Goal: Task Accomplishment & Management: Use online tool/utility

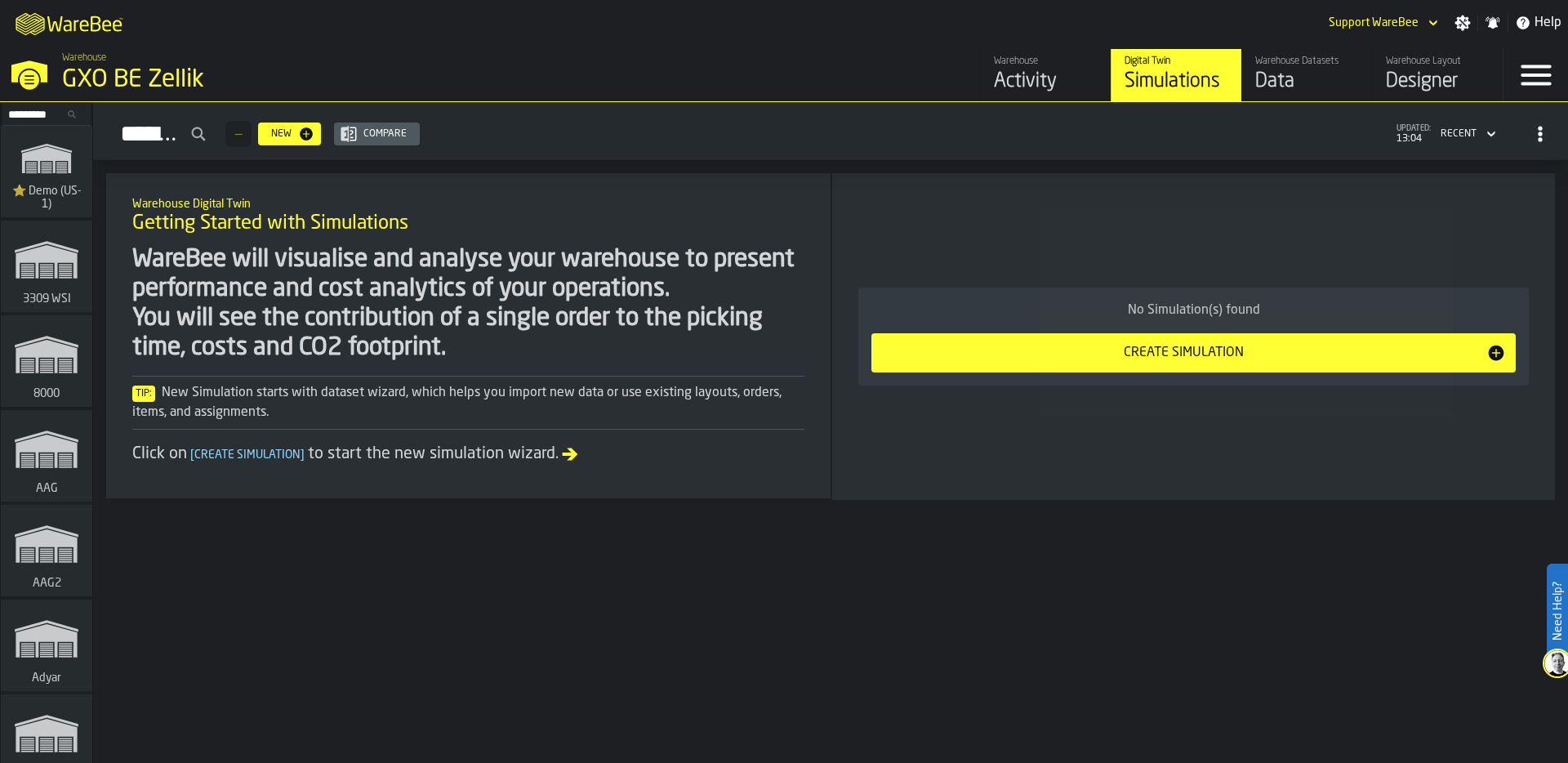
click at [23, 115] on input "Search..." at bounding box center [46, 114] width 85 height 18
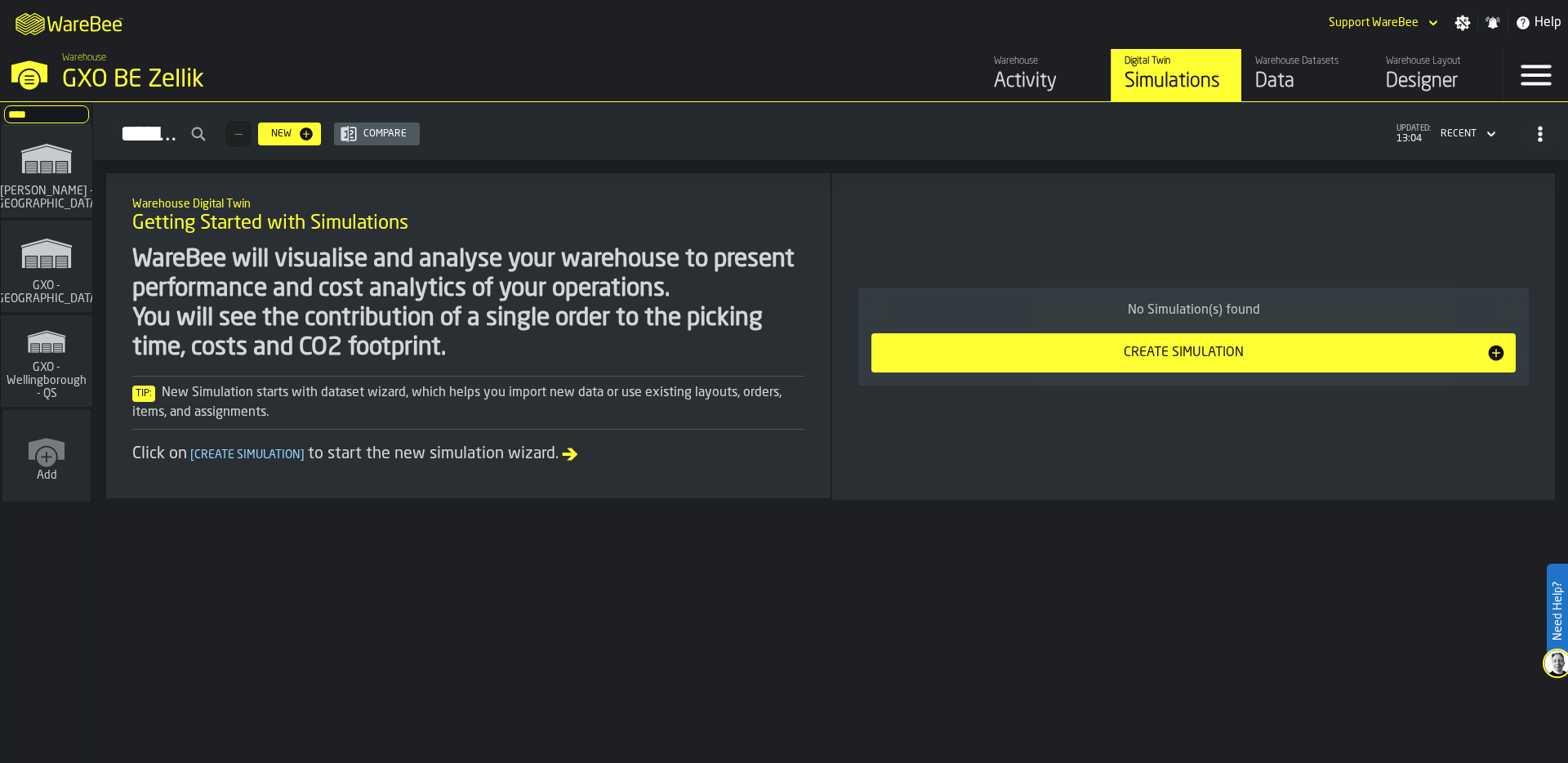
type input "****"
click at [49, 259] on icon "link-to-/wh/i/a3c616c1-32a4-47e6-8ca0-af4465b04030/simulations" at bounding box center [46, 253] width 79 height 52
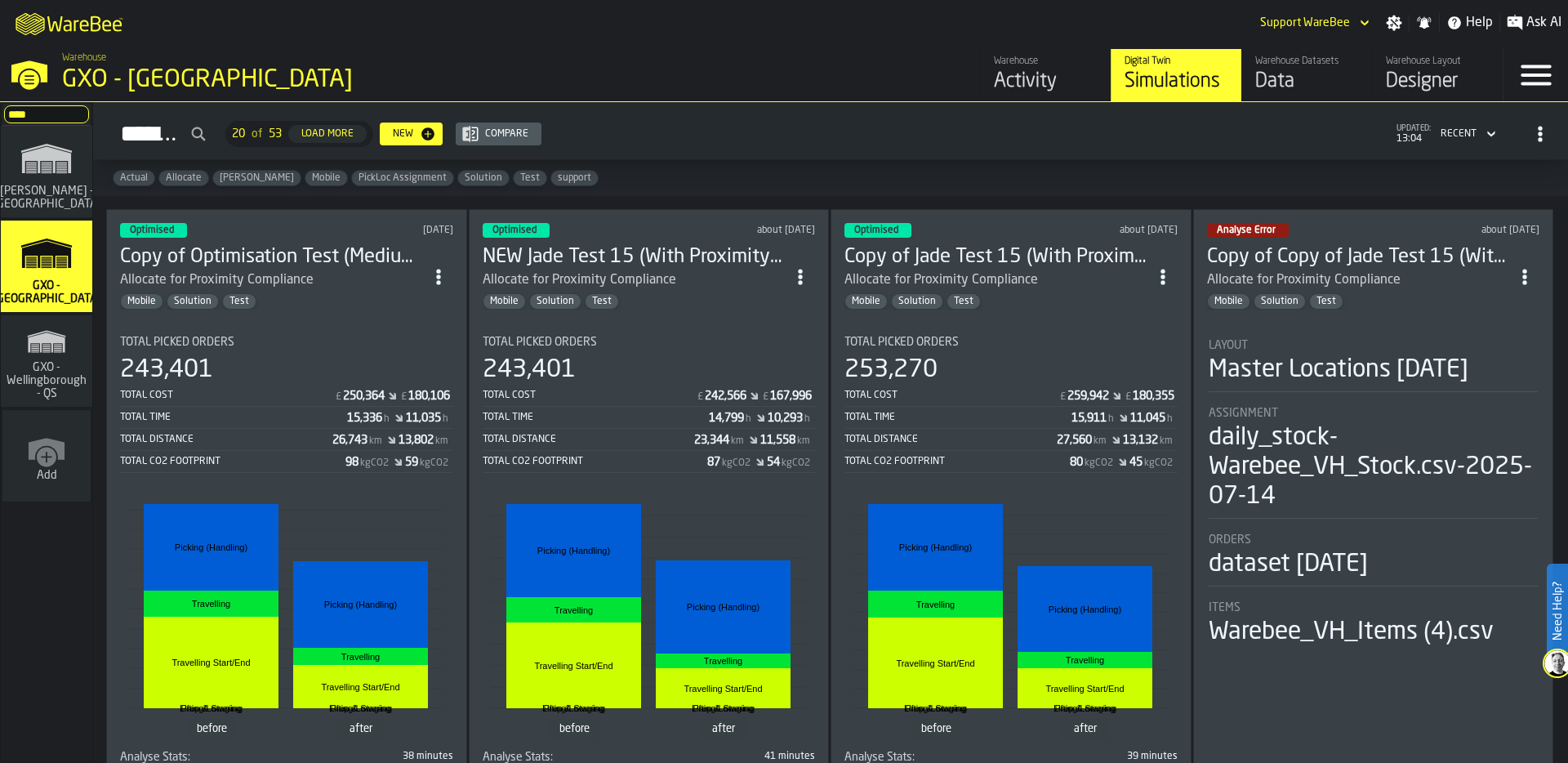
click at [782, 24] on div "M A K I N G W A R E H O U S E S M O R E EF F I C I E N T Support WareBee Settin…" at bounding box center [784, 22] width 1568 height 46
click at [725, 138] on div "Simulations 20 of 53 Load More New Compare updated: 13:04 Recent" at bounding box center [830, 134] width 1448 height 38
click at [358, 338] on div "Total Picked Orders" at bounding box center [286, 342] width 333 height 13
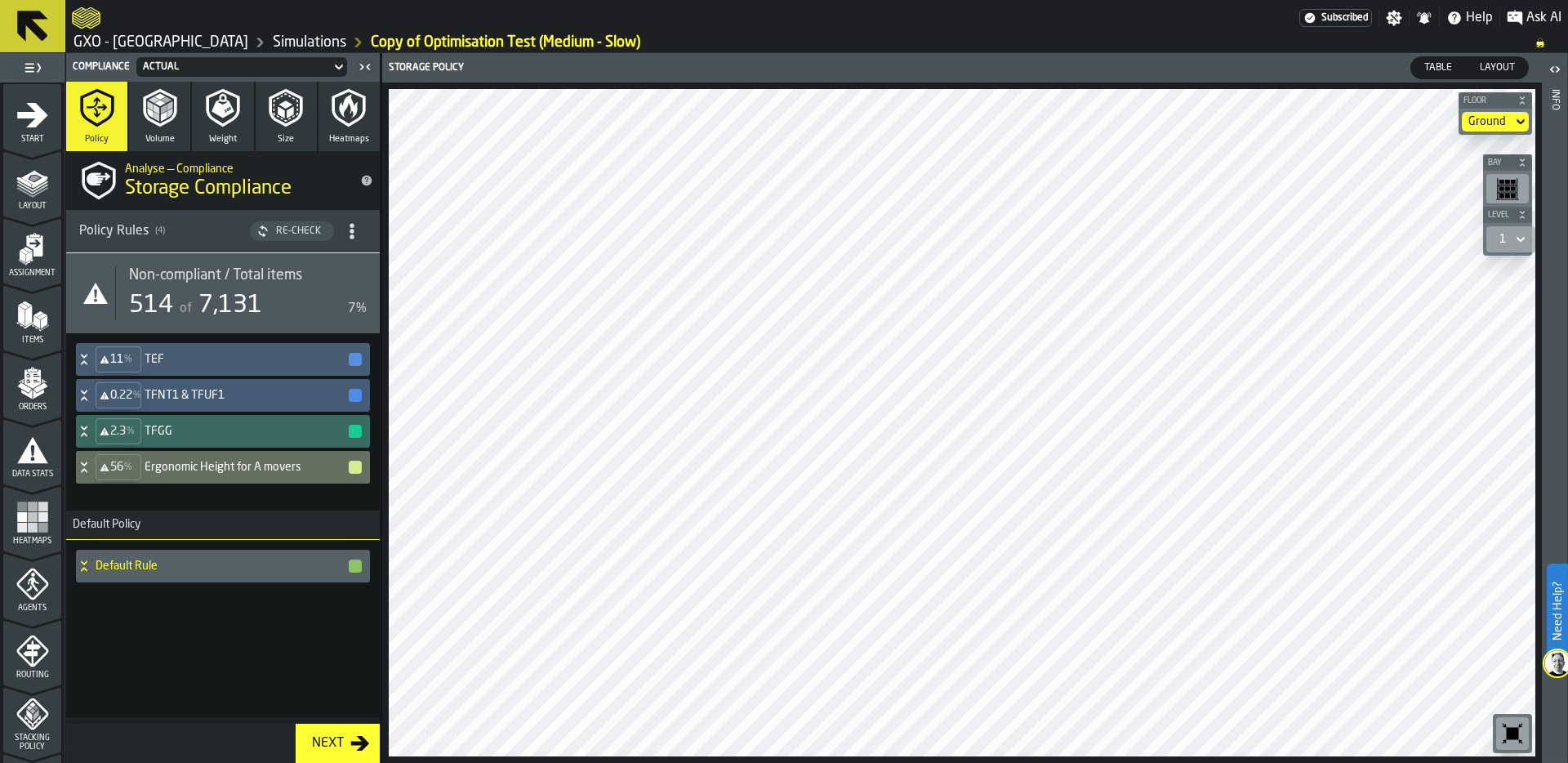
click at [278, 41] on link "Simulations" at bounding box center [309, 42] width 73 height 18
click at [30, 382] on icon "menu Orders" at bounding box center [31, 378] width 16 height 19
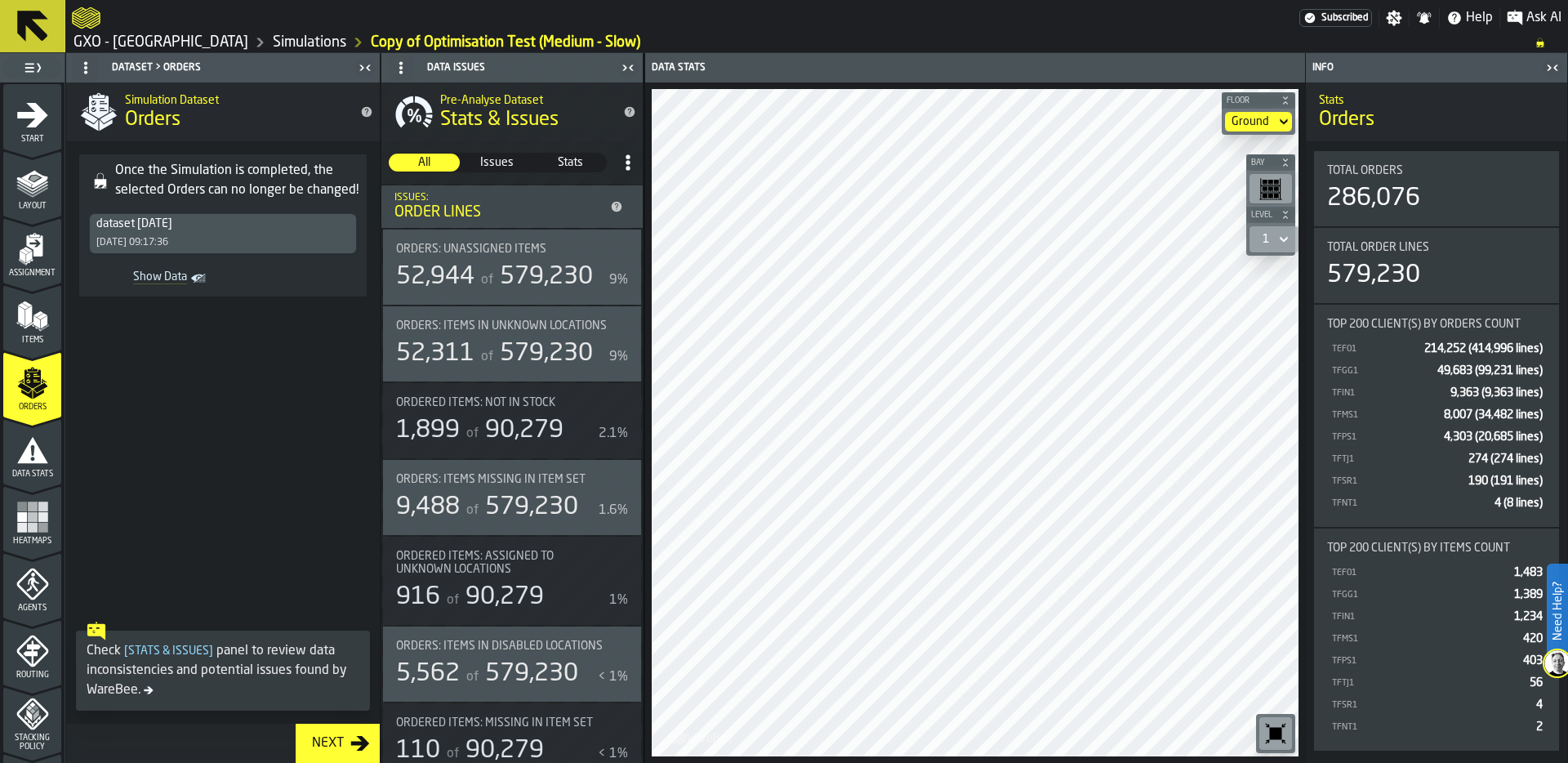
click at [1272, 730] on icon "button-toolbar-undefined" at bounding box center [1276, 734] width 13 height 13
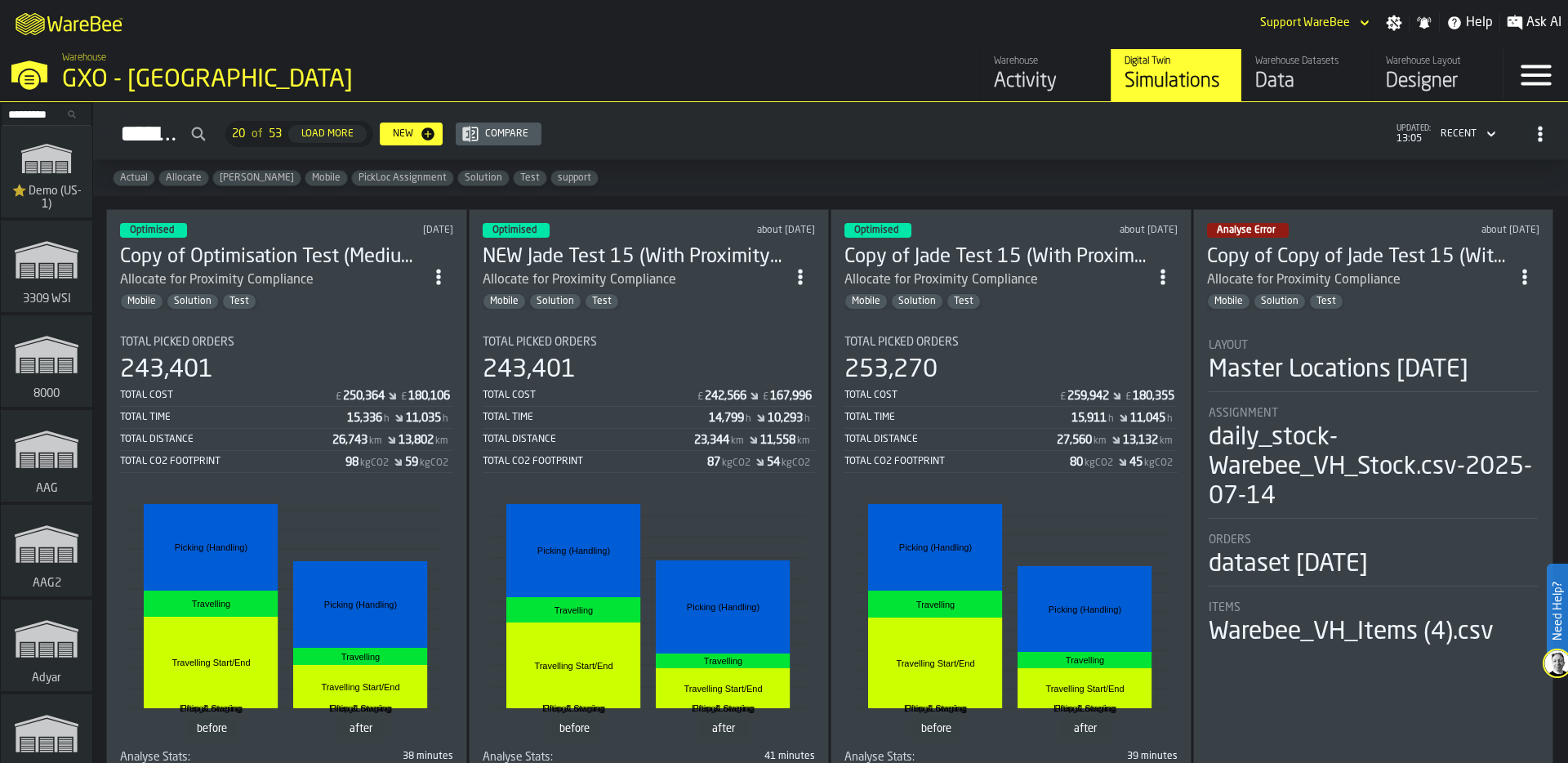
click at [1291, 64] on div "Warehouse Datasets" at bounding box center [1307, 61] width 104 height 12
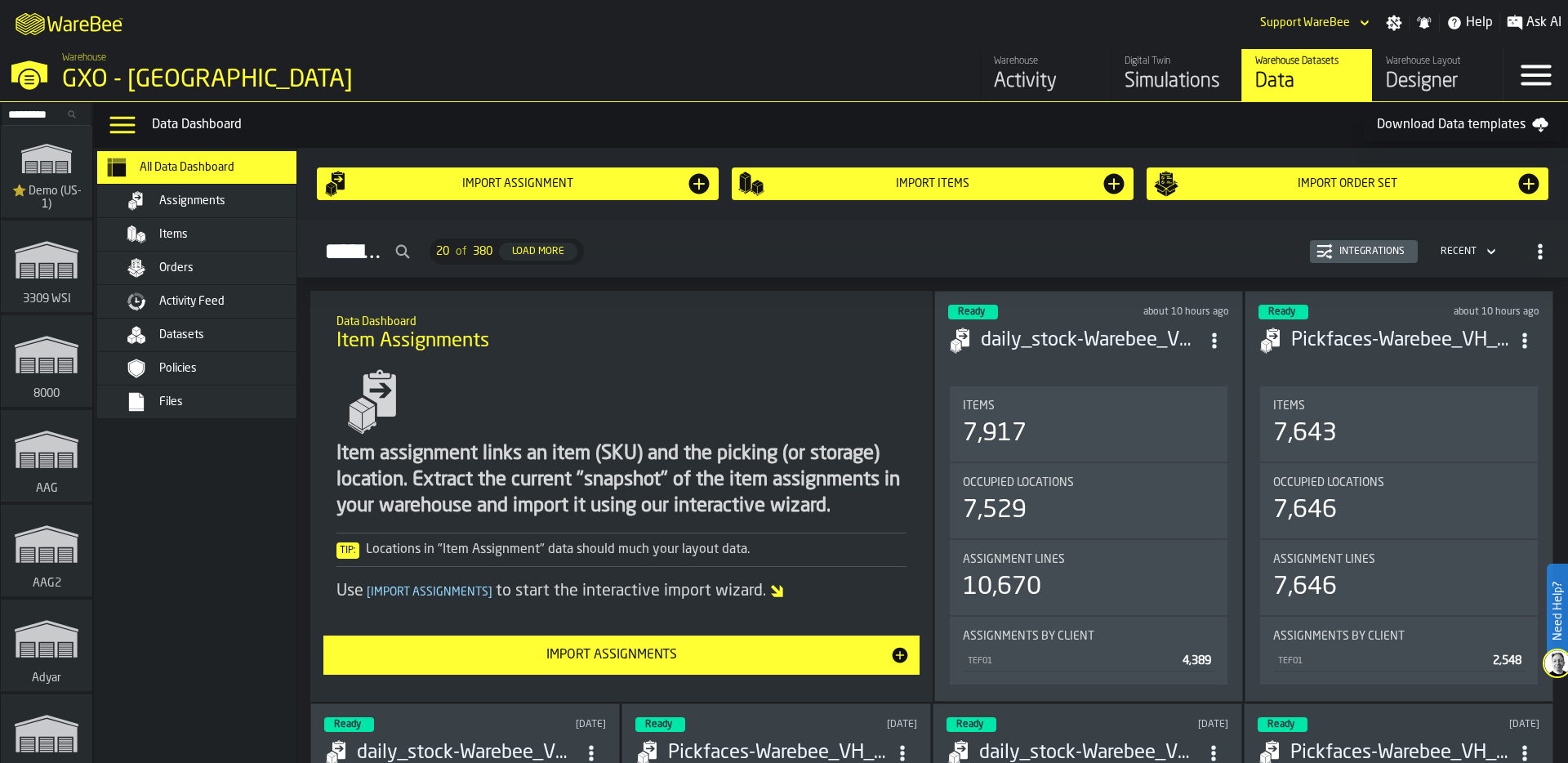
click at [243, 270] on div "Orders" at bounding box center [239, 267] width 160 height 13
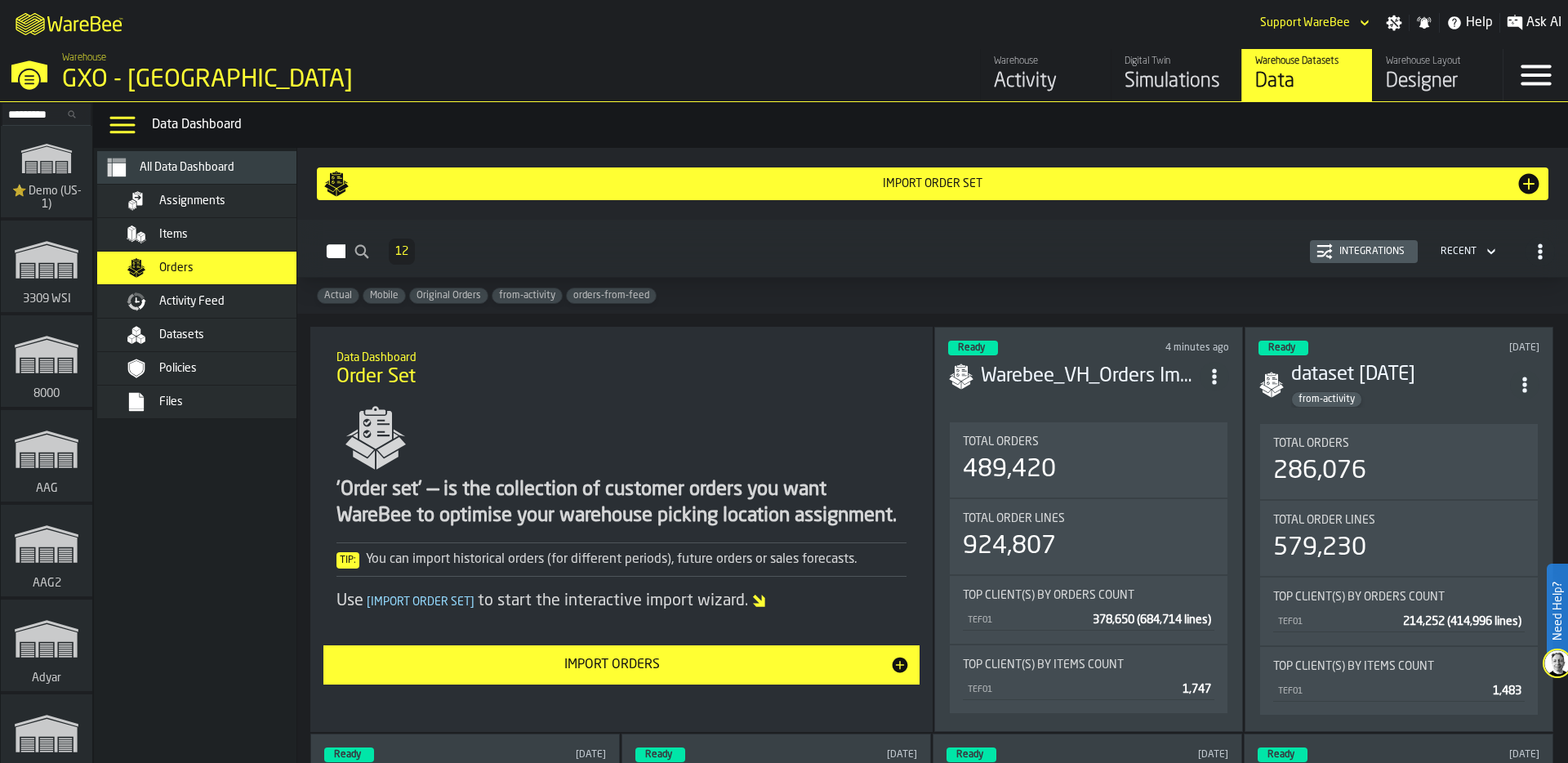
click at [1354, 253] on div "Integrations" at bounding box center [1372, 251] width 79 height 12
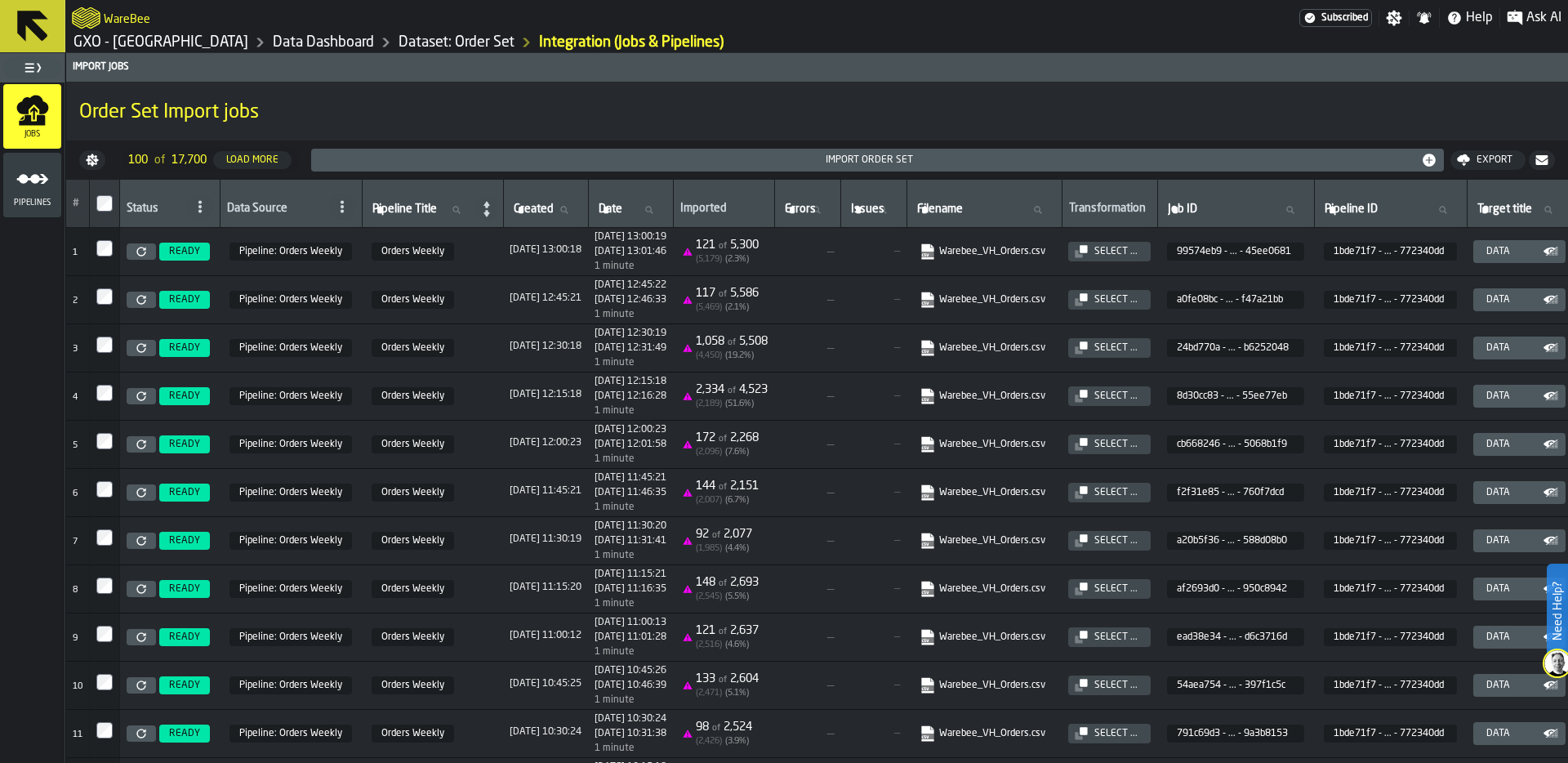
click at [963, 208] on span "Filename" at bounding box center [940, 209] width 46 height 13
click at [1008, 208] on input "Filename Filename" at bounding box center [984, 210] width 141 height 21
type input "****"
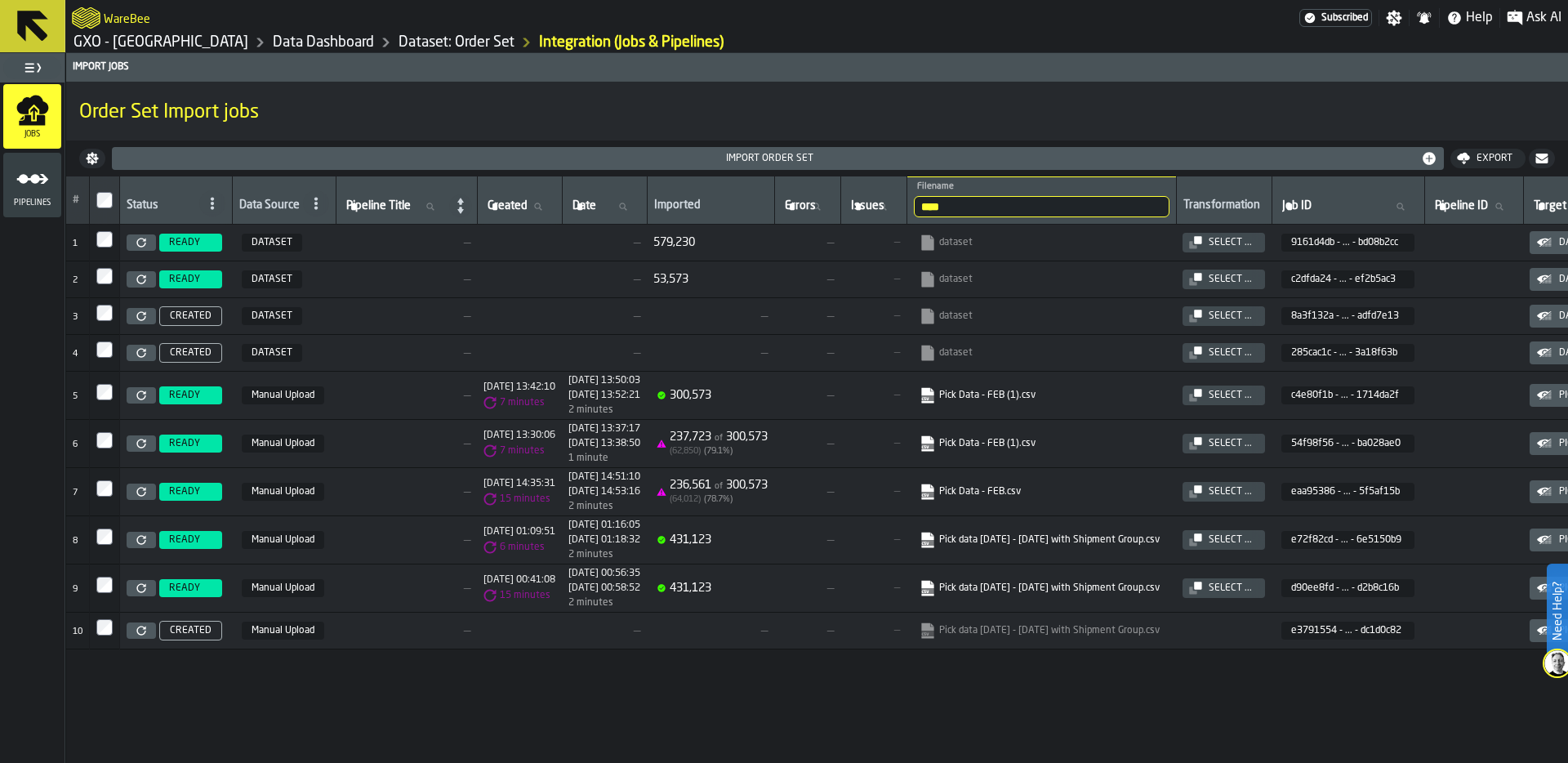
click at [481, 242] on td at bounding box center [518, 242] width 85 height 37
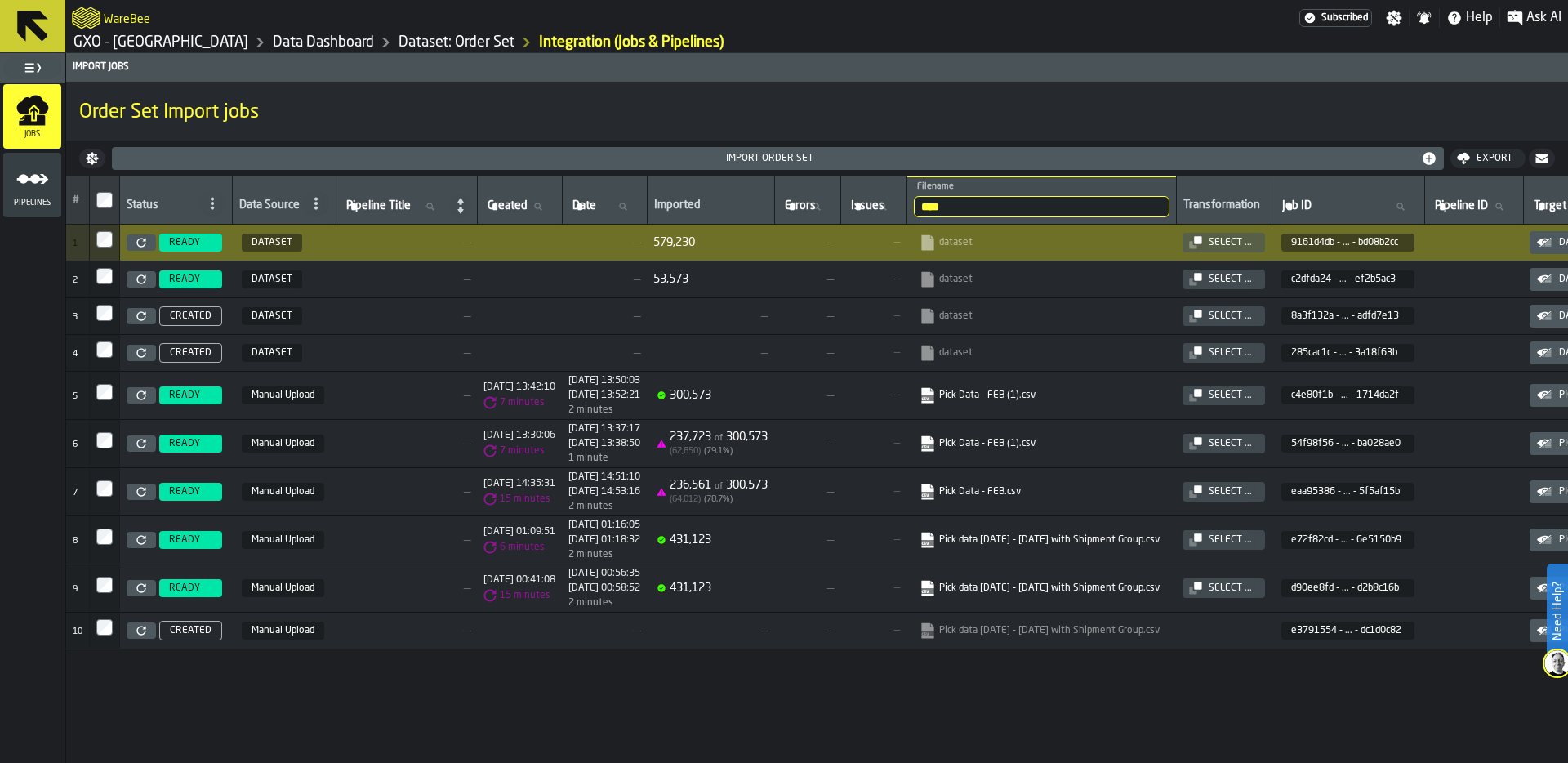
click at [139, 235] on link at bounding box center [141, 242] width 30 height 16
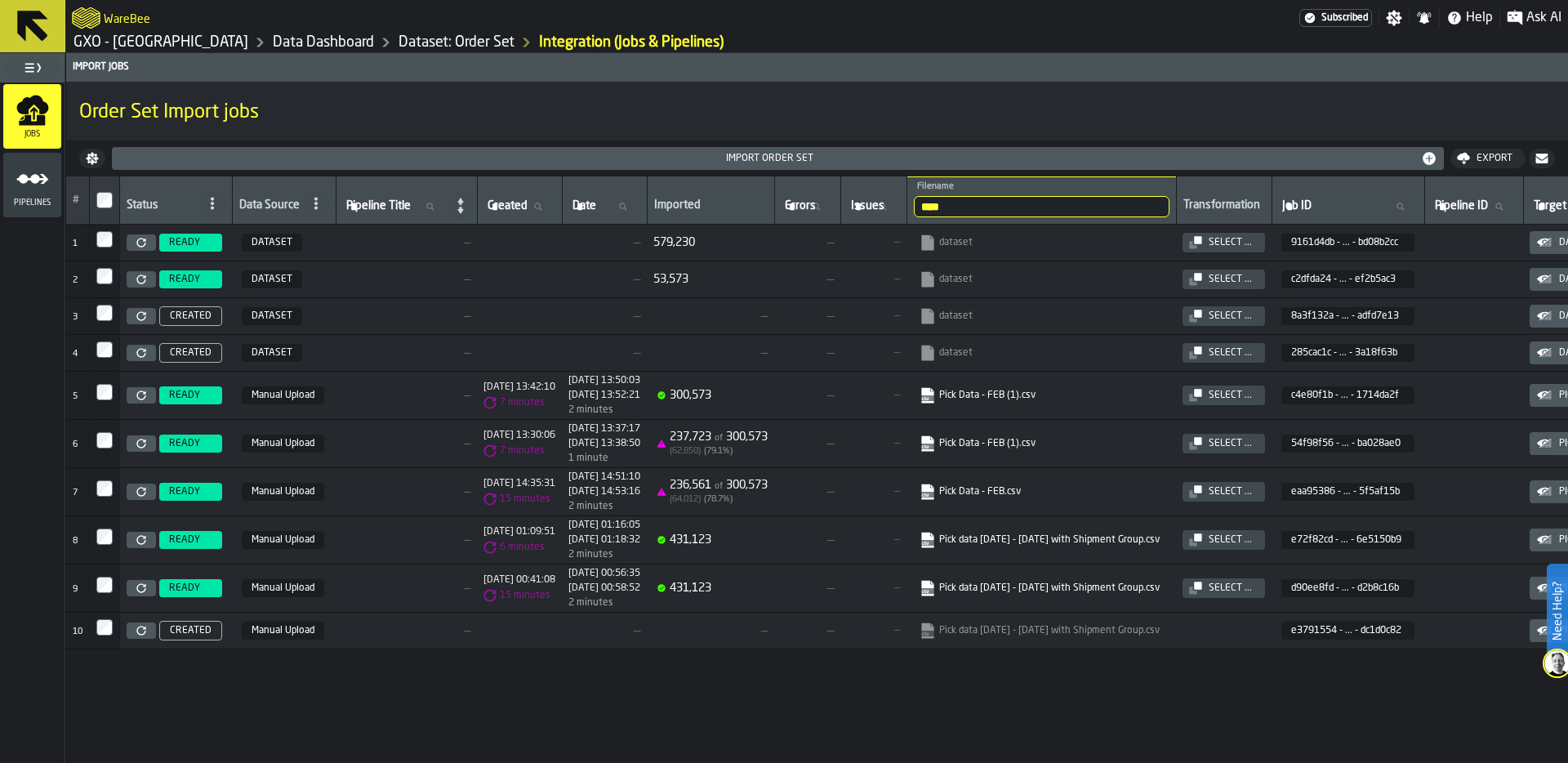
click at [300, 42] on link "Data Dashboard" at bounding box center [323, 42] width 101 height 18
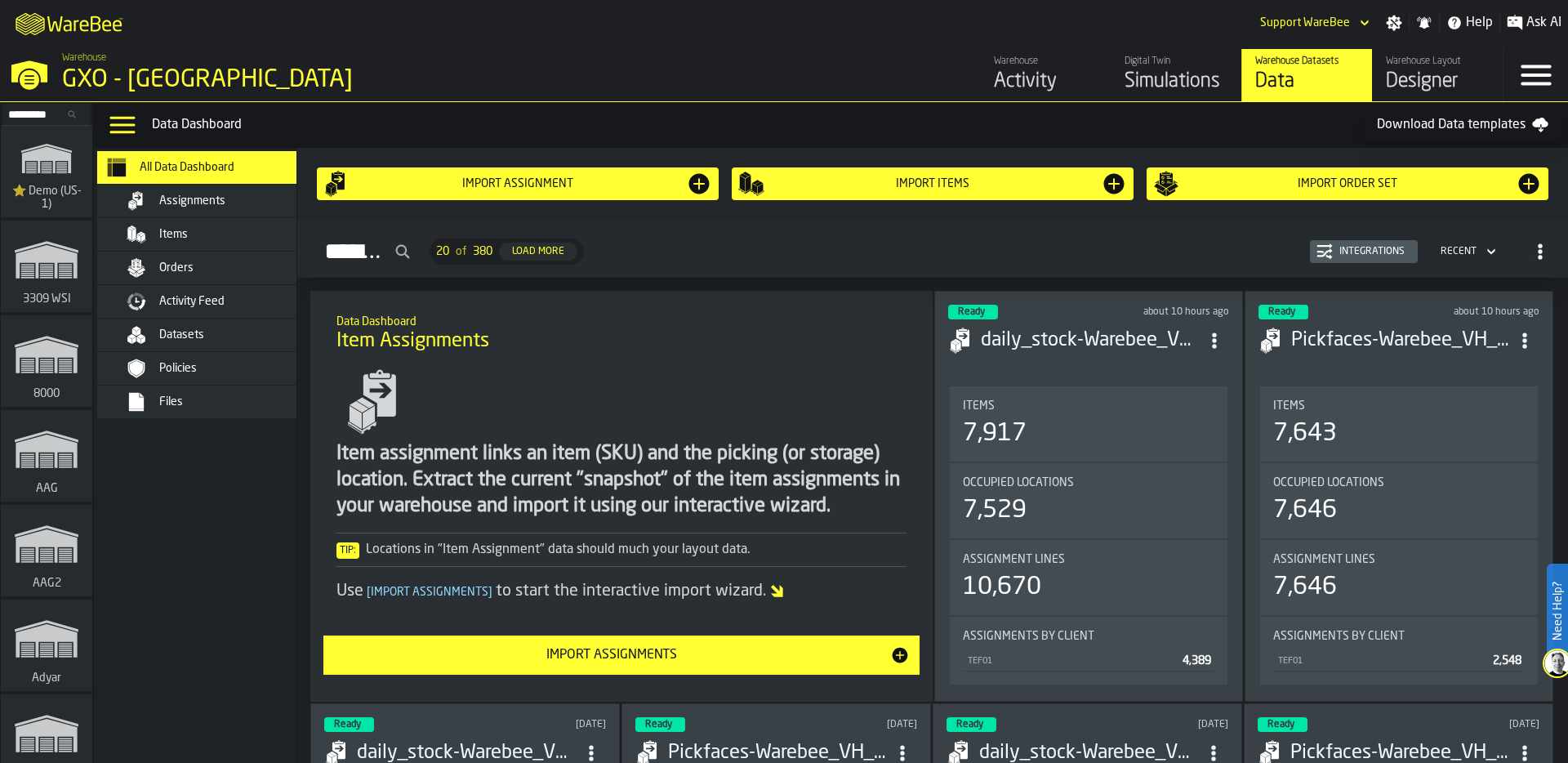
click at [219, 274] on div "Orders" at bounding box center [239, 267] width 160 height 13
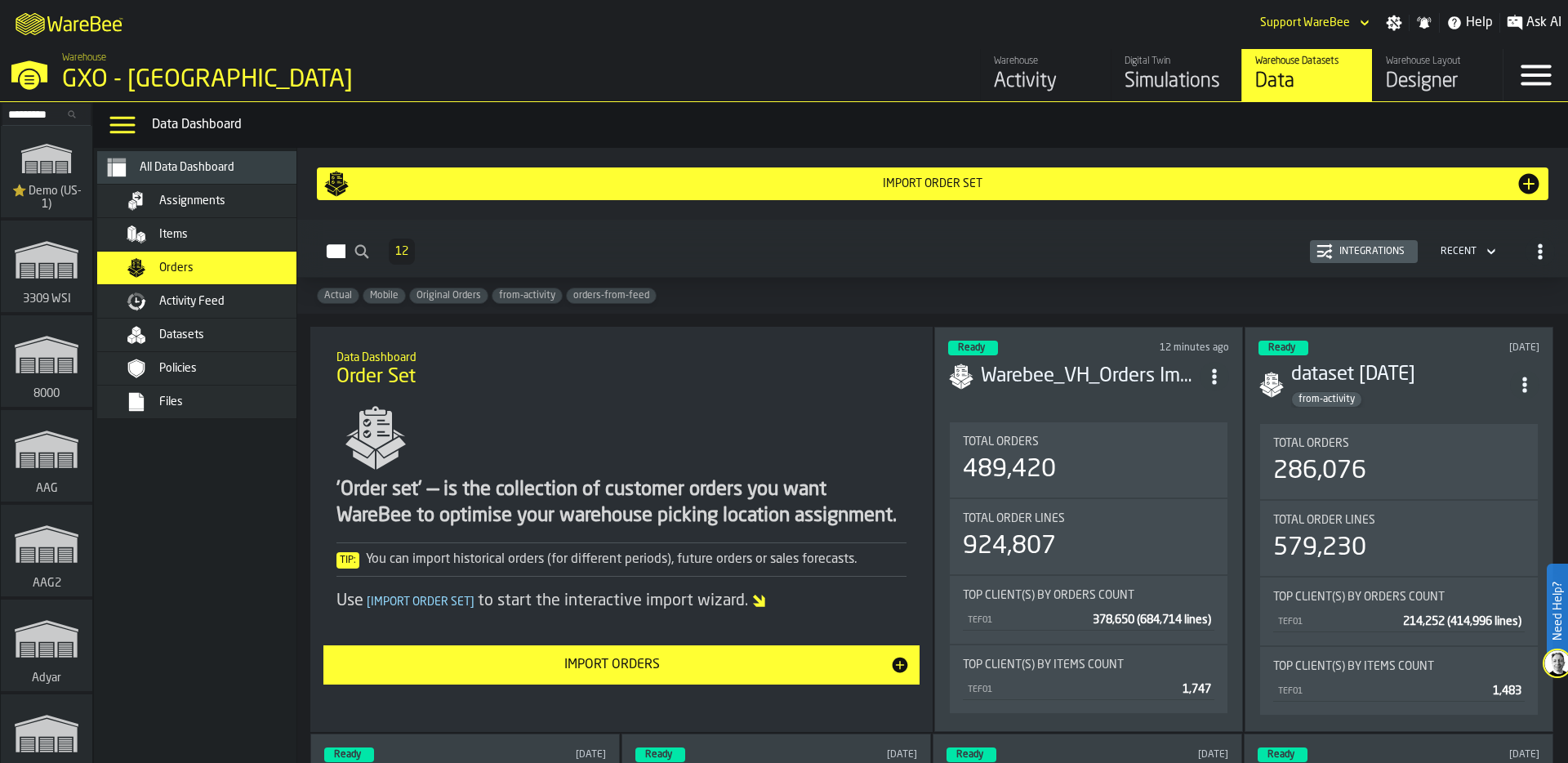
click at [1426, 445] on div "Total Orders" at bounding box center [1398, 444] width 251 height 13
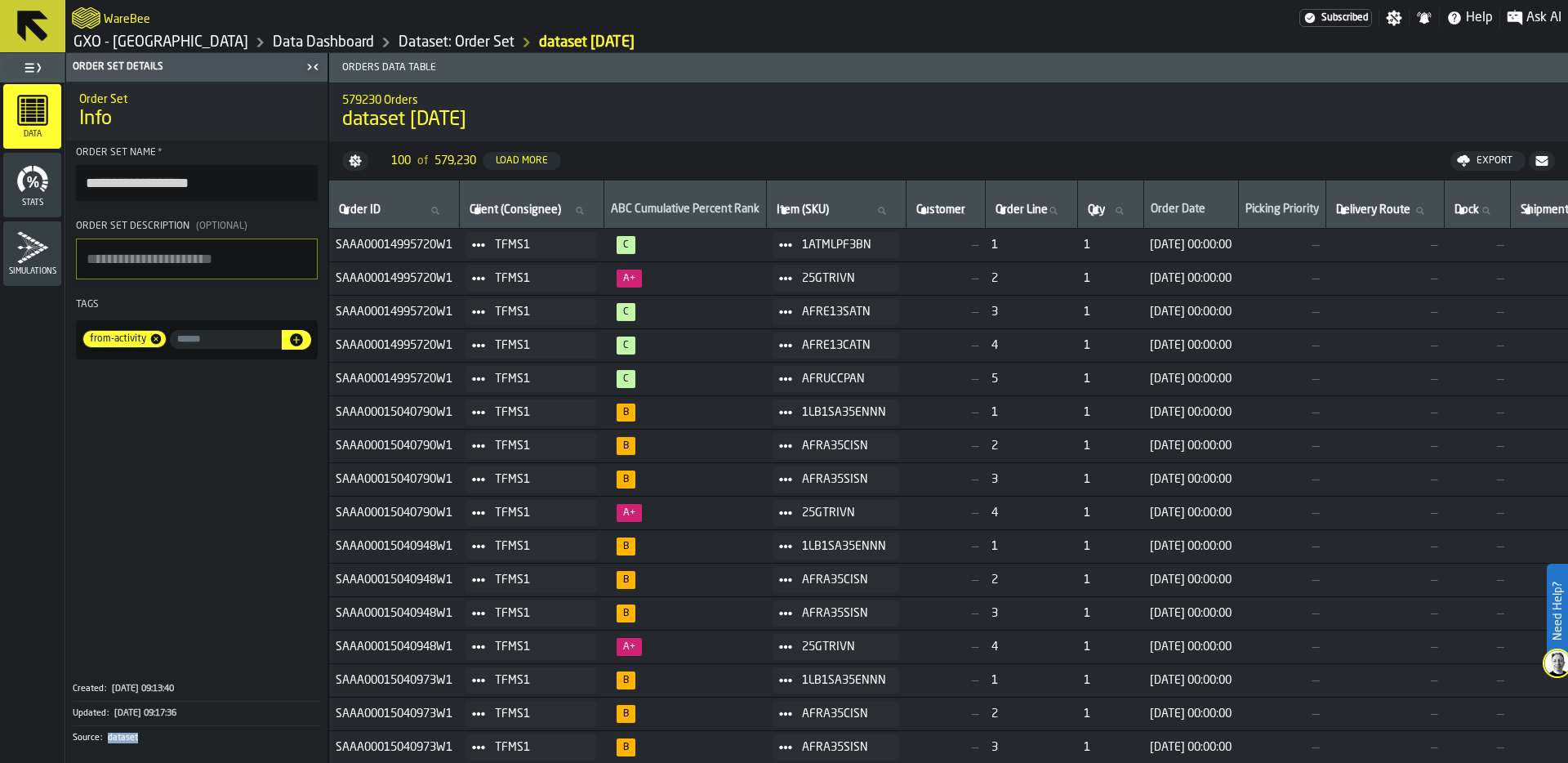
click at [291, 42] on link "Data Dashboard" at bounding box center [323, 42] width 101 height 18
click at [433, 44] on link "Dataset: Order Set" at bounding box center [457, 42] width 116 height 18
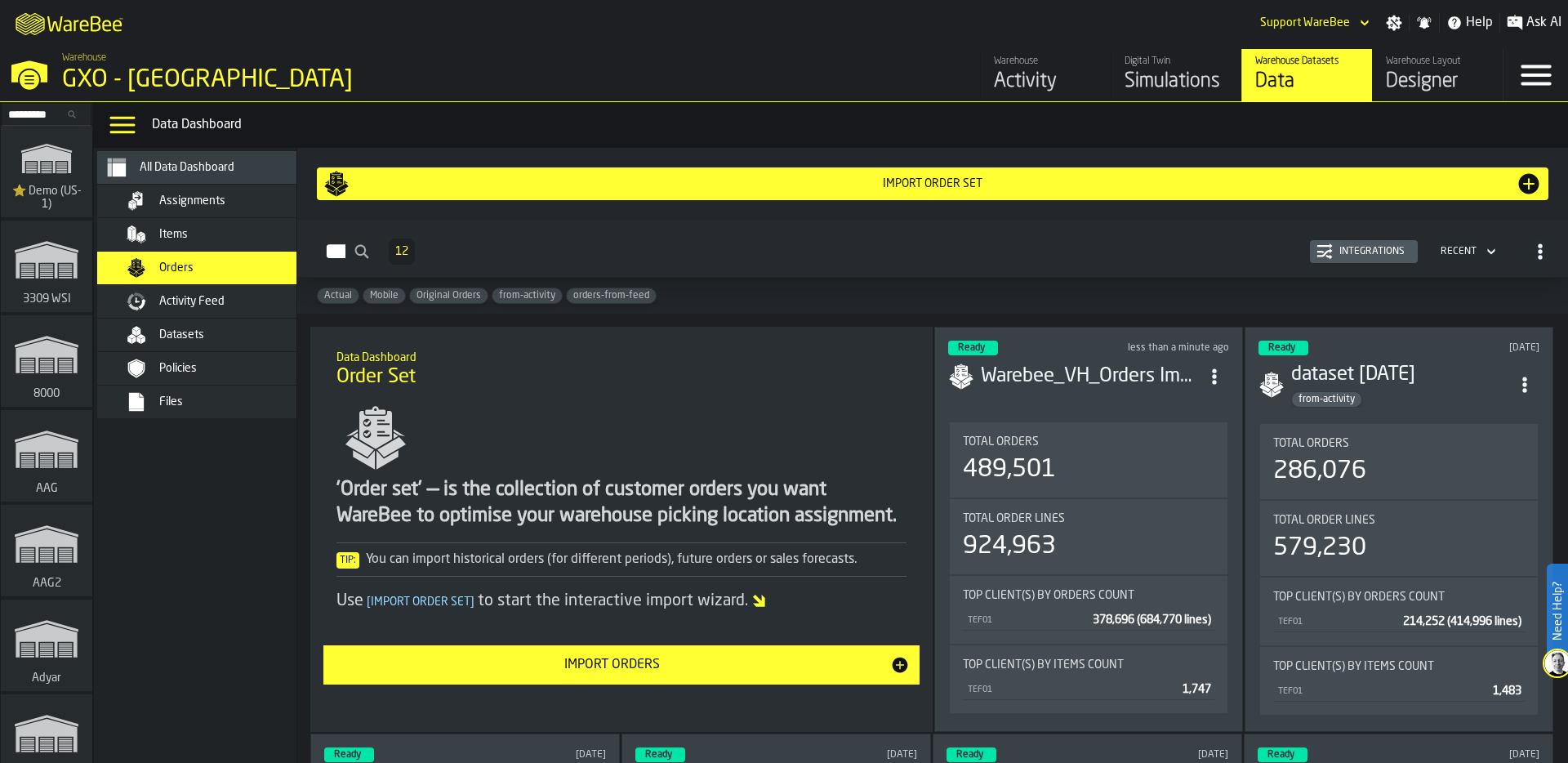
click at [741, 217] on div "Import Order Set" at bounding box center [932, 183] width 1270 height 72
click at [87, 76] on div "GXO - [GEOGRAPHIC_DATA]" at bounding box center [282, 80] width 441 height 30
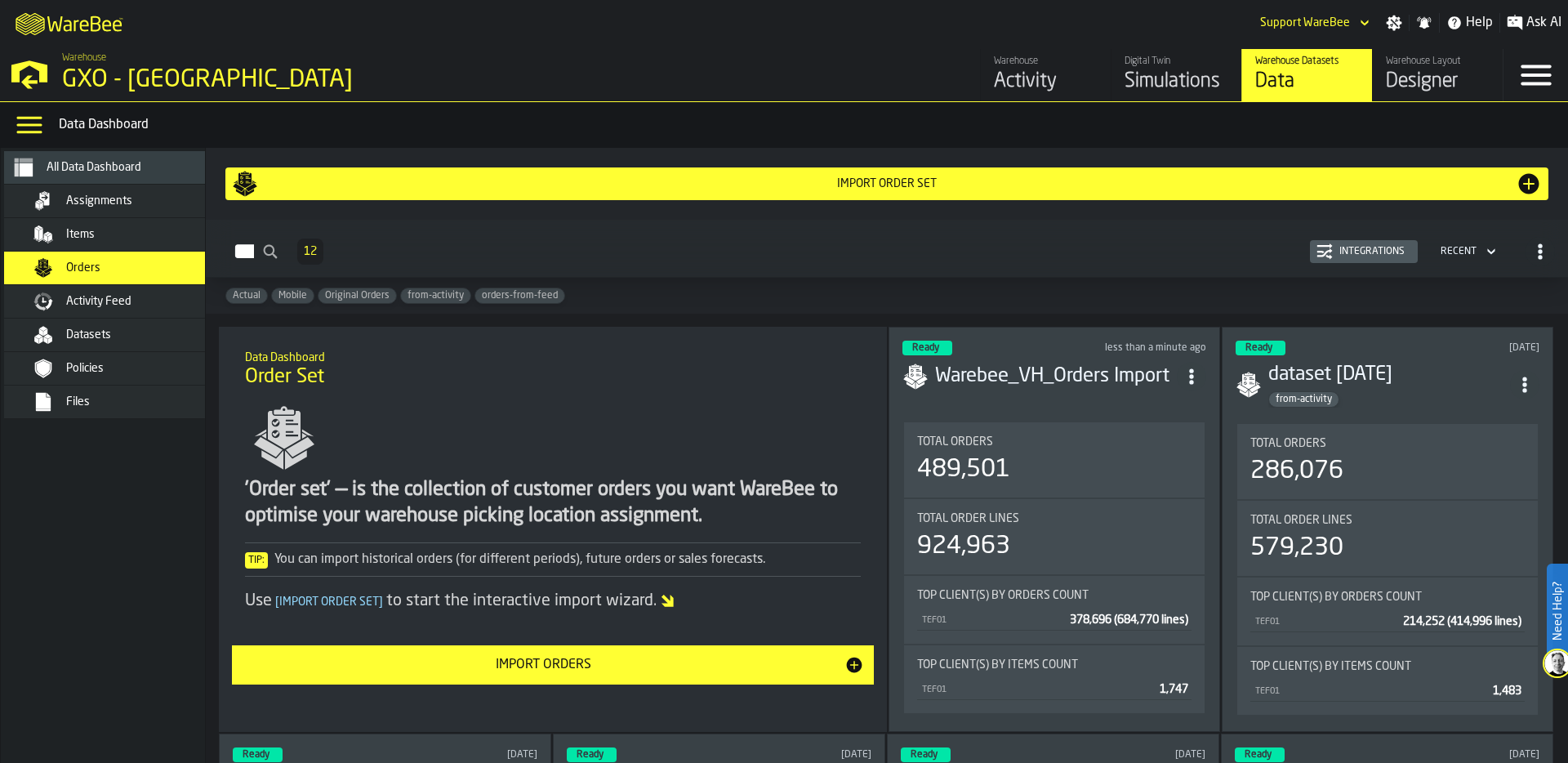
click at [1193, 81] on div "Simulations" at bounding box center [1176, 81] width 104 height 26
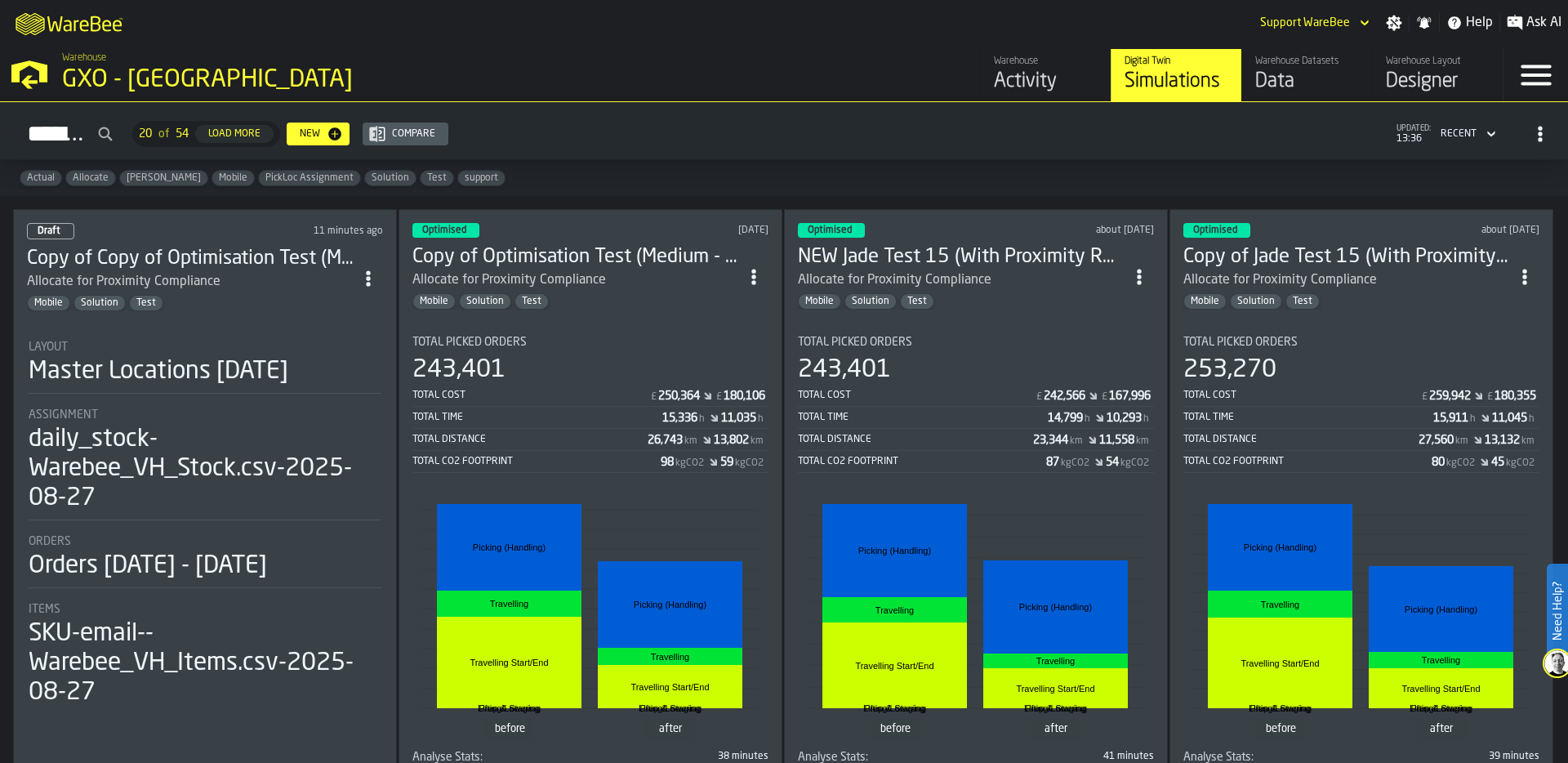
click at [217, 341] on div "Layout" at bounding box center [205, 347] width 353 height 13
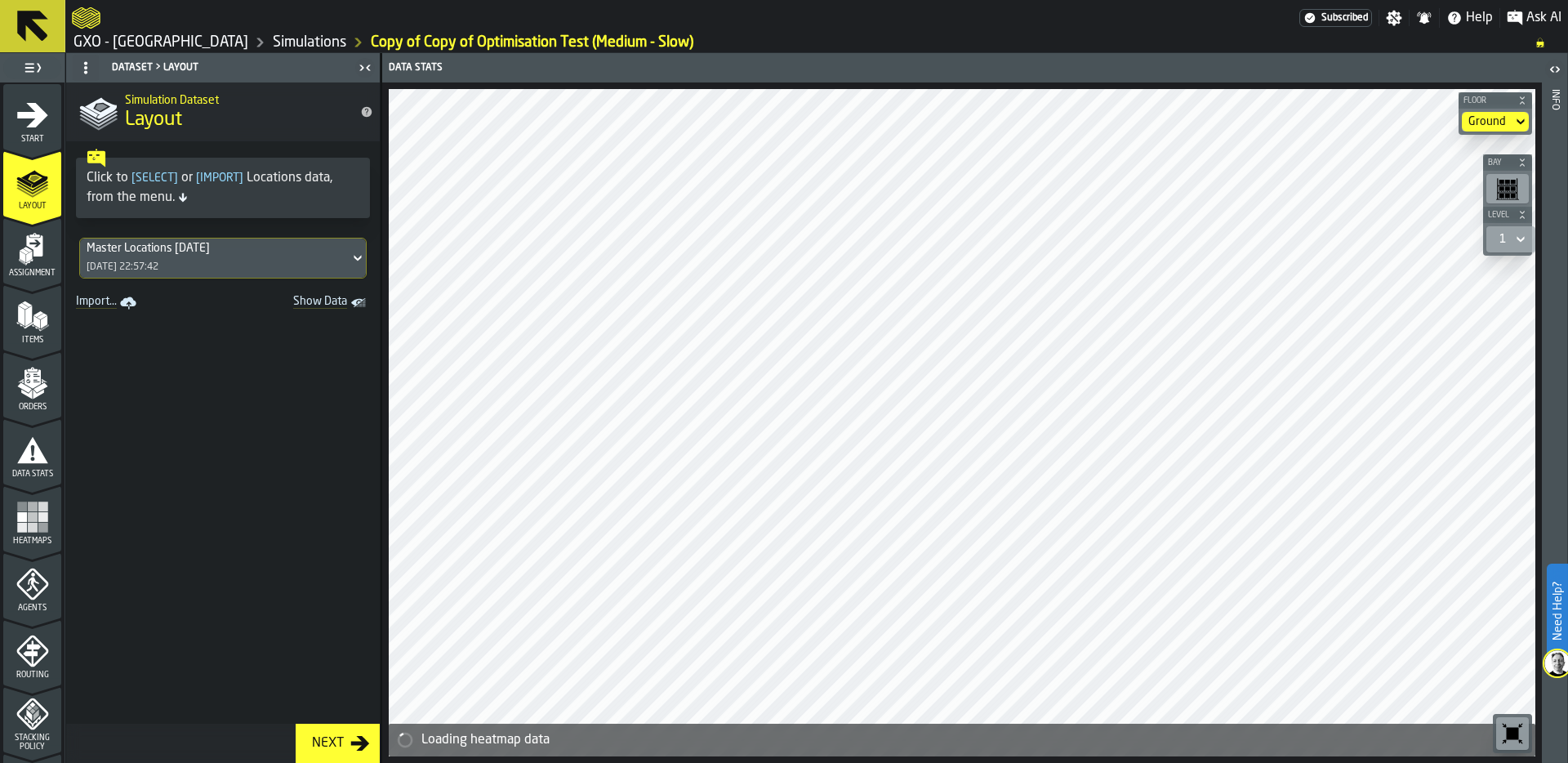
click at [34, 516] on icon "menu Heatmaps" at bounding box center [32, 517] width 33 height 33
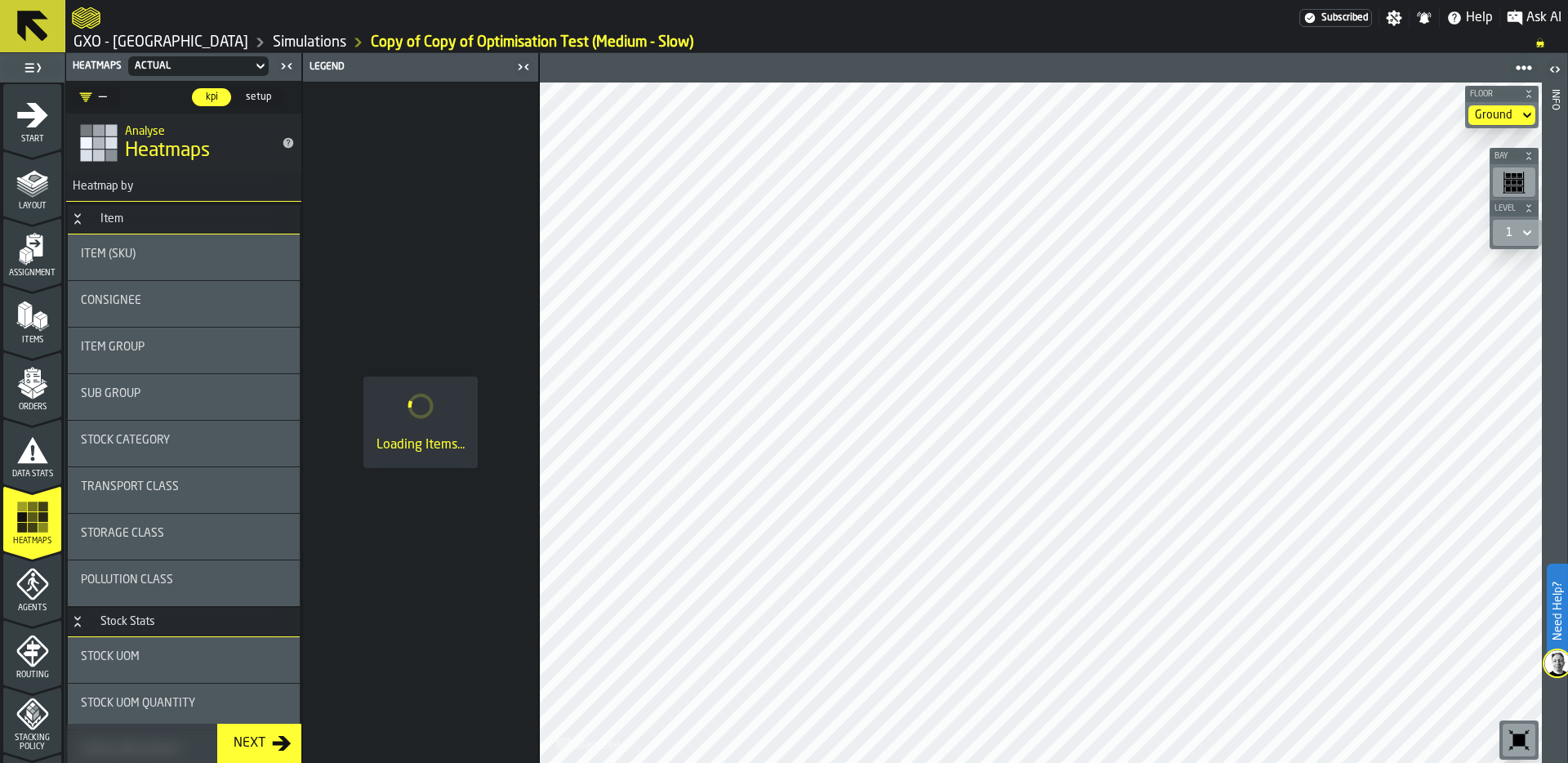
click at [195, 352] on div "Item Group" at bounding box center [183, 347] width 206 height 13
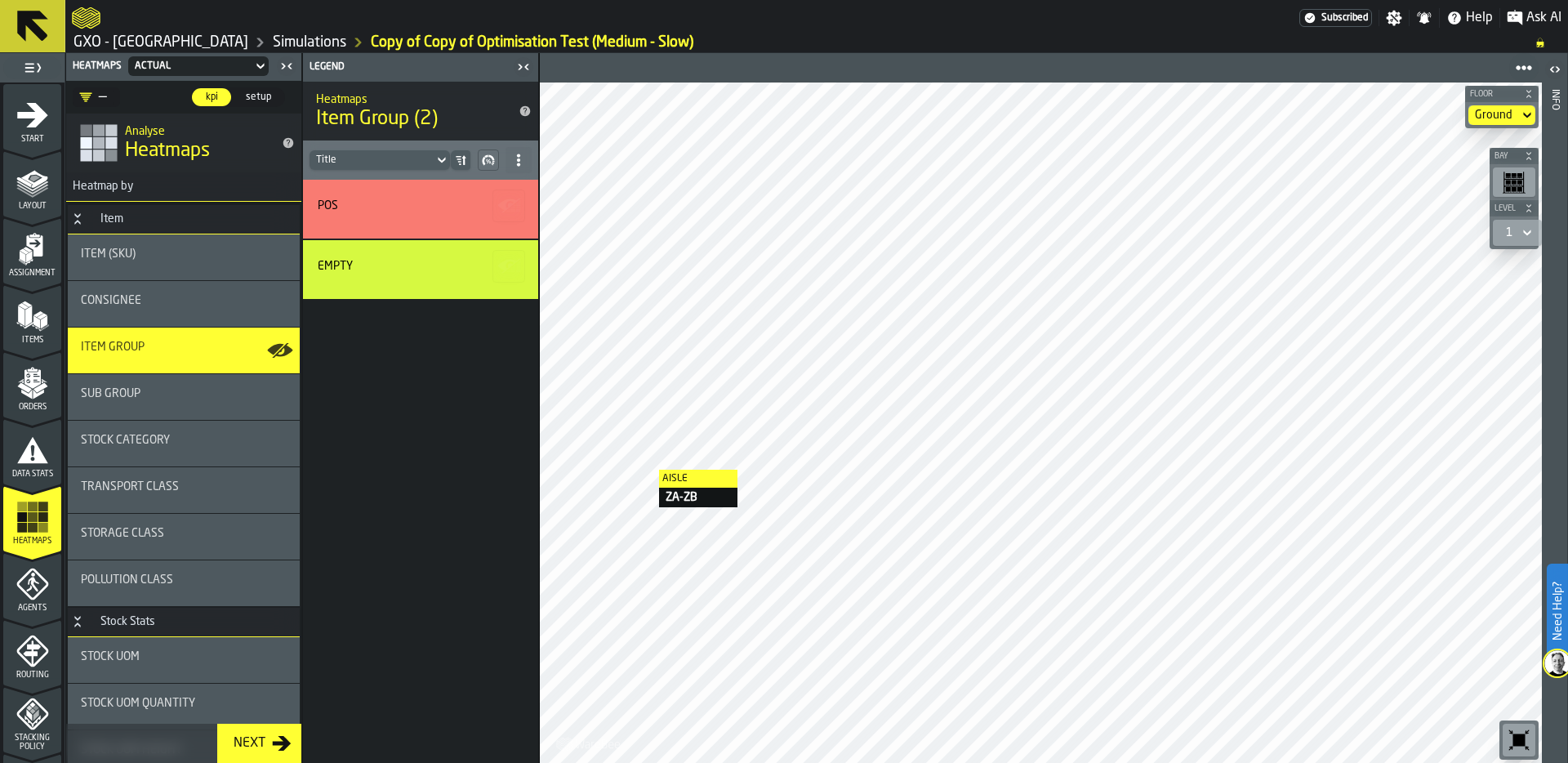
click at [161, 400] on div "Sub Group" at bounding box center [183, 394] width 206 height 13
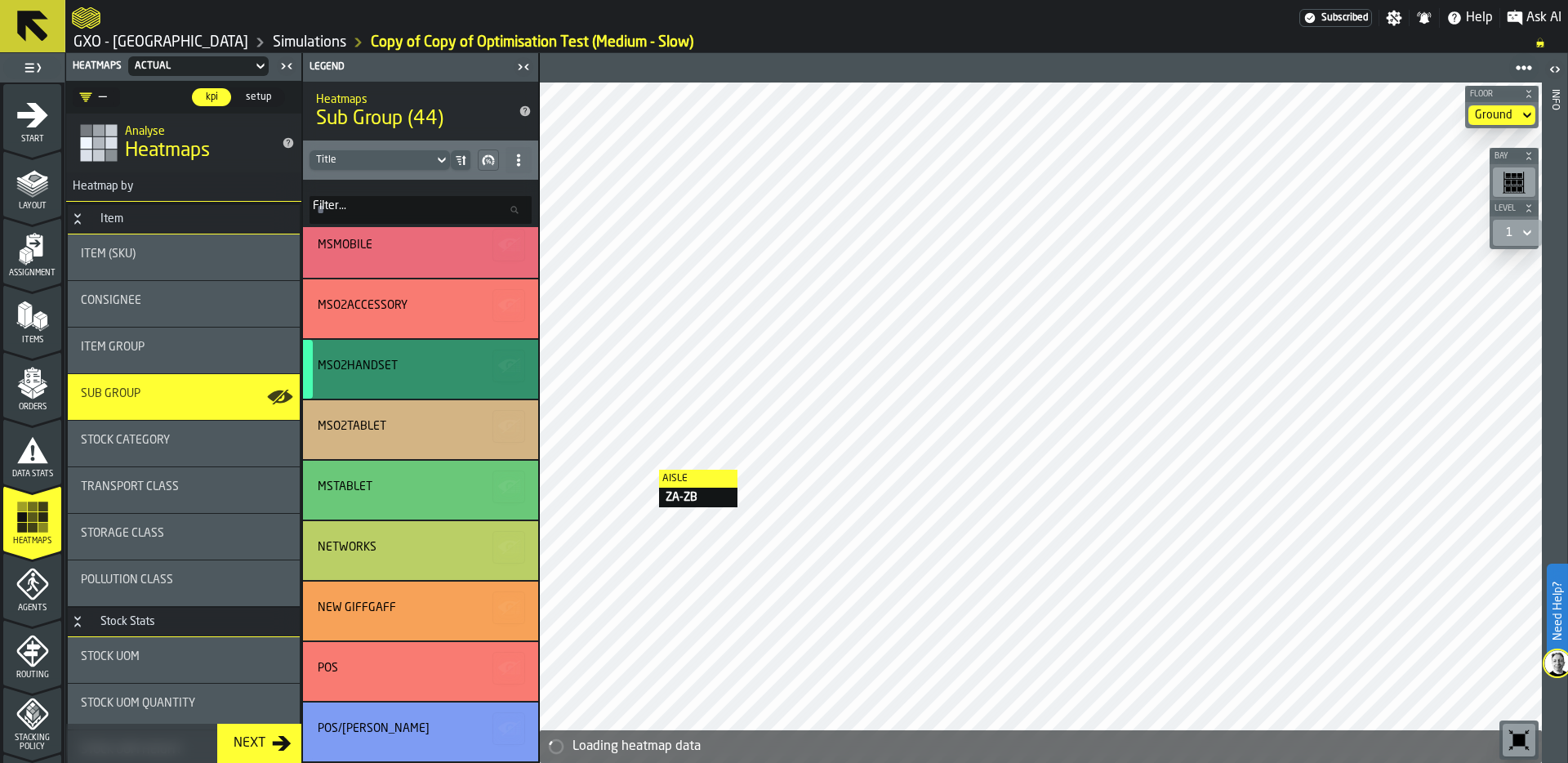
scroll to position [1081, 0]
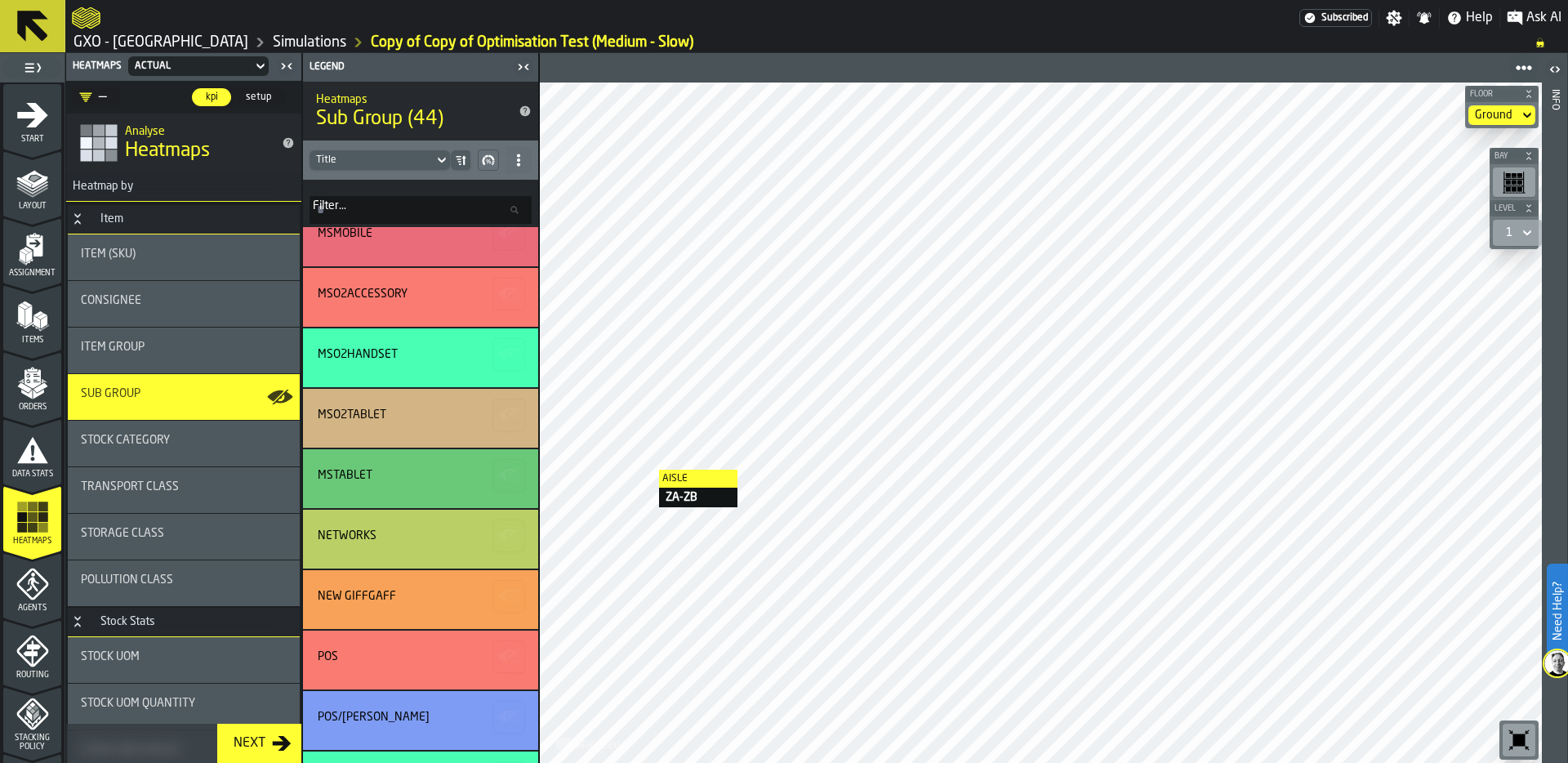
click at [162, 442] on span "Stock Category" at bounding box center [125, 440] width 89 height 13
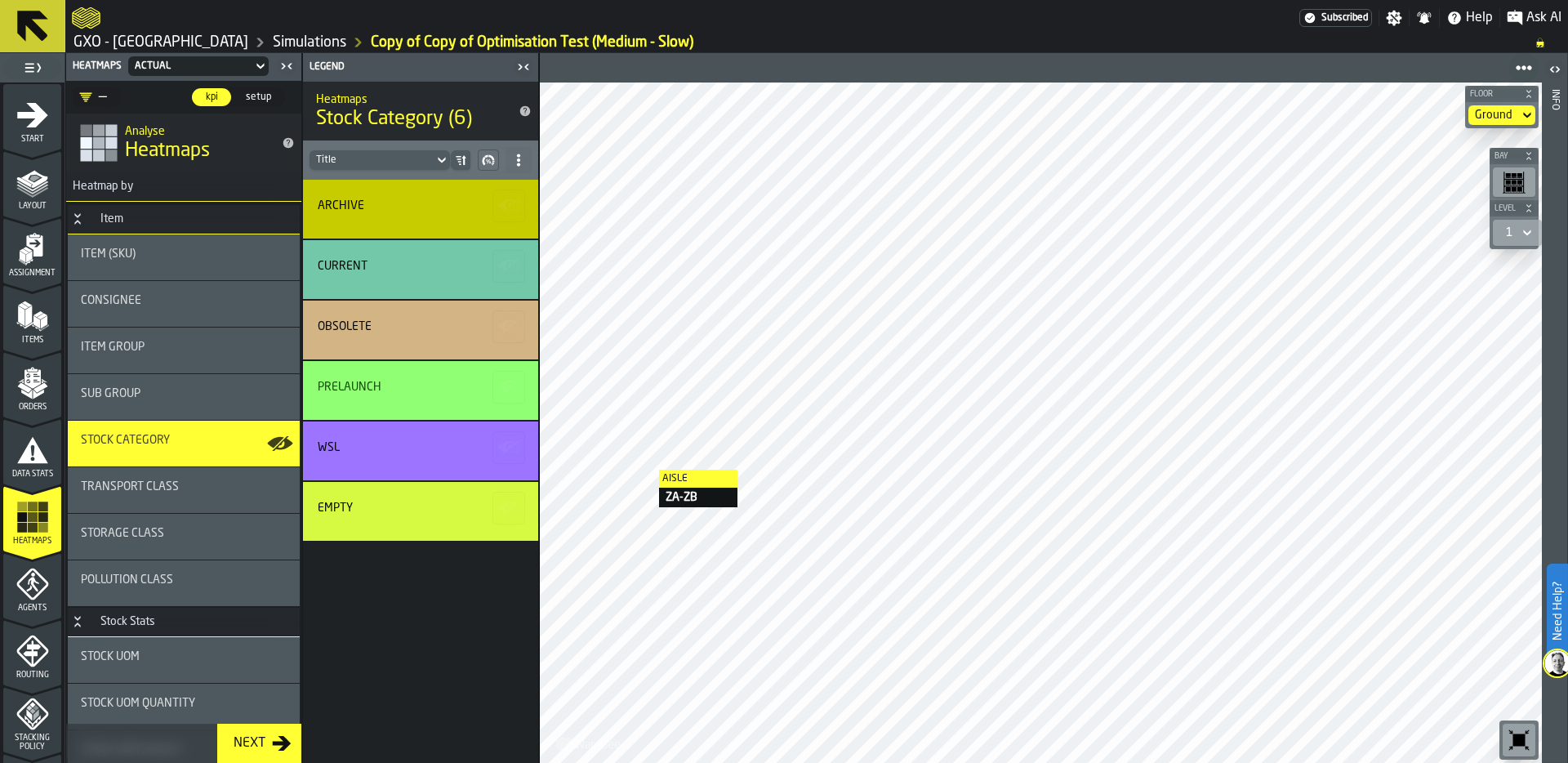
scroll to position [0, 0]
click at [175, 292] on div "Consignee" at bounding box center [183, 303] width 232 height 46
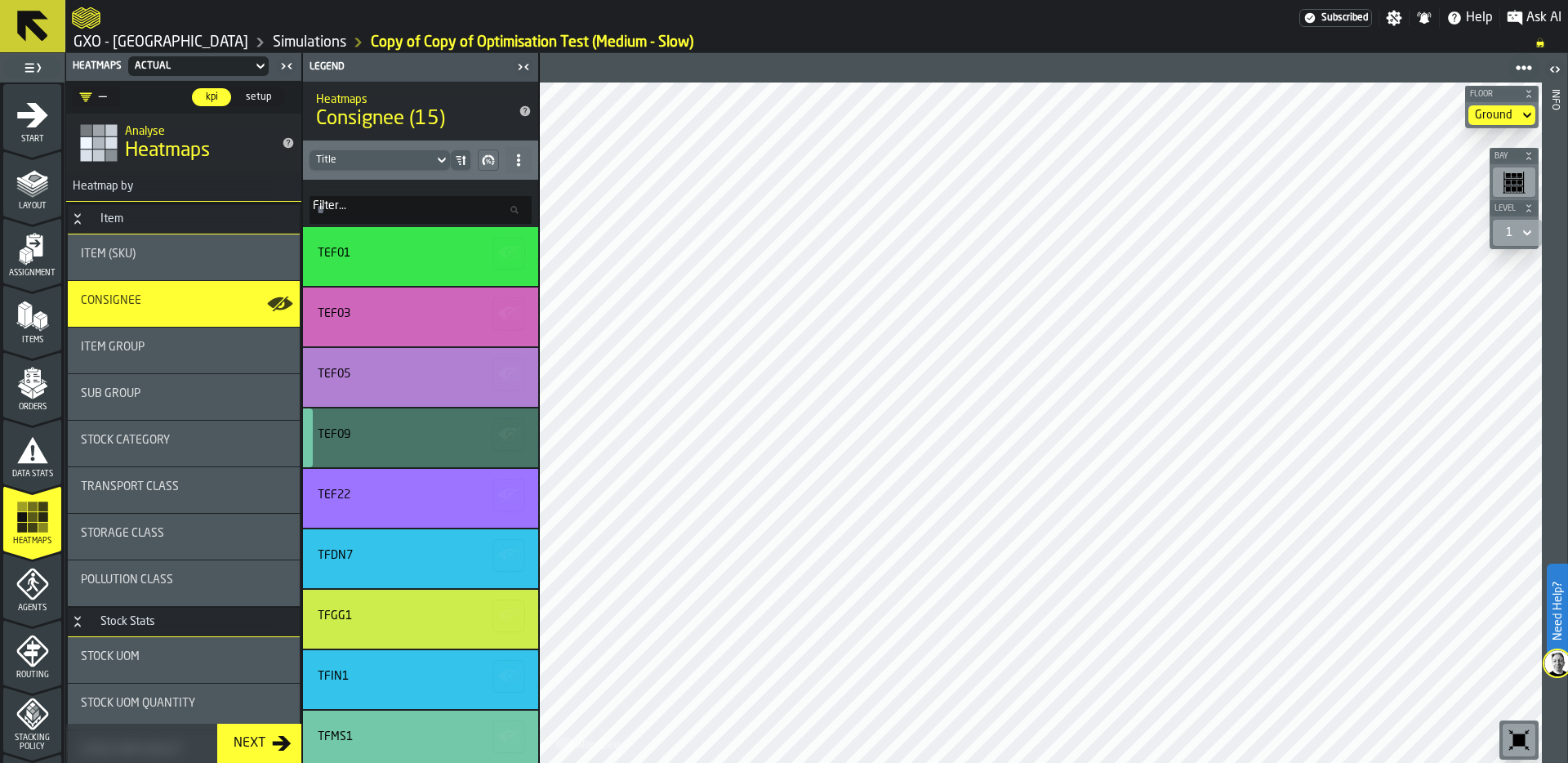
drag, startPoint x: 382, startPoint y: 445, endPoint x: 384, endPoint y: 410, distance: 35.1
click at [384, 410] on div "TEF09" at bounding box center [420, 438] width 235 height 59
click at [392, 437] on div "TEF09" at bounding box center [417, 435] width 201 height 13
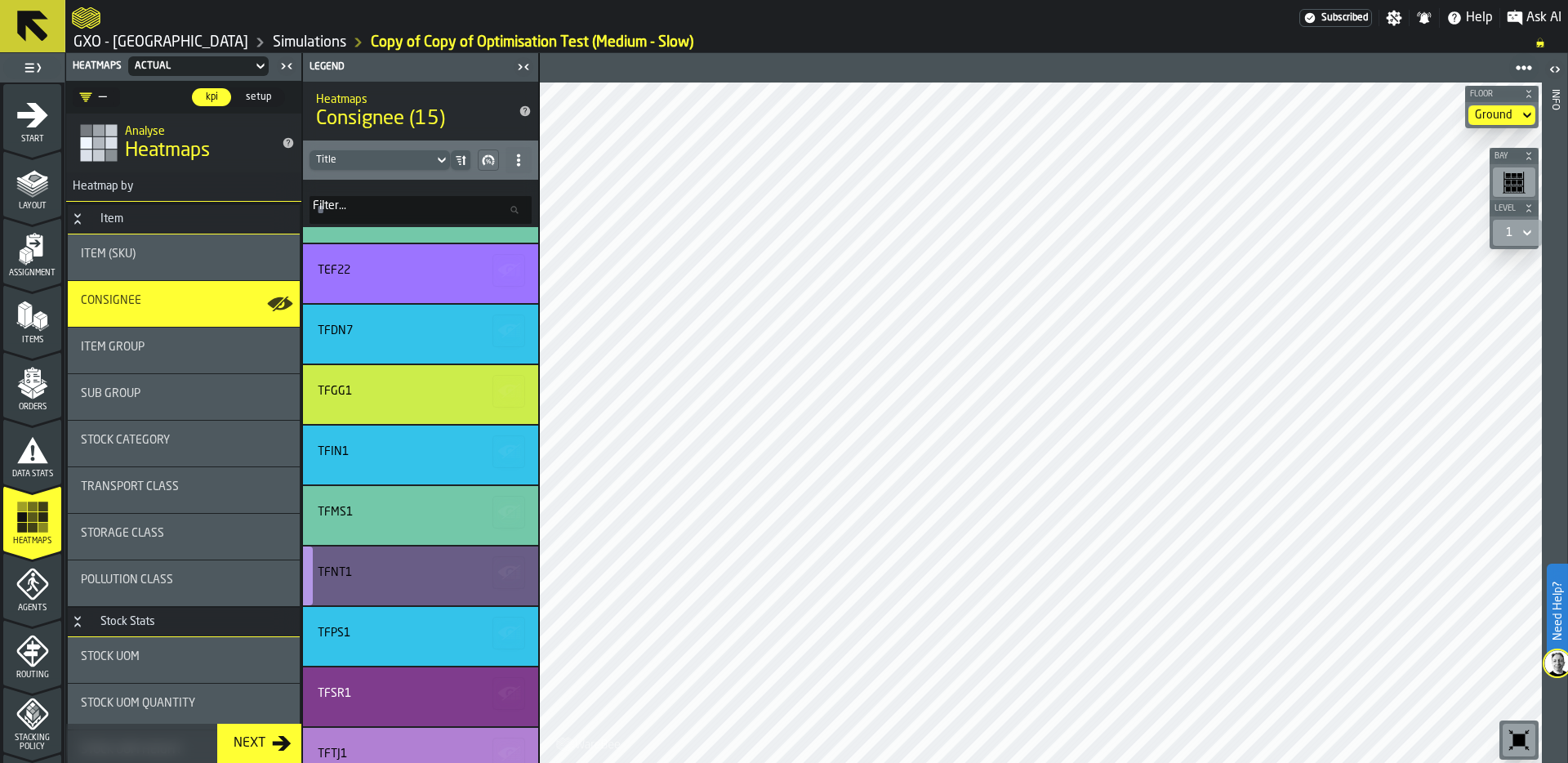
scroll to position [233, 0]
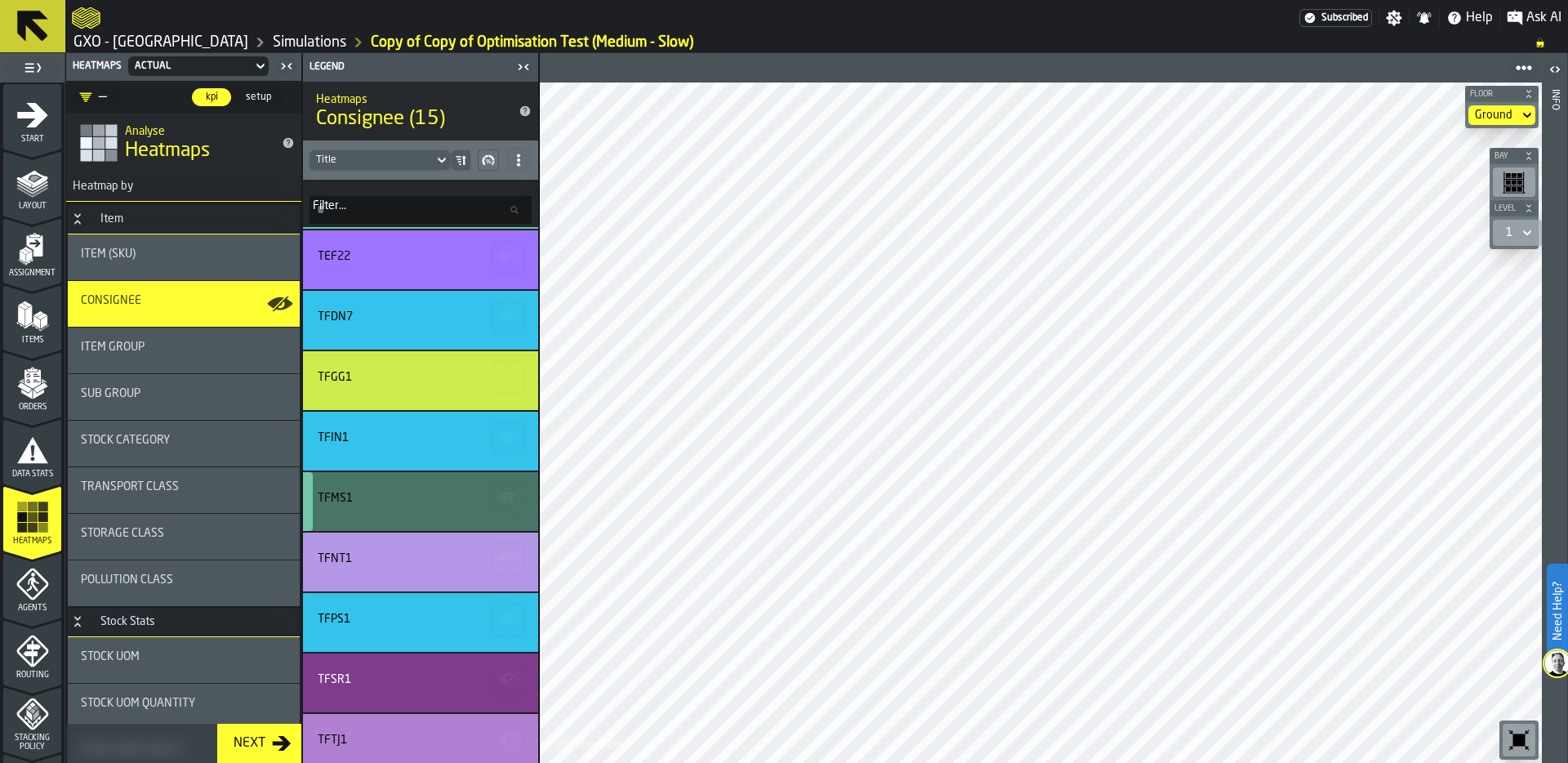
click at [425, 521] on div "TFMS1" at bounding box center [420, 502] width 235 height 59
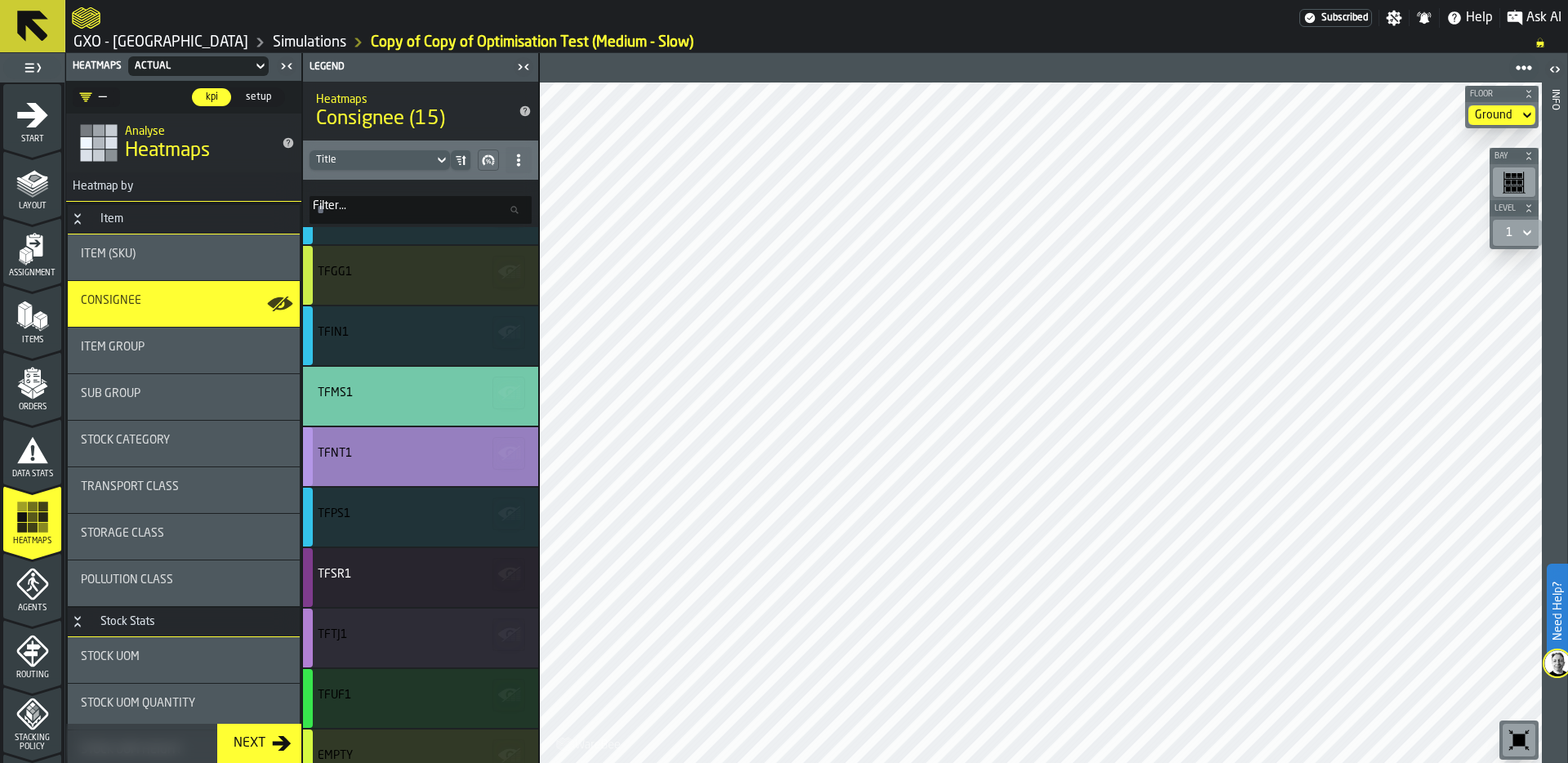
scroll to position [360, 0]
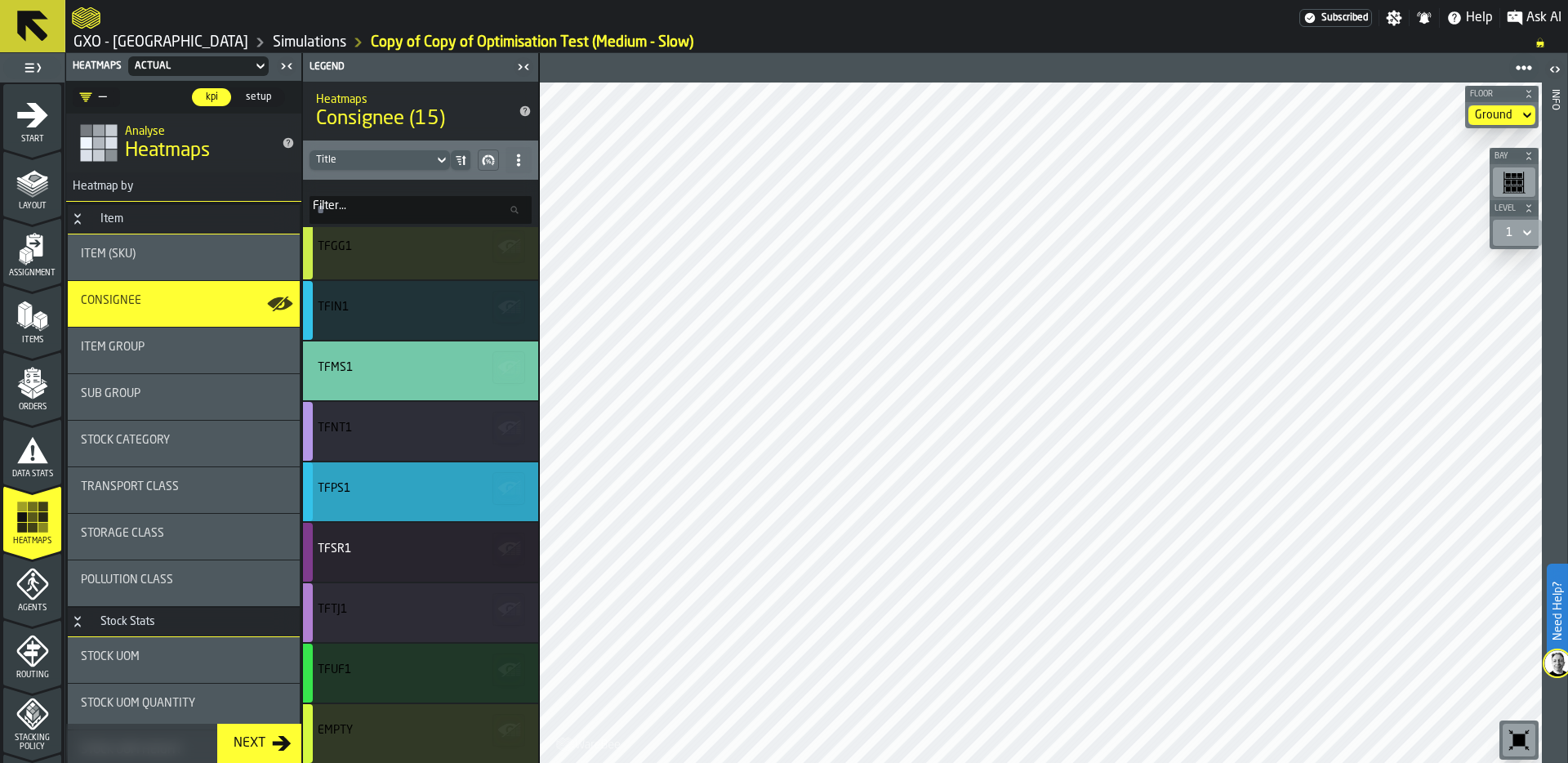
click at [420, 485] on div "TFPS1" at bounding box center [417, 488] width 201 height 13
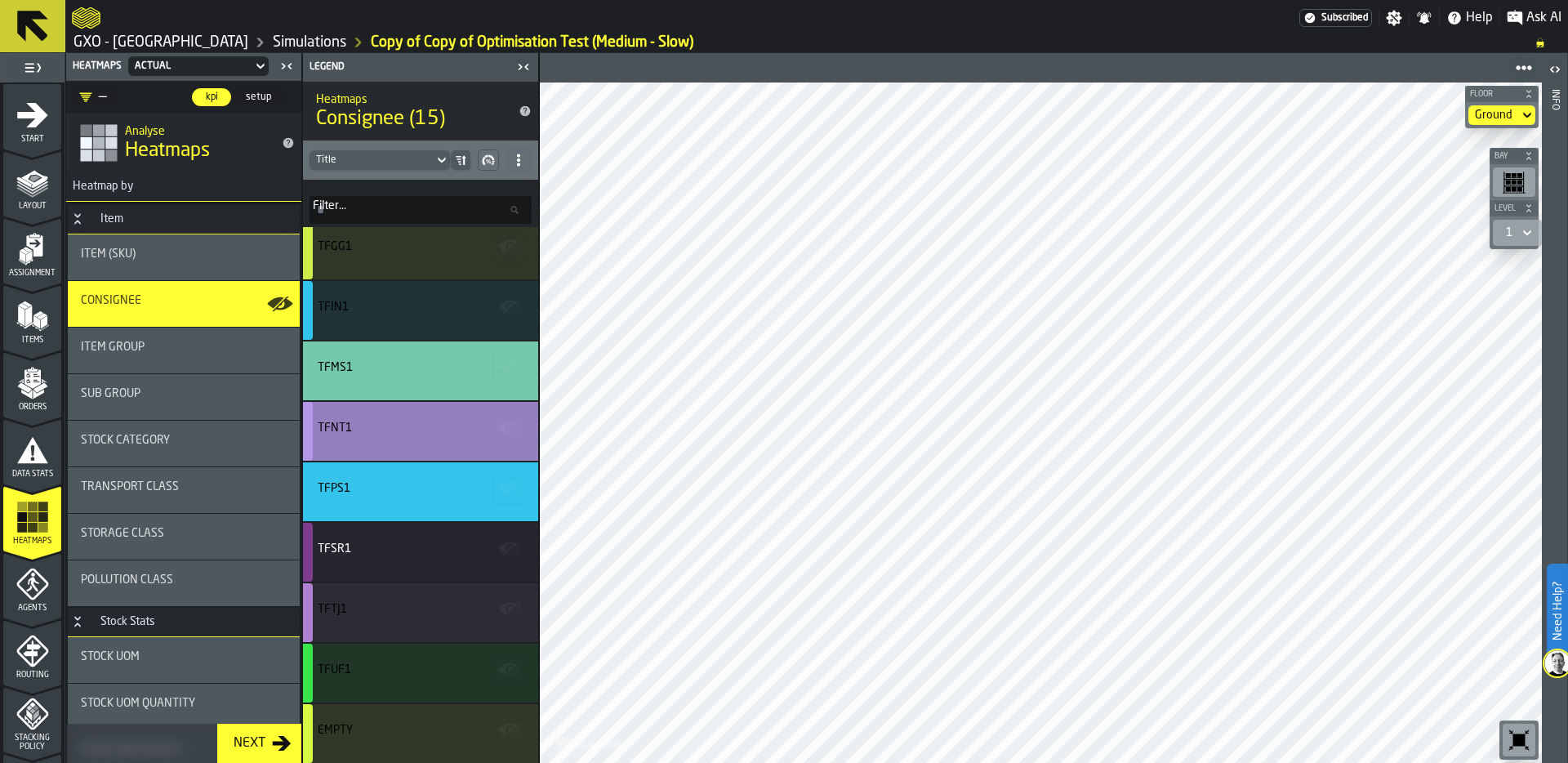
click at [401, 436] on div "TFNT1" at bounding box center [417, 431] width 201 height 20
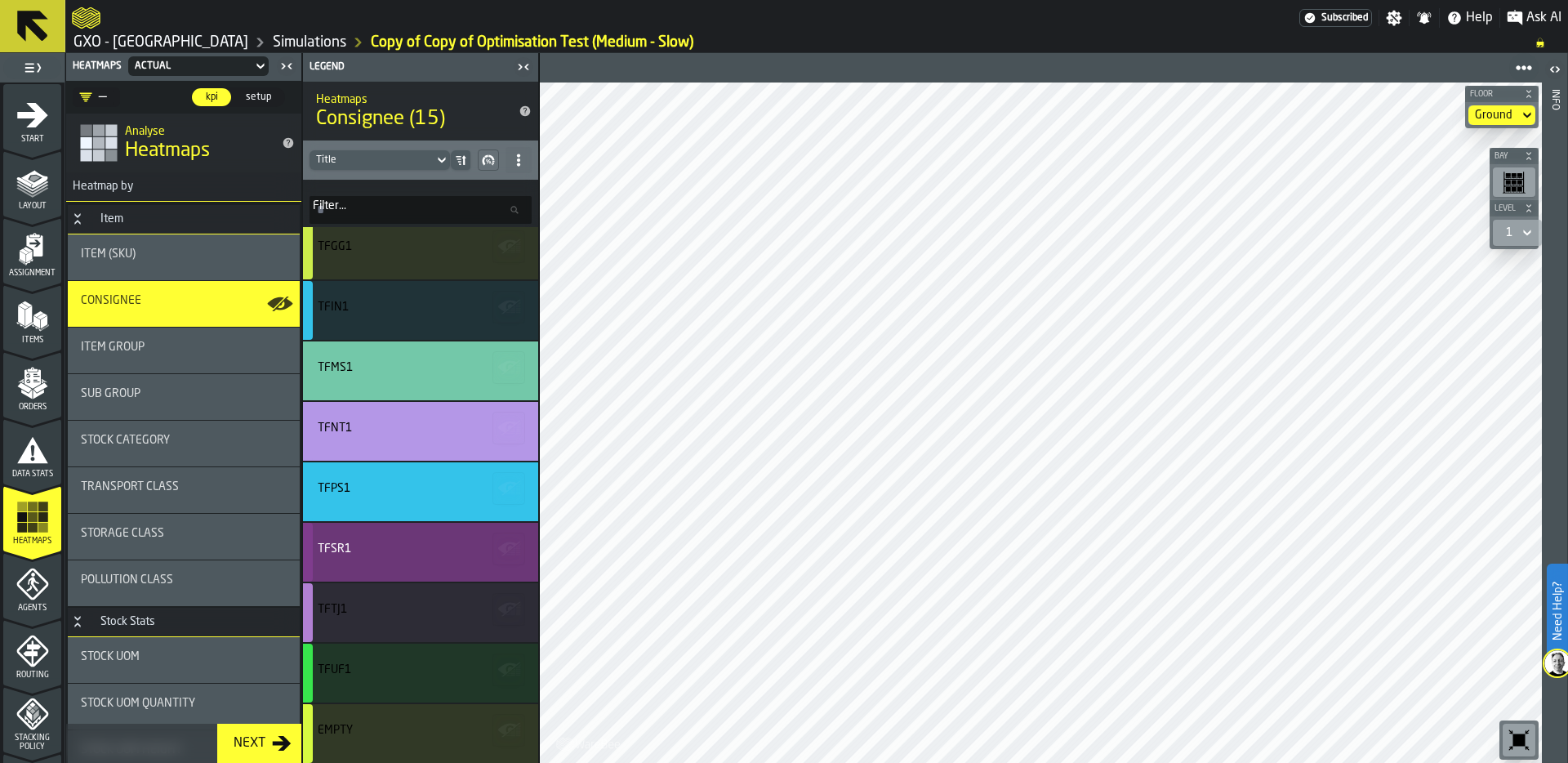
click at [380, 555] on div "TFSR1" at bounding box center [417, 549] width 201 height 13
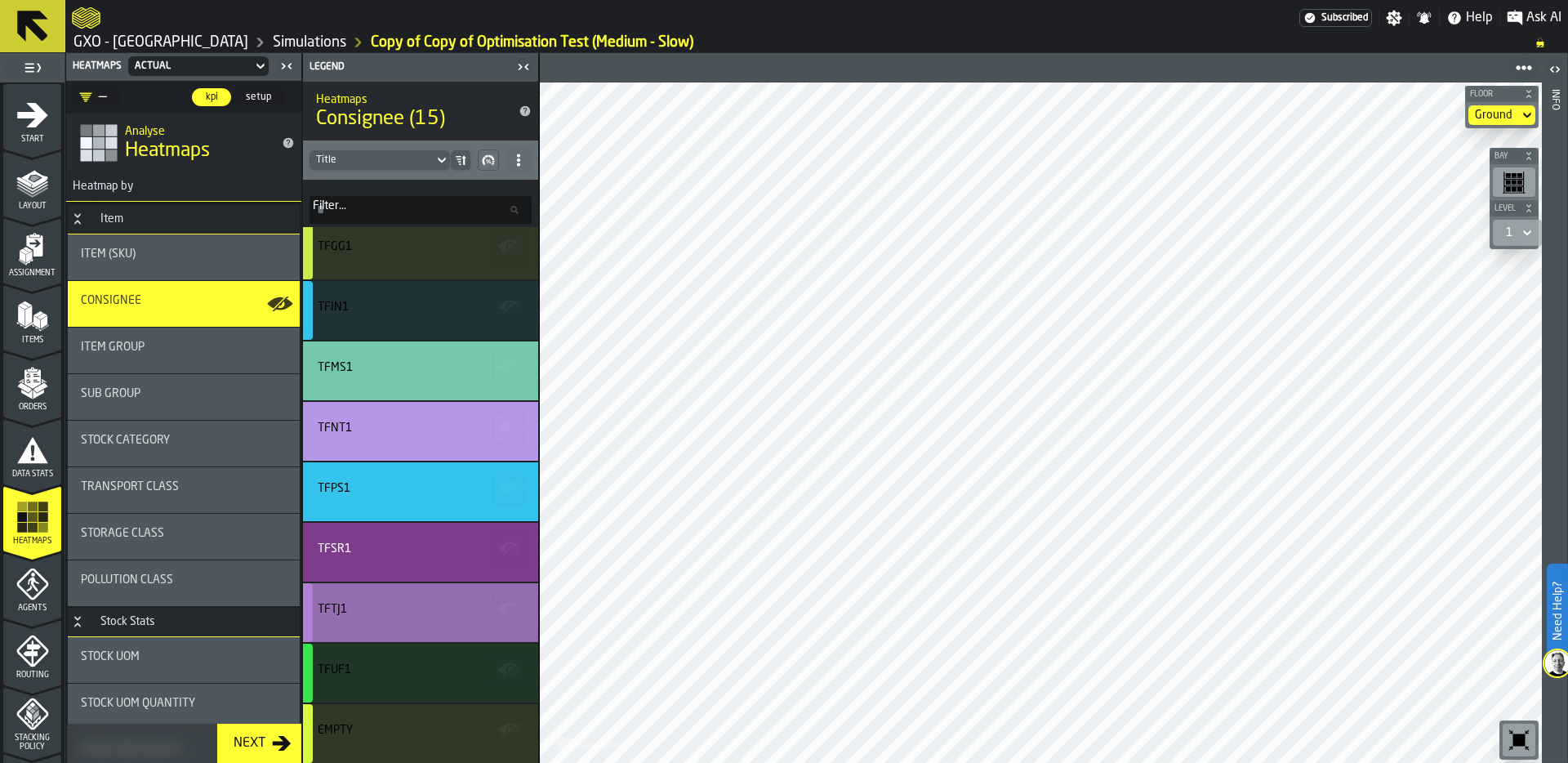
click at [400, 611] on div "TFTJ1" at bounding box center [417, 609] width 201 height 13
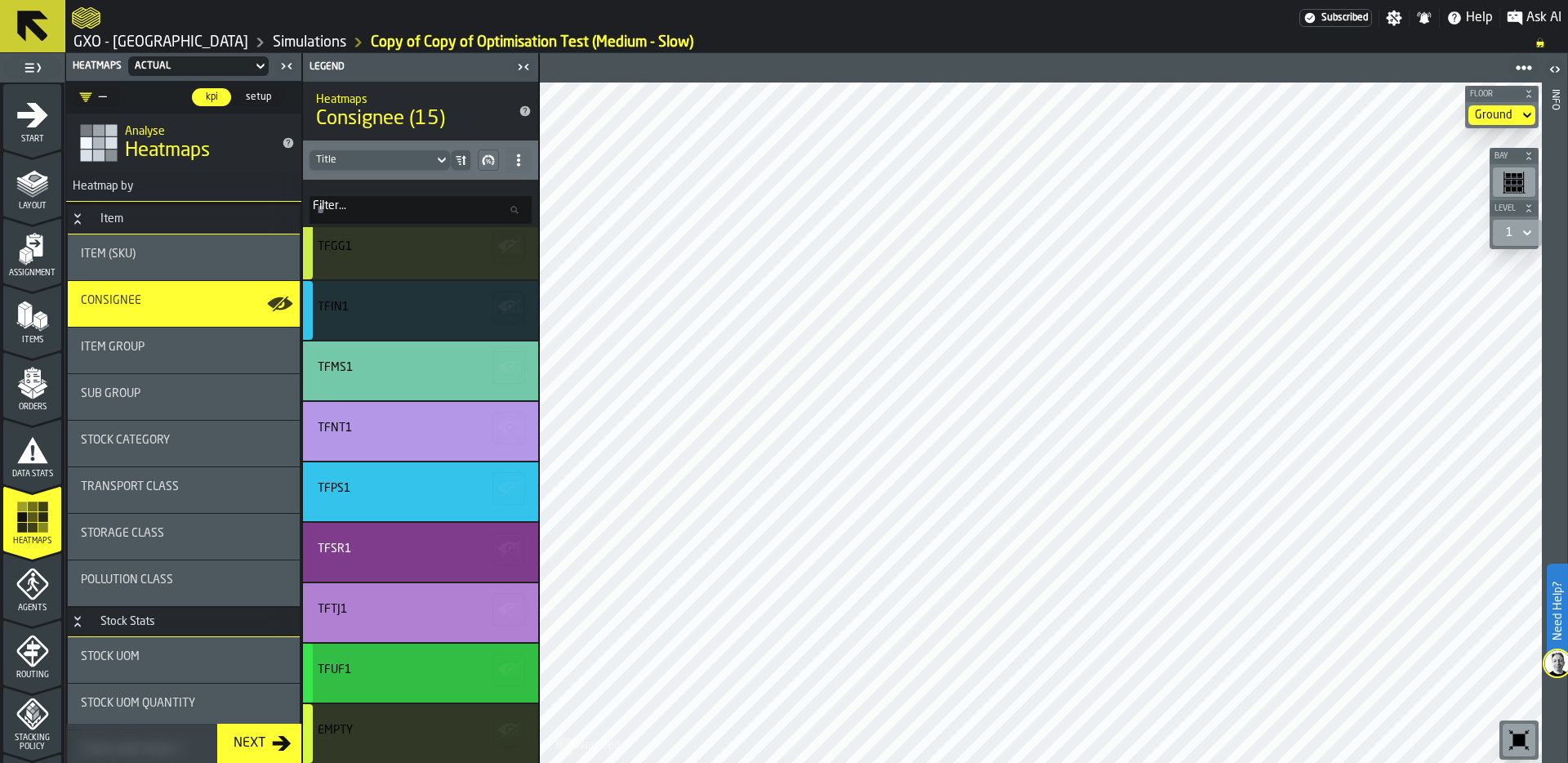
click at [392, 673] on div "TFUF1" at bounding box center [417, 670] width 201 height 13
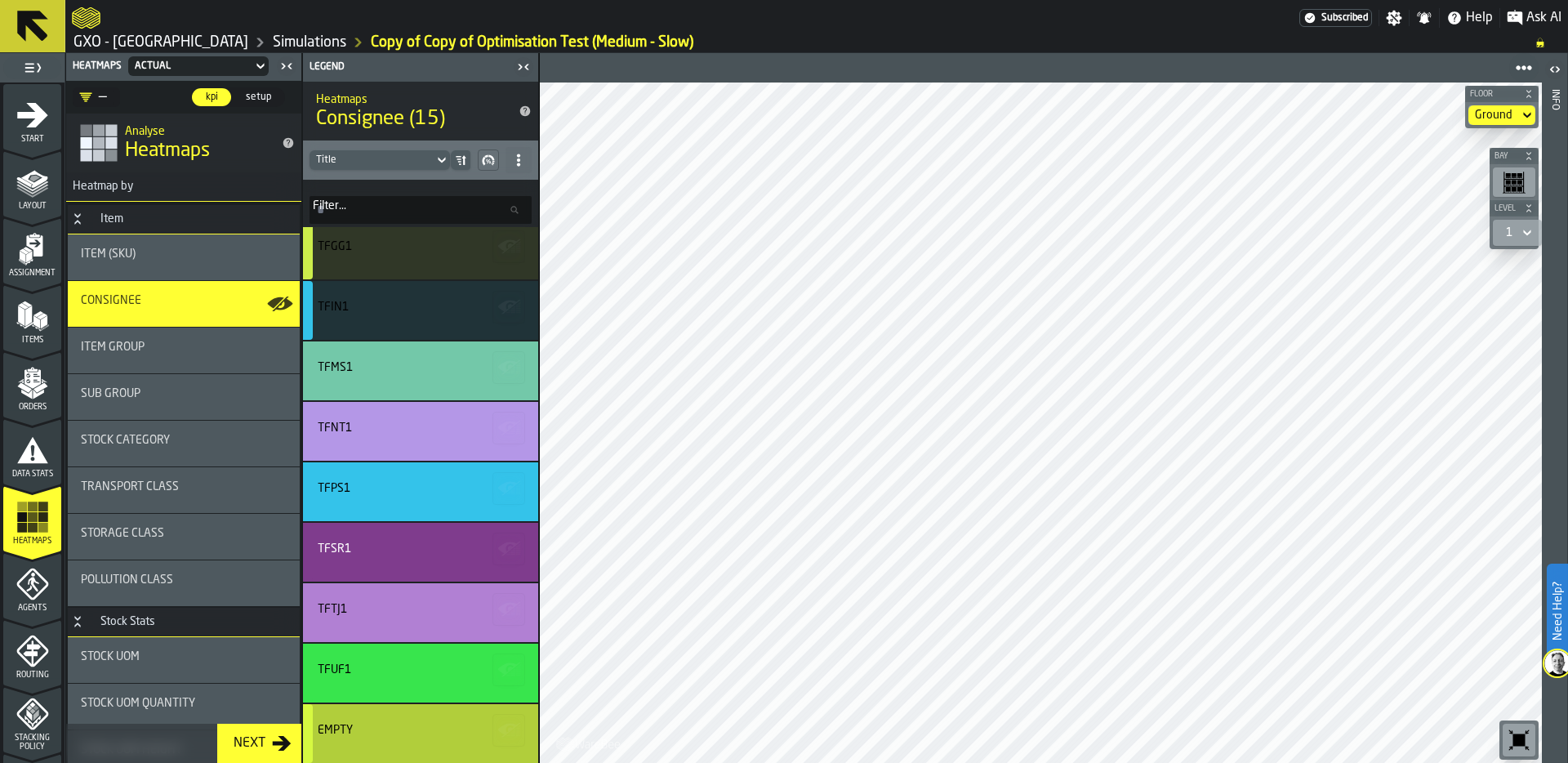
click at [395, 725] on div "Empty" at bounding box center [417, 730] width 201 height 13
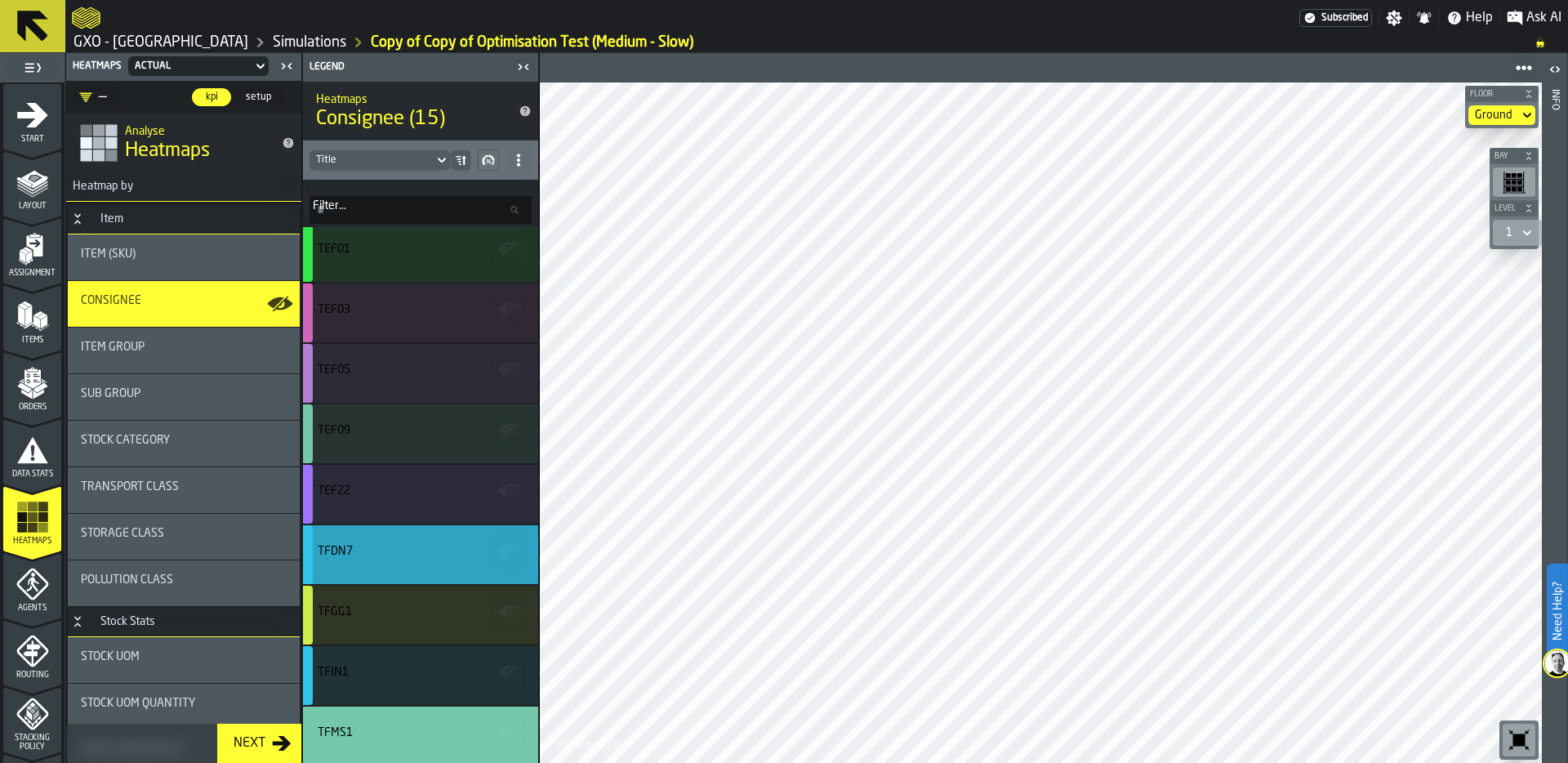
scroll to position [0, 0]
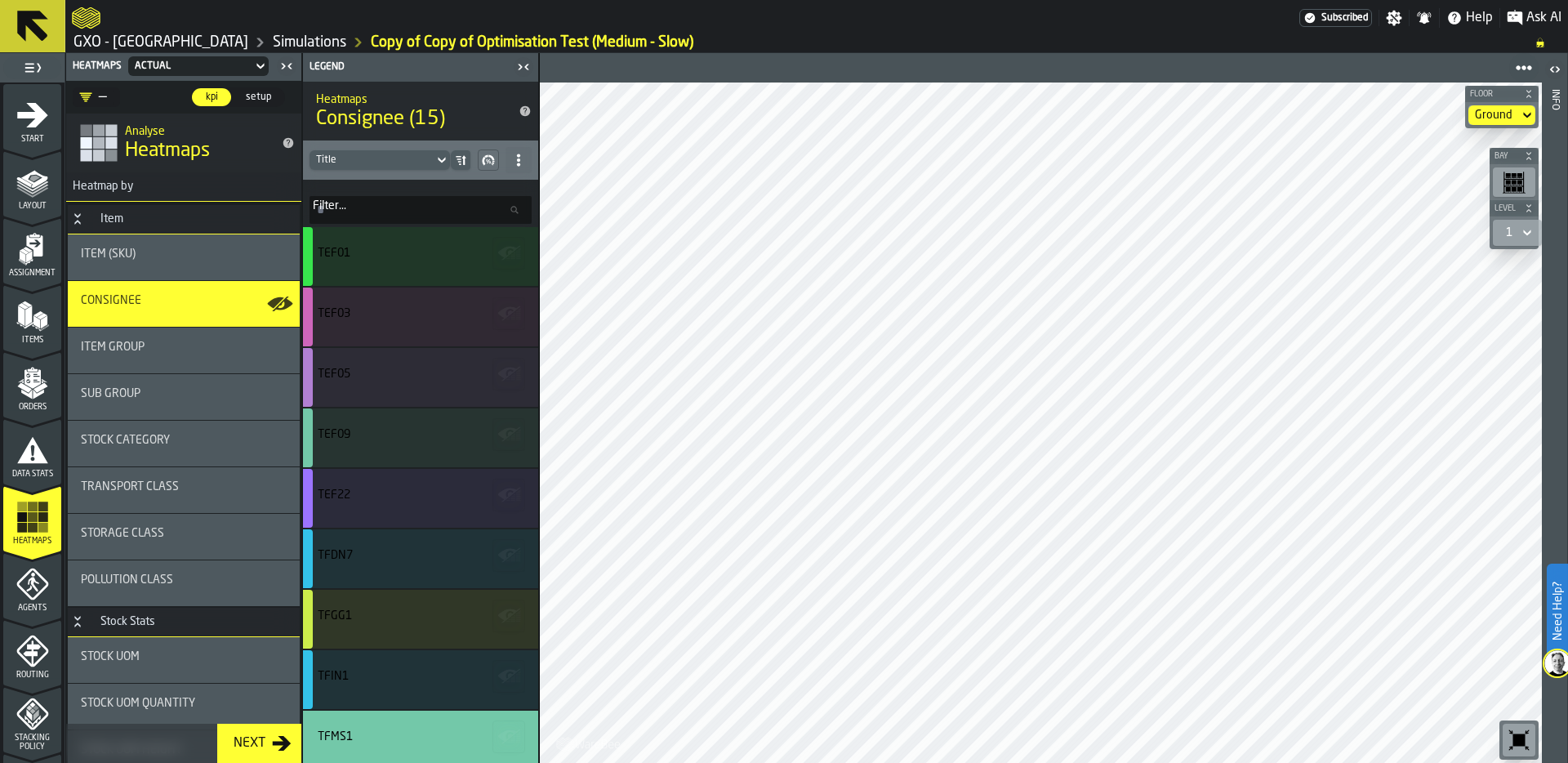
click at [1520, 232] on icon at bounding box center [1527, 233] width 16 height 20
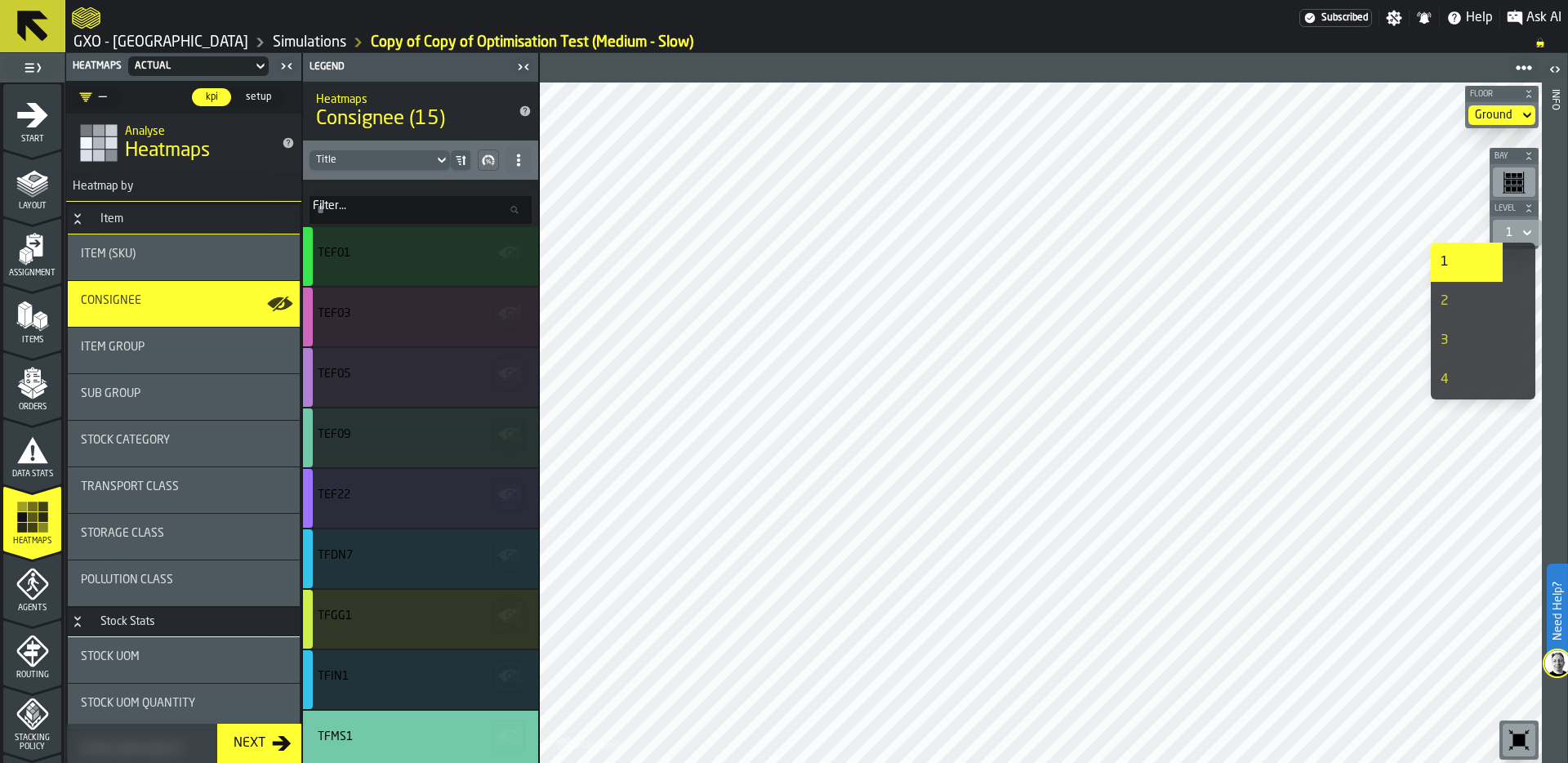
click at [1484, 302] on div "2" at bounding box center [1466, 301] width 52 height 20
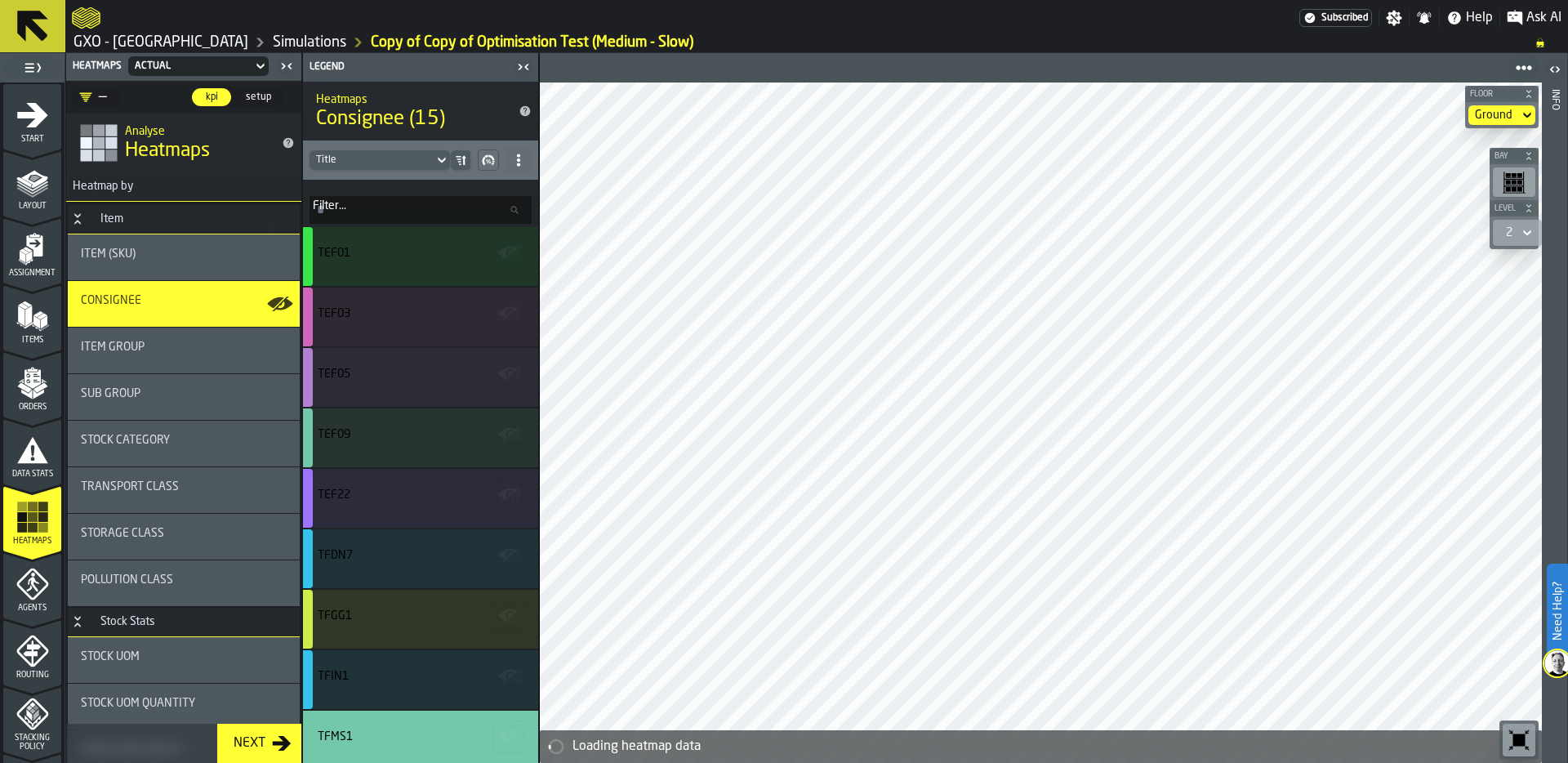
click at [1520, 226] on icon at bounding box center [1527, 233] width 16 height 20
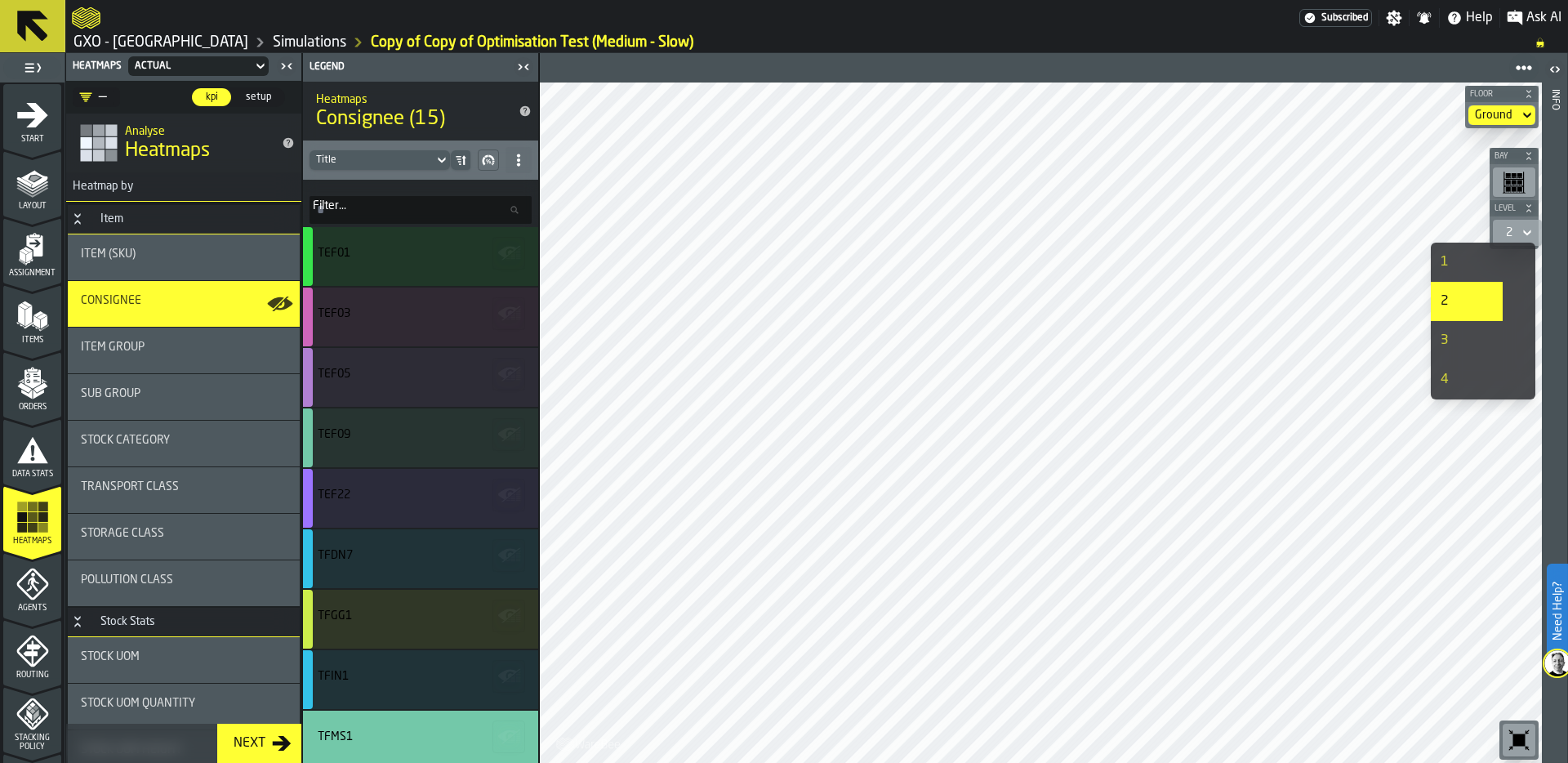
click at [1460, 338] on div "3" at bounding box center [1466, 341] width 52 height 20
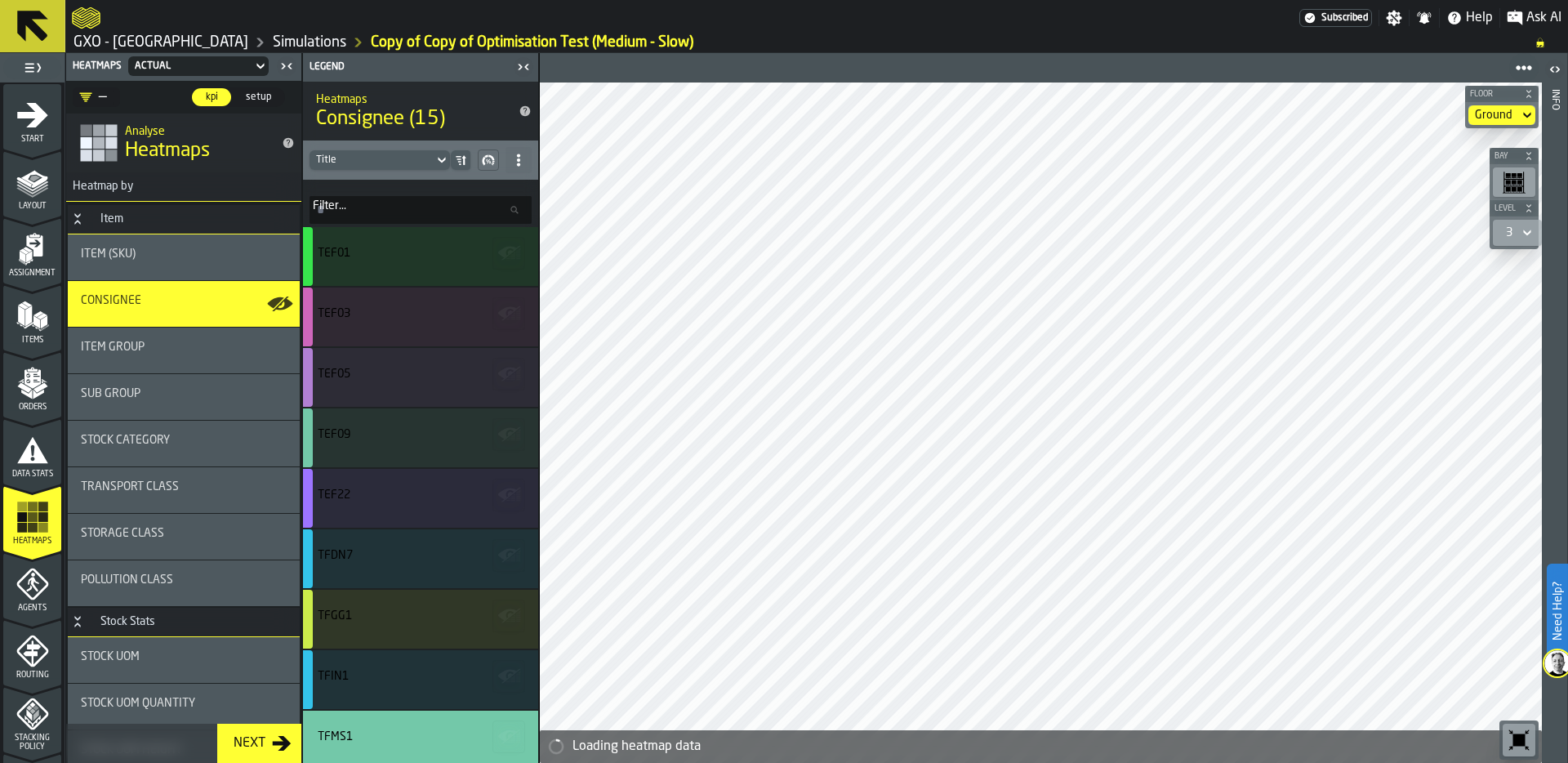
click at [1521, 227] on icon at bounding box center [1527, 233] width 16 height 20
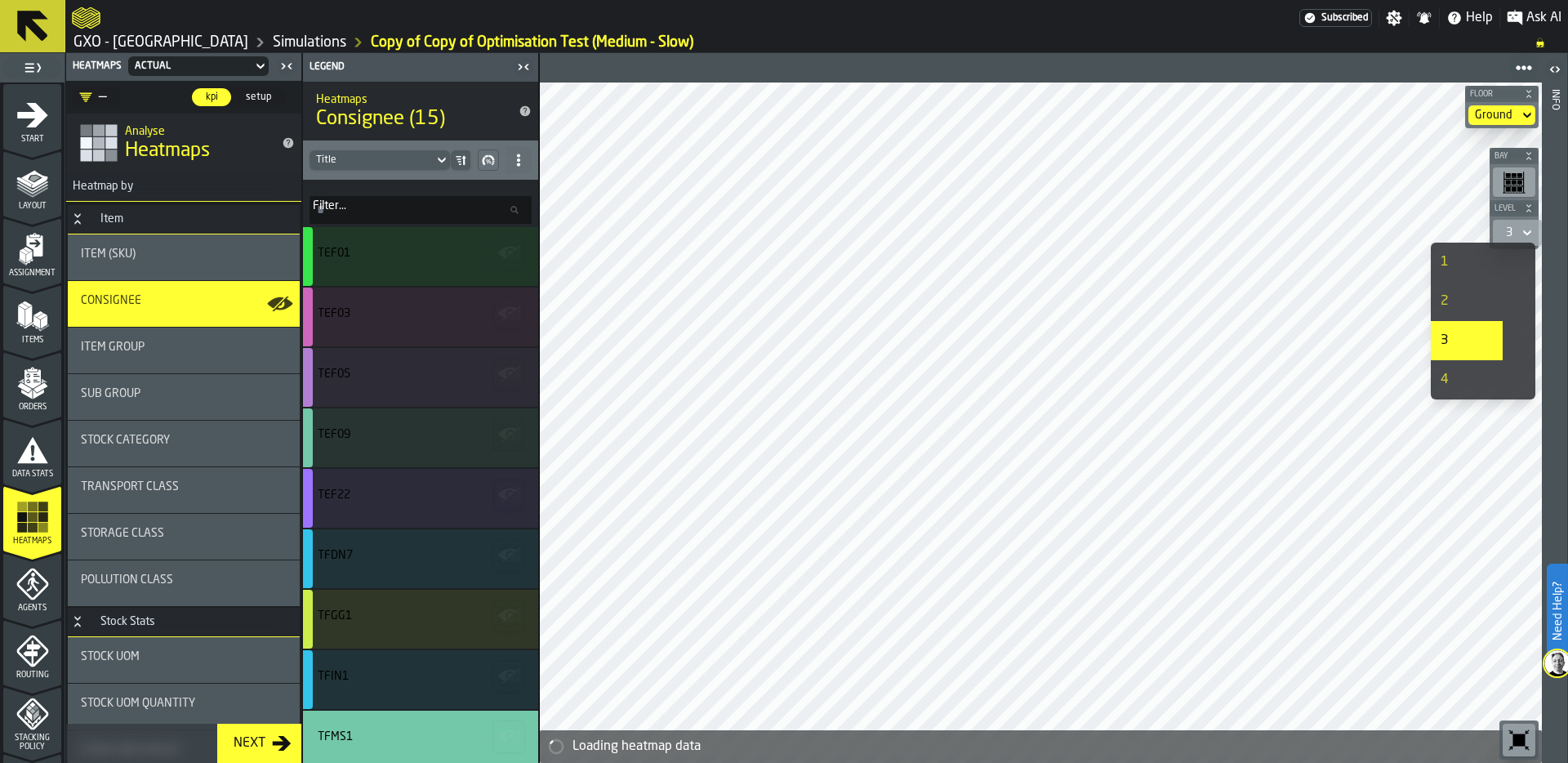
click at [1463, 378] on div "4" at bounding box center [1466, 380] width 52 height 20
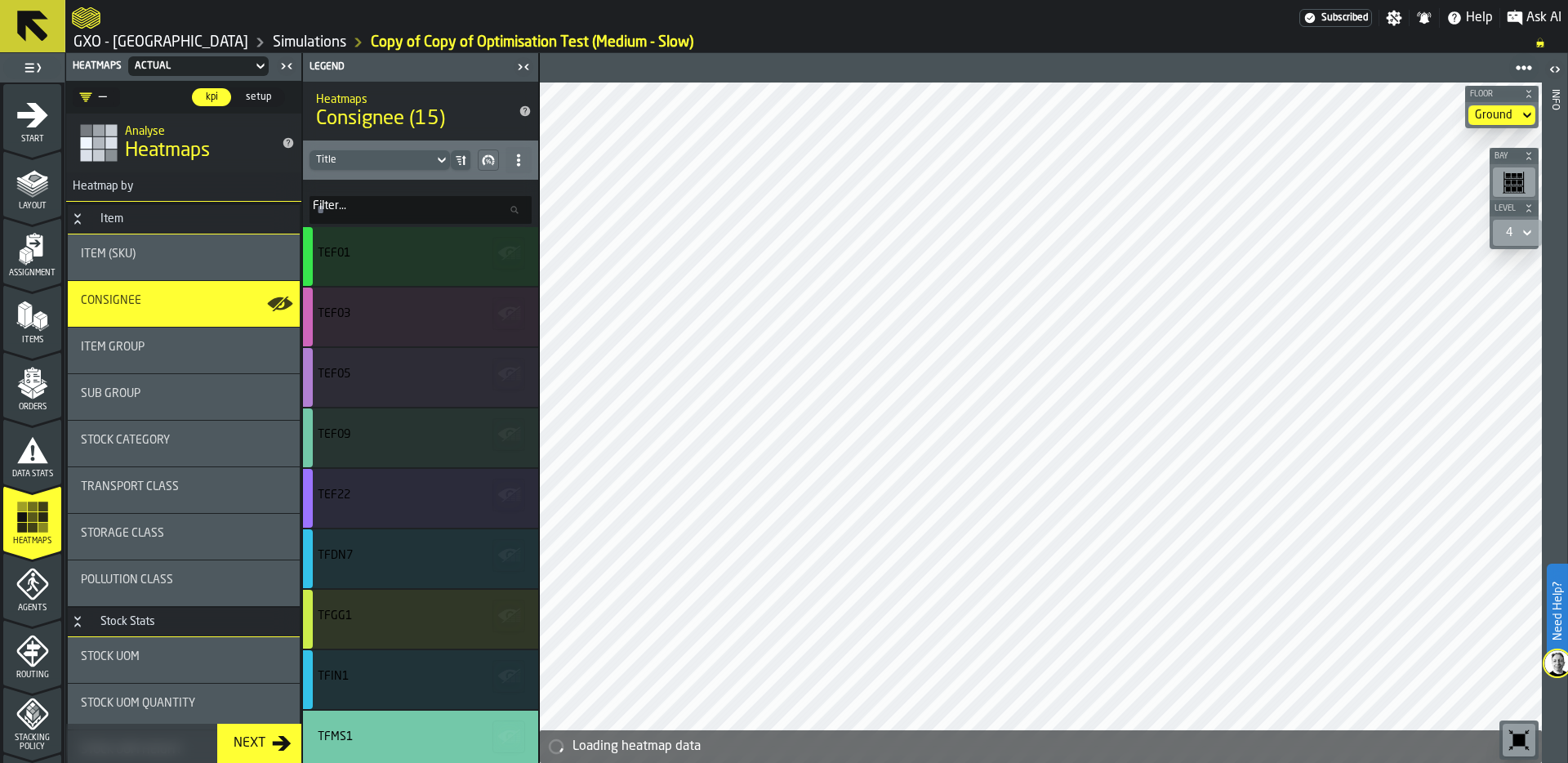
click at [1516, 228] on div "4" at bounding box center [1509, 233] width 20 height 20
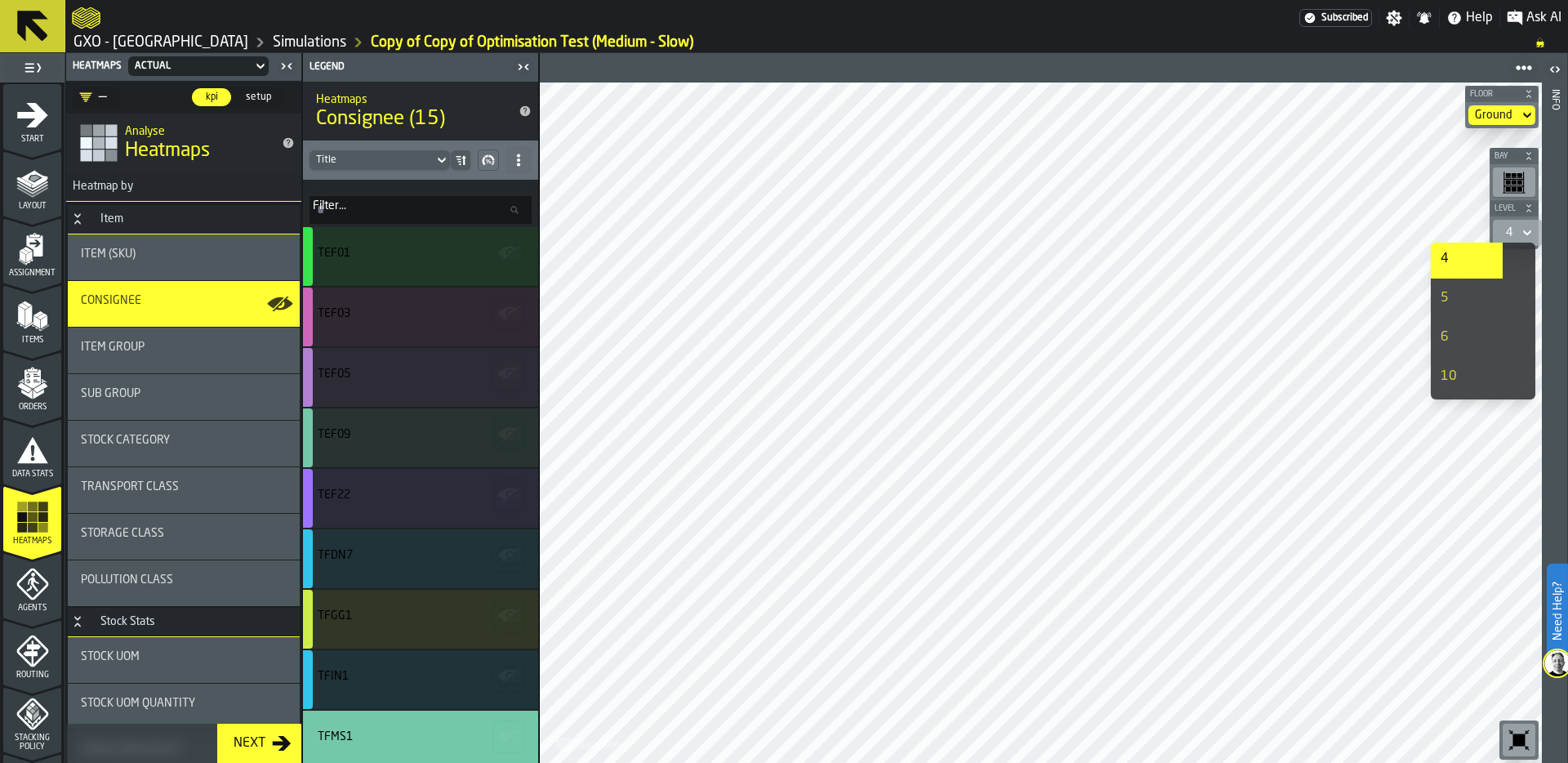
scroll to position [100, 0]
click at [1456, 316] on div "5" at bounding box center [1466, 318] width 52 height 20
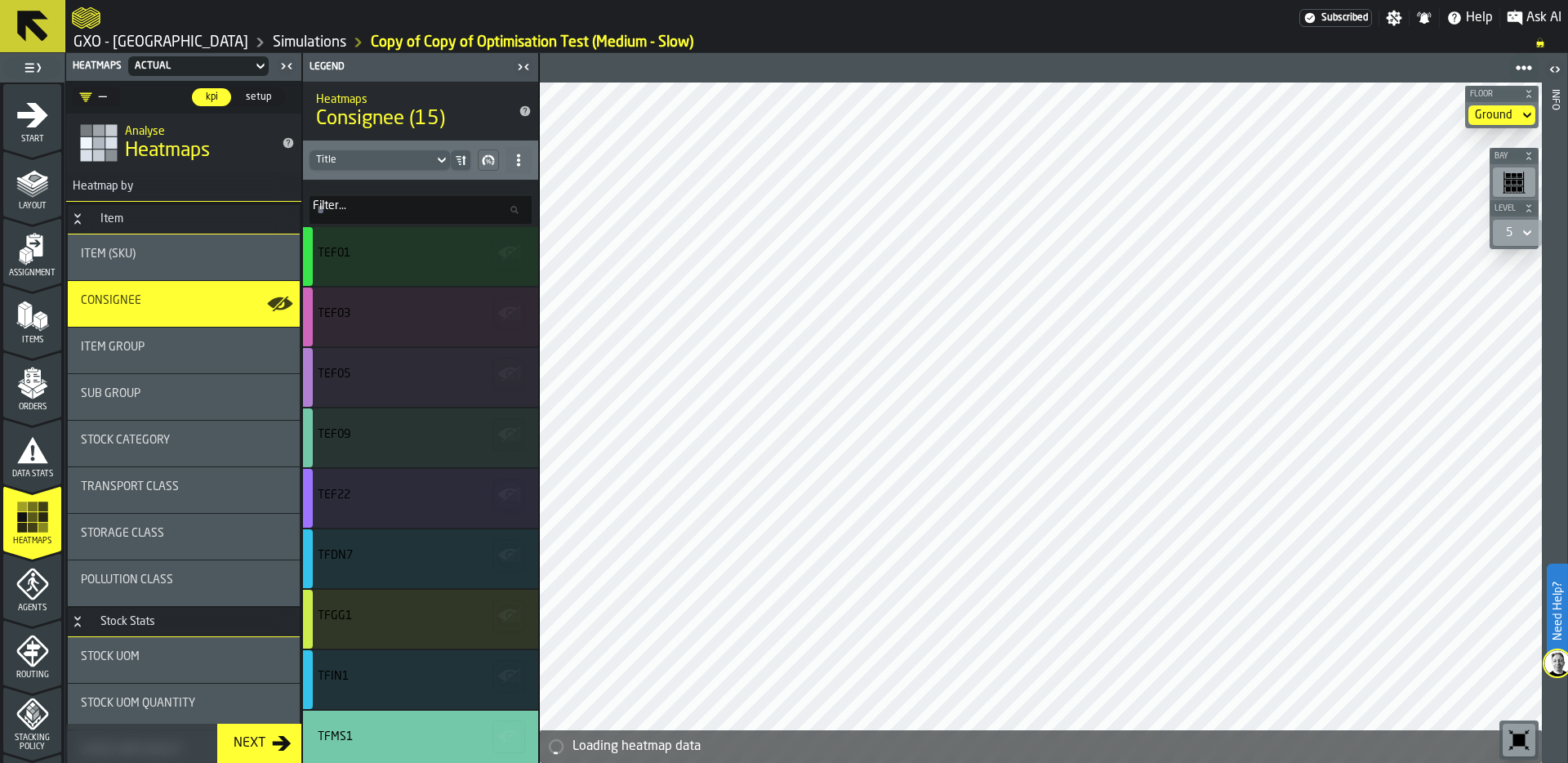
click at [1522, 224] on icon at bounding box center [1527, 233] width 16 height 20
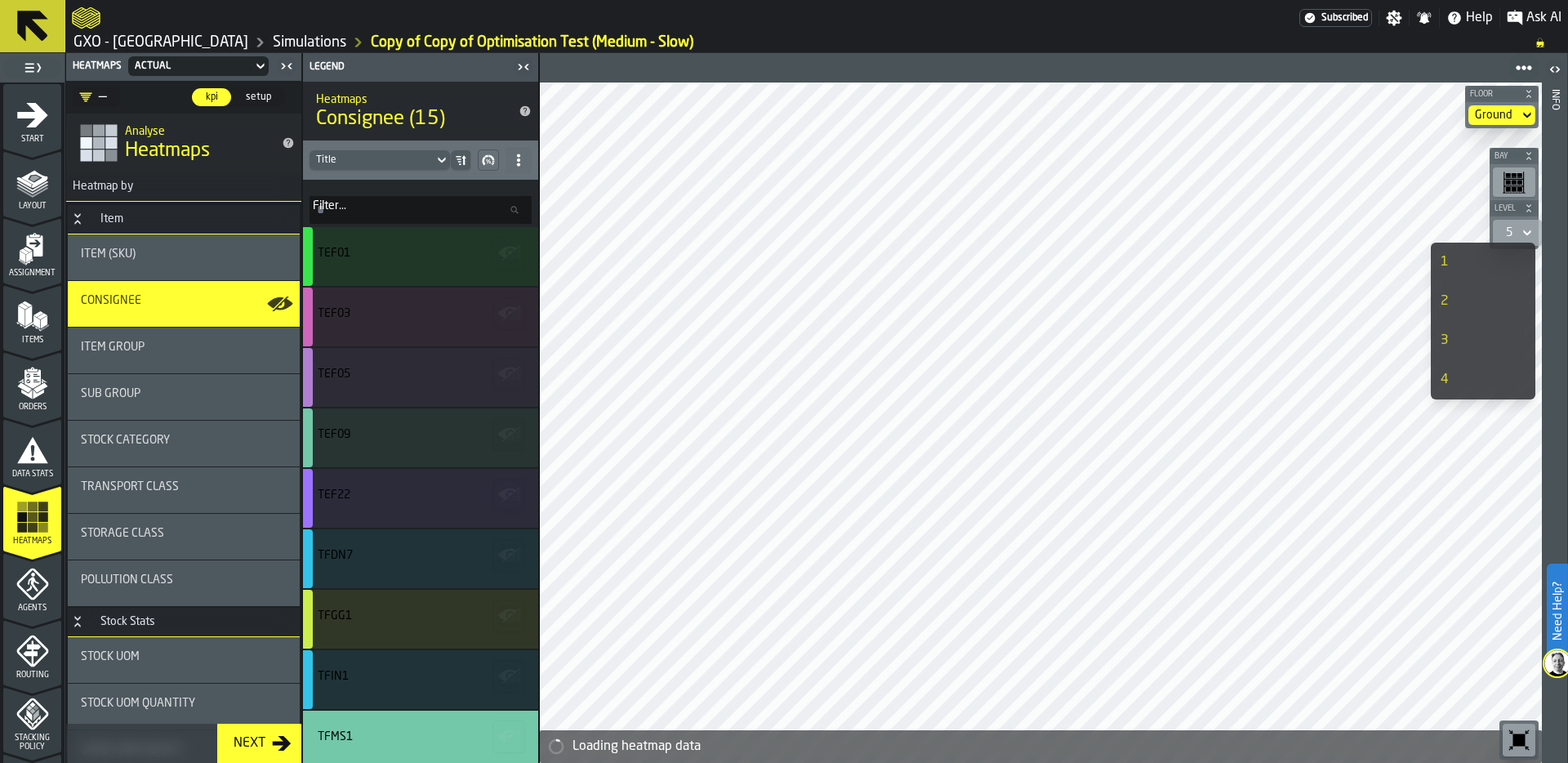
click at [156, 252] on div "Item (SKU)" at bounding box center [183, 254] width 206 height 13
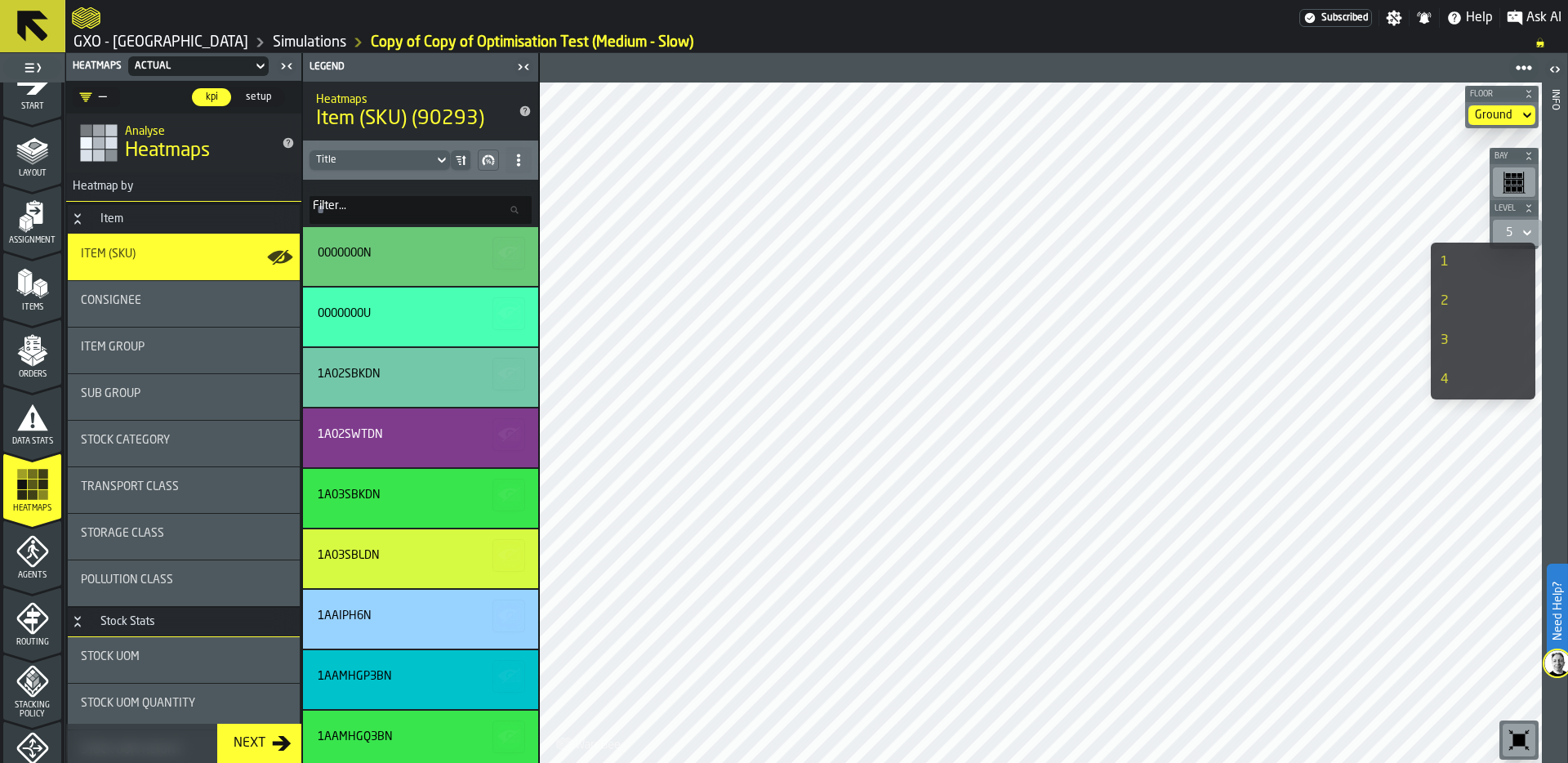
scroll to position [0, 0]
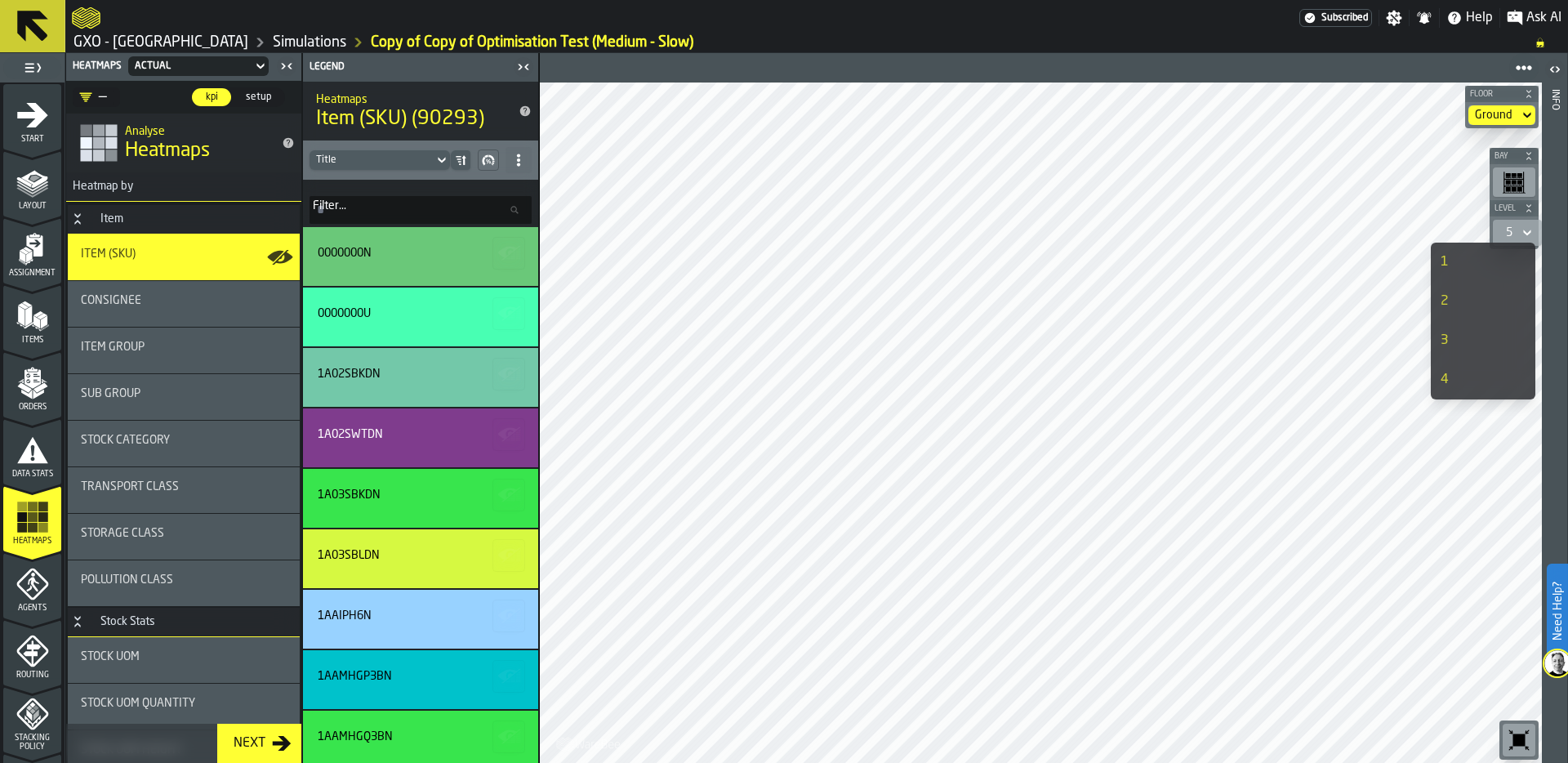
click at [274, 42] on link "Simulations" at bounding box center [309, 42] width 73 height 18
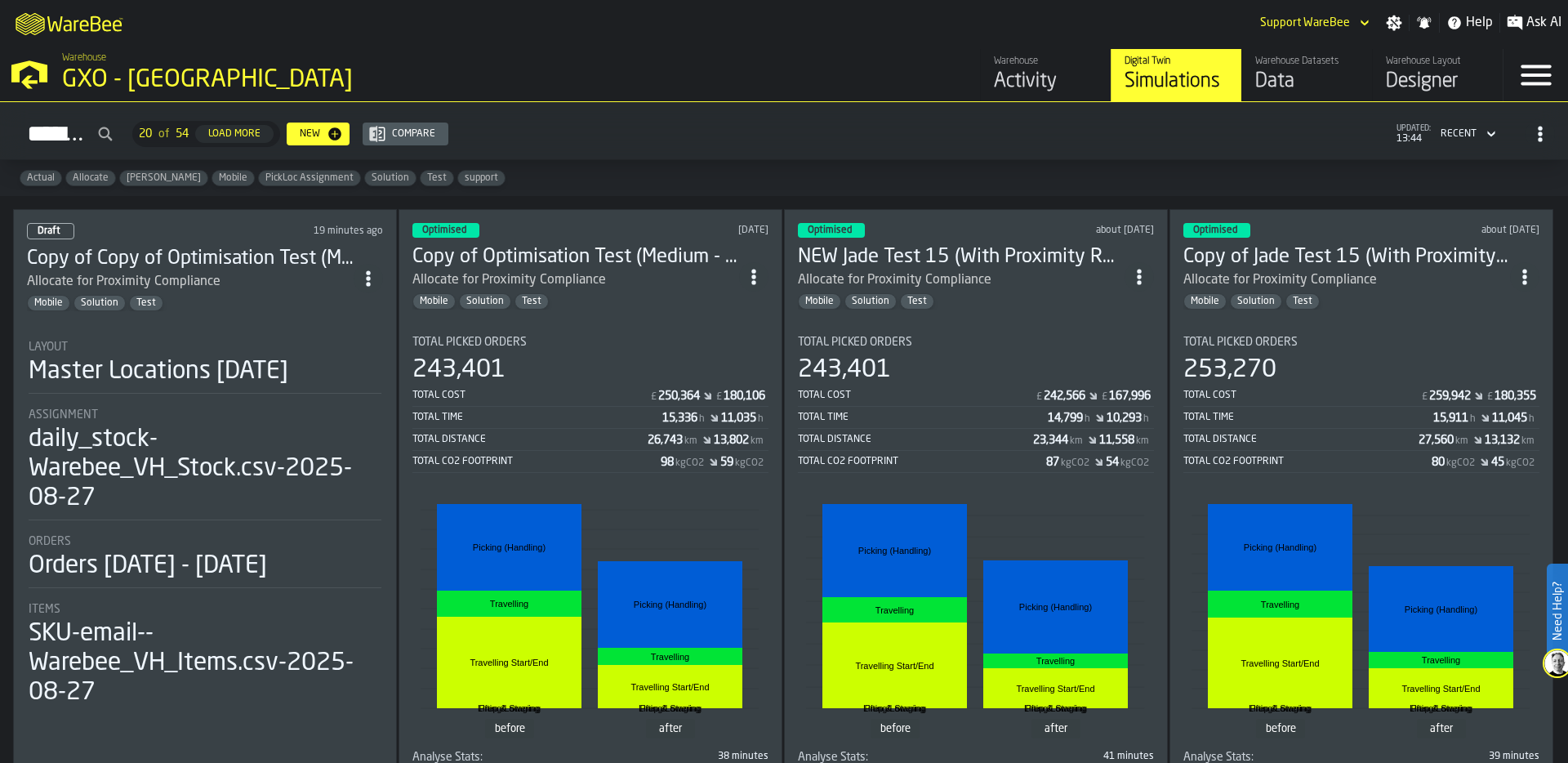
click at [1293, 81] on div "Data" at bounding box center [1307, 81] width 104 height 26
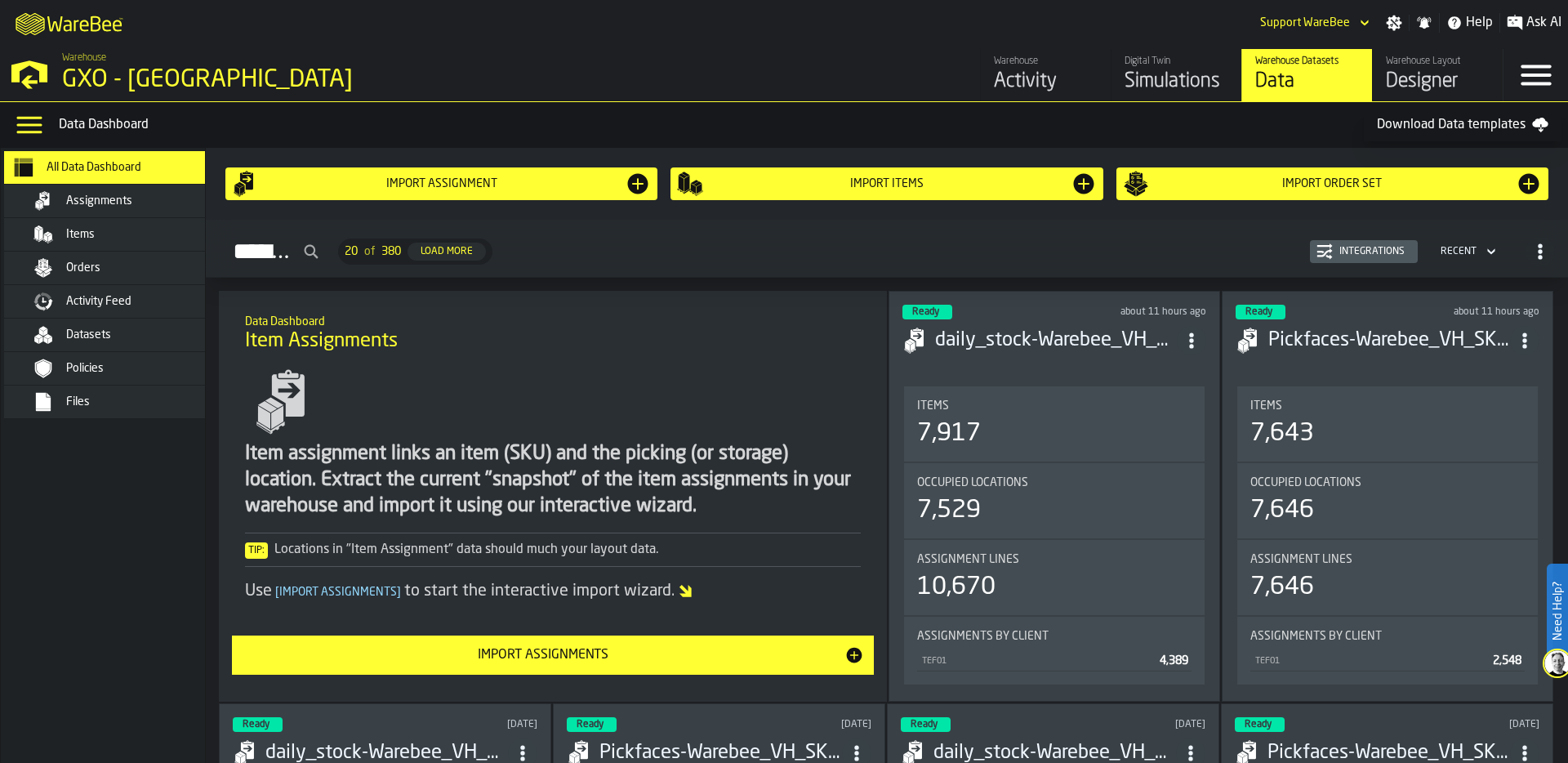
click at [86, 285] on div "Activity Feed" at bounding box center [119, 301] width 229 height 33
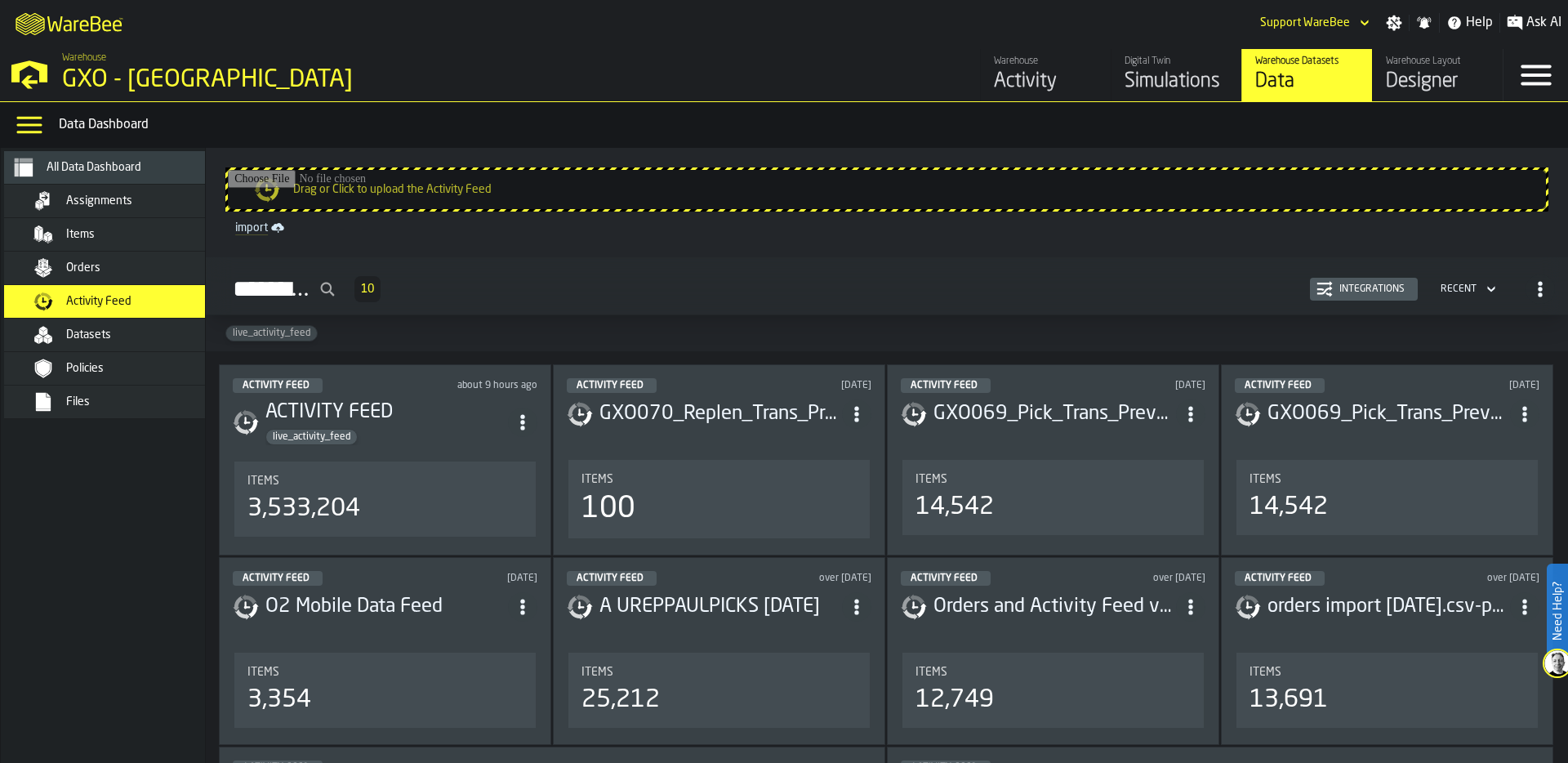
click at [94, 269] on span "Orders" at bounding box center [83, 267] width 34 height 13
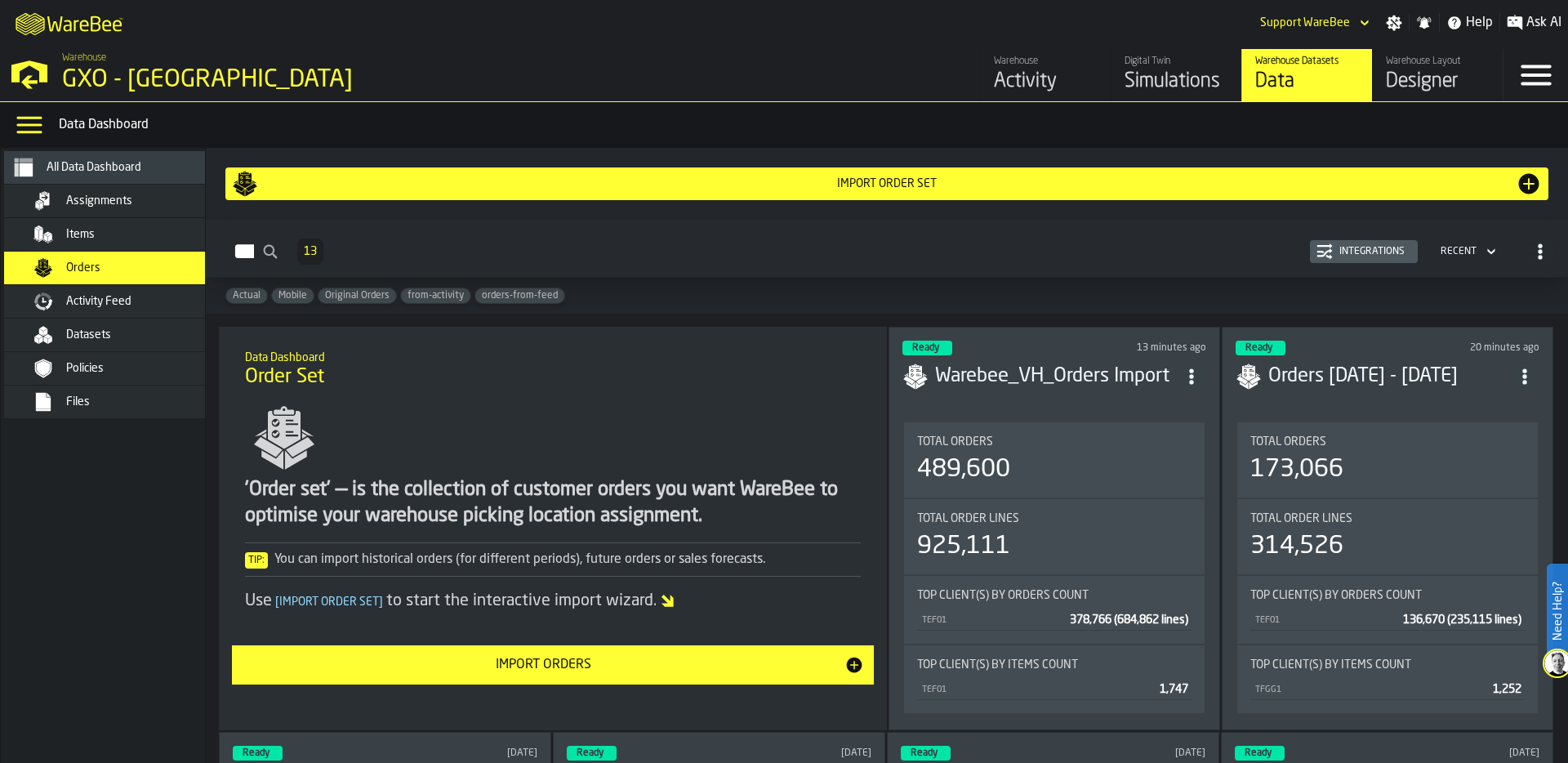
click at [1090, 429] on div "Total Orders 489,600" at bounding box center [1054, 460] width 300 height 75
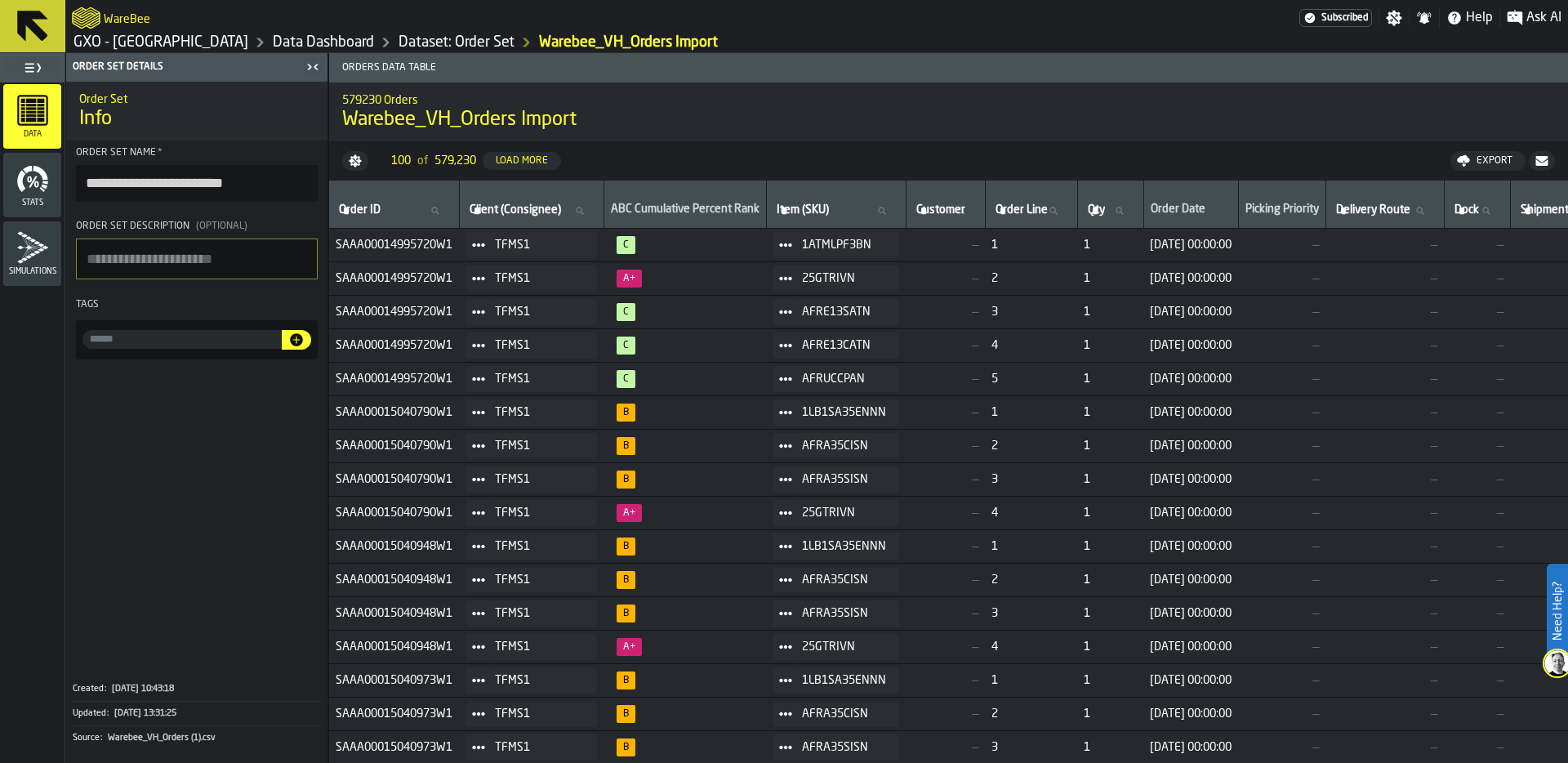
click at [318, 43] on link "Data Dashboard" at bounding box center [323, 42] width 101 height 18
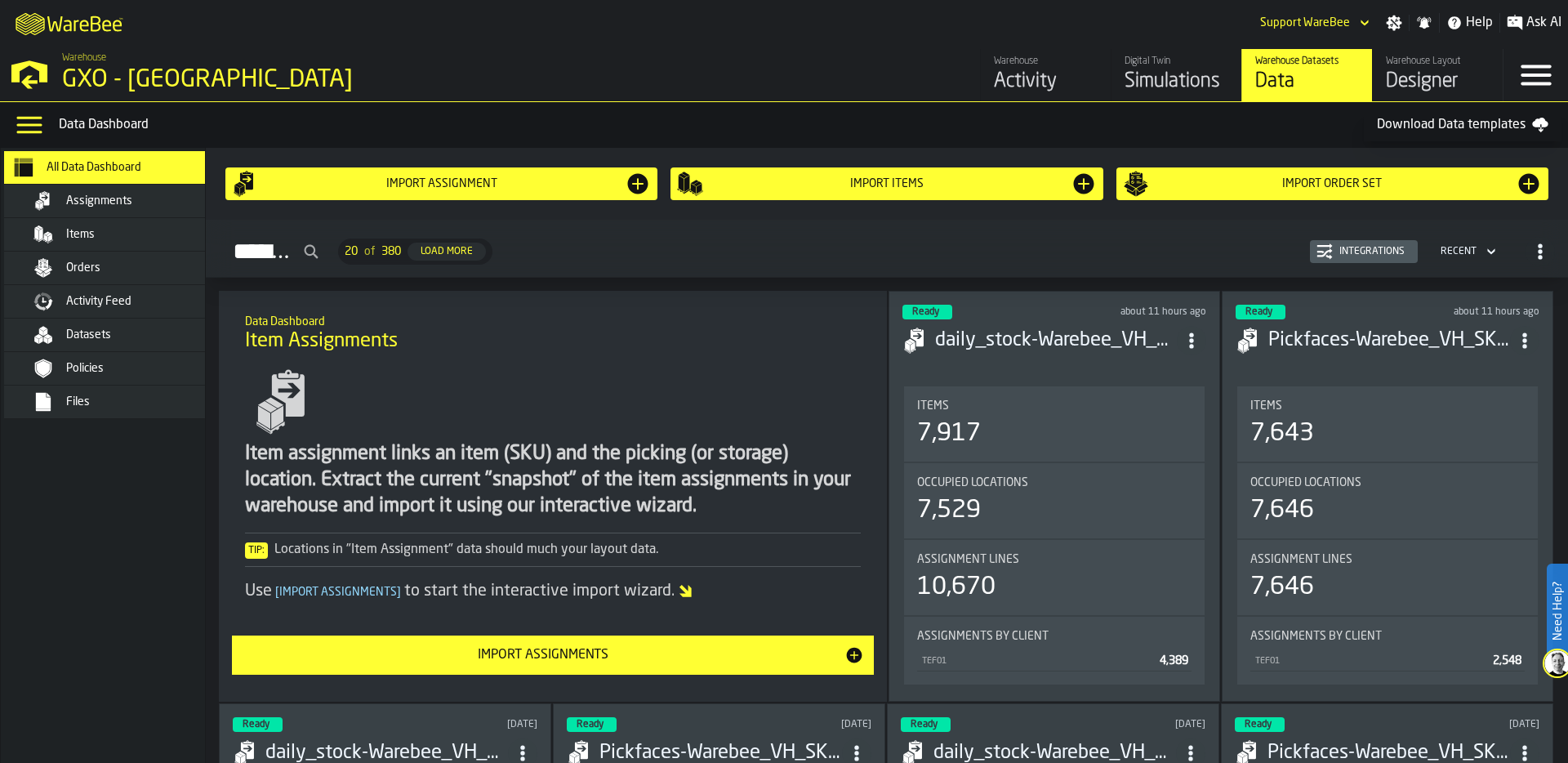
click at [822, 250] on div "Assignments 20 of 380 Load More Integrations Recent" at bounding box center [887, 251] width 1336 height 38
click at [147, 265] on div "Orders" at bounding box center [146, 267] width 160 height 13
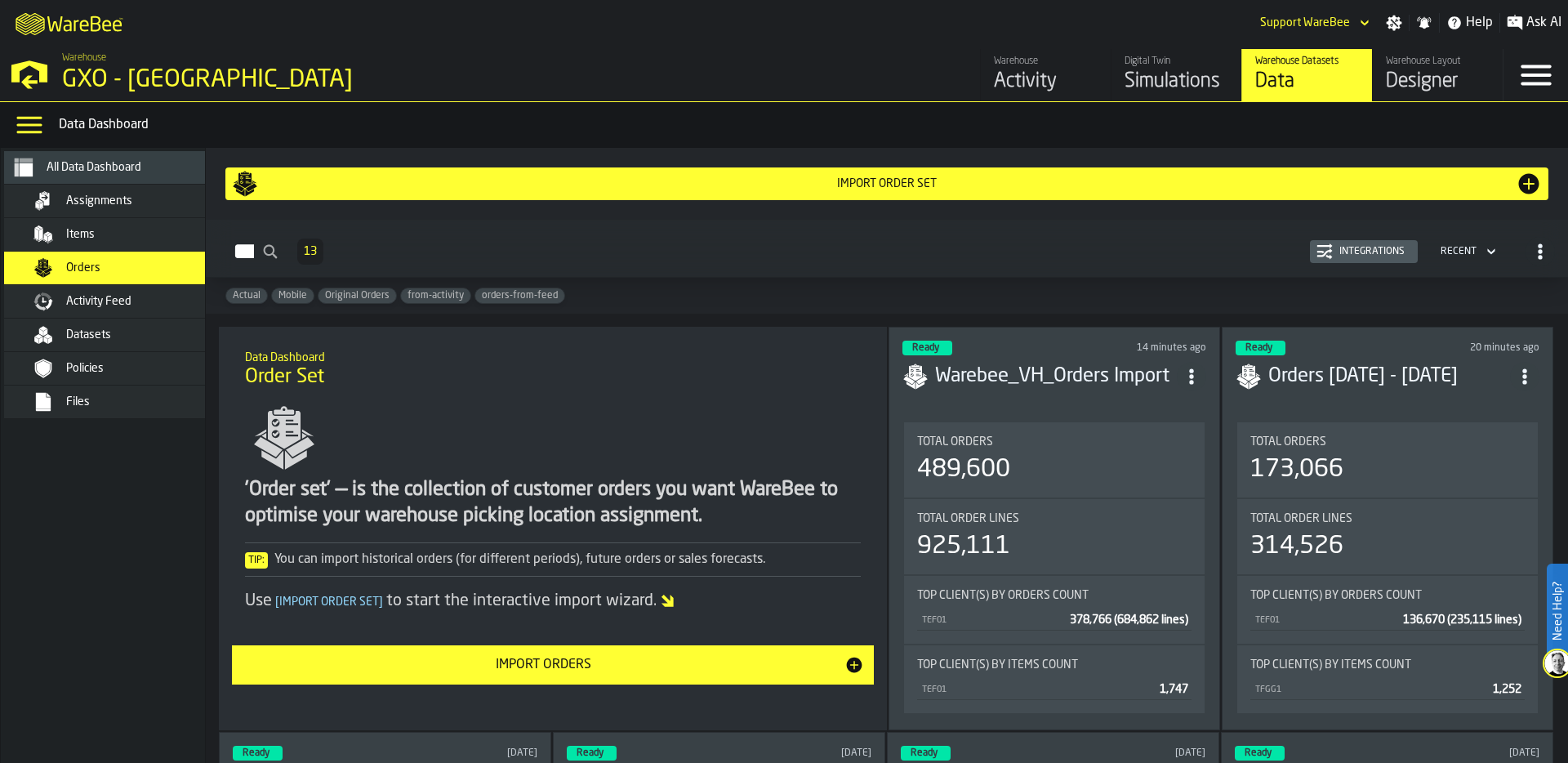
click at [1387, 244] on div "Integrations" at bounding box center [1363, 251] width 95 height 16
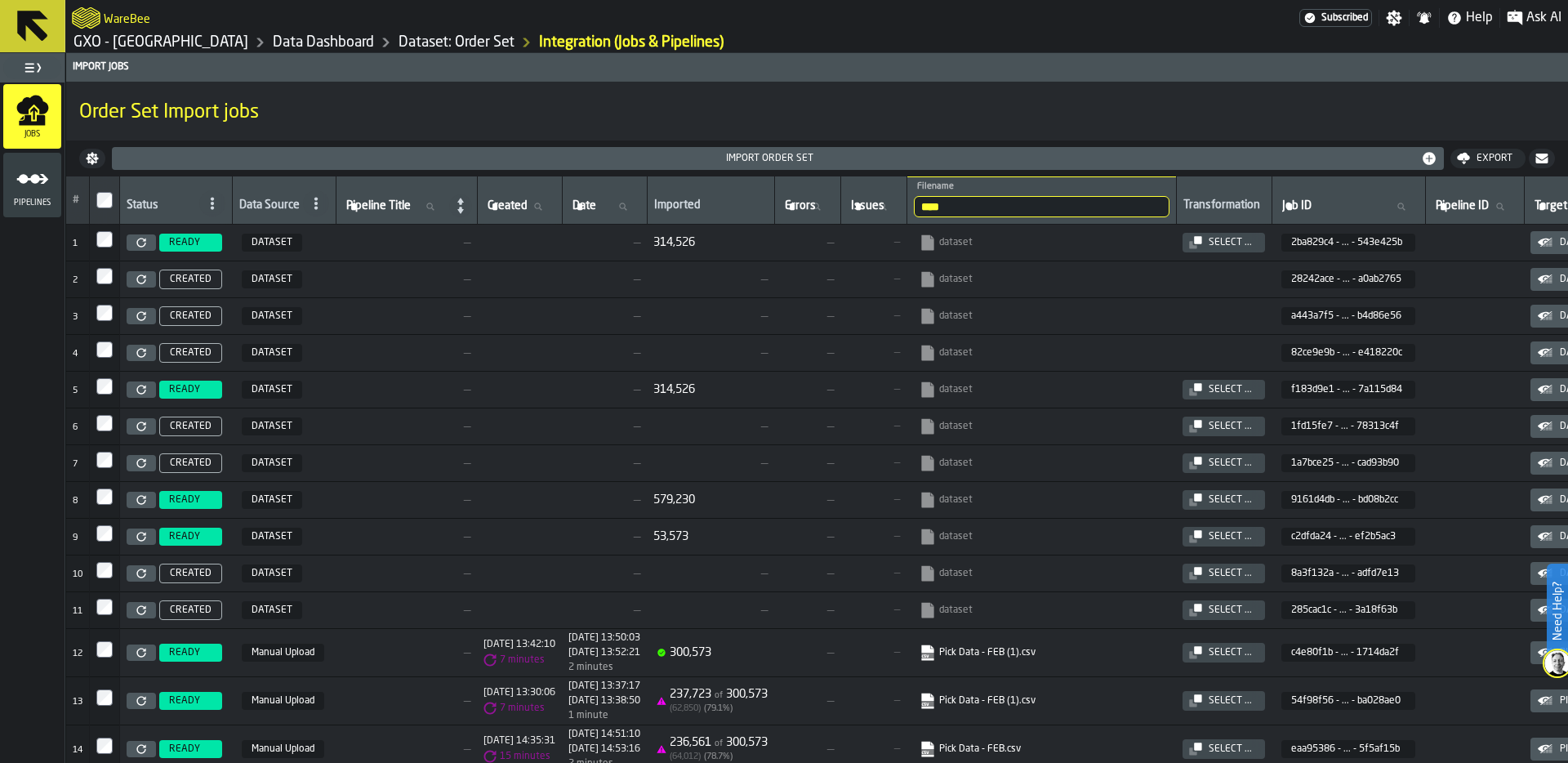
click at [1066, 203] on input "****" at bounding box center [1041, 207] width 256 height 21
click at [1169, 207] on input "****" at bounding box center [1041, 207] width 256 height 21
click at [27, 191] on icon "menu Pipelines" at bounding box center [32, 179] width 33 height 33
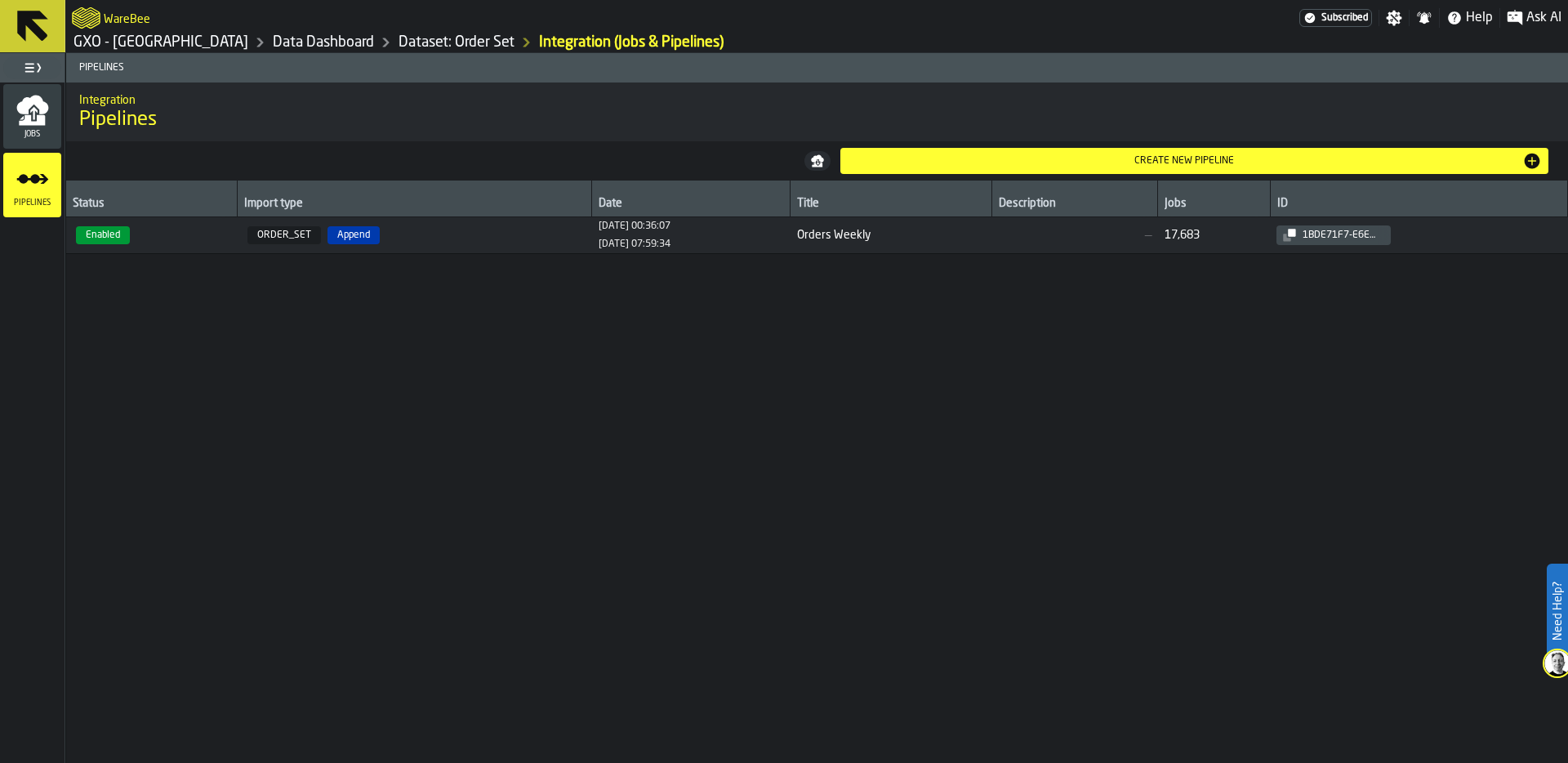
click at [38, 124] on icon "menu Jobs" at bounding box center [31, 121] width 26 height 11
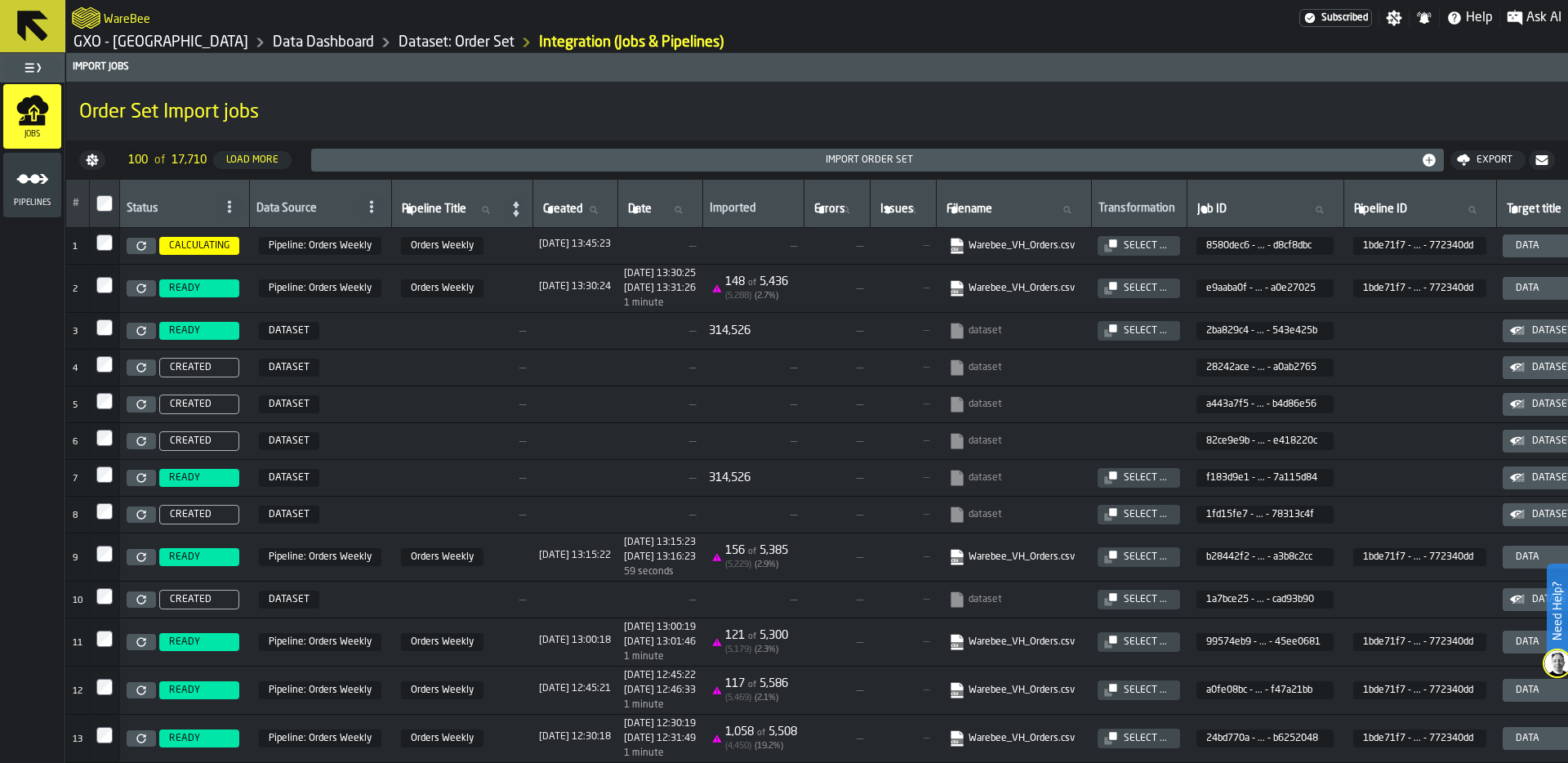
click at [142, 287] on icon at bounding box center [141, 288] width 10 height 10
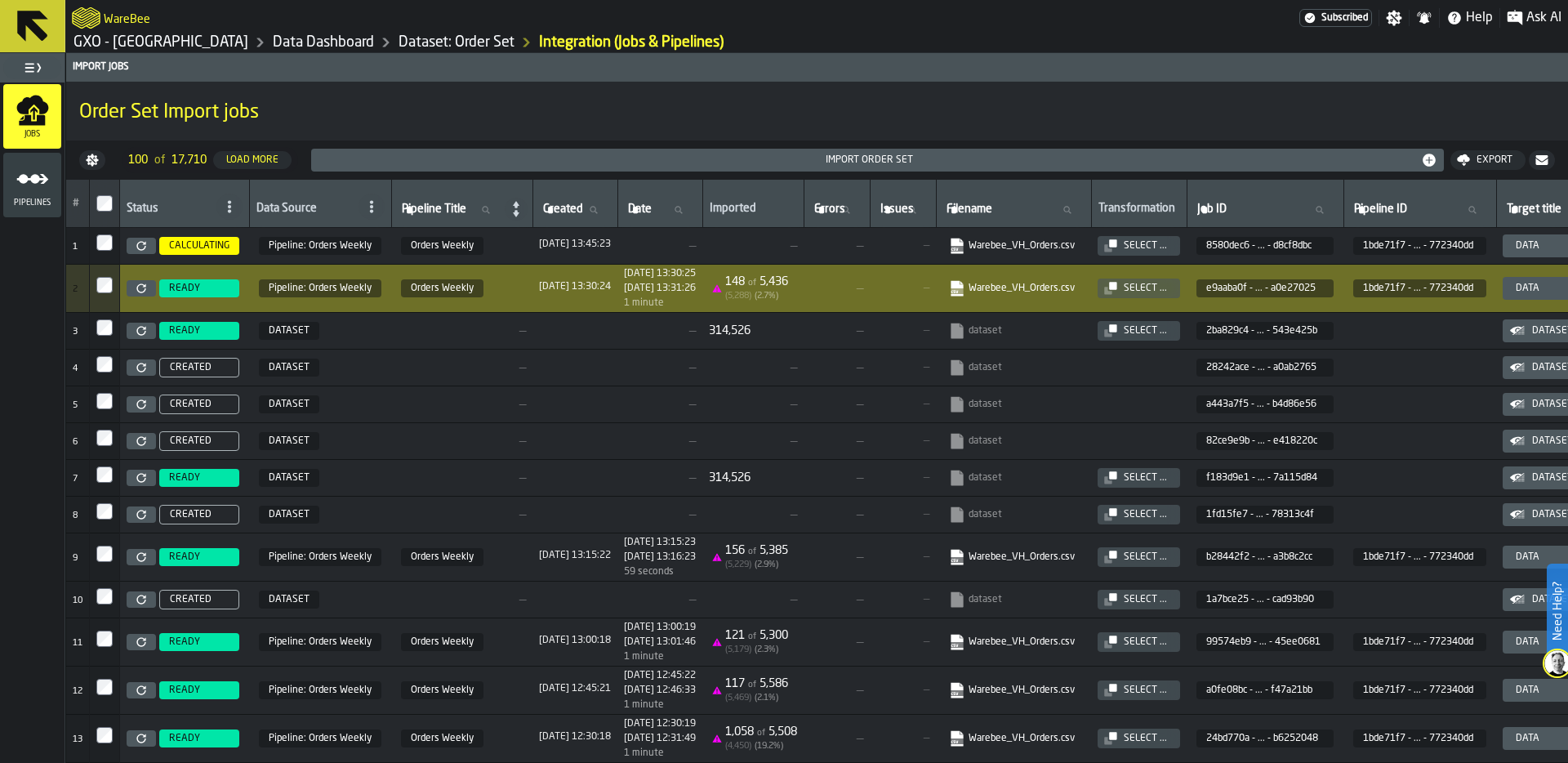
click at [300, 40] on link "Data Dashboard" at bounding box center [323, 42] width 101 height 18
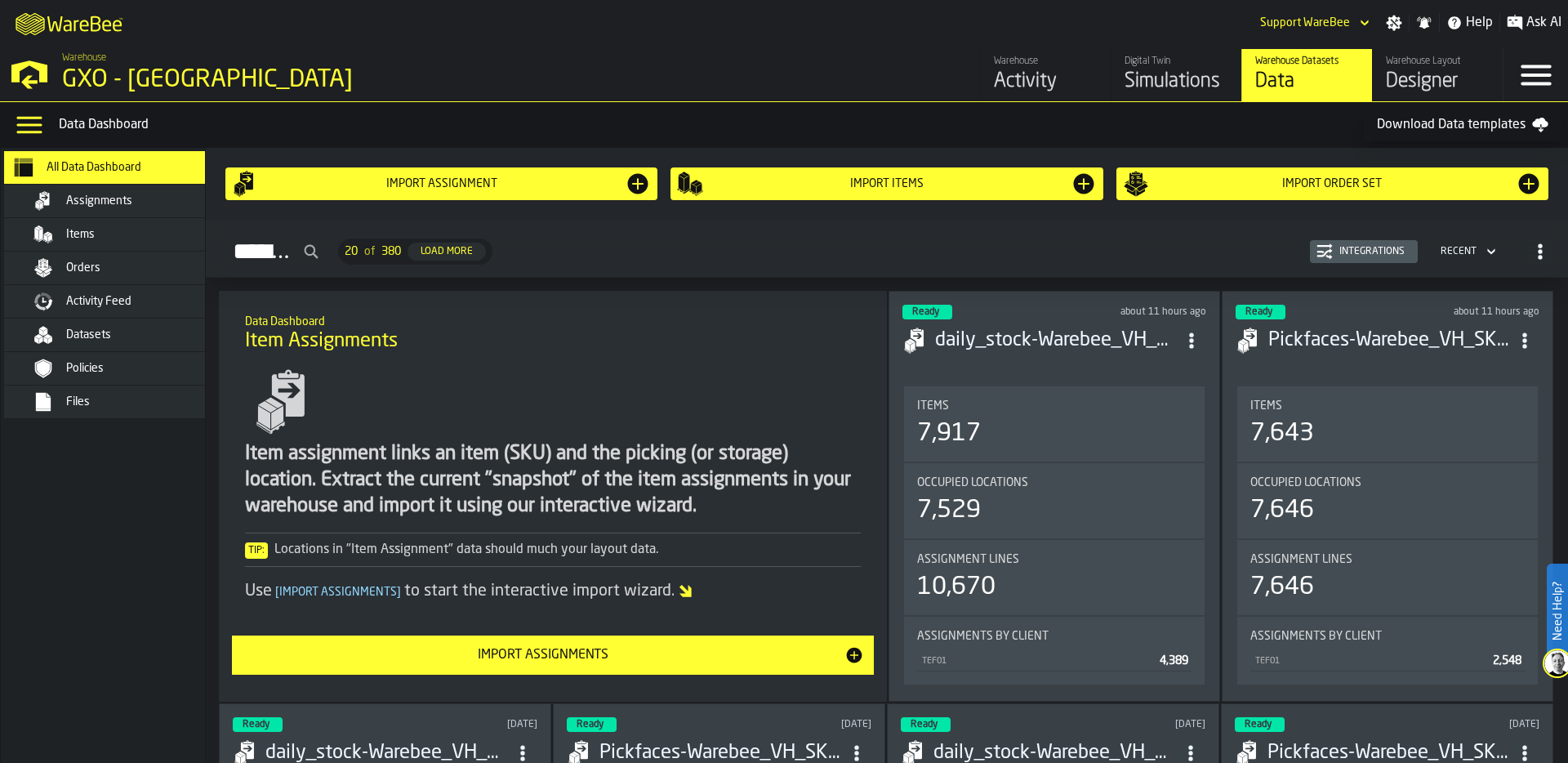
click at [144, 268] on div "Orders" at bounding box center [146, 267] width 160 height 13
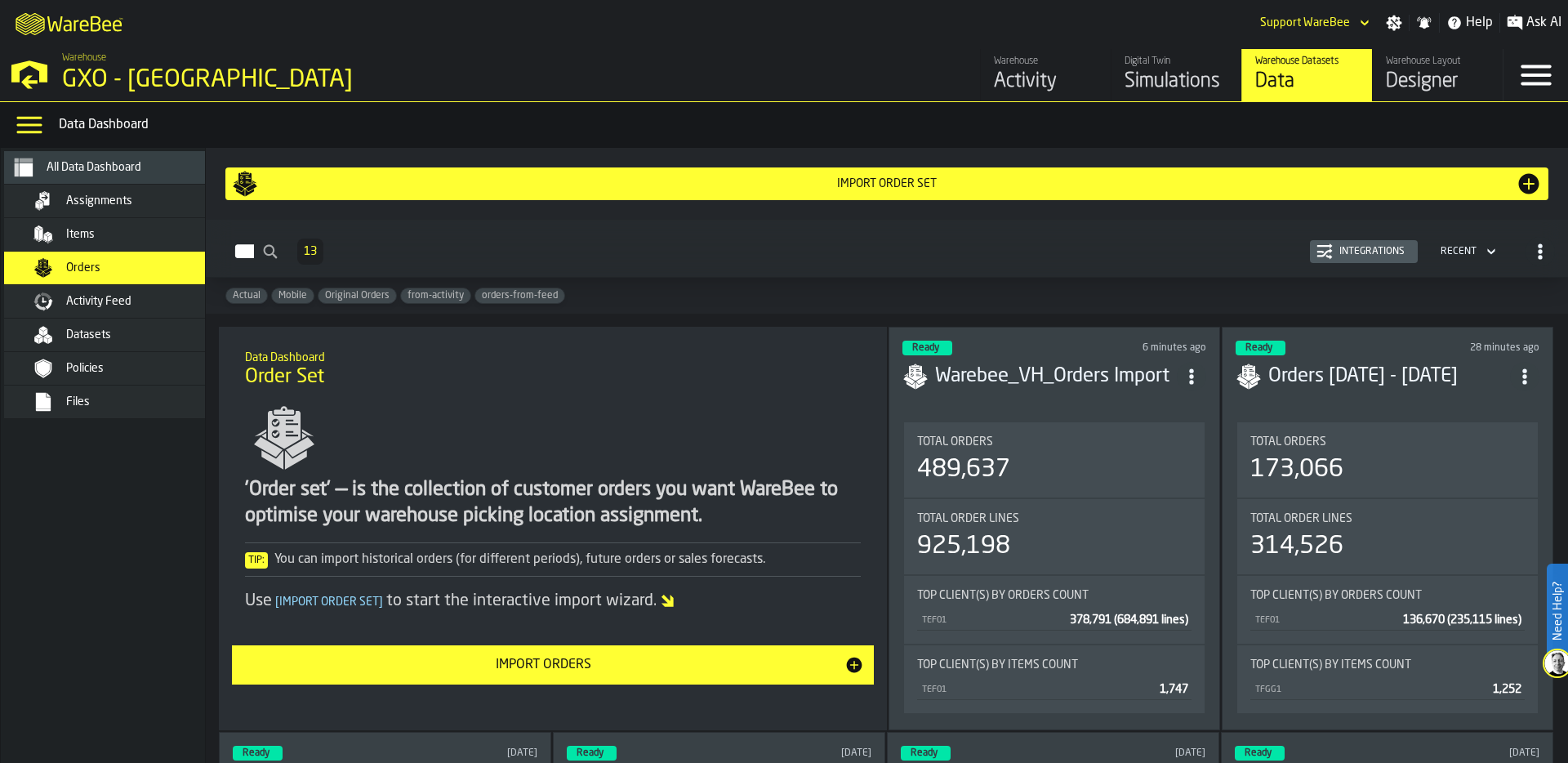
click at [1344, 250] on div "Integrations" at bounding box center [1372, 251] width 79 height 12
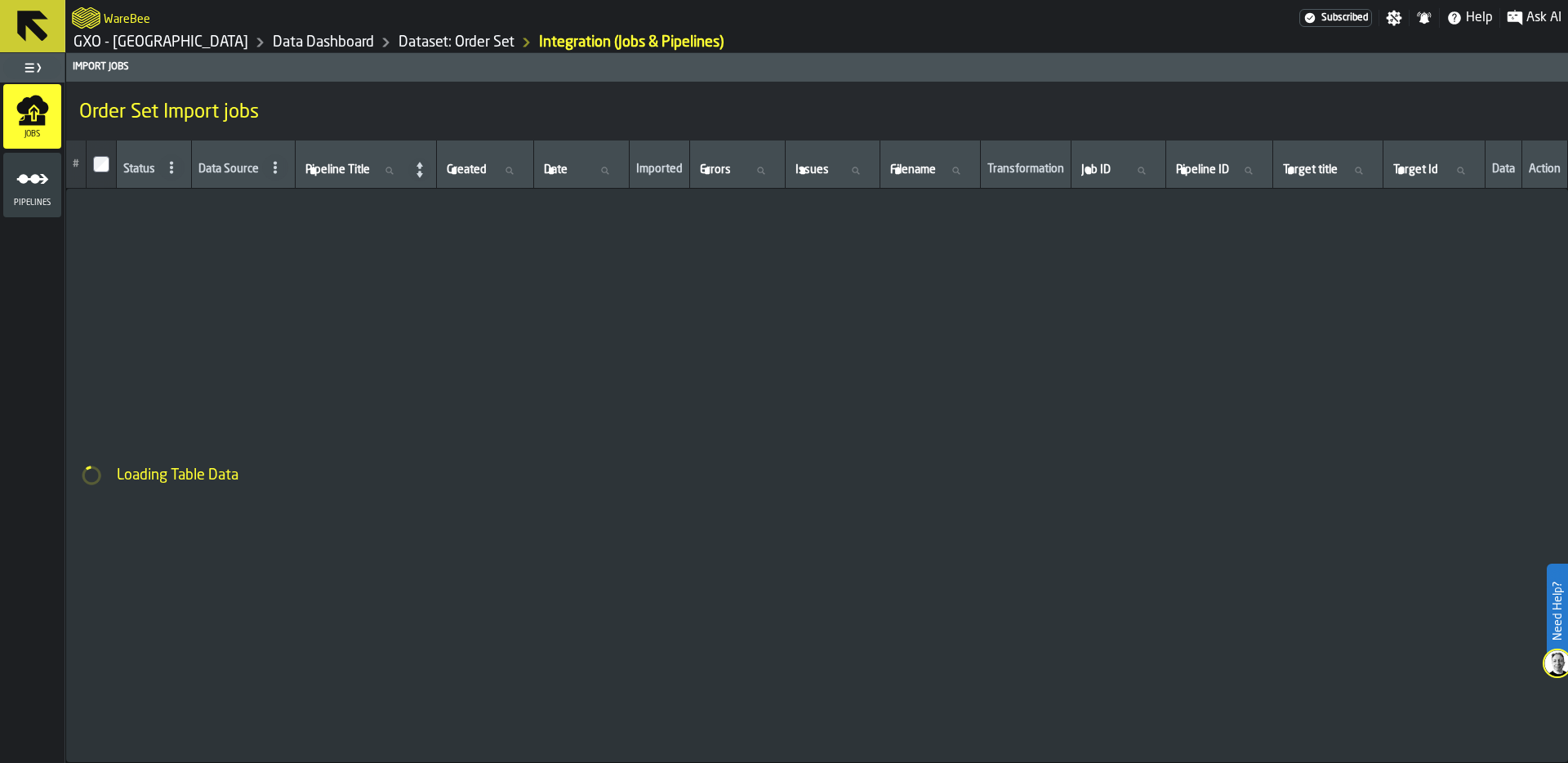
click at [32, 190] on icon "menu Pipelines" at bounding box center [32, 179] width 33 height 33
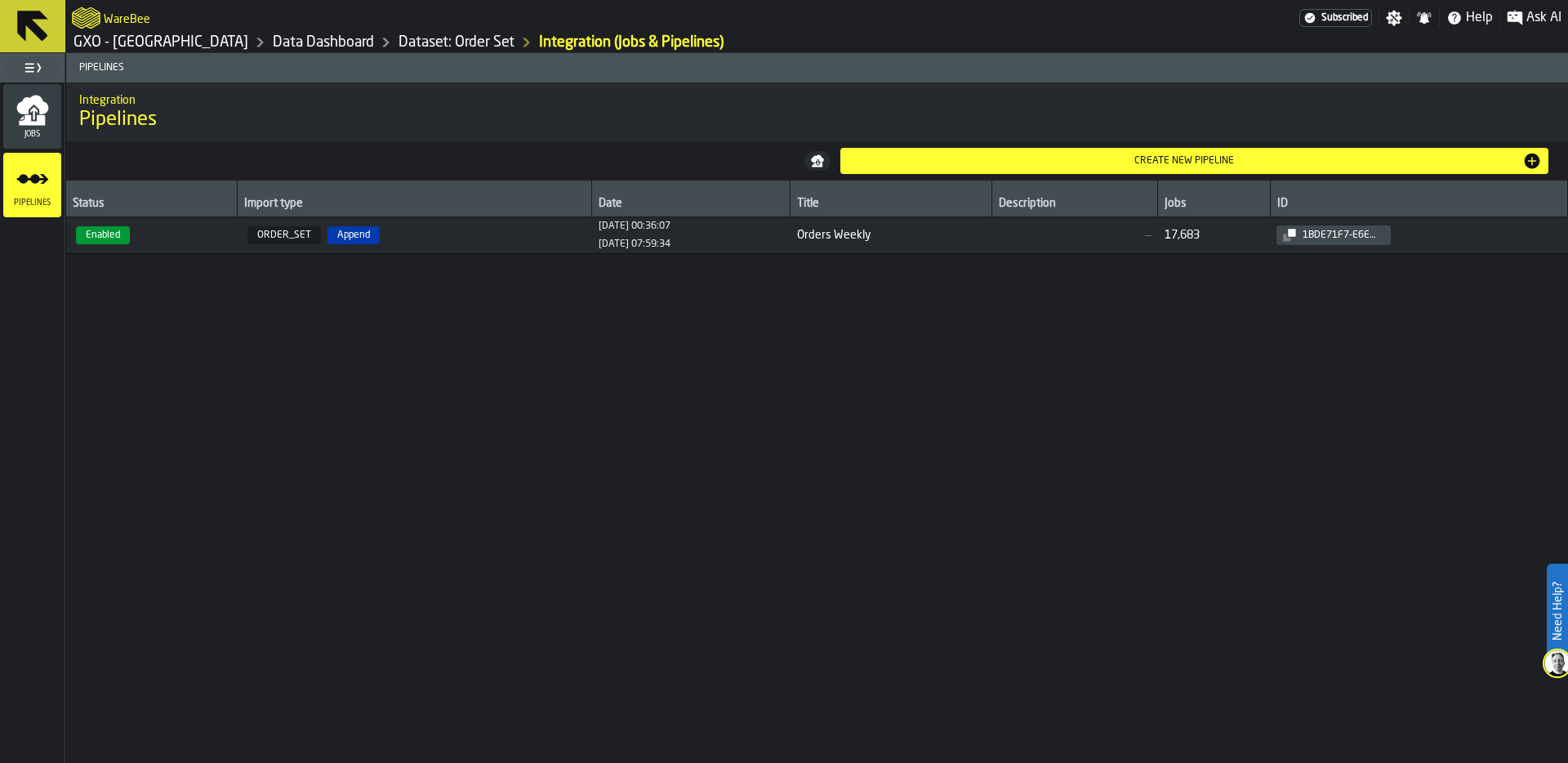
click at [400, 233] on span "ORDER_SET Append" at bounding box center [415, 235] width 341 height 18
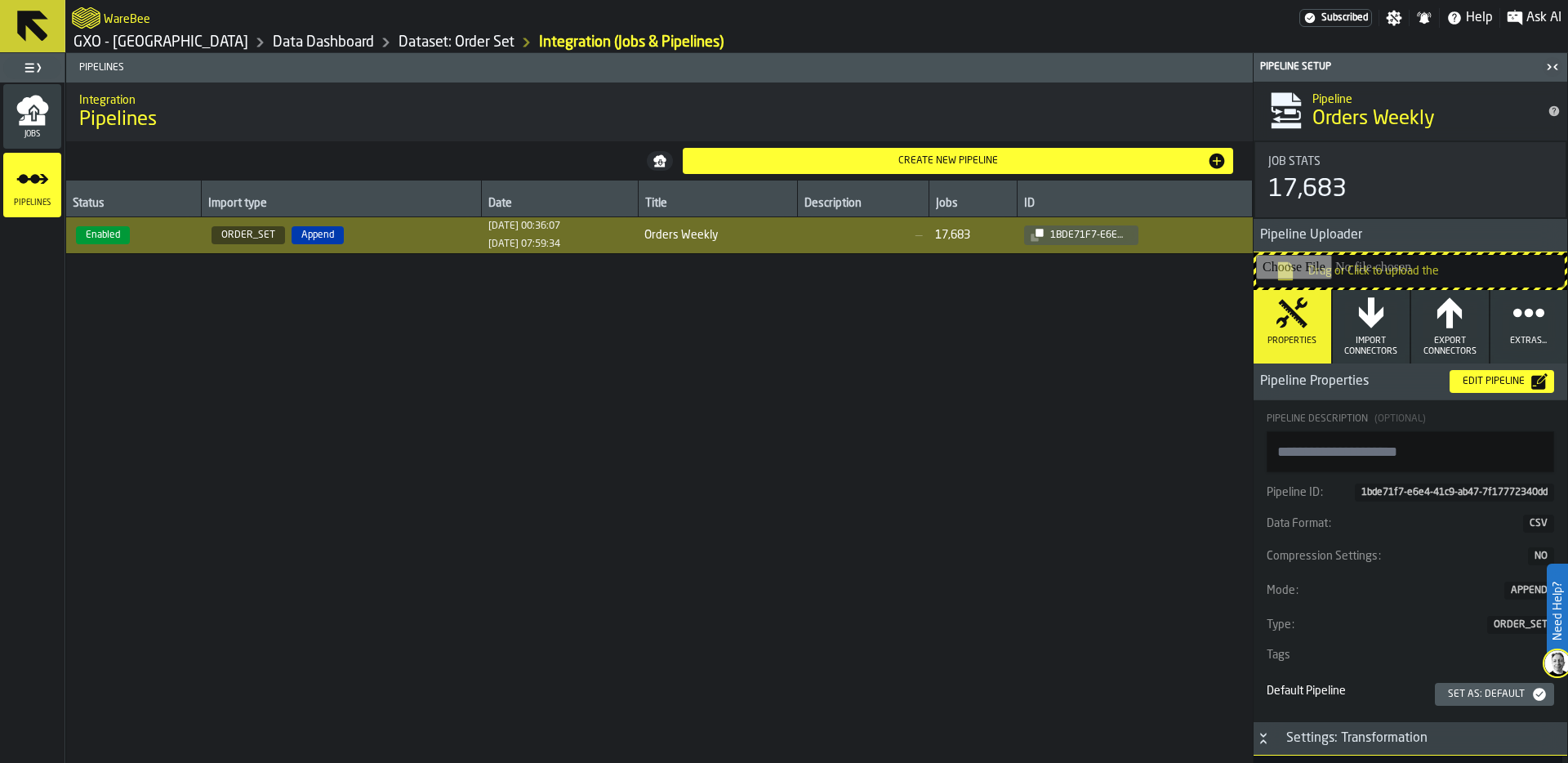
click at [1513, 383] on div "Edit Pipeline" at bounding box center [1494, 381] width 75 height 12
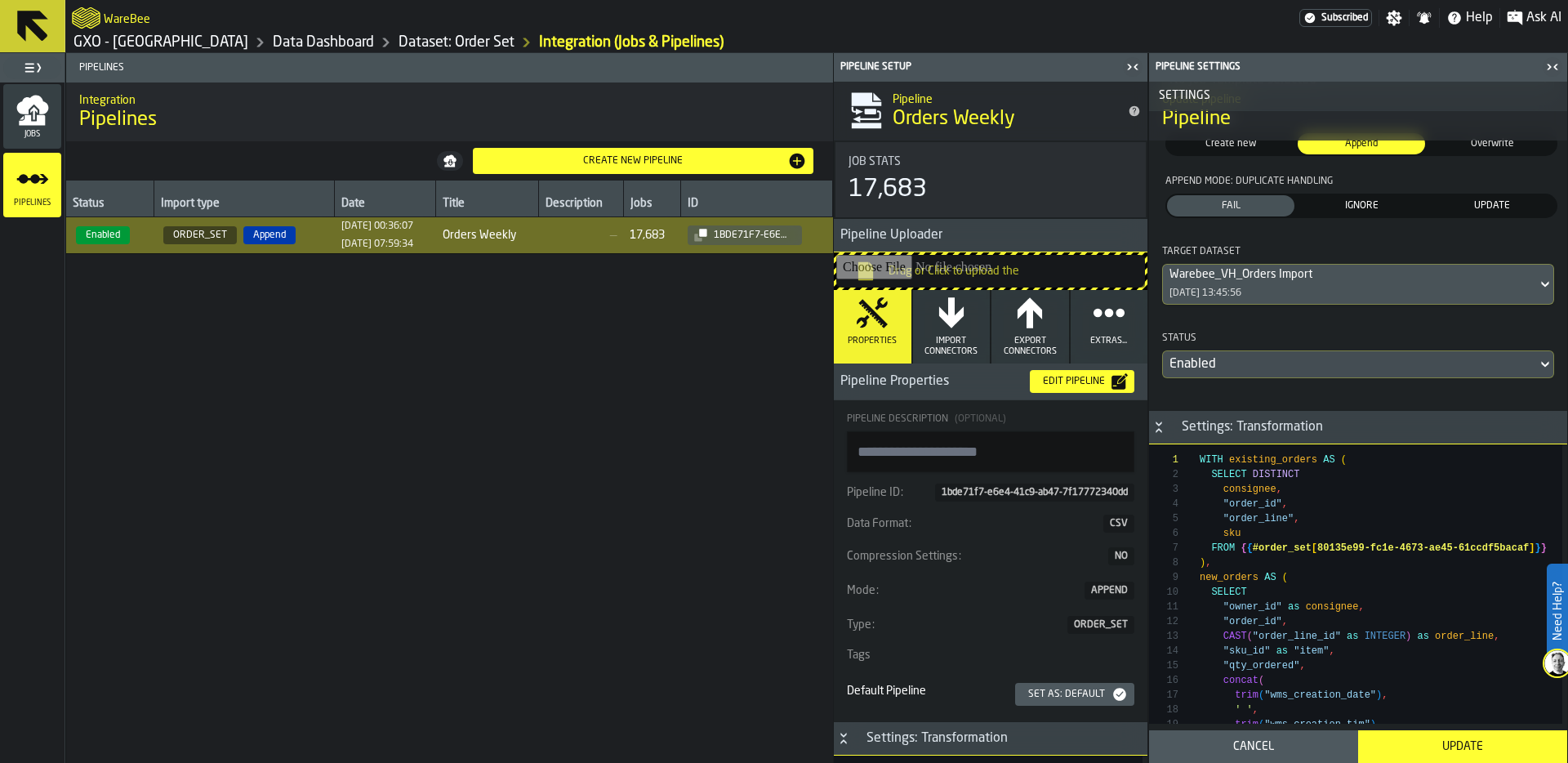
scroll to position [317, 0]
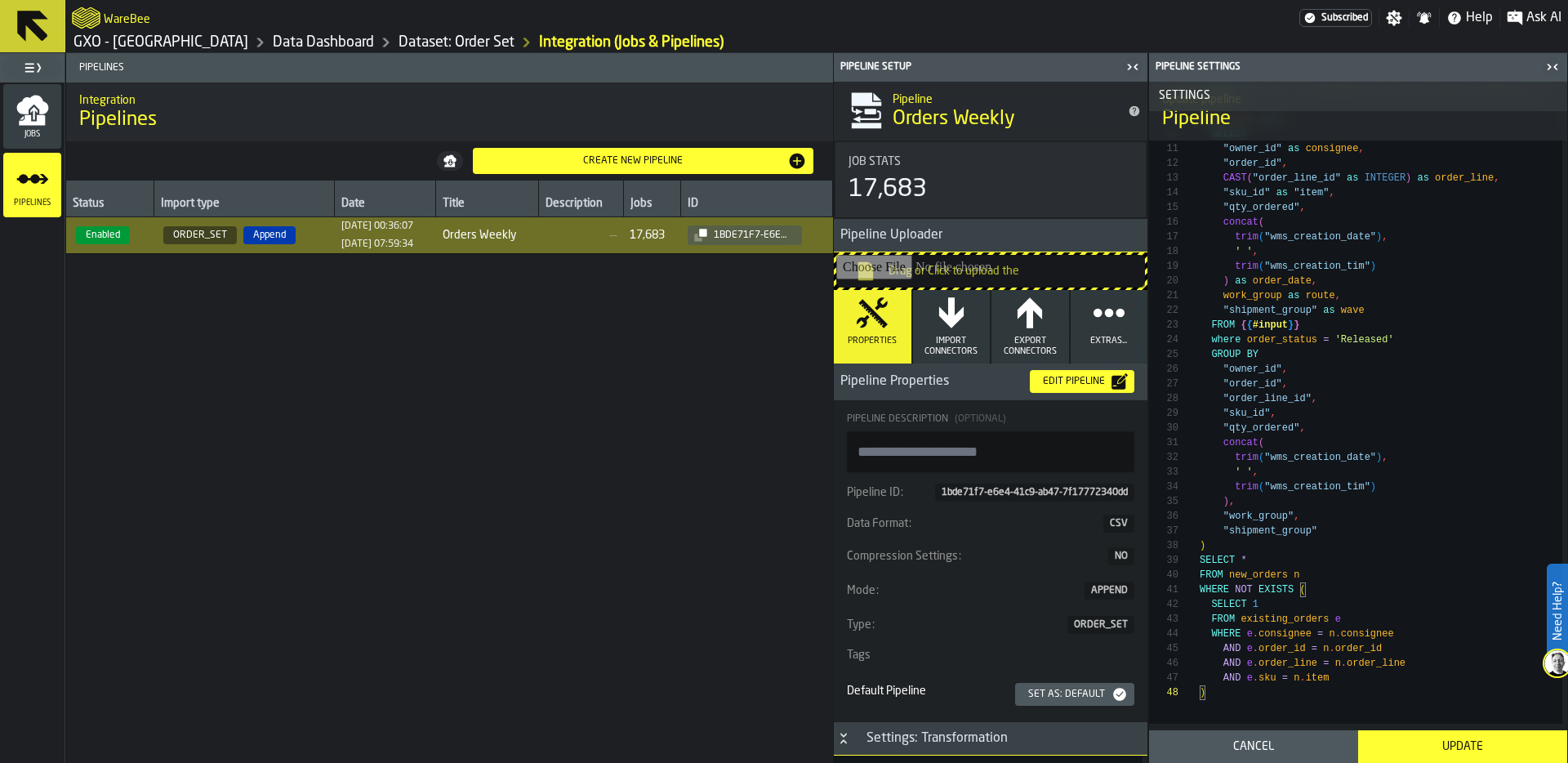
scroll to position [742, 0]
type textarea "**********"
click at [1403, 350] on div "WITH existing_orders AS ( SELECT DISTINCT consignee , "order_id" , "order_line"…" at bounding box center [1381, 539] width 363 height 1098
click at [1461, 750] on div "Update" at bounding box center [1463, 747] width 190 height 13
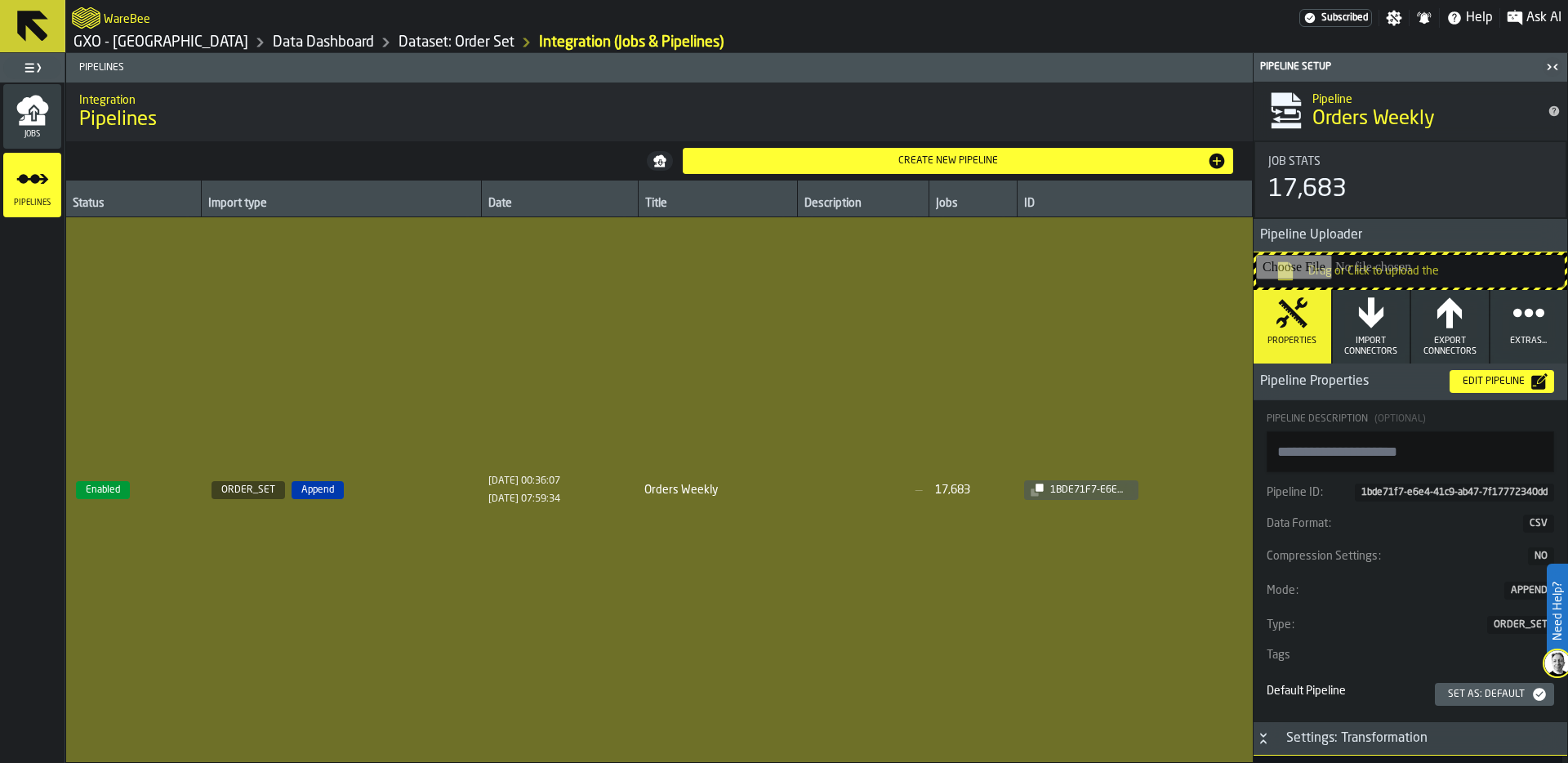
type textarea "**********"
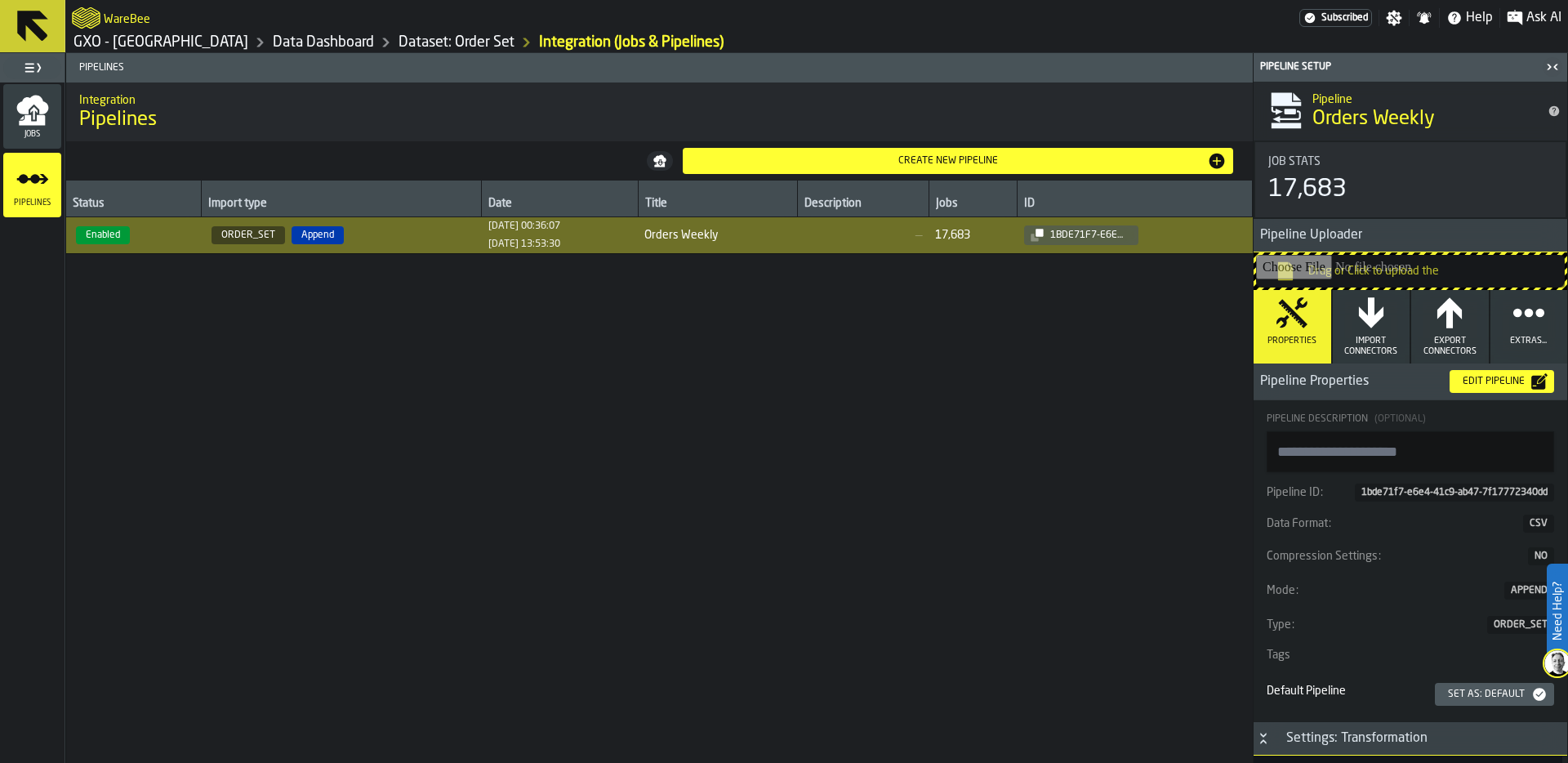
click at [310, 344] on div "Status Import type Date Title Description Jobs ID Enabled ORDER_SET Append 07/0…" at bounding box center [659, 471] width 1186 height 582
click at [284, 340] on div "Status Import type Date Title Description Jobs ID Enabled ORDER_SET Append 07/0…" at bounding box center [659, 471] width 1186 height 582
click at [198, 38] on link "GXO - [GEOGRAPHIC_DATA]" at bounding box center [160, 42] width 174 height 18
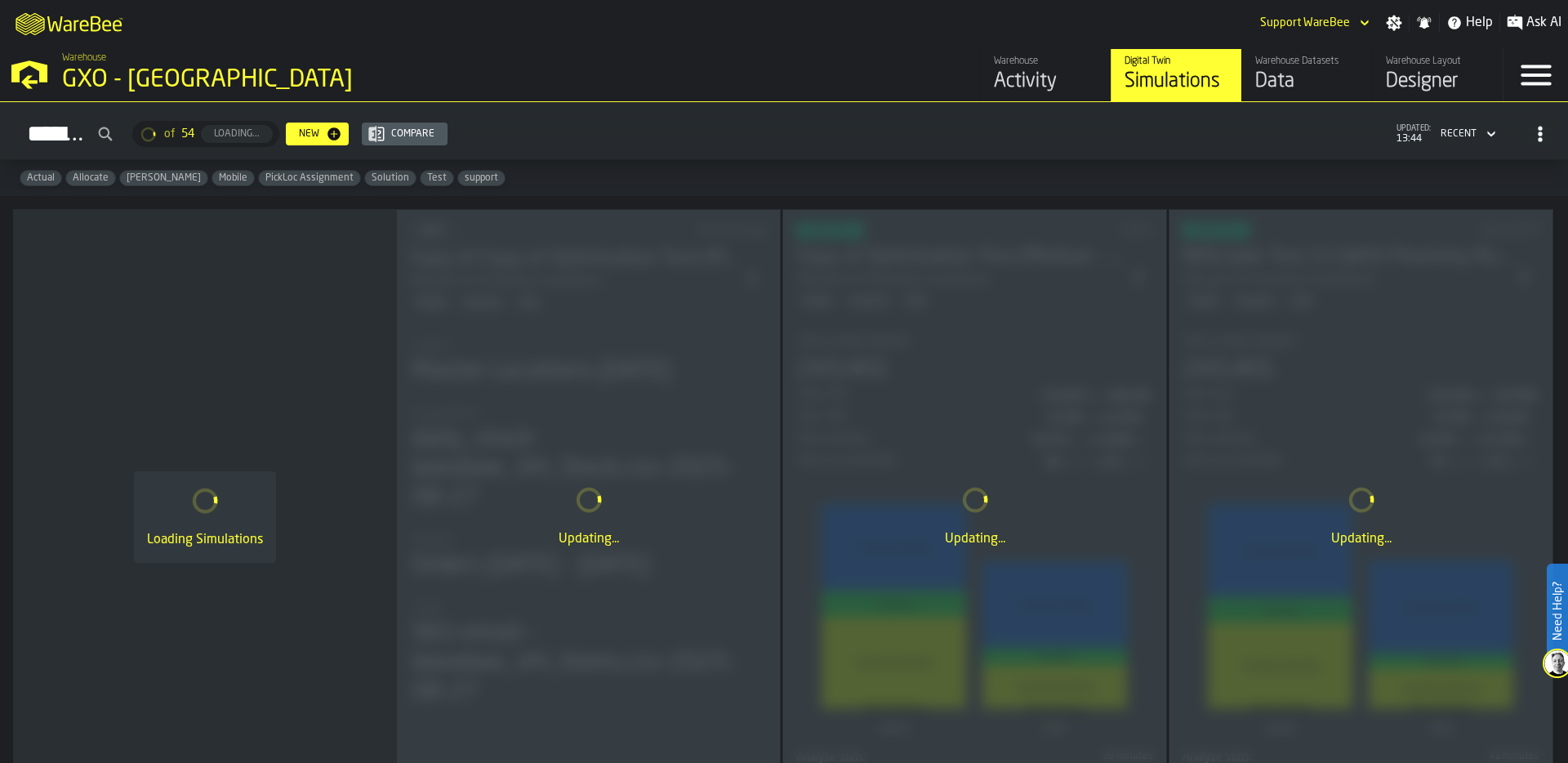
click at [1304, 73] on div "Data" at bounding box center [1307, 81] width 104 height 26
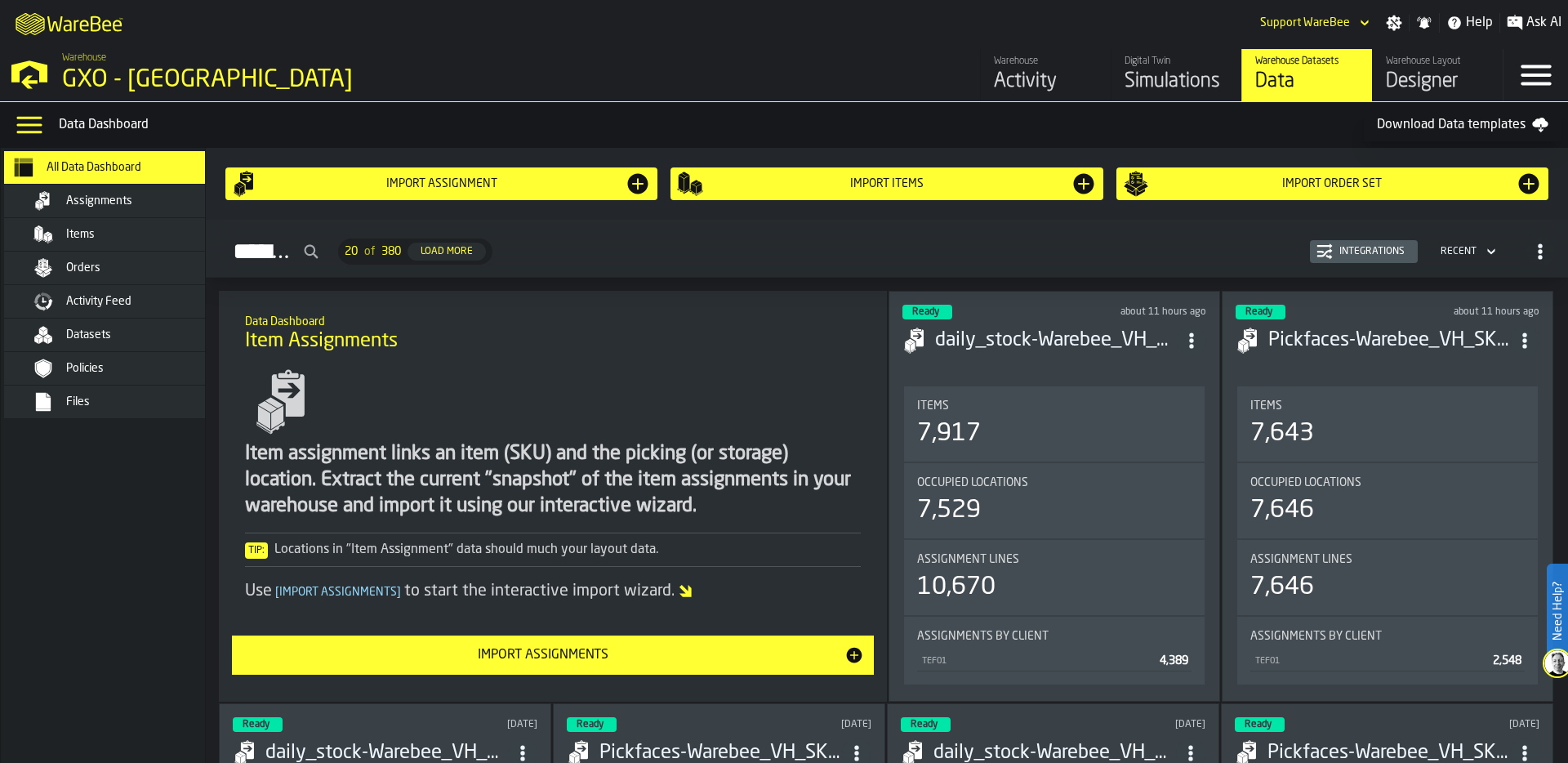
click at [169, 269] on div "Orders" at bounding box center [146, 267] width 160 height 13
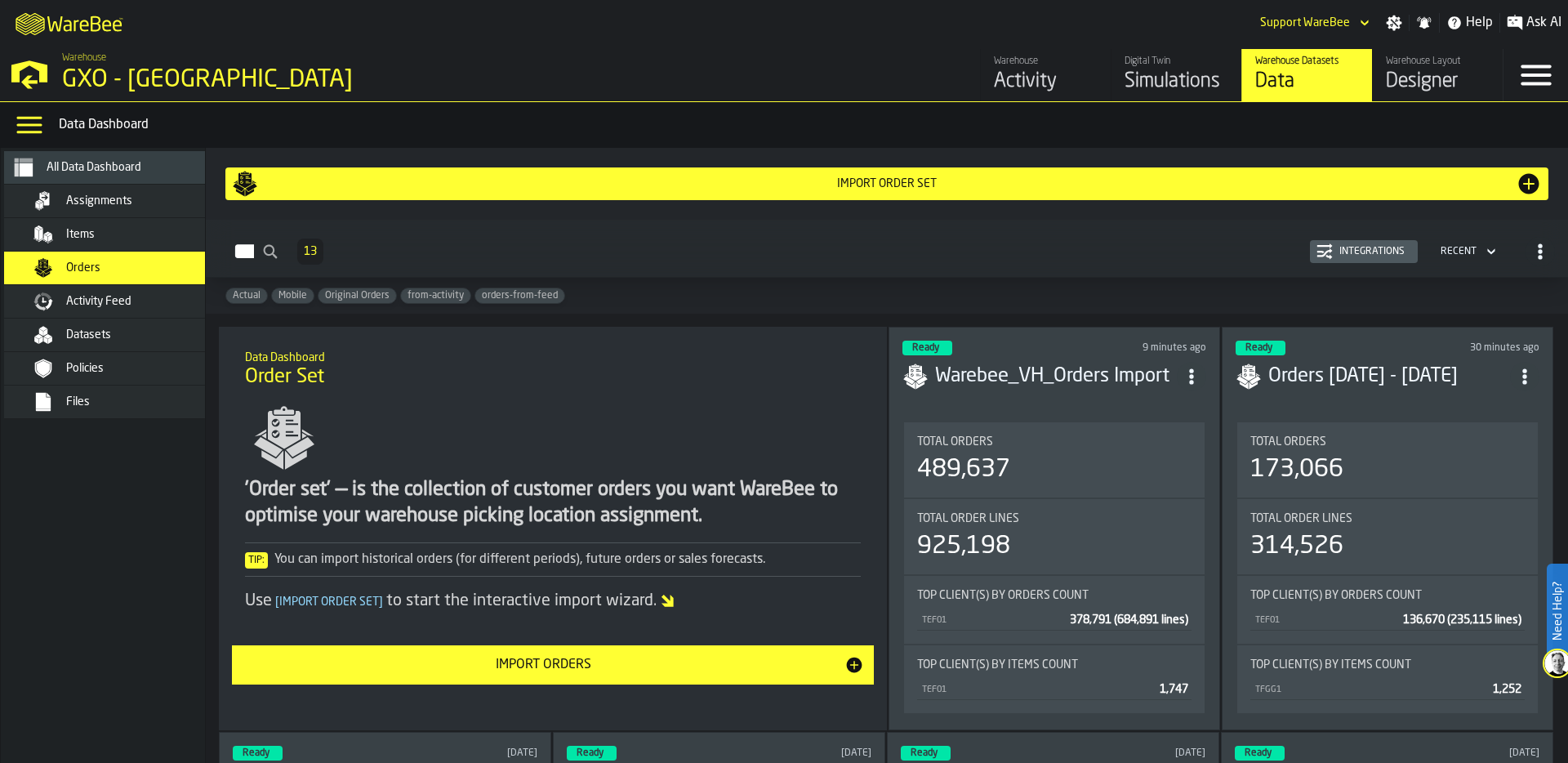
click at [1027, 90] on div "Activity" at bounding box center [1046, 81] width 104 height 26
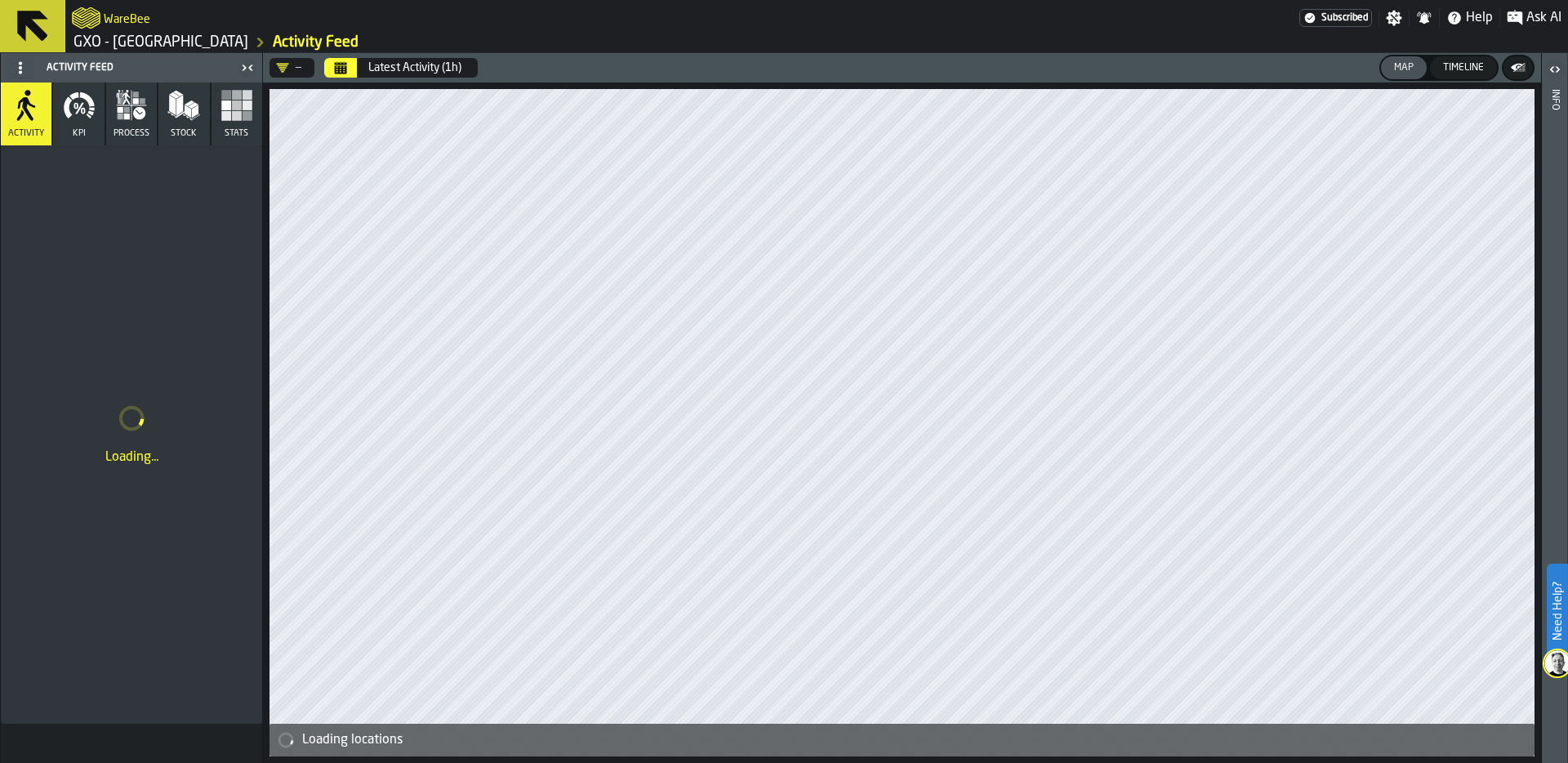
click at [209, 256] on div "Loading..." at bounding box center [131, 435] width 261 height 579
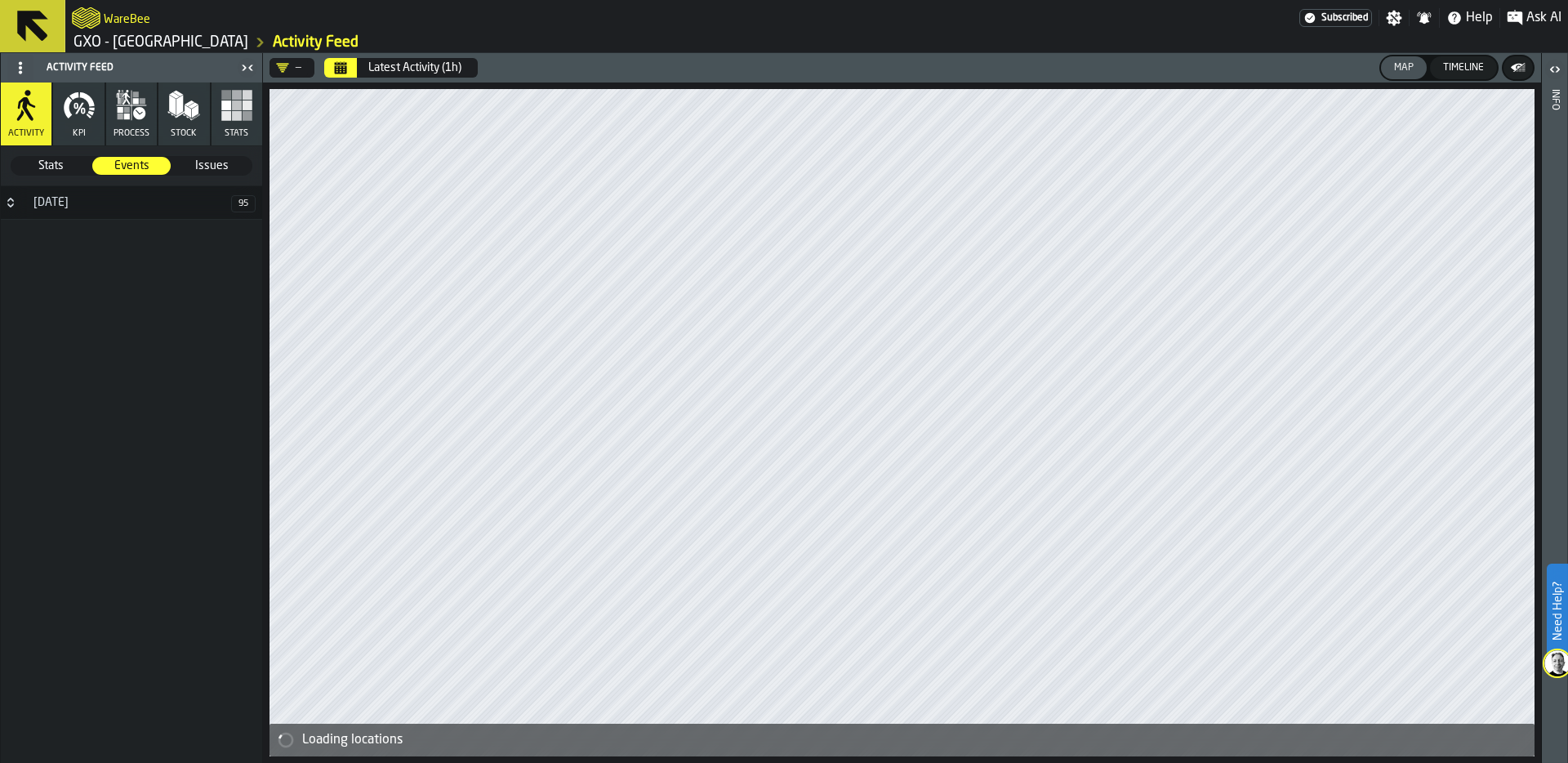
click at [234, 104] on rect "button" at bounding box center [236, 105] width 10 height 10
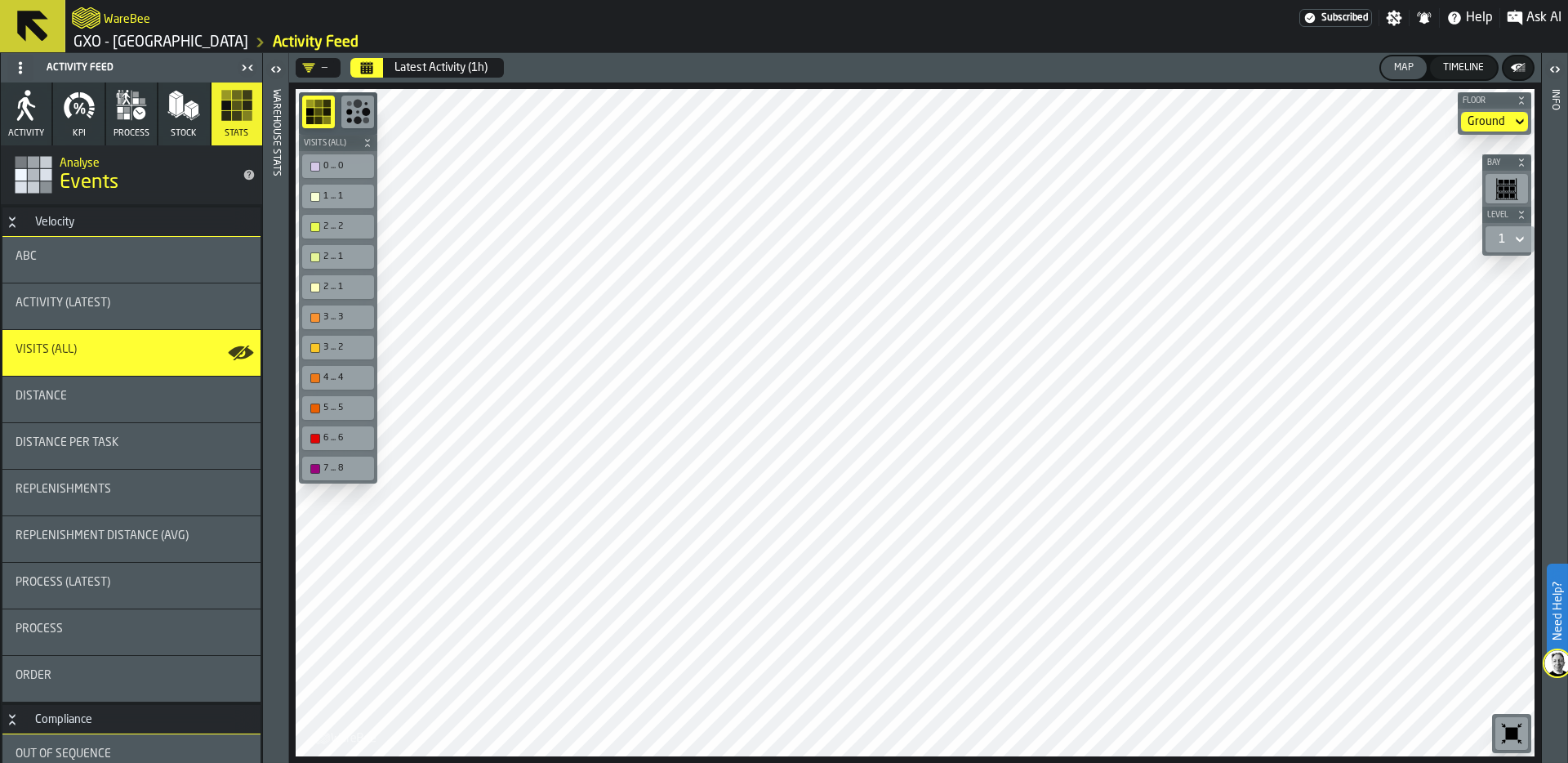
click at [366, 65] on icon "Calendar" at bounding box center [367, 68] width 13 height 13
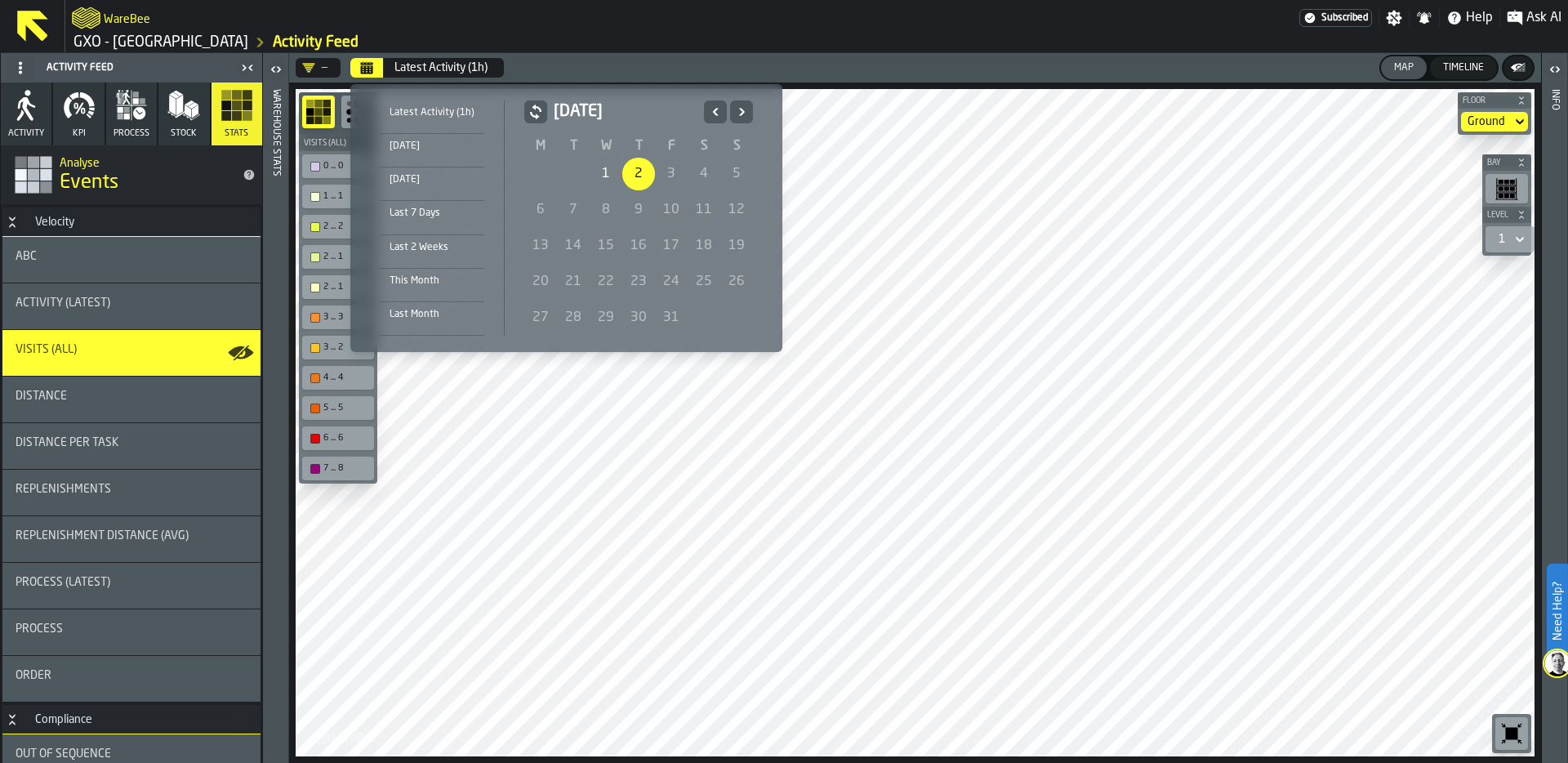
click at [707, 116] on icon "Previous" at bounding box center [715, 112] width 16 height 20
click at [746, 114] on icon "Next" at bounding box center [741, 112] width 16 height 20
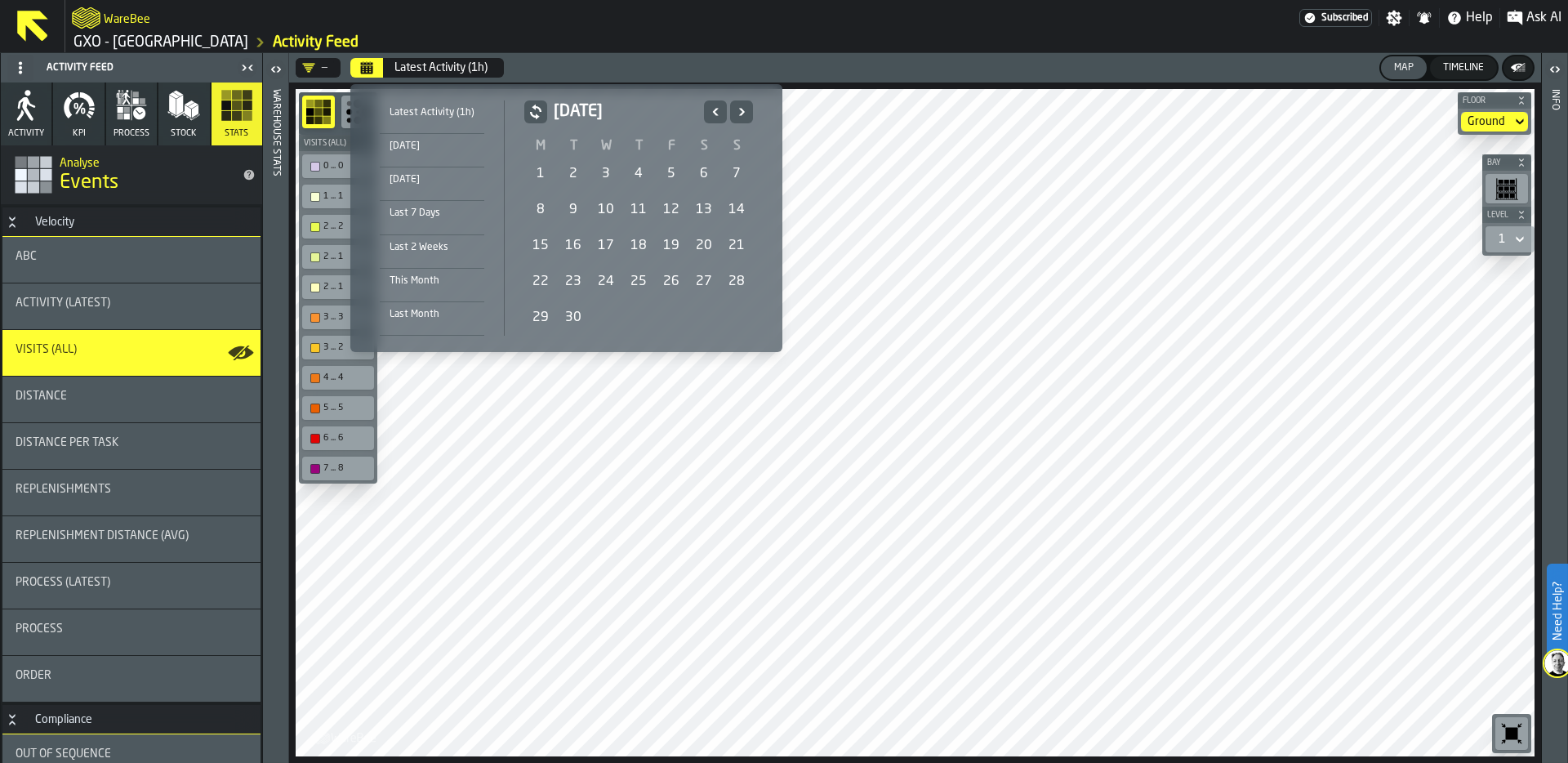
click at [746, 114] on icon "Next" at bounding box center [741, 112] width 16 height 20
click at [711, 114] on icon "Previous" at bounding box center [715, 112] width 16 height 20
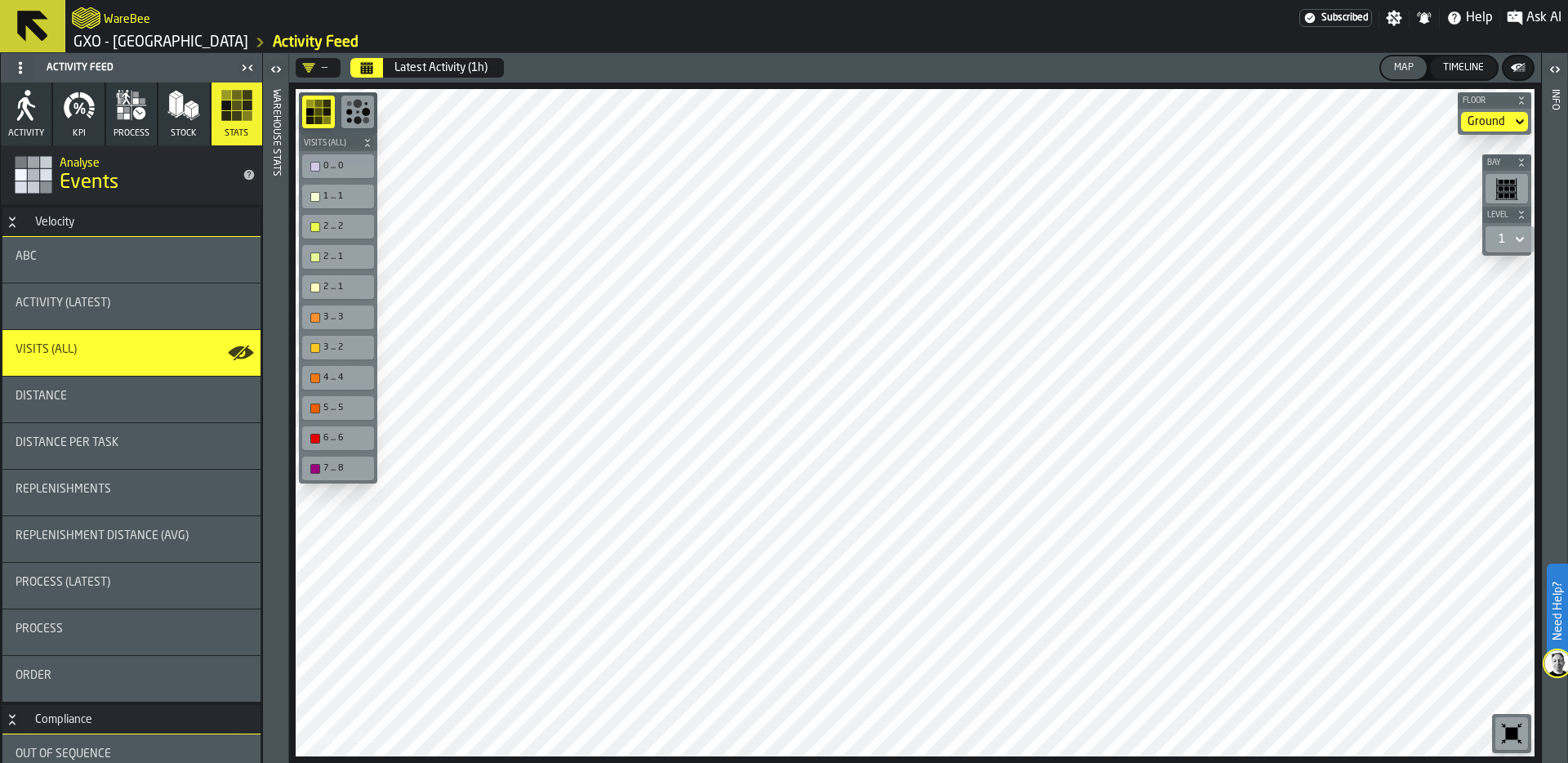
click at [1531, 16] on span "Ask AI" at bounding box center [1543, 18] width 35 height 20
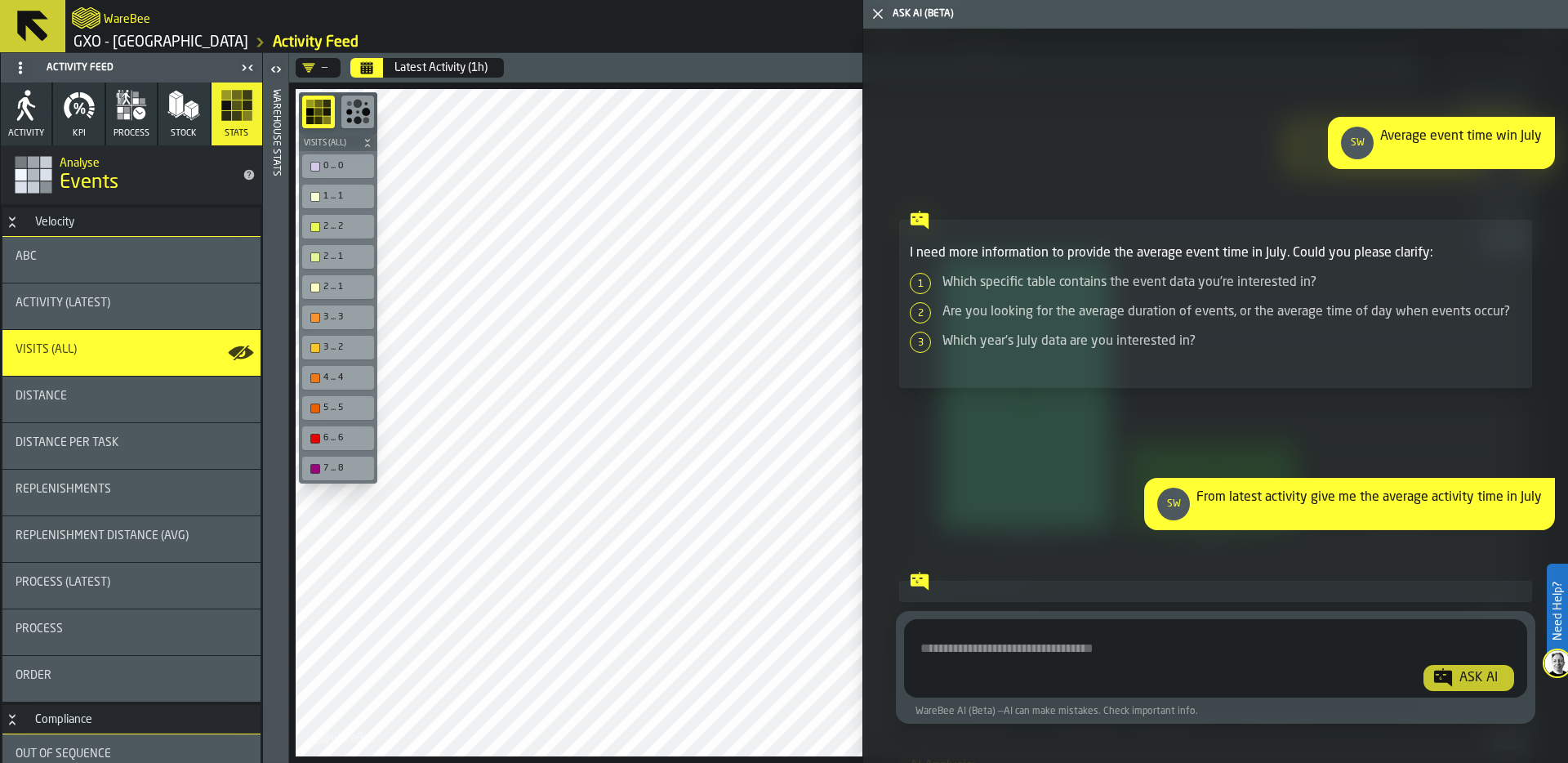
scroll to position [17440, 0]
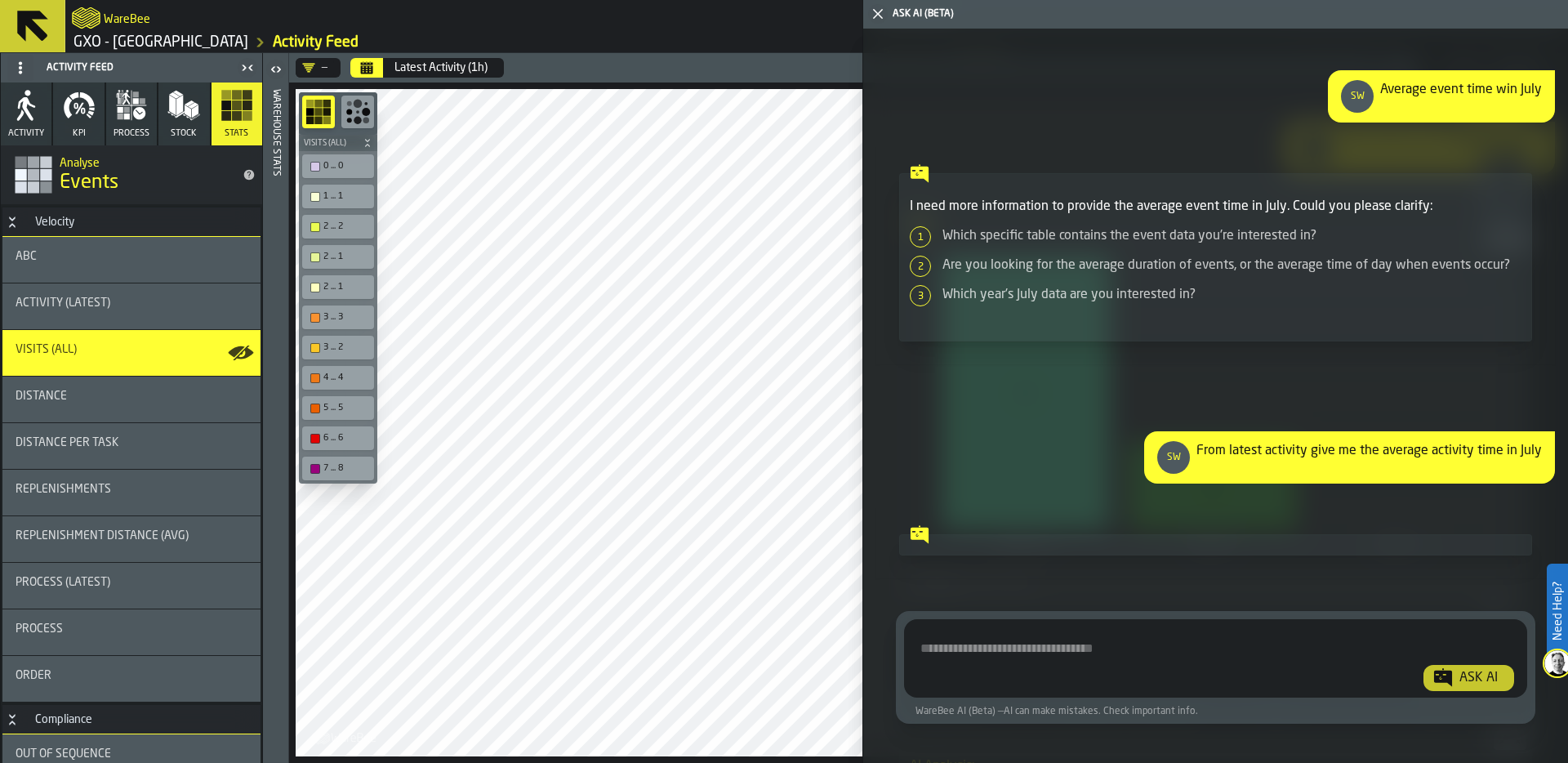
click at [974, 653] on textarea "Ask AI about the warehouse Activity" at bounding box center [1215, 662] width 610 height 59
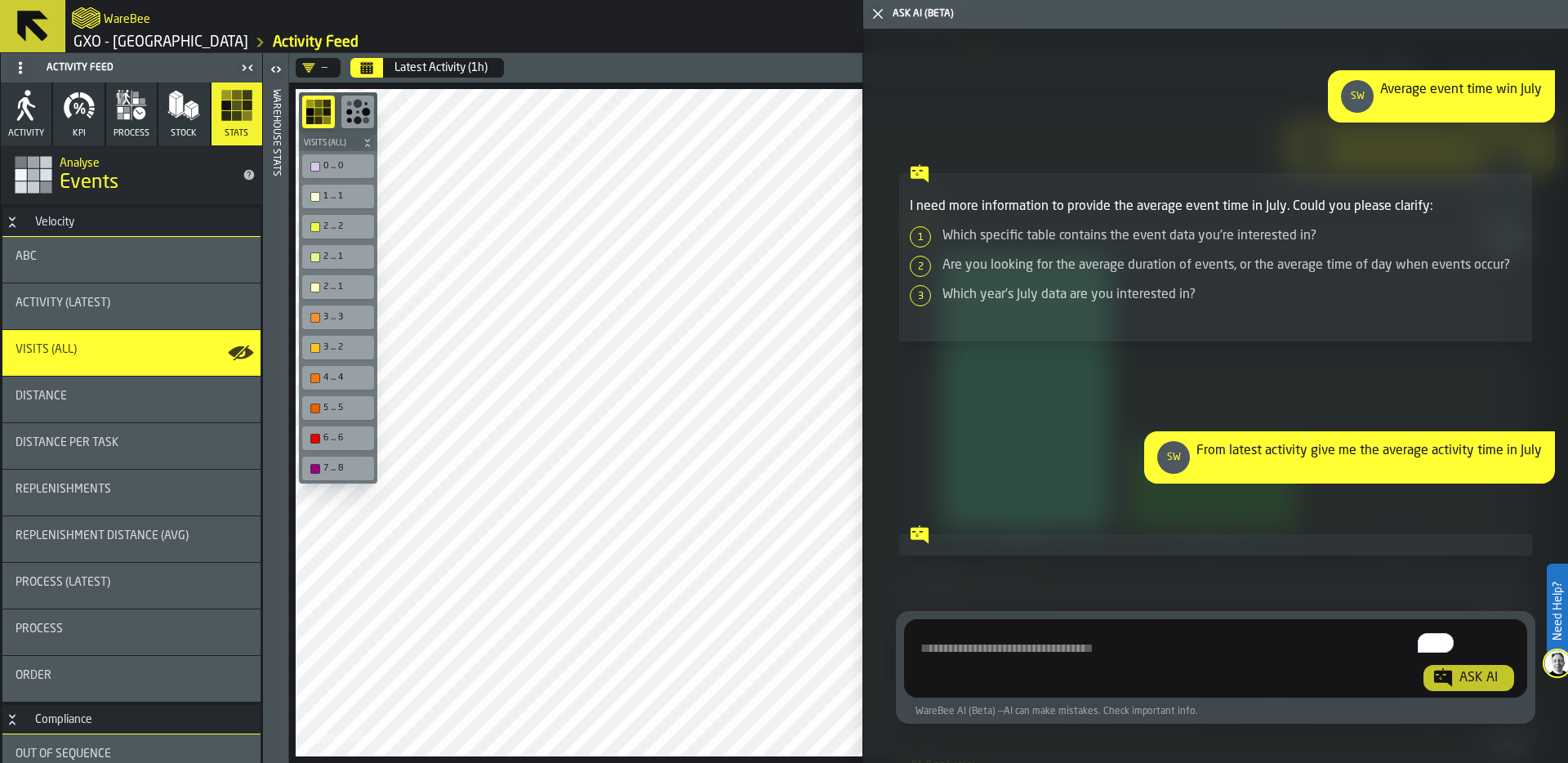
click at [973, 645] on textarea "To enrich screen reader interactions, please activate Accessibility in Grammarl…" at bounding box center [1215, 662] width 610 height 59
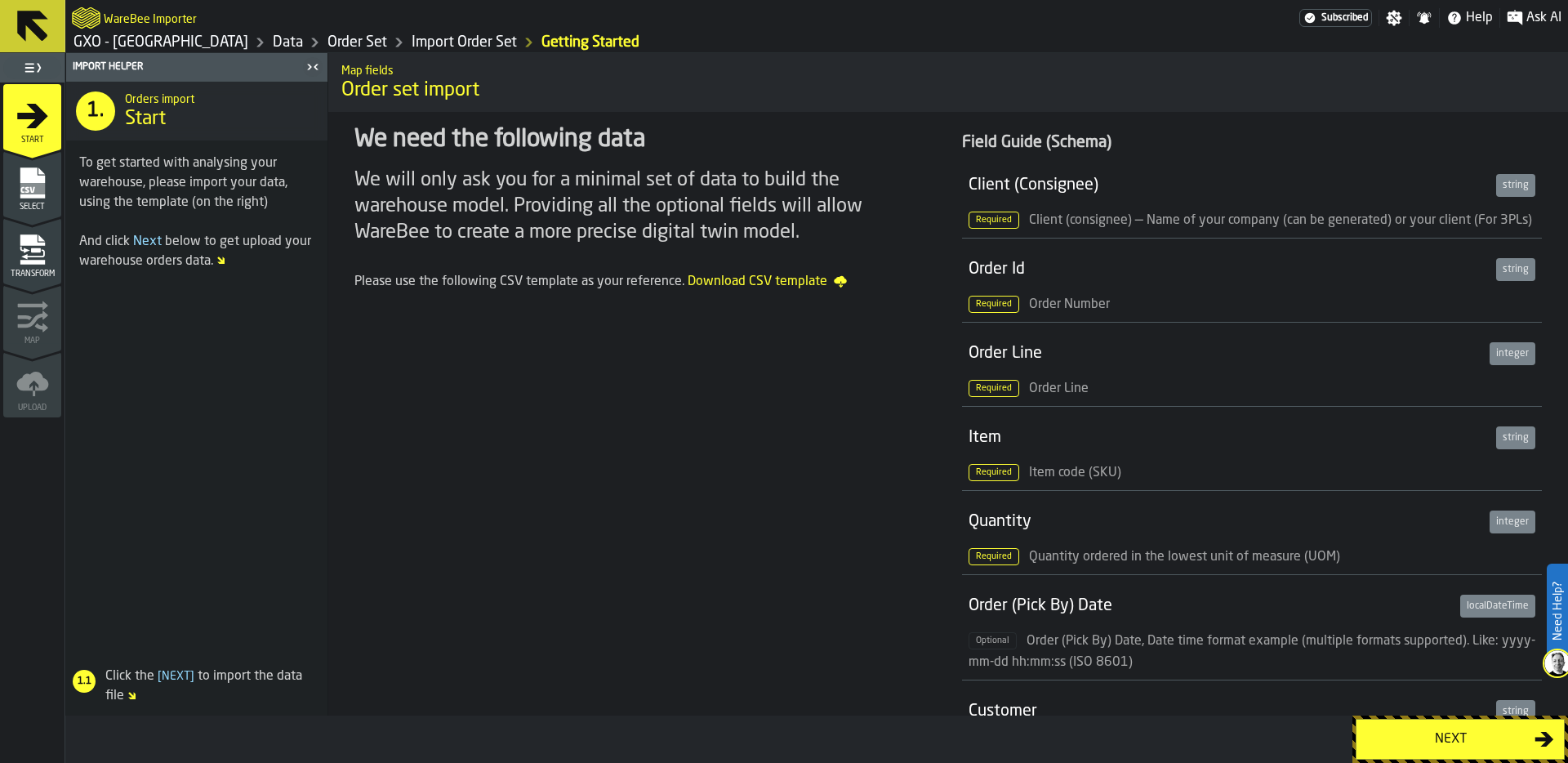
click at [1405, 727] on button "Next" at bounding box center [1460, 740] width 209 height 41
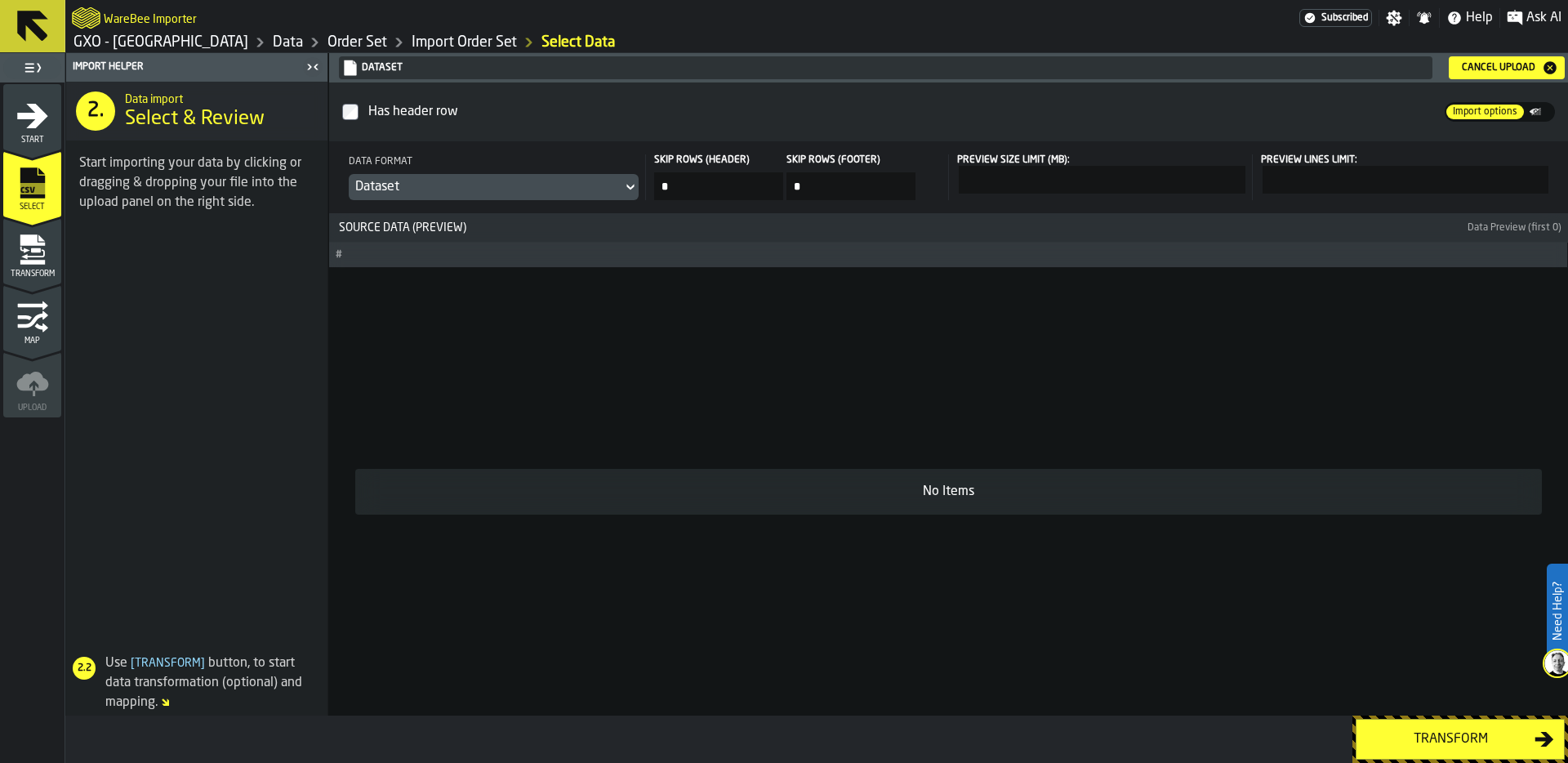
click at [1467, 733] on div "Transform" at bounding box center [1450, 740] width 168 height 20
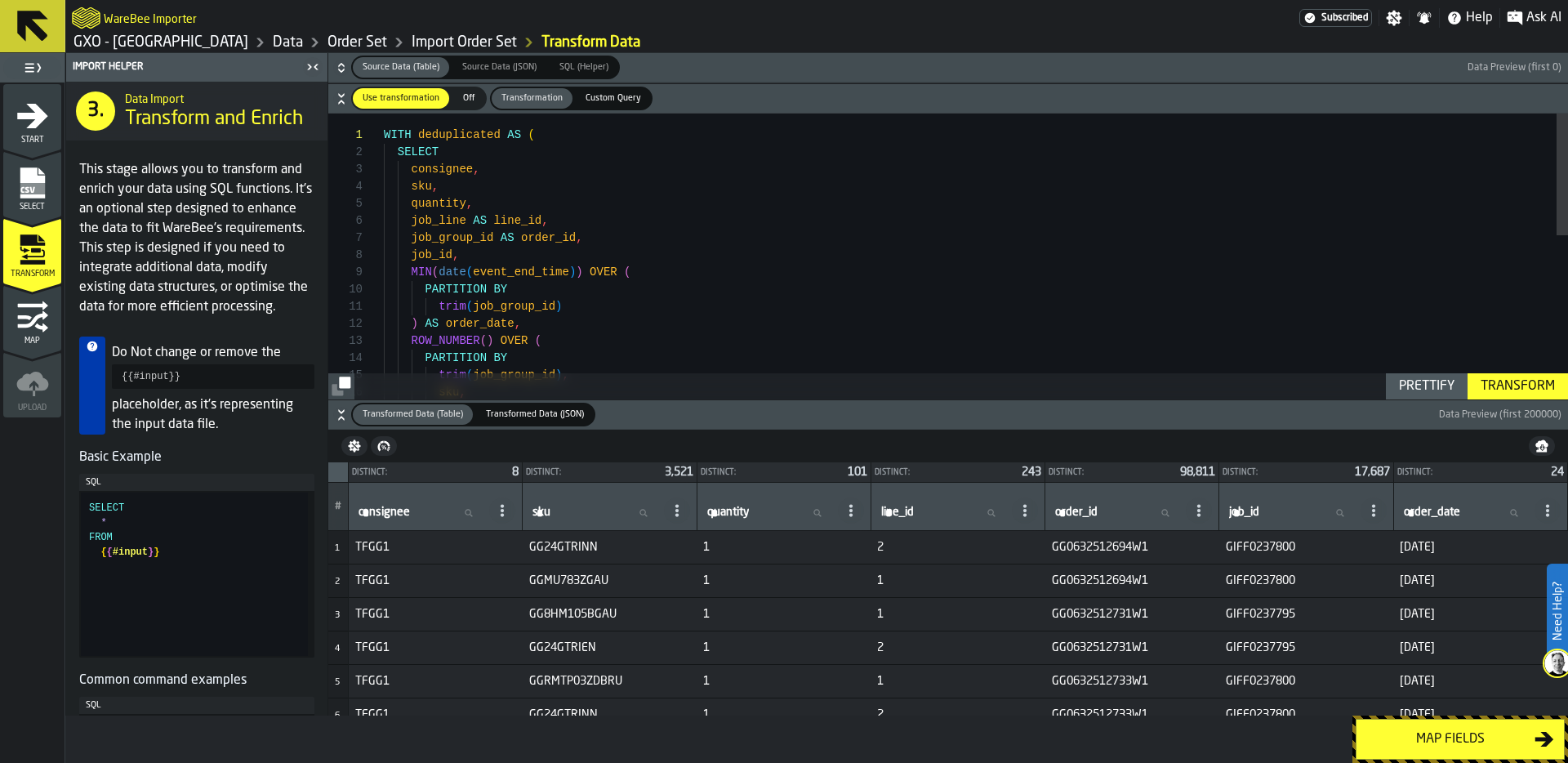
click at [273, 41] on link "Data" at bounding box center [288, 42] width 30 height 18
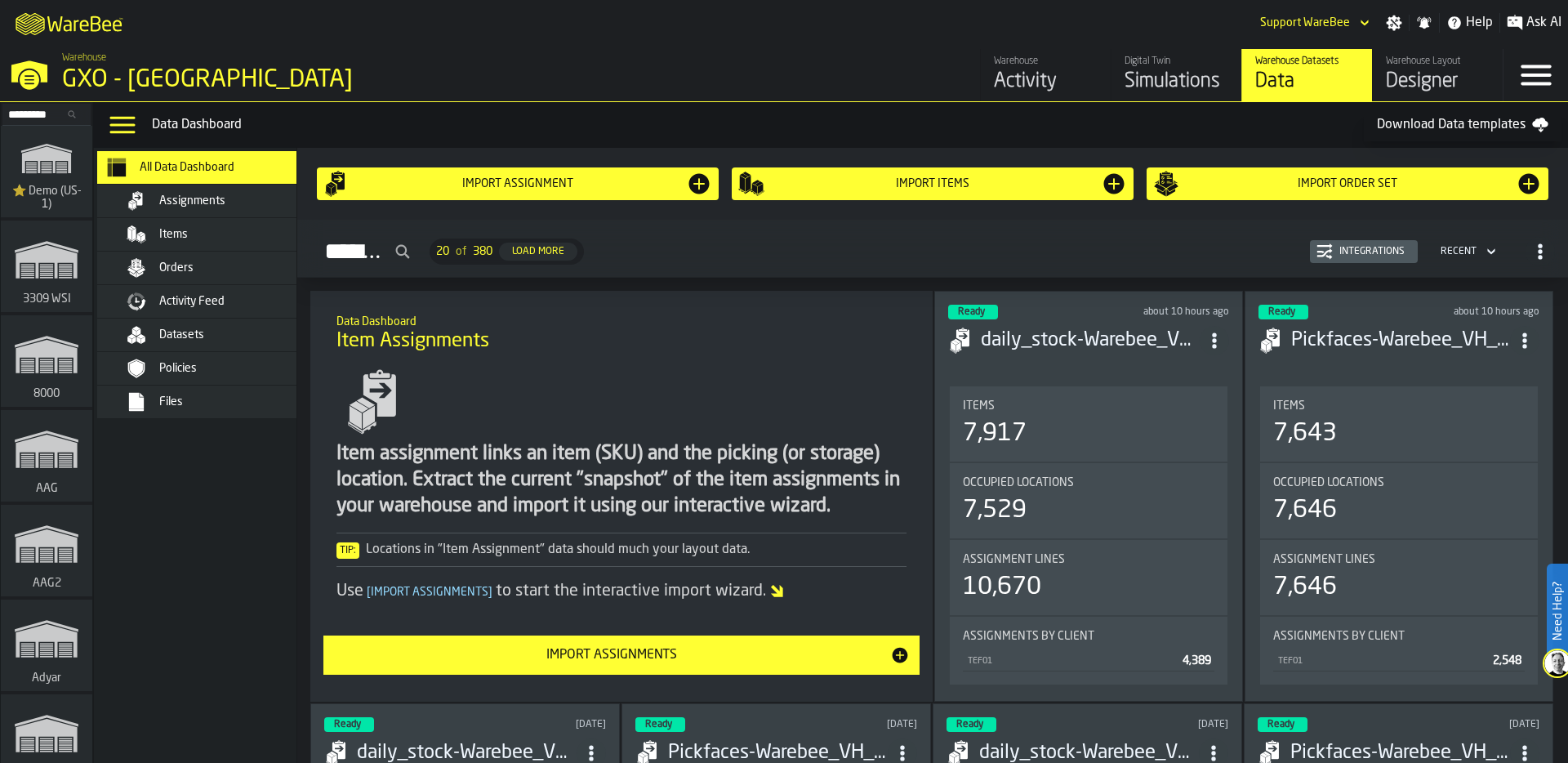
click at [215, 267] on div "Orders" at bounding box center [239, 267] width 160 height 13
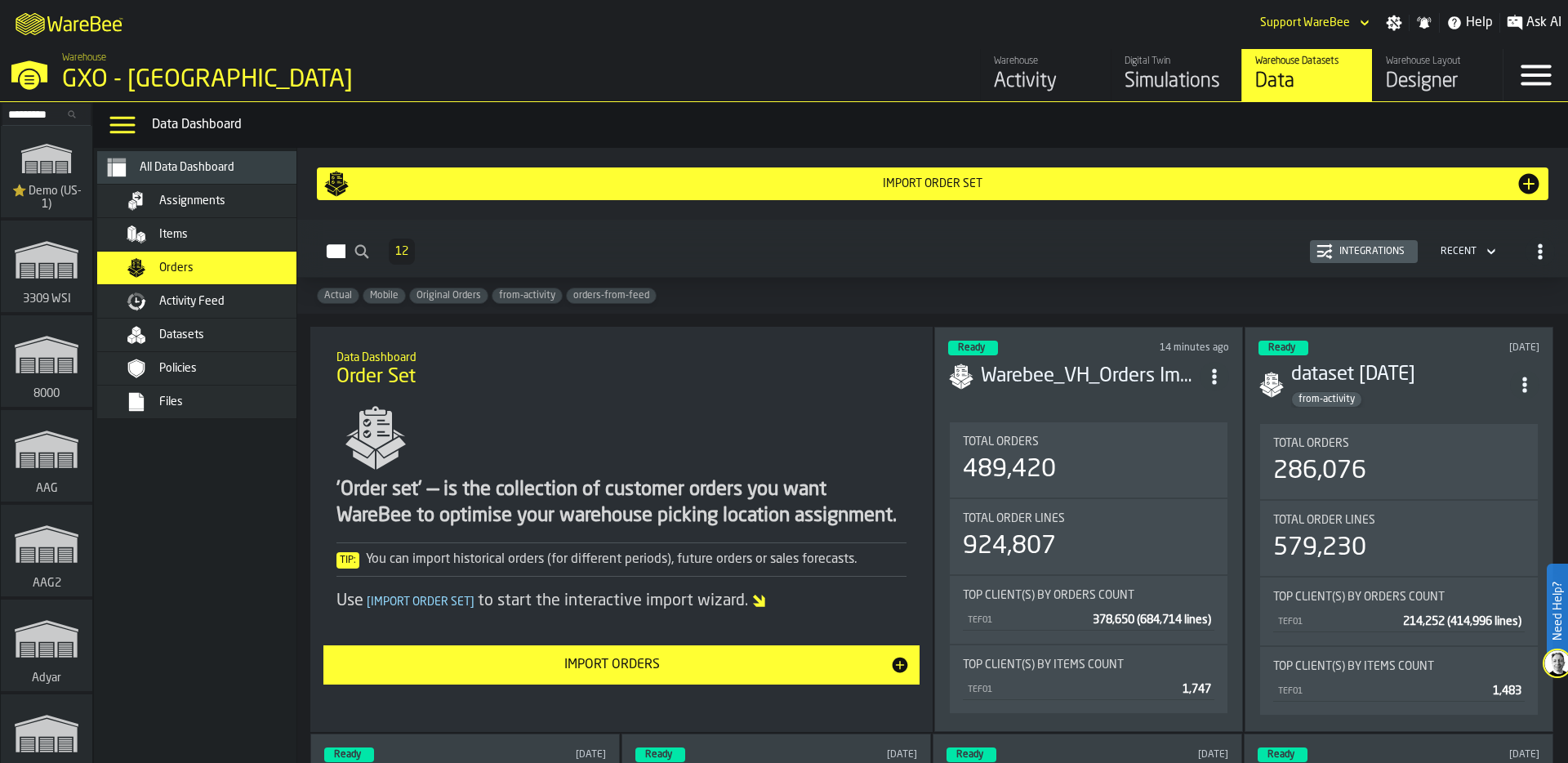
click at [1363, 250] on div "Integrations" at bounding box center [1372, 251] width 79 height 12
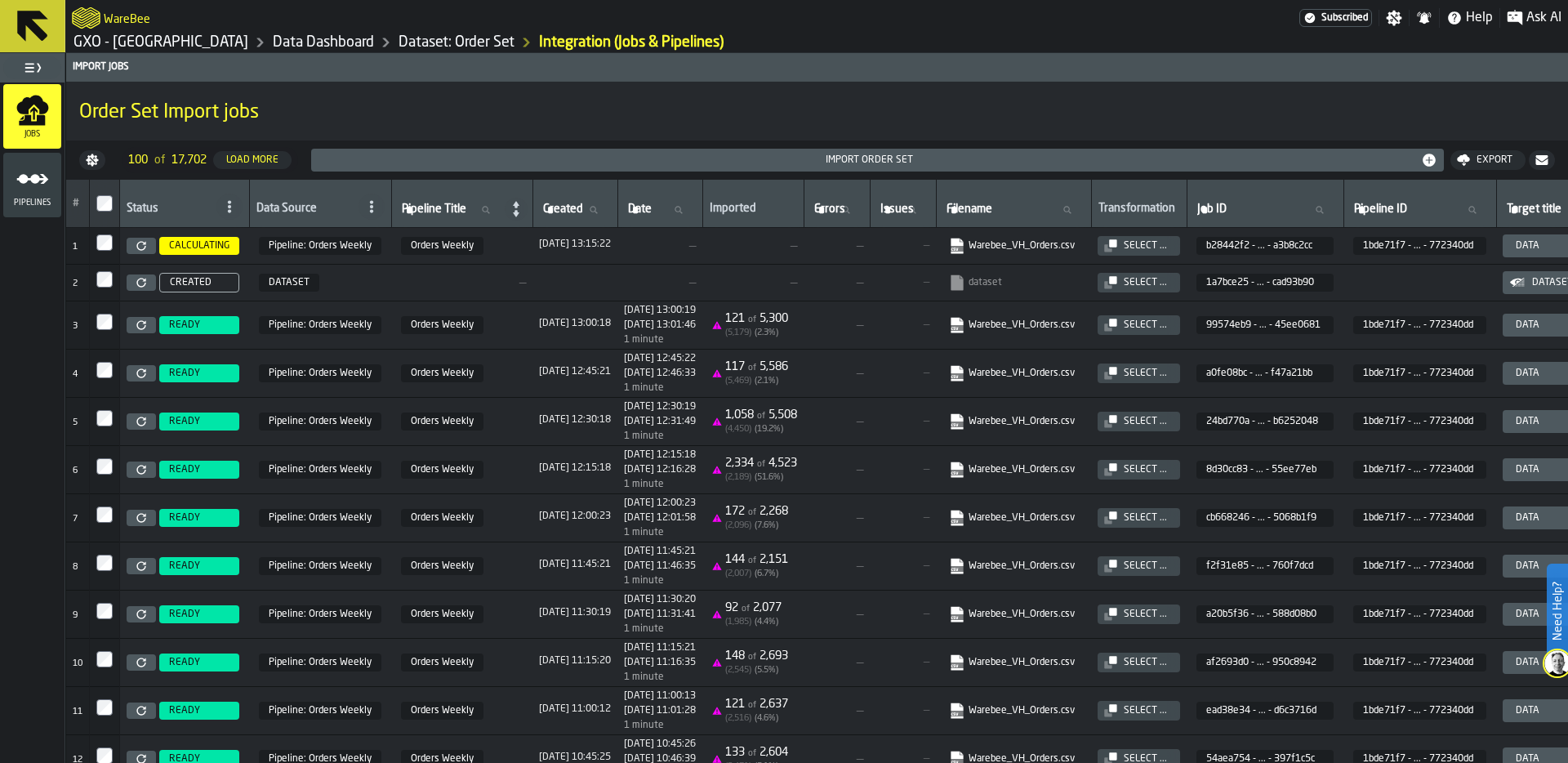
click at [1035, 209] on label "Filename Filename" at bounding box center [1014, 210] width 141 height 21
click at [1035, 209] on input "Filename Filename" at bounding box center [1014, 210] width 141 height 21
type input "*****"
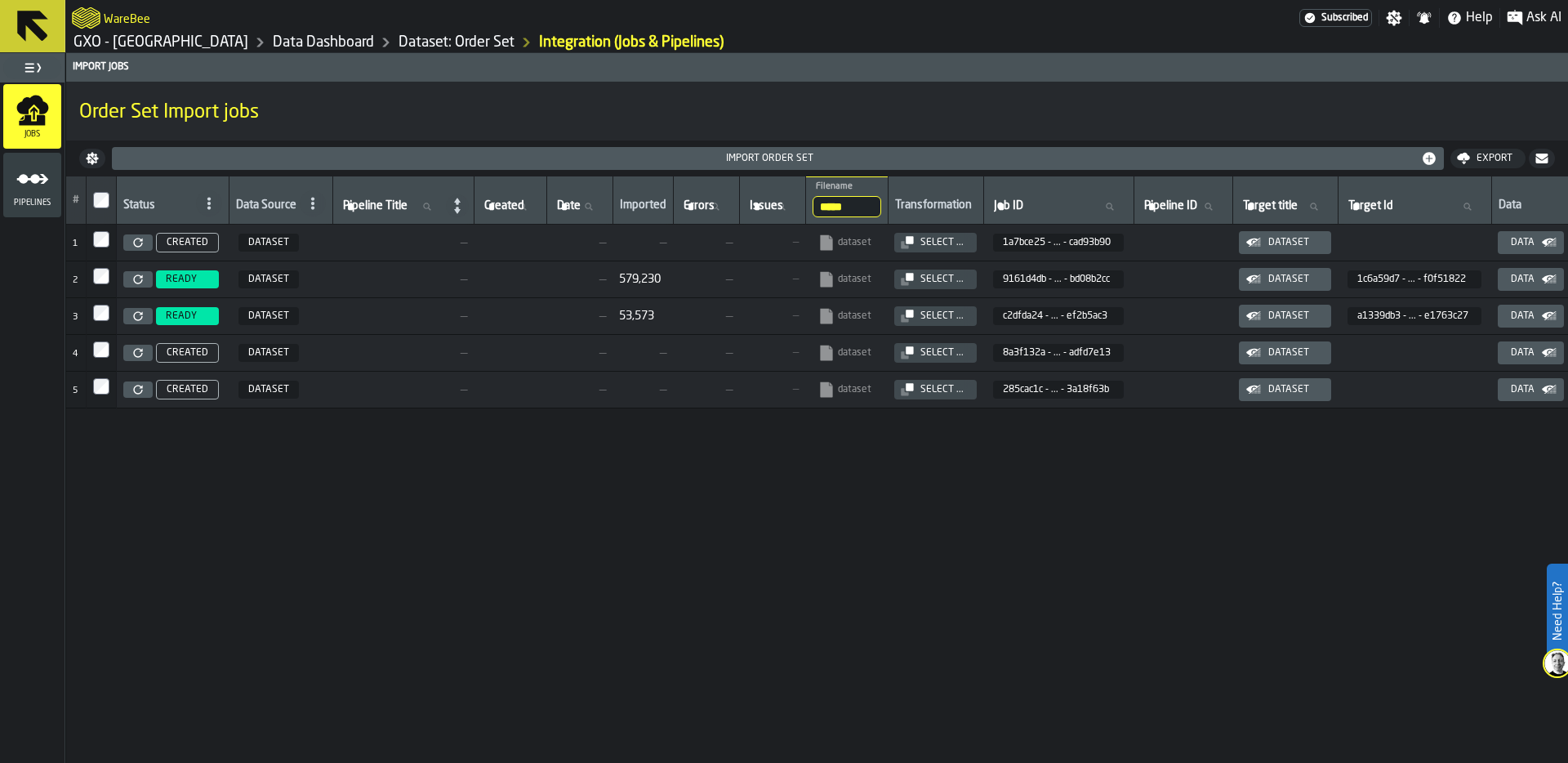
click at [133, 276] on icon at bounding box center [138, 279] width 10 height 10
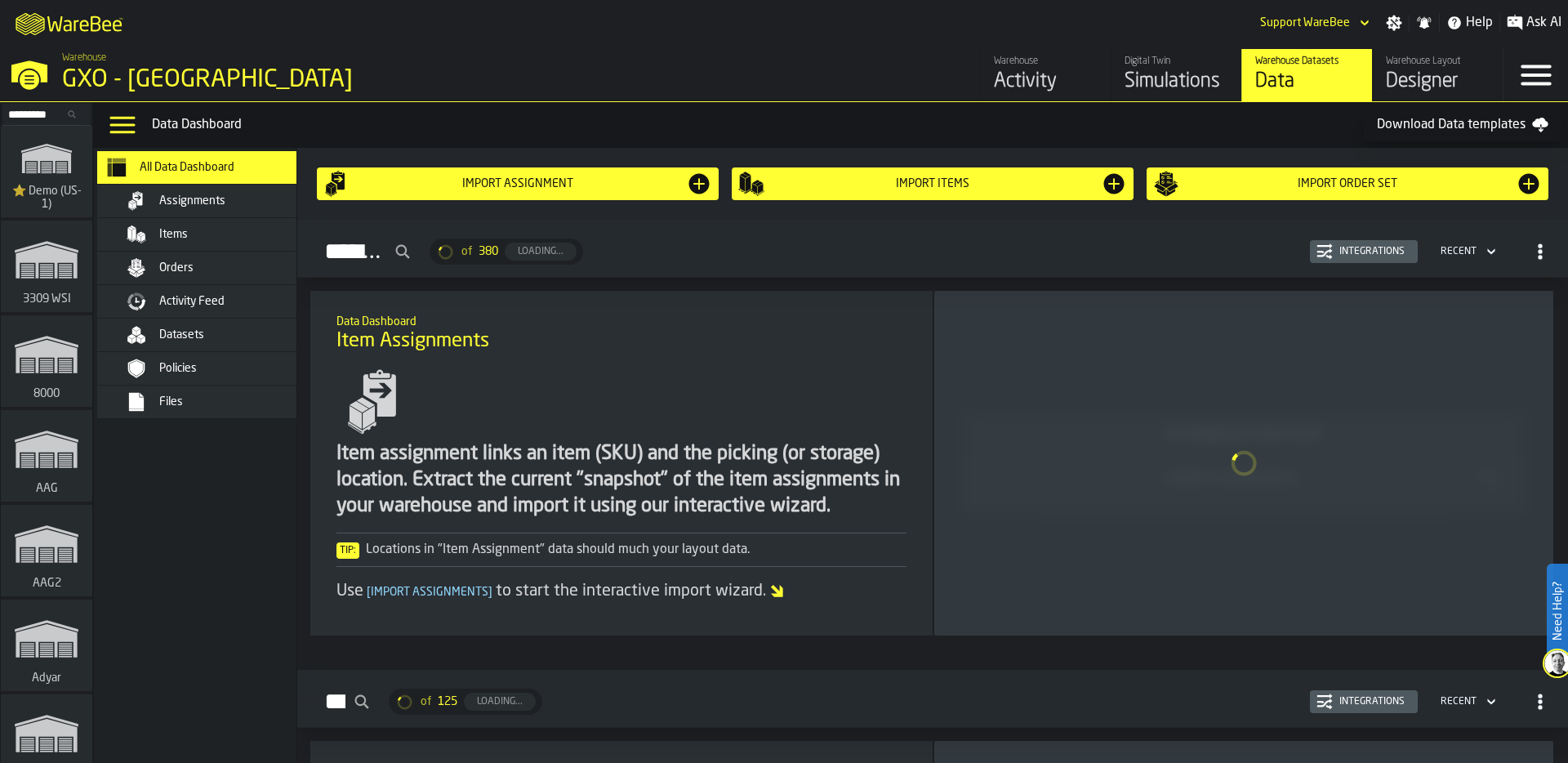
click at [174, 335] on span "Datasets" at bounding box center [181, 335] width 45 height 13
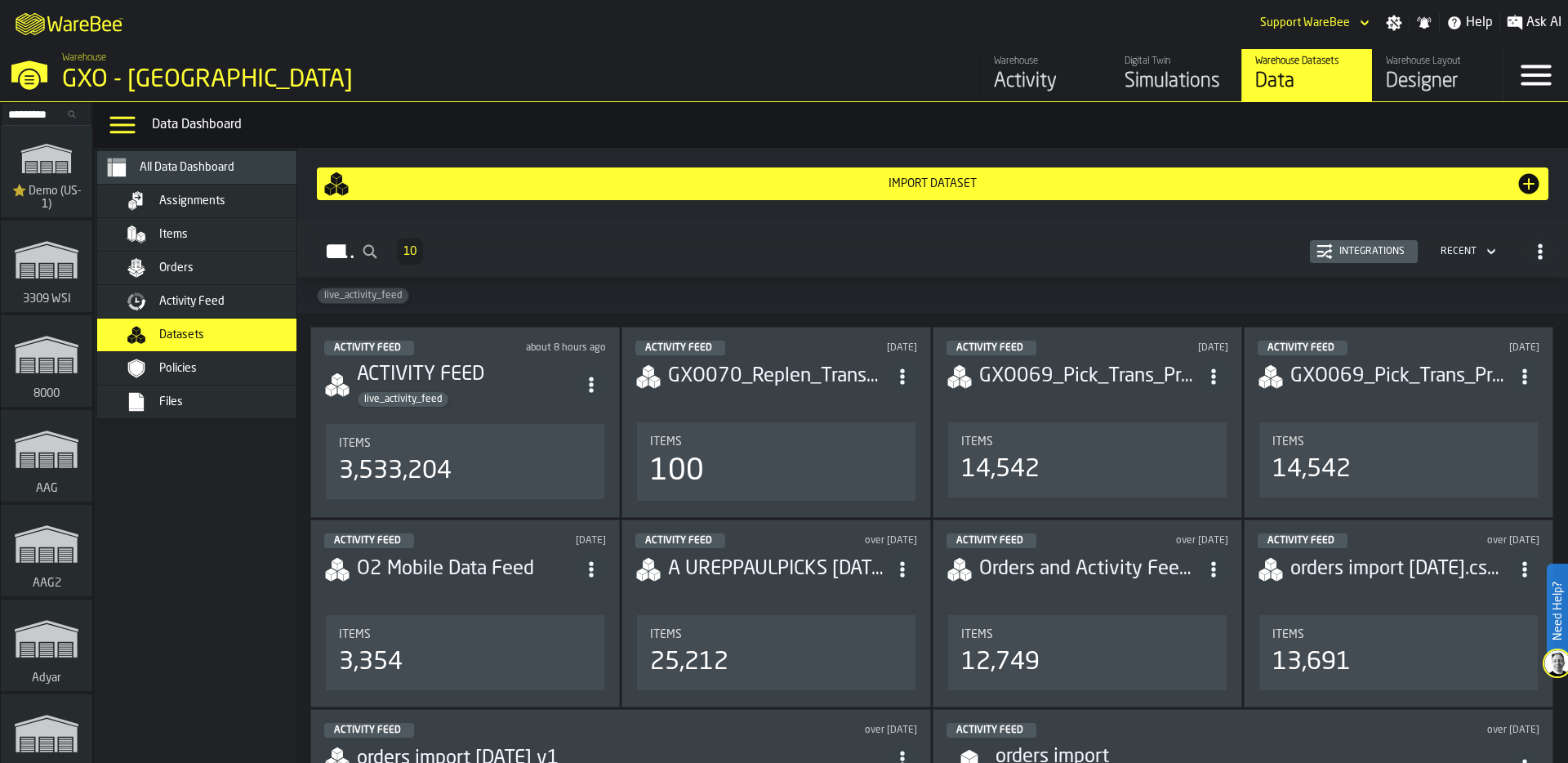
click at [471, 431] on div "Items 3,533,204" at bounding box center [464, 462] width 278 height 75
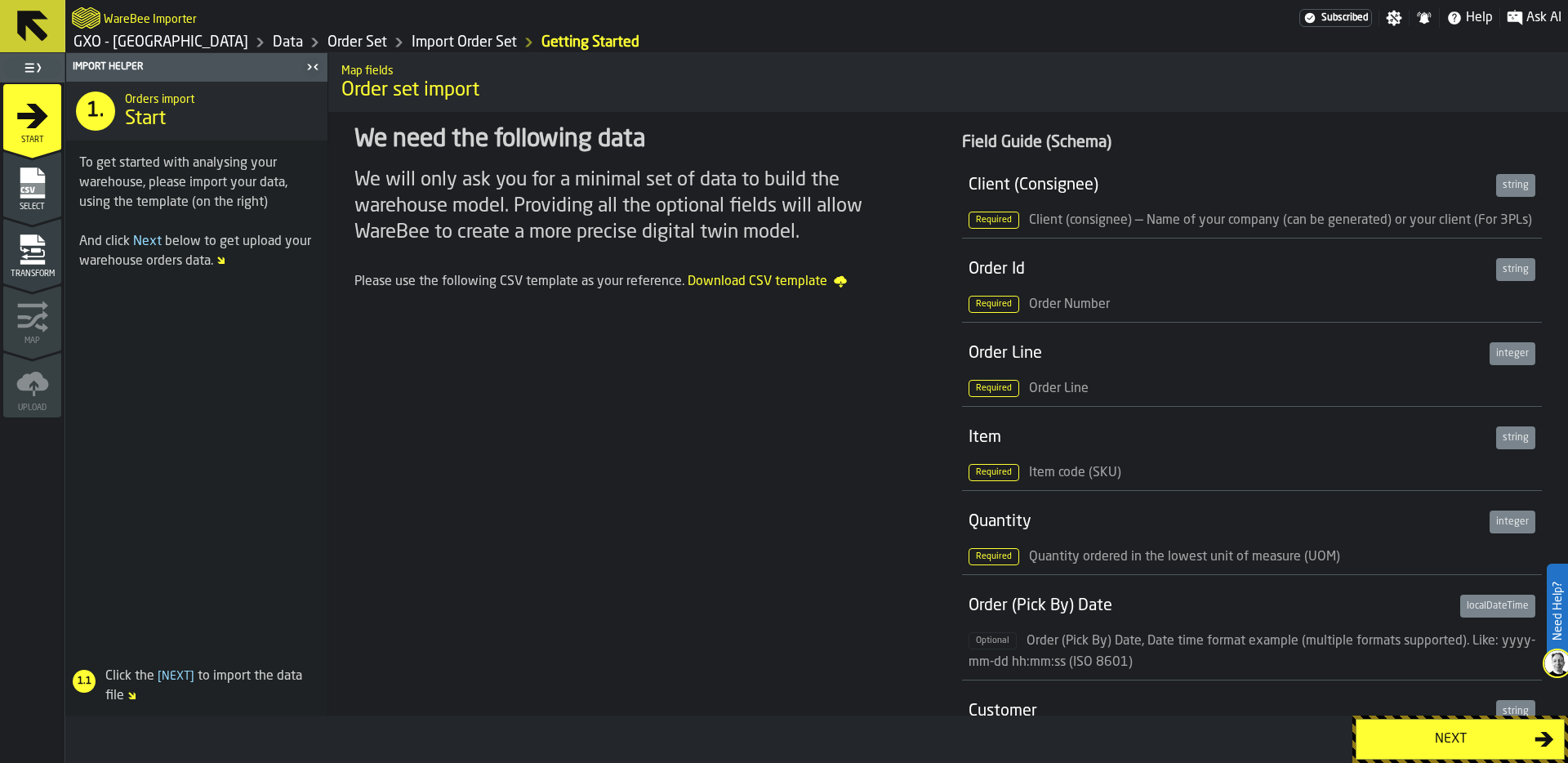
click at [1449, 739] on div "Next" at bounding box center [1450, 740] width 168 height 20
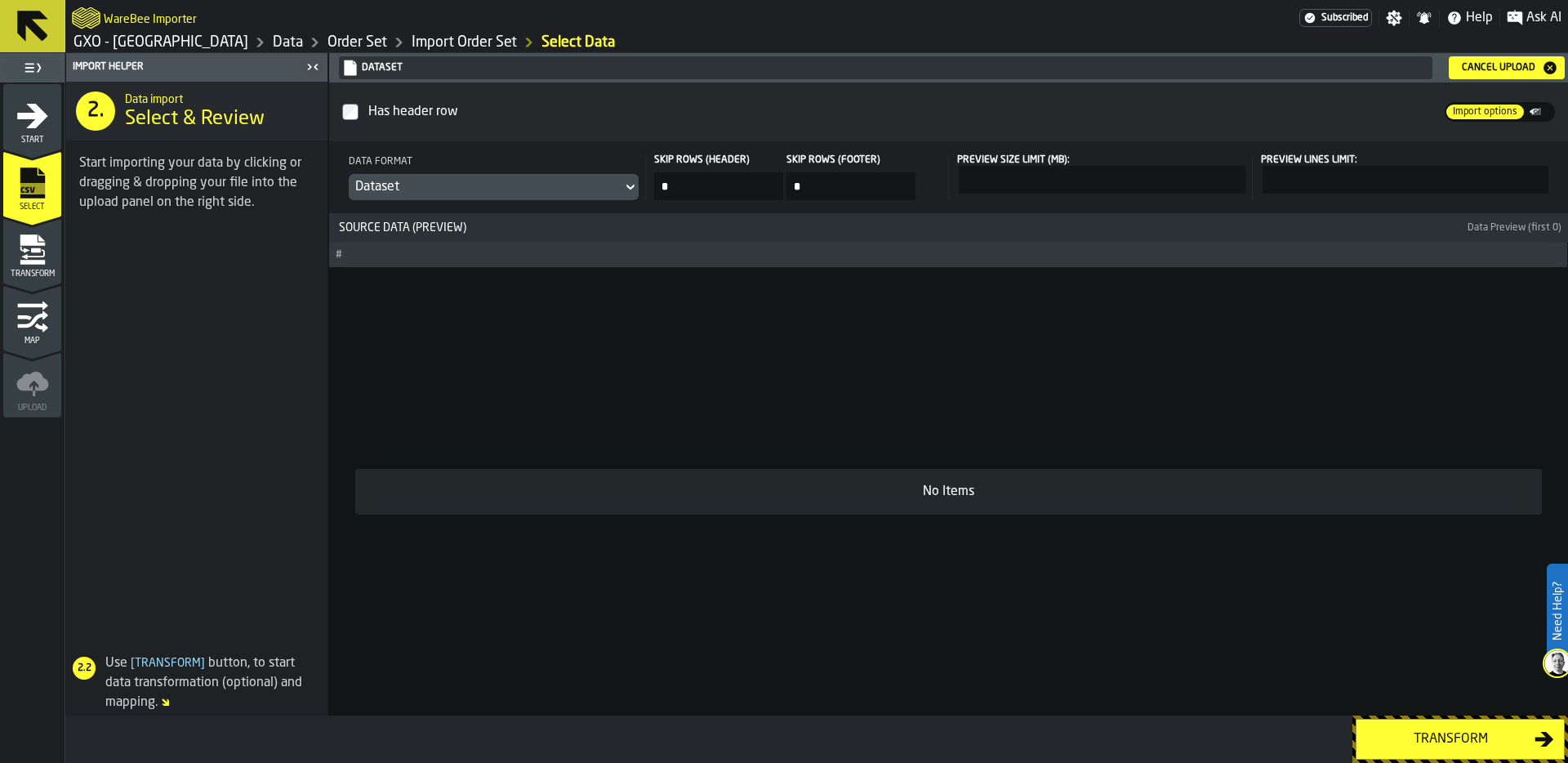
click at [1467, 736] on div "Transform" at bounding box center [1450, 740] width 168 height 20
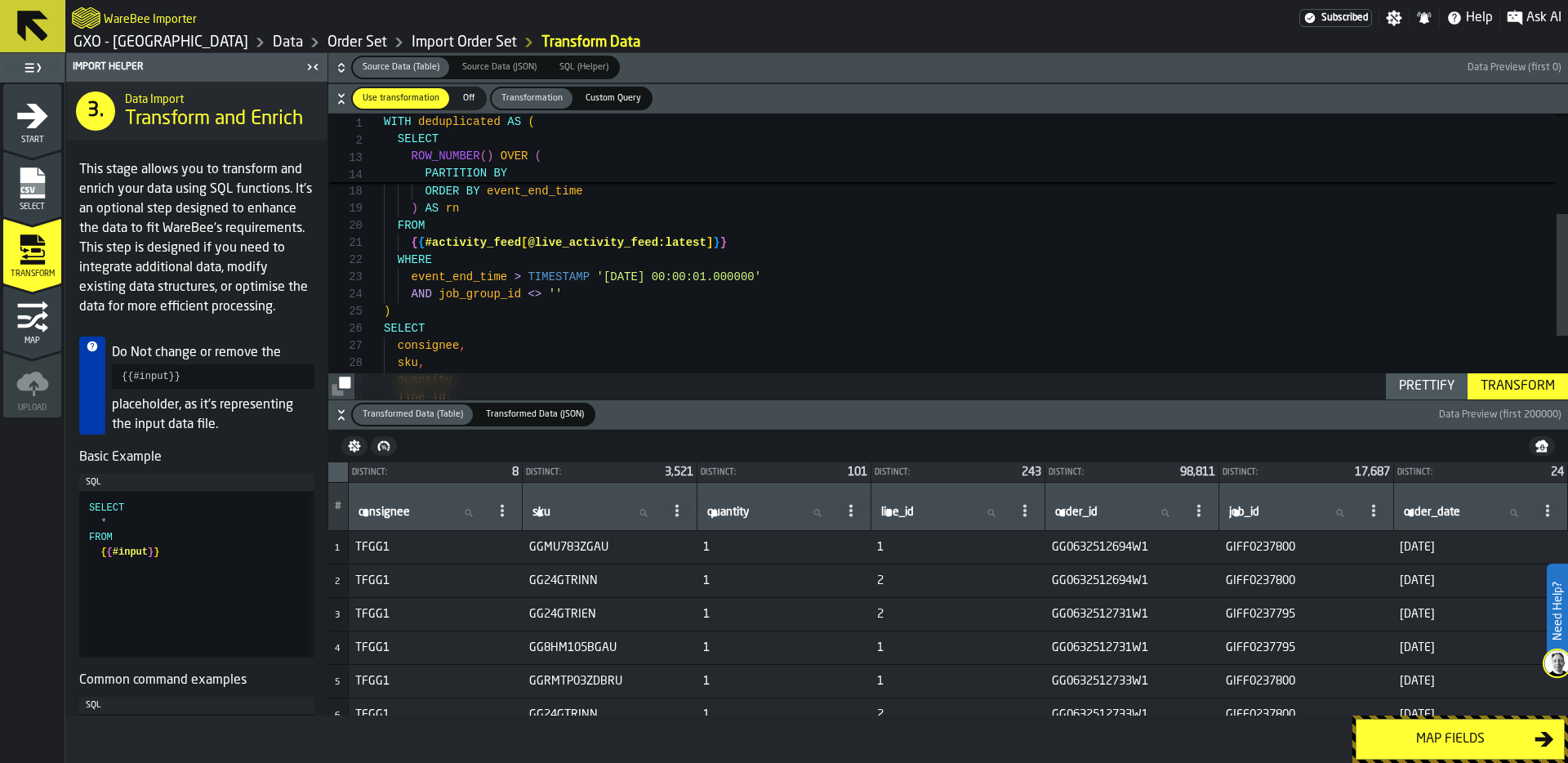
scroll to position [155, 0]
drag, startPoint x: 395, startPoint y: 225, endPoint x: 748, endPoint y: 241, distance: 353.4
click at [750, 241] on div "ORDER BY event_end_time ) AS rn FROM { { #activity_feed [ @live_activity_feed:l…" at bounding box center [975, 213] width 1184 height 670
click at [448, 241] on div "ORDER BY event_end_time ) AS rn FROM { { #activity_feed [ @live_activity_feed:l…" at bounding box center [975, 213] width 1184 height 670
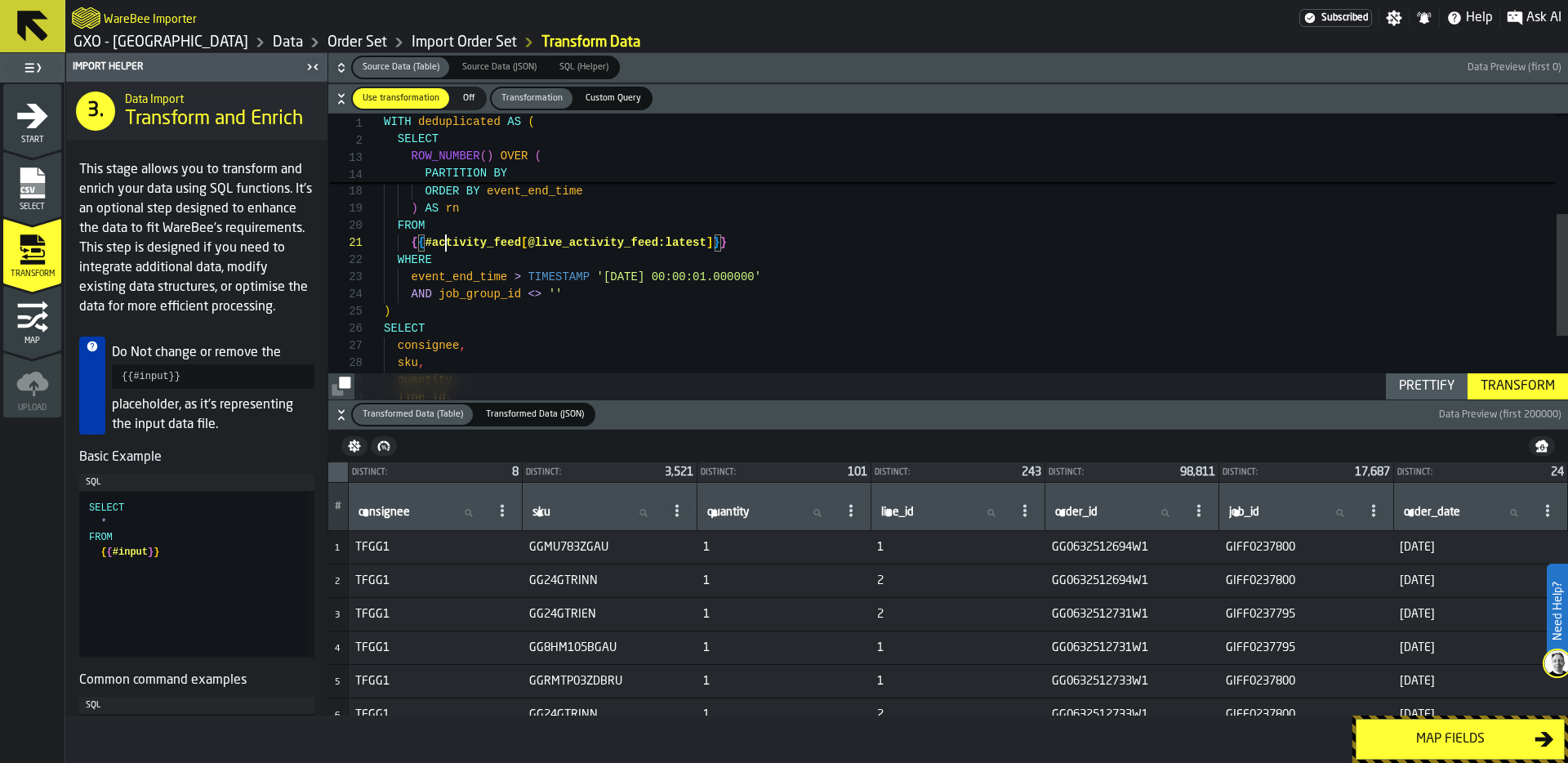
click at [448, 241] on div "ORDER BY event_end_time ) AS rn FROM { { #activity_feed [ @live_activity_feed:l…" at bounding box center [975, 213] width 1184 height 670
click at [603, 241] on div "ORDER BY event_end_time ) AS rn FROM { { #activity_feed [ @live_activity_feed:l…" at bounding box center [975, 213] width 1184 height 670
click at [626, 297] on div "ORDER BY event_end_time ) AS rn FROM { { #activity_feed [ @live_activity_feed:l…" at bounding box center [975, 213] width 1184 height 670
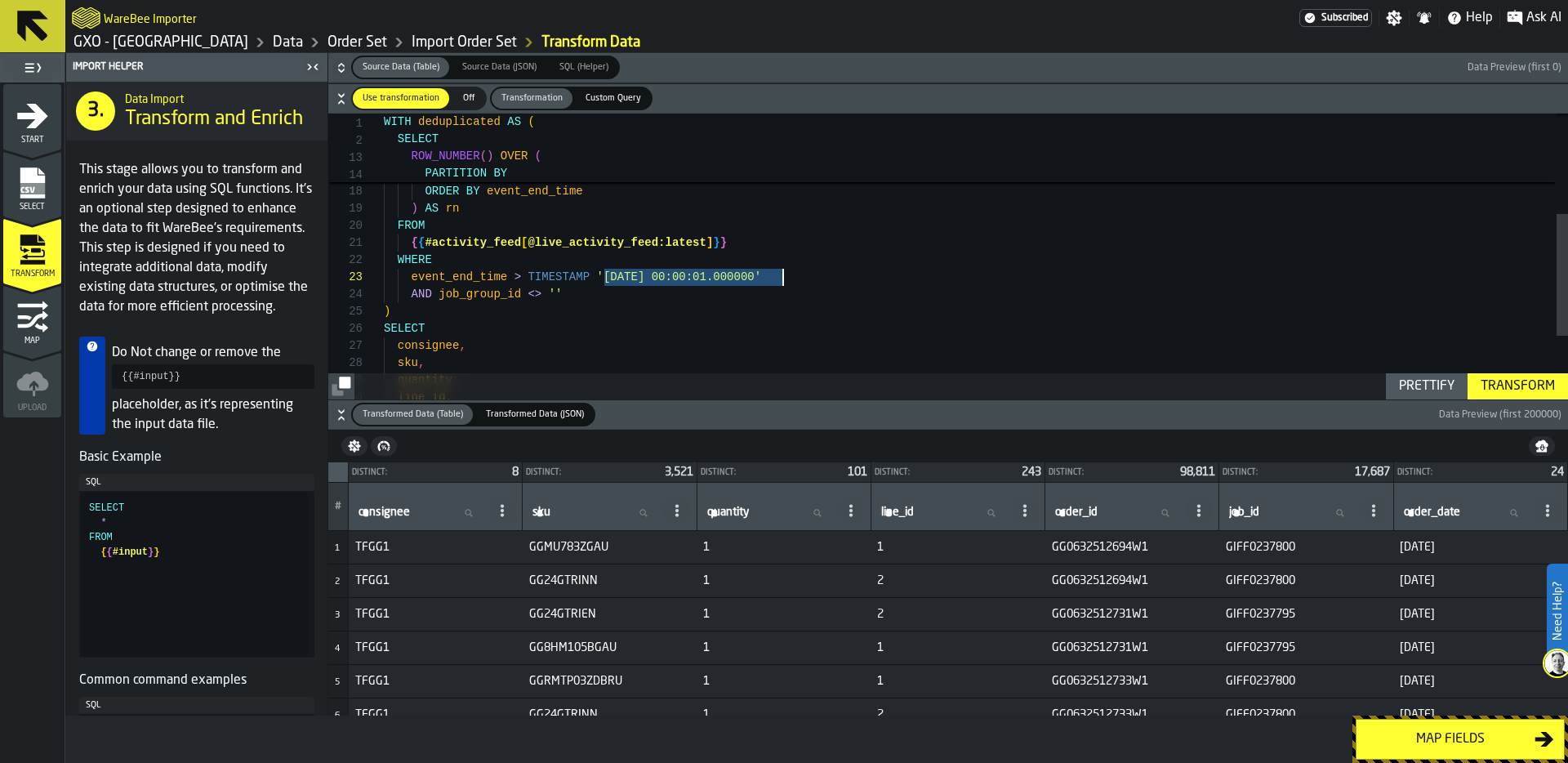
drag, startPoint x: 604, startPoint y: 277, endPoint x: 784, endPoint y: 280, distance: 180.0
click at [784, 280] on div "ORDER BY event_end_time ) AS rn FROM { { #activity_feed [ @live_activity_feed:l…" at bounding box center [975, 213] width 1184 height 670
click at [653, 317] on div "ORDER BY event_end_time ) AS rn FROM { { #activity_feed [ @live_activity_feed:l…" at bounding box center [975, 213] width 1184 height 670
click at [561, 309] on div "ORDER BY event_end_time ) AS rn FROM { { #activity_feed [ @live_activity_feed:l…" at bounding box center [975, 213] width 1184 height 670
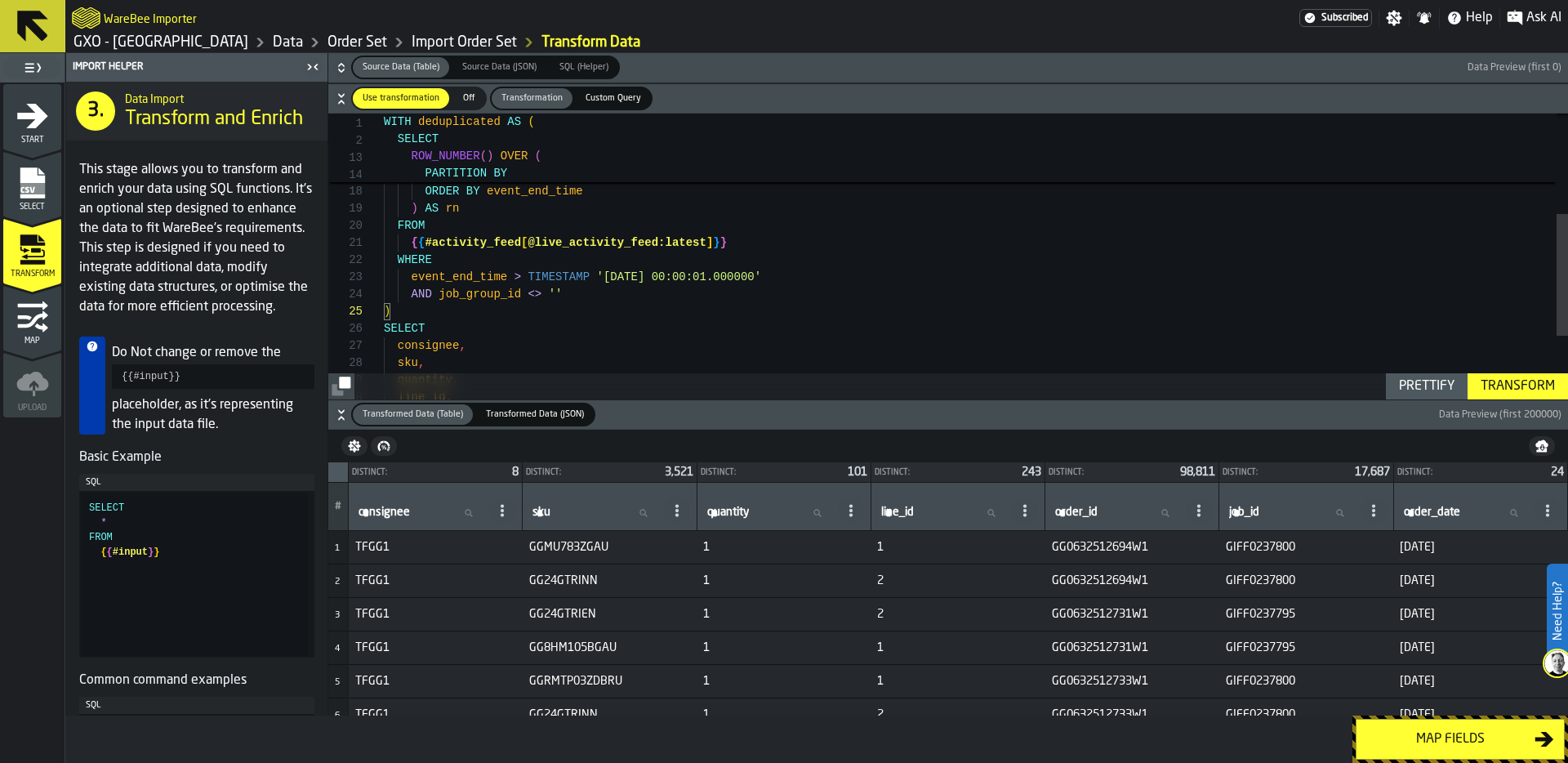
type textarea "**********"
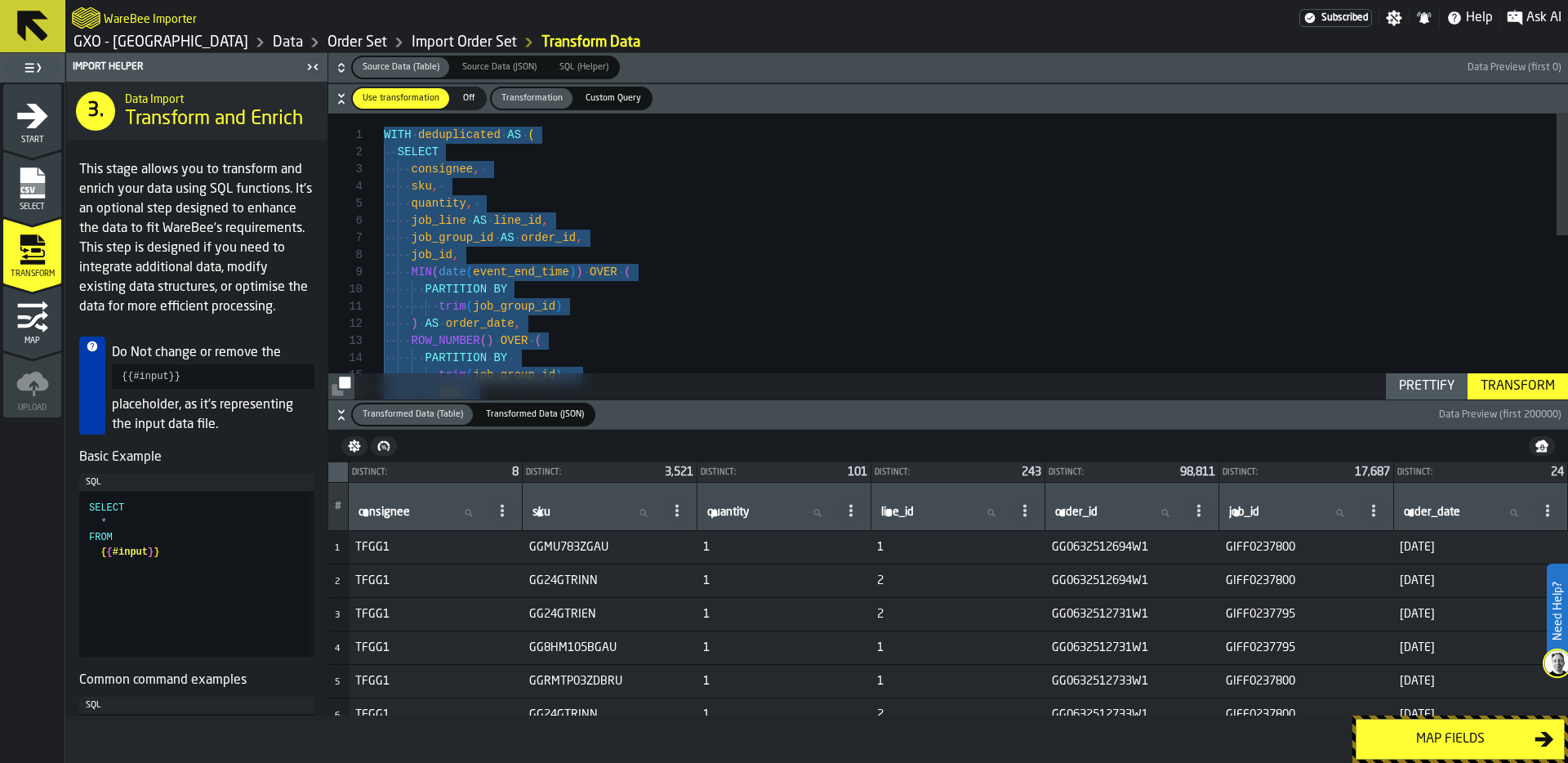
click at [273, 41] on link "Data" at bounding box center [288, 42] width 30 height 18
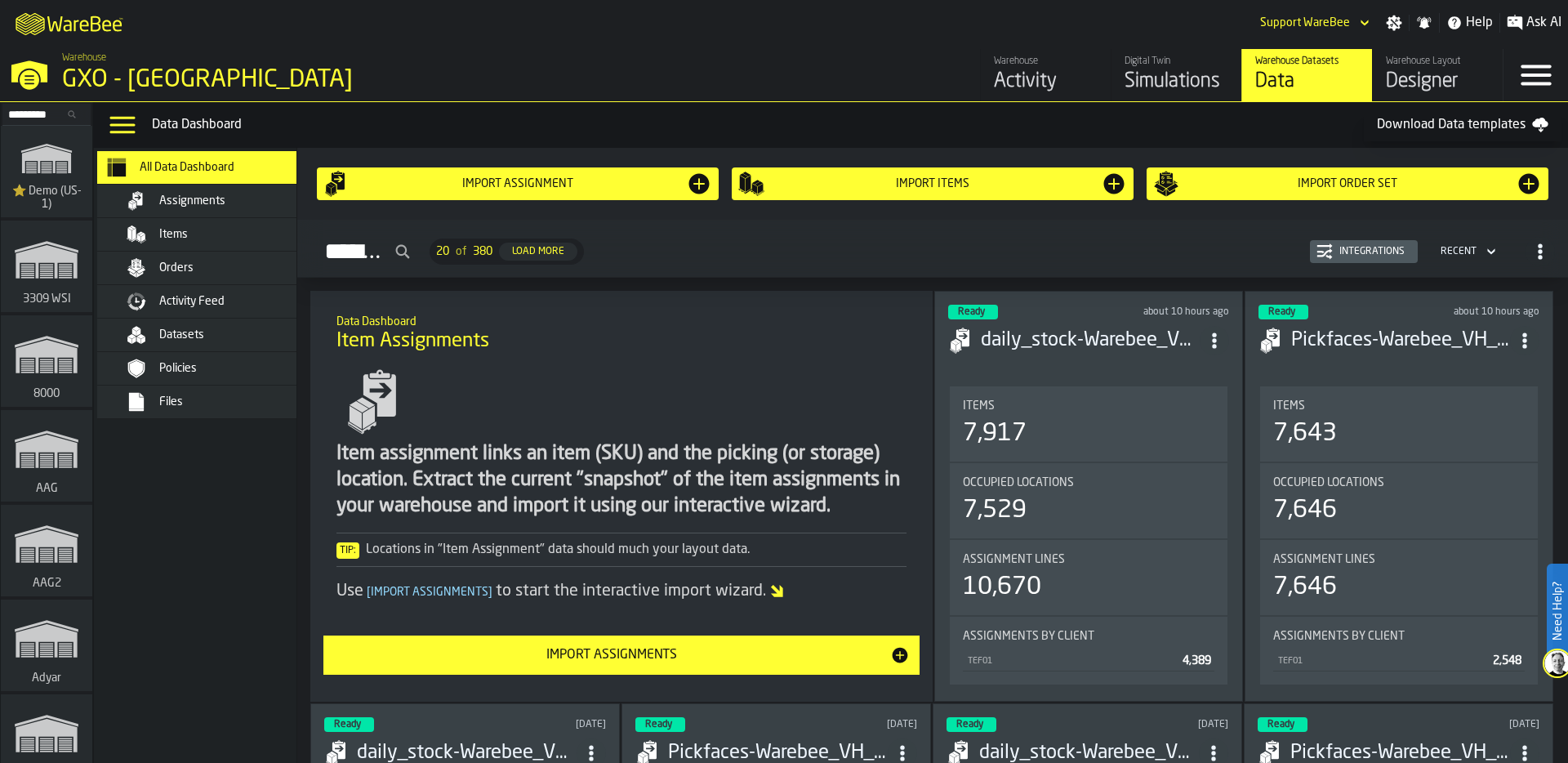
click at [238, 259] on div "Orders" at bounding box center [219, 268] width 199 height 20
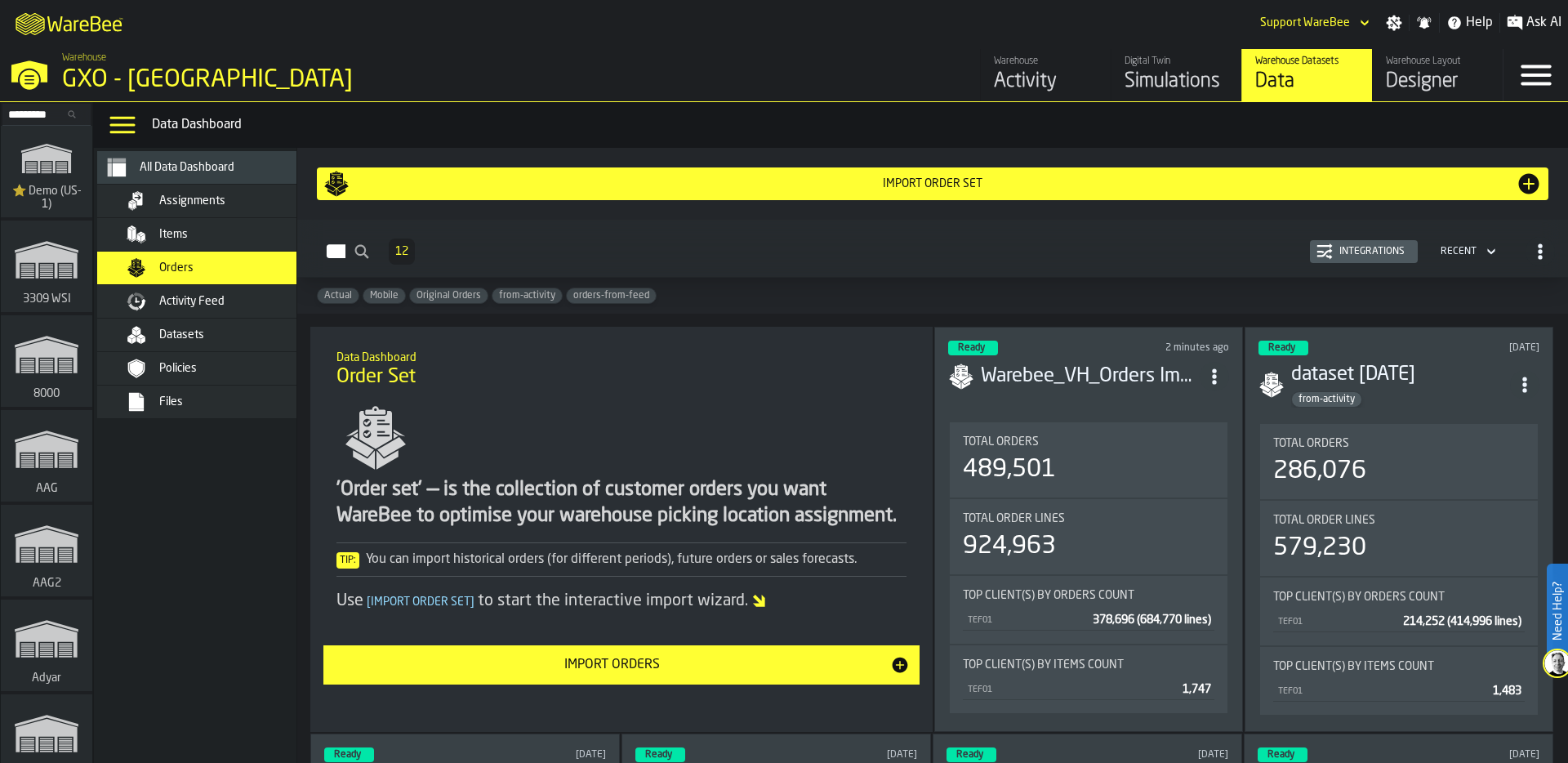
click at [827, 184] on div "Import Order Set" at bounding box center [932, 183] width 1166 height 13
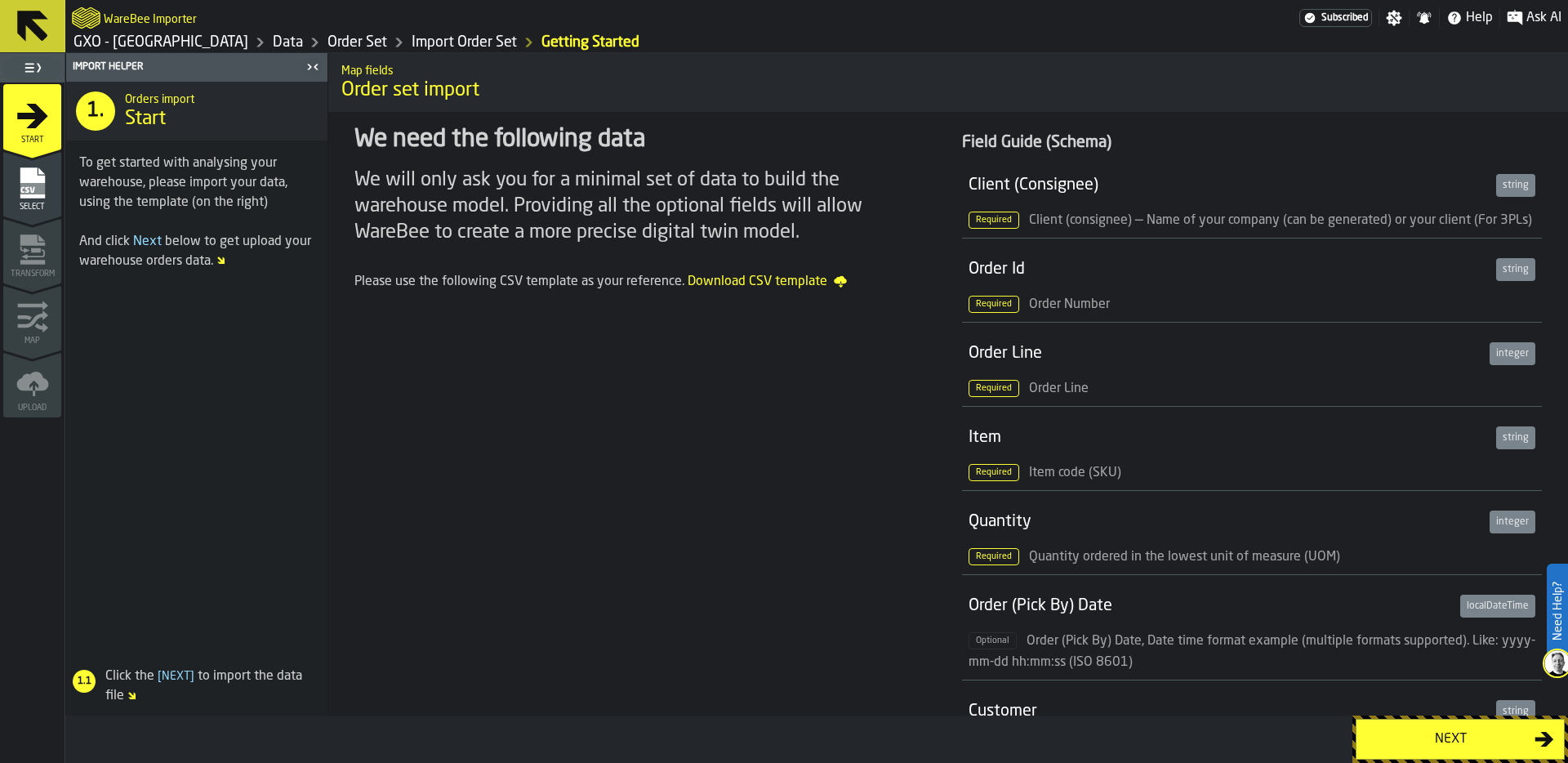
click at [1448, 741] on div "Next" at bounding box center [1450, 740] width 168 height 20
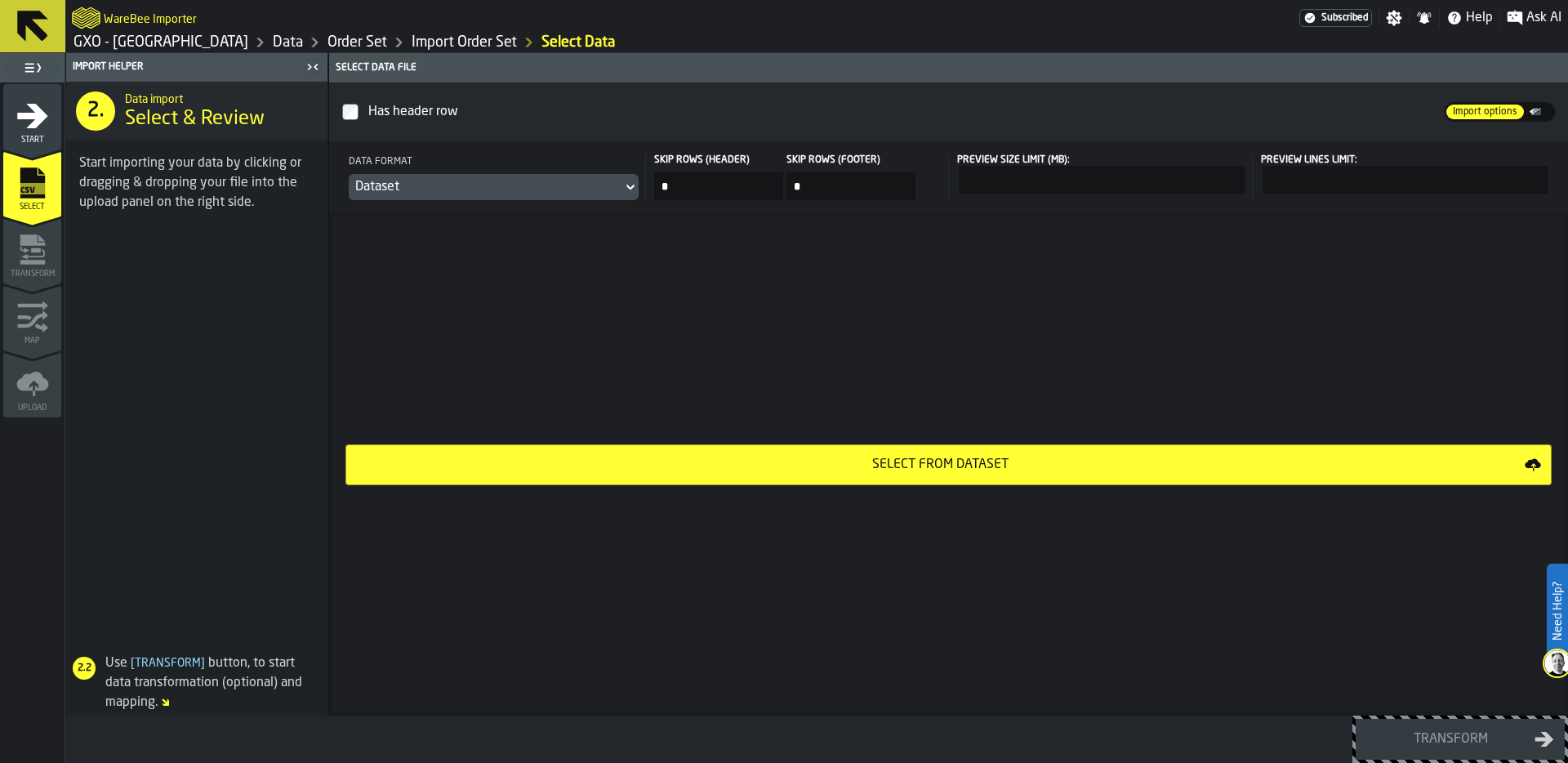
click at [434, 184] on div "Dataset" at bounding box center [485, 187] width 260 height 20
click at [451, 290] on div "Select from Dataset" at bounding box center [948, 464] width 1232 height 496
click at [957, 461] on div "Select from Dataset" at bounding box center [940, 465] width 1168 height 20
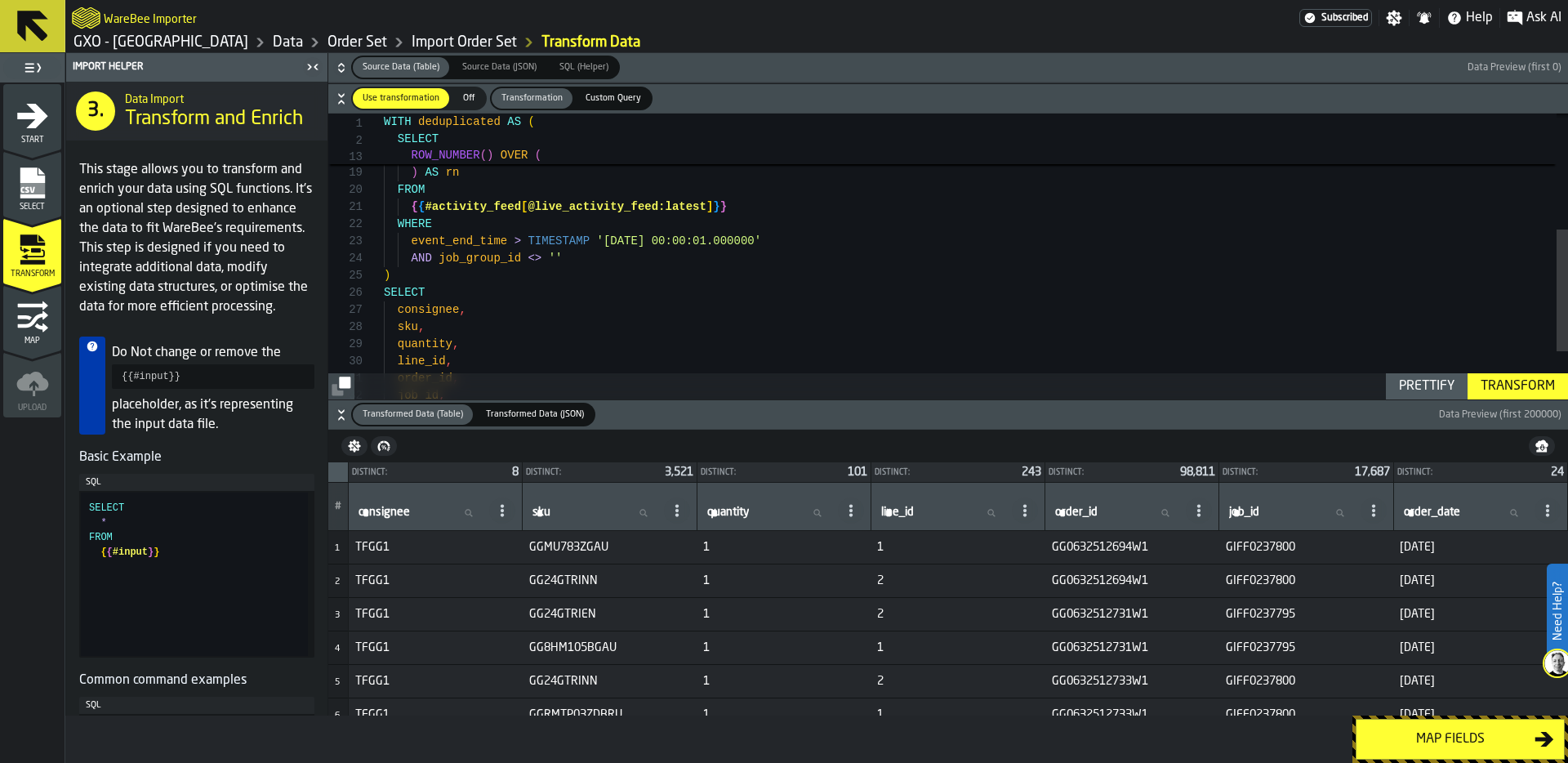
scroll to position [69, 0]
click at [584, 282] on div "job_line sku , ORDER BY event_end_time ) AS rn FROM { { #activity_feed [ @live_…" at bounding box center [975, 177] width 1184 height 670
click at [648, 239] on div "job_line sku , ORDER BY event_end_time ) AS rn FROM { { #activity_feed [ @live_…" at bounding box center [975, 177] width 1184 height 670
click at [653, 264] on div "job_line sku , ORDER BY event_end_time ) AS rn FROM { { #activity_feed [ @live_…" at bounding box center [975, 177] width 1184 height 670
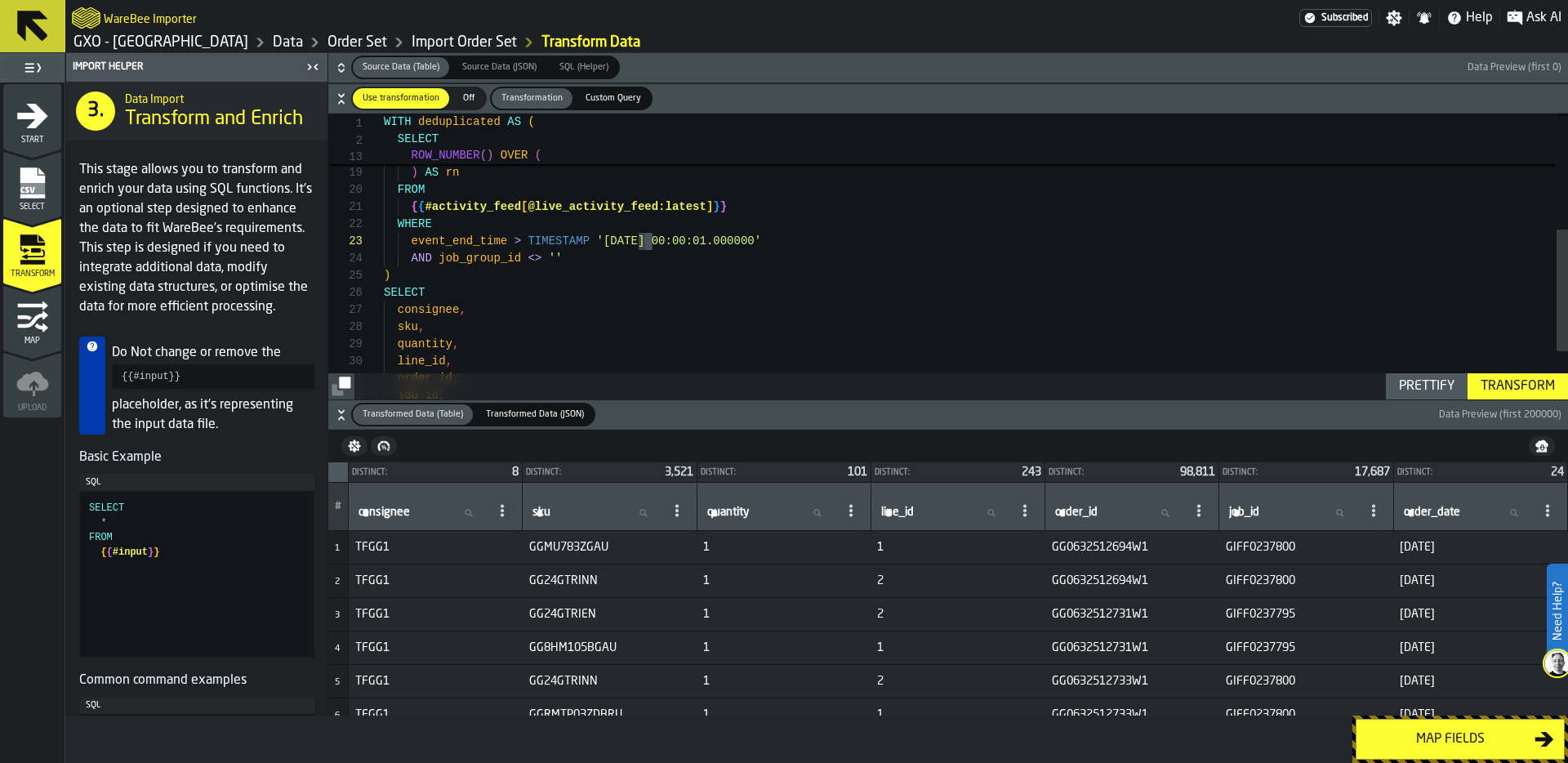
click at [648, 240] on div "job_line sku , ORDER BY event_end_time ) AS rn FROM { { #activity_feed [ @live_…" at bounding box center [975, 177] width 1184 height 670
type textarea "**********"
click at [1514, 379] on div "Transform" at bounding box center [1518, 386] width 88 height 20
drag, startPoint x: 1456, startPoint y: 549, endPoint x: 1455, endPoint y: 593, distance: 44.0
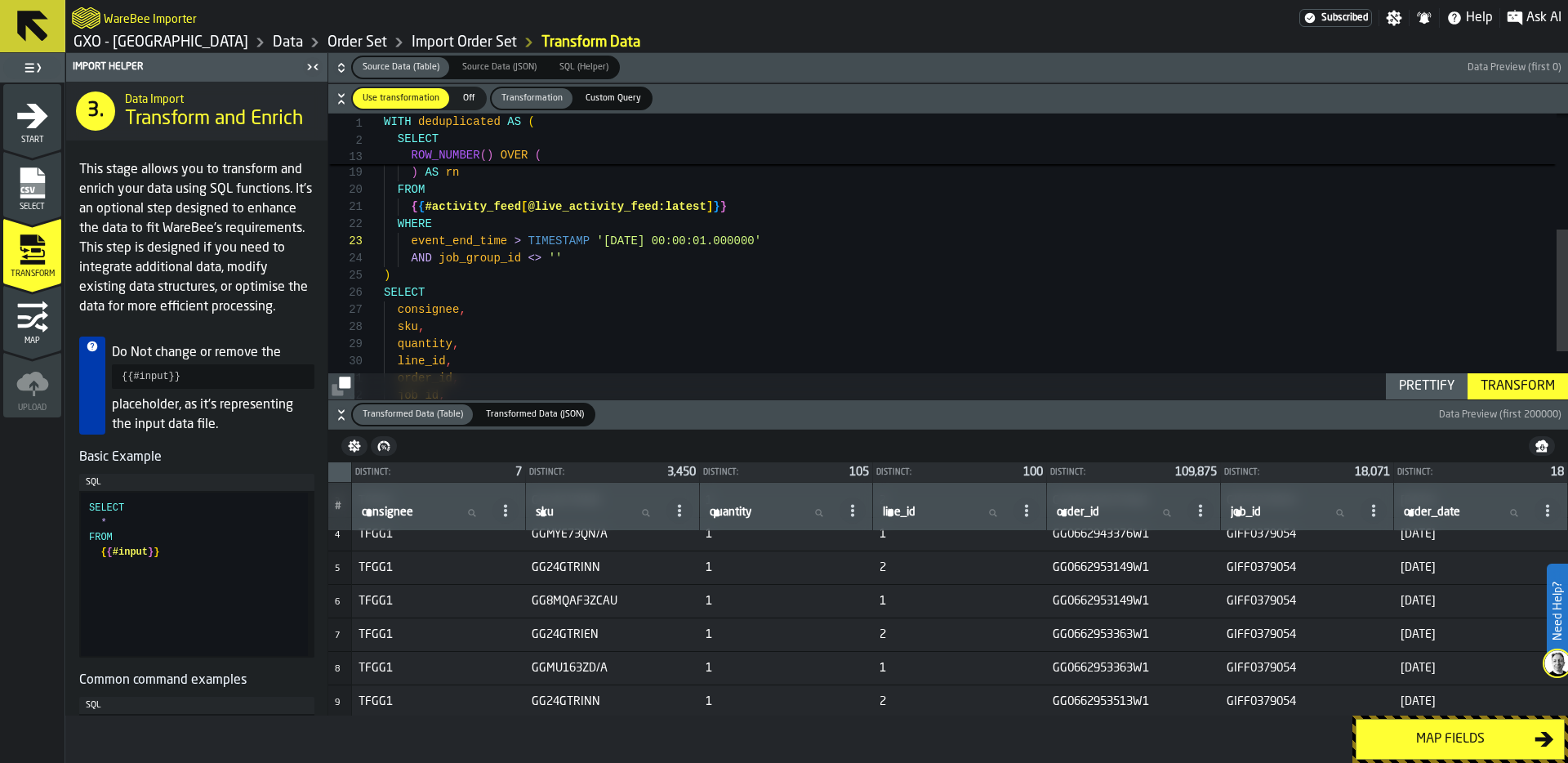
scroll to position [0, 0]
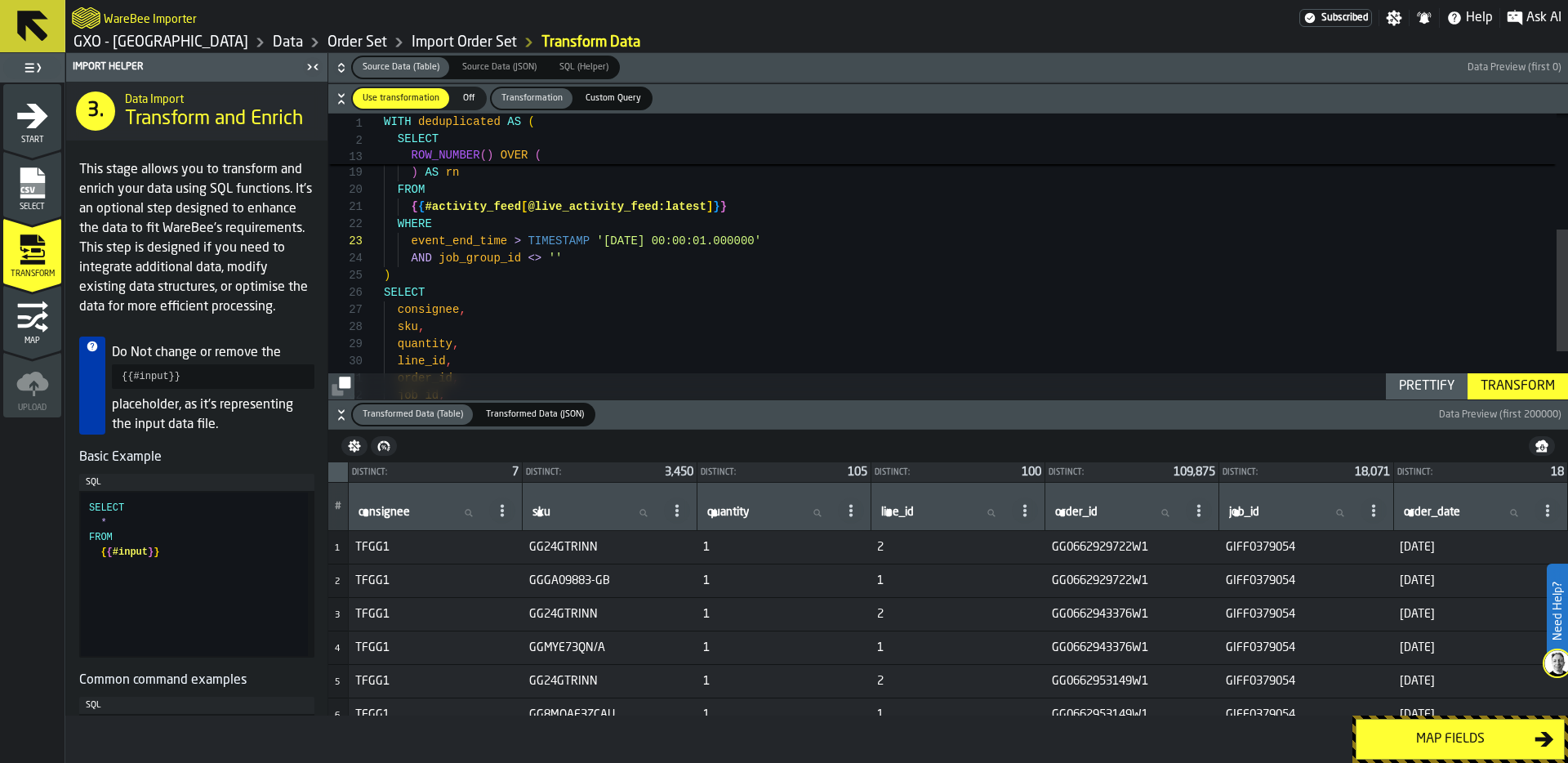
click at [1450, 741] on div "Map fields" at bounding box center [1450, 740] width 168 height 20
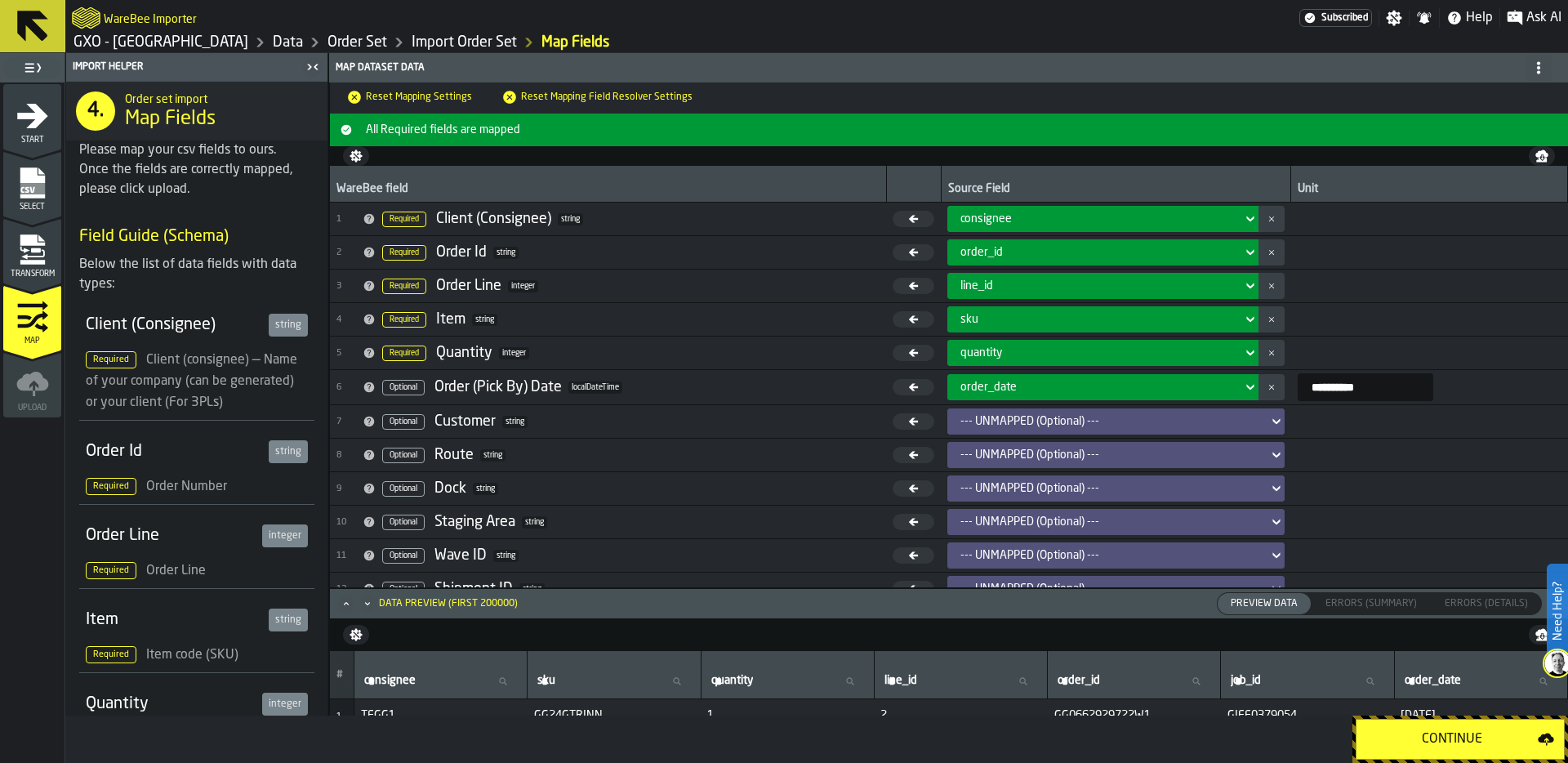
click at [1454, 736] on div "Continue" at bounding box center [1452, 740] width 172 height 20
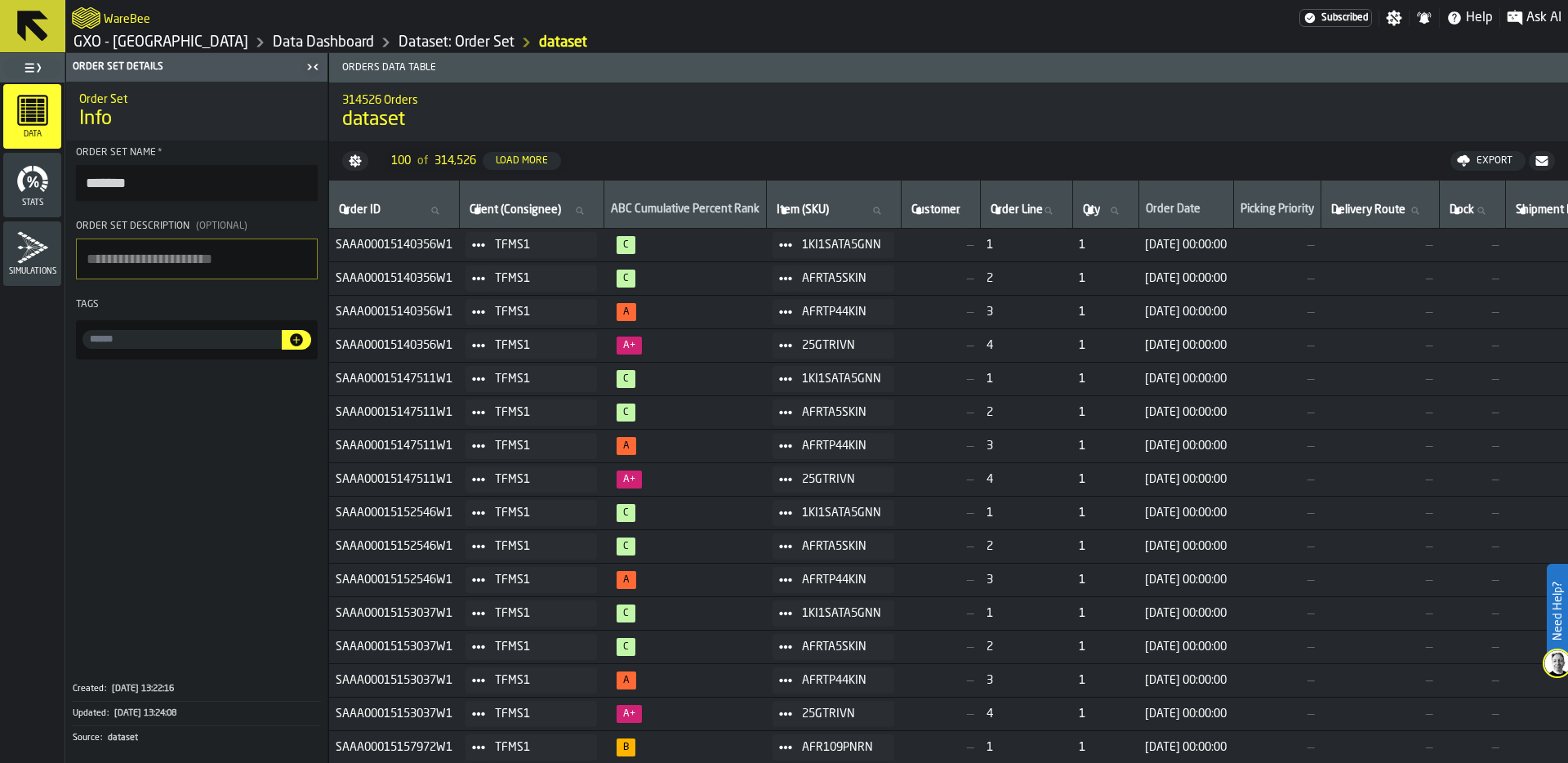
drag, startPoint x: 147, startPoint y: 184, endPoint x: 53, endPoint y: 184, distance: 94.0
click at [53, 184] on aside "Data Stats Simulations Order Set details Order Set Info Order Set Name * ******…" at bounding box center [164, 408] width 328 height 710
type input "**********"
click at [148, 255] on textarea "Order Set Description (Optional)" at bounding box center [197, 259] width 241 height 41
click at [197, 42] on link "GXO - [GEOGRAPHIC_DATA]" at bounding box center [160, 42] width 174 height 18
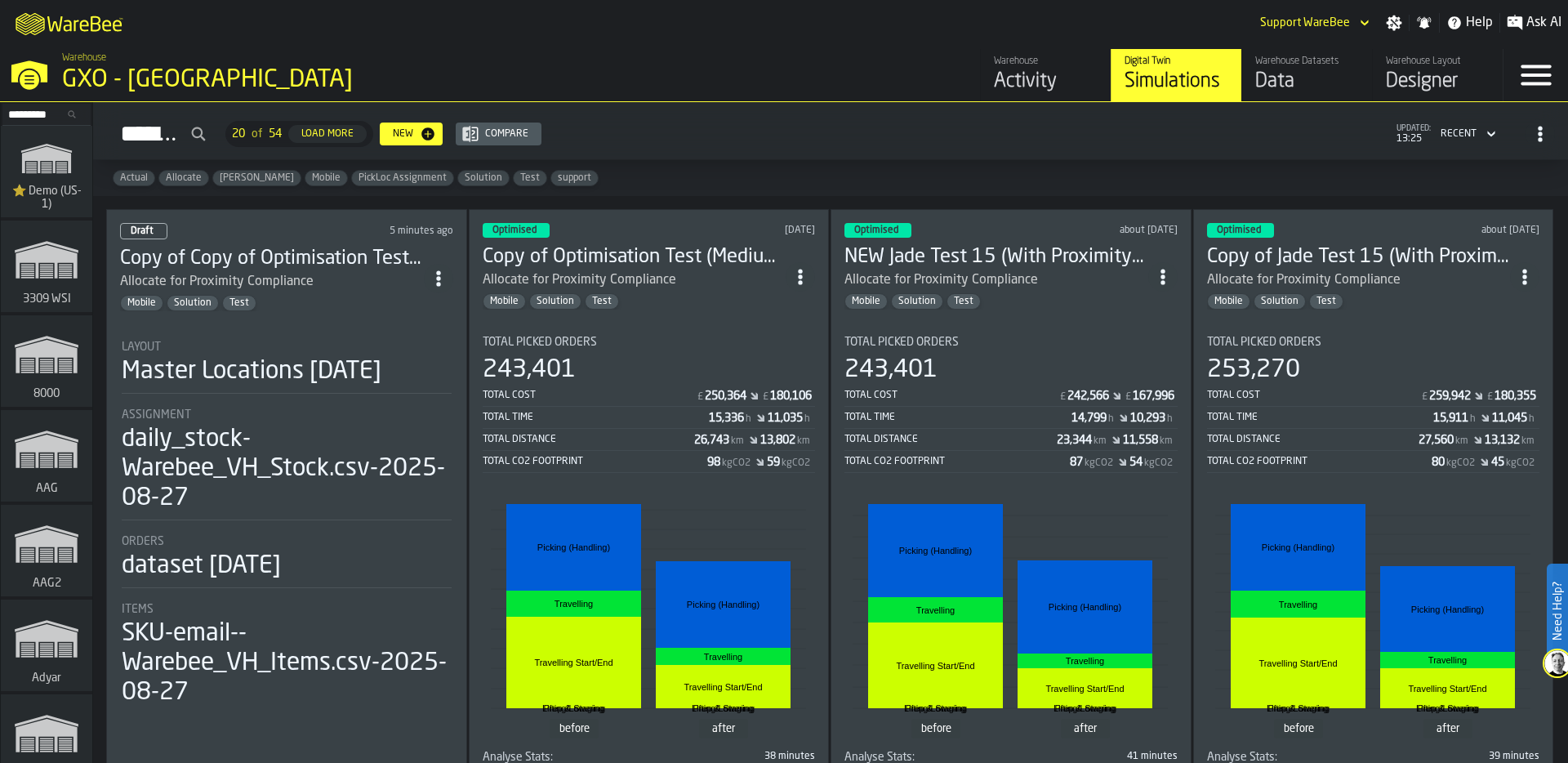
click at [327, 357] on div "Master Locations 2025-03-03" at bounding box center [251, 371] width 259 height 30
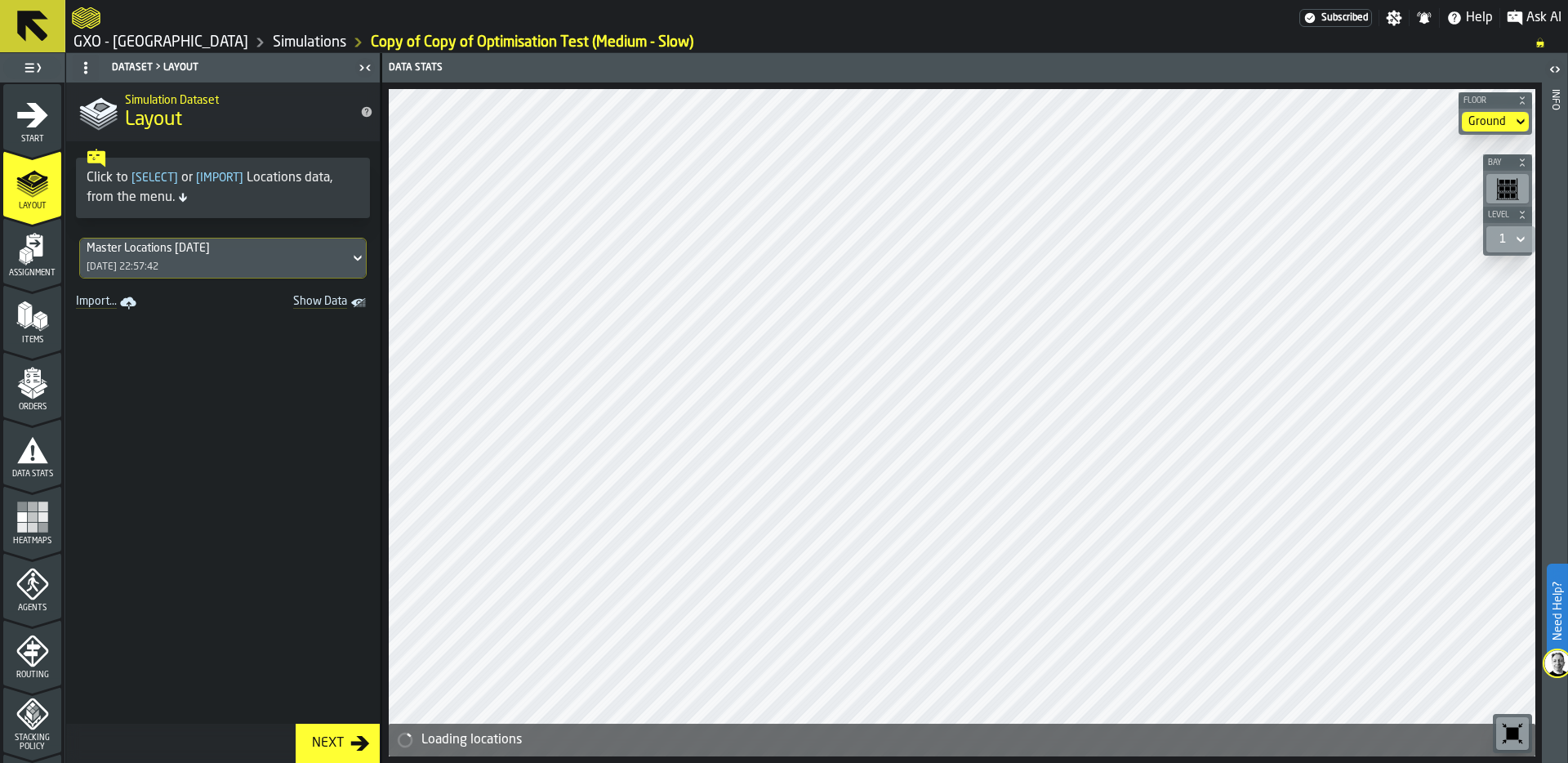
click at [32, 415] on icon "menu Orders" at bounding box center [32, 418] width 58 height 15
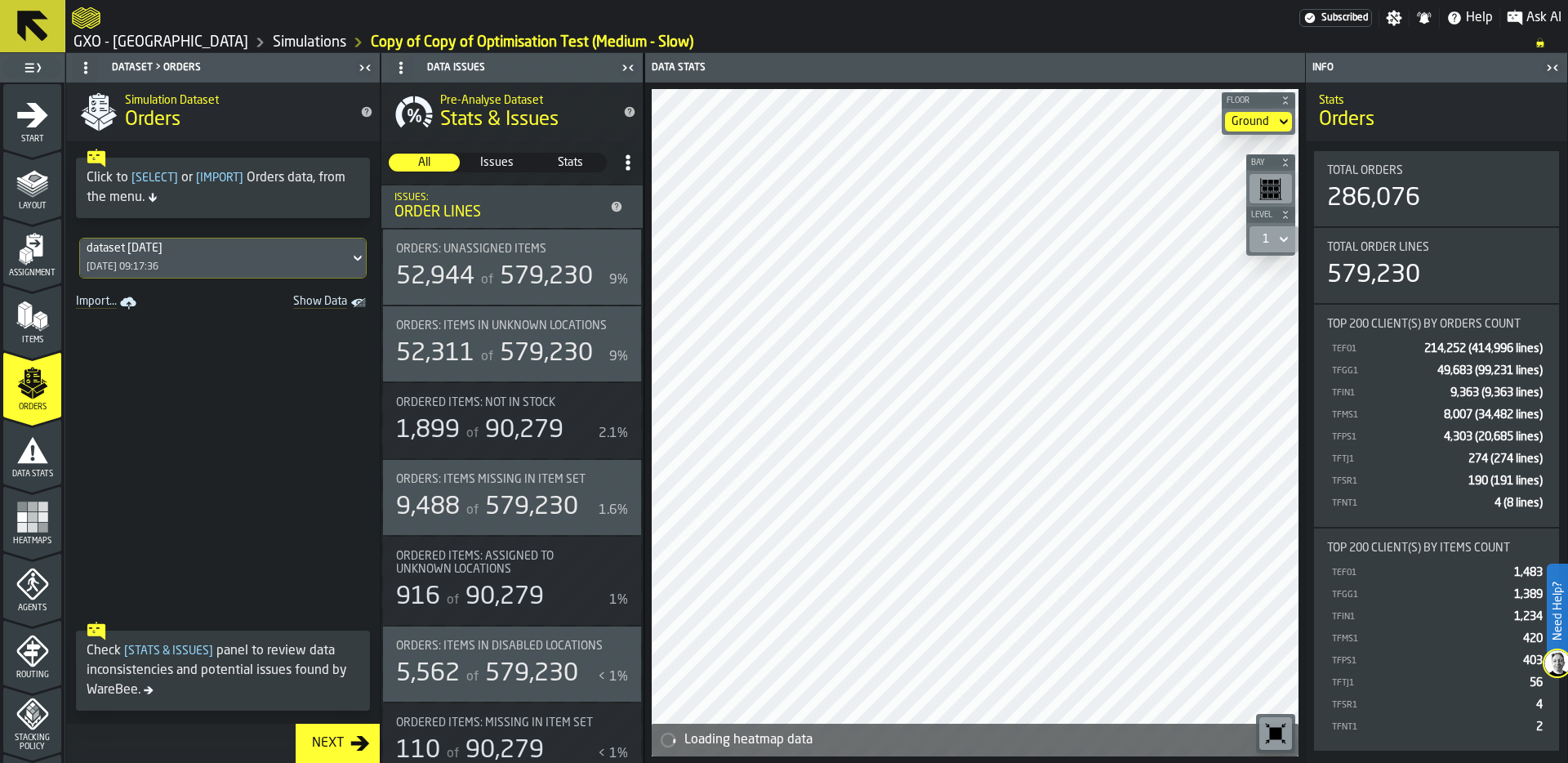
click at [249, 259] on div "dataset 2025-04-01 05/06/2025, 09:17:36" at bounding box center [215, 259] width 269 height 39
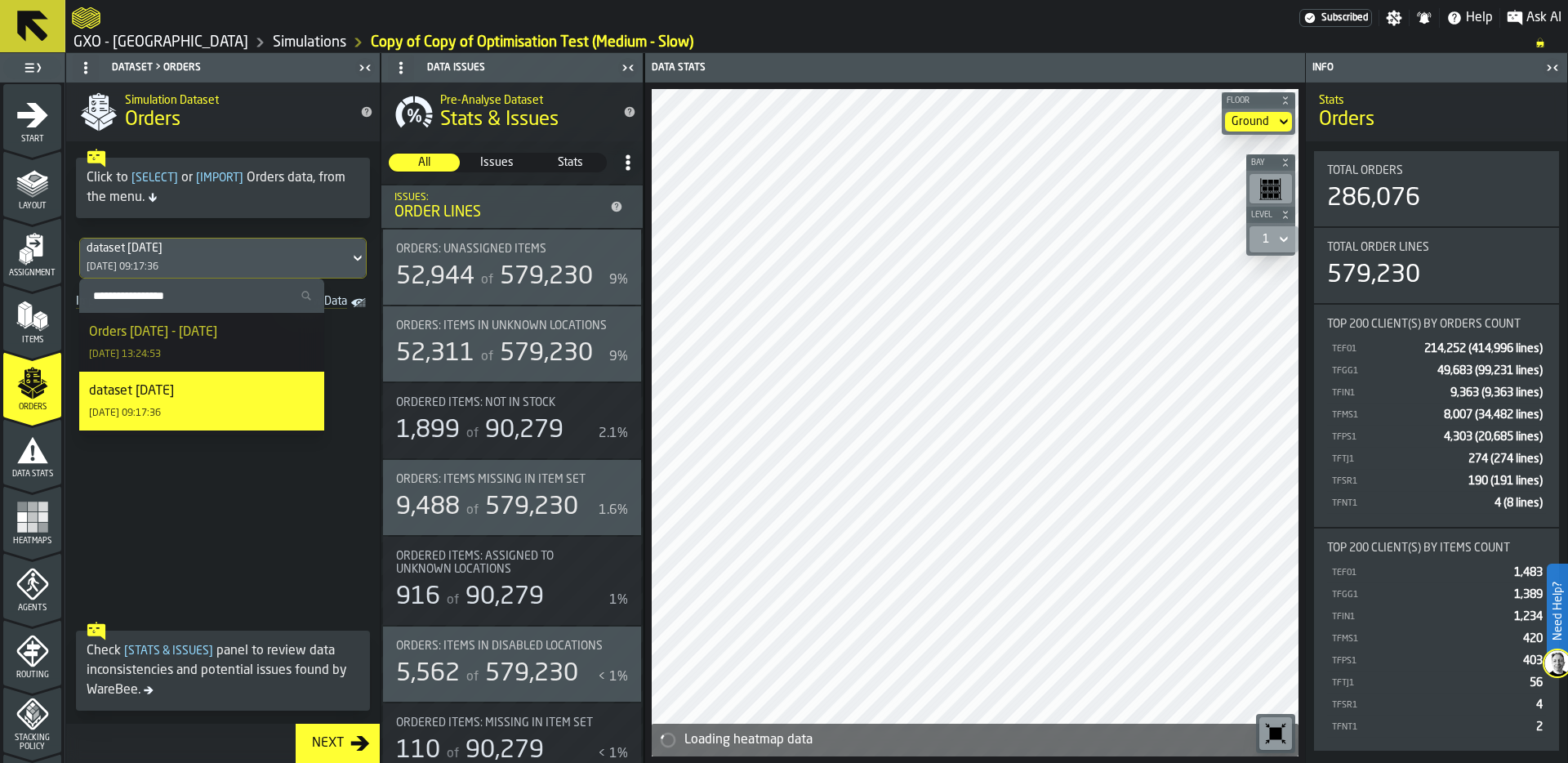
click at [198, 335] on div "Orders [DATE] - [DATE]" at bounding box center [153, 333] width 128 height 20
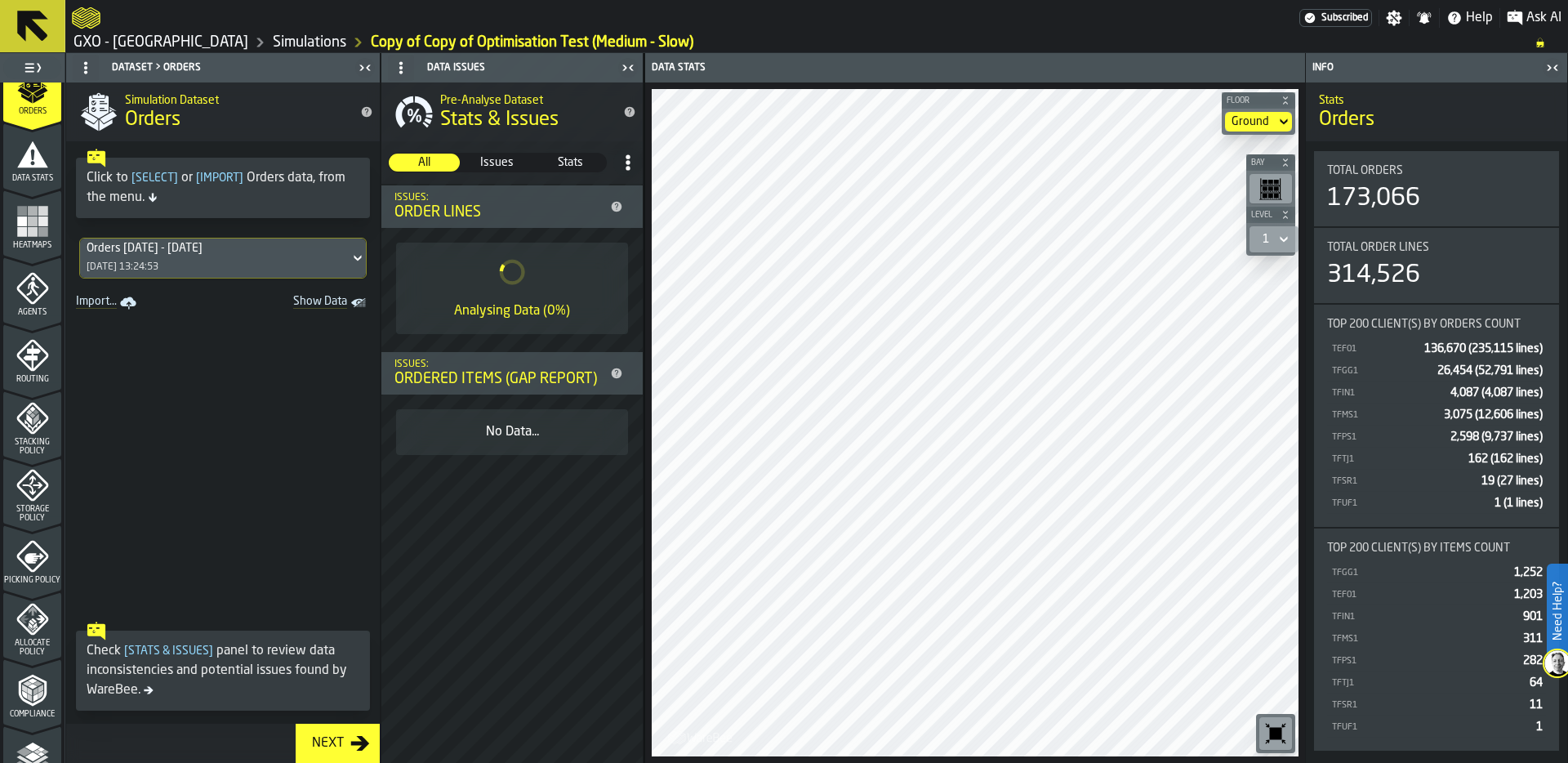
scroll to position [313, 0]
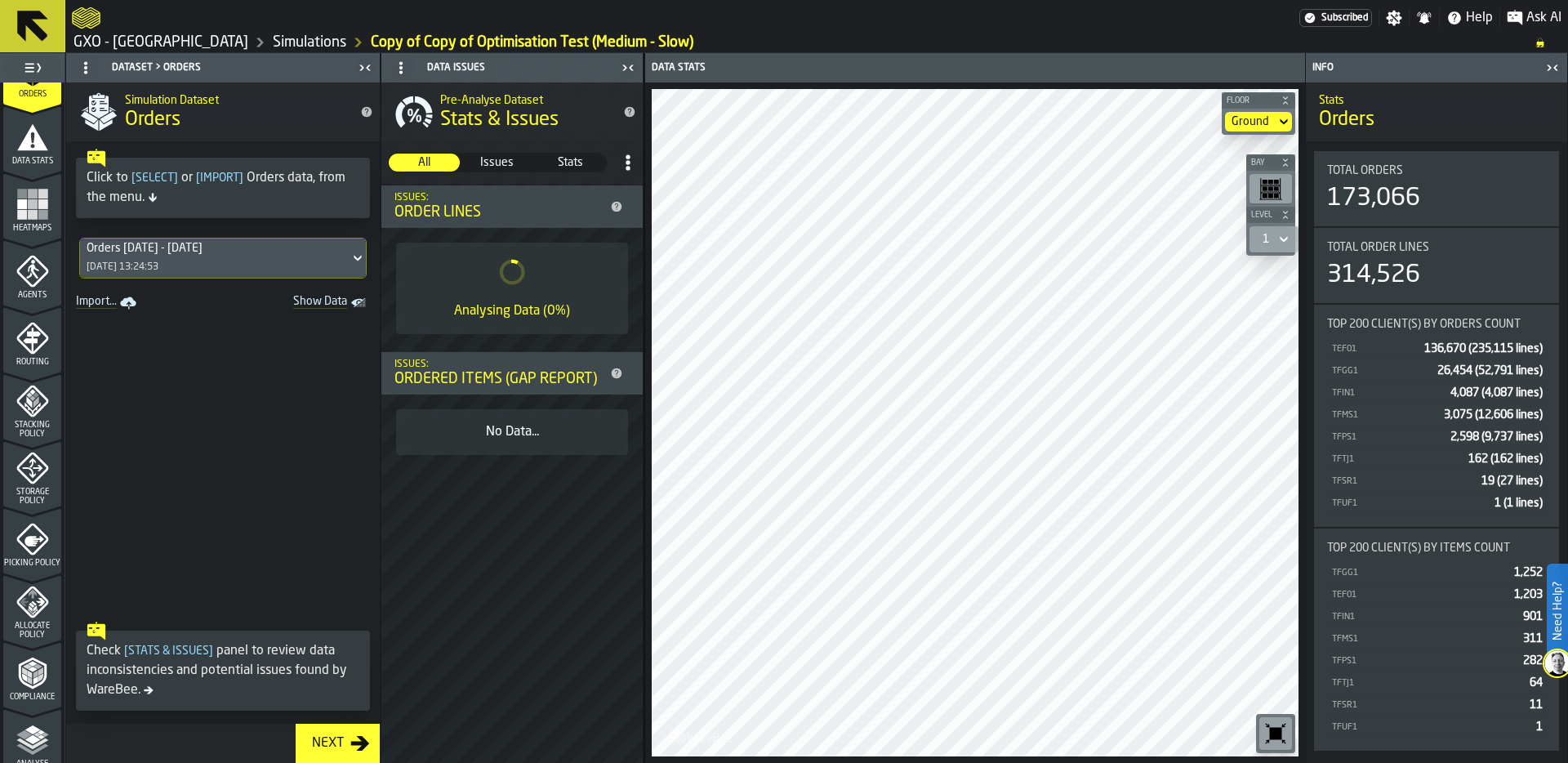
click at [1269, 740] on icon "button-toolbar-undefined" at bounding box center [1275, 733] width 26 height 26
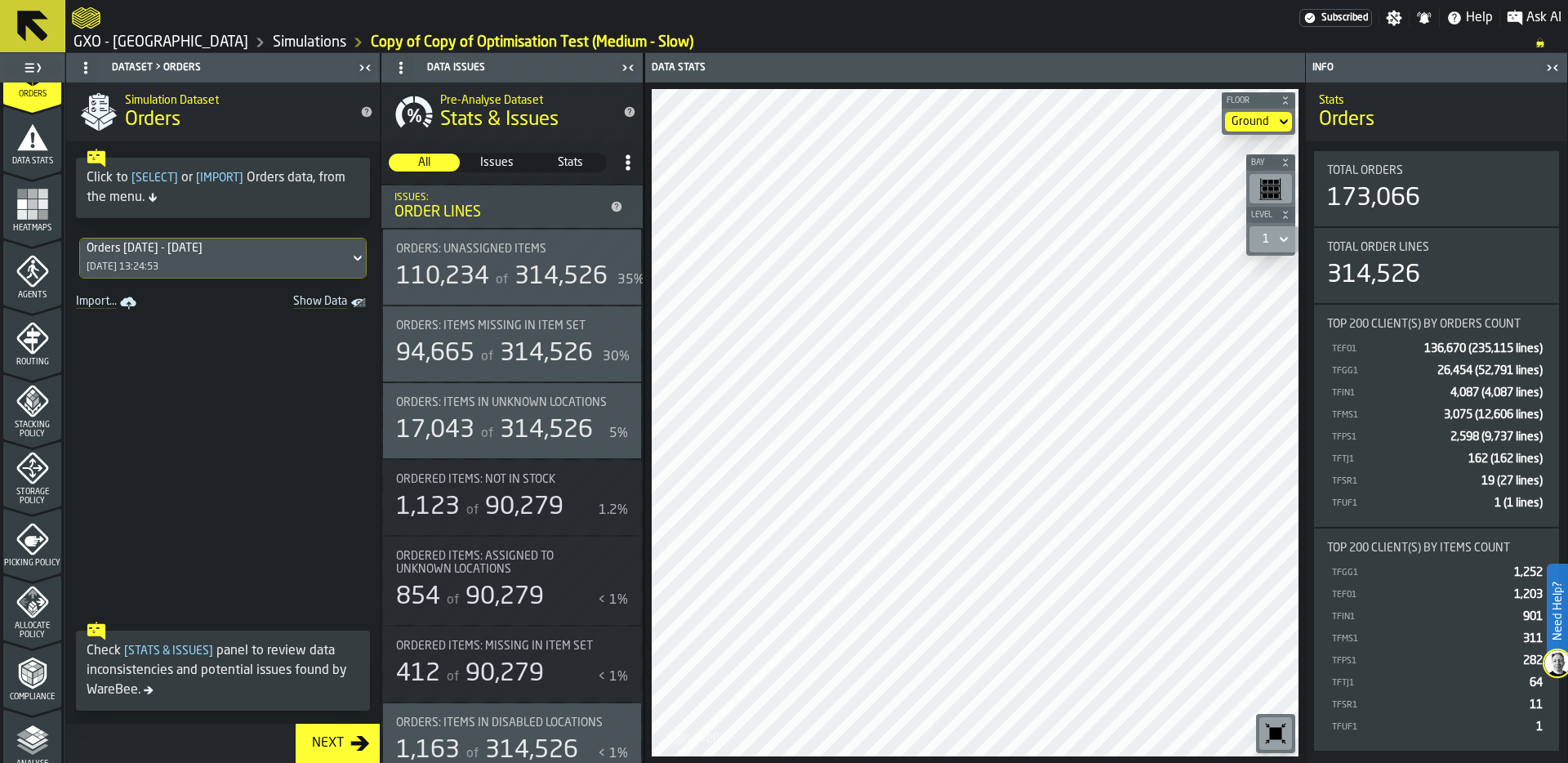
click at [273, 46] on link "Simulations" at bounding box center [309, 42] width 73 height 18
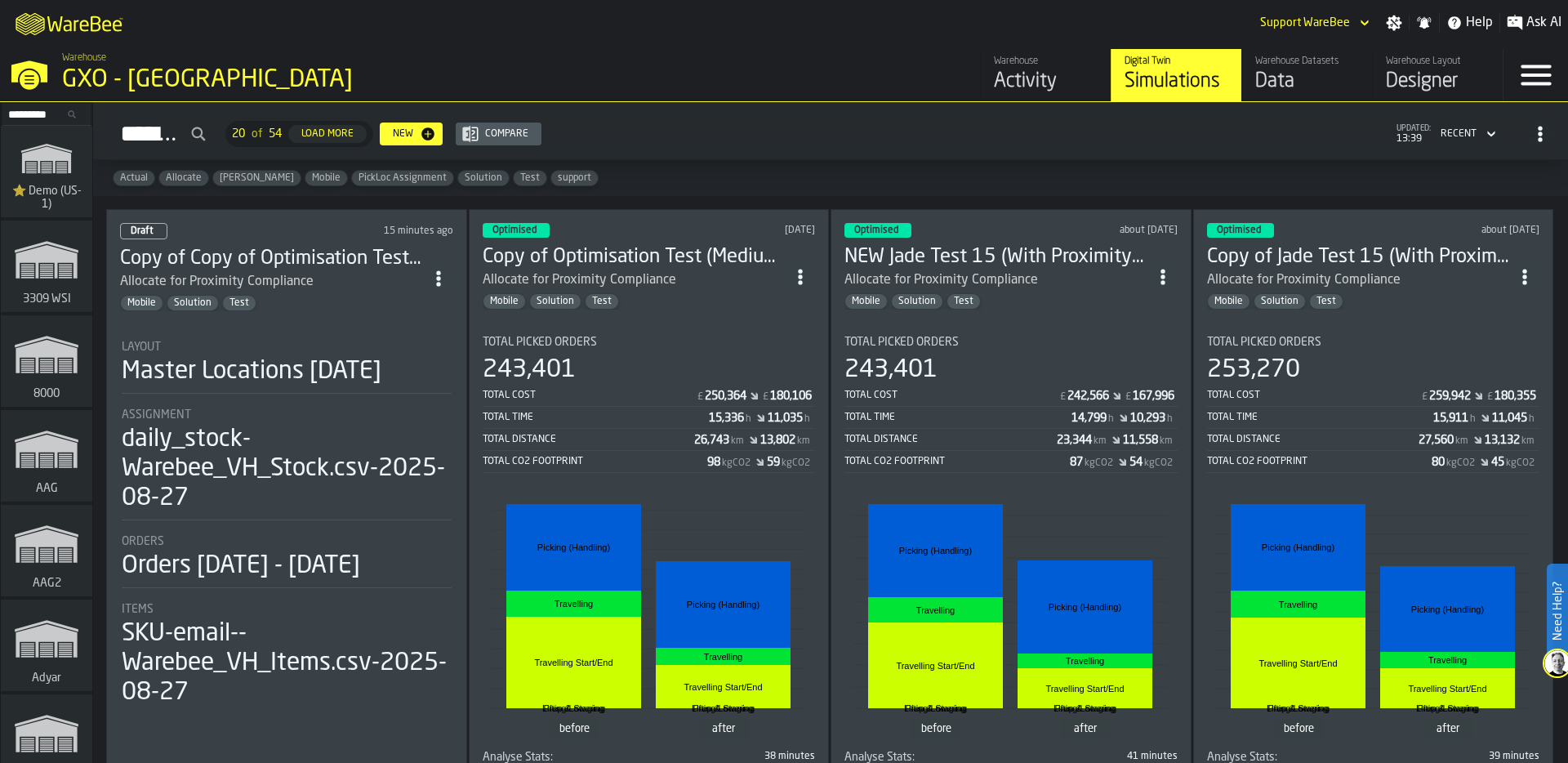
click at [670, 342] on div "Total Picked Orders" at bounding box center [649, 342] width 333 height 13
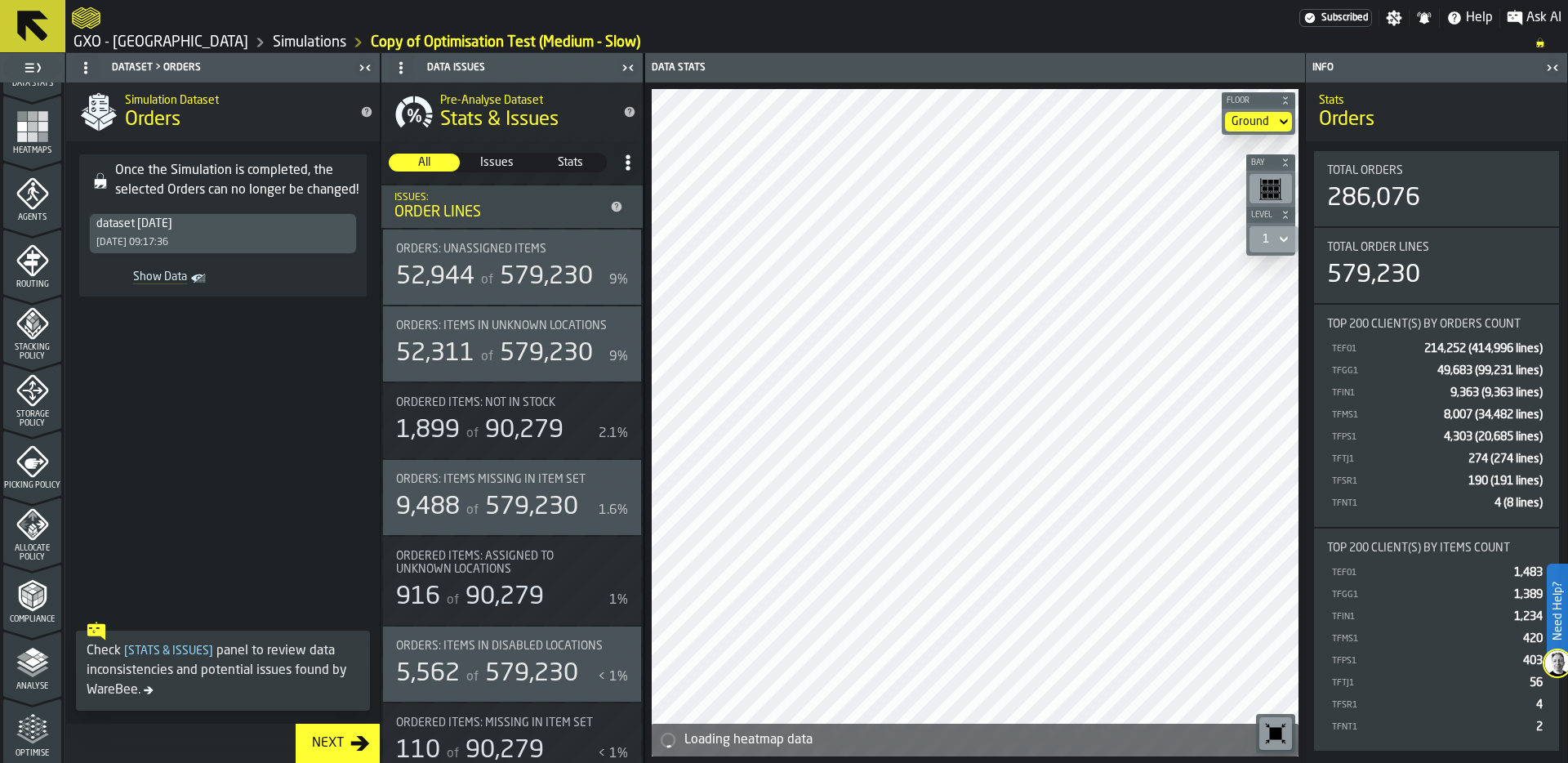
scroll to position [527, 0]
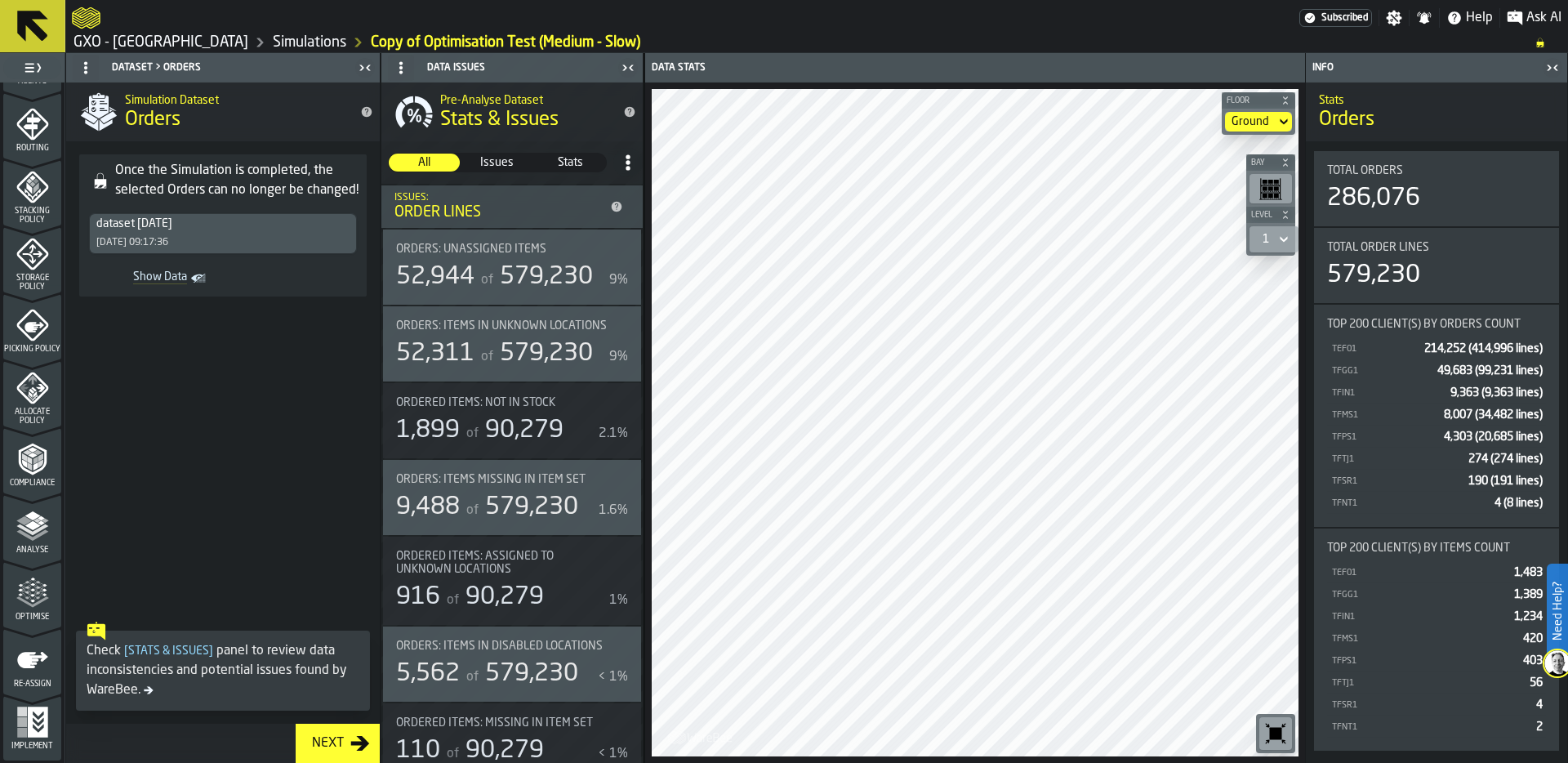
click at [33, 660] on icon "menu Re-assign" at bounding box center [32, 660] width 31 height 16
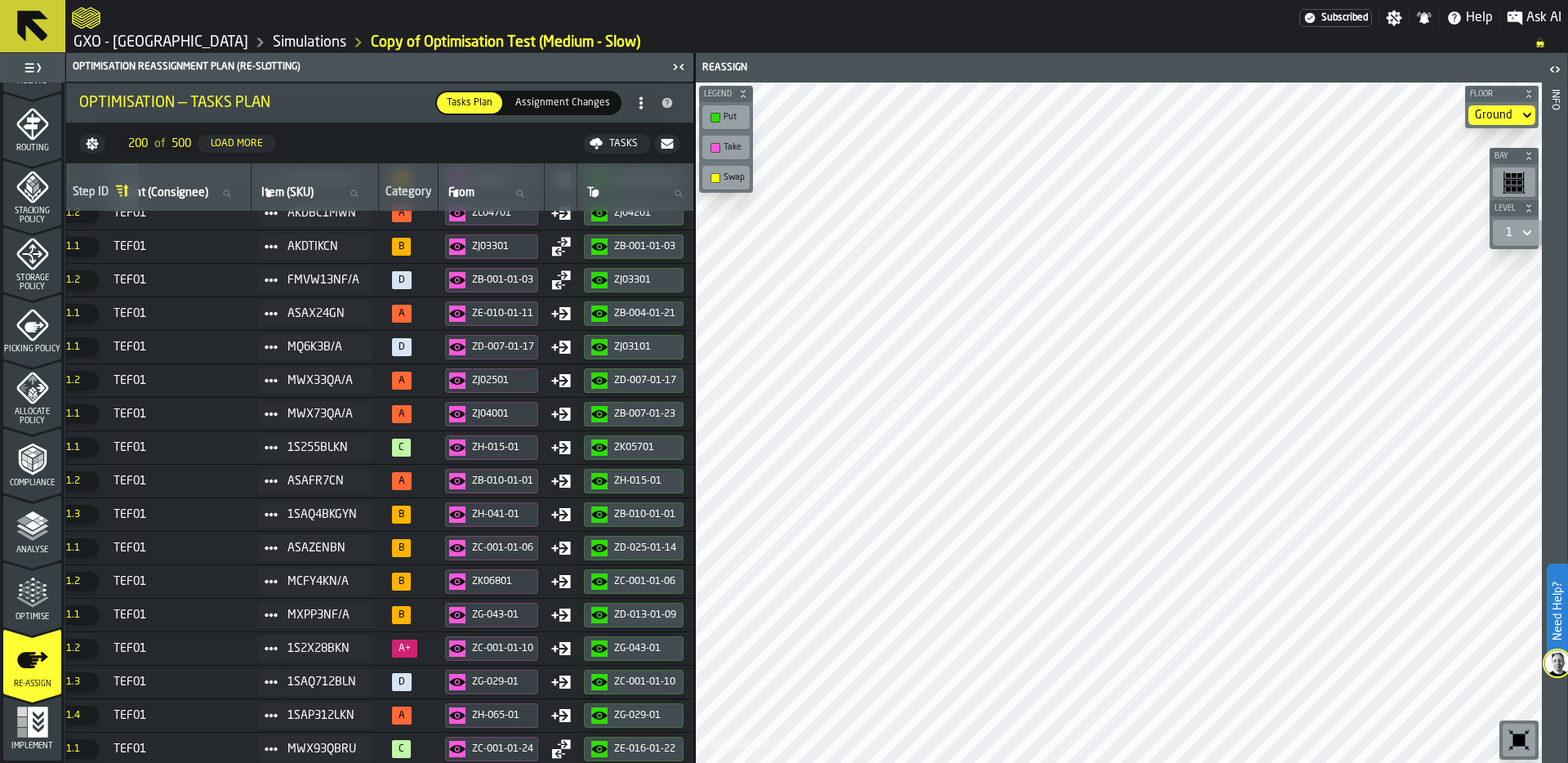
scroll to position [2895, 0]
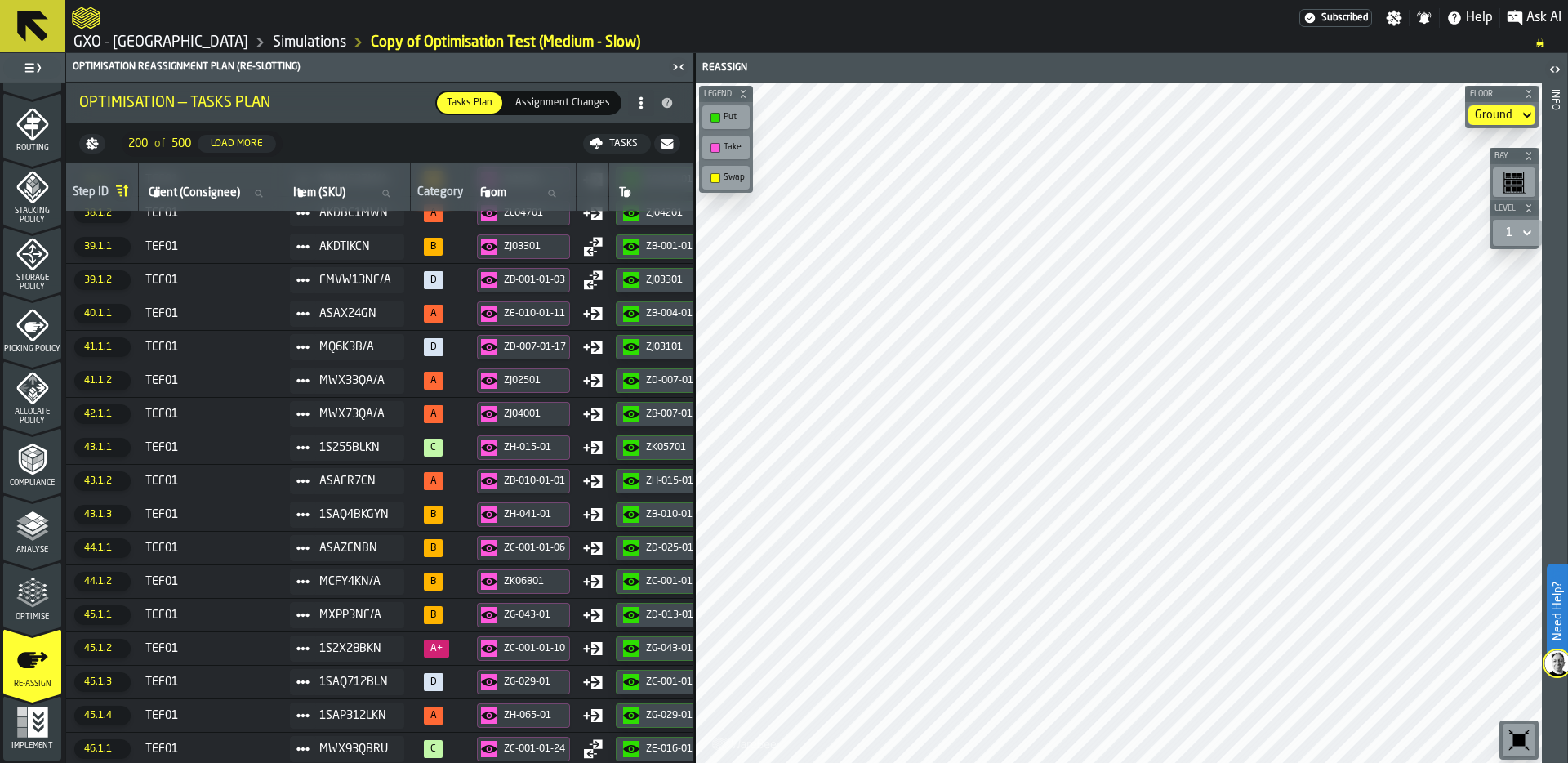
click at [42, 590] on polygon "menu Optimise" at bounding box center [44, 591] width 4 height 4
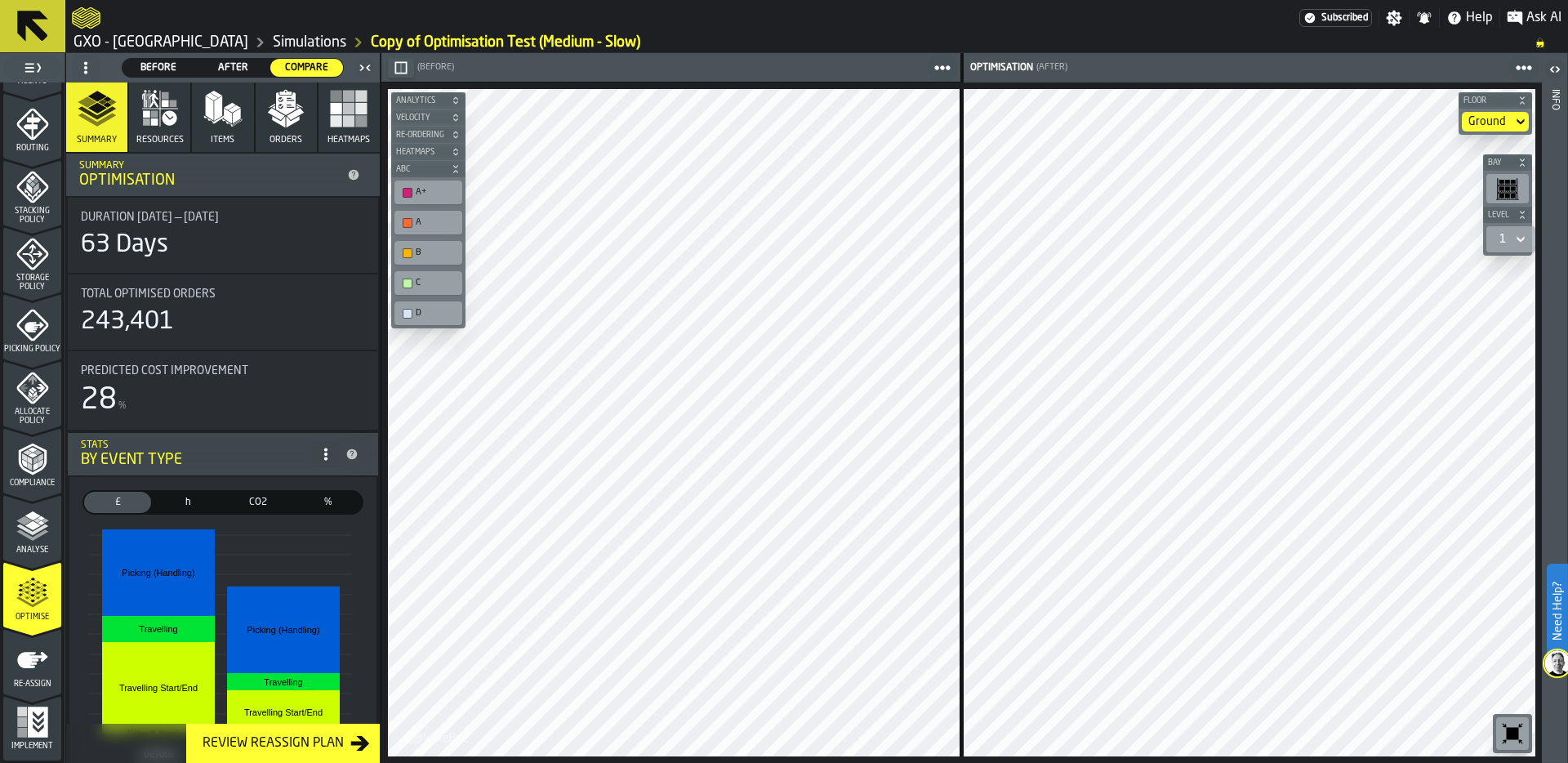
click at [158, 203] on div "Duration 01/04/2025 — 04/06/2025 63 Days" at bounding box center [223, 235] width 310 height 75
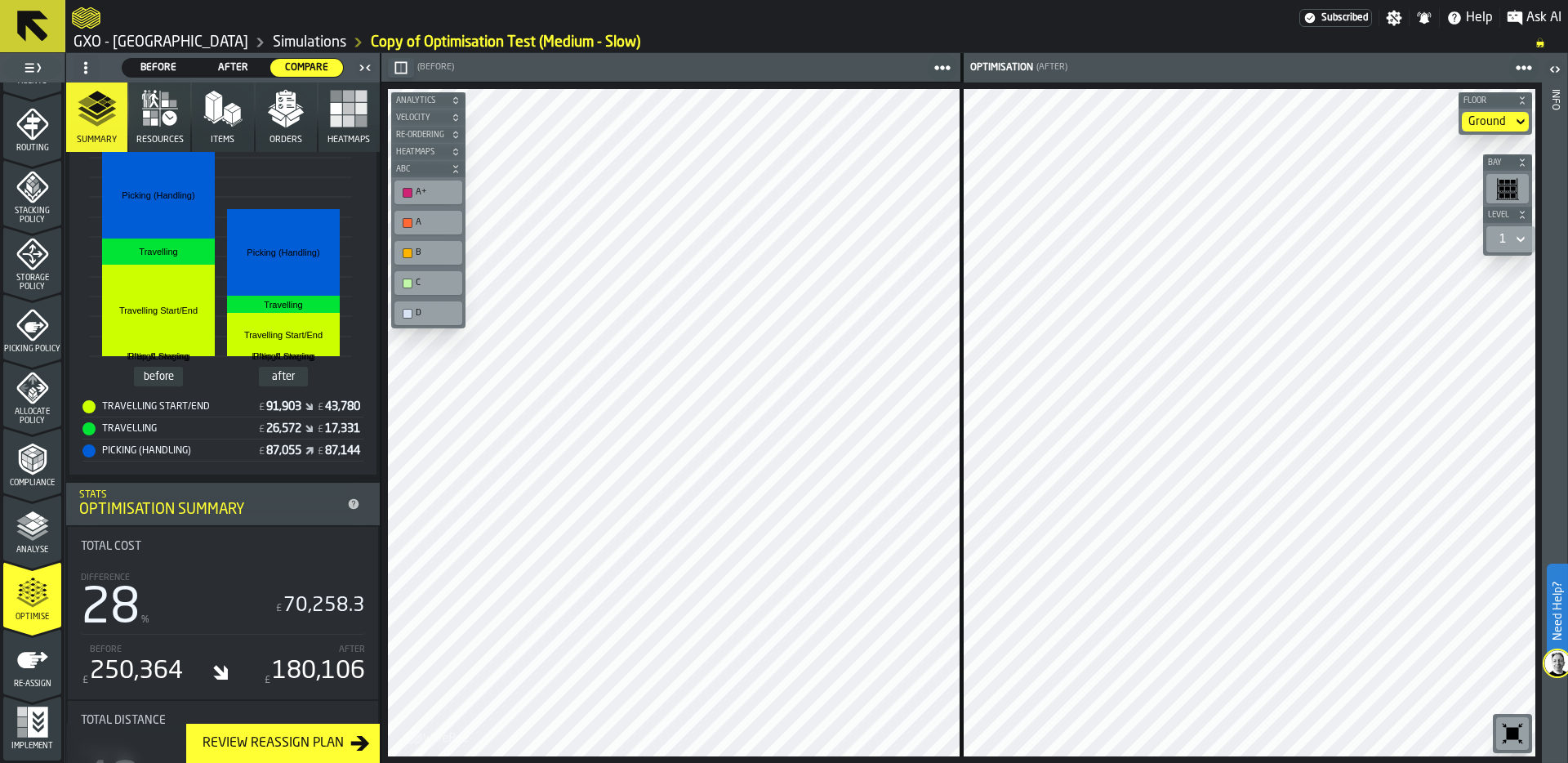
scroll to position [336, 0]
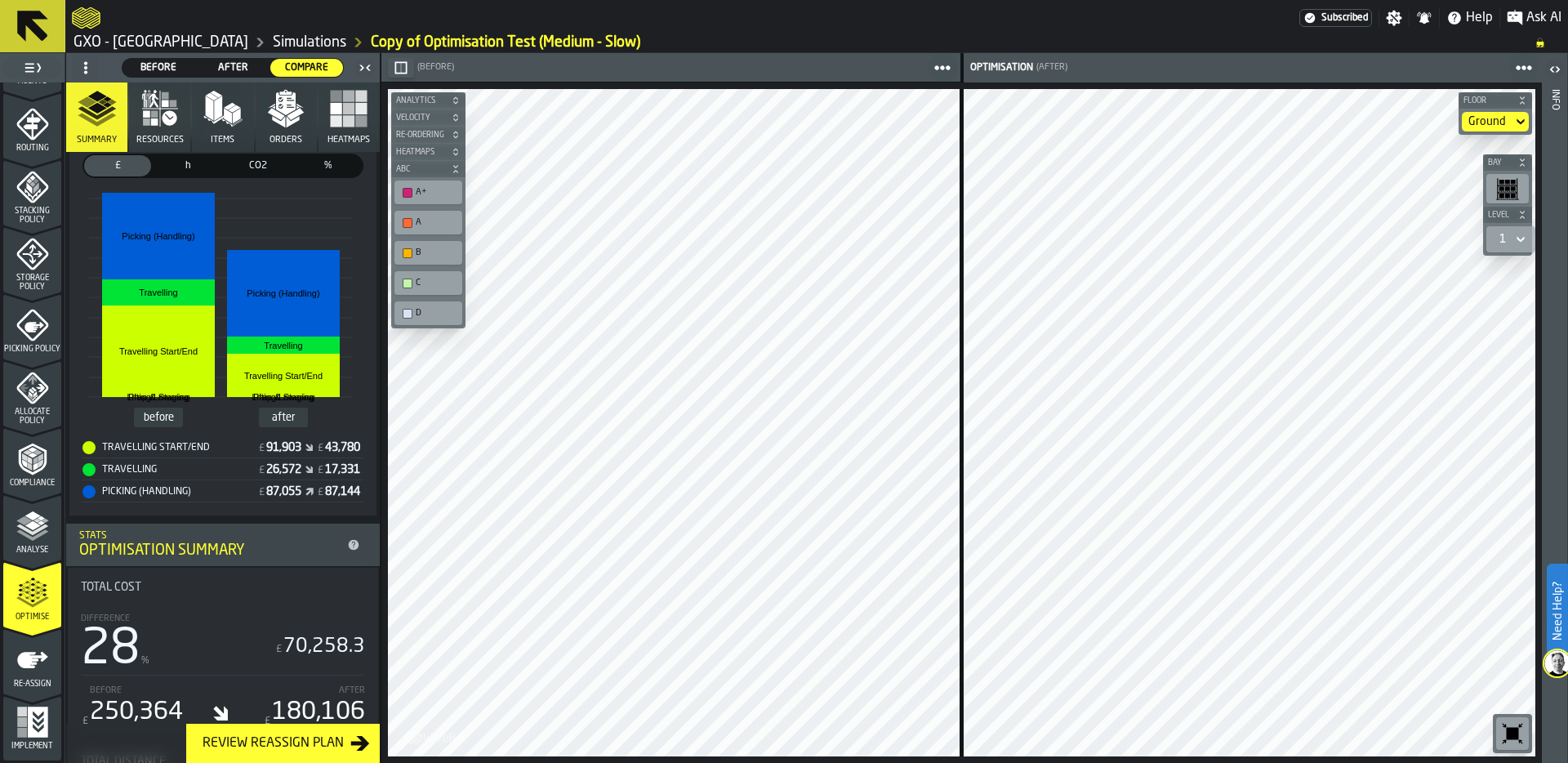
click at [30, 673] on icon "menu Re-assign" at bounding box center [32, 660] width 33 height 33
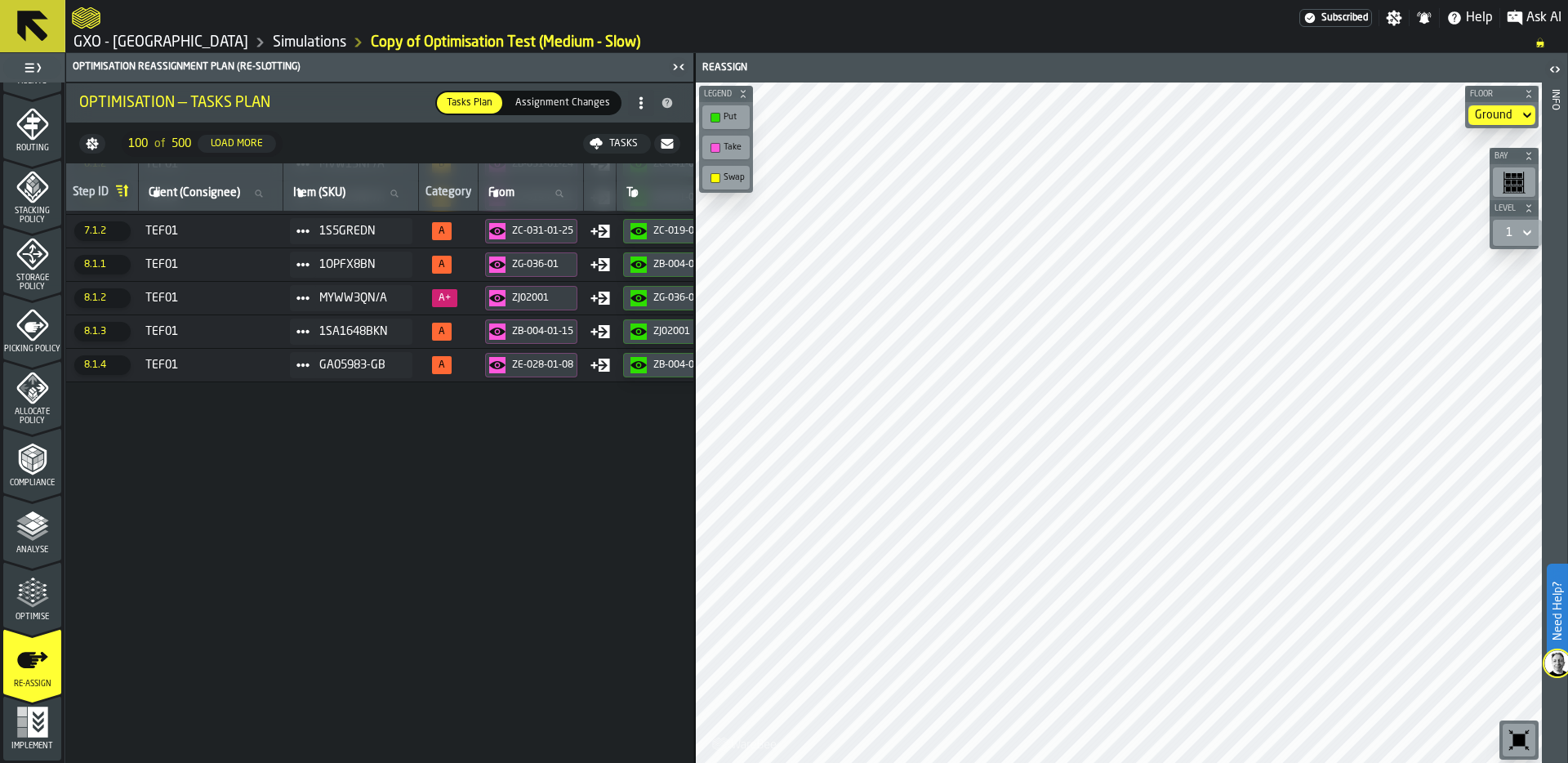
scroll to position [0, 0]
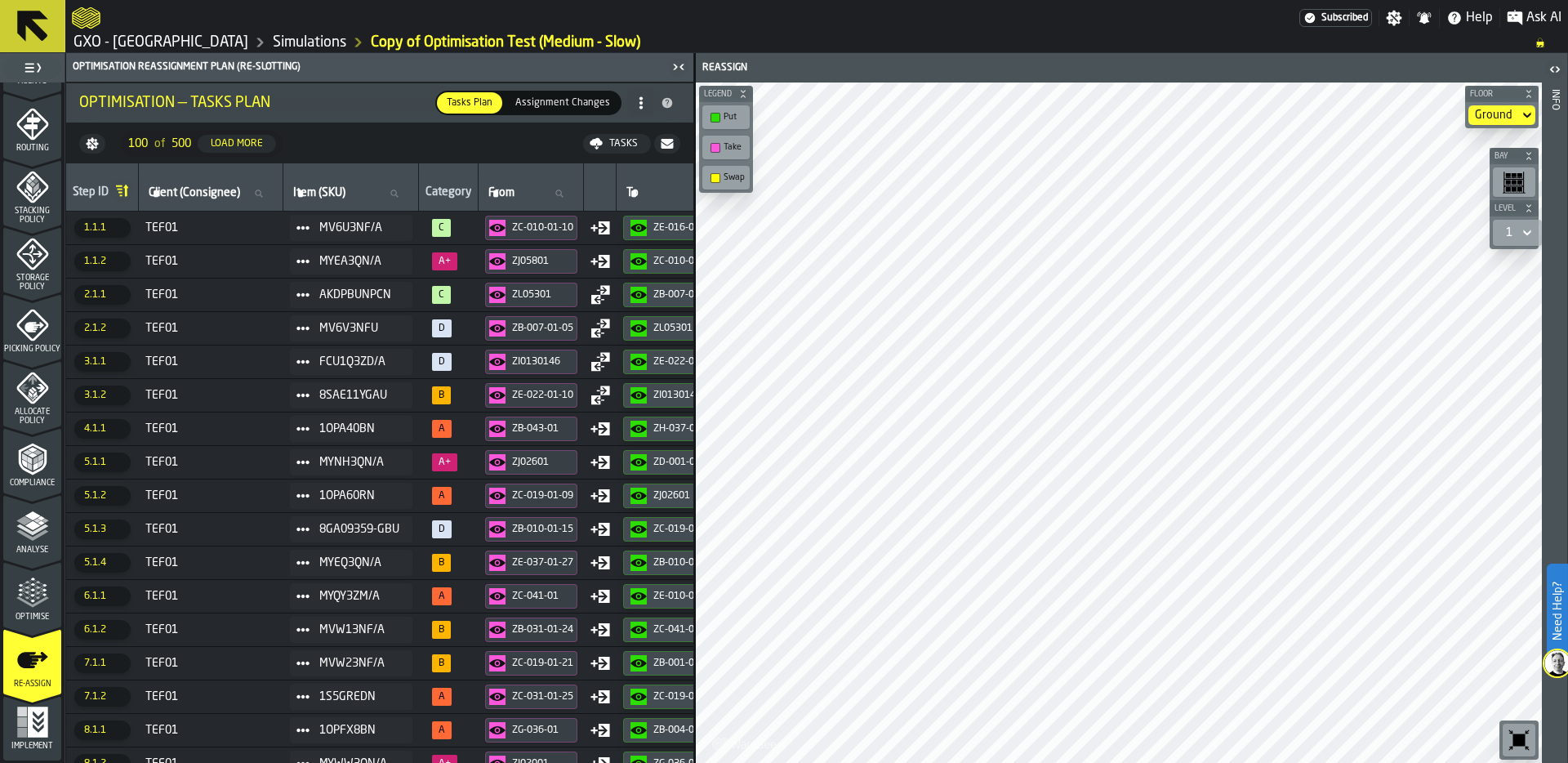
click at [177, 42] on link "GXO - [GEOGRAPHIC_DATA]" at bounding box center [160, 42] width 174 height 18
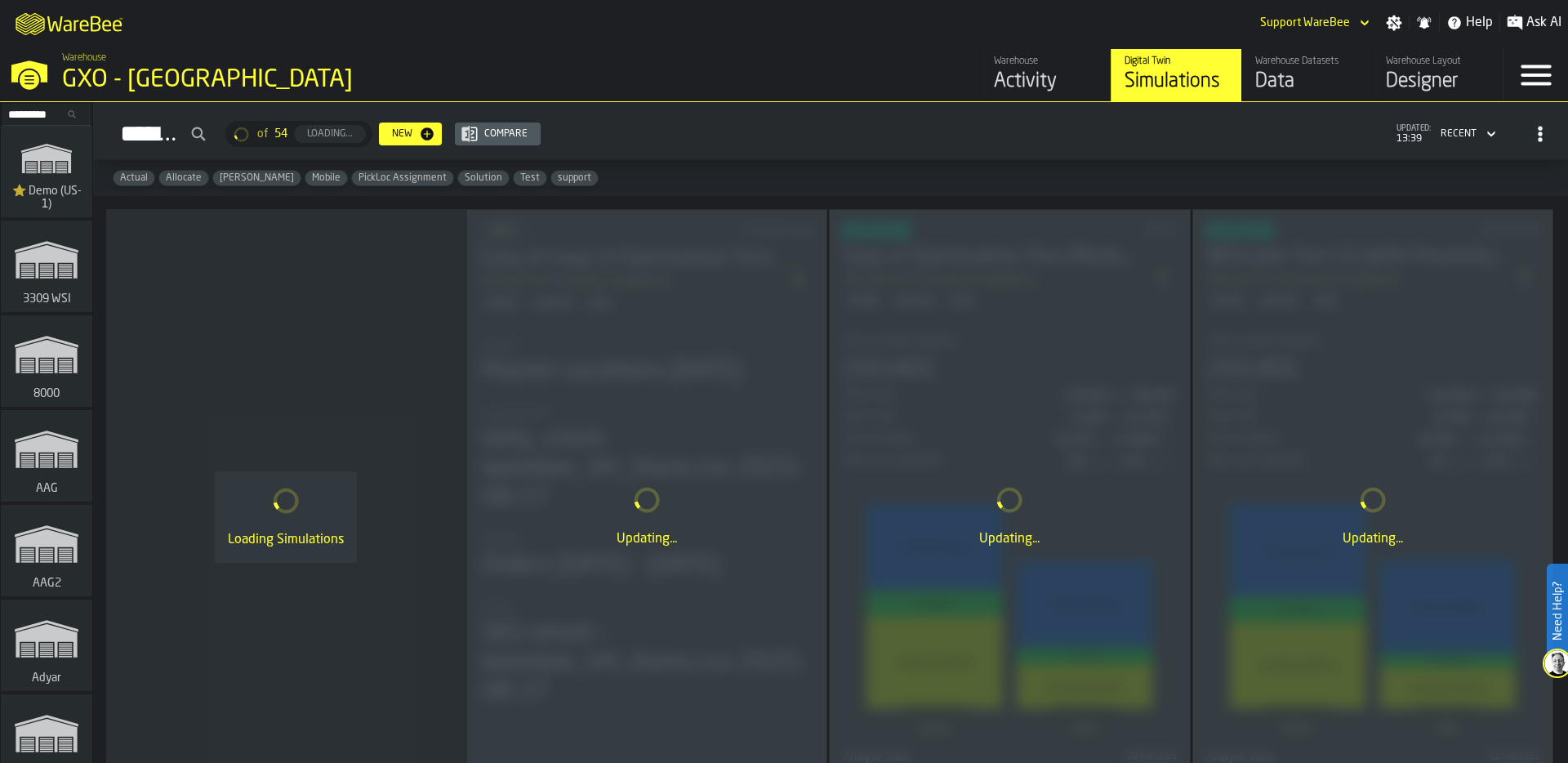
click at [1041, 73] on div "Activity" at bounding box center [1046, 81] width 104 height 26
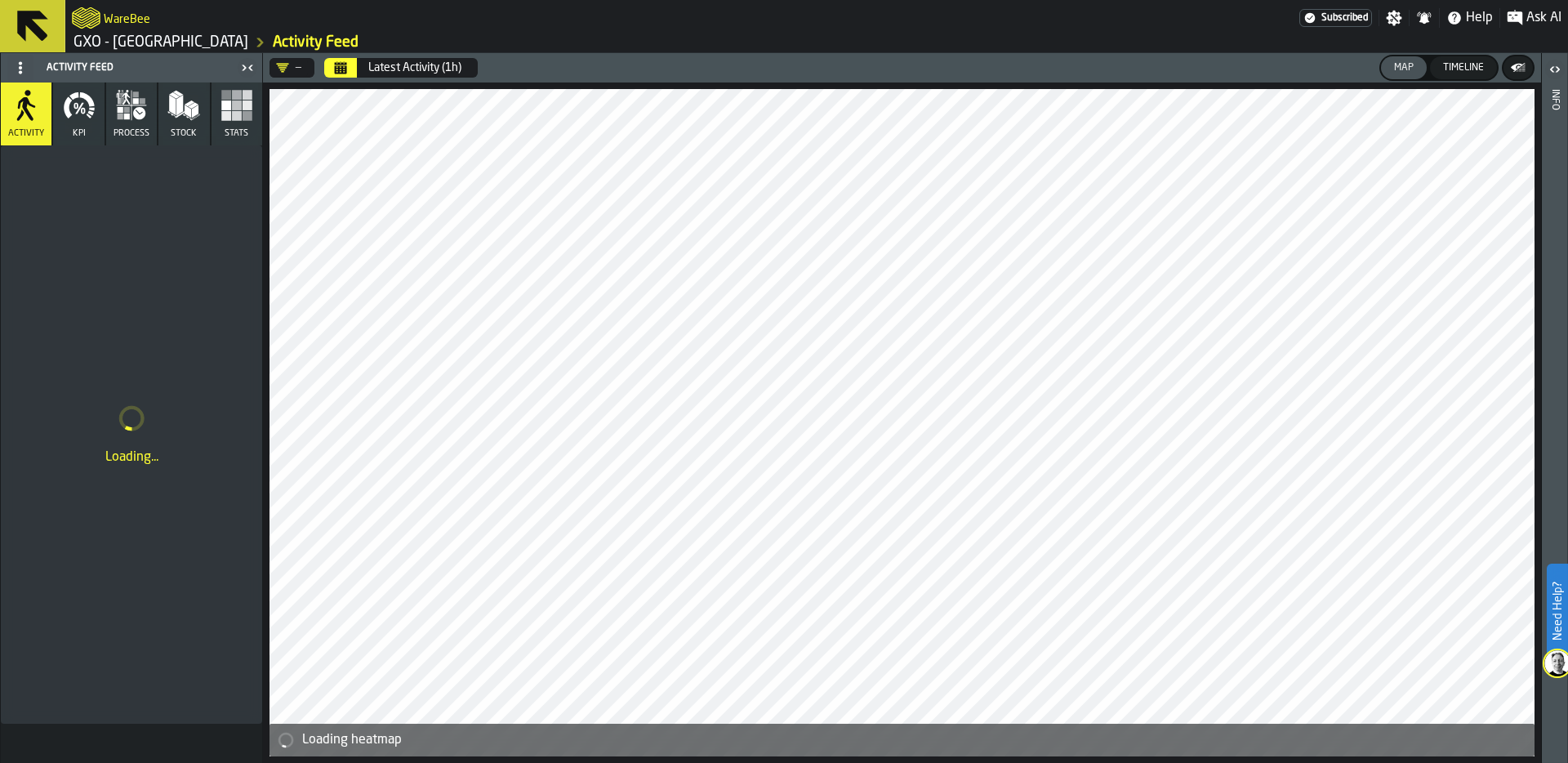
click at [366, 13] on div "WareBee" at bounding box center [685, 18] width 1227 height 30
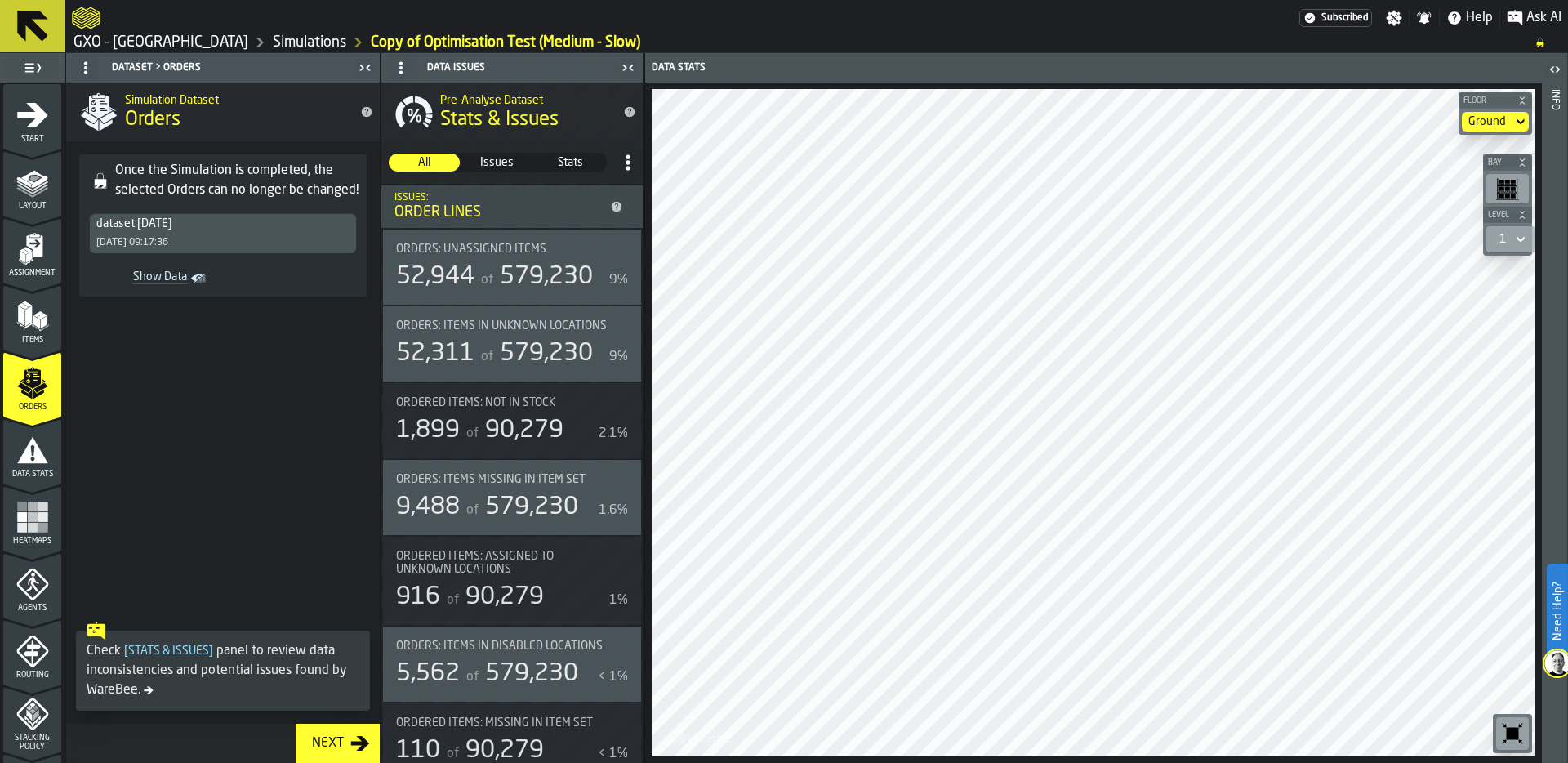
click at [293, 231] on div "dataset [DATE] [DATE] 09:17:36" at bounding box center [223, 233] width 266 height 39
click at [292, 43] on link "Simulations" at bounding box center [309, 42] width 73 height 18
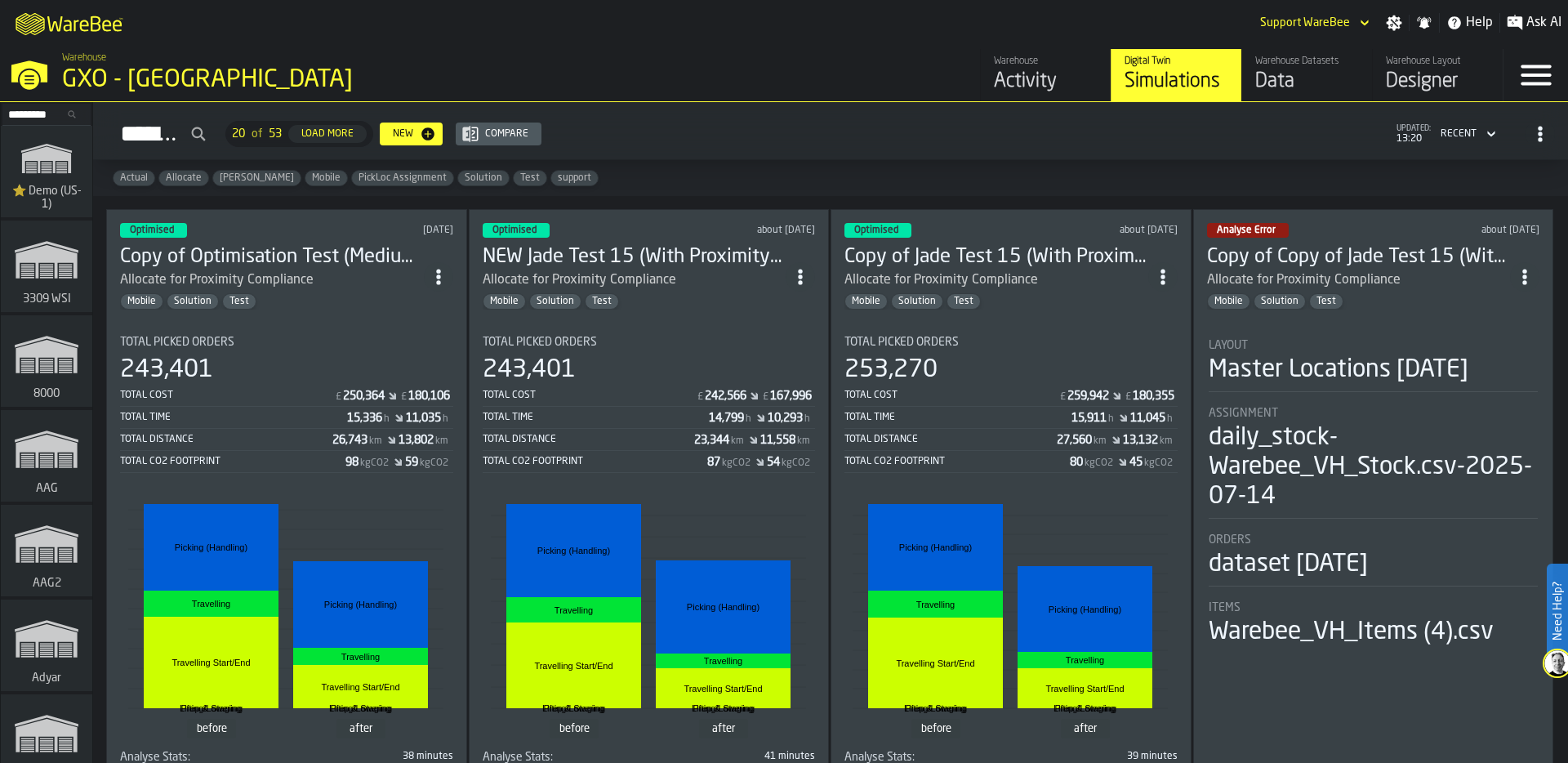
click at [444, 269] on icon "ItemListCard-DashboardItemContainer" at bounding box center [438, 277] width 16 height 16
click at [411, 381] on div "Duplicate" at bounding box center [404, 383] width 85 height 20
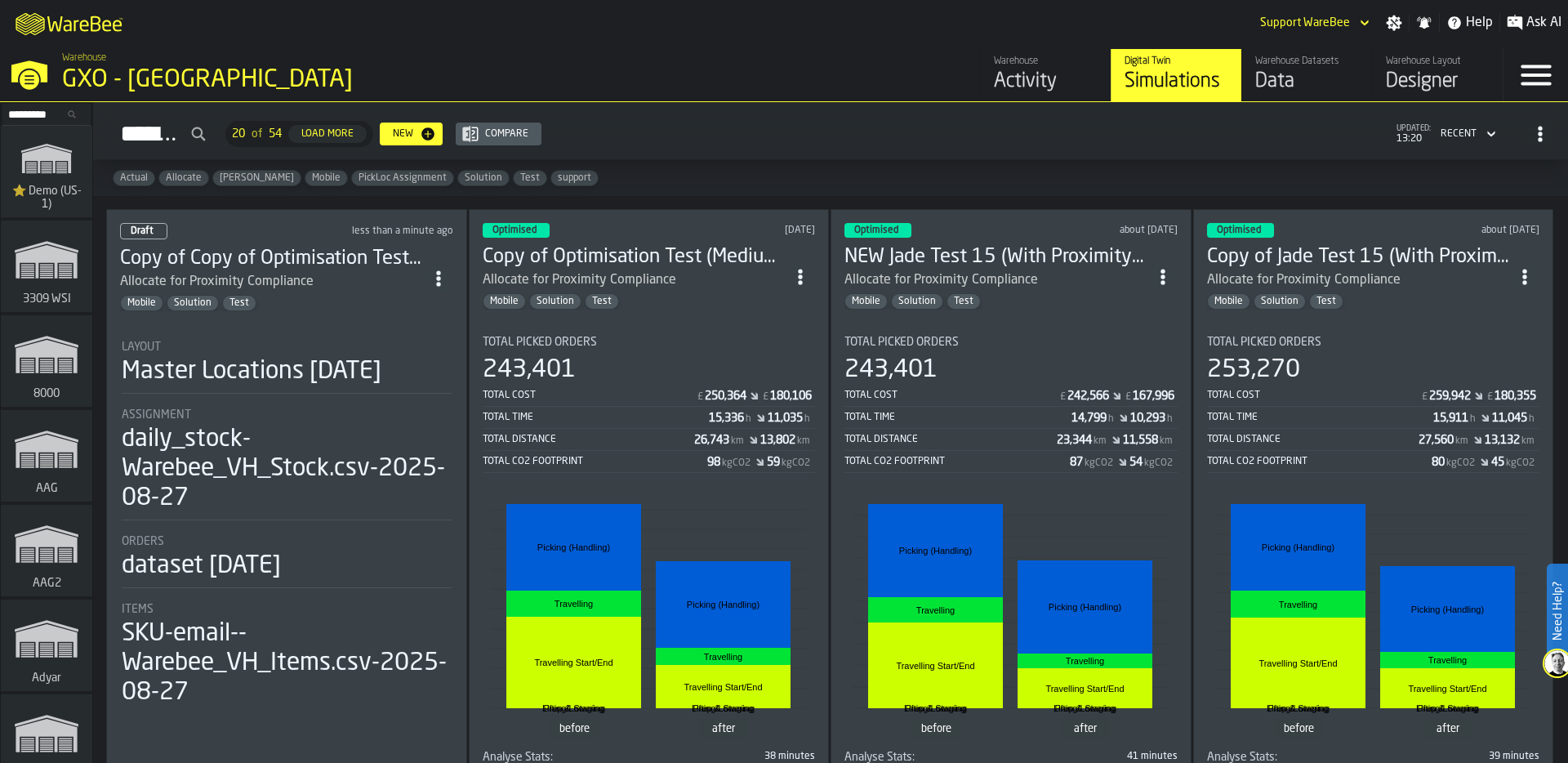
click at [272, 344] on div "Layout" at bounding box center [286, 347] width 330 height 13
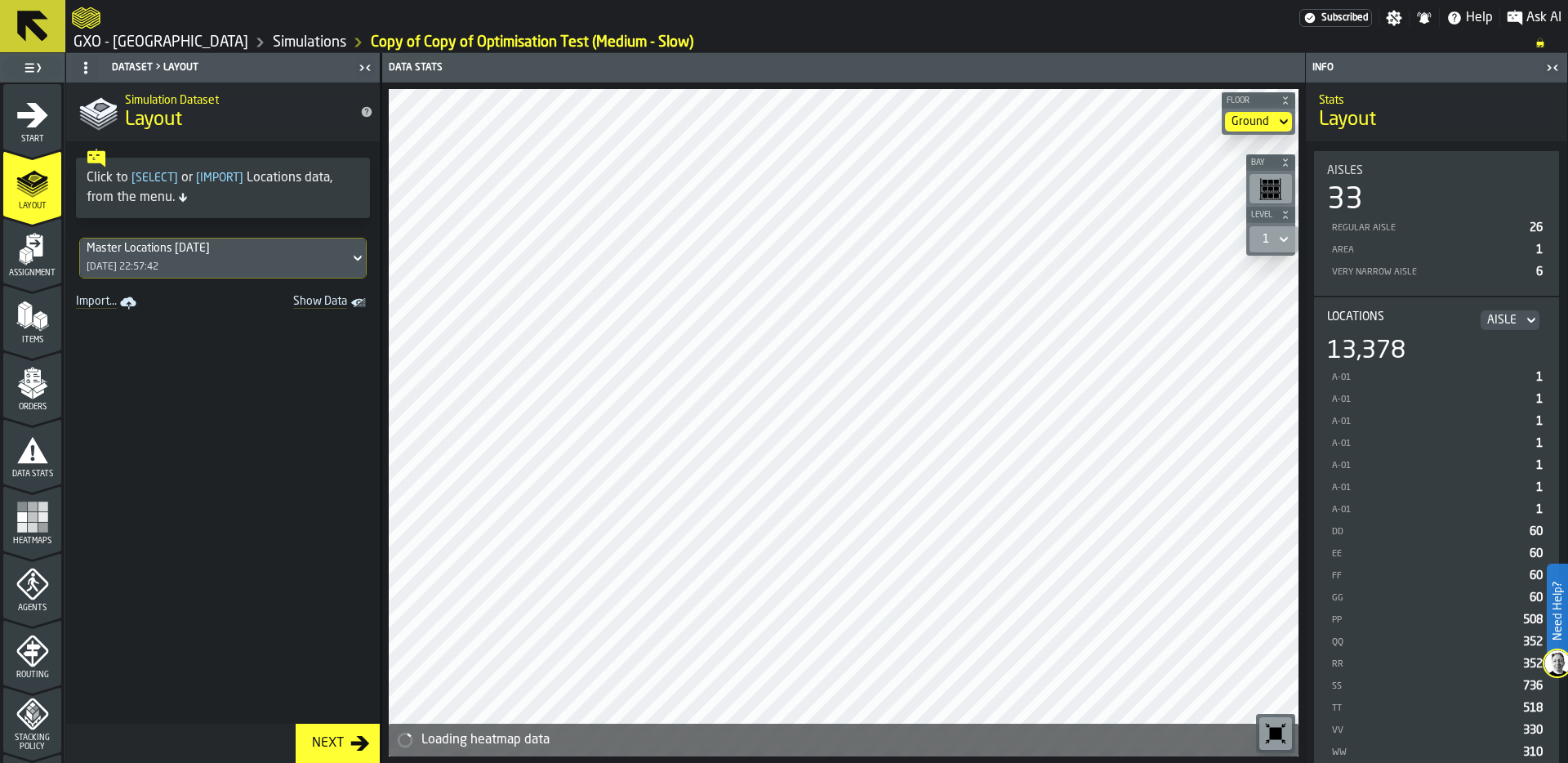
click at [38, 390] on icon "menu Orders" at bounding box center [32, 383] width 33 height 33
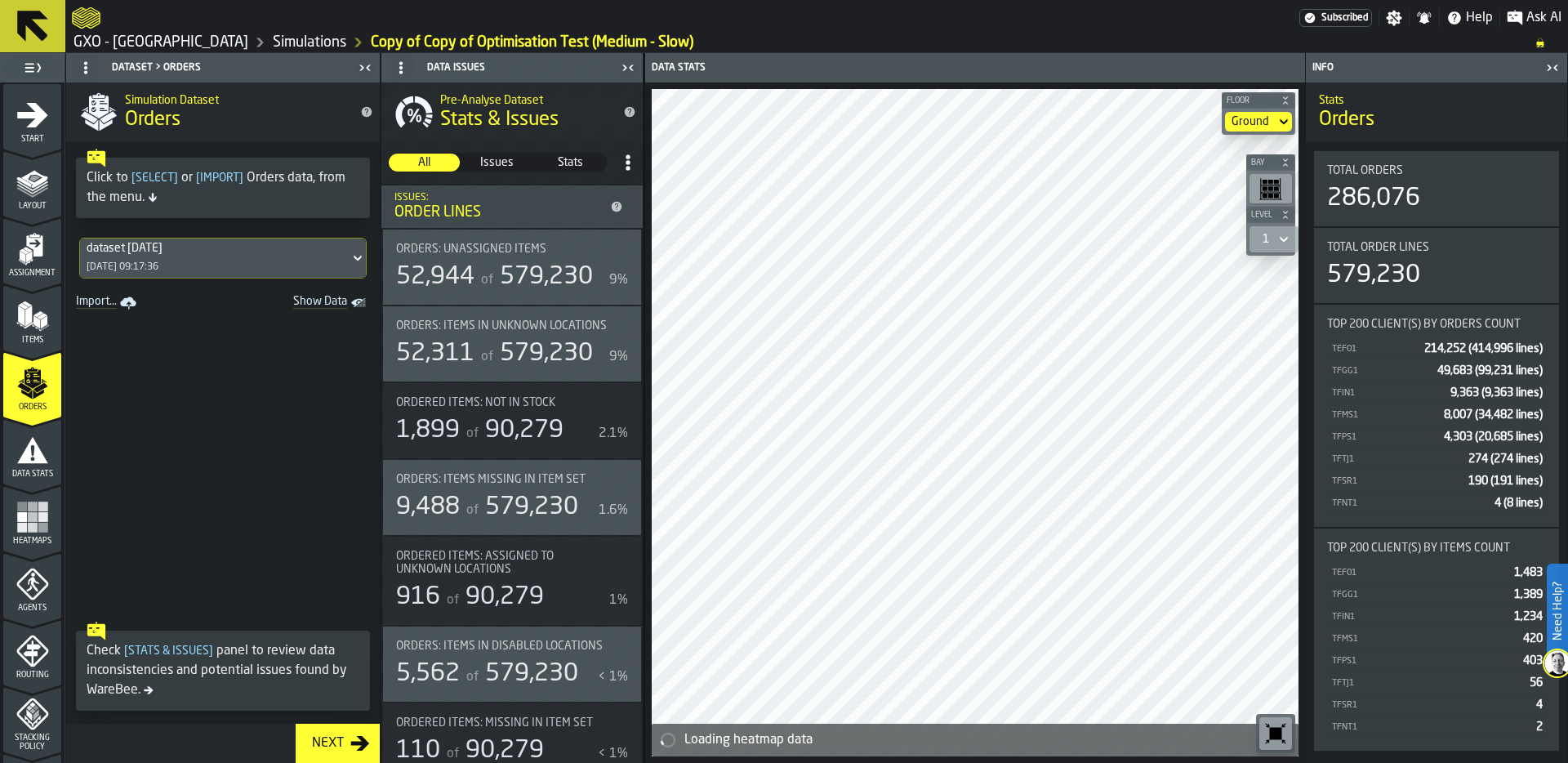
click at [197, 529] on span at bounding box center [223, 464] width 314 height 300
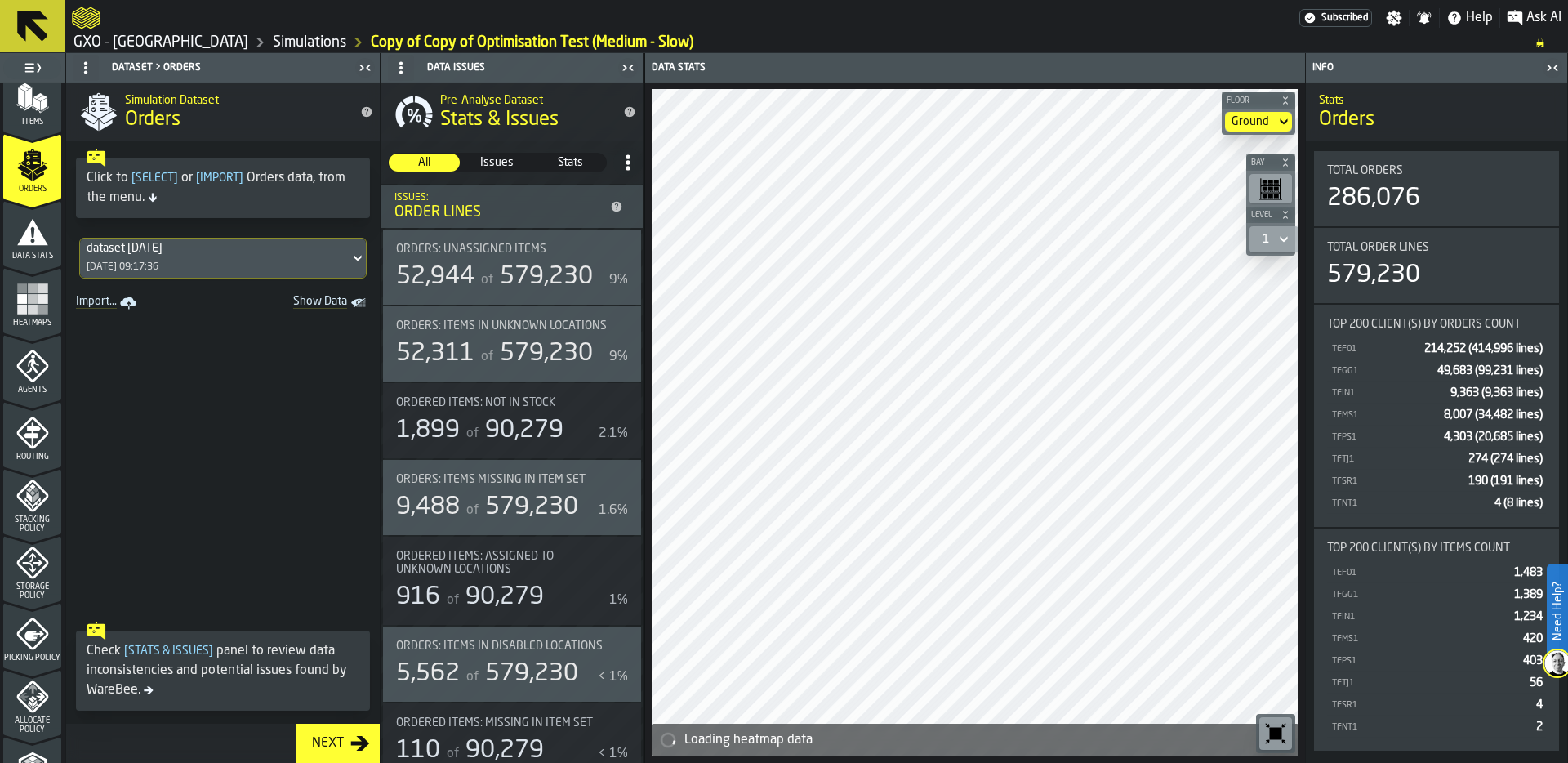
scroll to position [296, 0]
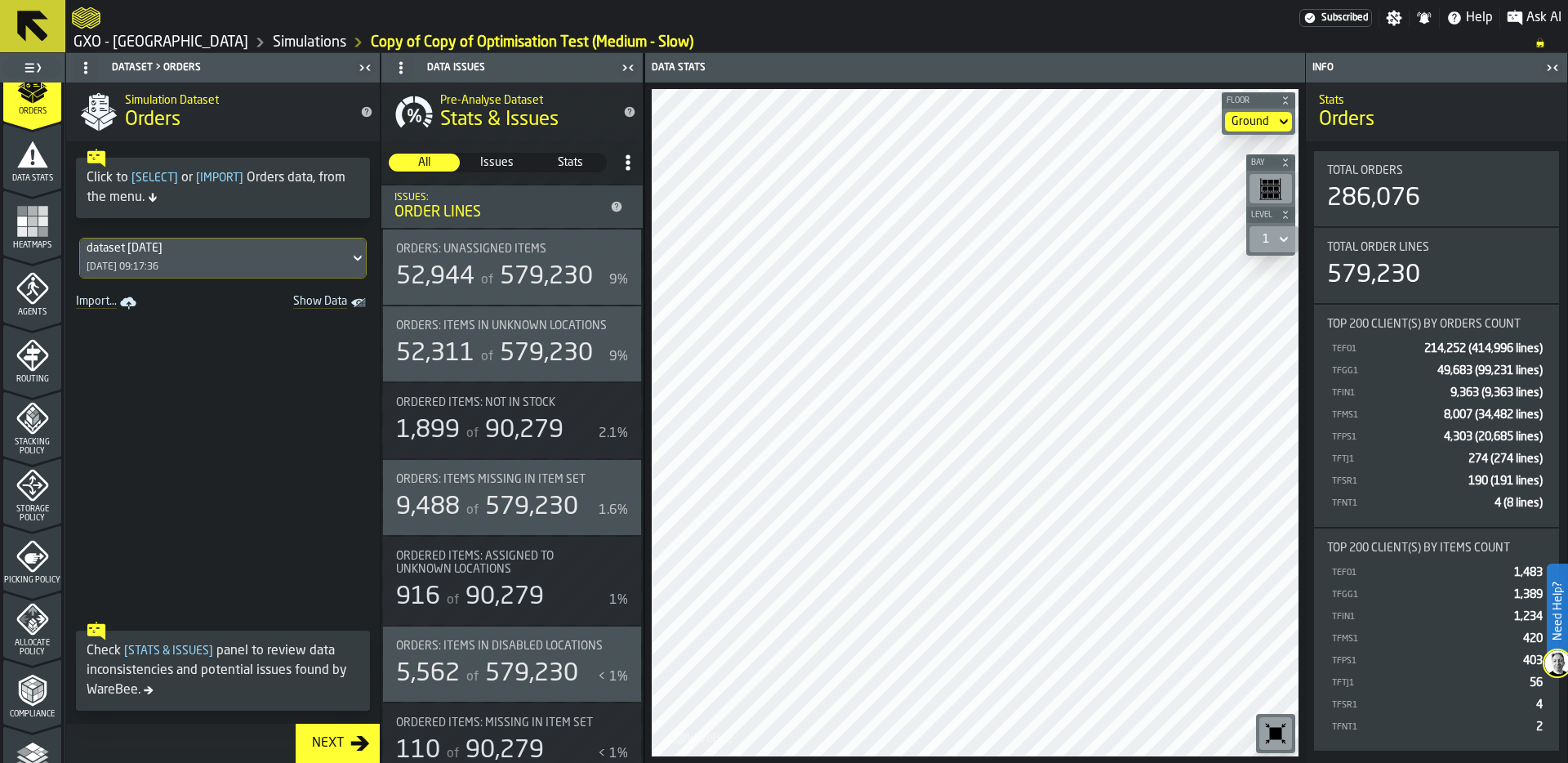
click at [35, 576] on span "Picking Policy" at bounding box center [32, 581] width 58 height 9
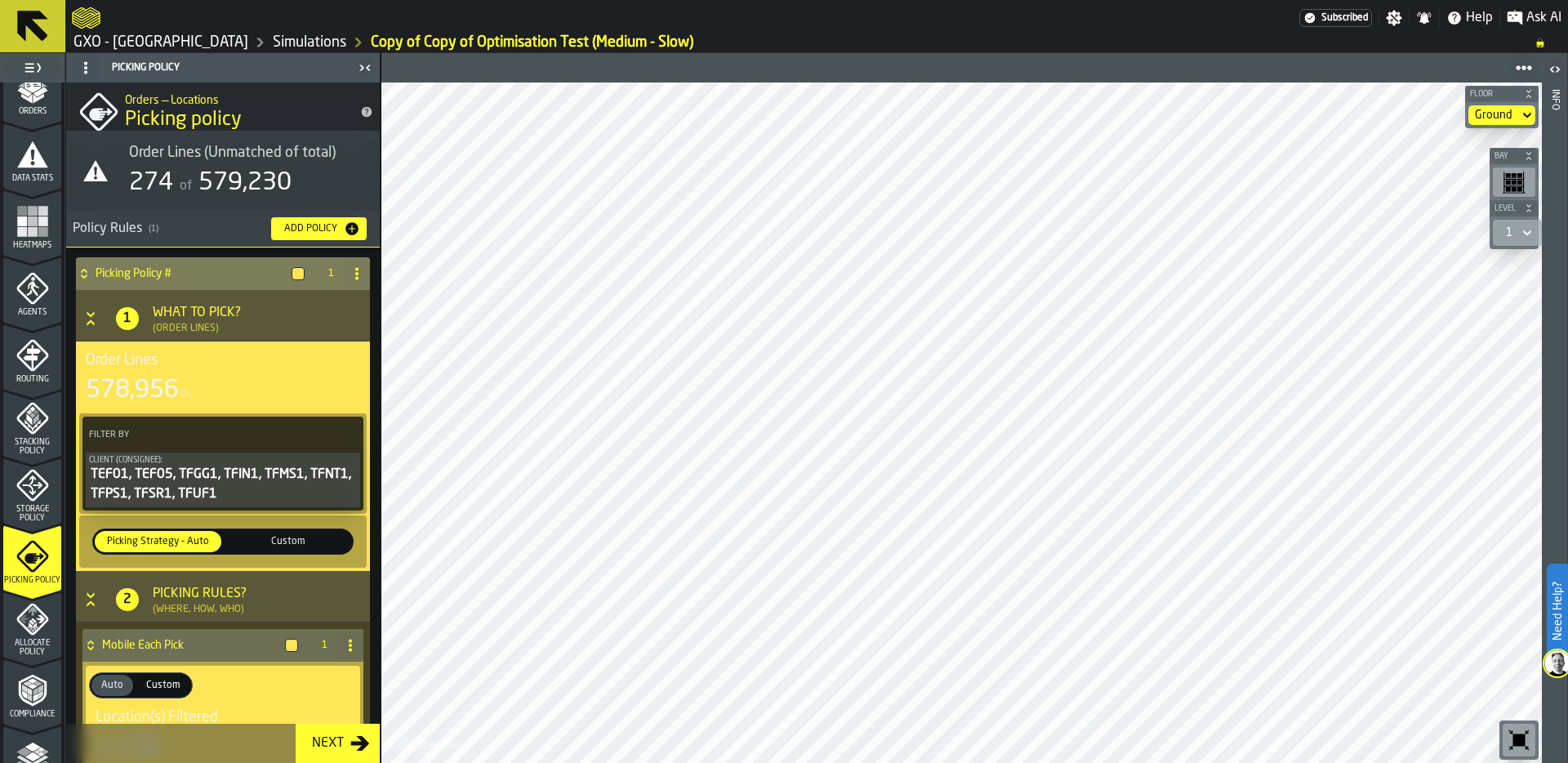
scroll to position [0, 0]
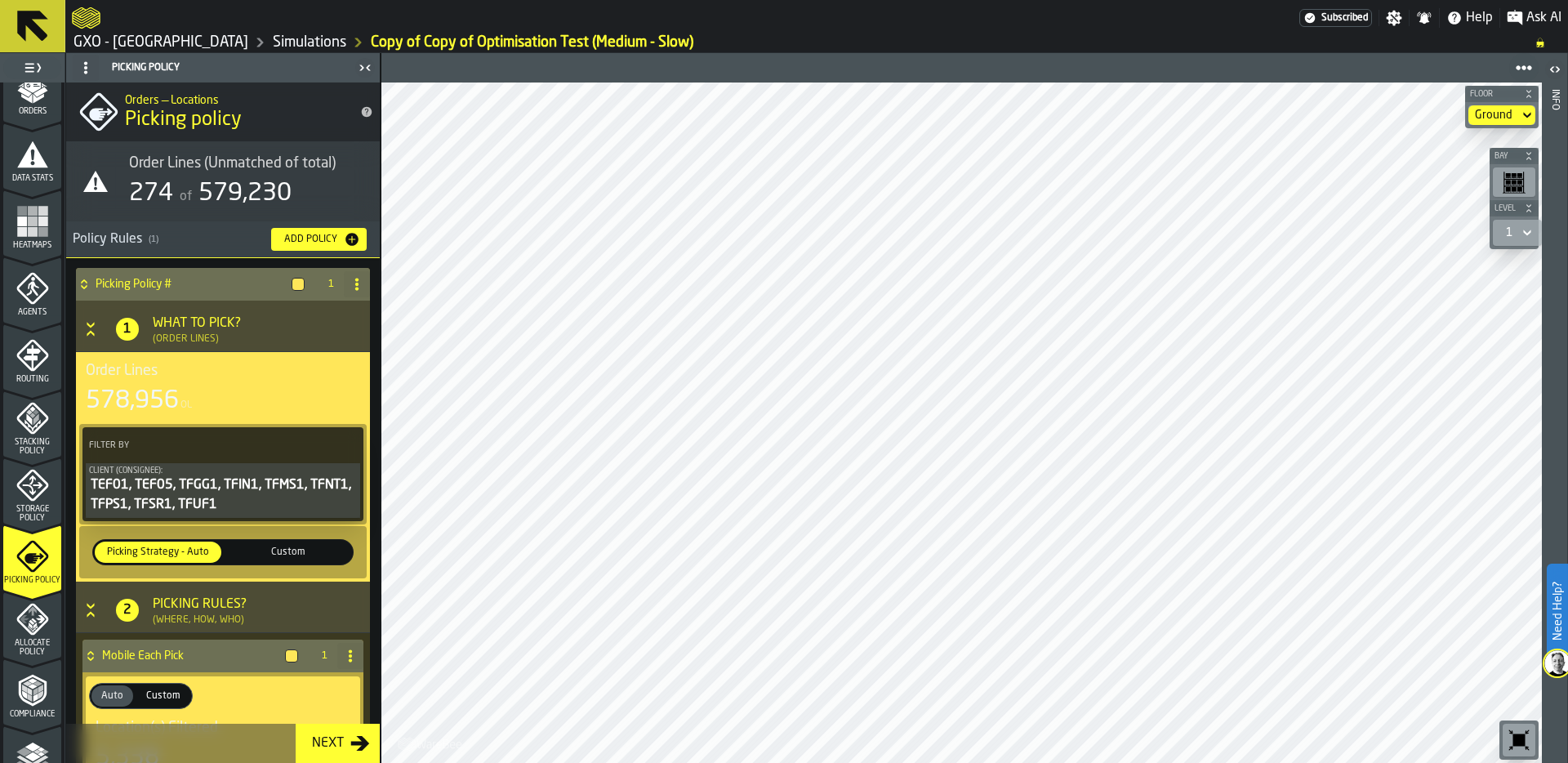
click at [126, 239] on div "Policy Rules ( 1 )" at bounding box center [164, 240] width 185 height 20
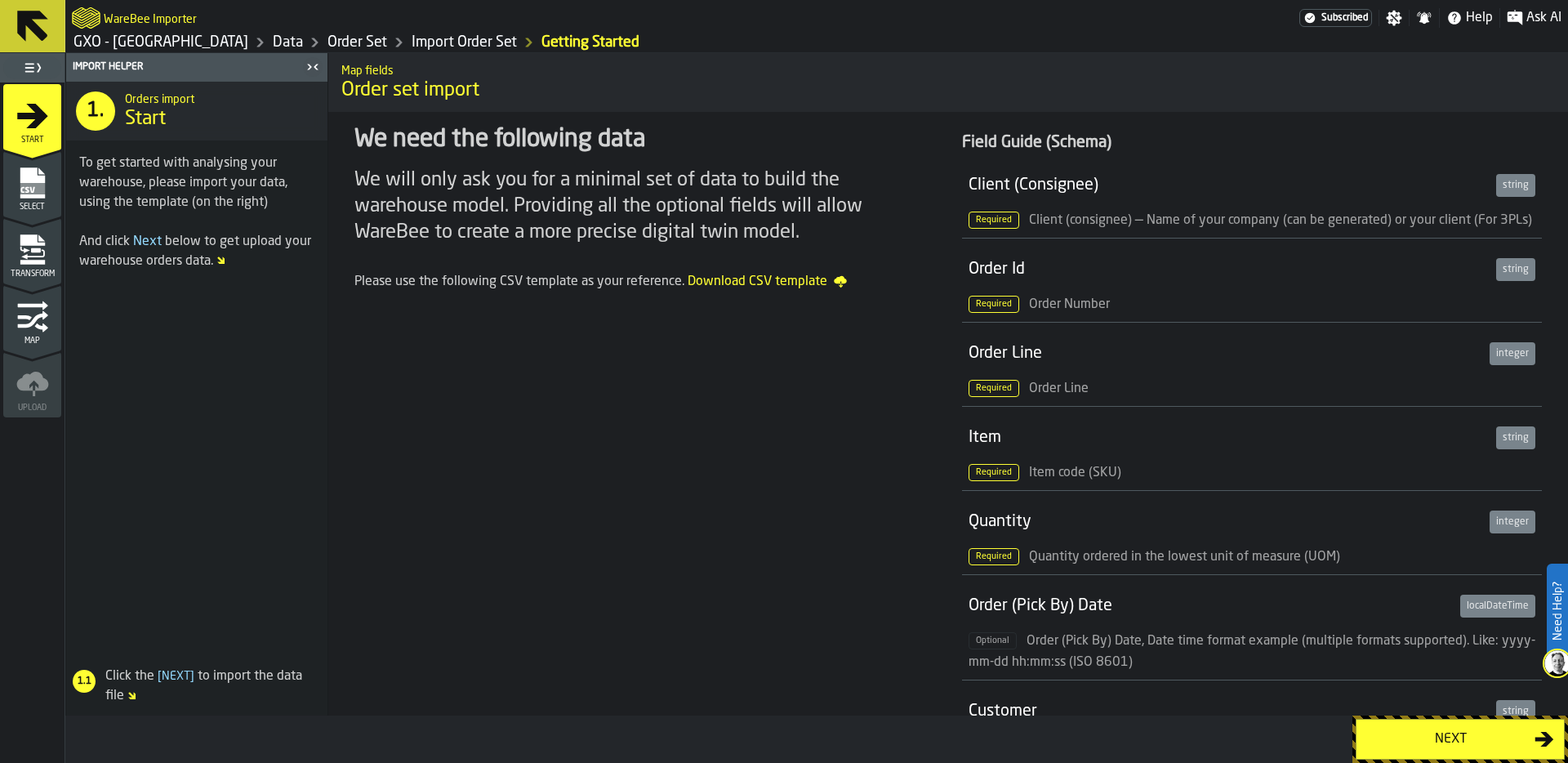
click at [1429, 734] on div "Next" at bounding box center [1450, 740] width 168 height 20
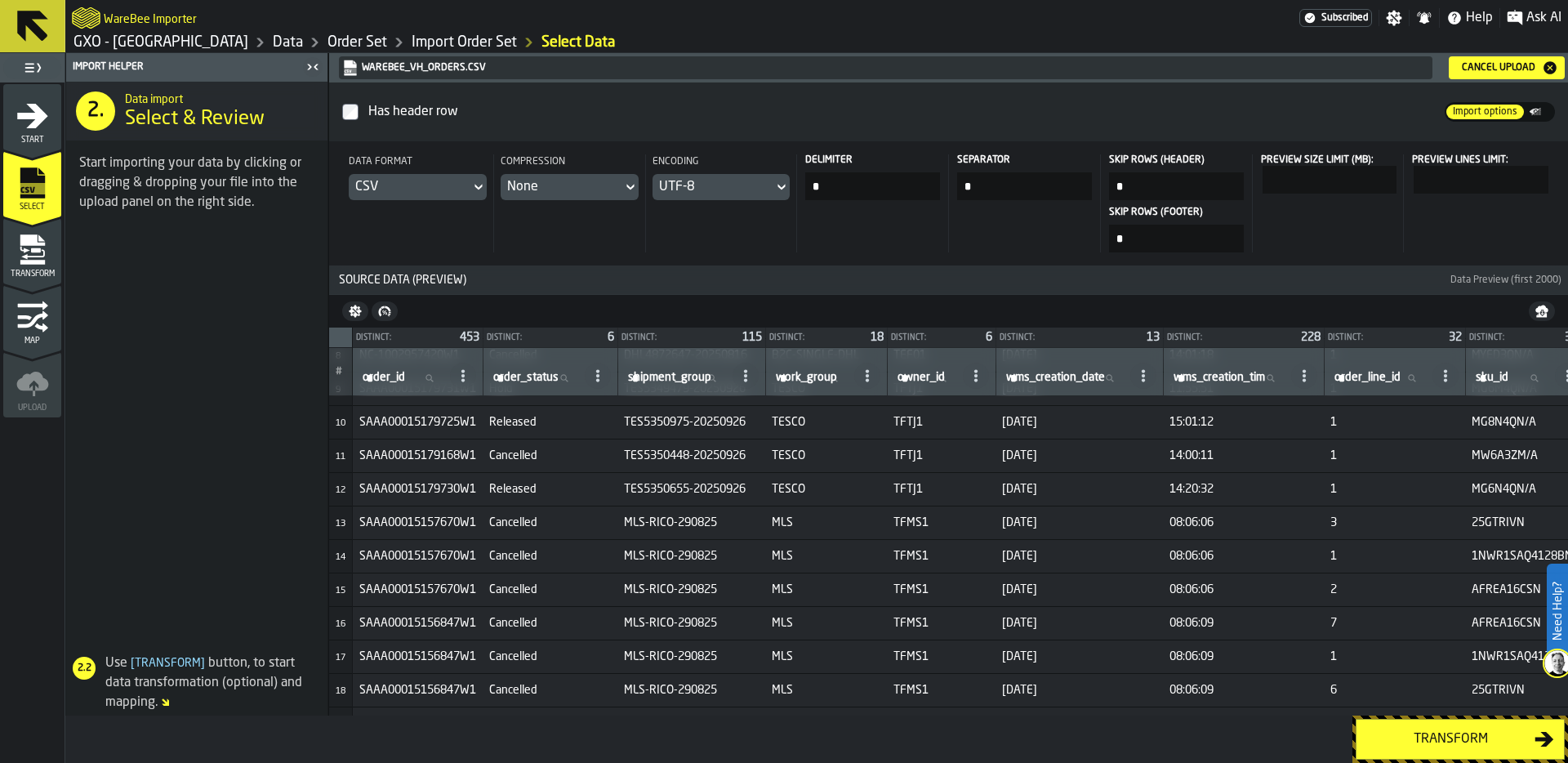
scroll to position [297, 0]
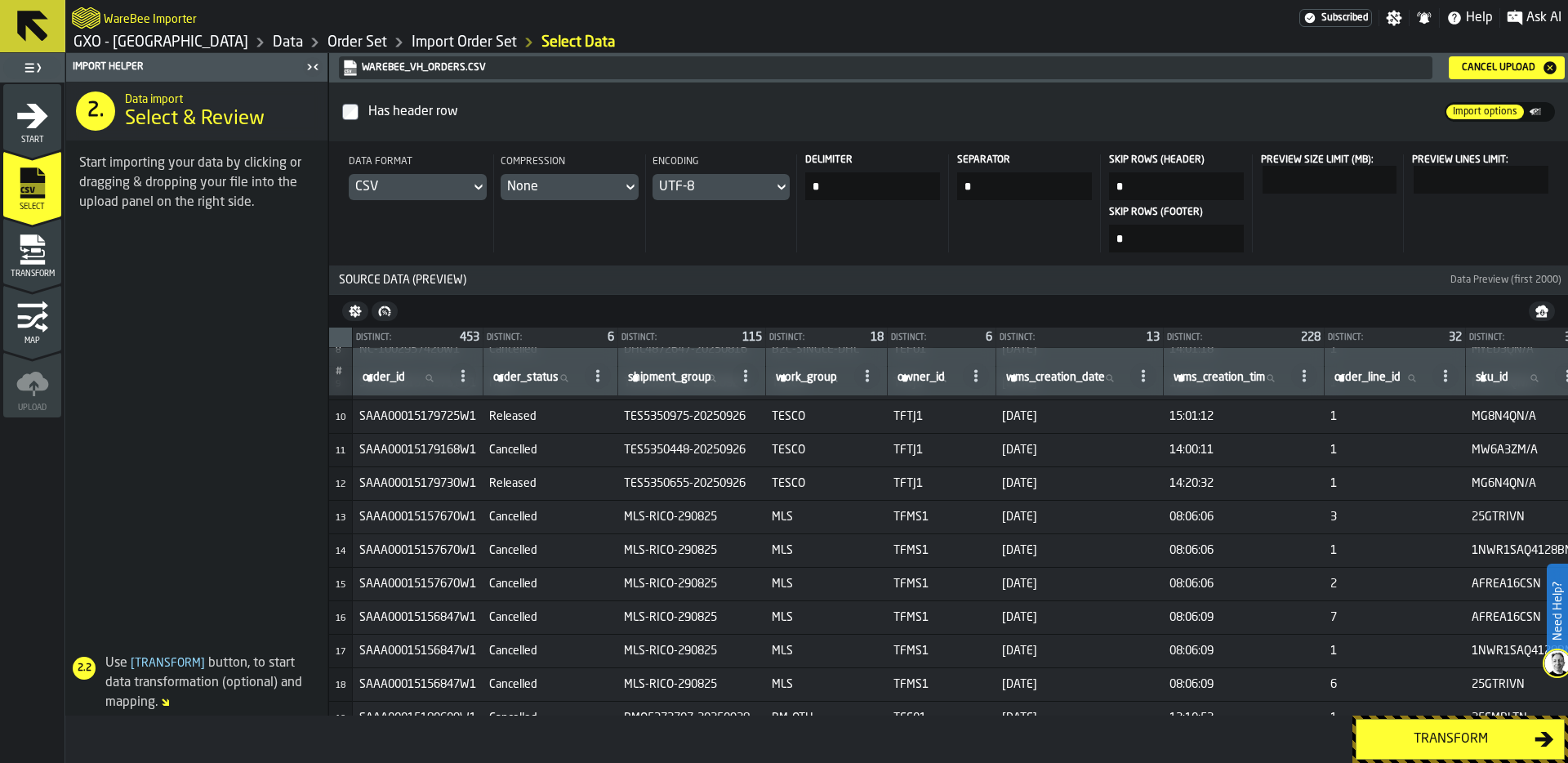
click at [599, 374] on icon at bounding box center [597, 376] width 13 height 13
click at [554, 488] on span "Show Values" at bounding box center [531, 487] width 73 height 20
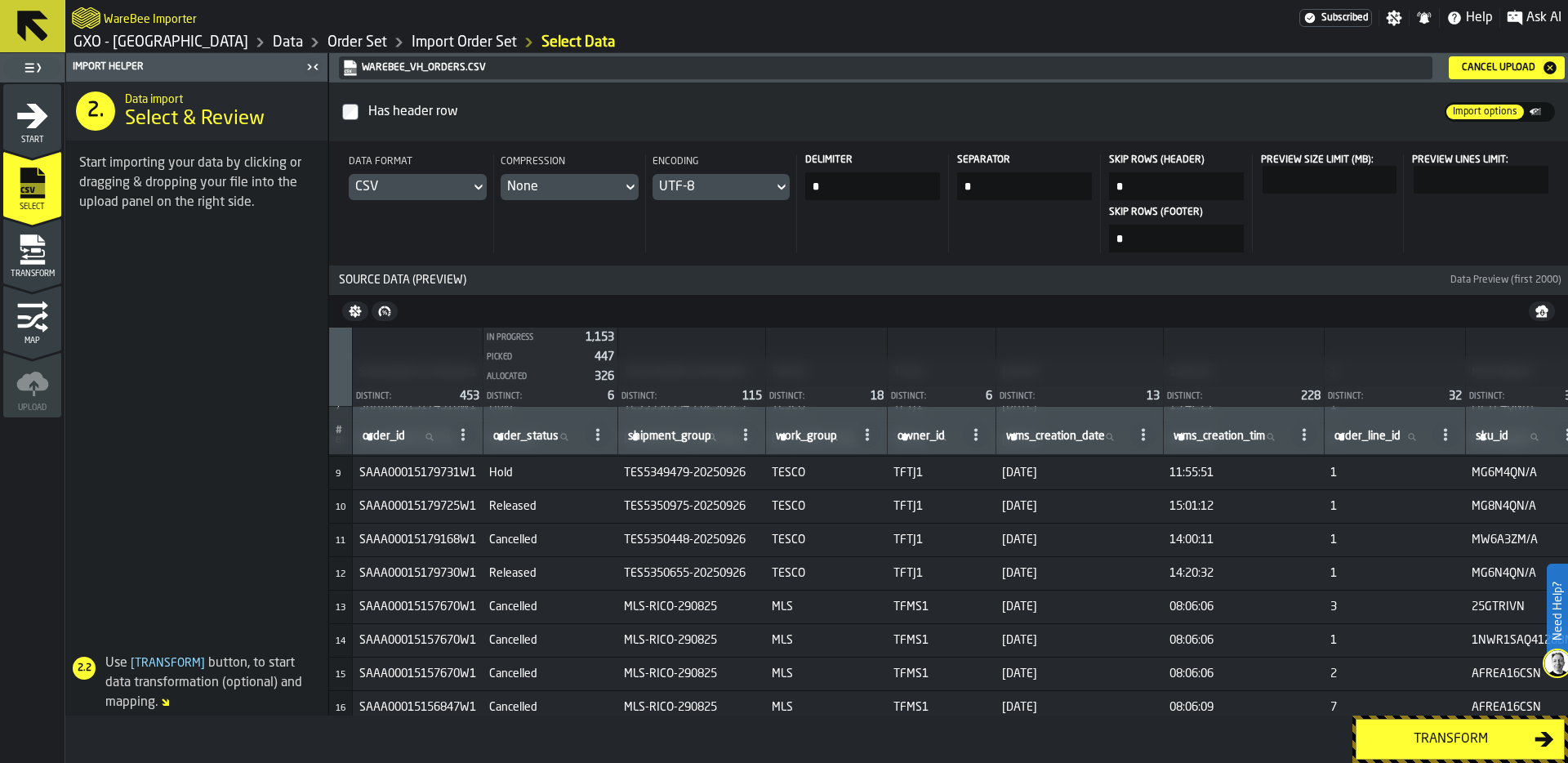
scroll to position [251, 0]
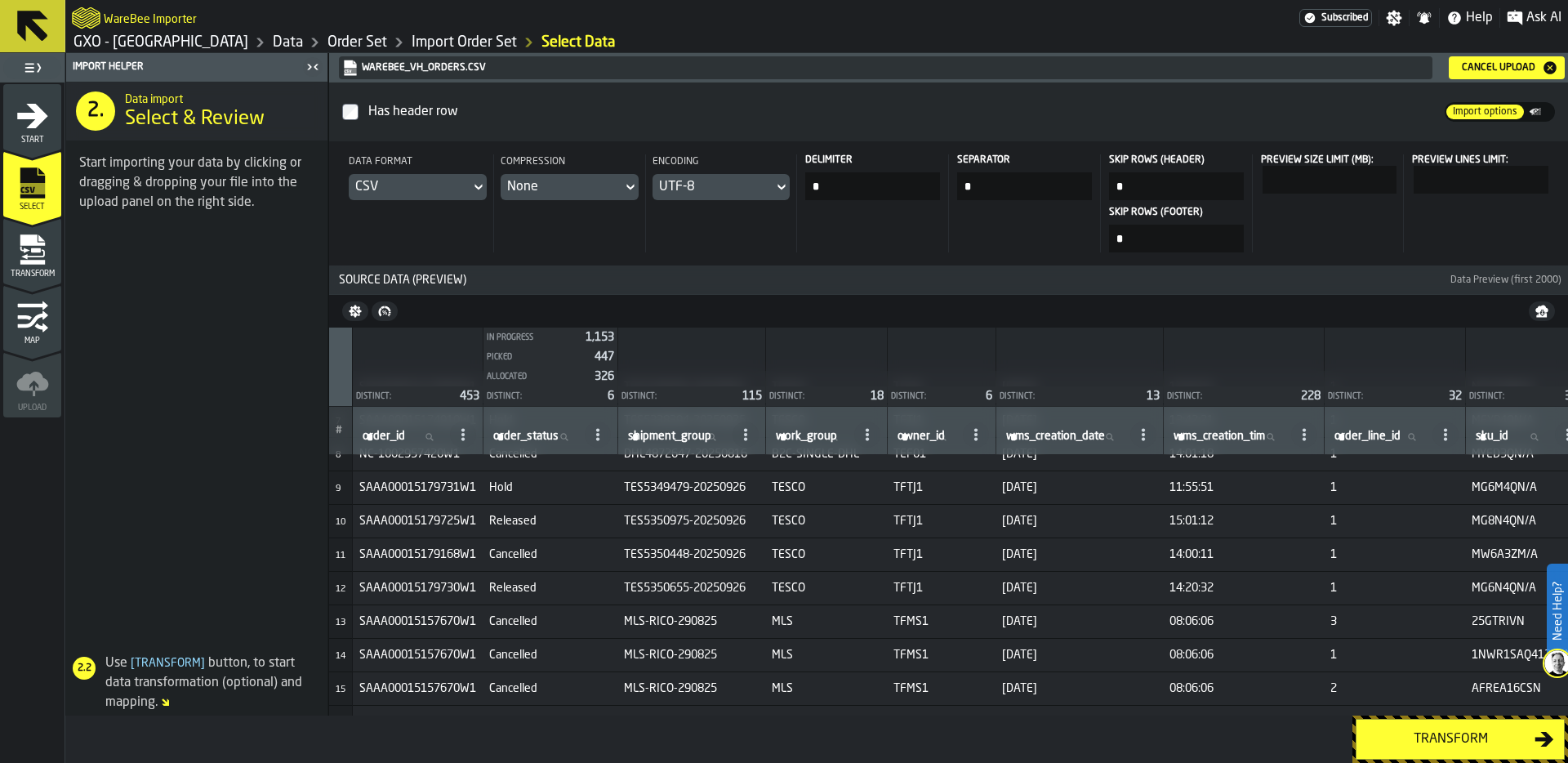
click at [527, 522] on span "Released" at bounding box center [550, 521] width 122 height 13
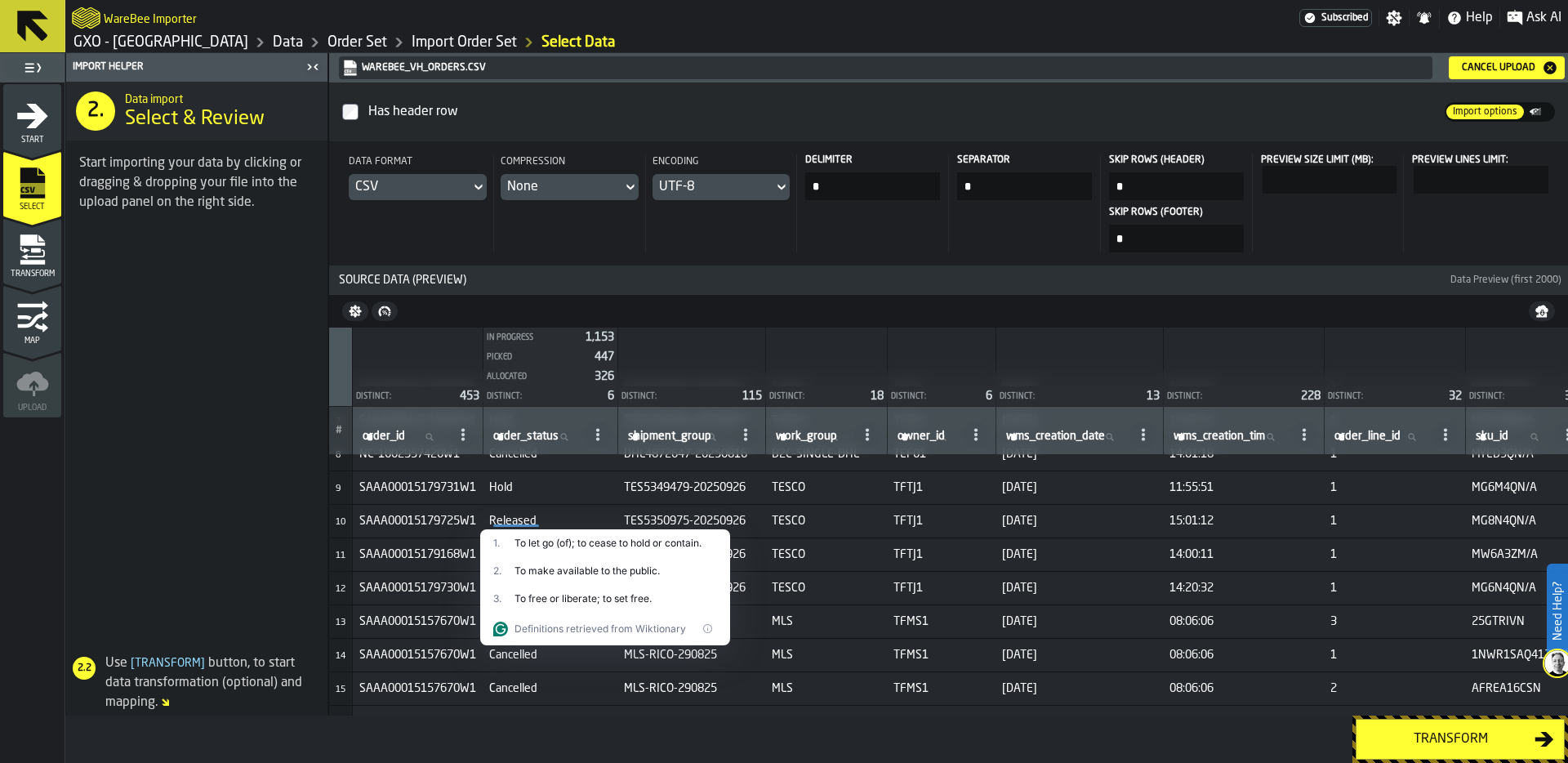
click at [570, 490] on span "Hold" at bounding box center [550, 487] width 122 height 13
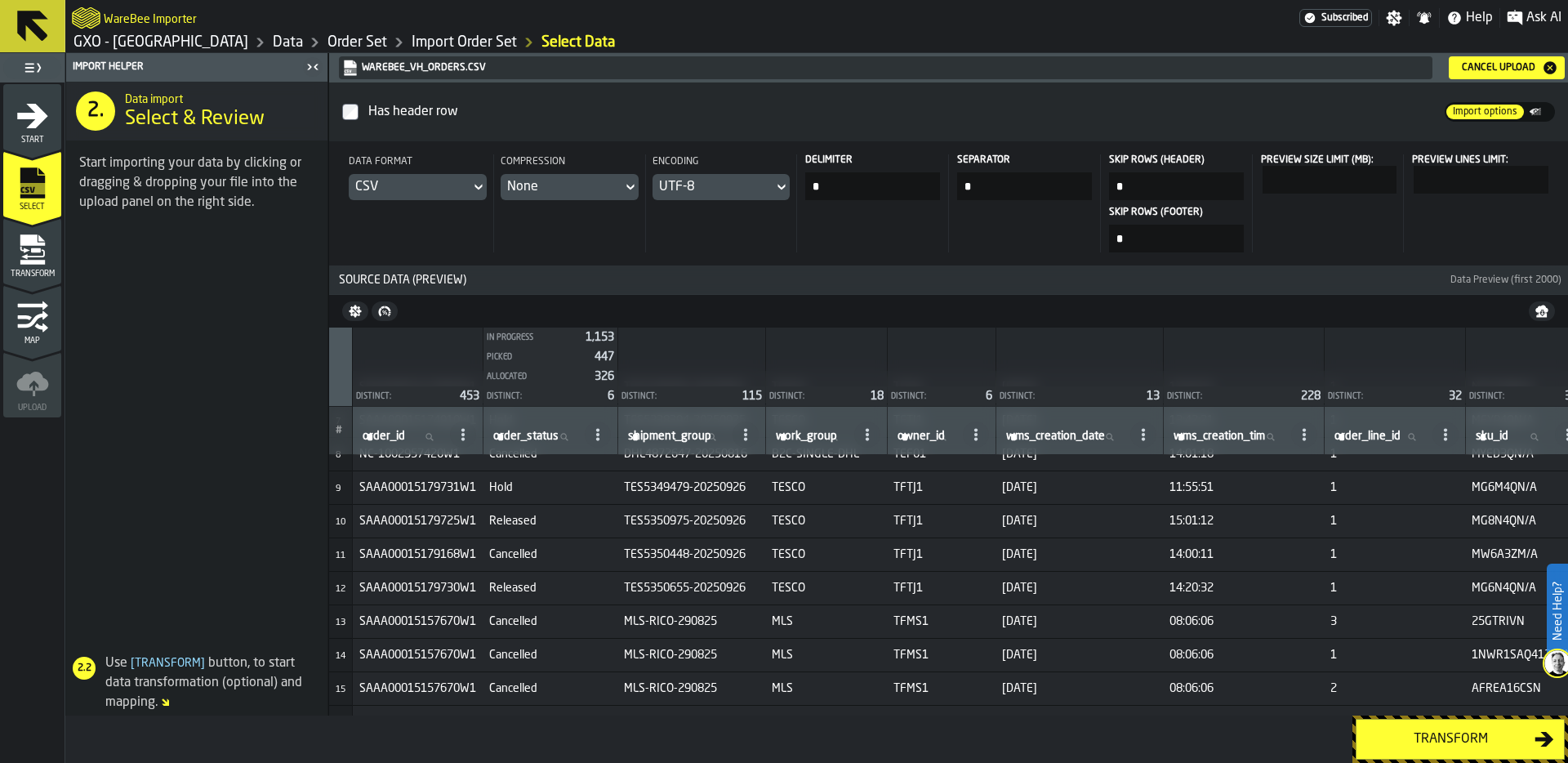
click at [1460, 738] on div "Transform" at bounding box center [1450, 740] width 168 height 20
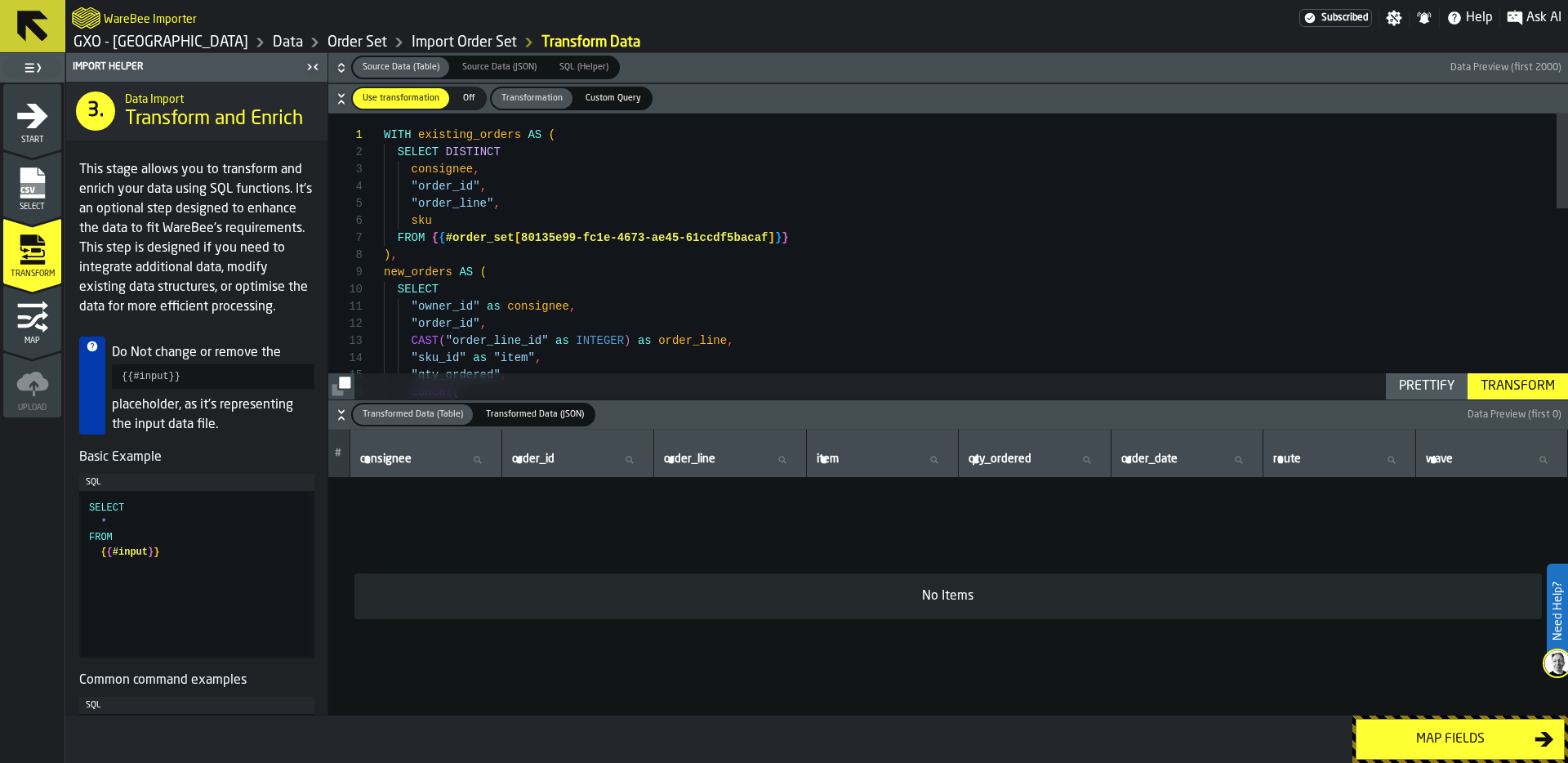
click at [705, 288] on div "WITH existing_orders AS ( SELECT DISTINCT consignee , "order_id" , "order_line"…" at bounding box center [975, 543] width 1184 height 859
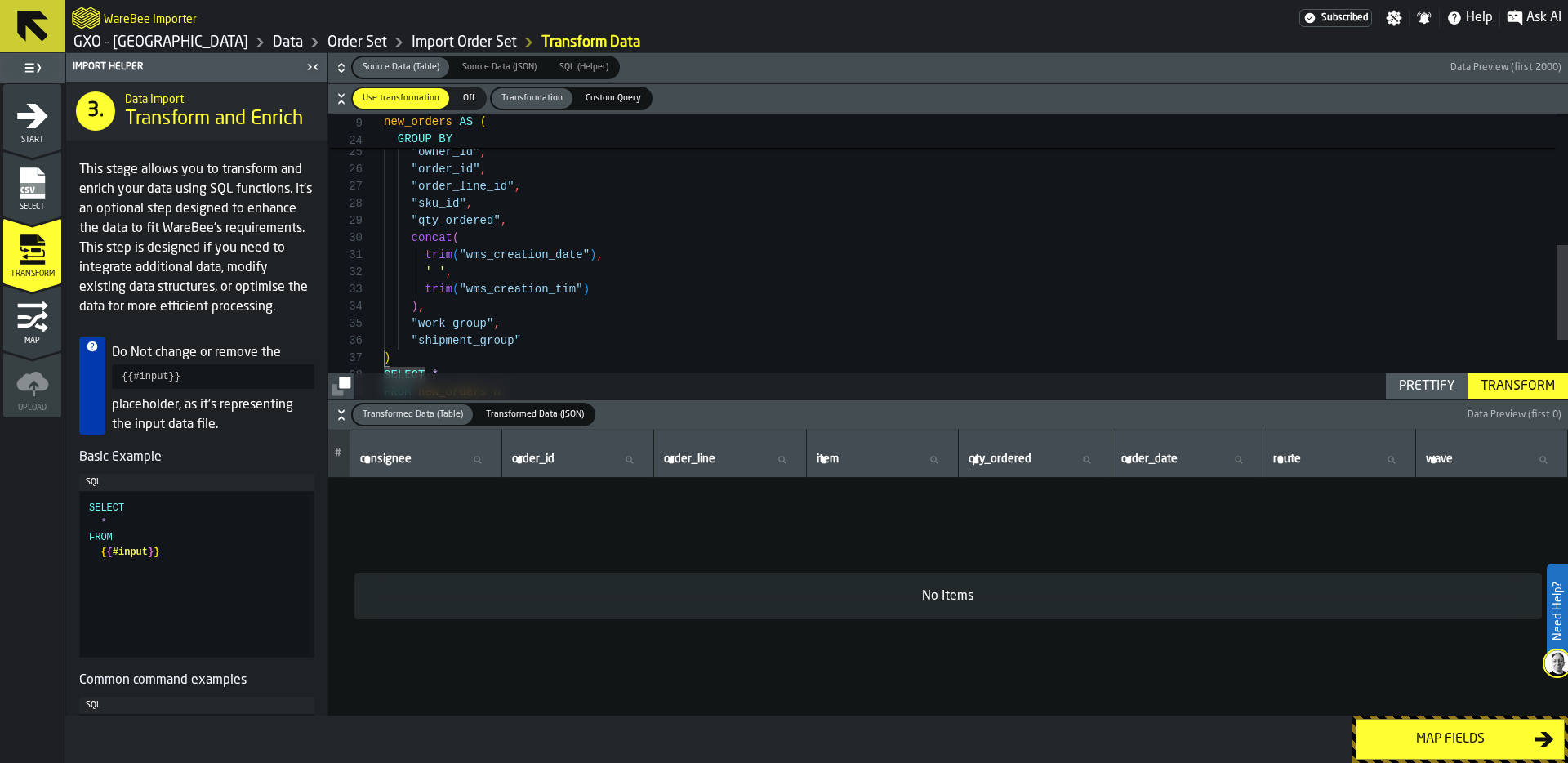
click at [273, 42] on link "Data" at bounding box center [288, 42] width 30 height 18
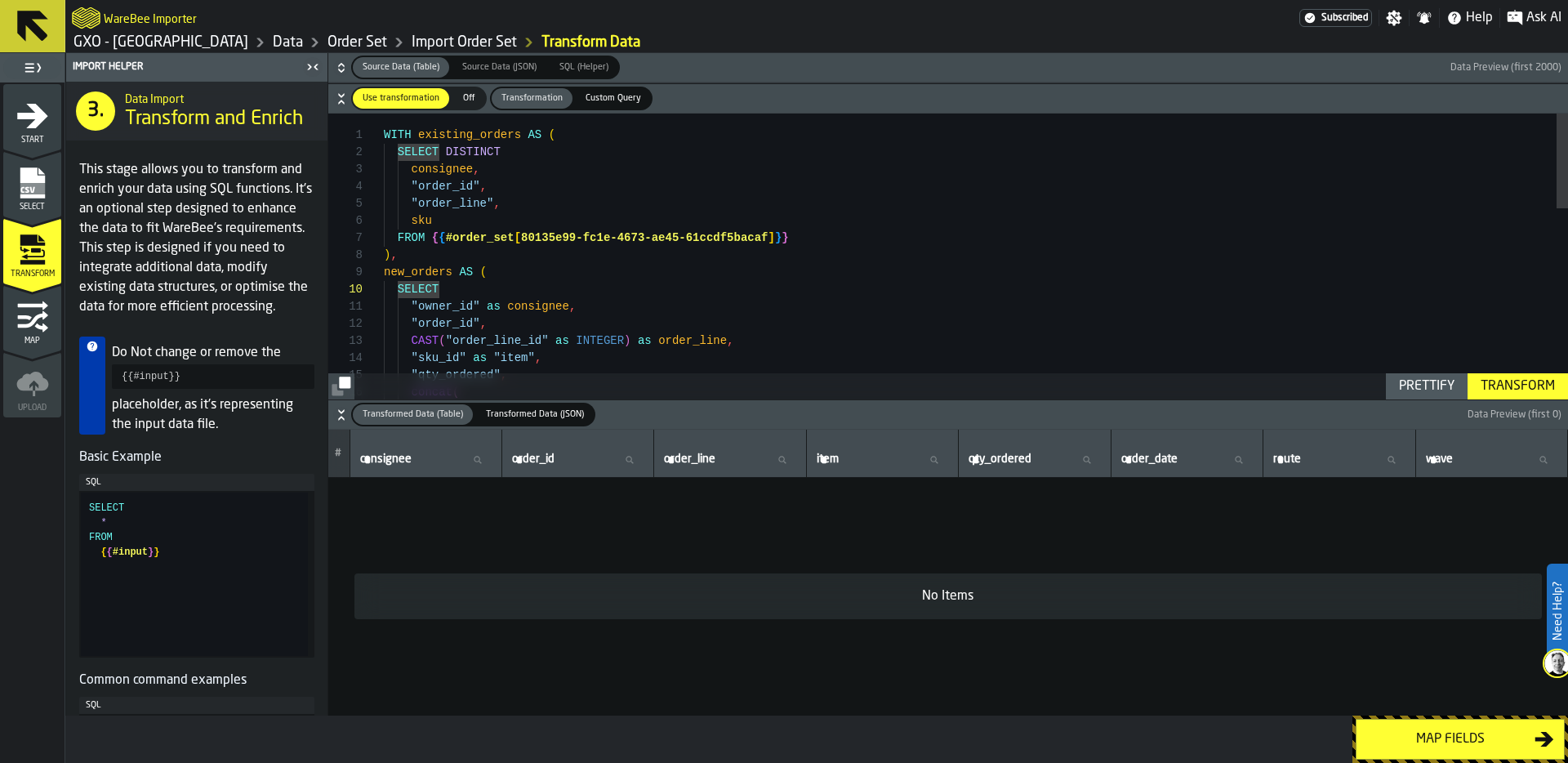
click at [341, 72] on icon "button-" at bounding box center [341, 70] width 5 height 4
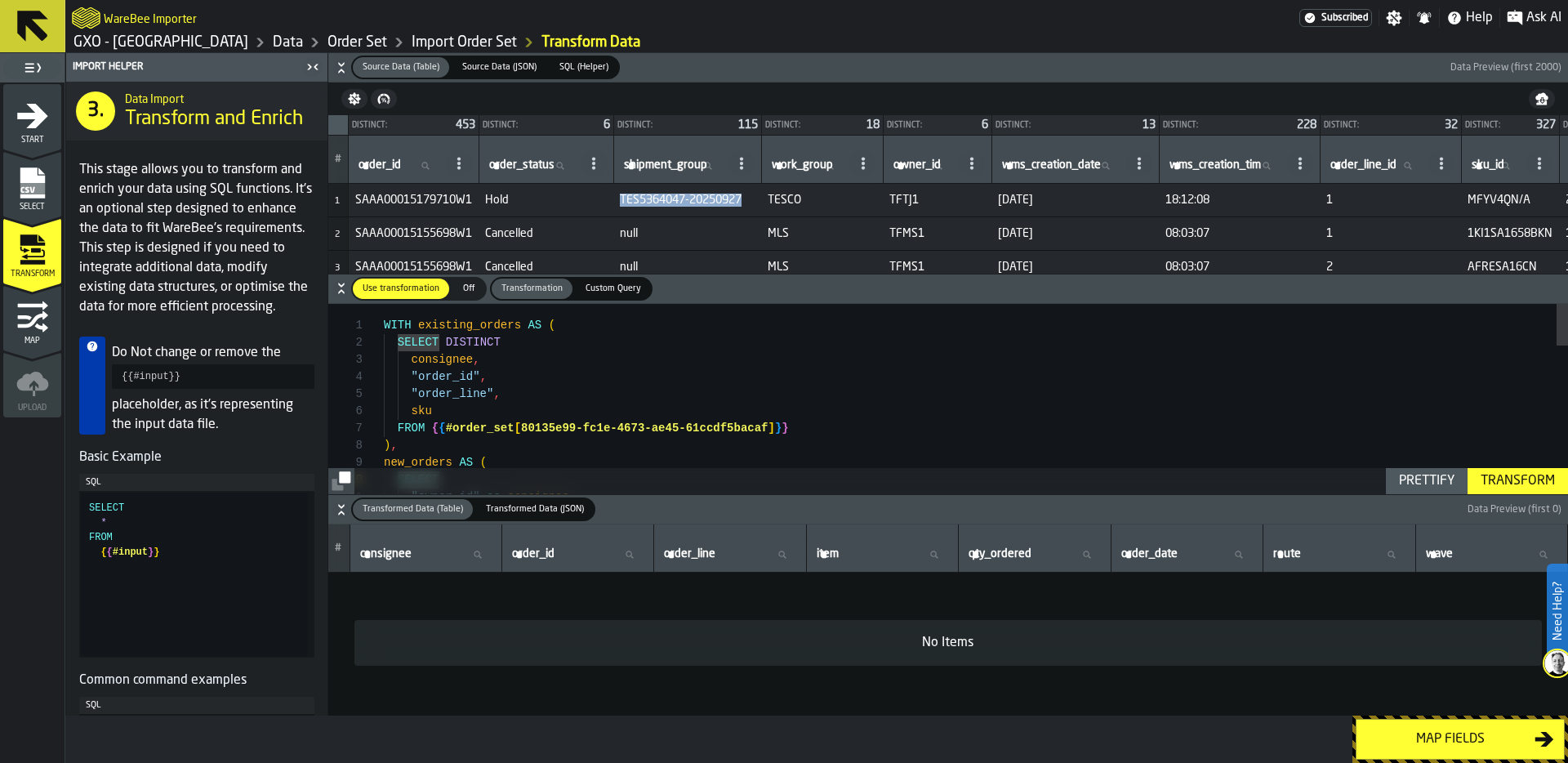
drag, startPoint x: 629, startPoint y: 198, endPoint x: 763, endPoint y: 199, distance: 134.0
click at [754, 199] on span "TES5364047-20250927" at bounding box center [687, 199] width 135 height 13
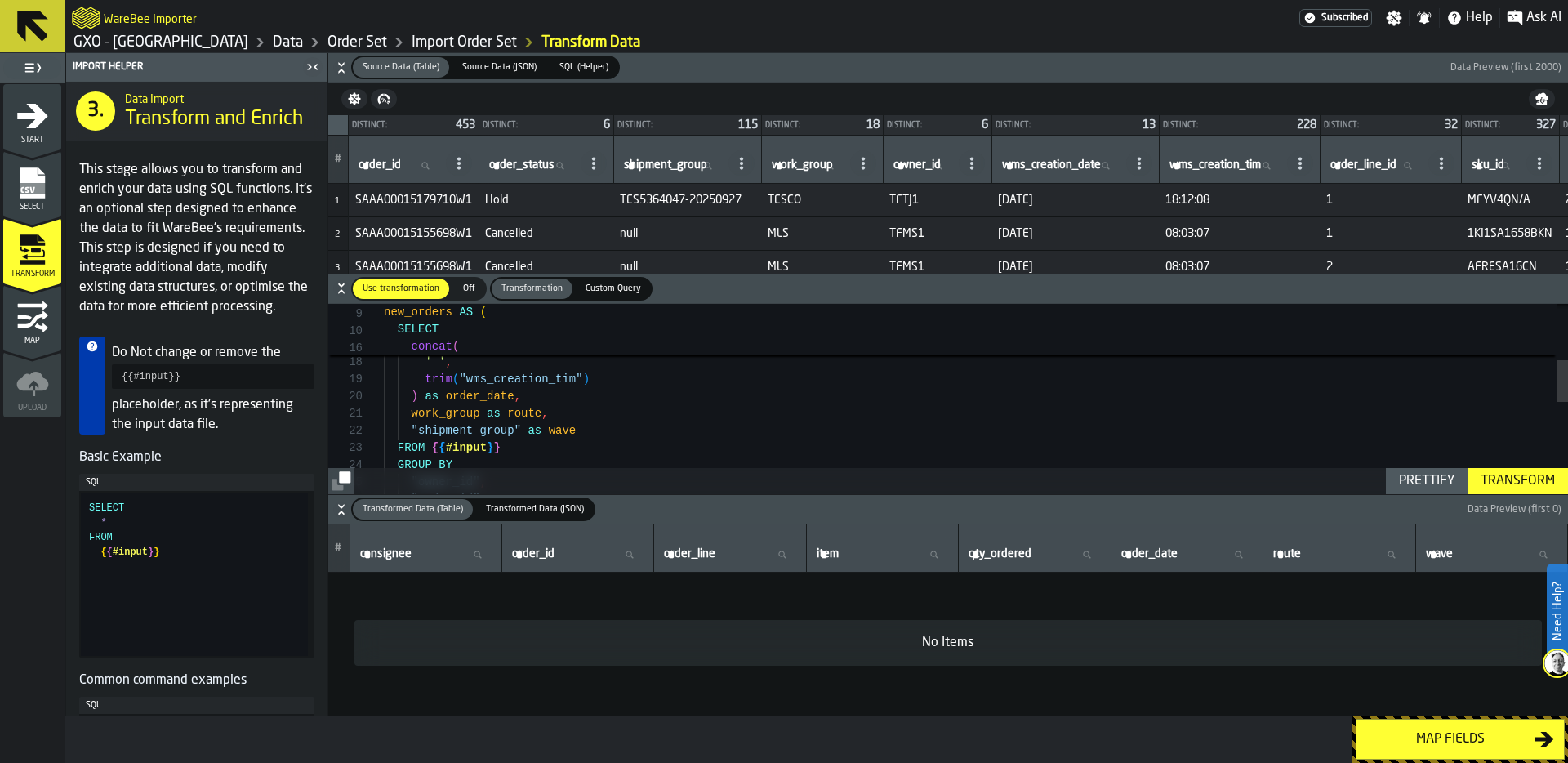
click at [572, 411] on div ""qty_ordered" , concat ( trim ( "wms_creation_date" ) , ' ' , trim ( "wms_creat…" at bounding box center [975, 479] width 1184 height 859
drag, startPoint x: 409, startPoint y: 411, endPoint x: 653, endPoint y: 415, distance: 244.0
click at [653, 415] on div "concat ( trim ( "wms_creation_date" ) , ' ' , trim ( "wms_creation_tim" ) ) as …" at bounding box center [975, 462] width 1184 height 859
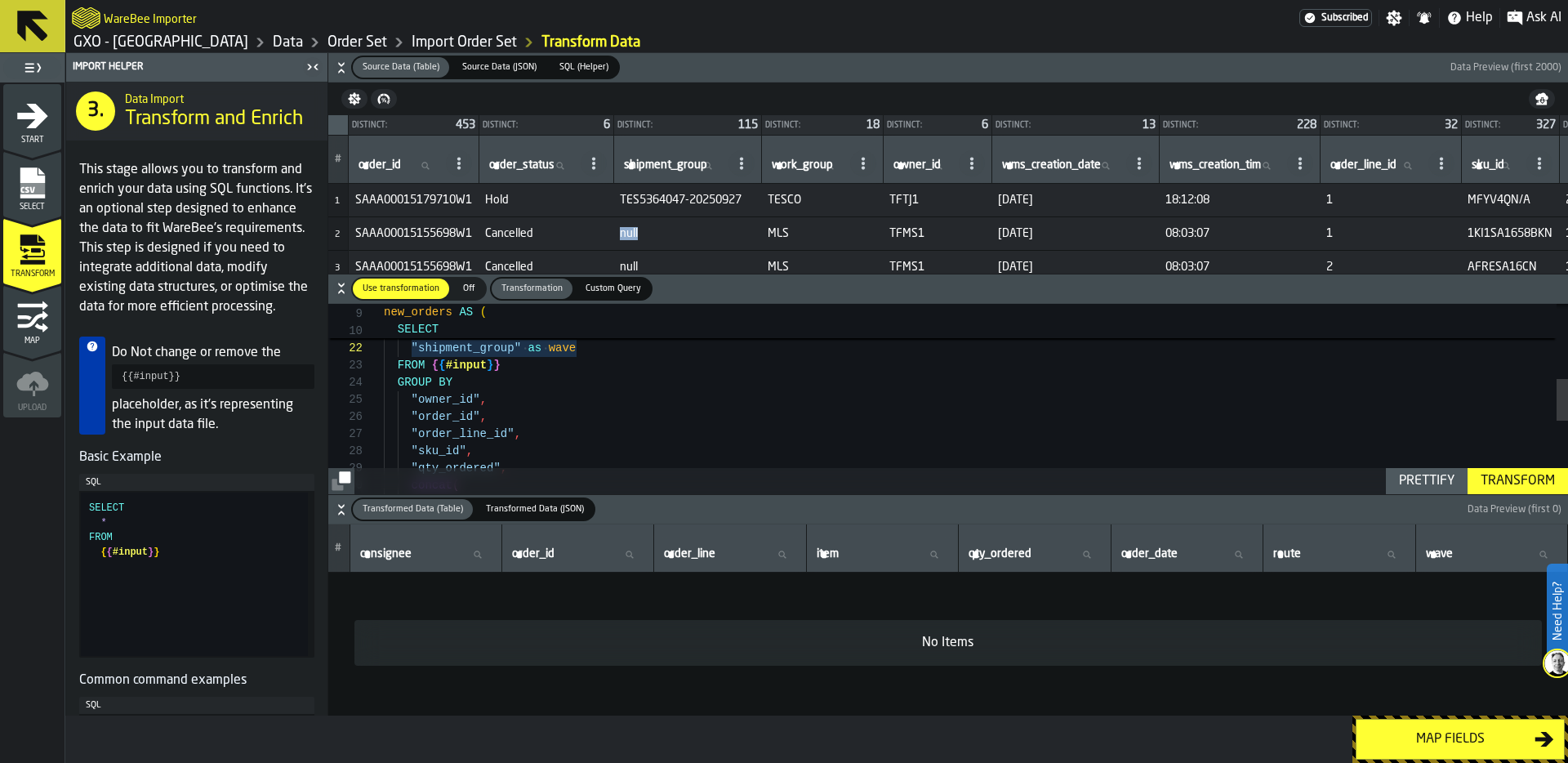
drag, startPoint x: 659, startPoint y: 232, endPoint x: 581, endPoint y: 232, distance: 78.0
click at [582, 232] on tr "2 SAAA00015155698W1 Cancelled null MLS TFMS1 27/08/2025 08:03:07 1 1KI1SA1658BK…" at bounding box center [1148, 233] width 1640 height 33
click at [538, 230] on span "Cancelled" at bounding box center [546, 233] width 122 height 13
click at [524, 230] on span "Cancelled" at bounding box center [546, 233] width 122 height 13
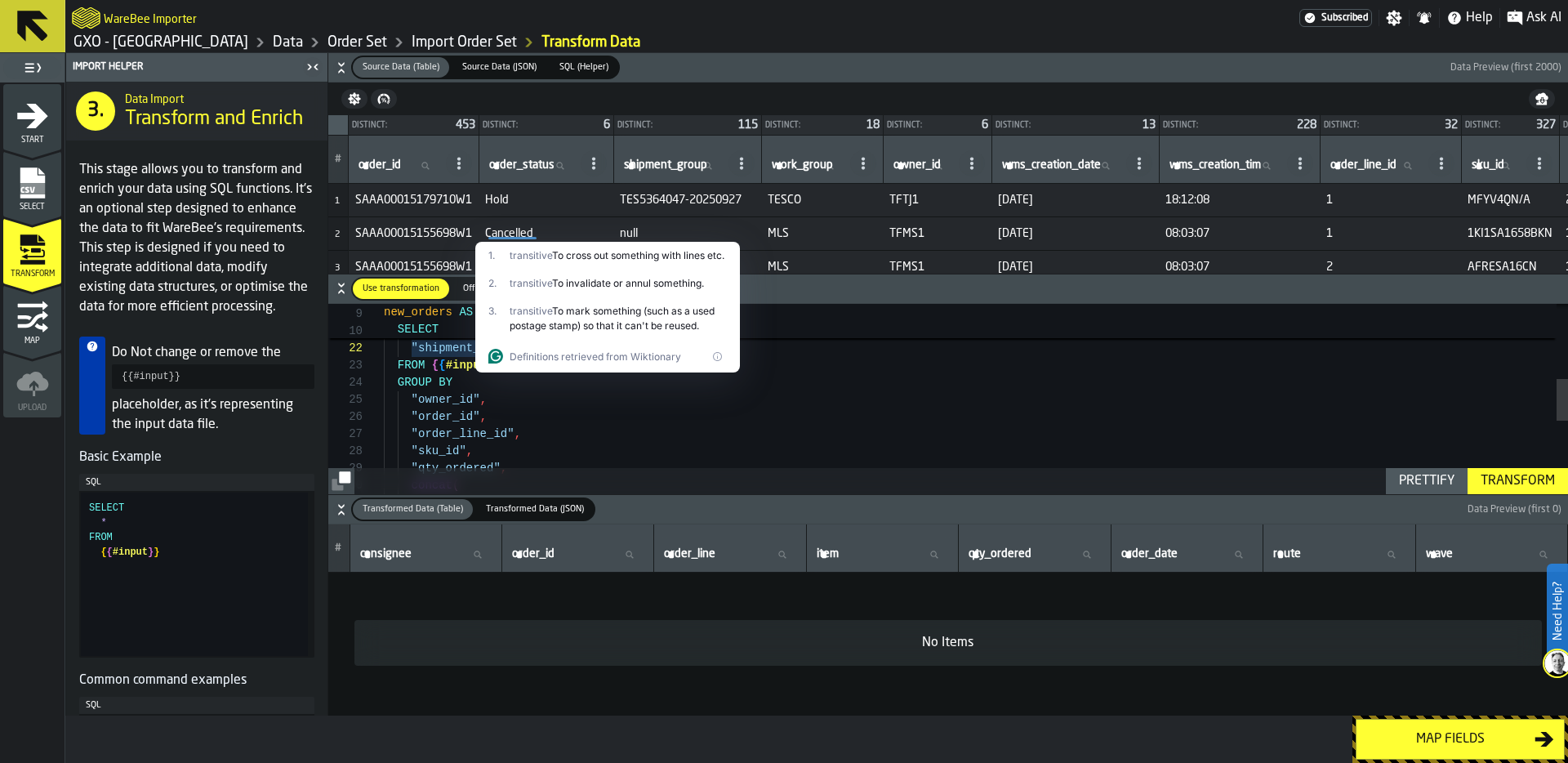
click at [583, 212] on td "Hold" at bounding box center [545, 200] width 135 height 33
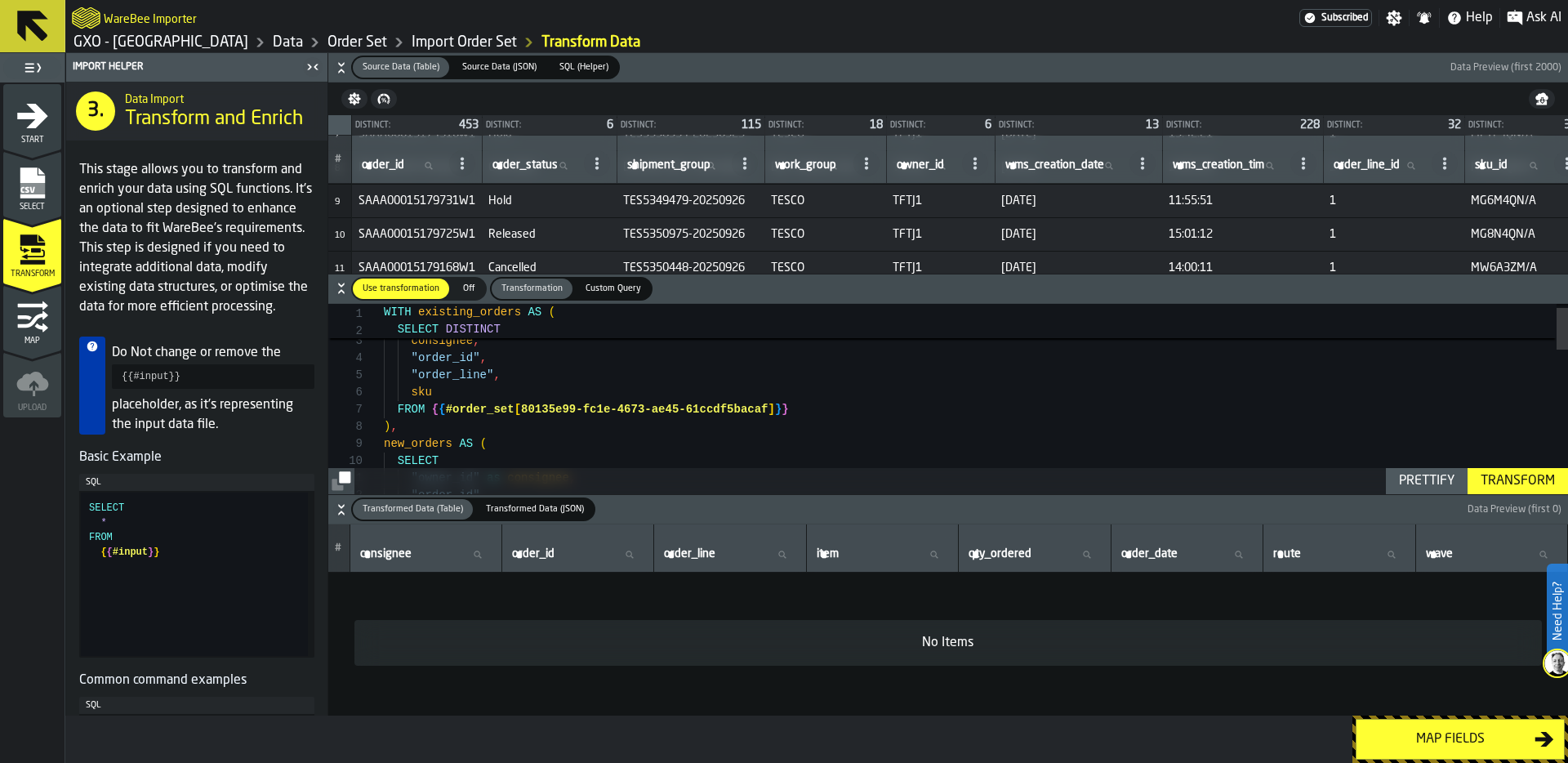
scroll to position [280, 0]
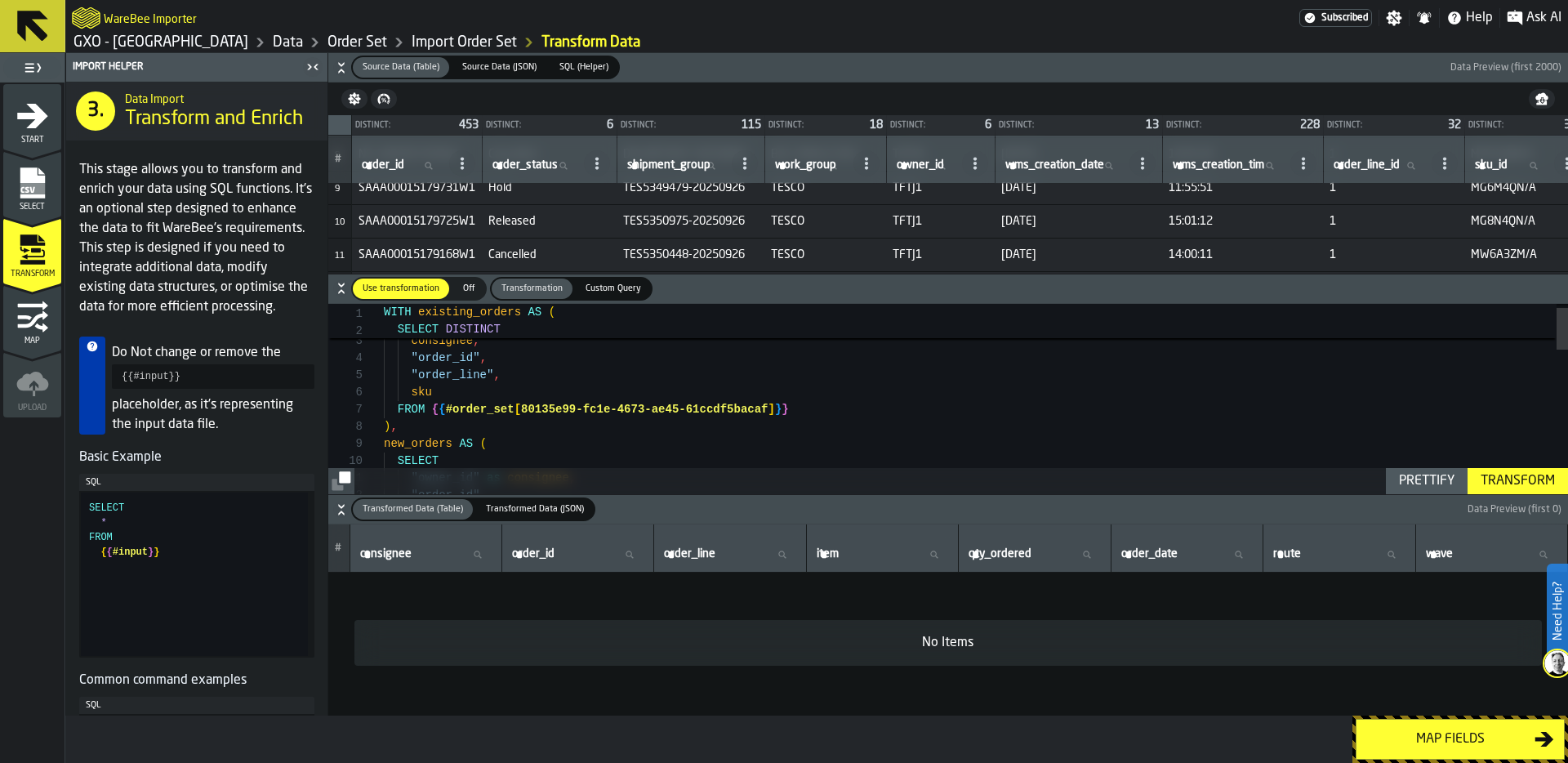
click at [508, 219] on span "Released" at bounding box center [549, 221] width 122 height 13
click at [491, 444] on div ""order_id" , "owner_id" as consignee , SELECT new_orders AS ( ) , FROM { { #ord…" at bounding box center [975, 715] width 1184 height 859
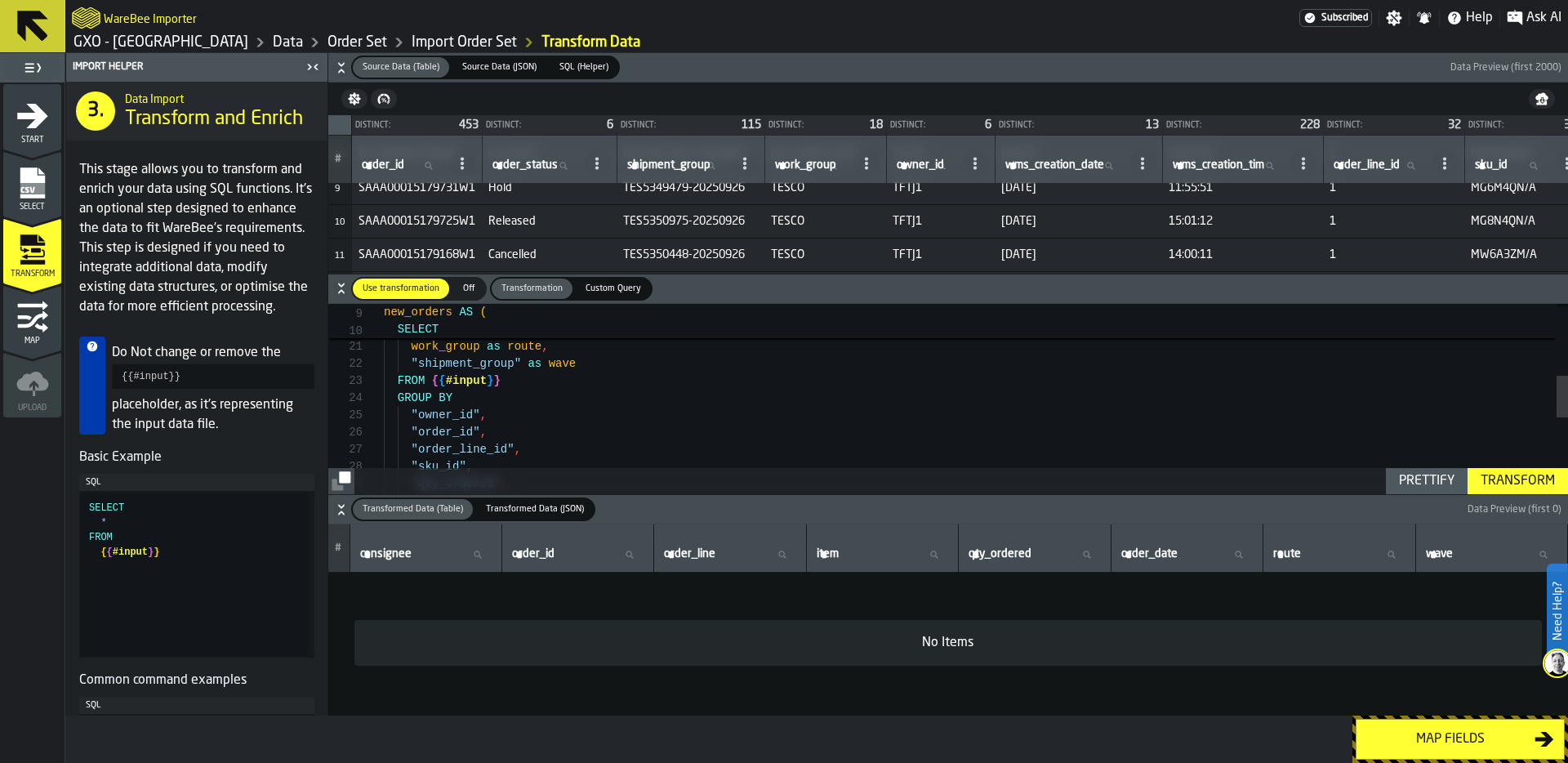
click at [550, 382] on div ") as order_date , work_group as route , "shipment_group" as wave FROM { { #inpu…" at bounding box center [975, 411] width 1184 height 859
click at [1509, 479] on div "Transform" at bounding box center [1518, 481] width 88 height 20
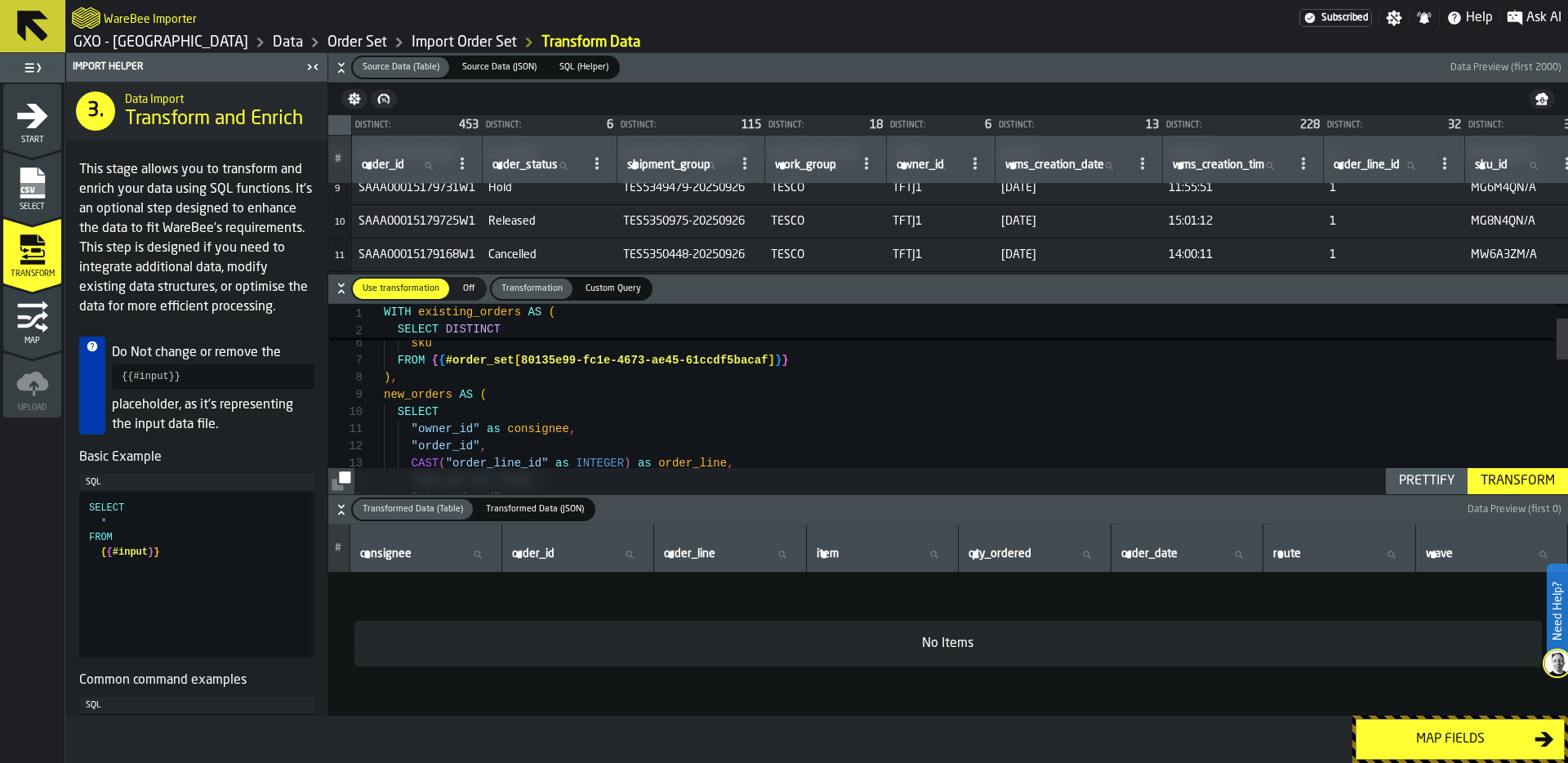
click at [712, 391] on div ""owner_id" as consignee , SELECT new_orders AS ( ) , FROM { { #order_set [ 8013…" at bounding box center [975, 674] width 1184 height 876
click at [694, 387] on div ""owner_id" as consignee , SELECT new_orders AS ( ) , FROM { { #order_set [ 8013…" at bounding box center [975, 674] width 1184 height 876
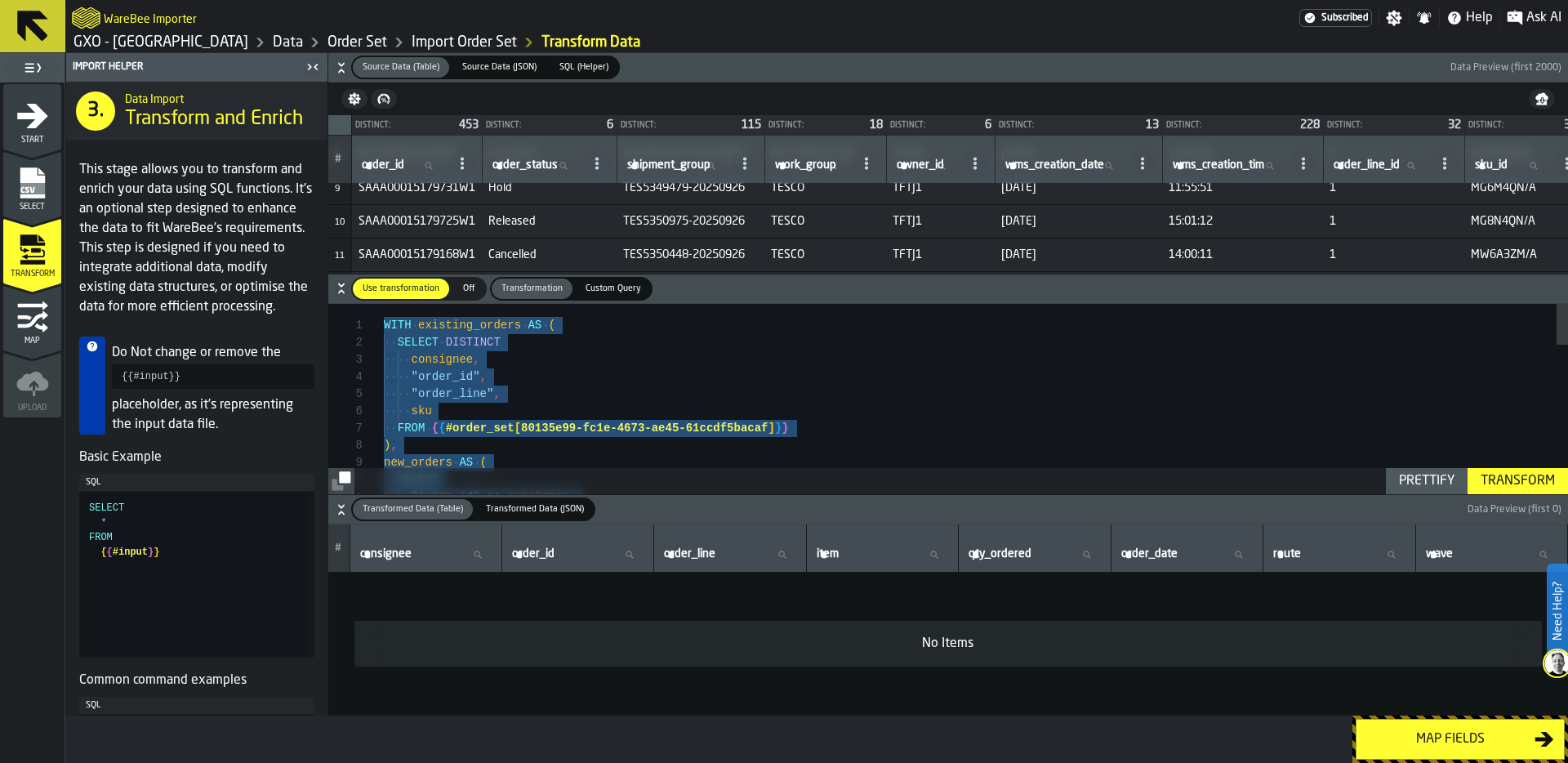
click at [560, 380] on div ""owner_id" as consignee , SELECT new_orders AS ( ) , FROM { { #order_set [ 8013…" at bounding box center [975, 742] width 1184 height 876
click at [1495, 486] on div "Transform" at bounding box center [1518, 481] width 88 height 20
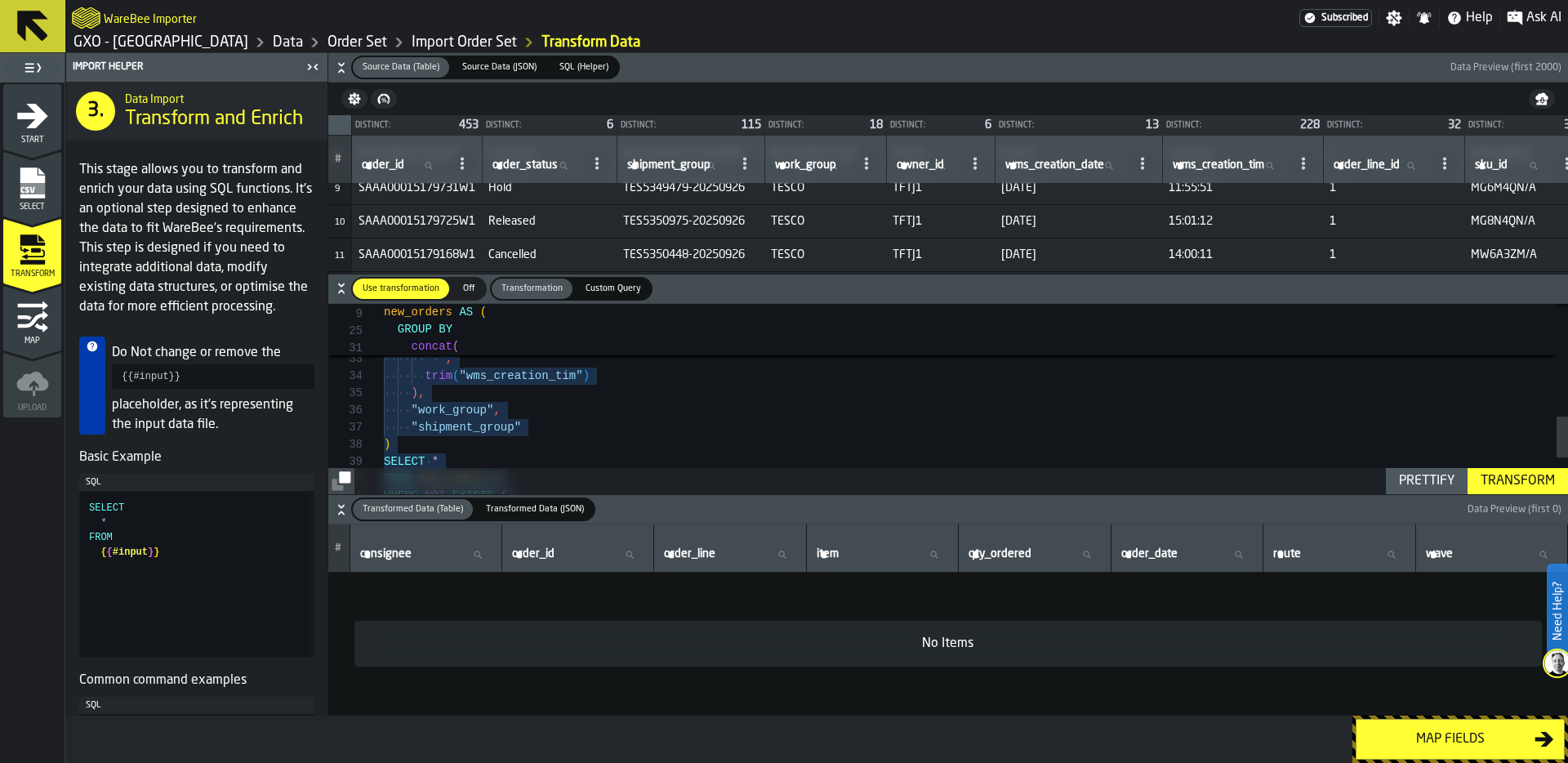
click at [1123, 424] on div ""qty_ordered" , concat ( trim ( "wms_creation_date" ) , ' ' , trim ( "wms_creat…" at bounding box center [975, 225] width 1184 height 876
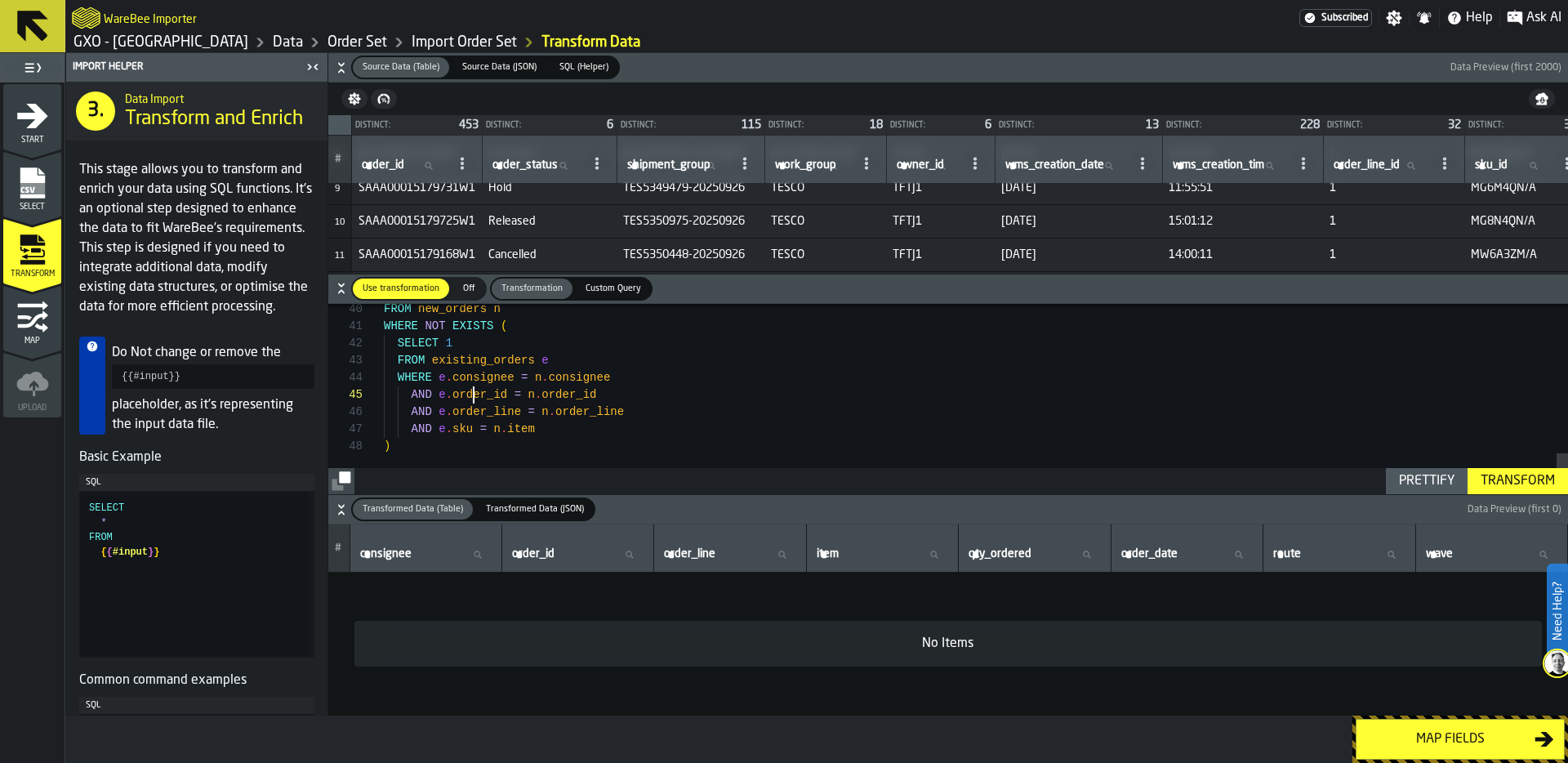
click at [476, 396] on div "FROM new_orders n WHERE NOT EXISTS ( SELECT 1 FROM existing_orders e WHERE e . …" at bounding box center [975, 55] width 1184 height 876
type textarea "**********"
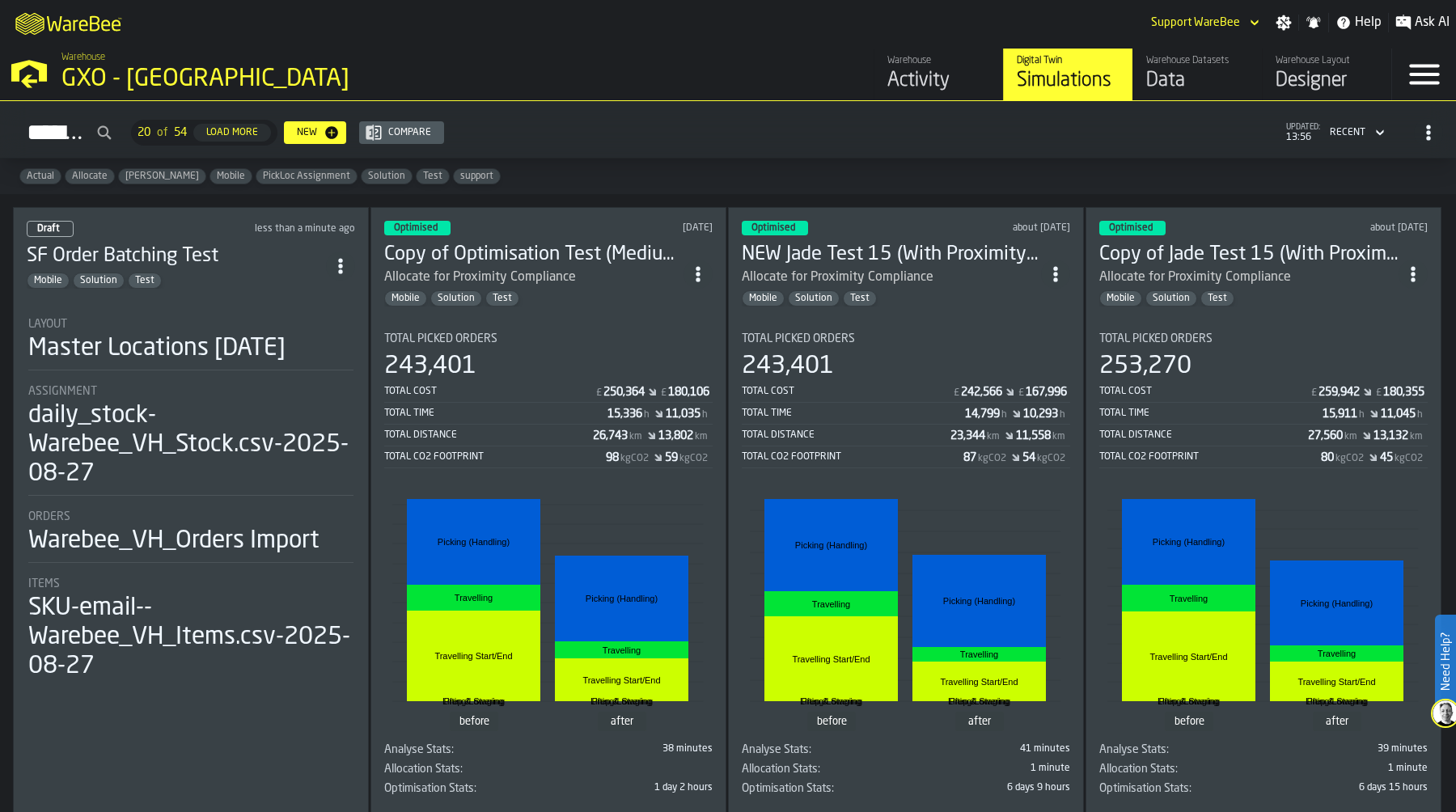
click at [73, 81] on div "GXO - [GEOGRAPHIC_DATA]" at bounding box center [279, 79] width 437 height 29
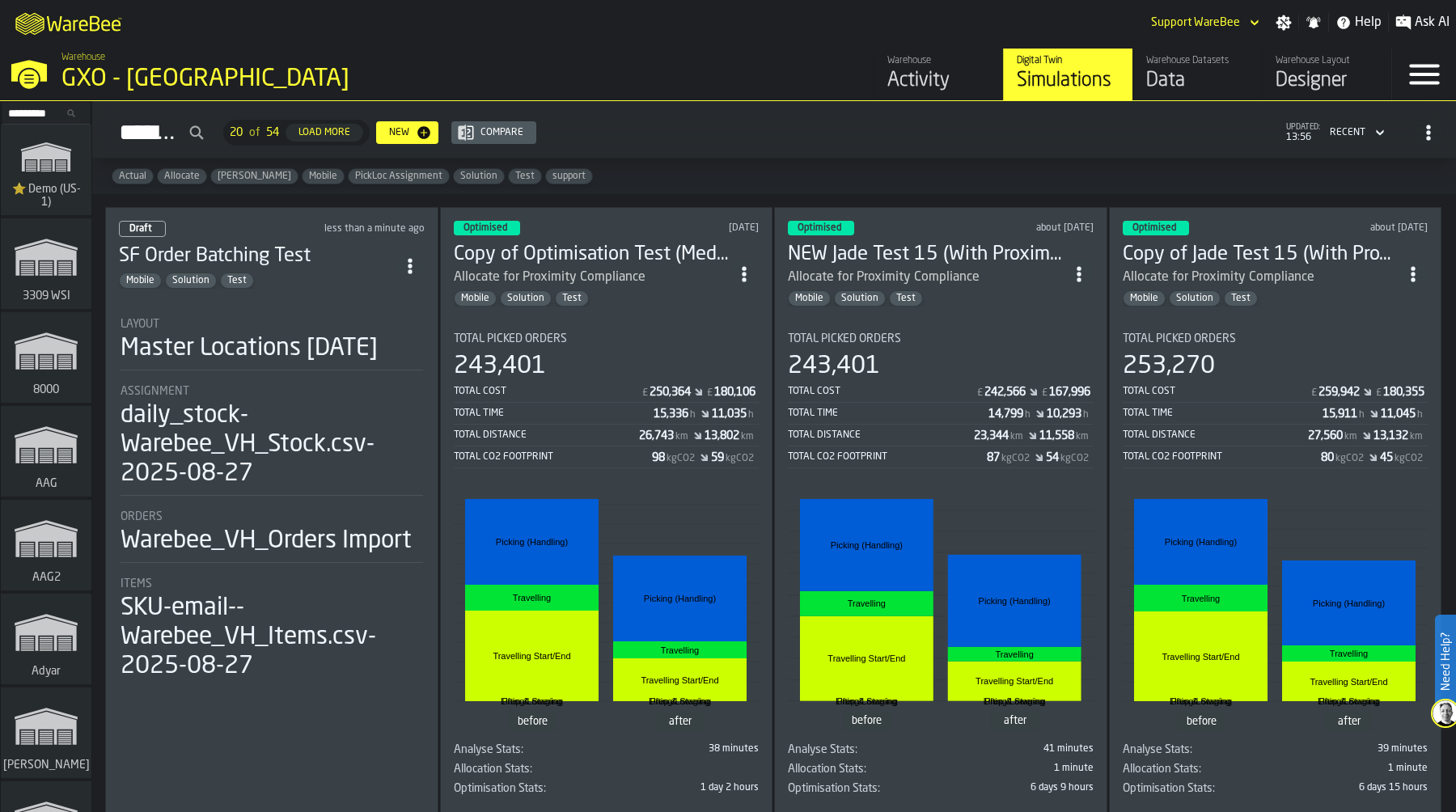
click at [36, 107] on input "Search..." at bounding box center [46, 113] width 84 height 18
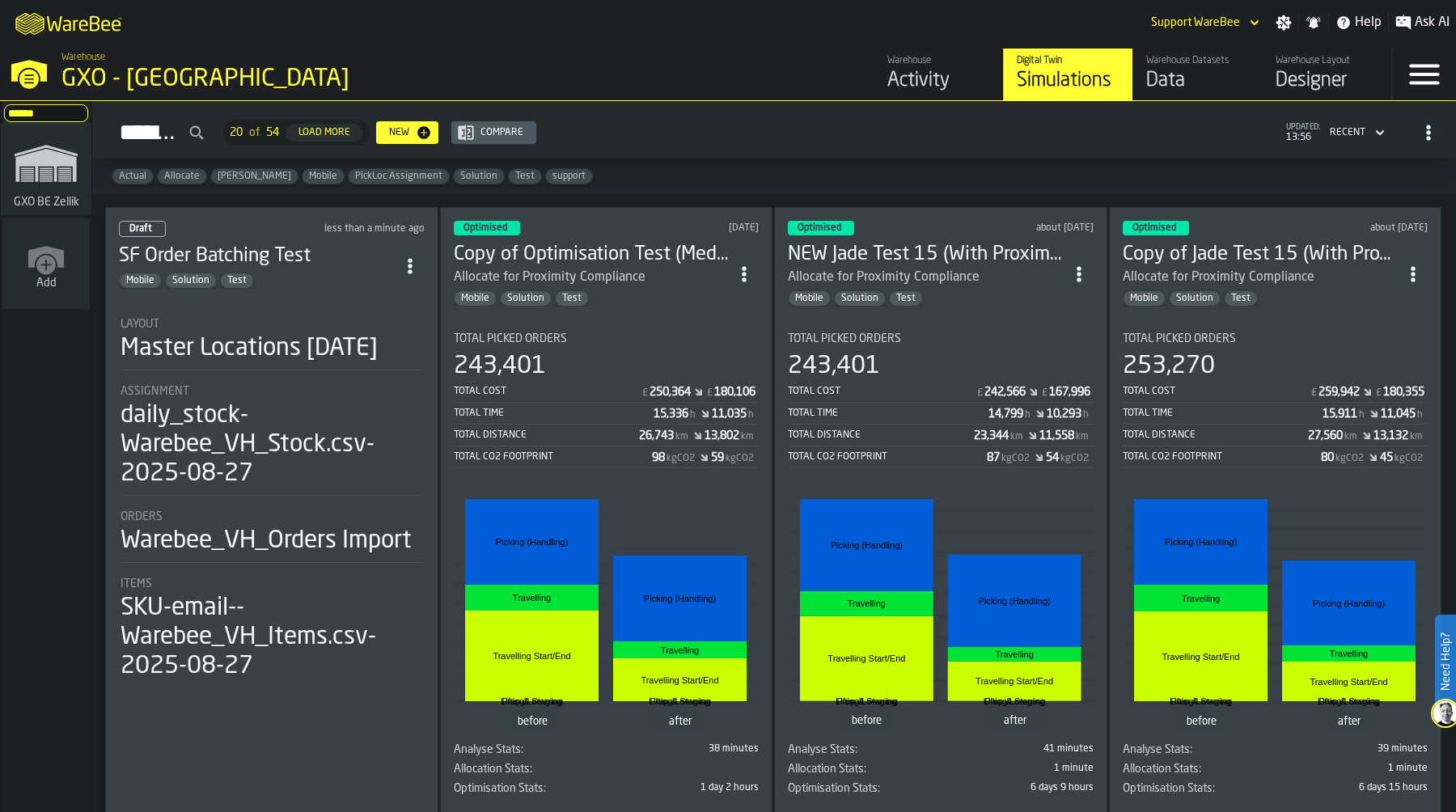
type input "******"
click at [52, 171] on icon "link-to-/wh/i/5fa160b1-7992-442a-9057-4226e3d2ae6d/simulations" at bounding box center [46, 163] width 78 height 65
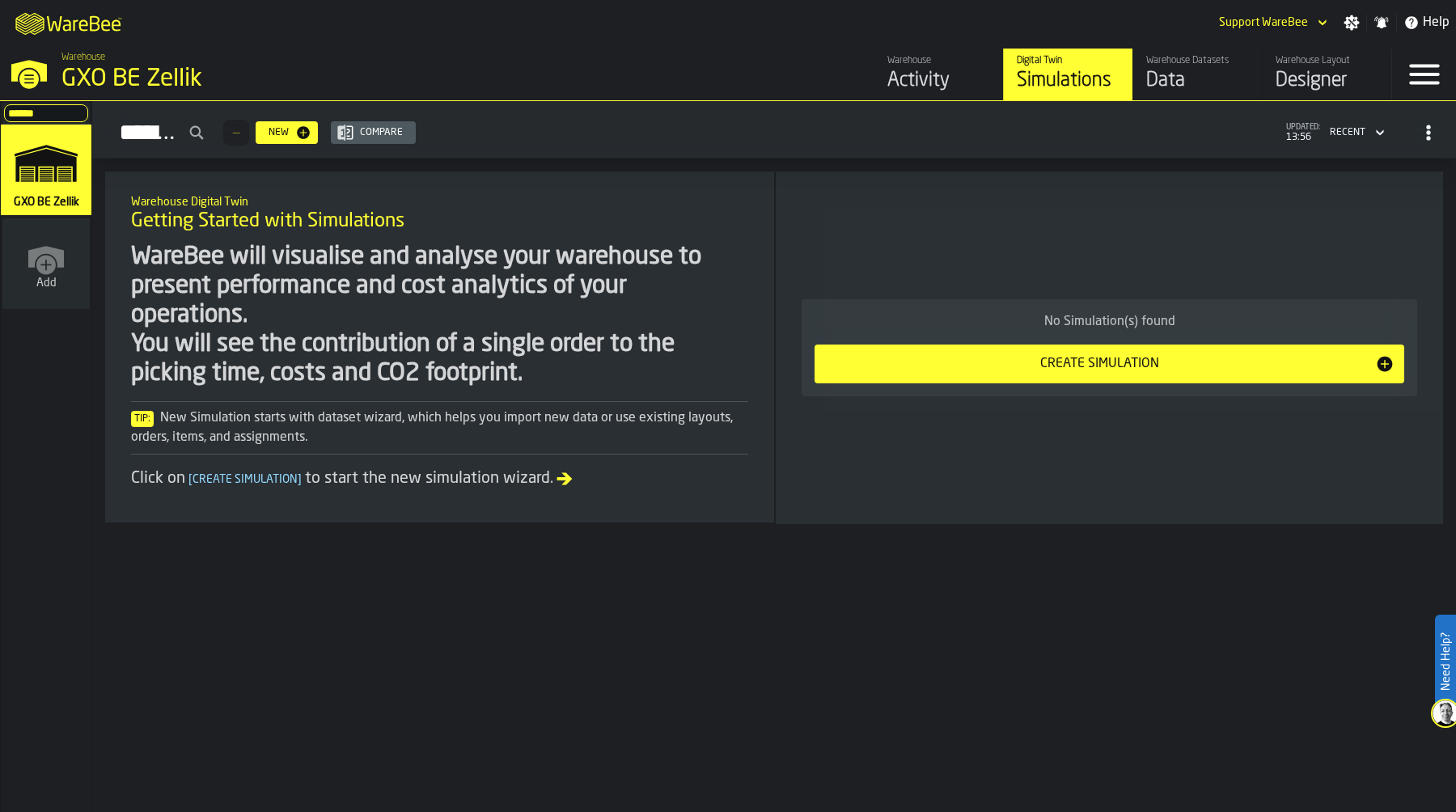
click at [1359, 14] on icon "button-toggle-Settings" at bounding box center [1351, 22] width 16 height 16
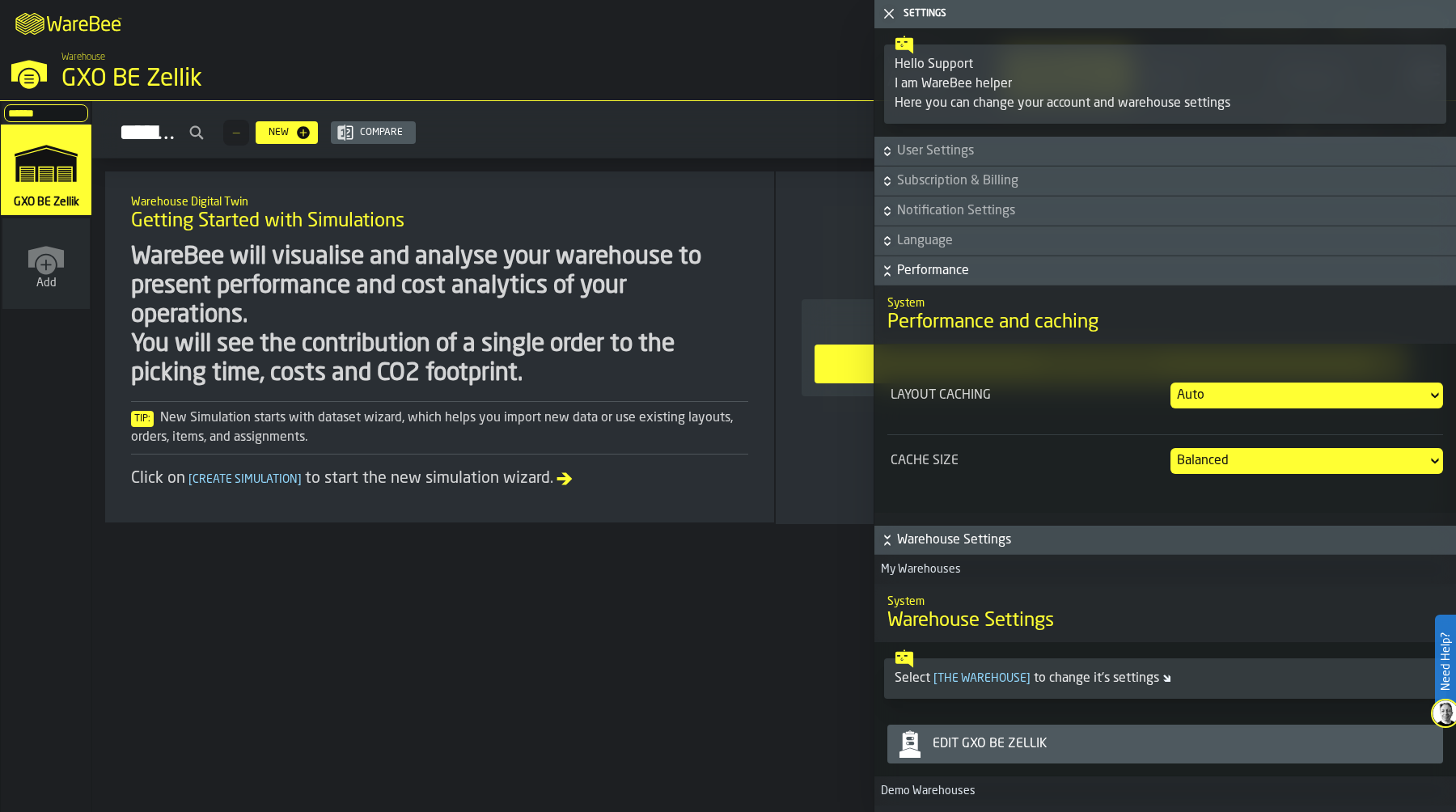
click at [1010, 743] on div "Edit GXO BE Zellik" at bounding box center [1181, 744] width 510 height 19
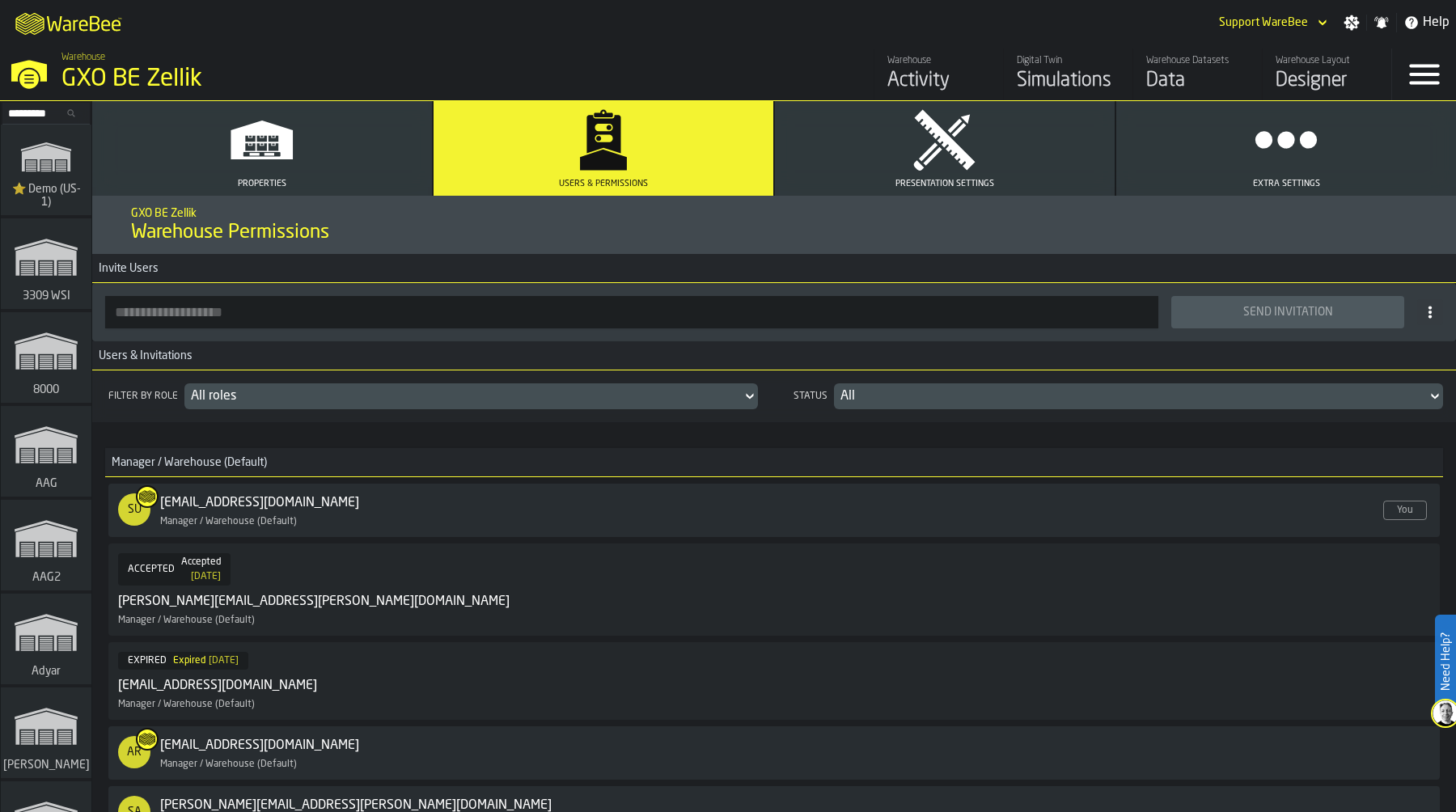
click at [413, 310] on input "button-toolbar-" at bounding box center [631, 312] width 1053 height 33
paste input "**********"
type input "**********"
click at [1247, 321] on button "Send Invitation" at bounding box center [1288, 312] width 233 height 33
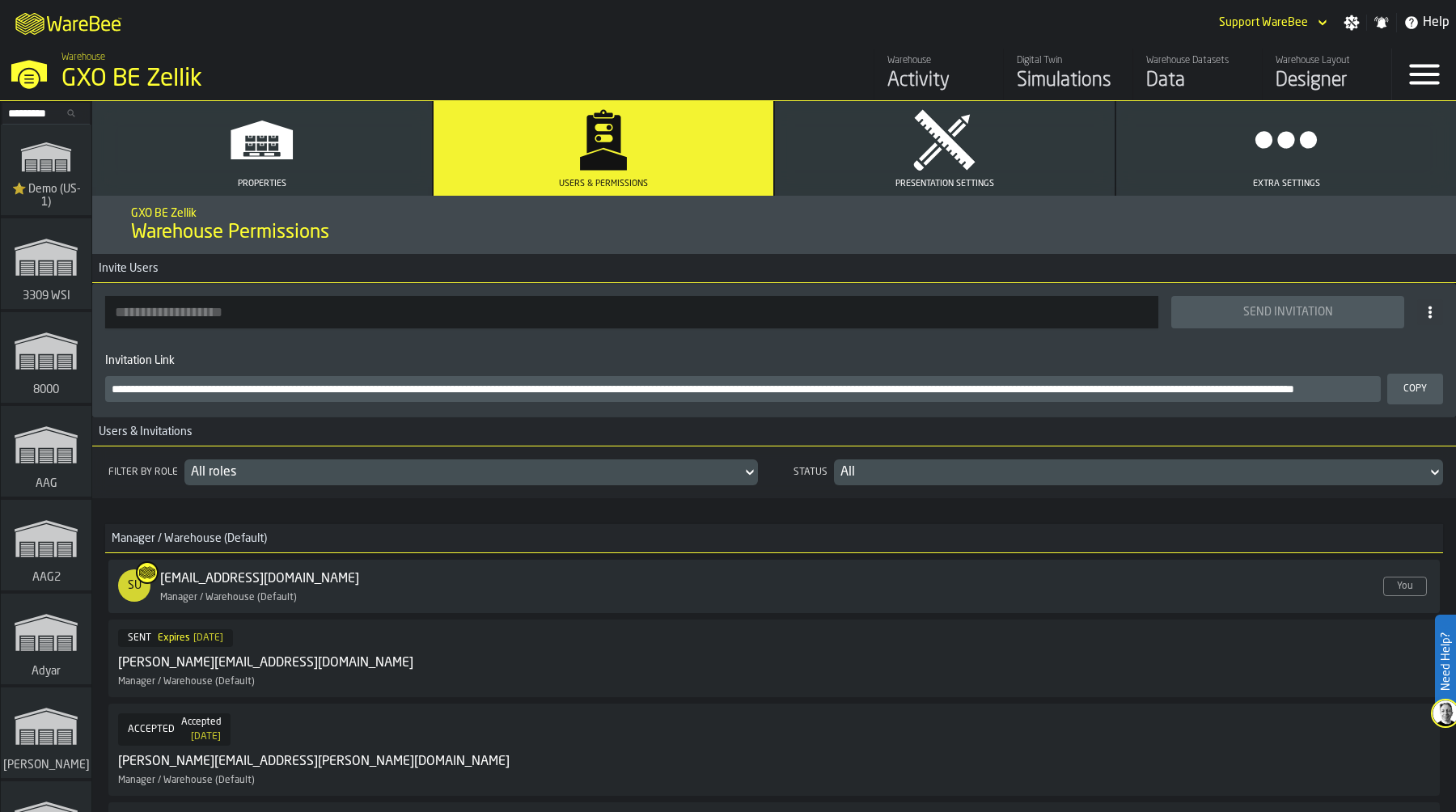
click at [223, 313] on input "button-toolbar-" at bounding box center [631, 312] width 1053 height 33
paste input "**********"
type input "**********"
click at [1220, 306] on div "Send Invitation" at bounding box center [1288, 312] width 213 height 13
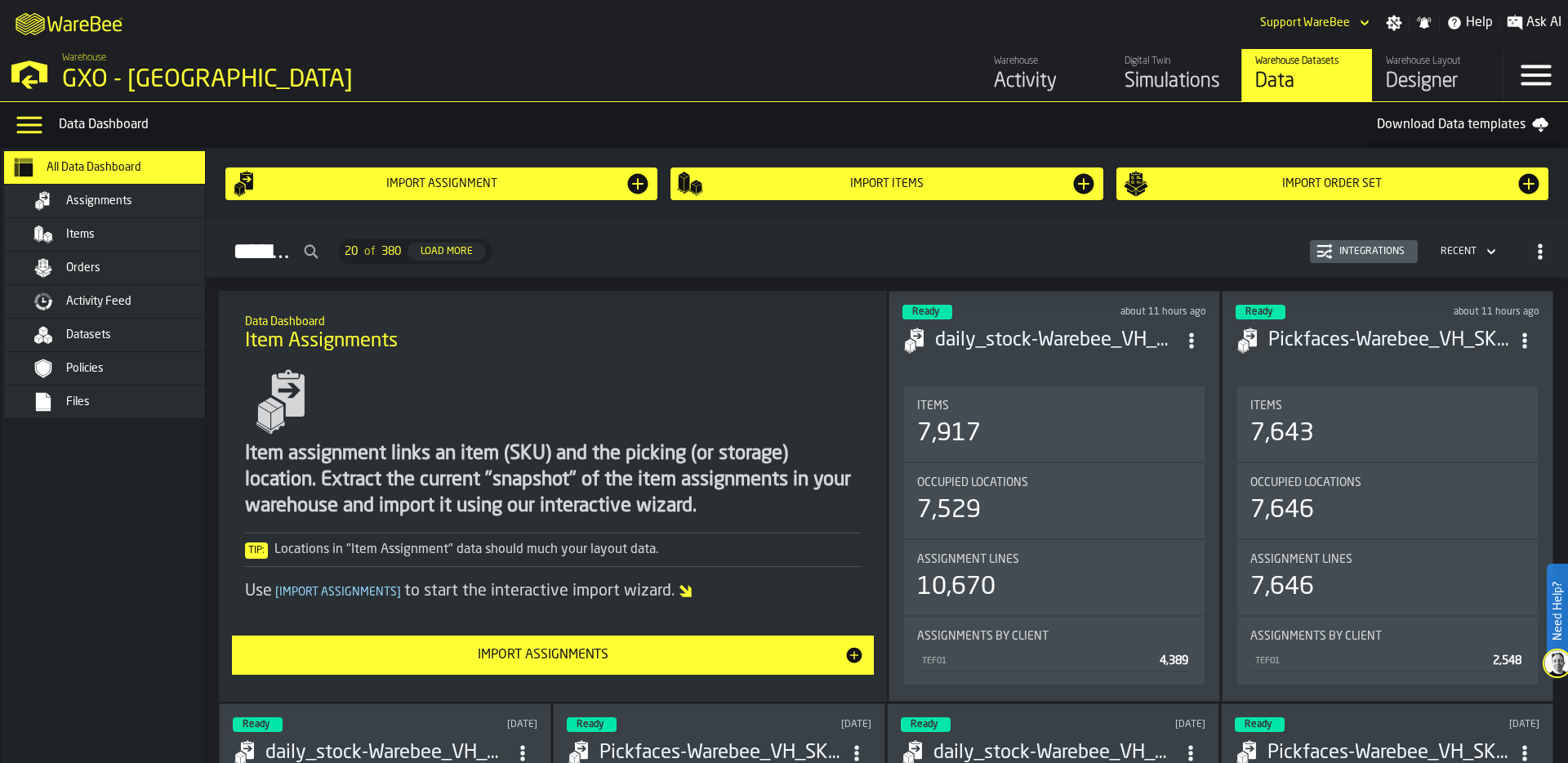
click at [1193, 74] on div "Simulations" at bounding box center [1176, 81] width 104 height 26
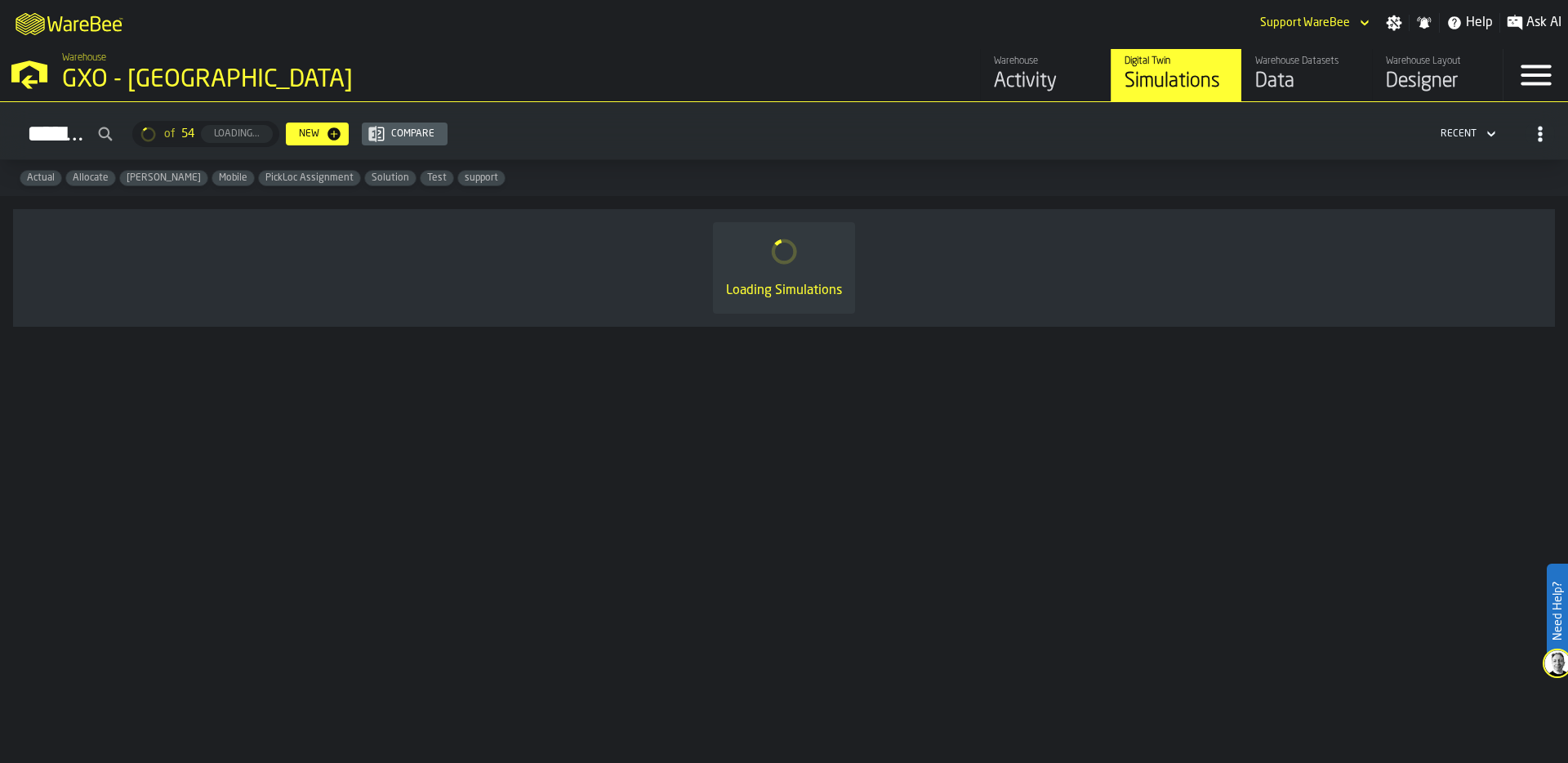
click at [1246, 71] on link "Warehouse Datasets Data" at bounding box center [1306, 75] width 131 height 52
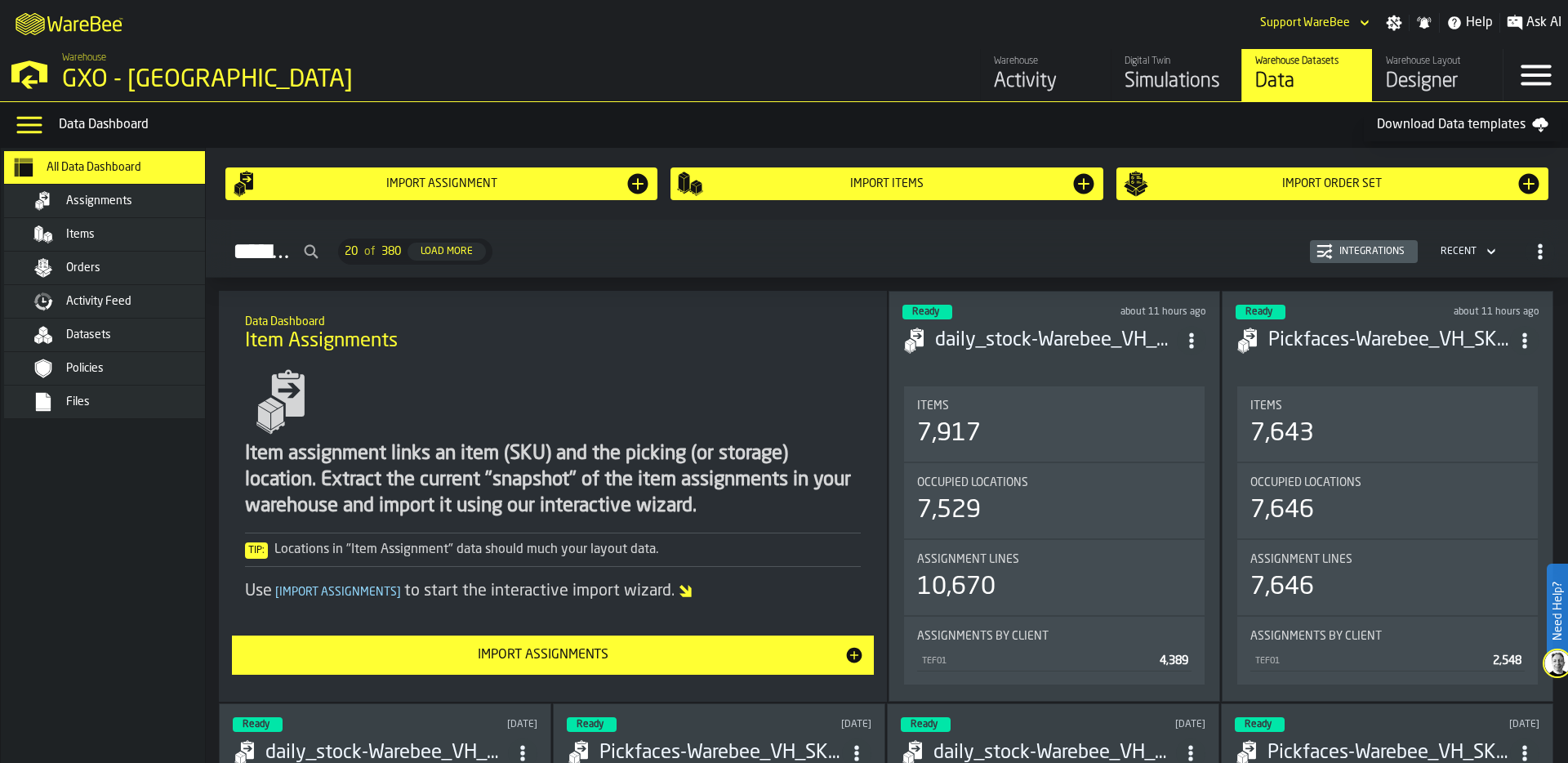
click at [139, 275] on div "Orders" at bounding box center [126, 268] width 199 height 20
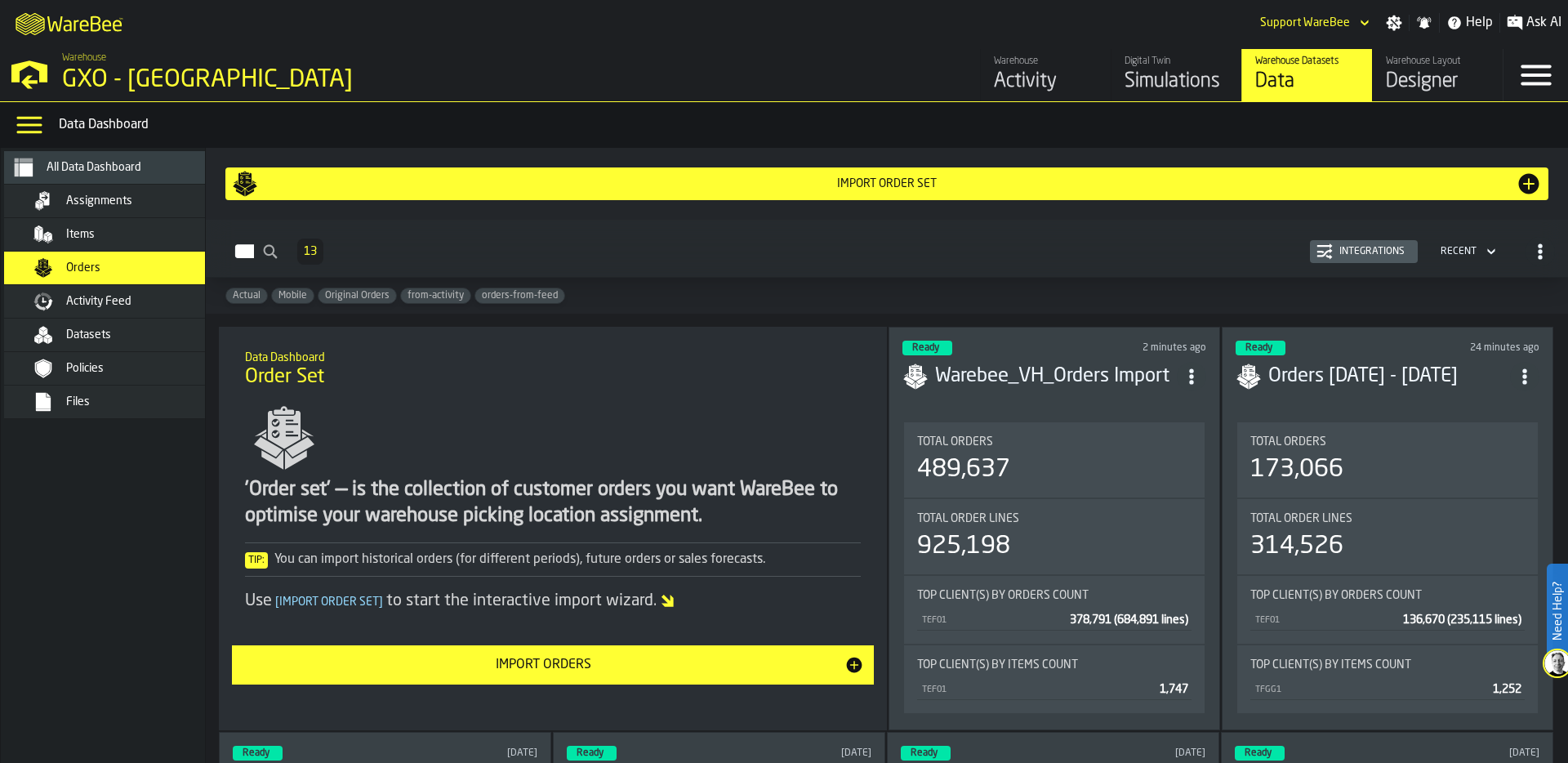
click at [1042, 464] on div "489,637" at bounding box center [1054, 470] width 274 height 30
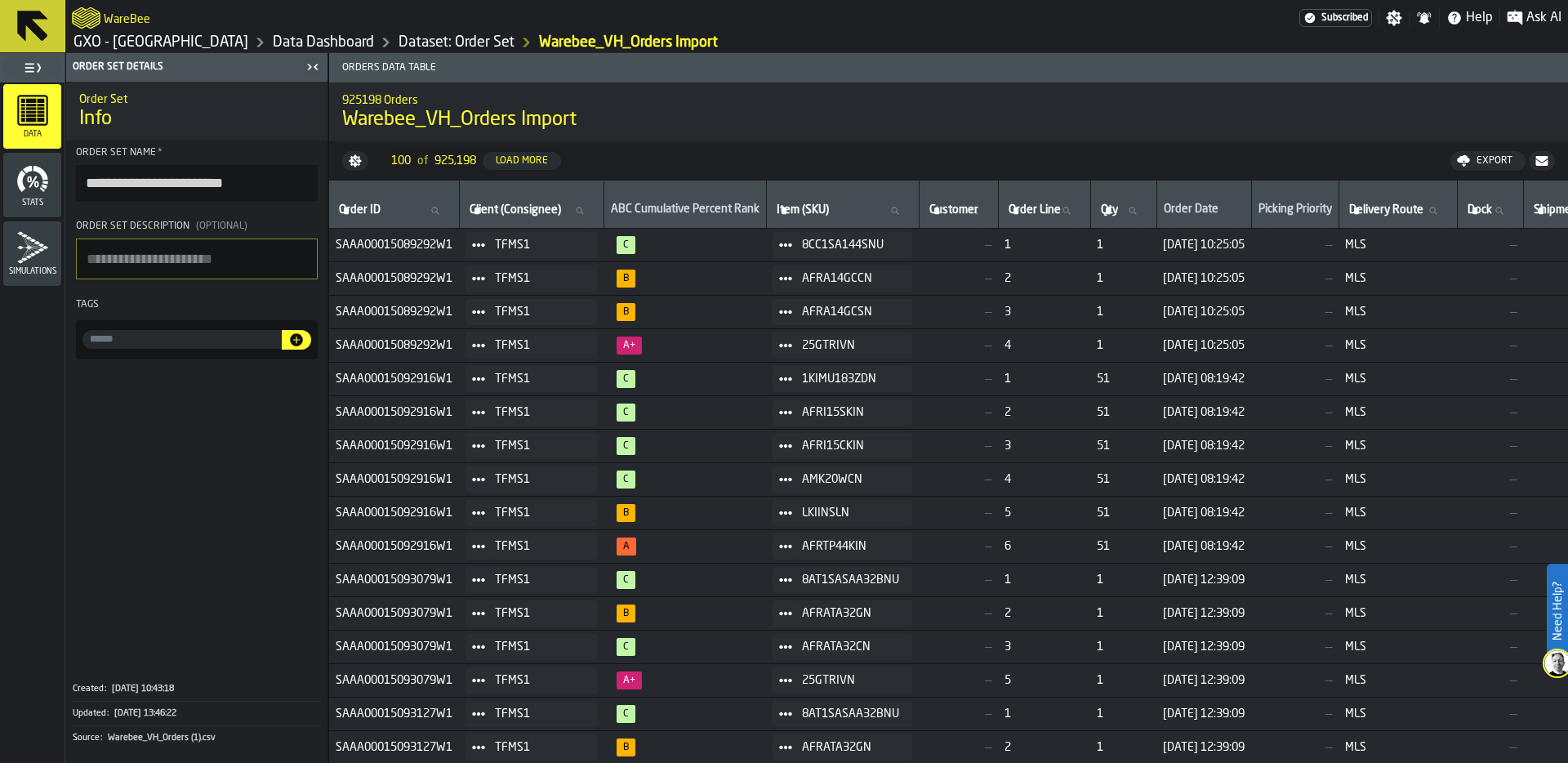
scroll to position [0, 264]
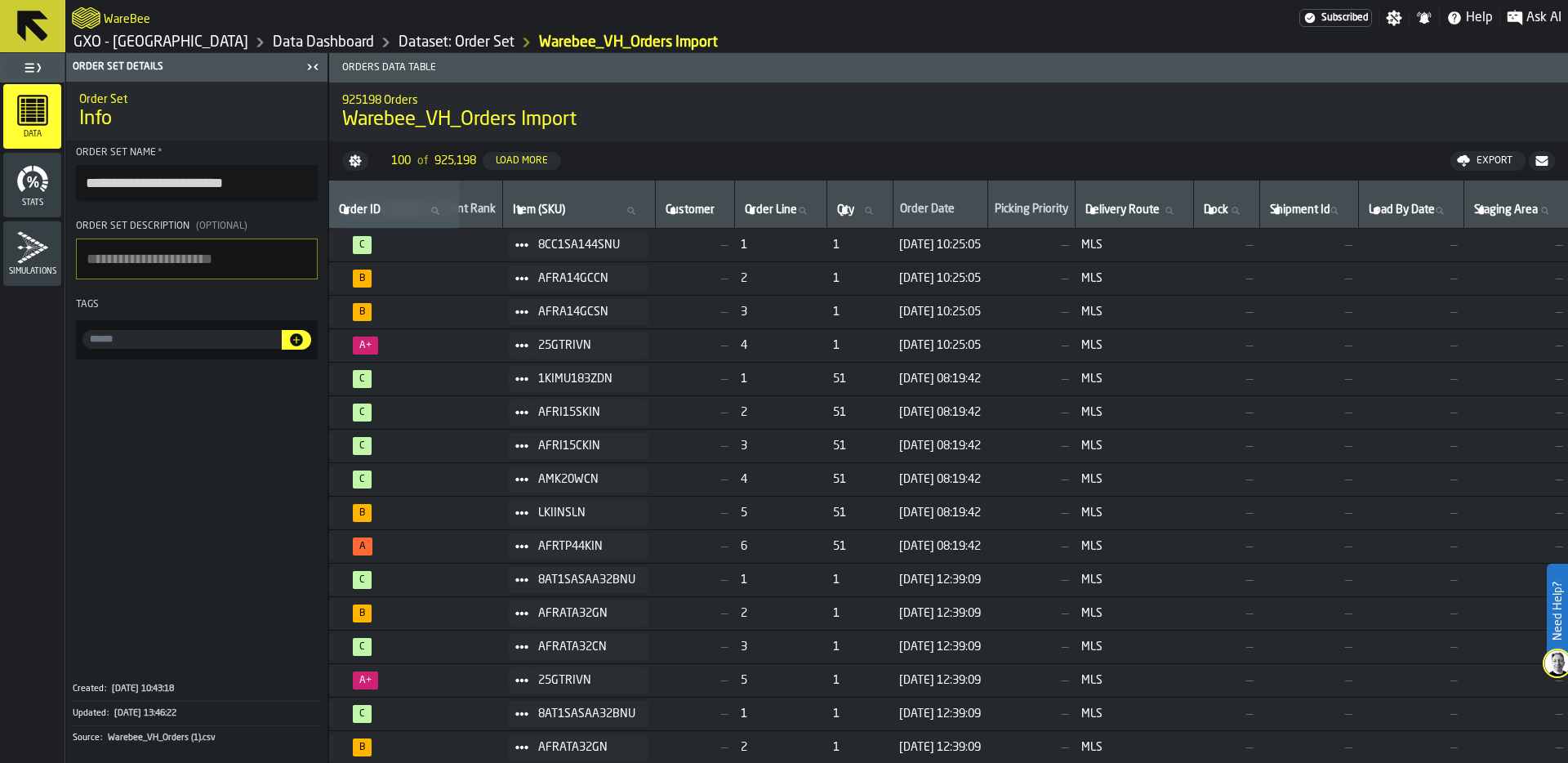
click at [1147, 343] on span "MLS" at bounding box center [1134, 345] width 105 height 13
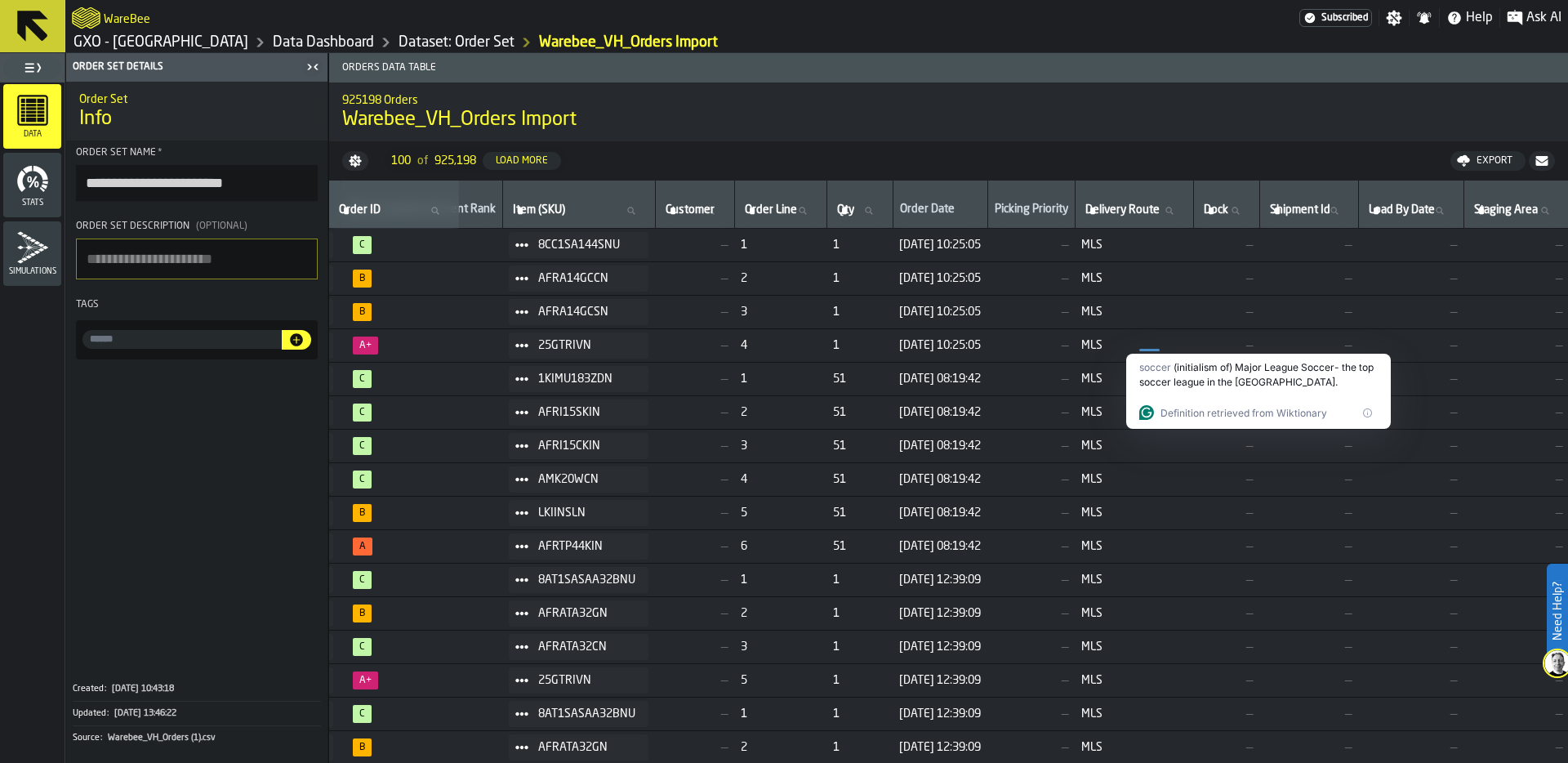
click at [1149, 514] on span "MLS" at bounding box center [1134, 513] width 105 height 13
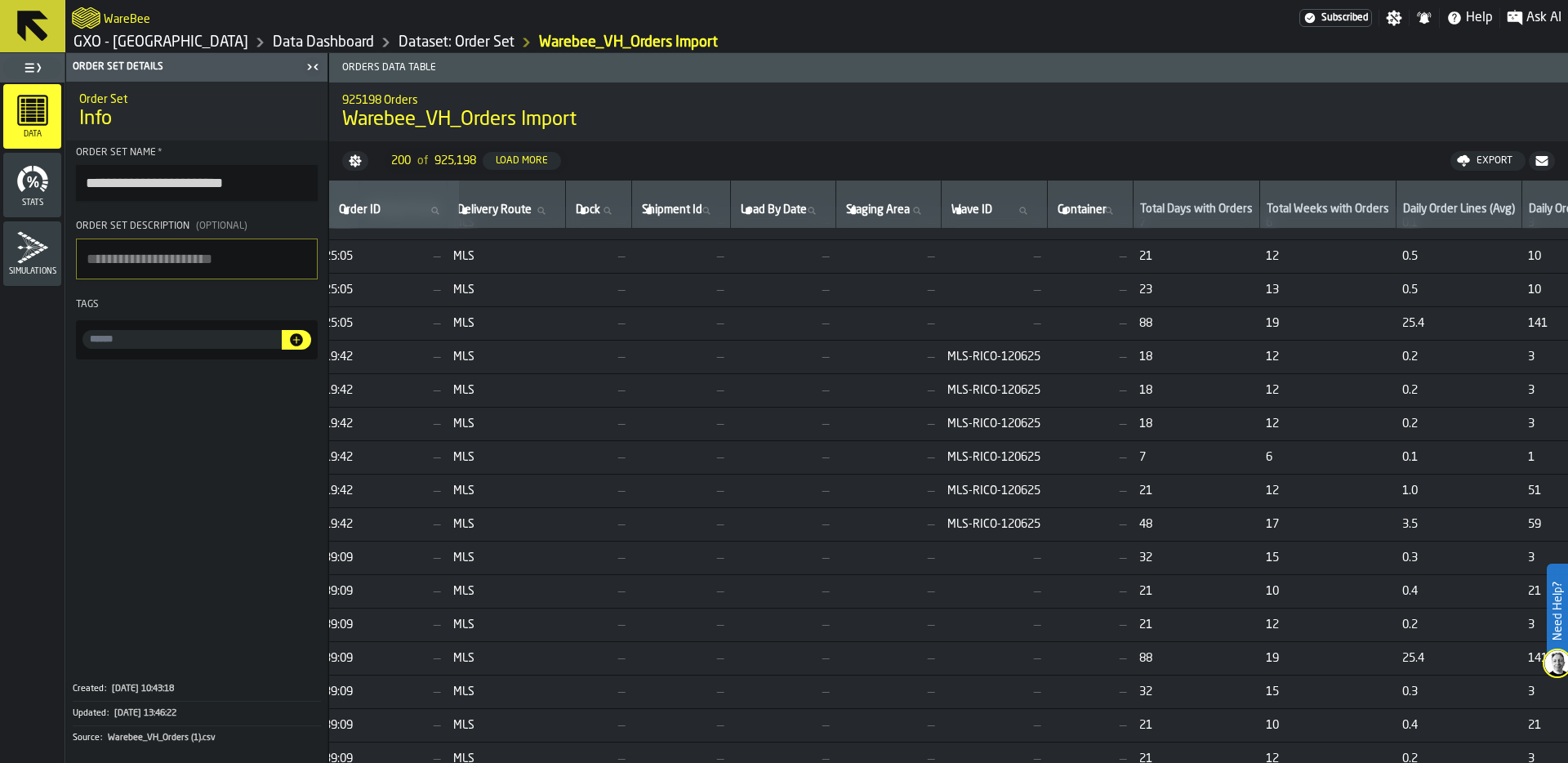
scroll to position [0, 891]
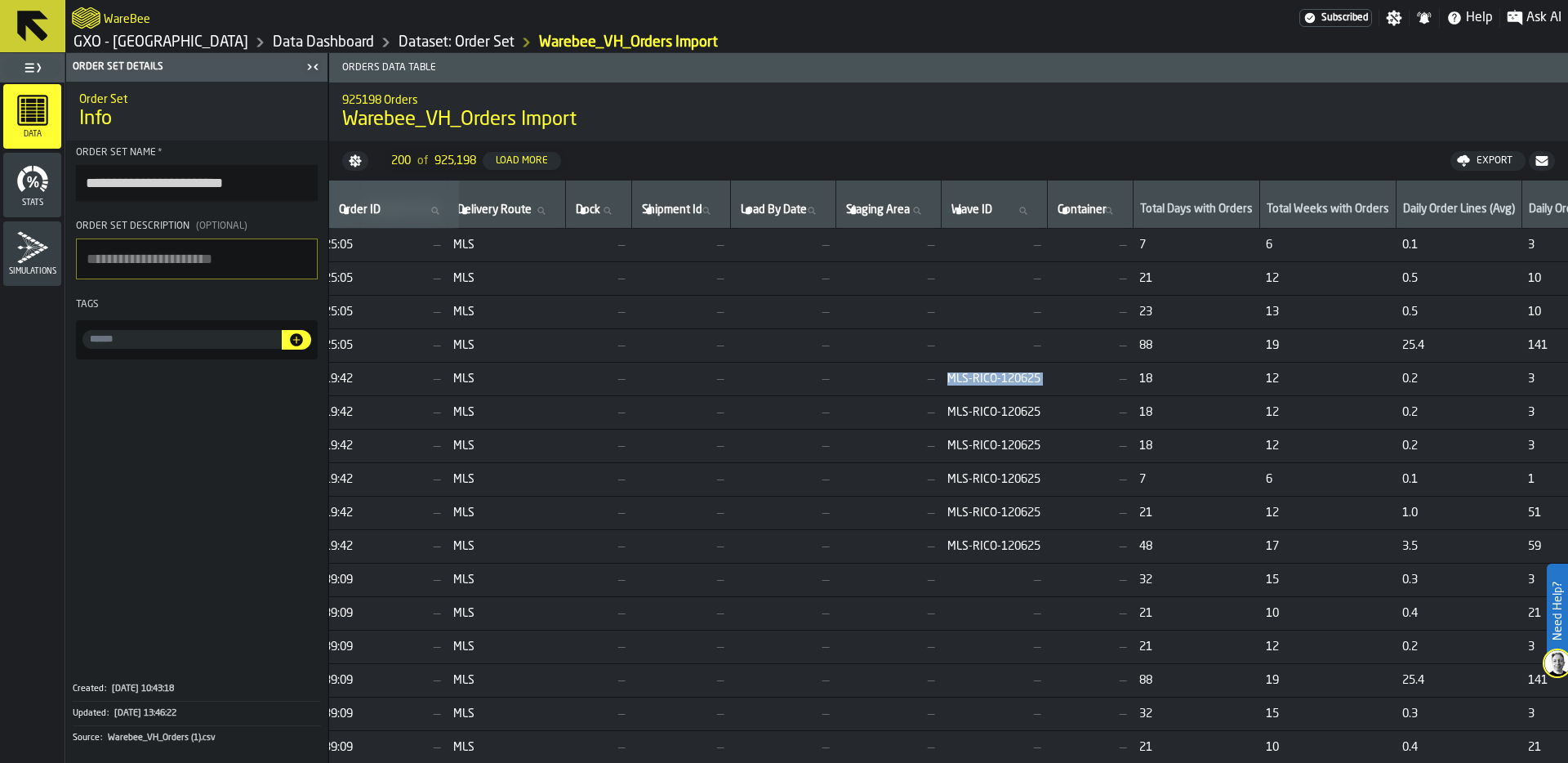
drag, startPoint x: 1031, startPoint y: 376, endPoint x: 1138, endPoint y: 379, distance: 107.0
click at [1138, 379] on tr "SAAA00015092916W1 TFMS1 C 1KIMU183ZDN — 1 51 [DATE] 08:19:42 — MLS — — — — MLS-…" at bounding box center [974, 379] width 3073 height 33
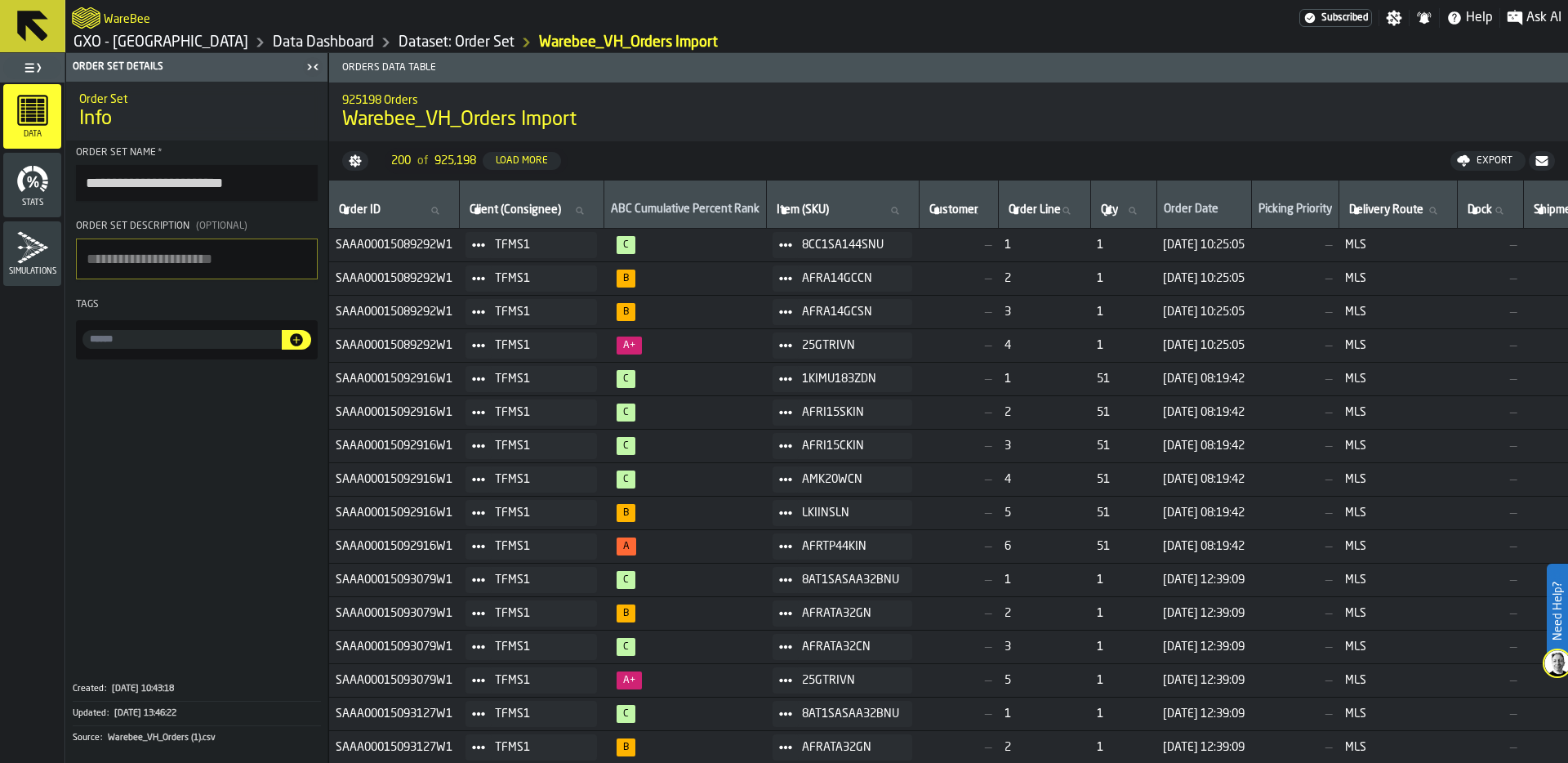
scroll to position [0, 9]
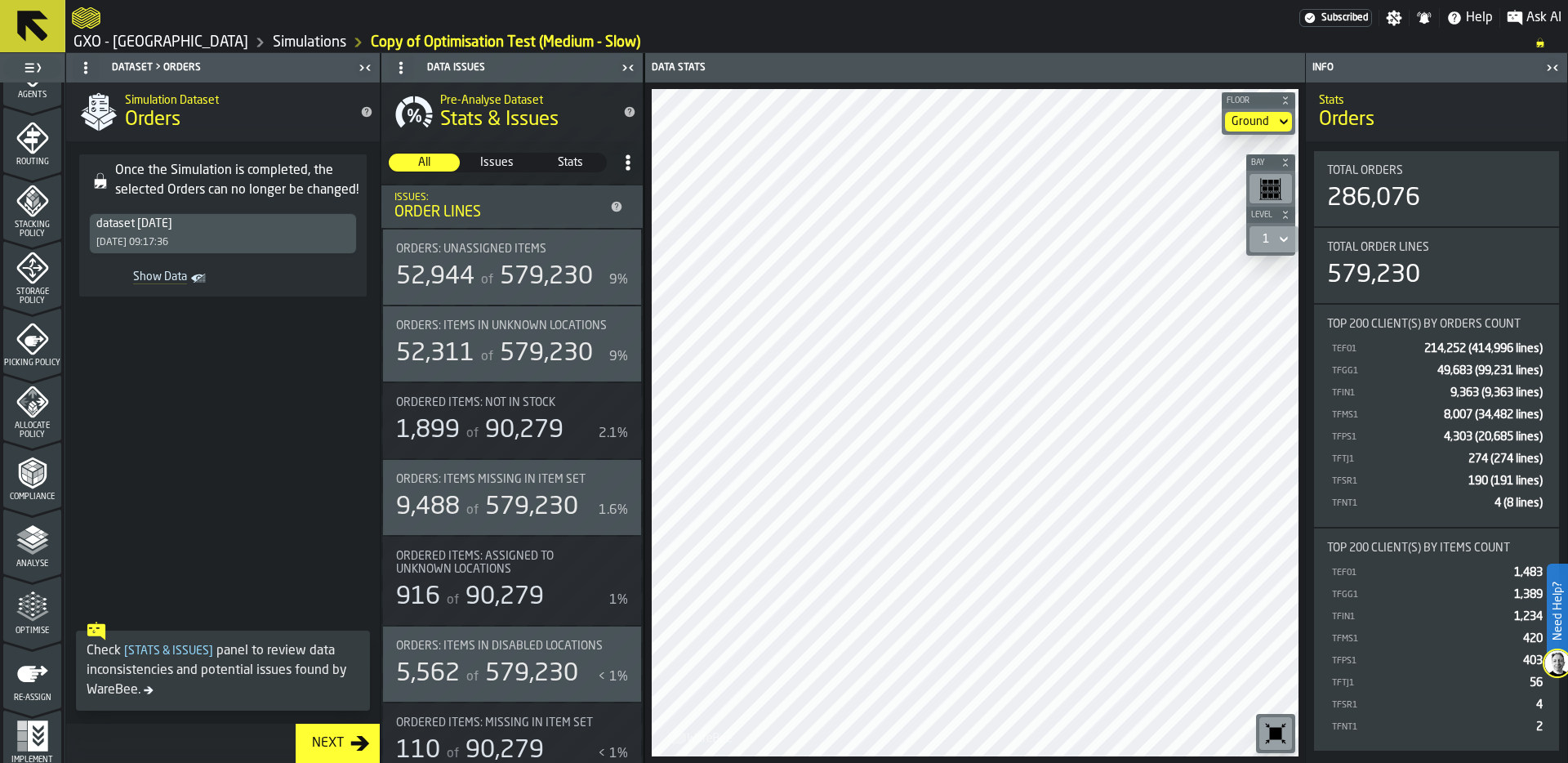
scroll to position [527, 0]
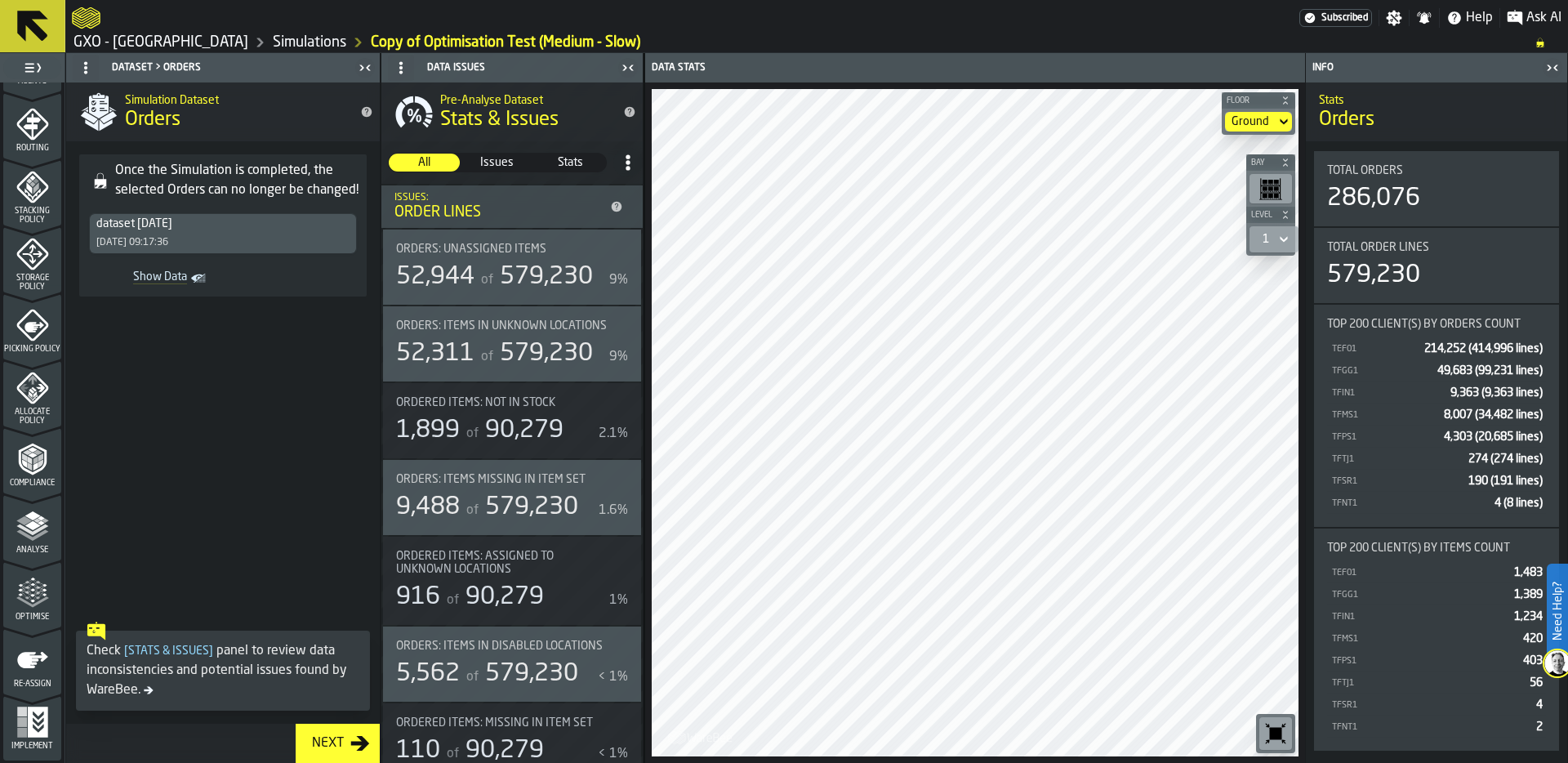
click at [34, 510] on icon "menu Analyse" at bounding box center [32, 526] width 33 height 33
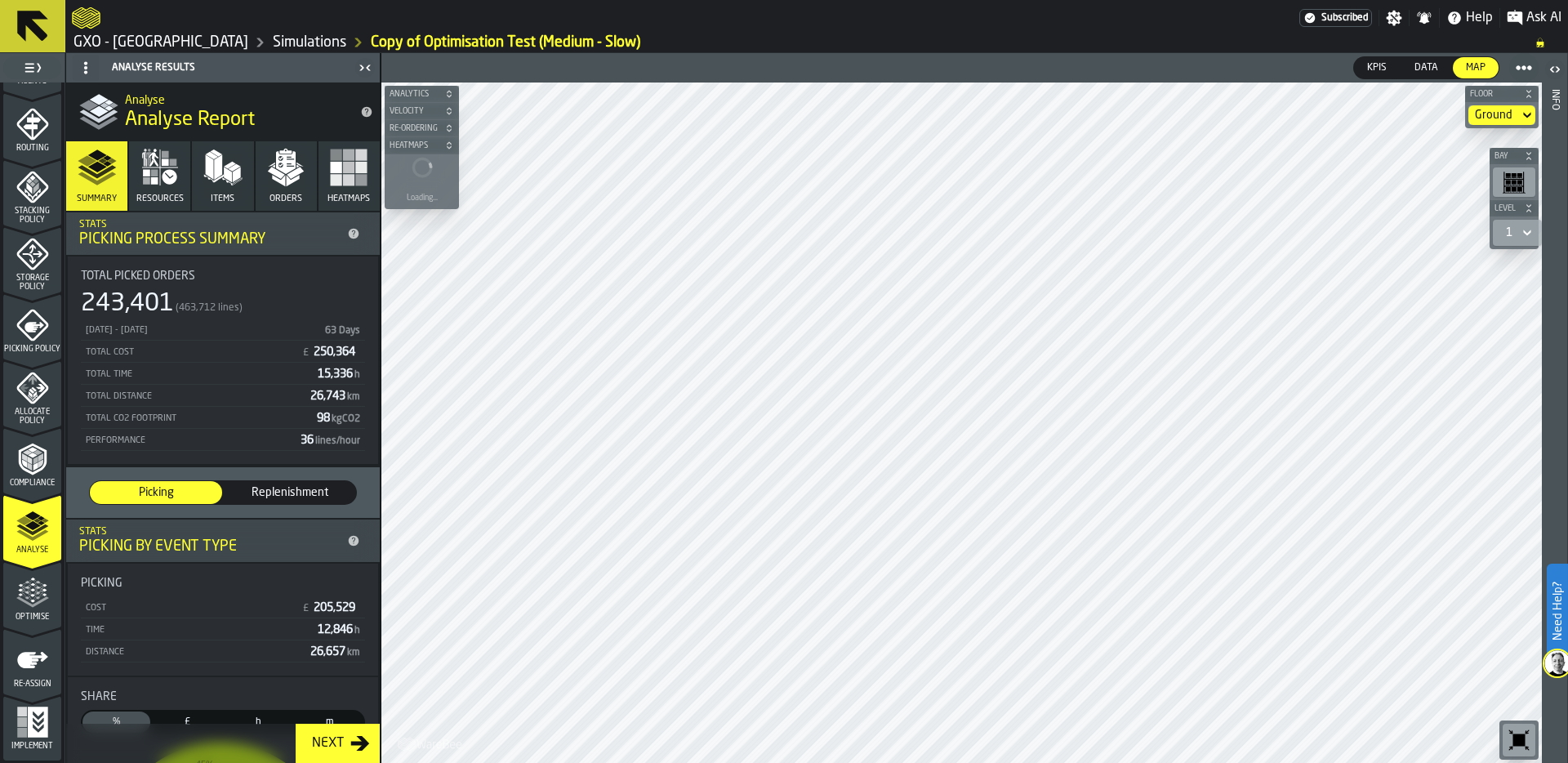
click at [163, 171] on icon "button" at bounding box center [160, 167] width 39 height 39
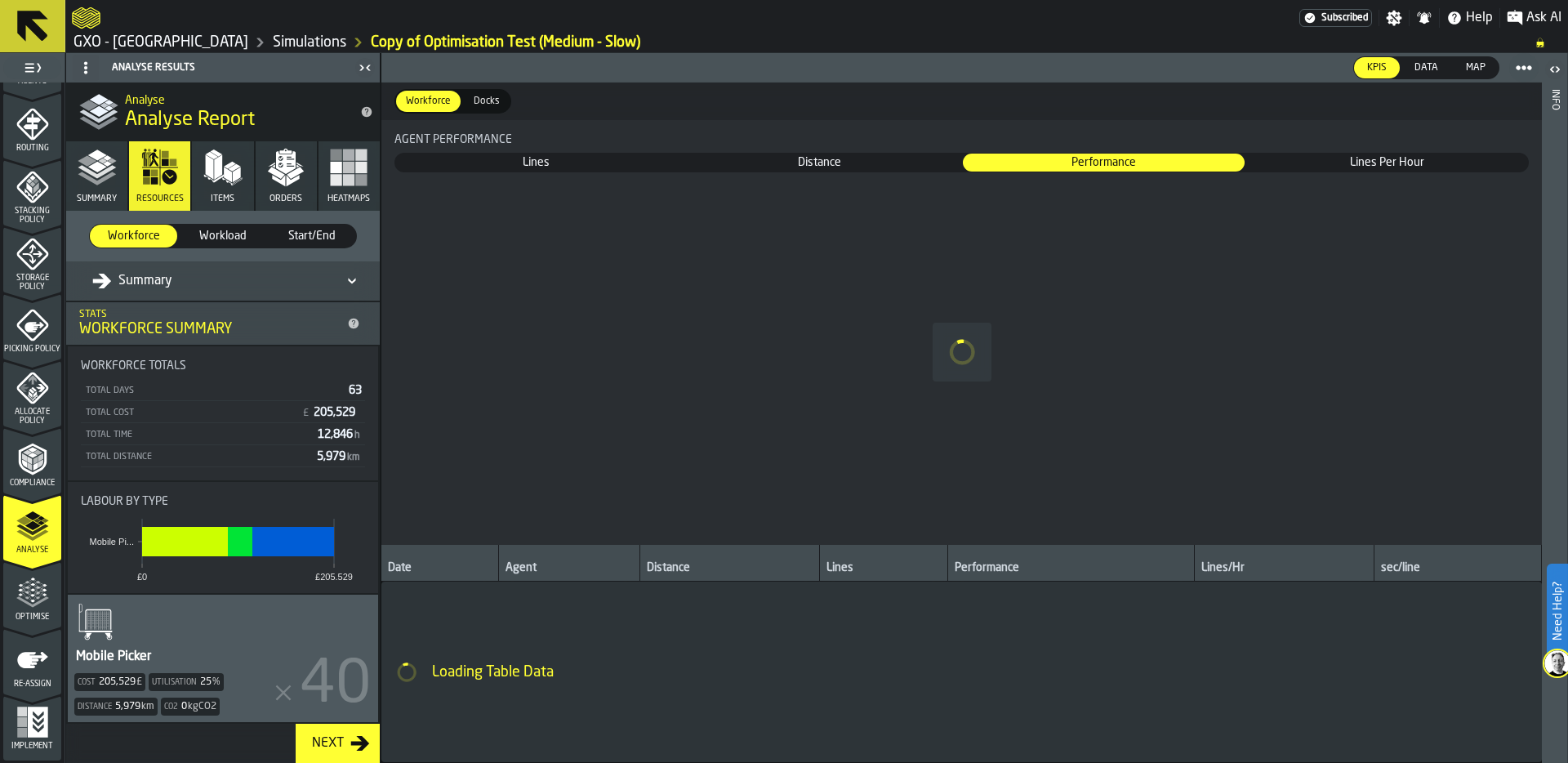
click at [219, 169] on polygon "button" at bounding box center [217, 167] width 8 height 24
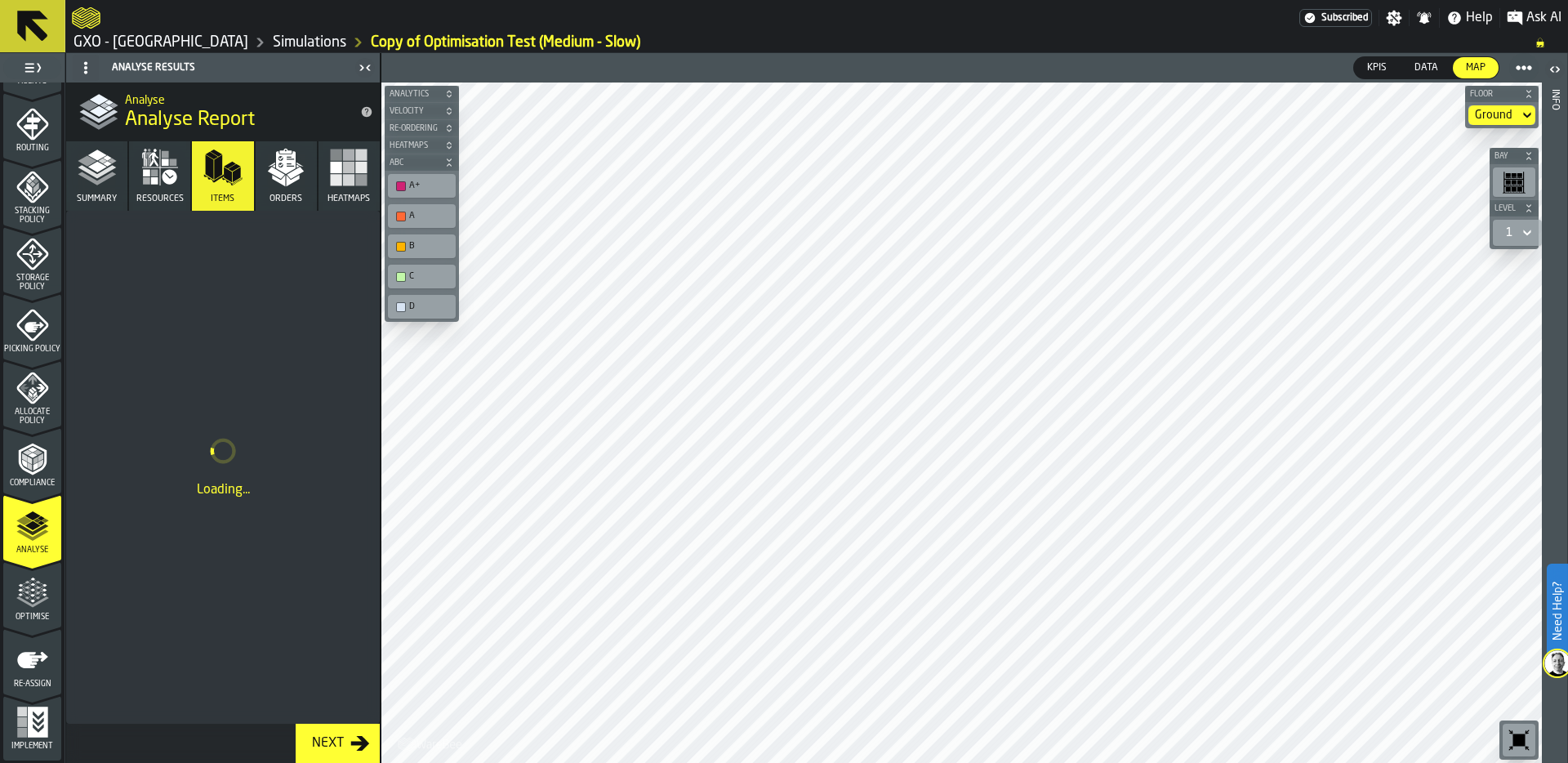
click at [284, 174] on icon "button" at bounding box center [286, 167] width 39 height 39
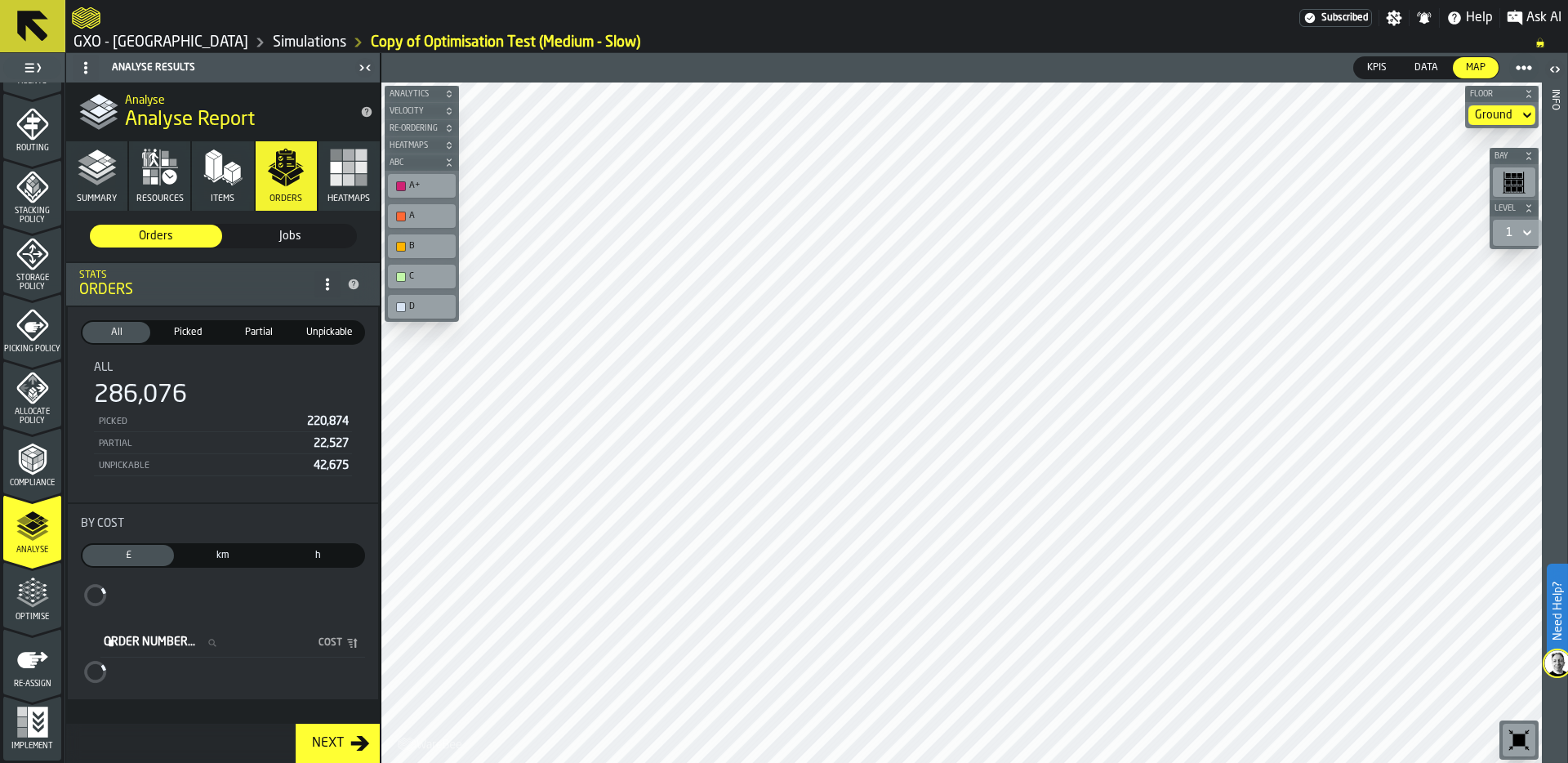
click at [298, 232] on span "Jobs" at bounding box center [290, 236] width 119 height 16
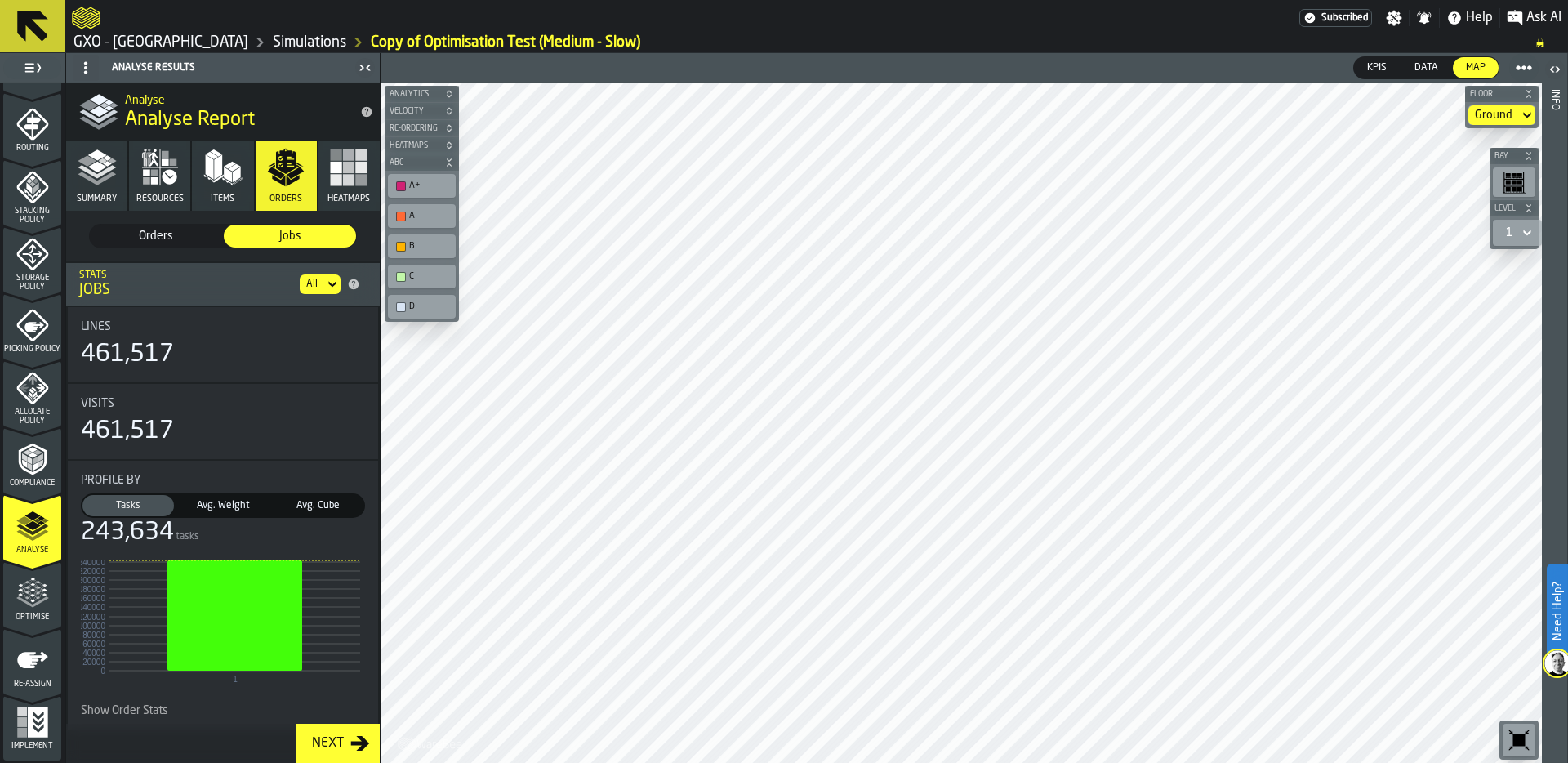
click at [165, 233] on span "Orders" at bounding box center [156, 236] width 119 height 16
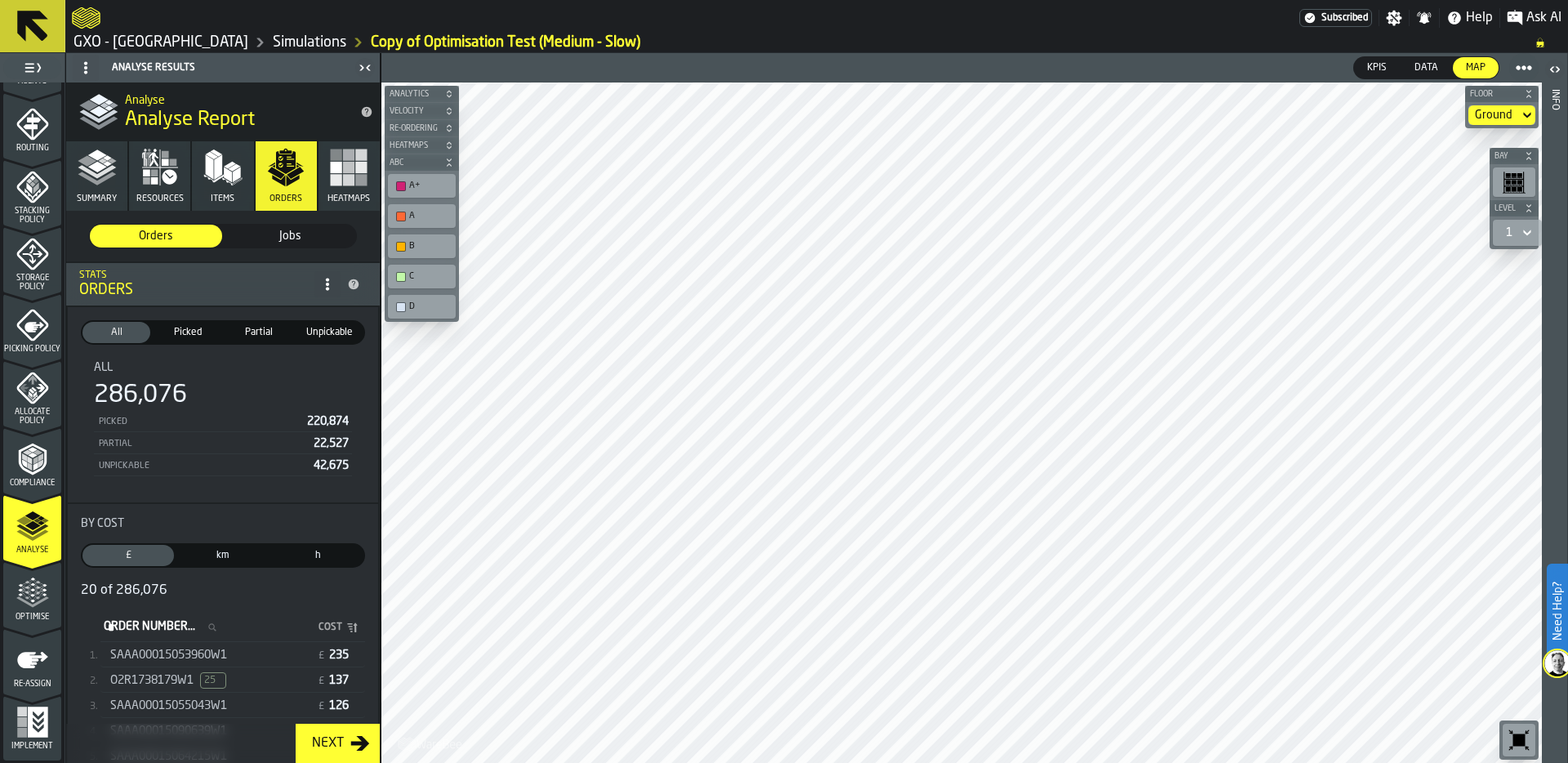
click at [219, 654] on span "SAAA00015053960W1" at bounding box center [168, 655] width 117 height 13
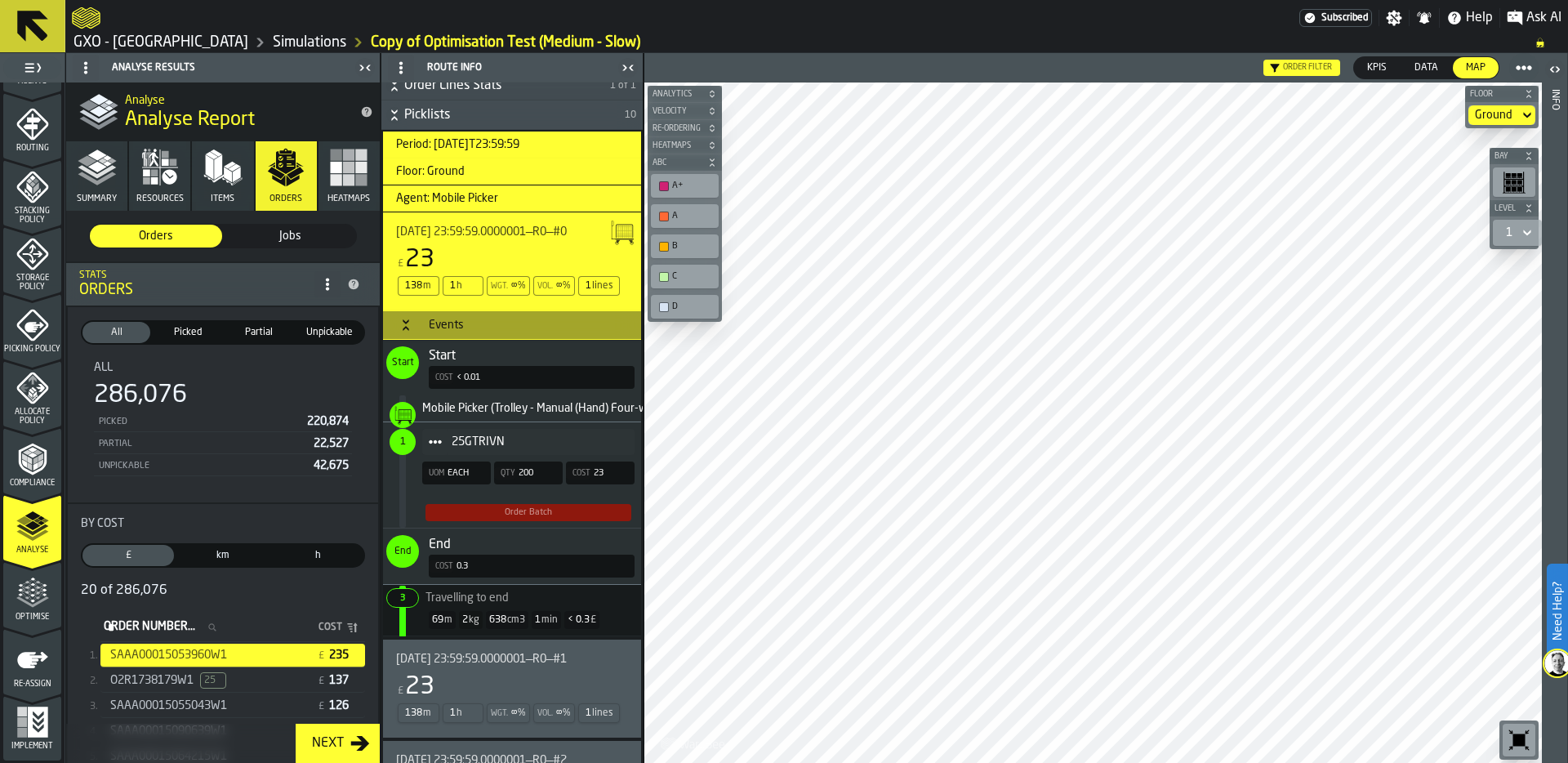
scroll to position [599, 0]
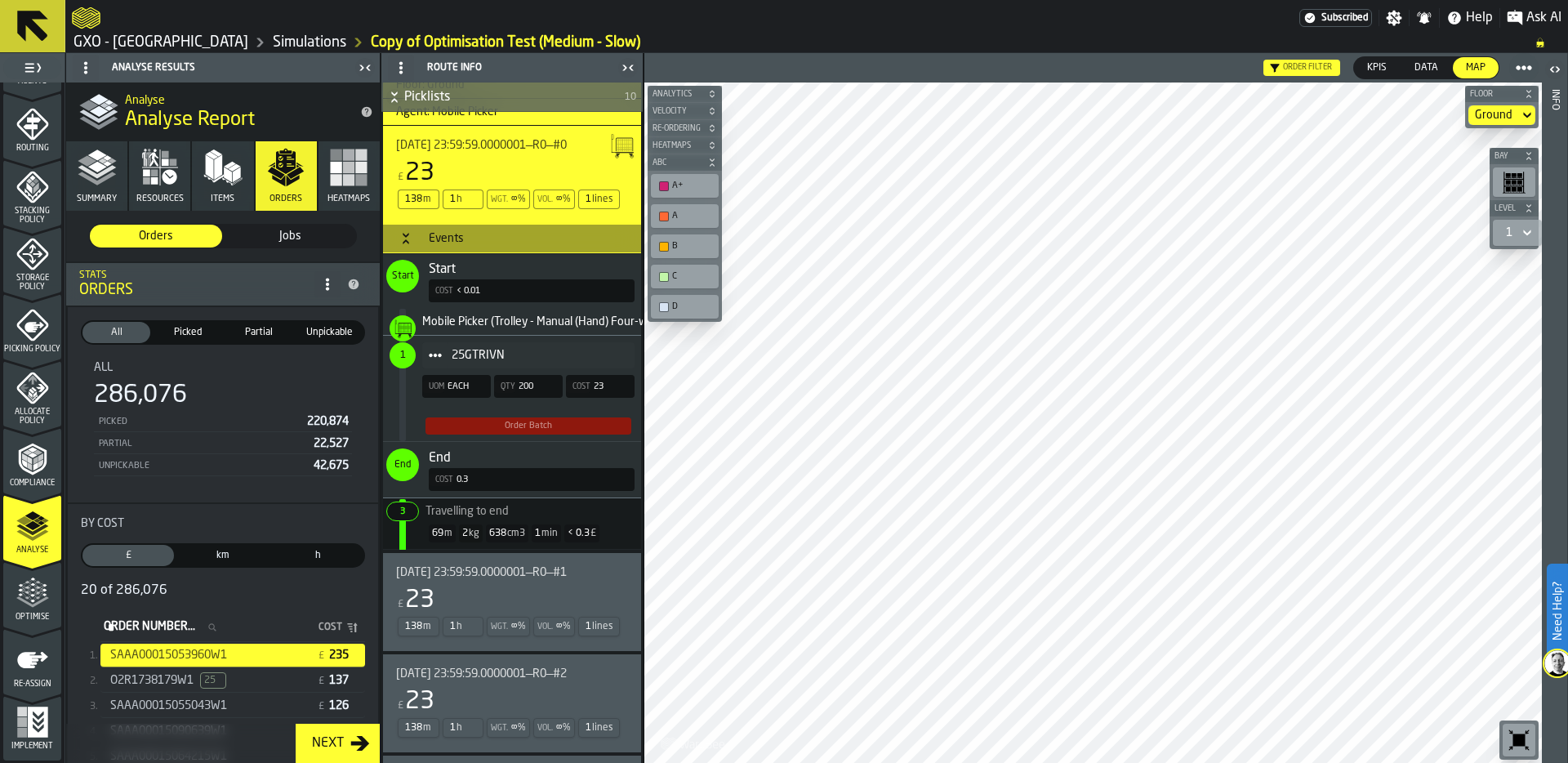
click at [520, 427] on div "Order Batch" at bounding box center [528, 426] width 47 height 11
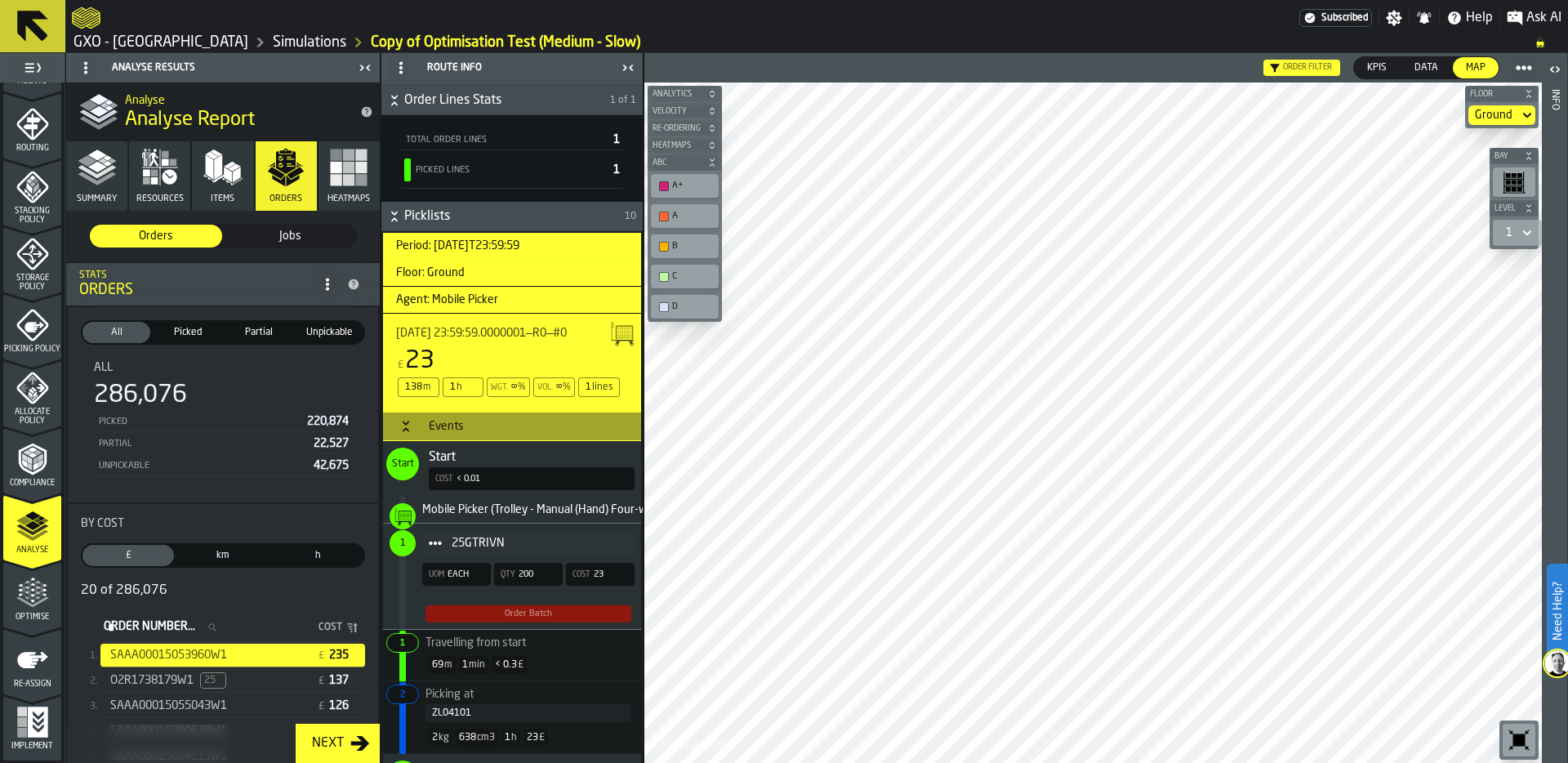
scroll to position [406, 0]
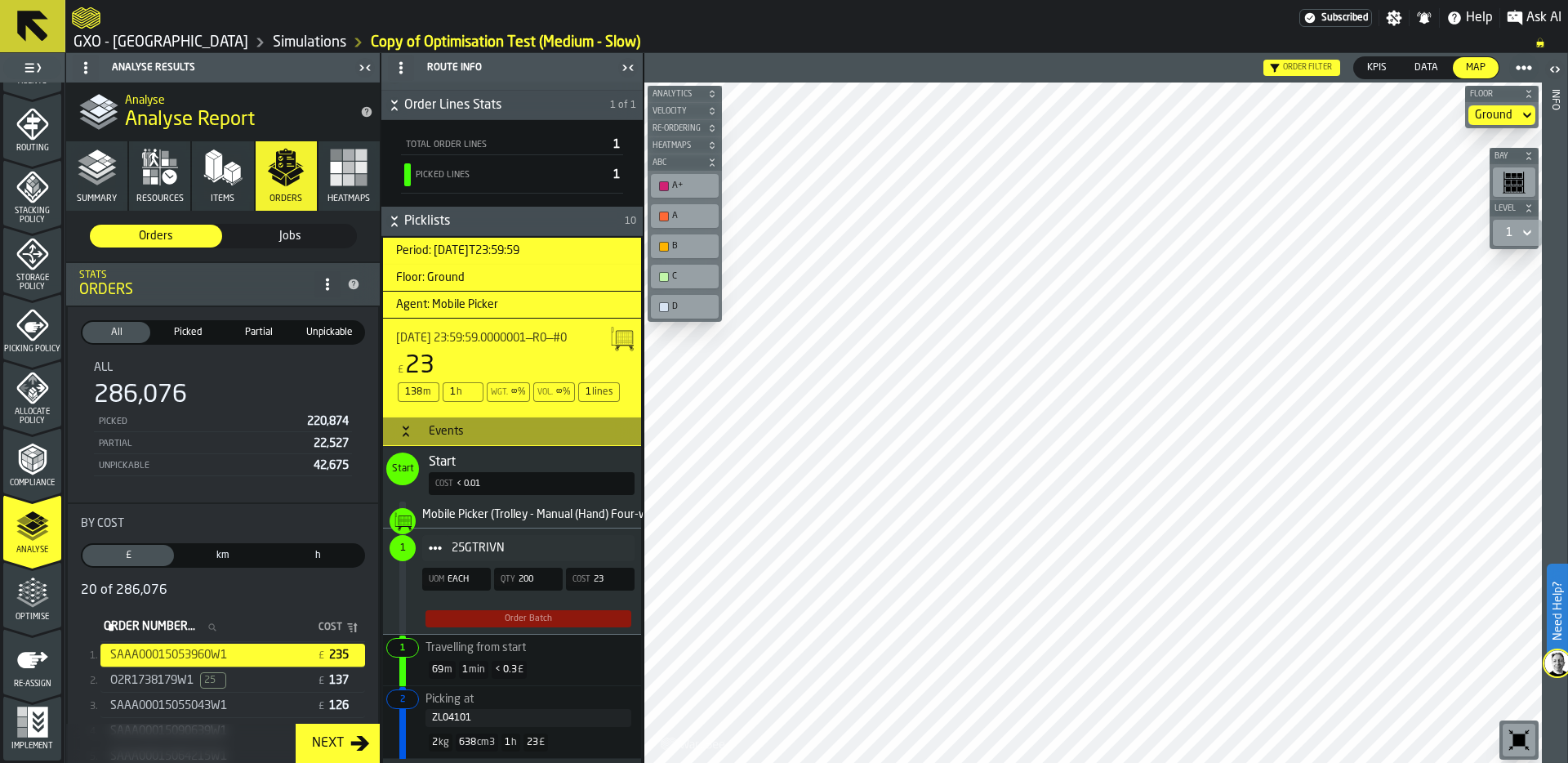
click at [181, 40] on link "GXO - [GEOGRAPHIC_DATA]" at bounding box center [160, 42] width 174 height 18
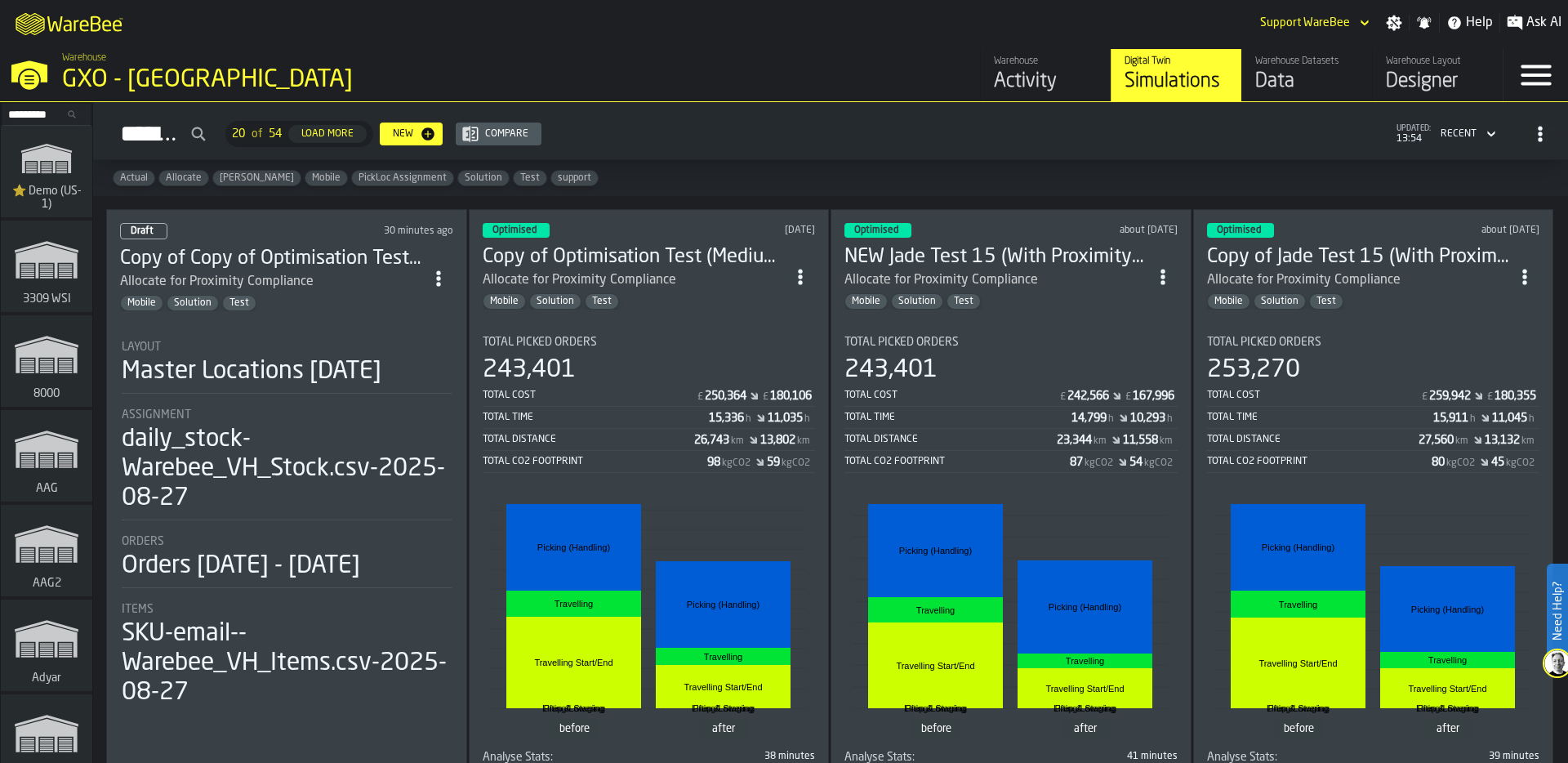
click at [364, 297] on div "Mobile Solution Test" at bounding box center [272, 303] width 304 height 16
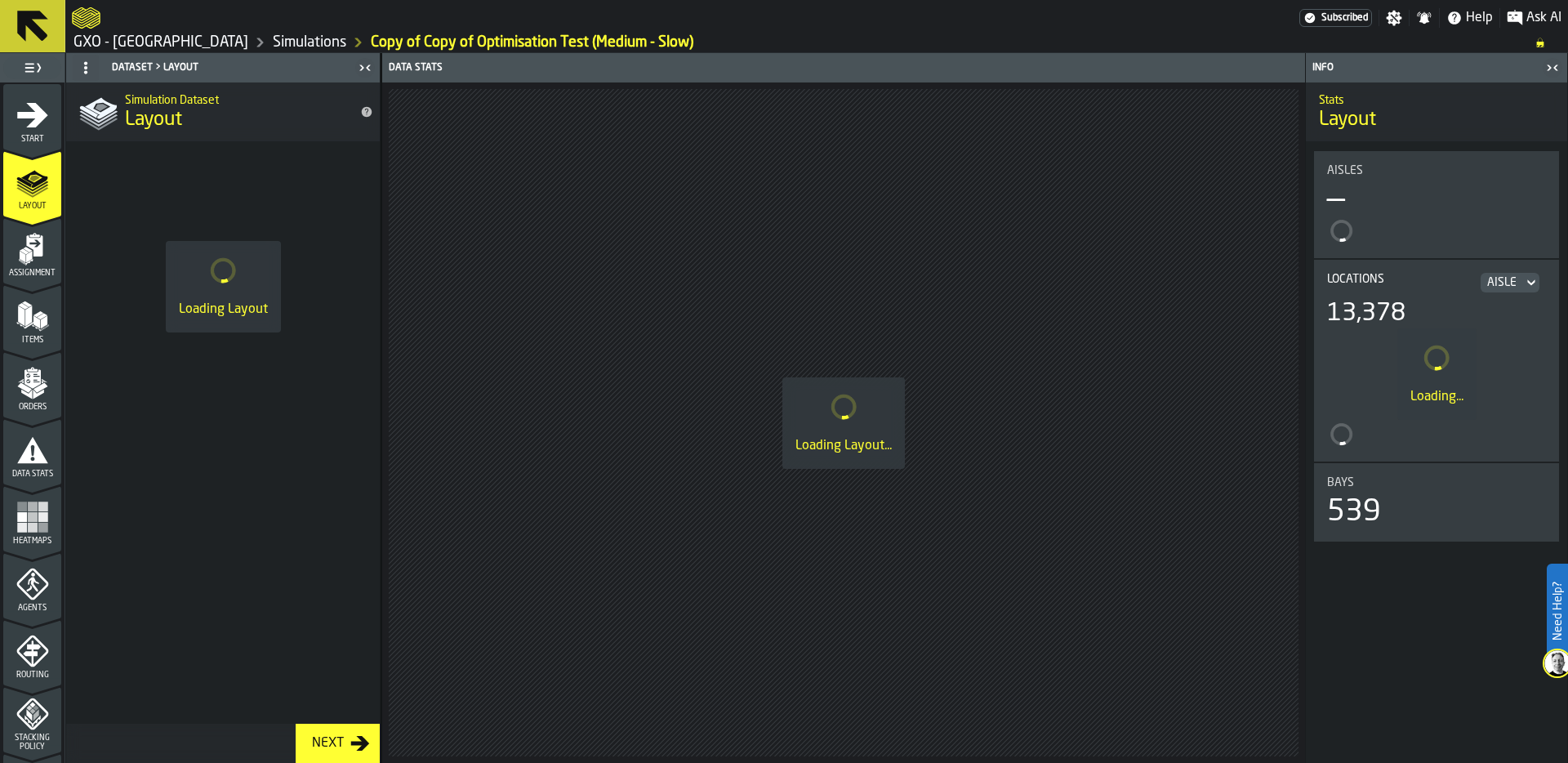
click at [32, 107] on icon "menu Start" at bounding box center [32, 114] width 31 height 24
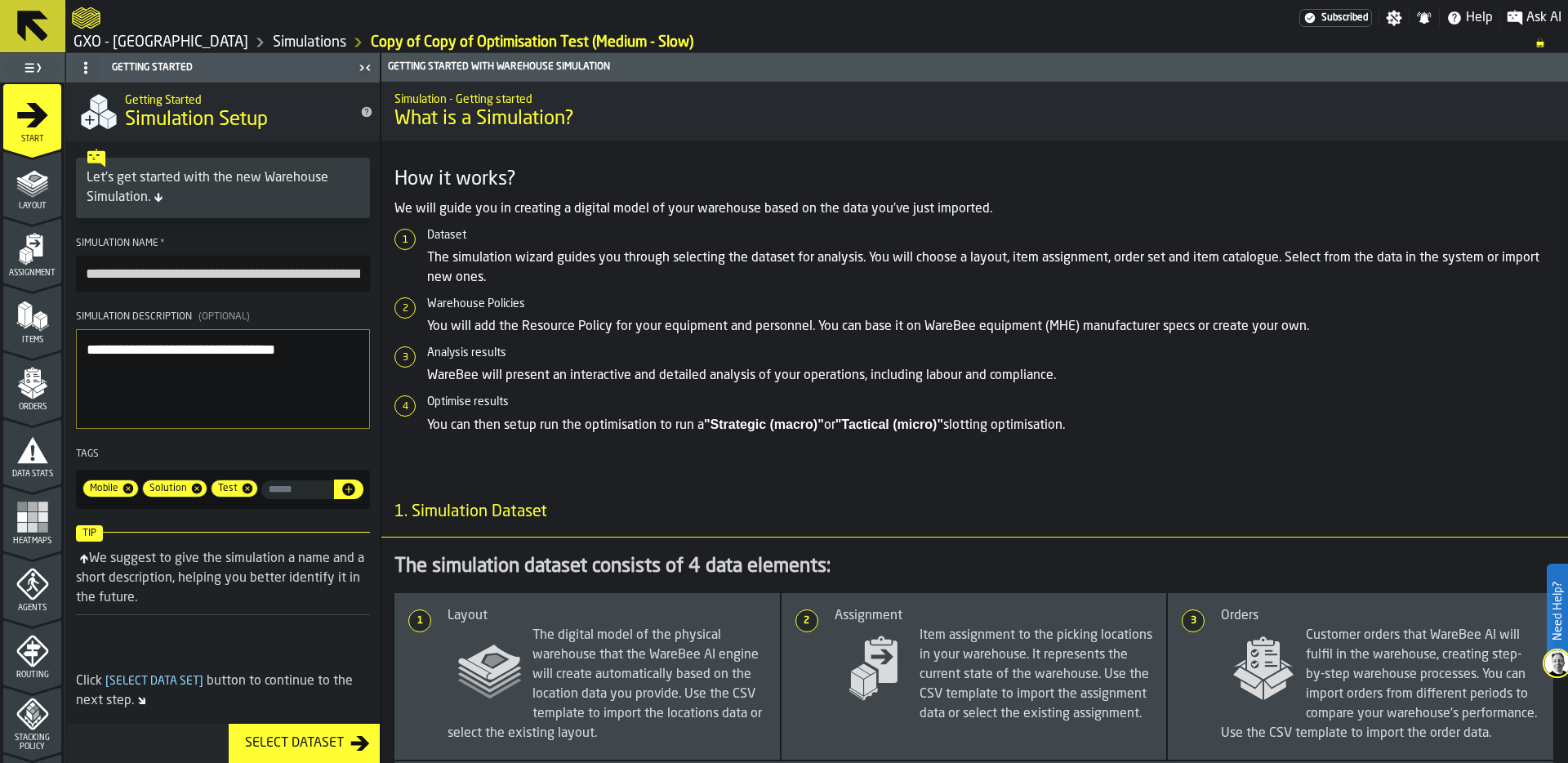
scroll to position [0, 52]
drag, startPoint x: 82, startPoint y: 269, endPoint x: 535, endPoint y: 269, distance: 453.0
click at [535, 269] on main "**********" at bounding box center [784, 408] width 1568 height 710
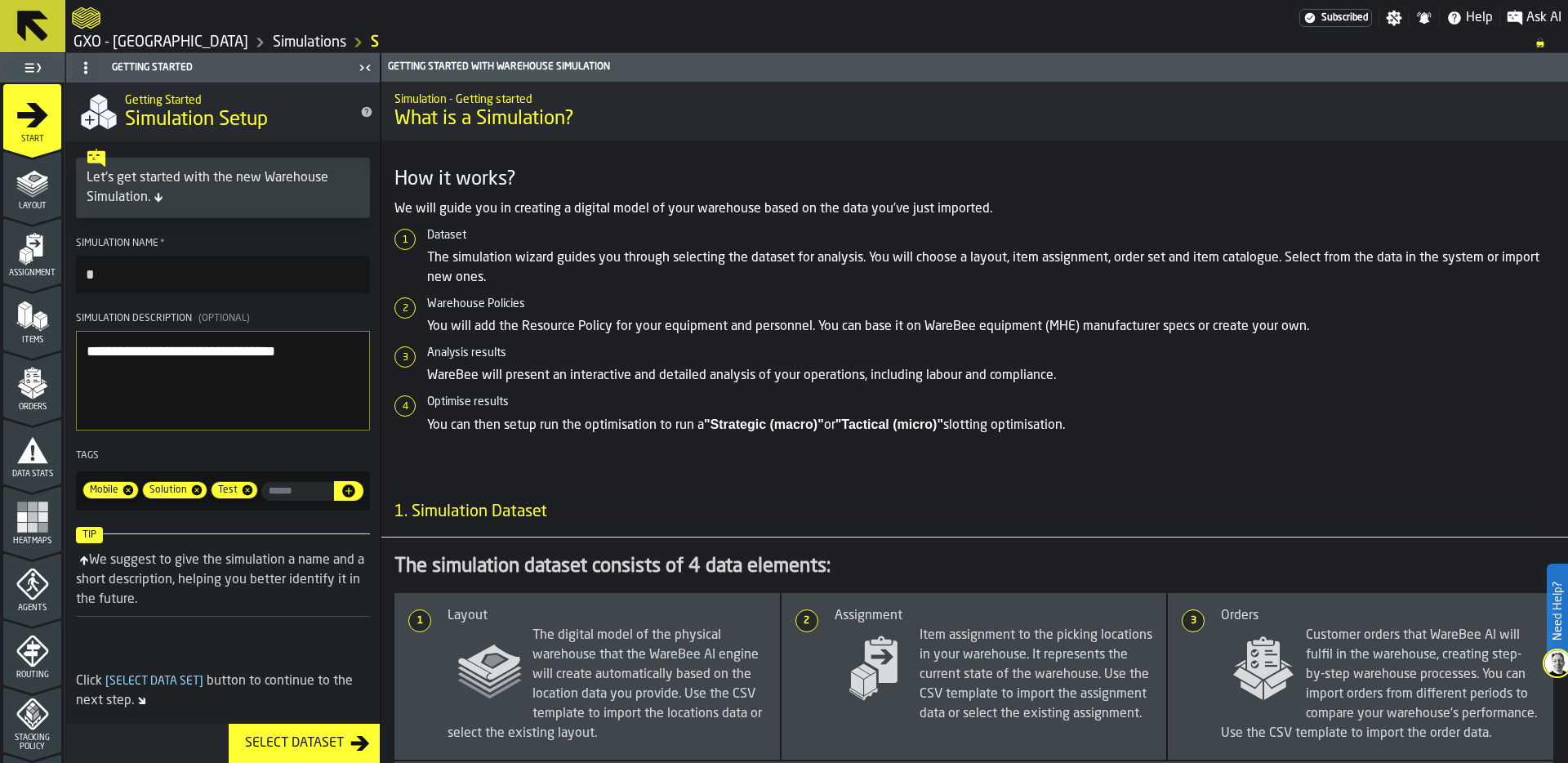
scroll to position [0, 0]
type input "**********"
drag, startPoint x: 312, startPoint y: 348, endPoint x: -3, endPoint y: 344, distance: 315.0
click at [0, 344] on html "**********" at bounding box center [784, 381] width 1568 height 763
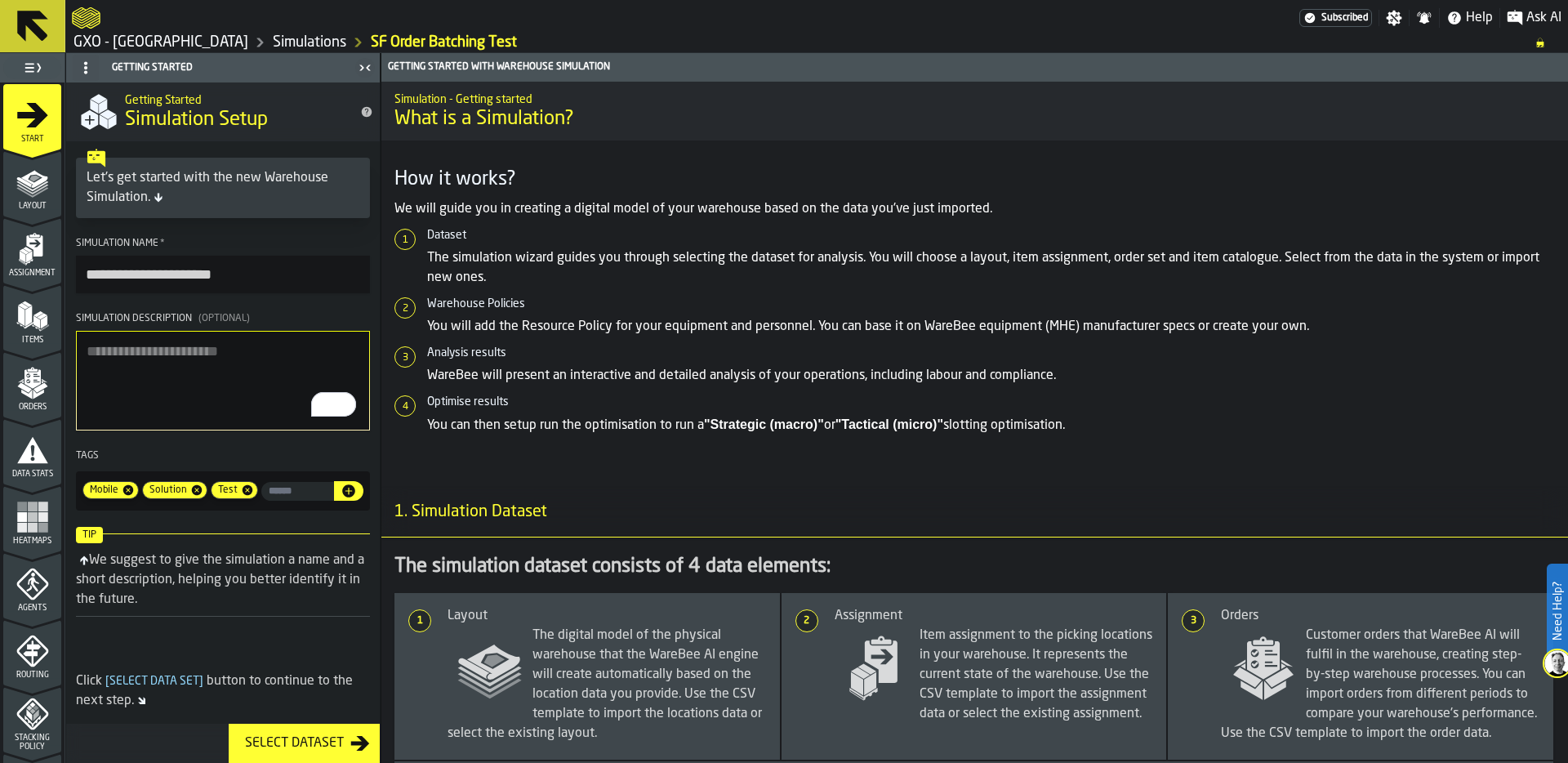
click at [35, 363] on div "Orders" at bounding box center [32, 384] width 58 height 55
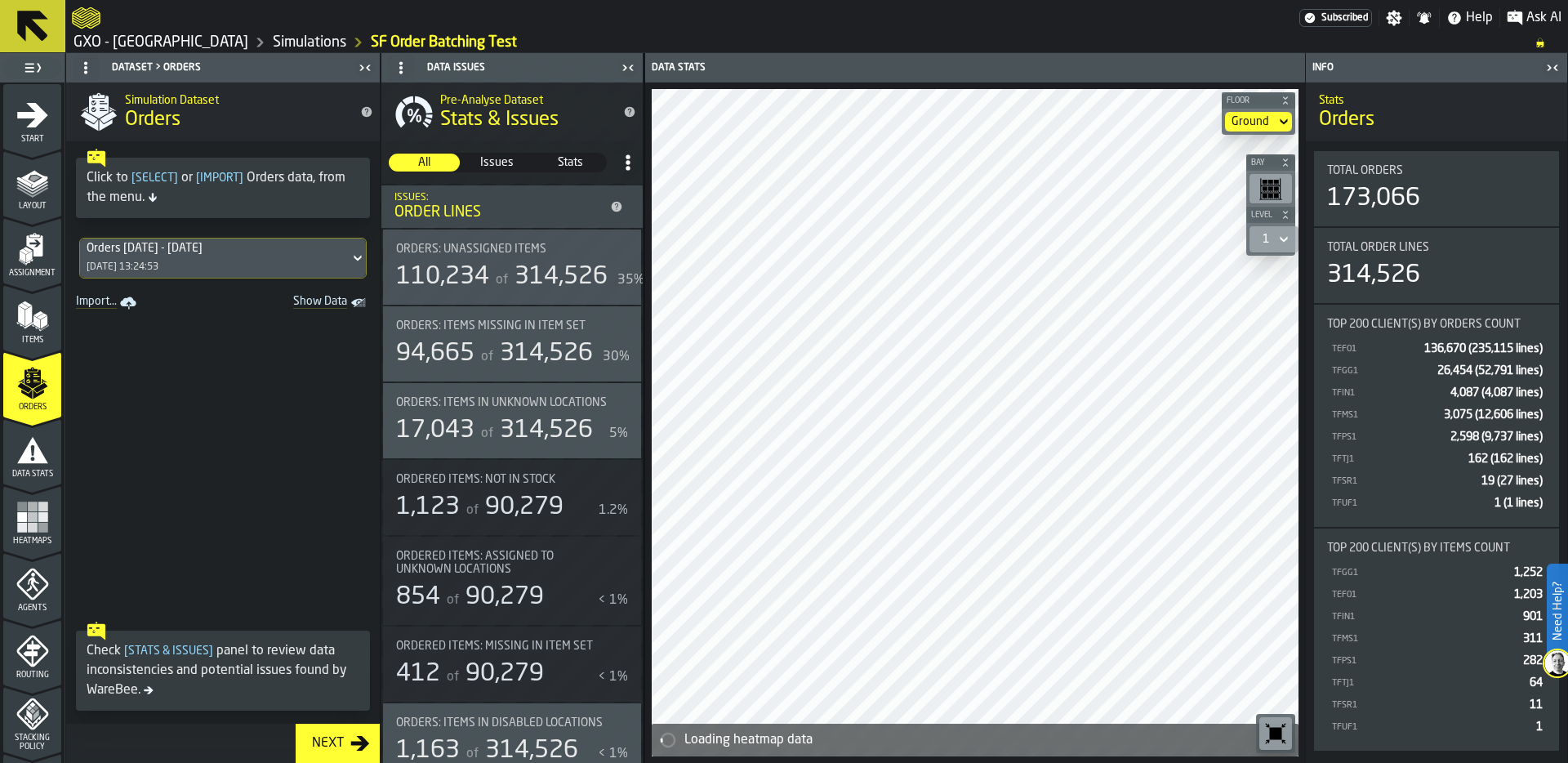
click at [204, 255] on div "Orders 03/09/25 - 03/10/25 03/10/2025, 13:24:53" at bounding box center [215, 259] width 269 height 39
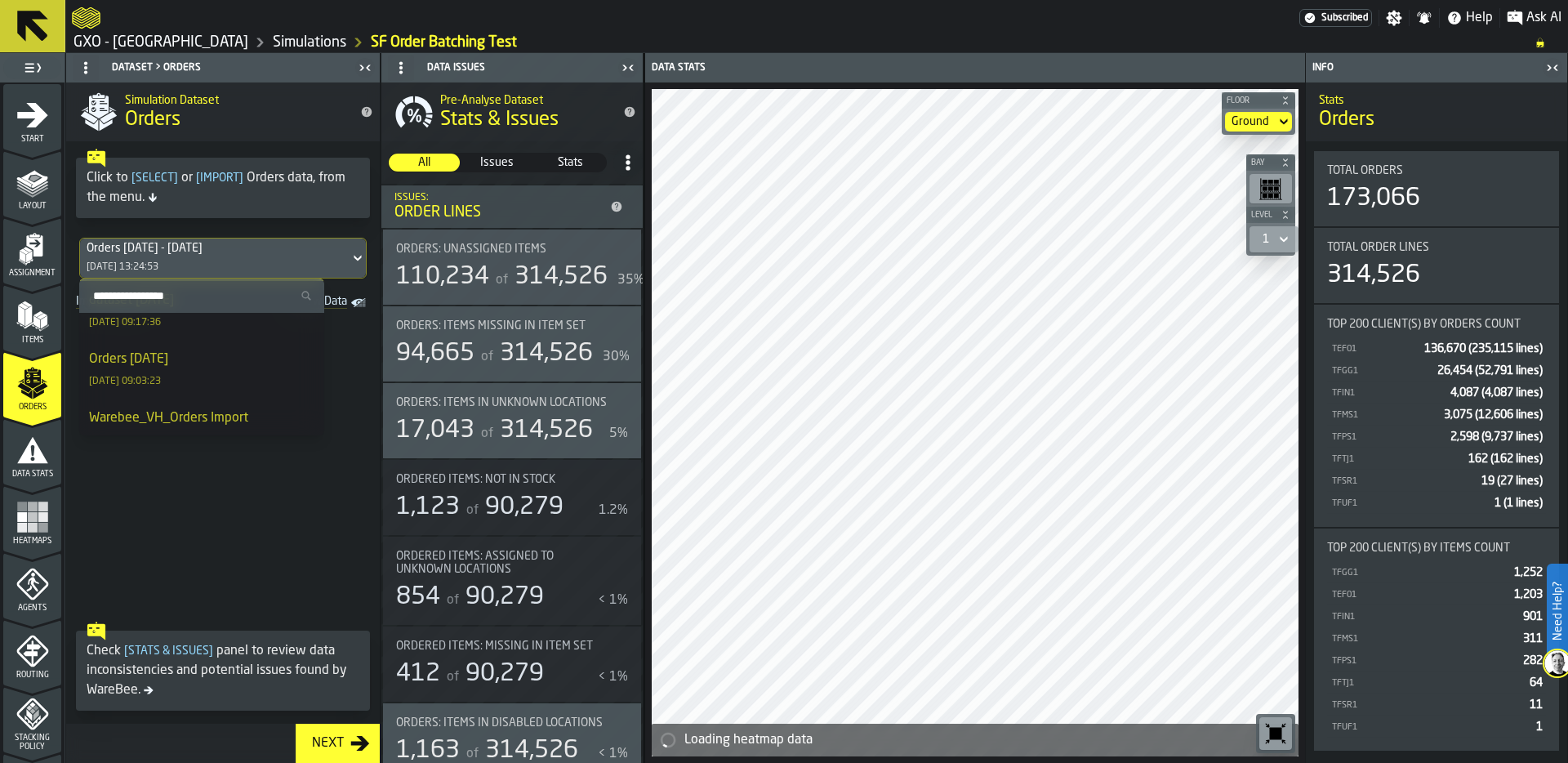
scroll to position [95, 0]
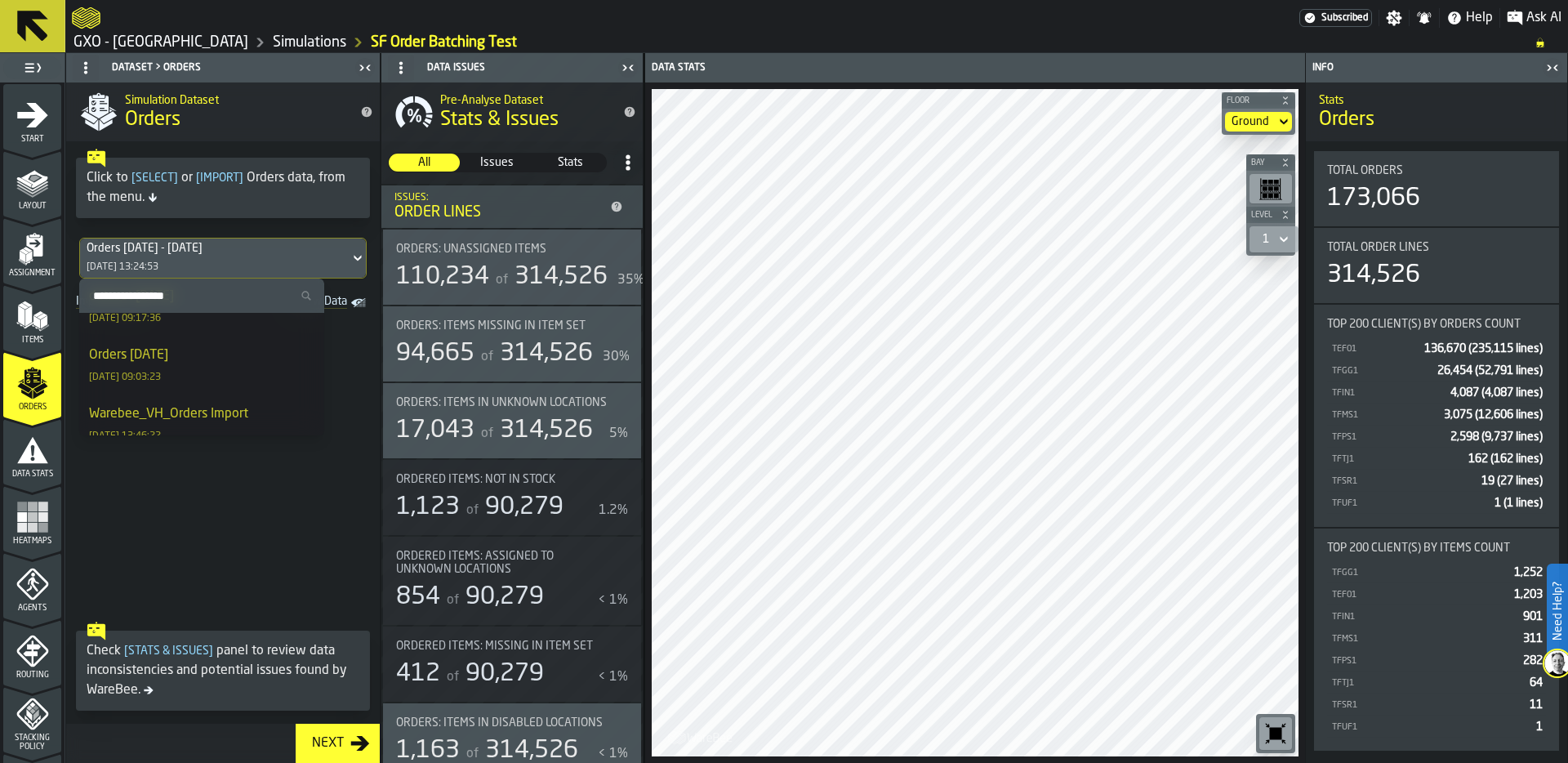
click at [164, 294] on input "Search Order Sets" at bounding box center [201, 296] width 232 height 21
type input "**"
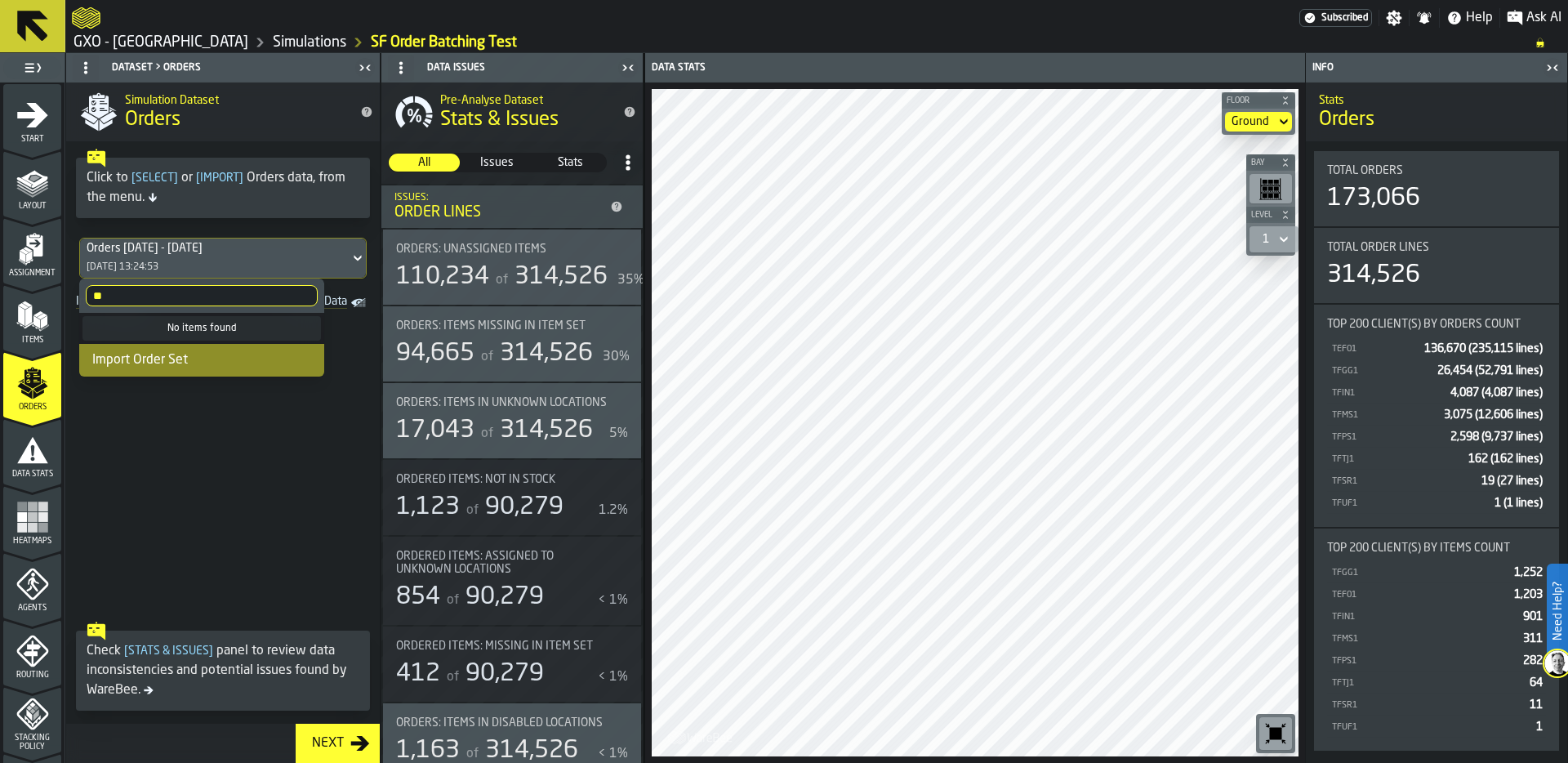
drag, startPoint x: 113, startPoint y: 294, endPoint x: 21, endPoint y: 294, distance: 92.0
click at [21, 294] on body "Need Help? Subscribed Settings Notifications Help Ask AI GXO - Wellingborough S…" at bounding box center [784, 381] width 1568 height 763
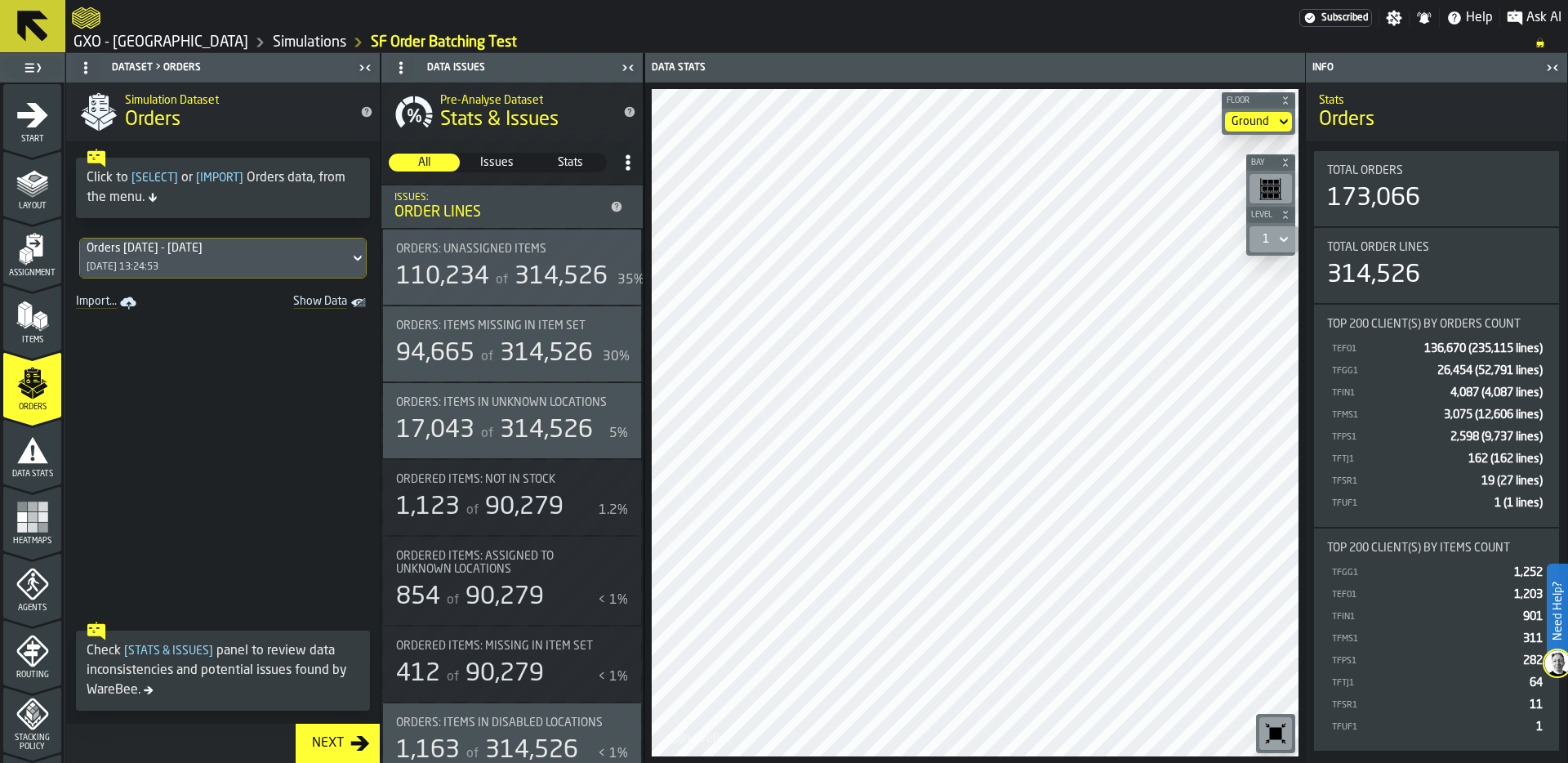
click at [265, 247] on div "Orders 03/09/25 - 03/10/25" at bounding box center [215, 248] width 257 height 13
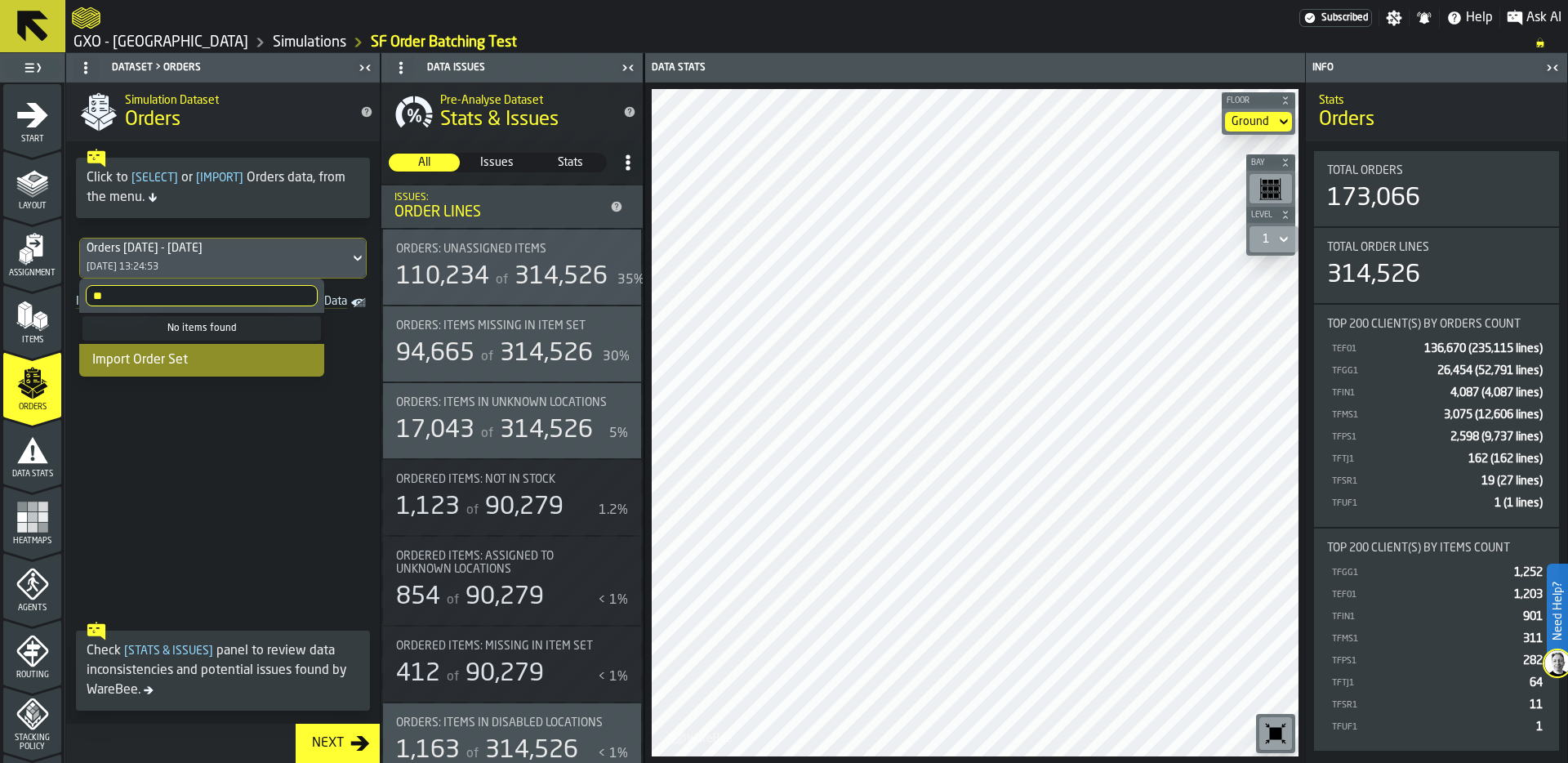
click at [240, 288] on input "**" at bounding box center [201, 296] width 232 height 21
click at [298, 295] on input "**" at bounding box center [201, 296] width 232 height 21
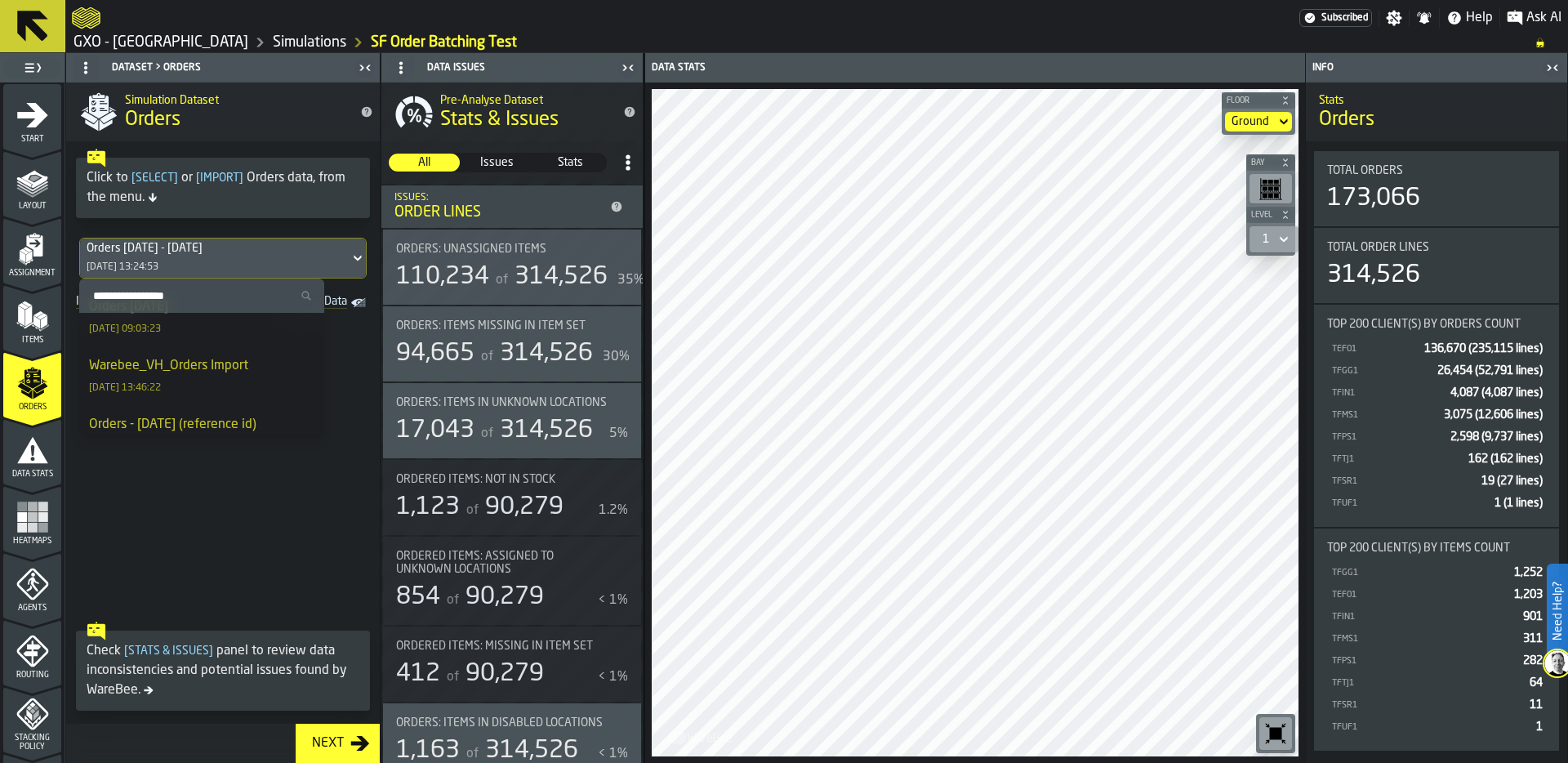
scroll to position [144, 0]
click at [189, 370] on div "Warebee_VH_Orders Import" at bounding box center [169, 365] width 159 height 20
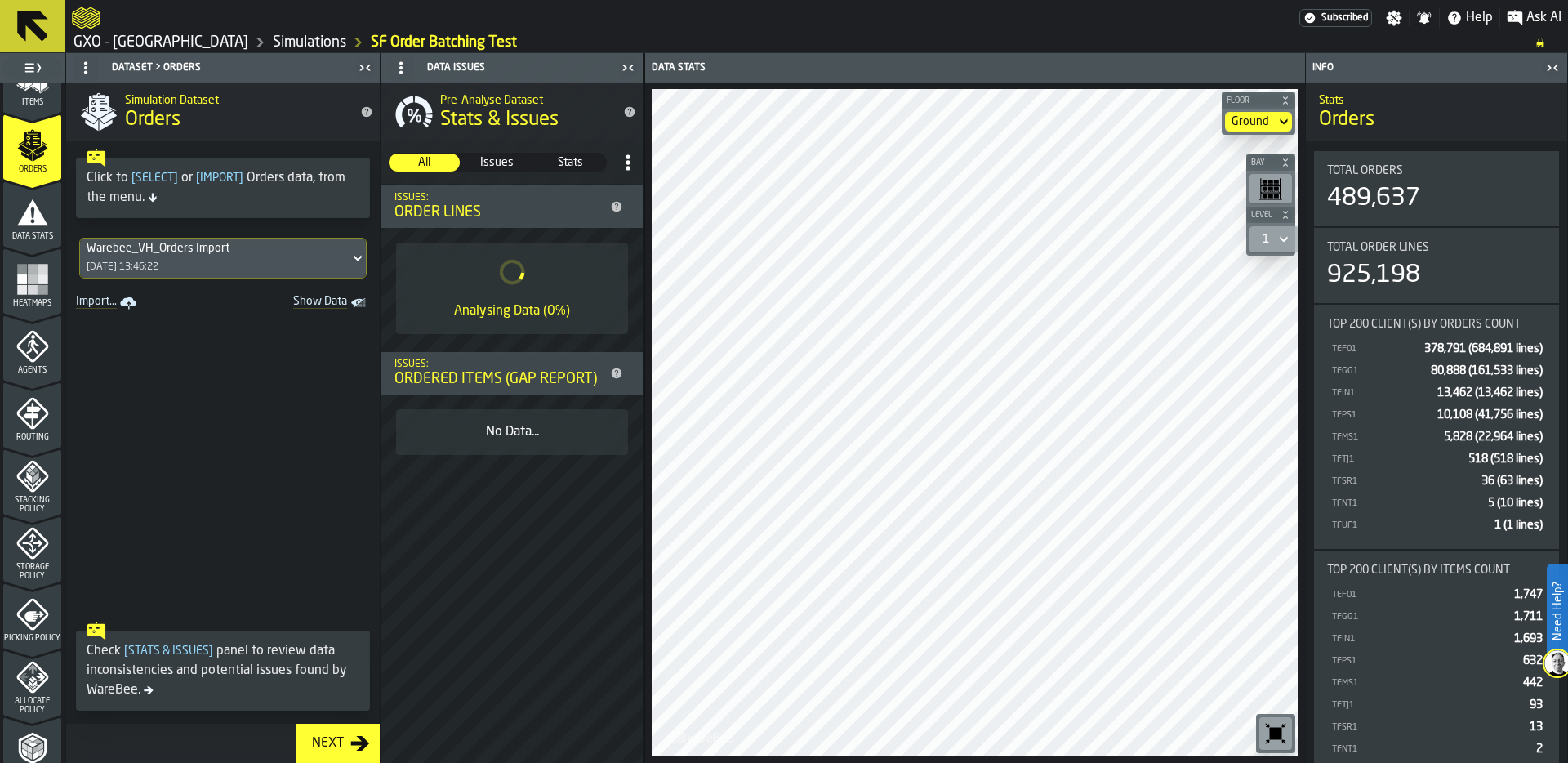
scroll to position [296, 0]
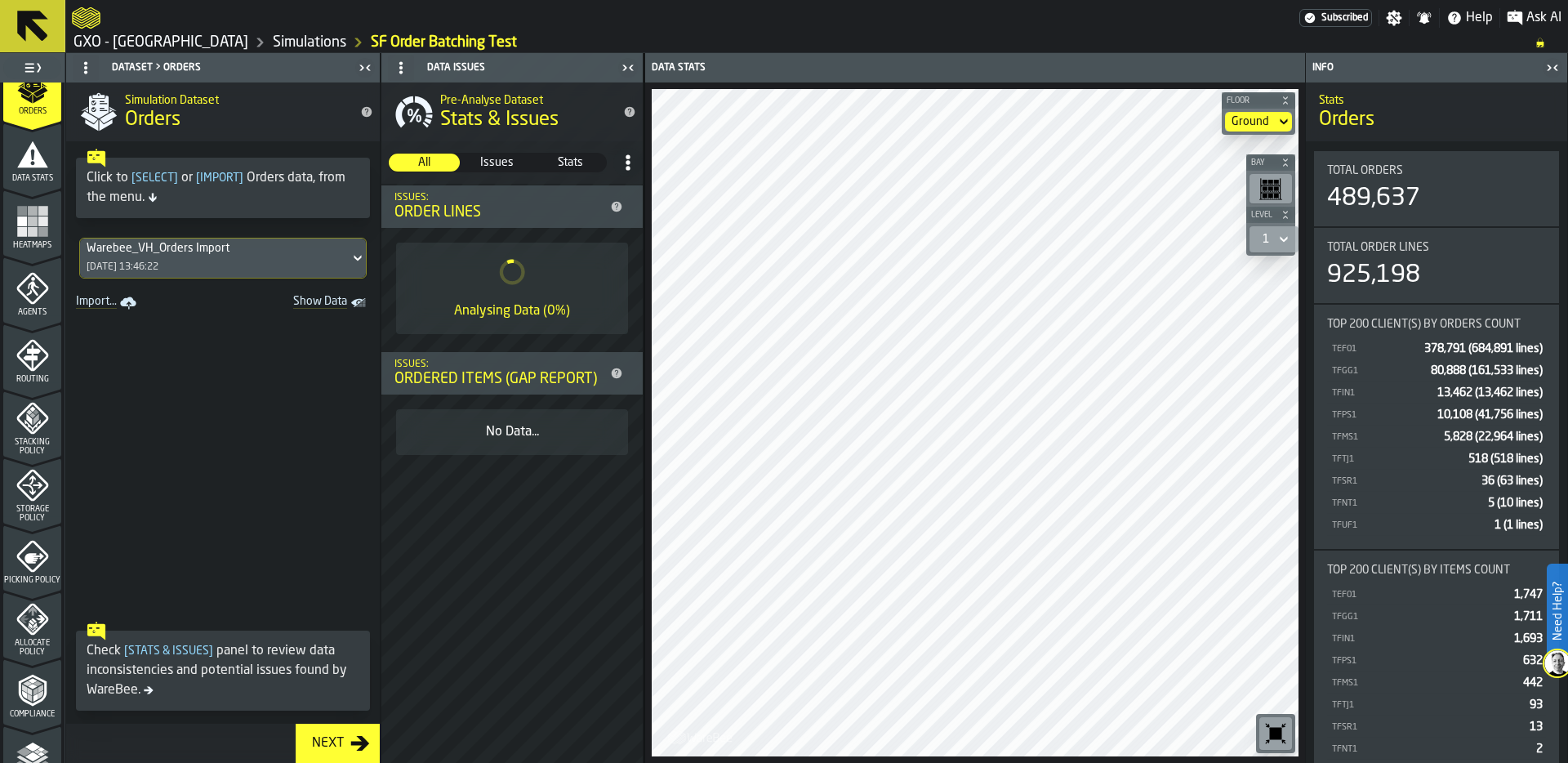
click at [29, 577] on span "Picking Policy" at bounding box center [32, 581] width 58 height 9
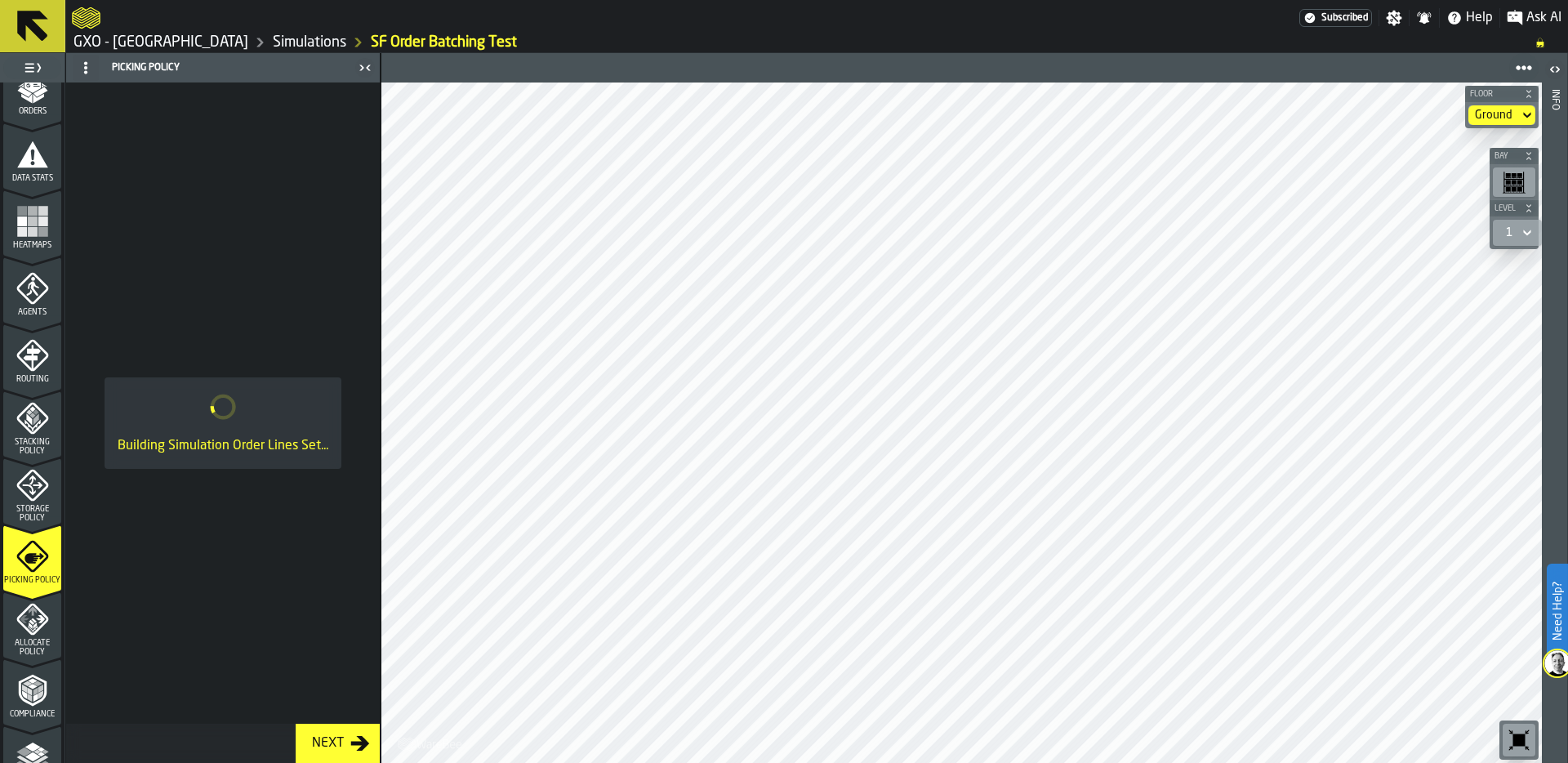
click at [30, 489] on icon "menu Storage Policy" at bounding box center [32, 485] width 21 height 21
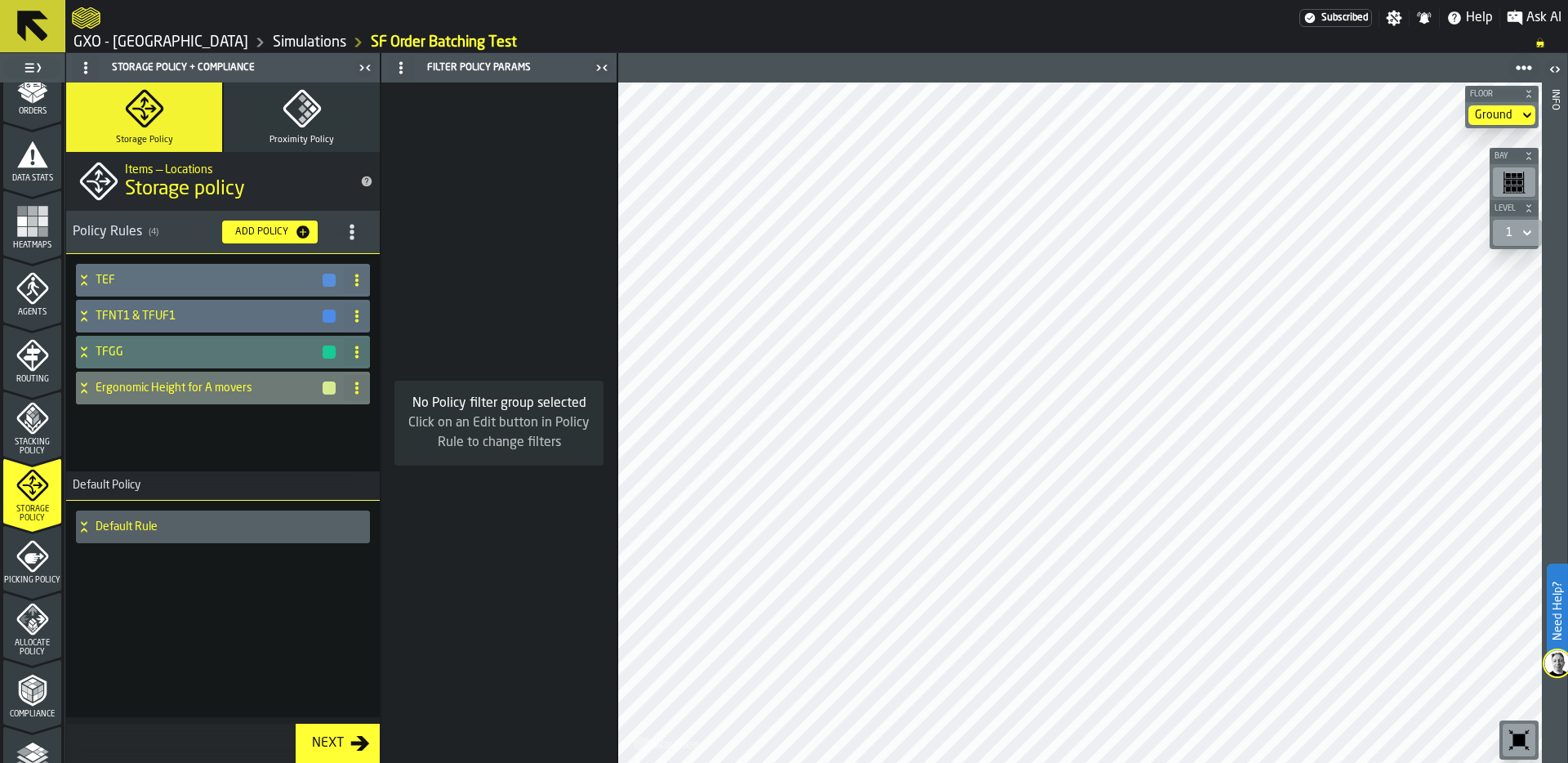
click at [22, 563] on icon "menu Picking Policy" at bounding box center [32, 556] width 33 height 33
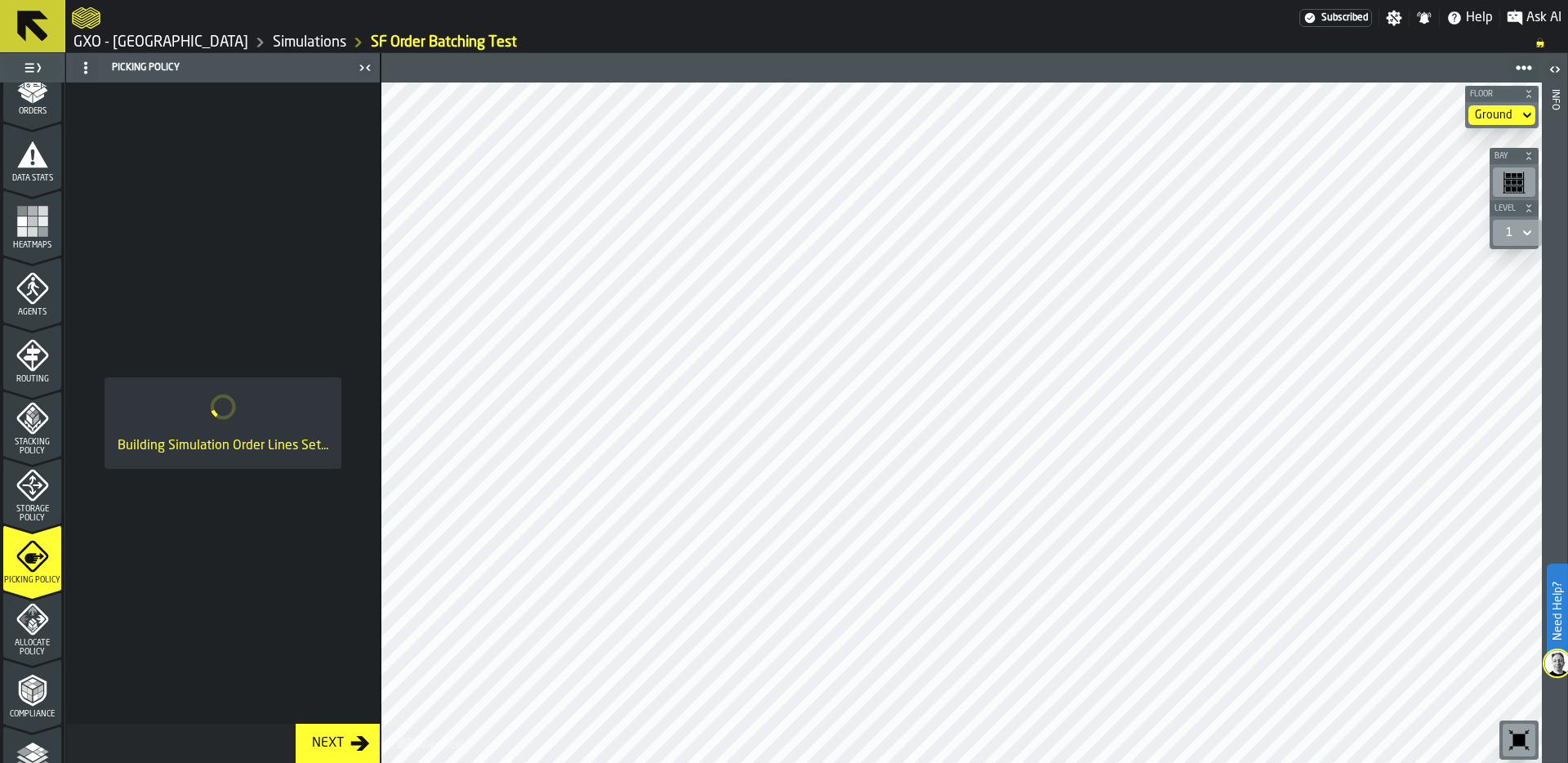
click at [47, 278] on div "Agents" at bounding box center [32, 294] width 58 height 45
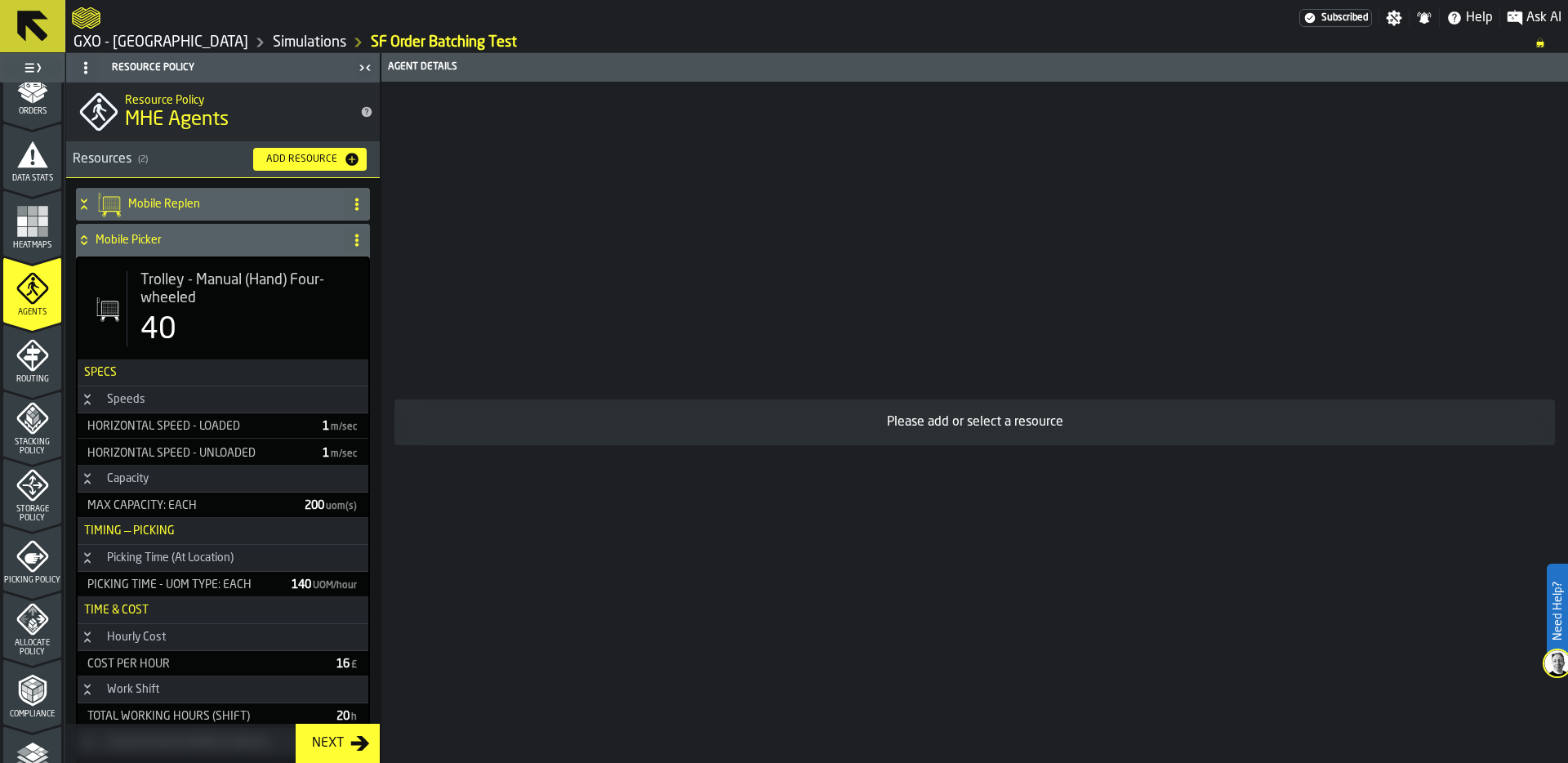
click at [196, 288] on span "Trolley - Manual (Hand) Four-wheeled" at bounding box center [248, 289] width 215 height 36
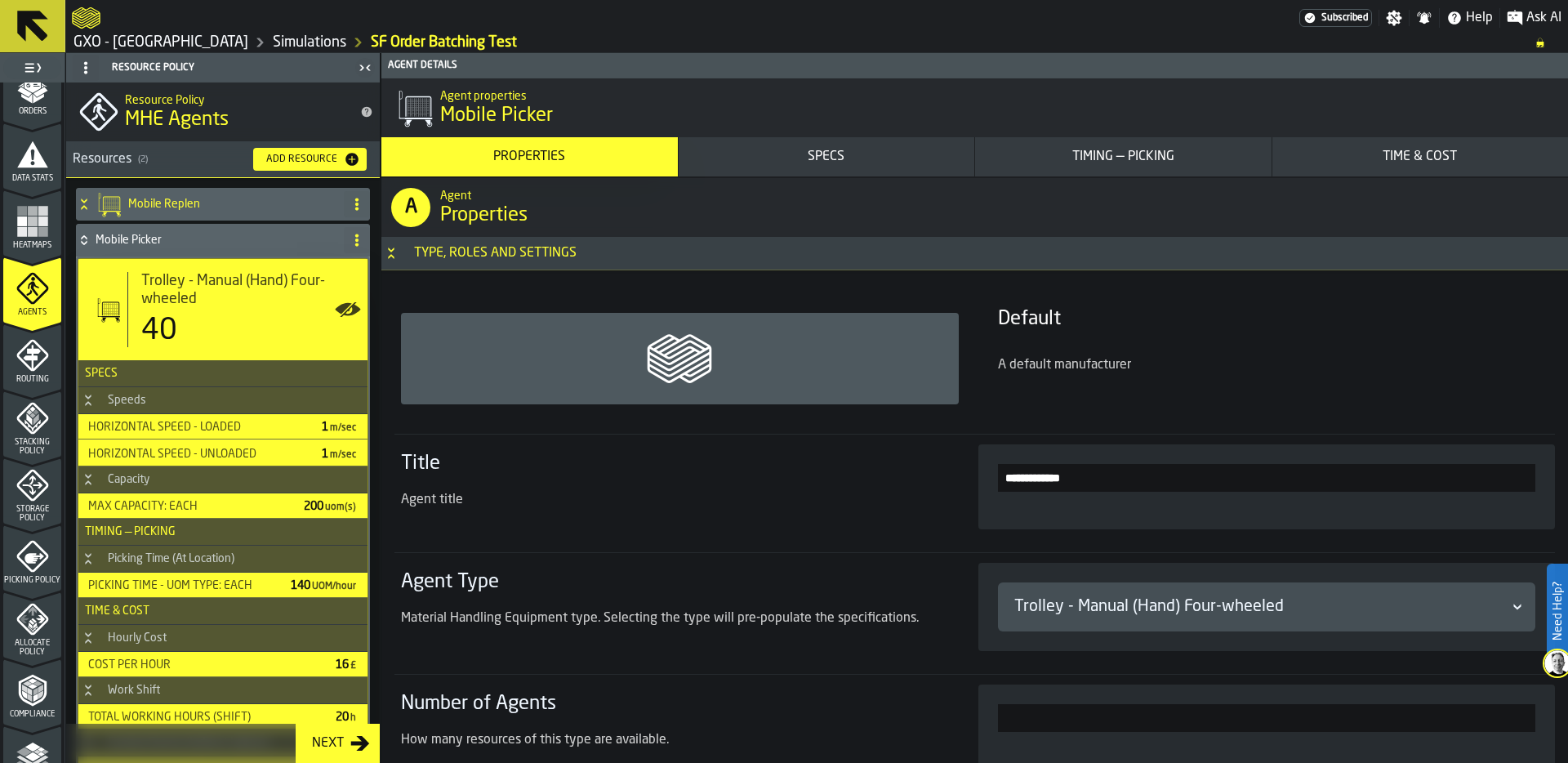
click at [85, 241] on icon at bounding box center [84, 240] width 16 height 13
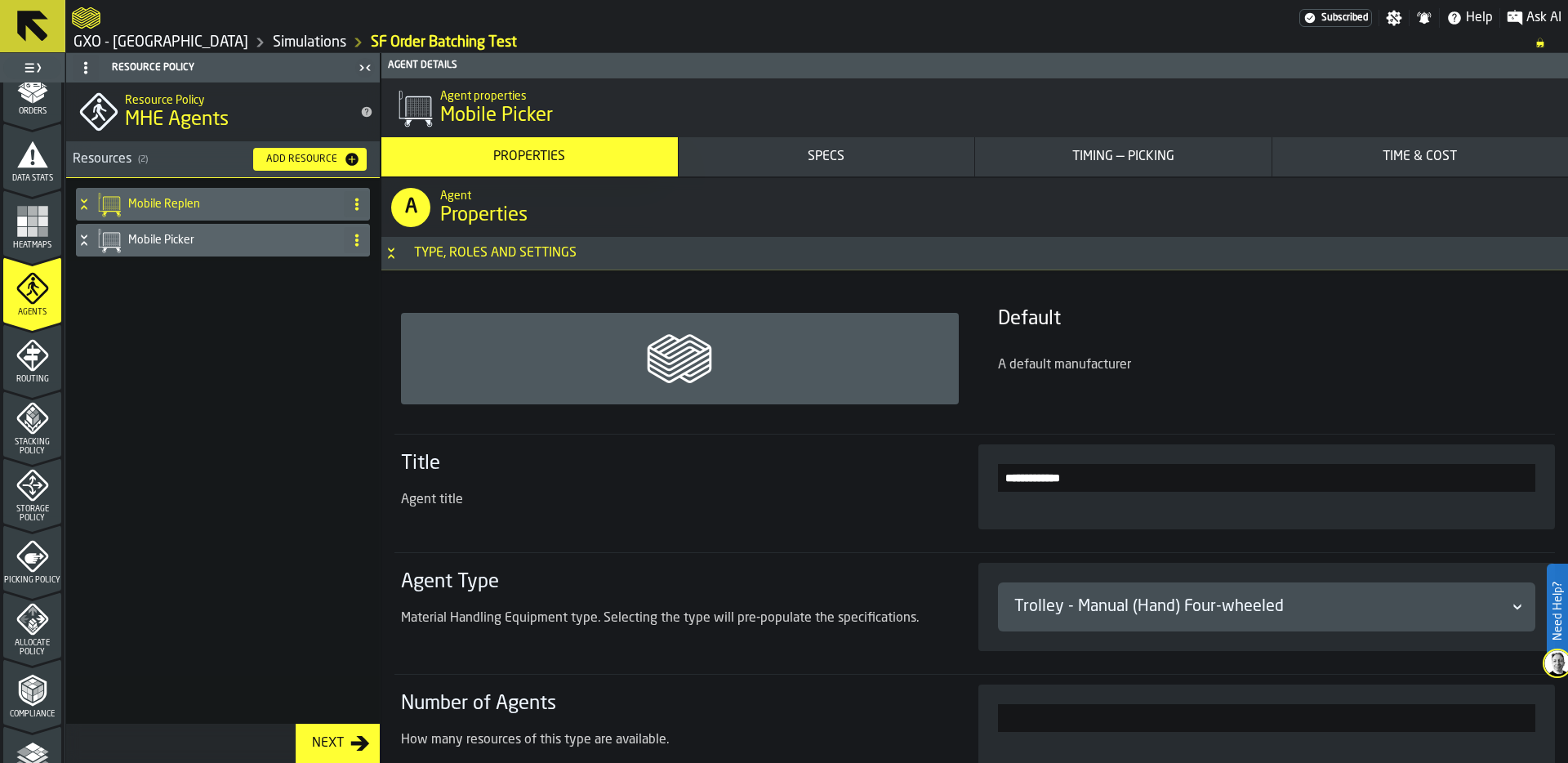
click at [132, 240] on h4 "Mobile Picker" at bounding box center [232, 240] width 209 height 13
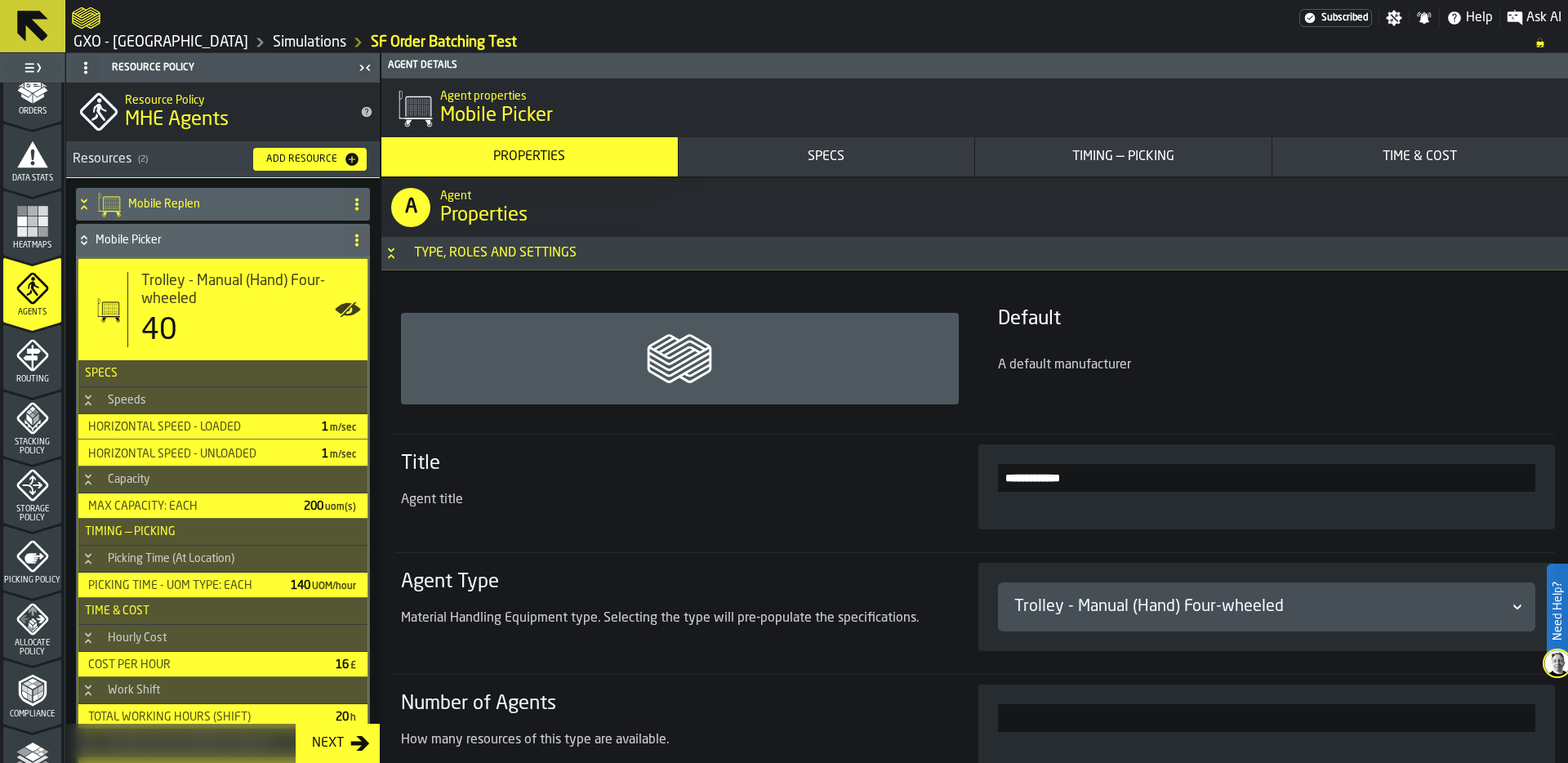
click at [165, 288] on span "Trolley - Manual (Hand) Four-wheeled" at bounding box center [248, 290] width 213 height 36
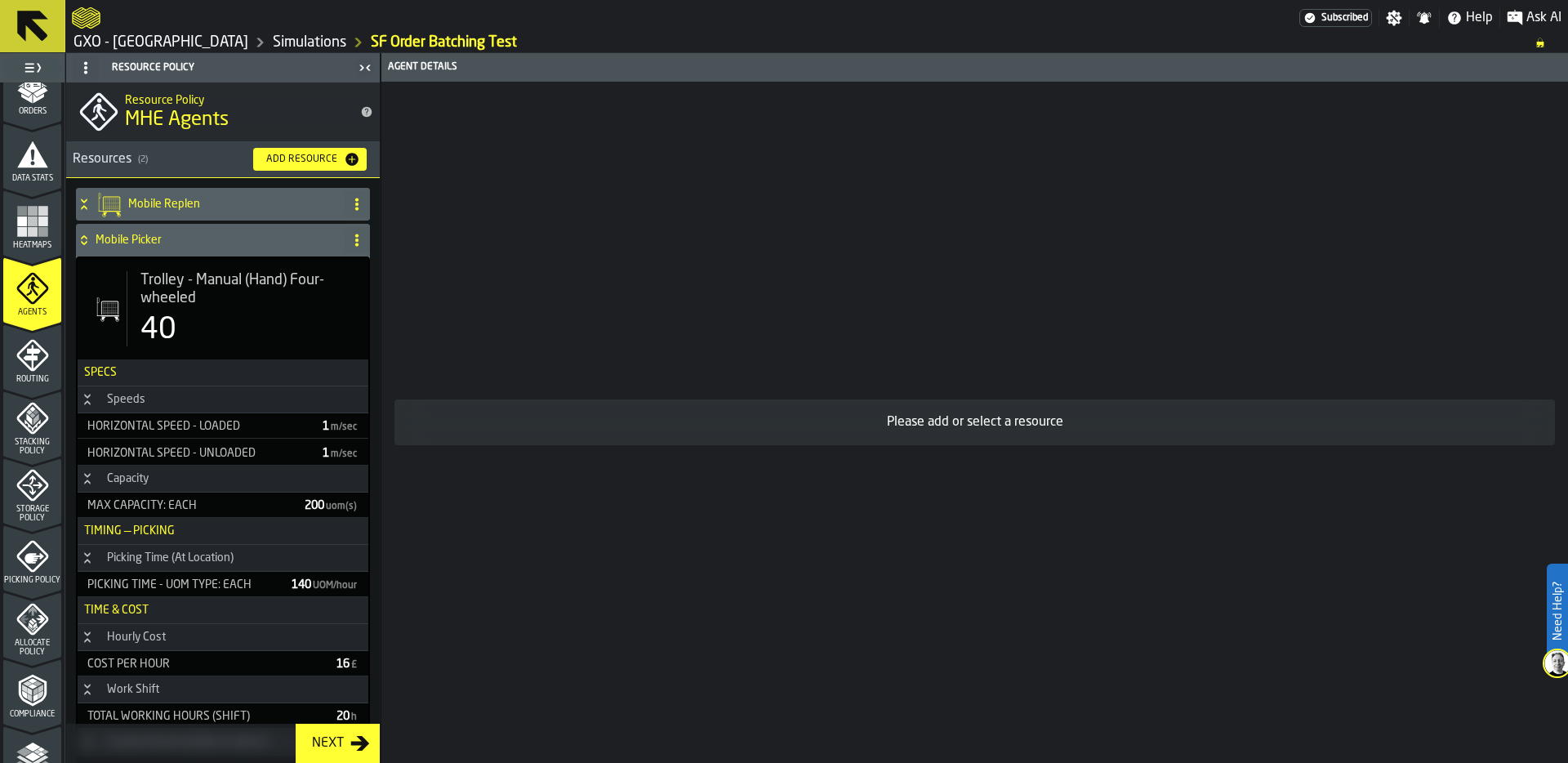
click at [165, 288] on span "Trolley - Manual (Hand) Four-wheeled" at bounding box center [248, 289] width 215 height 36
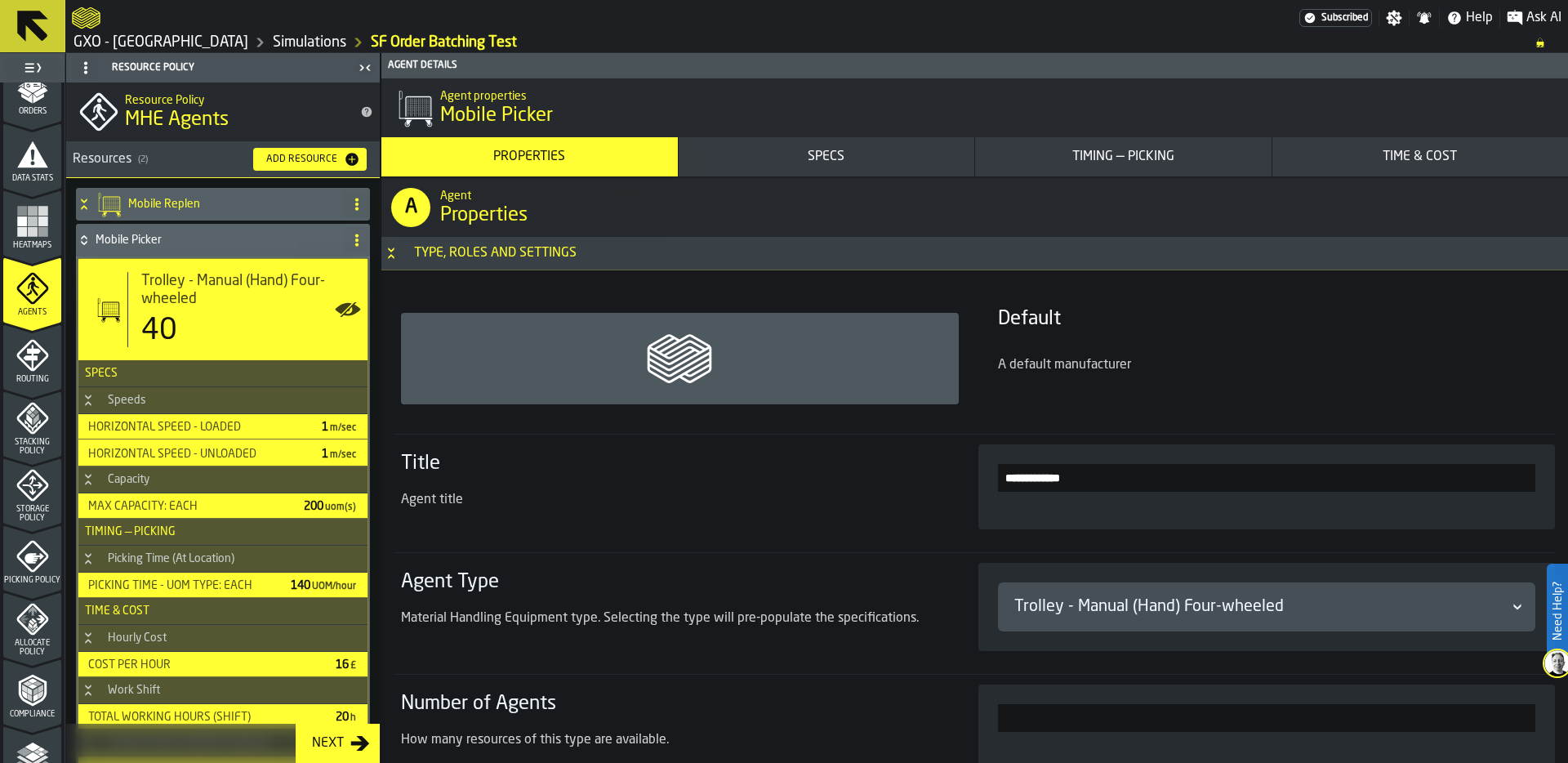
click at [939, 165] on div "Specs" at bounding box center [826, 157] width 283 height 20
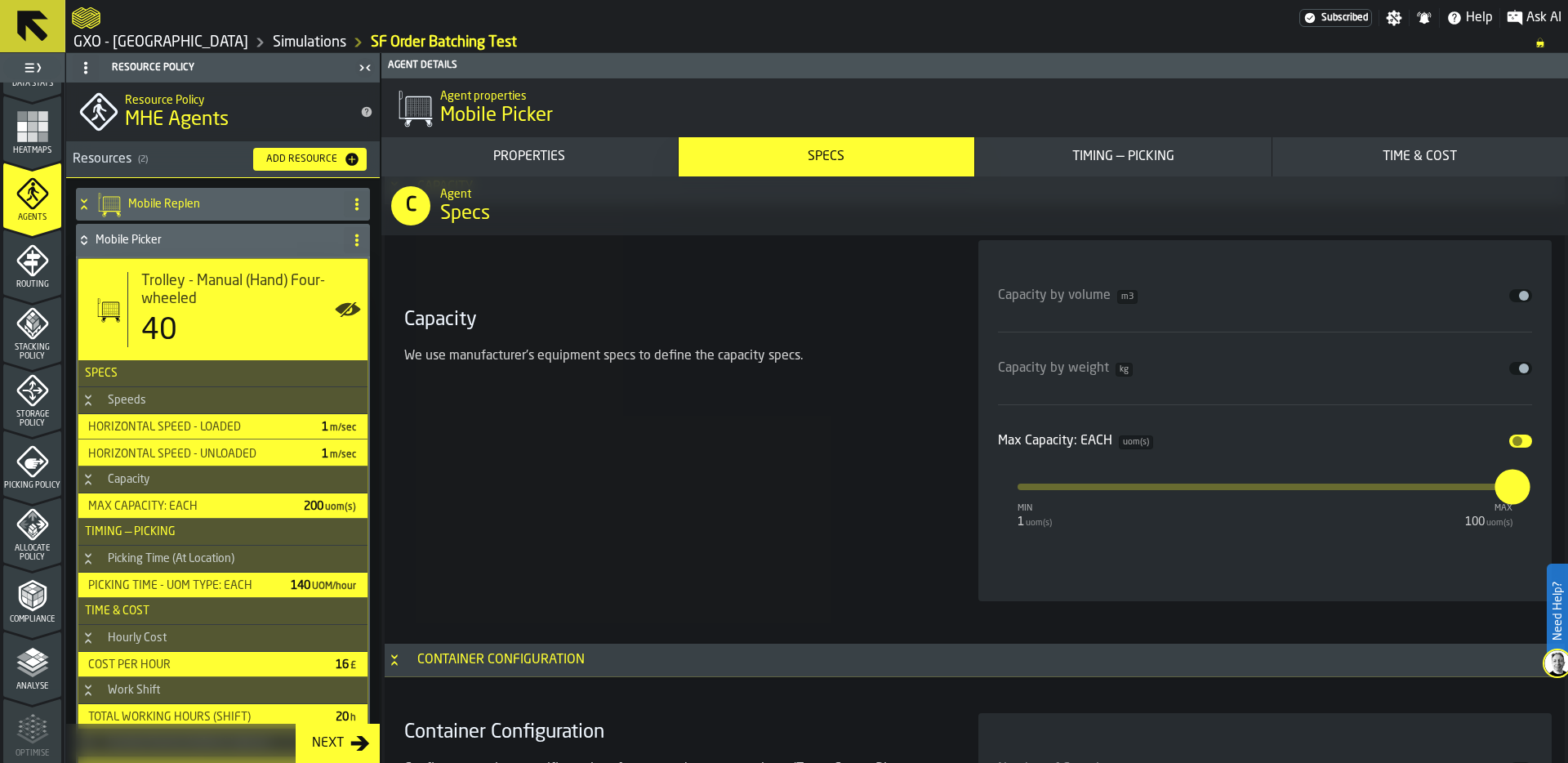
scroll to position [393, 0]
click at [37, 465] on icon "menu Picking Policy" at bounding box center [32, 459] width 33 height 33
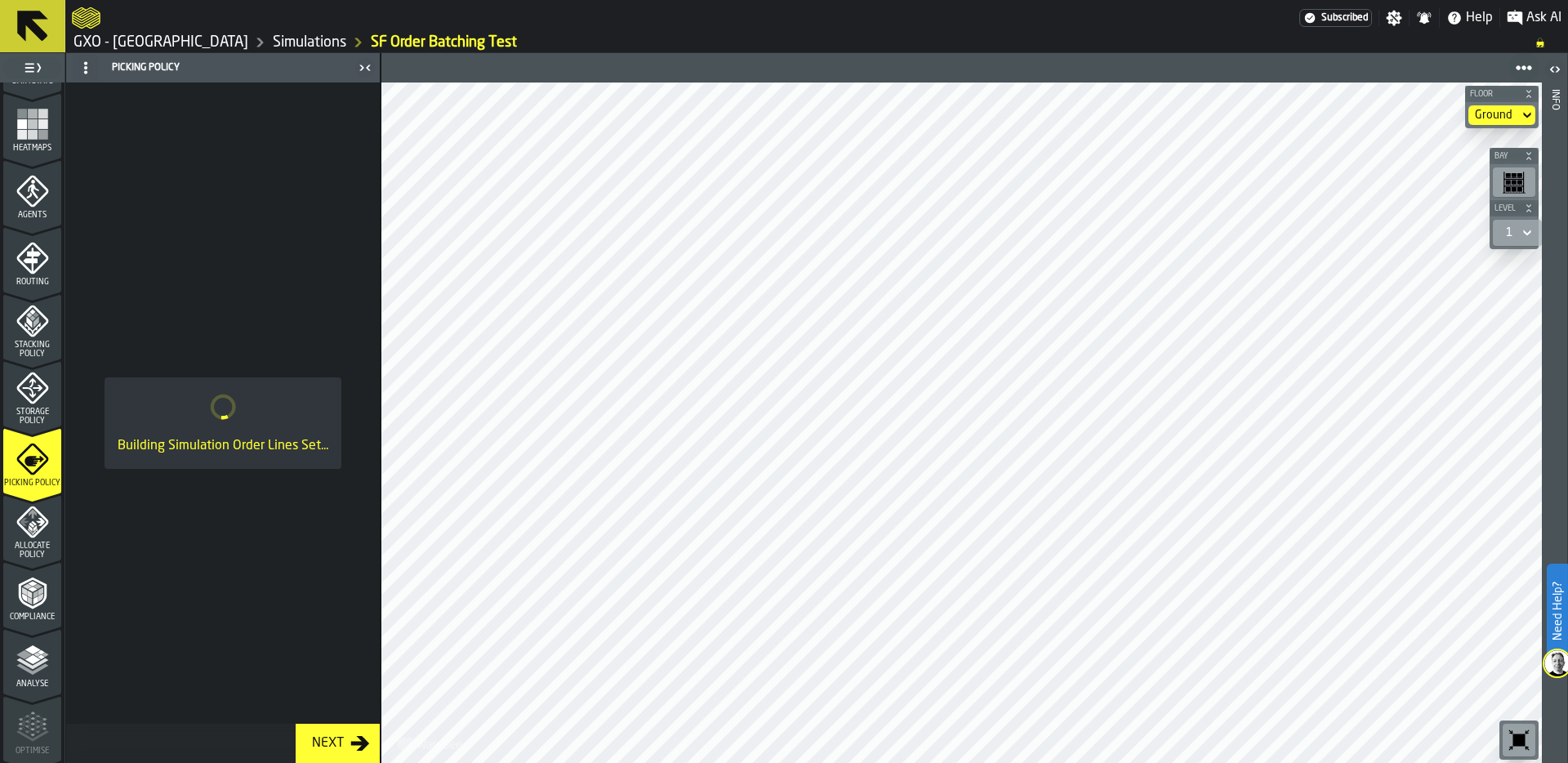
click at [31, 408] on span "Storage Policy" at bounding box center [32, 417] width 58 height 18
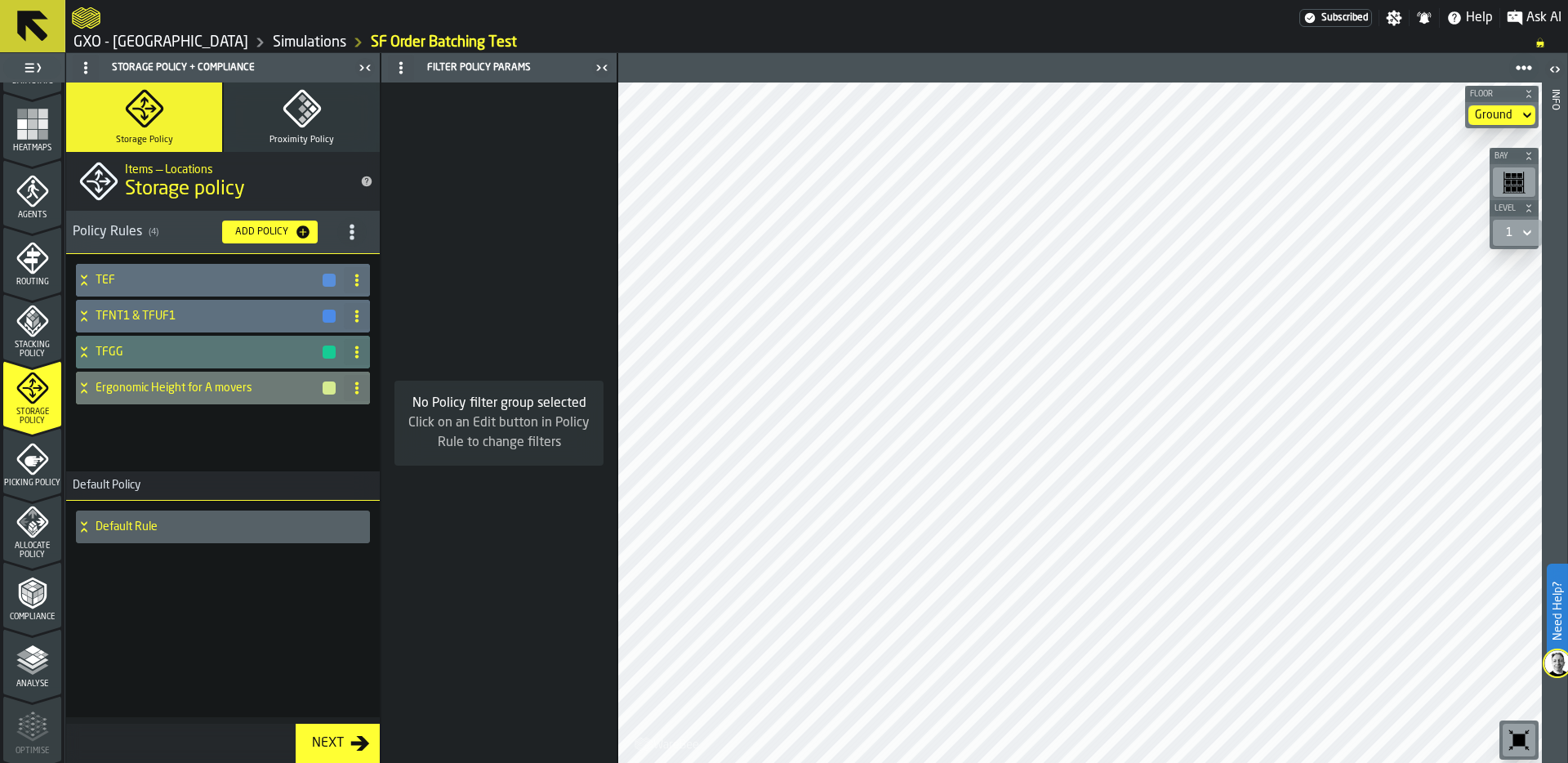
click at [29, 465] on icon "menu Picking Policy" at bounding box center [32, 459] width 33 height 33
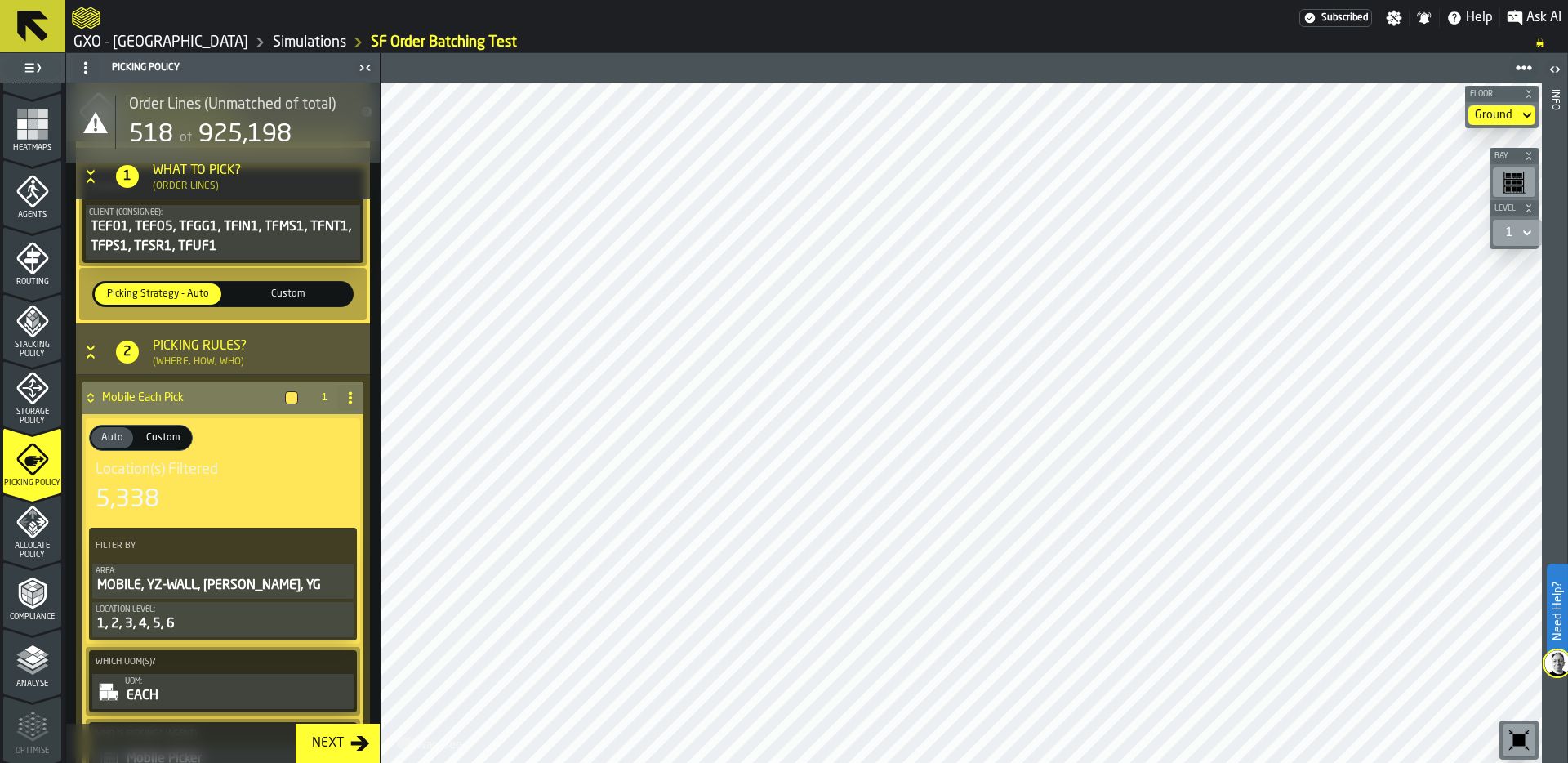
scroll to position [249, 0]
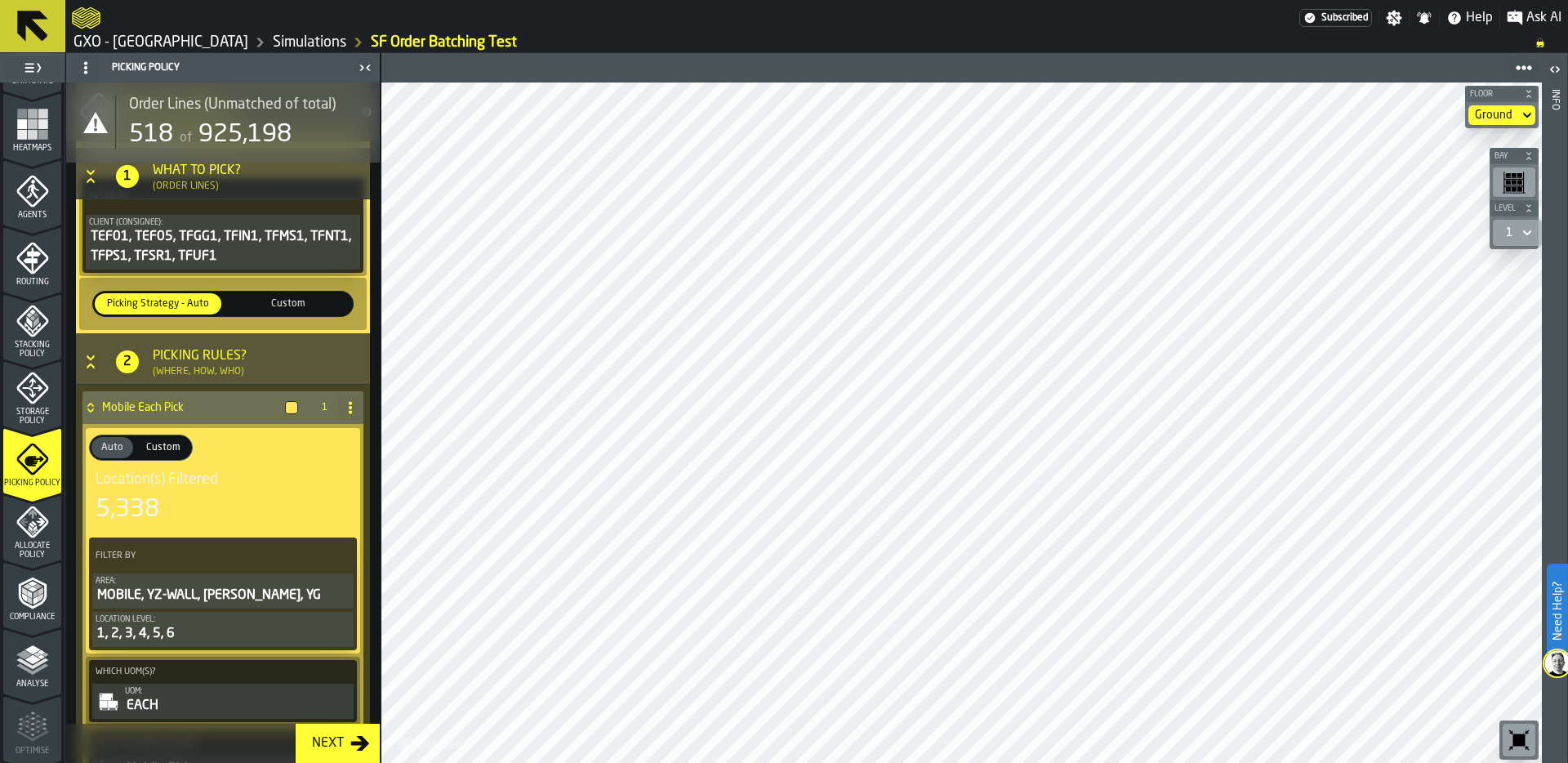
click at [316, 292] on label "Custom Custom" at bounding box center [287, 303] width 130 height 24
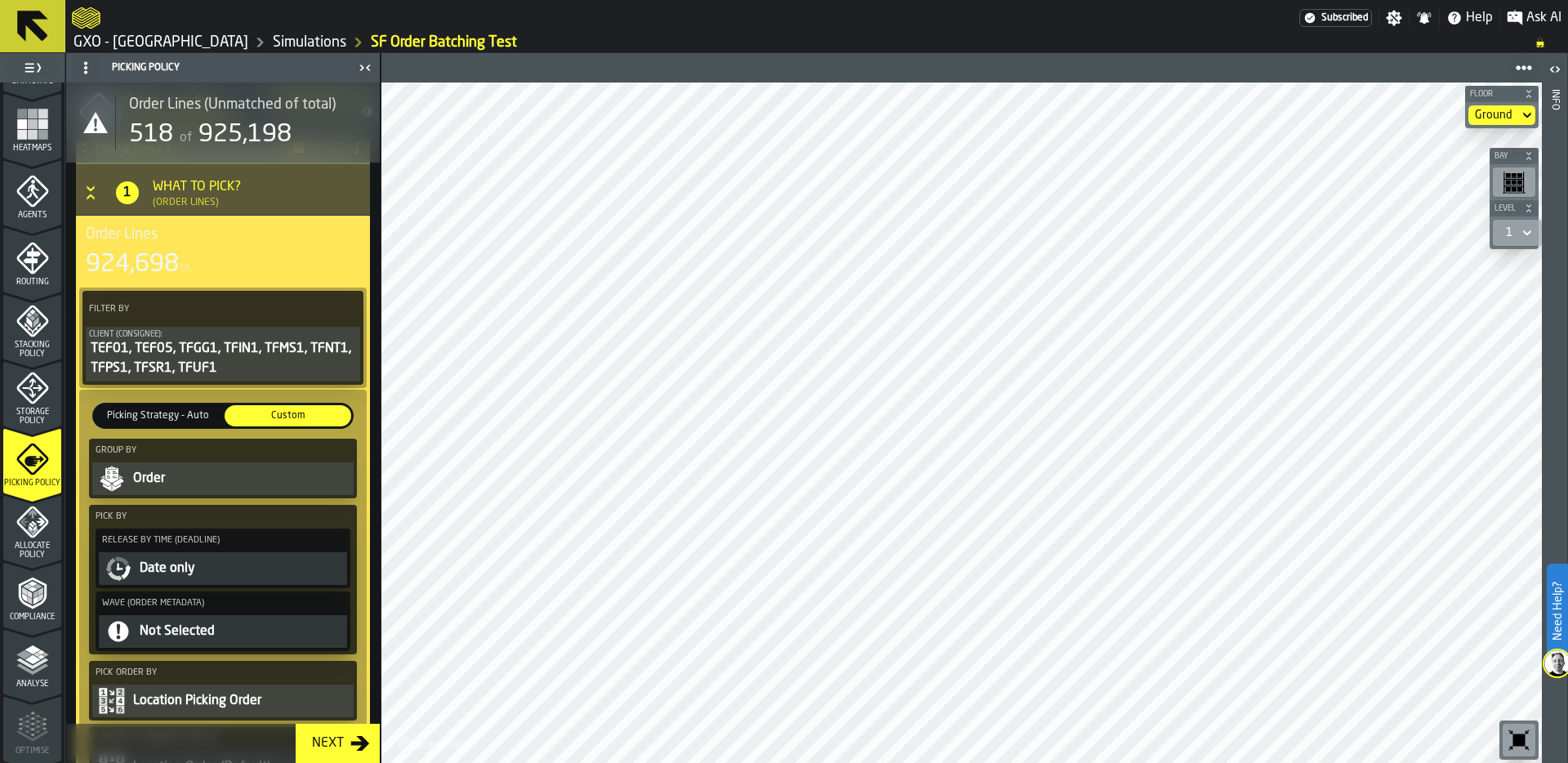
scroll to position [0, 0]
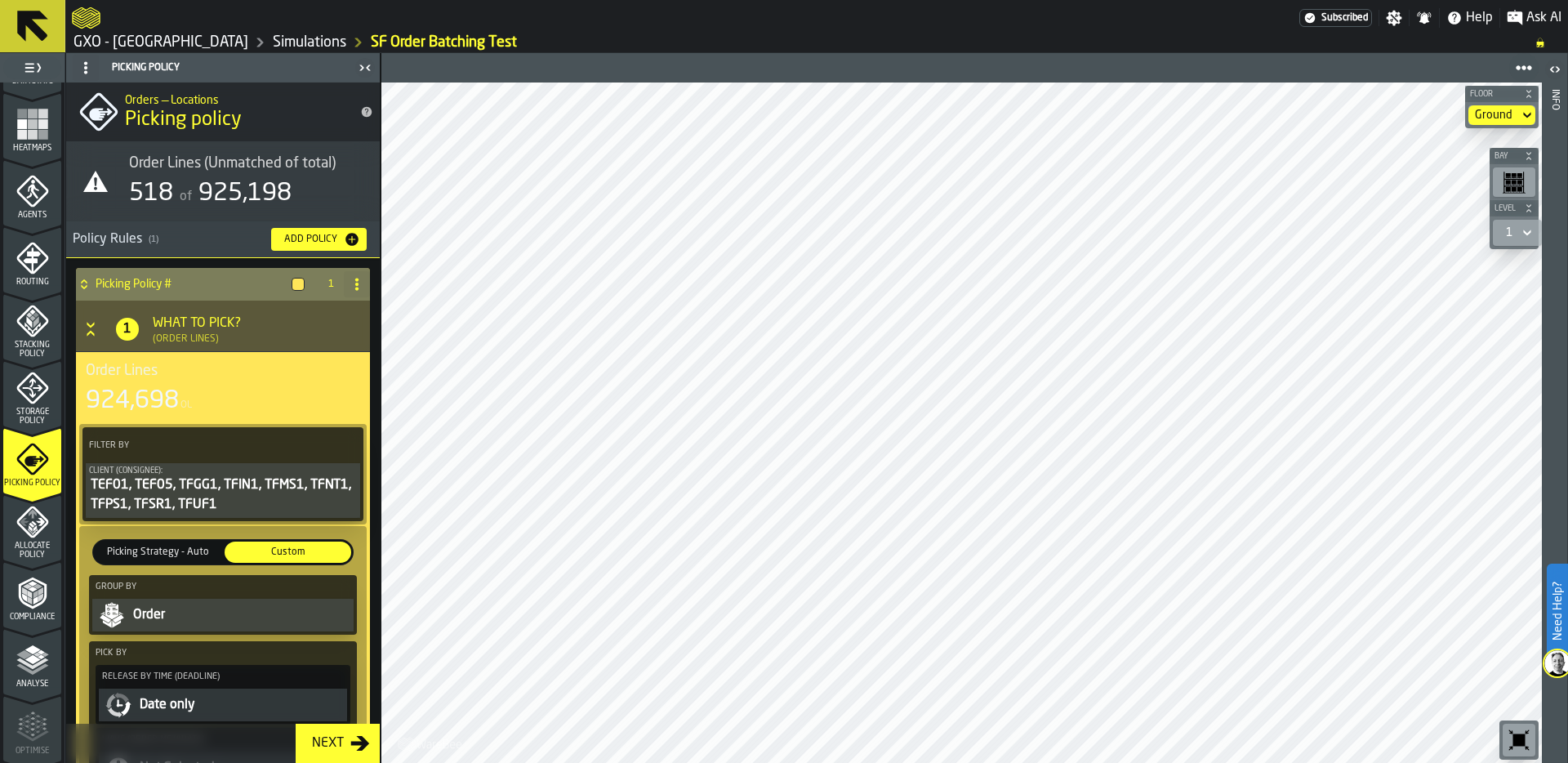
click at [208, 394] on div "924,698 OL" at bounding box center [223, 401] width 274 height 30
click at [192, 490] on div "TEF01, TEF05, TFGG1, TFIN1, TFMS1, TFNT1, TFPS1, TFSR1, TFUF1" at bounding box center [223, 496] width 268 height 39
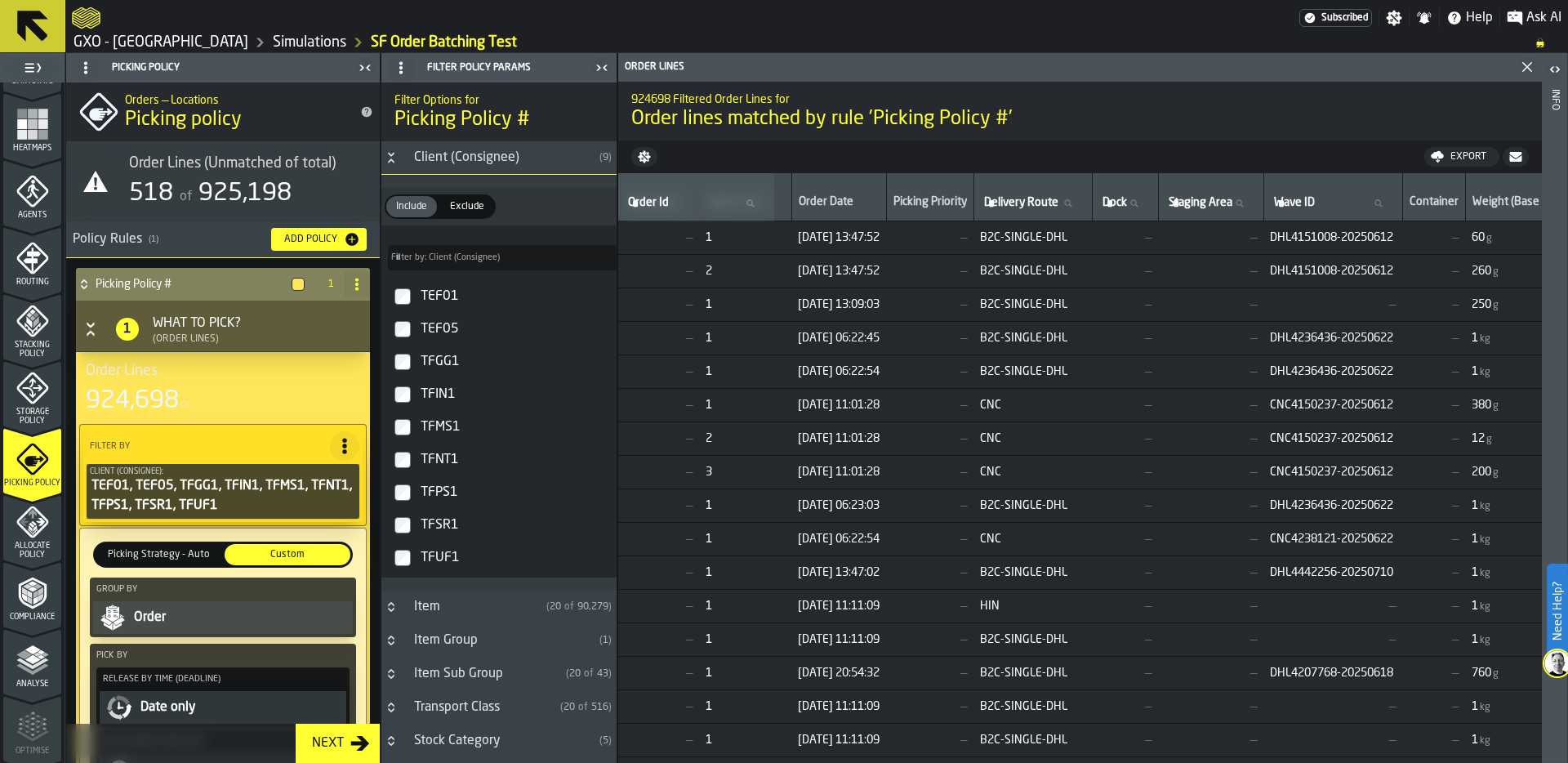
scroll to position [0, 1879]
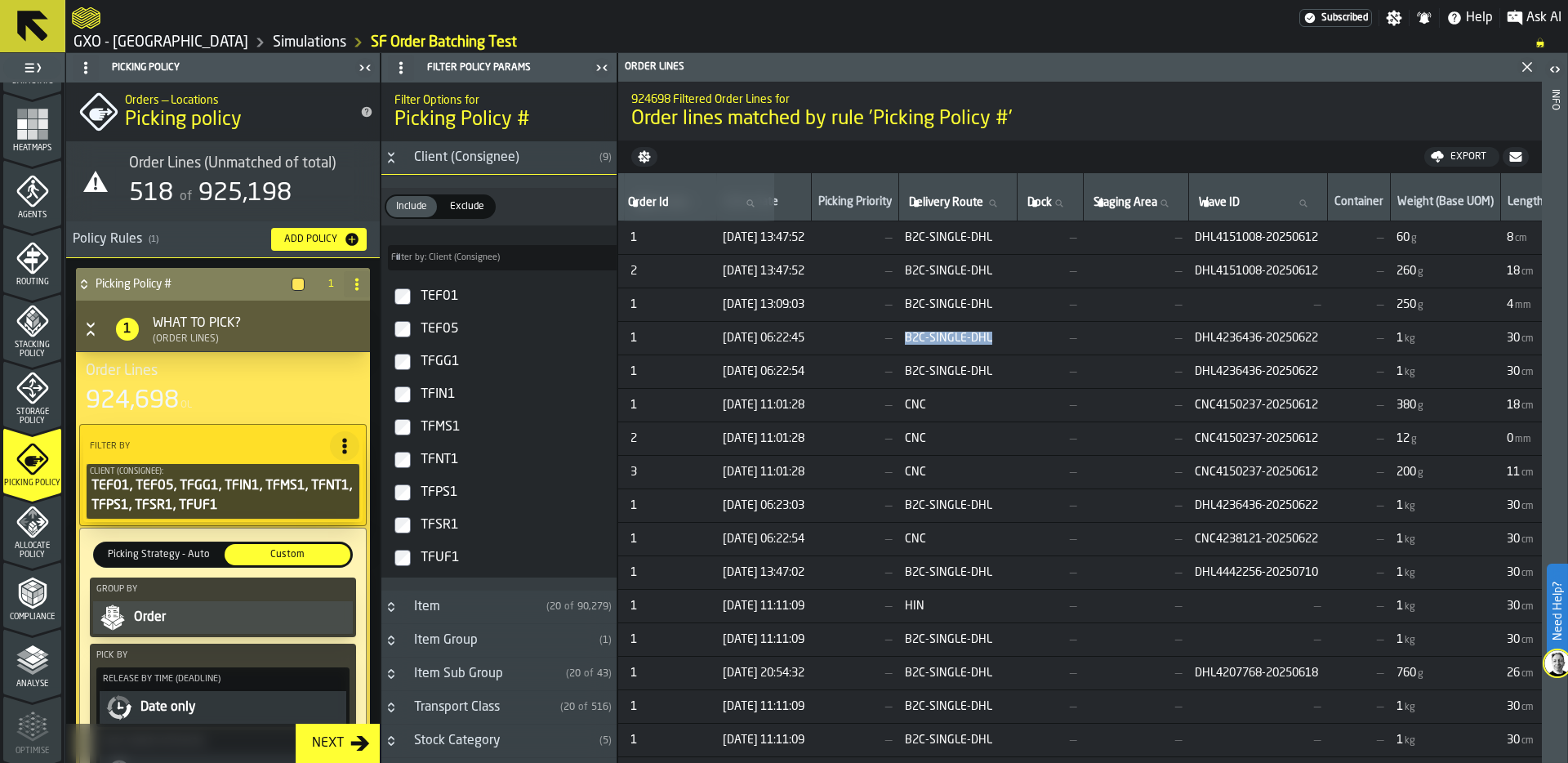
drag, startPoint x: 995, startPoint y: 335, endPoint x: 1109, endPoint y: 340, distance: 114.1
click at [1016, 340] on td "B2C-SINGLE-DHL" at bounding box center [957, 337] width 118 height 33
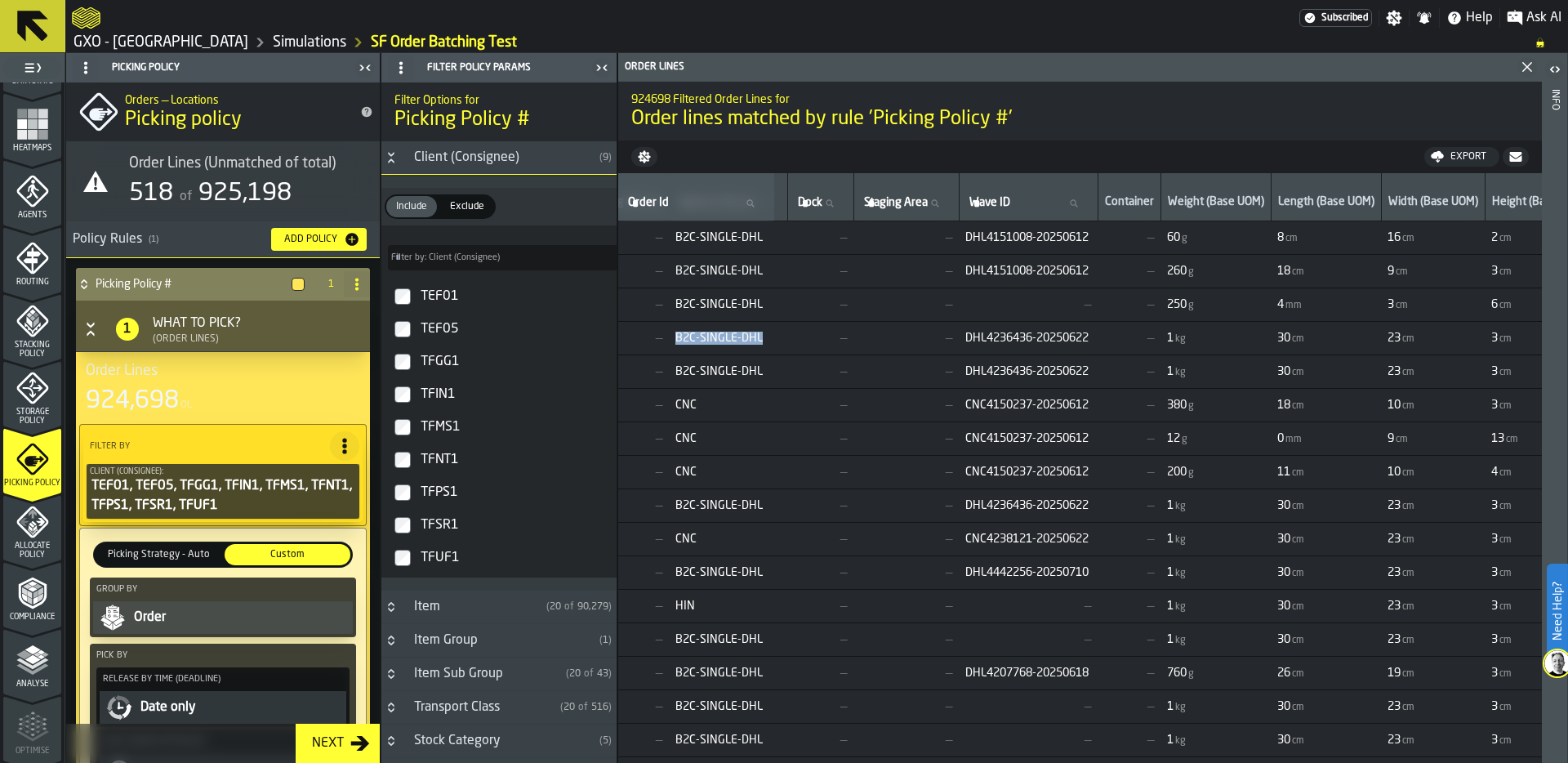
scroll to position [0, 2114]
drag, startPoint x: 1066, startPoint y: 338, endPoint x: 1194, endPoint y: 337, distance: 128.0
click at [1085, 337] on span "DHL4236436-20250622" at bounding box center [1022, 338] width 126 height 13
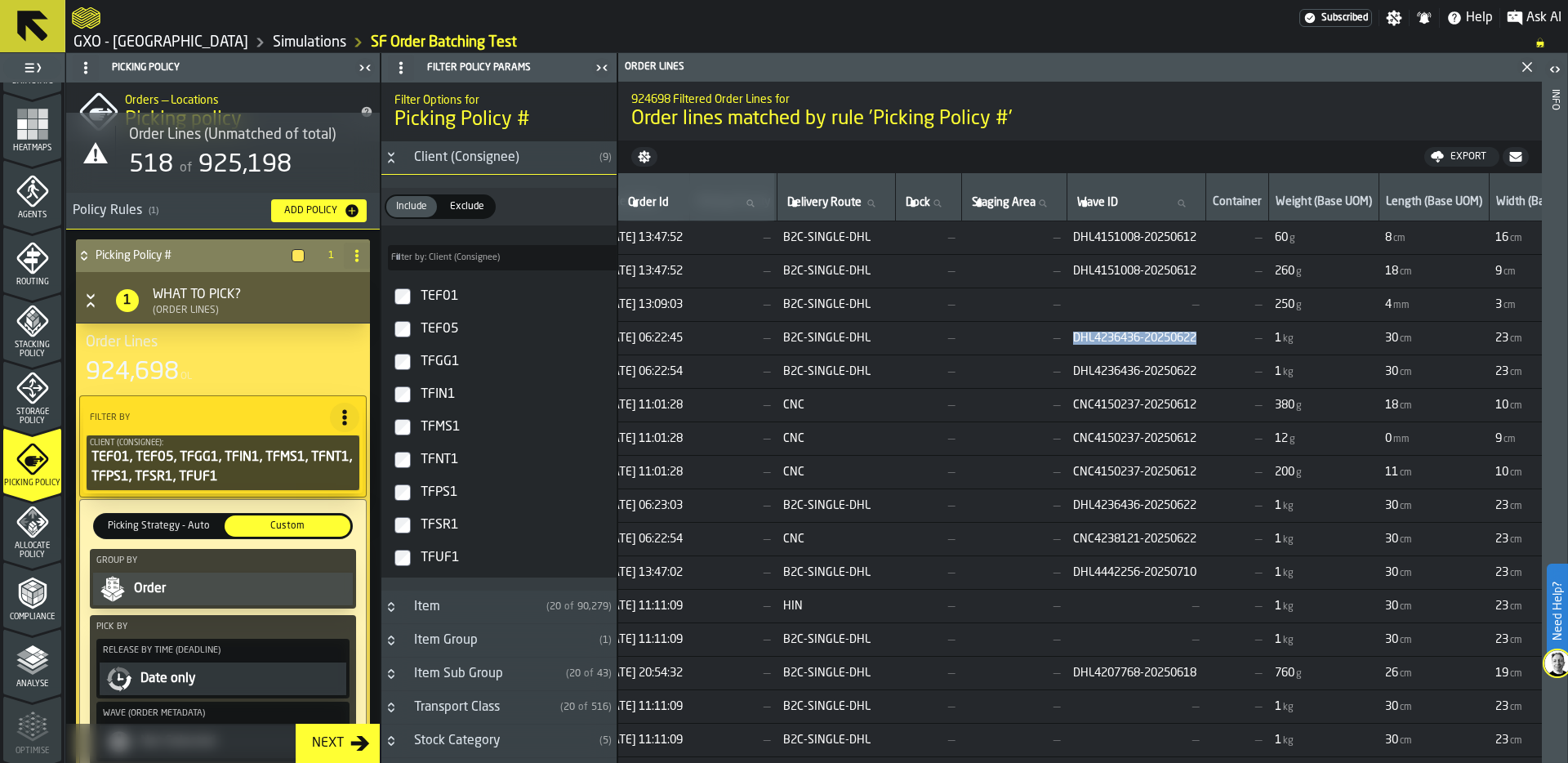
scroll to position [0, 0]
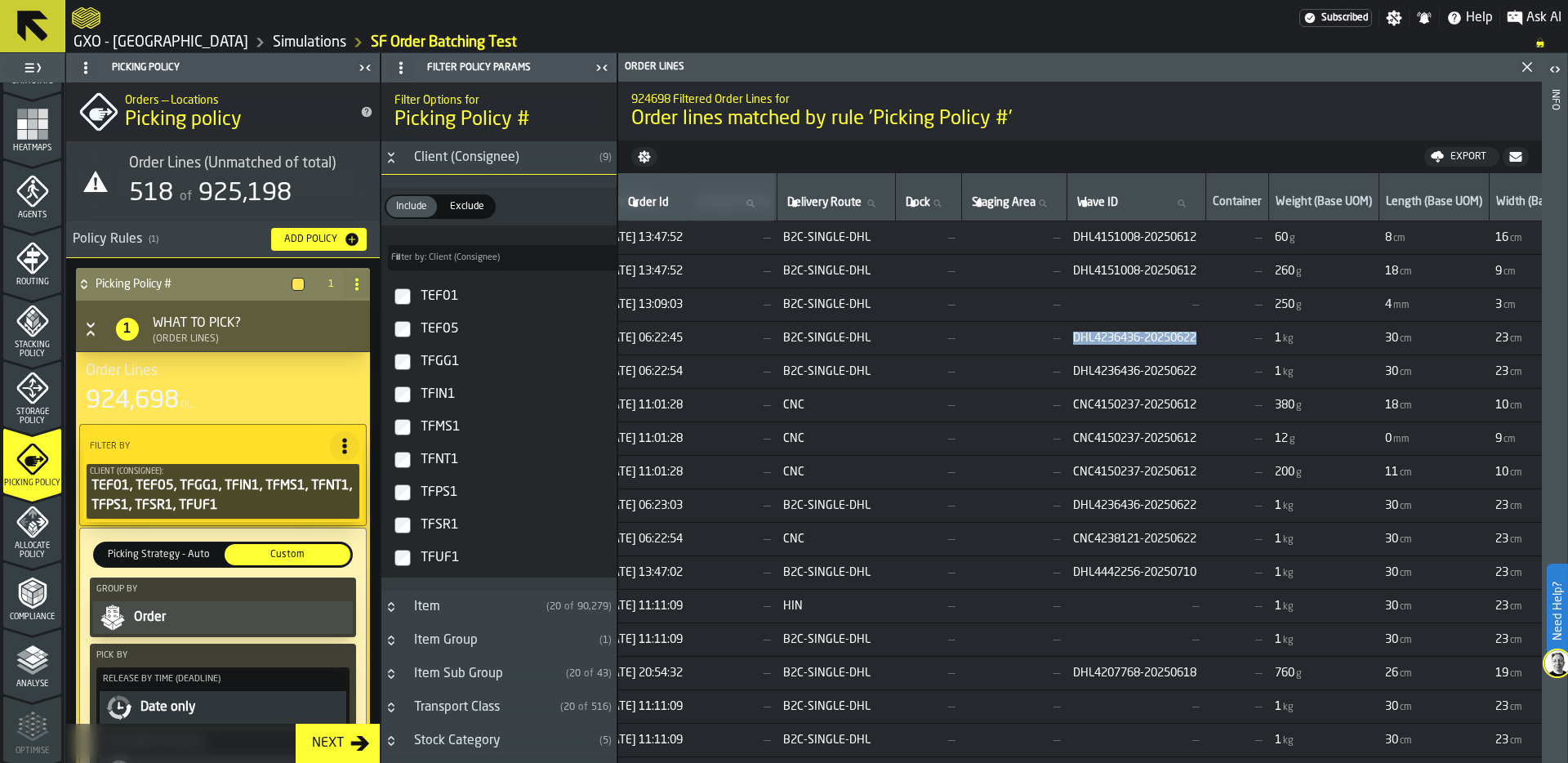
click at [175, 484] on div "TEF01, TEF05, TFGG1, TFIN1, TFMS1, TFNT1, TFPS1, TFSR1, TFUF1" at bounding box center [223, 496] width 266 height 39
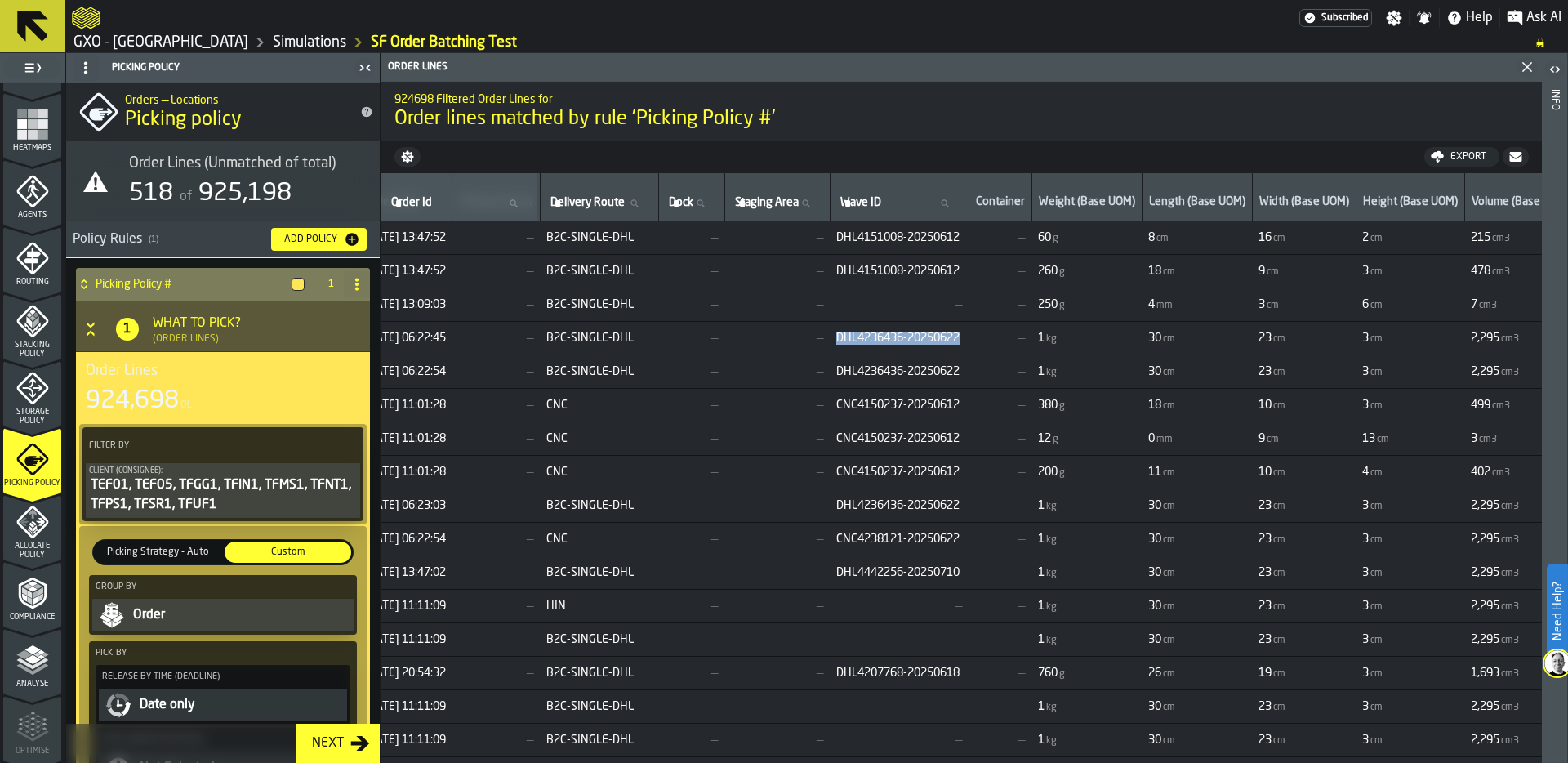
click at [181, 485] on div "TEF01, TEF05, TFGG1, TFIN1, TFMS1, TFNT1, TFPS1, TFSR1, TFUF1" at bounding box center [223, 496] width 268 height 39
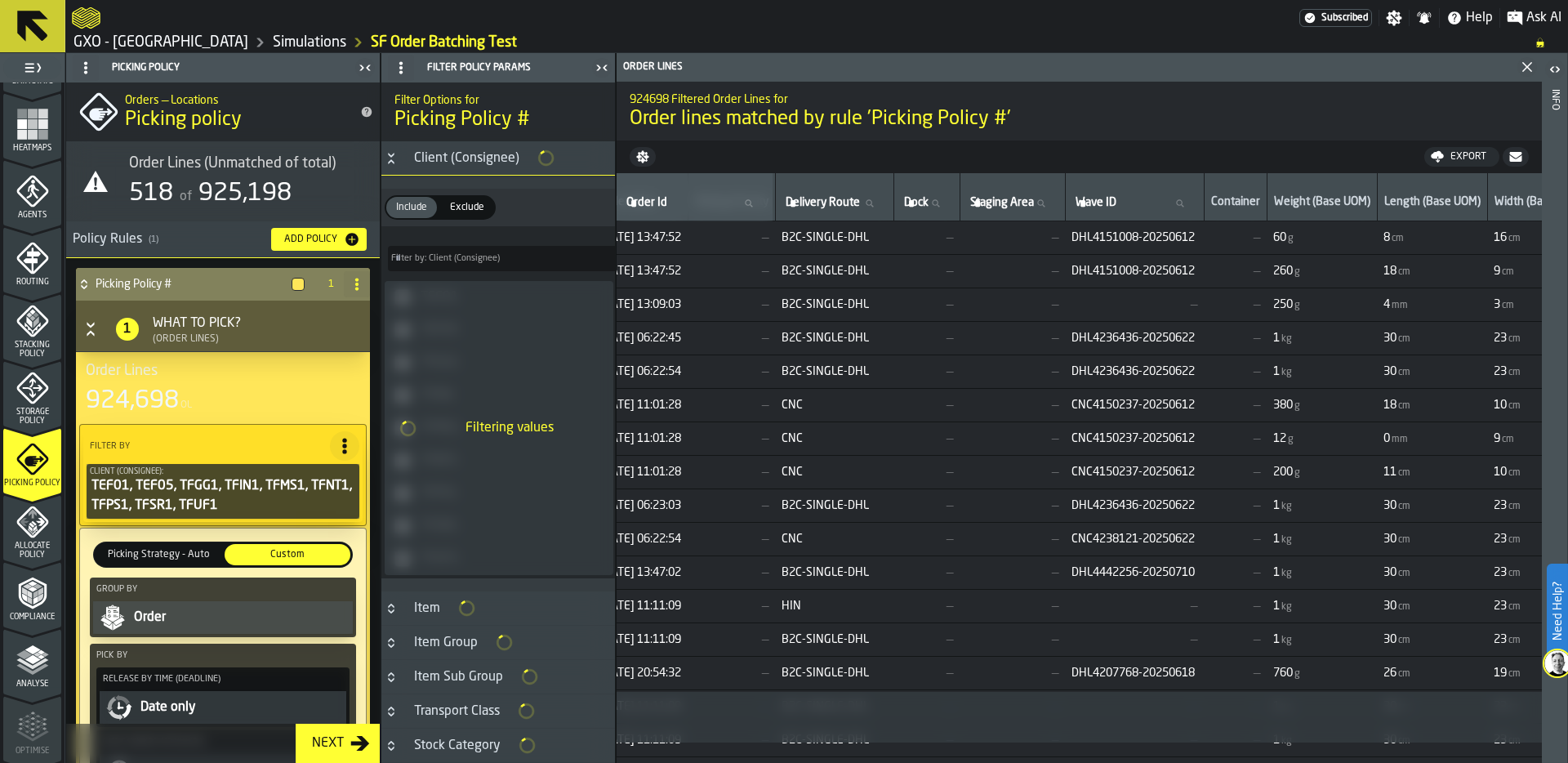
type input "*"
type input "***"
type input "*"
type input "***"
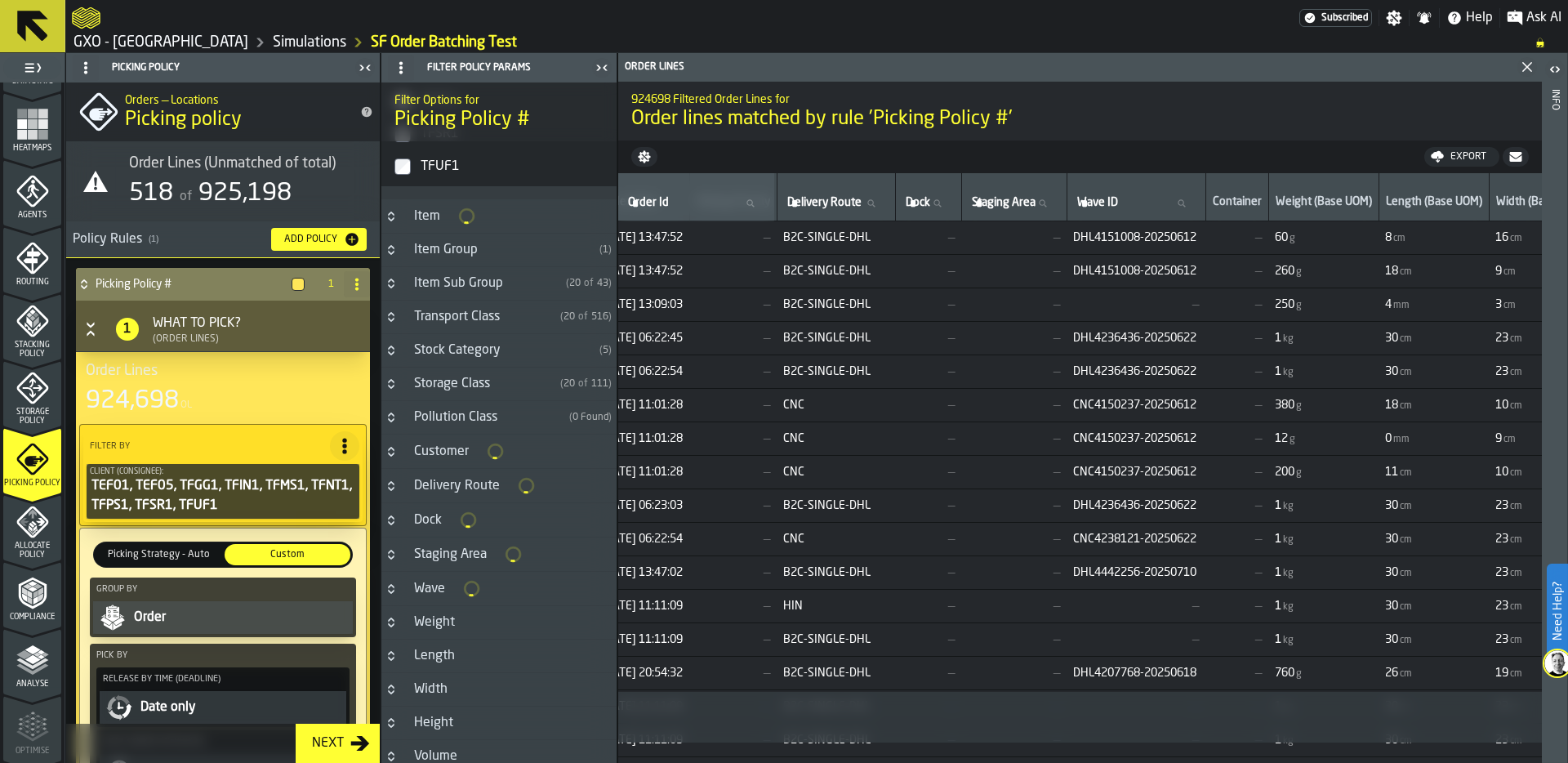
scroll to position [399, 0]
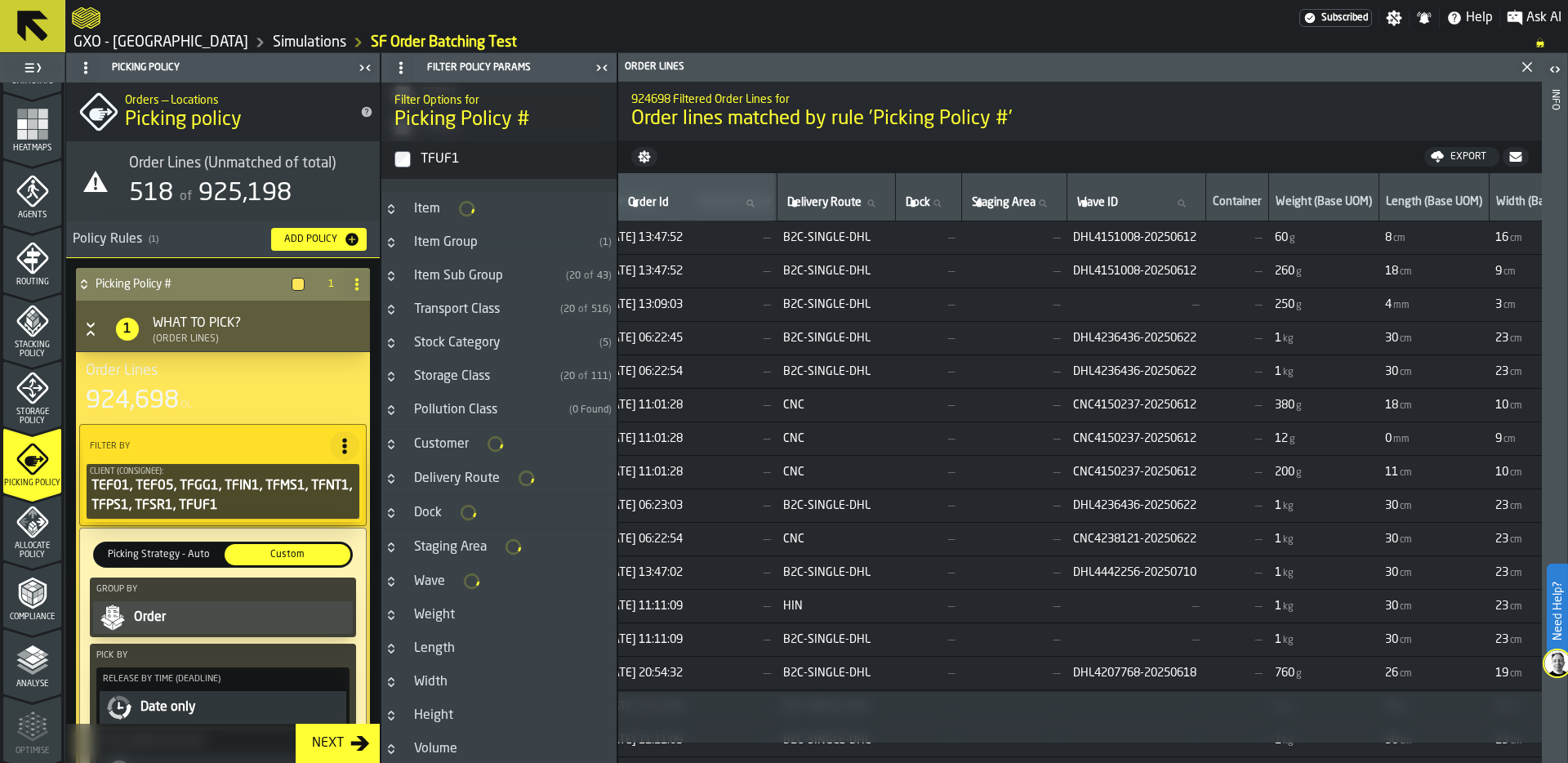
click at [388, 477] on icon "Button-Delivery Route-closed" at bounding box center [391, 475] width 5 height 4
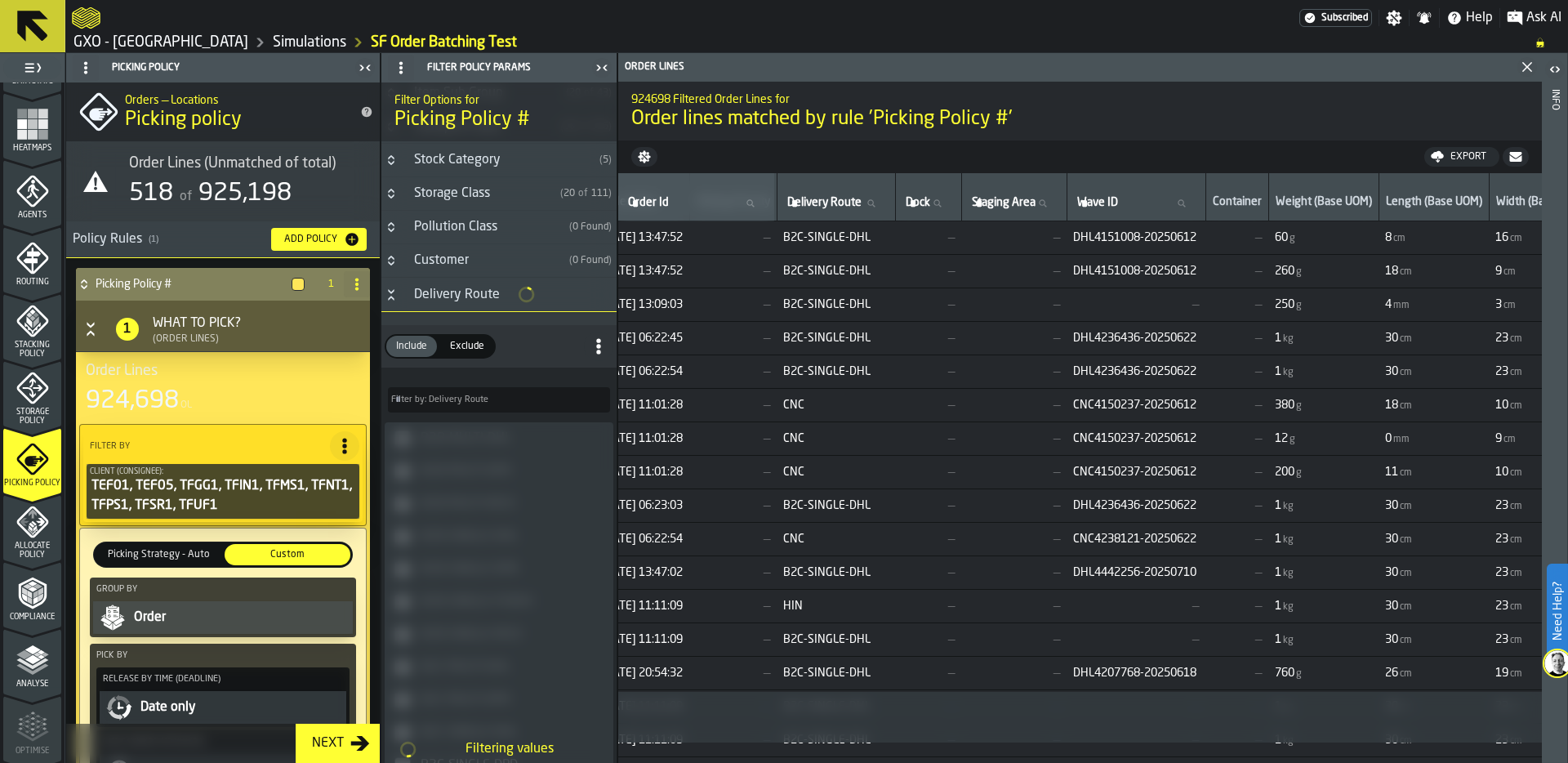
scroll to position [581, 0]
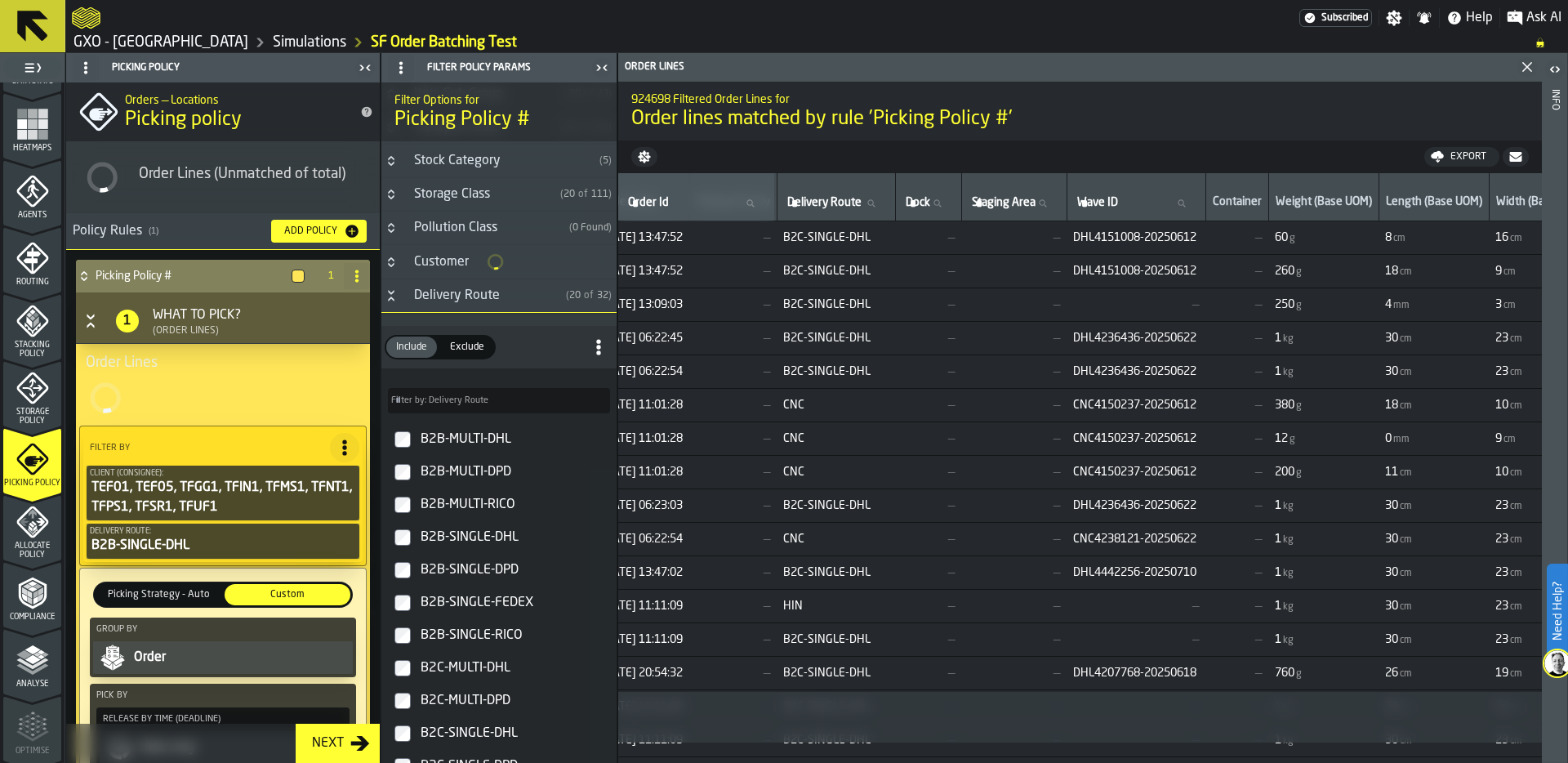
type input "**"
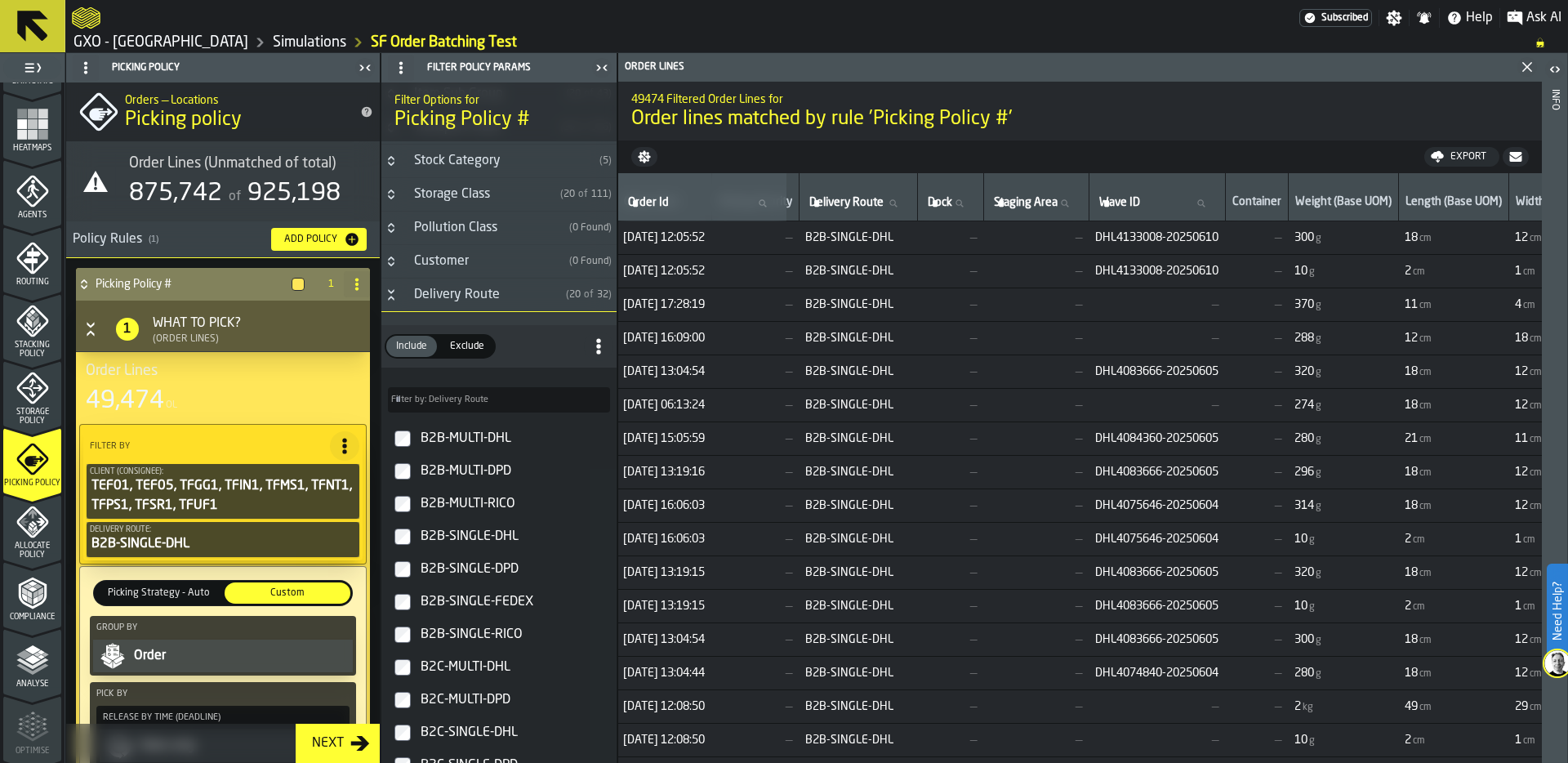
click at [355, 280] on icon at bounding box center [357, 284] width 13 height 13
click at [266, 308] on div "Rename" at bounding box center [286, 317] width 137 height 20
drag, startPoint x: 201, startPoint y: 285, endPoint x: 80, endPoint y: 285, distance: 121.0
click at [80, 285] on div "**********" at bounding box center [207, 284] width 261 height 33
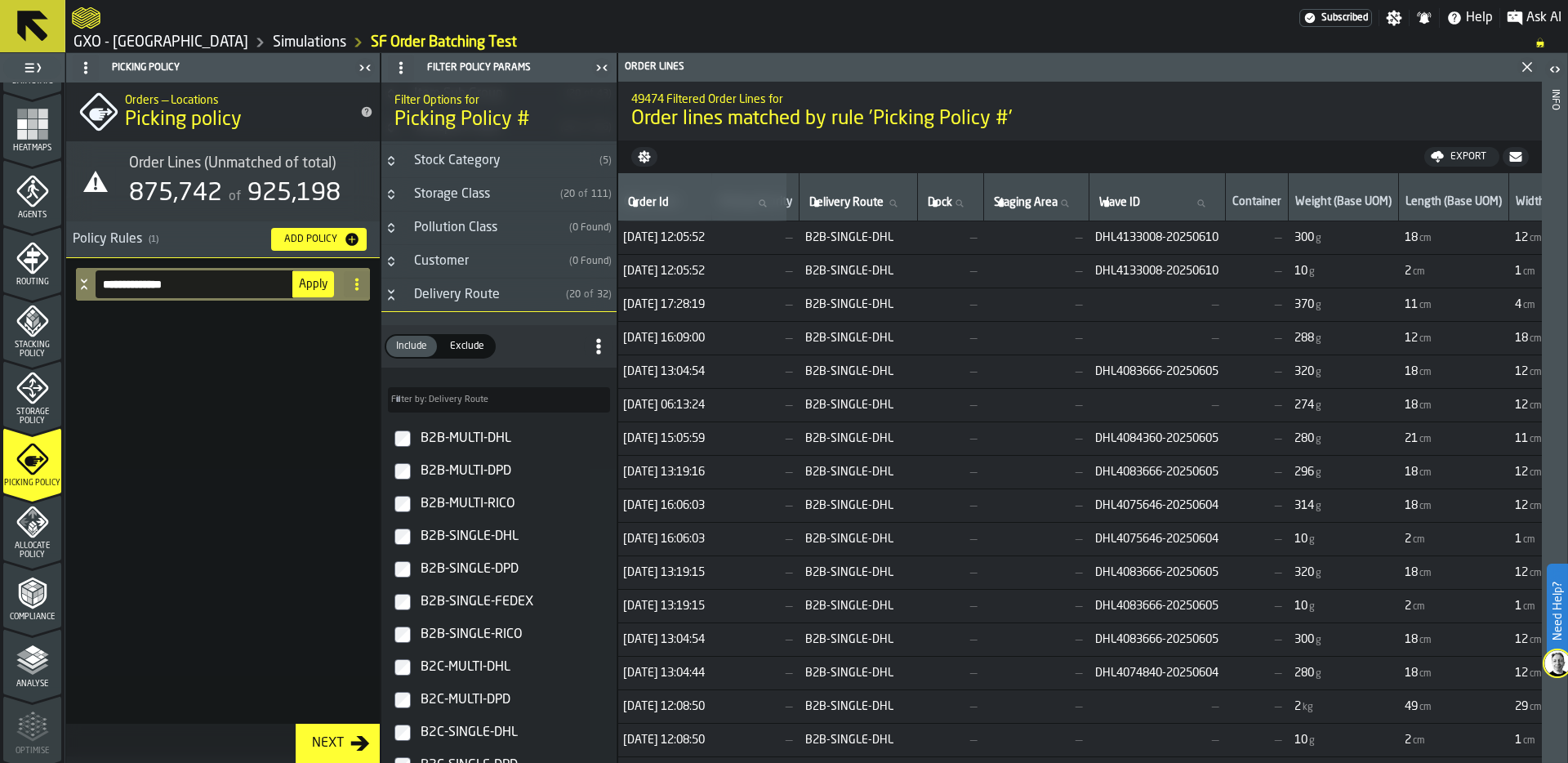
type input "**********"
click at [316, 284] on span "Apply" at bounding box center [313, 284] width 29 height 12
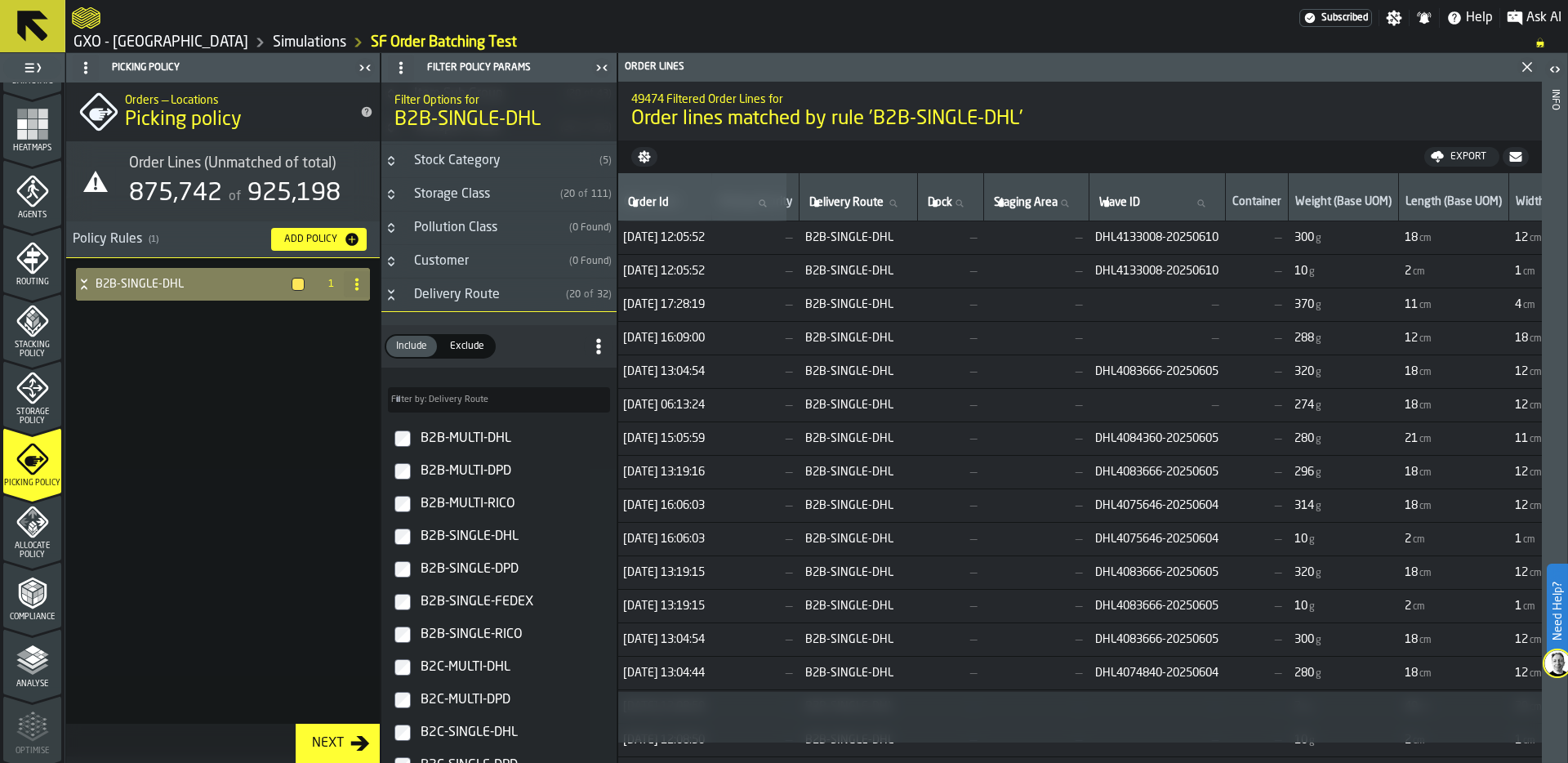
click at [84, 284] on icon at bounding box center [84, 284] width 16 height 13
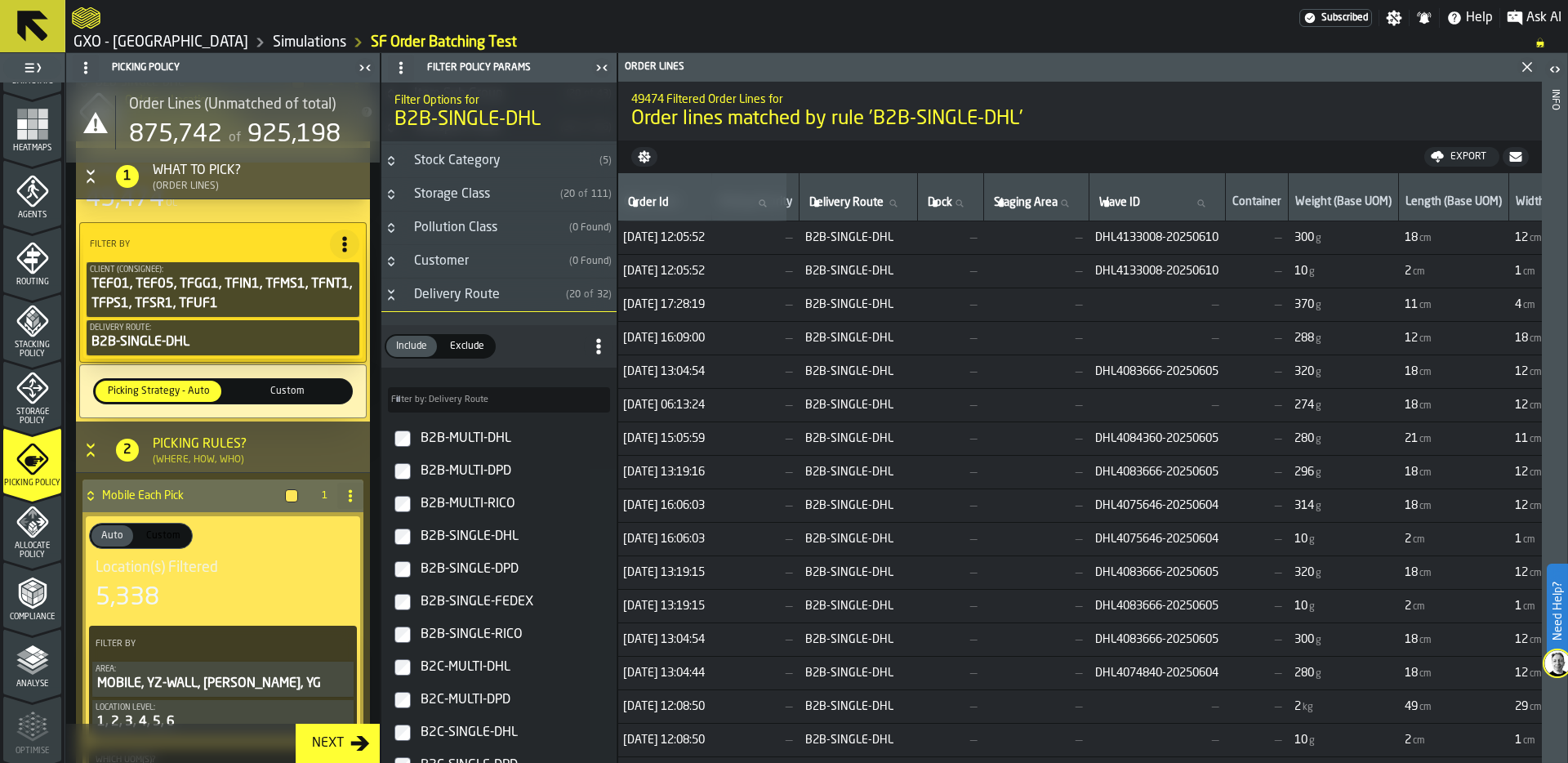
scroll to position [259, 0]
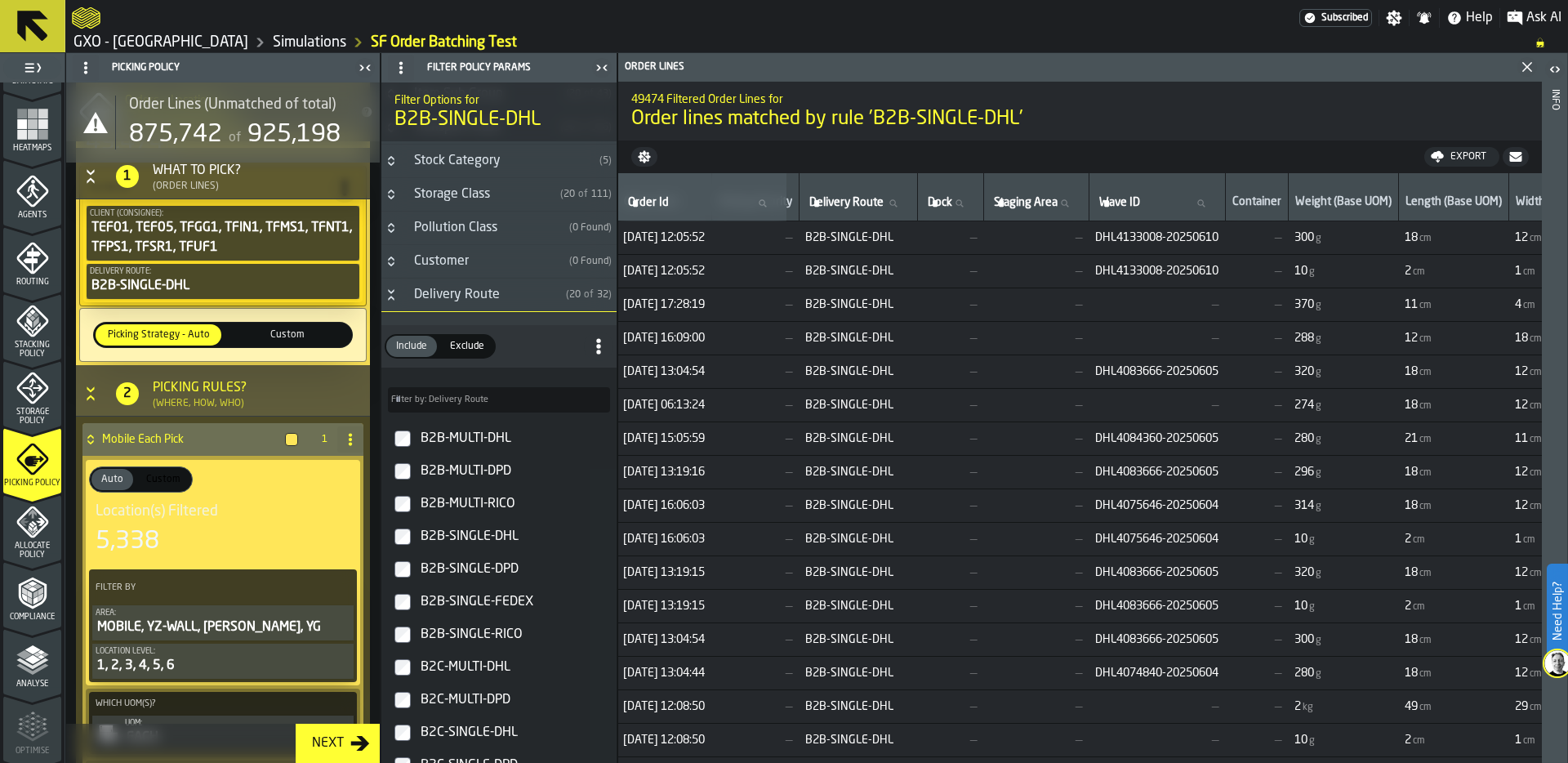
click at [291, 335] on span "Custom" at bounding box center [287, 335] width 119 height 14
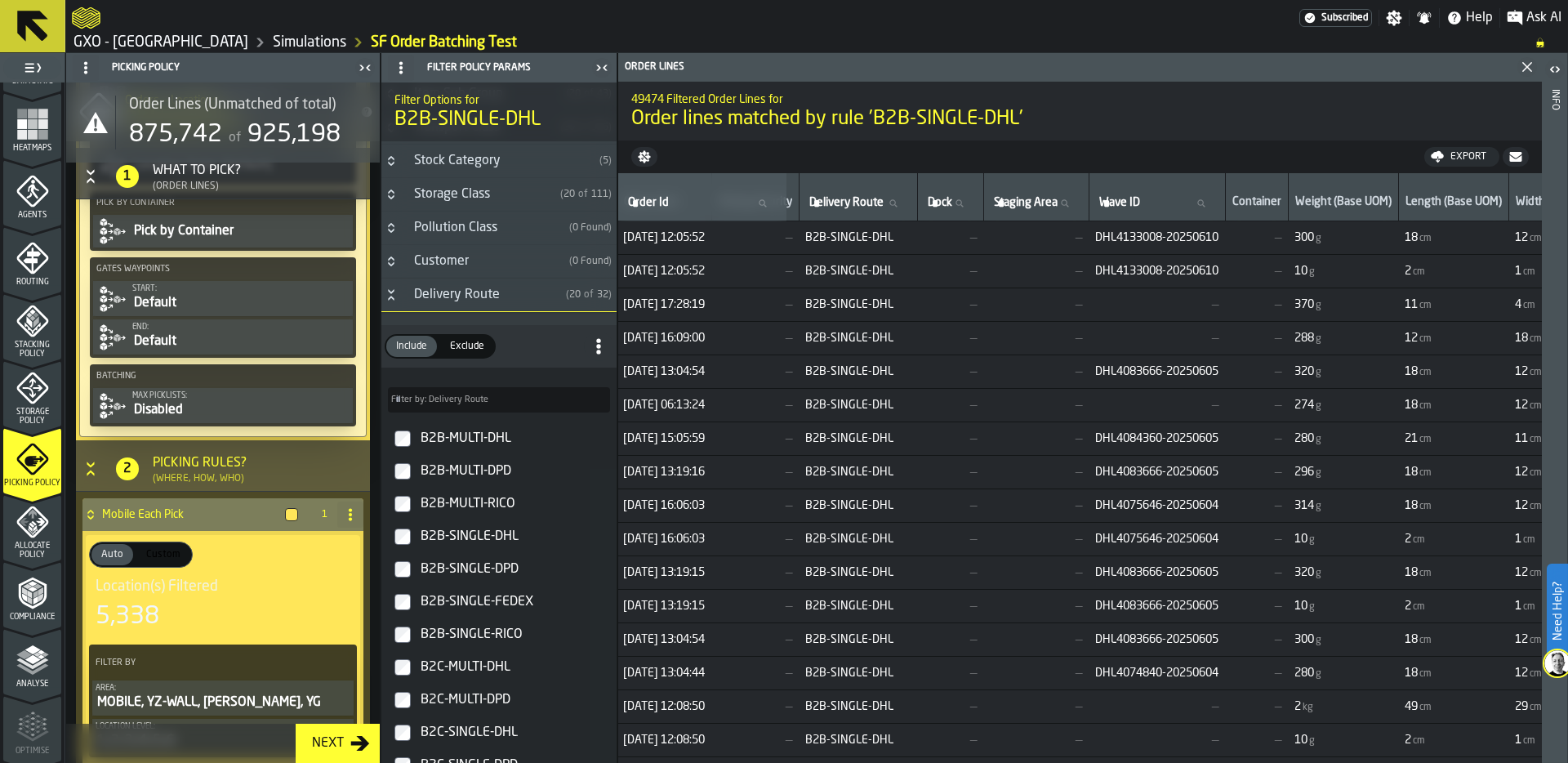
scroll to position [745, 0]
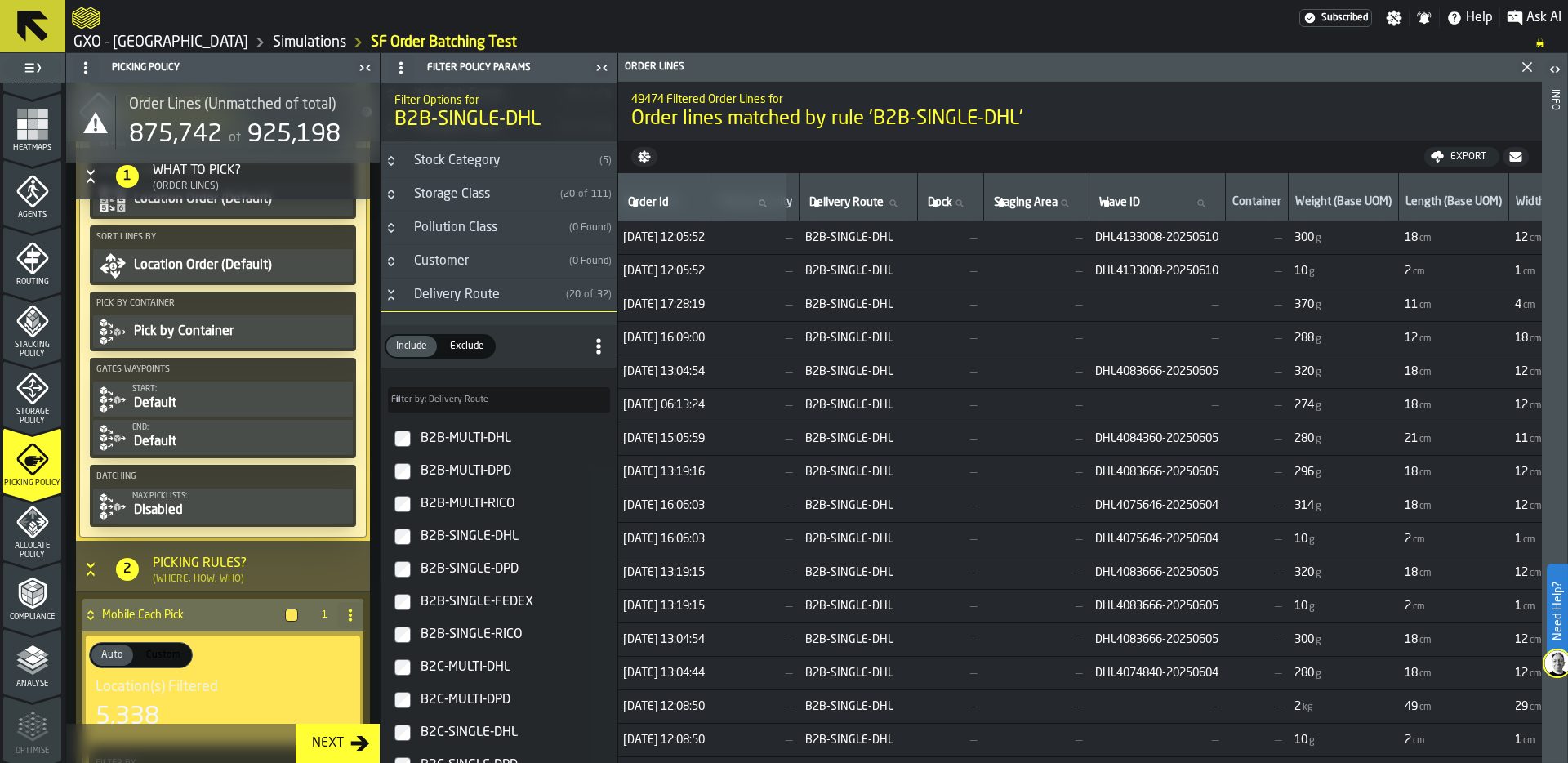
click at [160, 500] on div "Max picklists:" at bounding box center [240, 496] width 217 height 9
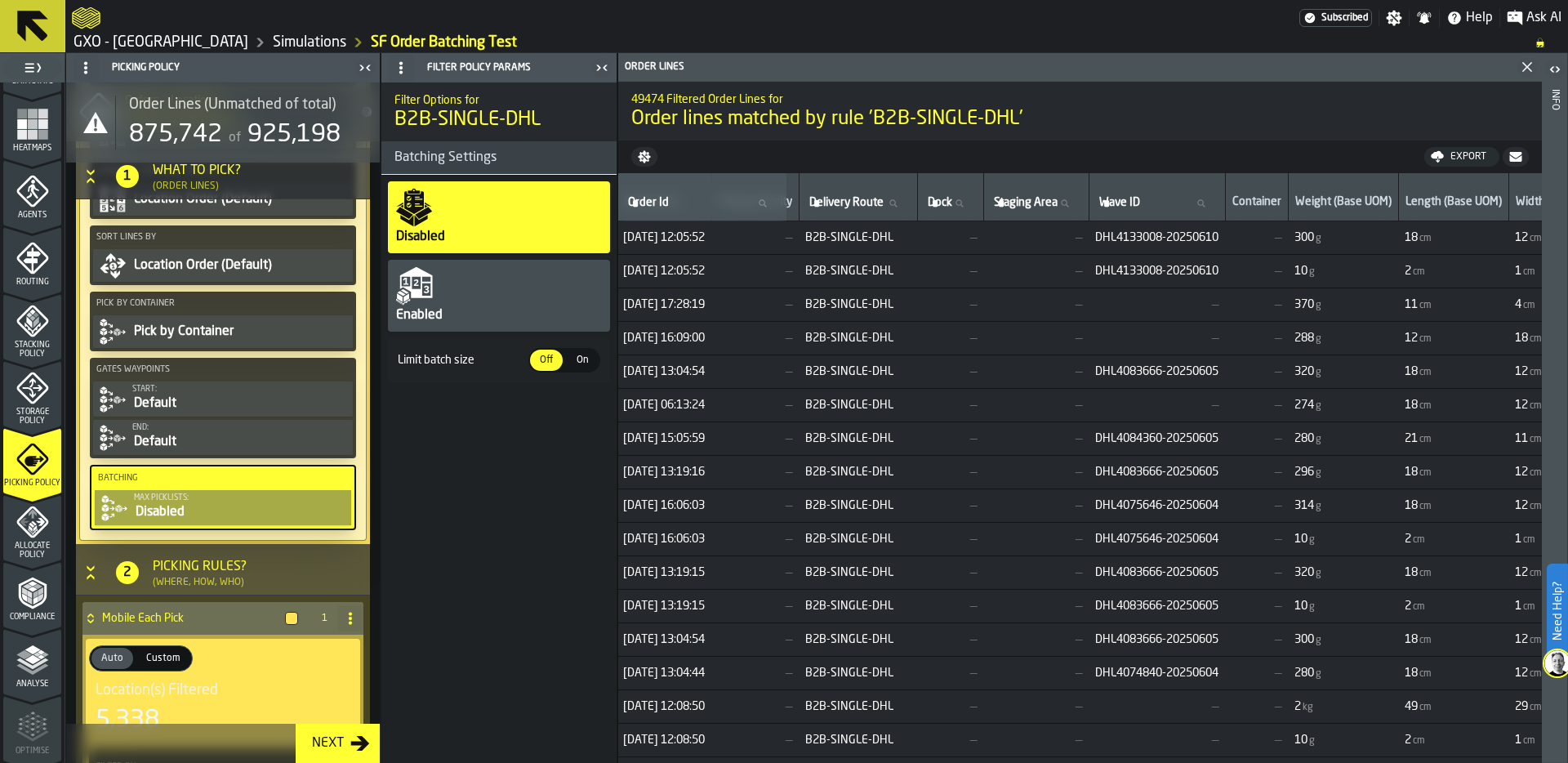
scroll to position [0, 0]
click at [455, 278] on div "Enabled" at bounding box center [499, 295] width 222 height 72
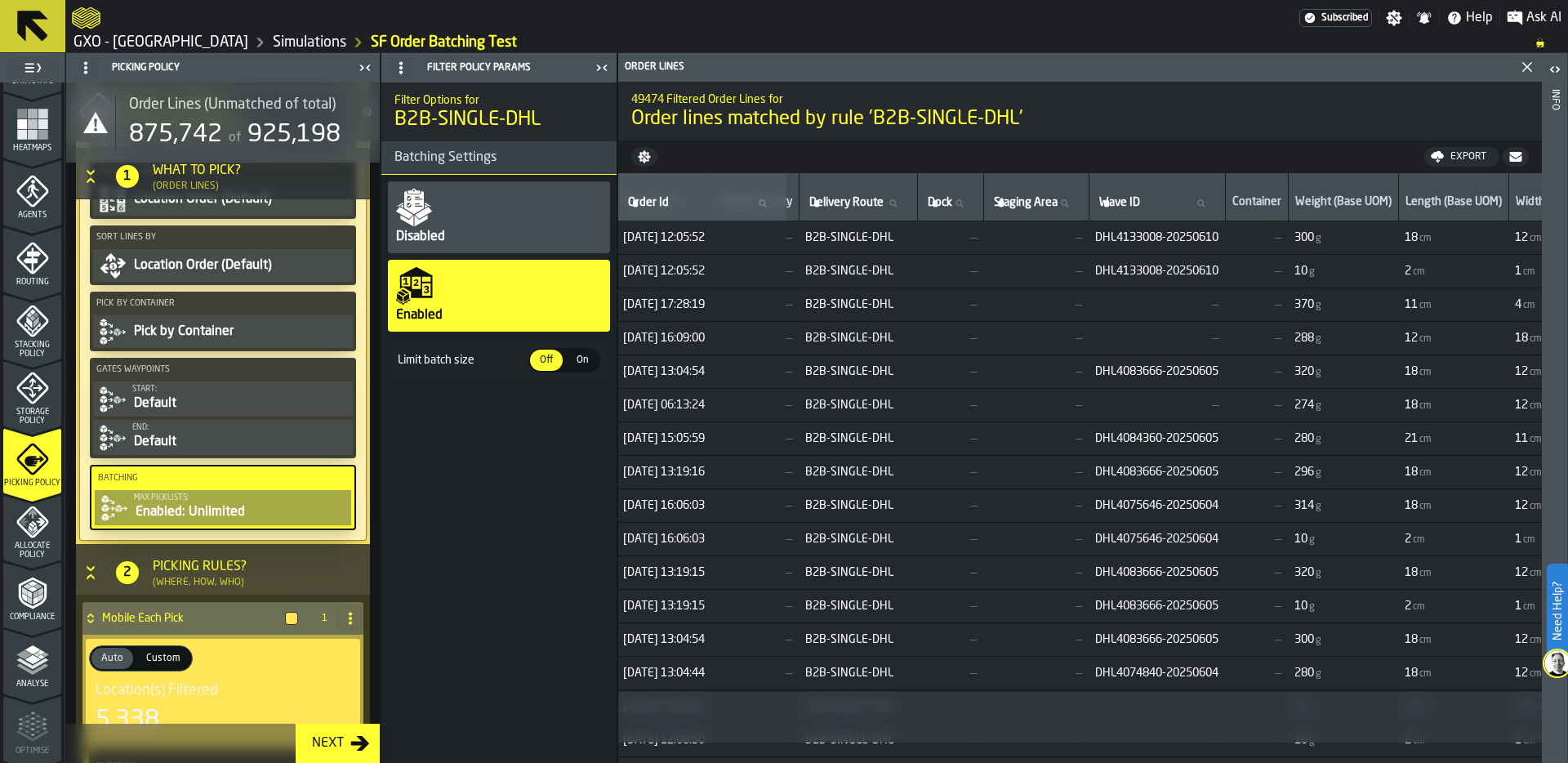
click at [581, 361] on span "On" at bounding box center [582, 360] width 26 height 14
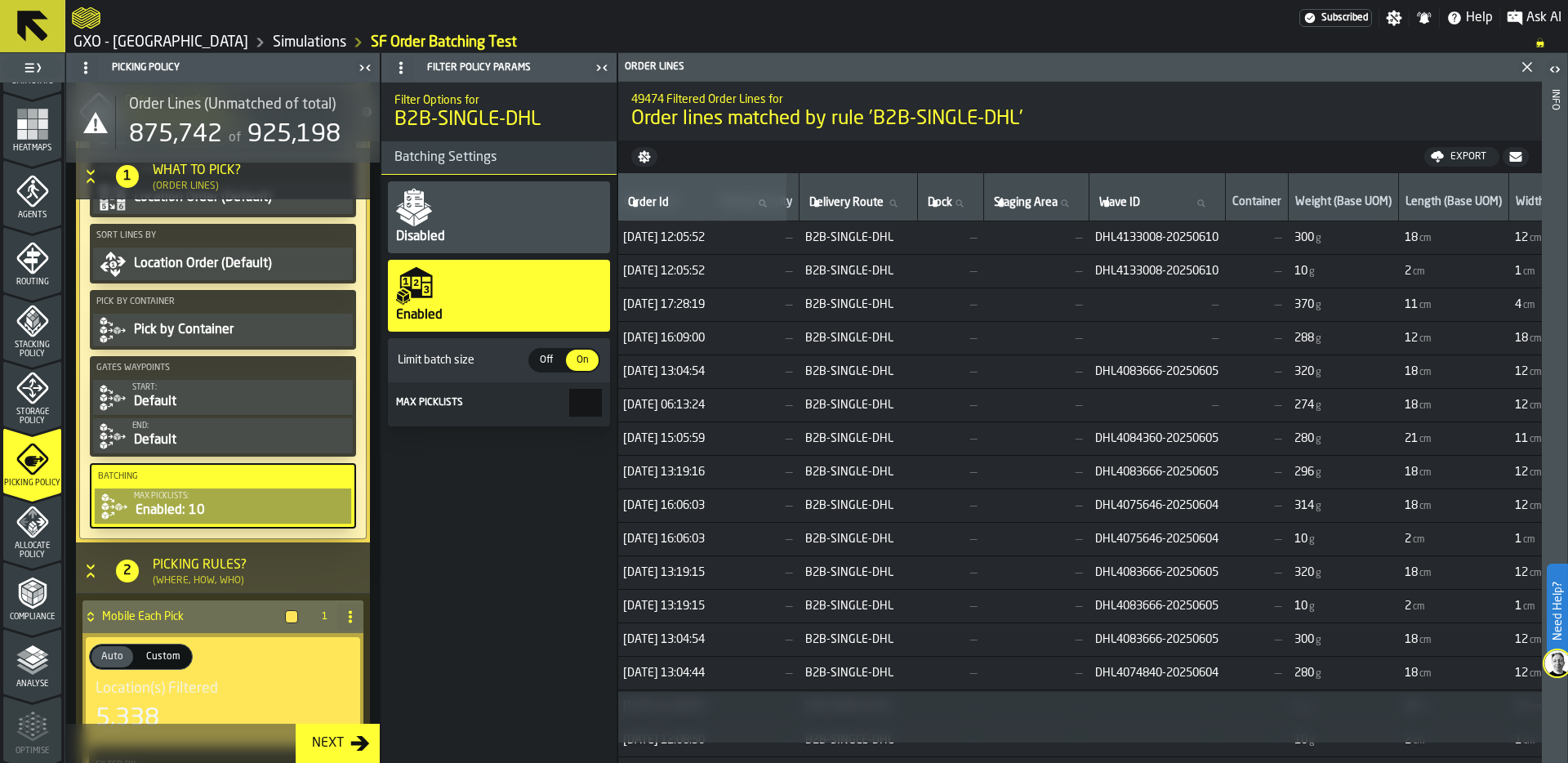
scroll to position [745, 0]
drag, startPoint x: 576, startPoint y: 402, endPoint x: 634, endPoint y: 402, distance: 58.0
click at [634, 402] on main "1 Start 2 Layout 3 Assignment 4 Items 5 Orders 6 Data Stats 7 Heatmaps 8 Agents…" at bounding box center [784, 408] width 1568 height 710
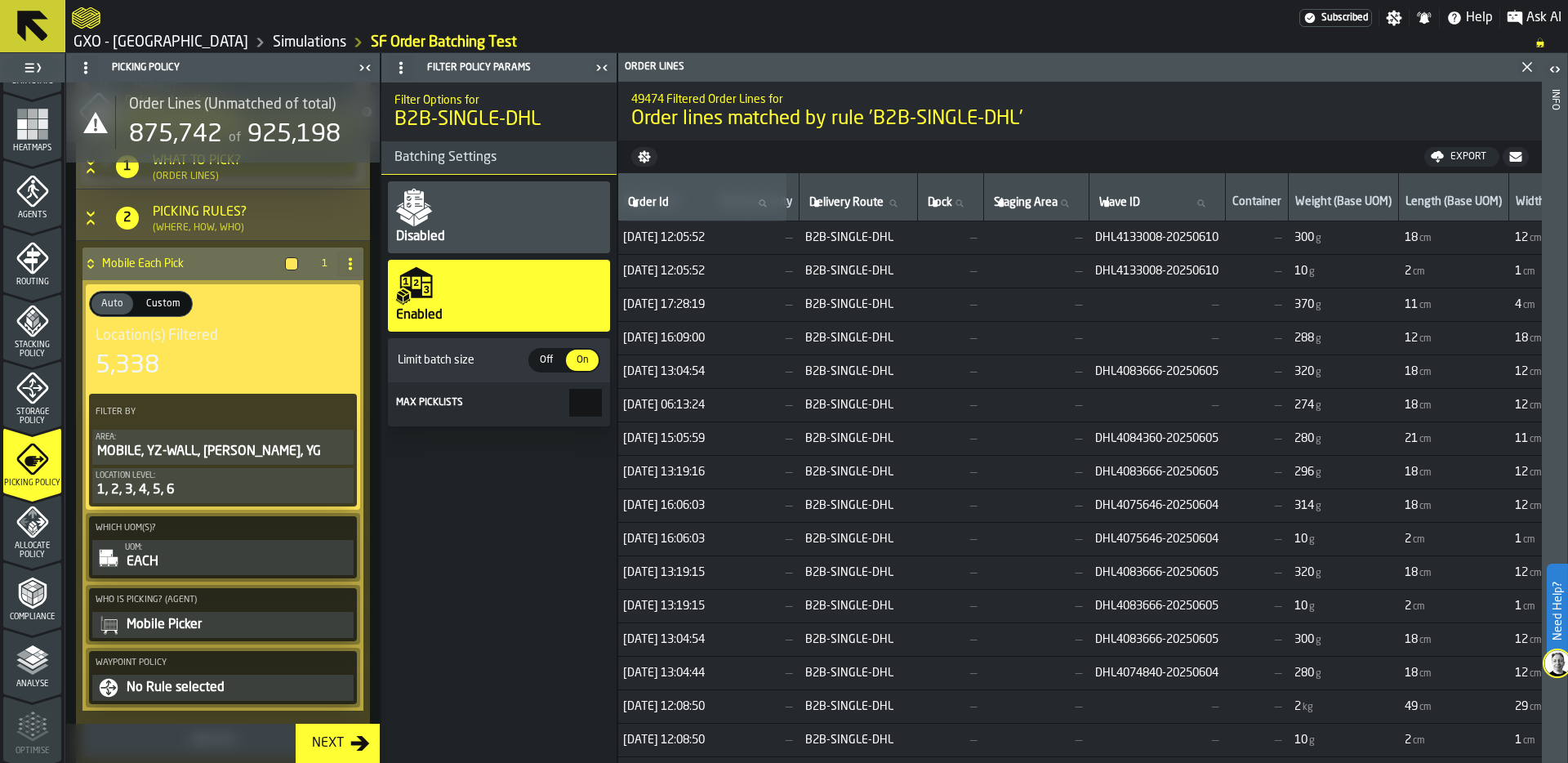
scroll to position [1158, 0]
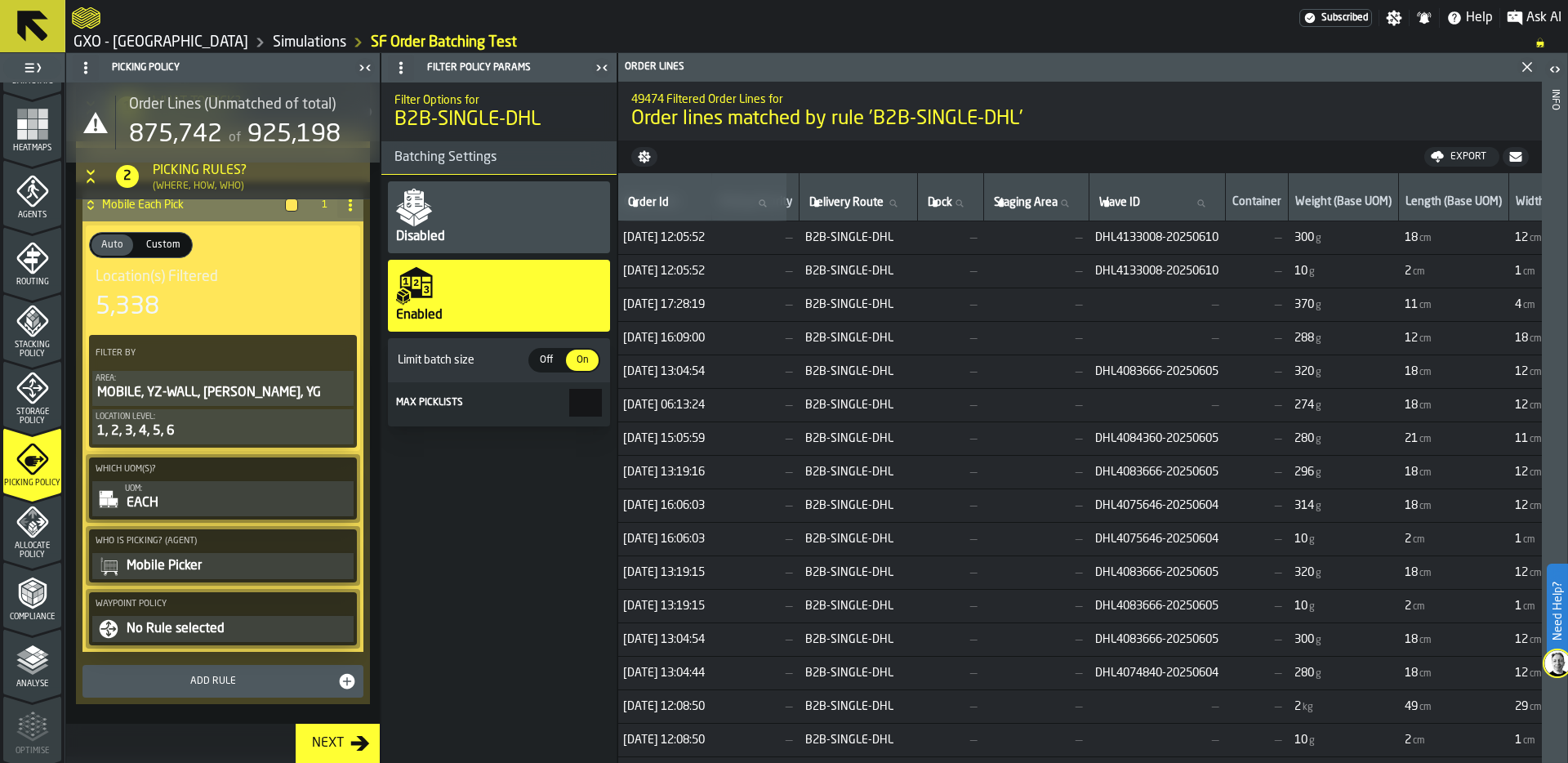
type input "***"
click at [205, 392] on div "MOBILE, YZ-WALL, YU-YZ, YG" at bounding box center [223, 393] width 255 height 20
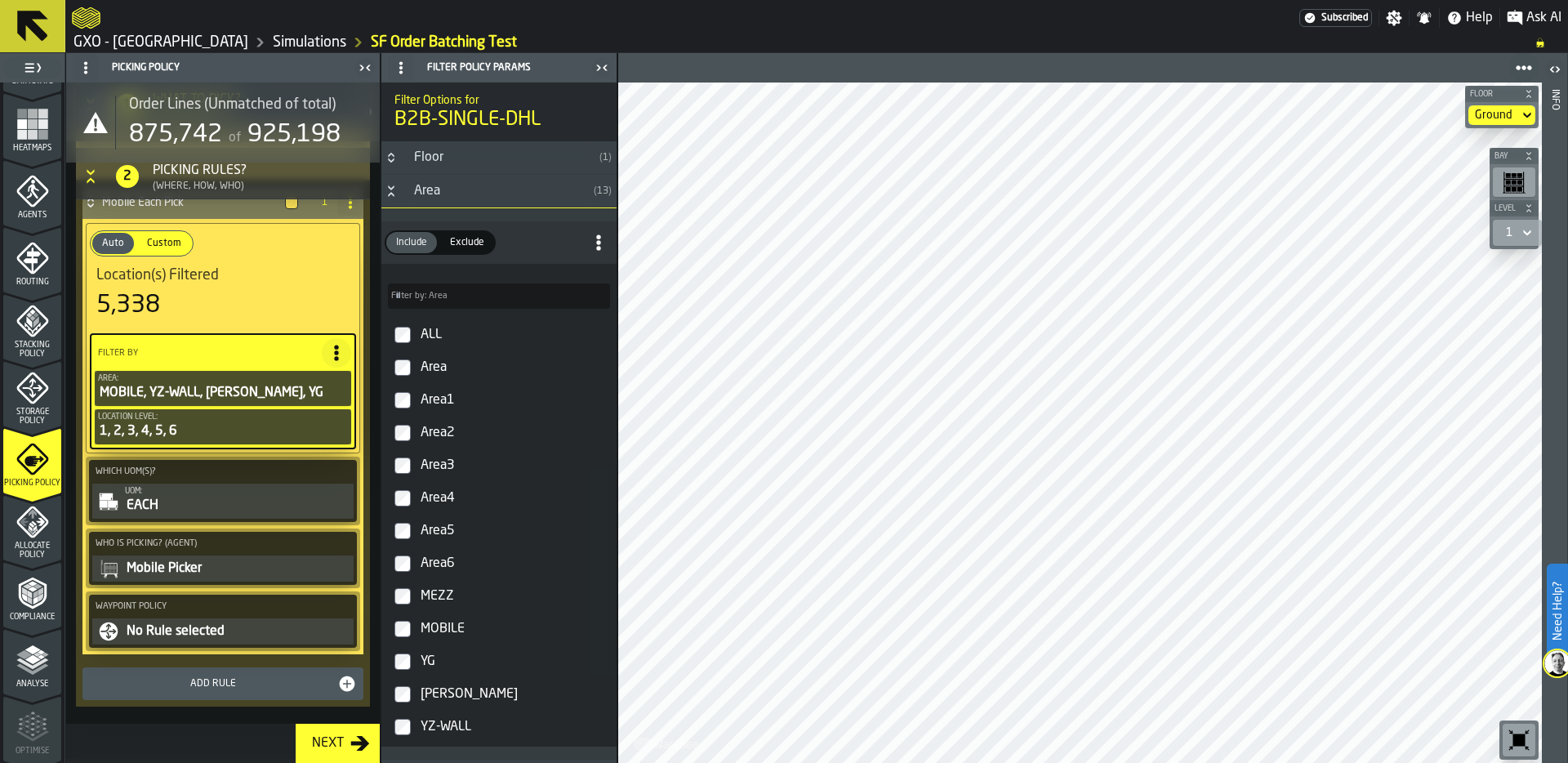
scroll to position [1157, 0]
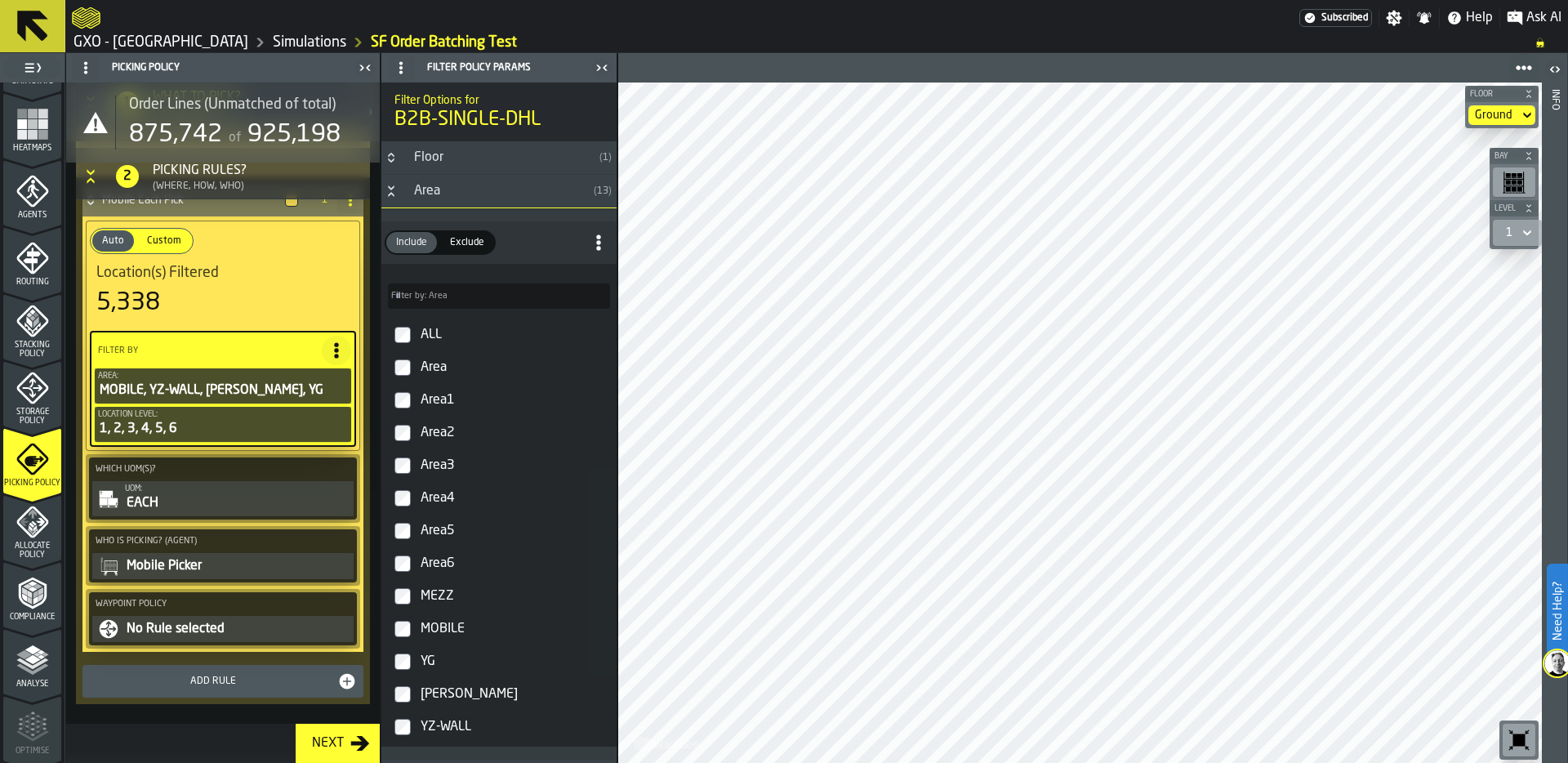
click at [173, 637] on div "No Rule selected" at bounding box center [238, 629] width 225 height 20
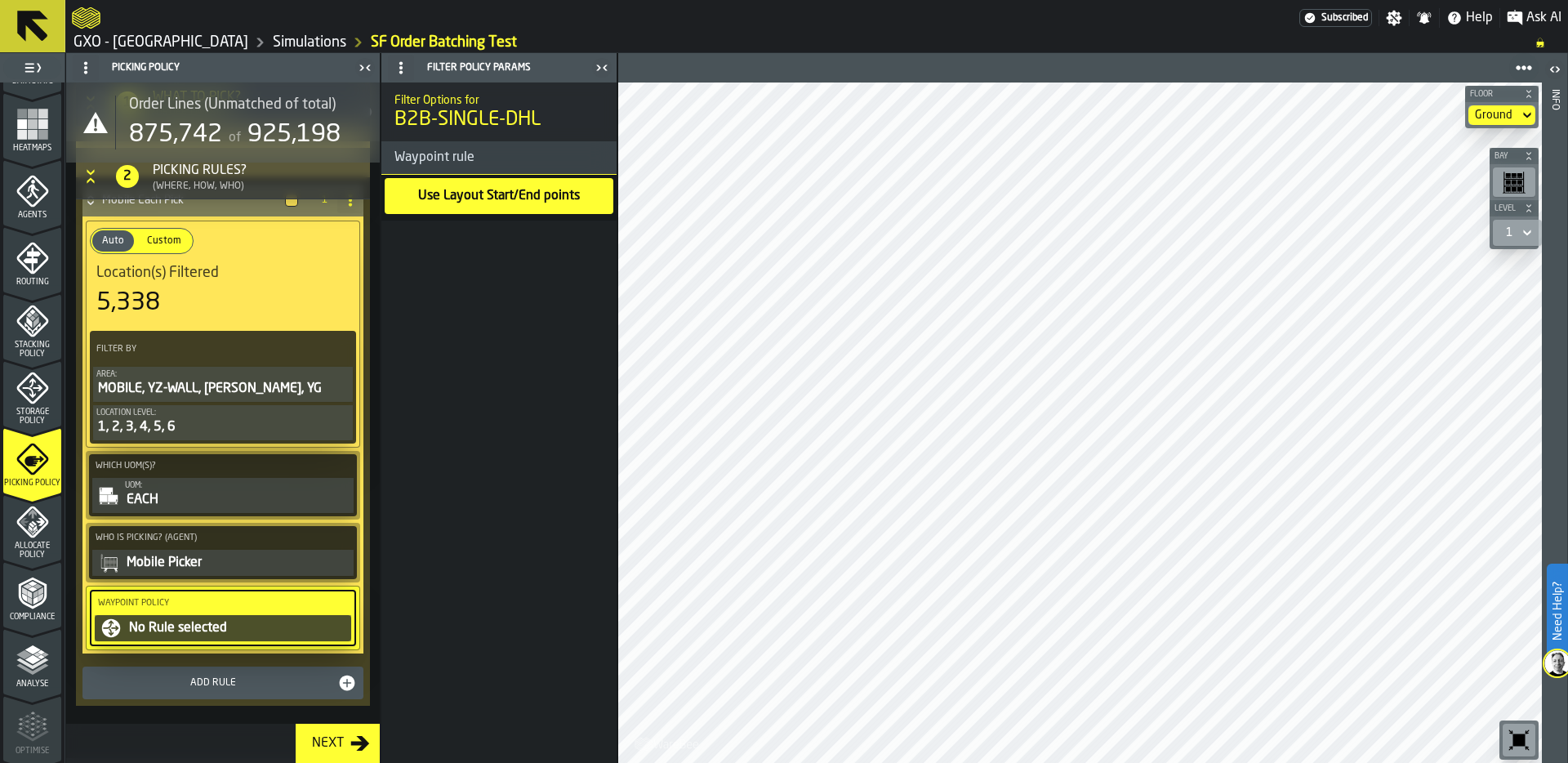
click at [173, 637] on div "No Rule selected" at bounding box center [237, 628] width 221 height 20
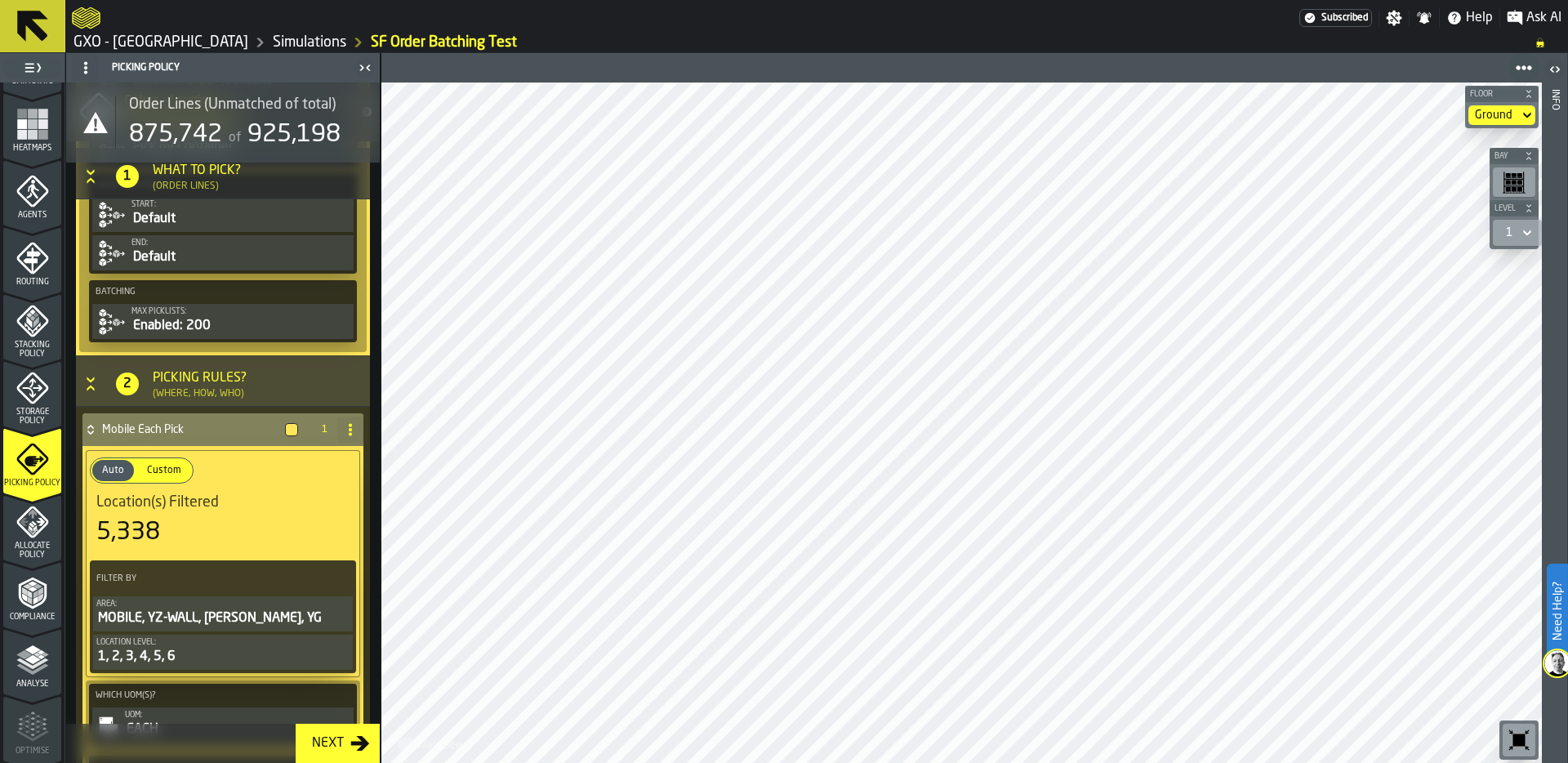
scroll to position [923, 0]
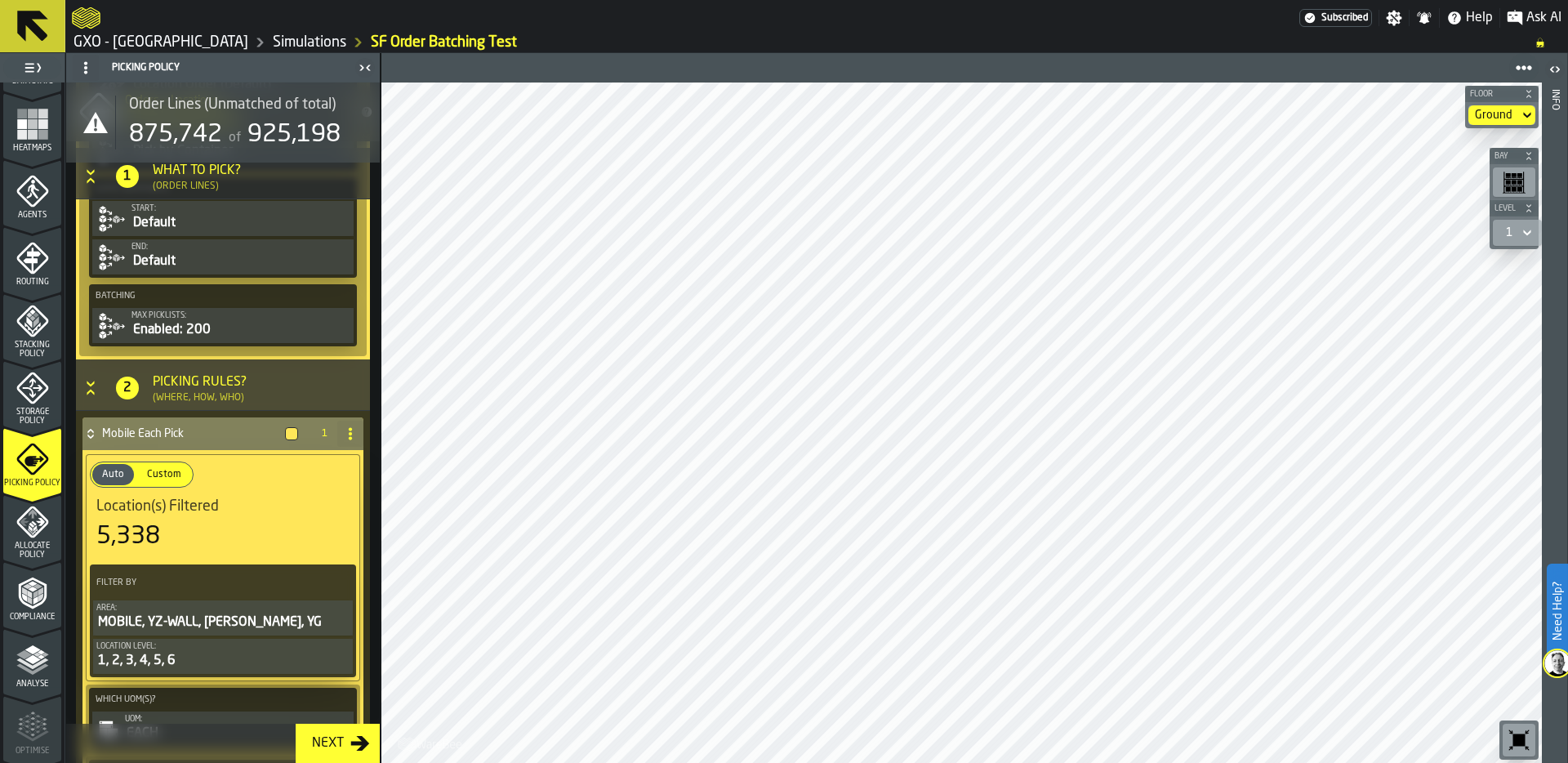
click at [232, 323] on div "Enabled: 200" at bounding box center [240, 330] width 219 height 20
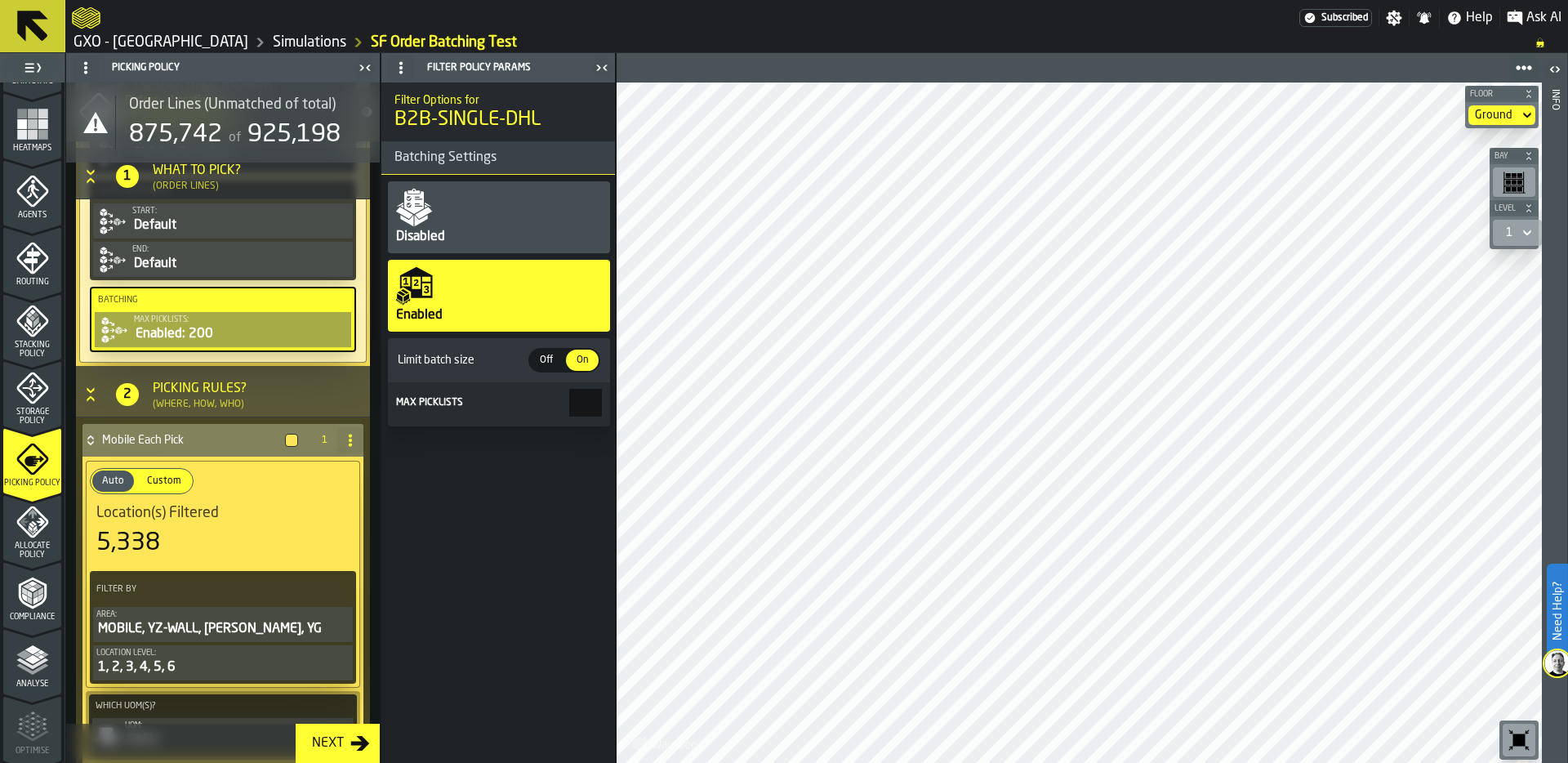
scroll to position [926, 0]
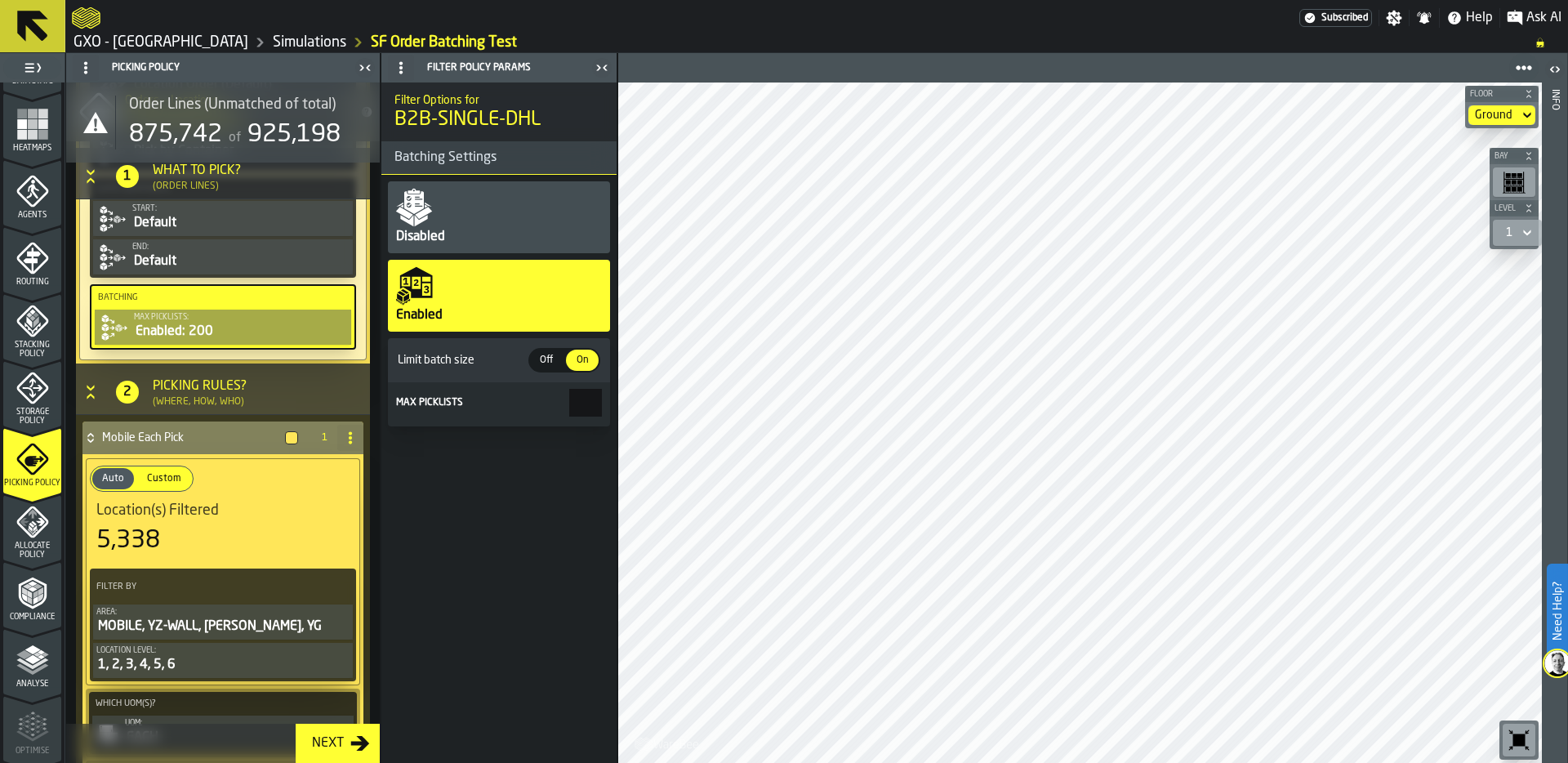
click at [637, 398] on main "1 Start 2 Layout 3 Assignment 4 Items 5 Orders 6 Data Stats 7 Heatmaps 8 Agents…" at bounding box center [784, 408] width 1568 height 710
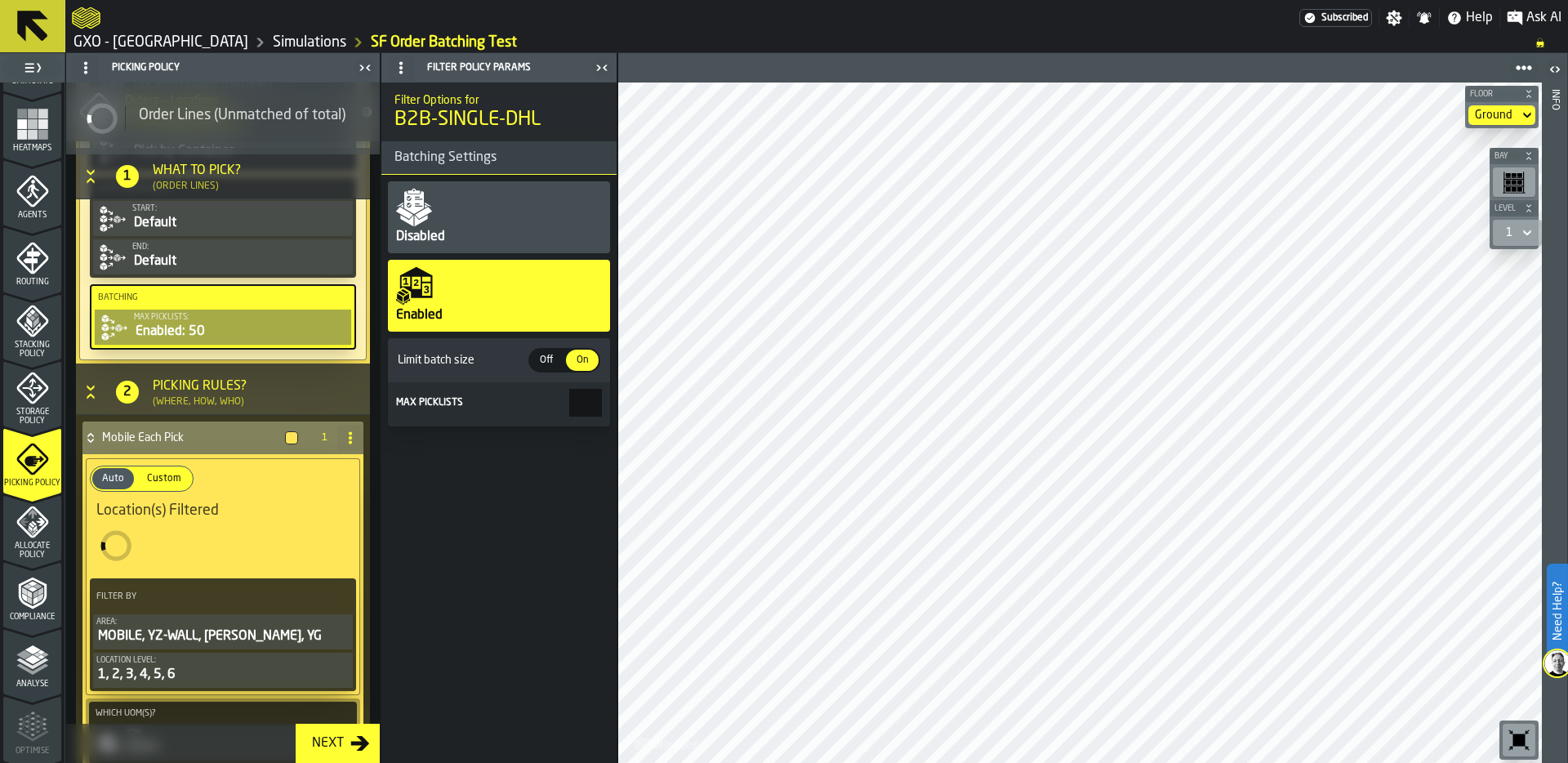
type input "**"
click at [521, 476] on div "Filter Options for B2B-SINGLE-DHL Batching Settings Disabled Enabled Limit batc…" at bounding box center [499, 422] width 235 height 681
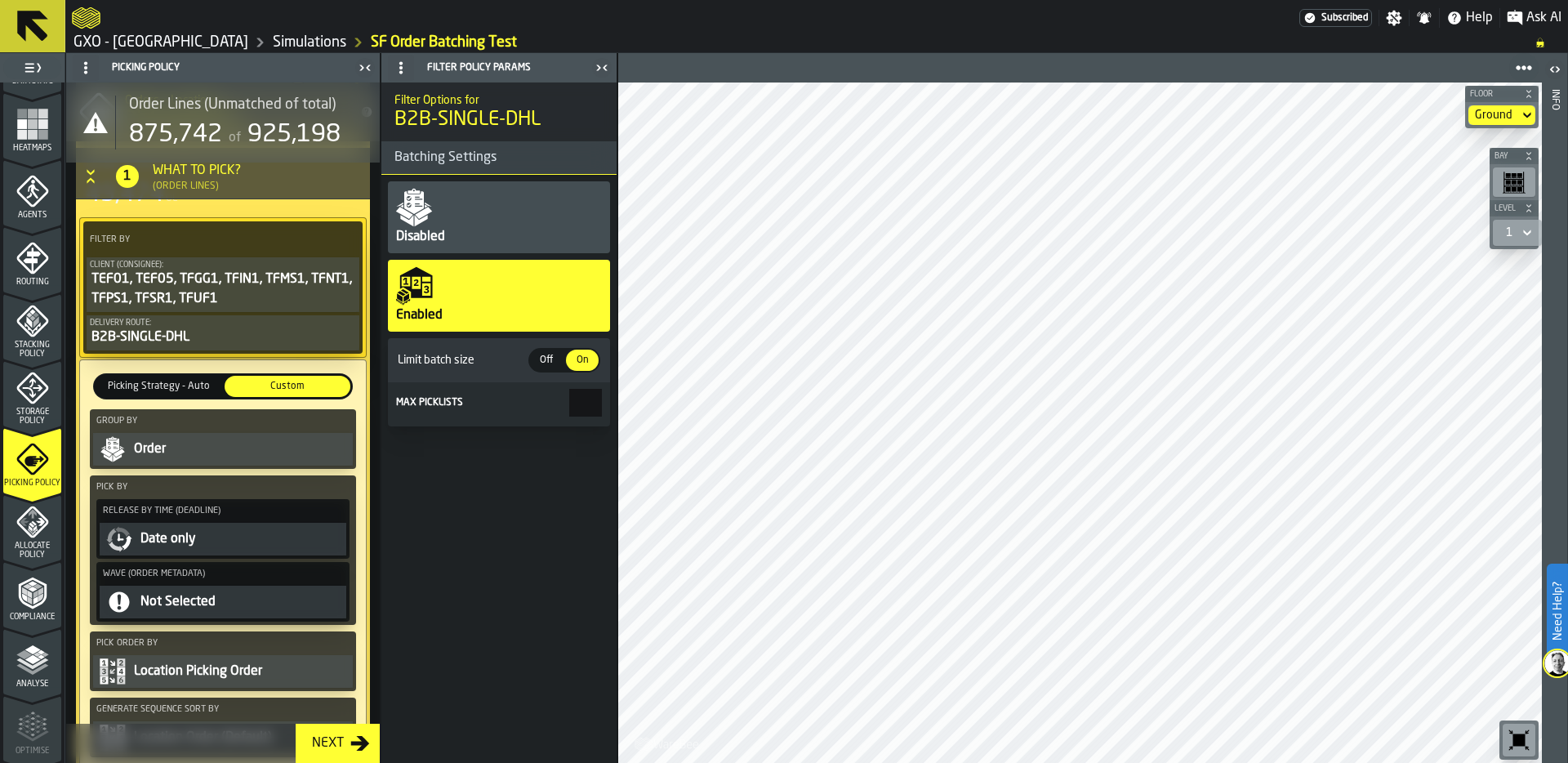
scroll to position [199, 0]
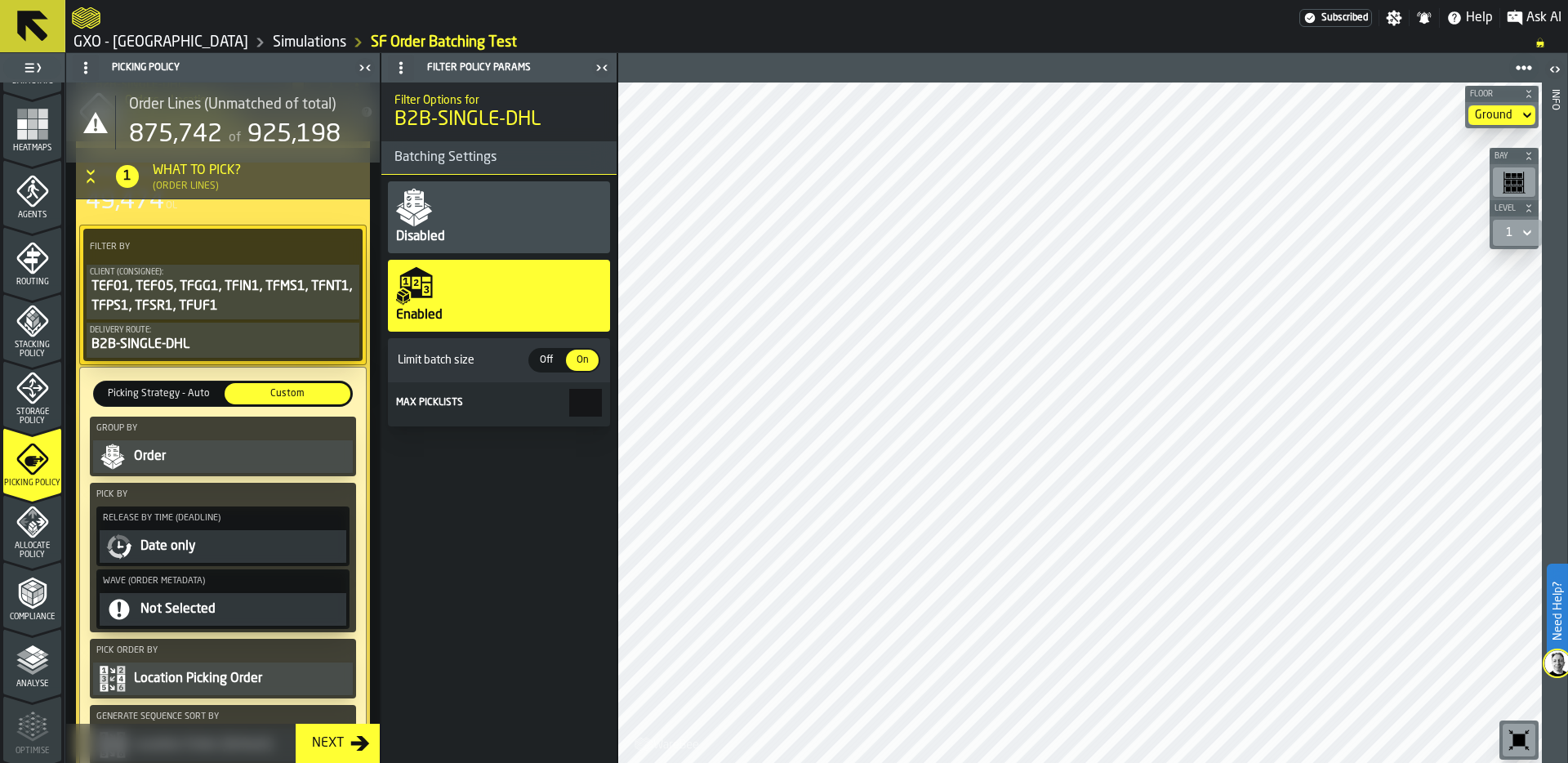
click at [291, 291] on div "TEF01, TEF05, TFGG1, TFIN1, TFMS1, TFNT1, TFPS1, TFSR1, TFUF1" at bounding box center [223, 297] width 266 height 39
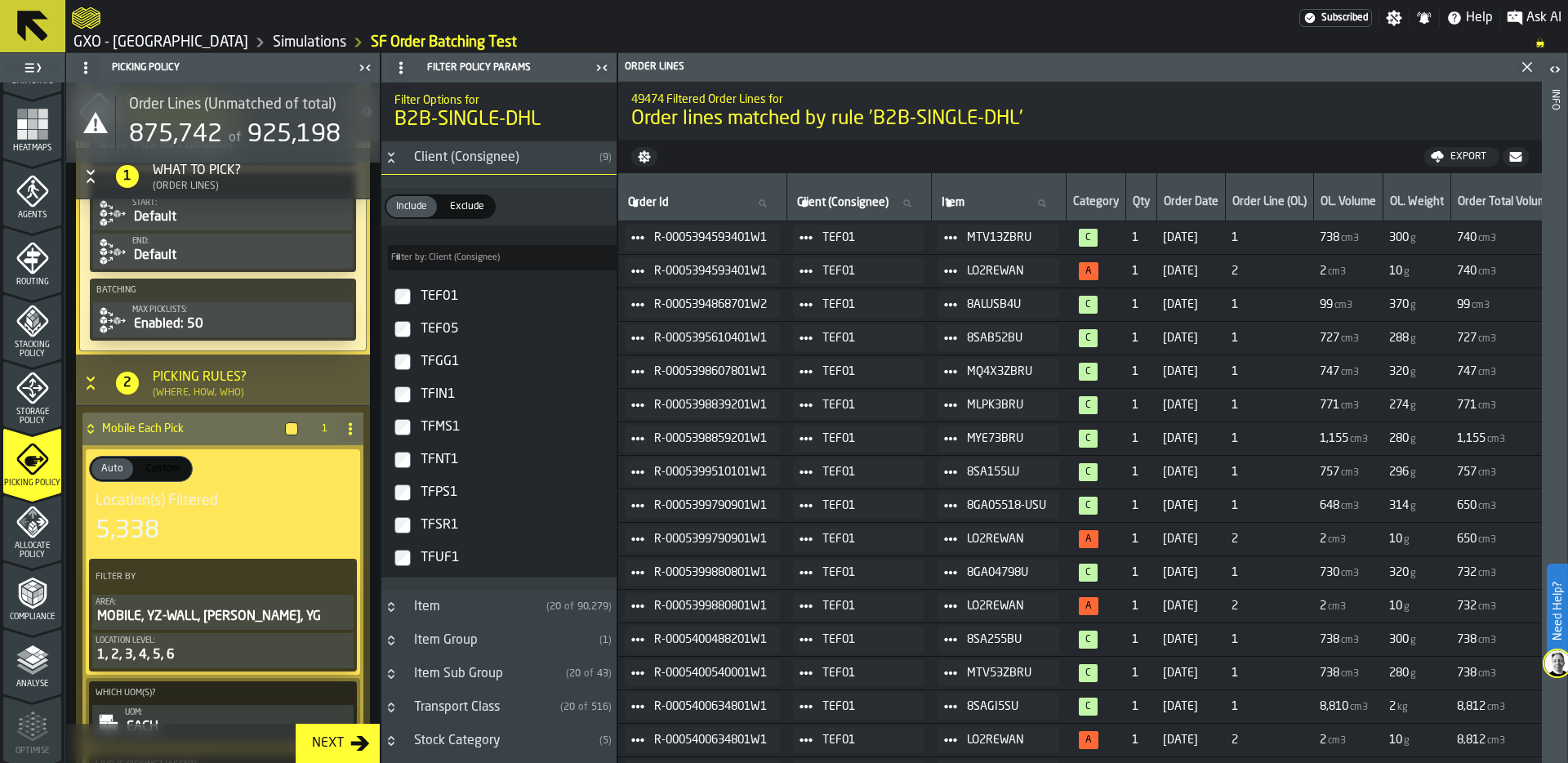
scroll to position [1098, 0]
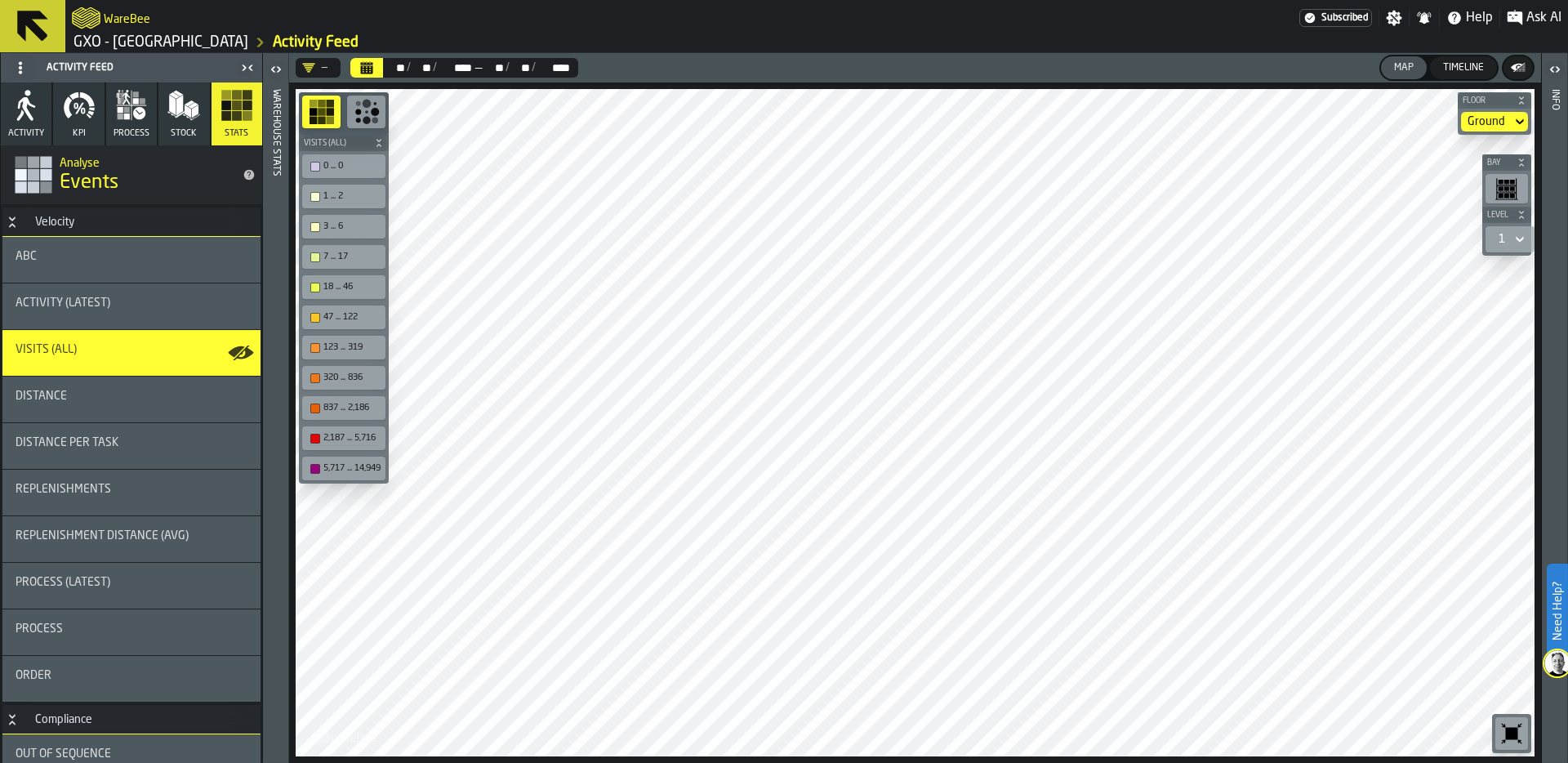
click at [371, 66] on icon "Calendar" at bounding box center [367, 69] width 13 height 8
click at [110, 302] on div "Activity (Latest)" at bounding box center [131, 303] width 232 height 13
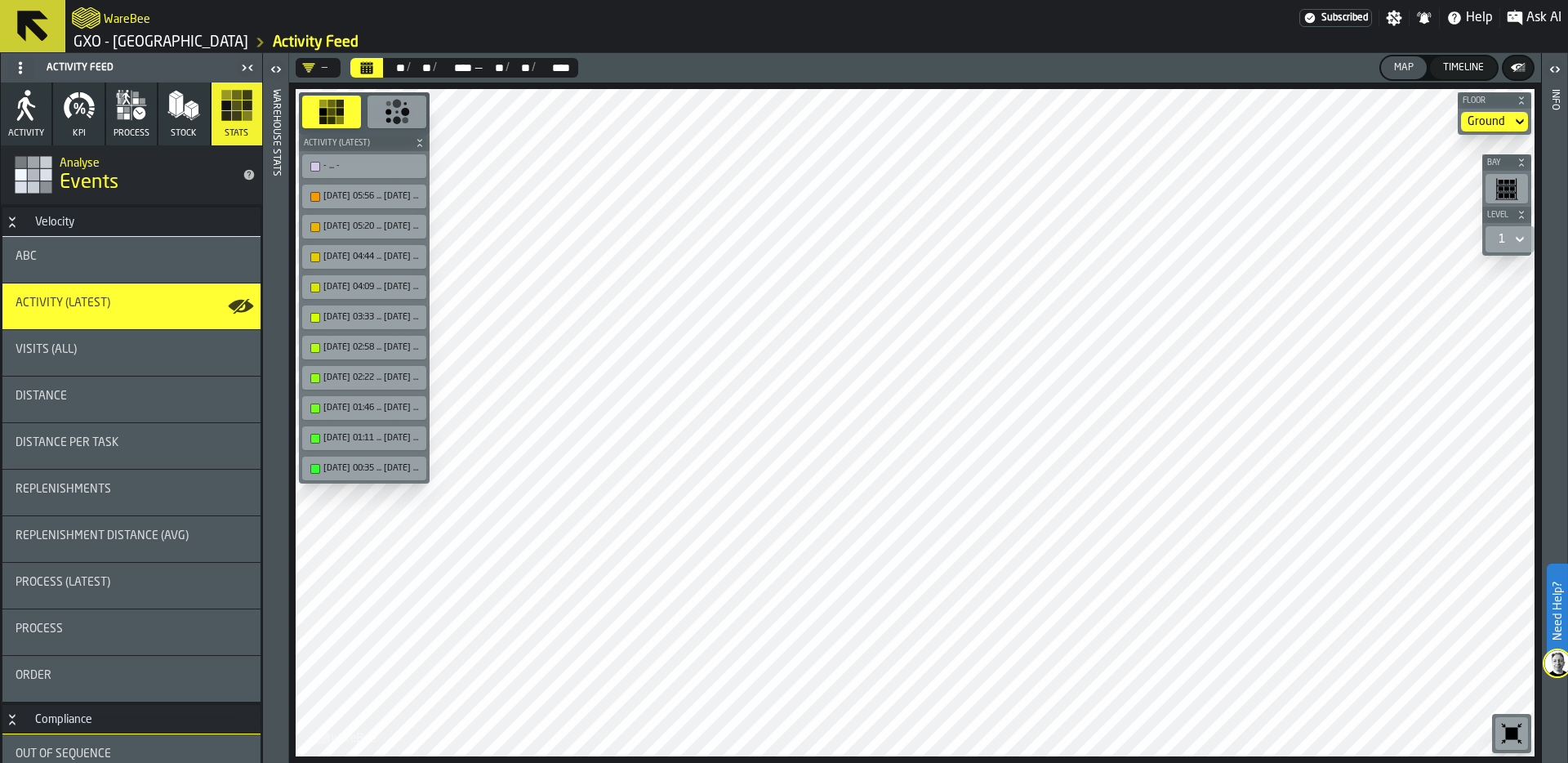
scroll to position [6, 0]
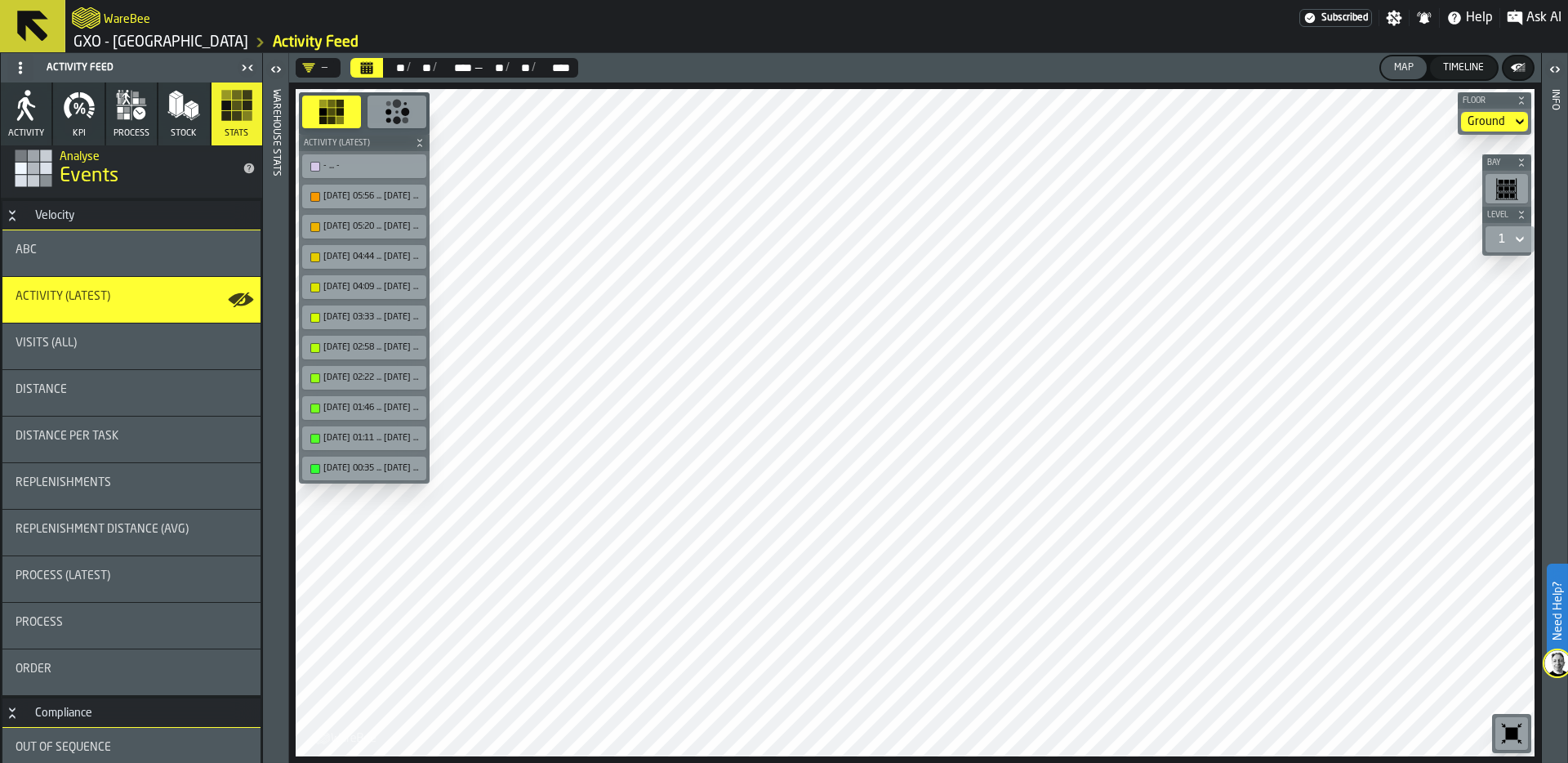
click at [124, 119] on icon "button" at bounding box center [131, 106] width 33 height 33
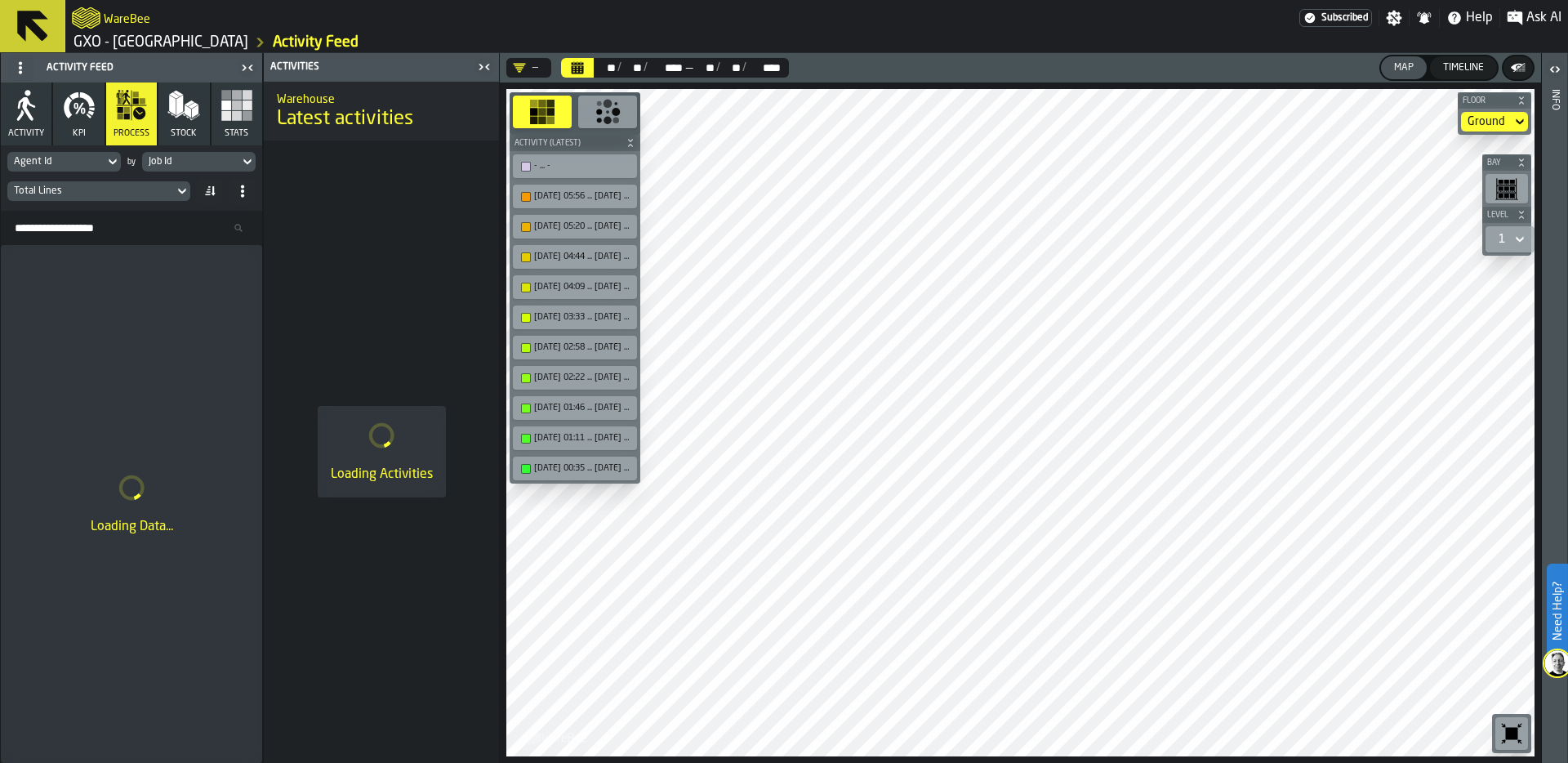
click at [185, 157] on div "Job Id" at bounding box center [190, 161] width 84 height 12
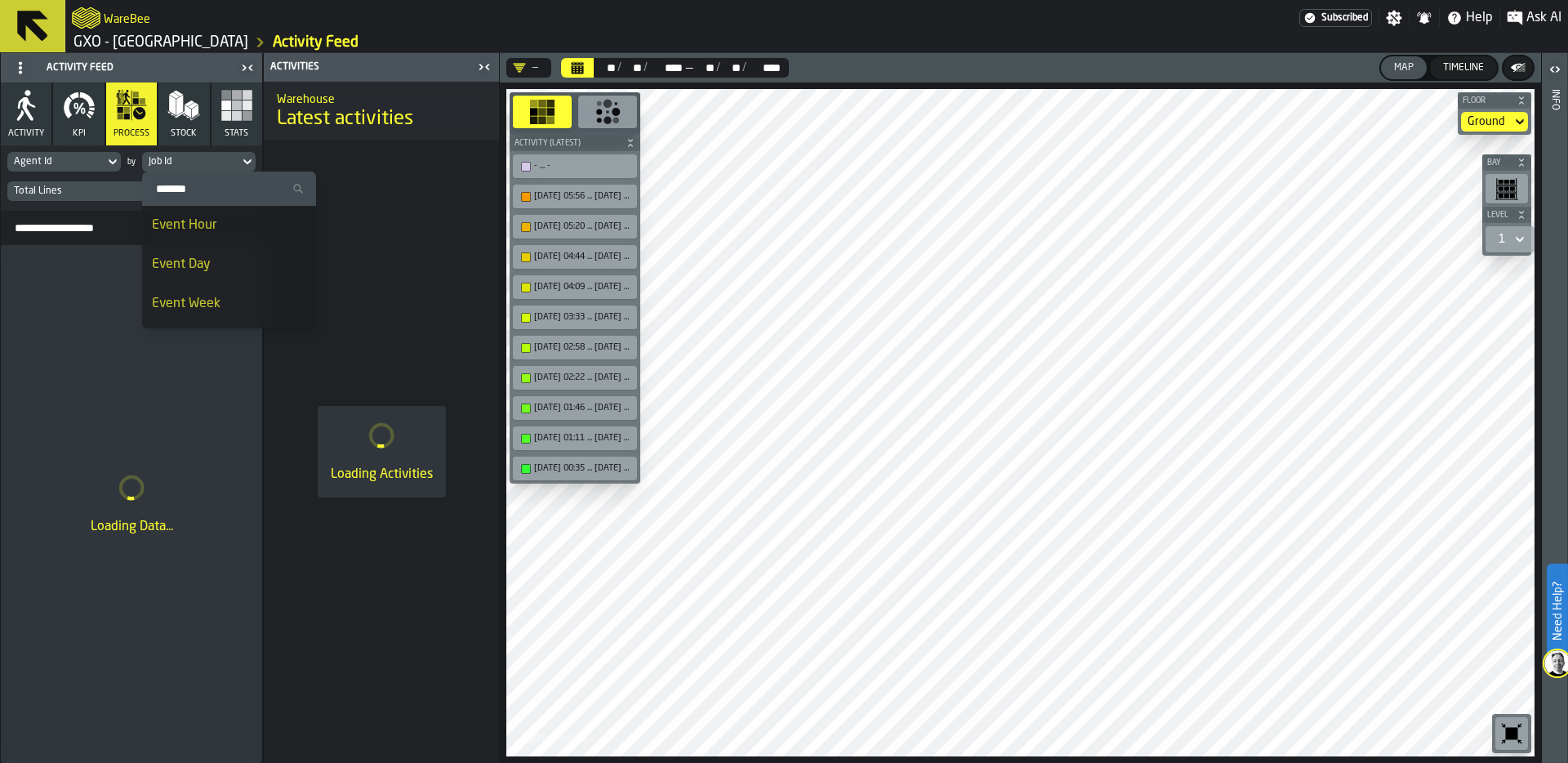
click at [212, 221] on div "Event Hour" at bounding box center [229, 225] width 155 height 20
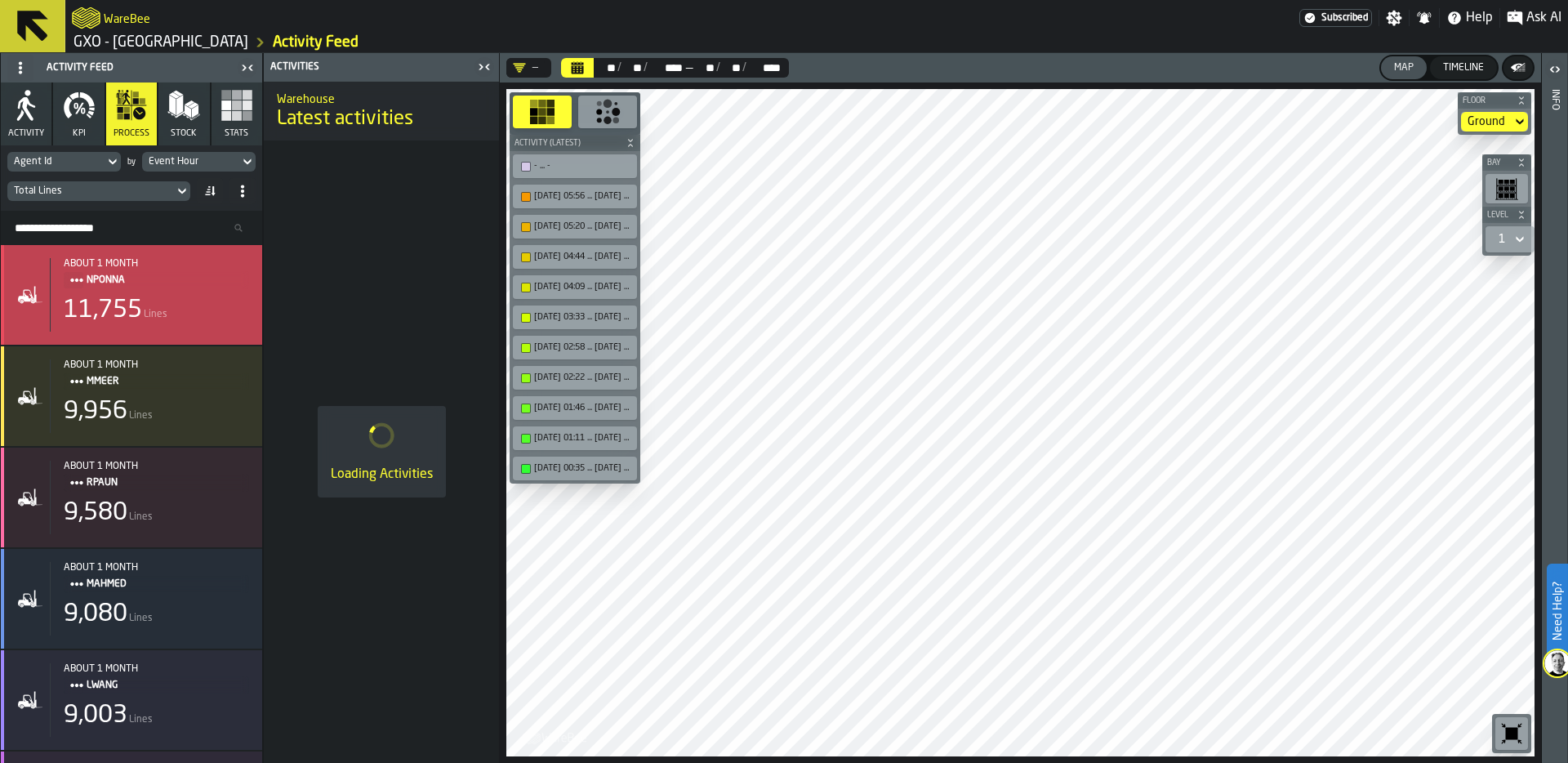
click at [202, 157] on div "Event Hour" at bounding box center [190, 161] width 84 height 12
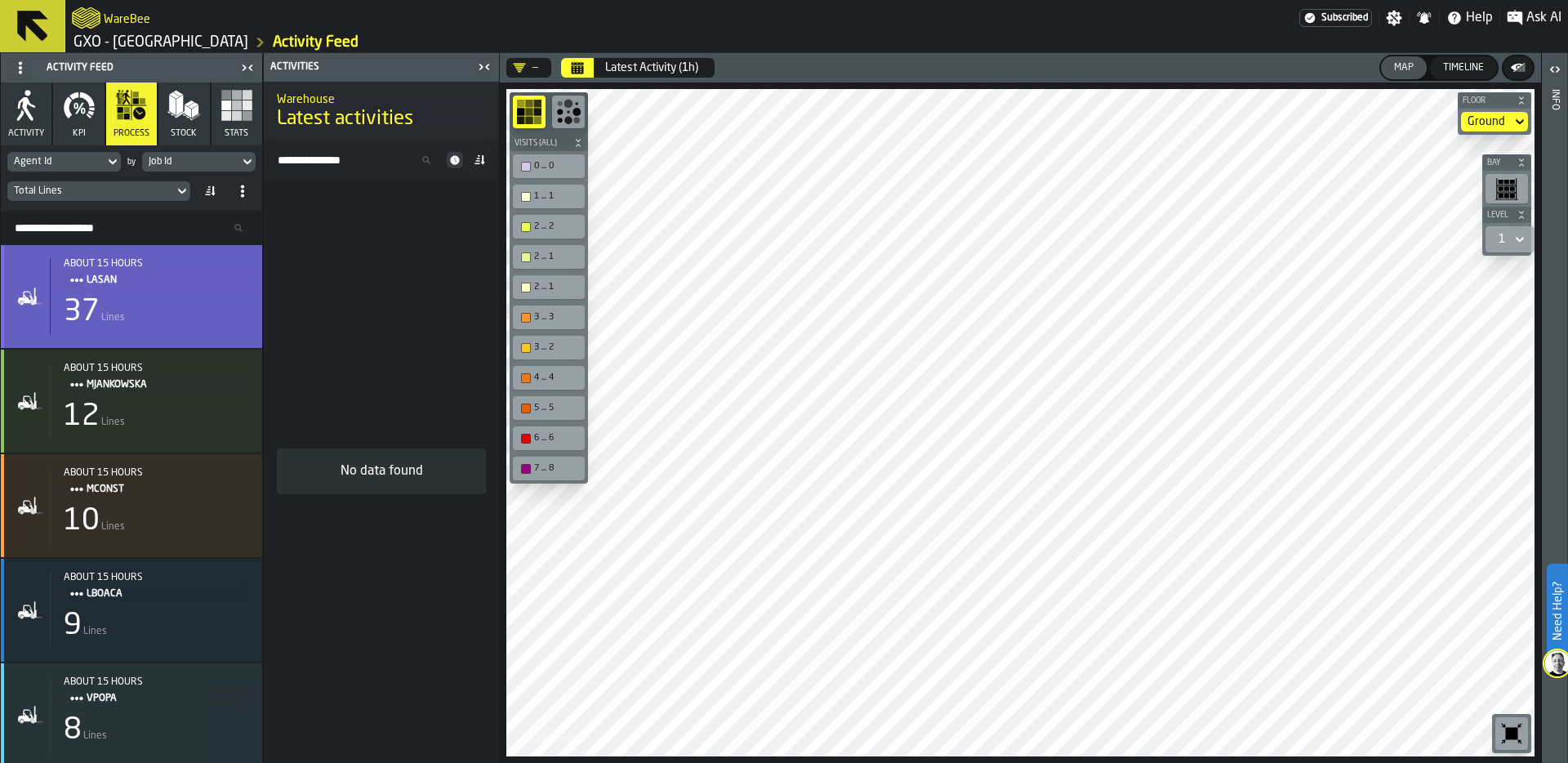
click at [131, 307] on div "37 Lines" at bounding box center [156, 312] width 185 height 33
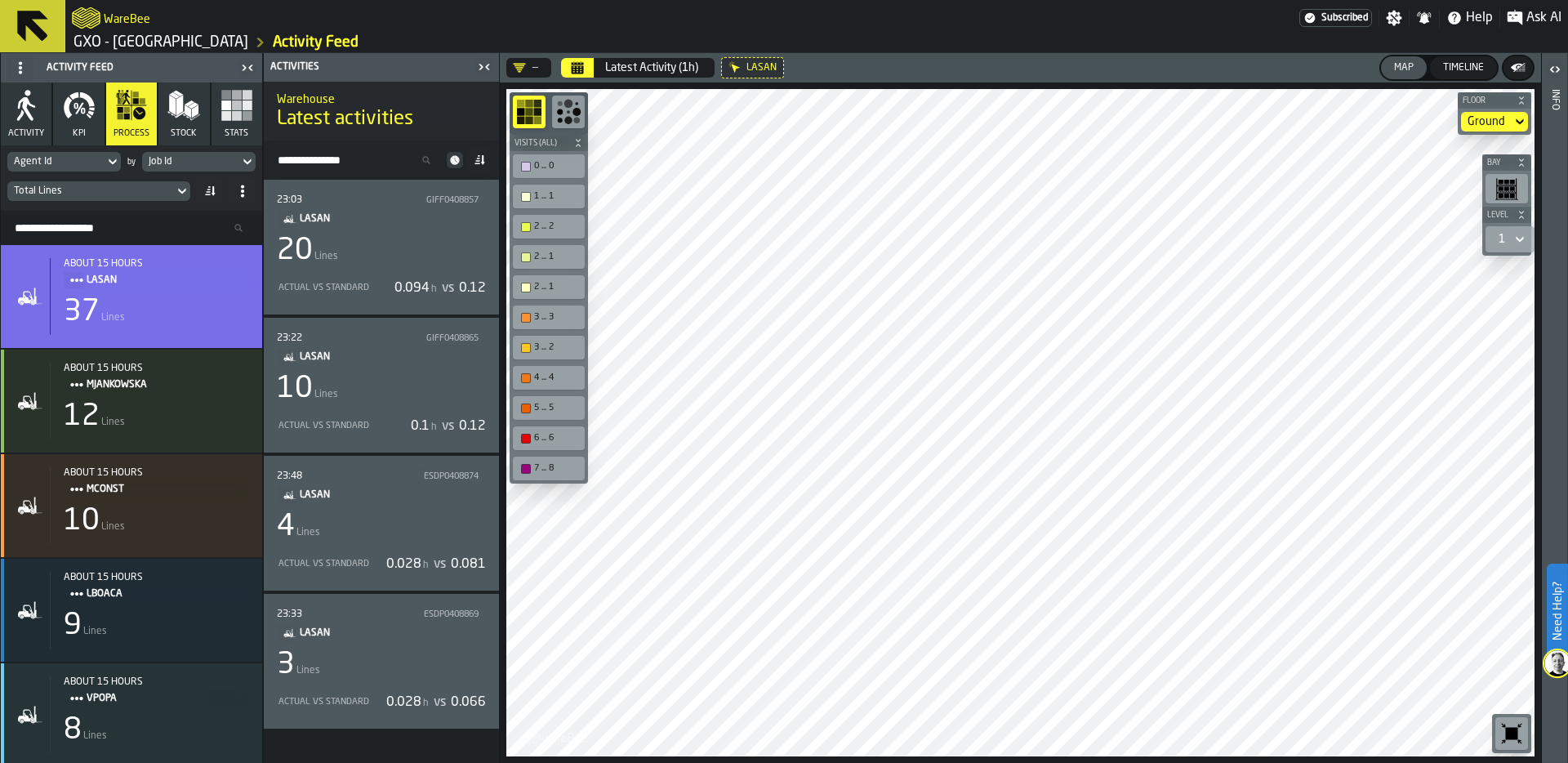
click at [379, 258] on div "20 Lines" at bounding box center [382, 250] width 209 height 33
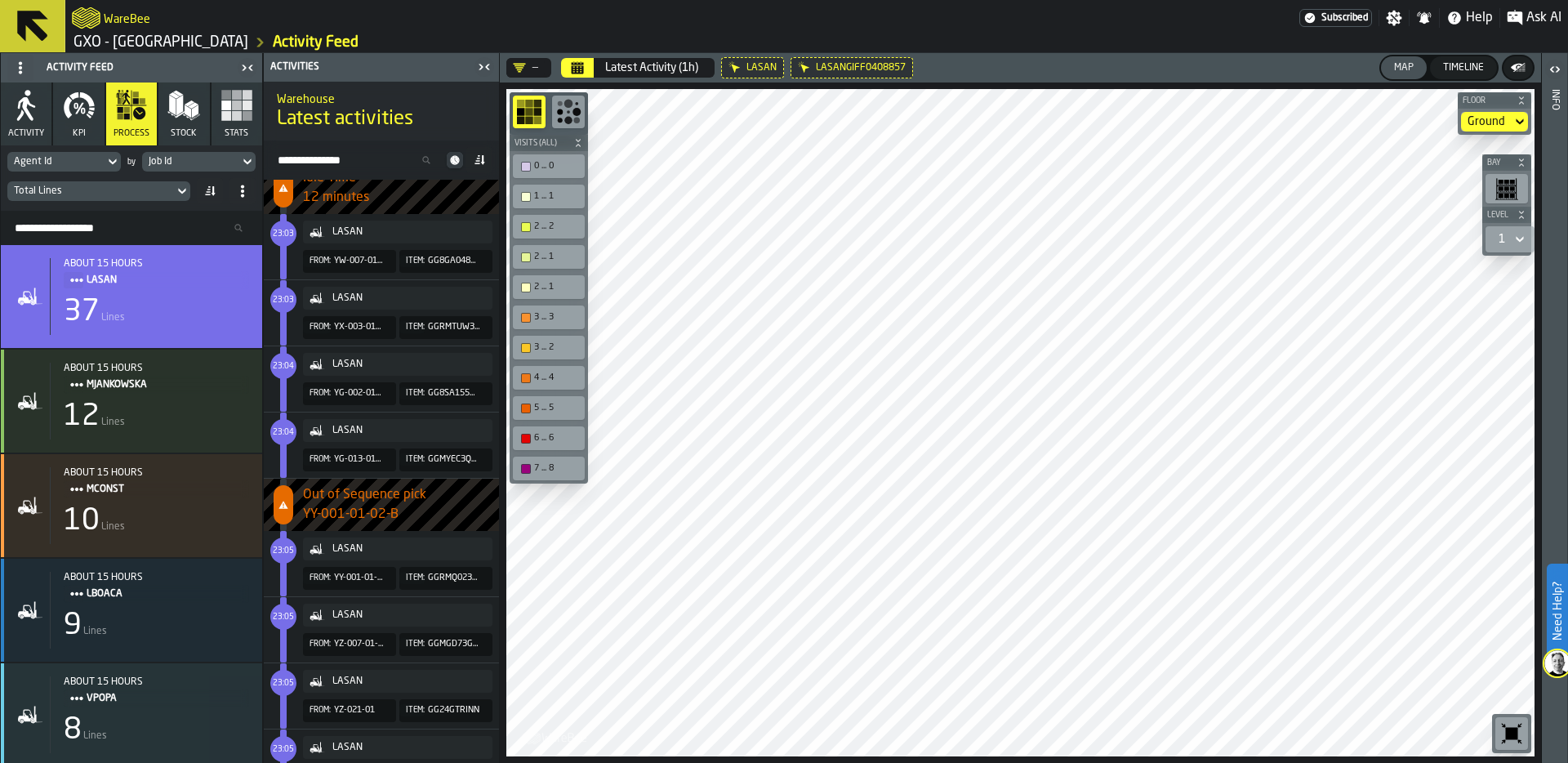
scroll to position [152, 0]
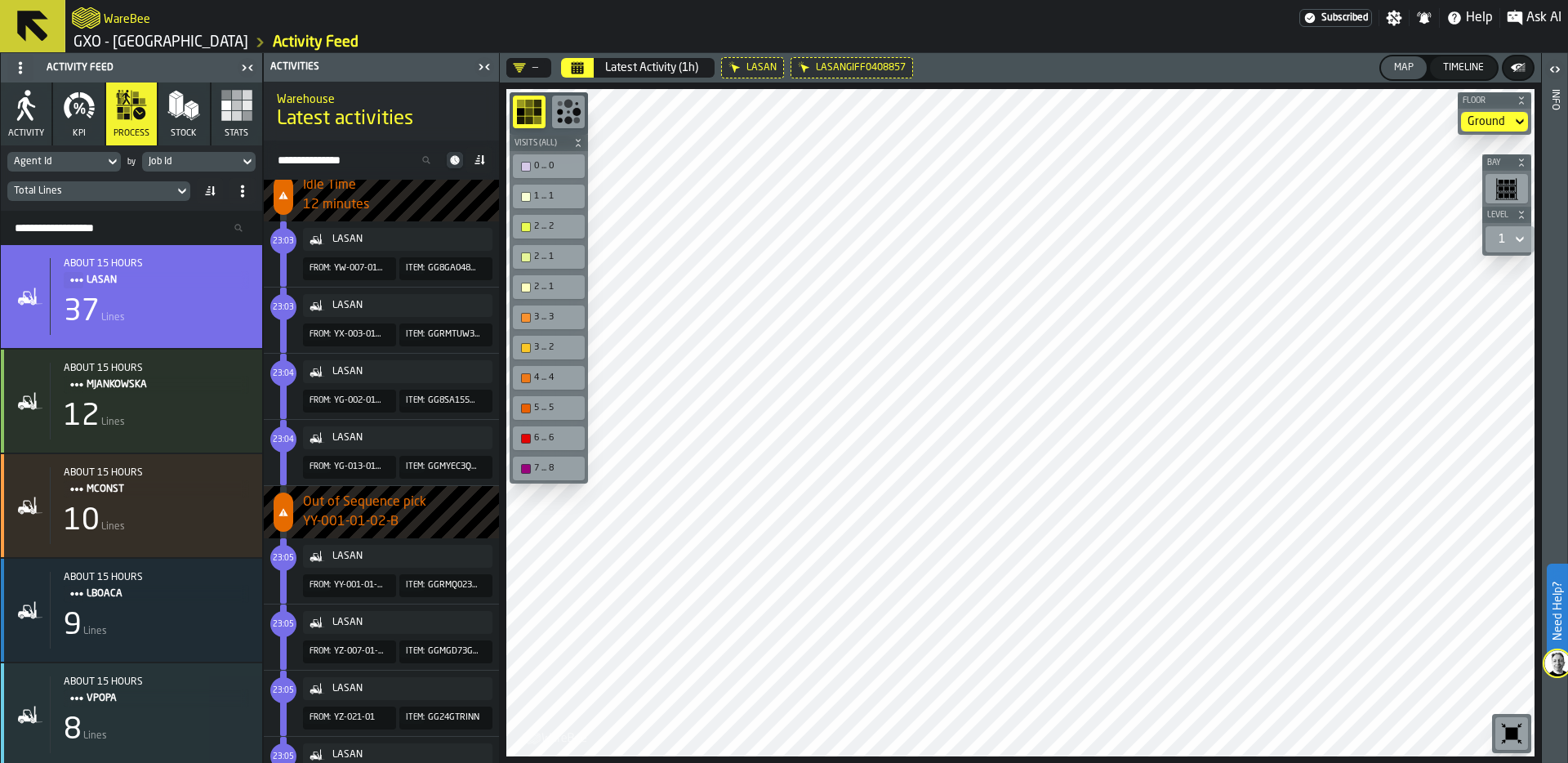
click at [282, 437] on span "23:04" at bounding box center [283, 440] width 21 height 7
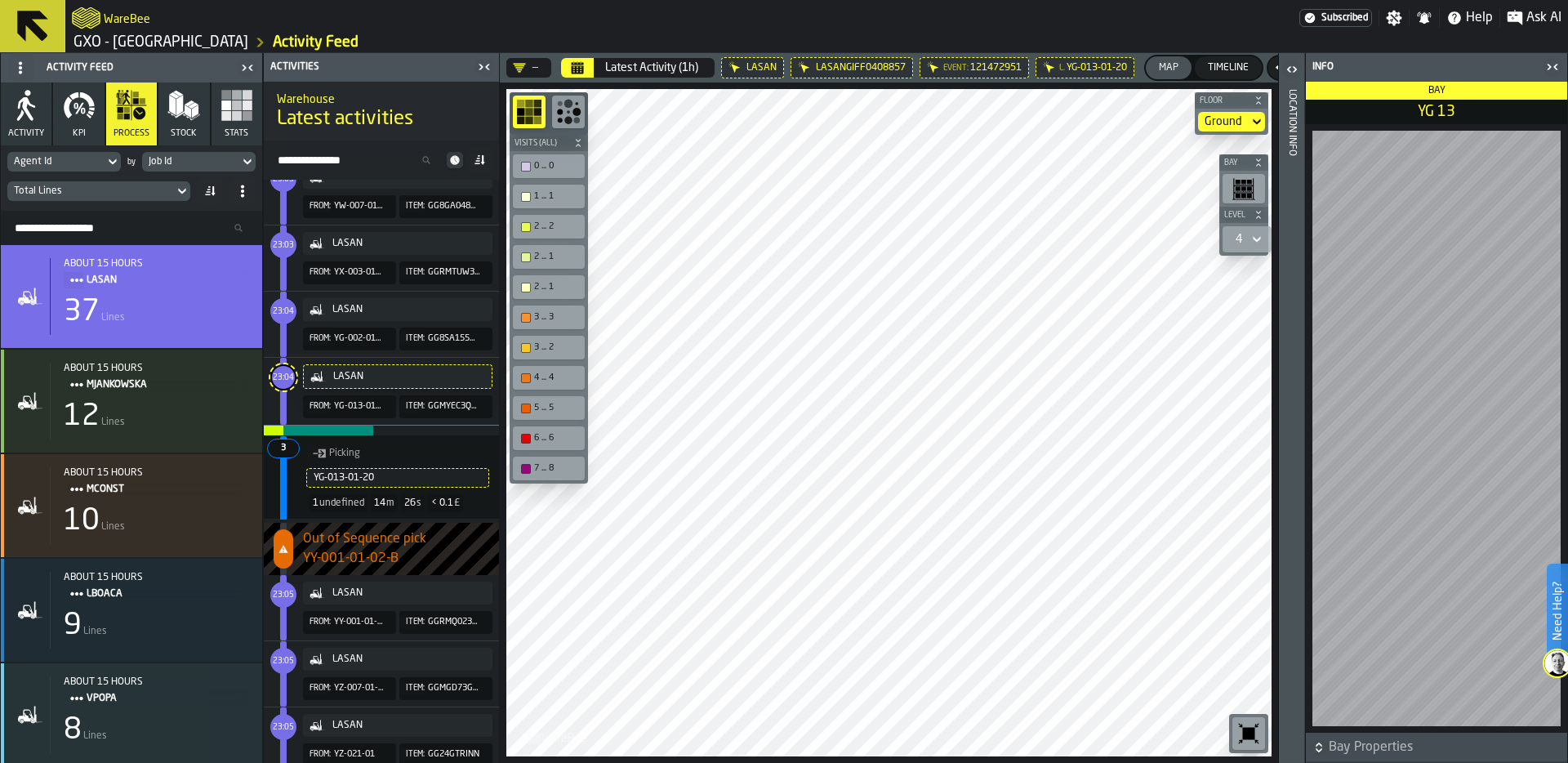
scroll to position [216, 0]
click at [280, 306] on span "23:04" at bounding box center [283, 309] width 21 height 7
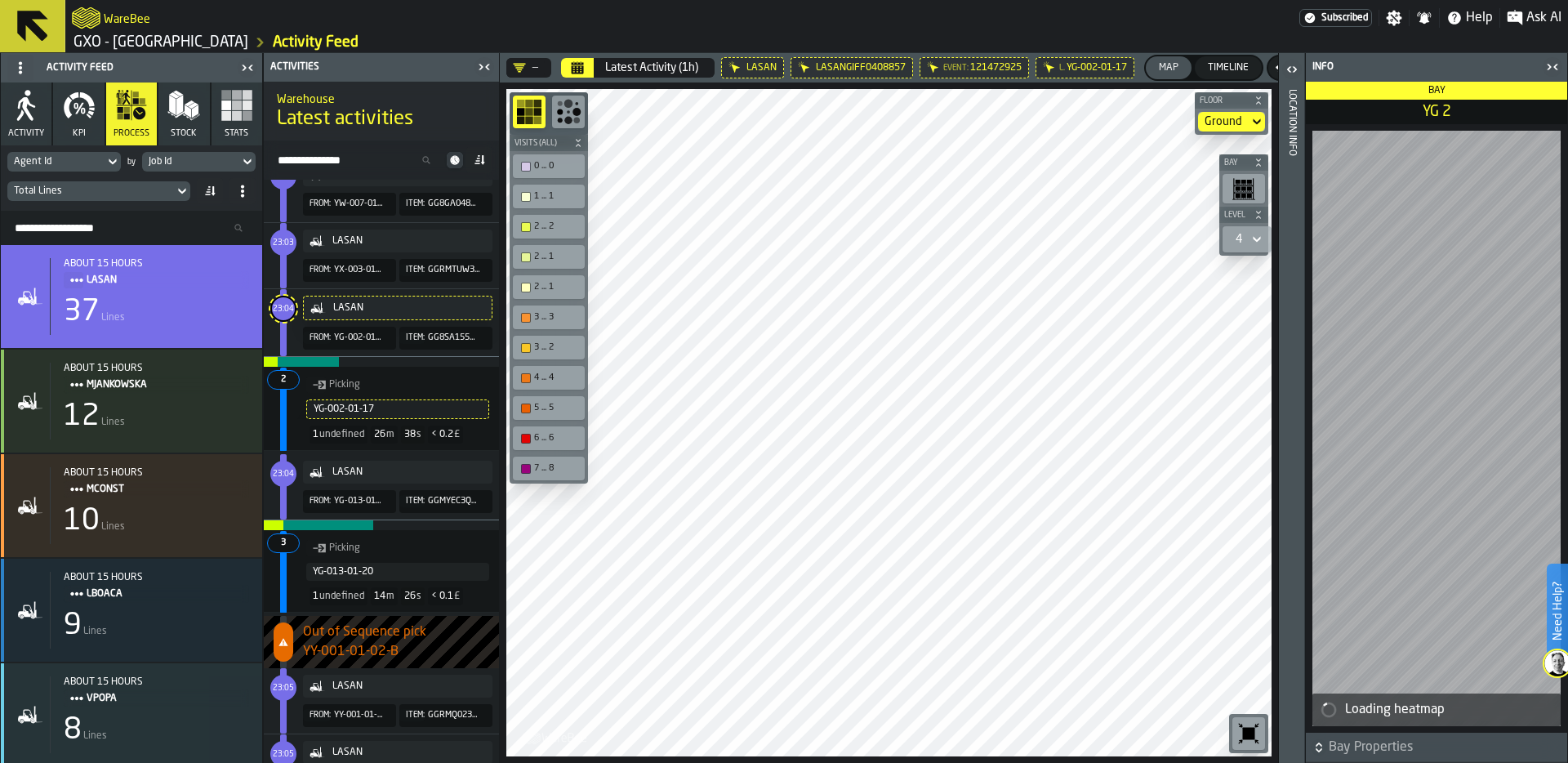
click at [278, 472] on span "23:04" at bounding box center [283, 474] width 21 height 7
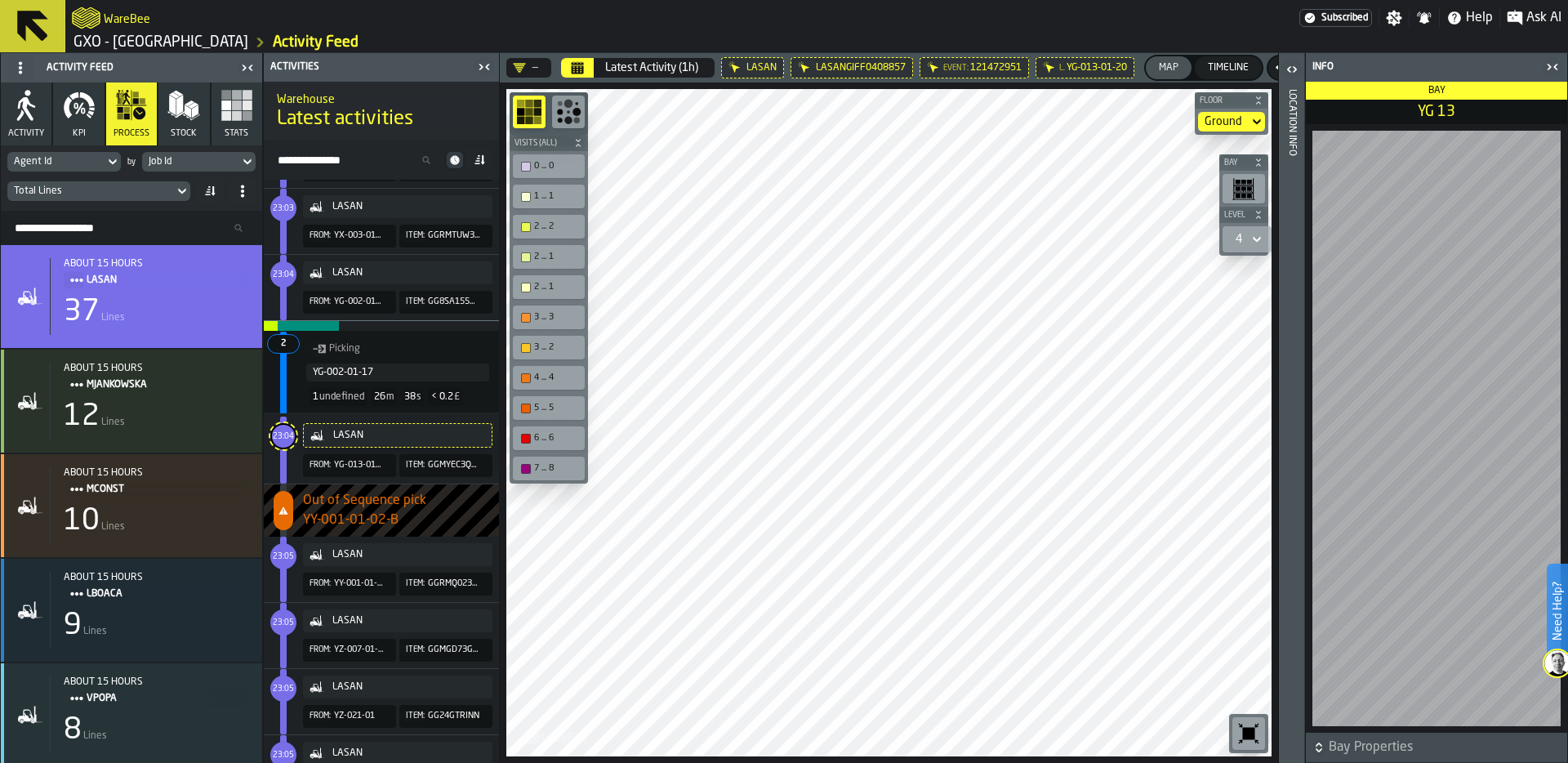
scroll to position [258, 0]
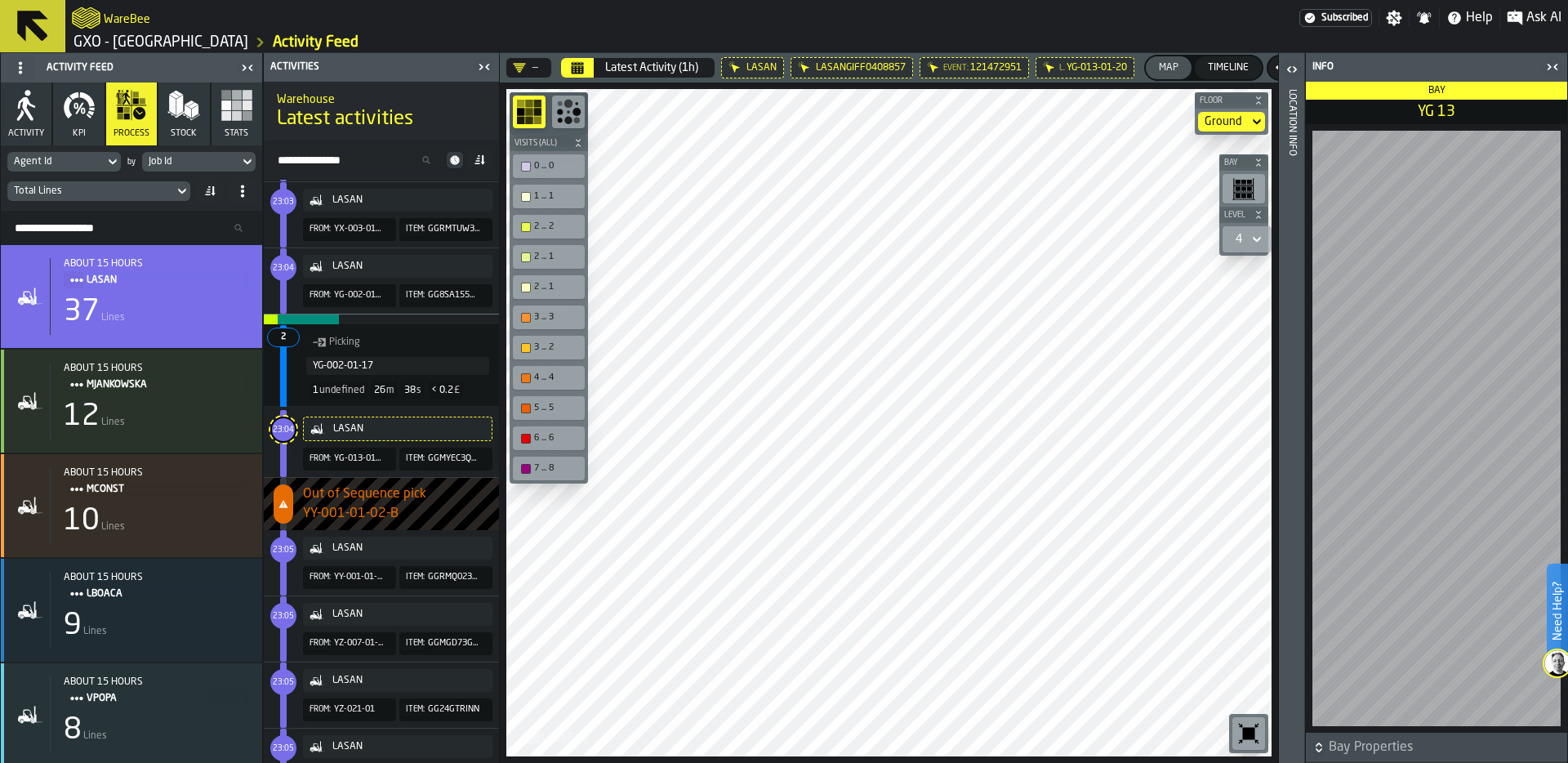
click at [282, 547] on span "23:05" at bounding box center [283, 550] width 21 height 7
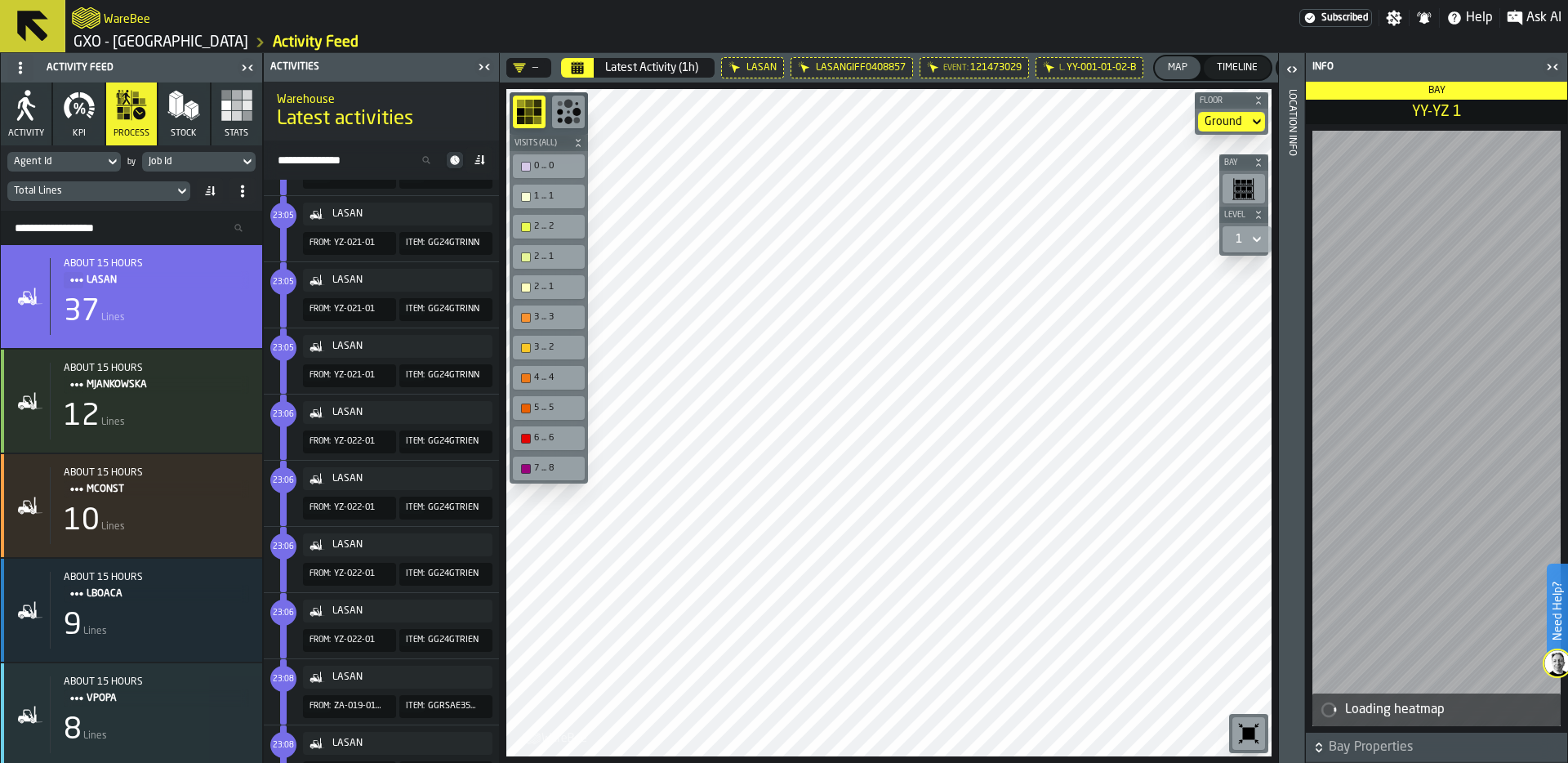
scroll to position [1022, 0]
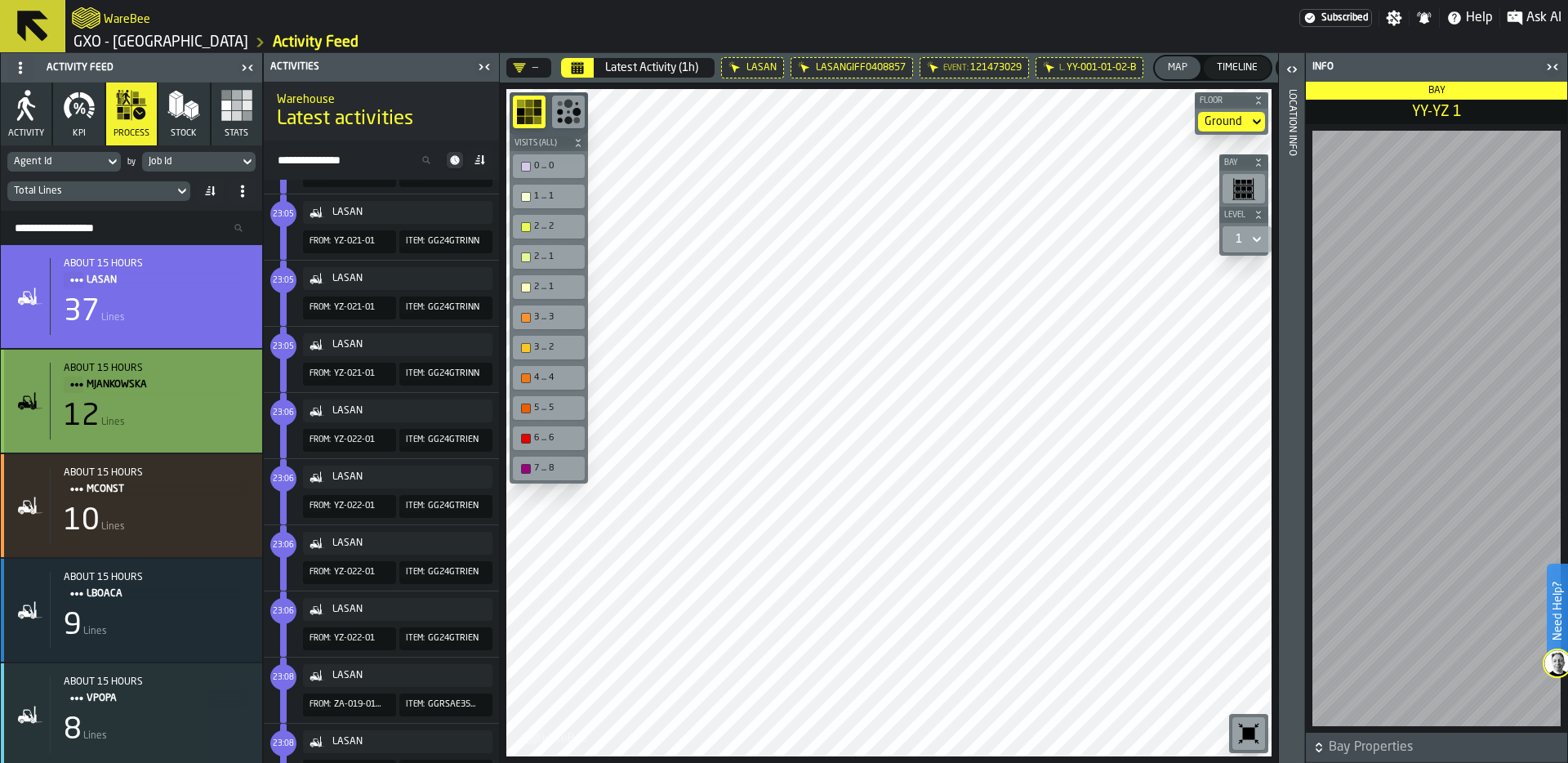
click at [149, 394] on div "about 15 hours MJANKOWSKA 12 Lines" at bounding box center [149, 402] width 199 height 77
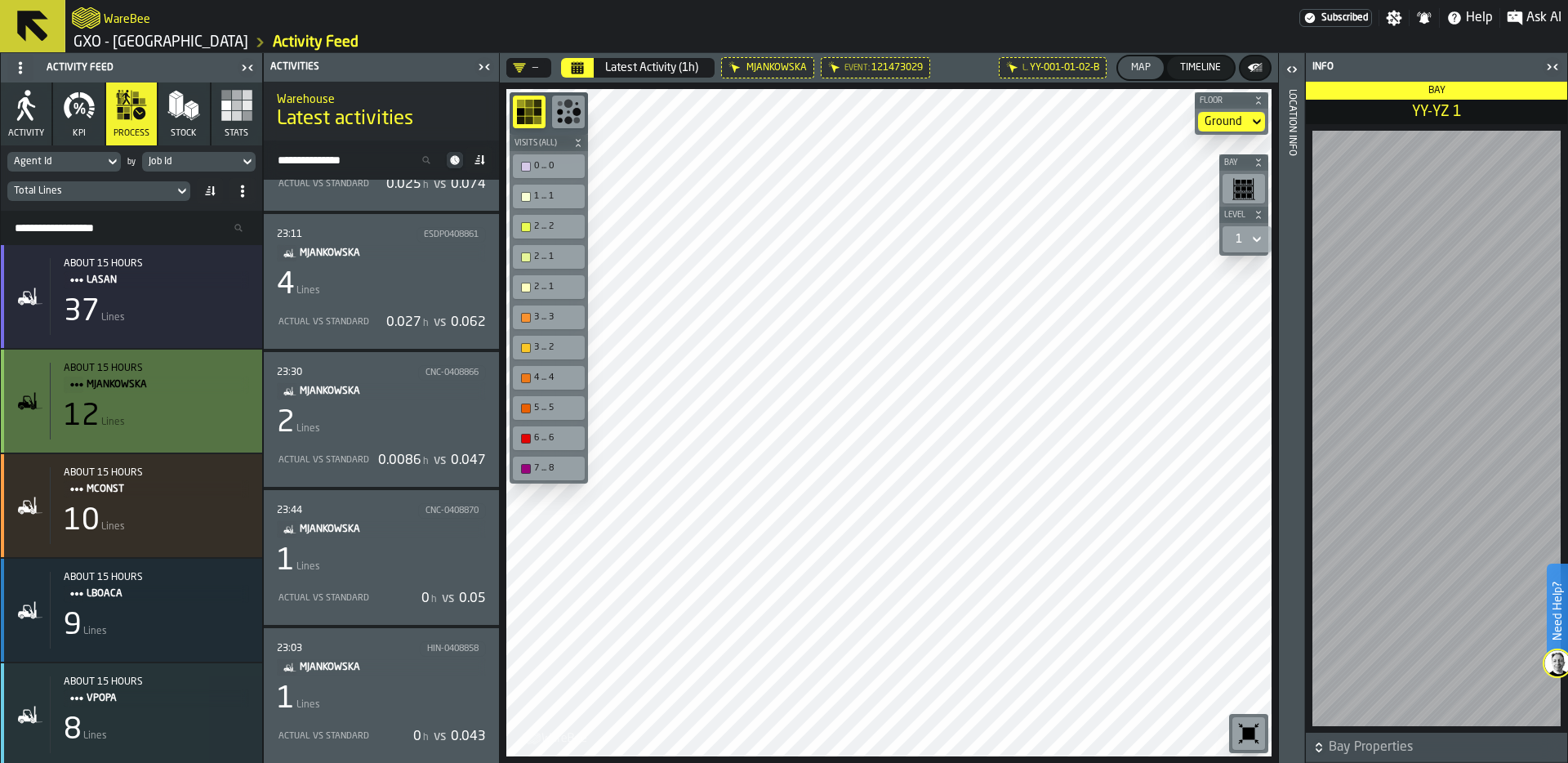
scroll to position [94, 0]
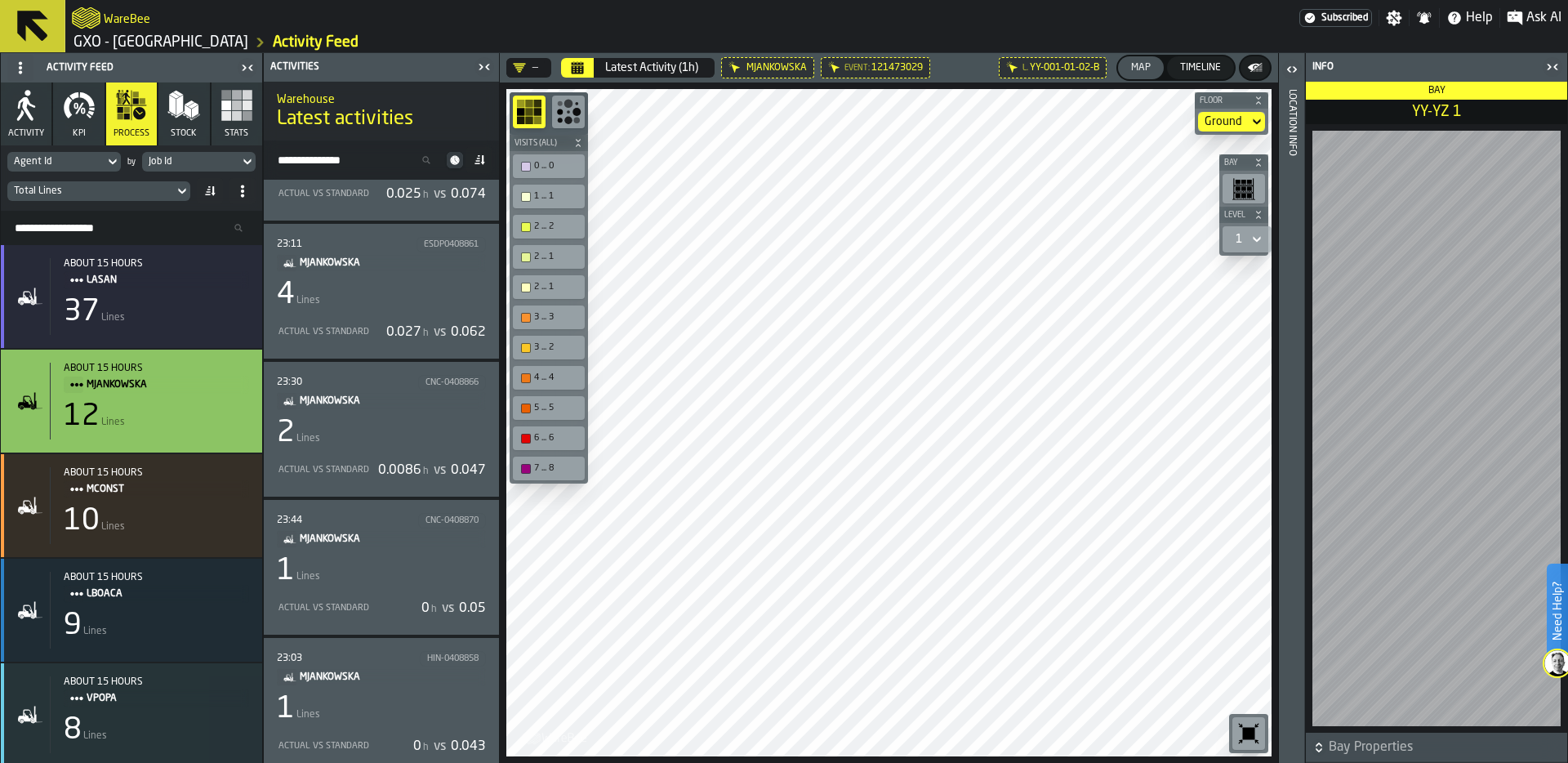
click at [418, 292] on div "4 Lines" at bounding box center [382, 294] width 209 height 33
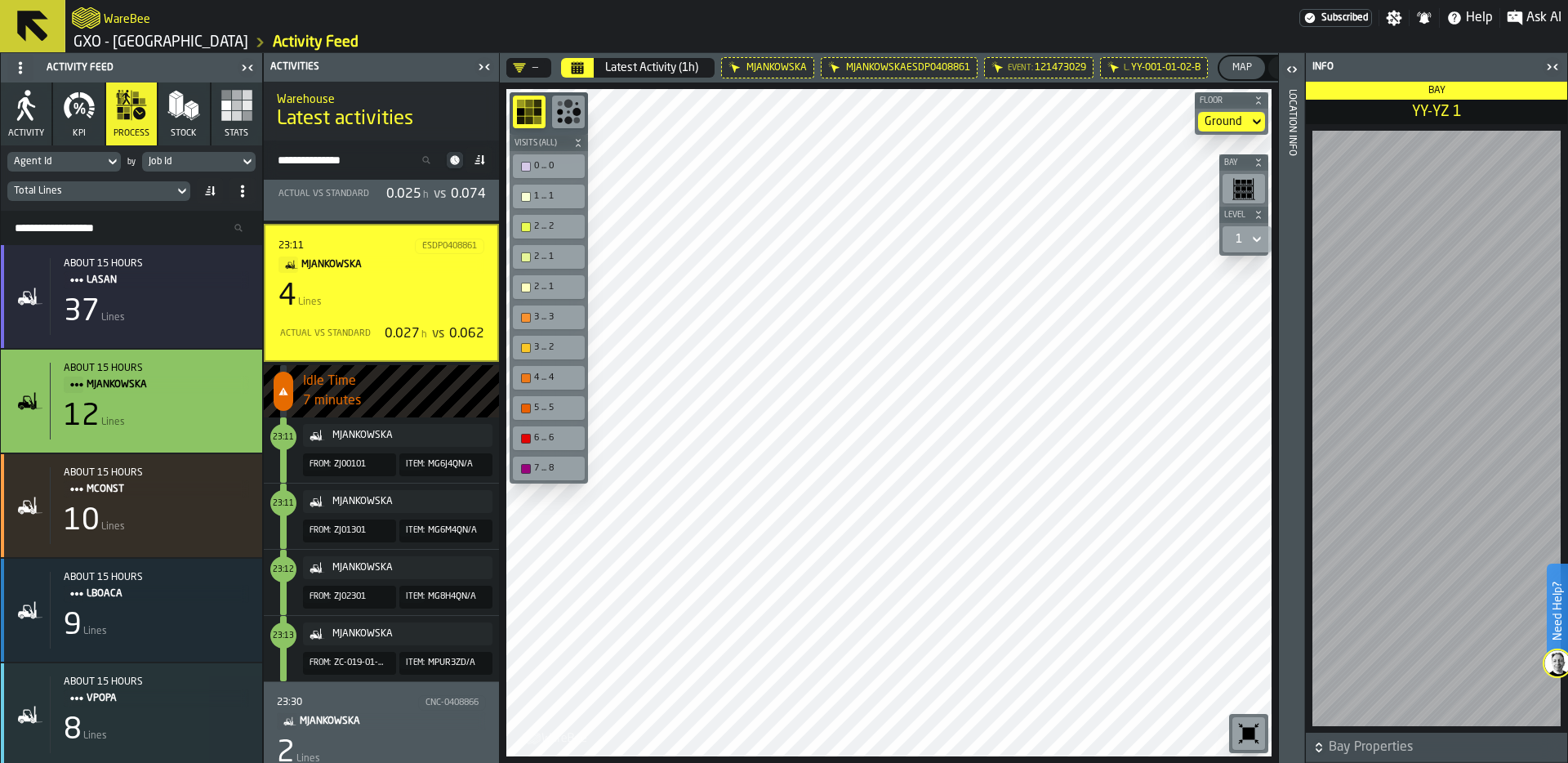
click at [73, 131] on span "KPI" at bounding box center [79, 133] width 13 height 11
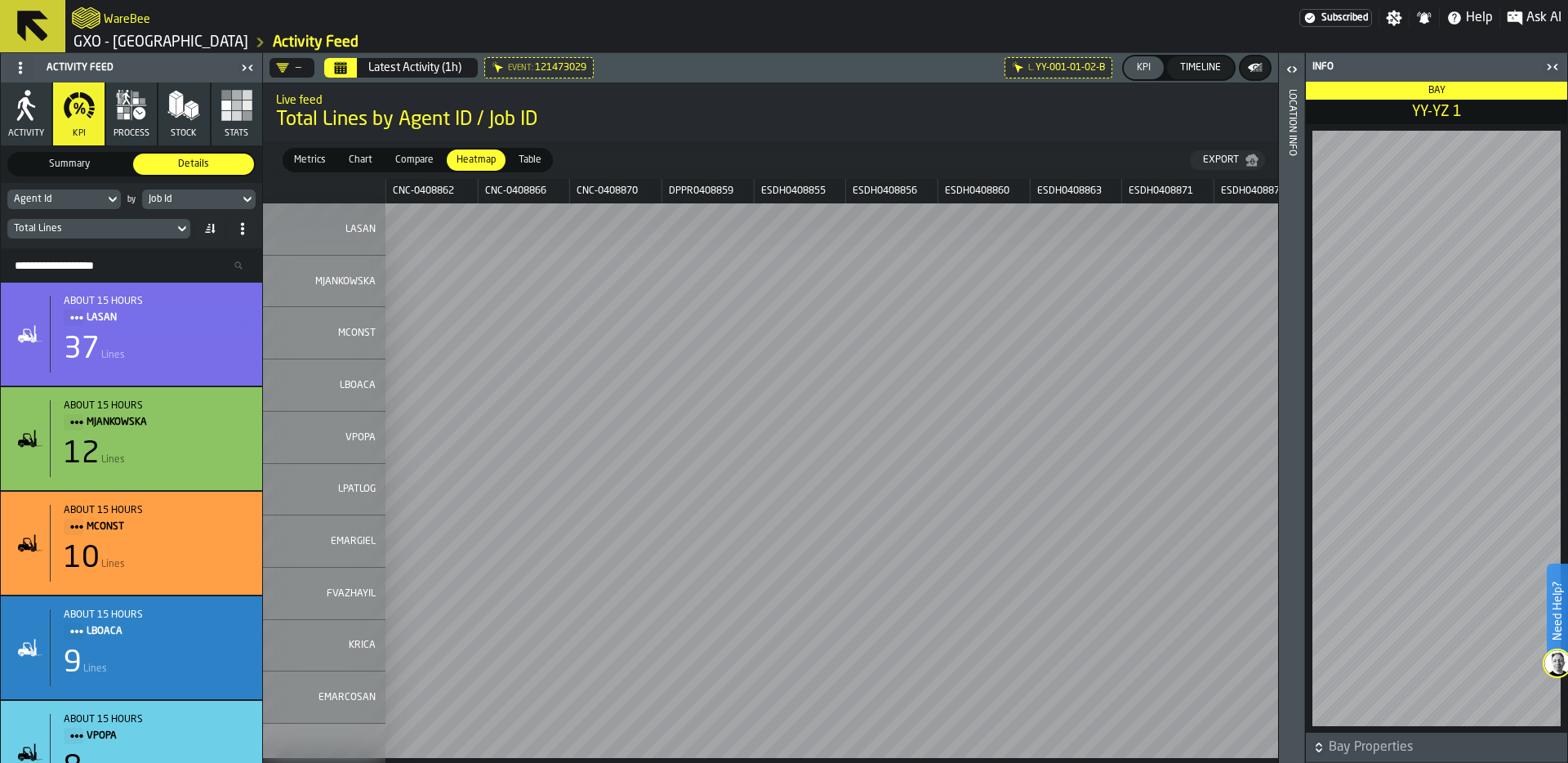
click at [146, 197] on div "Job Id" at bounding box center [190, 199] width 97 height 18
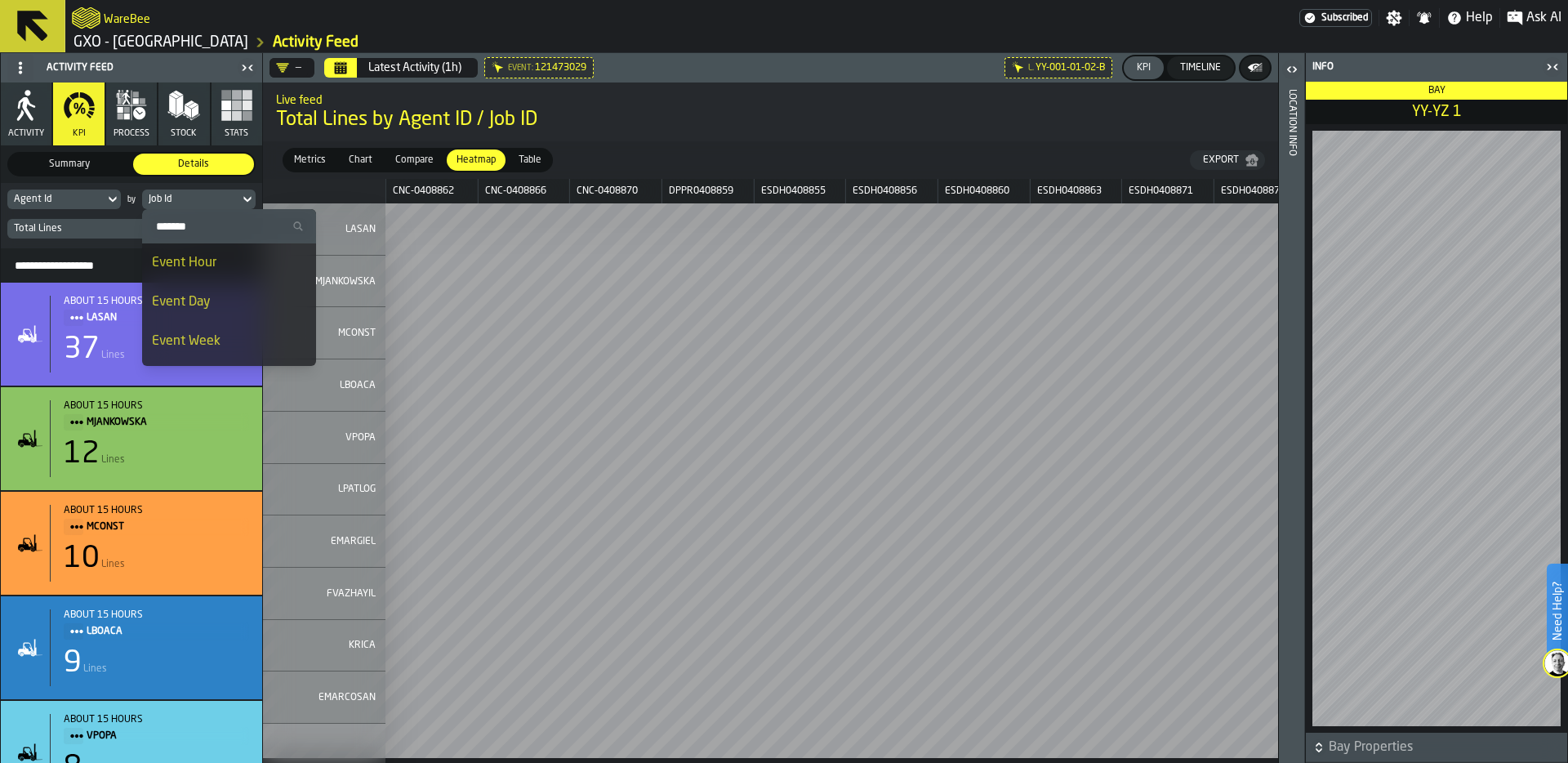
click at [204, 267] on div "Event Hour" at bounding box center [229, 263] width 155 height 20
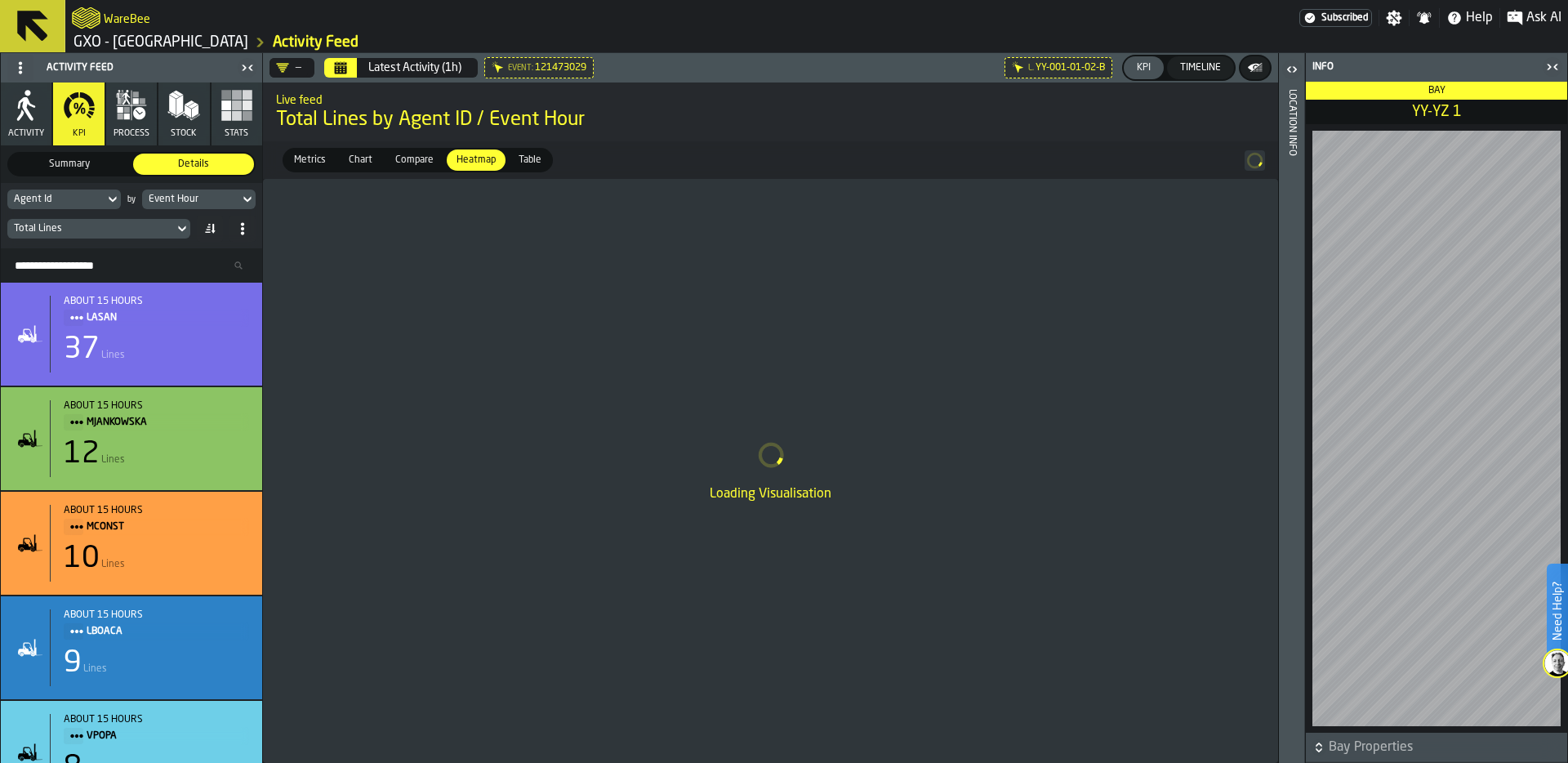
click at [0, 0] on icon at bounding box center [0, 0] width 0 height 0
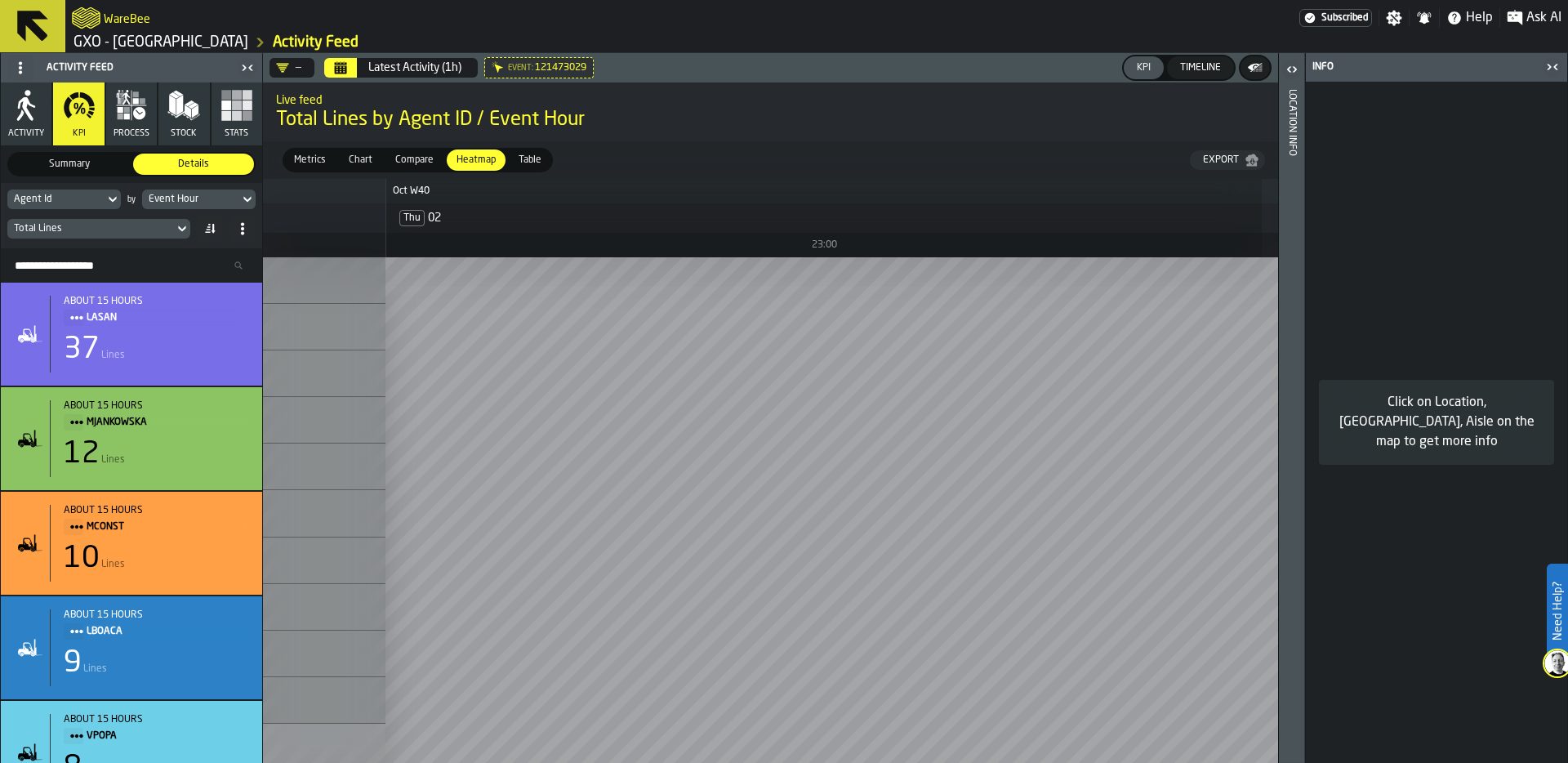
click at [196, 194] on div "Event Hour" at bounding box center [190, 199] width 84 height 12
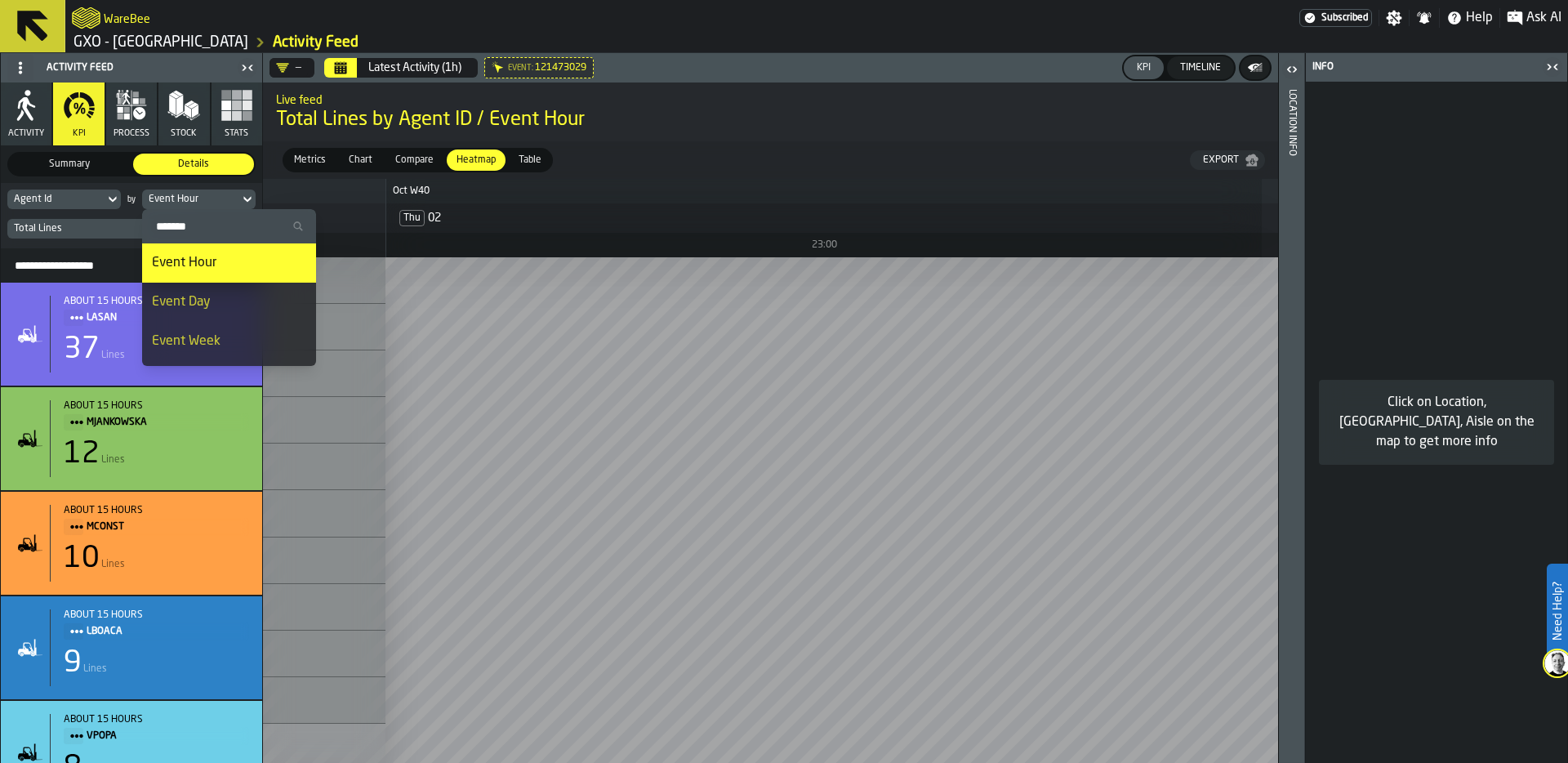
click at [210, 297] on div "Event Day" at bounding box center [229, 302] width 155 height 20
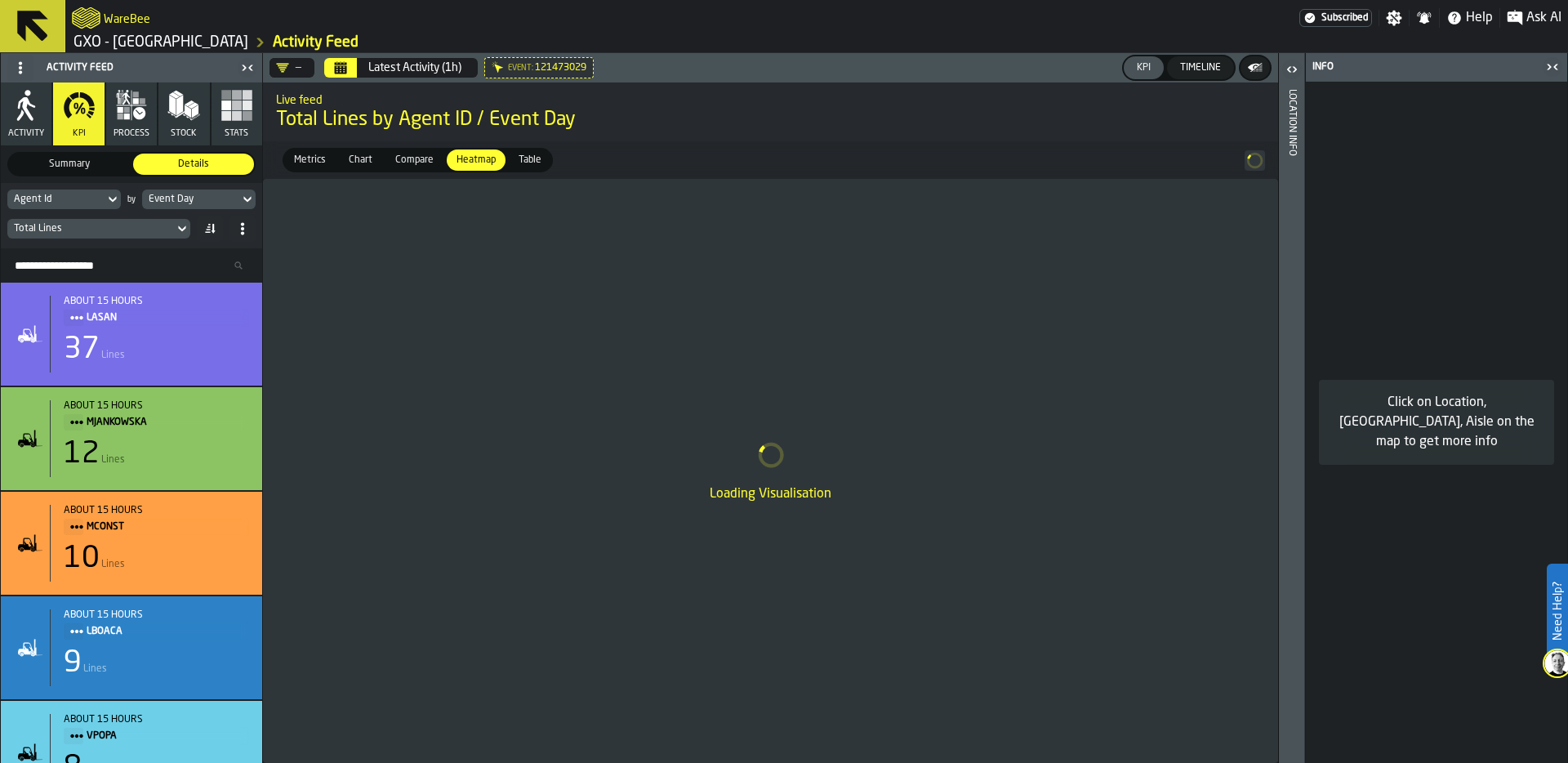
click at [349, 62] on button "Calendar" at bounding box center [341, 68] width 33 height 20
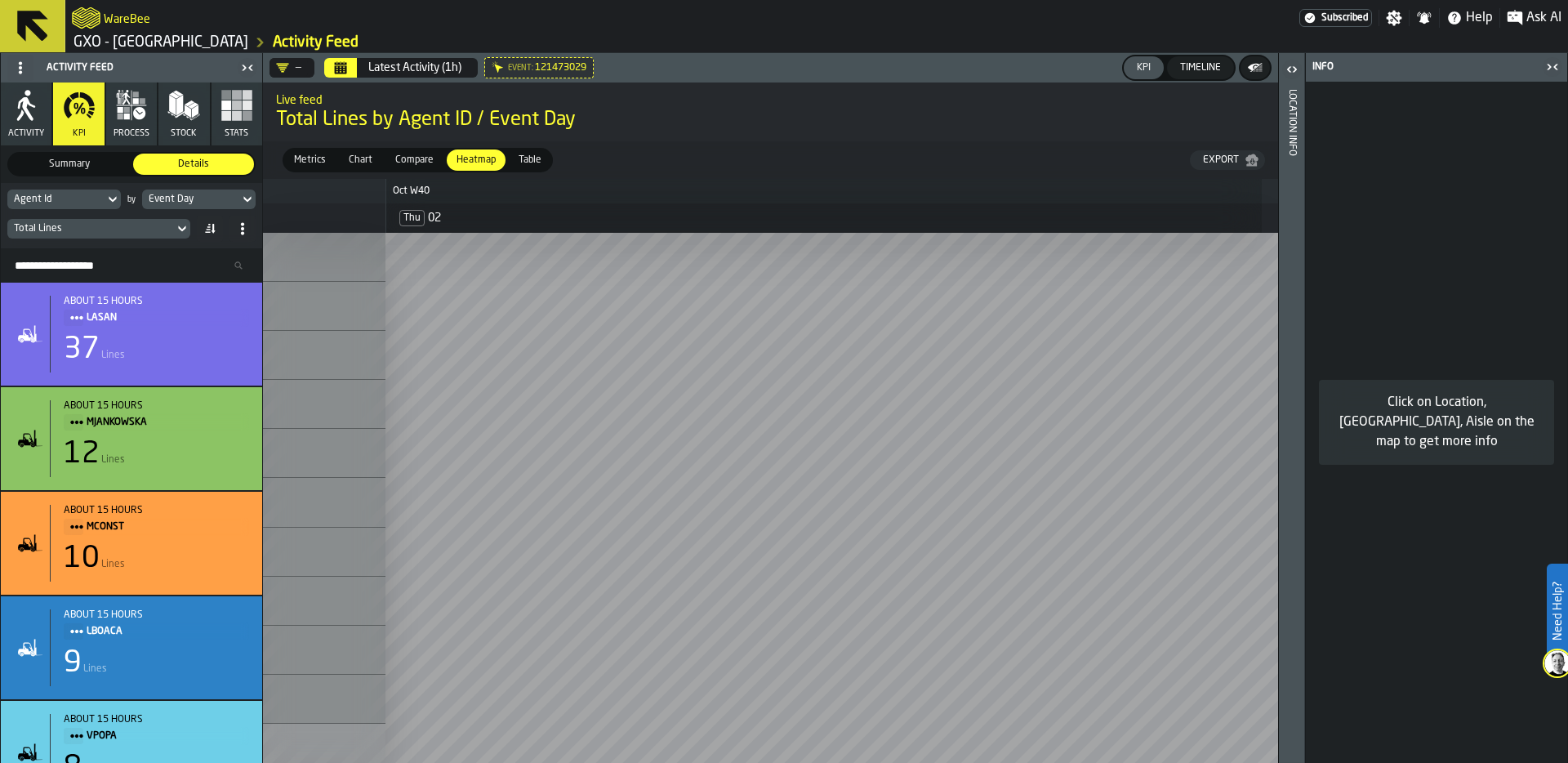
click at [344, 70] on icon "Calendar" at bounding box center [341, 68] width 13 height 13
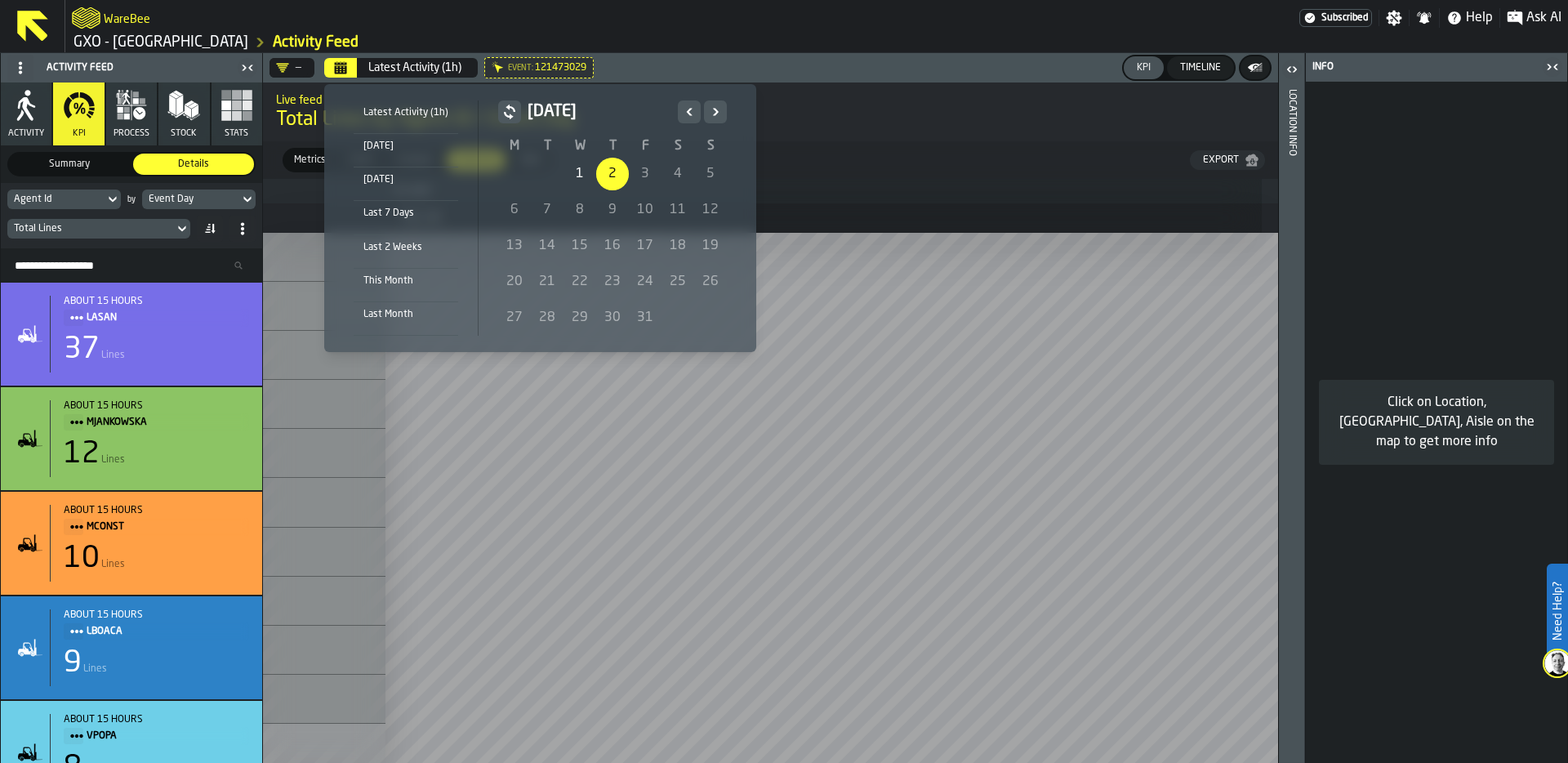
click at [380, 151] on div "[DATE]" at bounding box center [406, 146] width 105 height 18
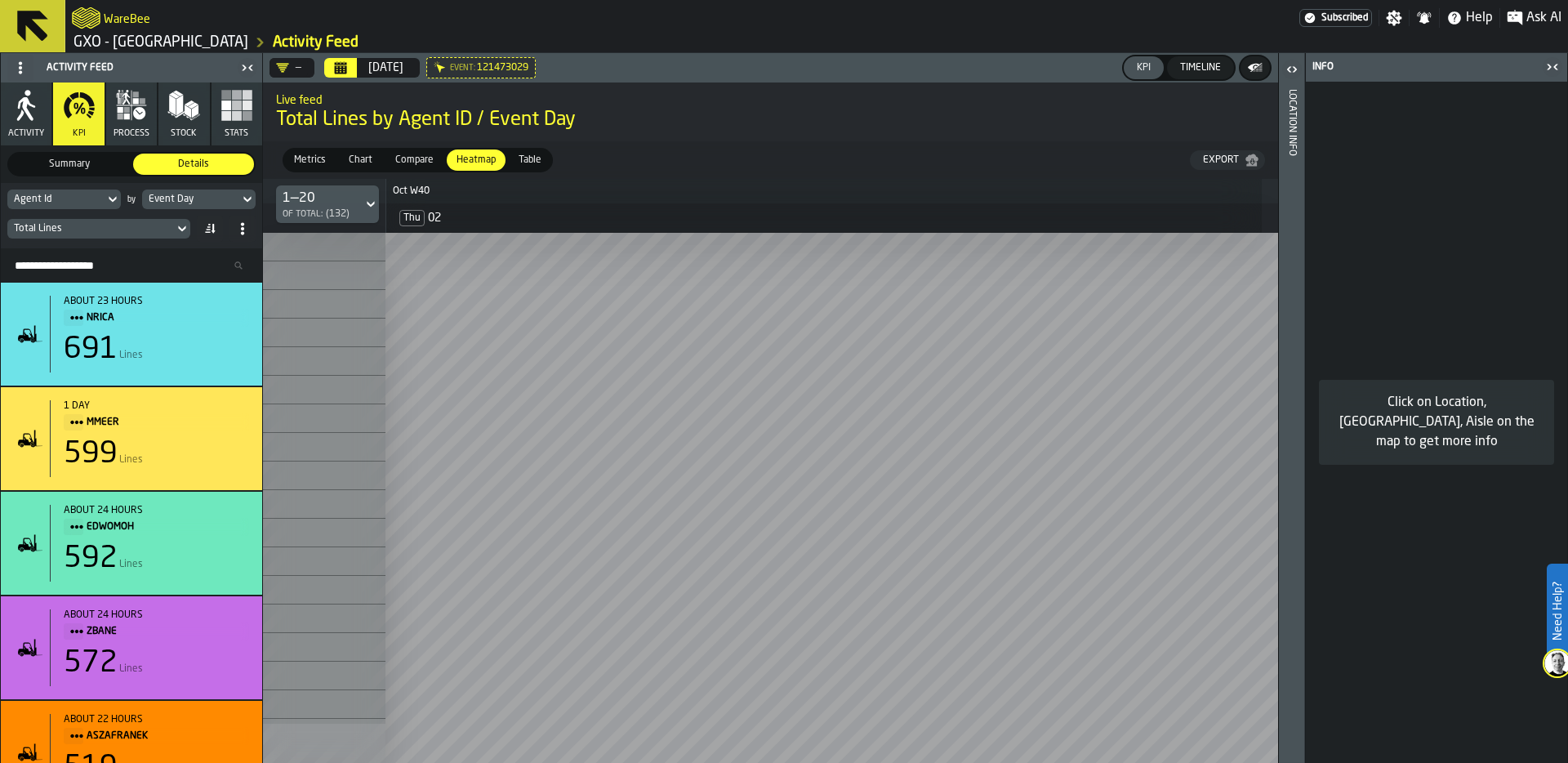
click at [210, 200] on div "Event Day" at bounding box center [190, 199] width 84 height 12
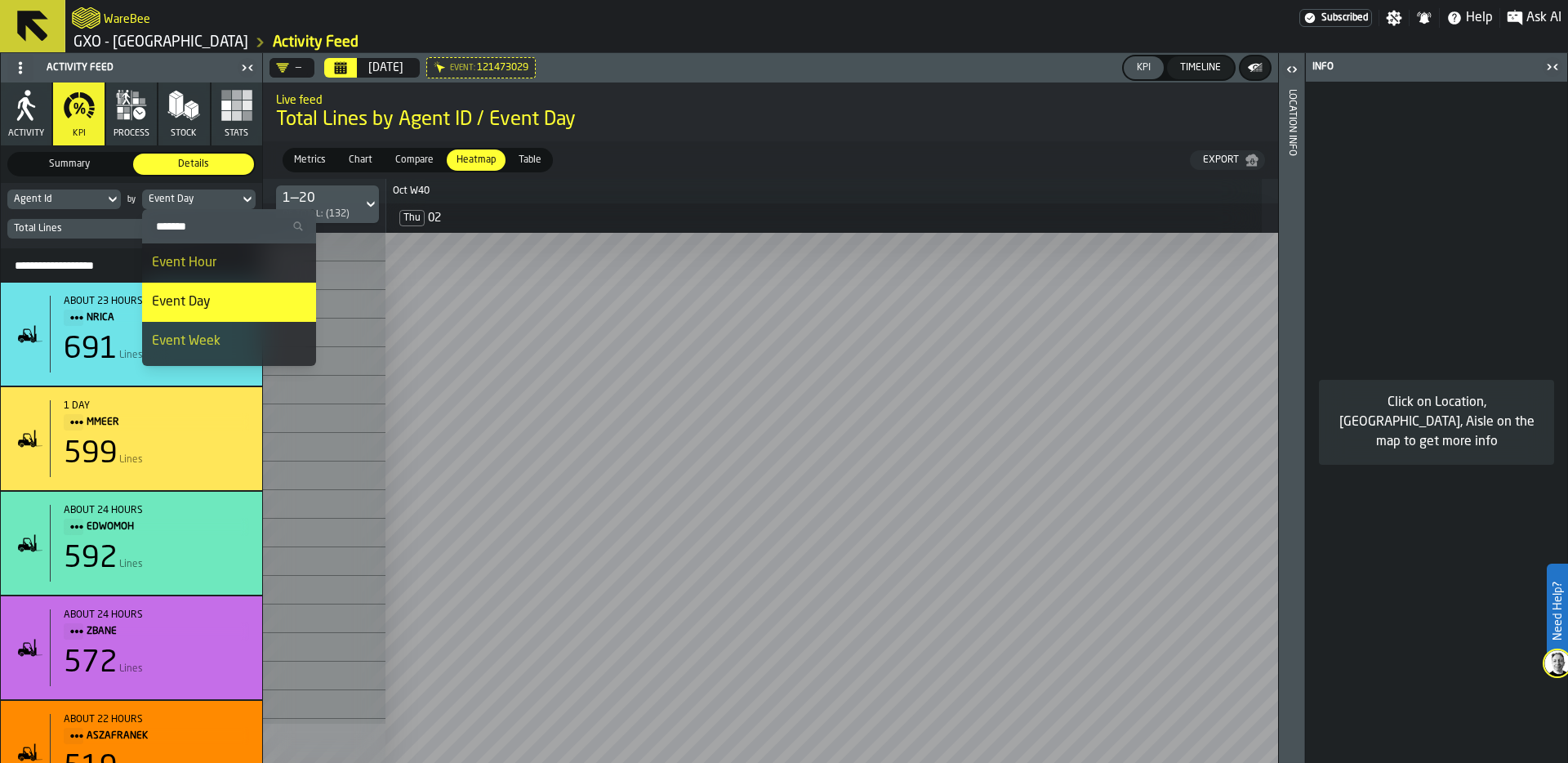
click at [212, 257] on div "Event Hour" at bounding box center [229, 263] width 155 height 20
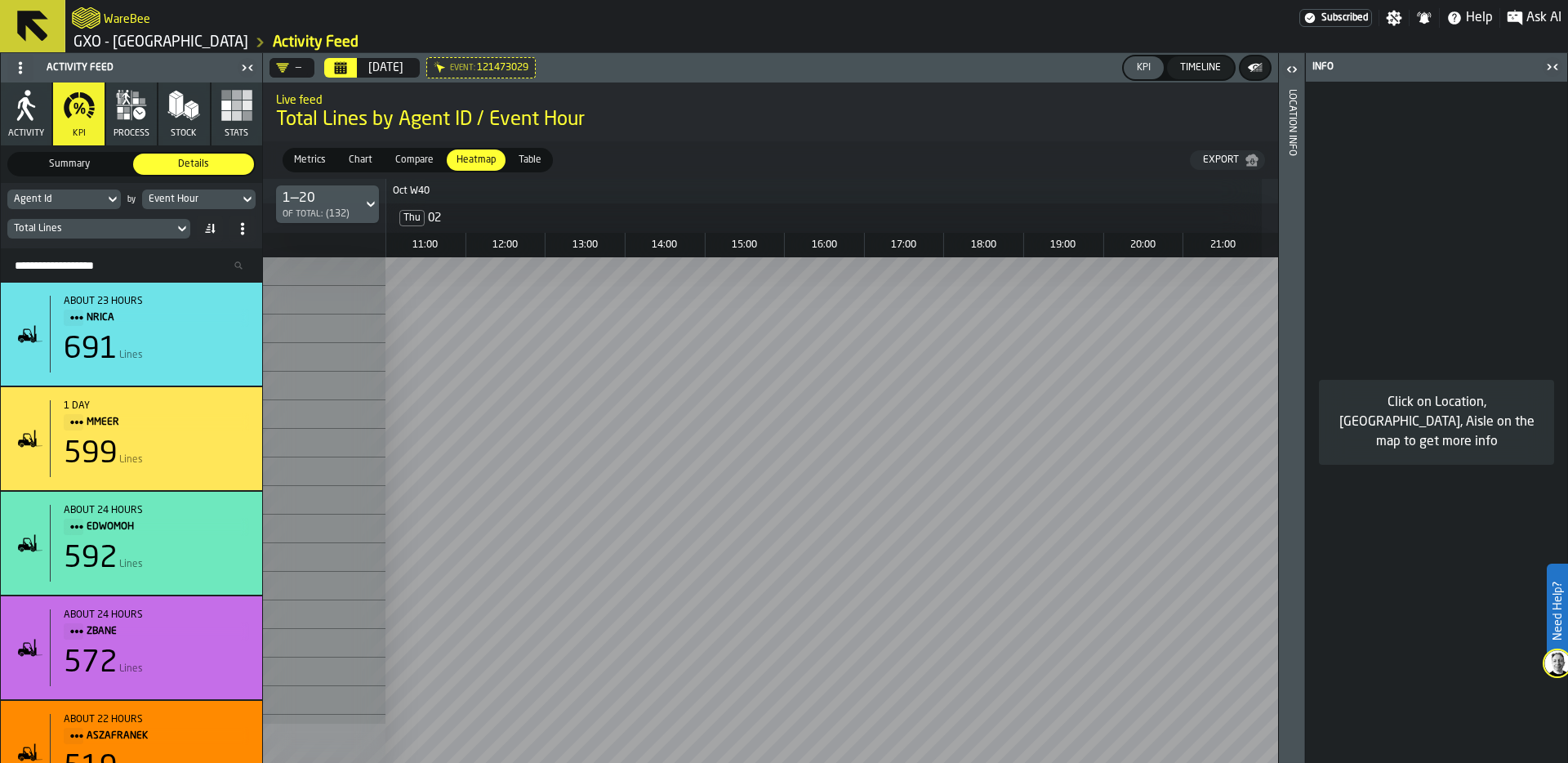
click at [313, 157] on span "Metrics" at bounding box center [310, 160] width 45 height 14
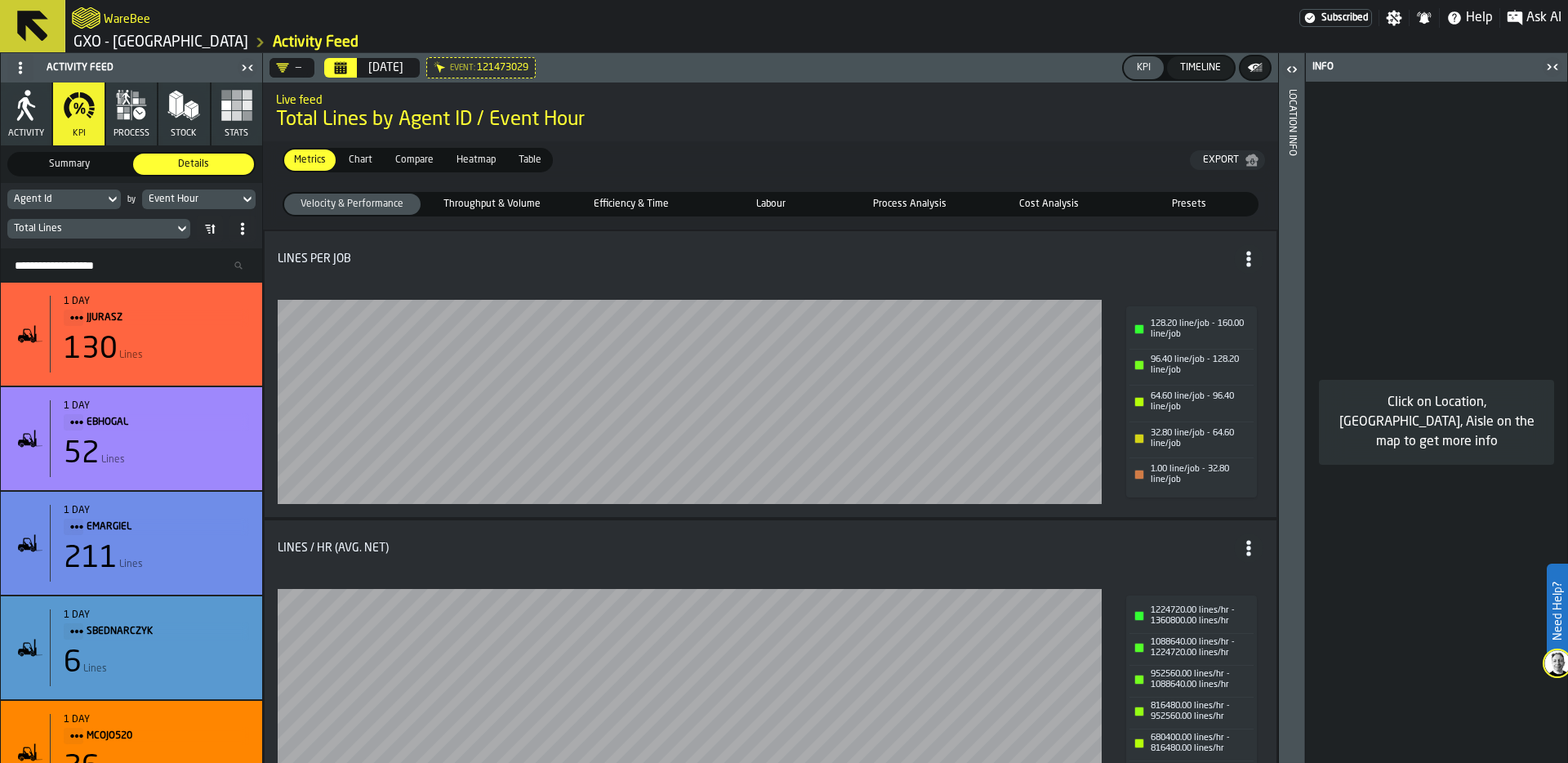
click at [218, 197] on div "Event Hour" at bounding box center [190, 199] width 84 height 12
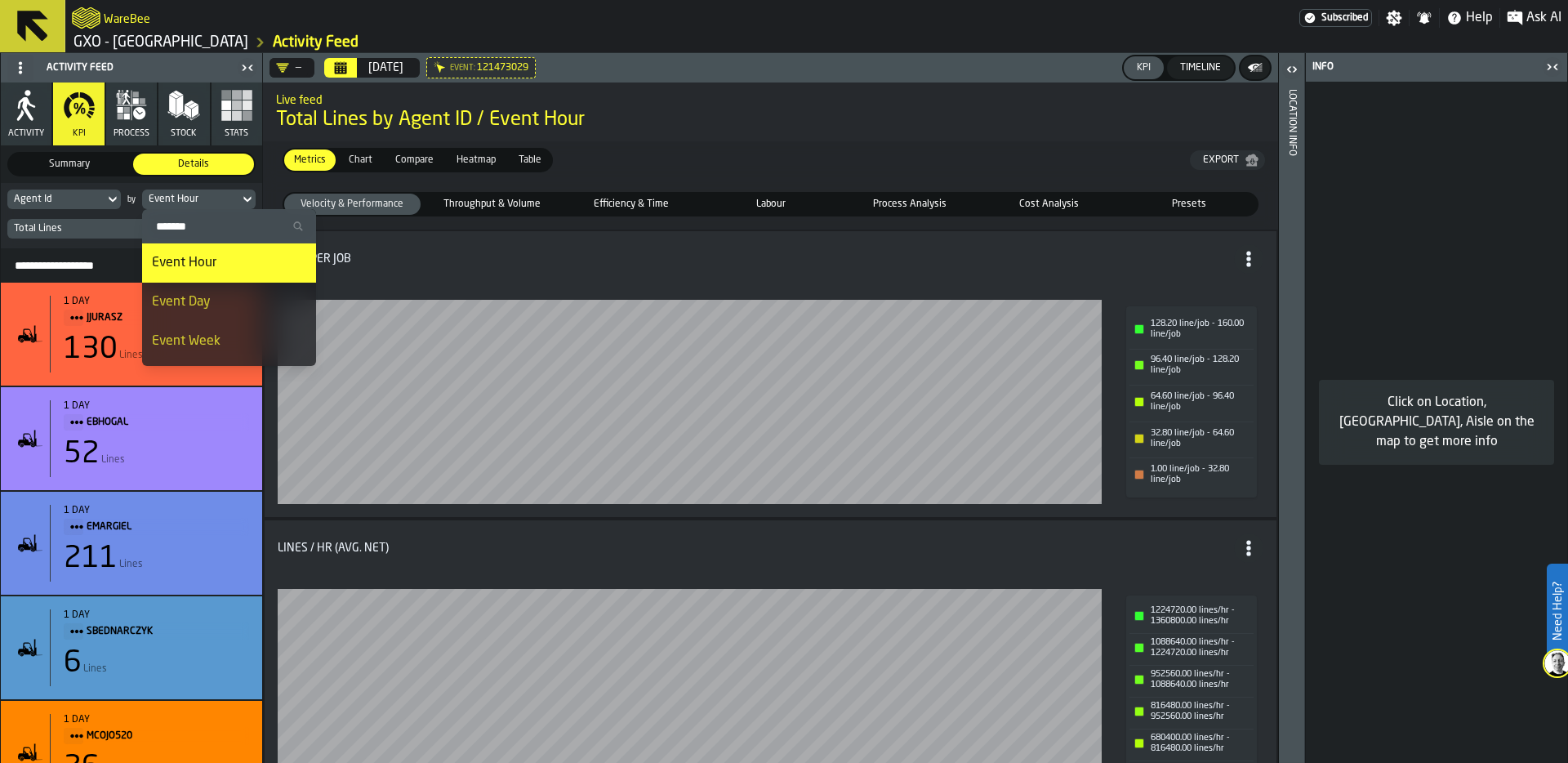
click at [466, 162] on span "Heatmap" at bounding box center [476, 160] width 52 height 14
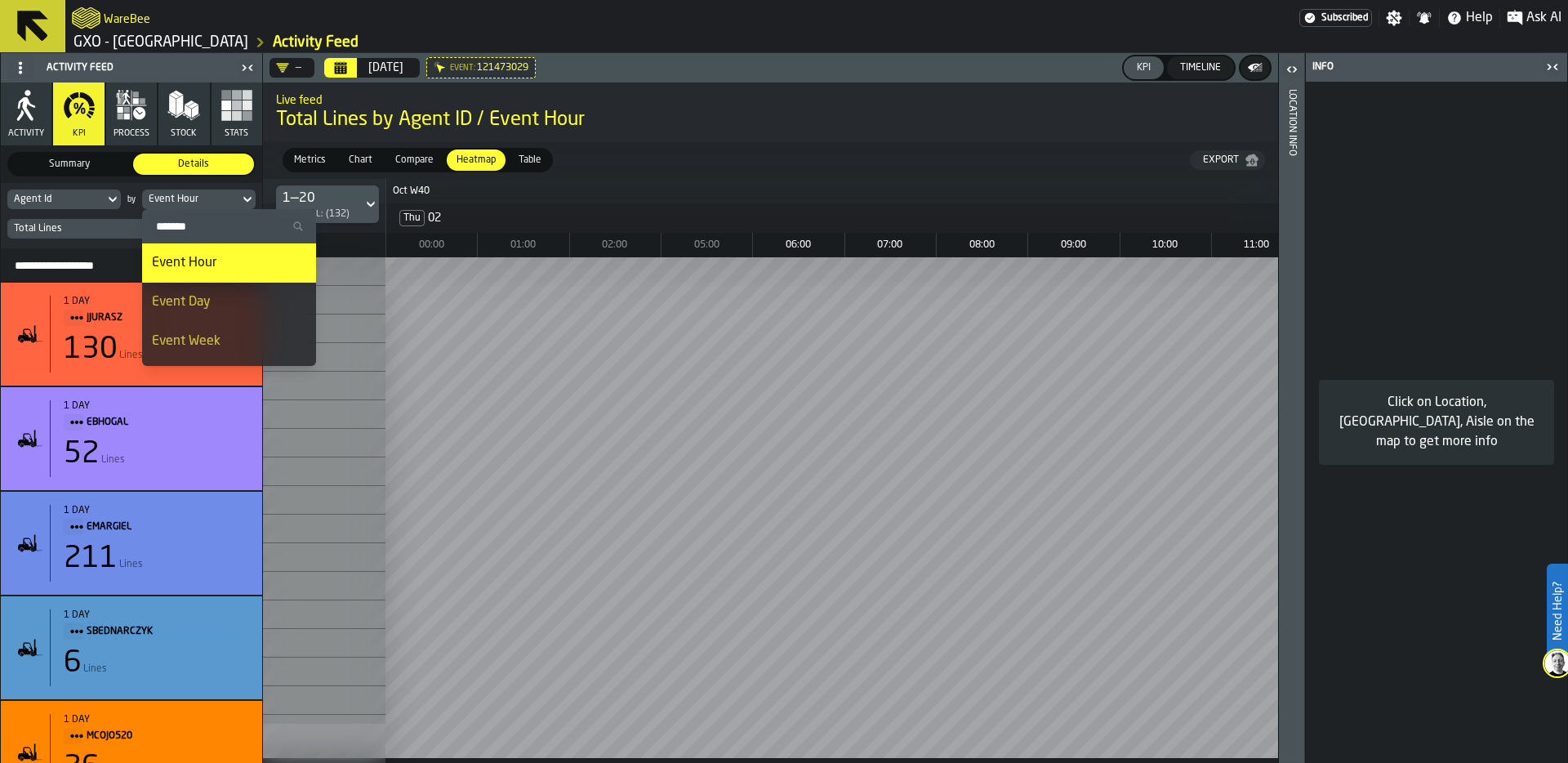
click at [741, 152] on div "Metrics Metrics Chart Chart Compare Compare Heatmap Heatmap Table Table Export" at bounding box center [770, 160] width 1015 height 38
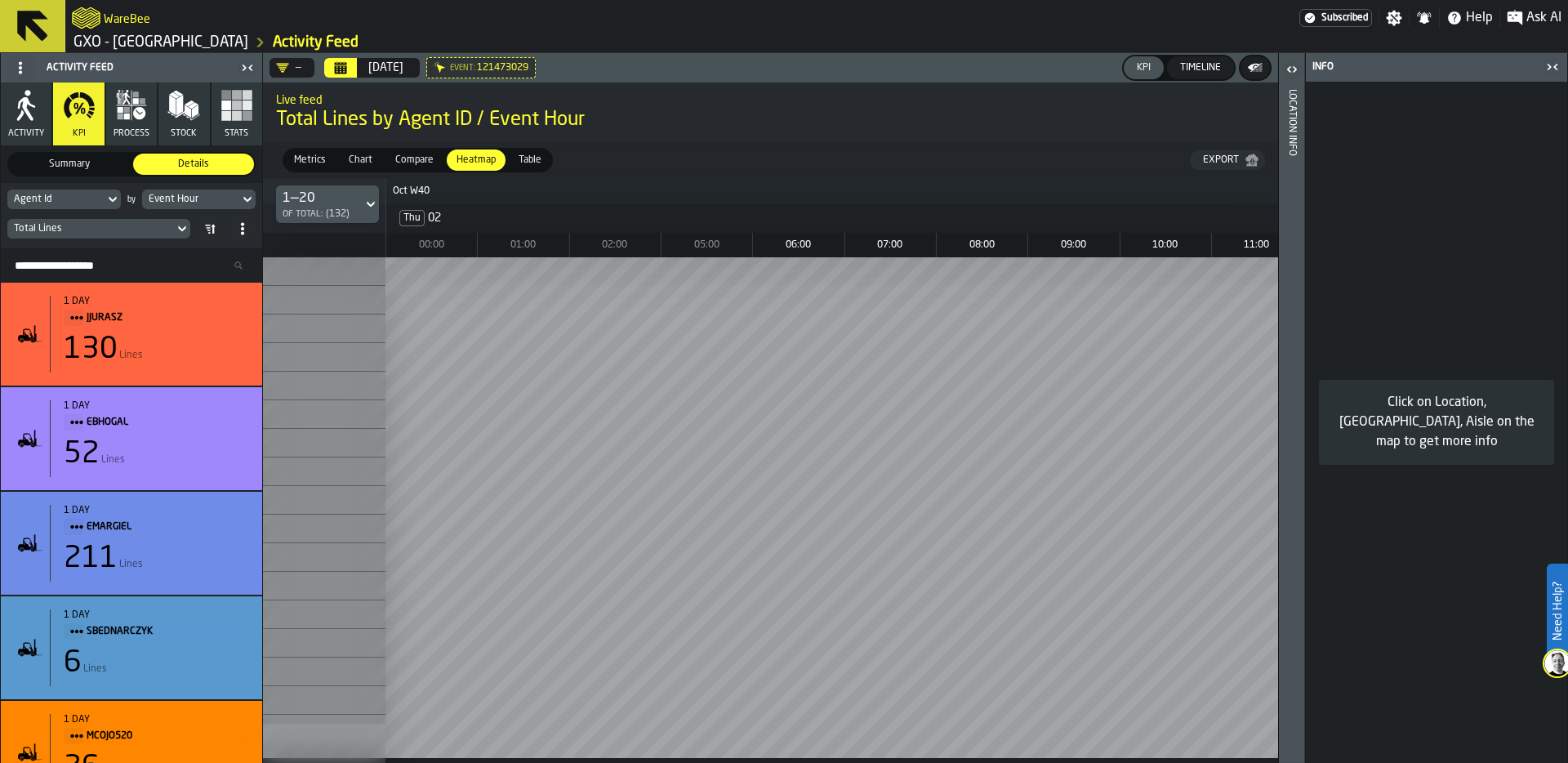
click at [1547, 67] on icon "button-toggle-Close me" at bounding box center [1552, 67] width 20 height 20
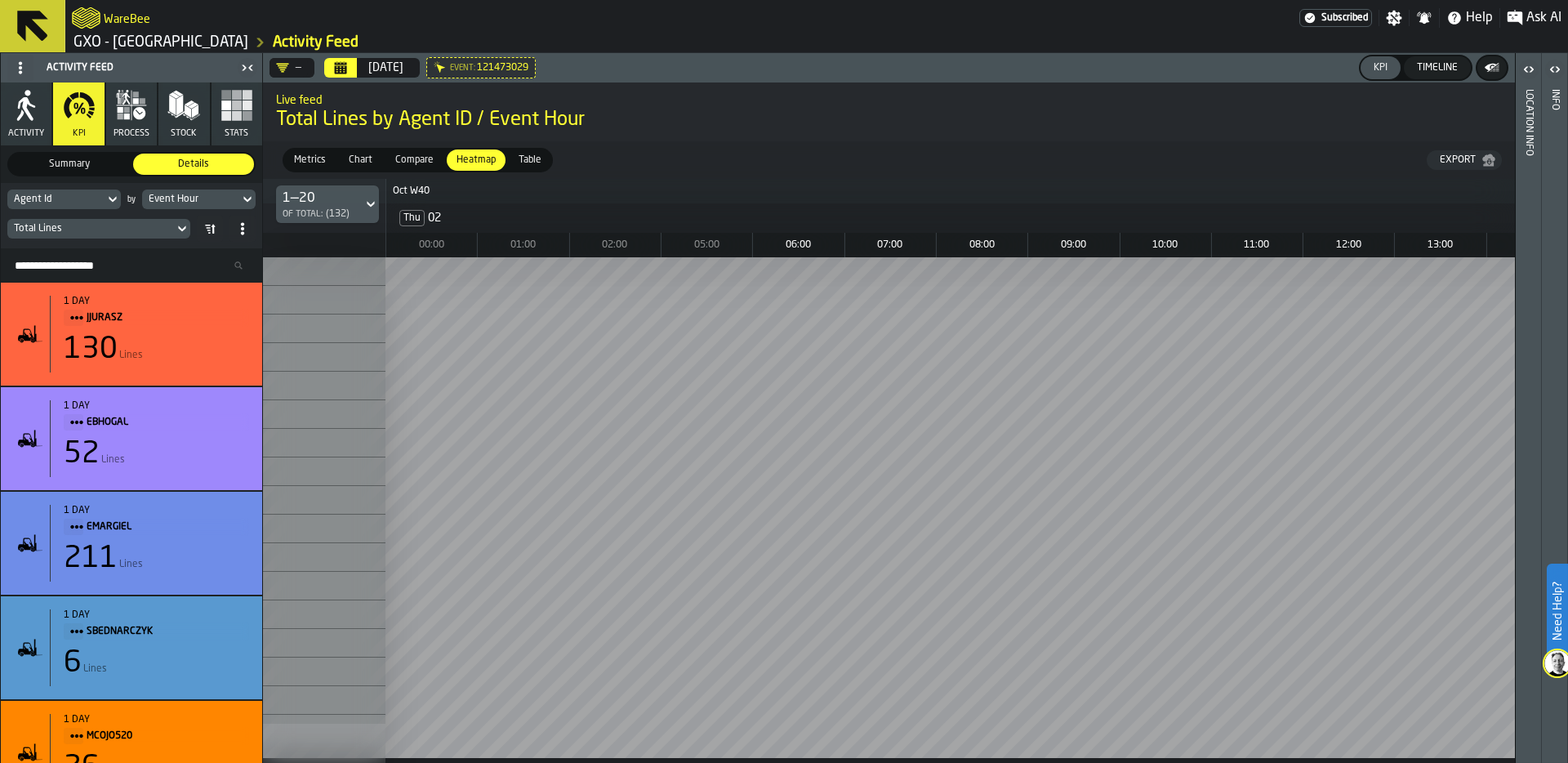
click at [1523, 21] on div "Ask AI" at bounding box center [1534, 18] width 68 height 20
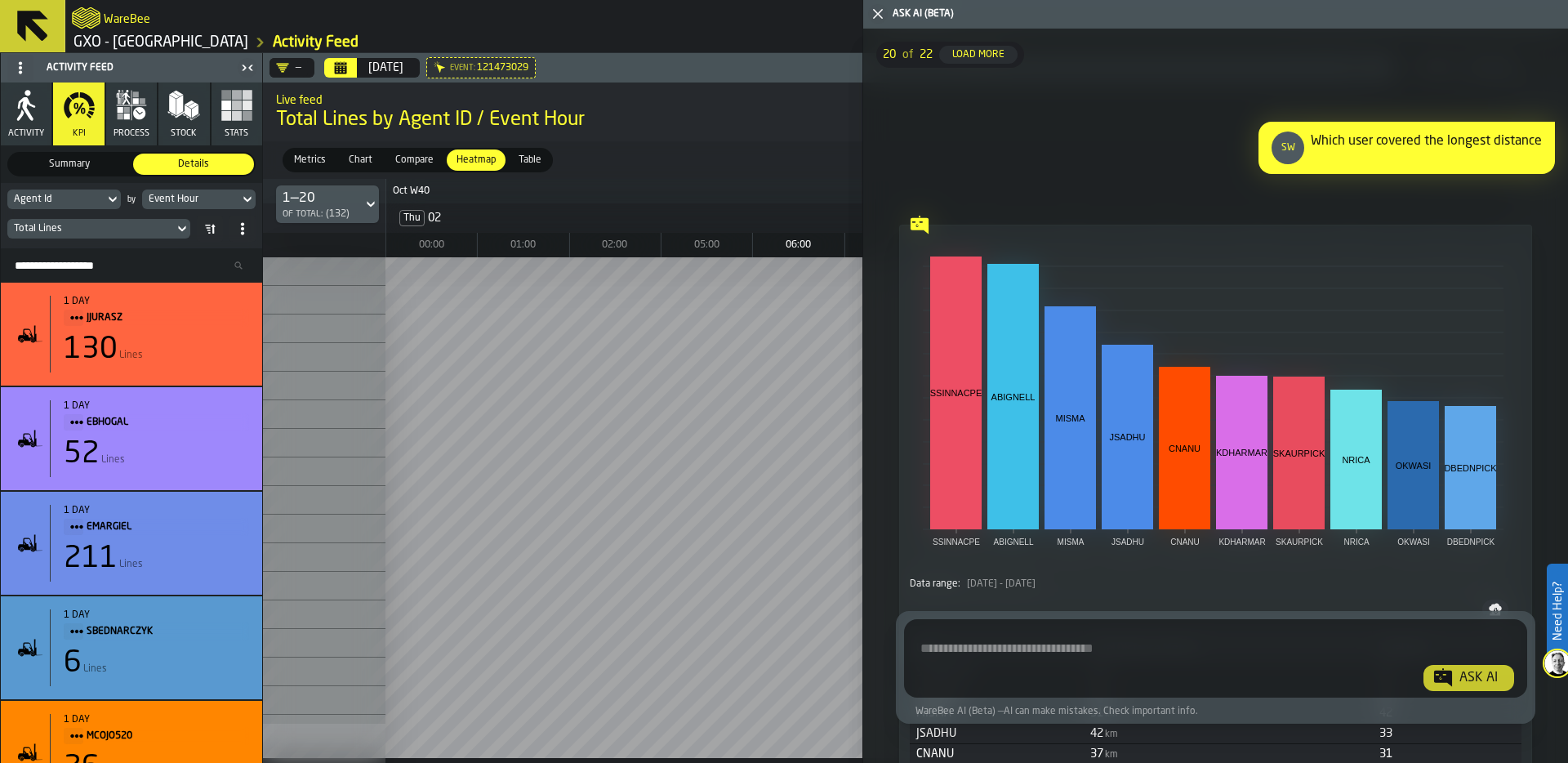
click at [876, 13] on polygon "button-toggle-Close me" at bounding box center [878, 14] width 11 height 11
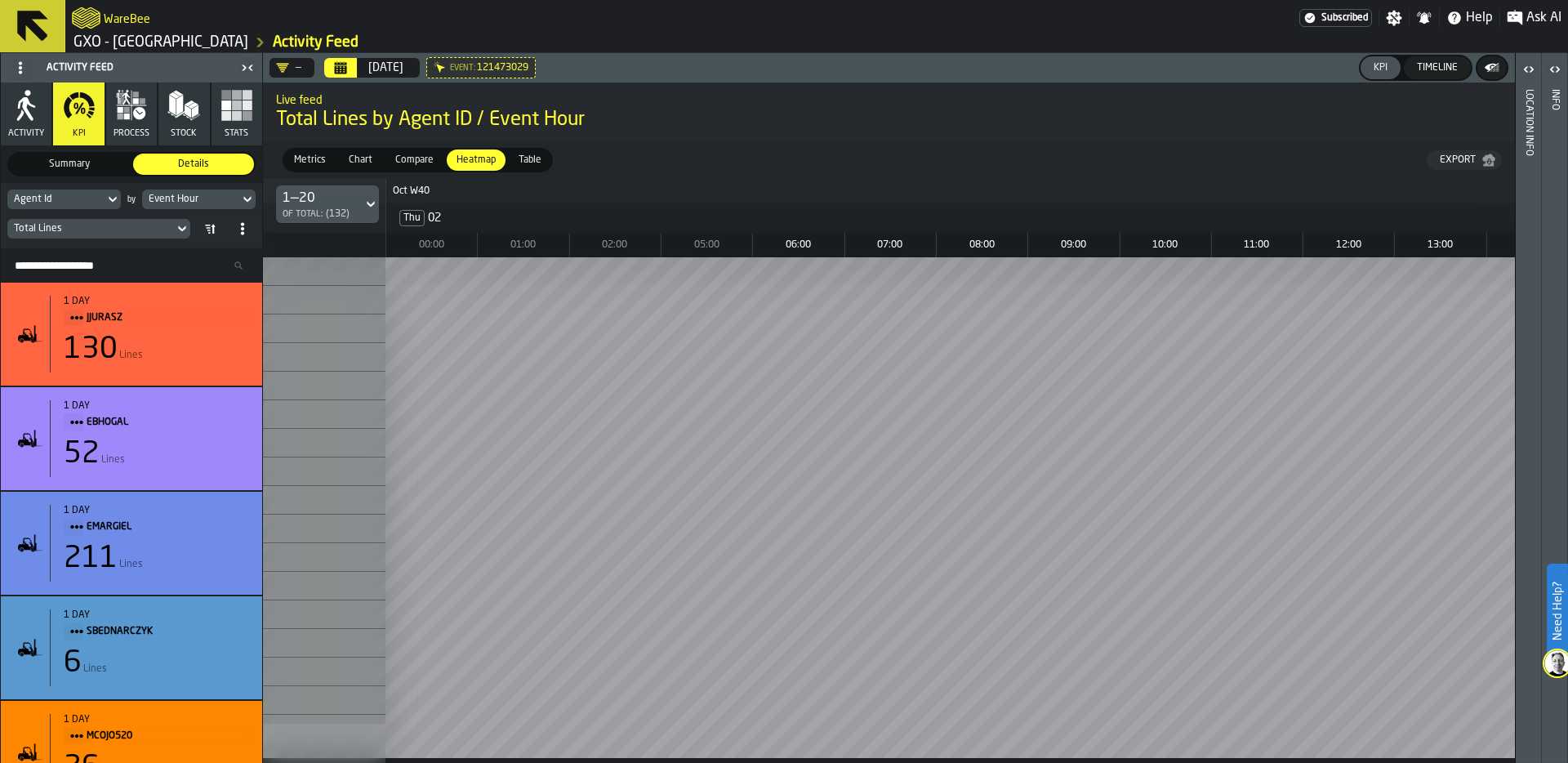
click at [1205, 203] on div "Thu 02" at bounding box center [1394, 217] width 2017 height 30
click at [1294, 137] on div "Live feed Total Lines by Agent ID / Event Hour" at bounding box center [889, 112] width 1252 height 69
click at [158, 44] on link "GXO - [GEOGRAPHIC_DATA]" at bounding box center [160, 42] width 174 height 18
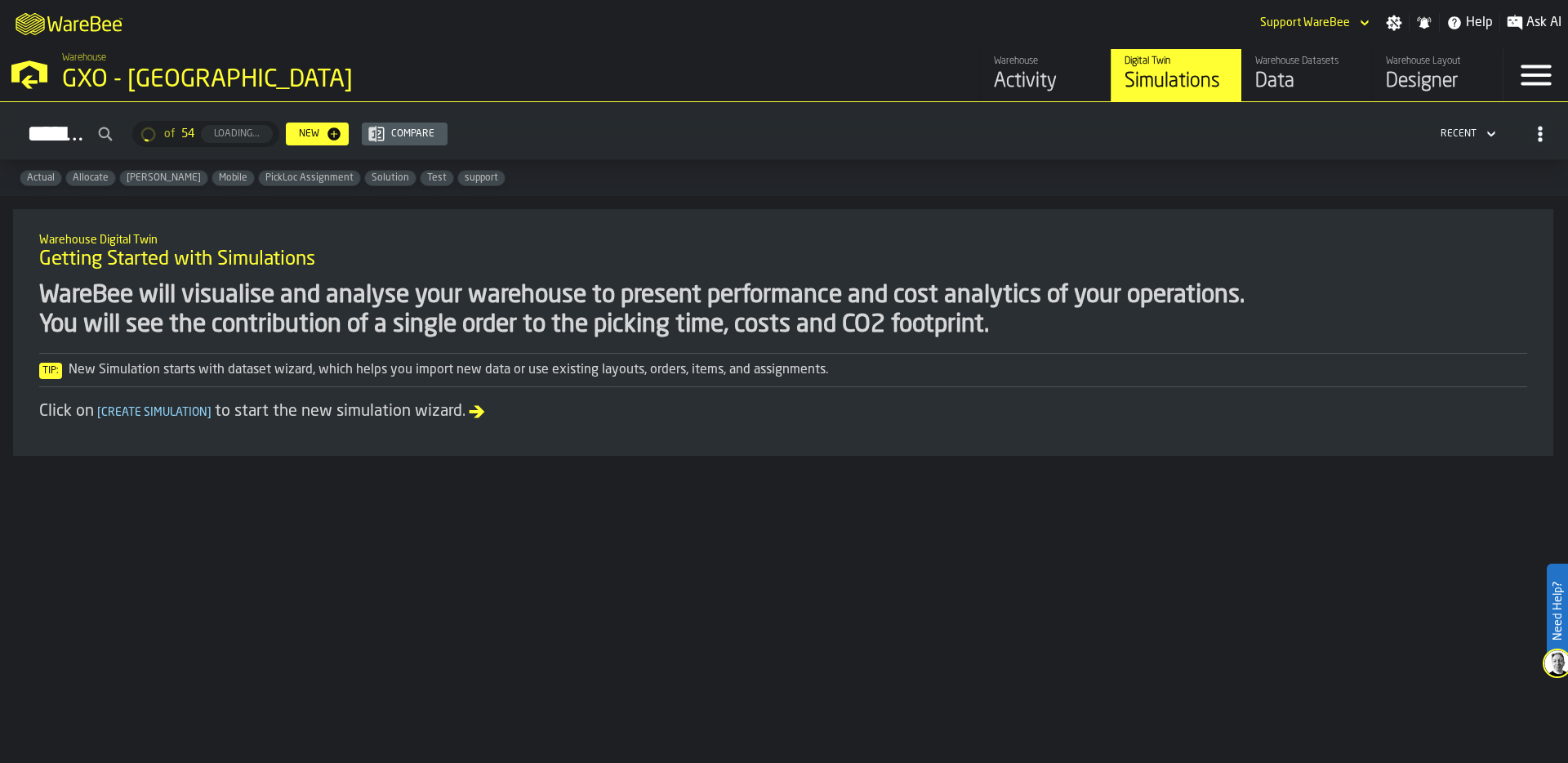
click at [1328, 69] on div "Data" at bounding box center [1307, 81] width 104 height 26
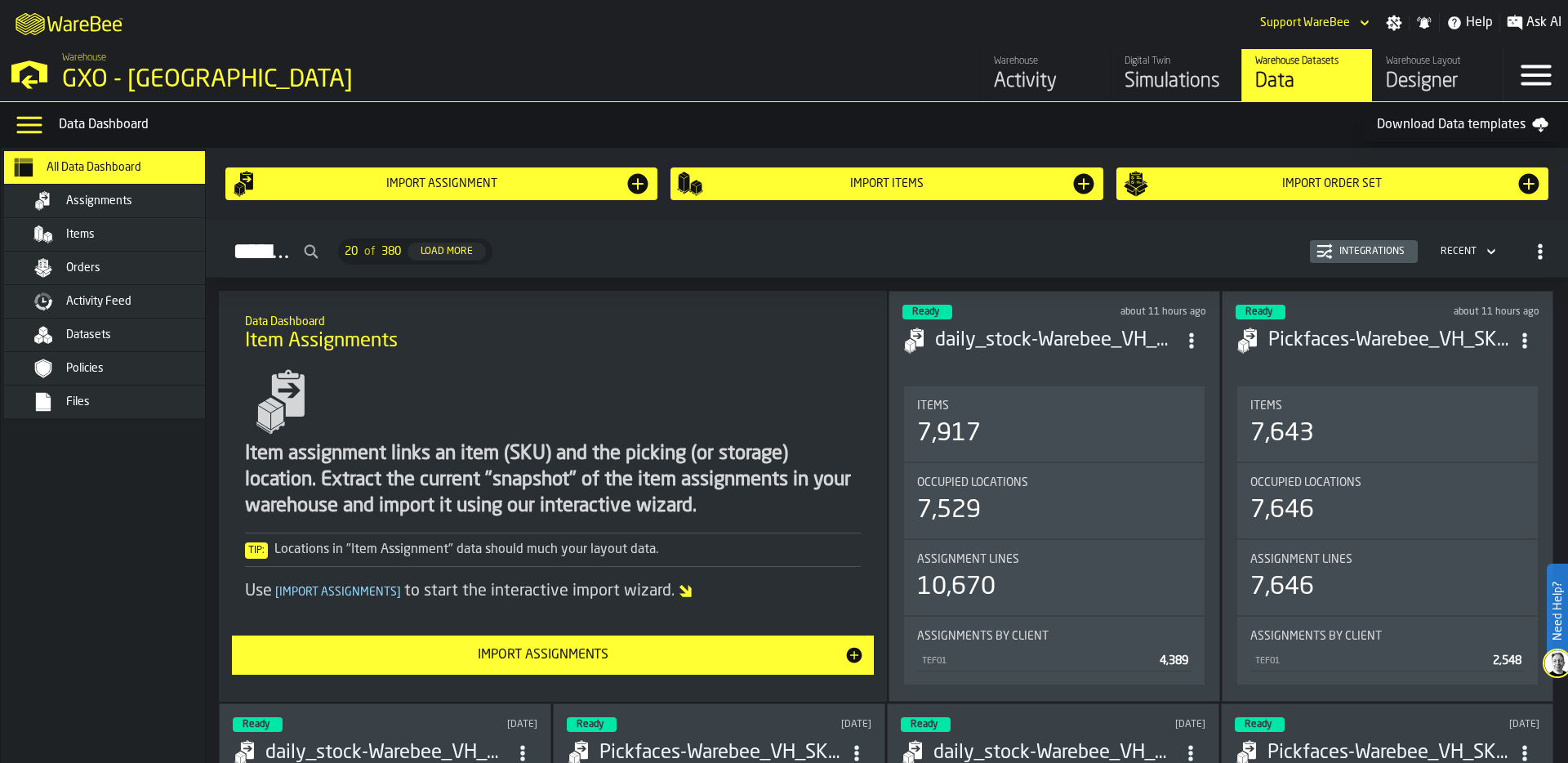
click at [135, 299] on div "Activity Feed" at bounding box center [146, 301] width 160 height 13
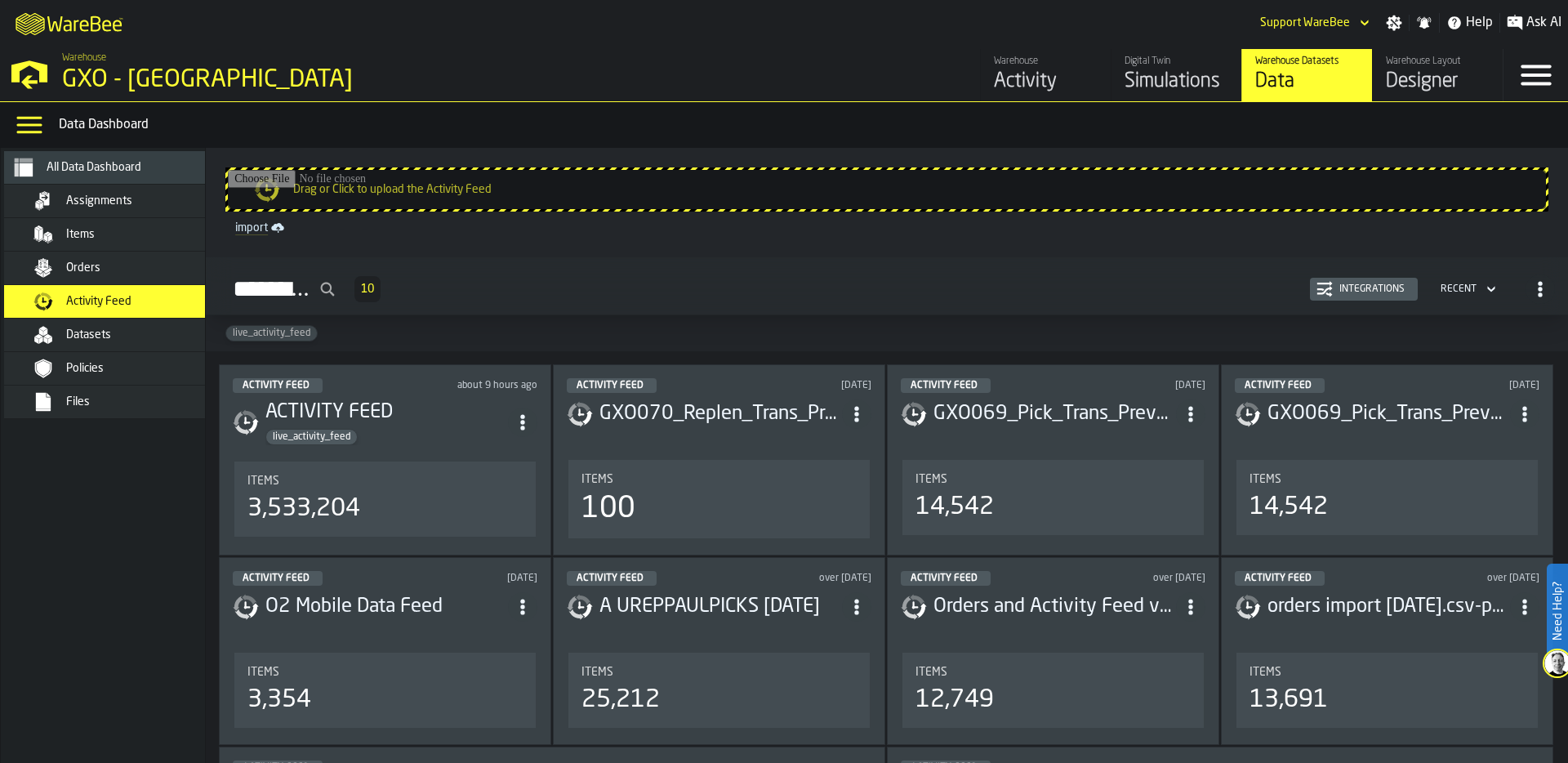
click at [1366, 286] on div "Integrations" at bounding box center [1372, 289] width 79 height 12
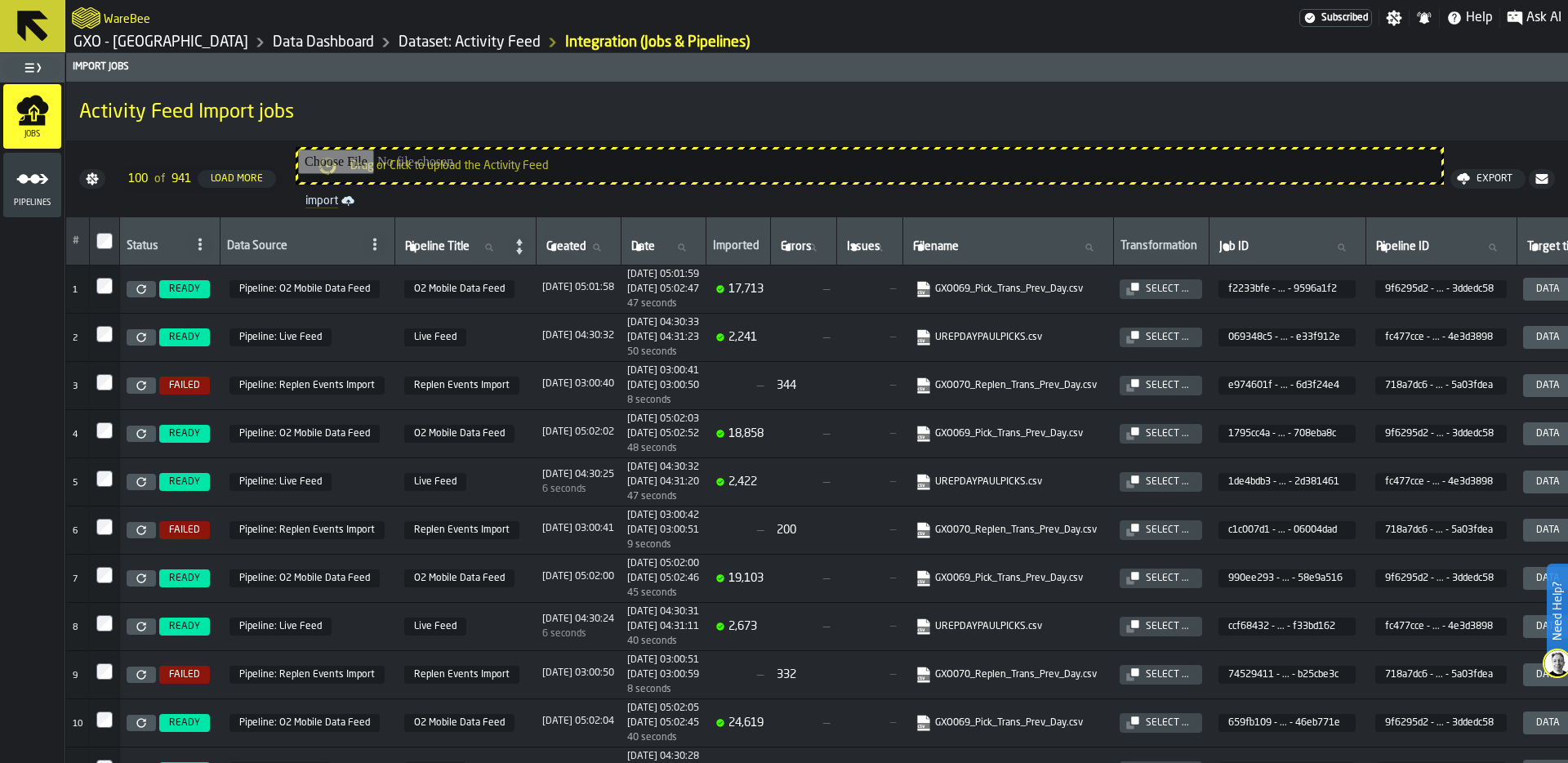
click at [145, 288] on icon at bounding box center [141, 289] width 10 height 10
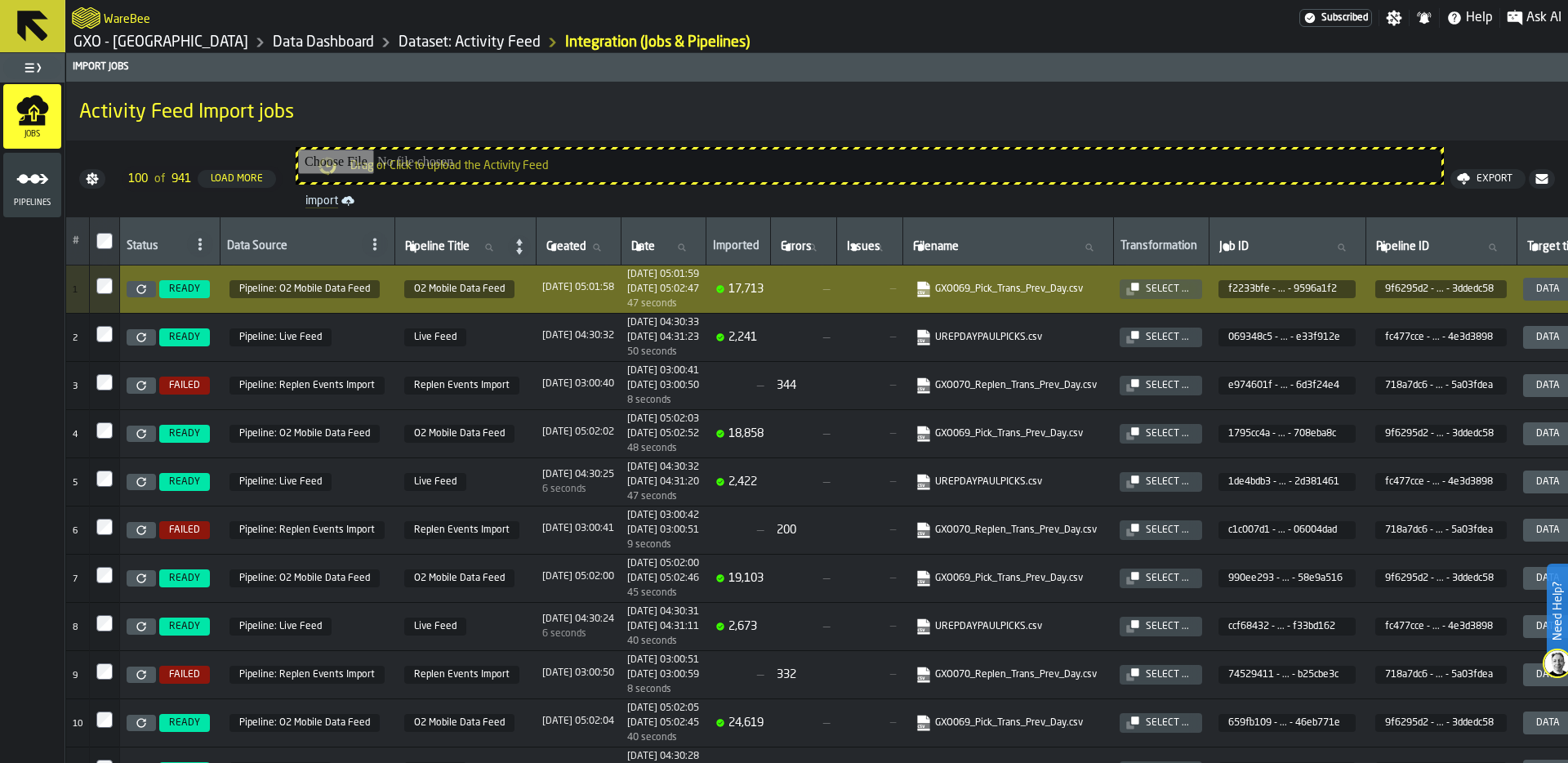
click at [144, 42] on link "GXO - [GEOGRAPHIC_DATA]" at bounding box center [160, 42] width 174 height 18
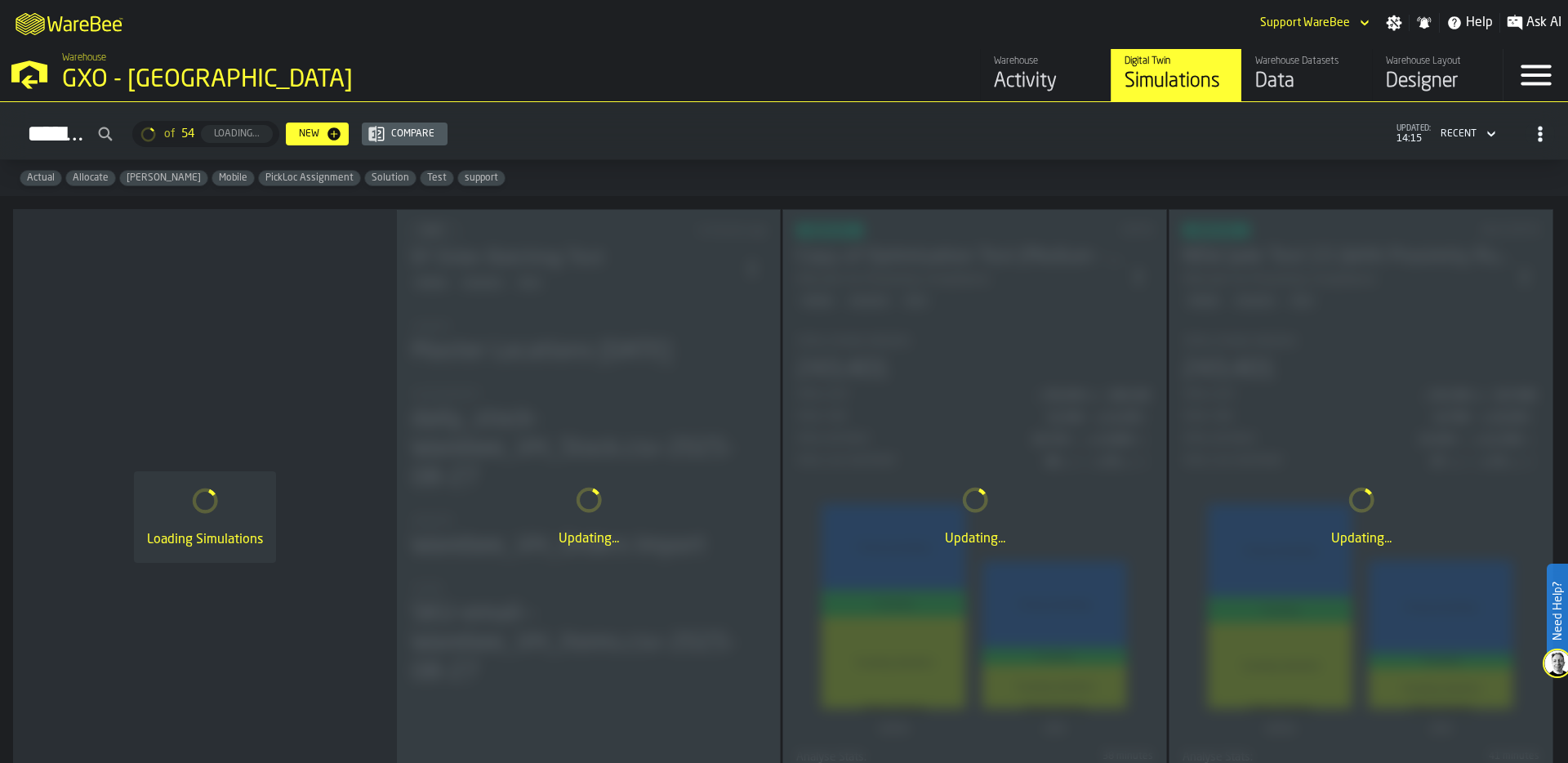
click at [1004, 81] on div "Activity" at bounding box center [1046, 81] width 104 height 26
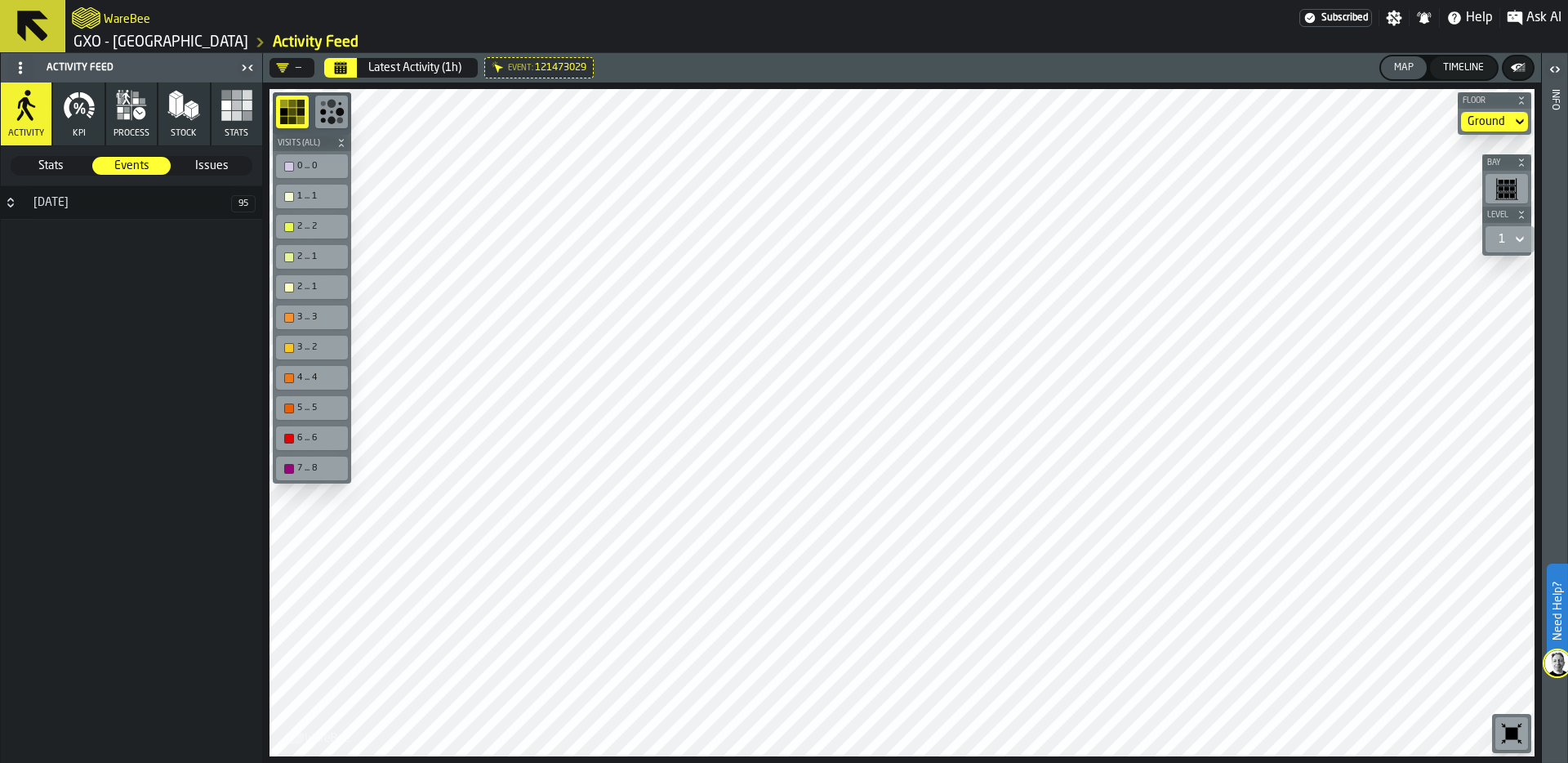
click at [239, 118] on rect "button" at bounding box center [236, 115] width 10 height 10
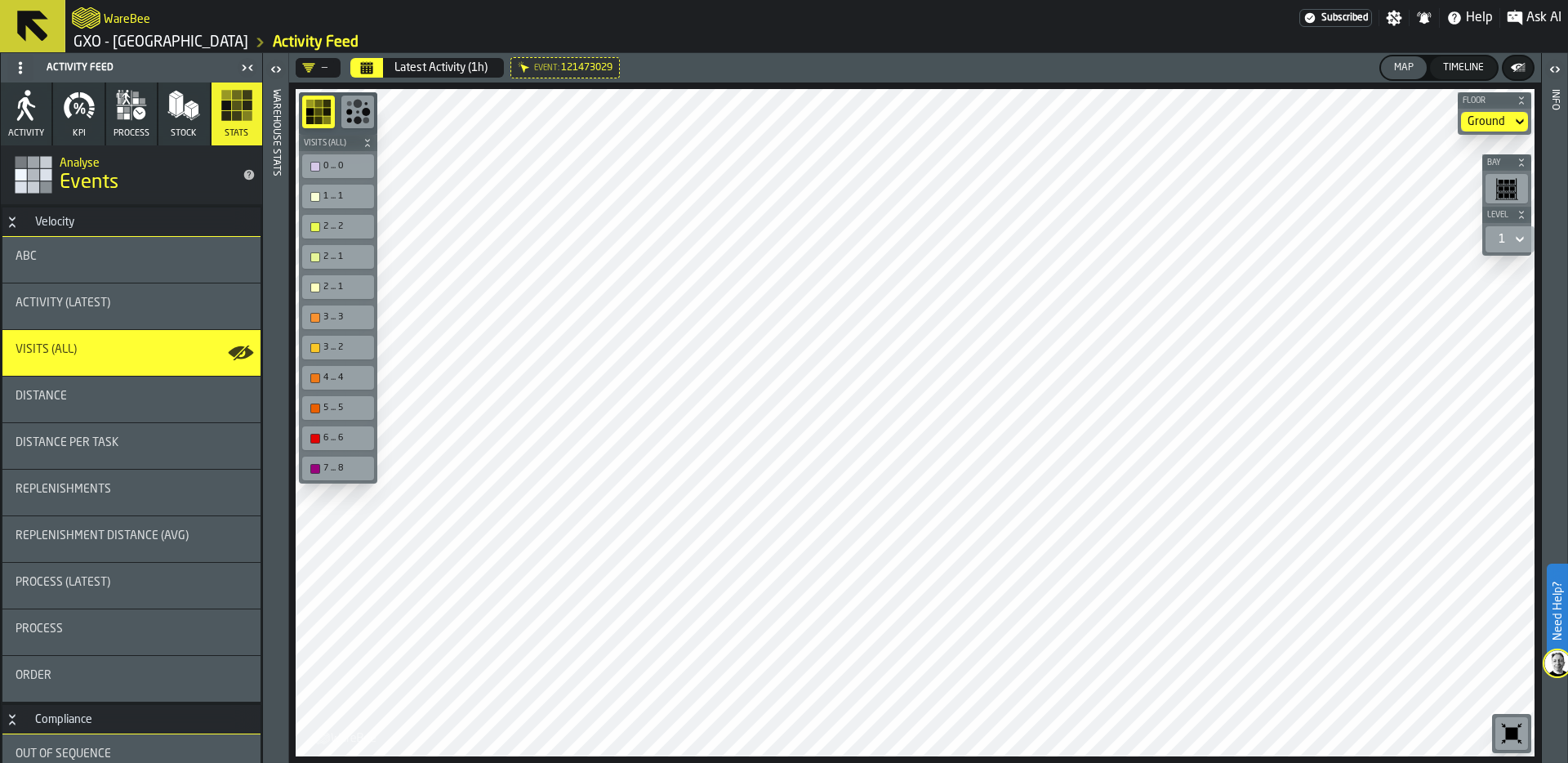
click at [83, 583] on span "Process (Latest)" at bounding box center [63, 582] width 95 height 13
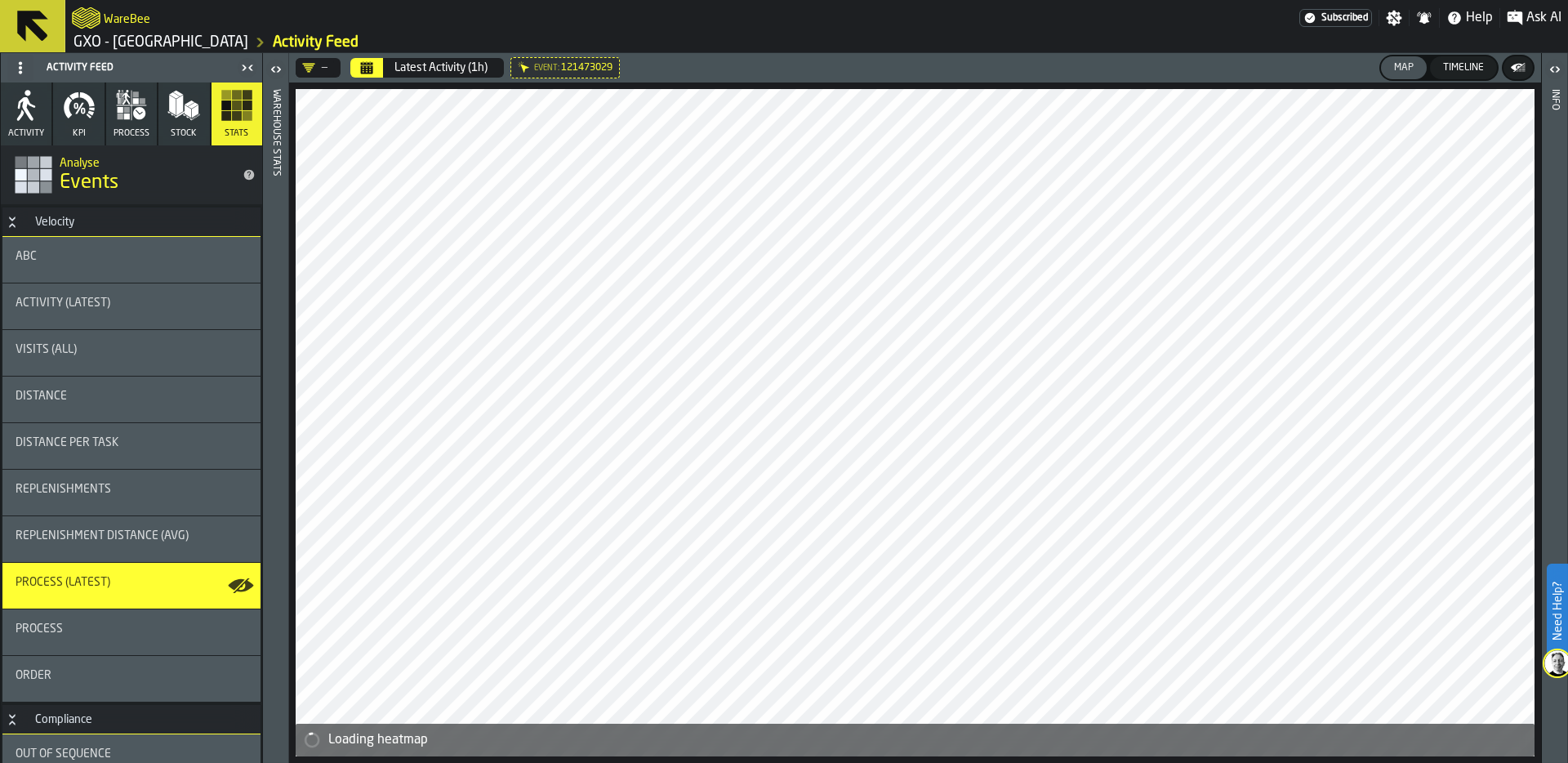
click at [84, 631] on div "Process" at bounding box center [131, 629] width 232 height 13
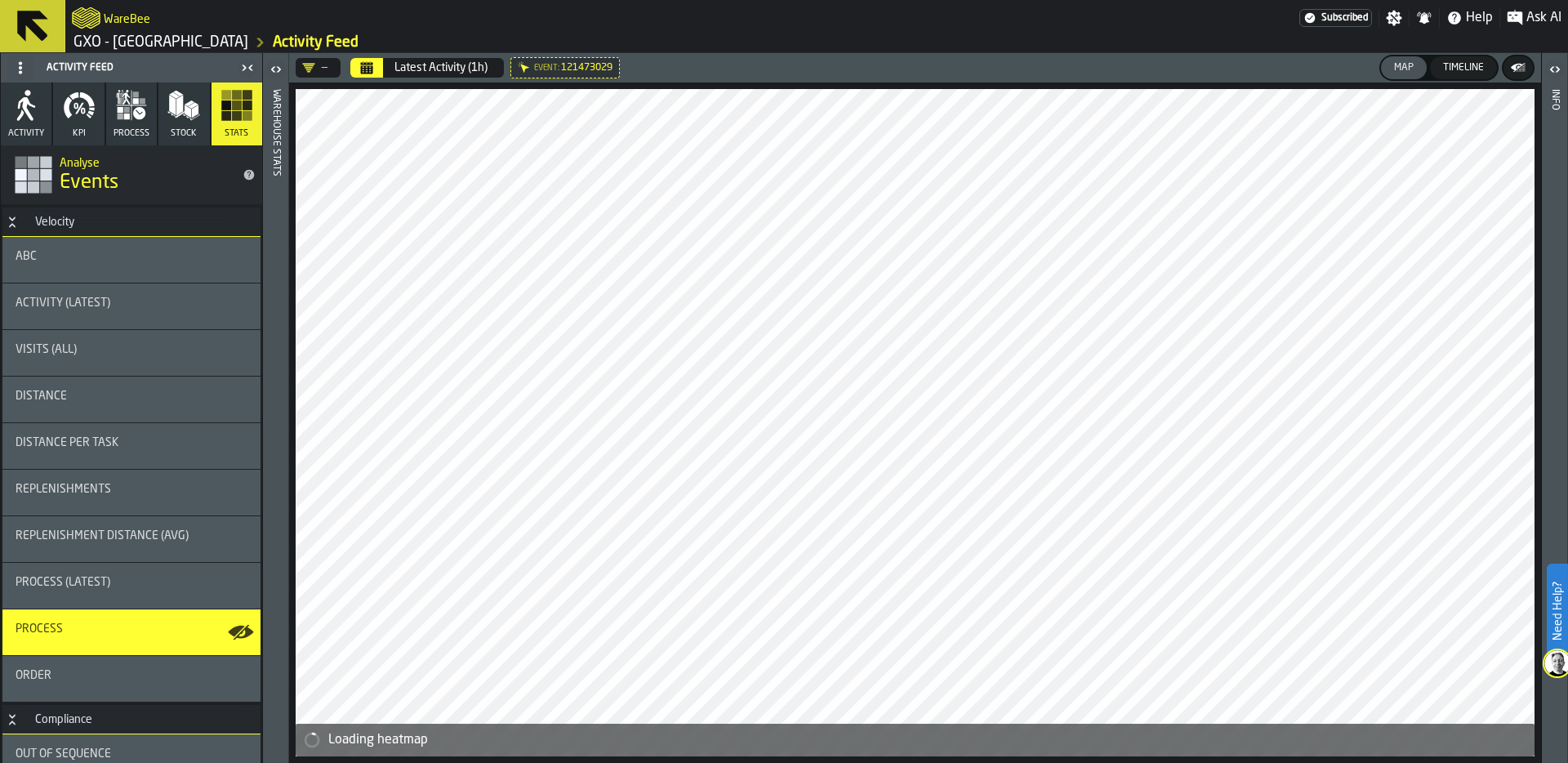
click at [278, 68] on icon "button-toggle-Open" at bounding box center [278, 69] width 4 height 5
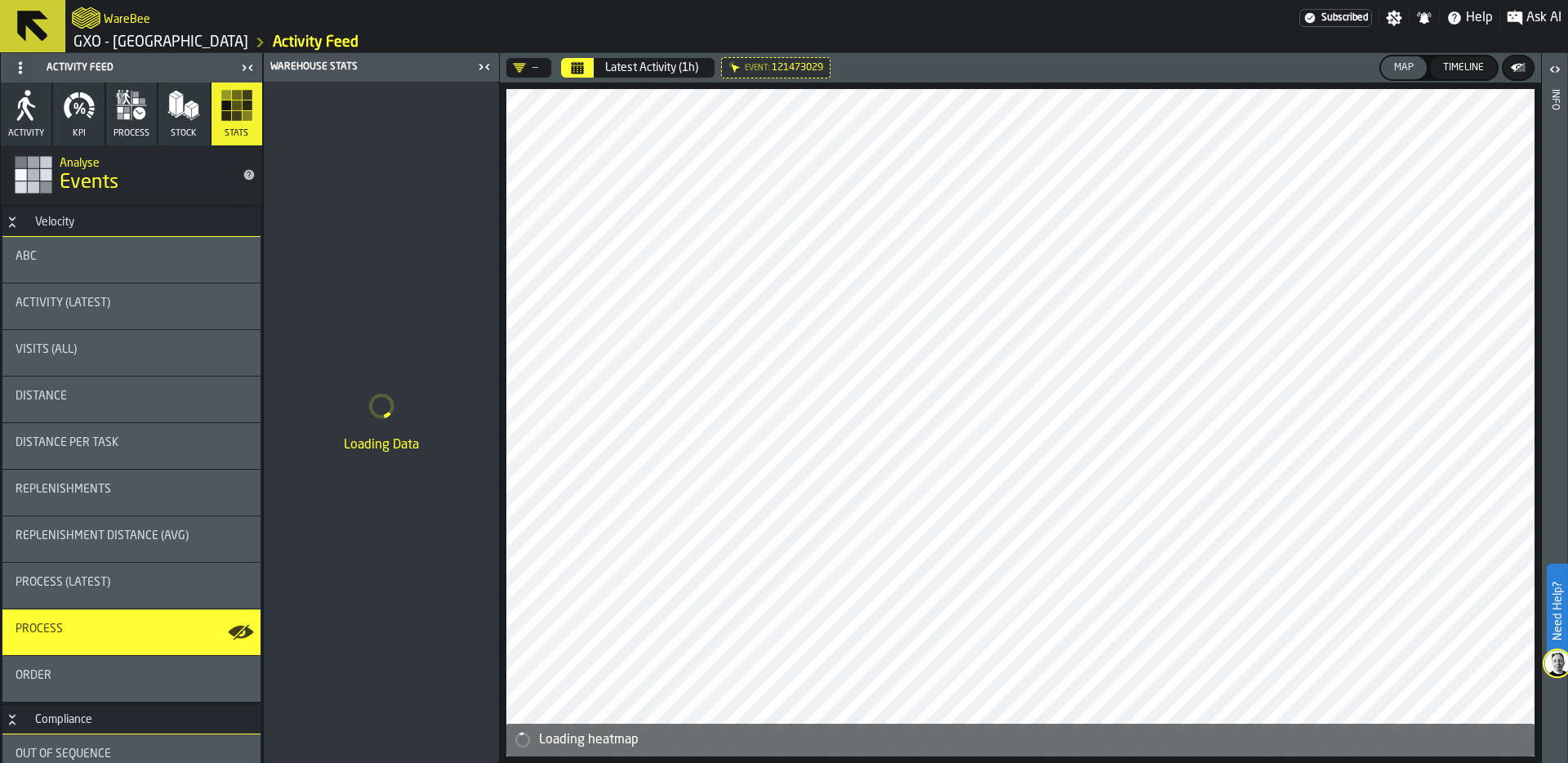
click at [93, 112] on icon "button" at bounding box center [79, 106] width 33 height 33
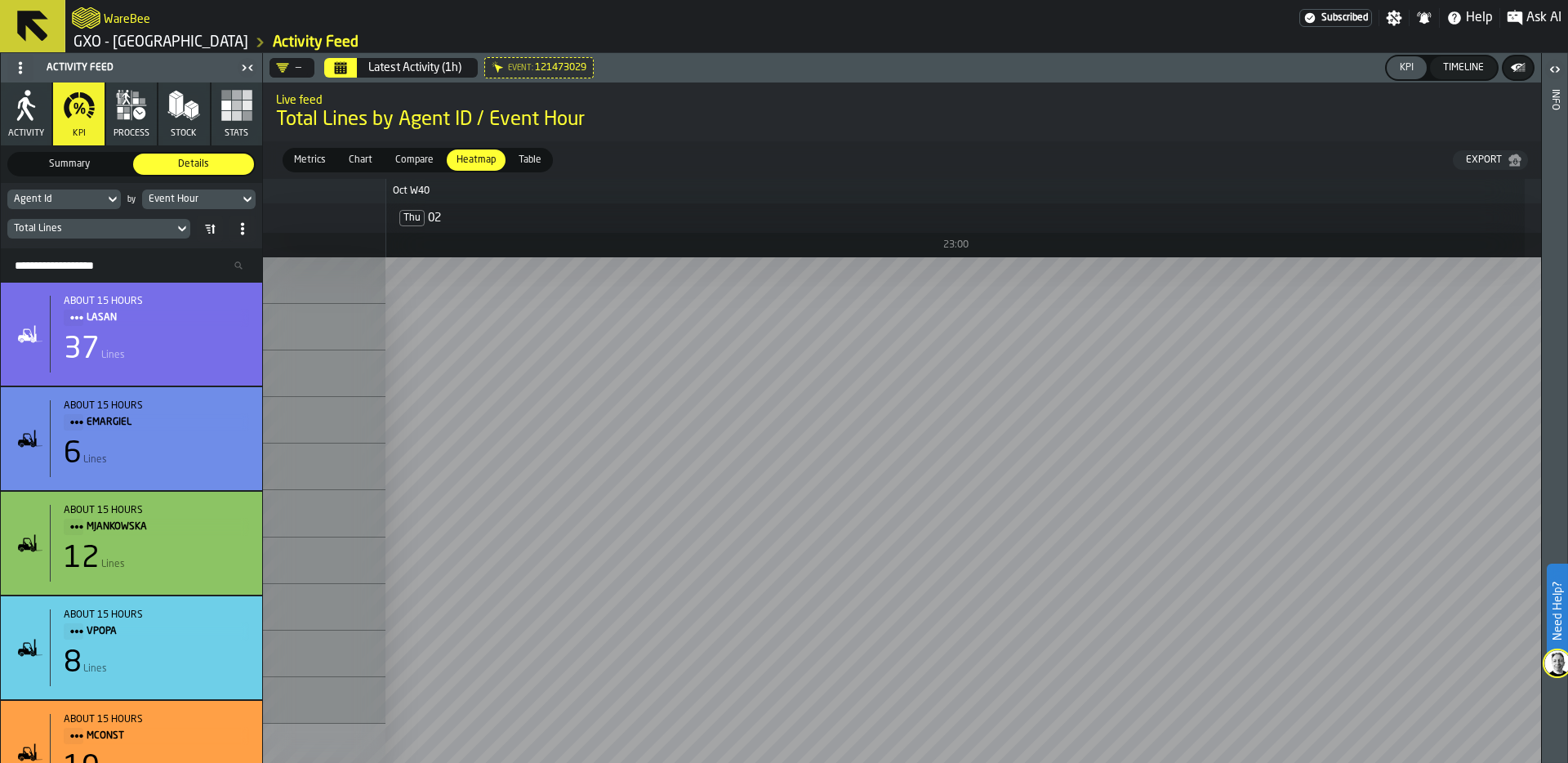
click at [79, 199] on div "Agent Id" at bounding box center [56, 199] width 84 height 12
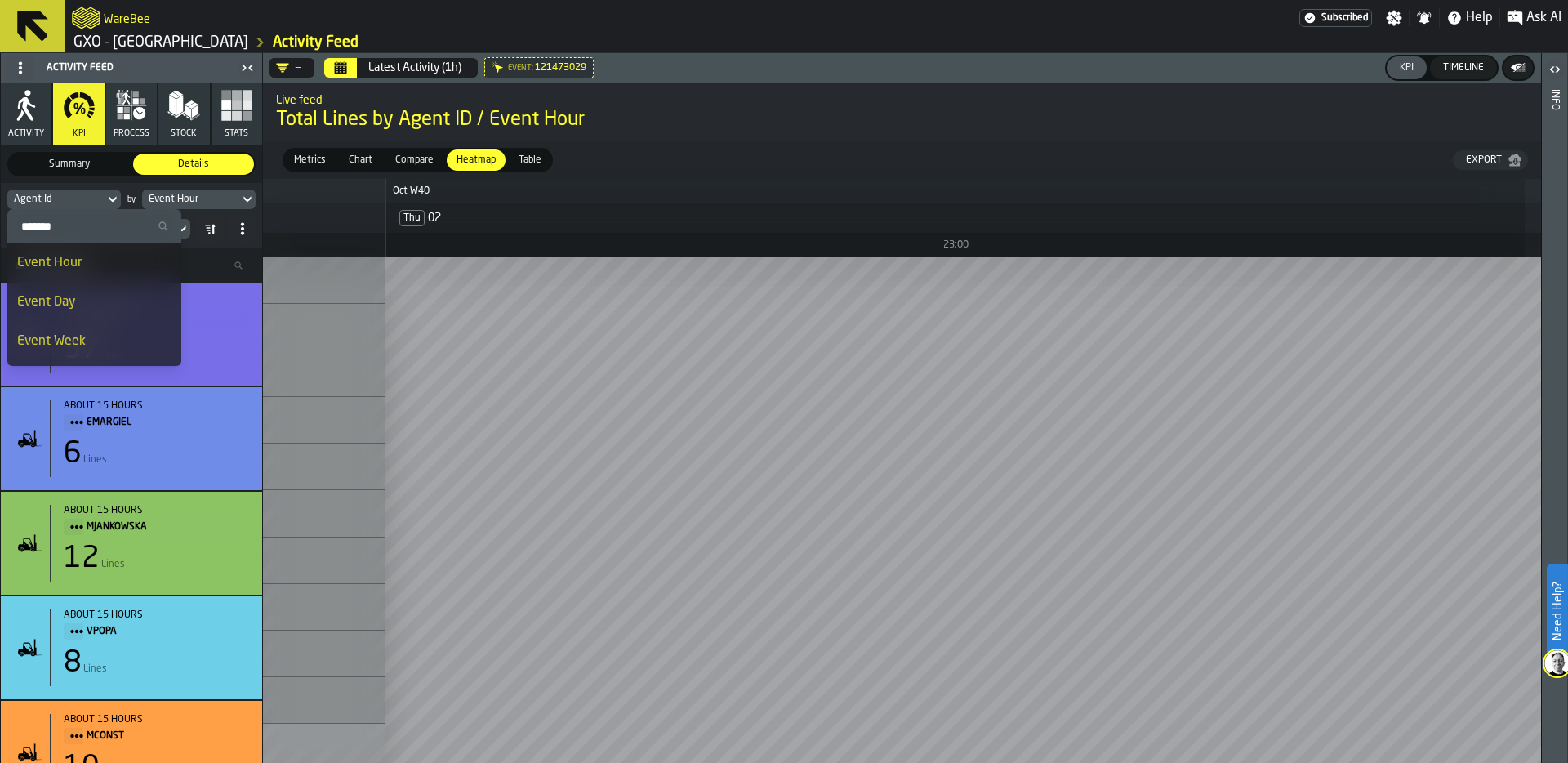
click at [80, 222] on input "Search" at bounding box center [95, 226] width 161 height 21
type input "****"
click at [91, 254] on div "Event Process Type" at bounding box center [72, 263] width 112 height 20
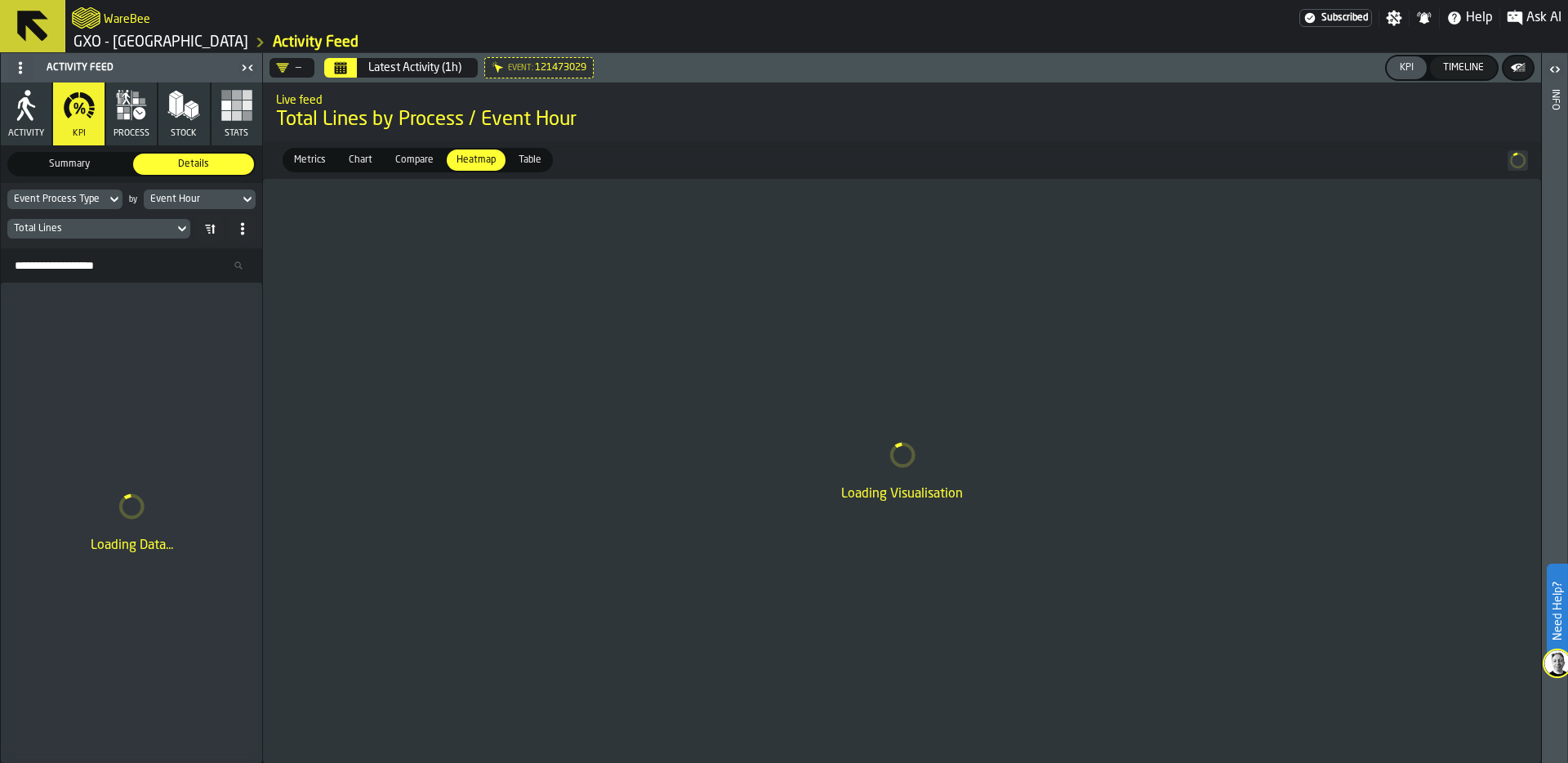
click at [192, 193] on div "Event Hour" at bounding box center [191, 199] width 82 height 12
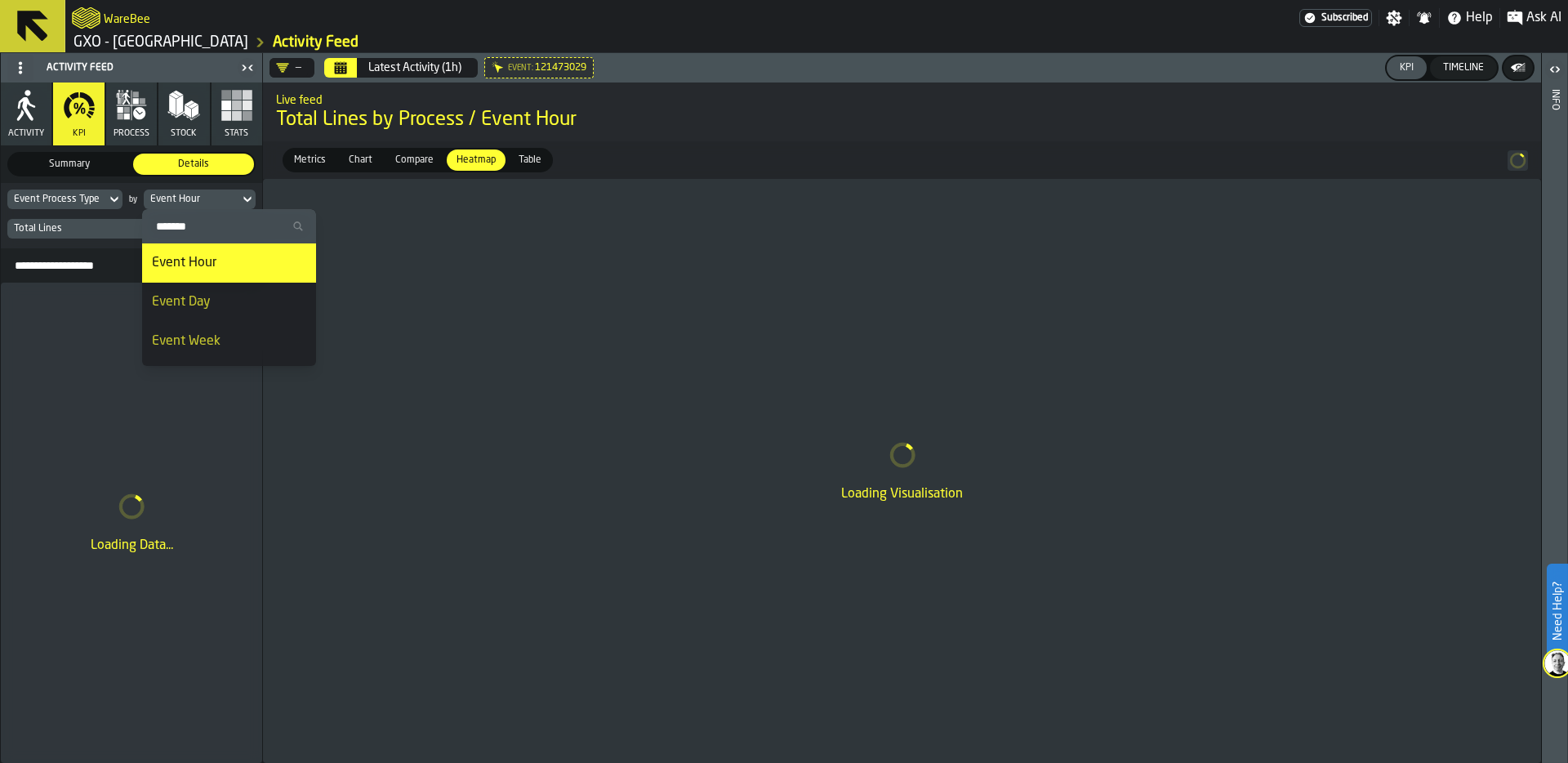
click at [47, 360] on div "Loading Data..." at bounding box center [131, 522] width 261 height 480
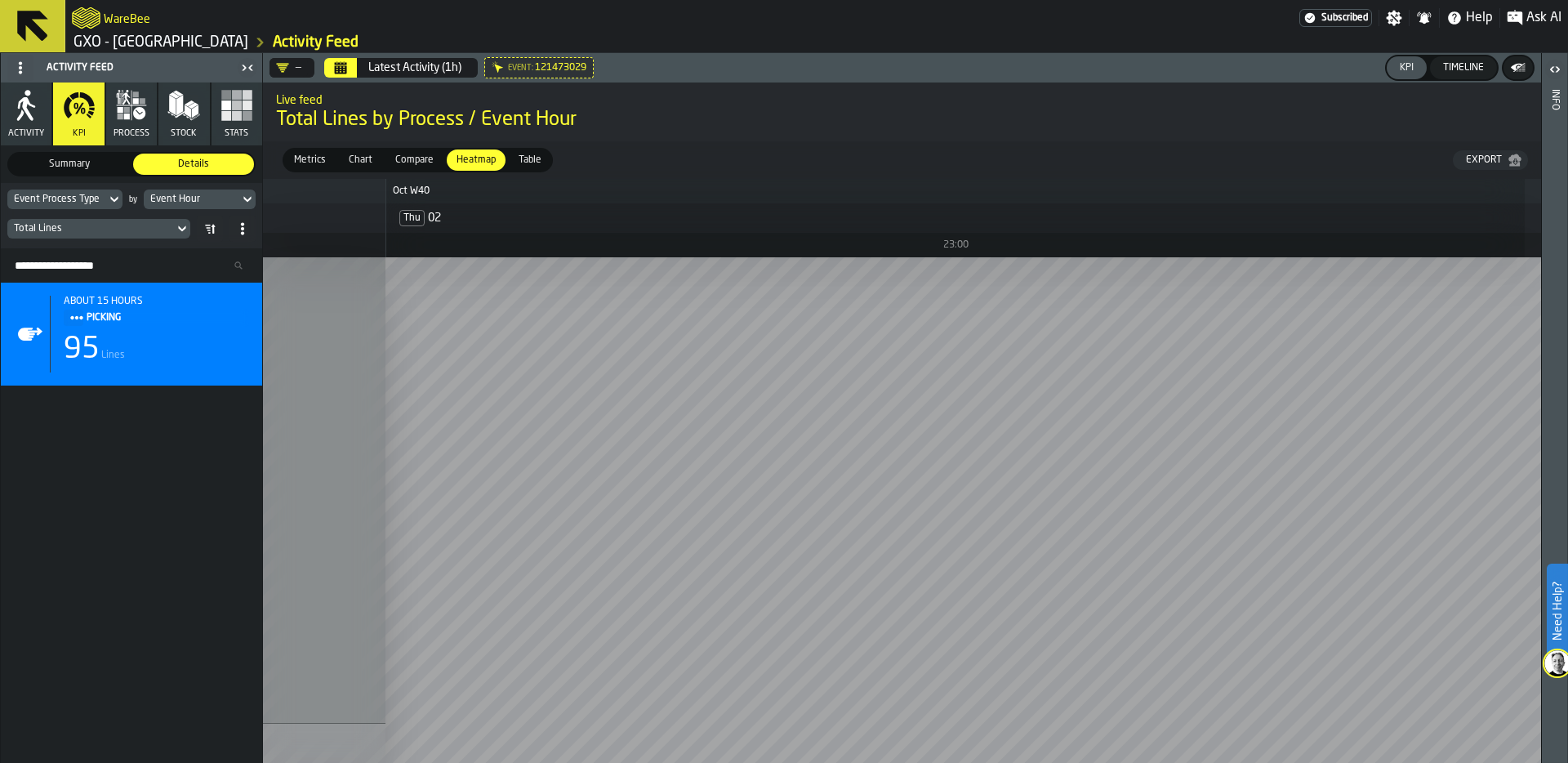
click at [350, 64] on button "Calendar" at bounding box center [341, 68] width 33 height 20
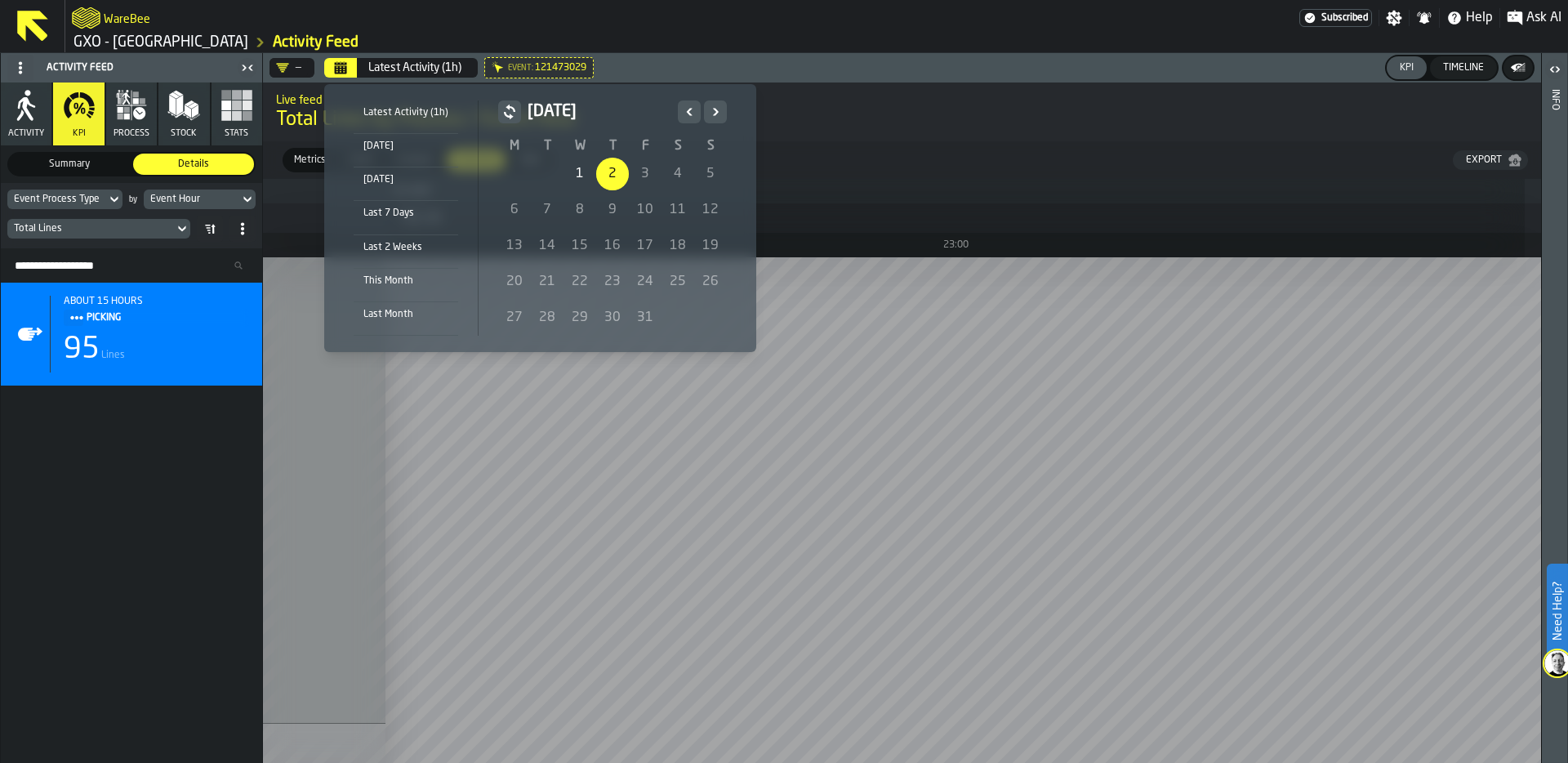
click at [571, 171] on div "1" at bounding box center [579, 174] width 33 height 33
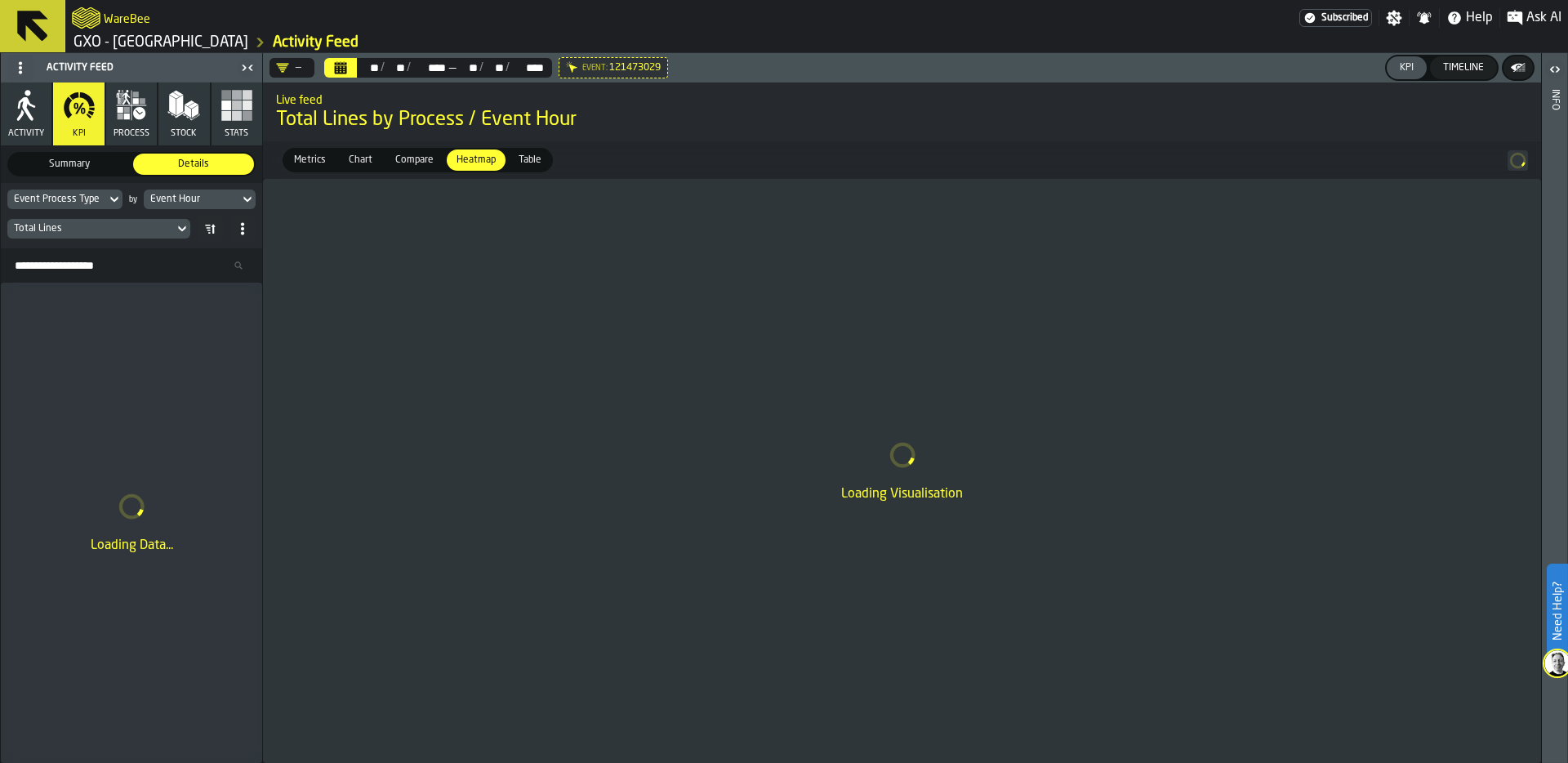
click at [0, 0] on icon at bounding box center [0, 0] width 0 height 0
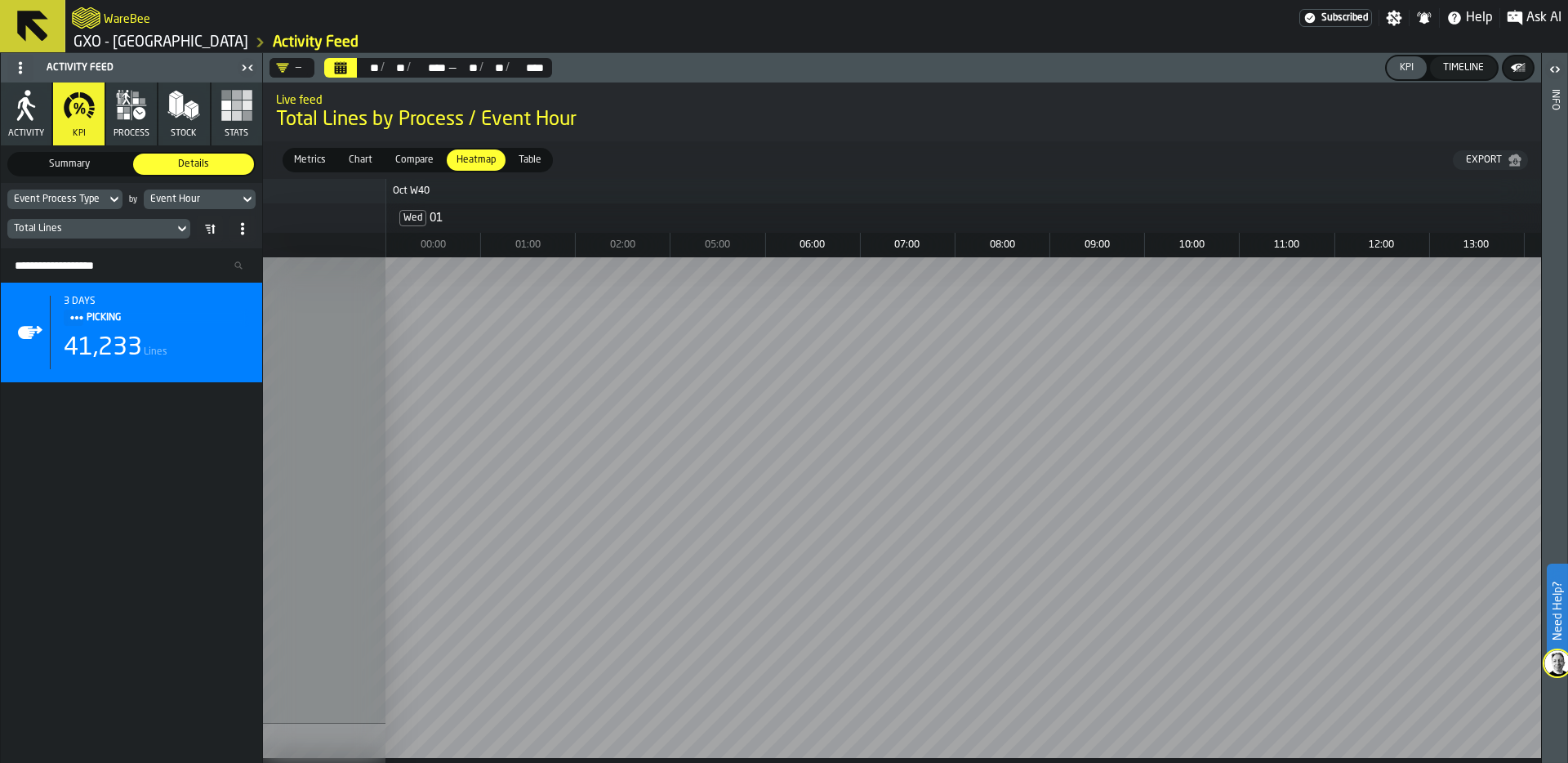
click at [134, 120] on icon "button" at bounding box center [131, 106] width 33 height 33
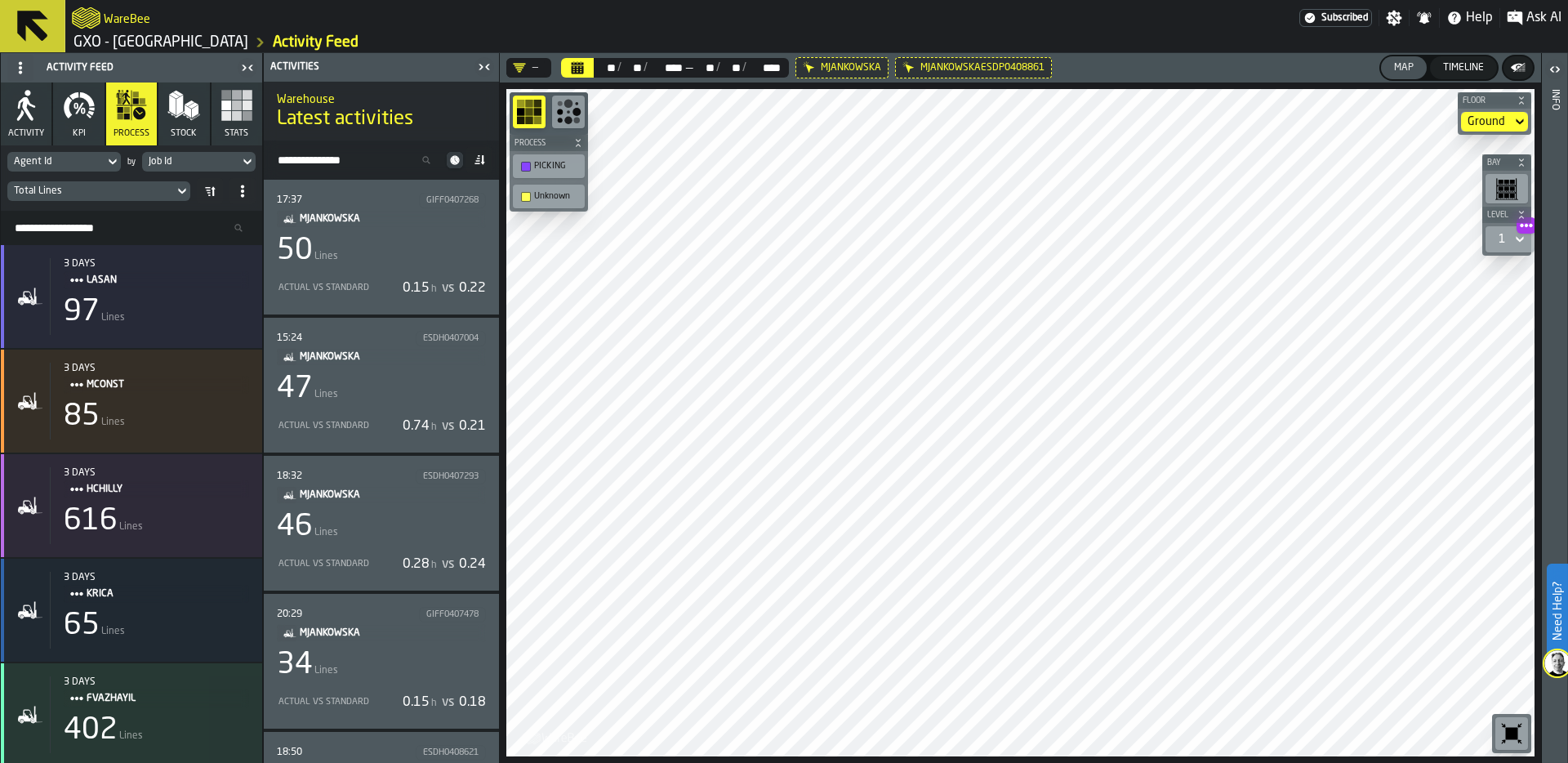
click at [415, 392] on div "47 Lines" at bounding box center [382, 389] width 209 height 33
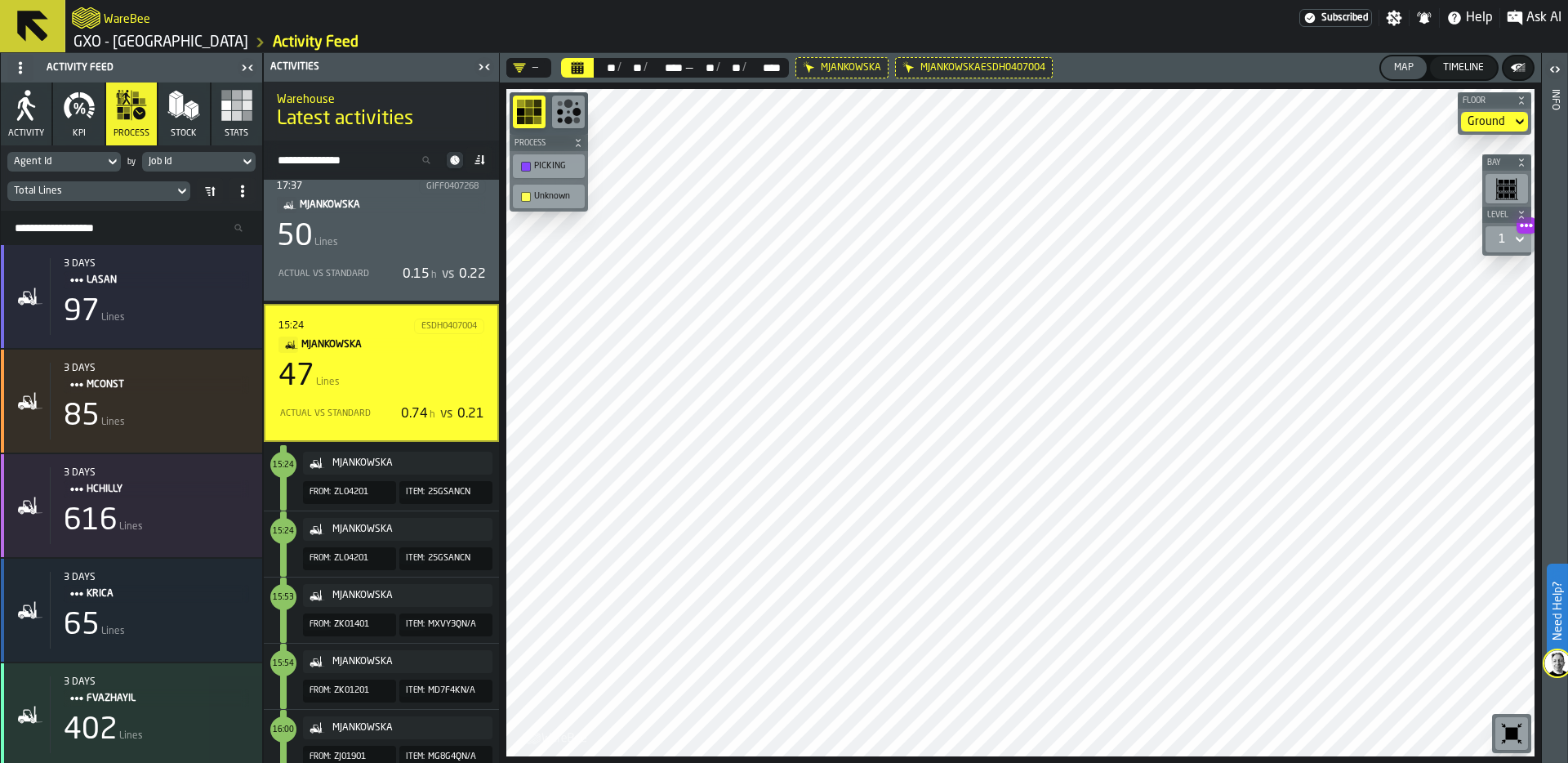
scroll to position [15, 0]
click at [367, 421] on div "Actual vs Standard 0.74 h vs 0.21" at bounding box center [381, 412] width 206 height 26
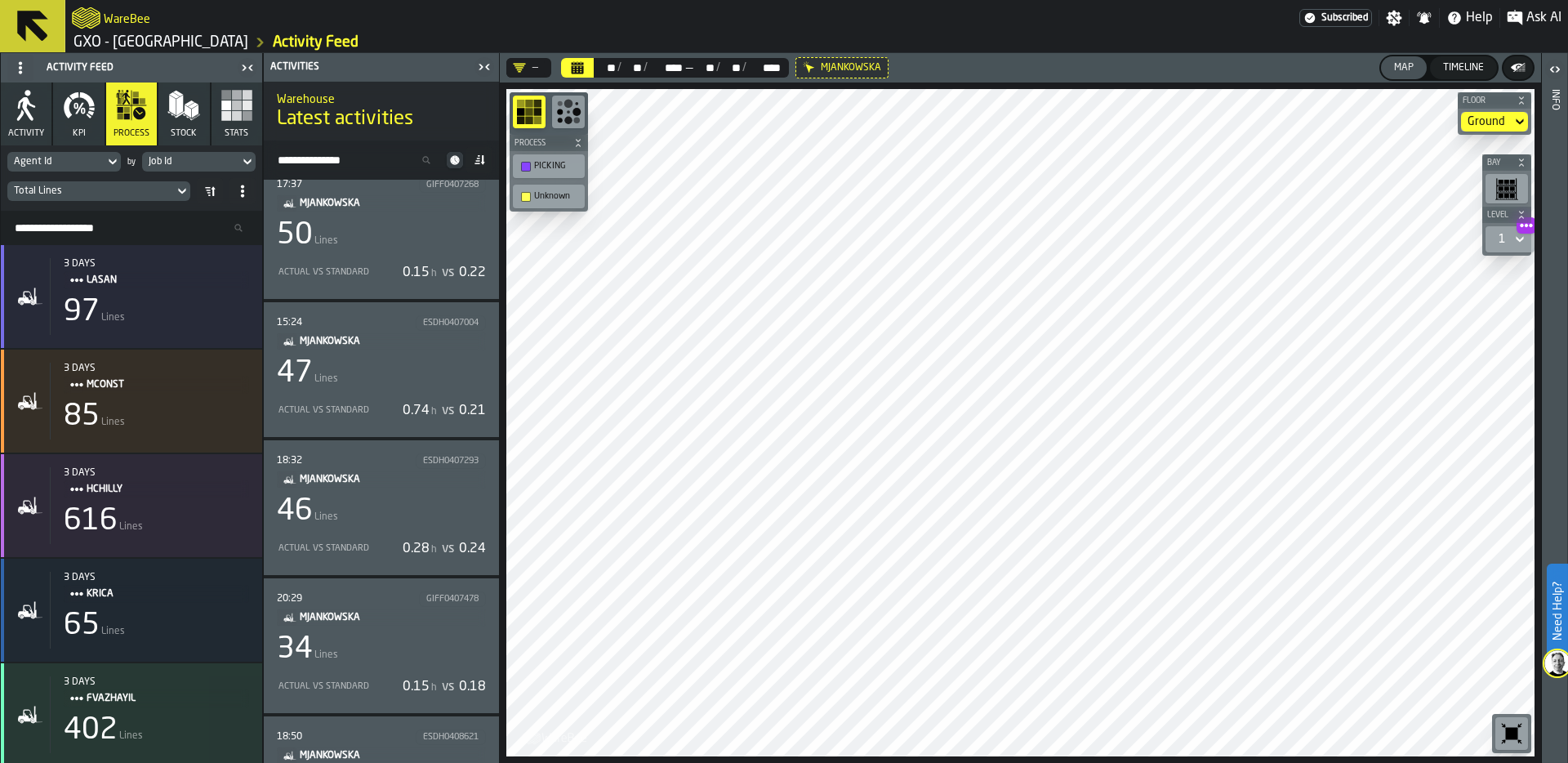
scroll to position [0, 0]
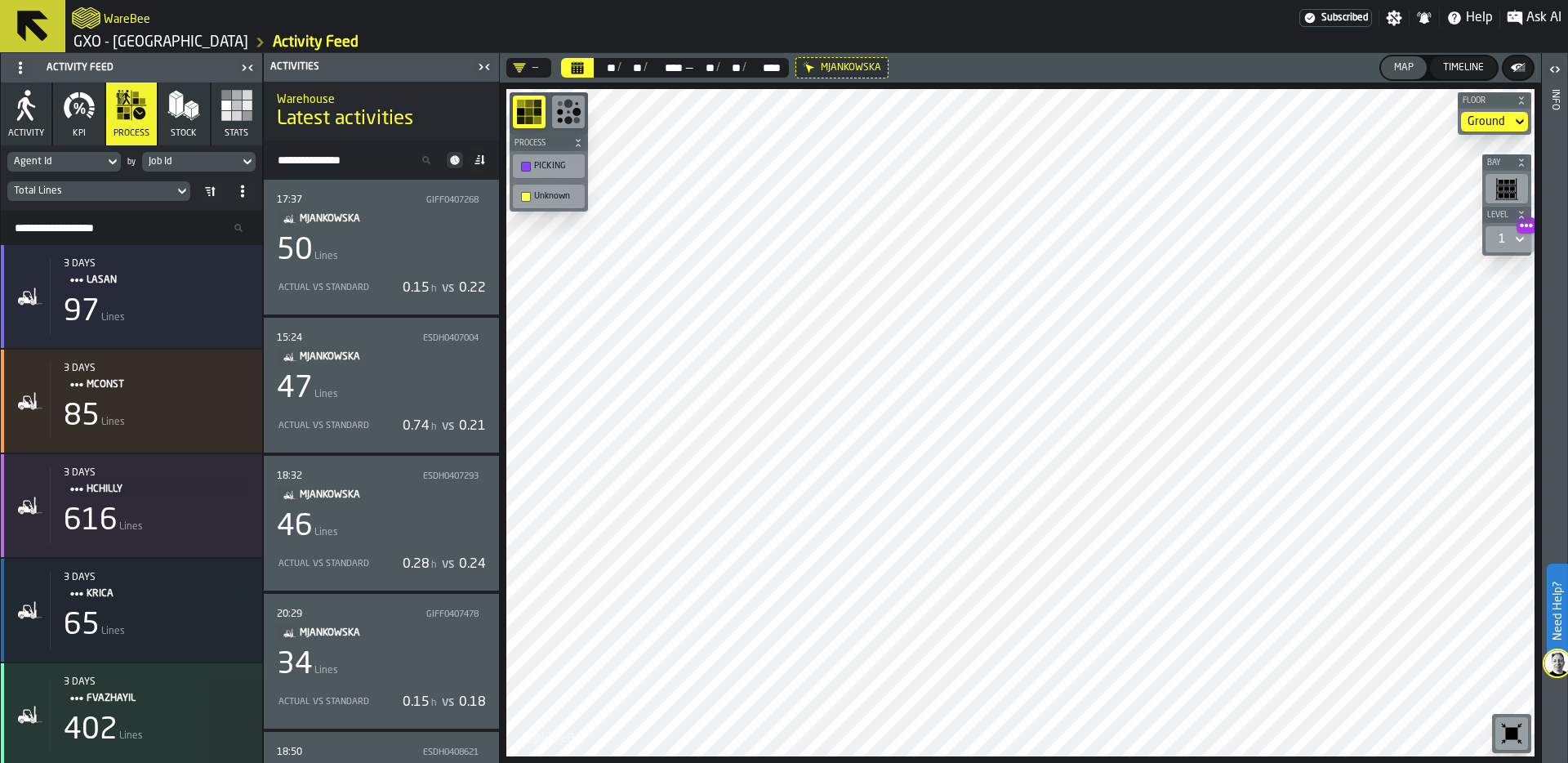
click at [84, 158] on div "Agent Id" at bounding box center [56, 161] width 84 height 12
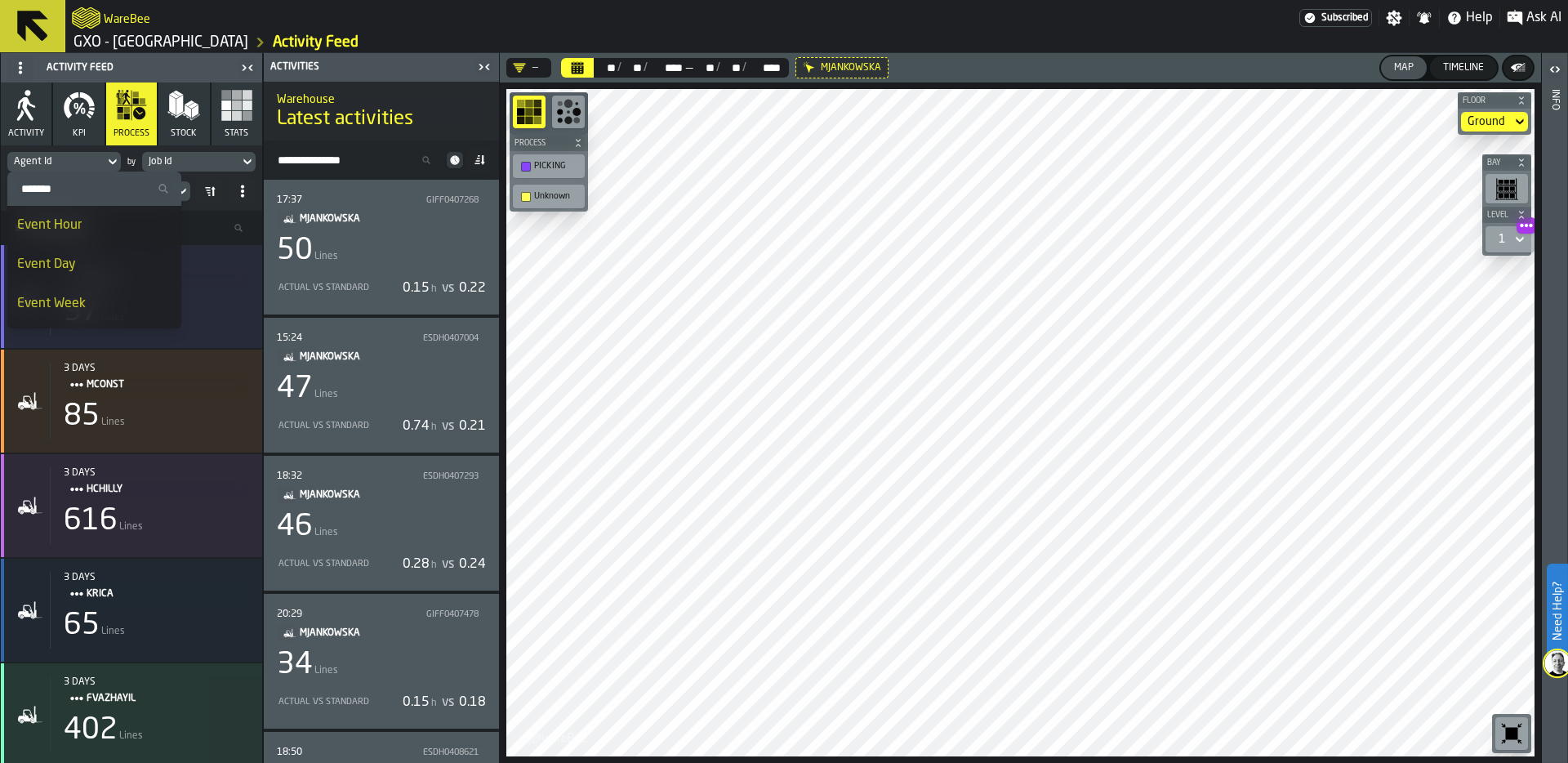
click at [451, 157] on icon at bounding box center [455, 160] width 16 height 16
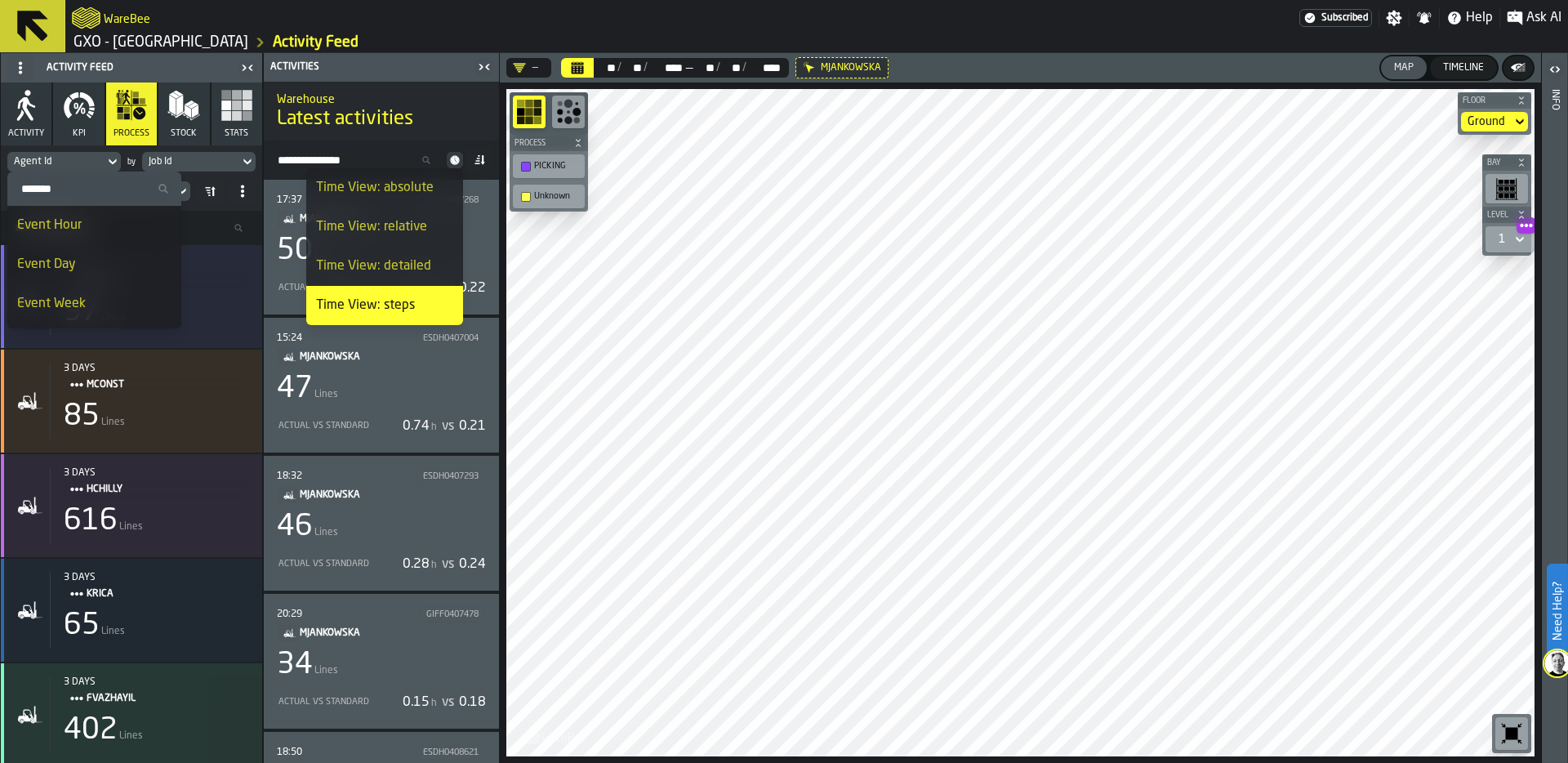
click at [451, 157] on icon at bounding box center [455, 160] width 16 height 16
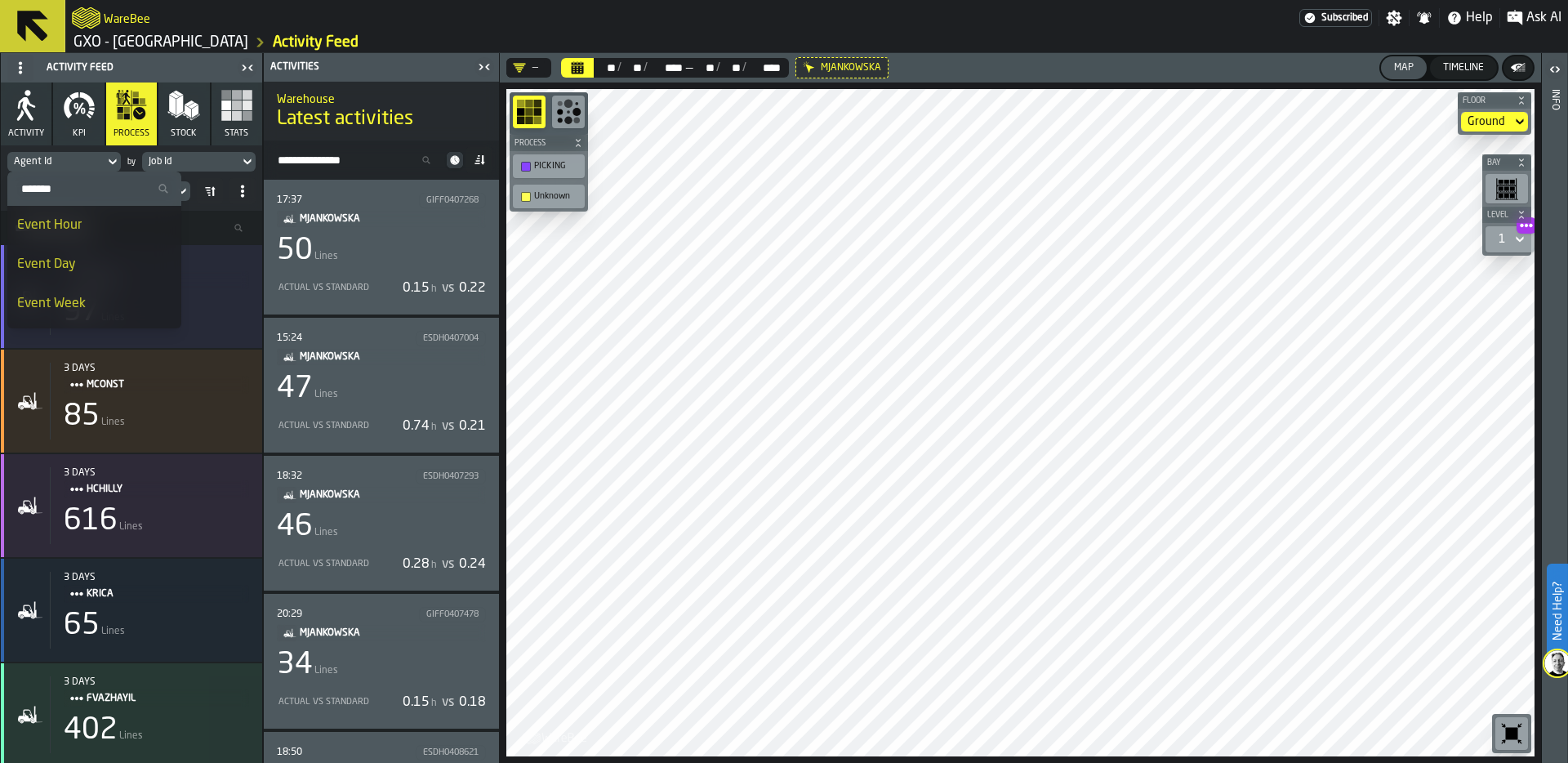
click at [366, 62] on div "Activities" at bounding box center [370, 67] width 206 height 12
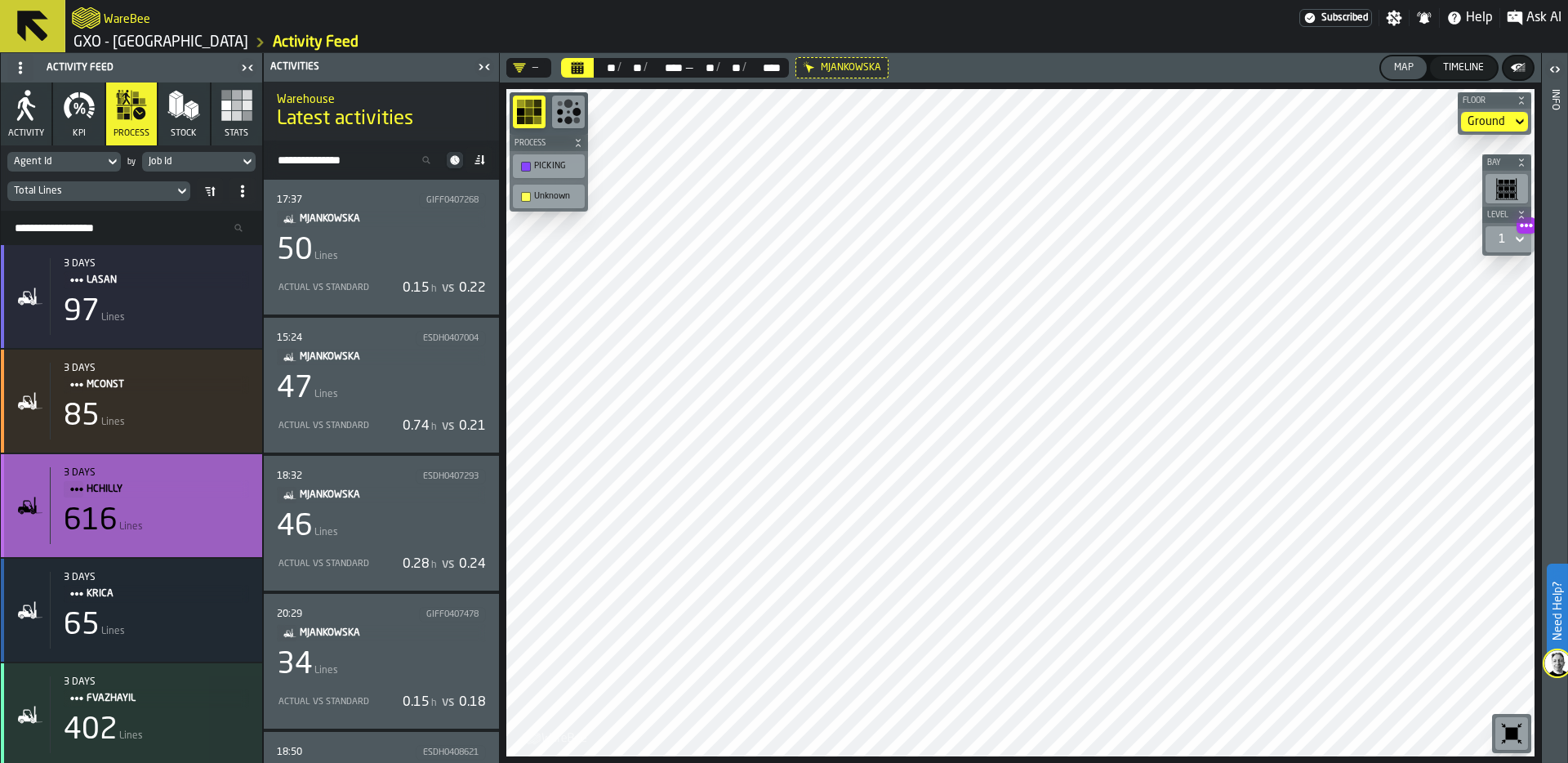
click at [143, 495] on span "HCHILLY" at bounding box center [161, 489] width 149 height 18
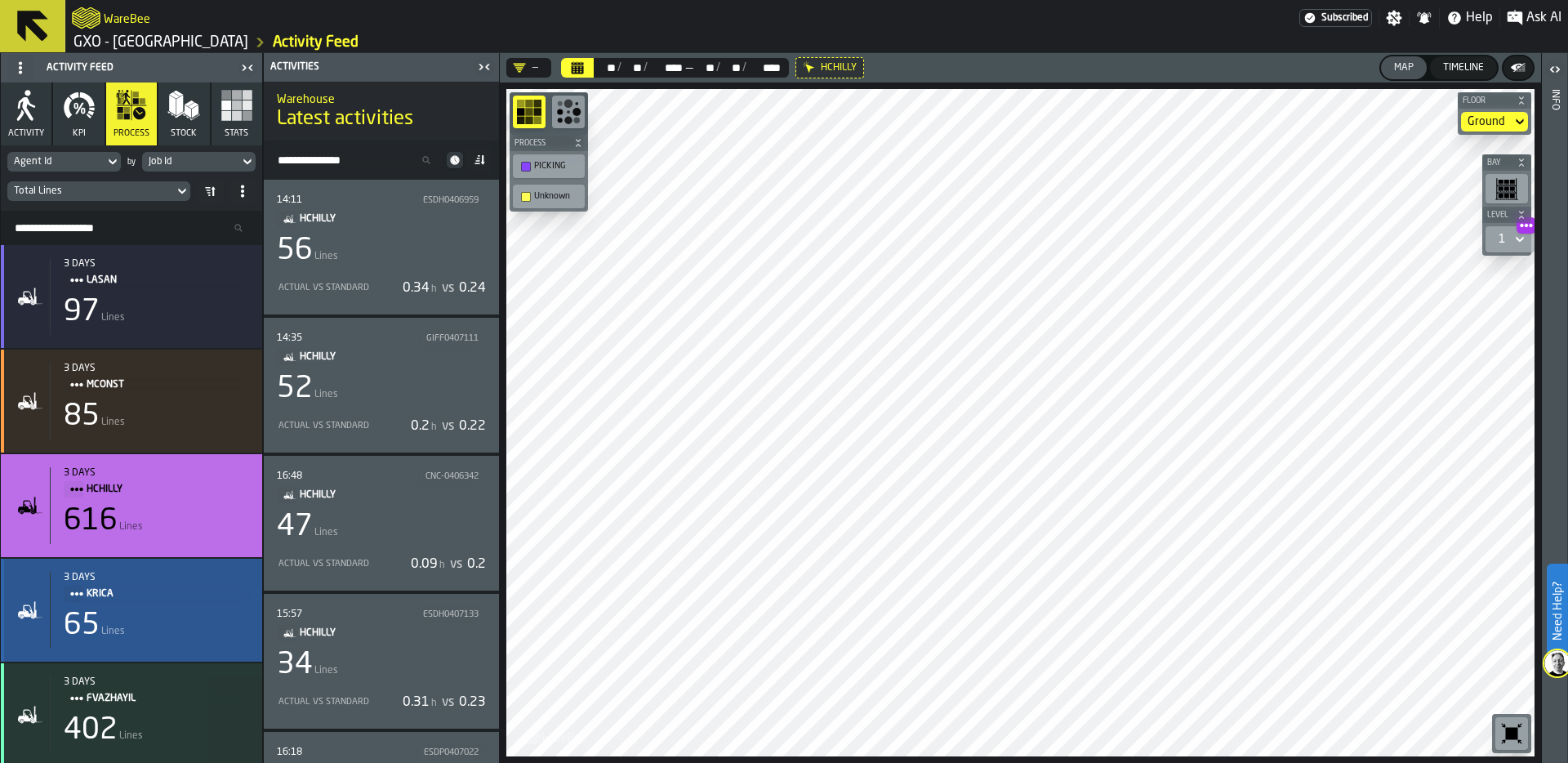
click at [105, 586] on span "KRICA" at bounding box center [161, 594] width 149 height 18
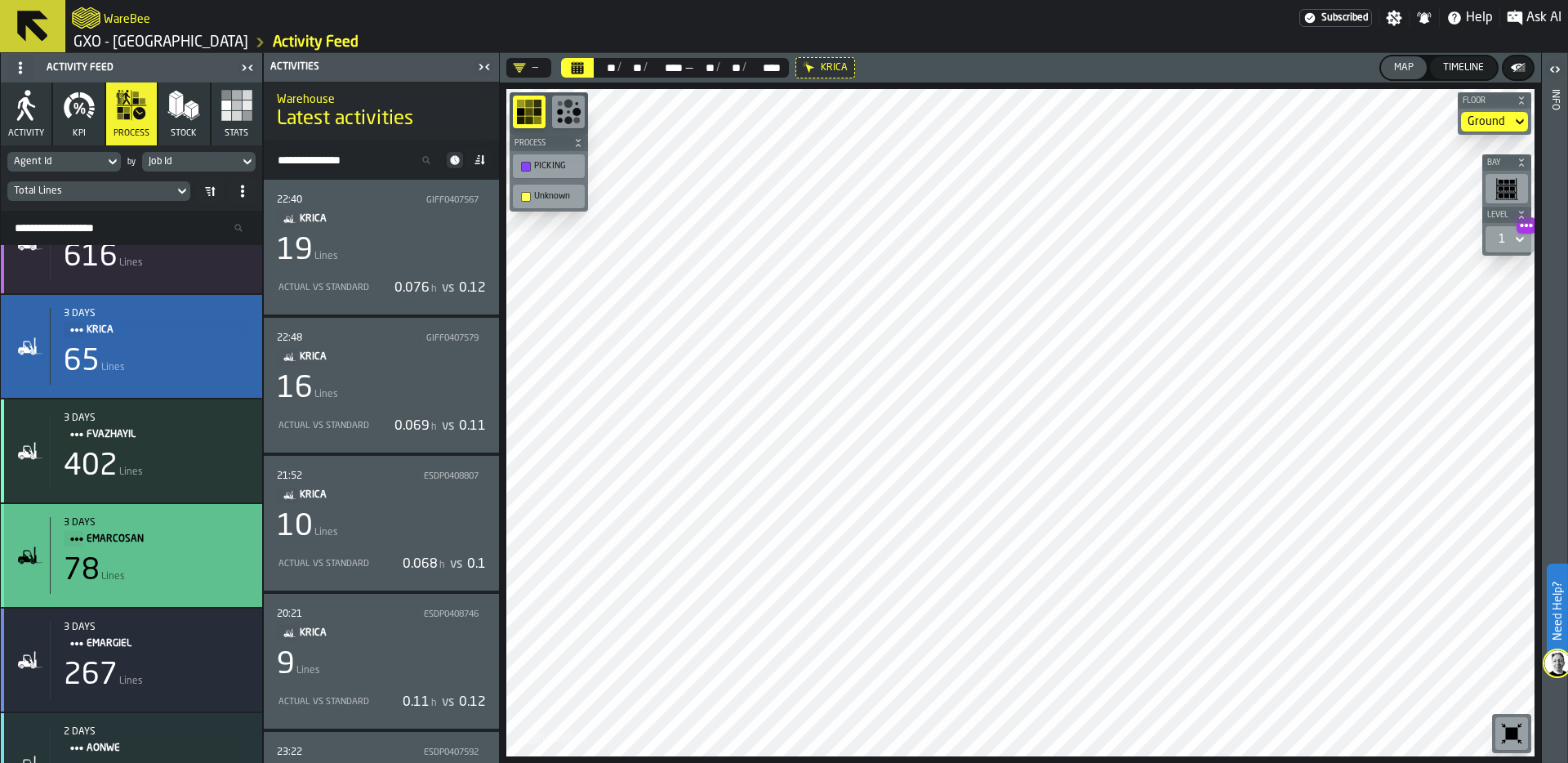
scroll to position [267, 0]
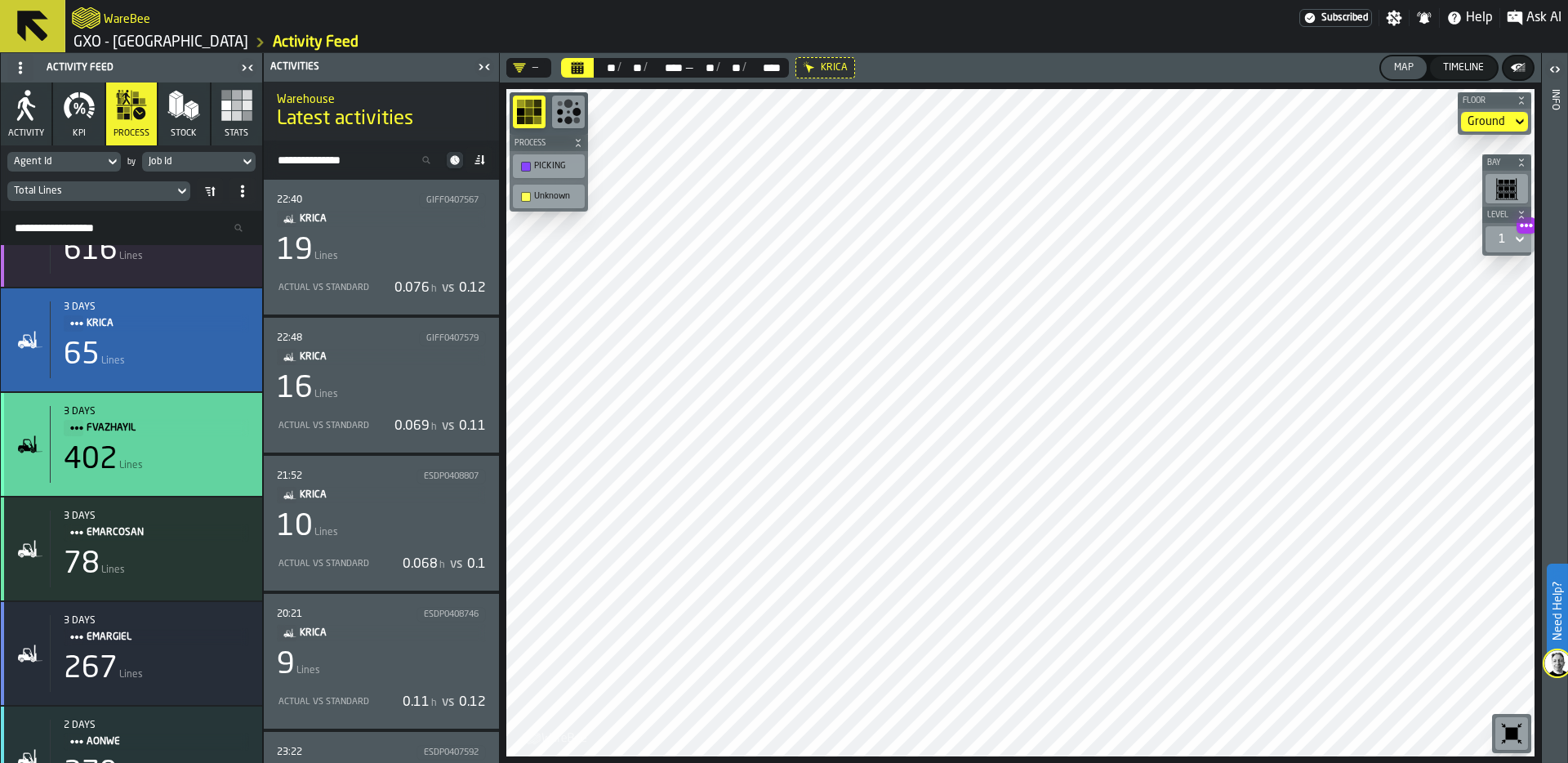
click at [157, 455] on div "402 Lines" at bounding box center [156, 460] width 185 height 33
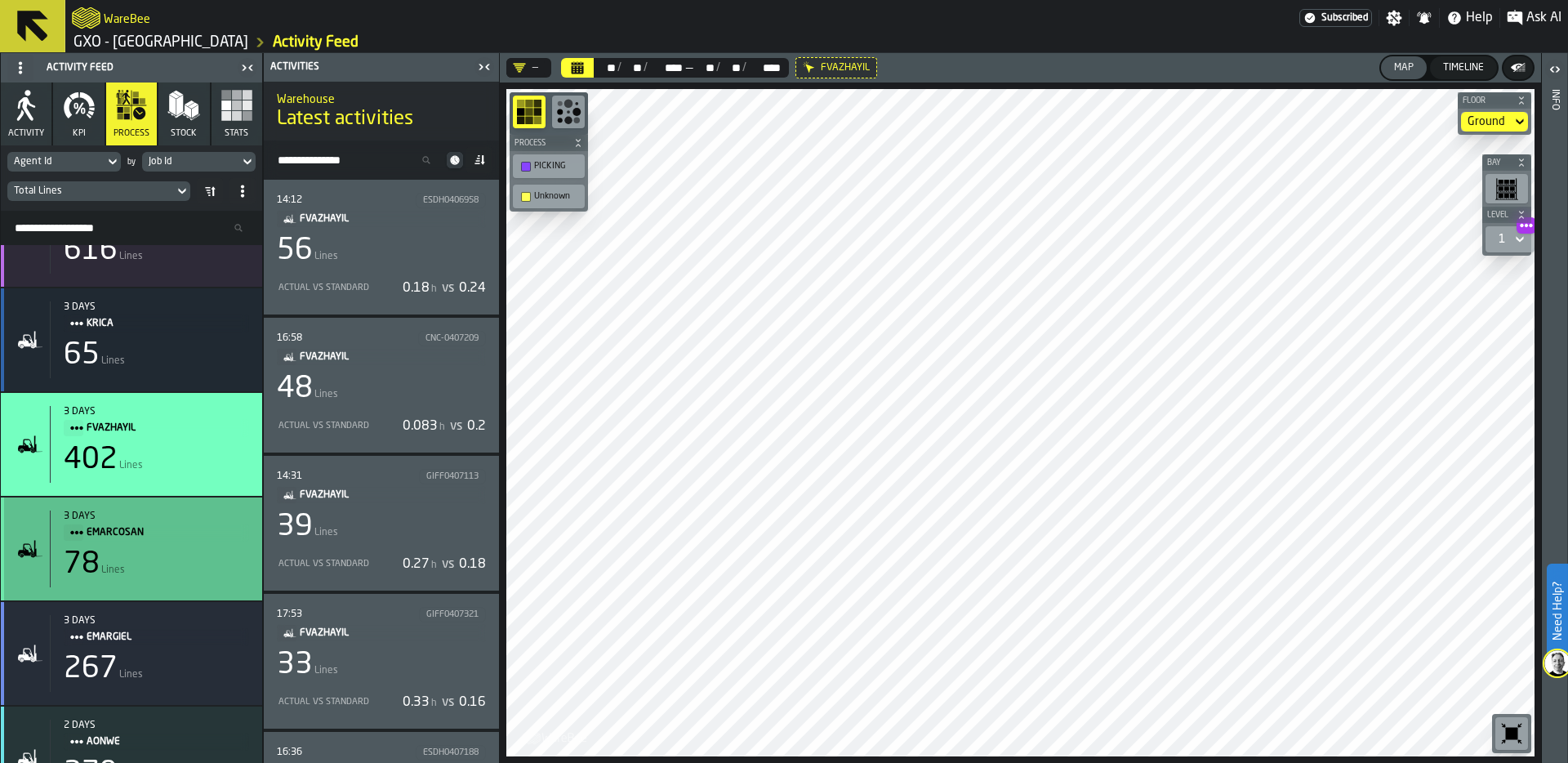
click at [149, 571] on div "78 Lines" at bounding box center [156, 564] width 185 height 33
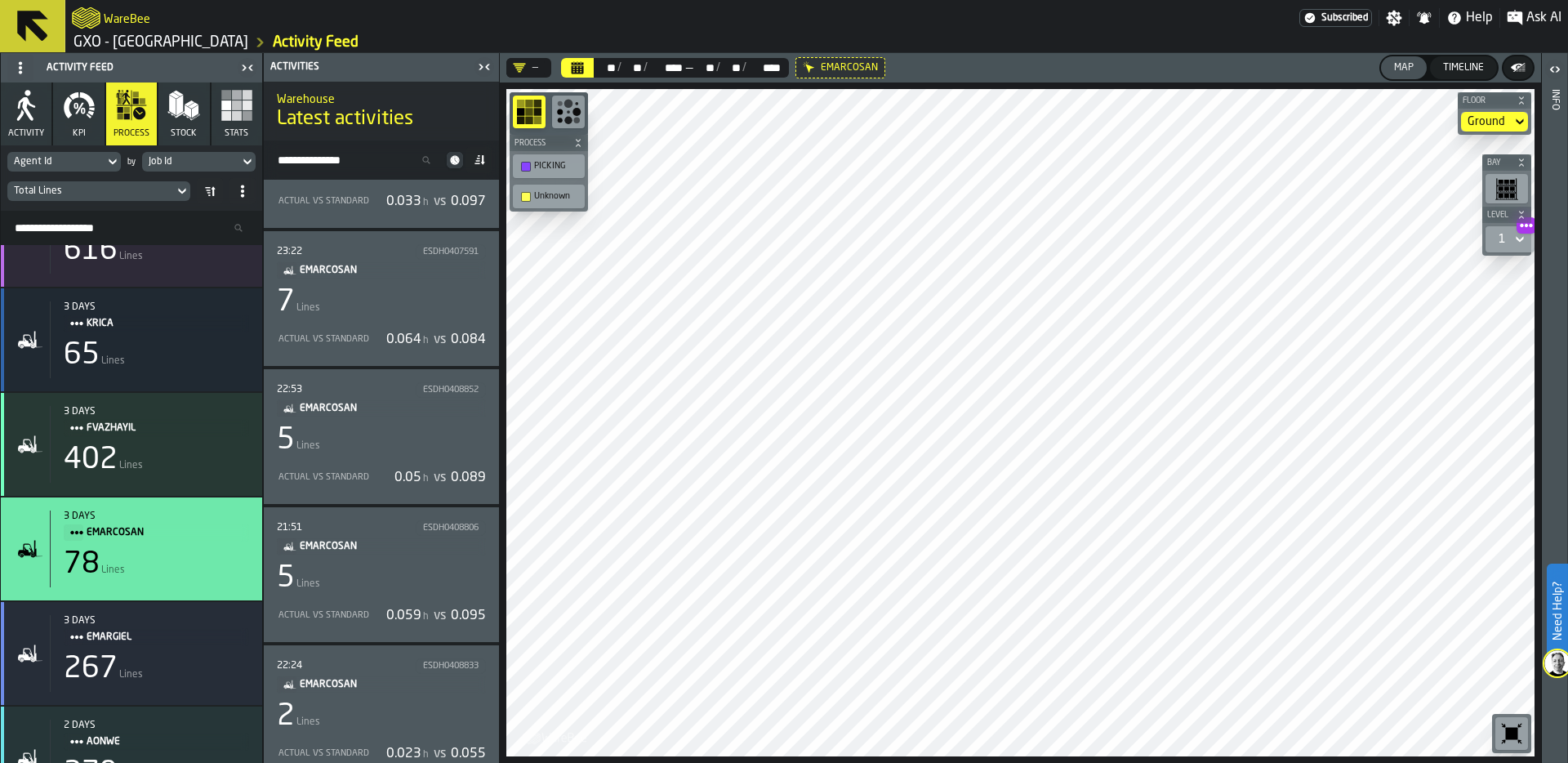
scroll to position [391, 0]
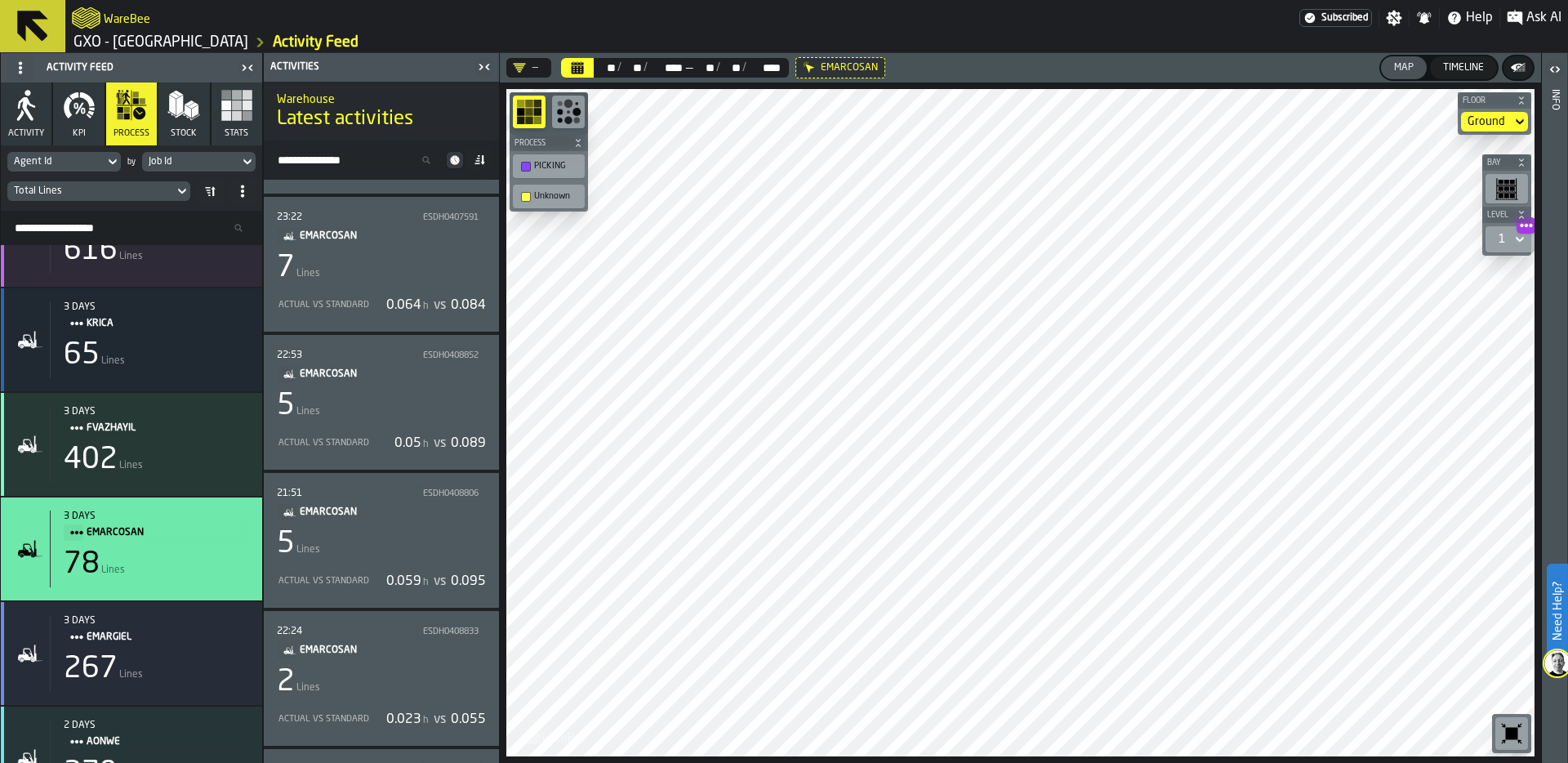
click at [370, 270] on div "7 Lines" at bounding box center [382, 267] width 209 height 33
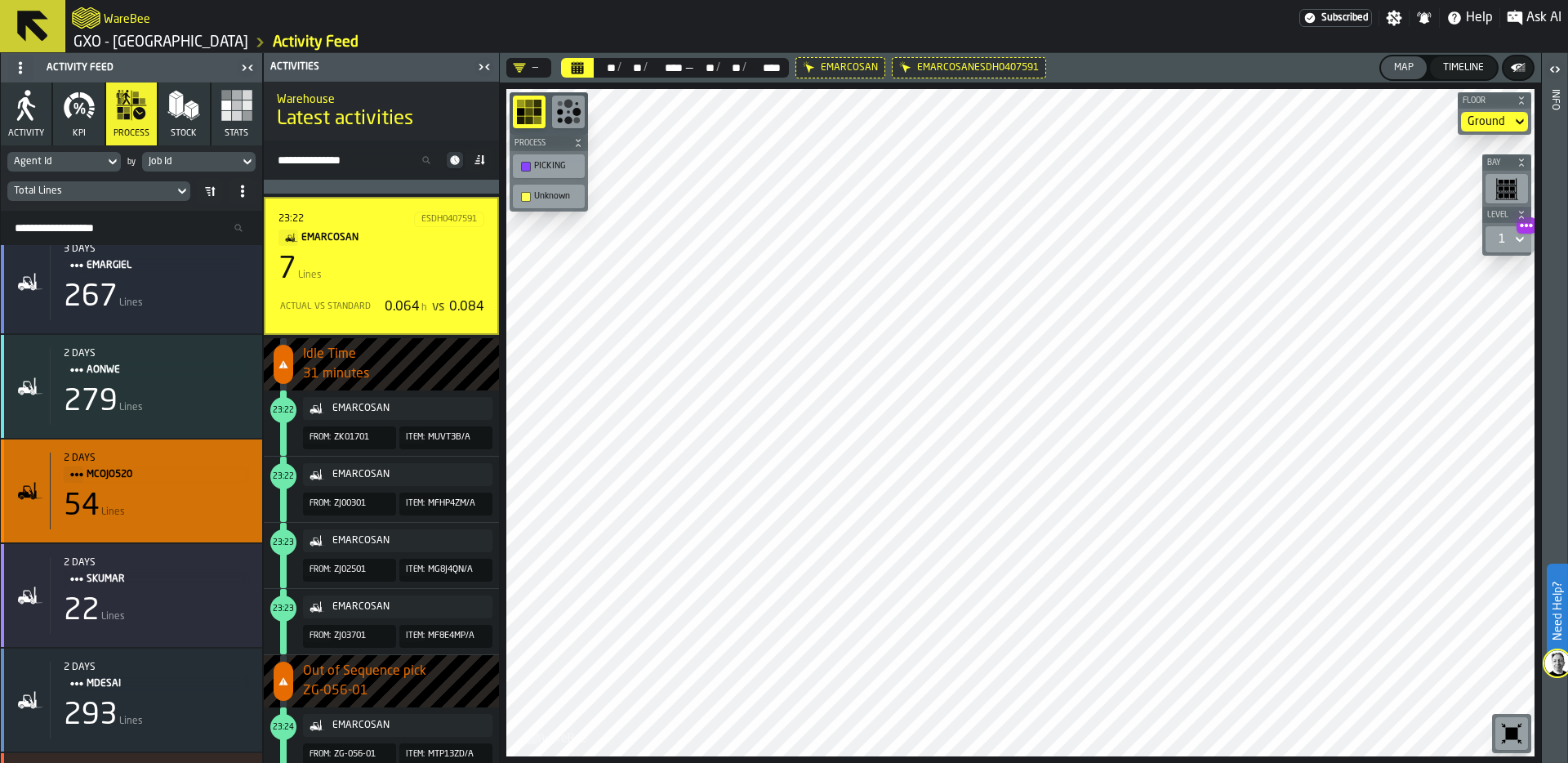
scroll to position [629, 0]
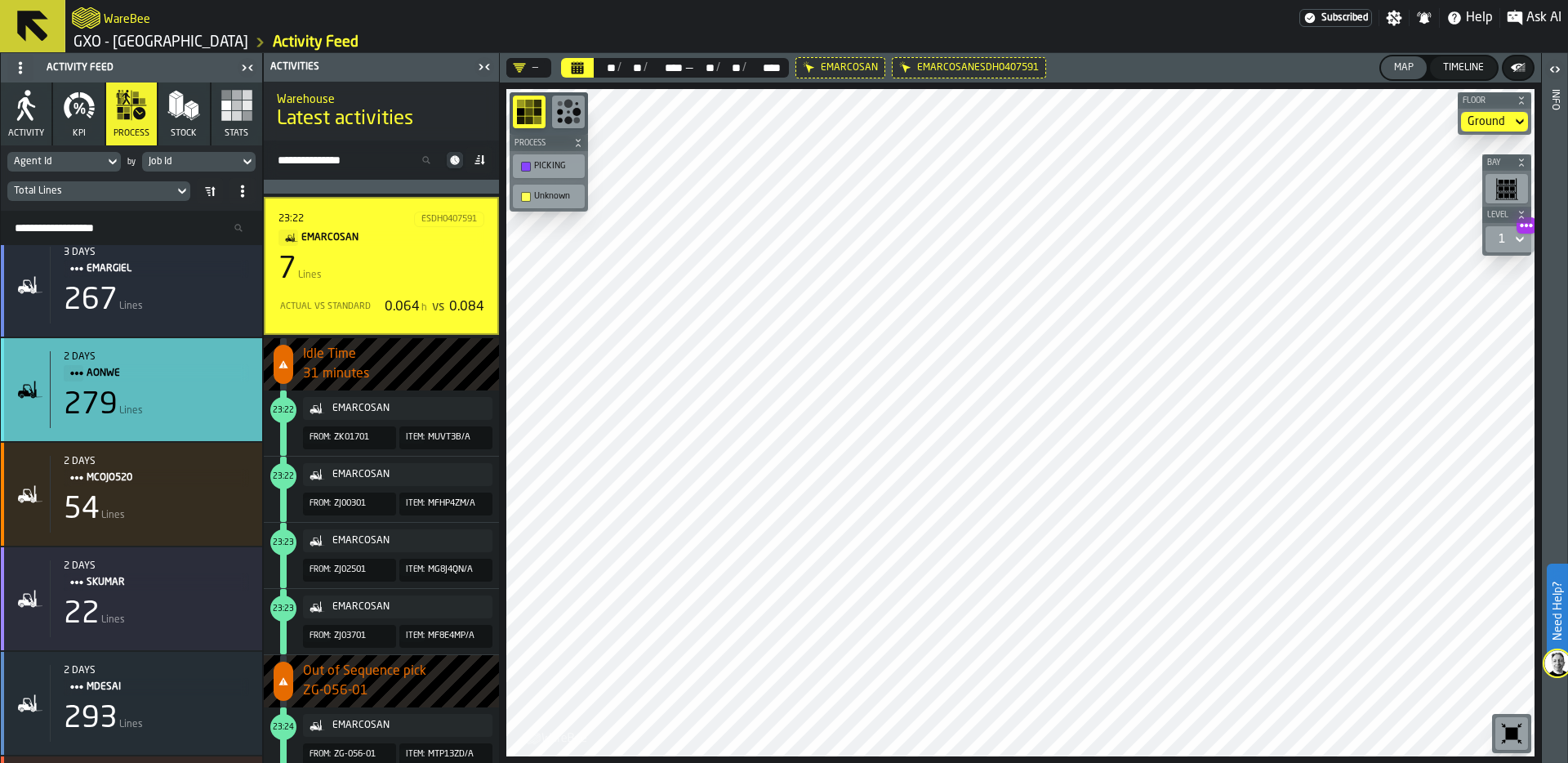
click at [131, 392] on div "279 Lines" at bounding box center [156, 405] width 185 height 33
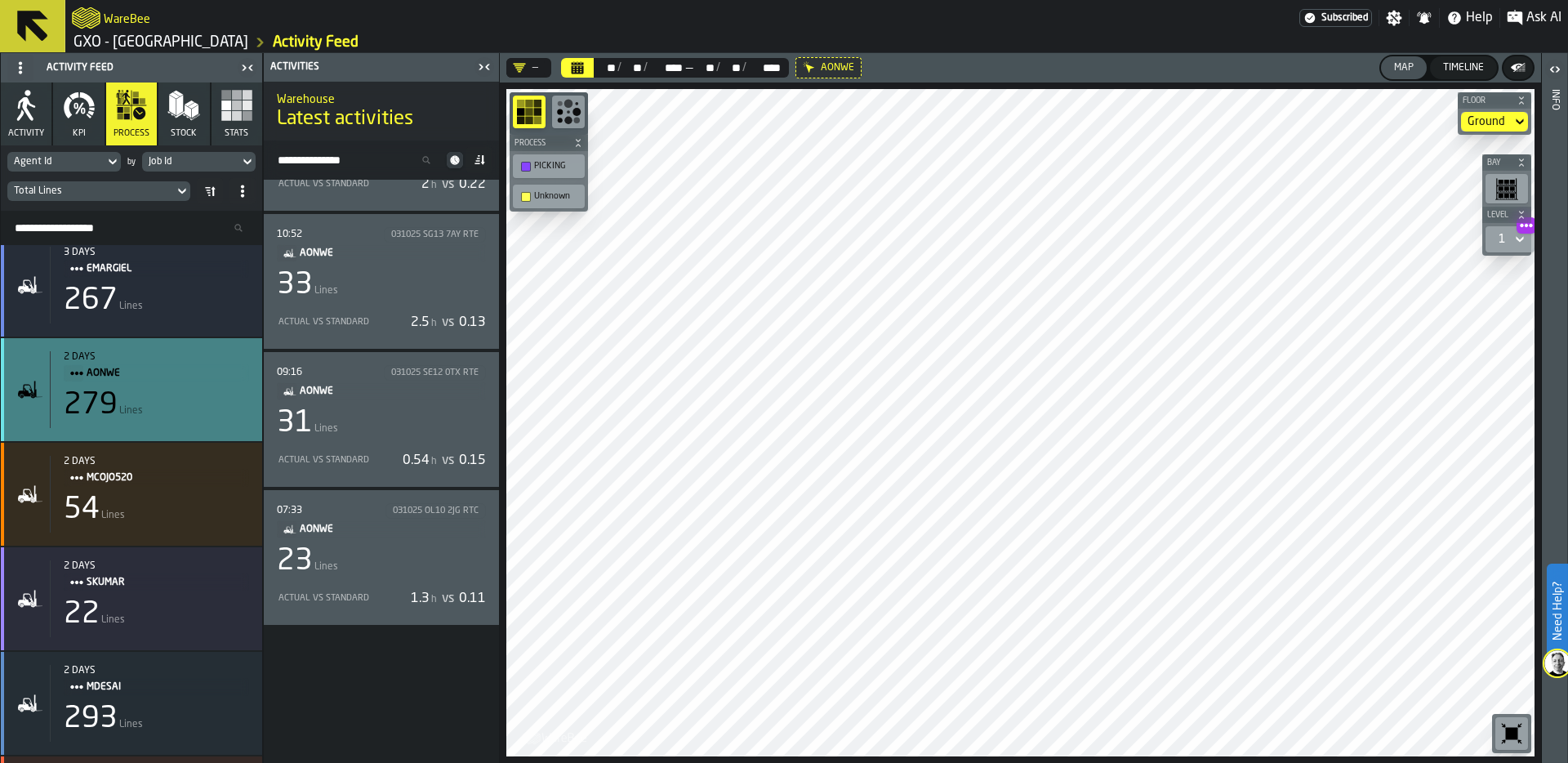
scroll to position [0, 0]
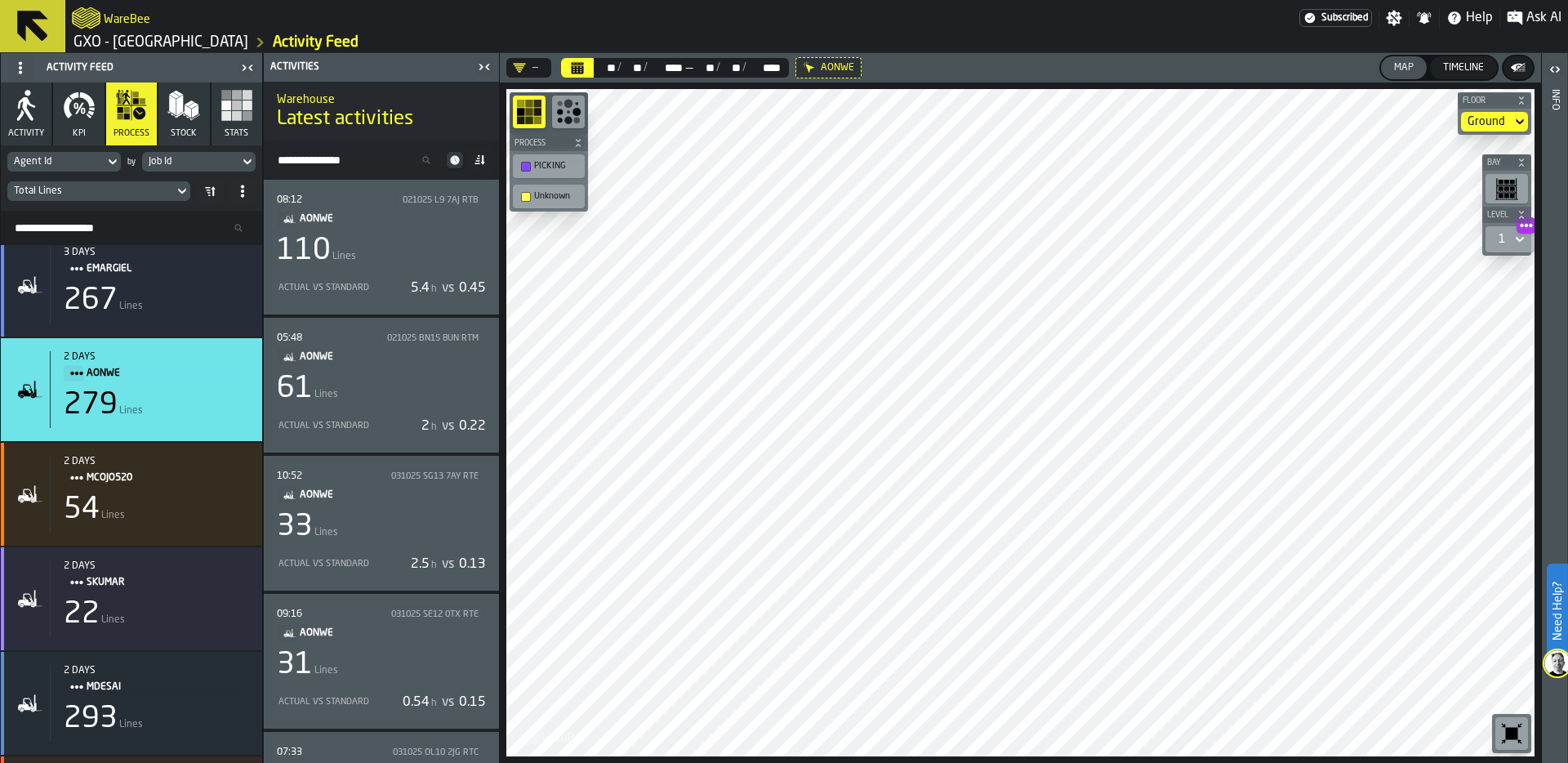
click at [384, 274] on div "Actual vs Standard 5.4 h vs 0.45" at bounding box center [382, 287] width 209 height 28
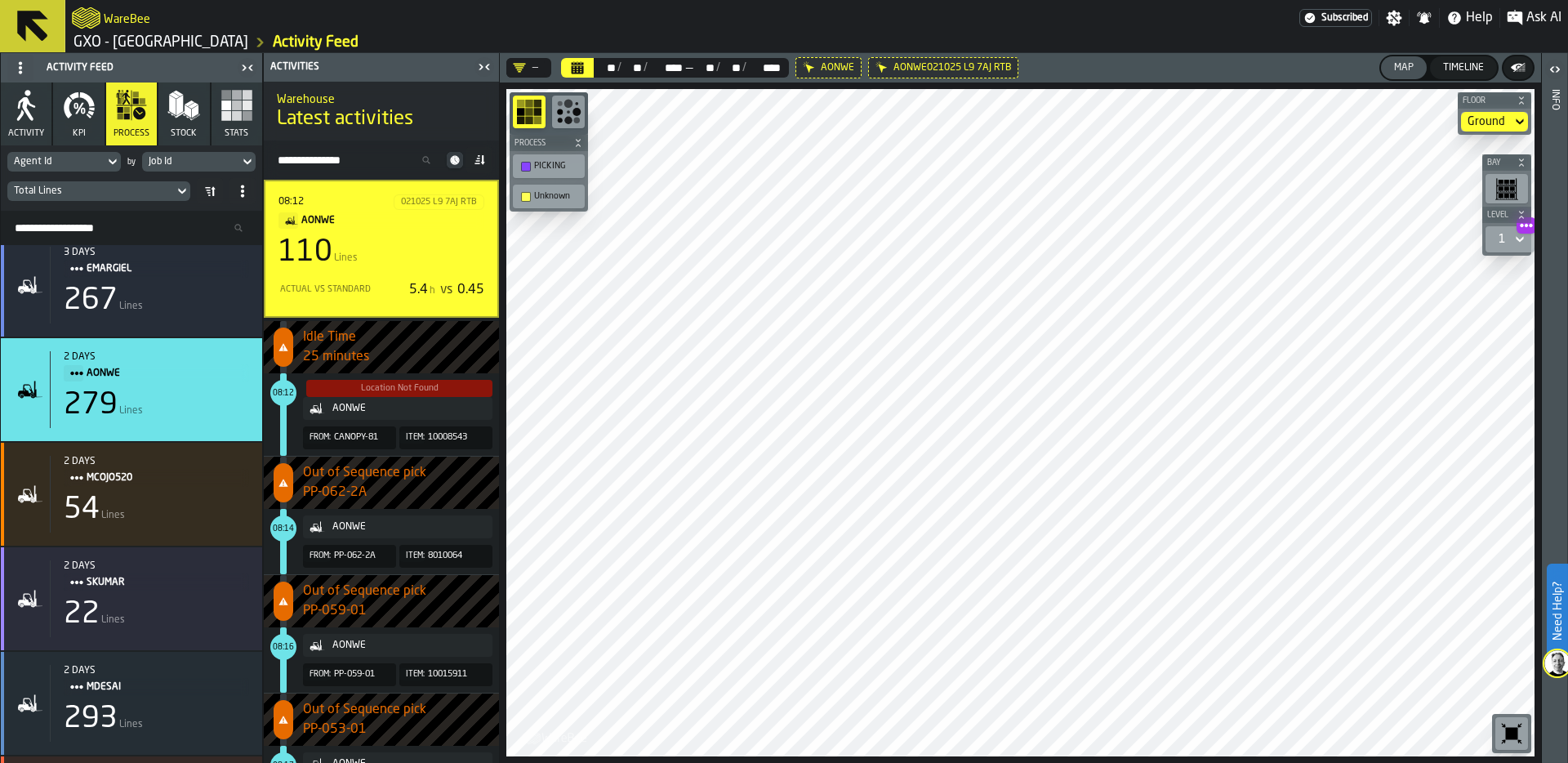
click at [77, 121] on icon "button" at bounding box center [79, 106] width 33 height 33
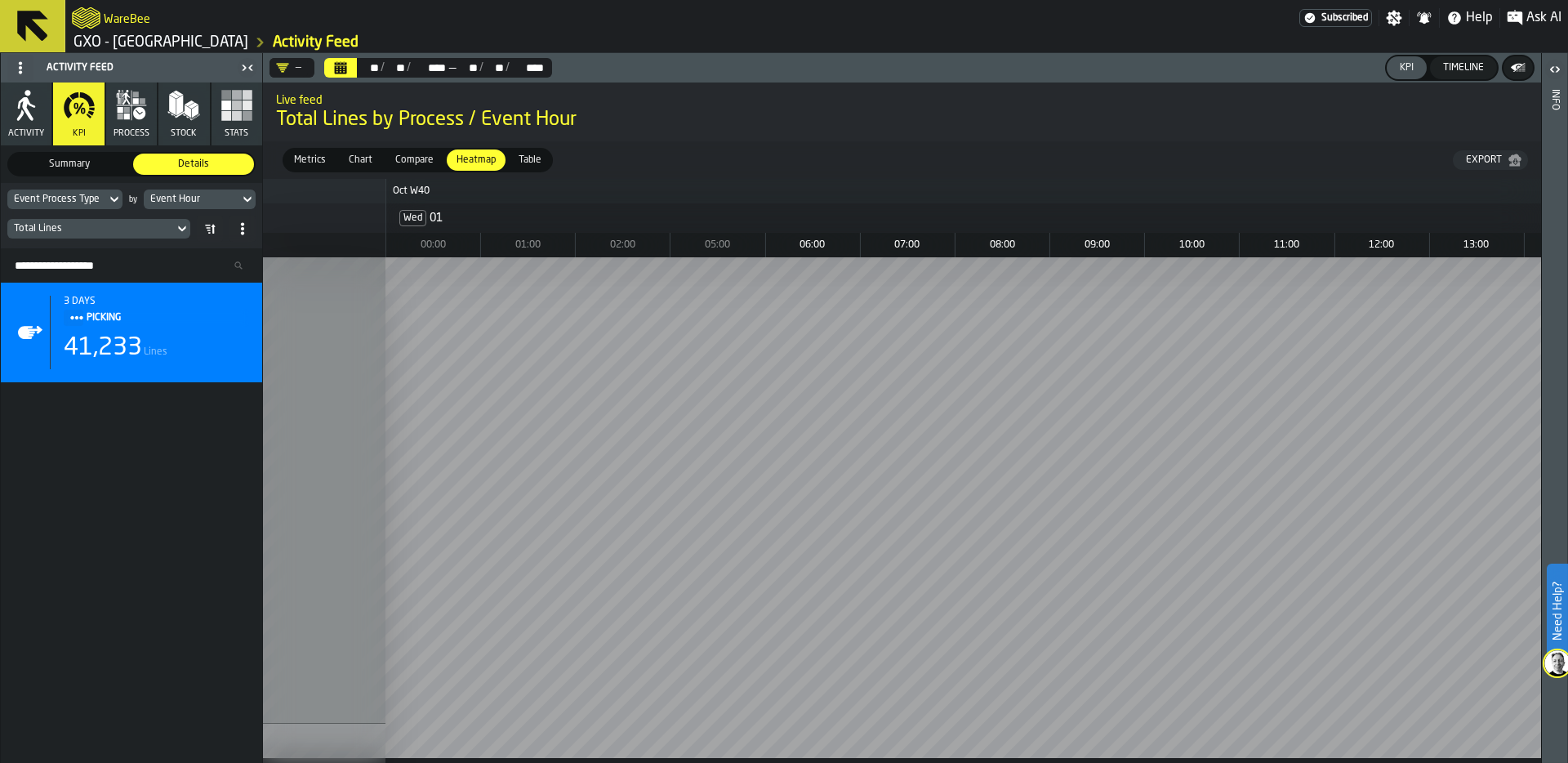
click at [97, 193] on div "Event Process Type" at bounding box center [57, 199] width 86 height 12
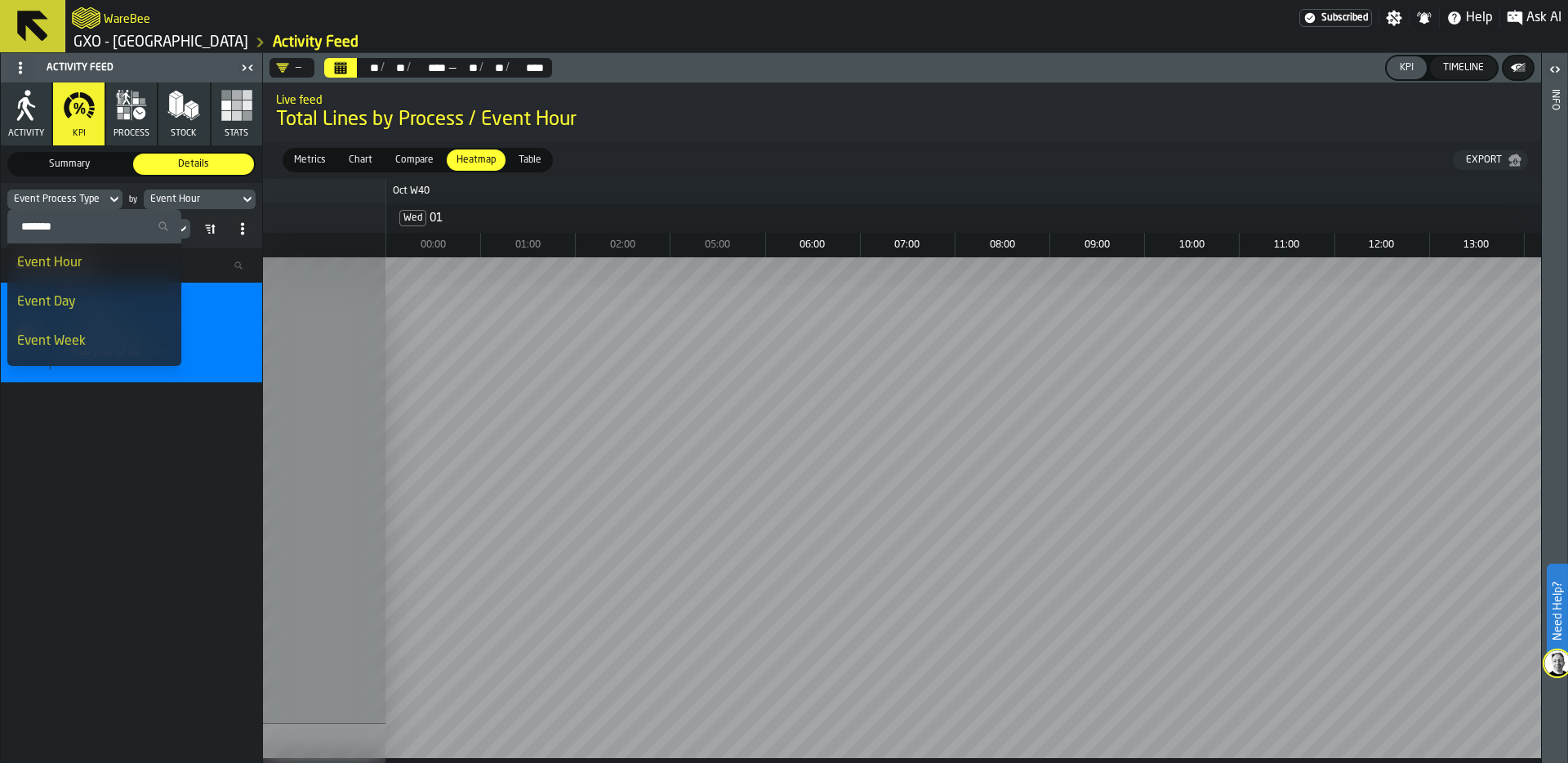
click at [74, 224] on input "Search" at bounding box center [95, 226] width 161 height 21
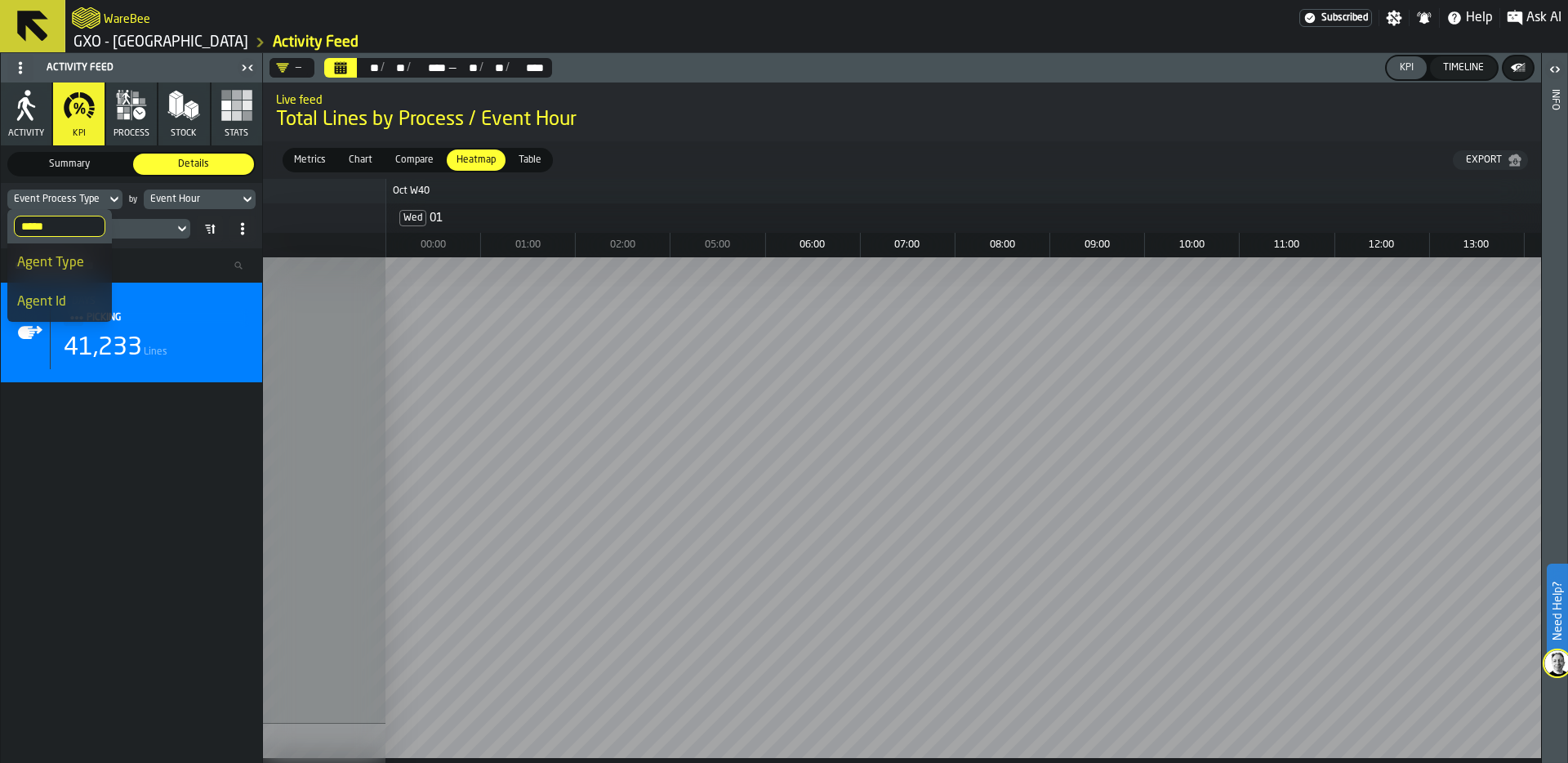
type input "*****"
click at [59, 302] on div "Agent Id" at bounding box center [59, 302] width 85 height 20
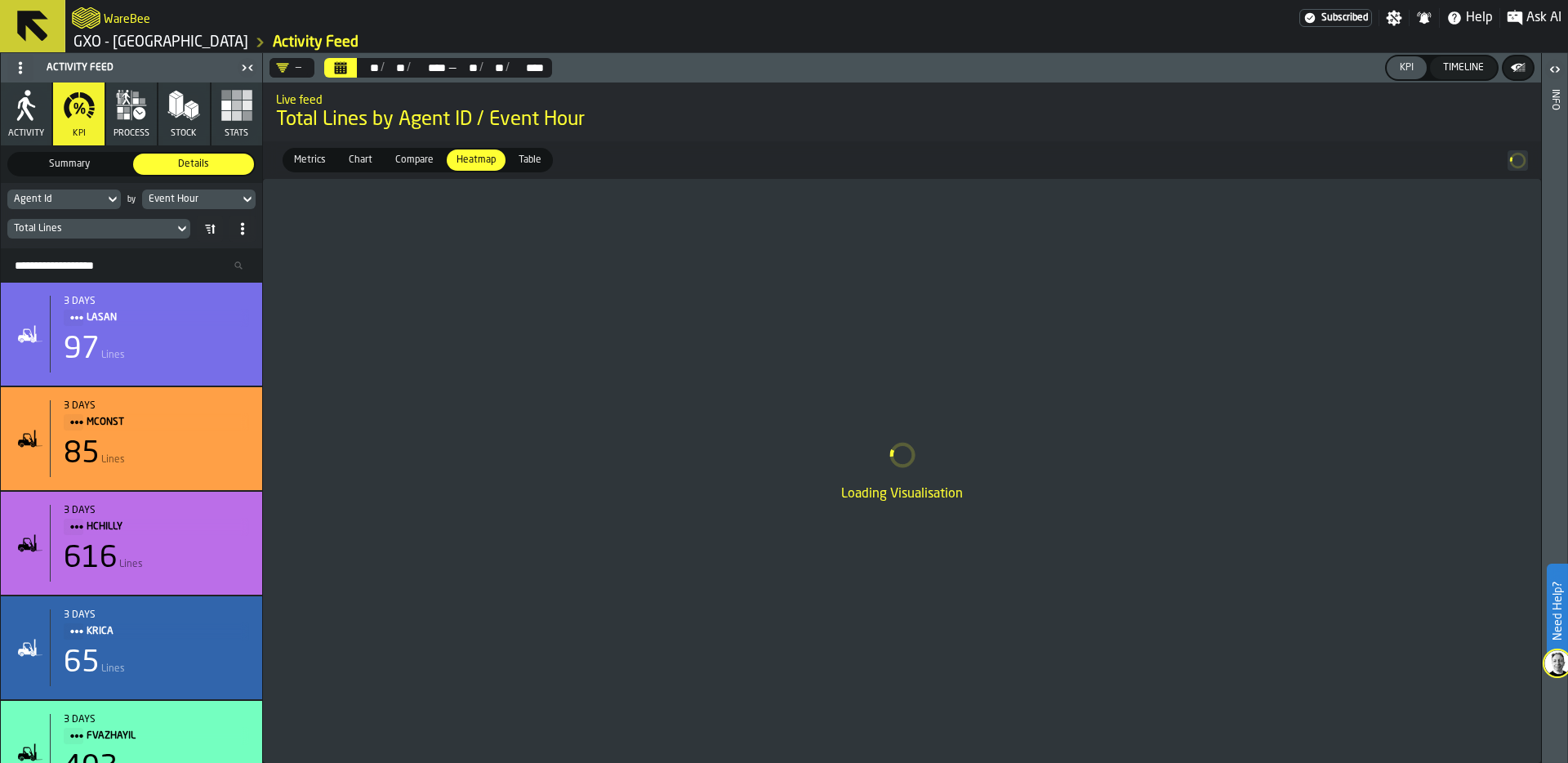
click at [100, 225] on div "Total Lines" at bounding box center [91, 228] width 154 height 12
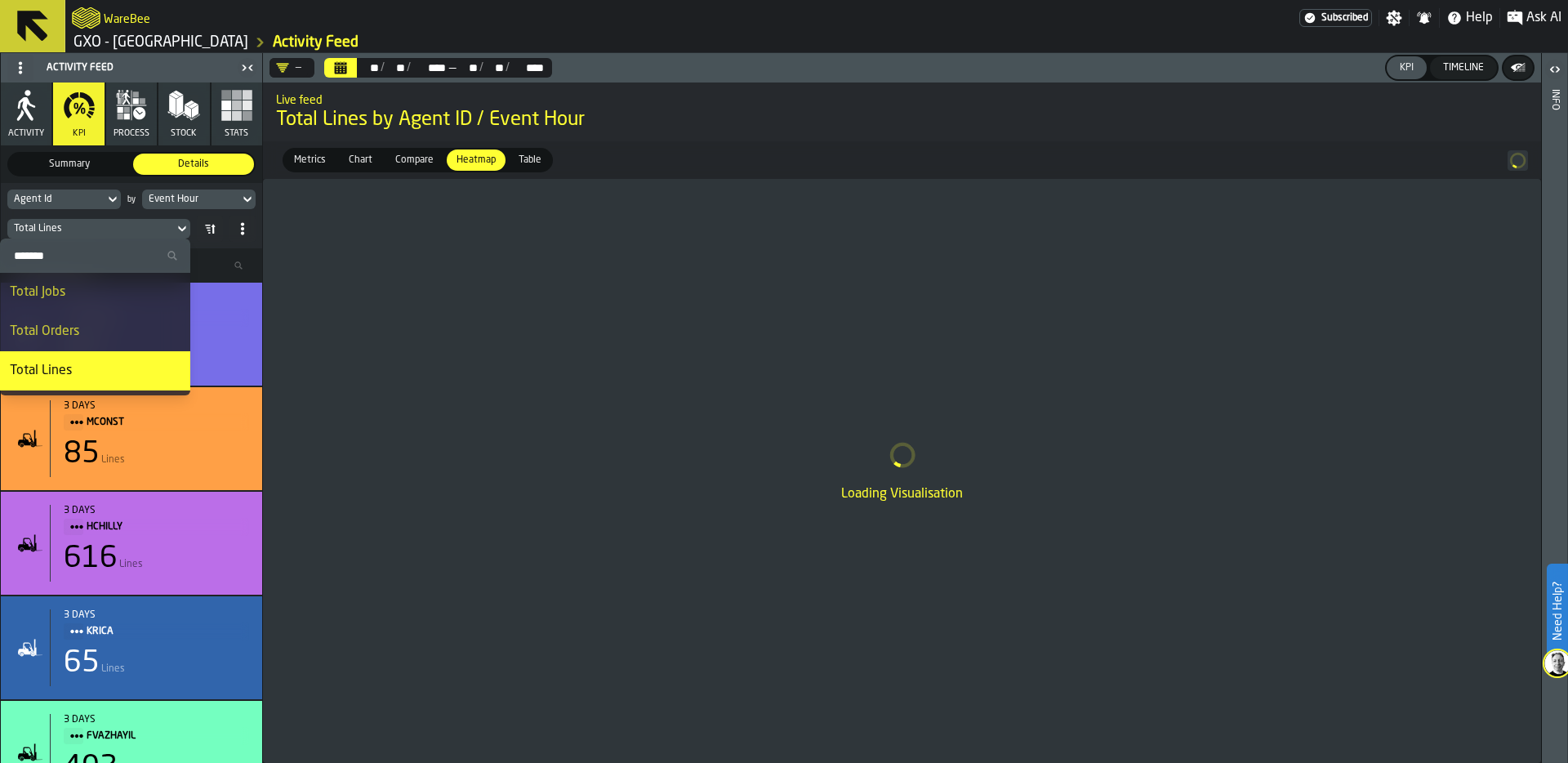
click at [73, 257] on input "Search" at bounding box center [95, 256] width 177 height 21
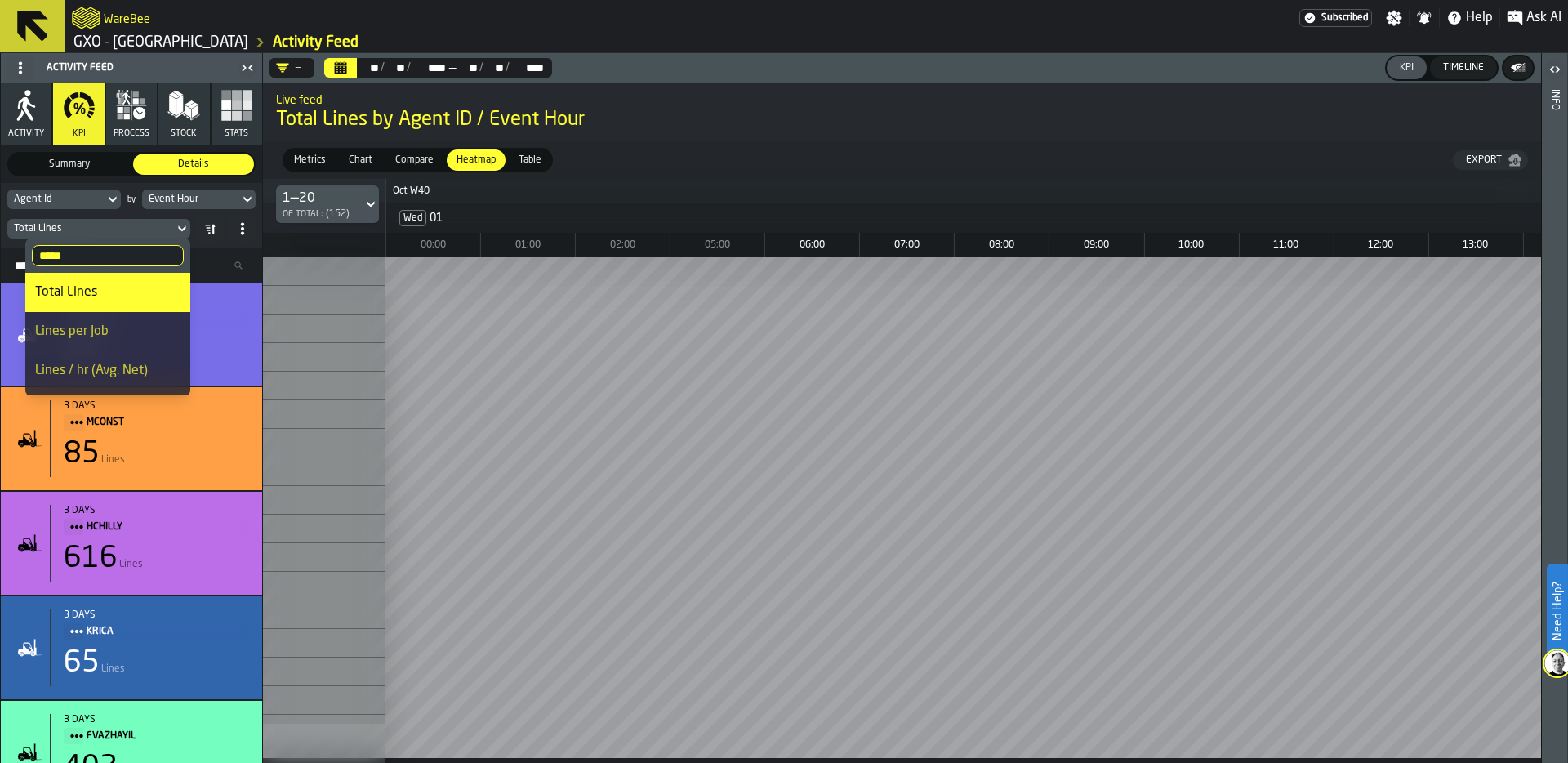
type input "*****"
click at [115, 326] on div "Lines per Job" at bounding box center [107, 332] width 146 height 20
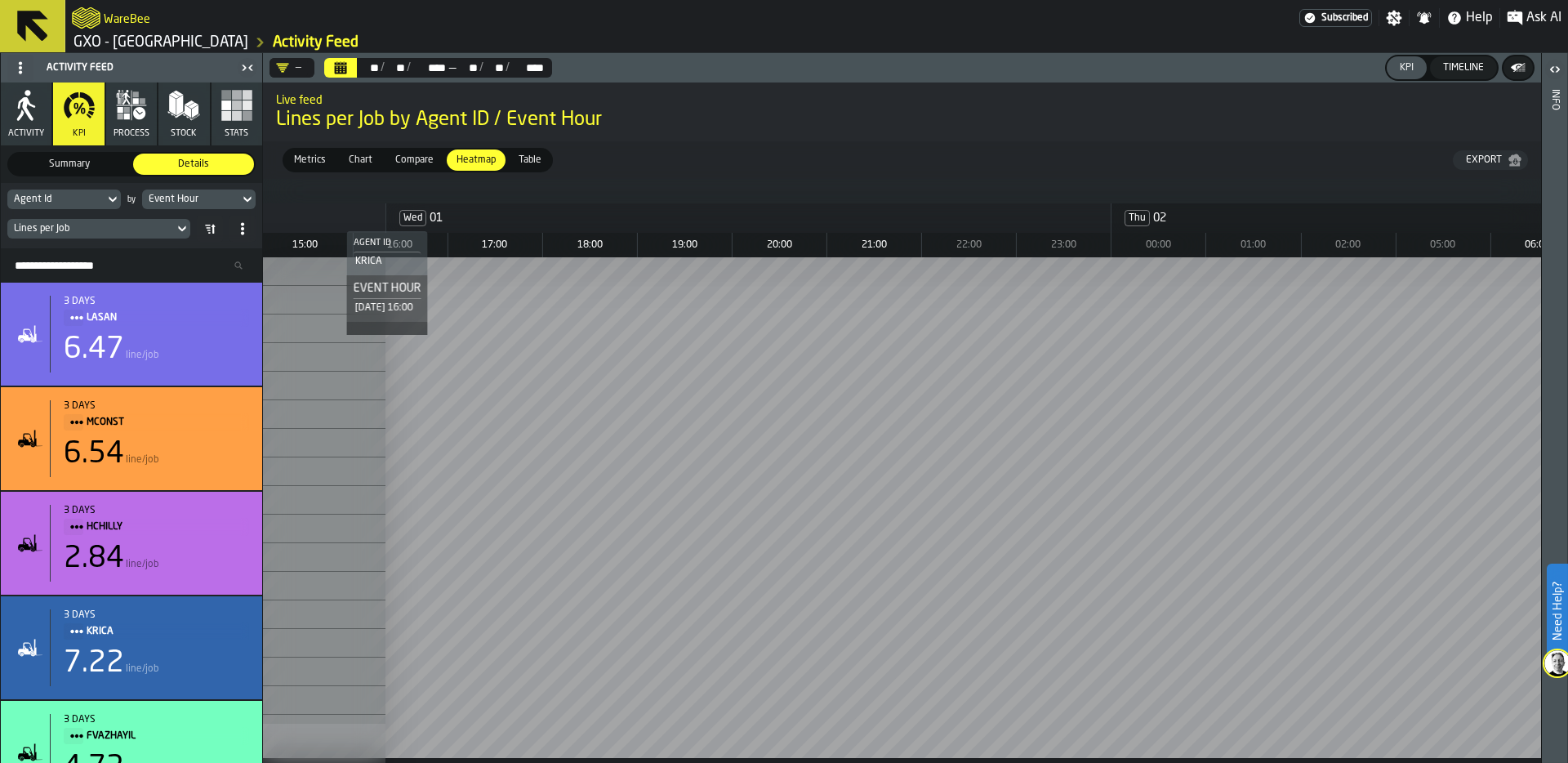
scroll to position [0, 1370]
click at [212, 194] on div "Event Hour" at bounding box center [190, 199] width 84 height 12
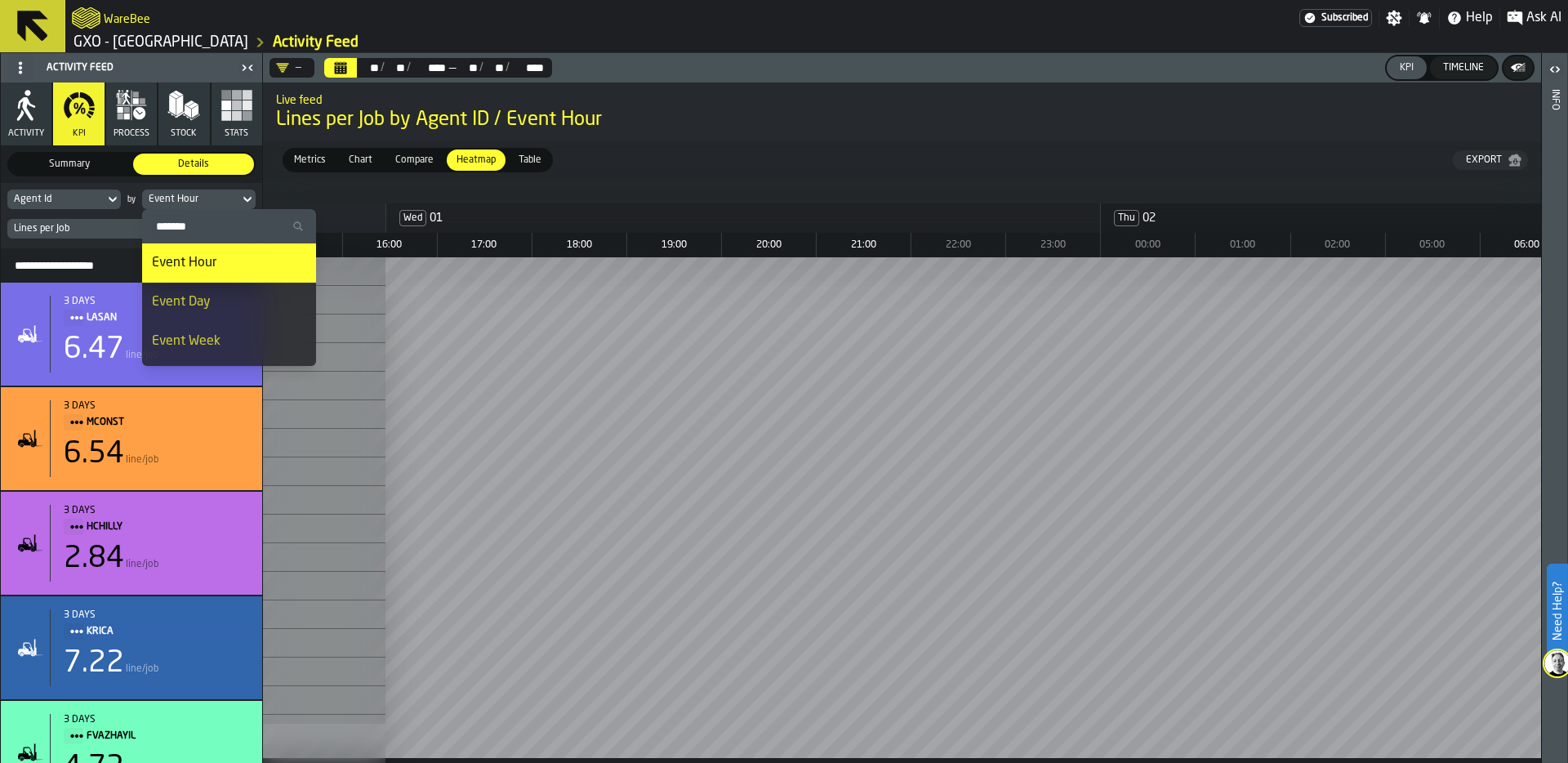
click at [222, 296] on div "Event Day" at bounding box center [229, 302] width 155 height 20
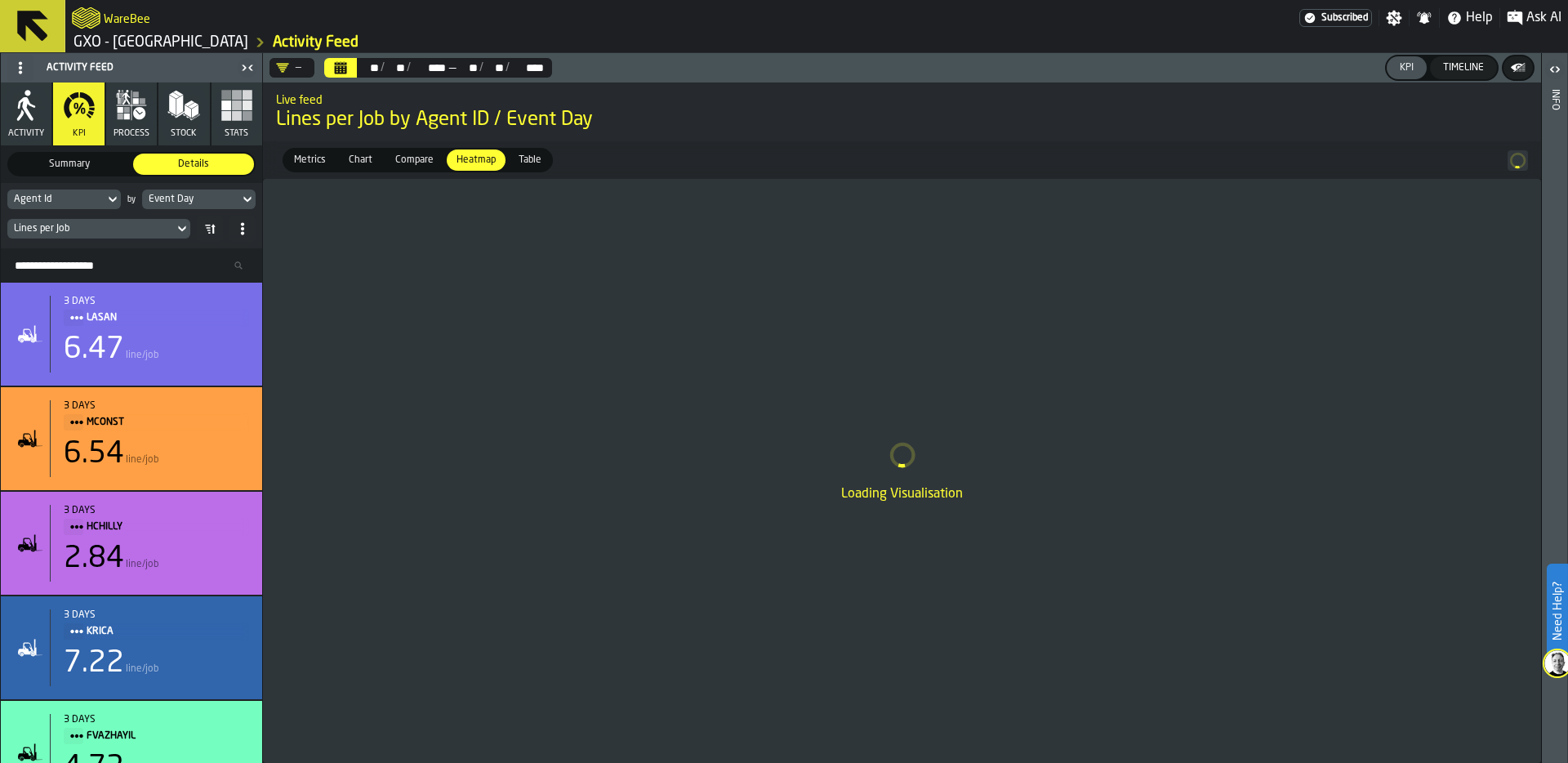
click at [342, 64] on icon "Calendar" at bounding box center [341, 64] width 13 height 3
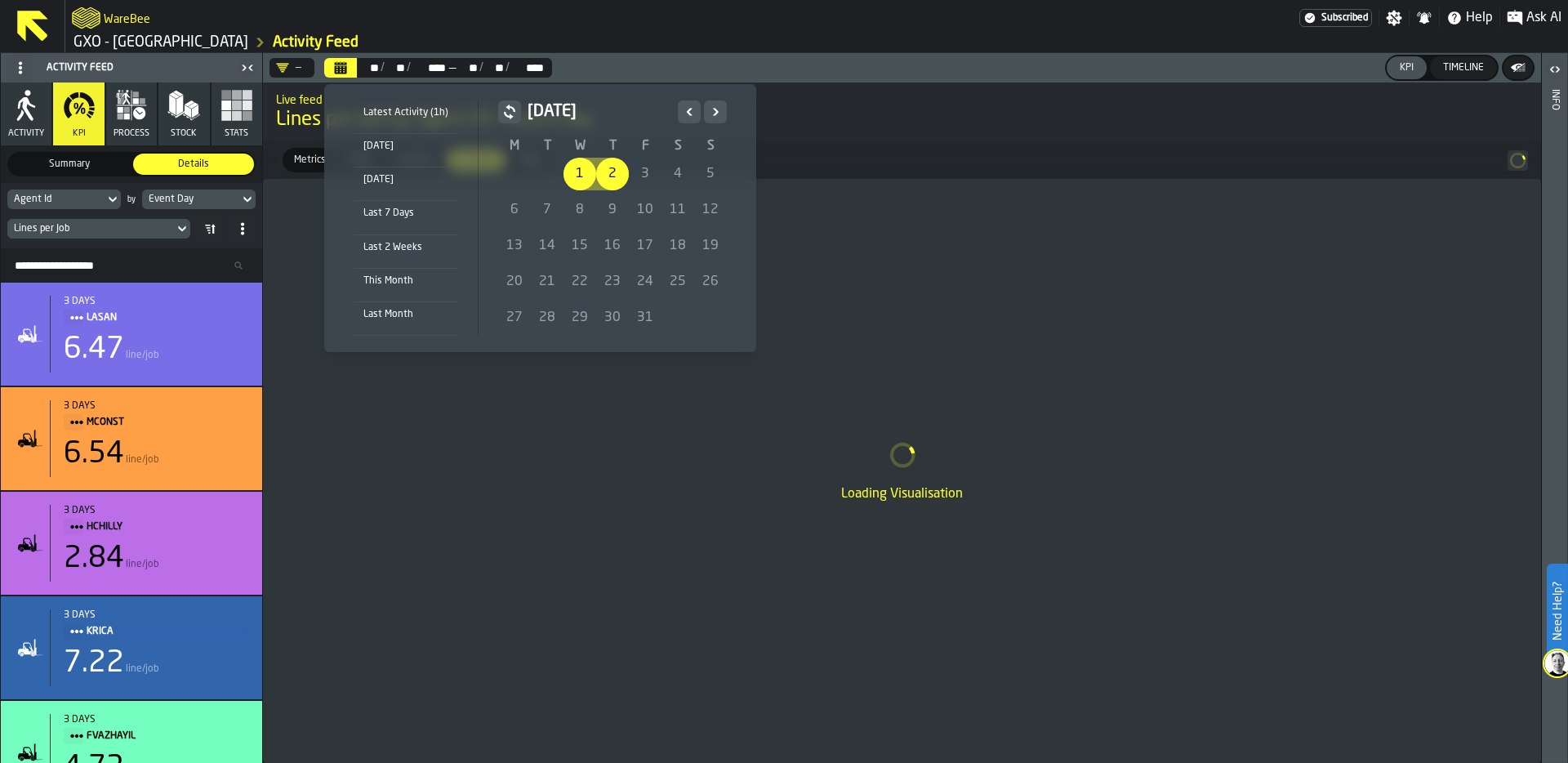
click at [687, 108] on icon "Previous" at bounding box center [689, 112] width 16 height 20
click at [518, 169] on div "1" at bounding box center [514, 174] width 33 height 33
click at [713, 106] on icon "Next" at bounding box center [715, 112] width 16 height 20
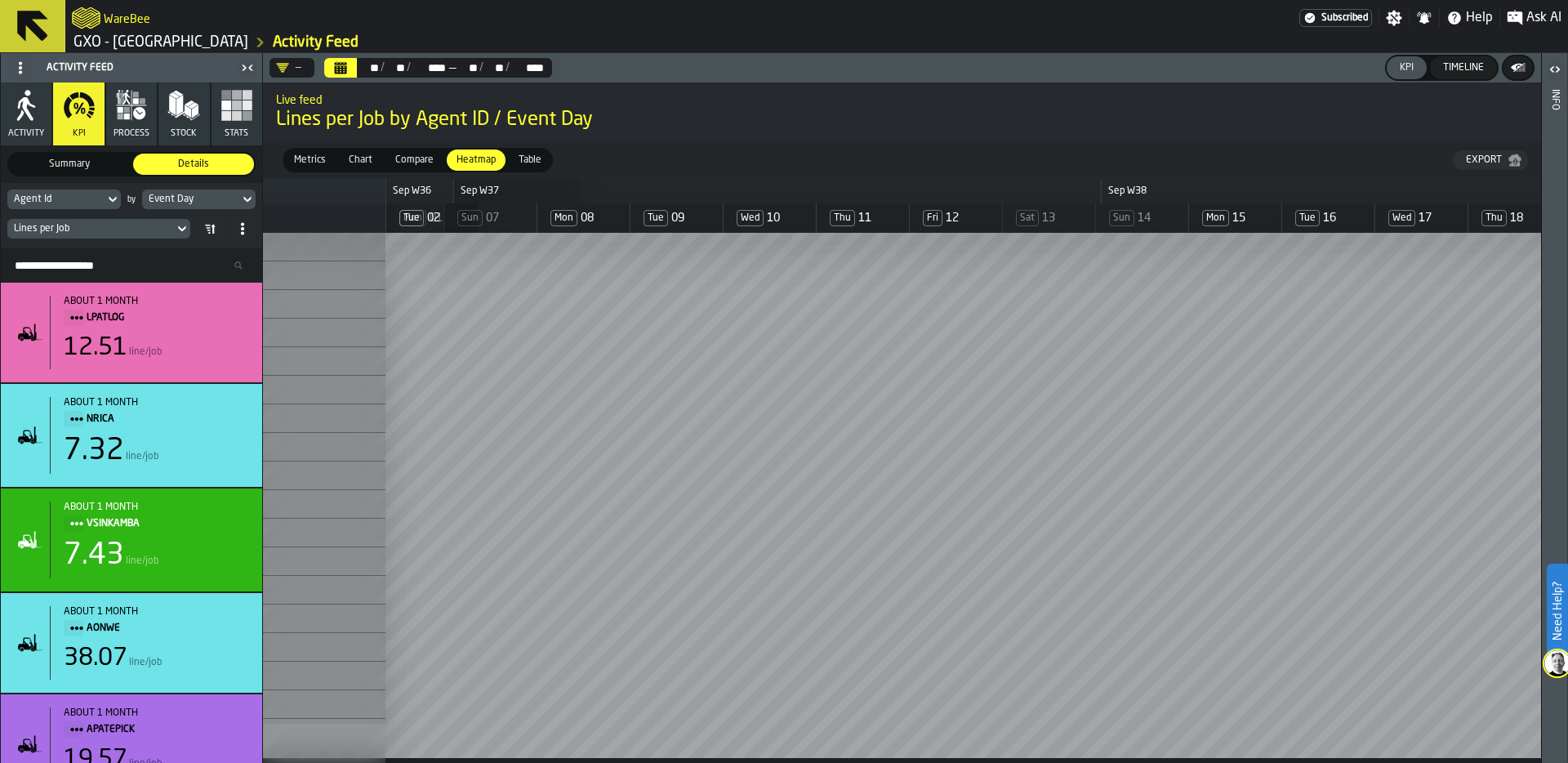
scroll to position [0, 131]
click at [96, 195] on div "Agent Id" at bounding box center [56, 199] width 84 height 12
click at [77, 268] on div "Agent Type" at bounding box center [59, 263] width 85 height 20
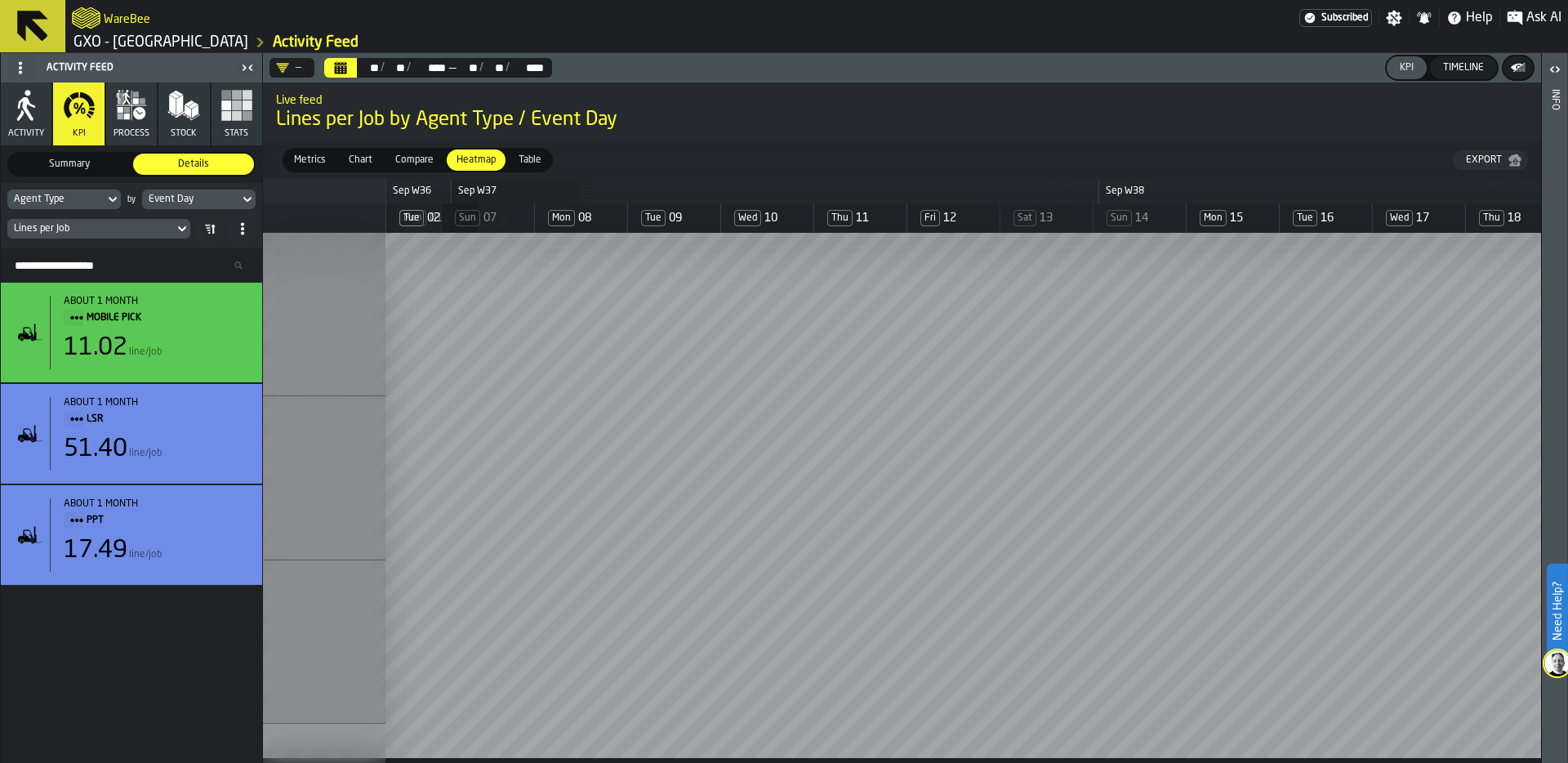
click at [298, 64] on div "—" at bounding box center [289, 68] width 25 height 13
click at [349, 131] on div "Mobile Area (Only)" at bounding box center [347, 137] width 137 height 20
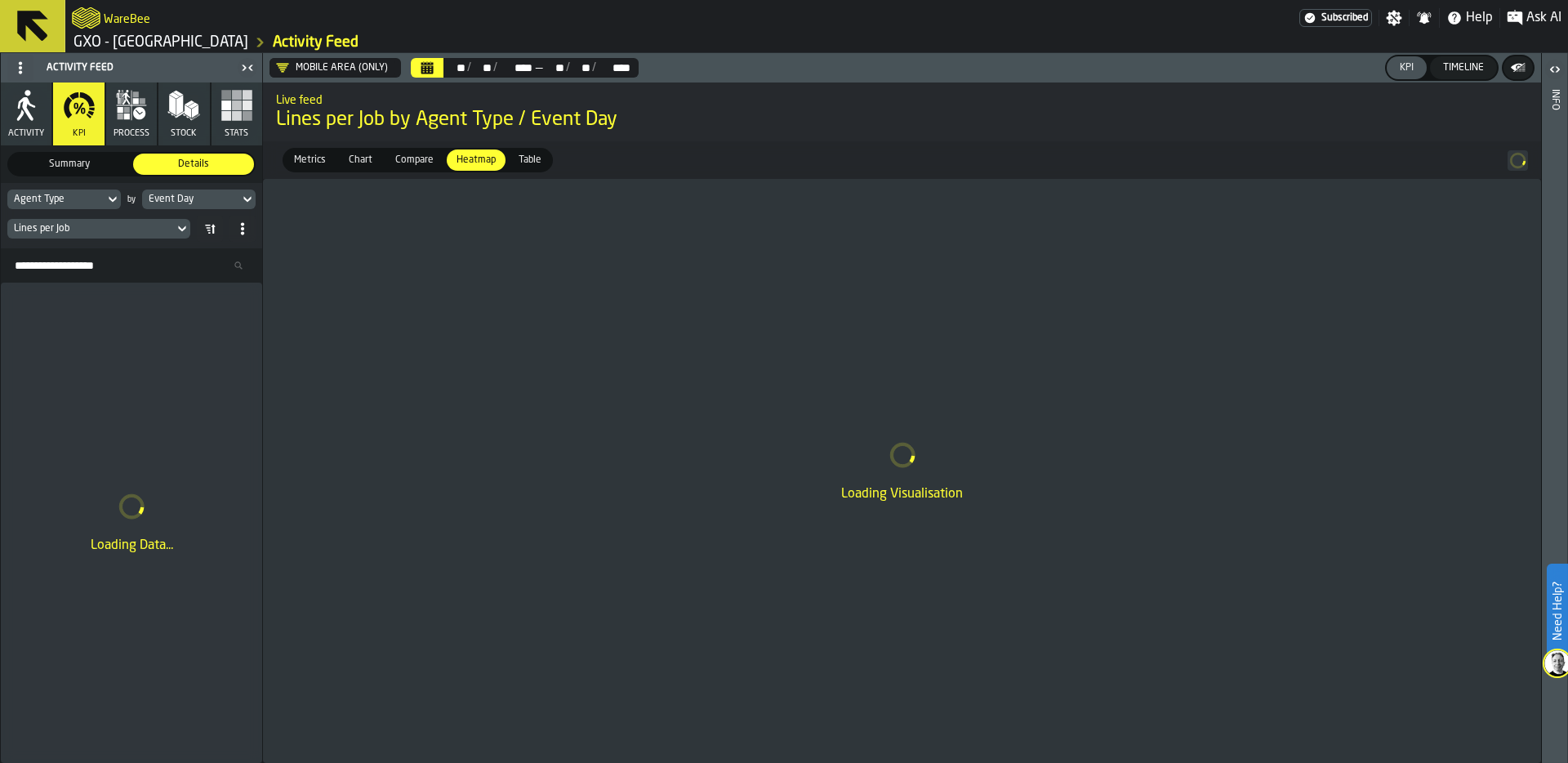
click at [312, 157] on span "Metrics" at bounding box center [310, 160] width 45 height 14
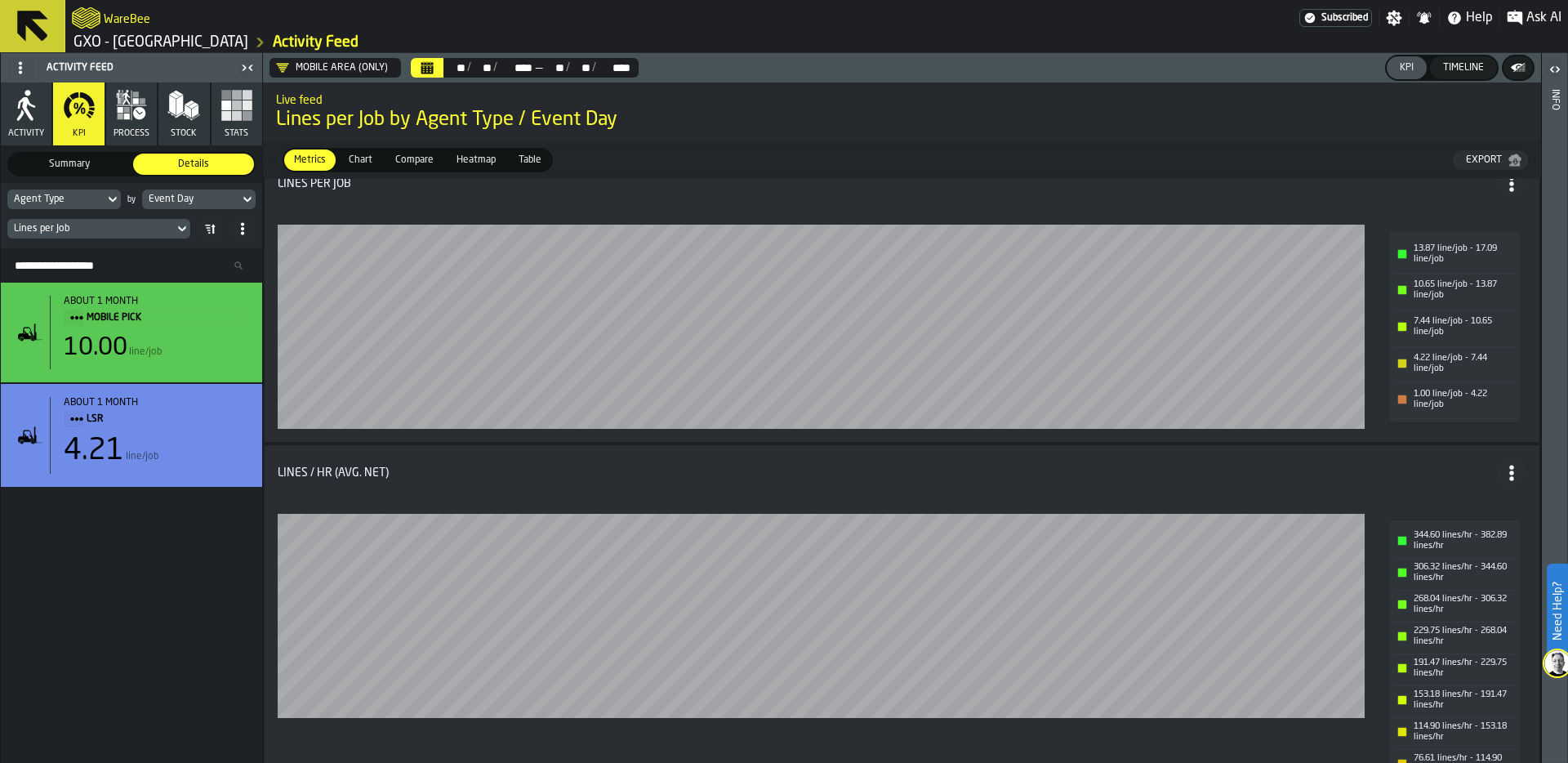
scroll to position [0, 0]
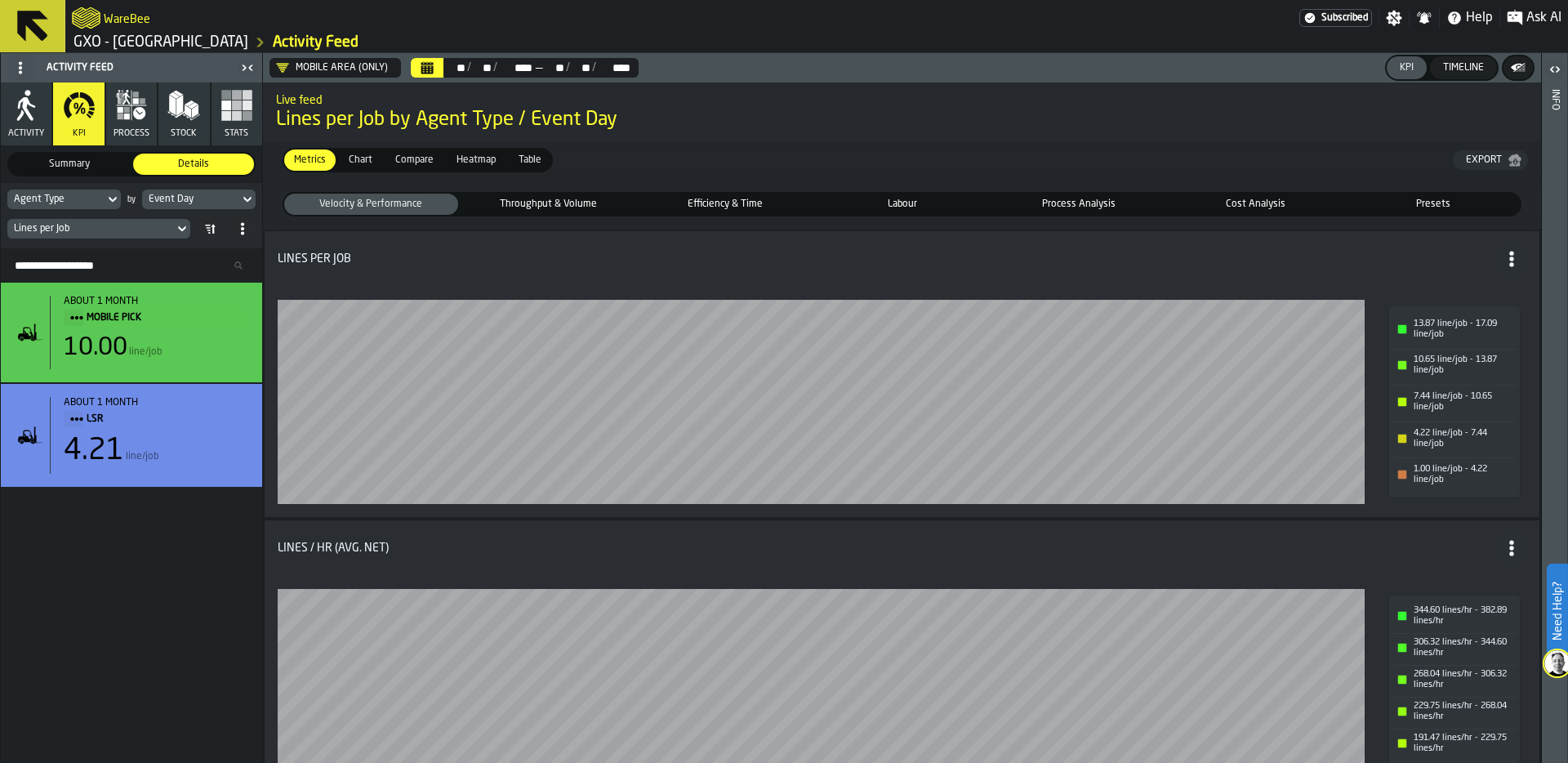
click at [474, 158] on span "Heatmap" at bounding box center [476, 160] width 52 height 14
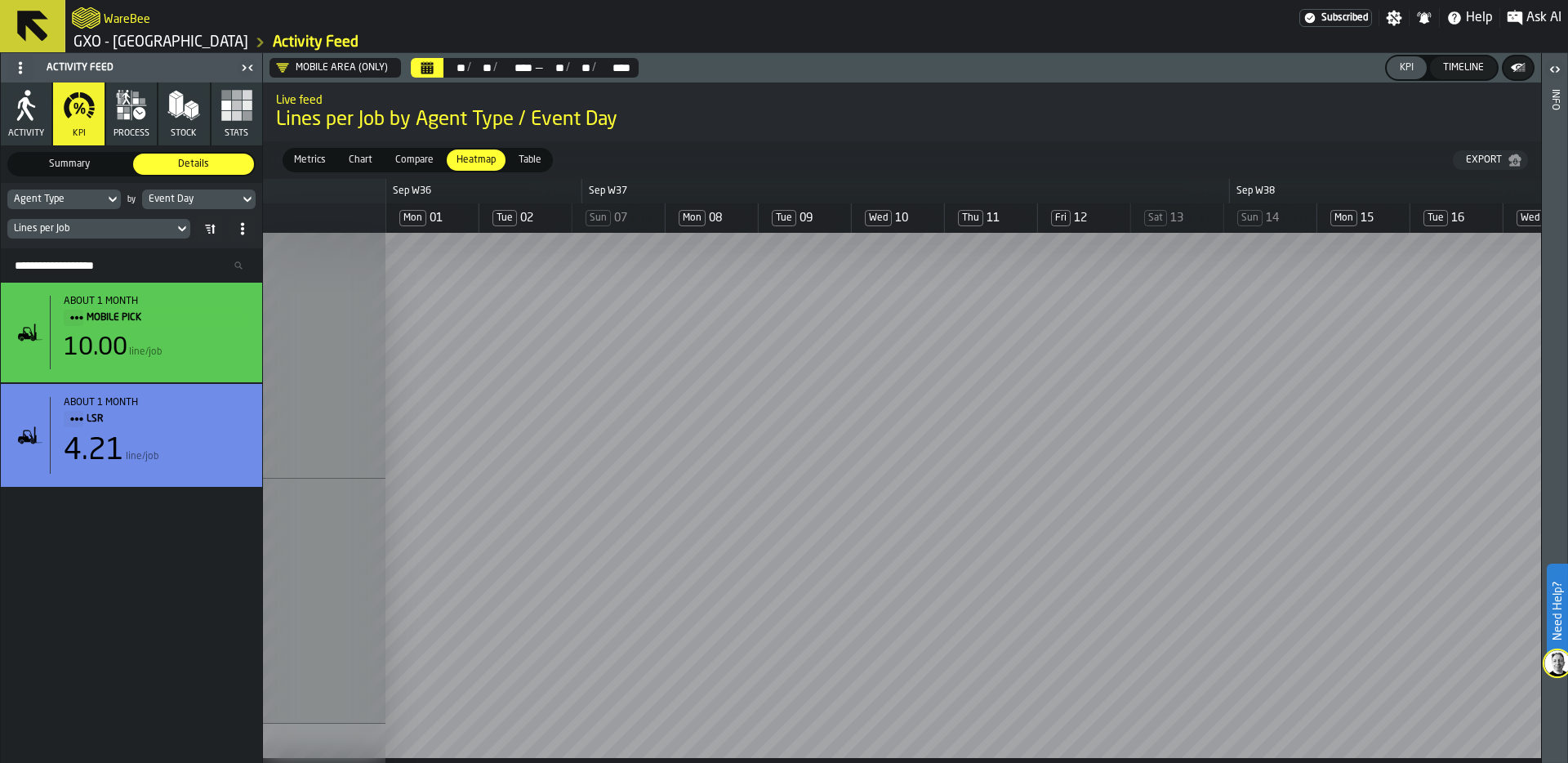
click at [122, 221] on div "Lines per Job" at bounding box center [90, 229] width 166 height 18
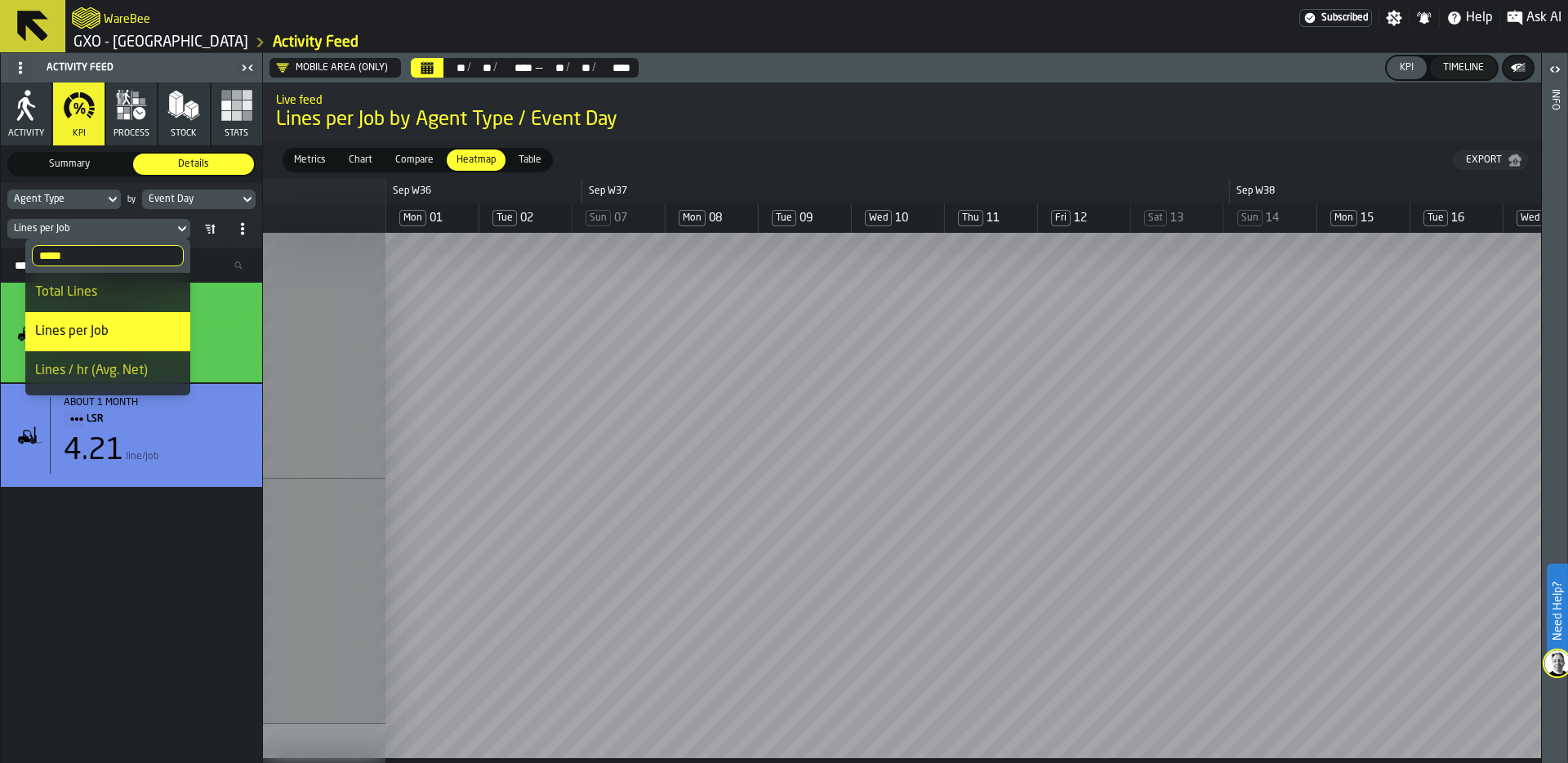
drag, startPoint x: 127, startPoint y: 255, endPoint x: 1, endPoint y: 255, distance: 126.0
click at [1, 255] on body "Need Help? WareBee Subscribed Settings Notifications Help Ask AI GXO - Wellingb…" at bounding box center [784, 381] width 1568 height 763
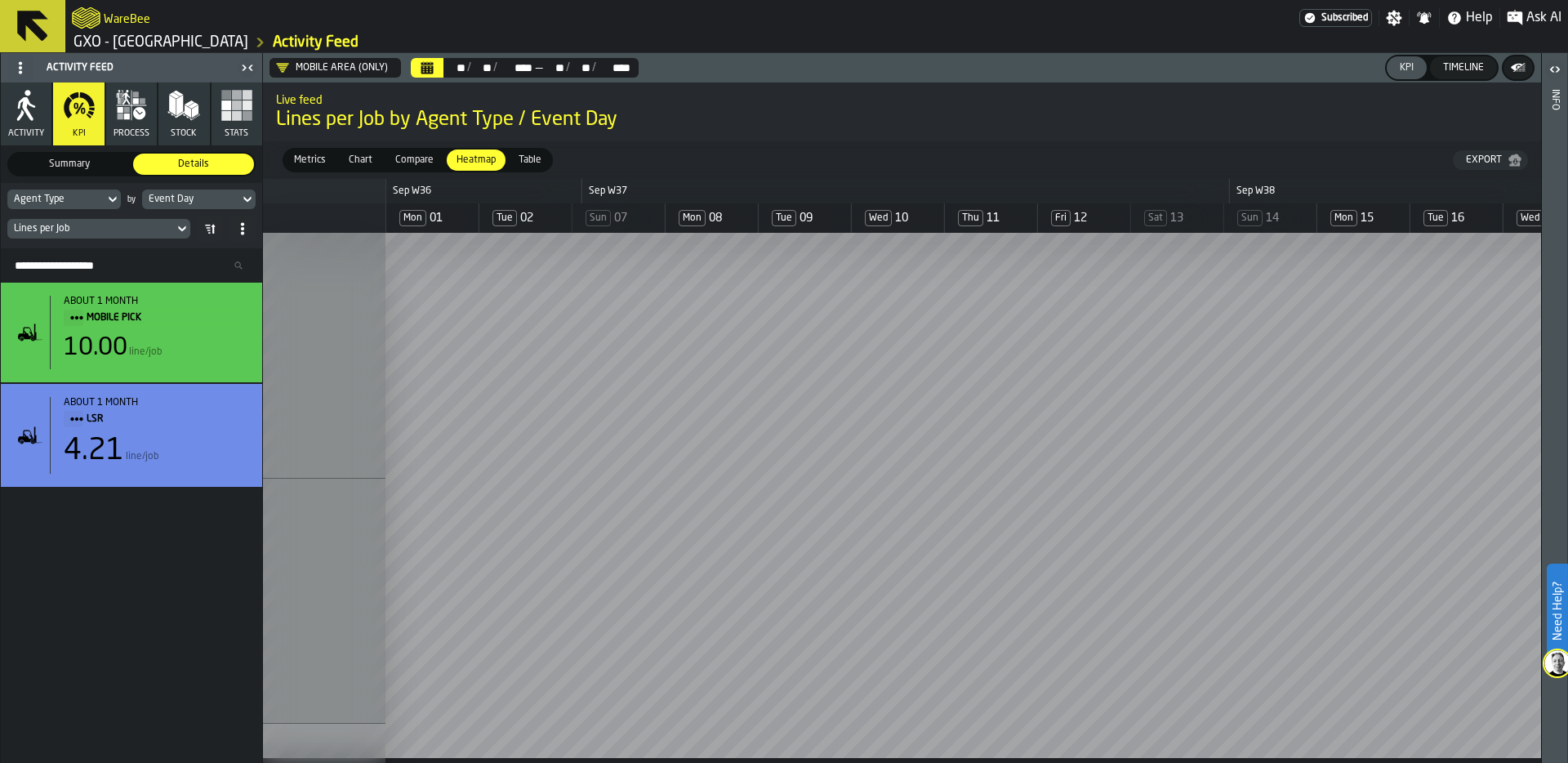
click at [97, 225] on div "Lines per Job" at bounding box center [91, 228] width 154 height 12
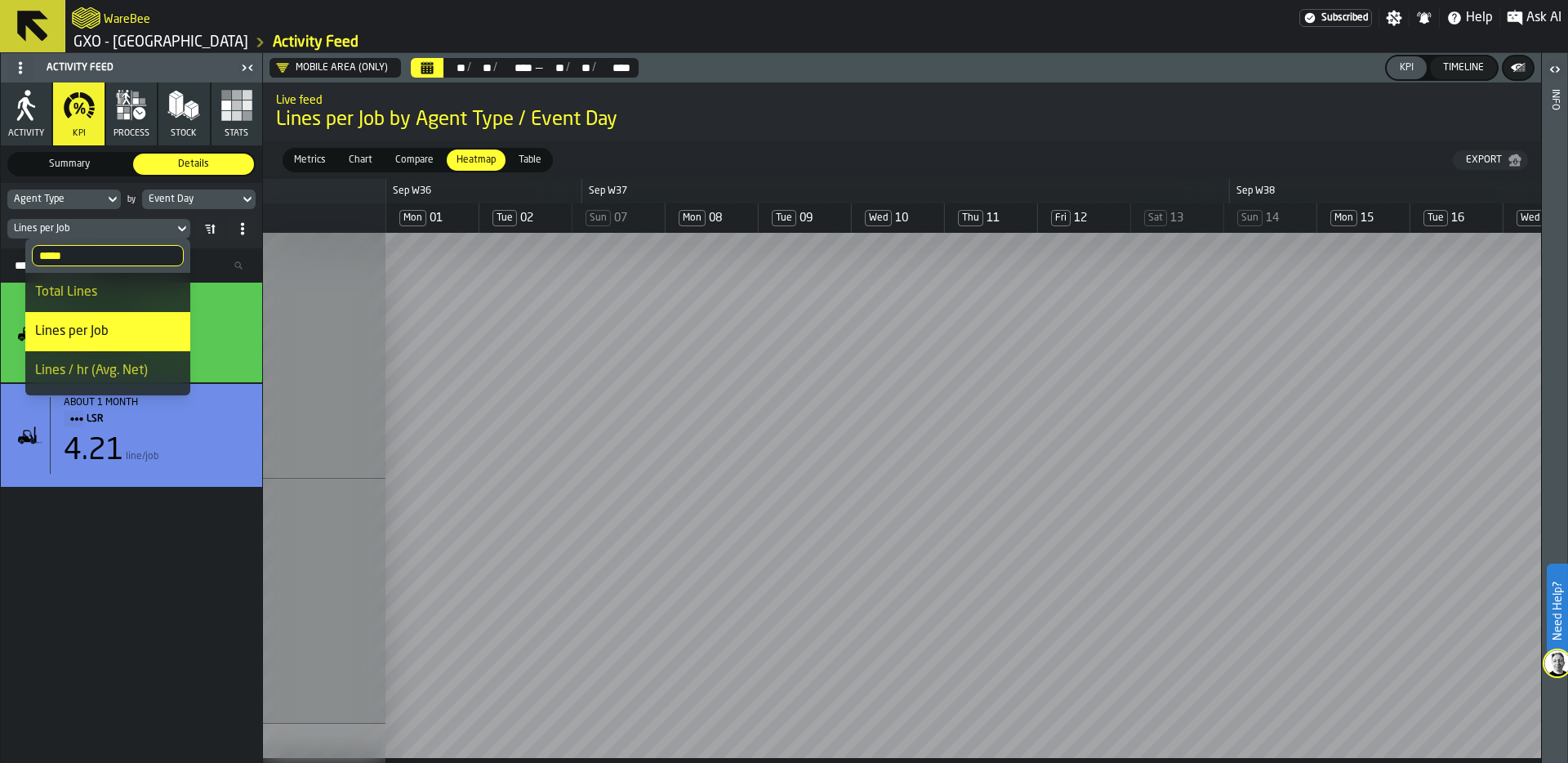
click at [90, 256] on input "*****" at bounding box center [108, 256] width 152 height 21
type input "*"
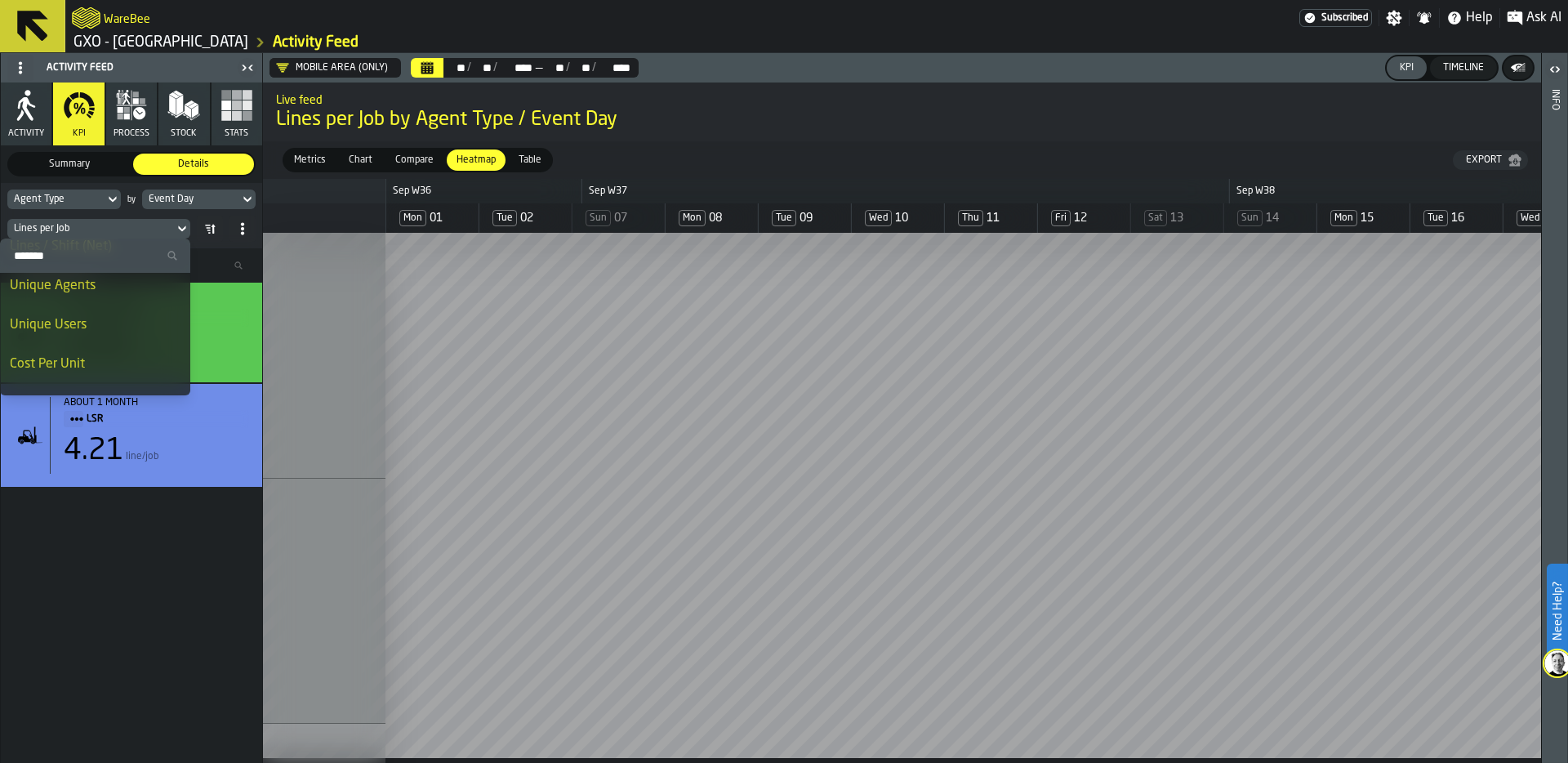
scroll to position [627, 0]
click at [84, 297] on div "Unique Agents" at bounding box center [95, 293] width 171 height 20
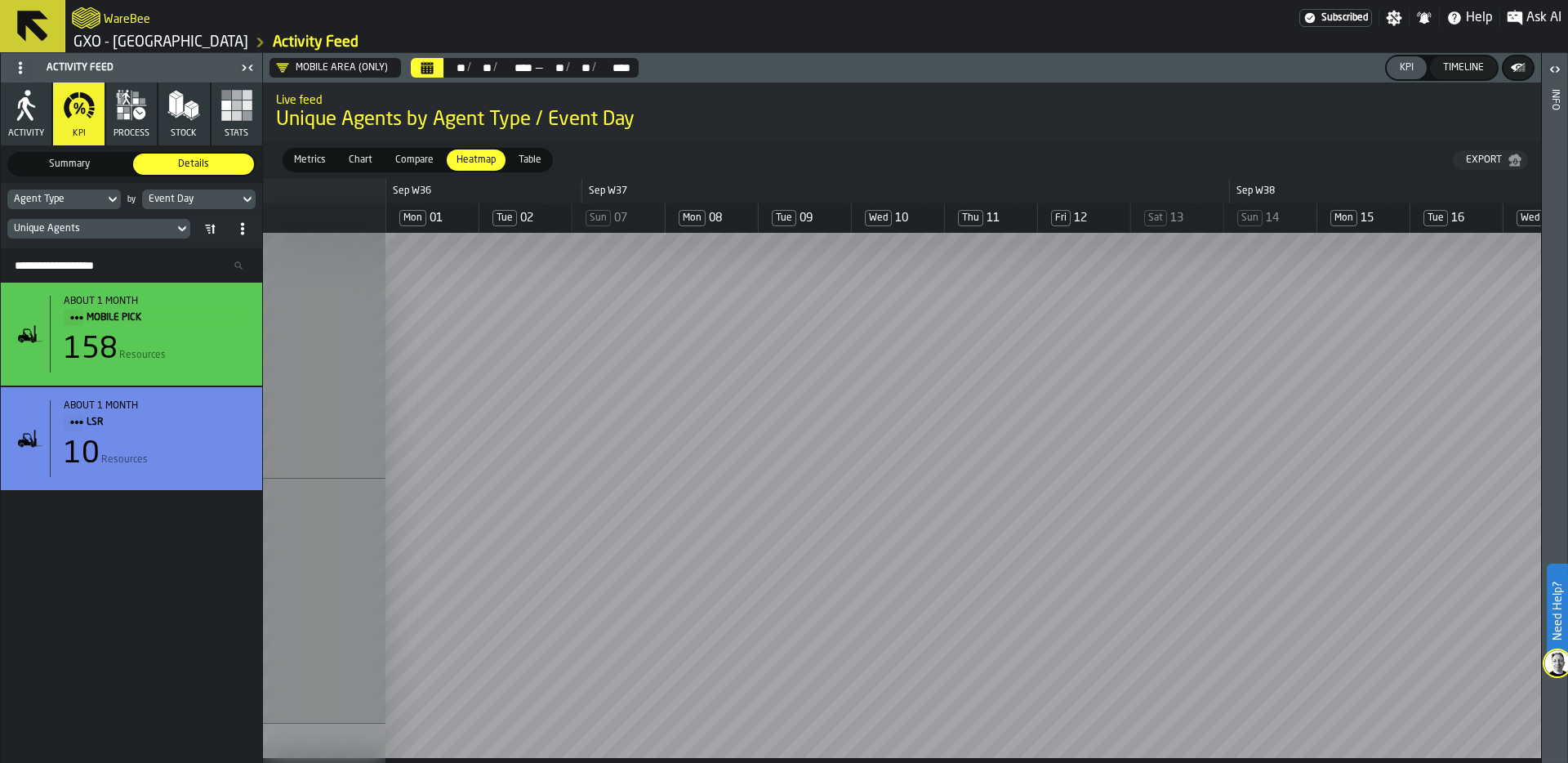
click at [110, 234] on div "Unique Agents" at bounding box center [90, 229] width 166 height 18
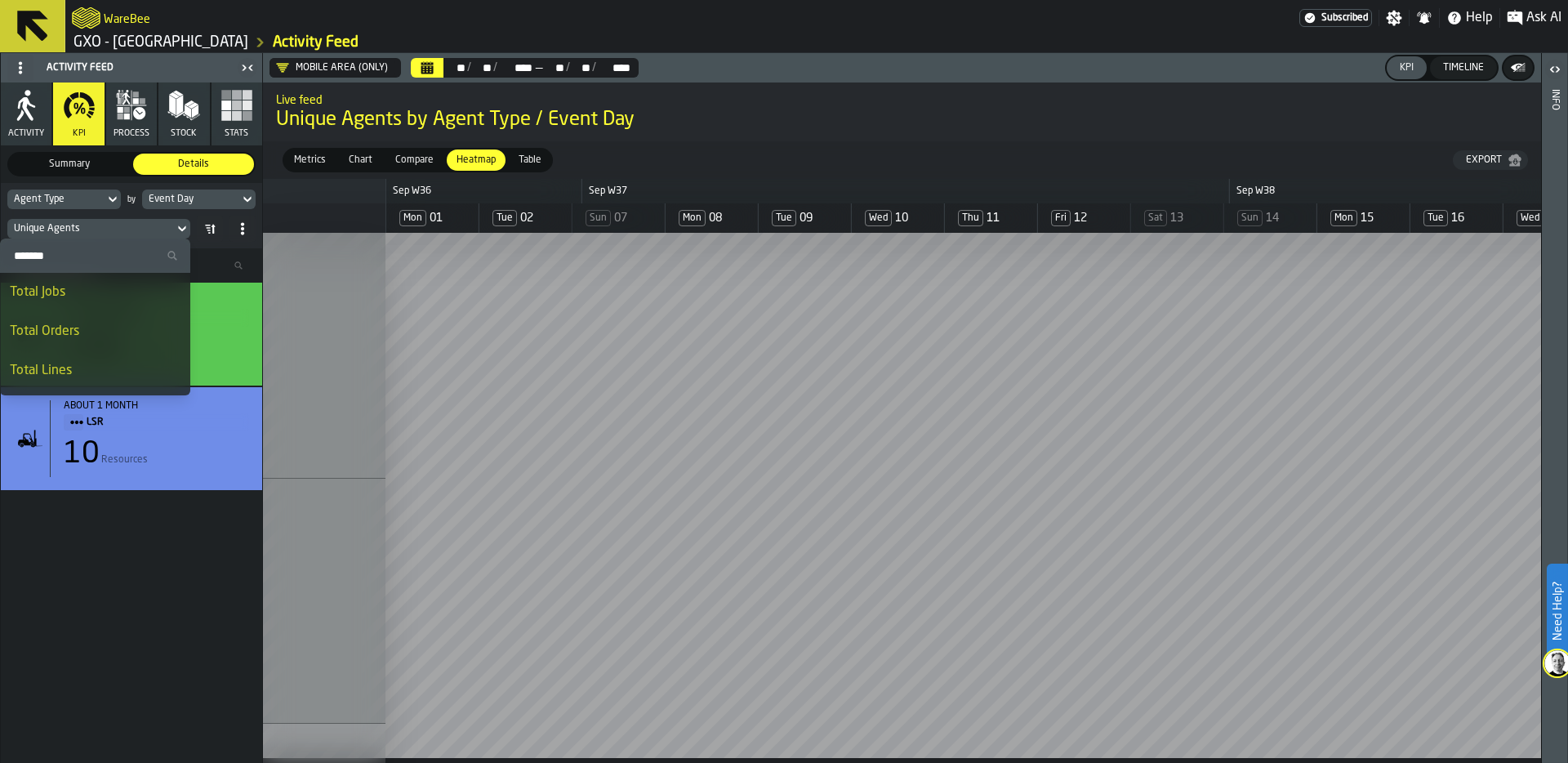
click at [257, 231] on div "Agent Type by Event Day Unique Agents" at bounding box center [131, 216] width 261 height 65
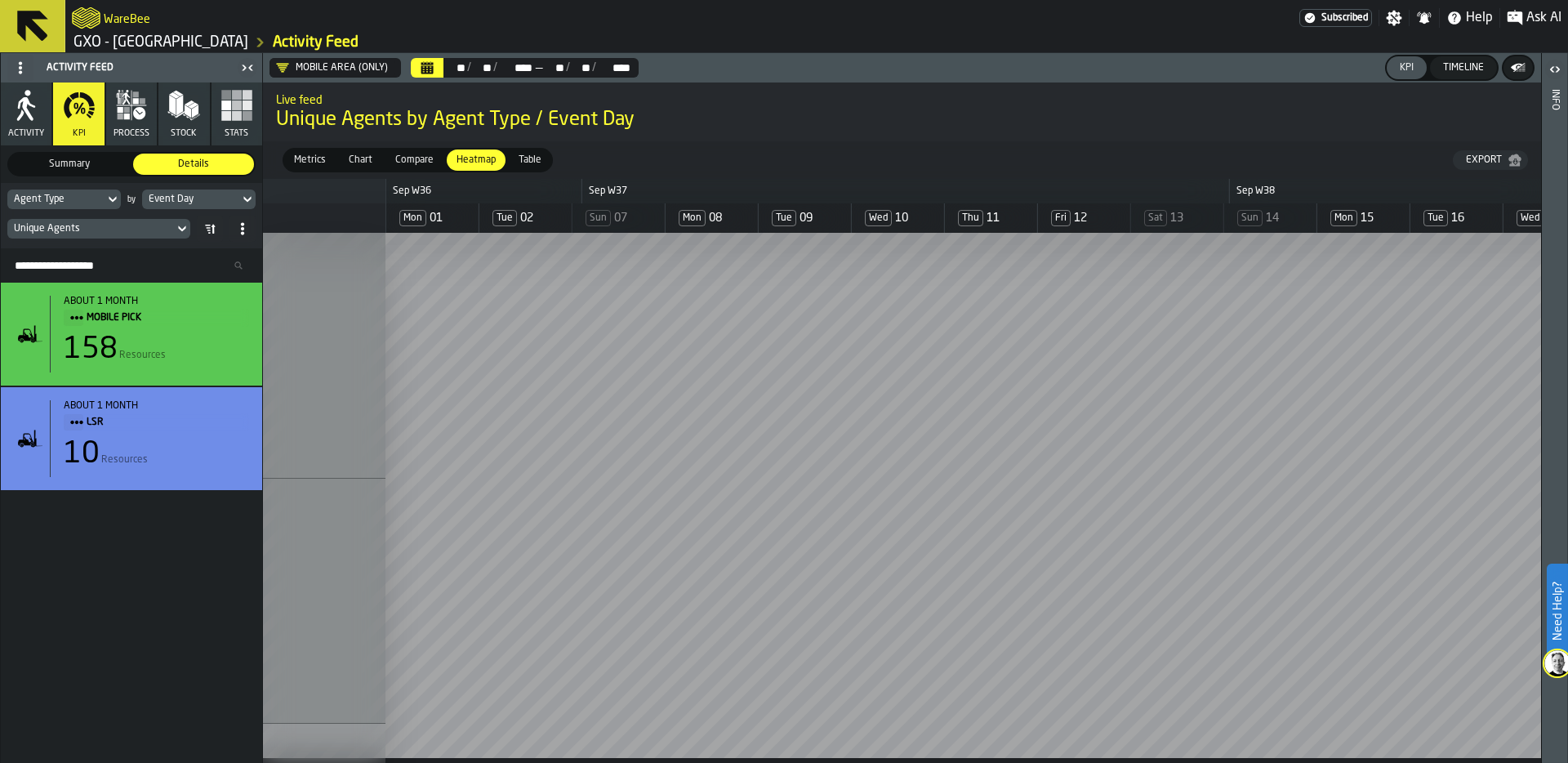
click at [433, 71] on button "Calendar" at bounding box center [426, 68] width 33 height 20
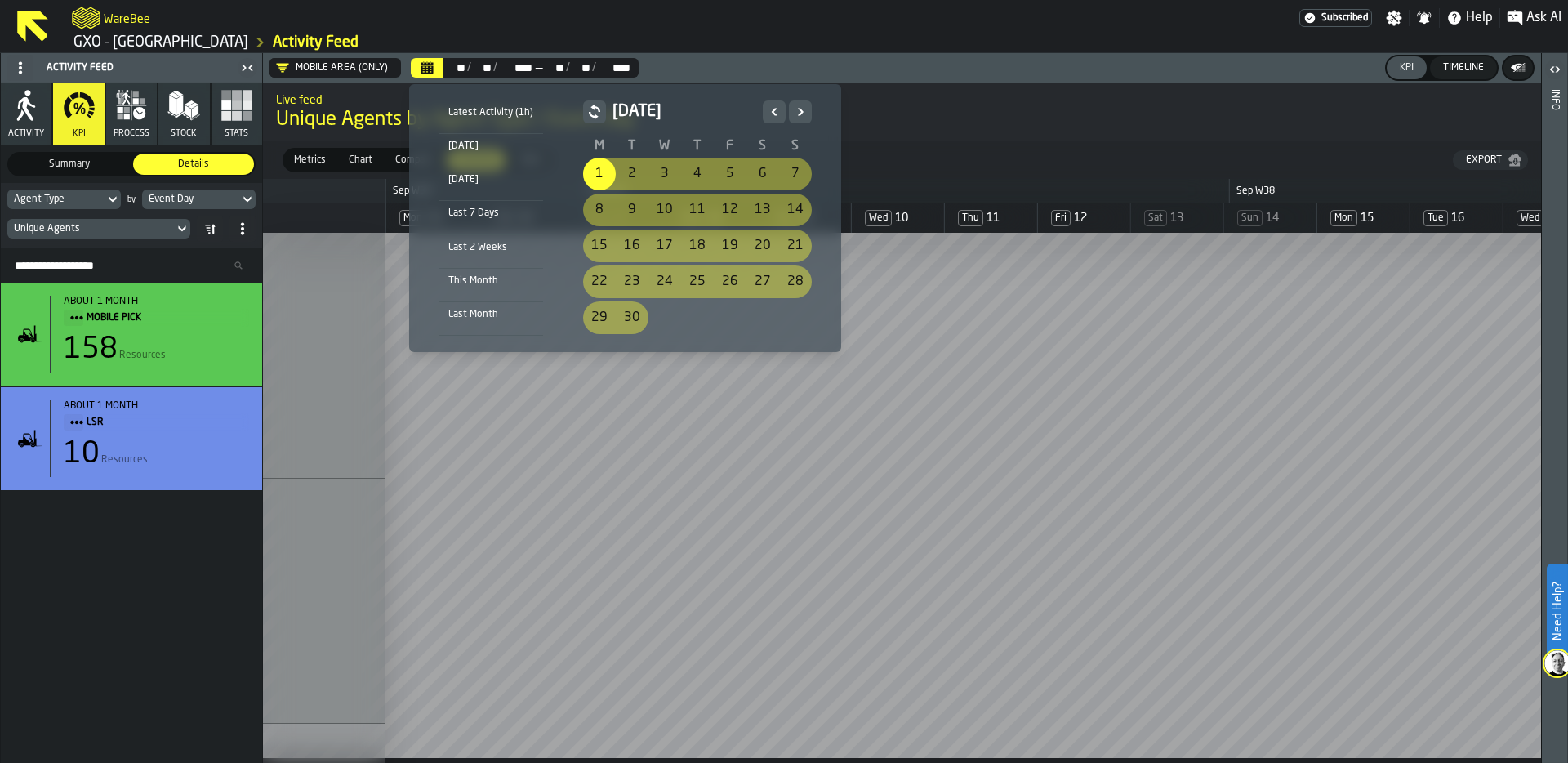
click at [806, 107] on button "Next" at bounding box center [800, 112] width 23 height 23
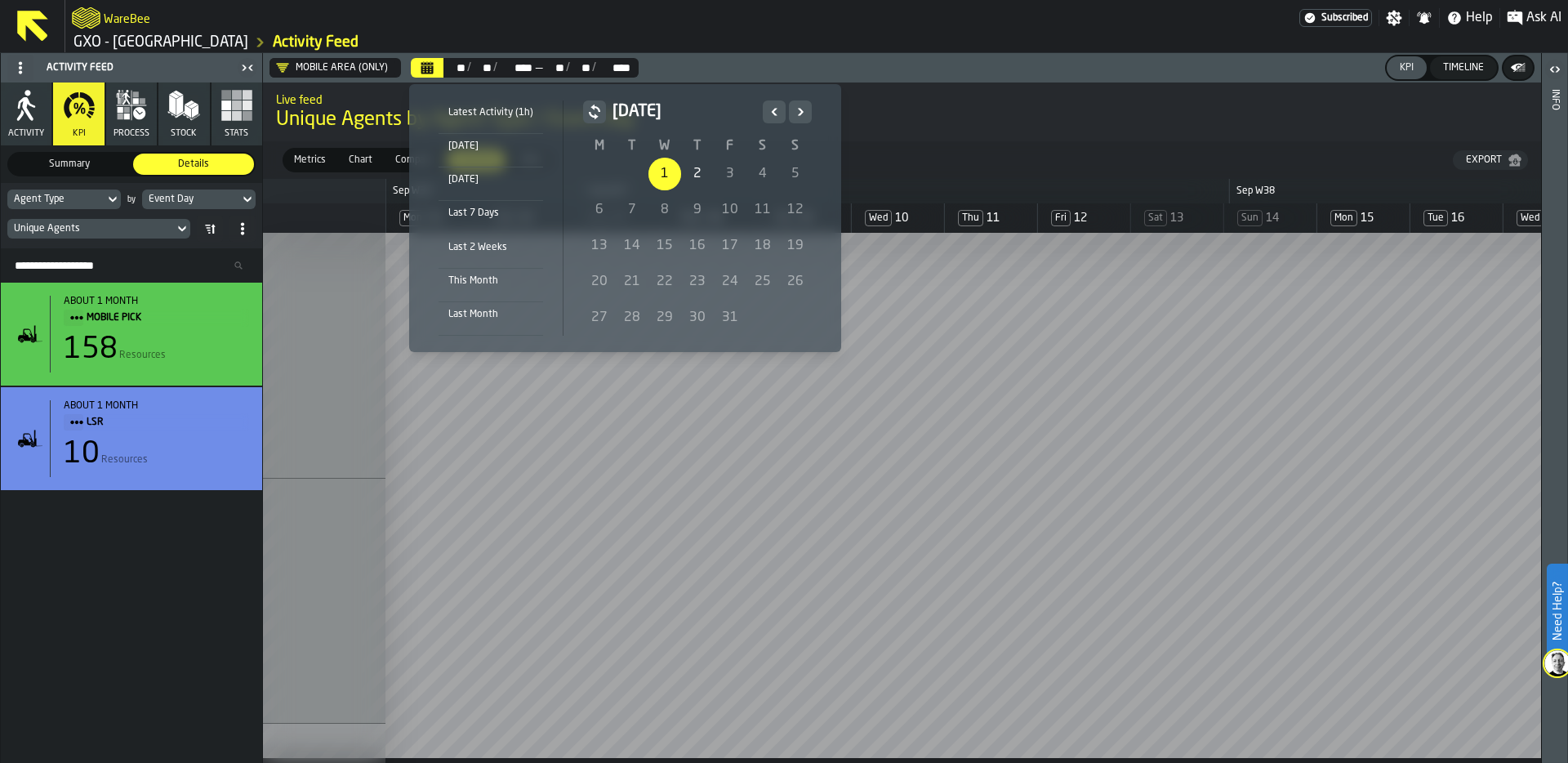
click at [662, 172] on div "1" at bounding box center [664, 174] width 33 height 33
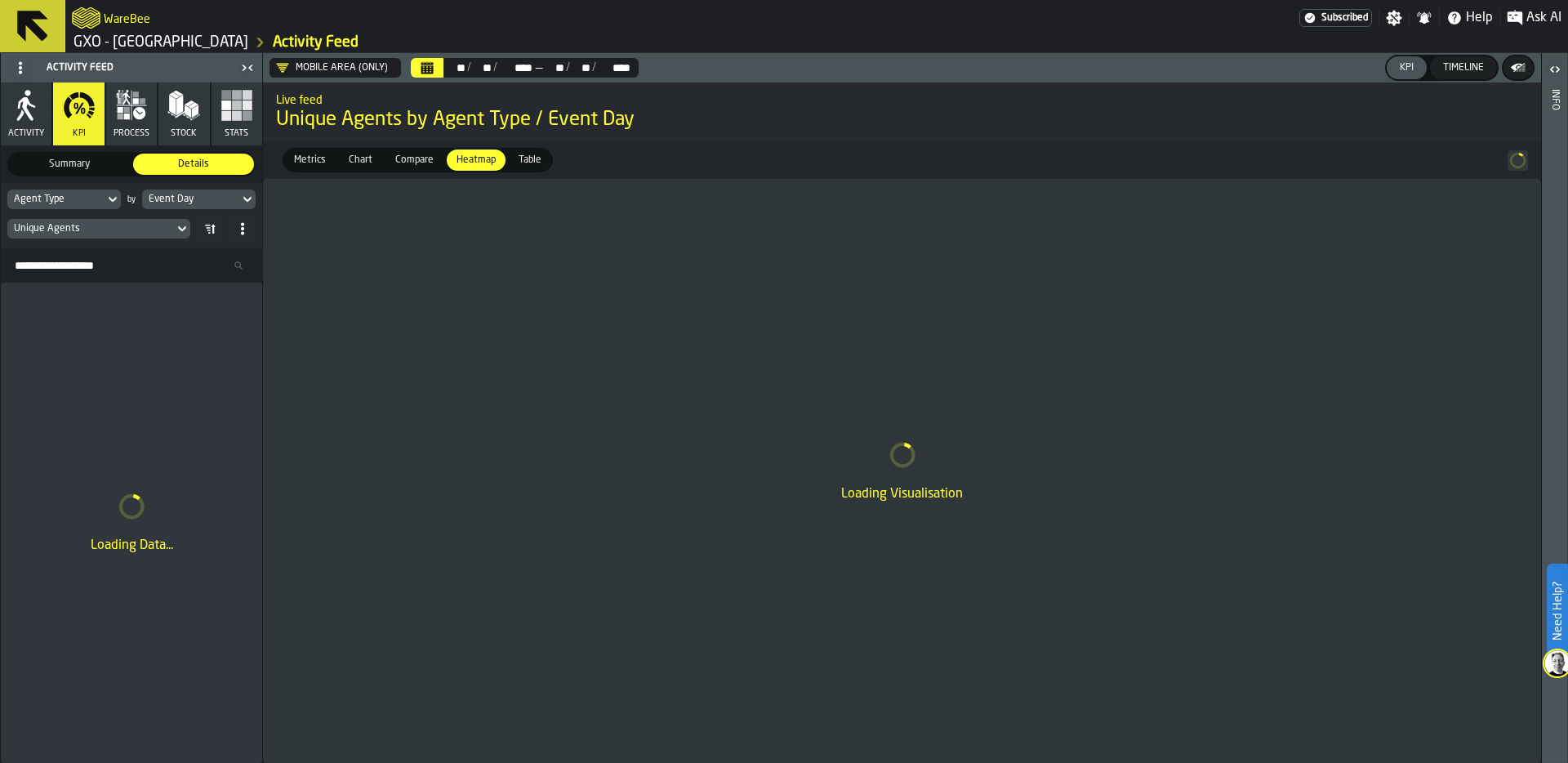
click at [220, 195] on div "Event Day" at bounding box center [190, 199] width 84 height 12
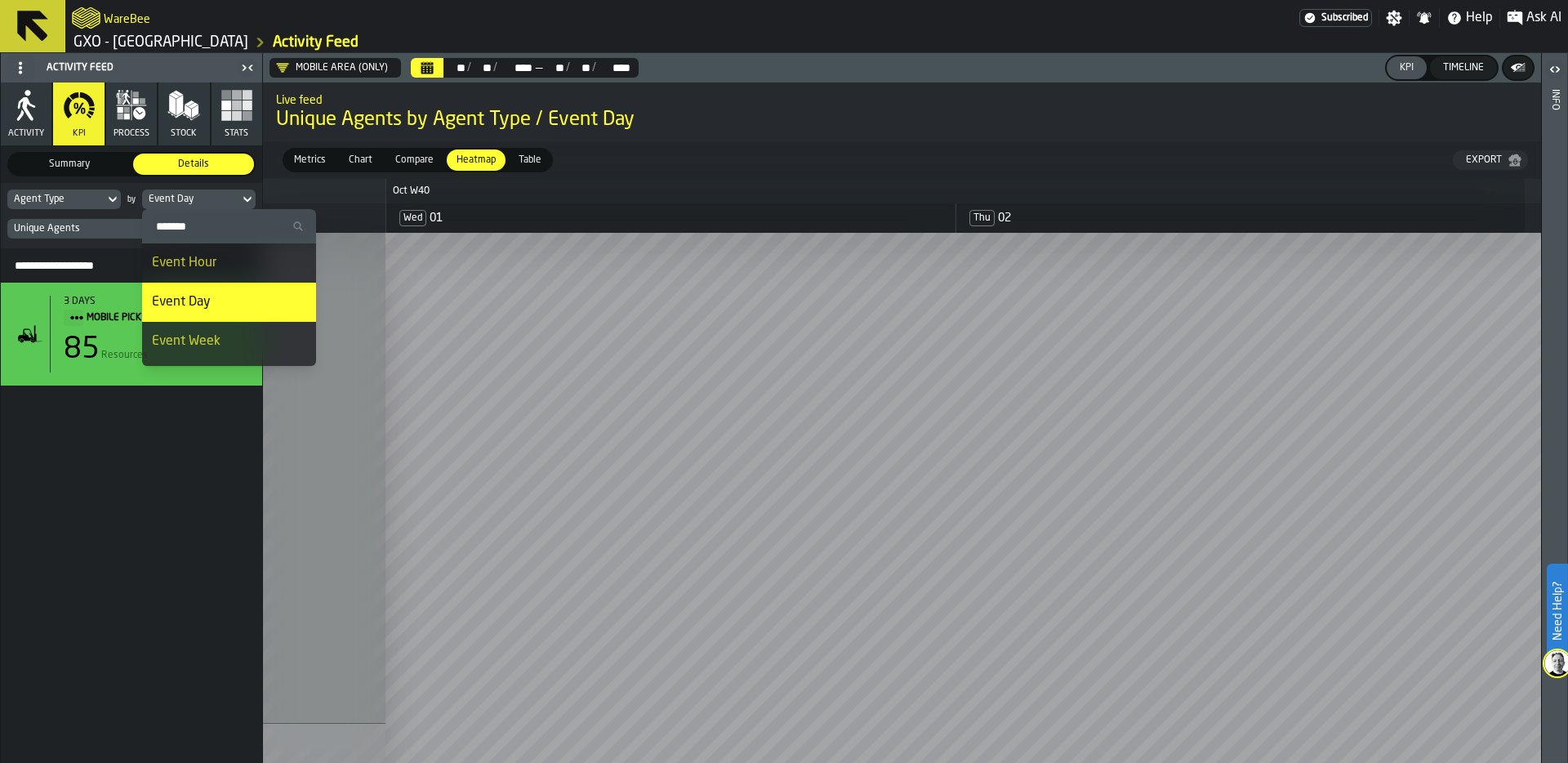
click at [220, 257] on div "Event Hour" at bounding box center [229, 263] width 155 height 20
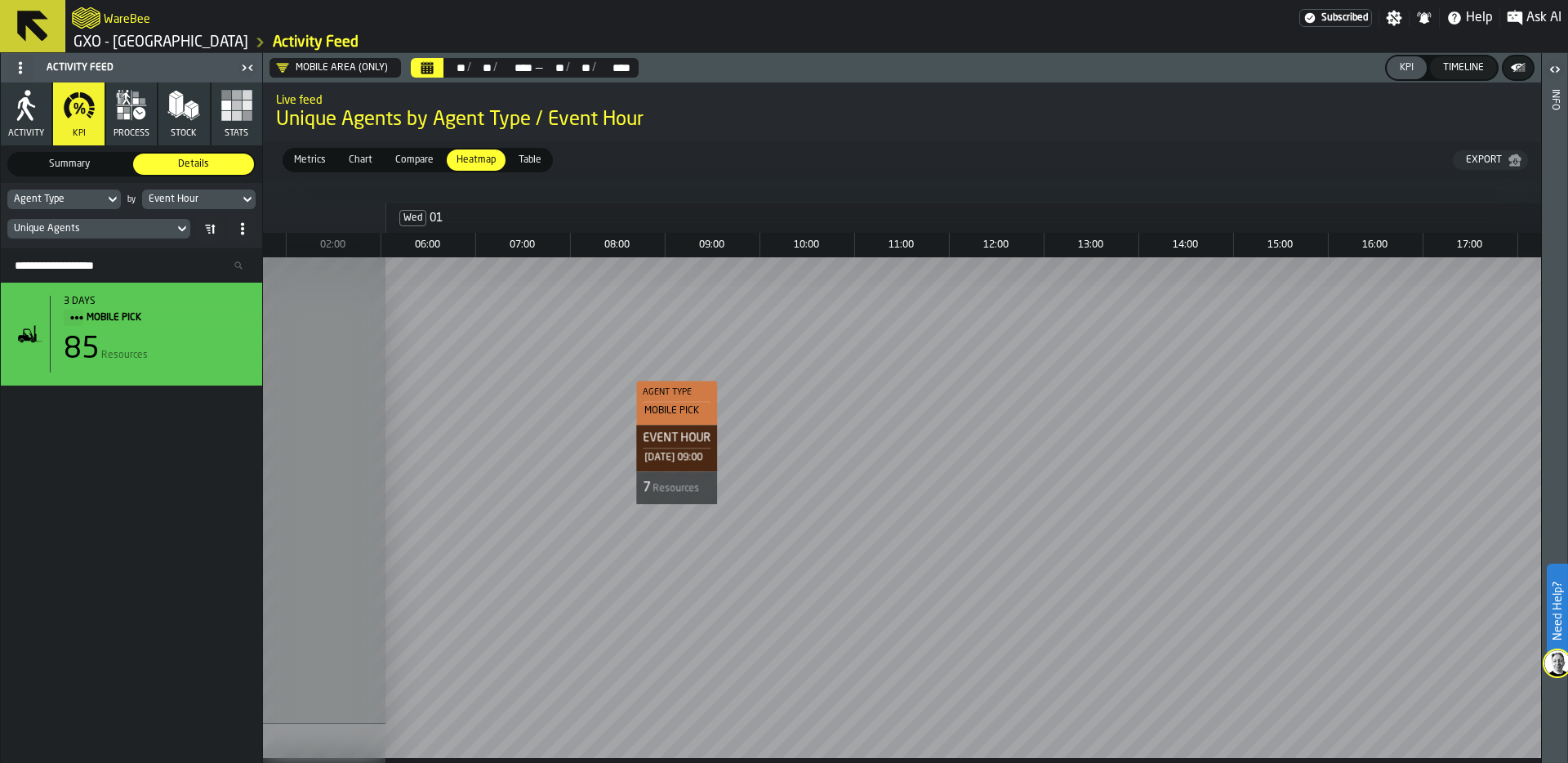
scroll to position [0, 608]
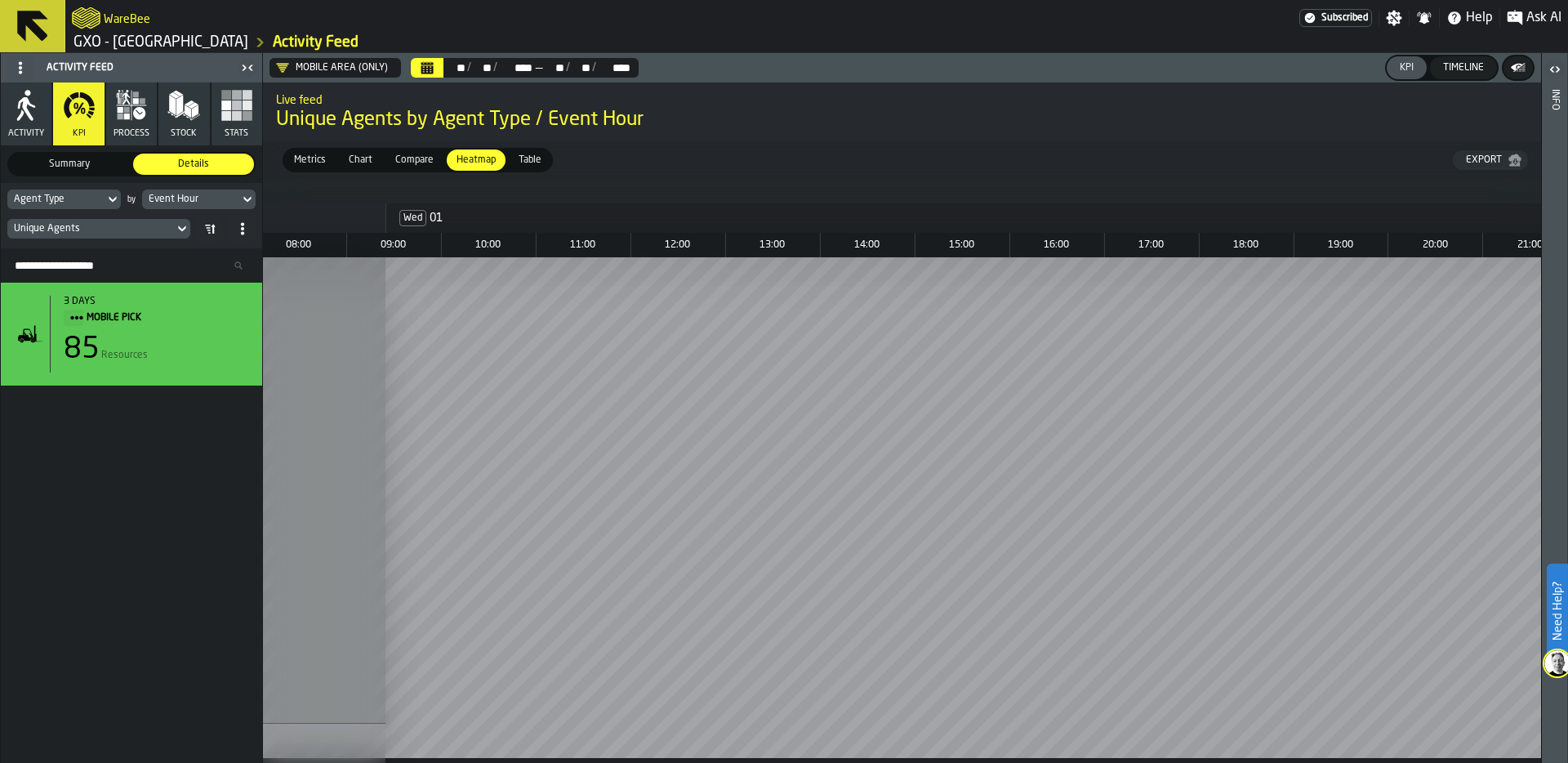
click at [362, 161] on span "Chart" at bounding box center [360, 160] width 37 height 14
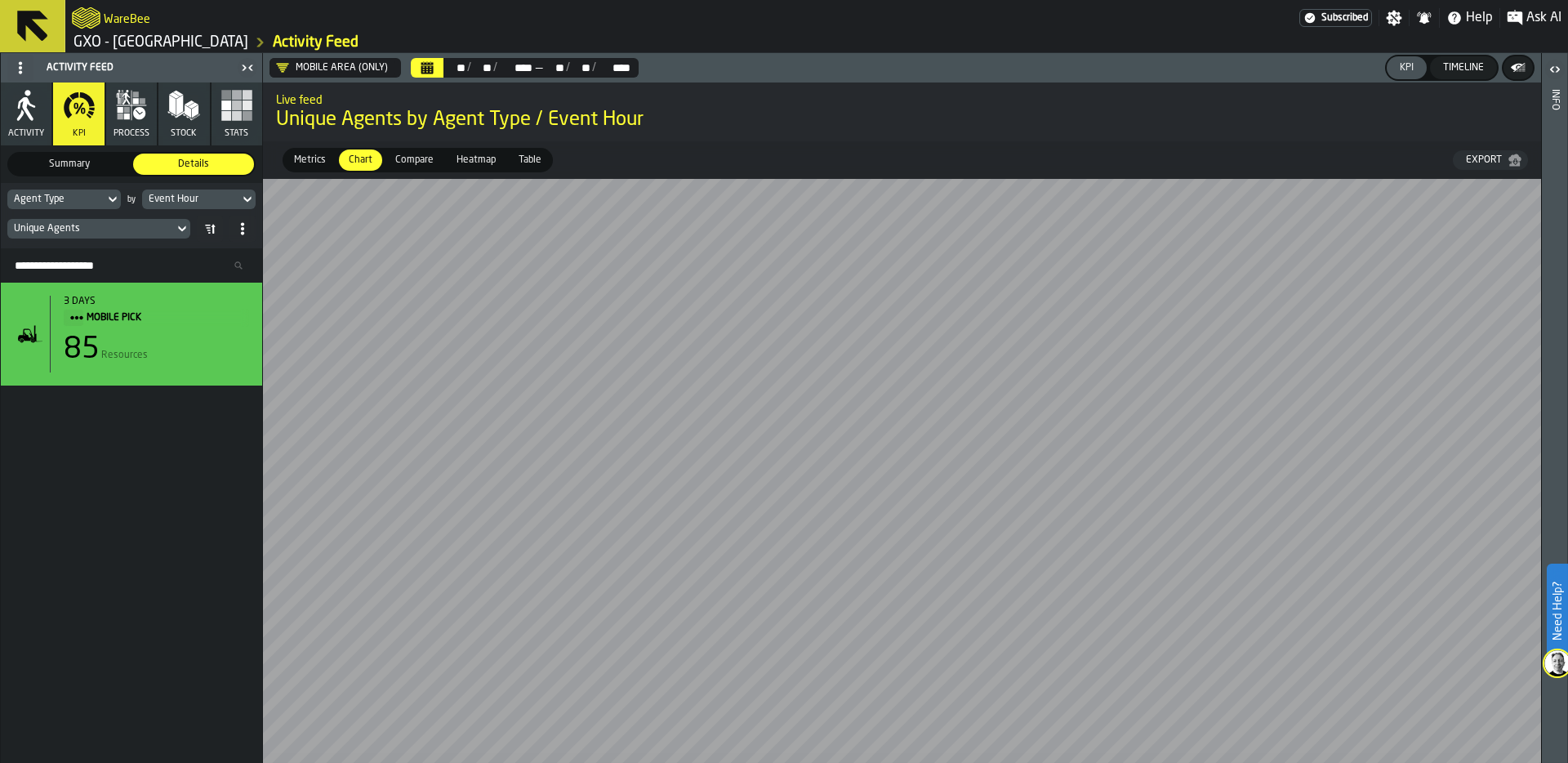
click at [423, 157] on span "Compare" at bounding box center [415, 160] width 52 height 14
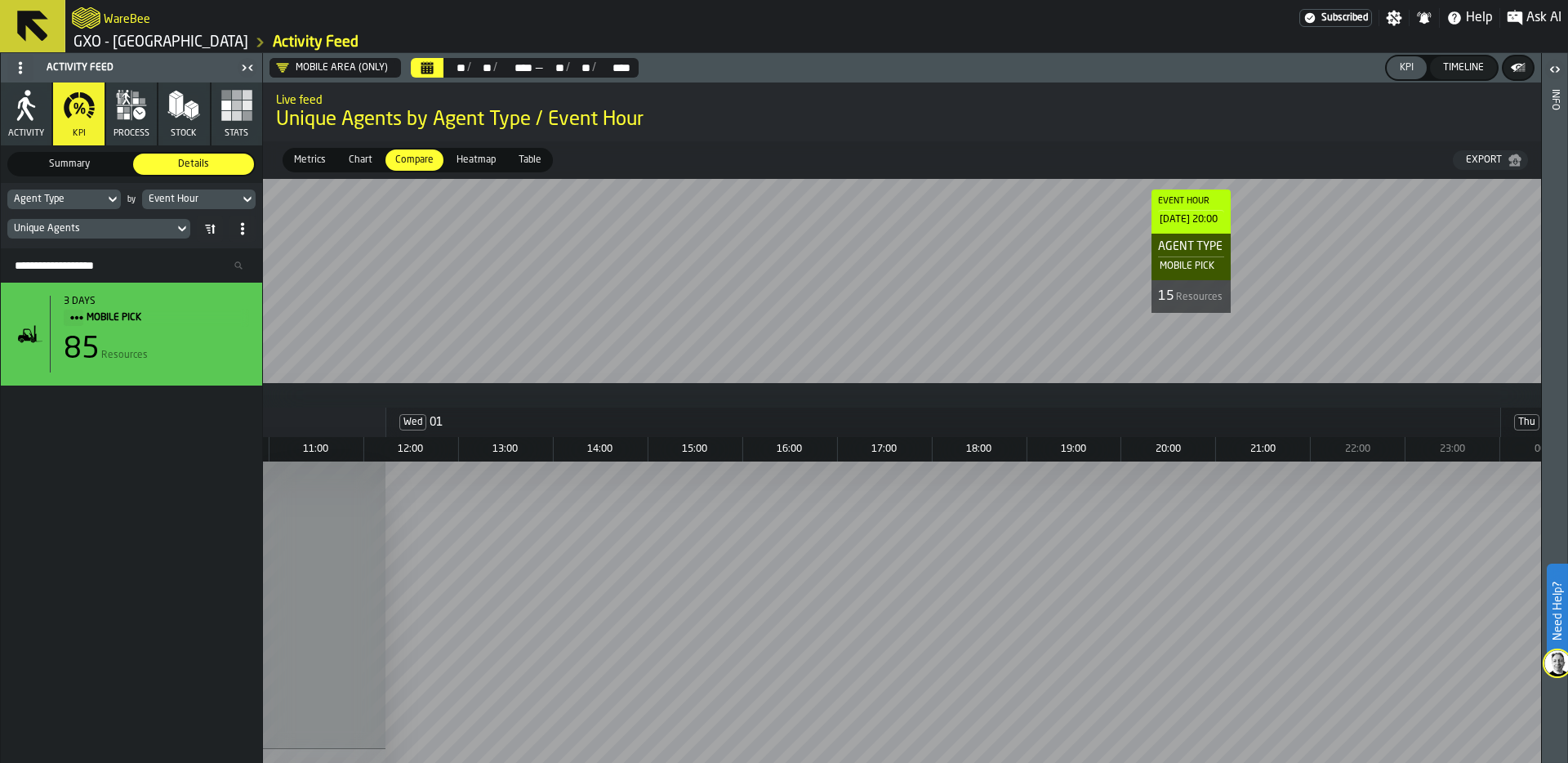
scroll to position [0, 784]
click at [356, 159] on span "Chart" at bounding box center [360, 160] width 37 height 14
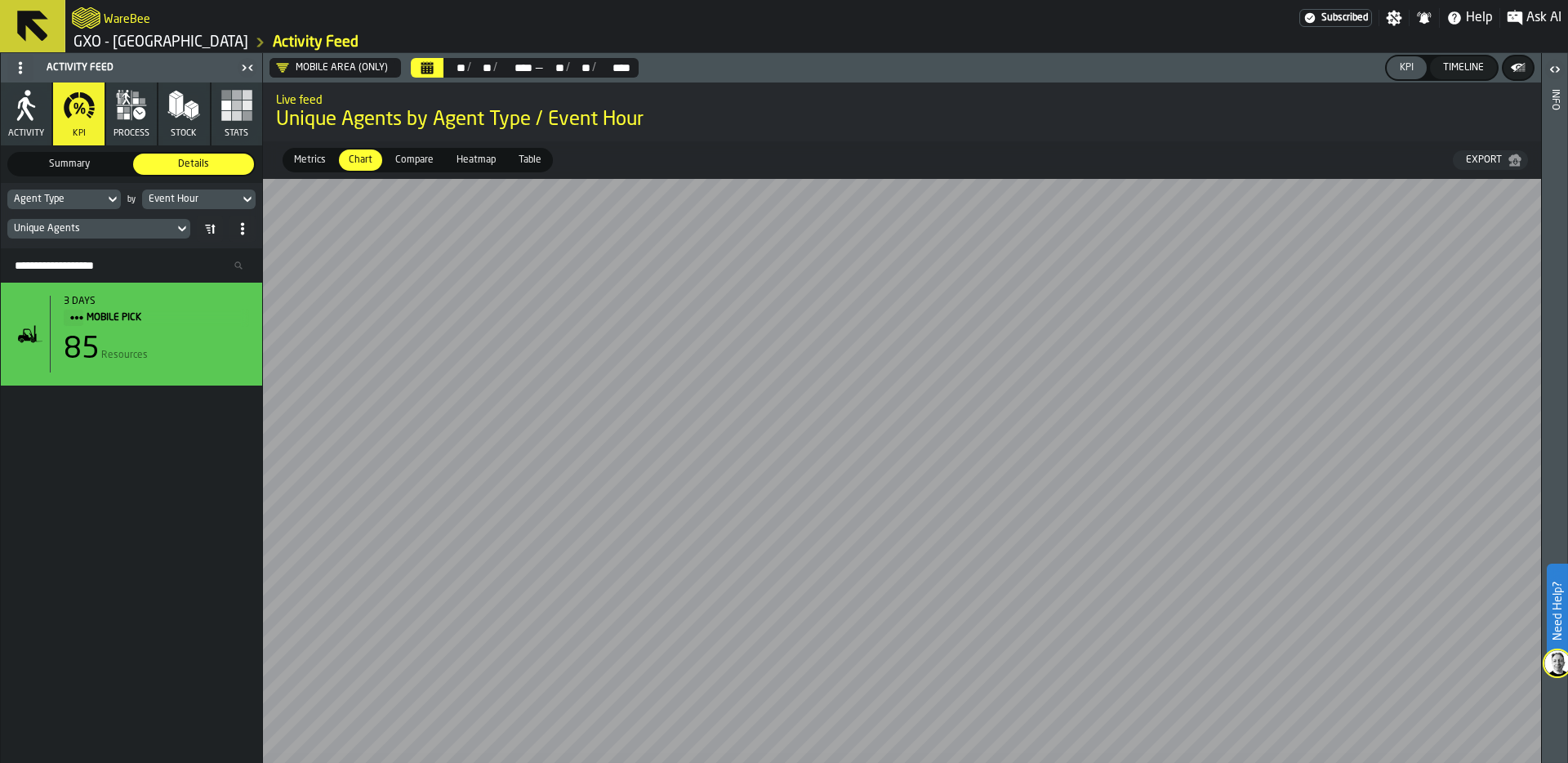
click at [414, 156] on span "Compare" at bounding box center [415, 160] width 52 height 14
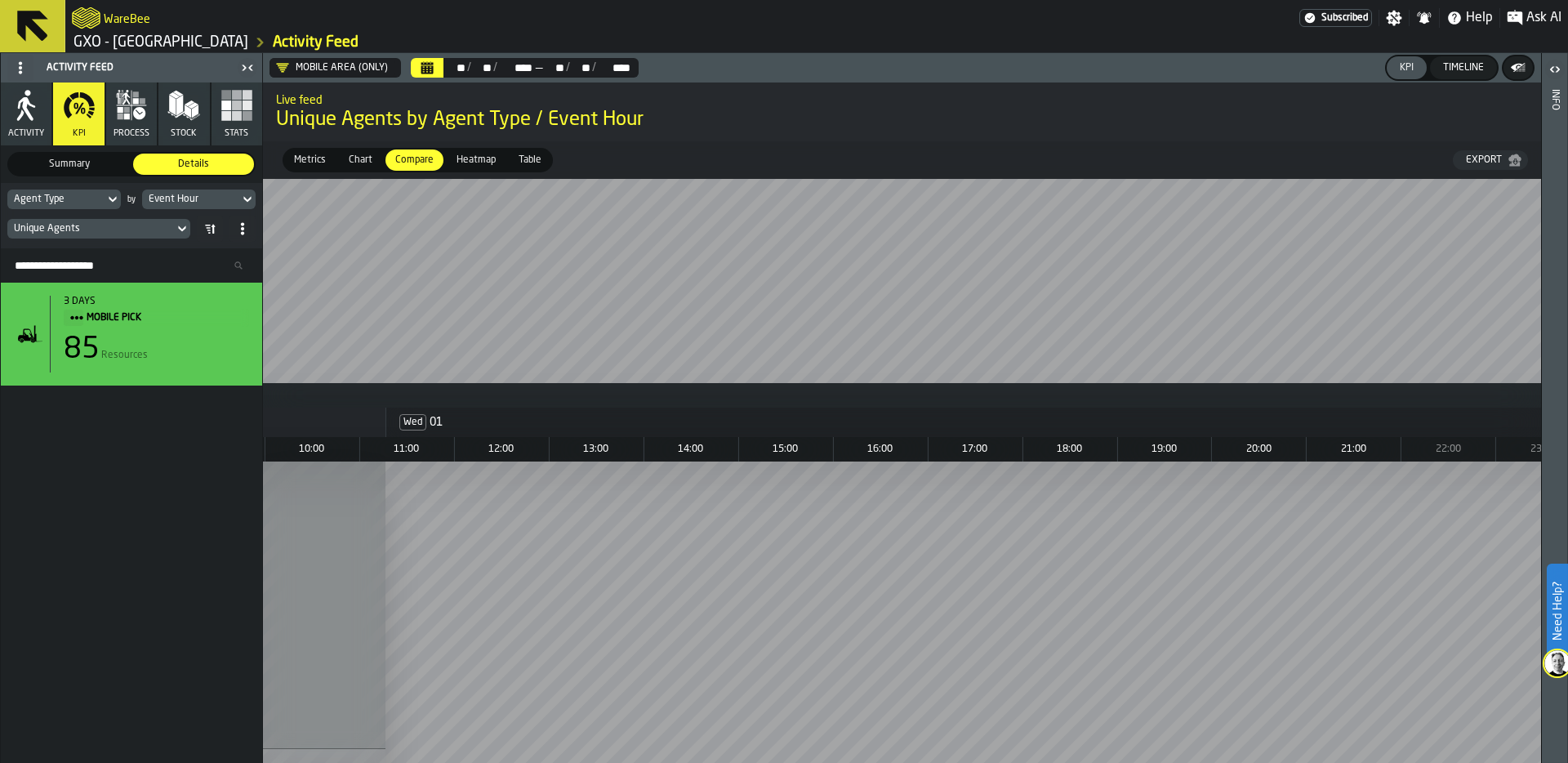
click at [130, 227] on div "Unique Agents" at bounding box center [91, 228] width 154 height 12
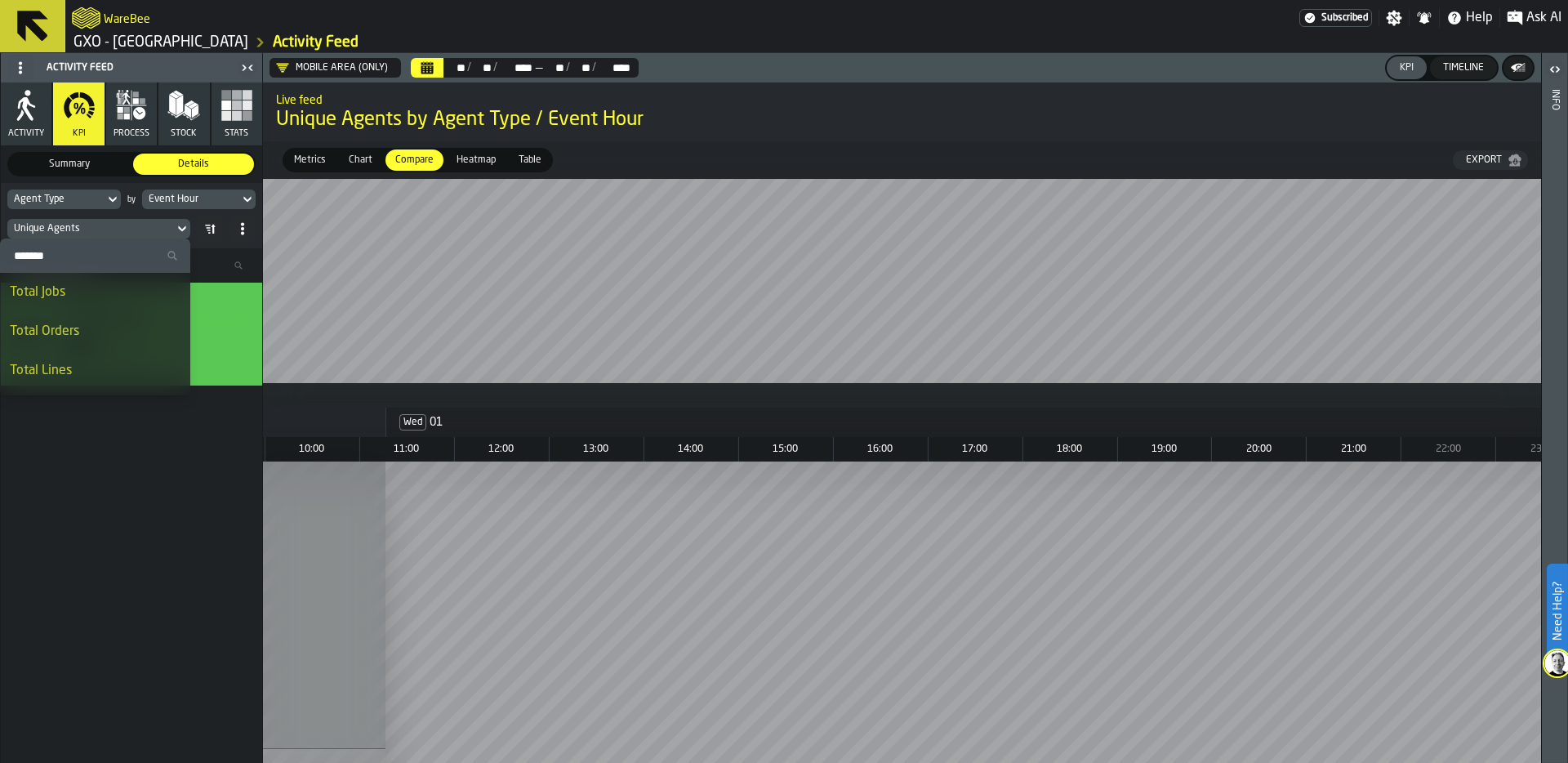
click at [88, 256] on input "Search" at bounding box center [95, 256] width 177 height 21
type input "*****"
click at [90, 328] on div "Lines per Job" at bounding box center [107, 332] width 146 height 20
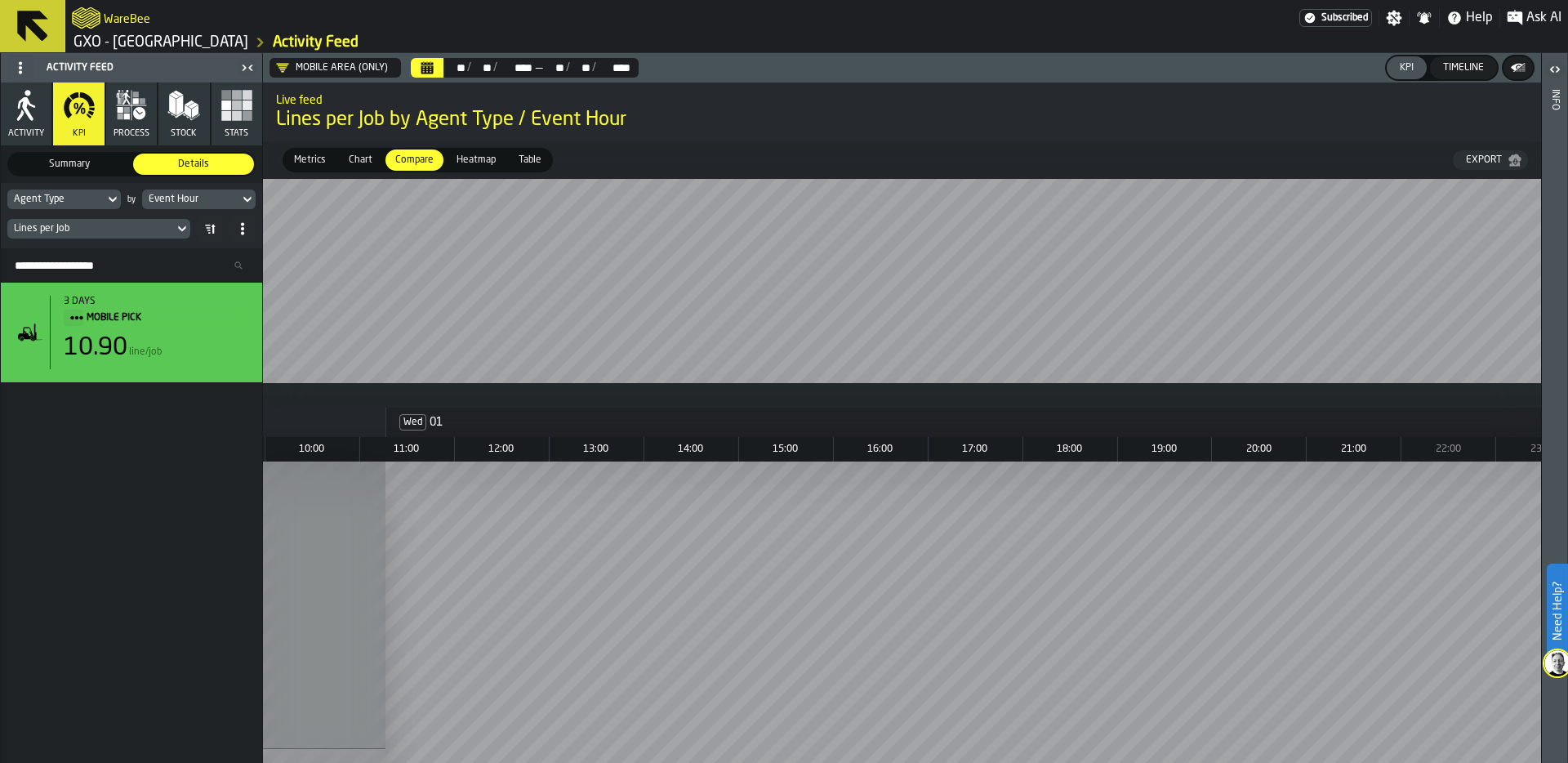
click at [119, 226] on div "Lines per Job" at bounding box center [91, 228] width 154 height 12
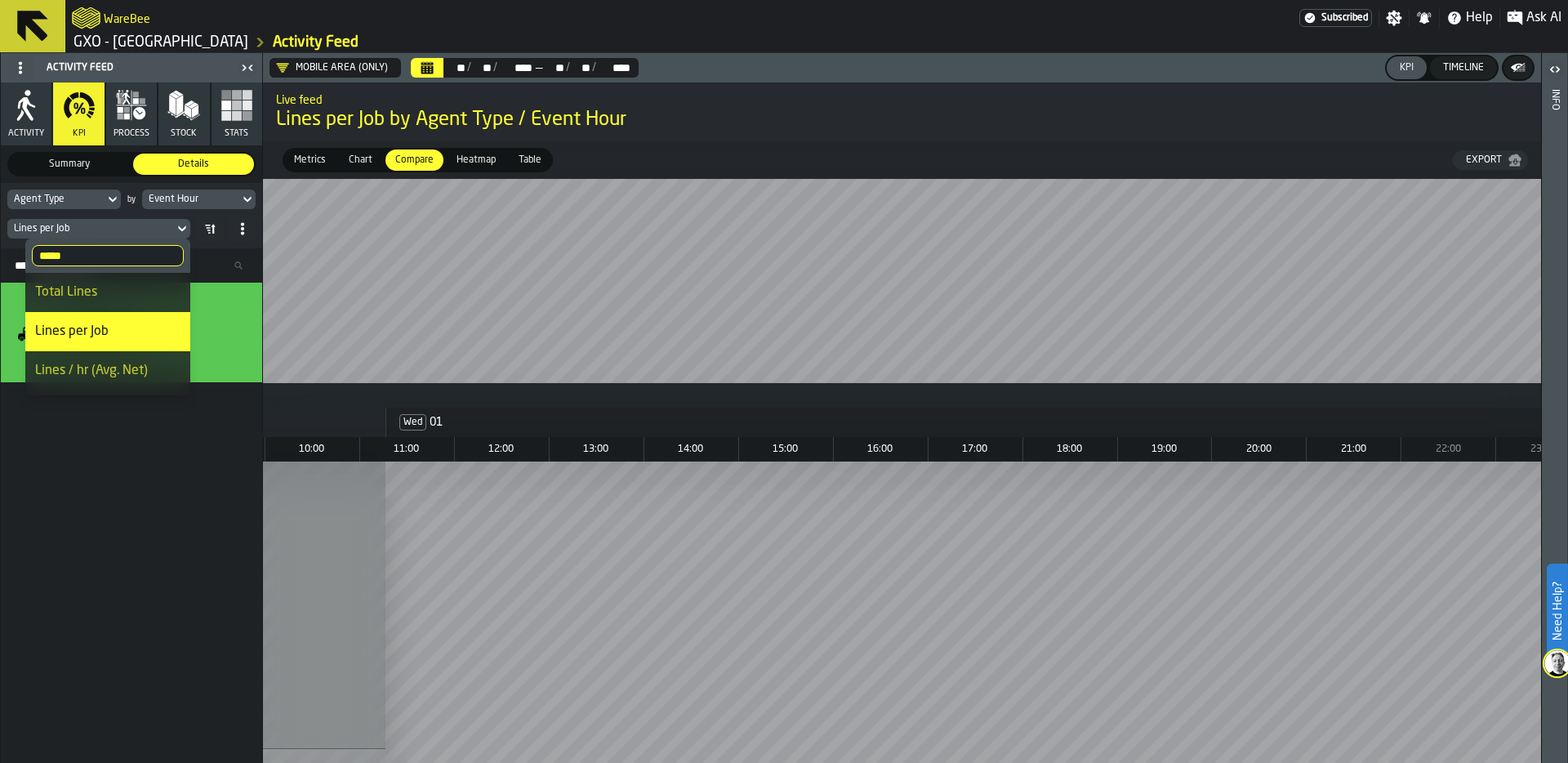
drag, startPoint x: 90, startPoint y: 255, endPoint x: -31, endPoint y: 255, distance: 121.0
click at [0, 255] on html "Need Help? WareBee Subscribed Settings Notifications Help Ask AI GXO - Wellingb…" at bounding box center [784, 381] width 1568 height 763
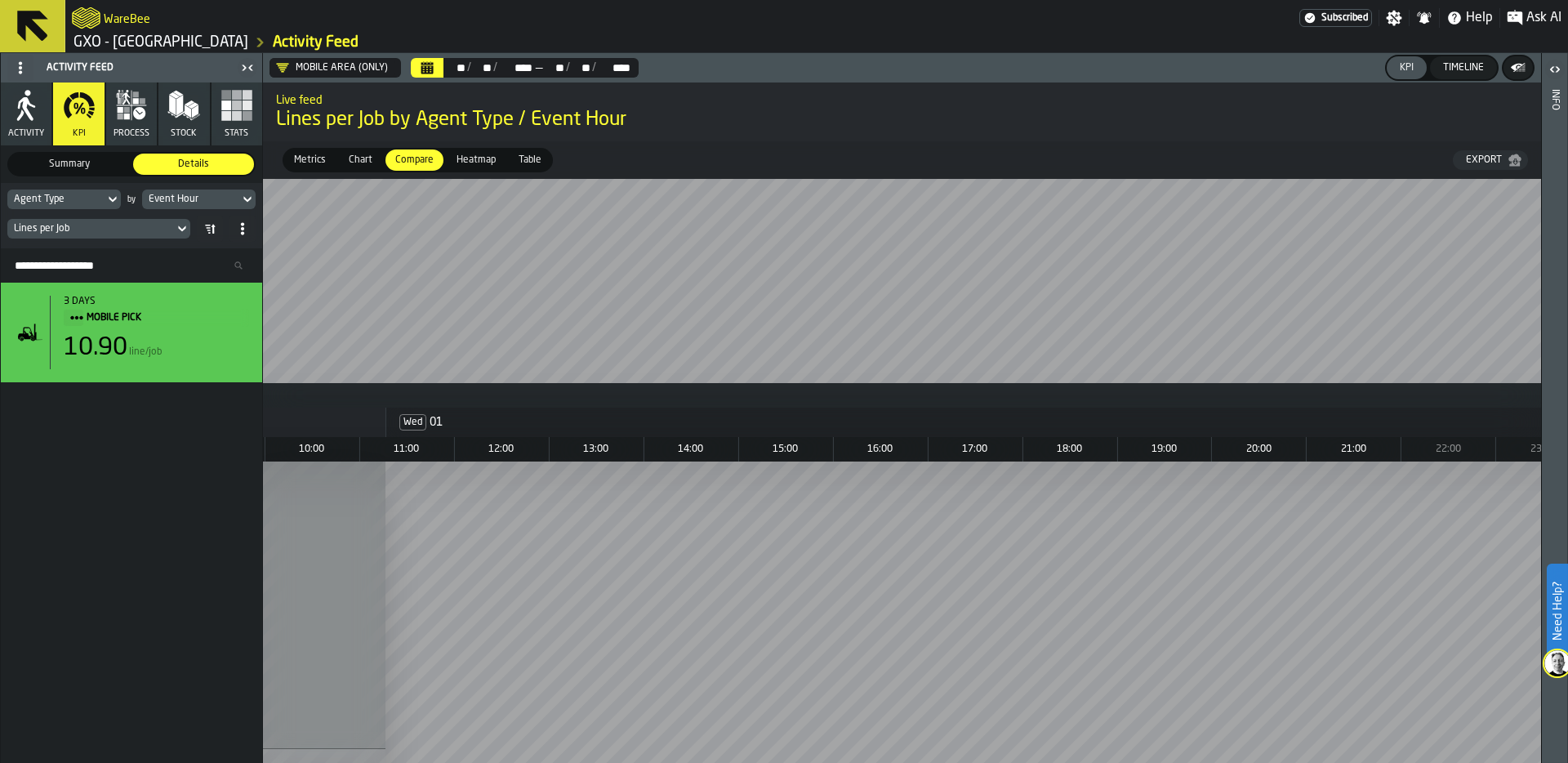
click at [84, 240] on div "Lines per Job" at bounding box center [131, 228] width 249 height 26
click at [83, 237] on div "Lines per Job" at bounding box center [90, 229] width 166 height 18
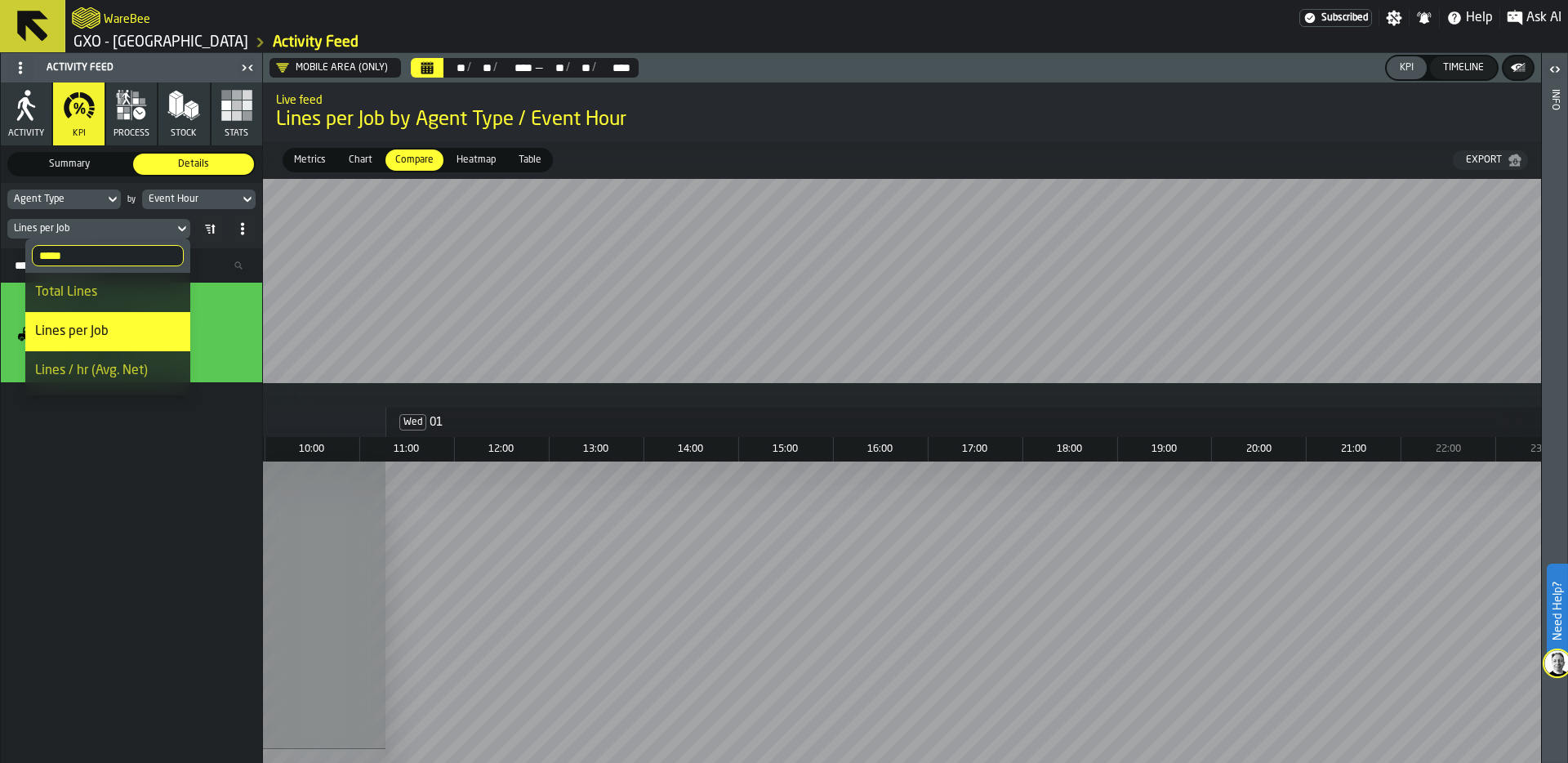
drag, startPoint x: 79, startPoint y: 259, endPoint x: 4, endPoint y: 256, distance: 75.1
click at [4, 256] on body "Need Help? WareBee Subscribed Settings Notifications Help Ask AI GXO - Wellingb…" at bounding box center [784, 381] width 1568 height 763
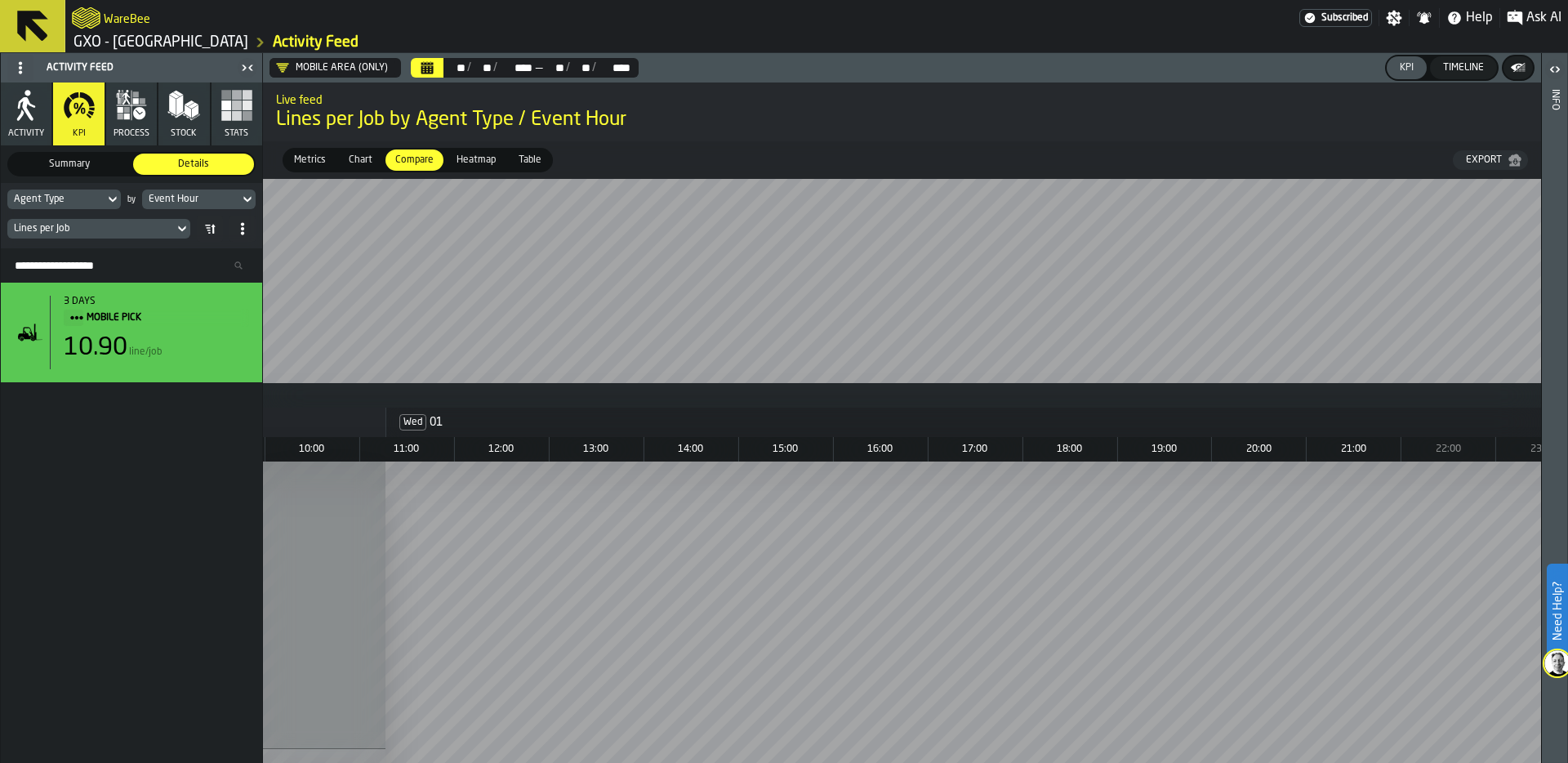
click at [71, 228] on div "Lines per Job" at bounding box center [91, 228] width 154 height 12
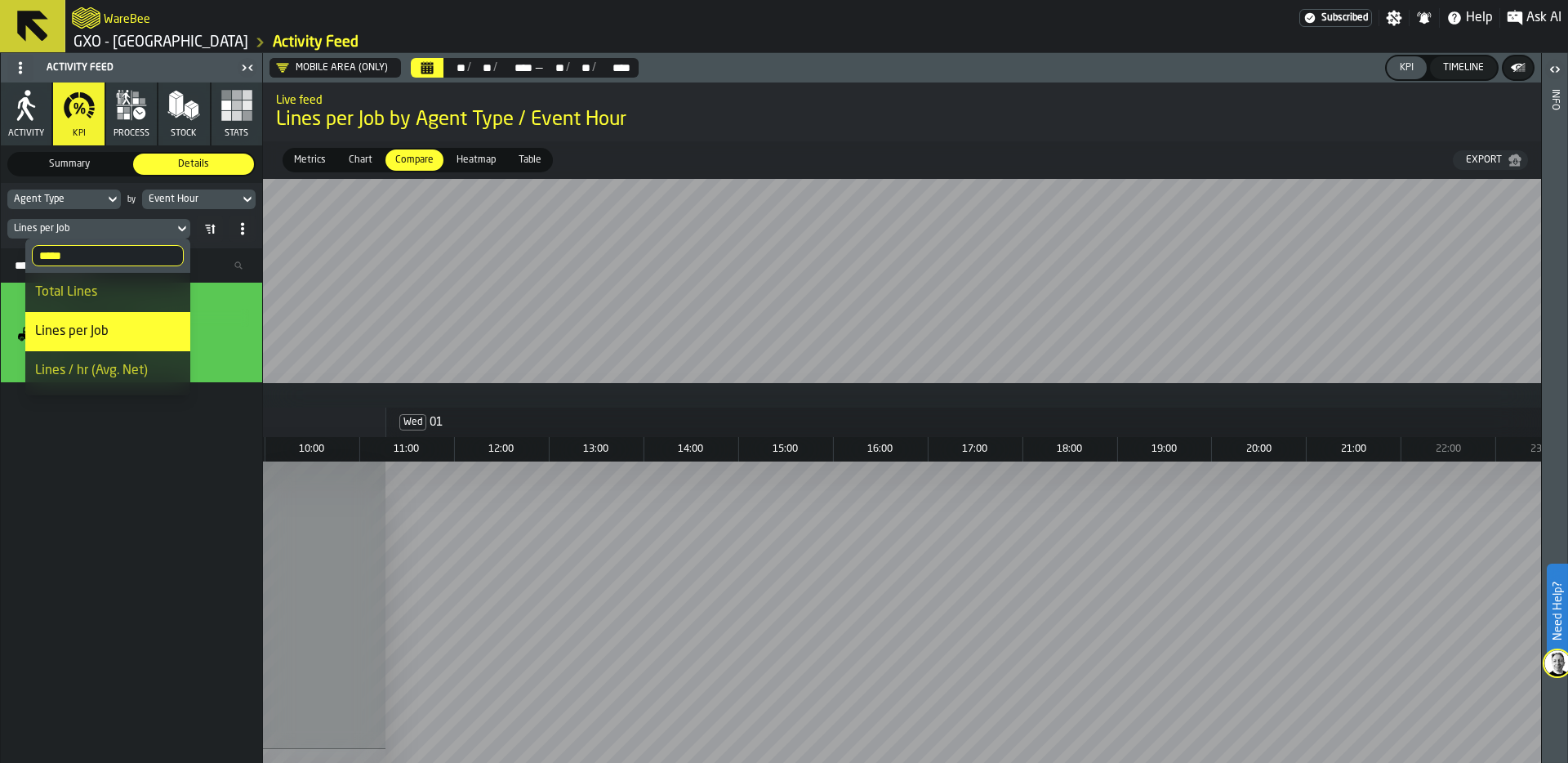
drag, startPoint x: 63, startPoint y: 250, endPoint x: 15, endPoint y: 250, distance: 48.0
click at [15, 250] on body "Need Help? WareBee Subscribed Settings Notifications Help Ask AI GXO - Wellingb…" at bounding box center [784, 381] width 1568 height 763
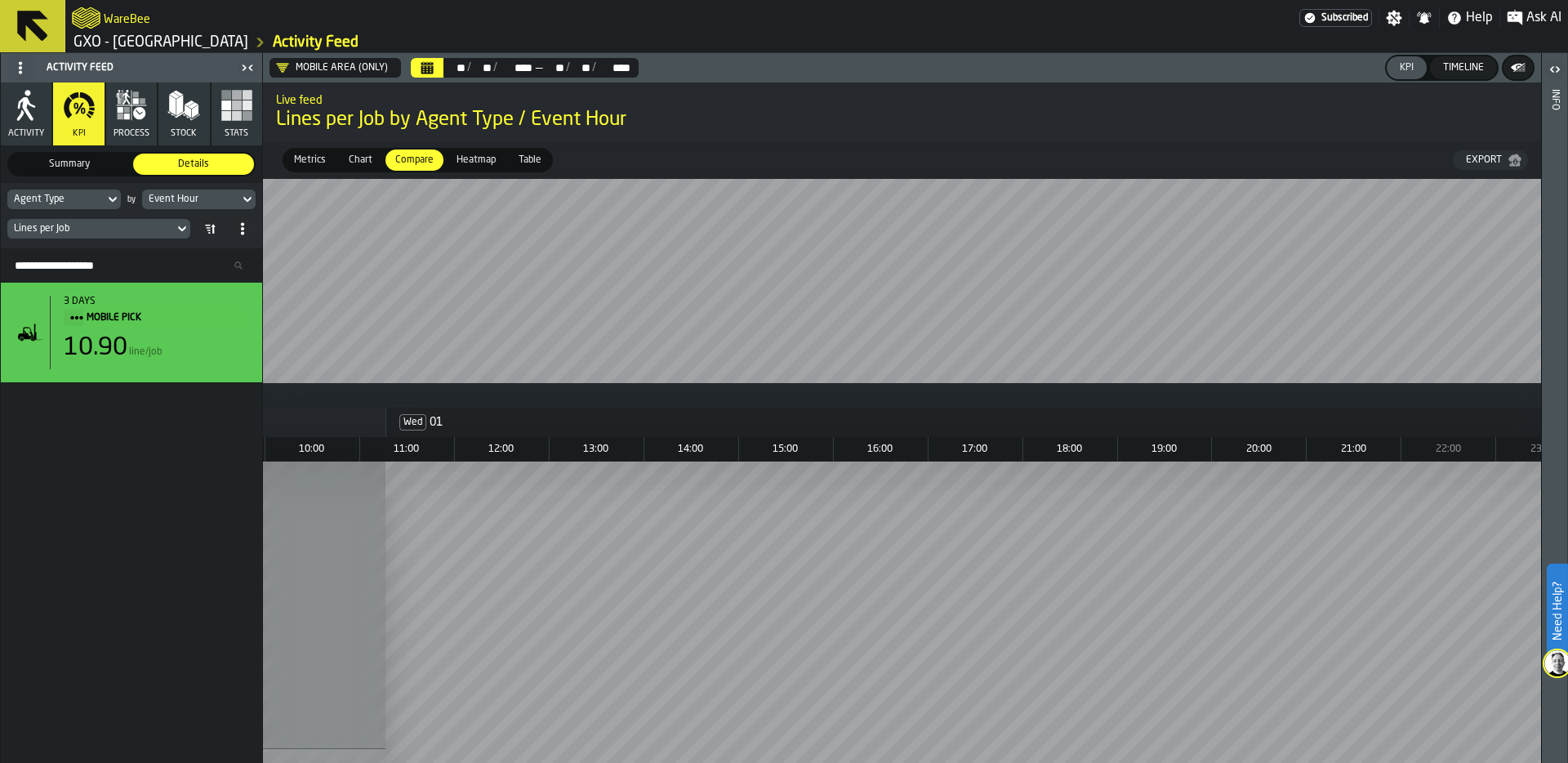
click at [56, 228] on div "Lines per Job" at bounding box center [91, 228] width 154 height 12
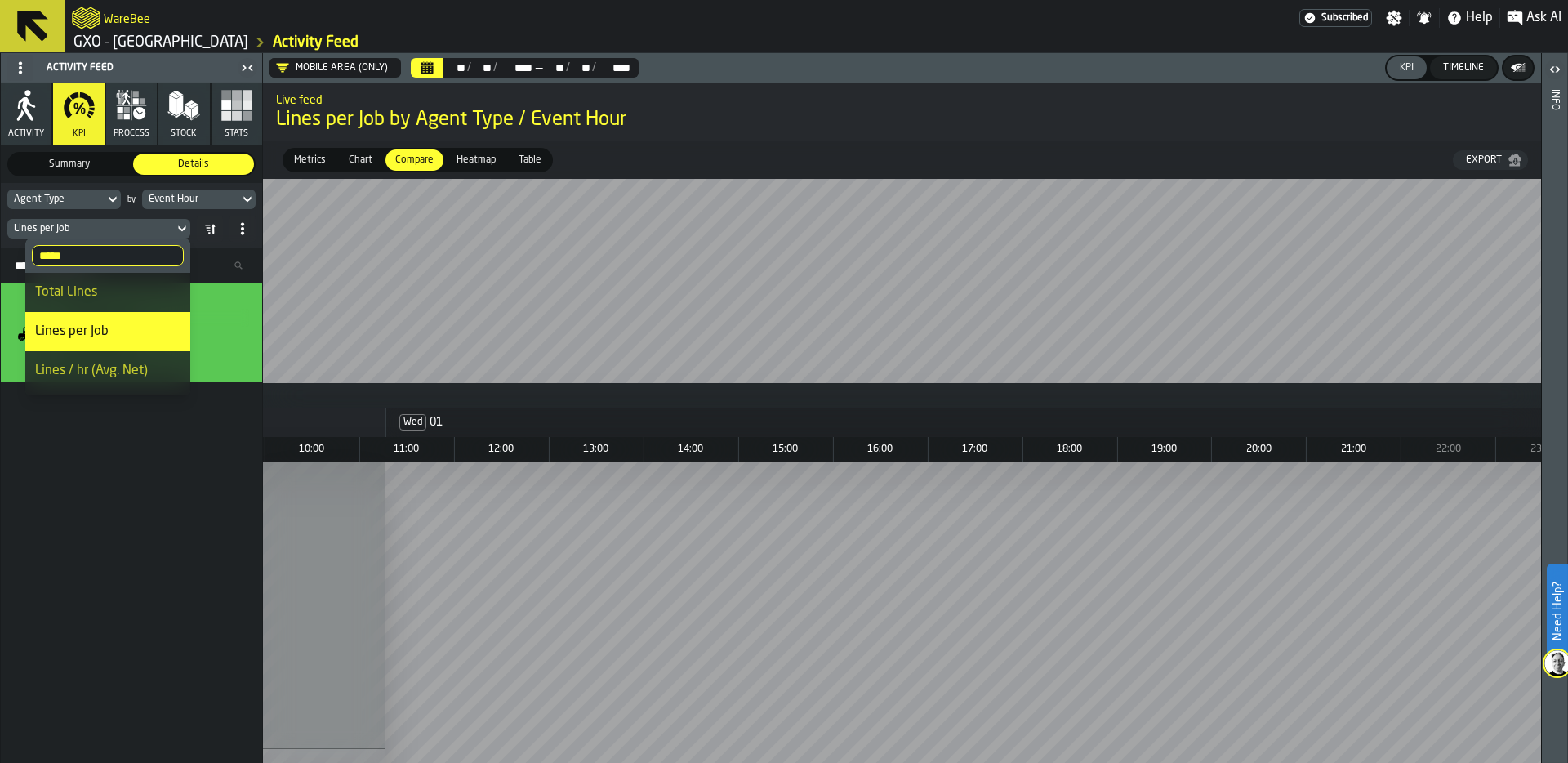
click at [53, 259] on input "*****" at bounding box center [108, 256] width 152 height 21
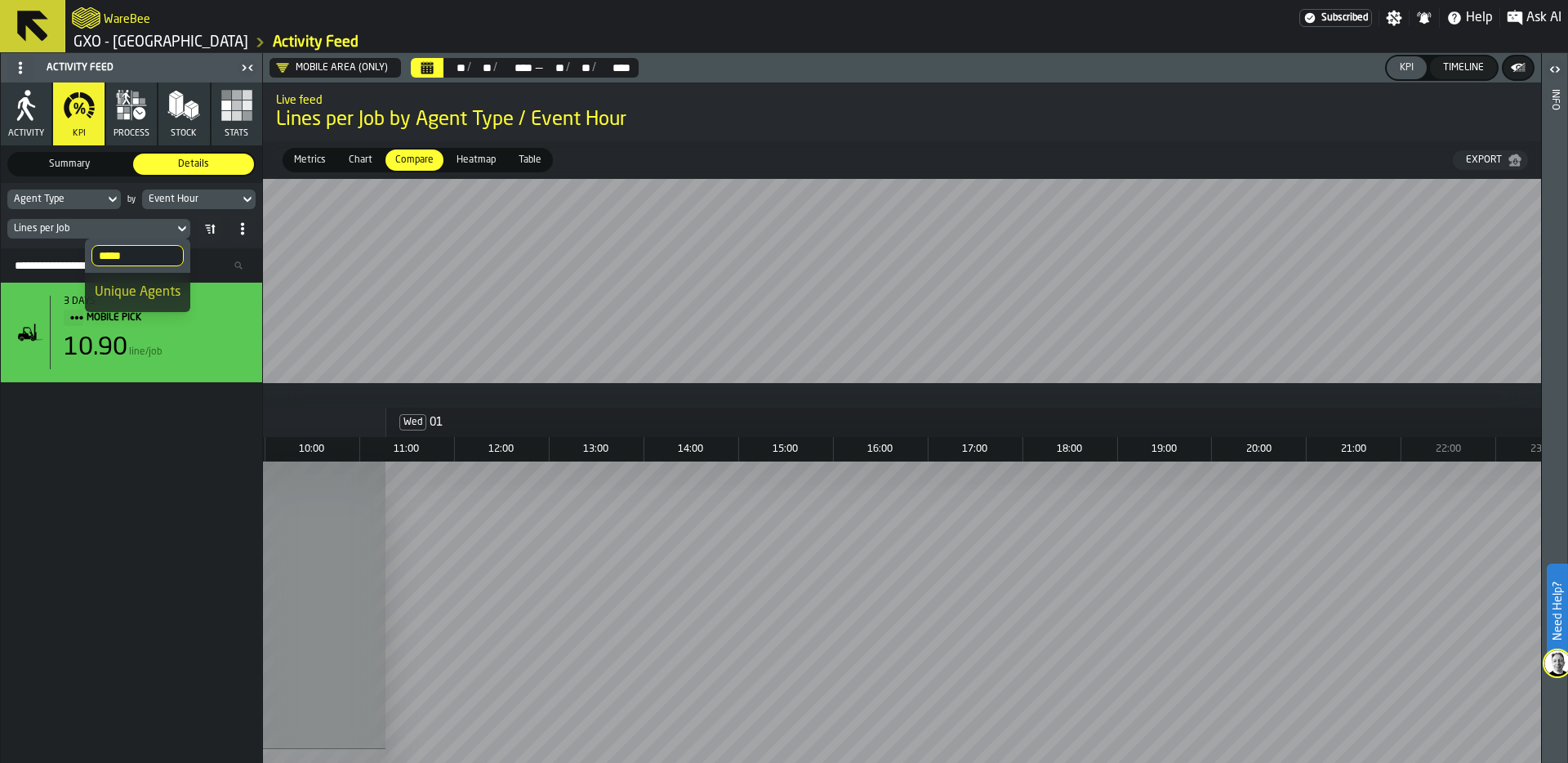
type input "*****"
click at [135, 290] on div "Unique Agents" at bounding box center [138, 292] width 86 height 20
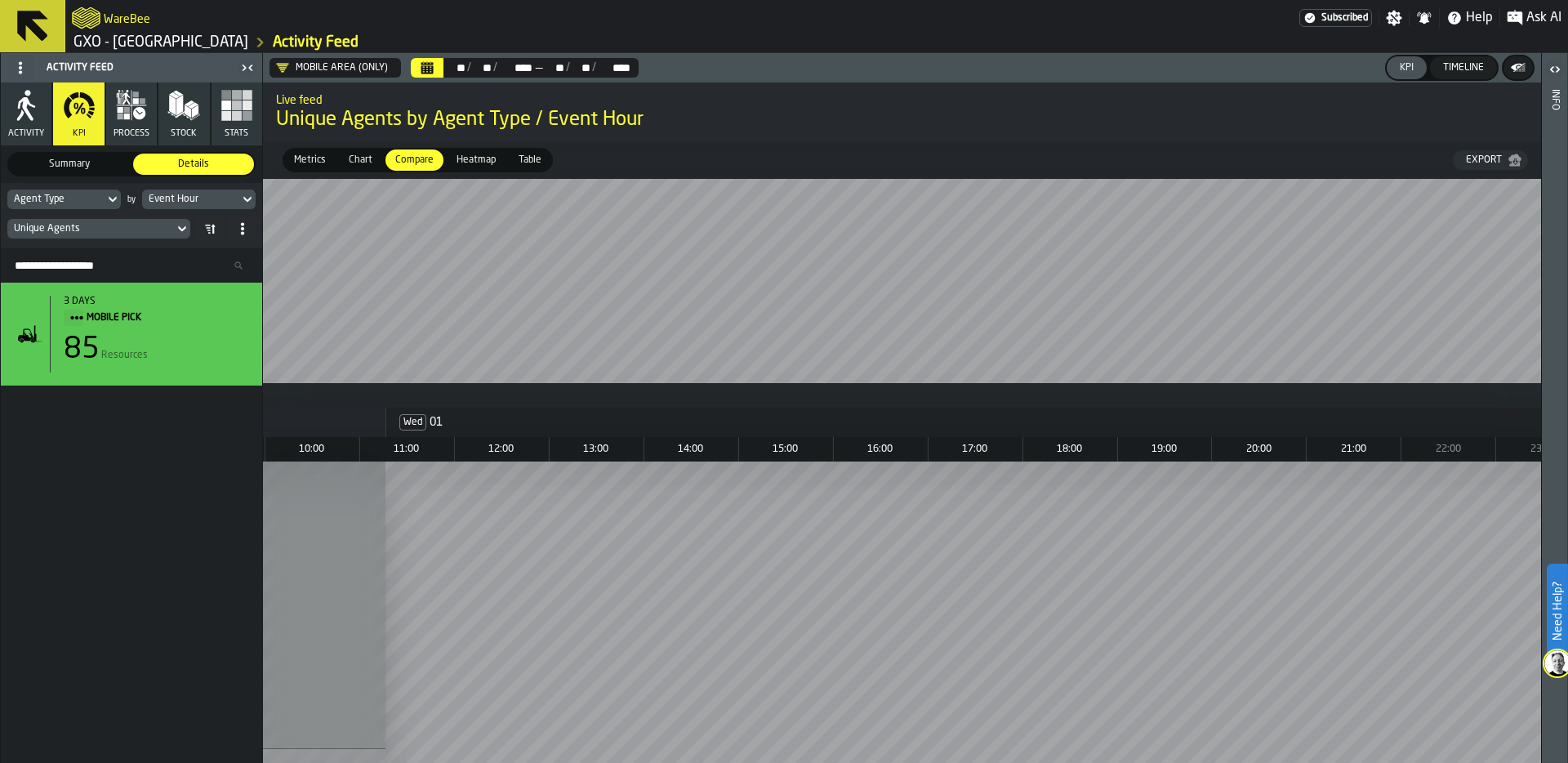
click at [122, 228] on div "Unique Agents" at bounding box center [91, 228] width 154 height 12
drag, startPoint x: 131, startPoint y: 259, endPoint x: 87, endPoint y: 257, distance: 44.0
click at [87, 257] on label "***** agent" at bounding box center [138, 256] width 105 height 34
click at [91, 257] on input "*****" at bounding box center [137, 256] width 92 height 21
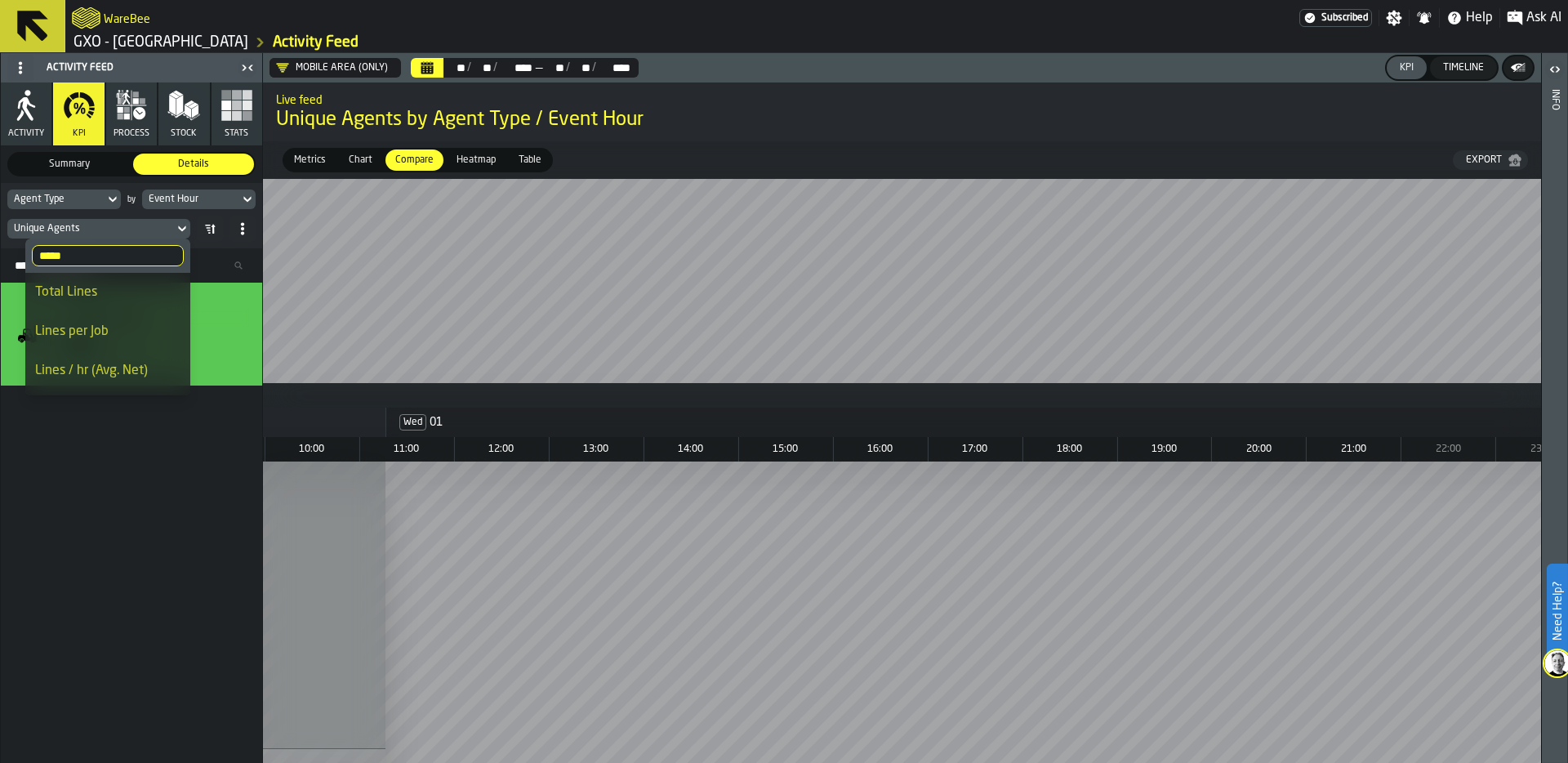
type input "*****"
click at [119, 328] on div "Lines per Job" at bounding box center [107, 332] width 146 height 20
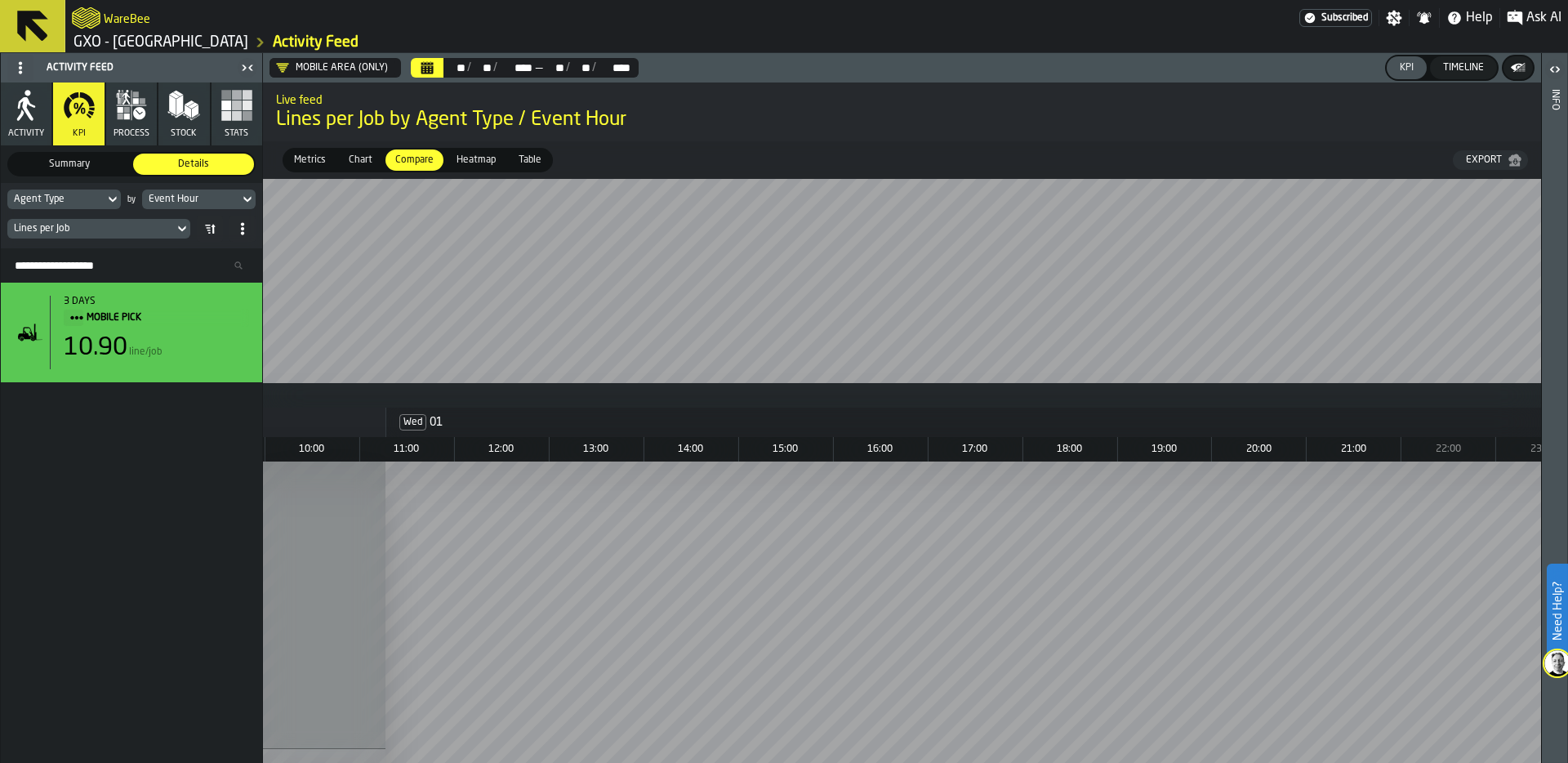
click at [111, 228] on div "Lines per Job" at bounding box center [91, 228] width 154 height 12
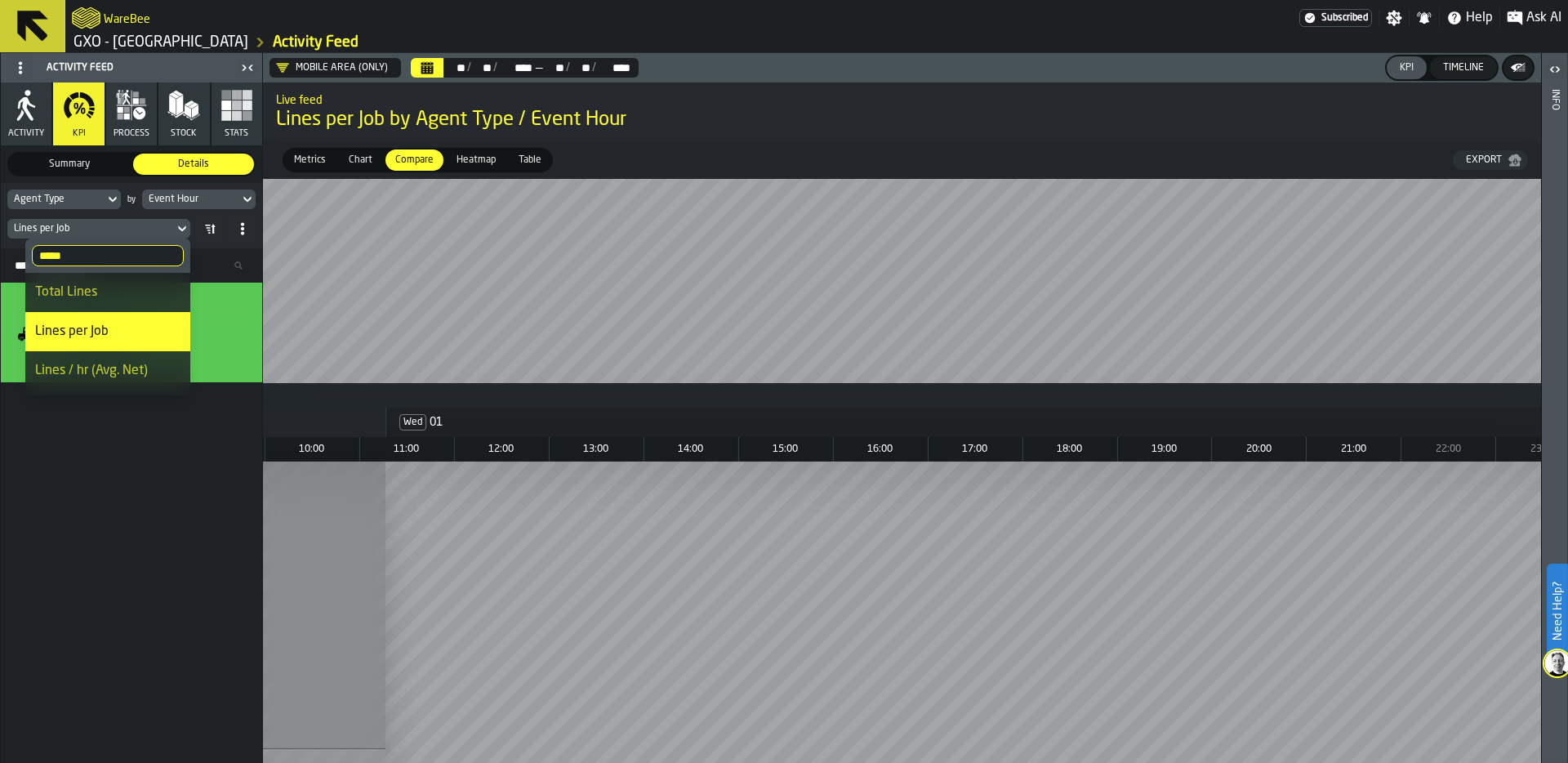
click at [308, 158] on span "Metrics" at bounding box center [310, 160] width 45 height 14
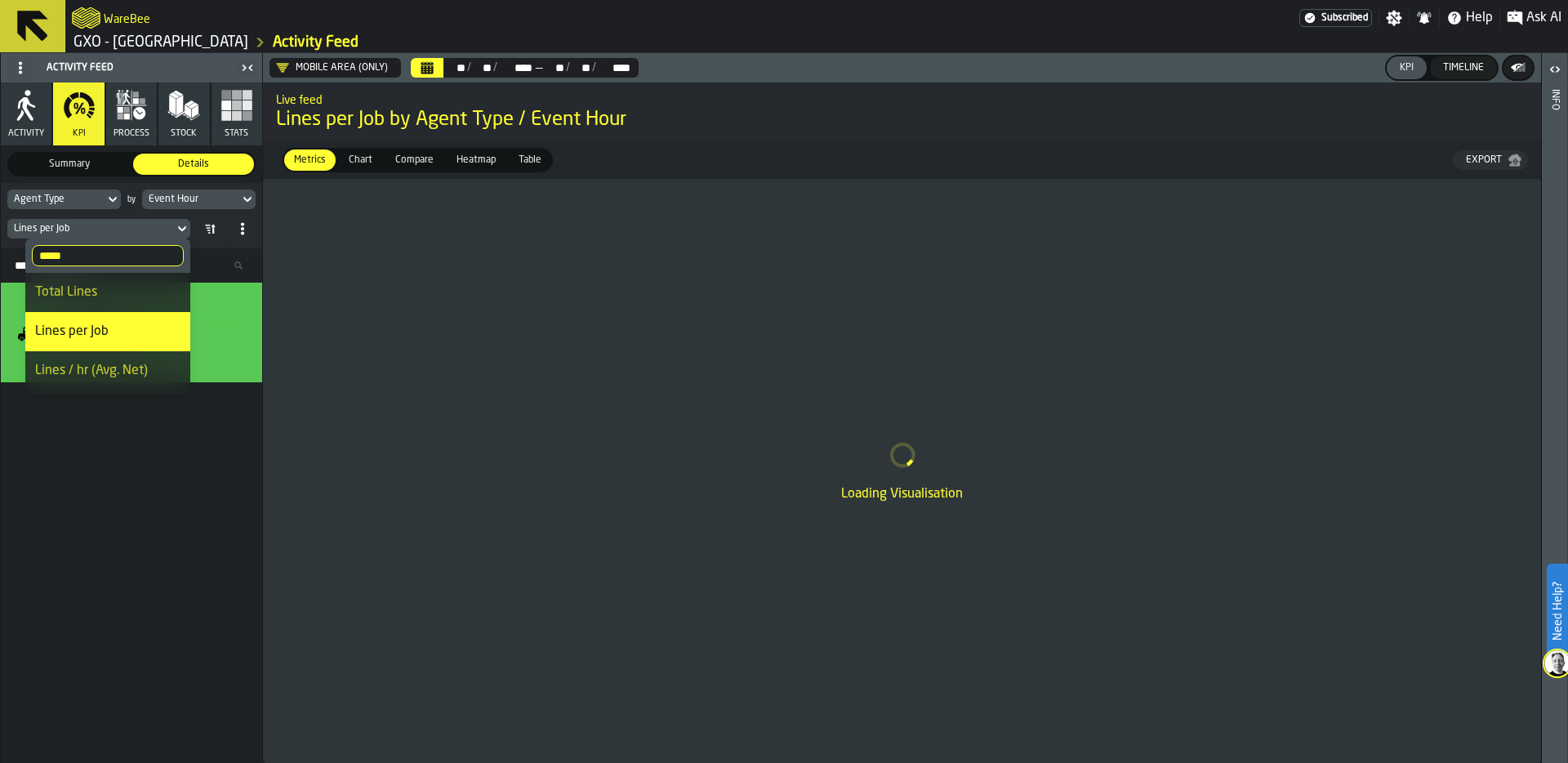
scroll to position [0, 0]
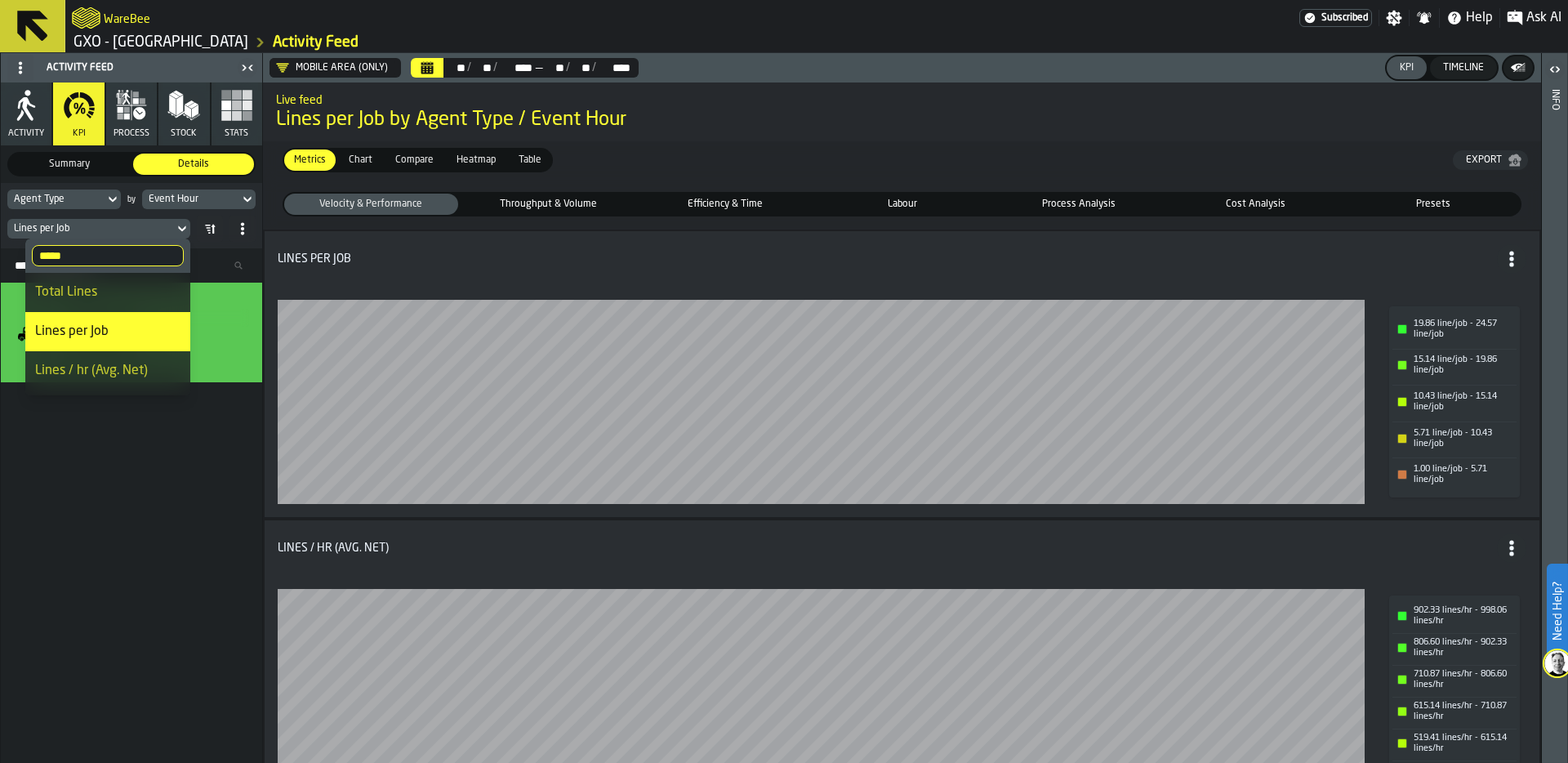
click at [165, 530] on div "3 days MOBILE PICK 10.90 line/job" at bounding box center [131, 522] width 261 height 480
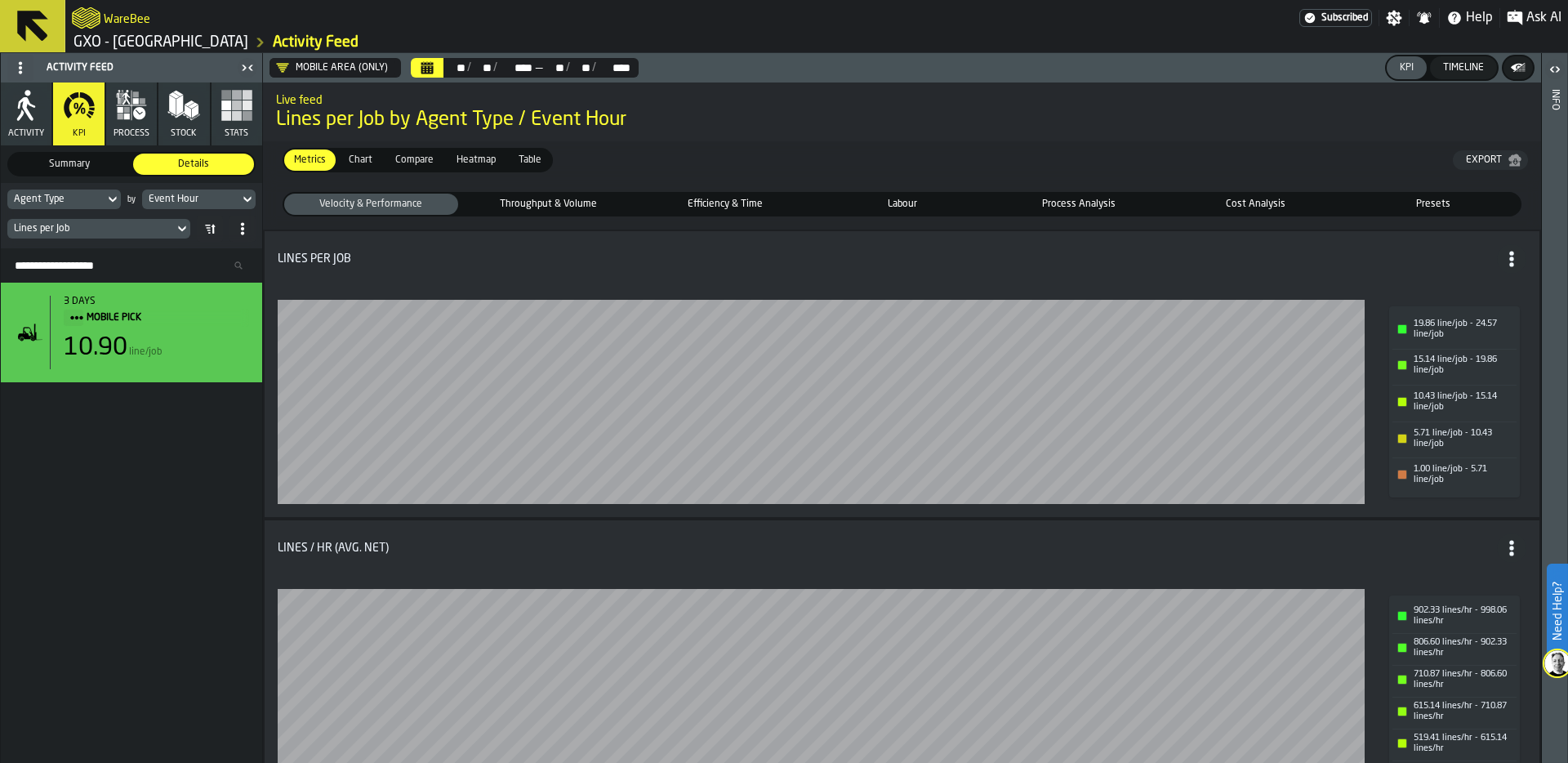
click at [1242, 207] on span "Cost Analysis" at bounding box center [1256, 204] width 167 height 14
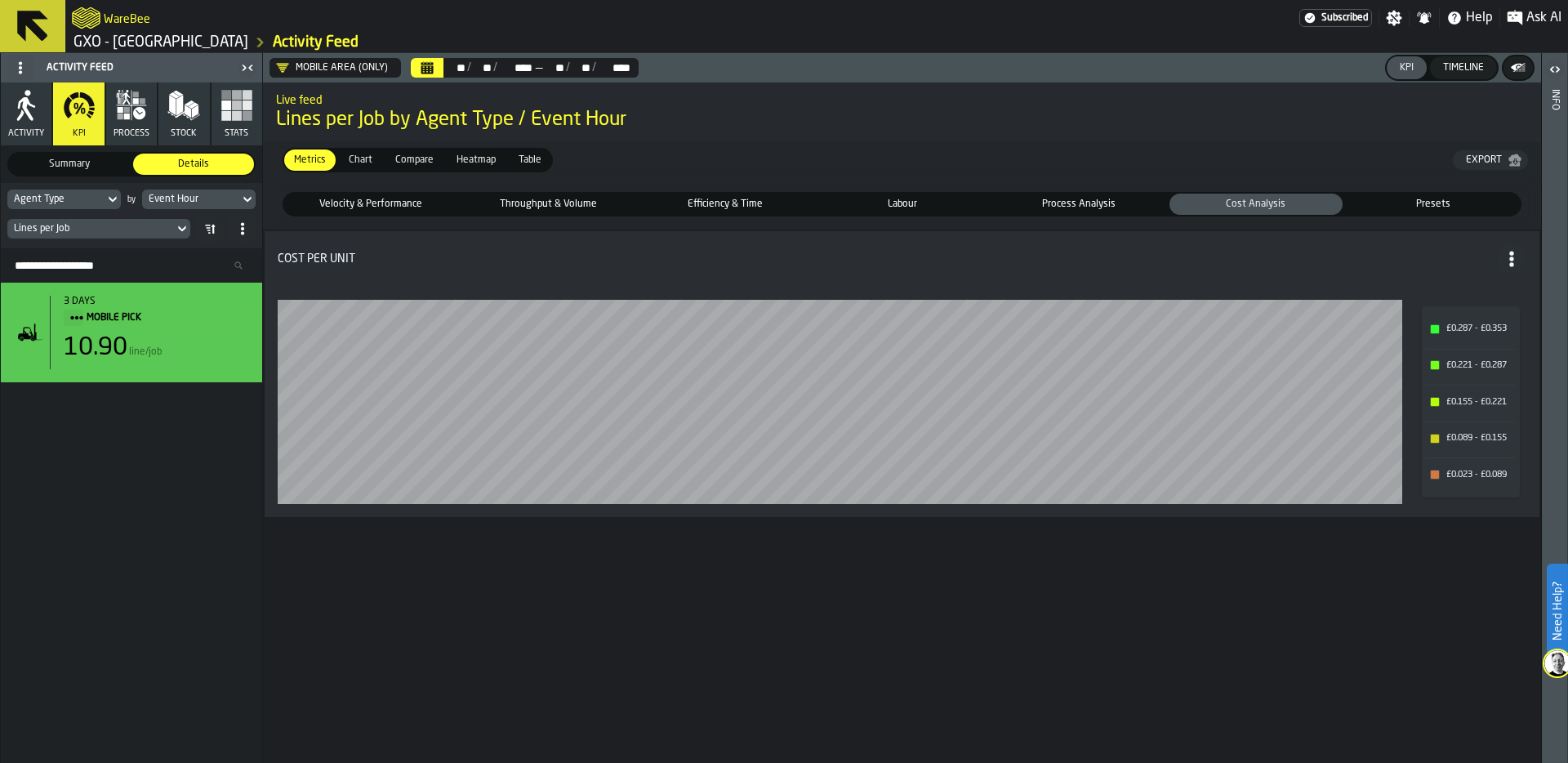
click at [890, 127] on span "Lines per Job by Agent Type / Event Hour" at bounding box center [902, 120] width 1252 height 26
click at [202, 533] on div "3 days MOBILE PICK 10.90 line/job" at bounding box center [131, 522] width 261 height 480
click at [189, 568] on div "3 days MOBILE PICK 10.90 line/job" at bounding box center [131, 522] width 261 height 480
click at [919, 116] on span "Lines per Job by Agent Type / Event Hour" at bounding box center [902, 120] width 1252 height 26
click at [816, 164] on div "Metrics Metrics Chart Chart Compare Compare Heatmap Heatmap Table Table Export" at bounding box center [902, 160] width 1278 height 38
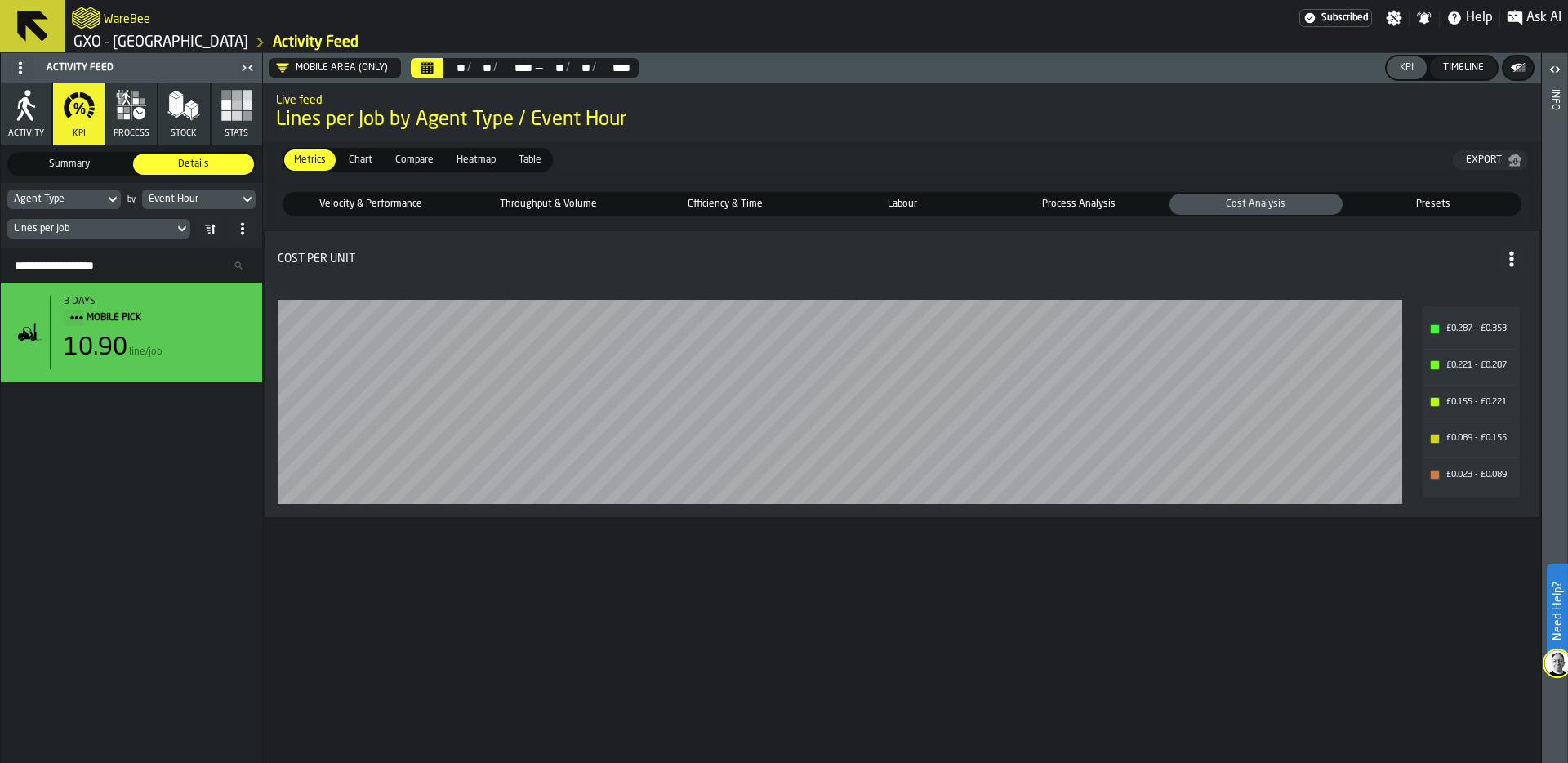
click at [92, 651] on div "3 days MOBILE PICK 10.90 line/job" at bounding box center [131, 522] width 261 height 480
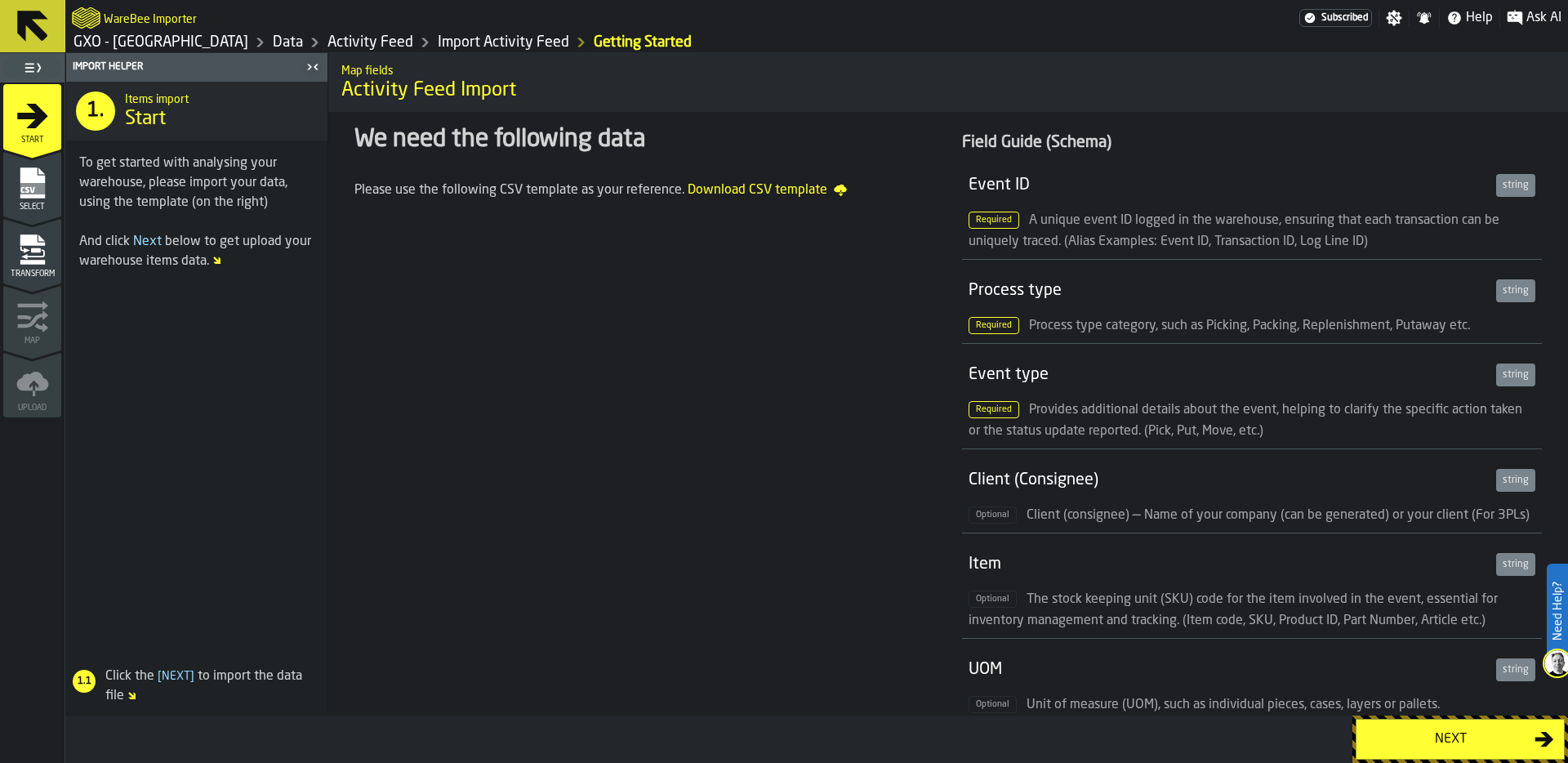
click at [1427, 737] on div "Next" at bounding box center [1450, 740] width 168 height 20
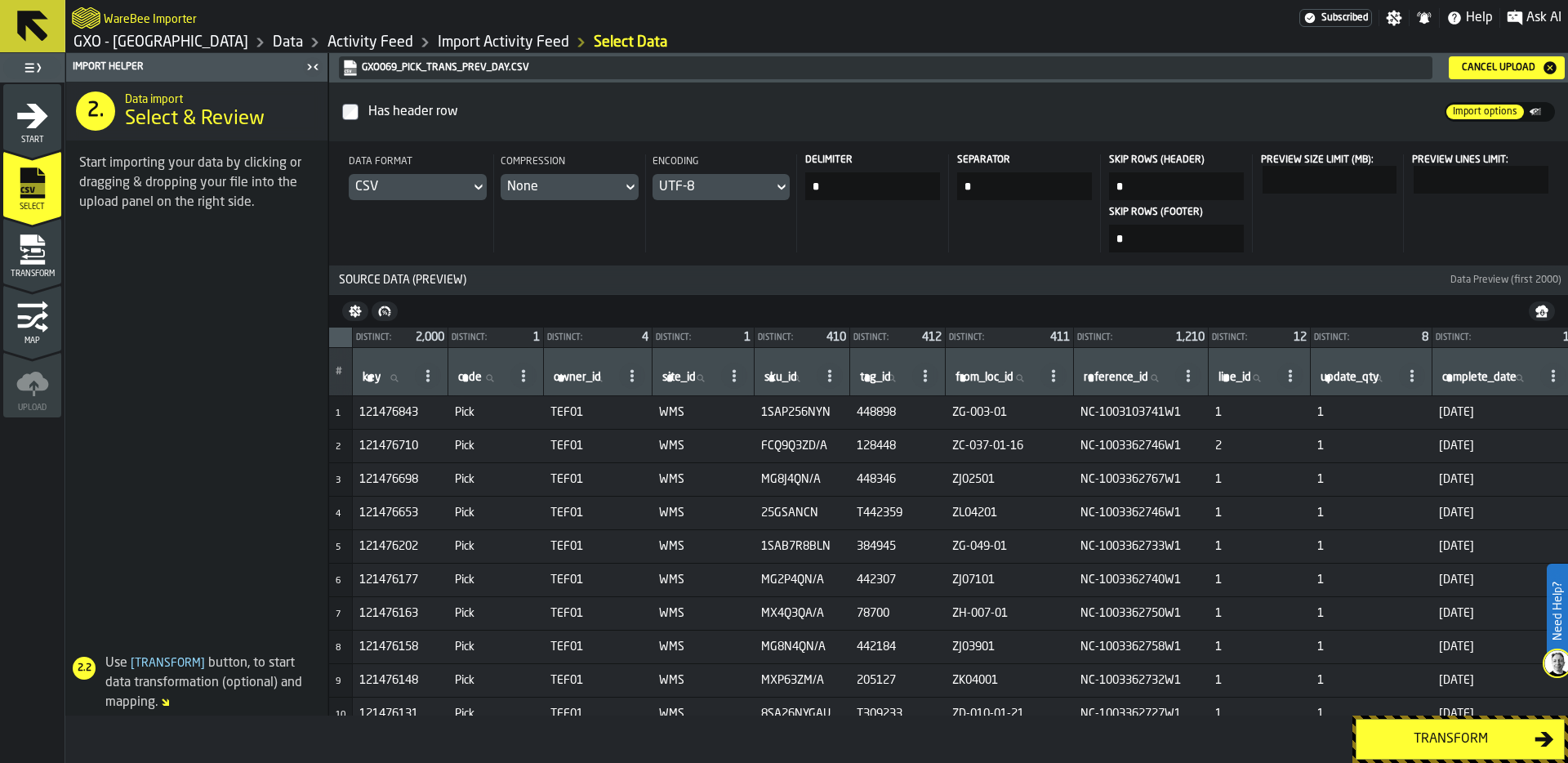
click at [525, 374] on circle at bounding box center [524, 376] width 4 height 4
click at [484, 642] on span "Pick" at bounding box center [496, 647] width 82 height 13
click at [530, 374] on icon at bounding box center [523, 376] width 13 height 13
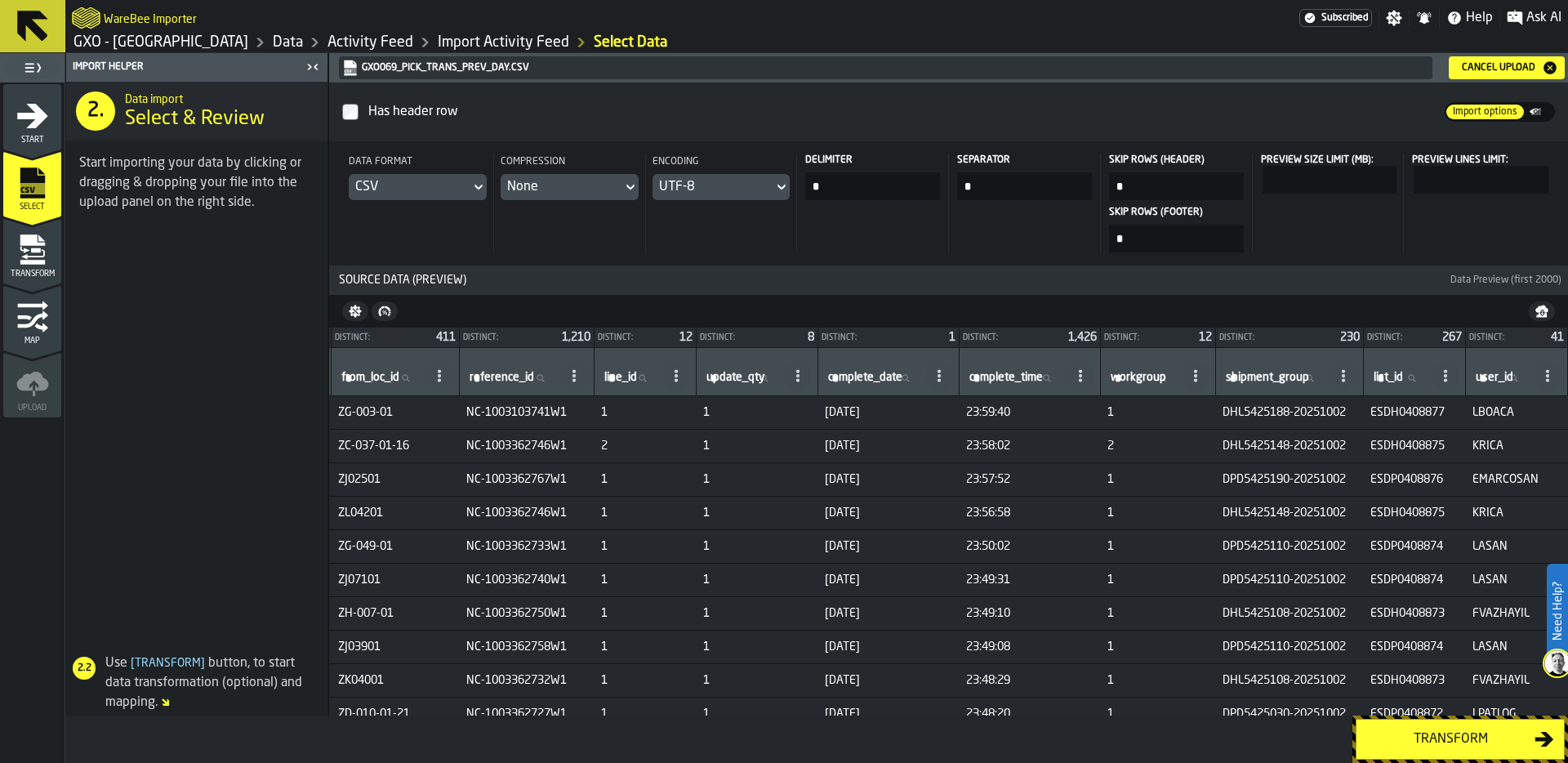
scroll to position [0, 687]
click at [1374, 410] on span "ESDH0408877" at bounding box center [1415, 412] width 89 height 13
click at [1370, 444] on span "ESDH0408875" at bounding box center [1415, 445] width 89 height 13
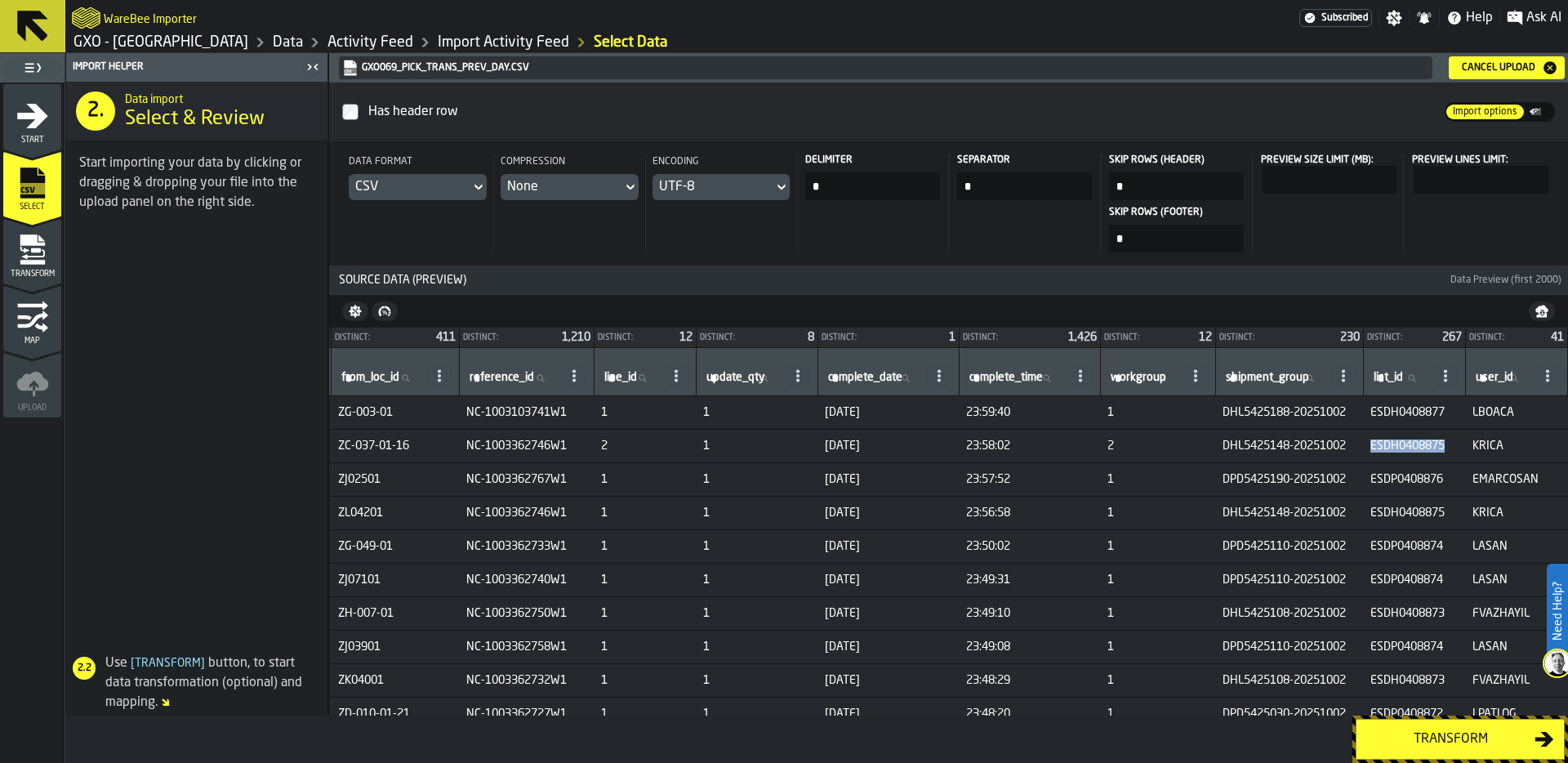
copy span "ESDH0408875"
click at [1370, 382] on label "list_id list_id" at bounding box center [1400, 378] width 59 height 21
click at [1370, 382] on input "list_id list_id" at bounding box center [1400, 378] width 59 height 21
paste input "**********"
type input "**********"
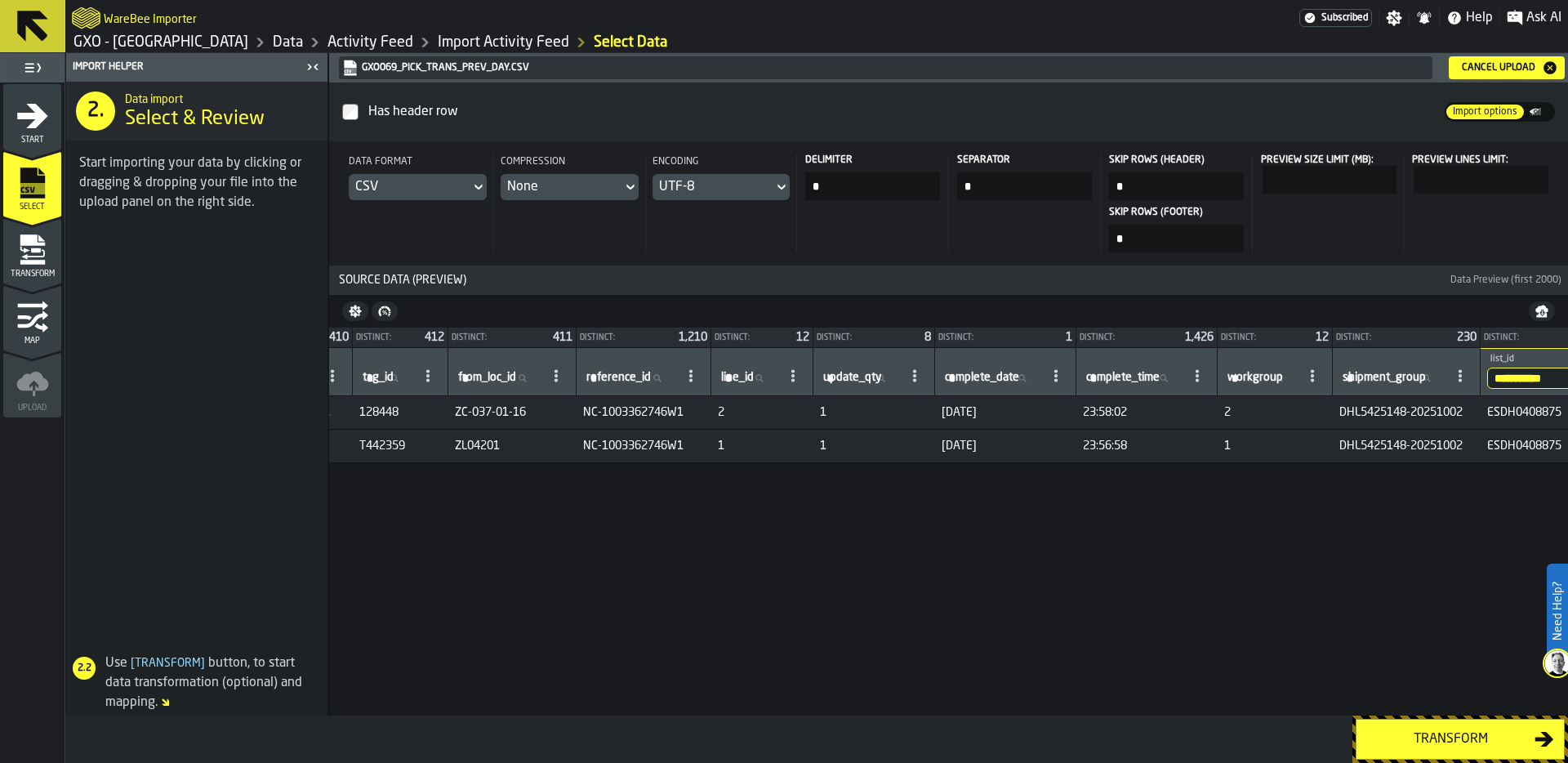
scroll to position [0, 704]
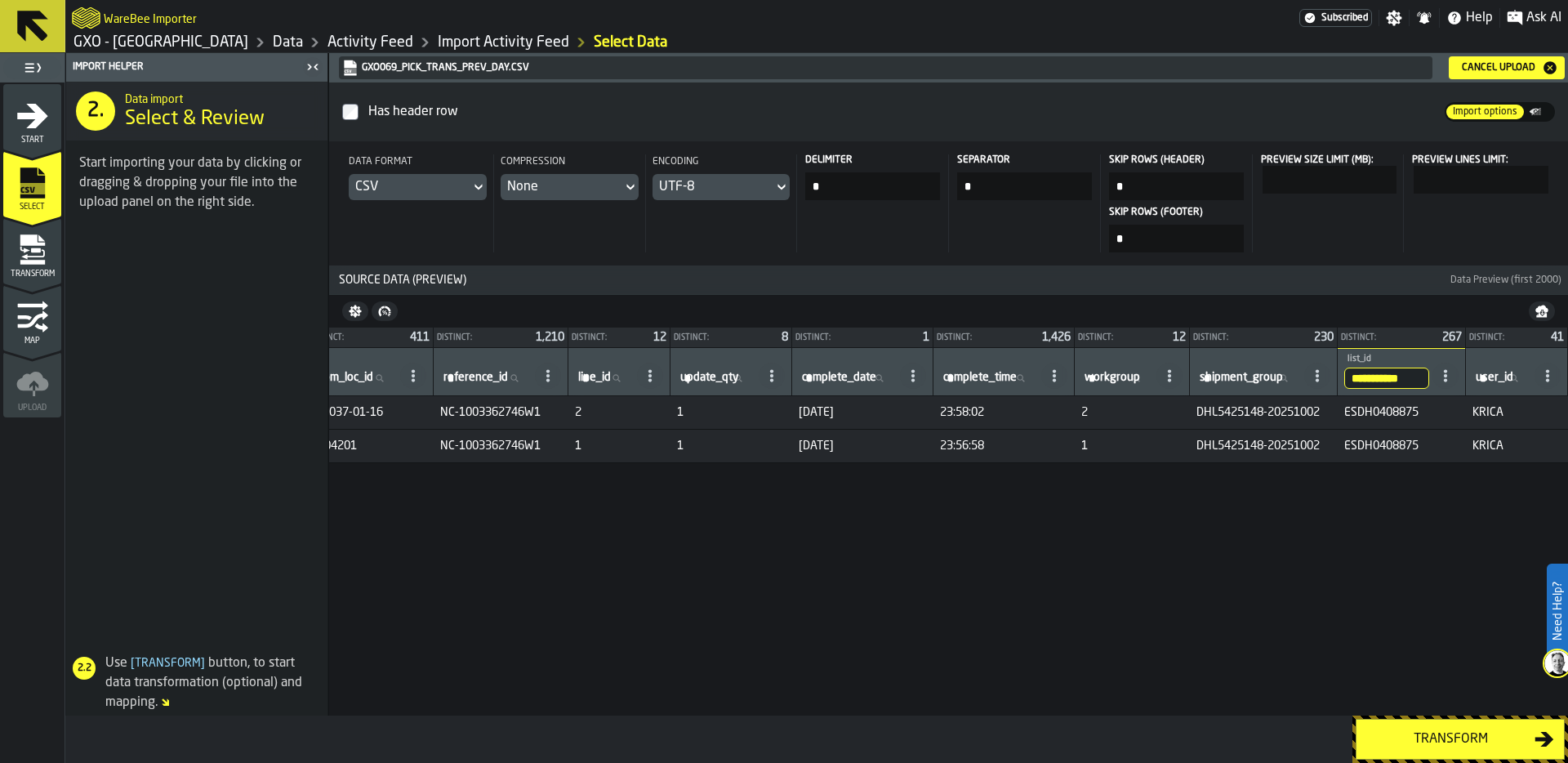
click at [1378, 382] on input "**********" at bounding box center [1387, 378] width 85 height 21
click at [1415, 377] on input "**********" at bounding box center [1387, 378] width 85 height 21
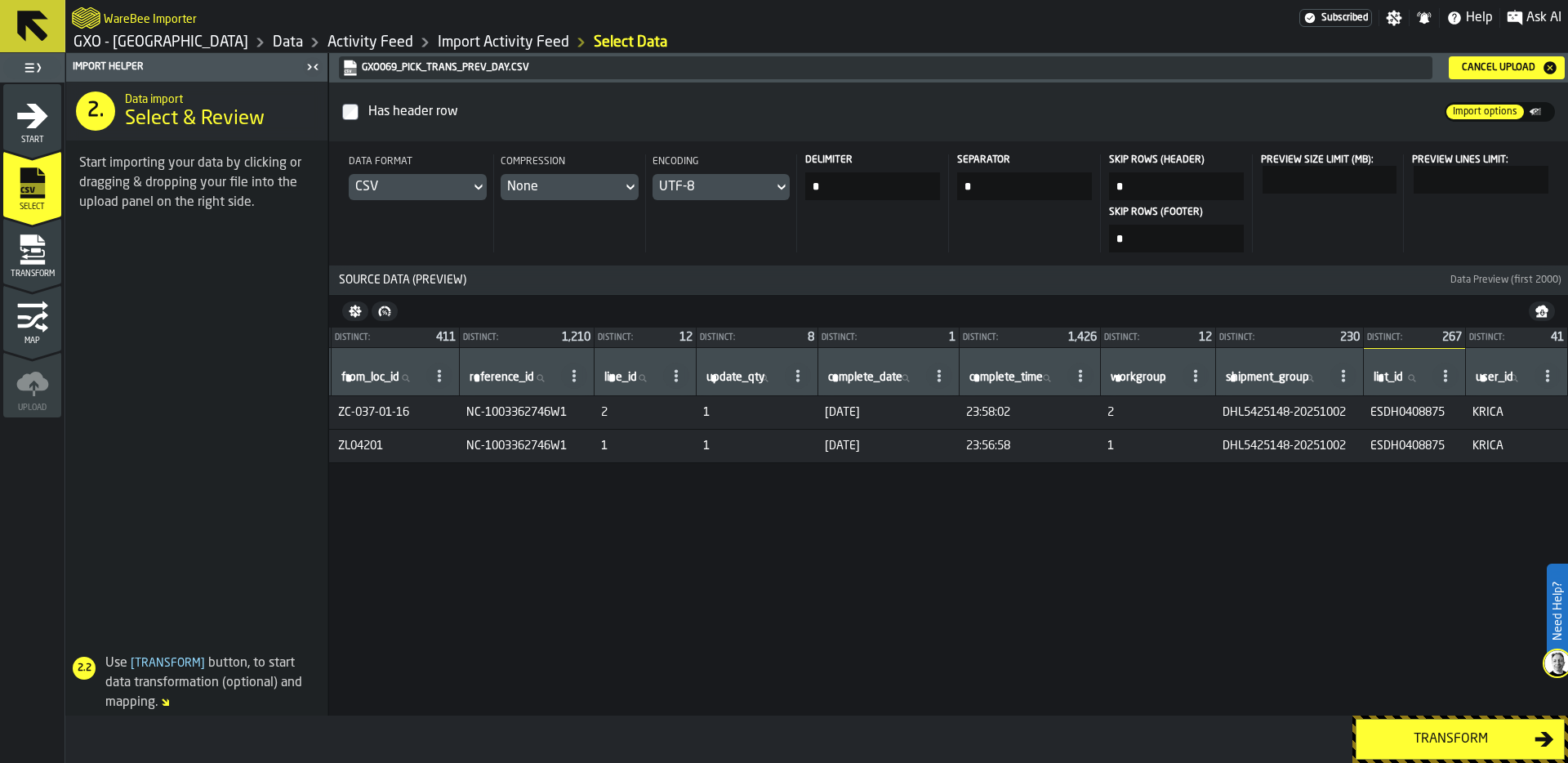
scroll to position [0, 678]
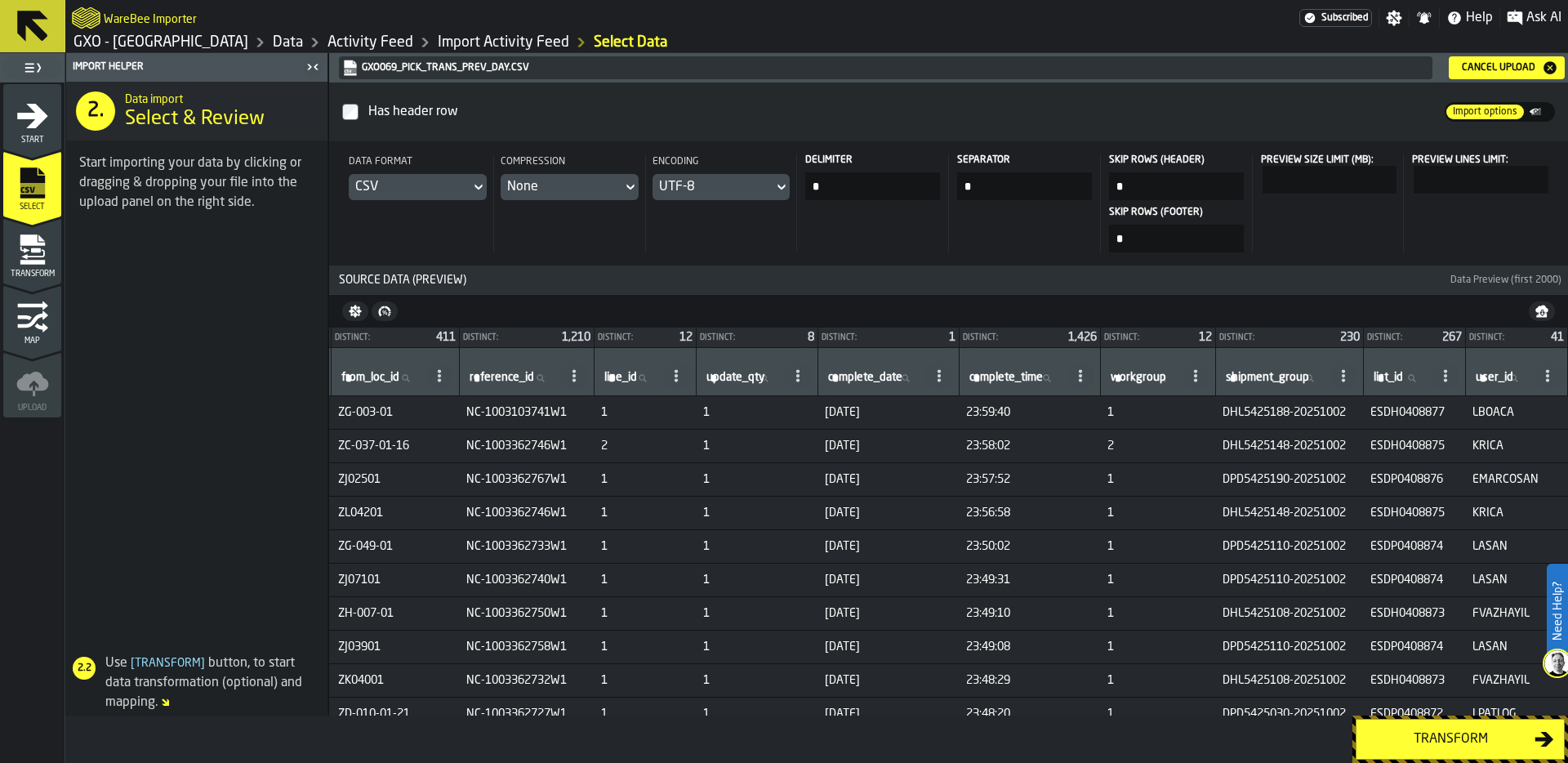
click at [1404, 547] on span "ESDP0408874" at bounding box center [1415, 547] width 89 height 13
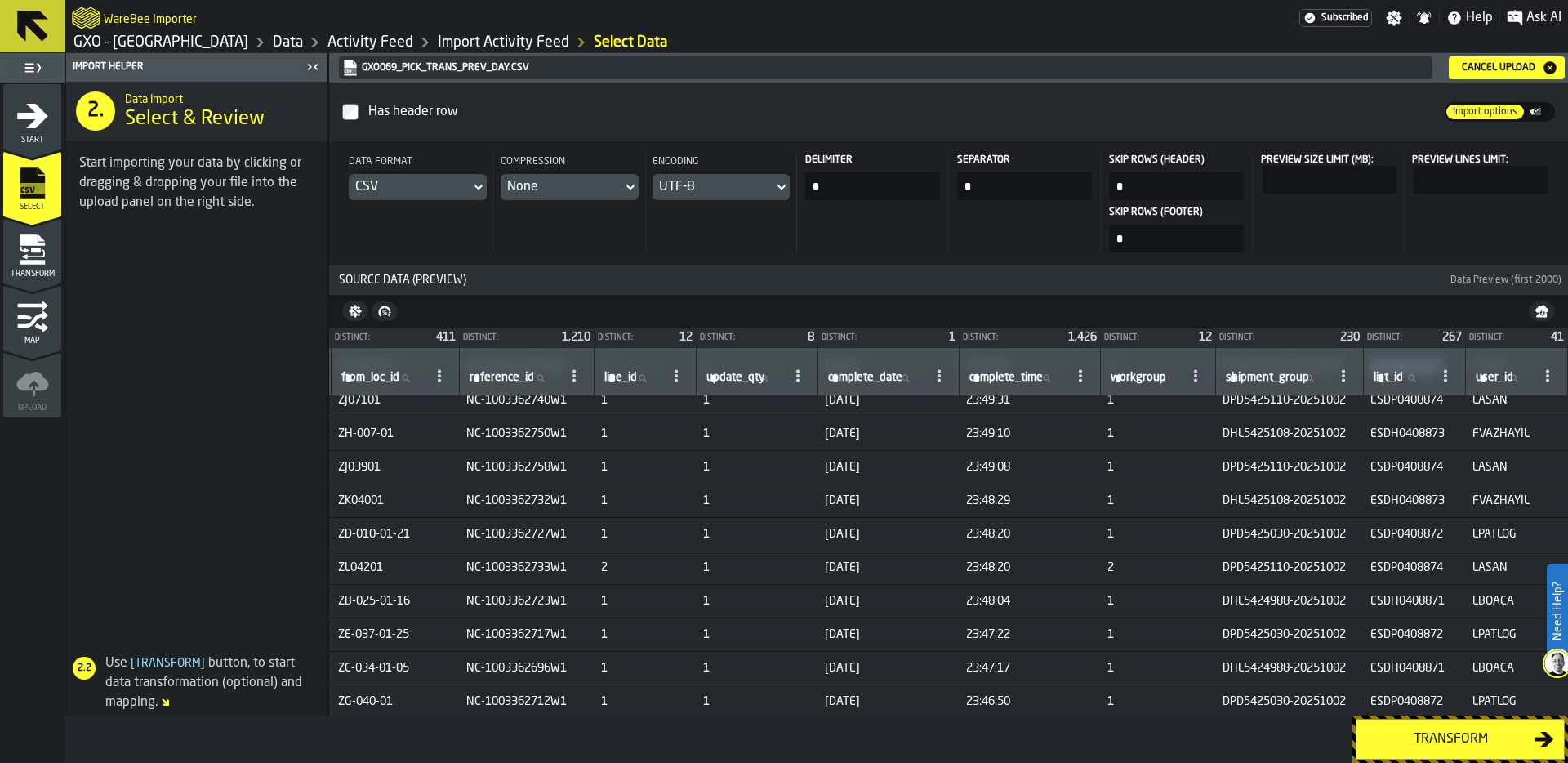
scroll to position [268, 678]
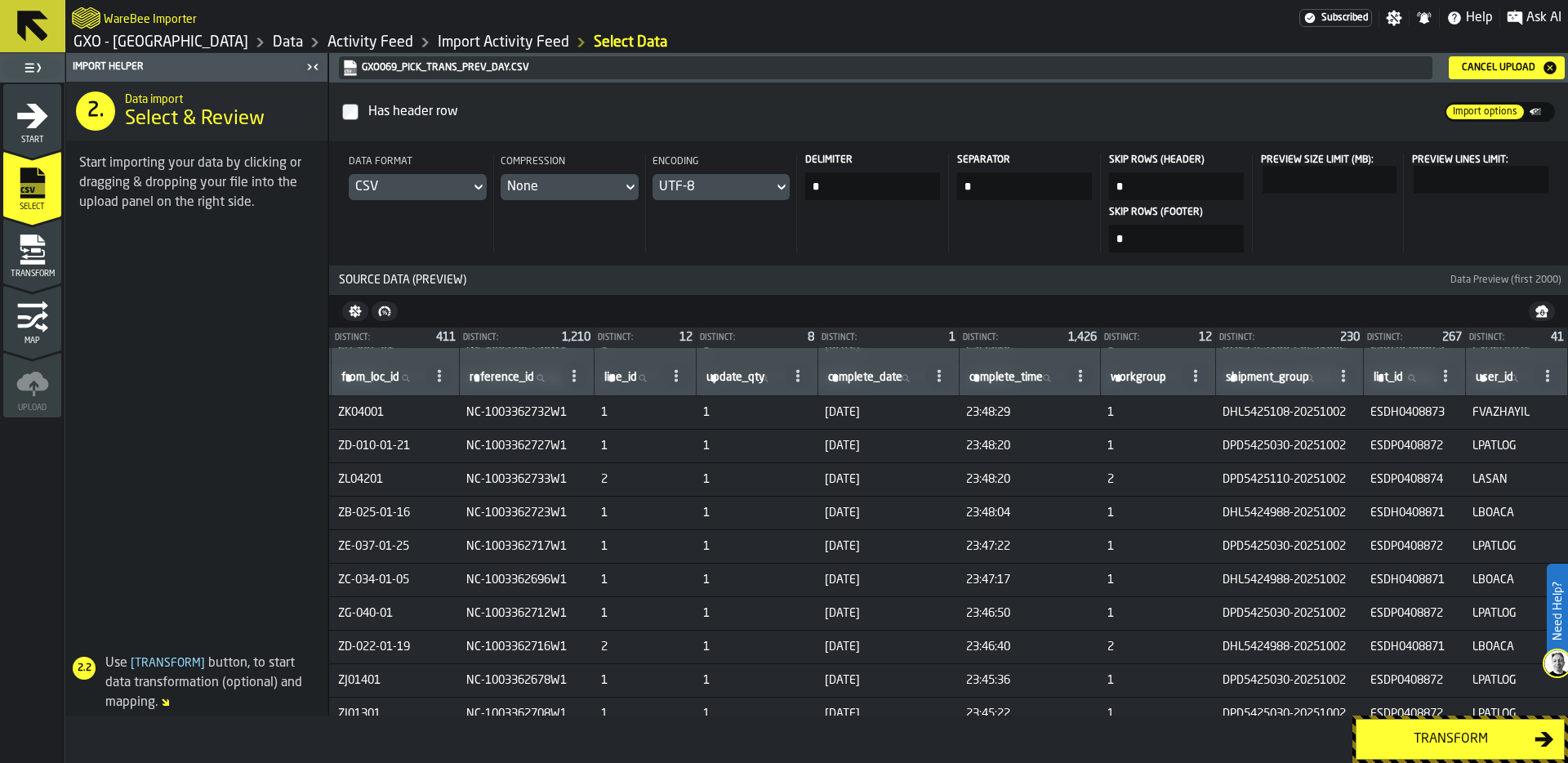
click at [1401, 583] on span "ESDH0408871" at bounding box center [1415, 580] width 89 height 13
copy span "ESDH0408871"
click at [1394, 377] on label "list_id list_id" at bounding box center [1400, 378] width 59 height 21
click at [1394, 377] on input "list_id list_id" at bounding box center [1400, 378] width 59 height 21
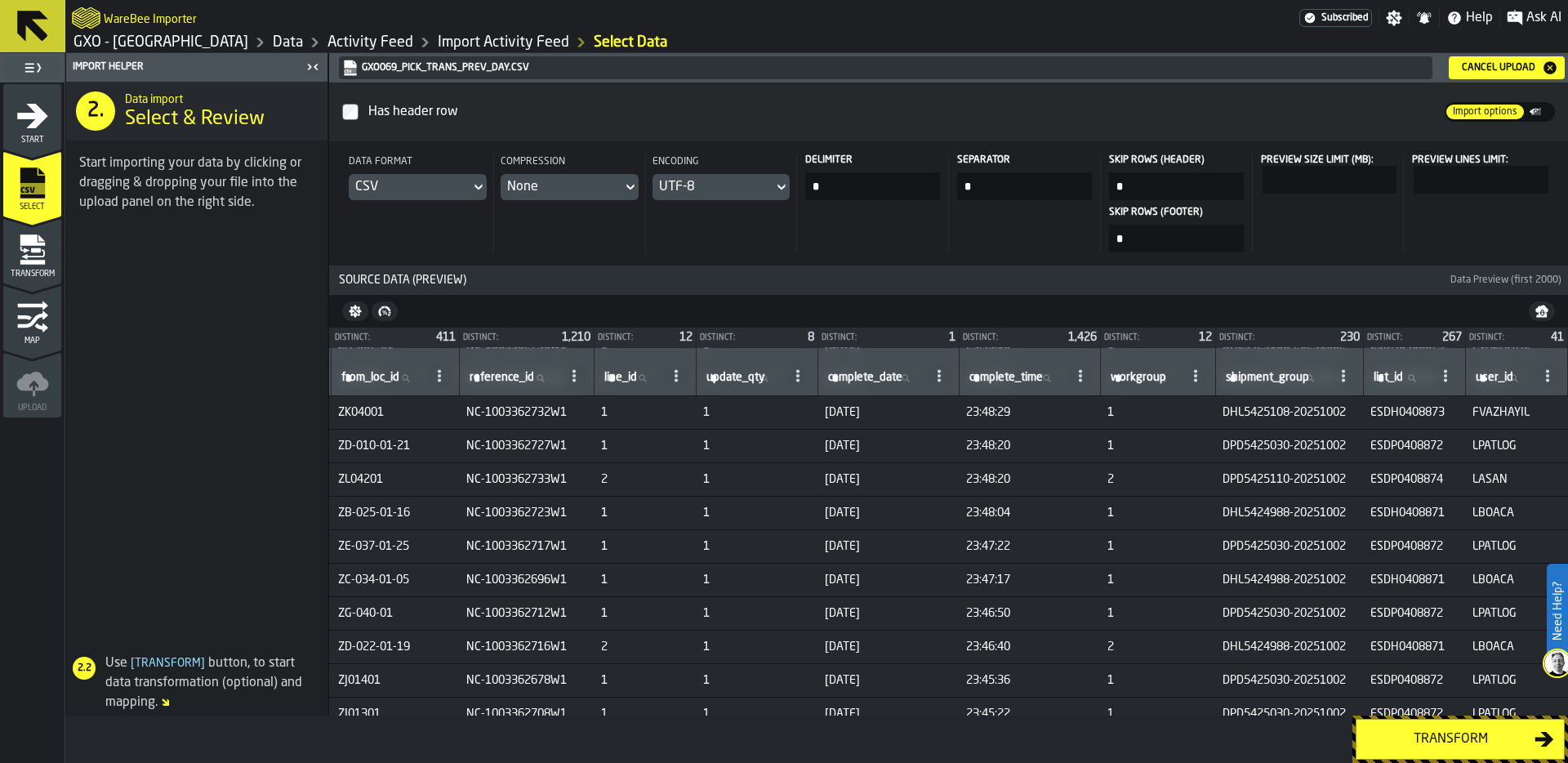
paste input "**********"
type input "**********"
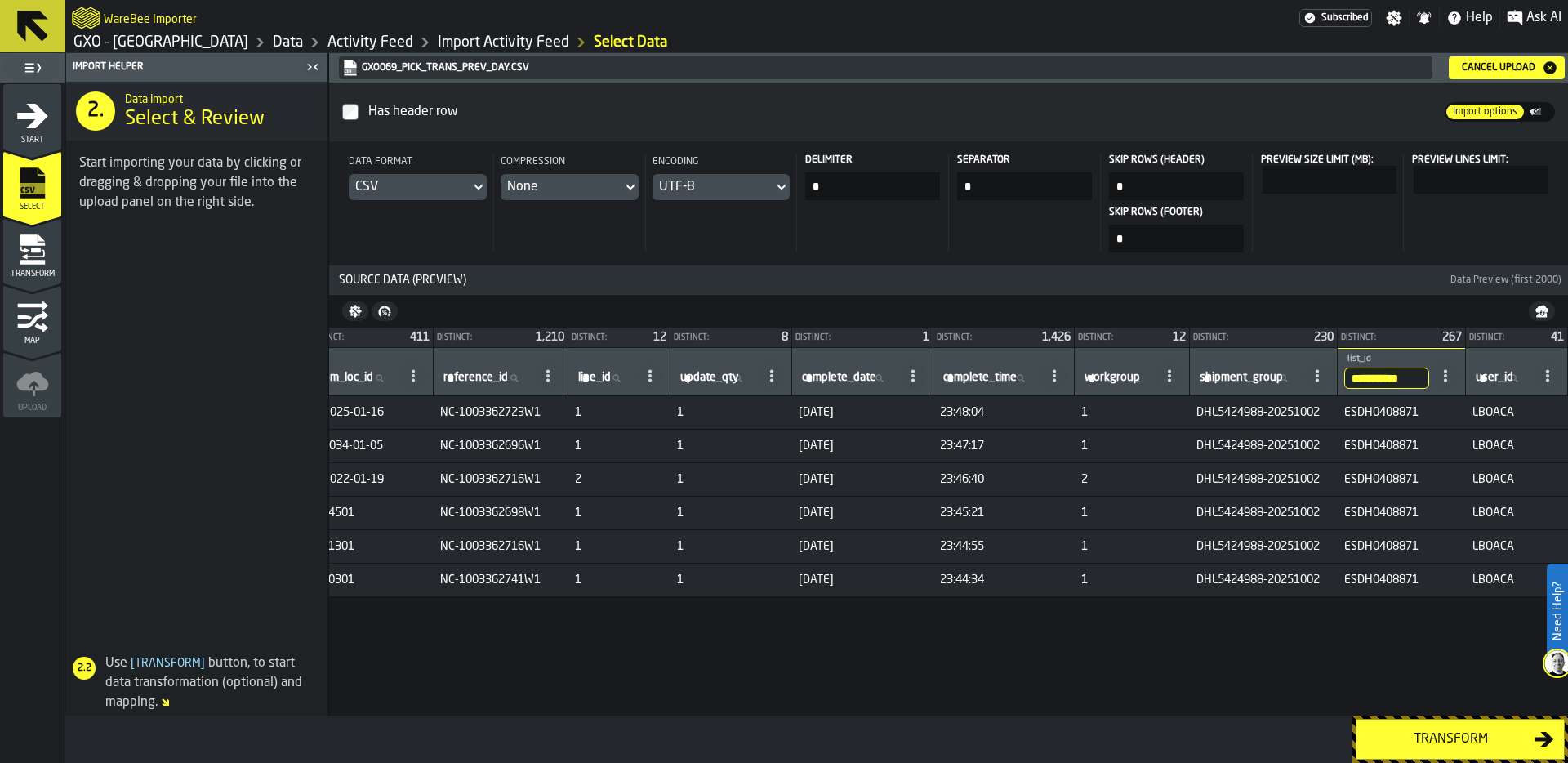
scroll to position [0, 704]
click at [1236, 423] on td "DHL5424988-20251002" at bounding box center [1263, 412] width 148 height 33
click at [1215, 408] on span "DHL5424988-20251002" at bounding box center [1263, 412] width 135 height 13
click at [1196, 410] on span "DHL5424988-20251002" at bounding box center [1263, 412] width 135 height 13
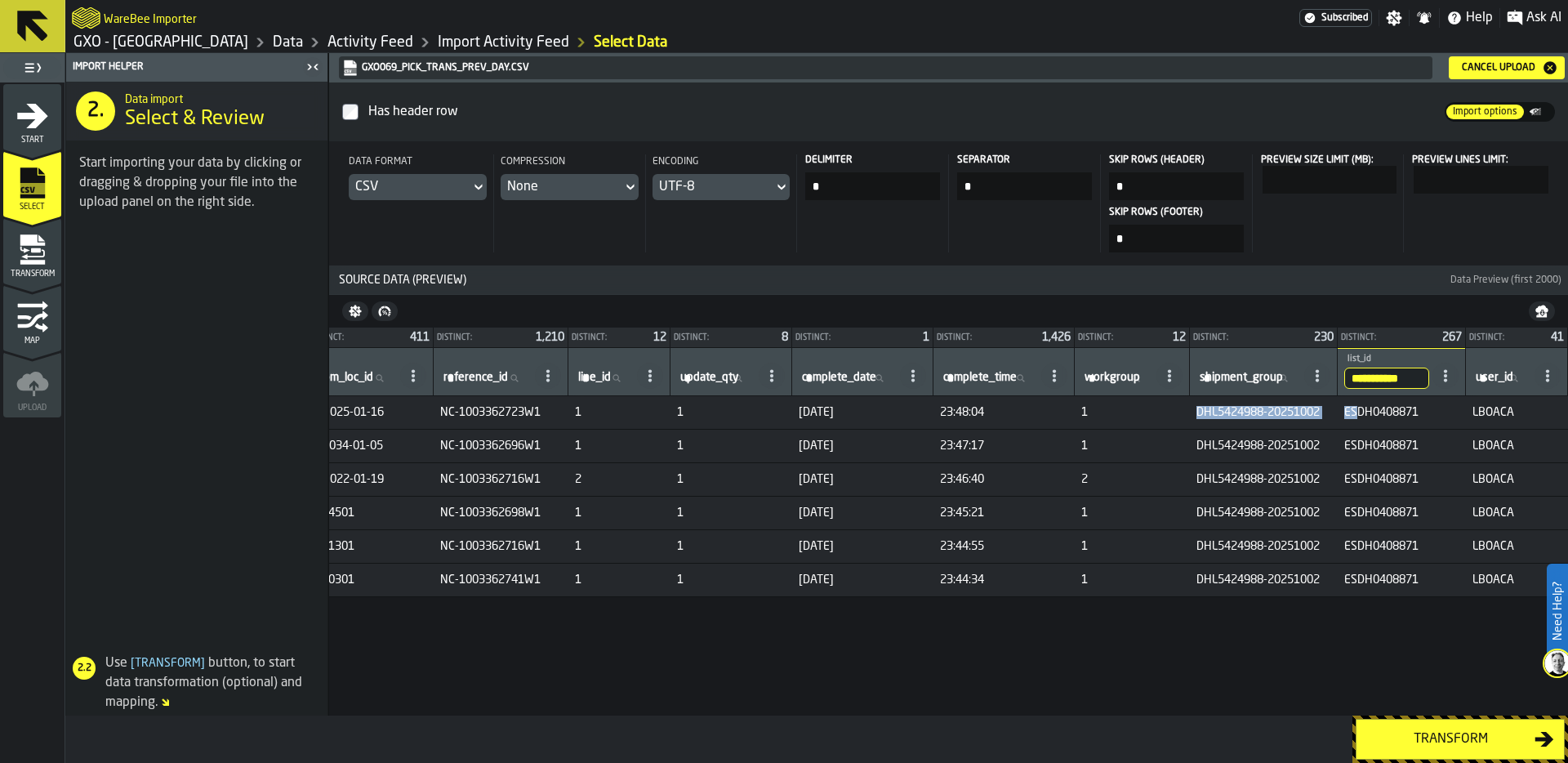
drag, startPoint x: 1183, startPoint y: 410, endPoint x: 1345, endPoint y: 410, distance: 162.0
click at [1346, 411] on tr "1 121476095 Pick TEF01 WMS MWW43ZM/A 454614 ZB-025-01-16 NC-1003362723W1 1 1 02…" at bounding box center [630, 412] width 1876 height 33
copy tr "DHL5424988-20251002 ES"
click at [1399, 375] on input "**********" at bounding box center [1387, 378] width 85 height 21
click at [1416, 375] on input "**********" at bounding box center [1387, 378] width 85 height 21
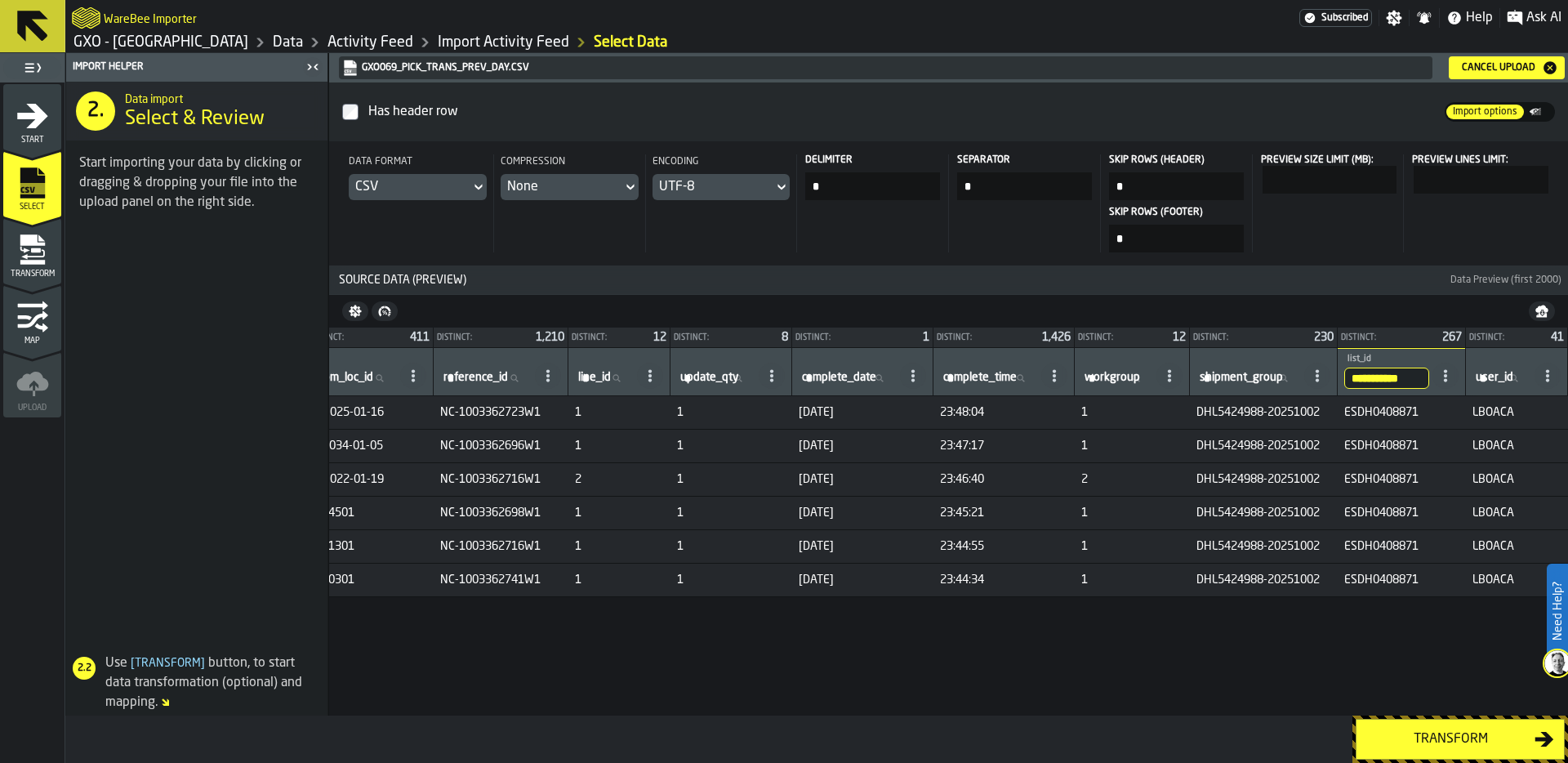
click at [1411, 375] on input "**********" at bounding box center [1387, 378] width 85 height 21
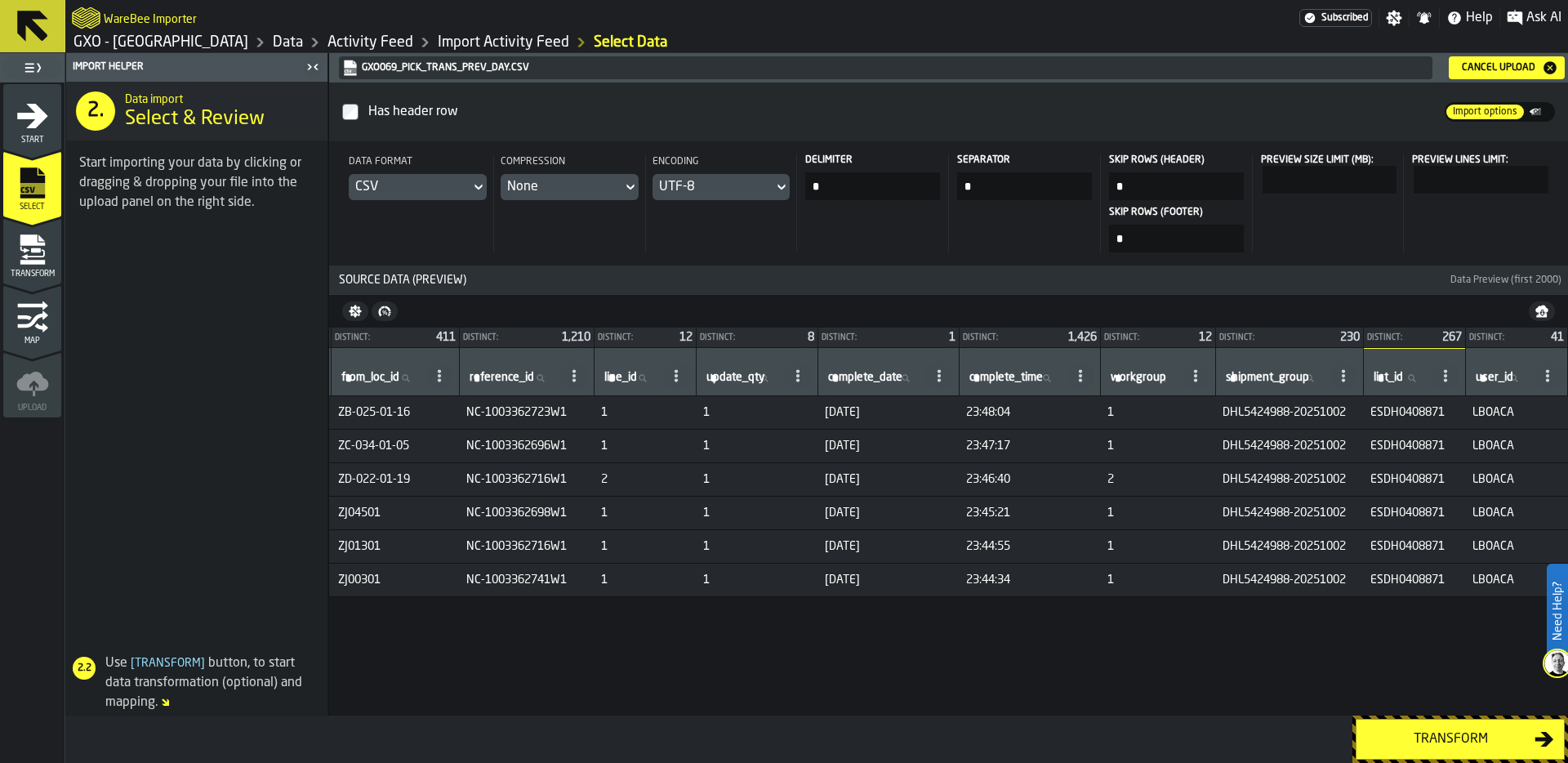
scroll to position [0, 678]
click at [1241, 375] on span "shipment_group" at bounding box center [1267, 377] width 83 height 13
click at [1241, 375] on input "shipment_group shipment_group" at bounding box center [1274, 378] width 105 height 21
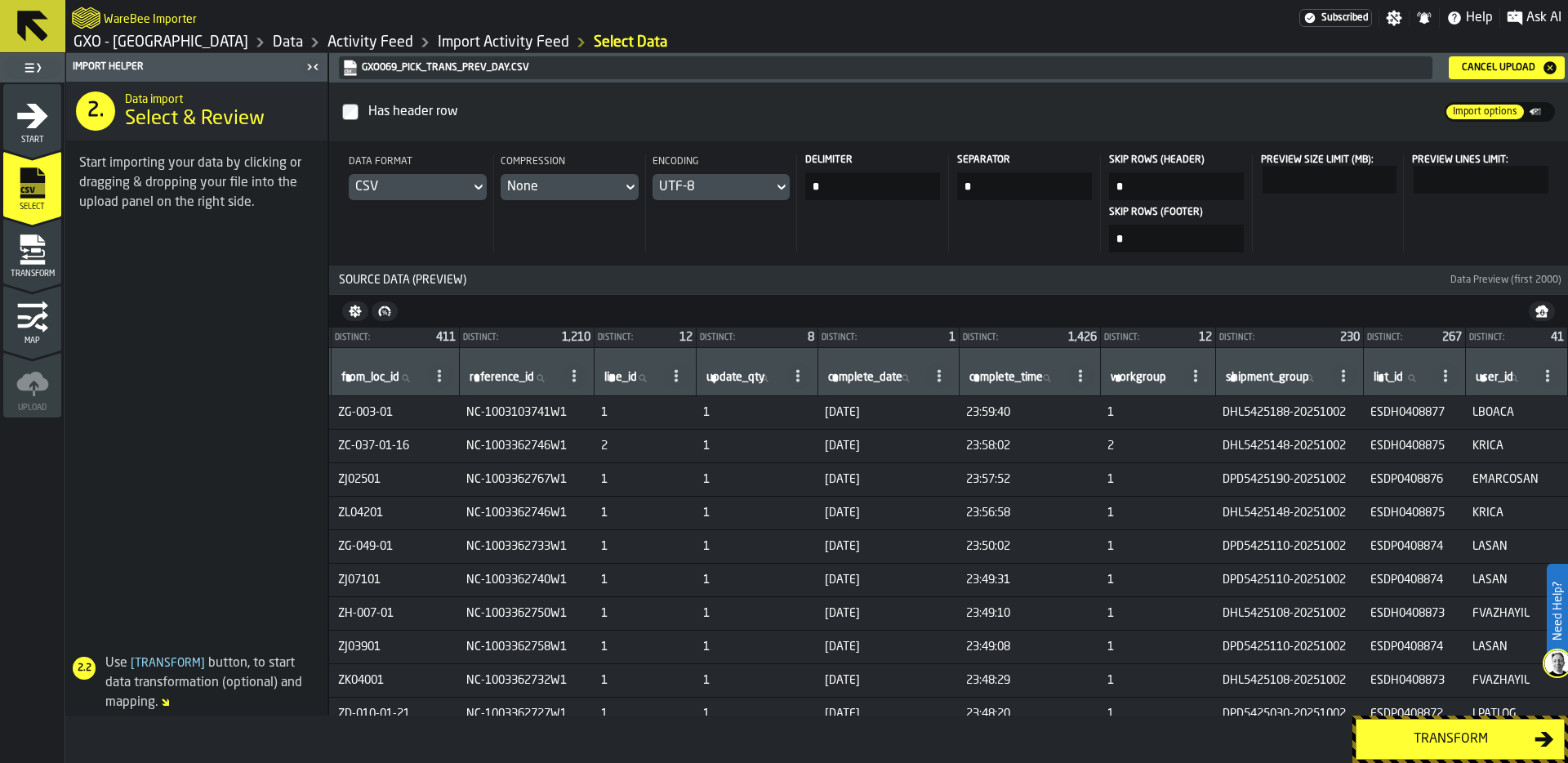
click at [1263, 371] on span "shipment_group" at bounding box center [1267, 377] width 83 height 13
click at [1263, 371] on input "shipment_group shipment_group" at bounding box center [1274, 378] width 105 height 21
paste input "**********"
type input "**********"
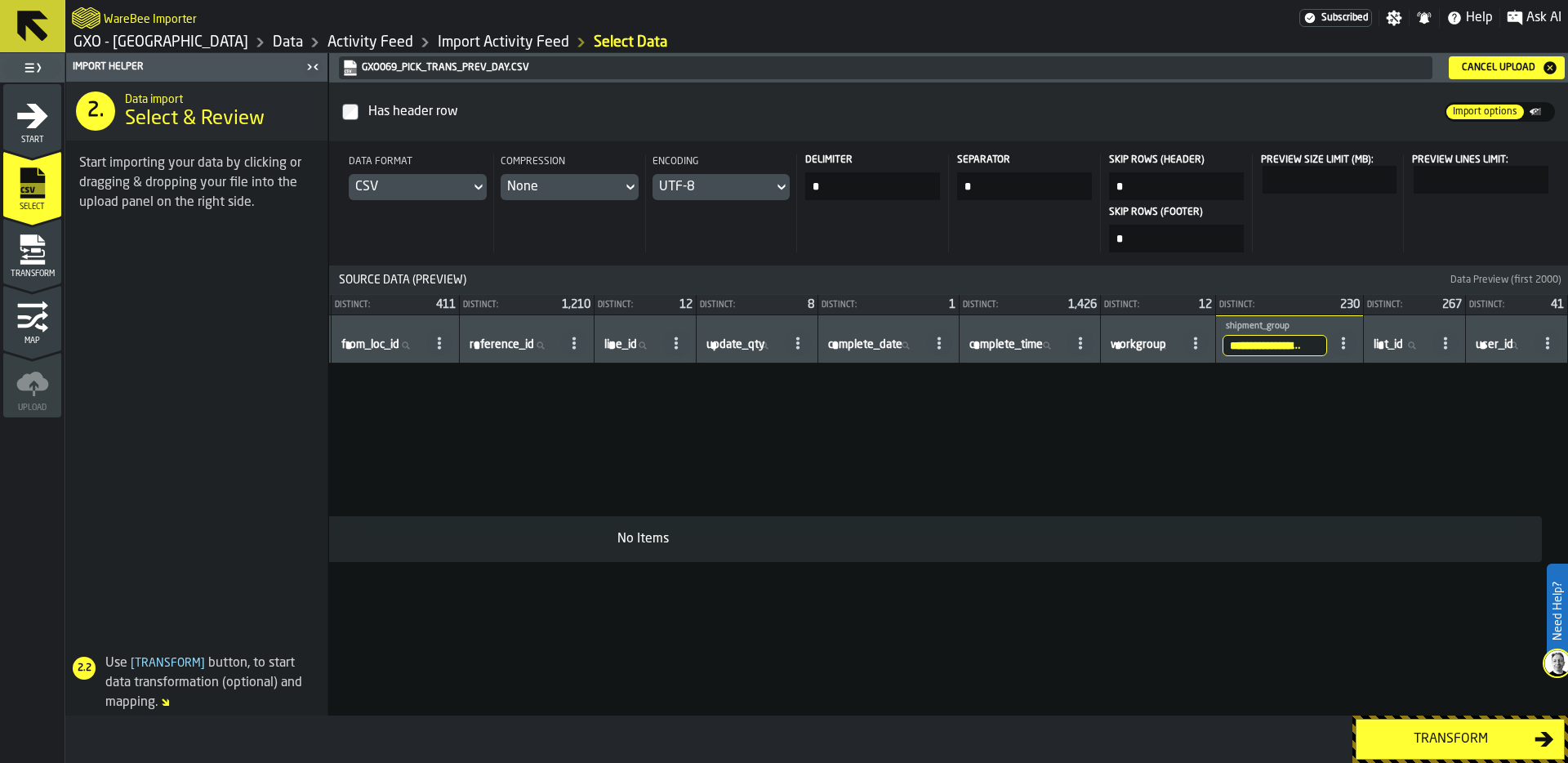
click at [1222, 343] on input "**********" at bounding box center [1274, 346] width 105 height 21
drag, startPoint x: 1258, startPoint y: 343, endPoint x: 1389, endPoint y: 338, distance: 131.1
click at [1389, 338] on tr "**********" at bounding box center [639, 340] width 1855 height 48
click at [1286, 350] on input "**********" at bounding box center [1271, 346] width 111 height 21
type input "**********"
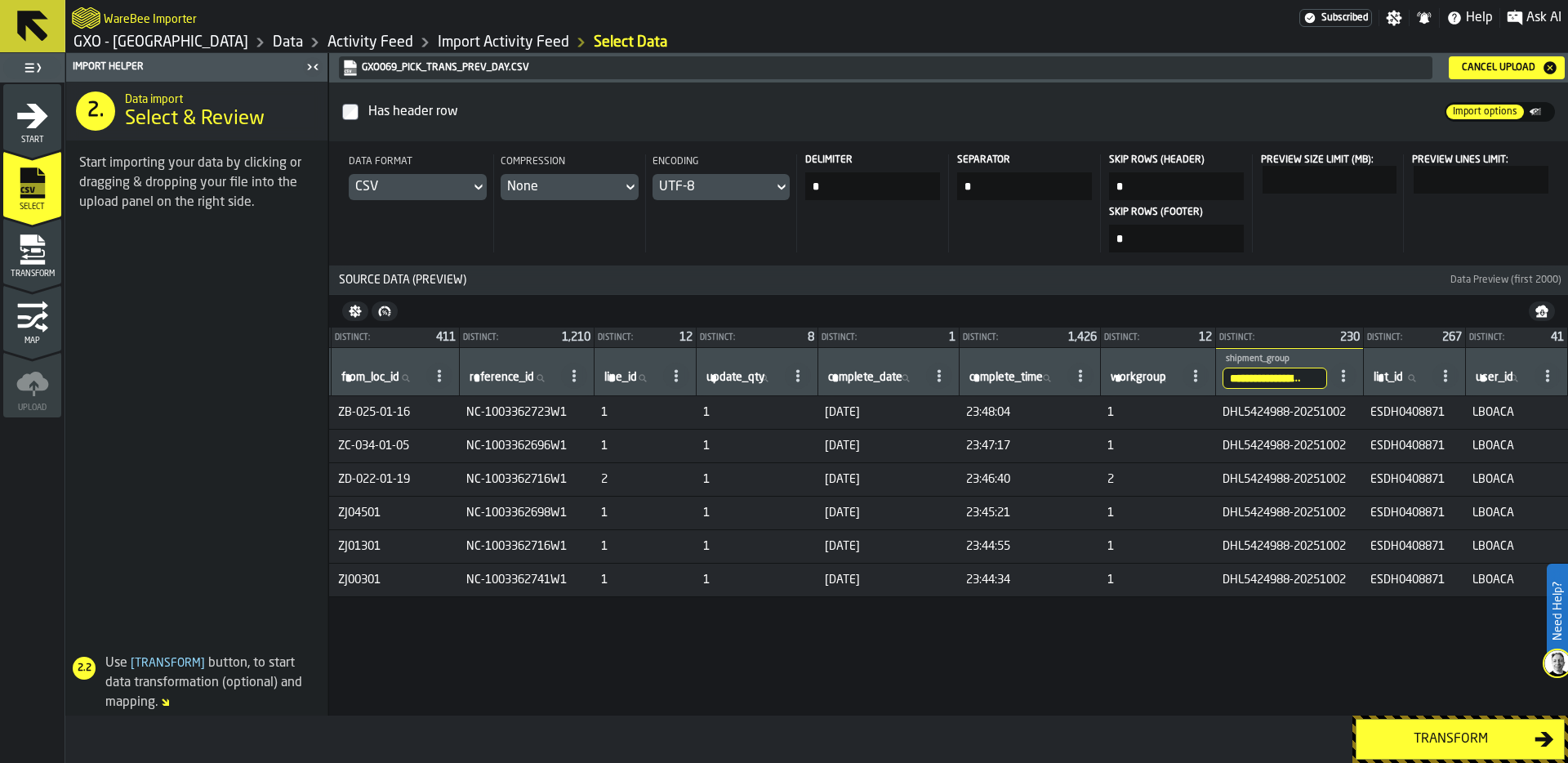
scroll to position [0, 48]
drag, startPoint x: 1237, startPoint y: 374, endPoint x: 1353, endPoint y: 371, distance: 116.0
click at [1362, 372] on tr "**********" at bounding box center [639, 372] width 1855 height 48
click at [1251, 376] on input "**********" at bounding box center [1271, 378] width 111 height 21
click at [1280, 375] on input "**********" at bounding box center [1271, 378] width 111 height 21
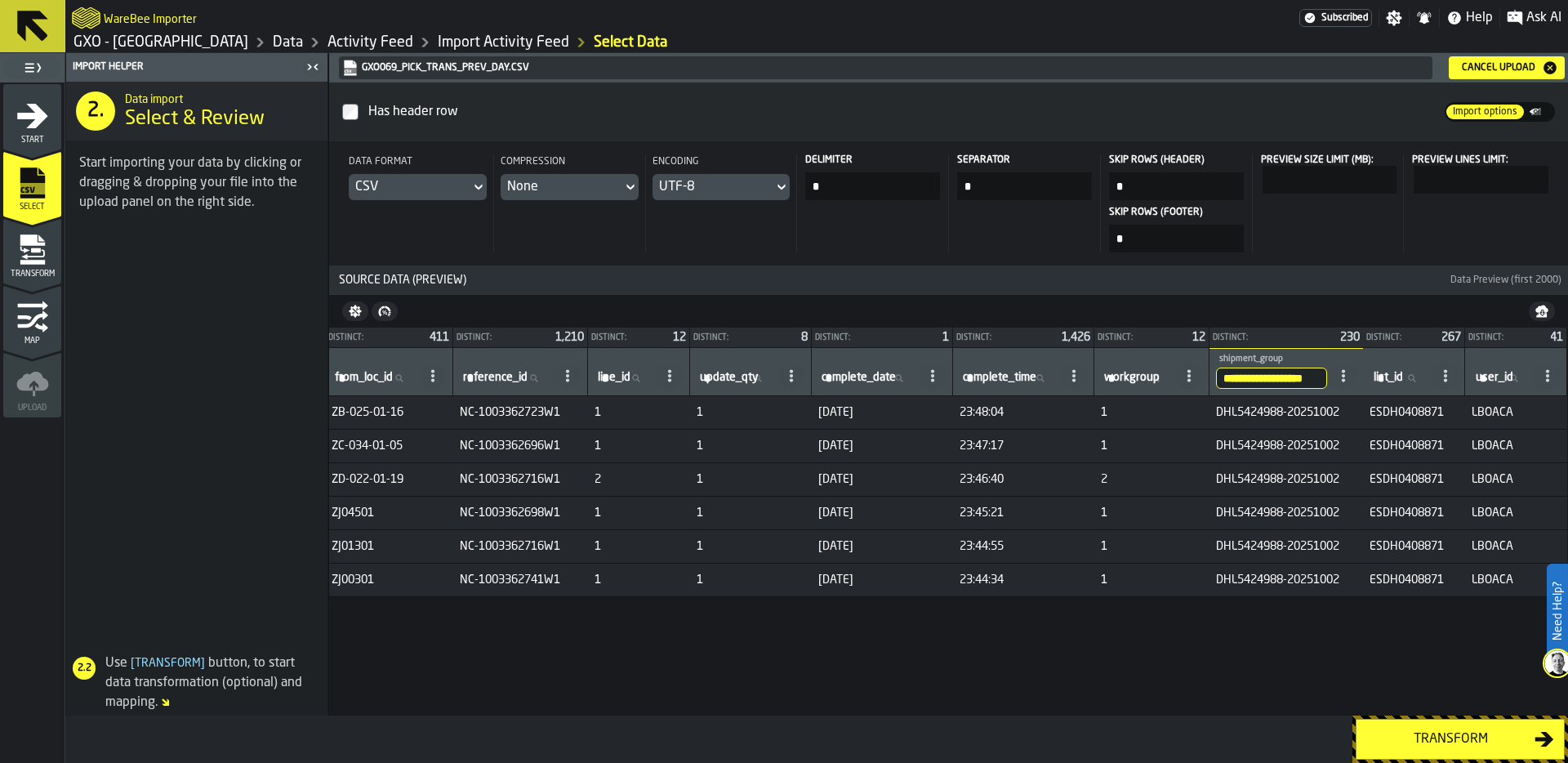
click at [1280, 375] on input "**********" at bounding box center [1271, 378] width 111 height 21
type input "**********"
drag, startPoint x: 1286, startPoint y: 375, endPoint x: 1241, endPoint y: 375, distance: 45.0
click at [1241, 375] on input "**********" at bounding box center [1274, 378] width 105 height 21
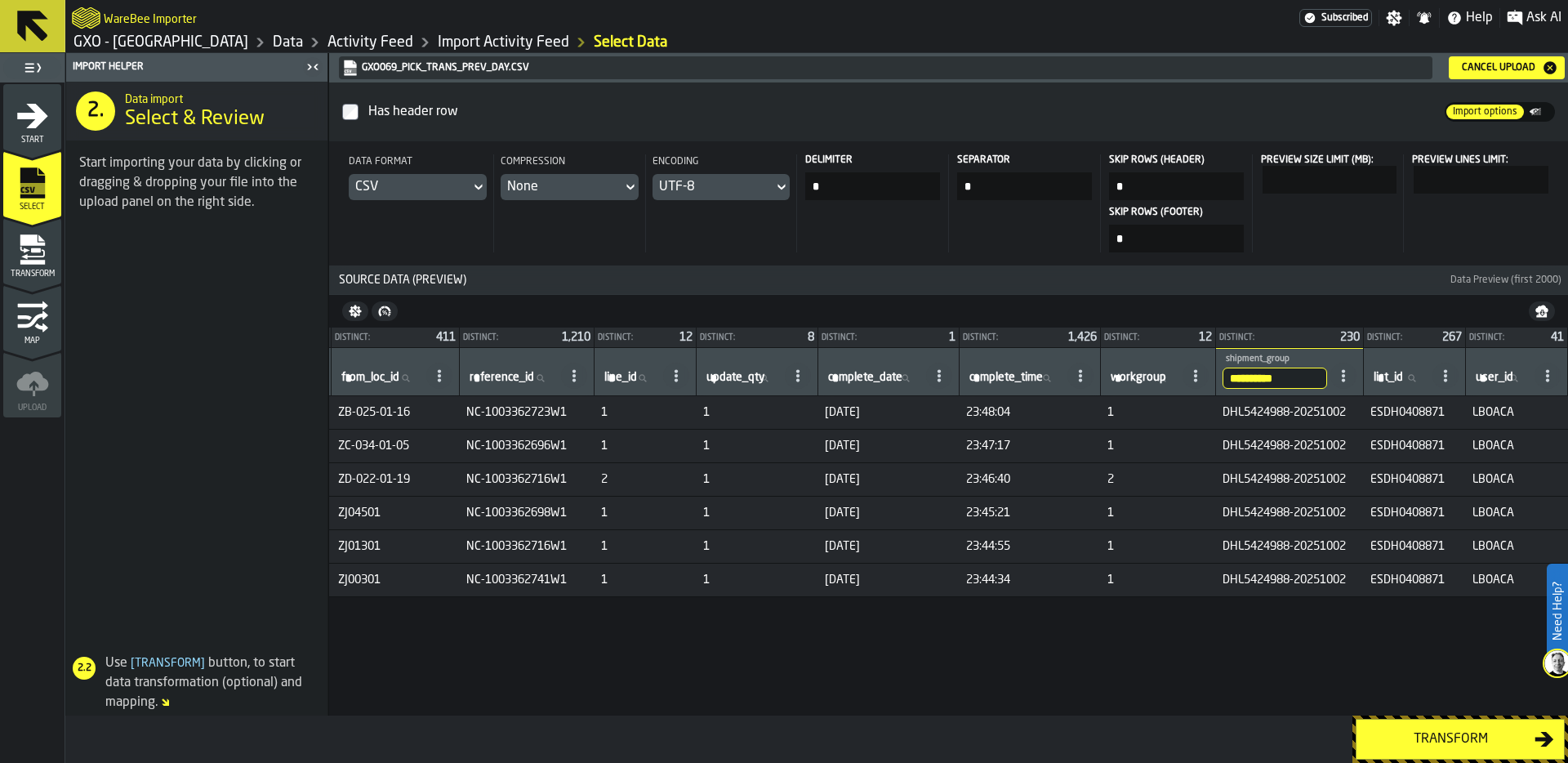
click at [1241, 375] on input "**********" at bounding box center [1274, 378] width 105 height 21
type input "********"
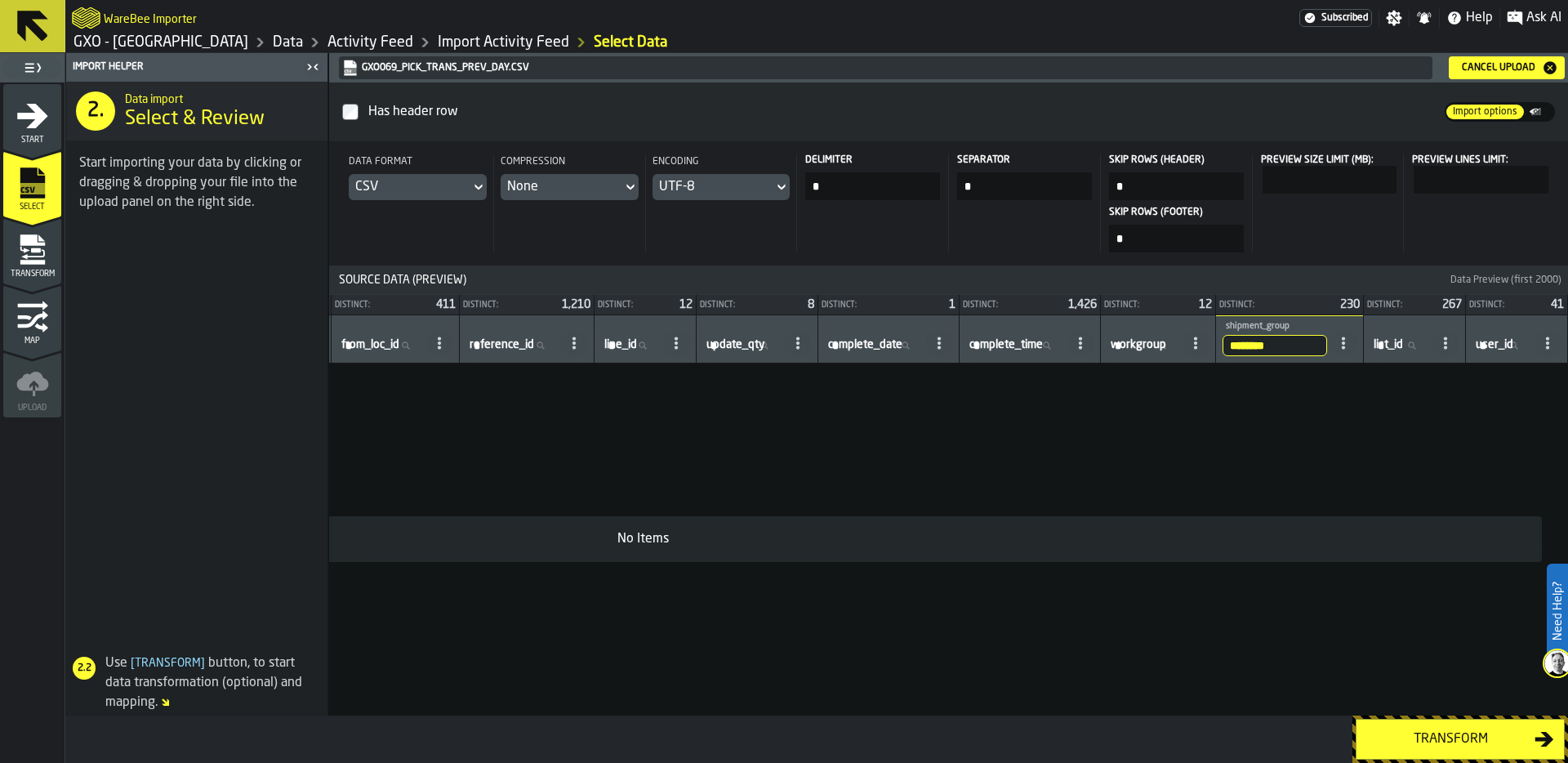
click at [1280, 342] on input "********" at bounding box center [1274, 346] width 105 height 21
type input "**"
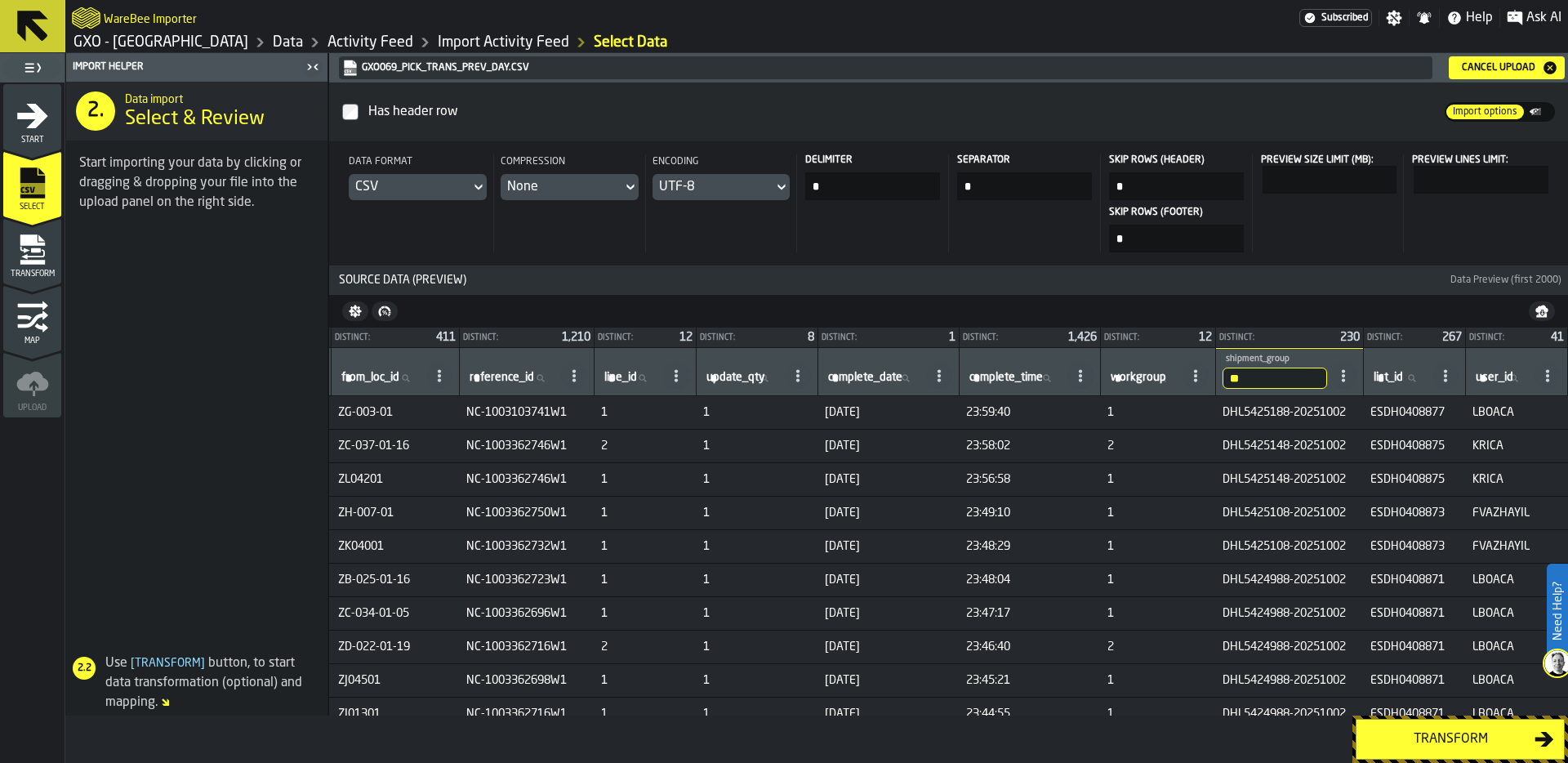
click at [1245, 370] on input "**" at bounding box center [1274, 378] width 105 height 21
click at [1257, 386] on input "**" at bounding box center [1274, 378] width 105 height 21
type input "***"
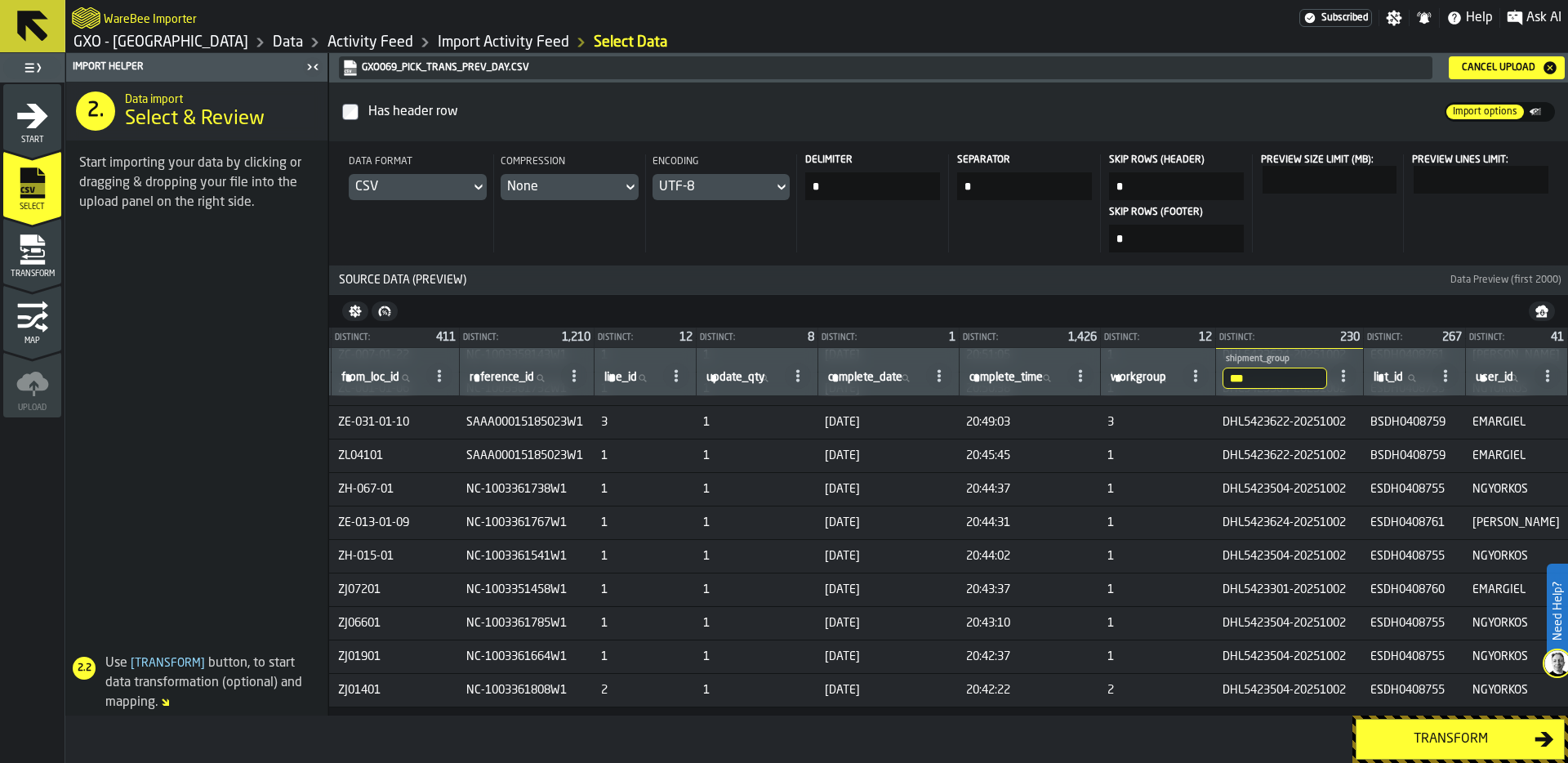
scroll to position [11543, 675]
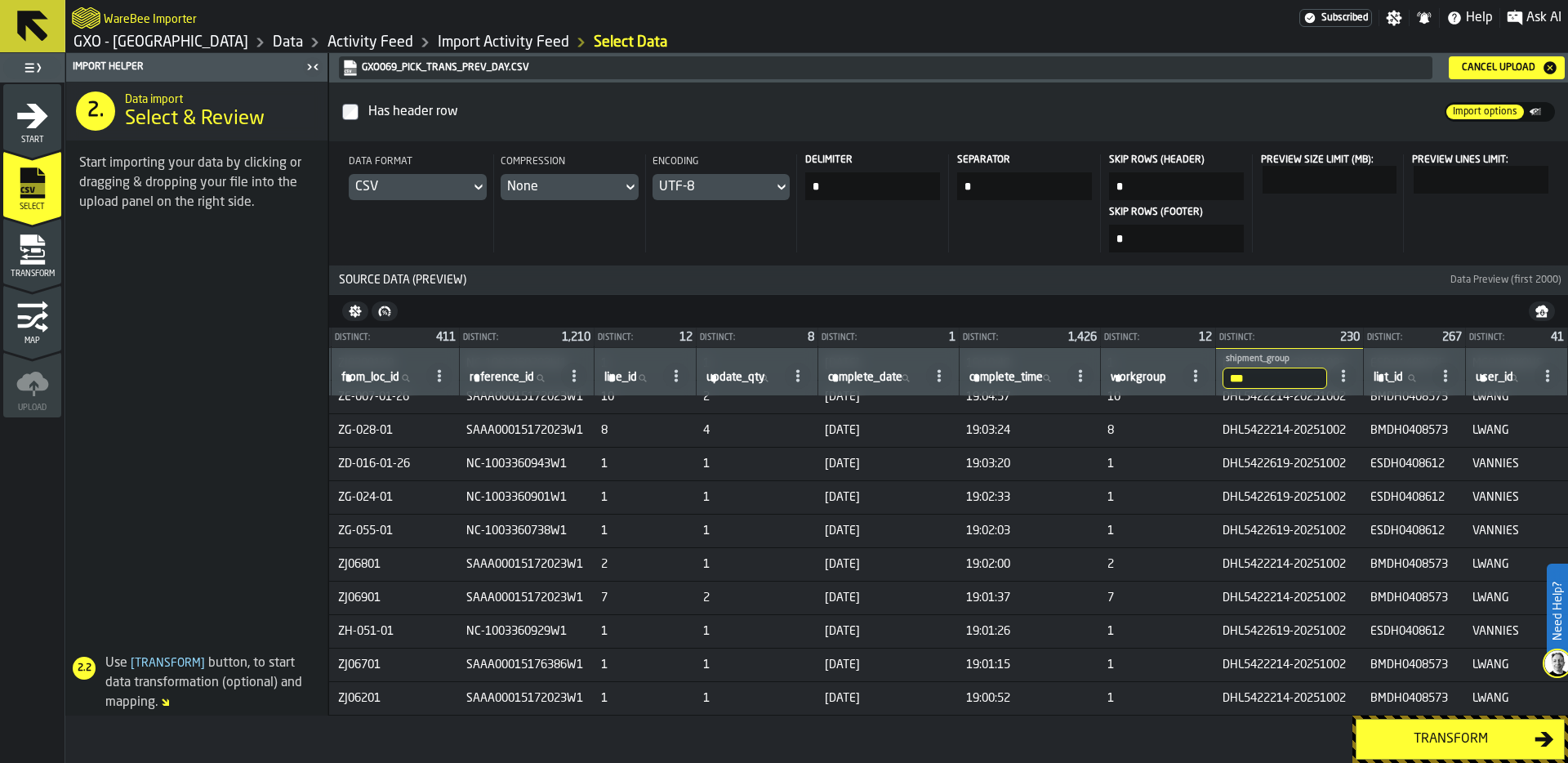
click at [1444, 736] on div "Transform" at bounding box center [1450, 740] width 168 height 20
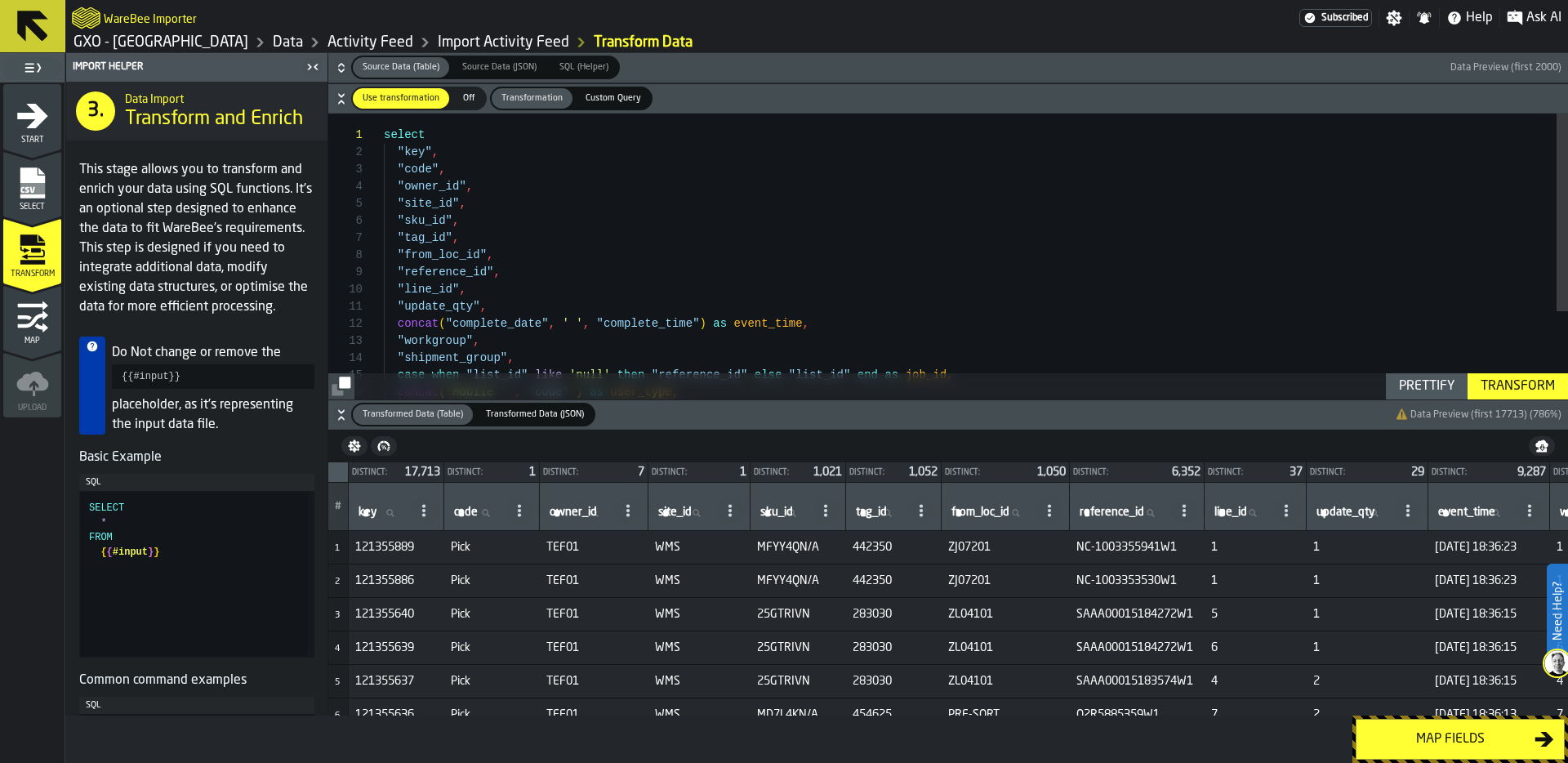
click at [1436, 738] on div "Map fields" at bounding box center [1450, 740] width 168 height 20
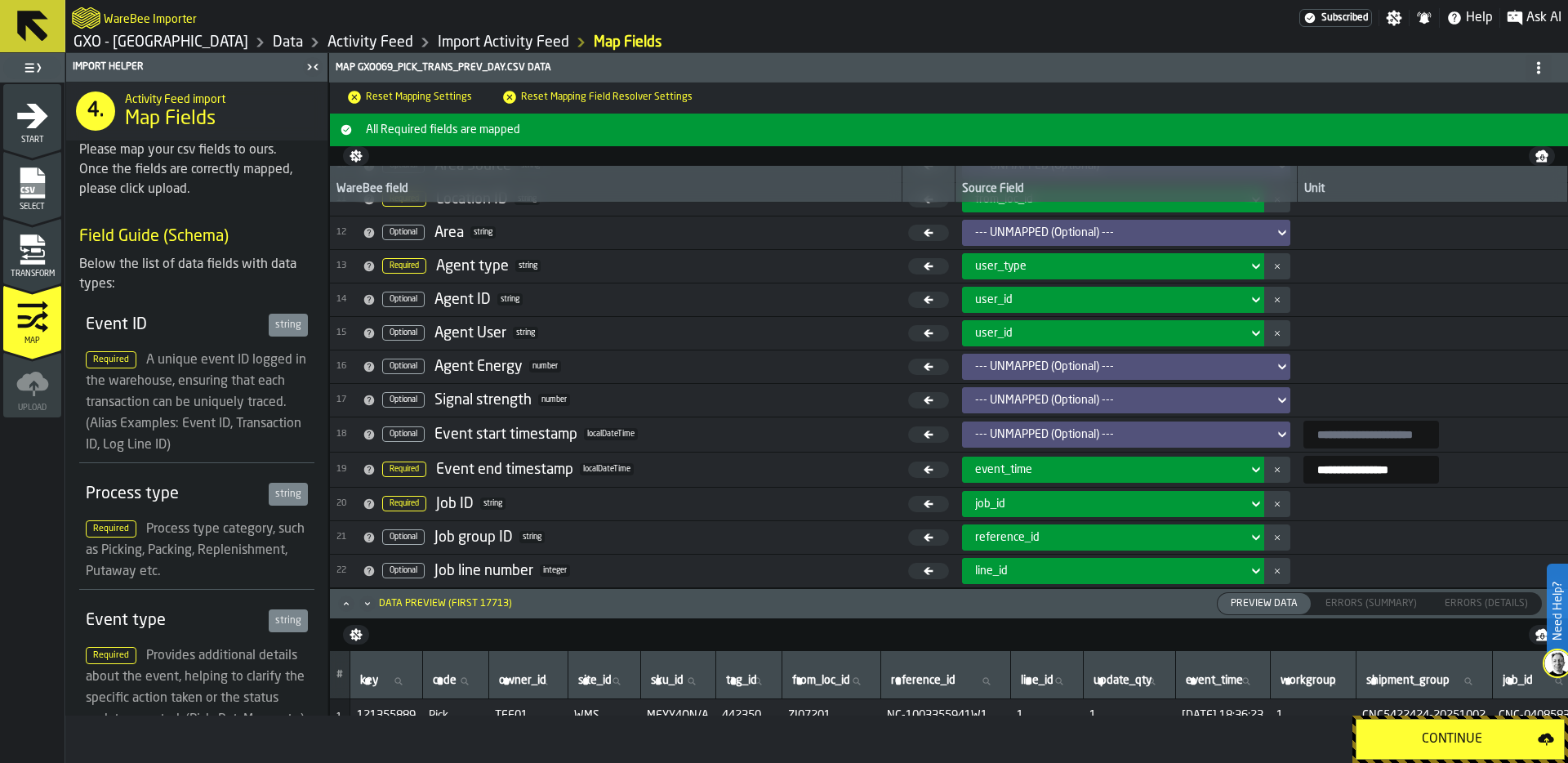
scroll to position [355, 0]
click at [24, 237] on icon "menu Transform" at bounding box center [31, 240] width 24 height 11
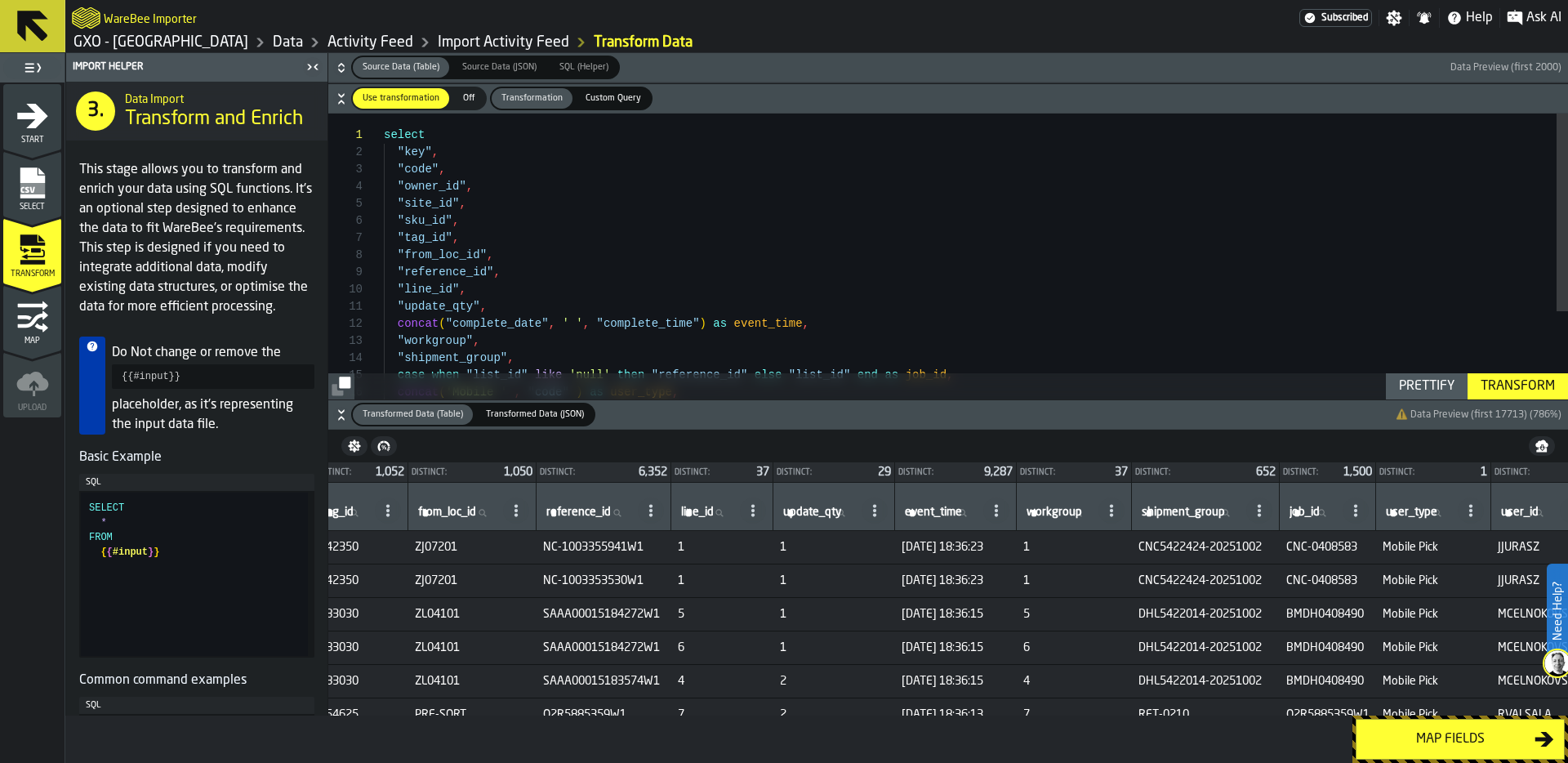
scroll to position [0, 628]
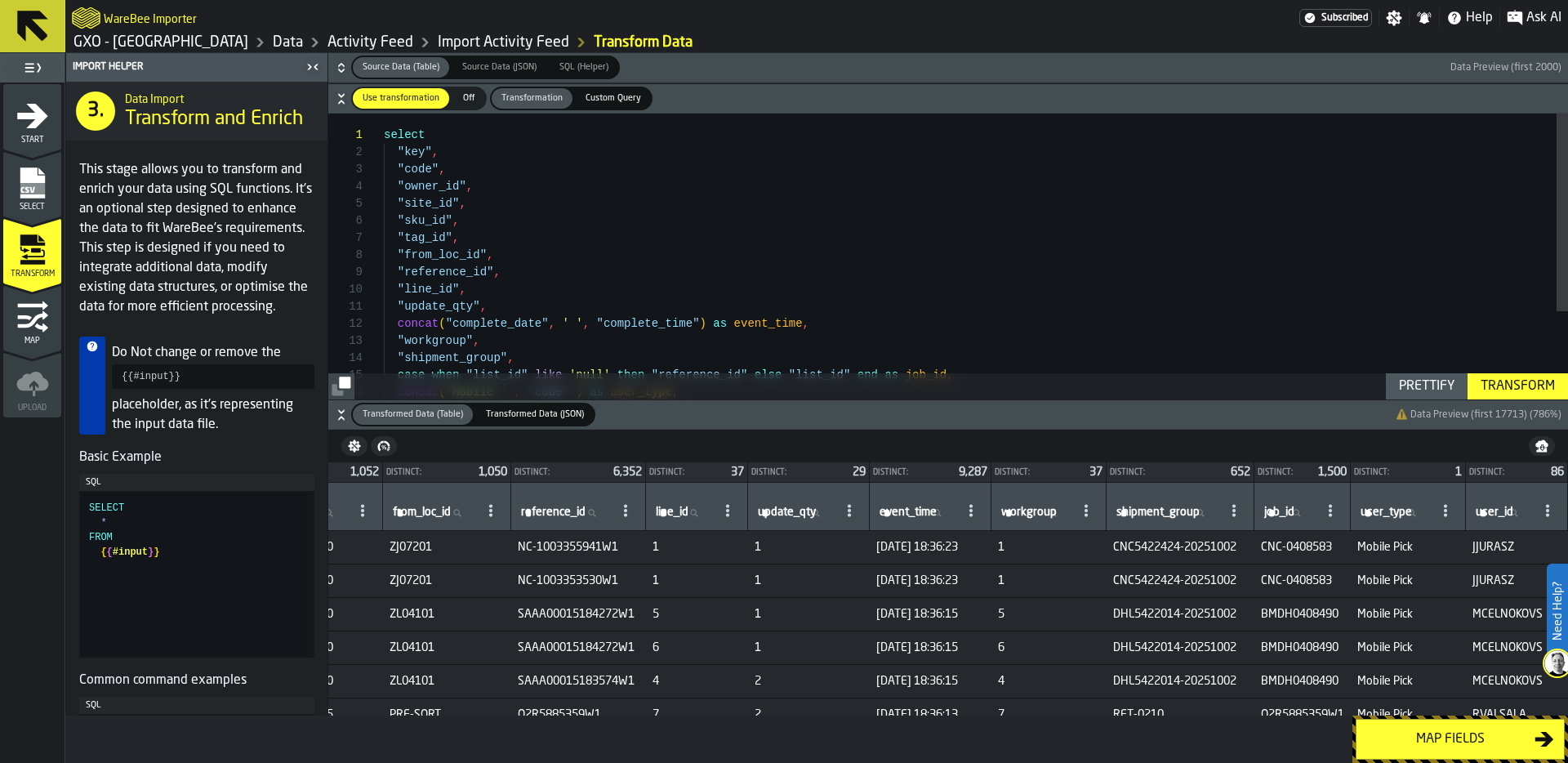
type textarea "**********"
click at [1131, 318] on div "select "key" , "code" , "owner_id" , "site_id" , "sku_id" , "tag_id" , "from_lo…" at bounding box center [975, 319] width 1184 height 412
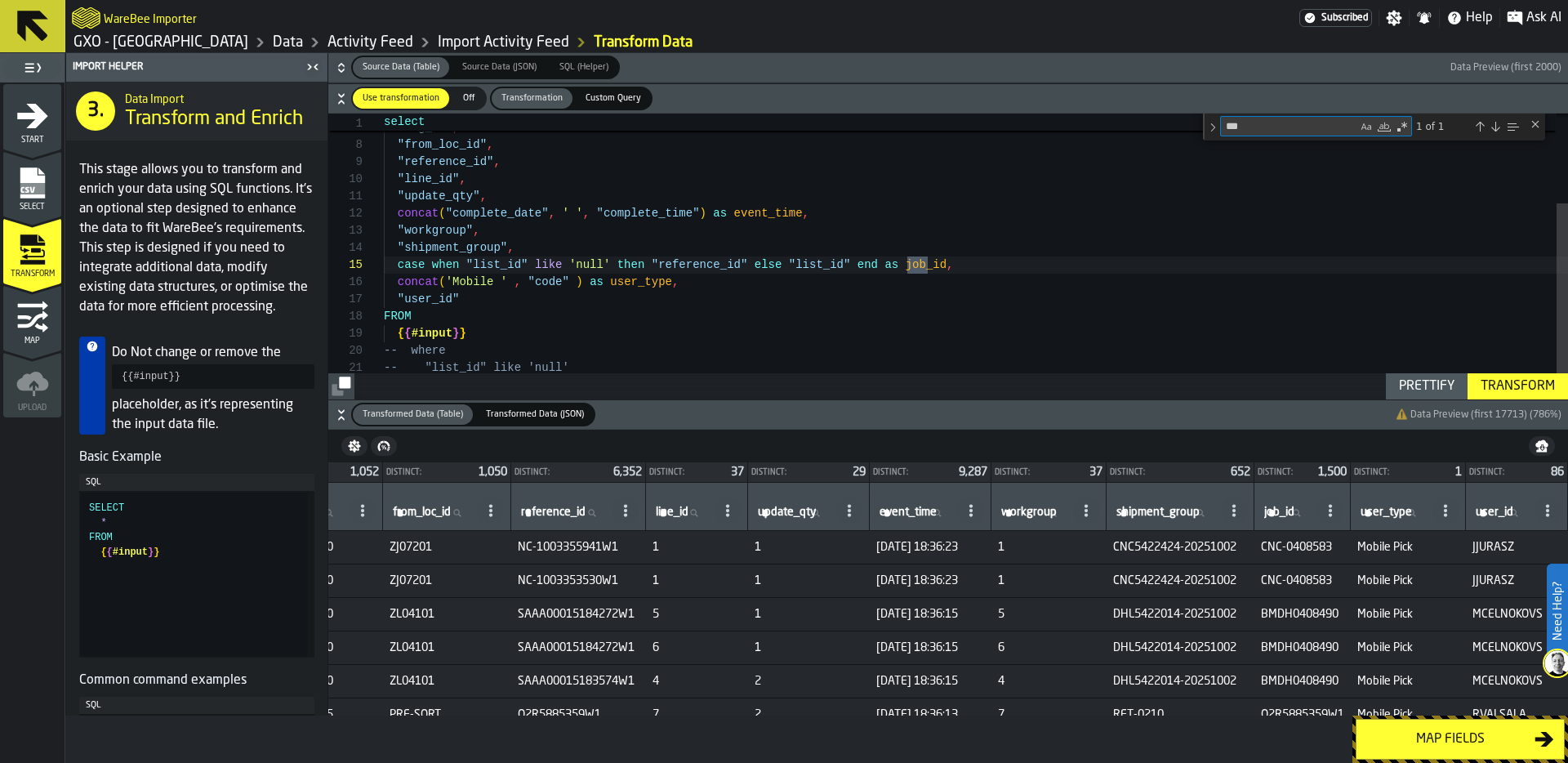
type textarea "***"
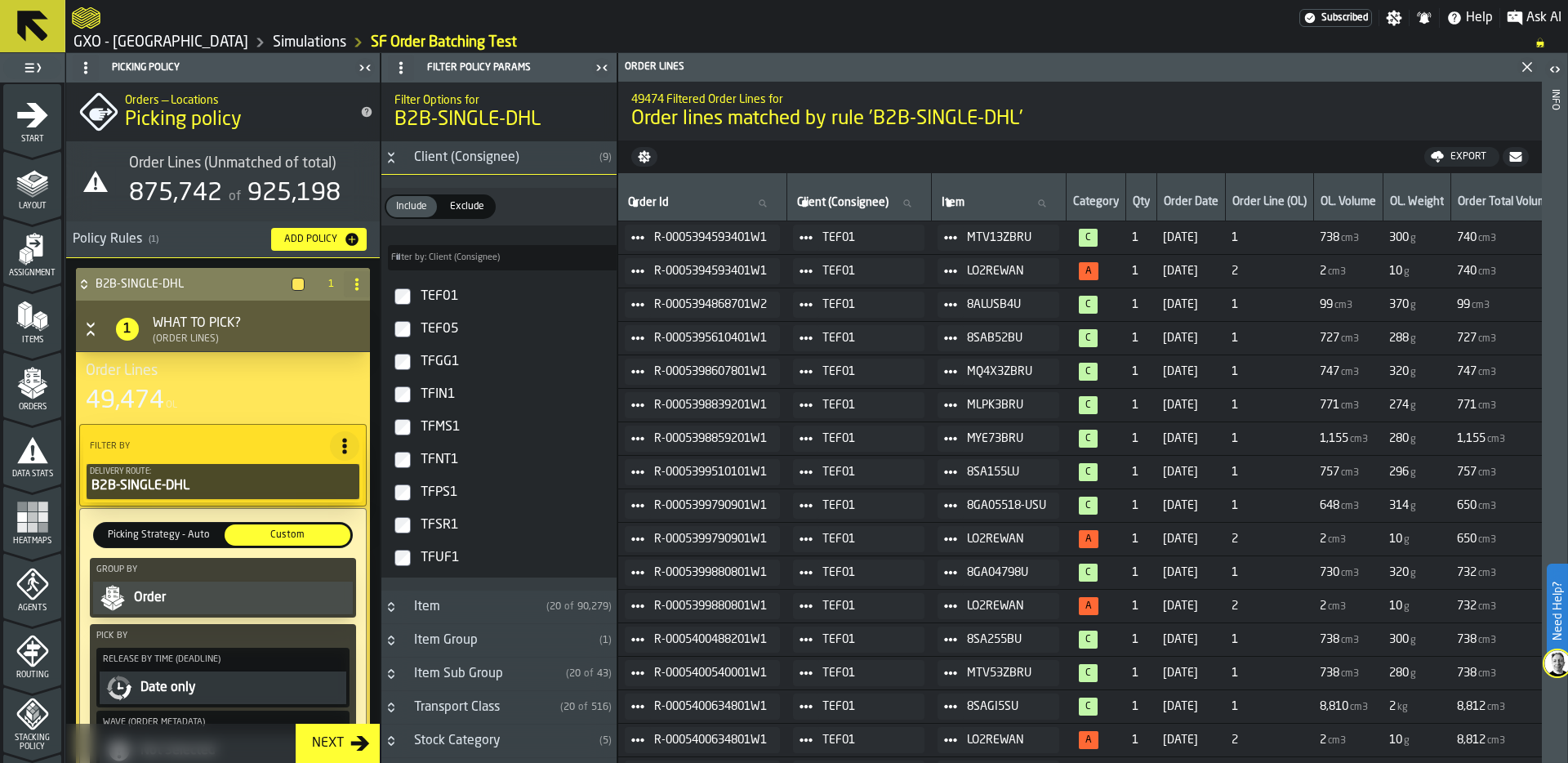
scroll to position [1098, 0]
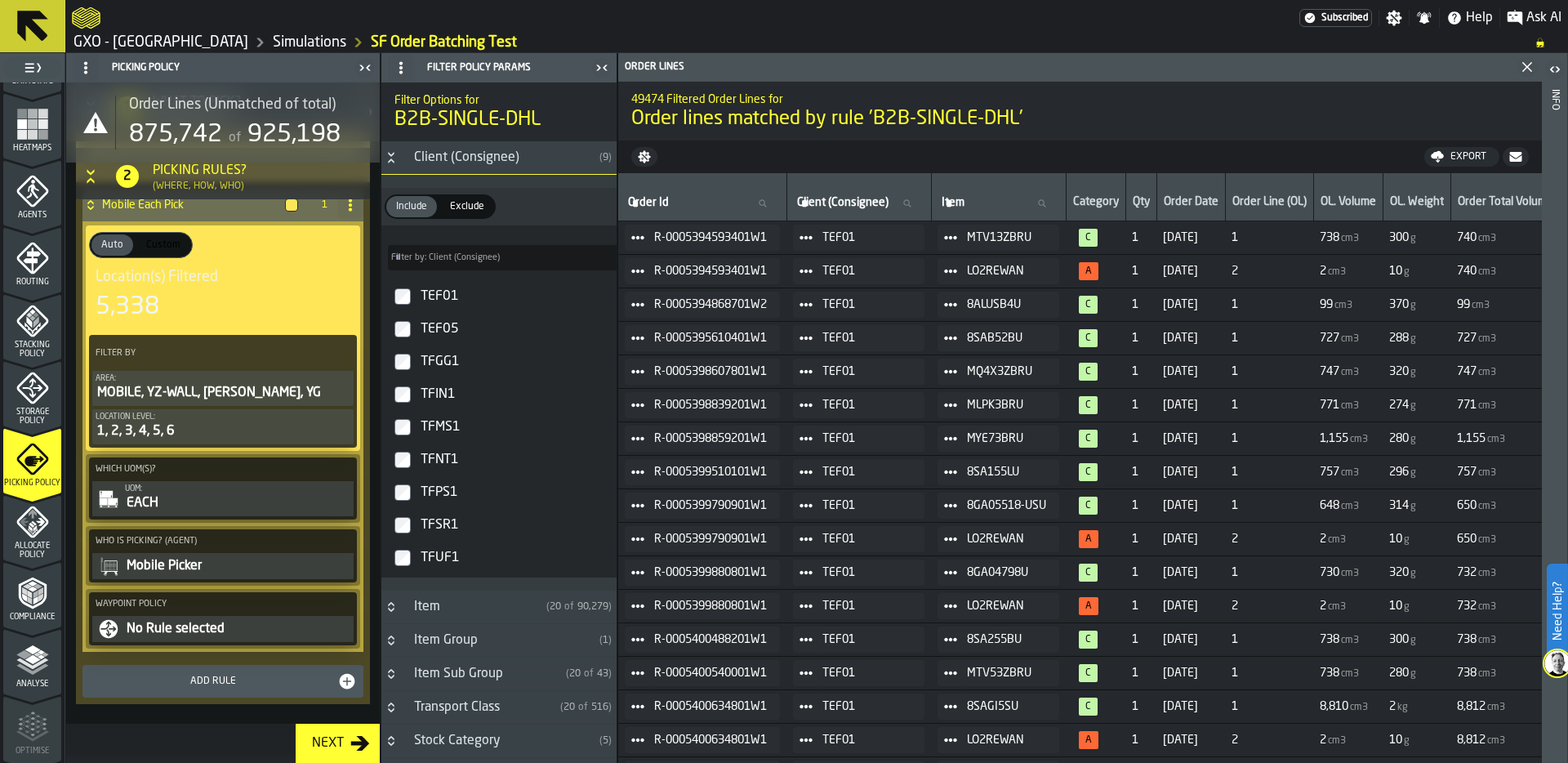
click at [30, 674] on polyline "menu Analyse" at bounding box center [32, 670] width 32 height 12
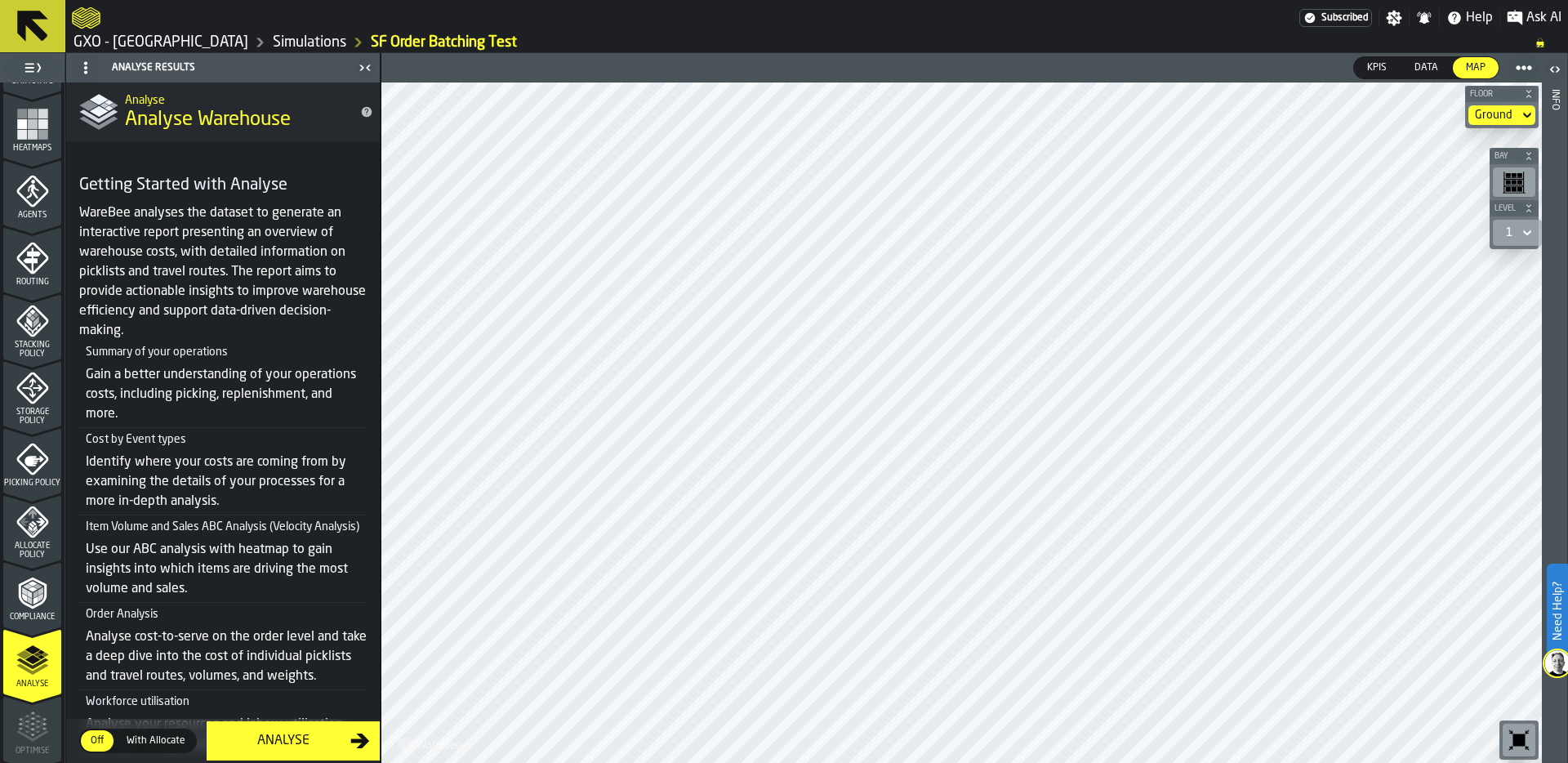
click at [290, 736] on div "Analyse" at bounding box center [283, 742] width 134 height 20
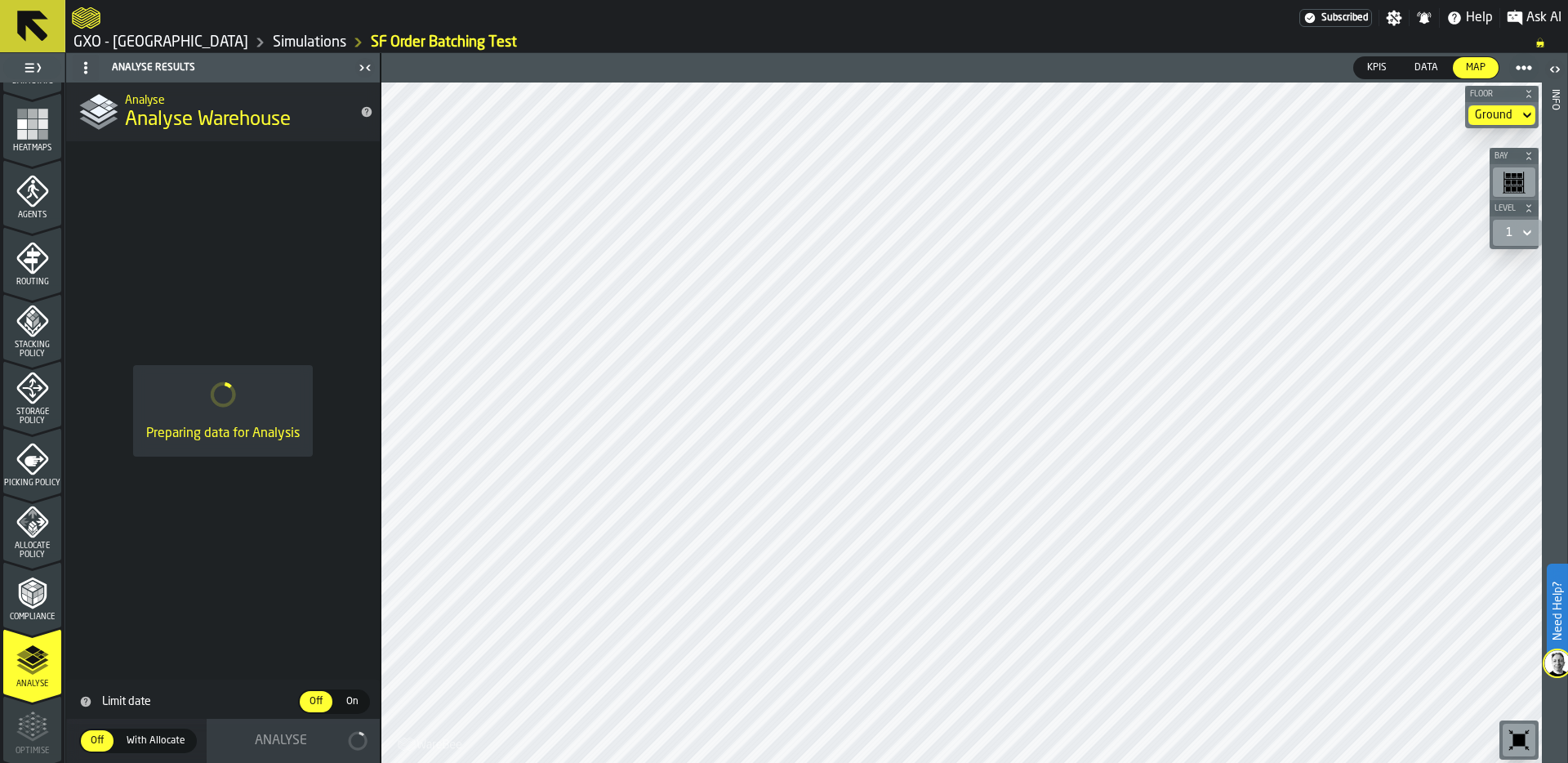
click at [184, 44] on link "GXO - [GEOGRAPHIC_DATA]" at bounding box center [160, 42] width 174 height 18
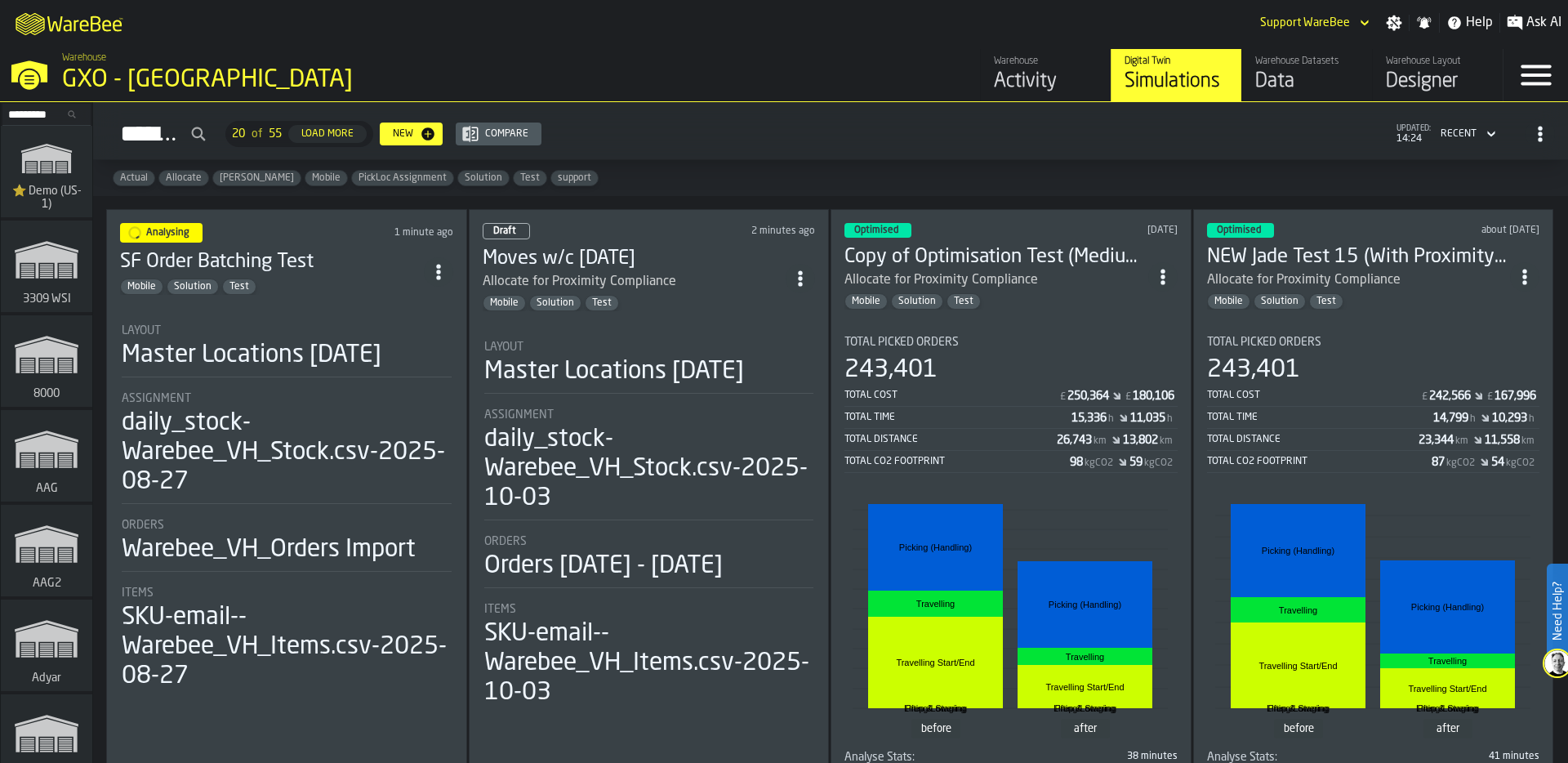
click at [434, 265] on icon "ItemListCard-DashboardItemContainer" at bounding box center [438, 272] width 16 height 16
click at [406, 377] on div "Duplicate" at bounding box center [404, 378] width 85 height 20
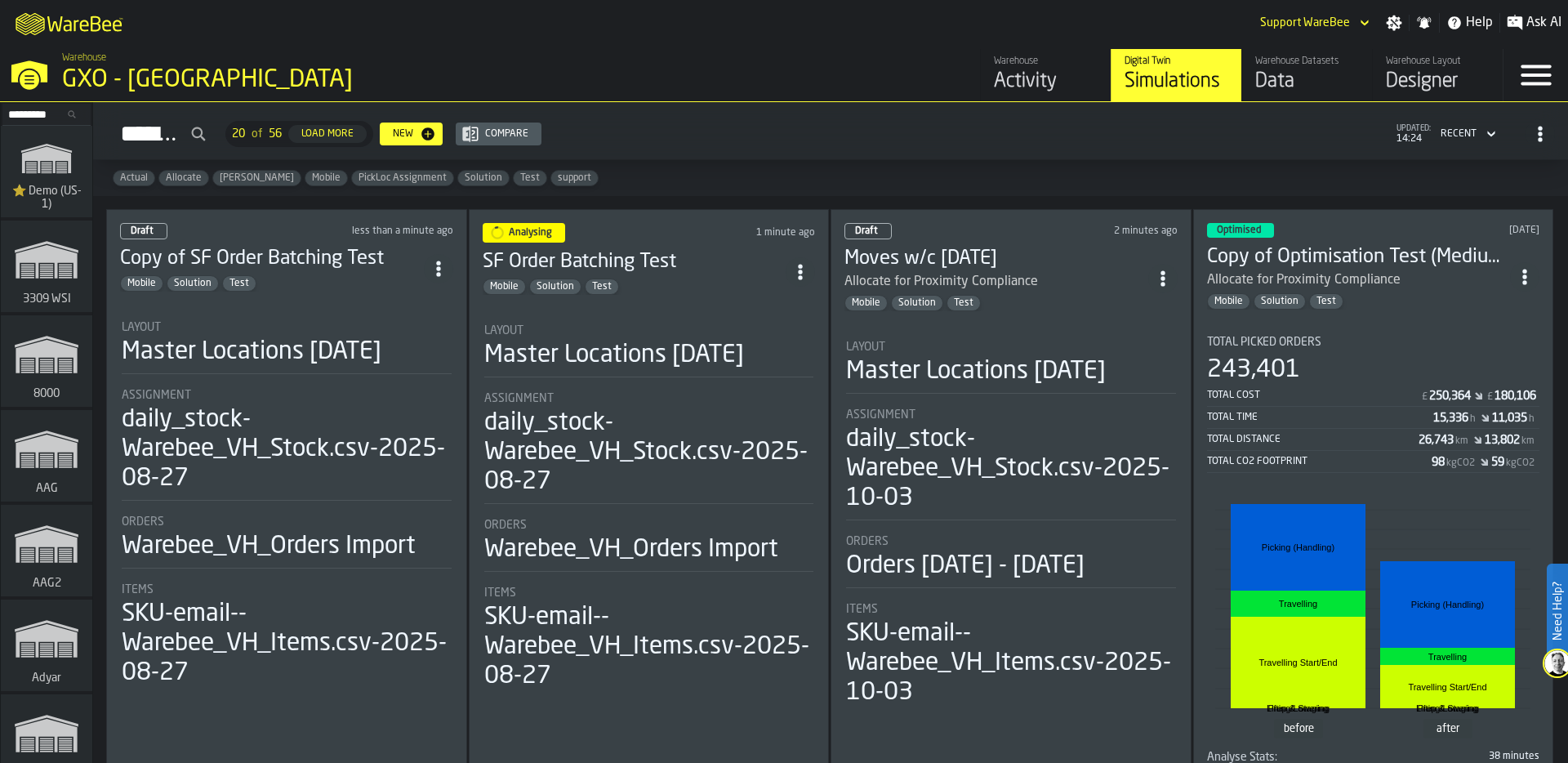
click at [289, 330] on div "Layout Master Locations [DATE]" at bounding box center [286, 343] width 330 height 46
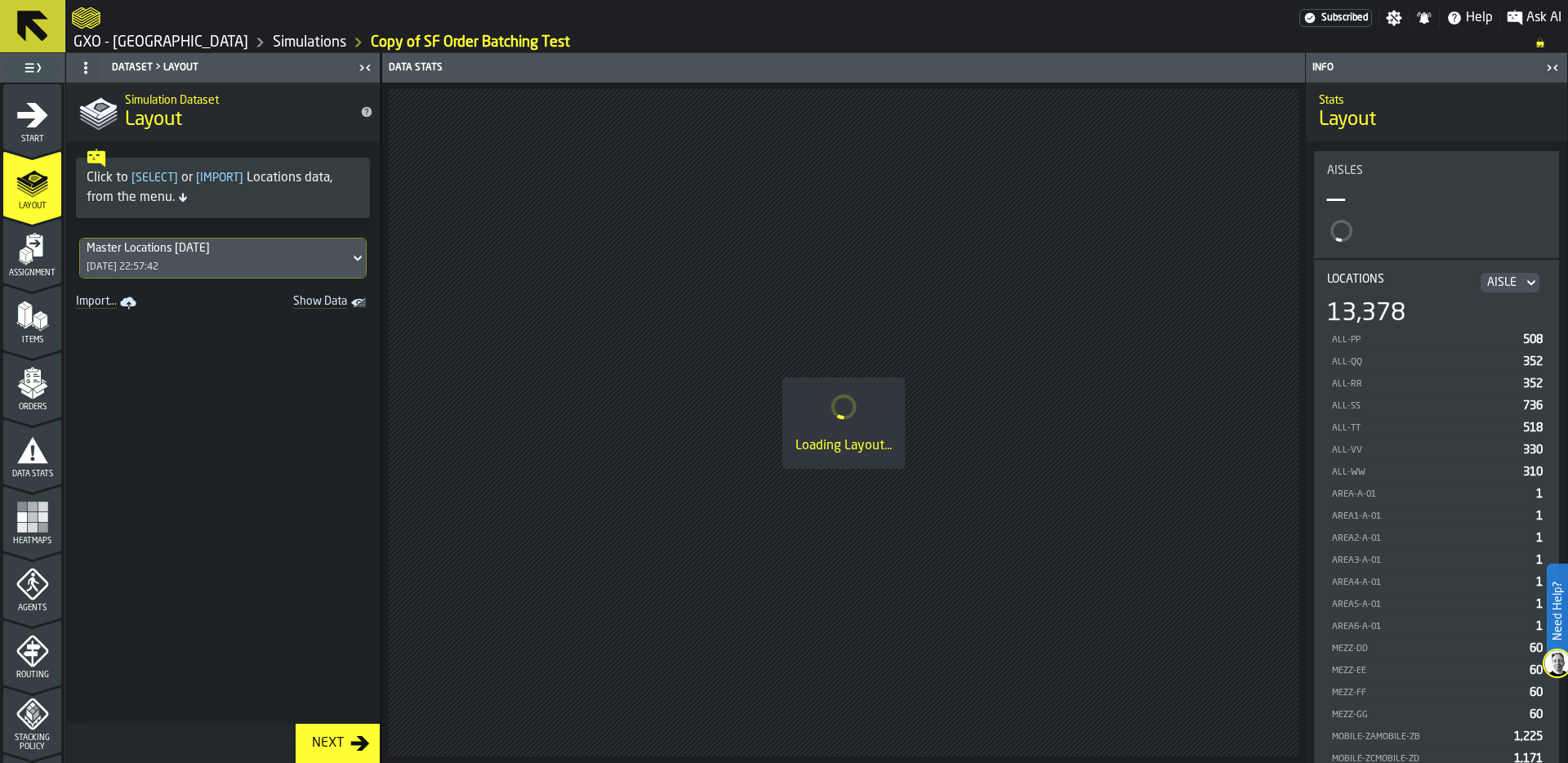
click at [34, 265] on icon "menu Assignment" at bounding box center [32, 249] width 33 height 33
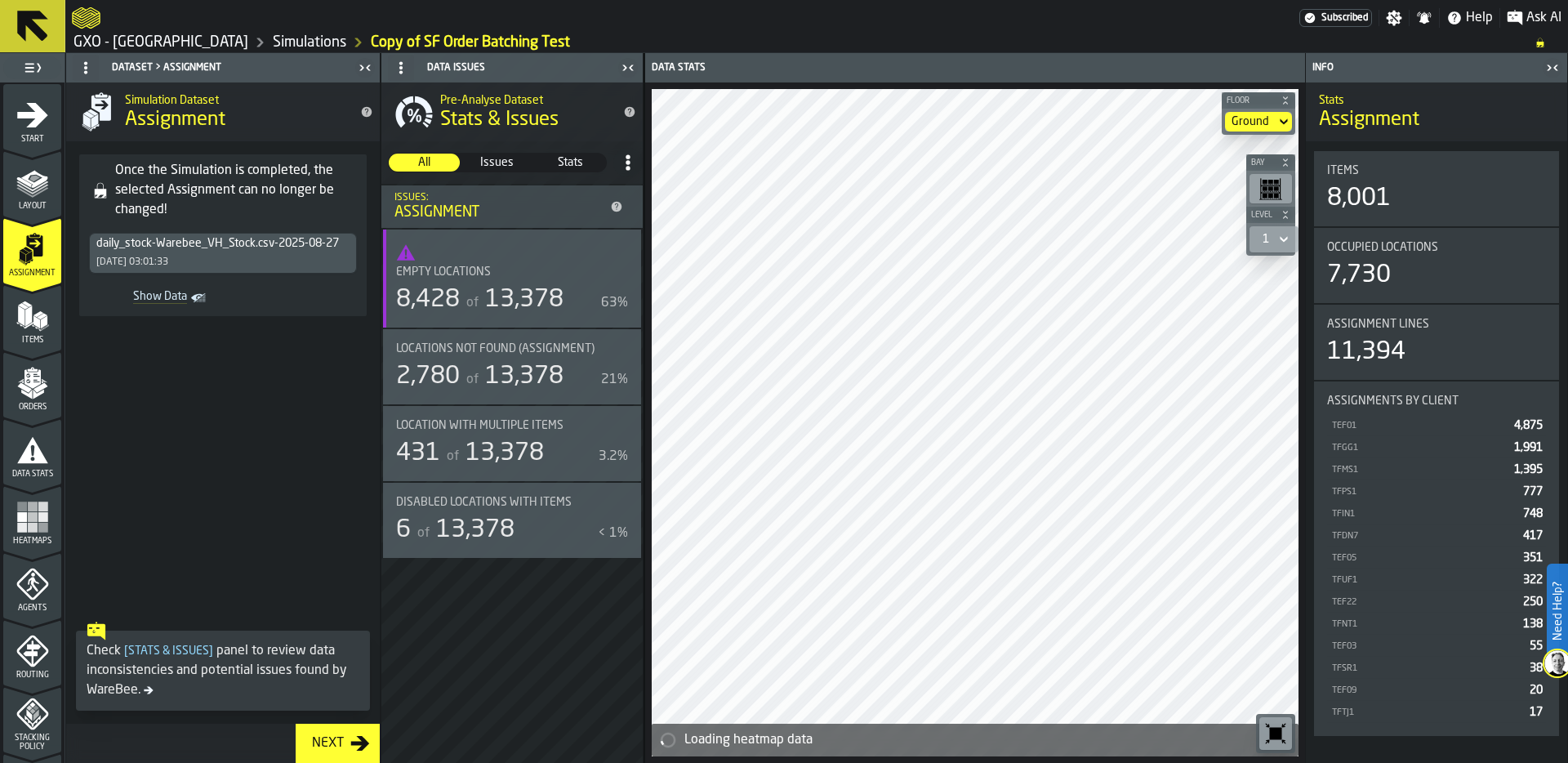
click at [208, 256] on div "daily_stock-Warebee_VH_Stock.csv-2025-08-27 [DATE] 03:01:33" at bounding box center [223, 253] width 266 height 39
click at [282, 248] on div "daily_stock-Warebee_VH_Stock.csv-2025-08-27" at bounding box center [217, 243] width 242 height 13
click at [39, 189] on icon "menu Layout" at bounding box center [32, 182] width 33 height 33
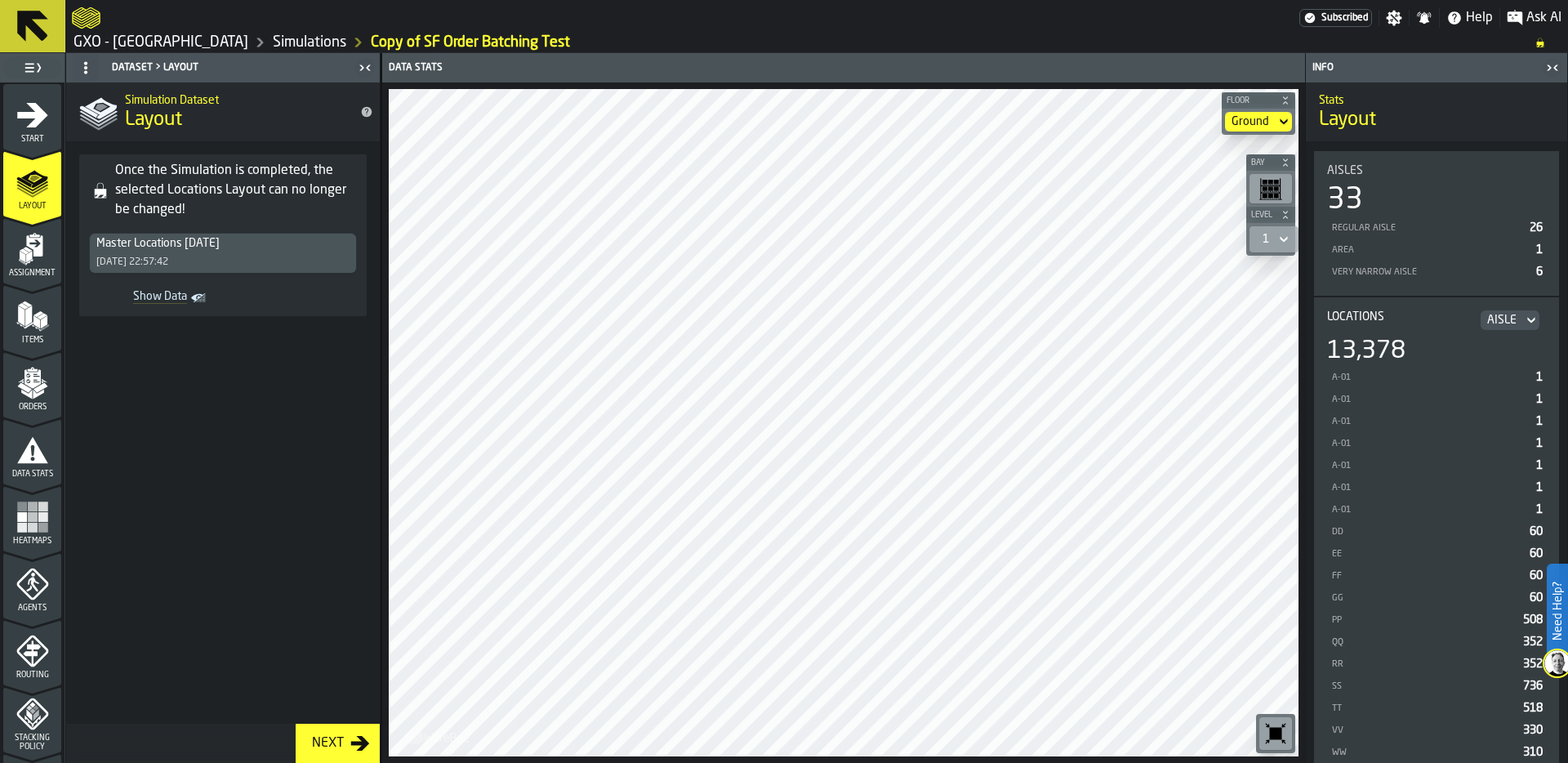
click at [279, 38] on link "Simulations" at bounding box center [309, 42] width 73 height 18
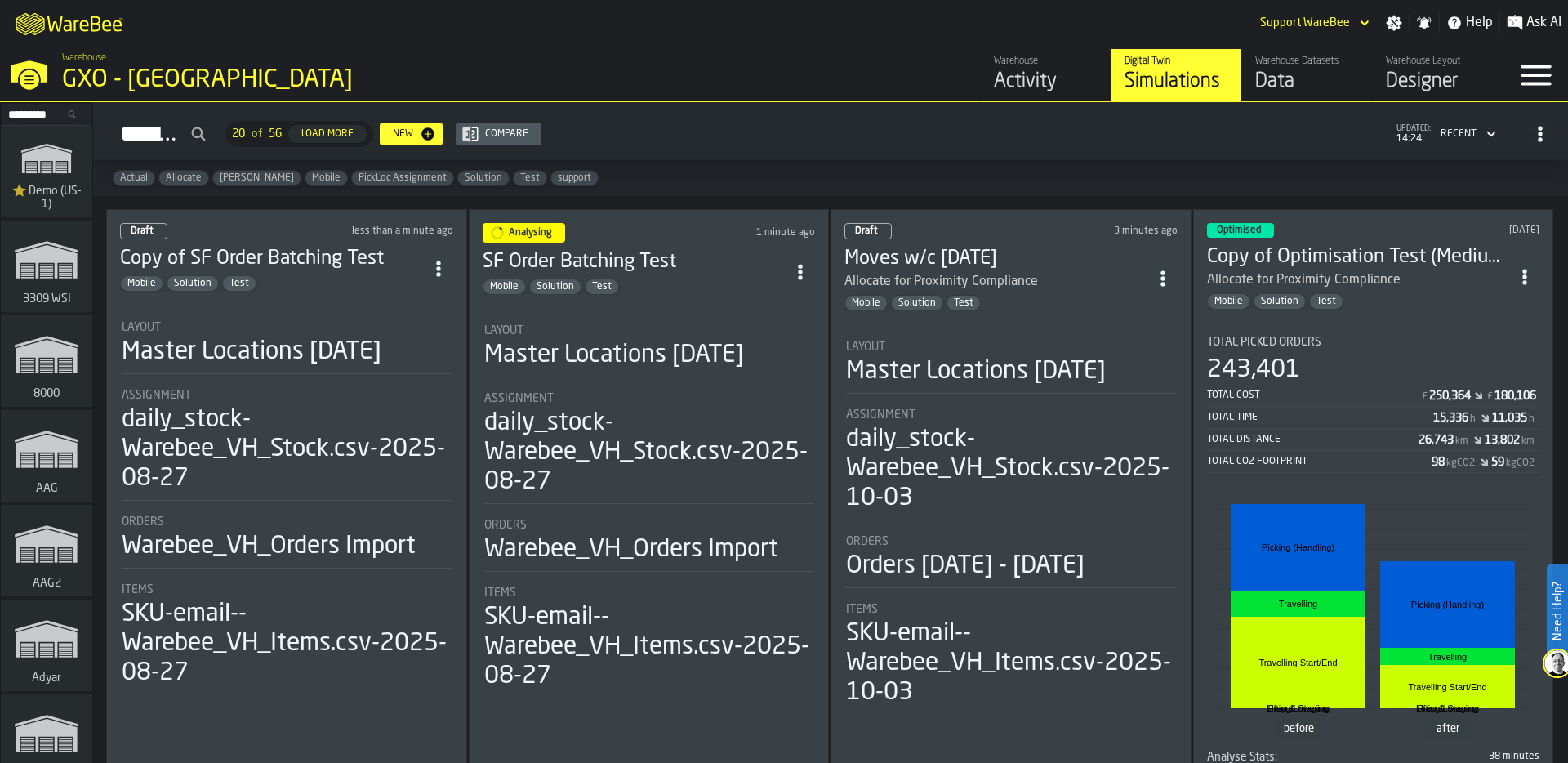
click at [292, 345] on div "Master Locations [DATE]" at bounding box center [251, 352] width 259 height 30
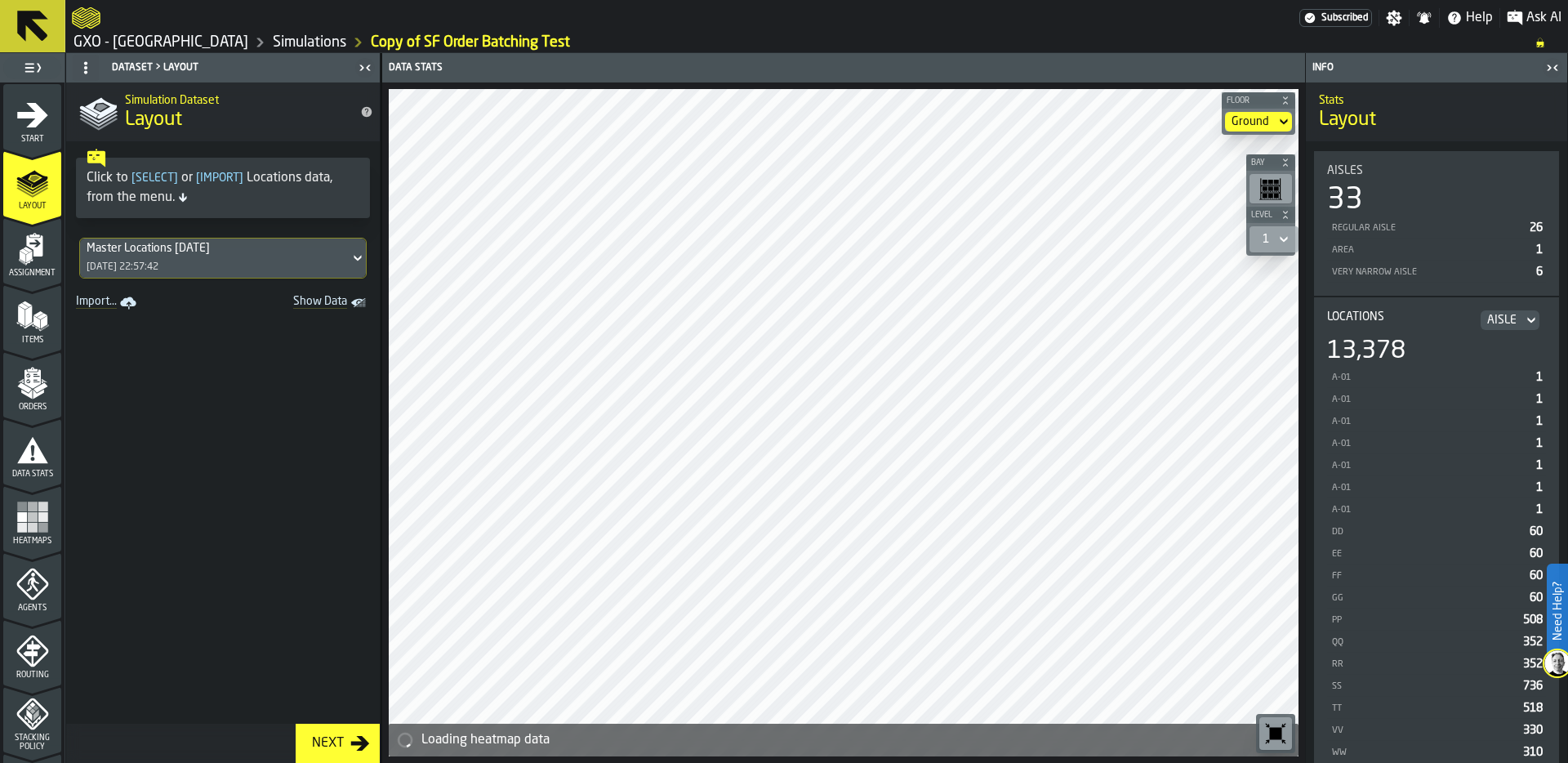
click at [42, 267] on div "Assignment" at bounding box center [32, 255] width 58 height 45
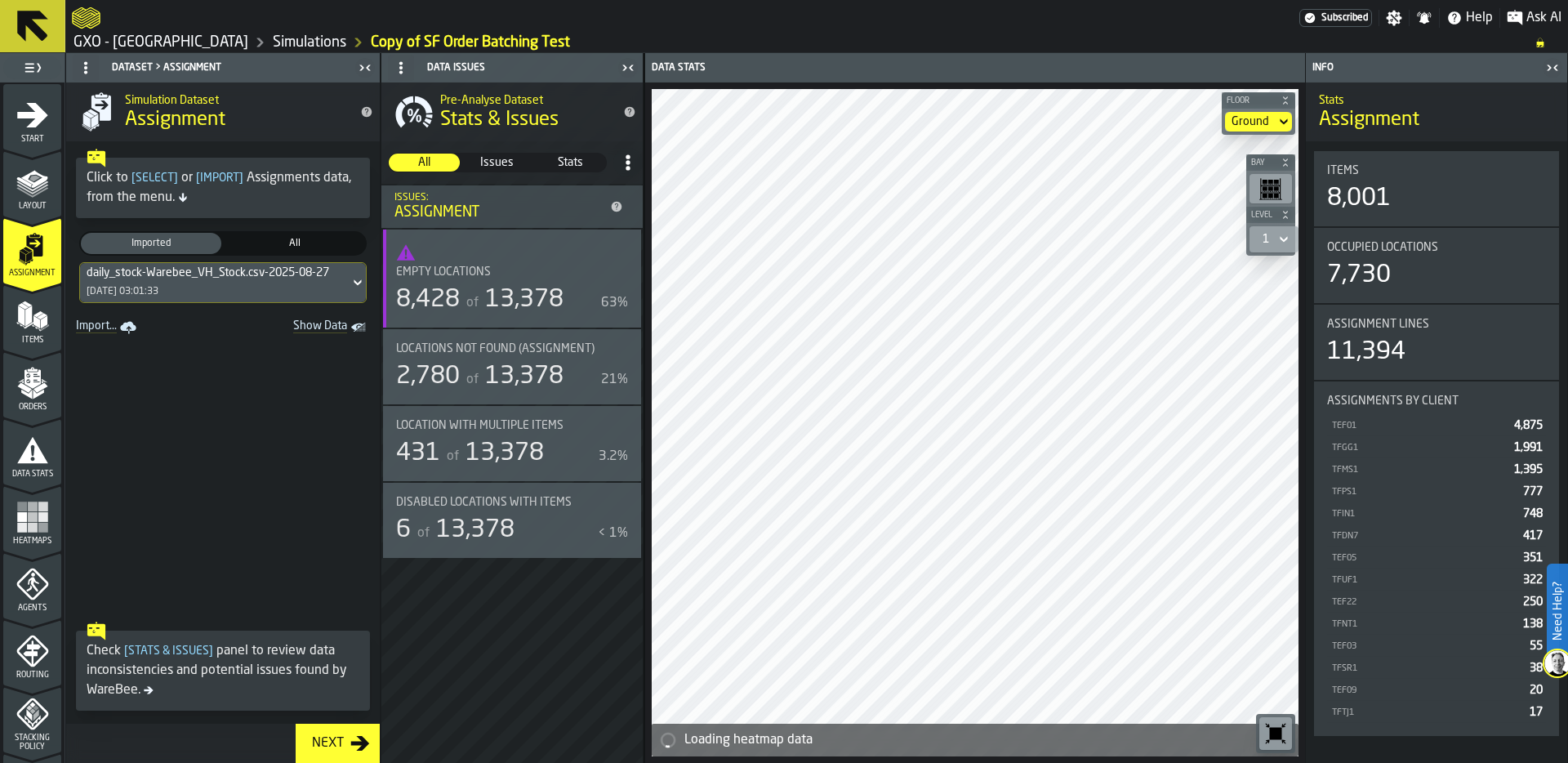
click at [301, 284] on div "daily_stock-Warebee_VH_Stock.csv-2025-08-27 [DATE] 03:01:33" at bounding box center [215, 283] width 269 height 39
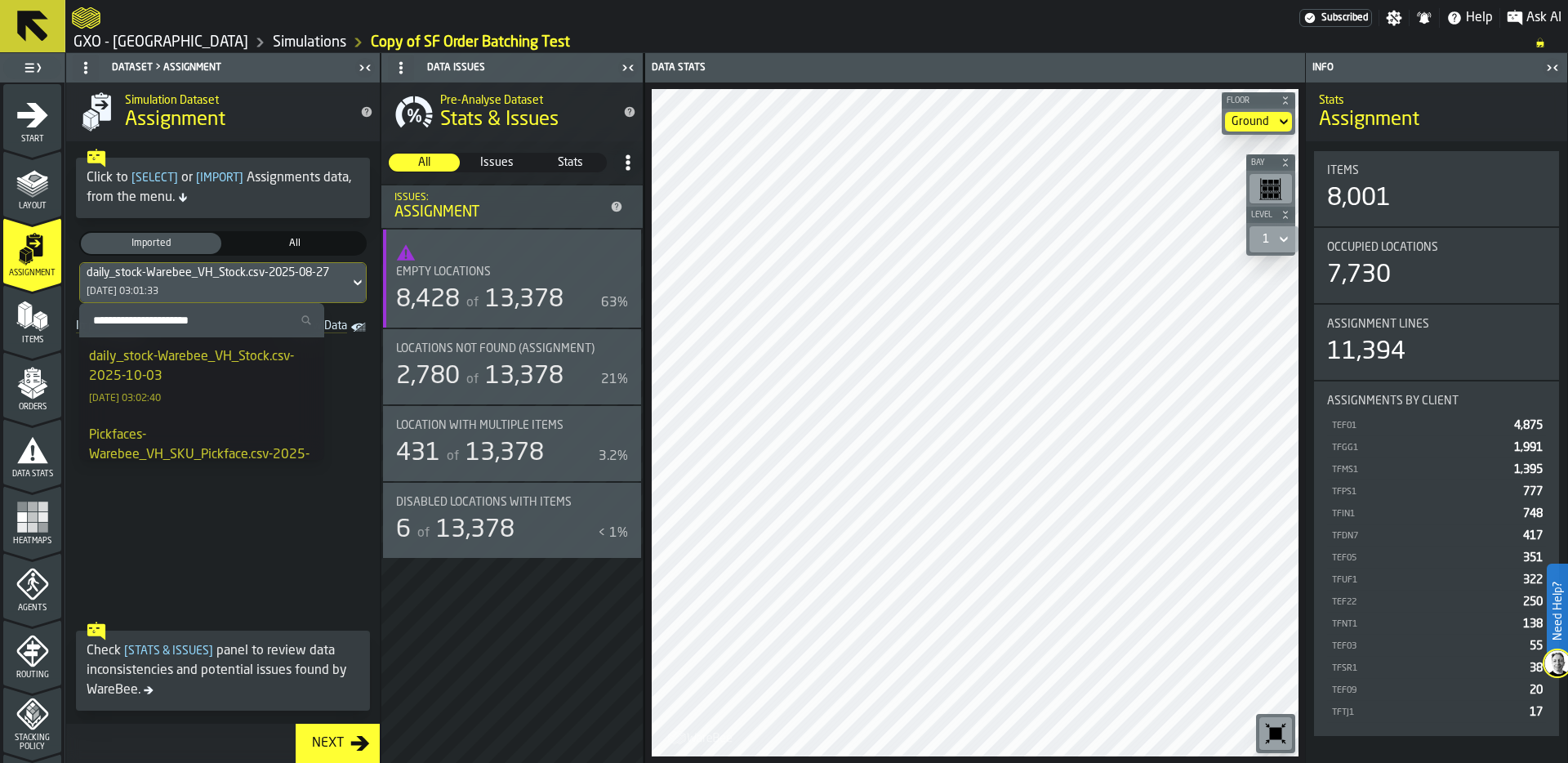
click at [164, 373] on div "daily_stock-Warebee_VH_Stock.csv-2025-10-03" at bounding box center [202, 367] width 225 height 39
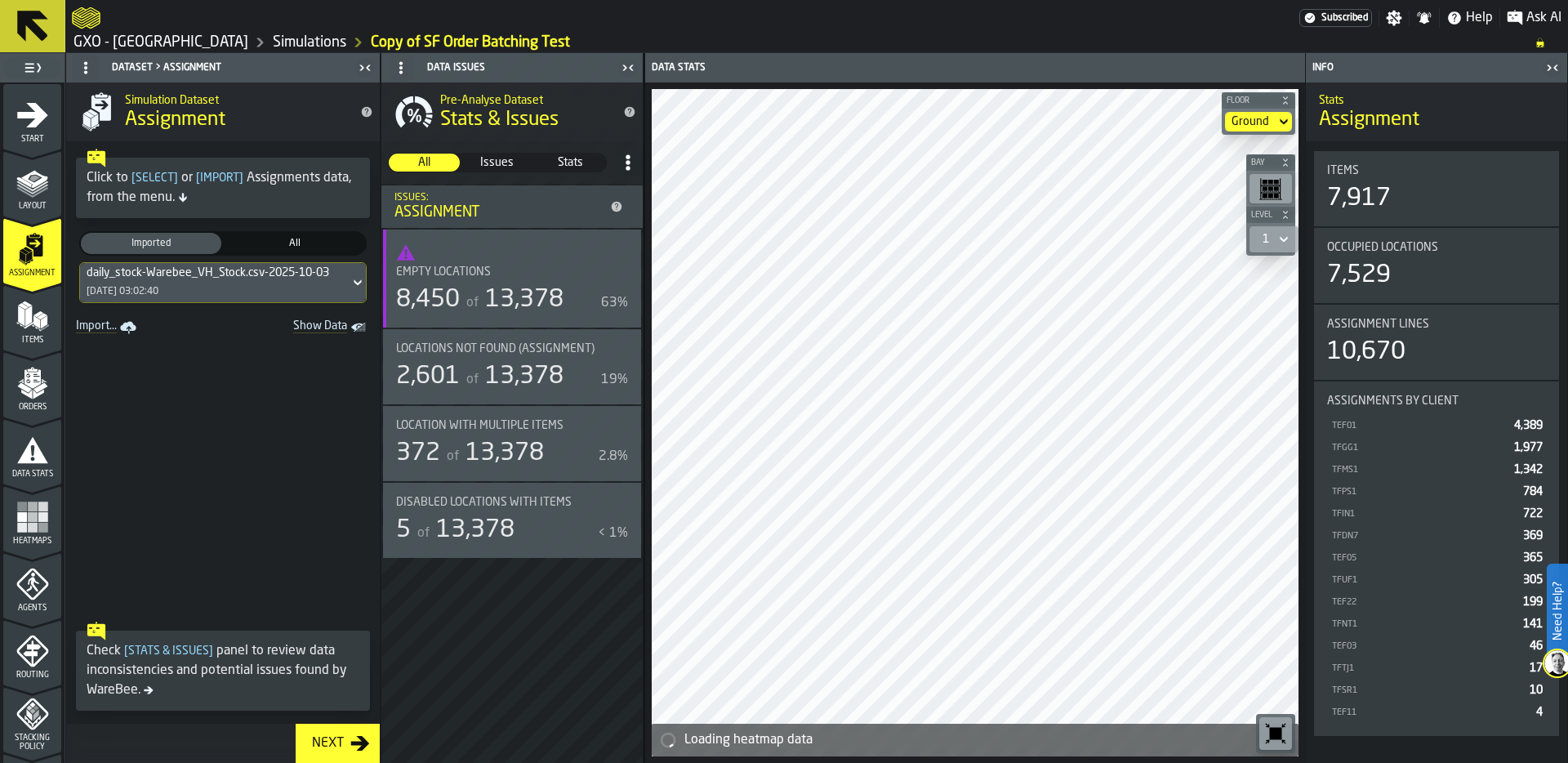
click at [29, 327] on icon "menu Items" at bounding box center [32, 316] width 33 height 33
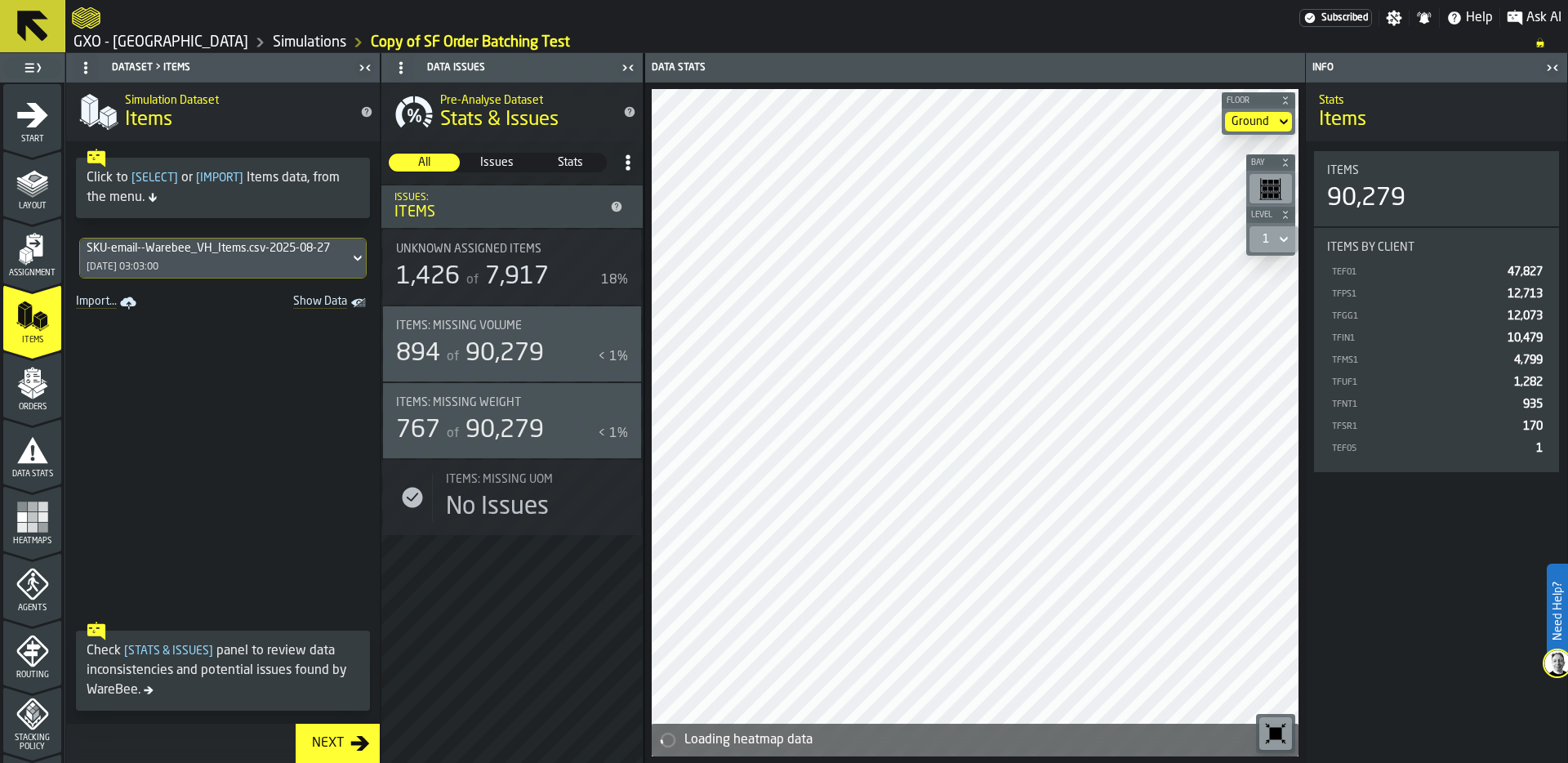
click at [280, 262] on div "SKU-email--Warebee_VH_Items.csv-2025-08-27 [DATE] 03:03:00" at bounding box center [215, 259] width 269 height 39
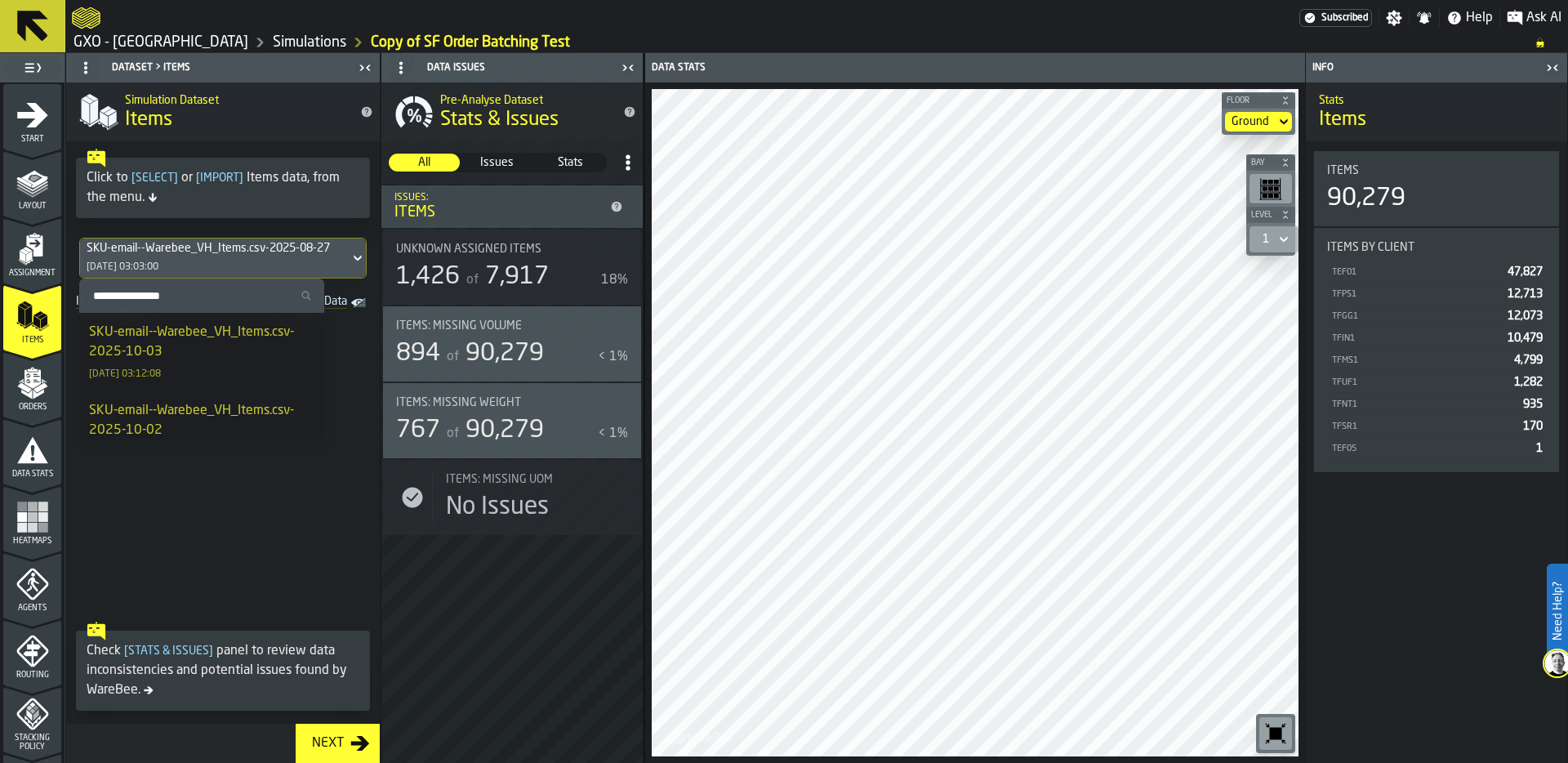
click at [190, 346] on div "SKU-email--Warebee_VH_Items.csv-2025-10-03" at bounding box center [202, 343] width 225 height 39
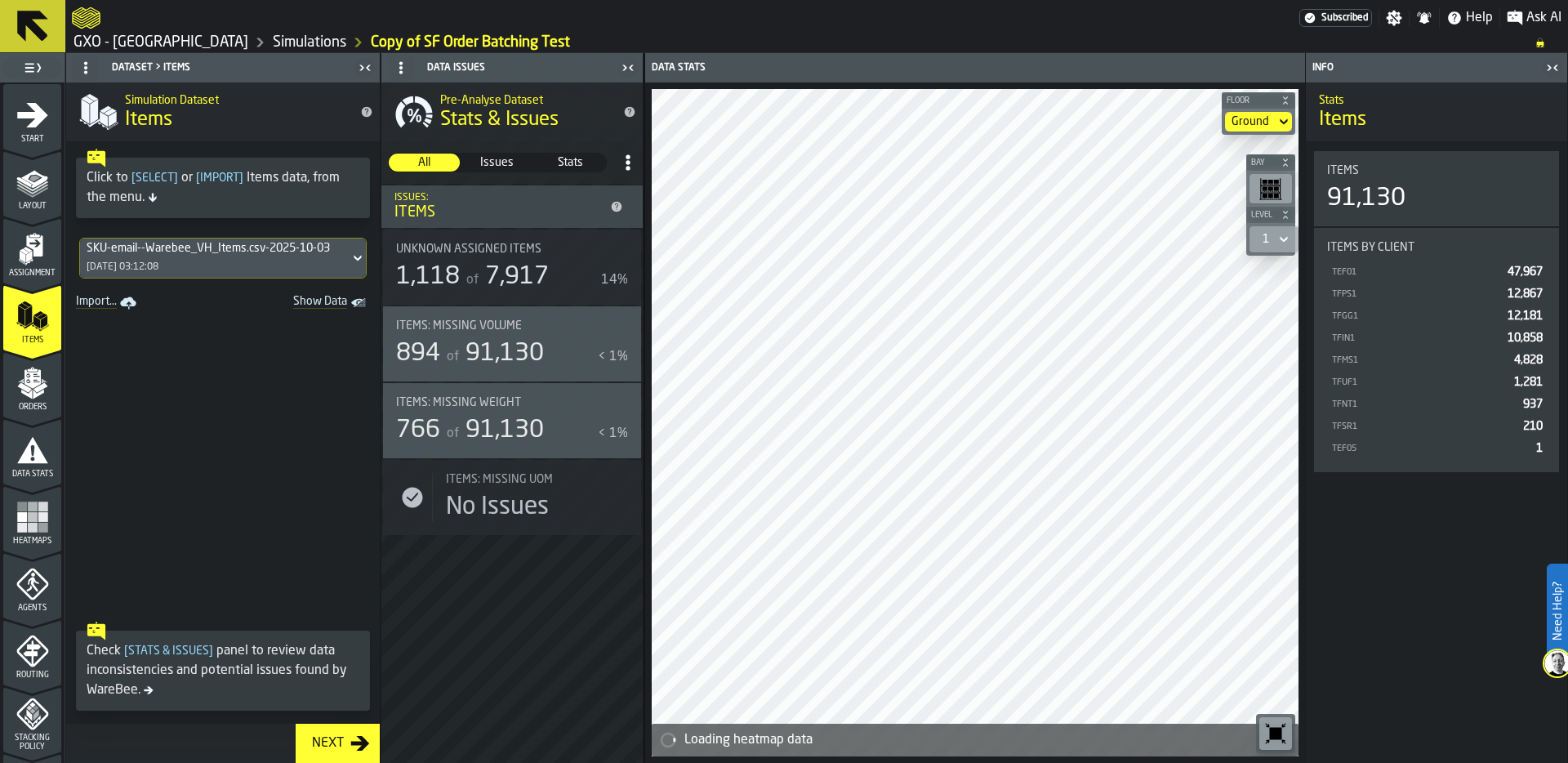
click at [26, 394] on polygon "menu Orders" at bounding box center [27, 394] width 11 height 10
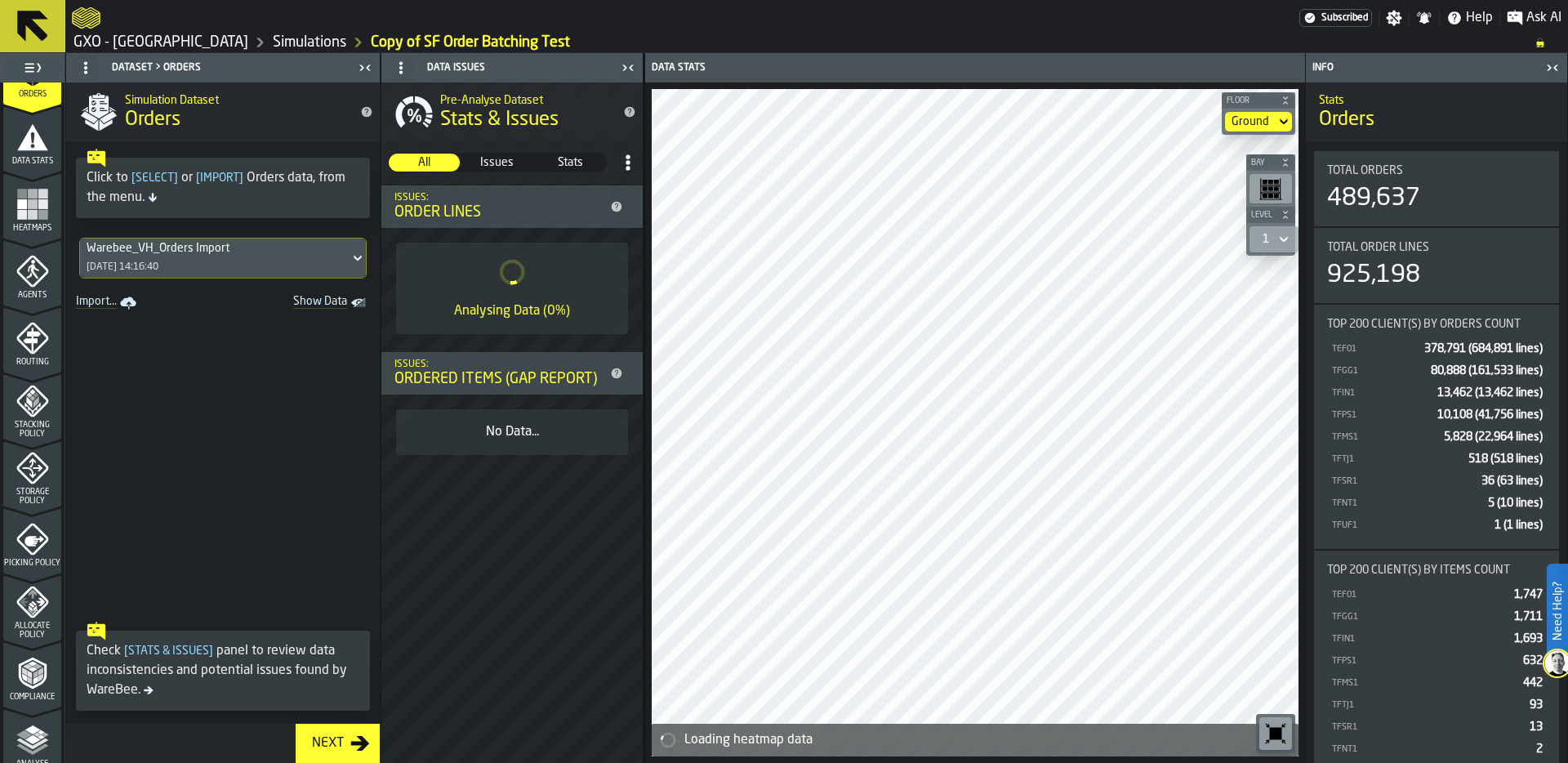
scroll to position [527, 0]
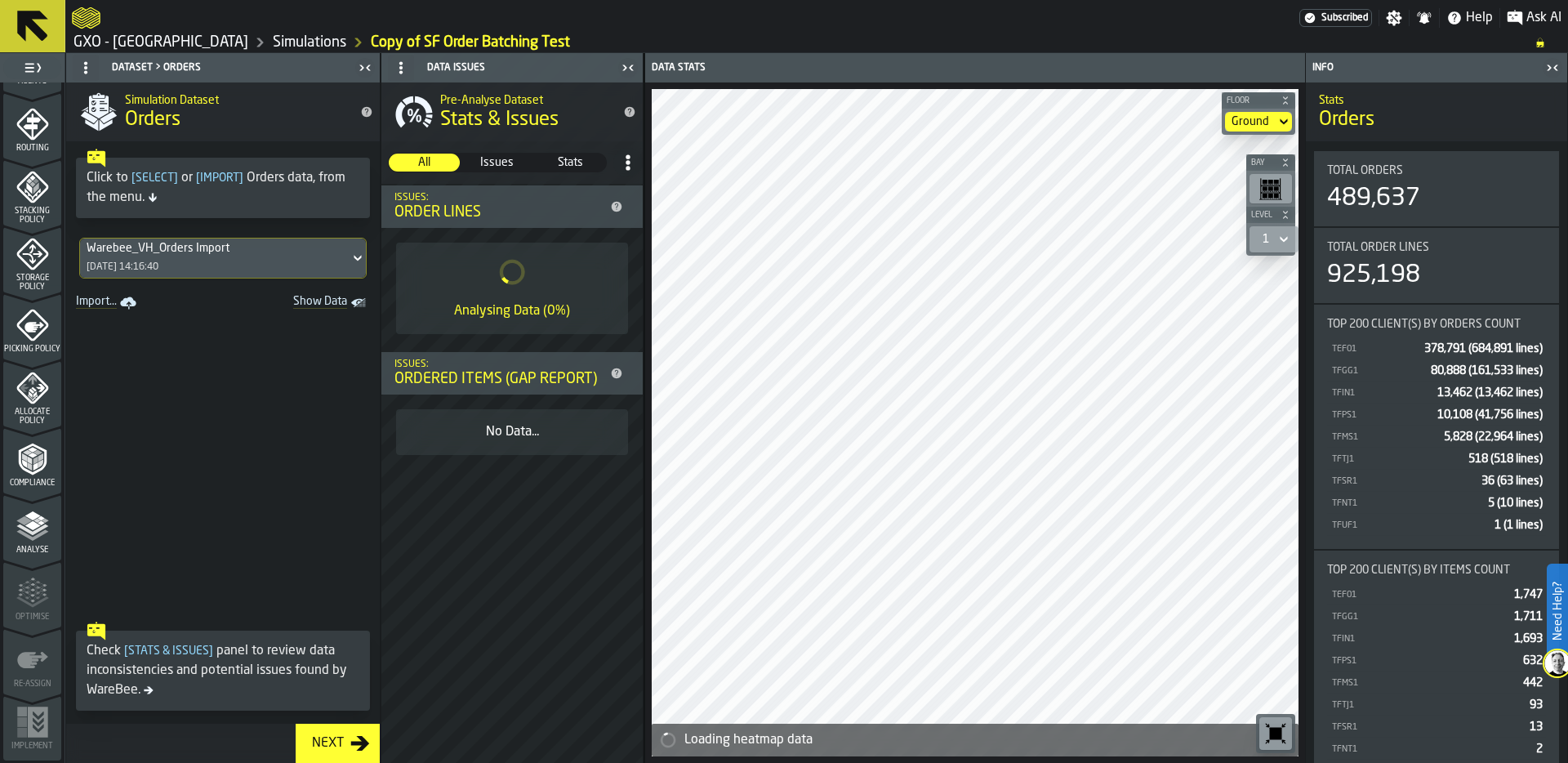
click at [33, 534] on icon "menu Analyse" at bounding box center [32, 526] width 33 height 33
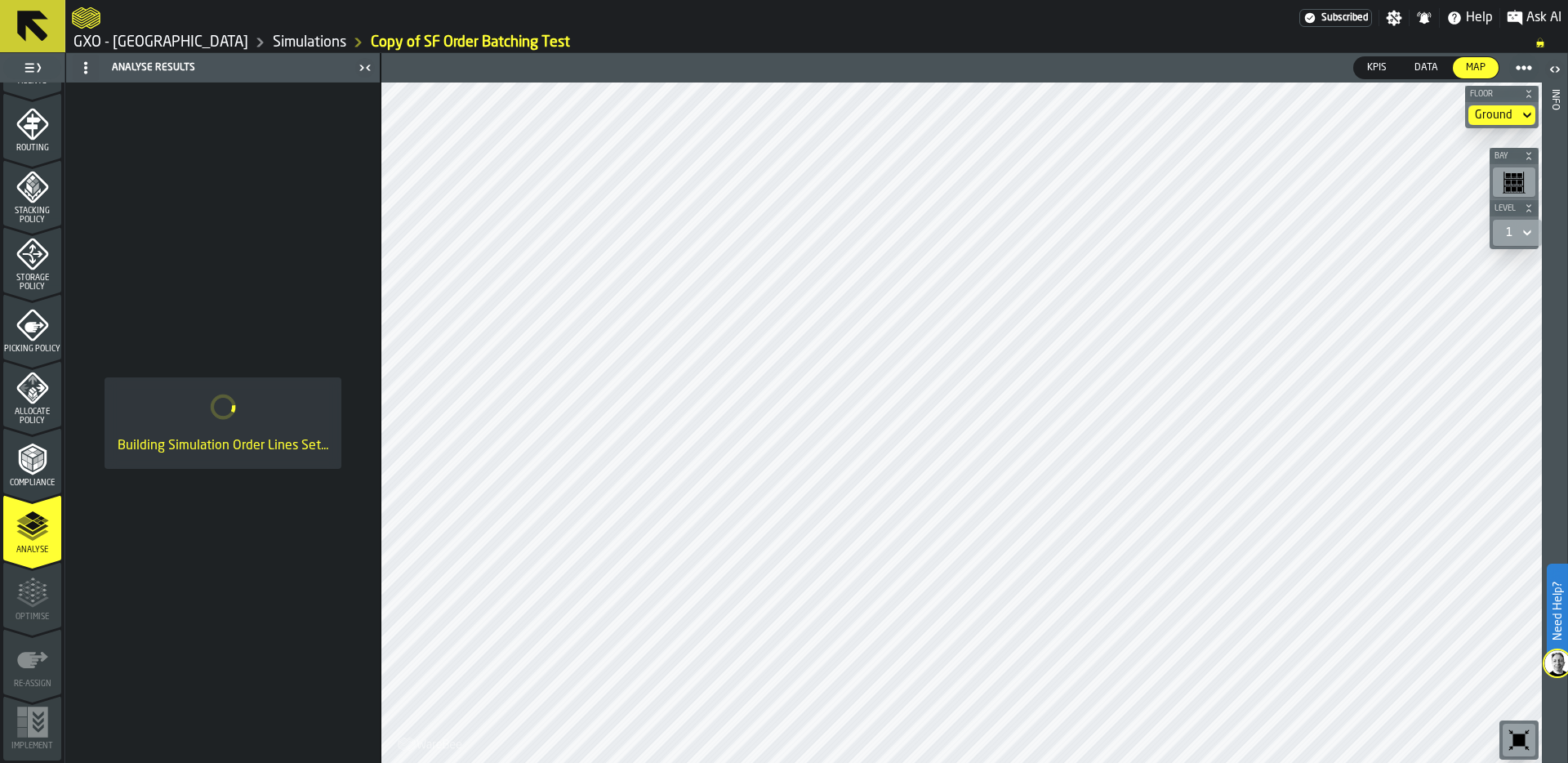
click at [23, 344] on span "Picking Policy" at bounding box center [32, 349] width 58 height 9
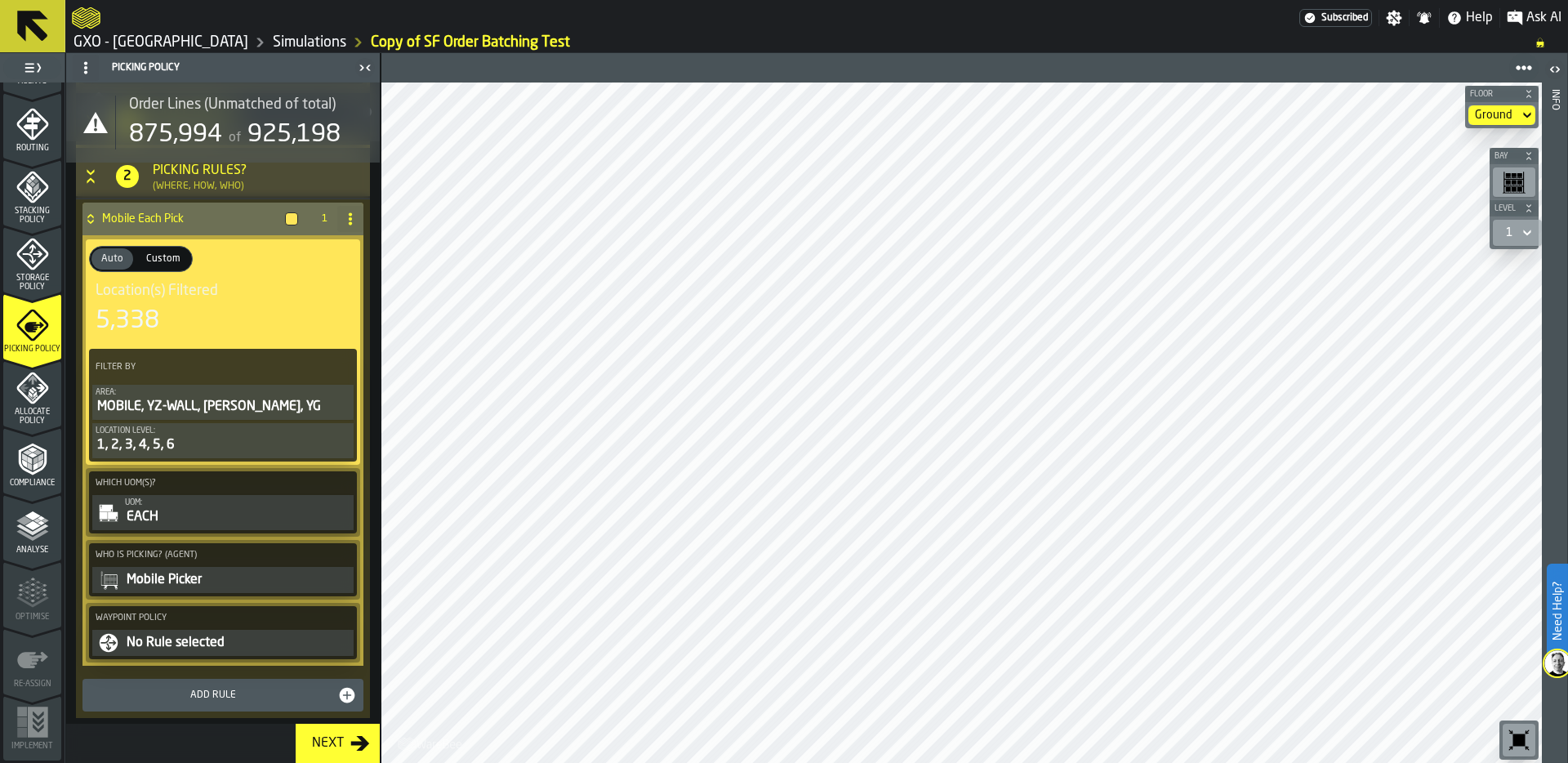
scroll to position [431, 0]
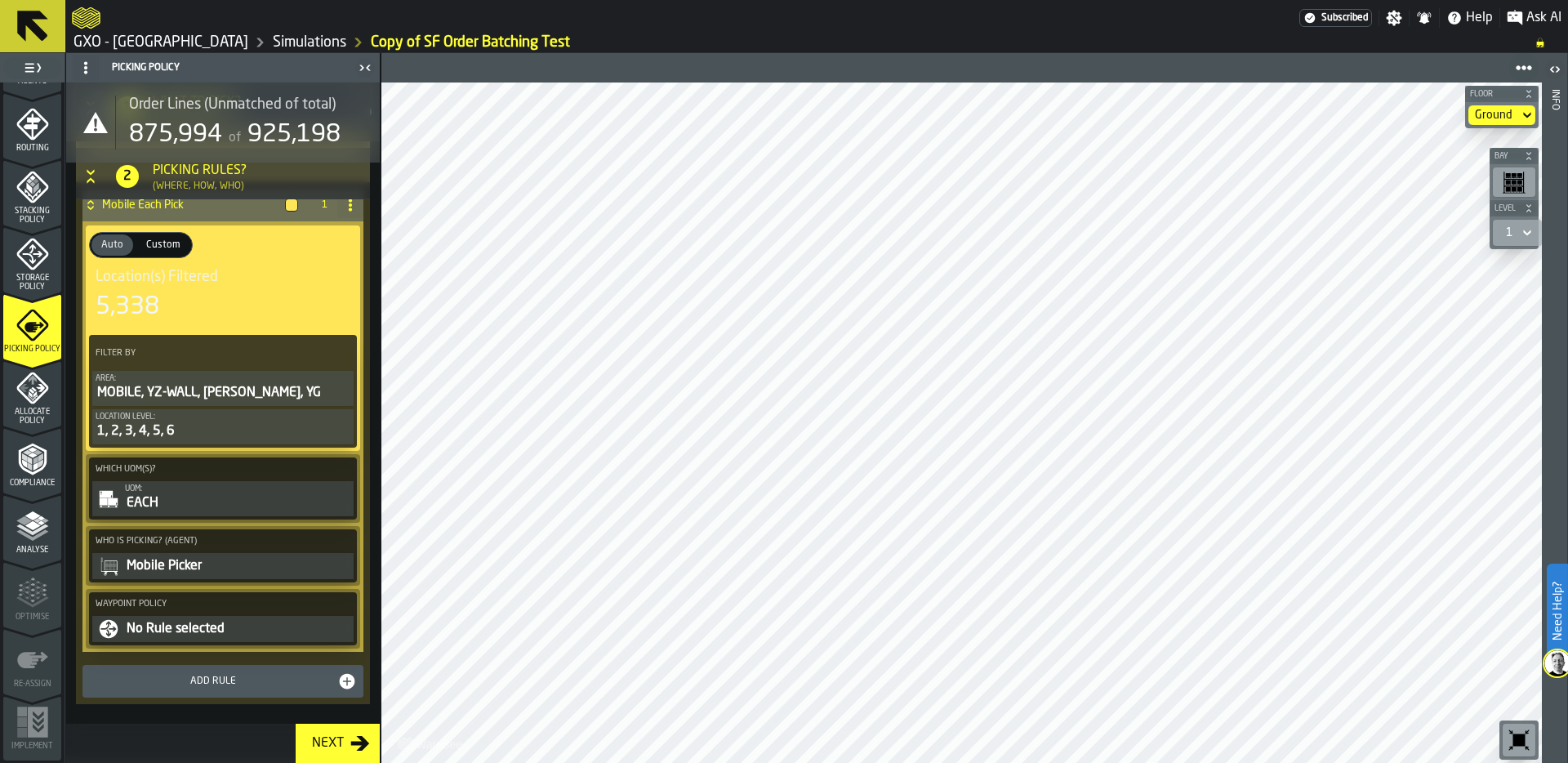
click at [24, 527] on polygon "menu Analyse" at bounding box center [31, 526] width 15 height 9
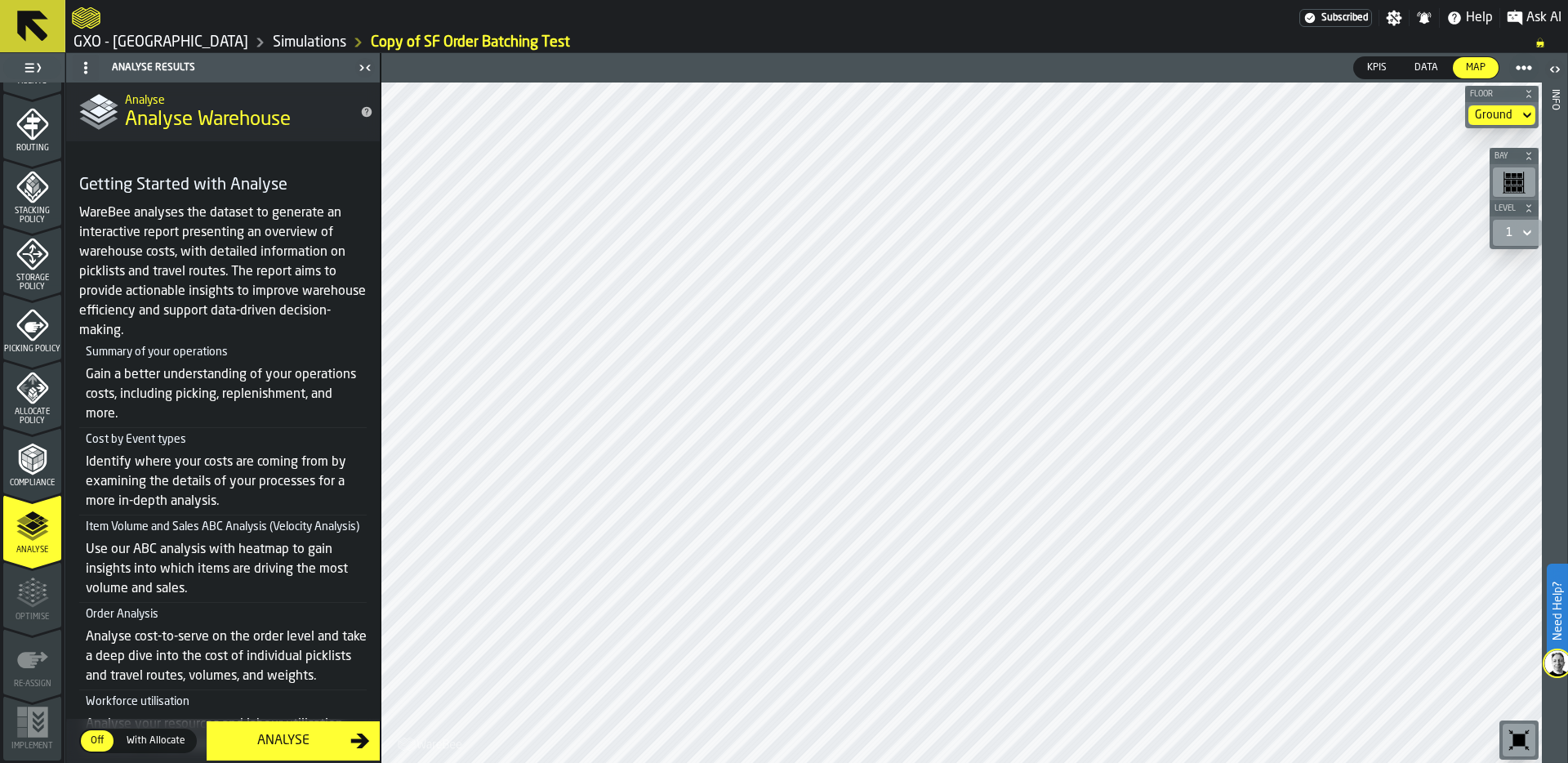
click at [292, 741] on div "Analyse" at bounding box center [283, 742] width 134 height 20
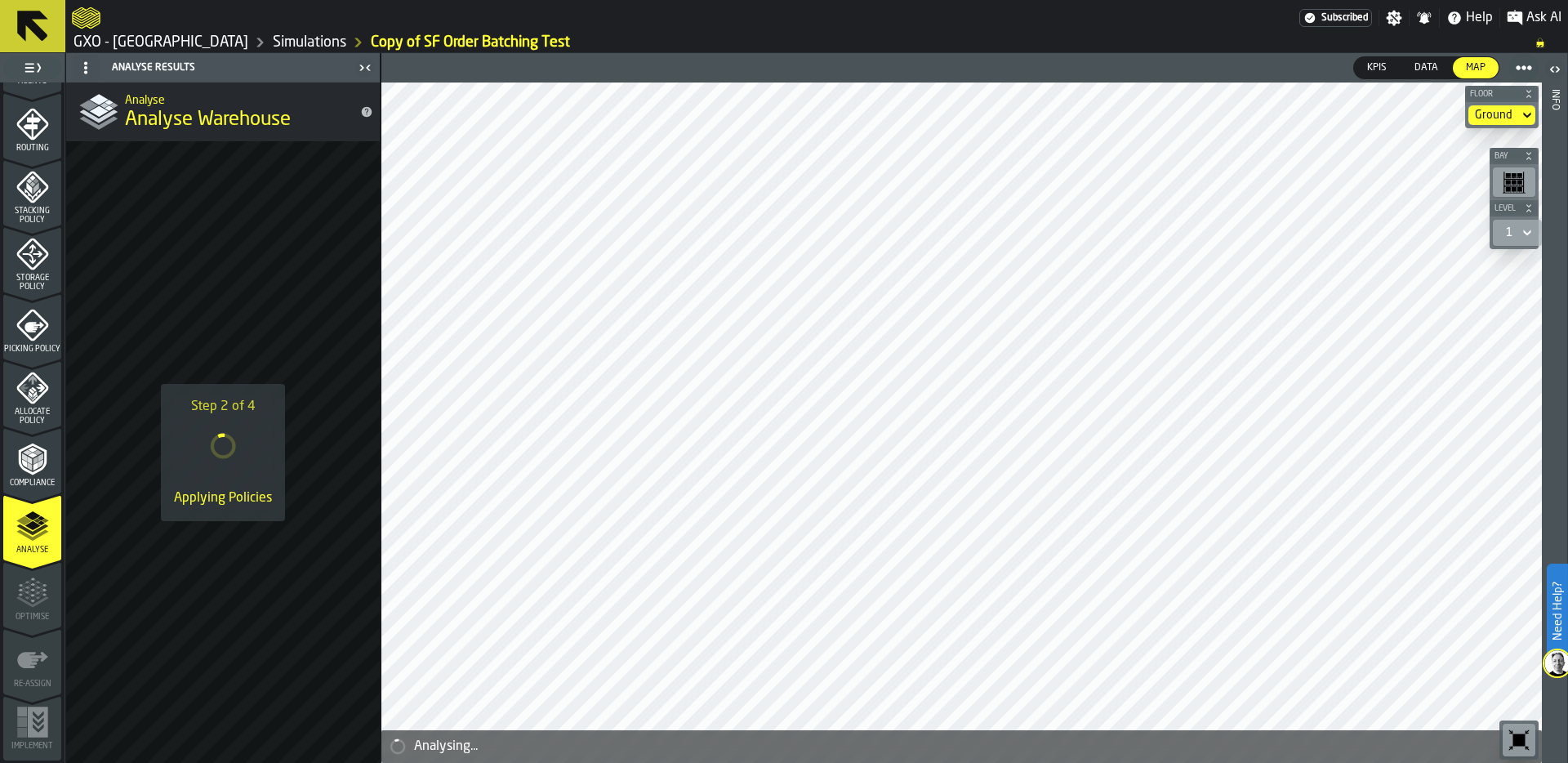
click at [30, 338] on div "Picking Policy" at bounding box center [32, 331] width 58 height 45
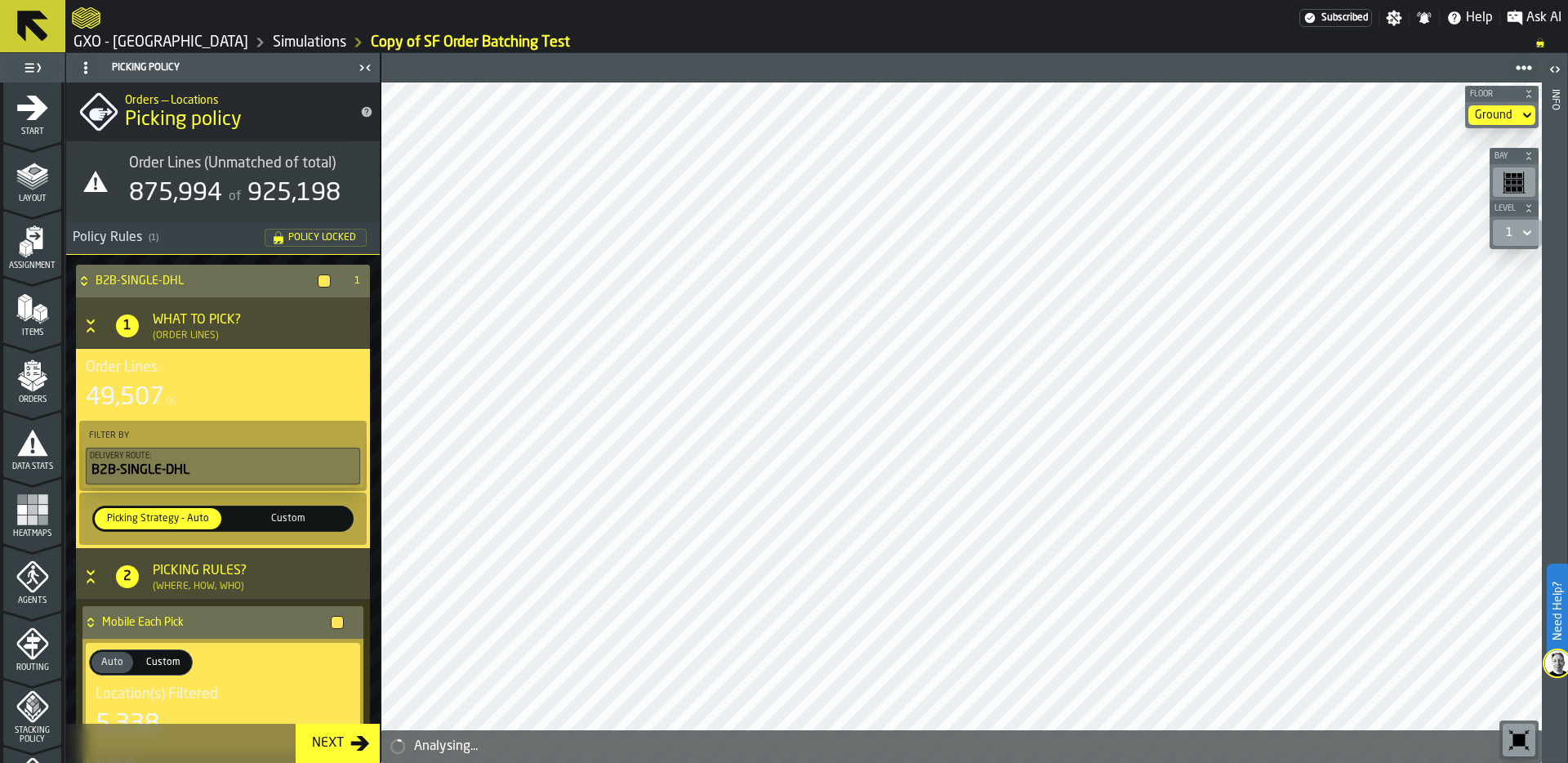
scroll to position [0, 0]
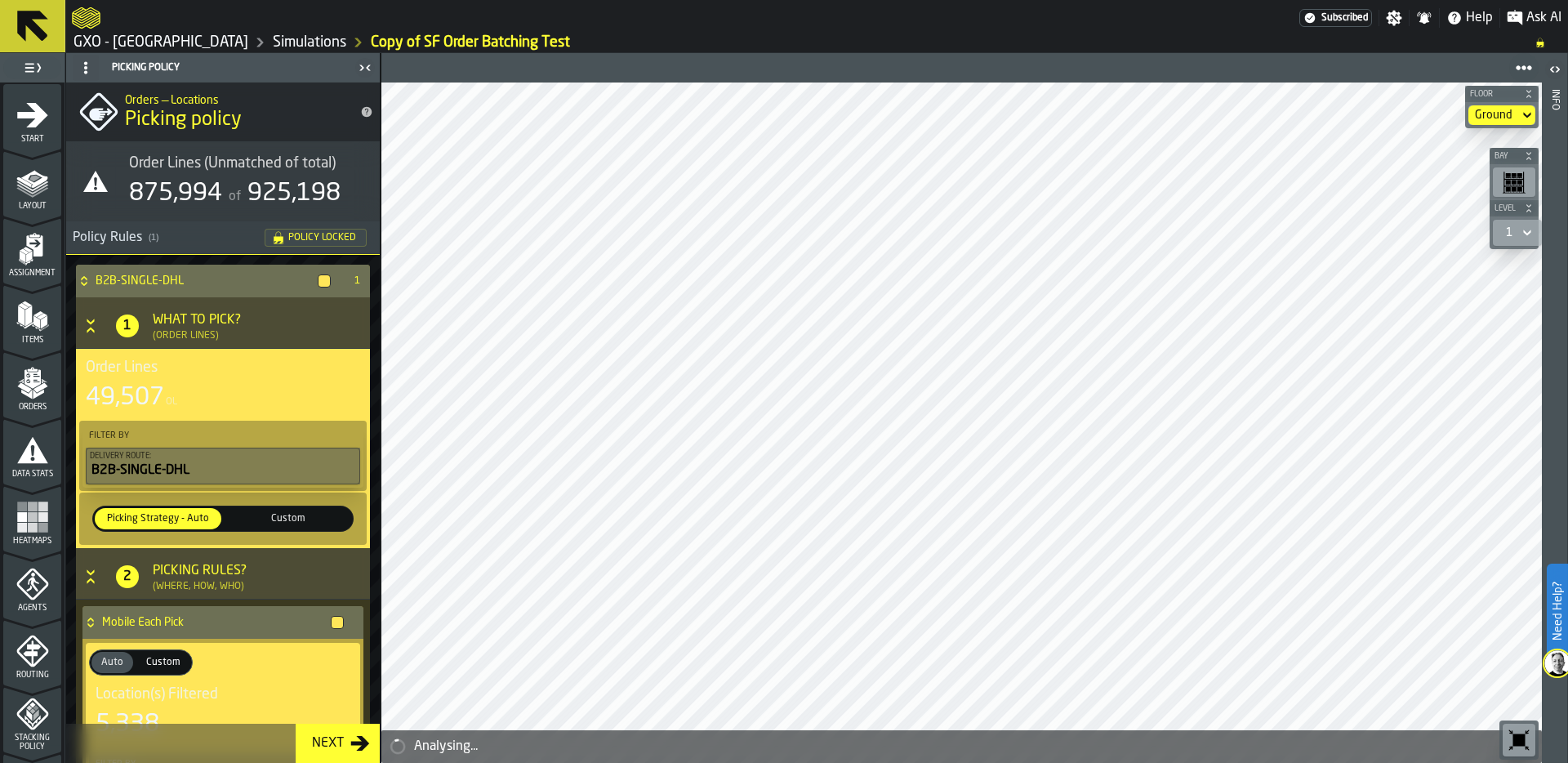
click at [30, 405] on span "Orders" at bounding box center [32, 407] width 58 height 9
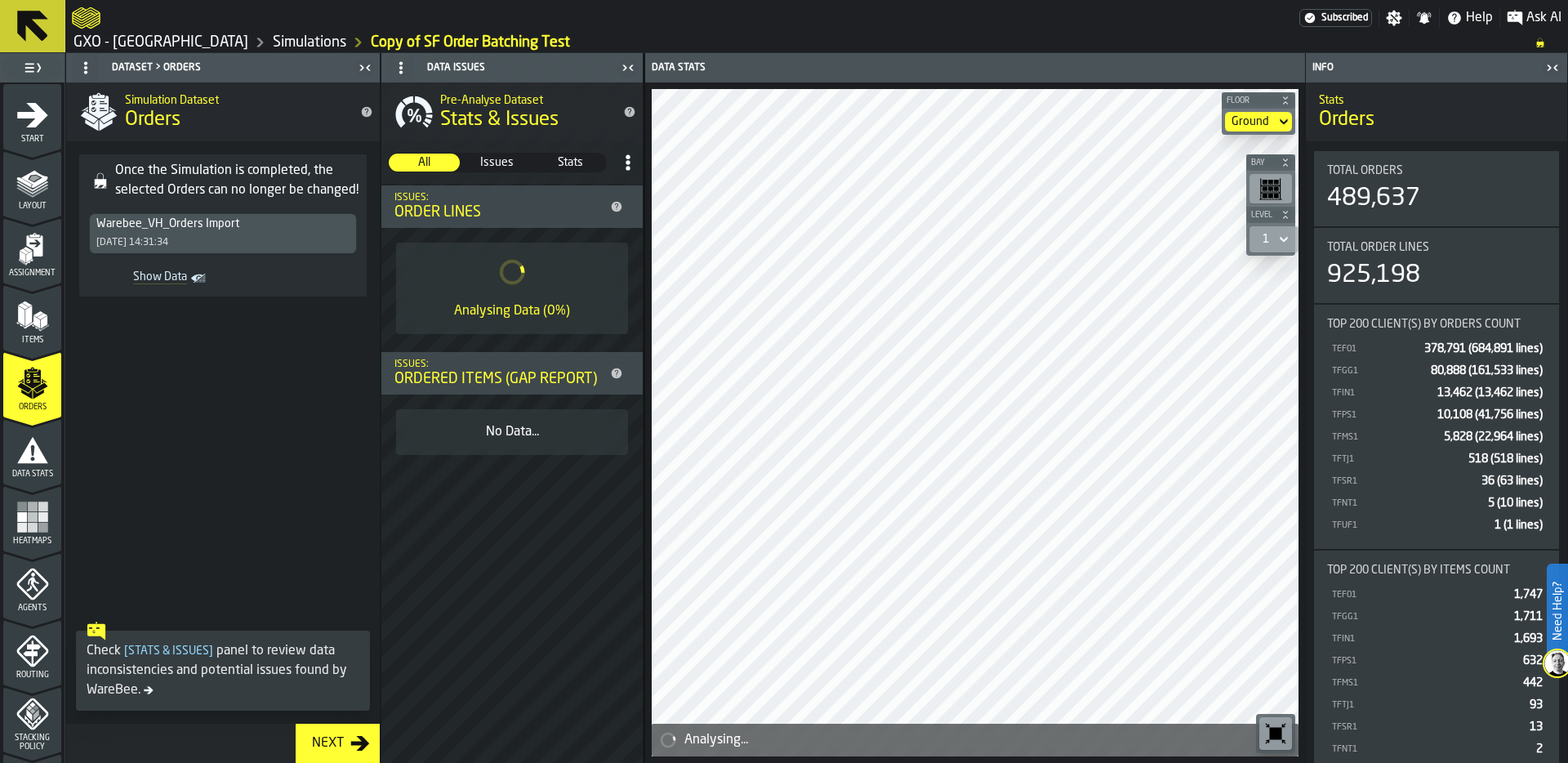
click at [181, 277] on span "Show Data" at bounding box center [141, 278] width 91 height 16
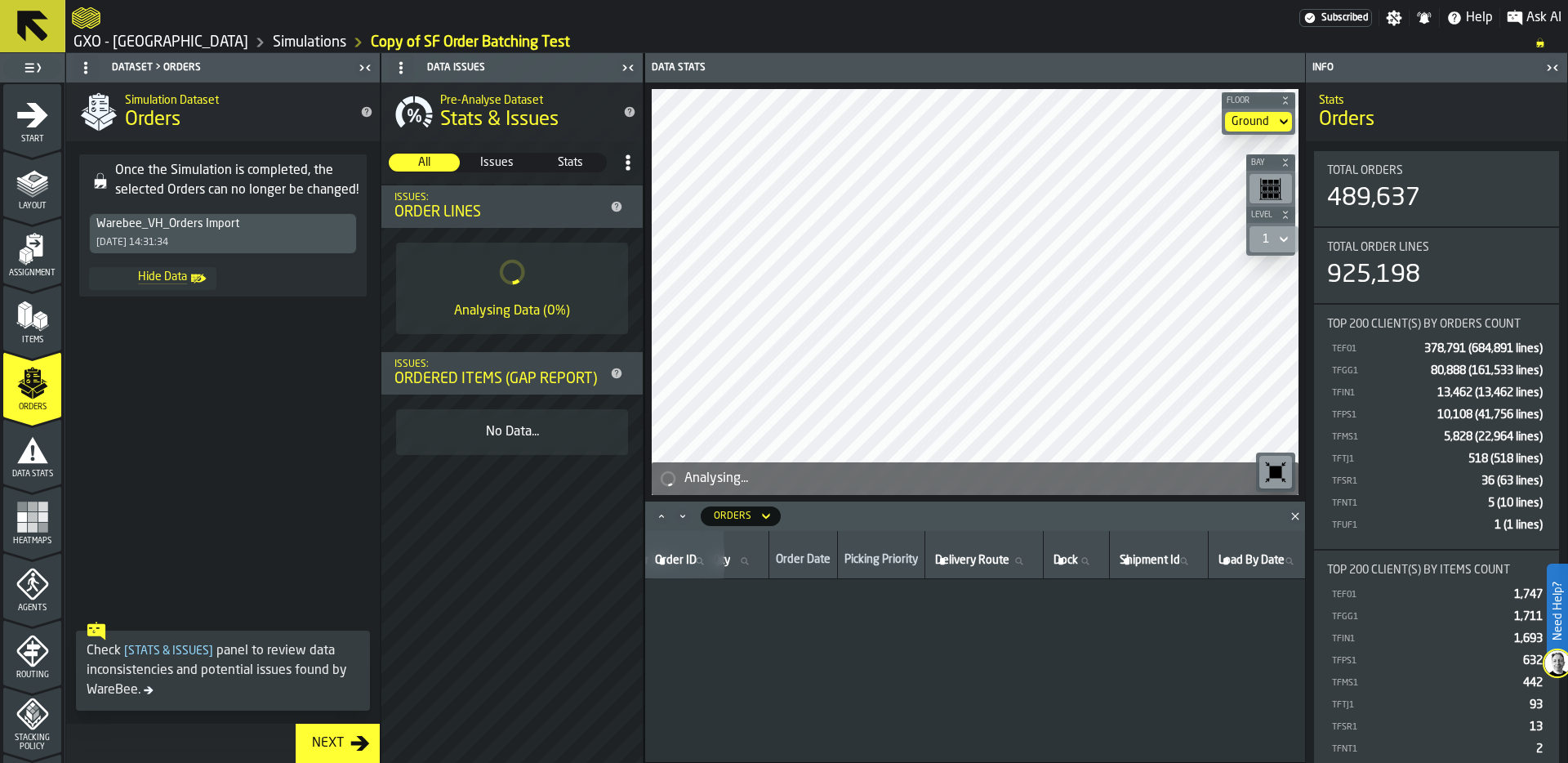
scroll to position [0, 650]
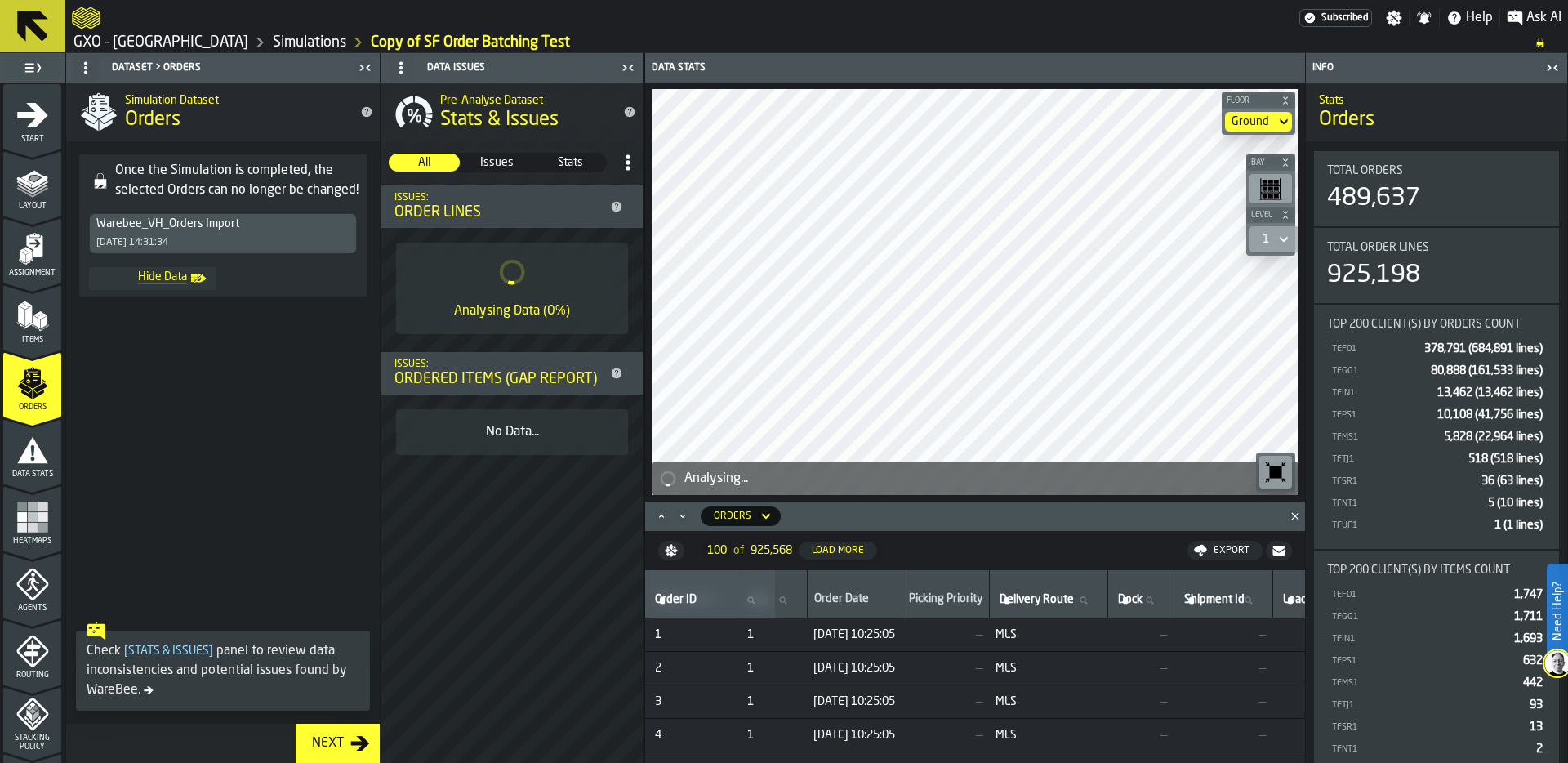
click at [253, 408] on span at bounding box center [223, 462] width 314 height 305
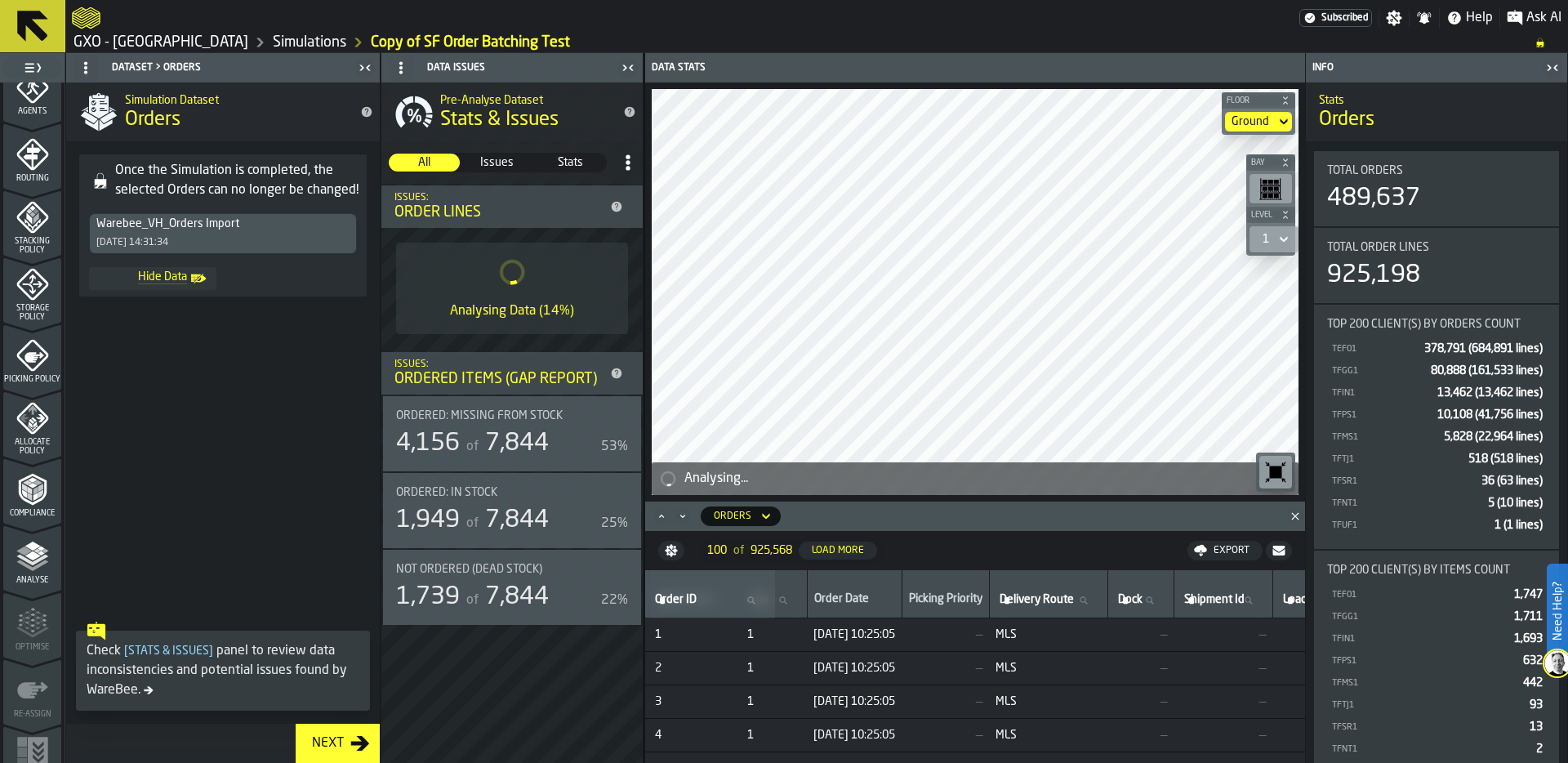
scroll to position [510, 0]
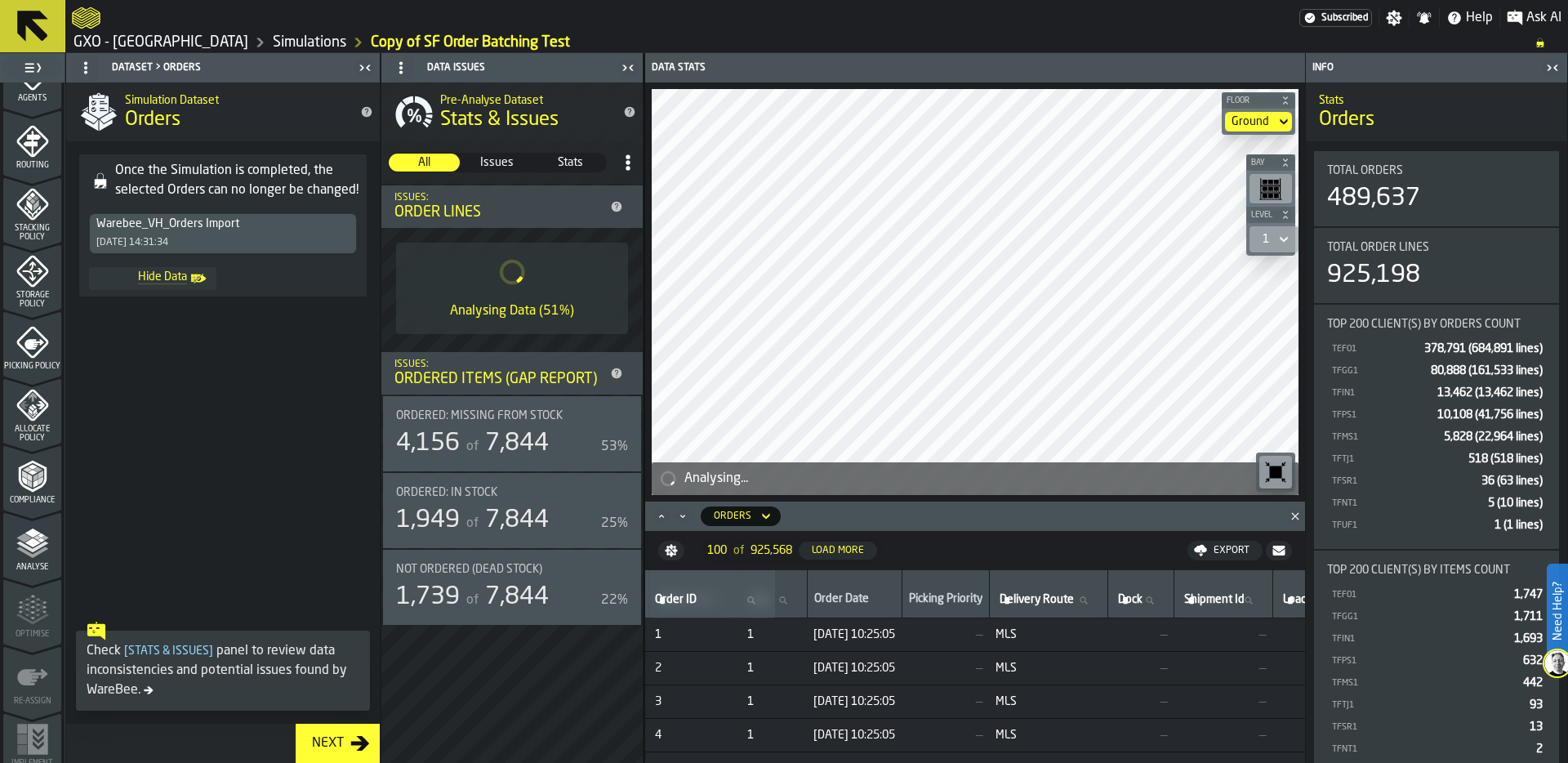
click at [24, 545] on icon "menu Analyse" at bounding box center [32, 543] width 33 height 33
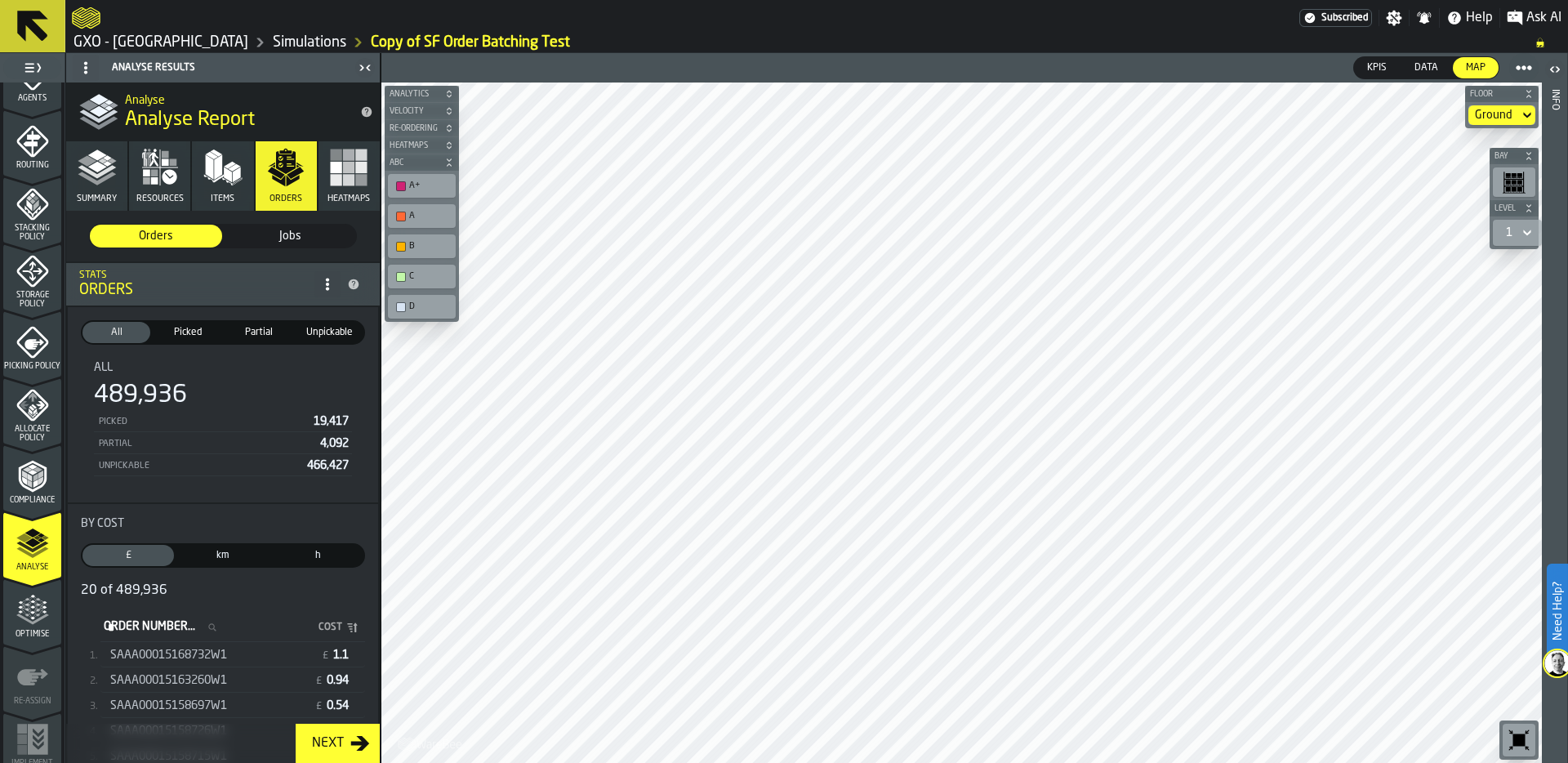
click at [291, 237] on span "Jobs" at bounding box center [290, 236] width 119 height 16
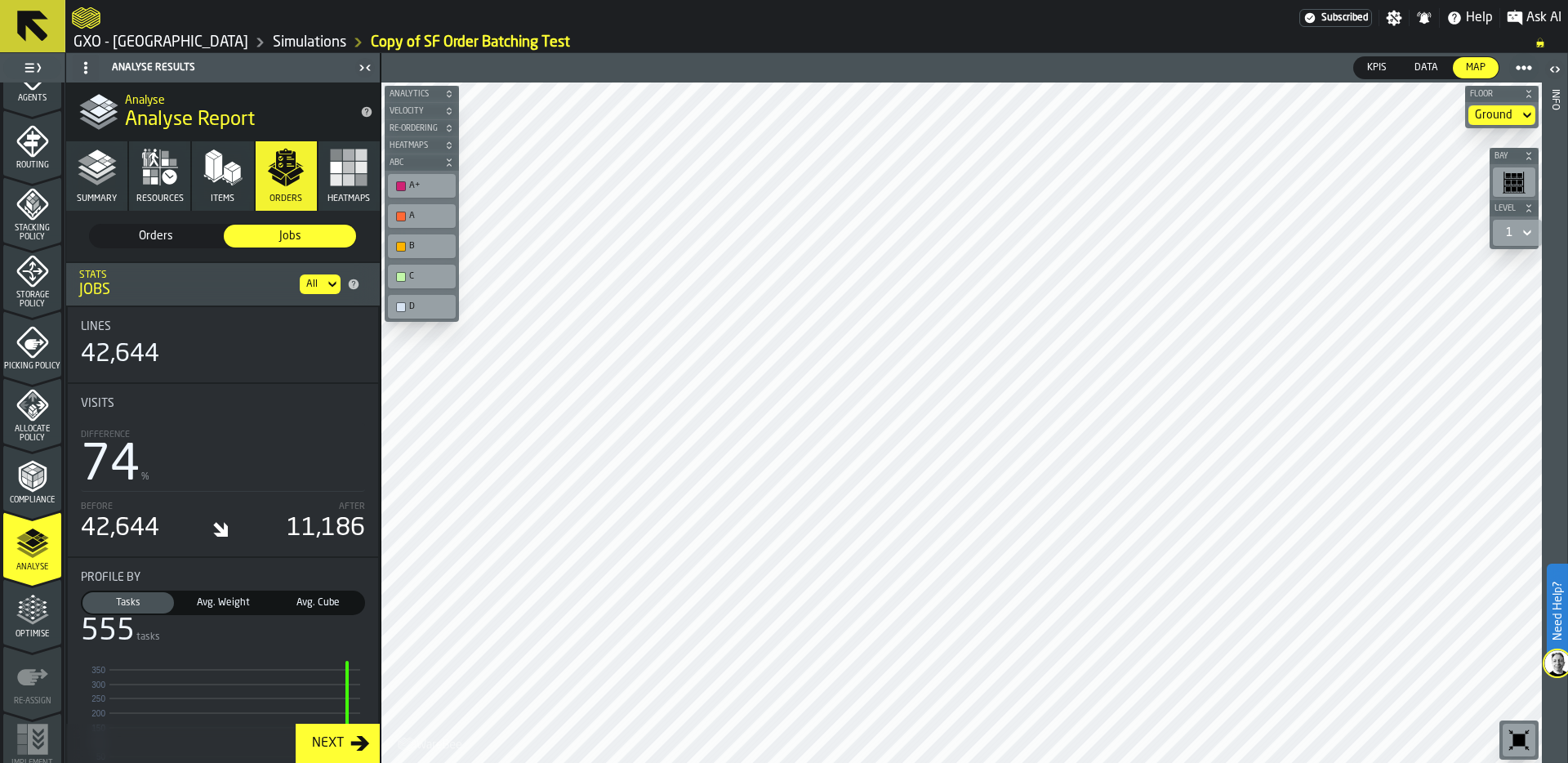
click at [309, 283] on div "All" at bounding box center [312, 284] width 12 height 12
click at [307, 343] on div "B2B-SINGLE-DHL" at bounding box center [277, 353] width 98 height 20
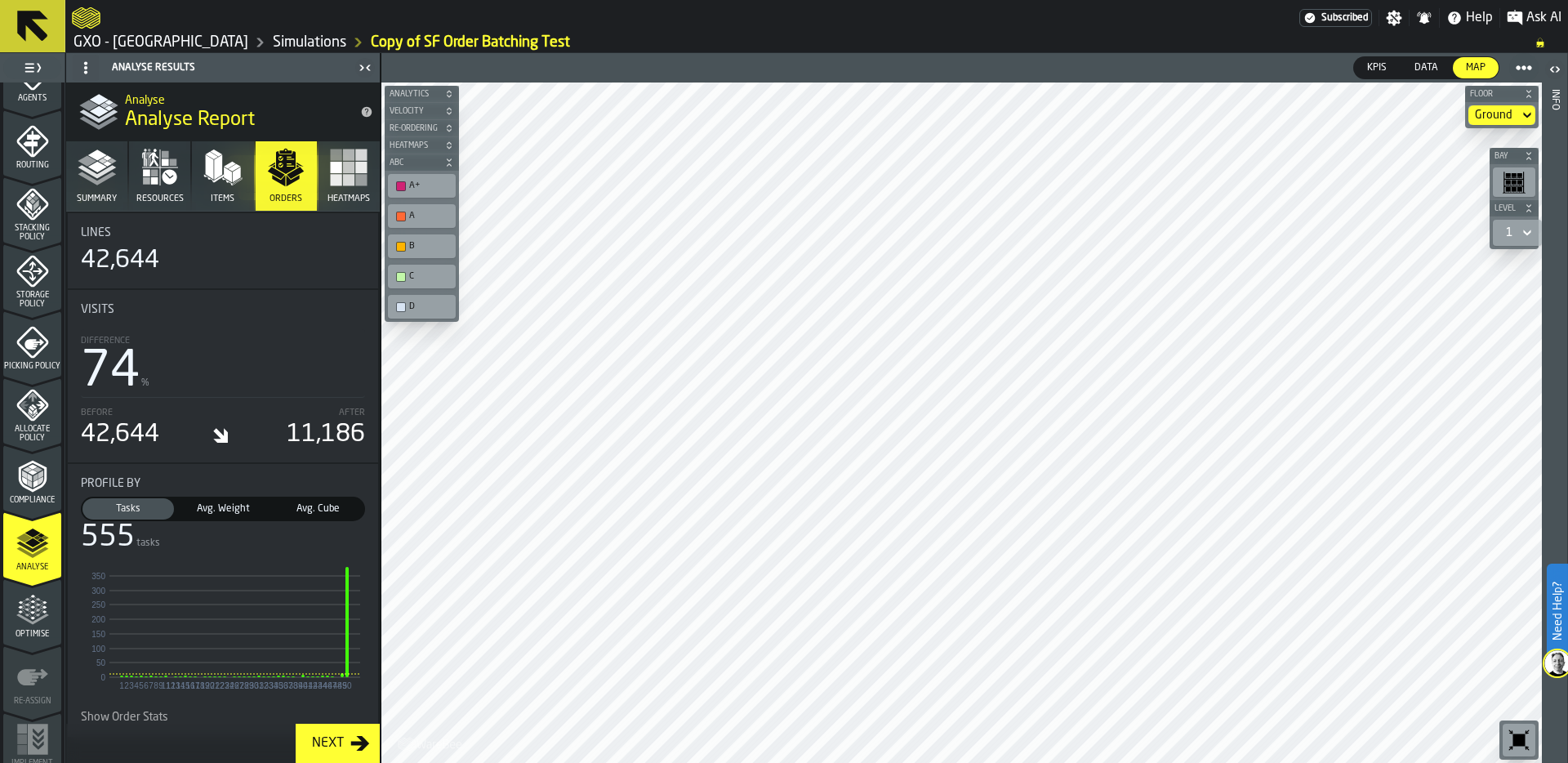
scroll to position [0, 0]
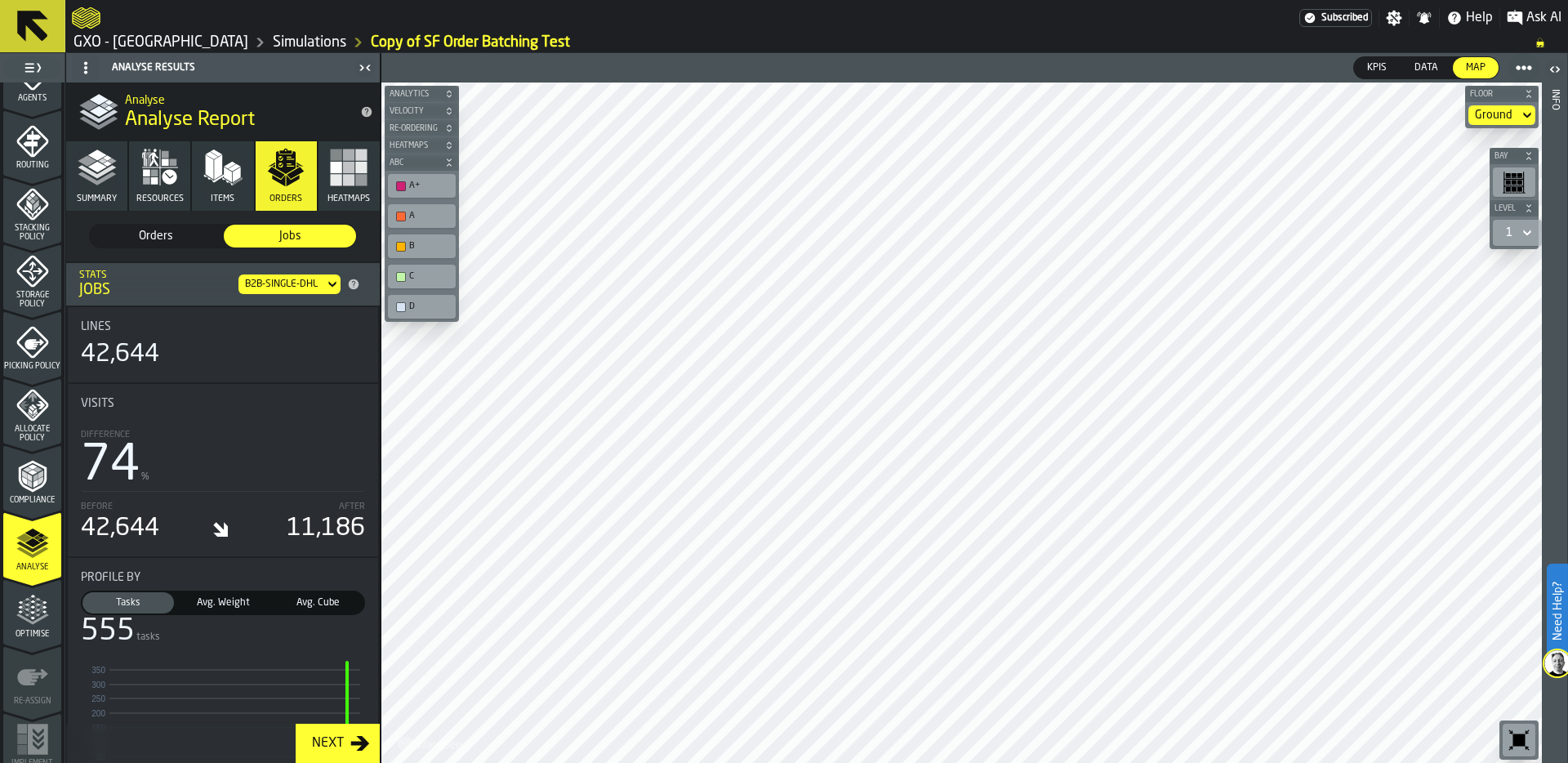
click at [160, 234] on span "Orders" at bounding box center [156, 236] width 119 height 16
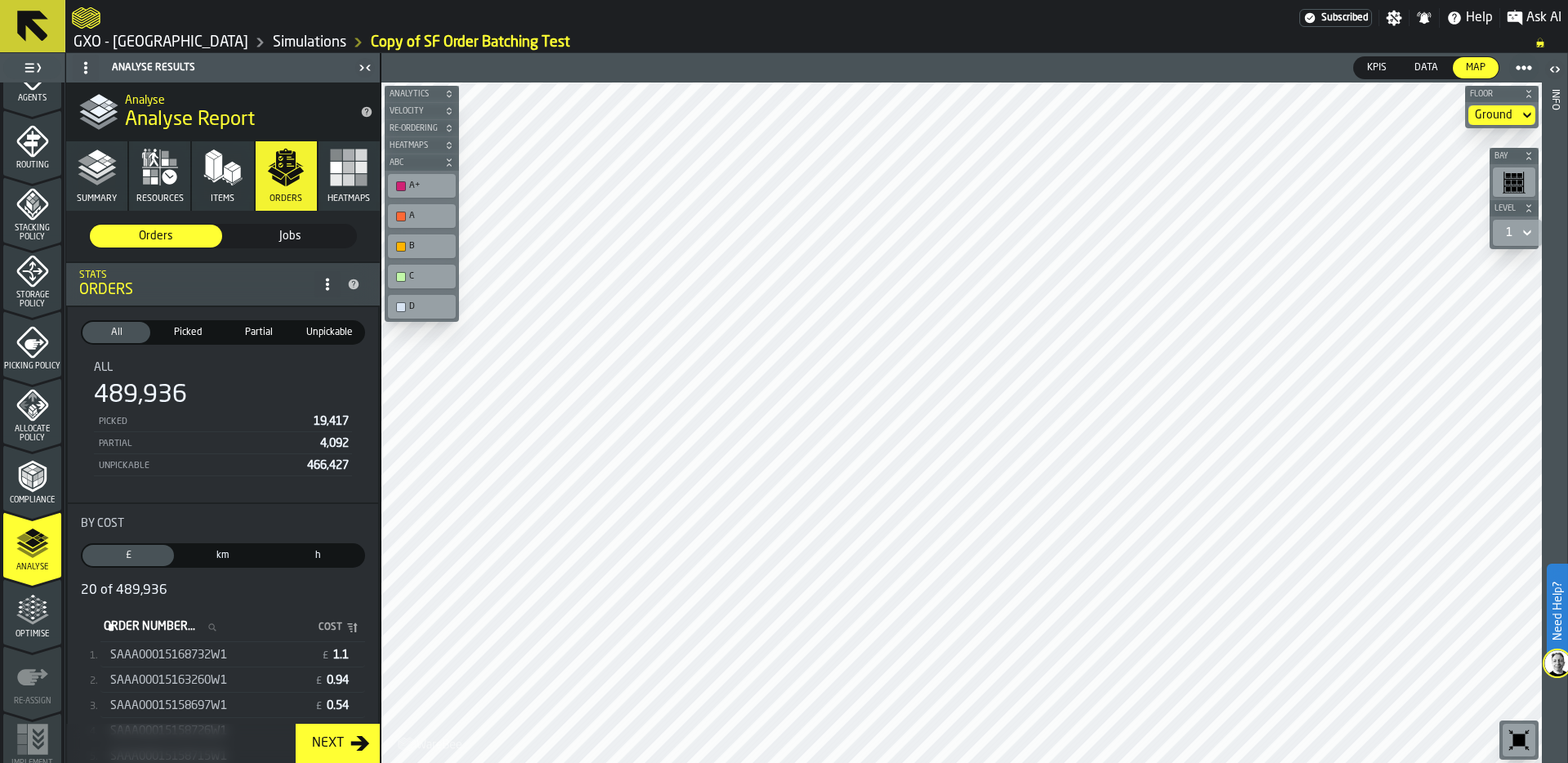
click at [215, 655] on span "SAAA00015168732W1" at bounding box center [168, 655] width 117 height 13
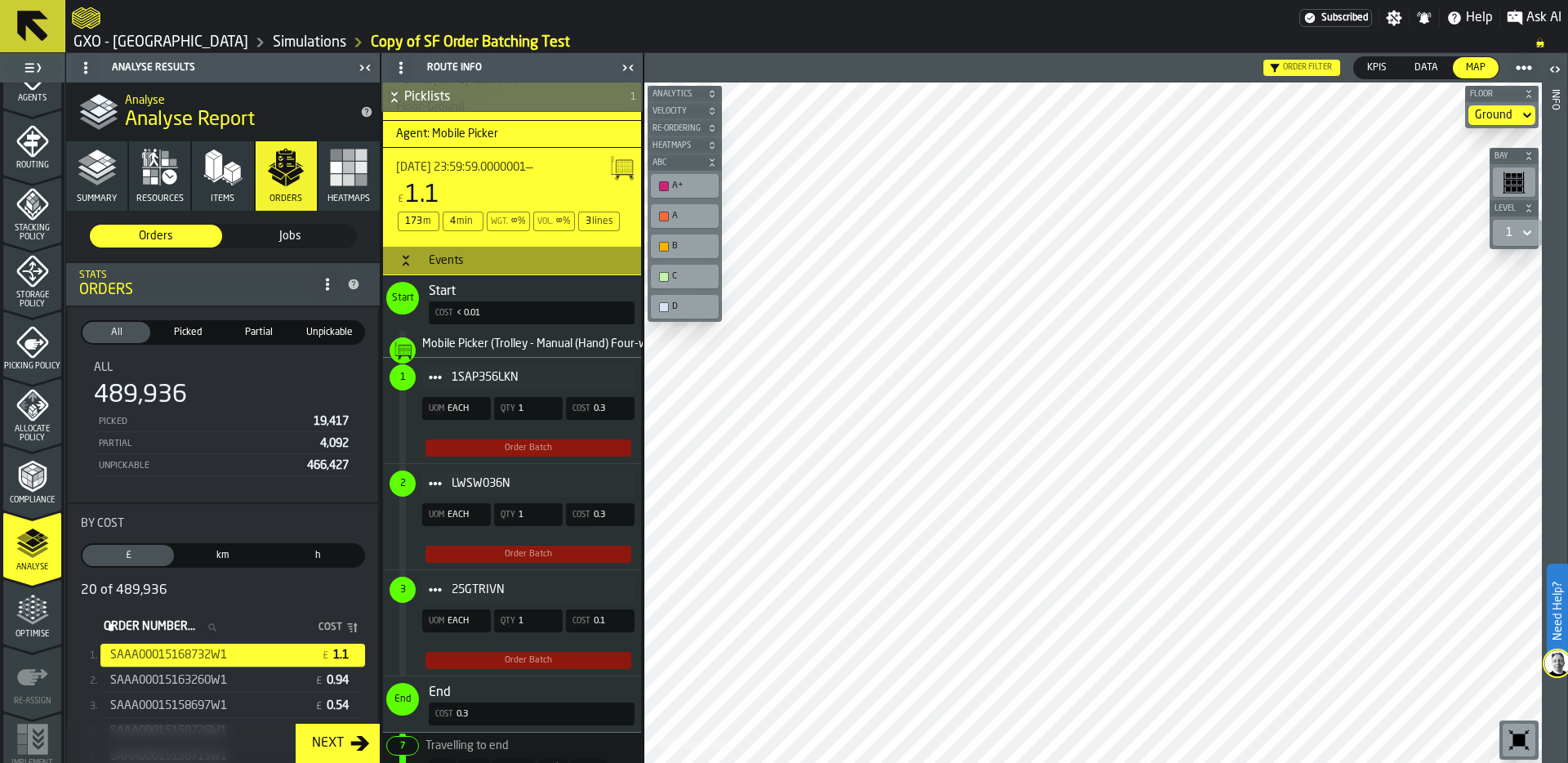
scroll to position [599, 0]
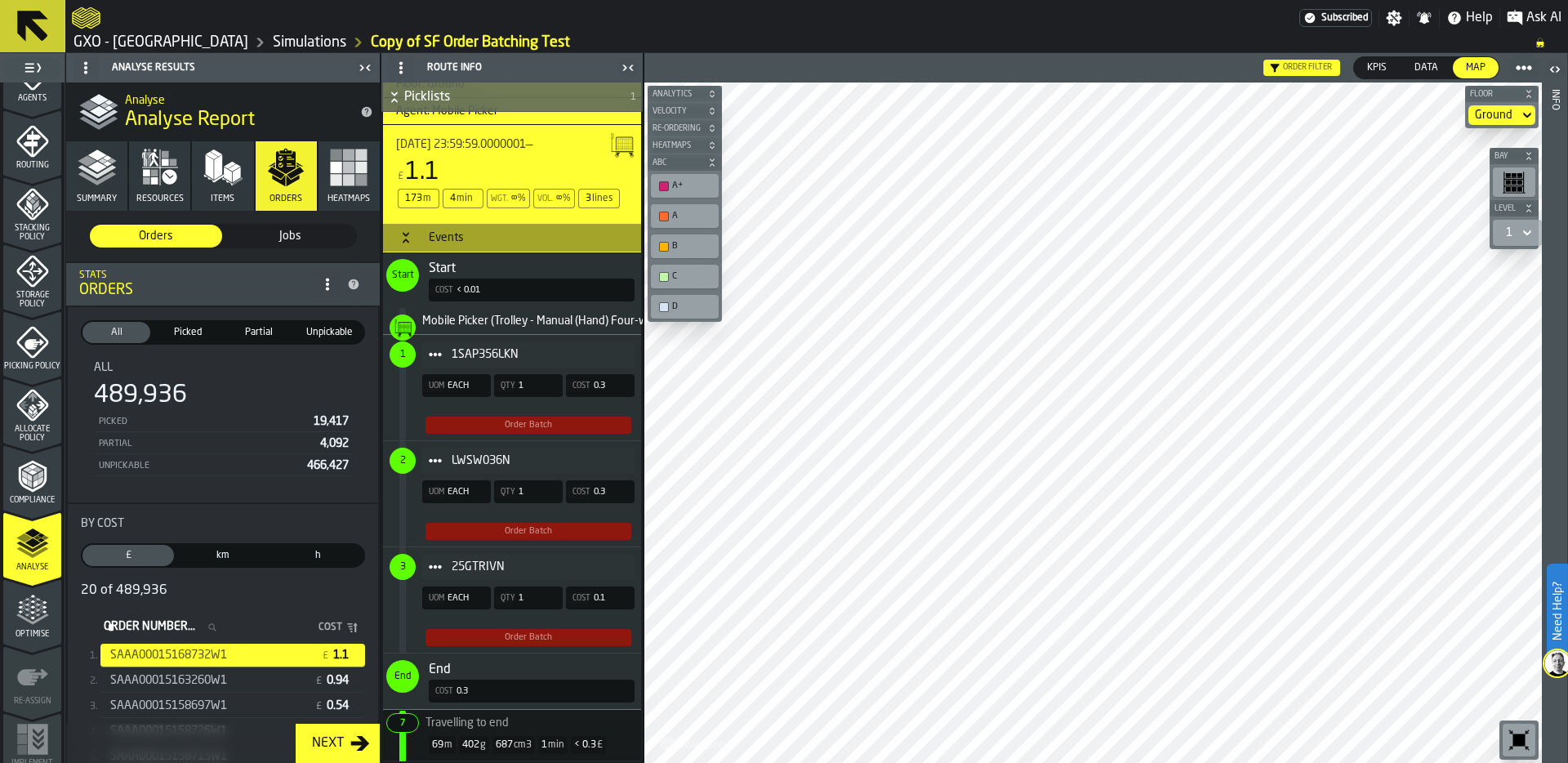
click at [436, 352] on icon "Item" at bounding box center [435, 354] width 13 height 13
click at [499, 408] on div "Show Orders" at bounding box center [480, 413] width 97 height 11
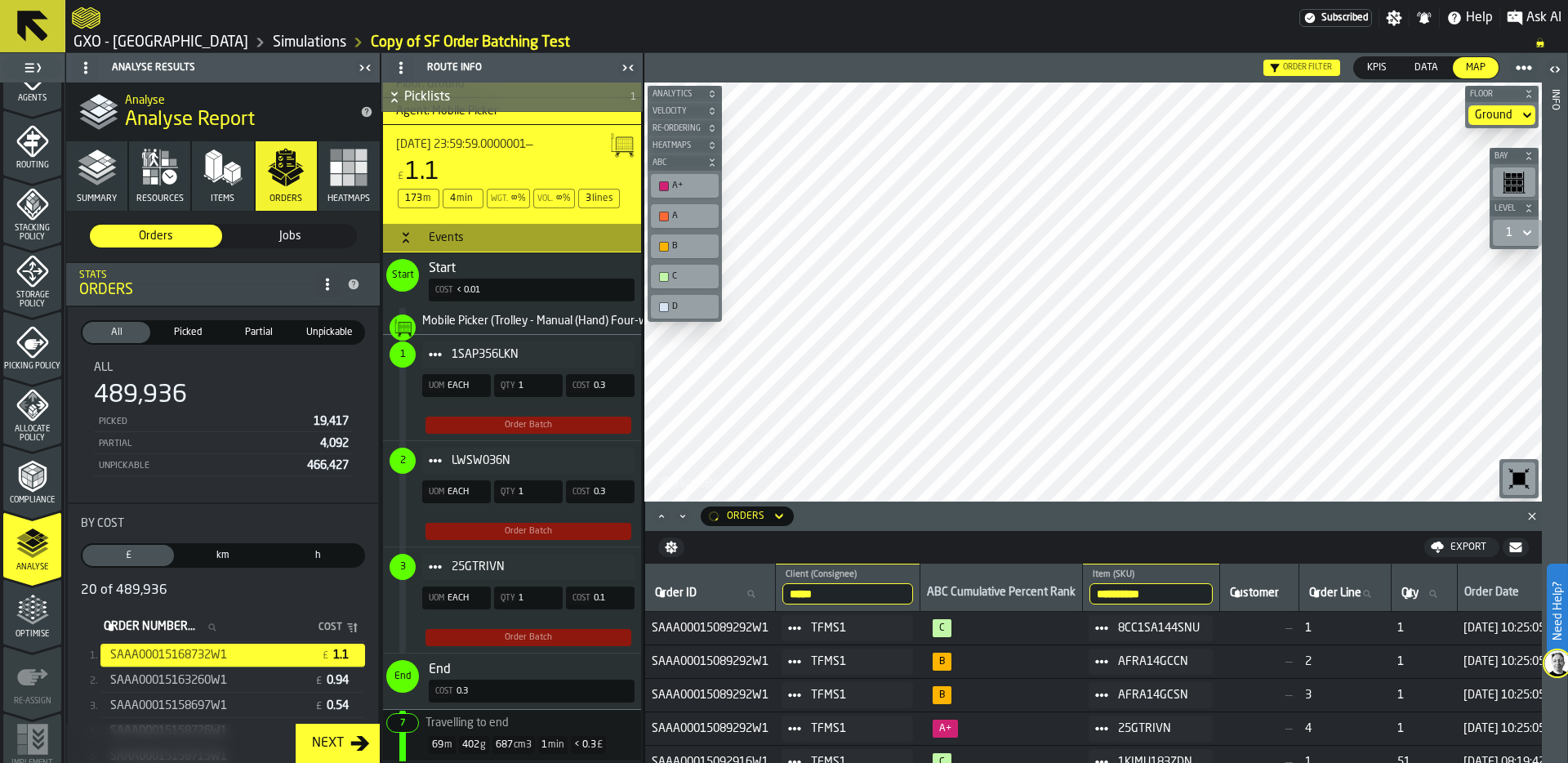
click at [628, 64] on icon "button-toggle-Close me" at bounding box center [628, 68] width 20 height 20
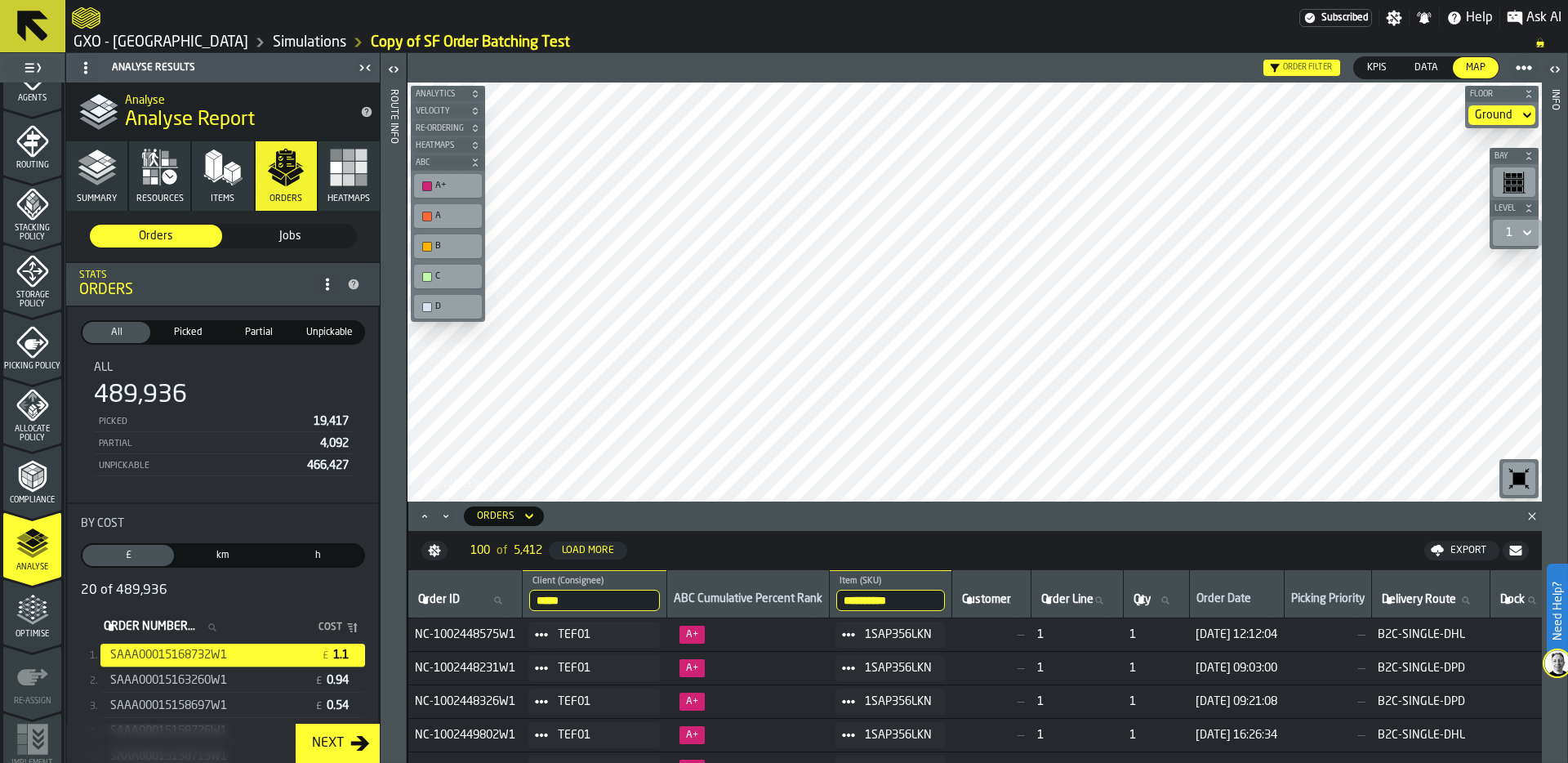
click at [934, 600] on input "**********" at bounding box center [889, 601] width 108 height 21
click at [944, 598] on input "**********" at bounding box center [889, 601] width 108 height 21
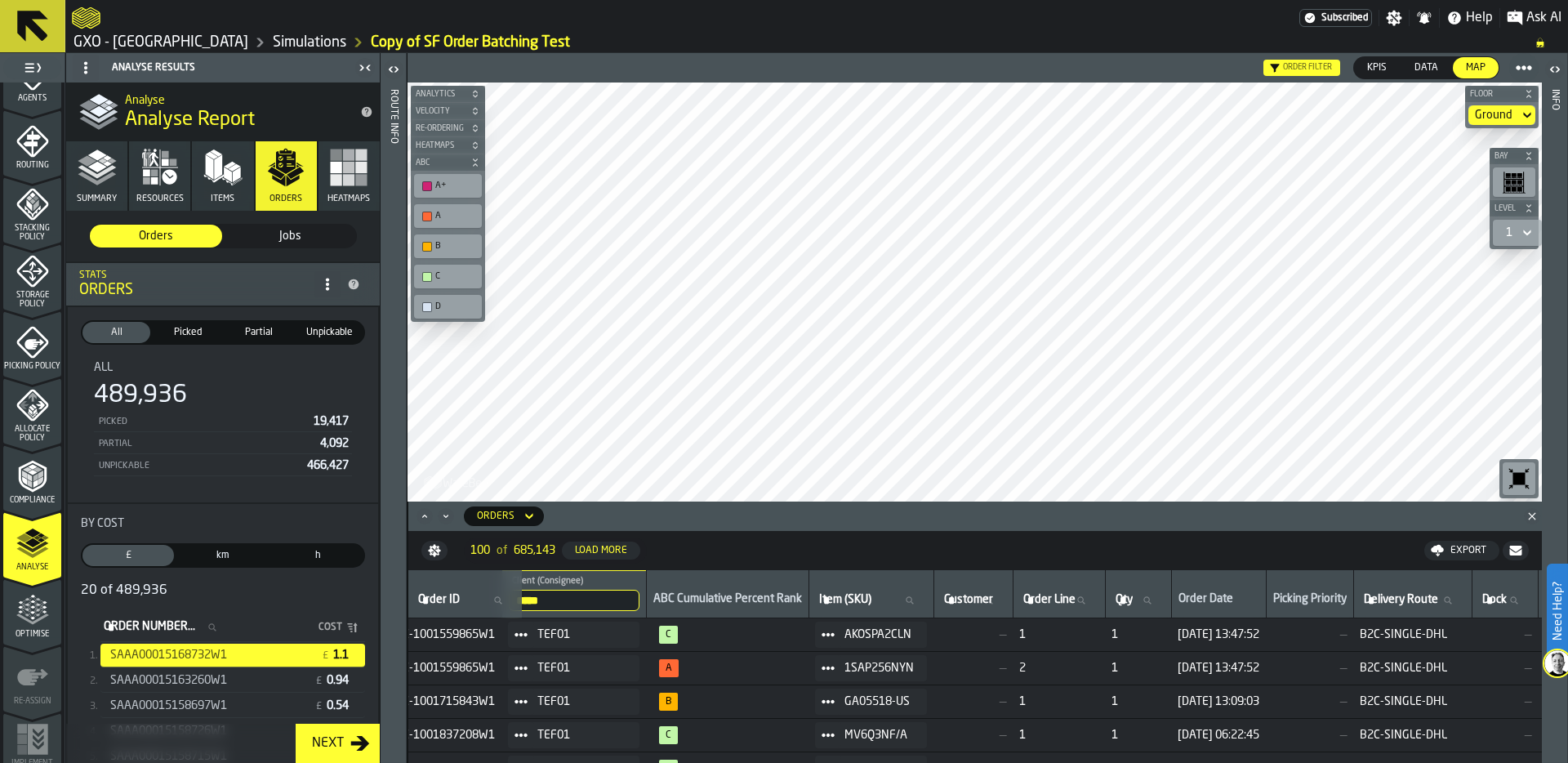
scroll to position [0, 0]
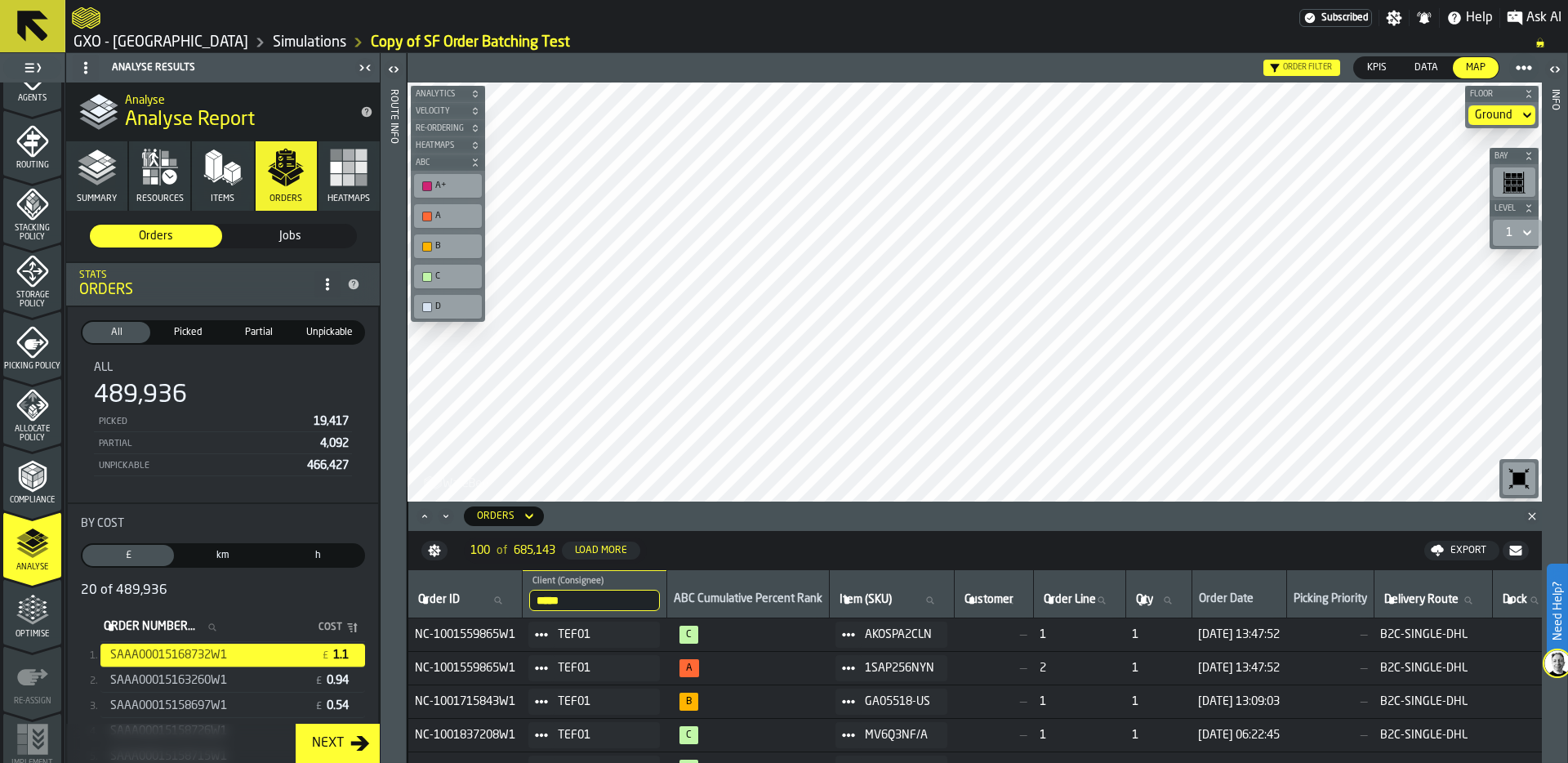
click at [1534, 13] on span "Ask AI" at bounding box center [1543, 18] width 35 height 20
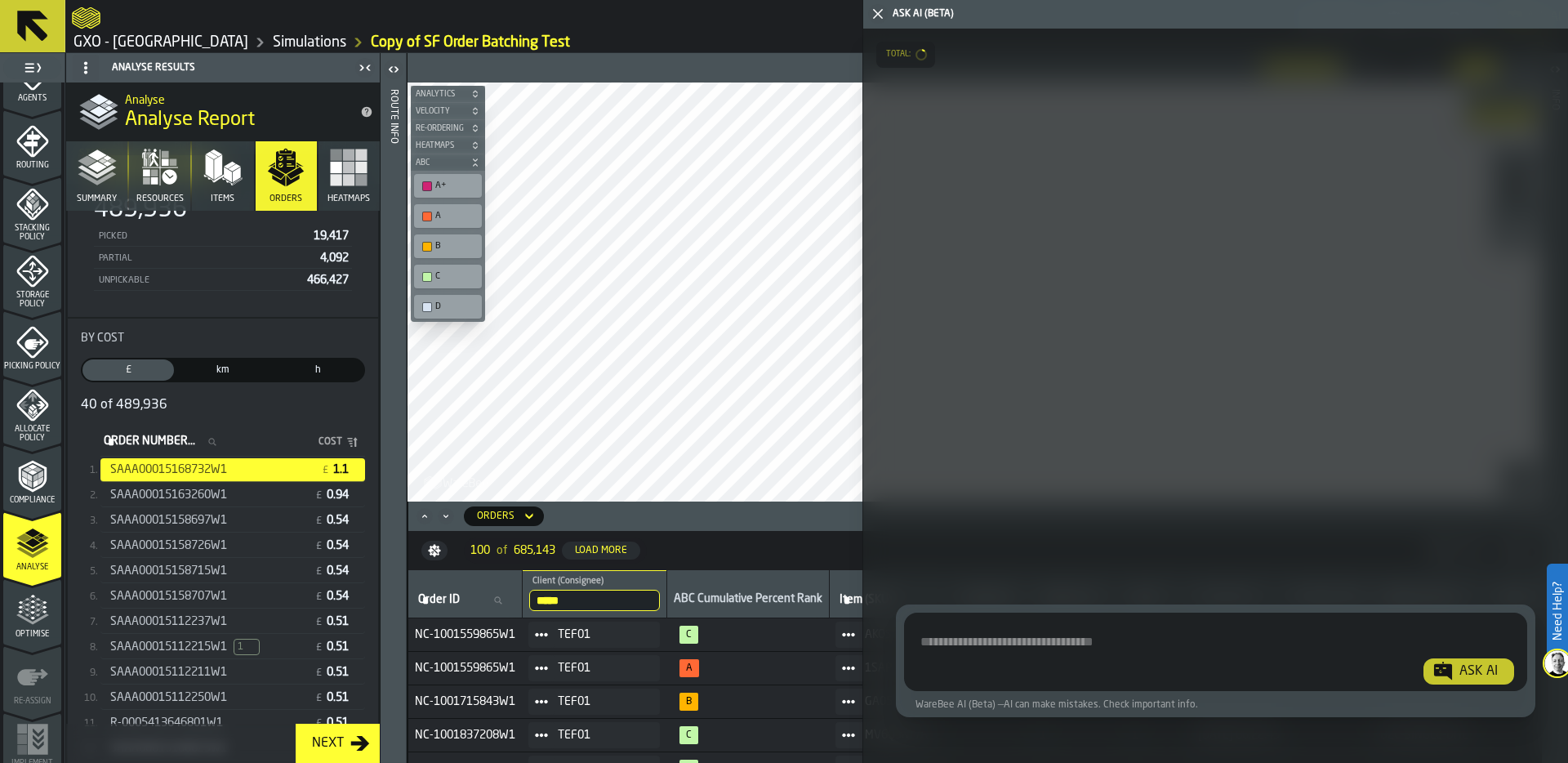
scroll to position [194, 0]
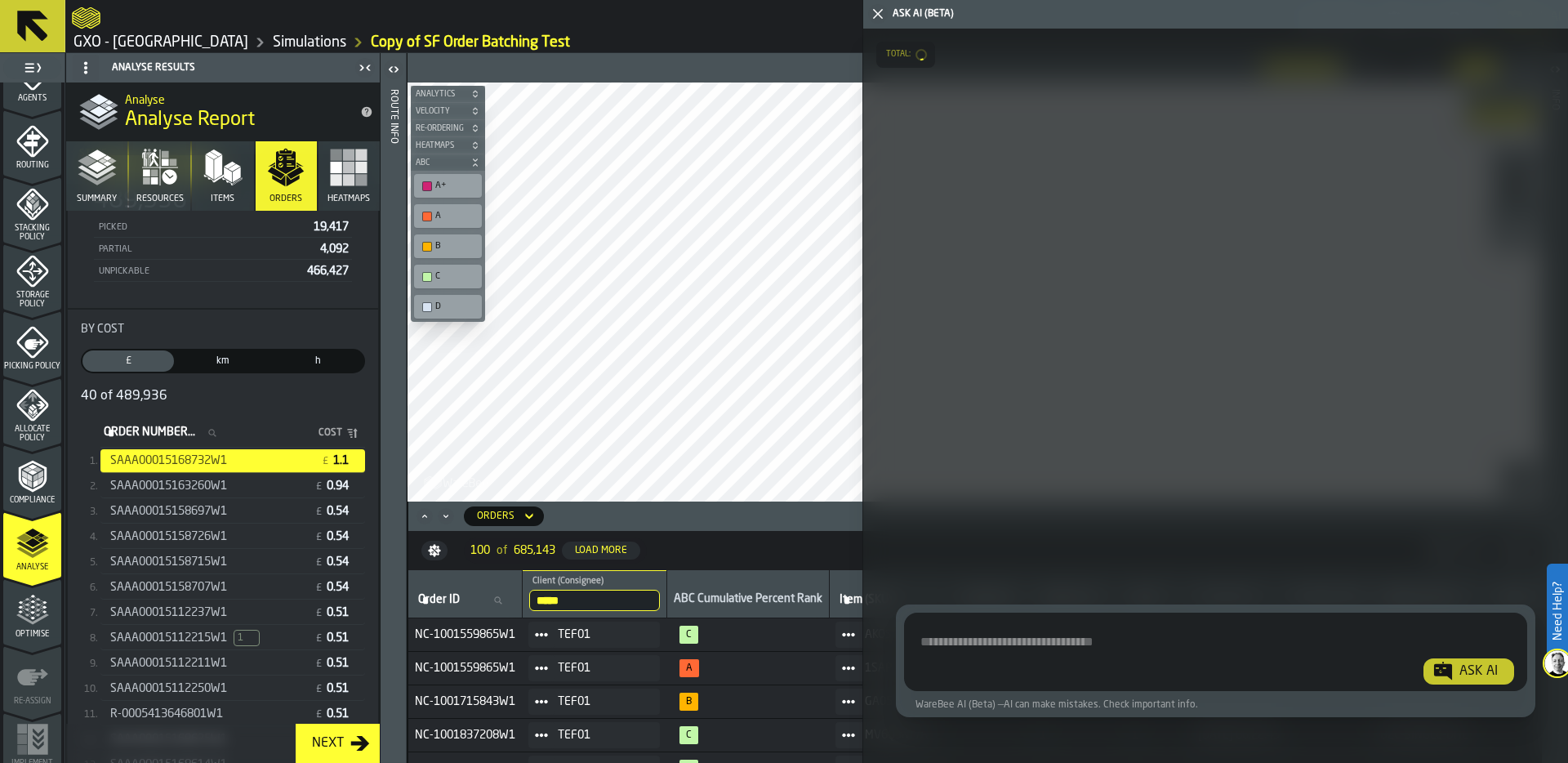
click at [885, 14] on icon "button-toggle-Close me" at bounding box center [878, 14] width 20 height 20
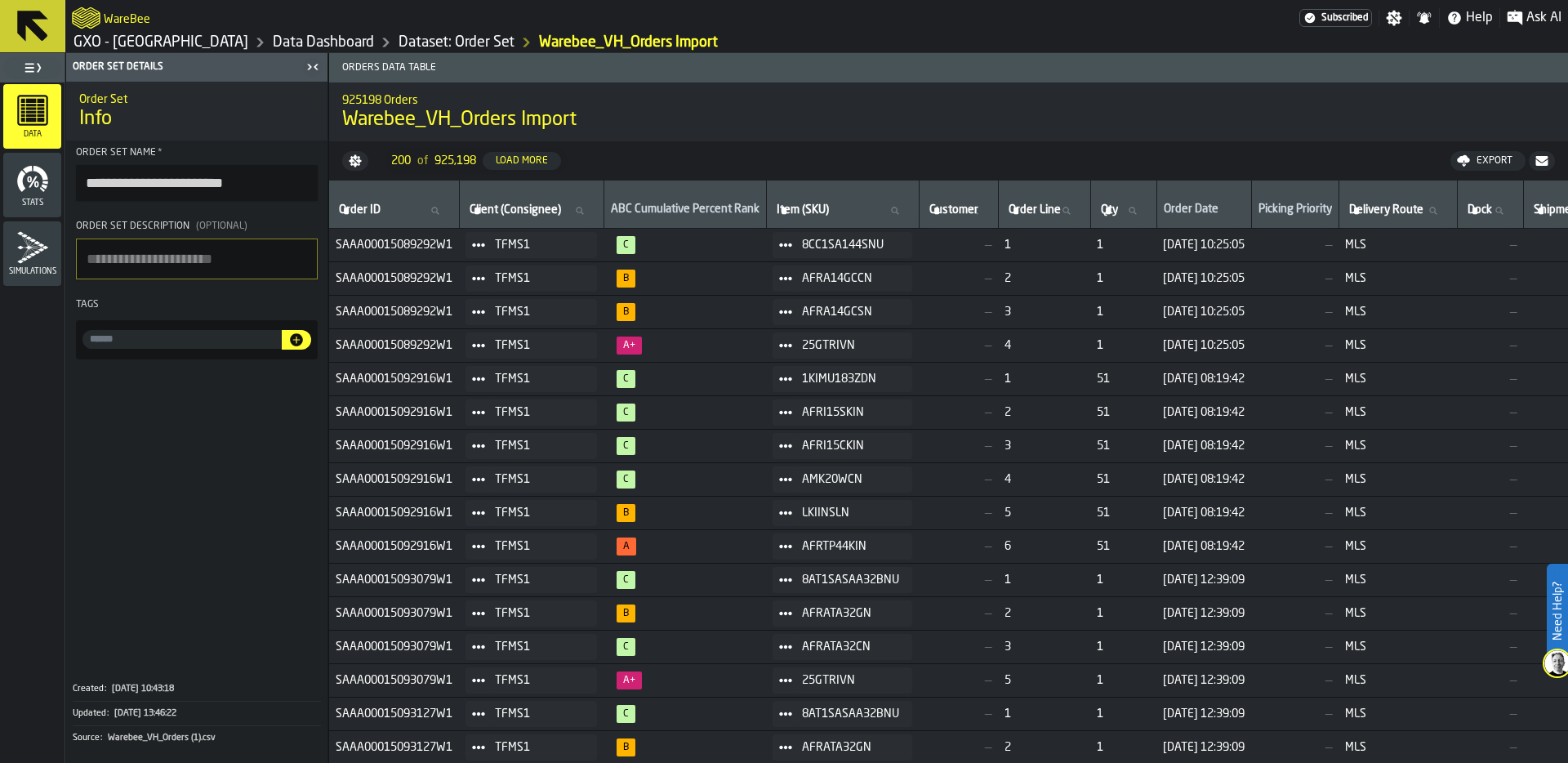
scroll to position [0, 9]
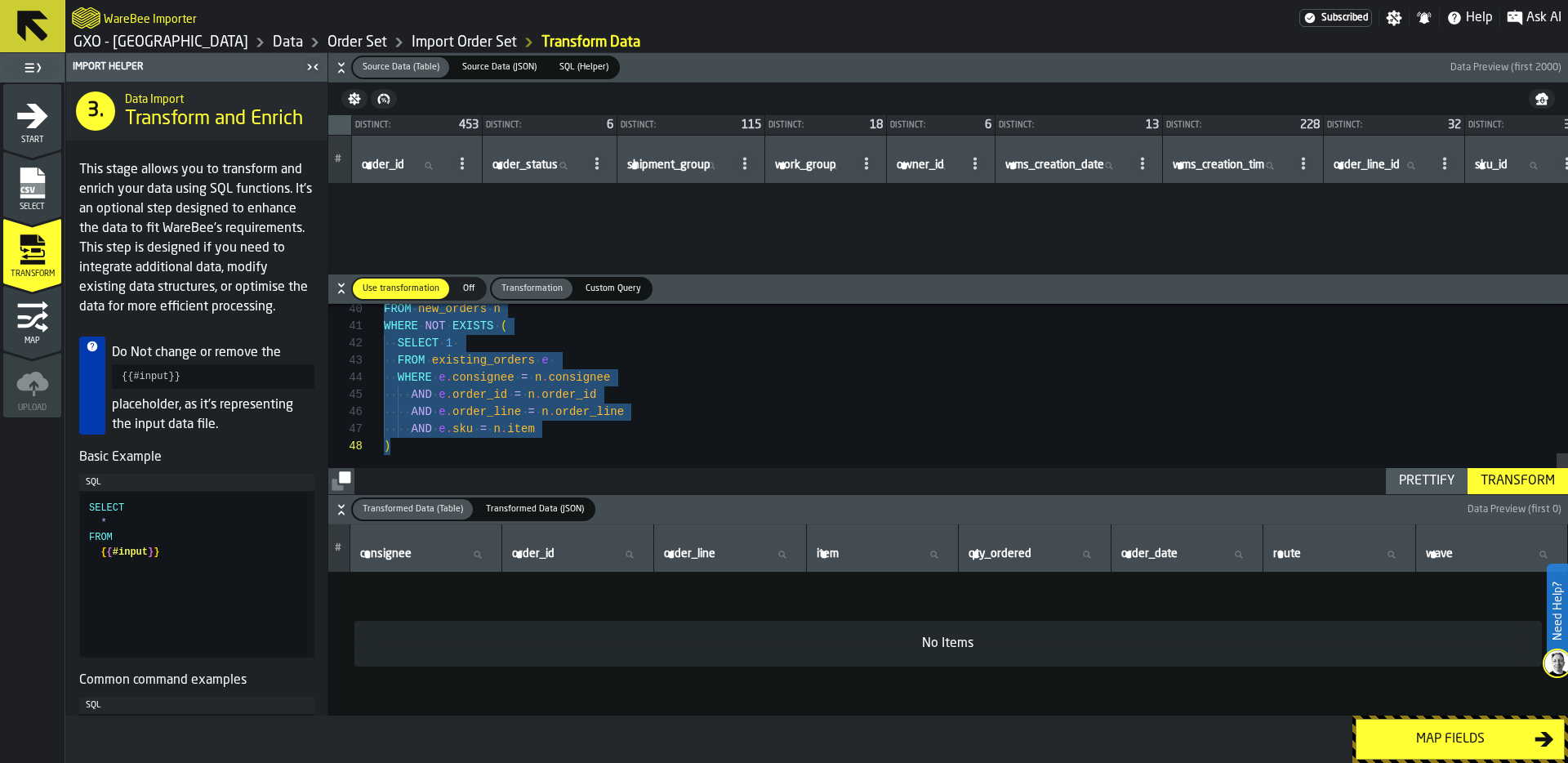
scroll to position [280, 0]
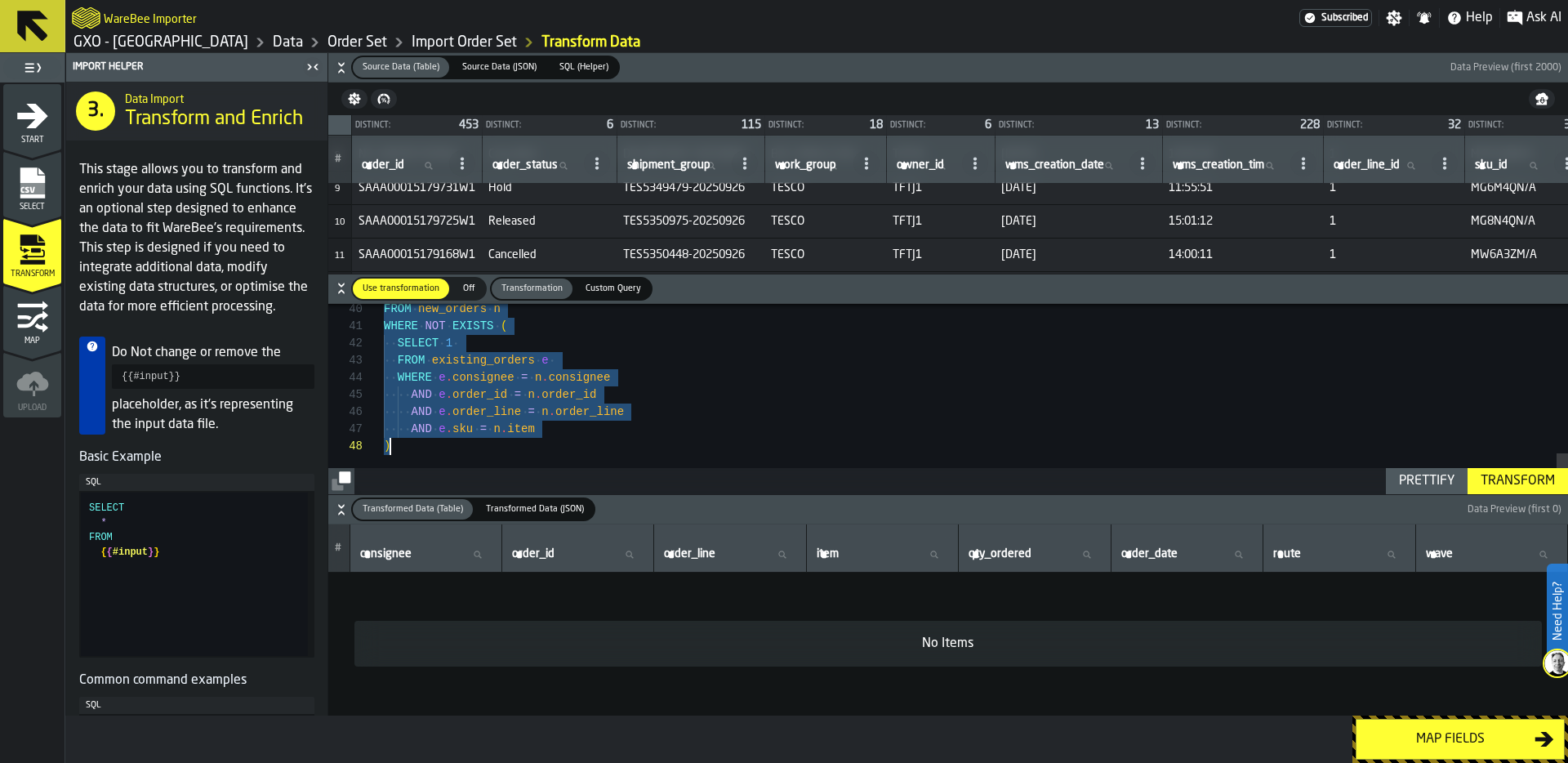
click at [273, 51] on link "Data" at bounding box center [288, 42] width 30 height 18
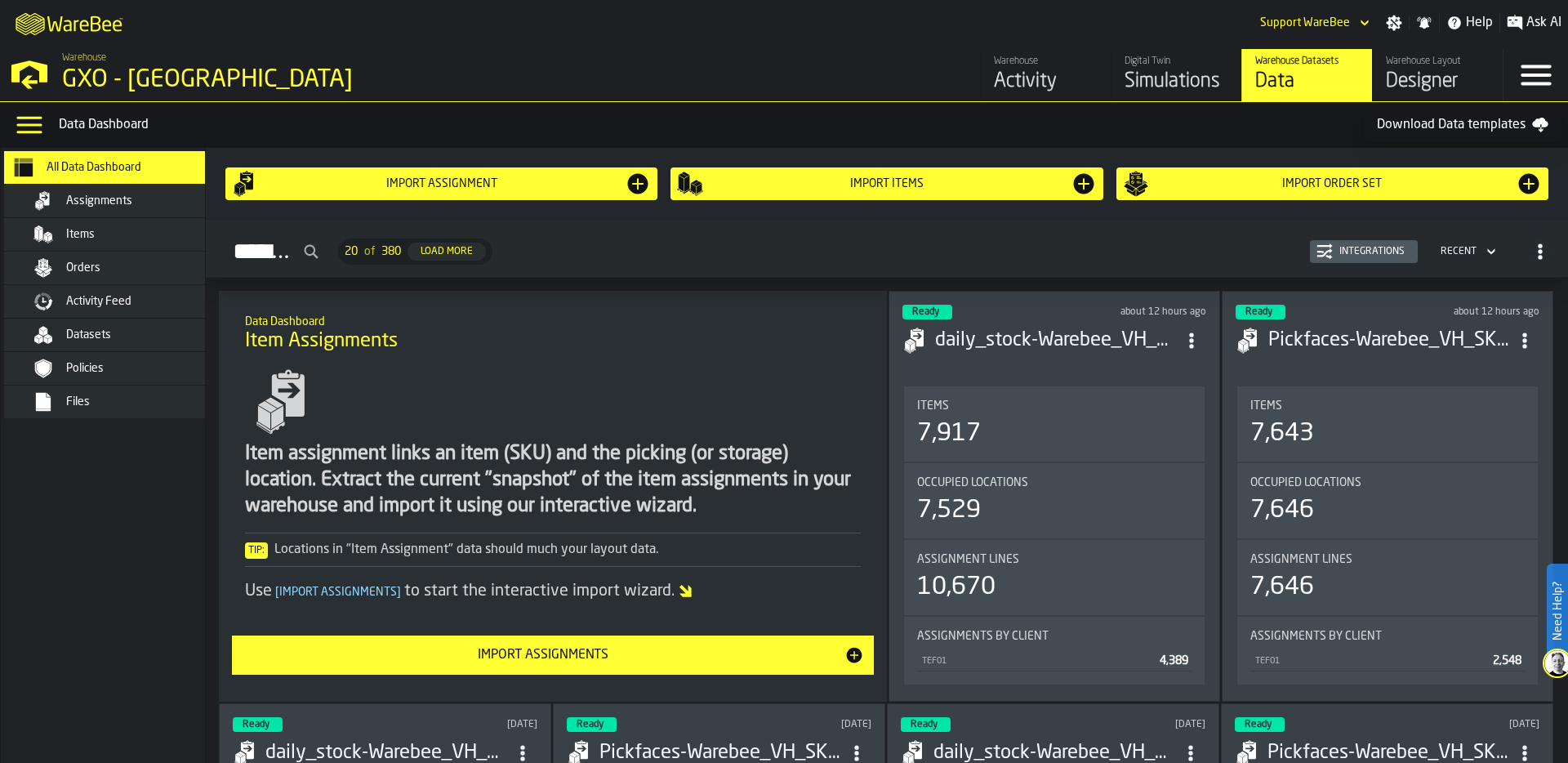
click at [146, 273] on div "Orders" at bounding box center [146, 267] width 160 height 13
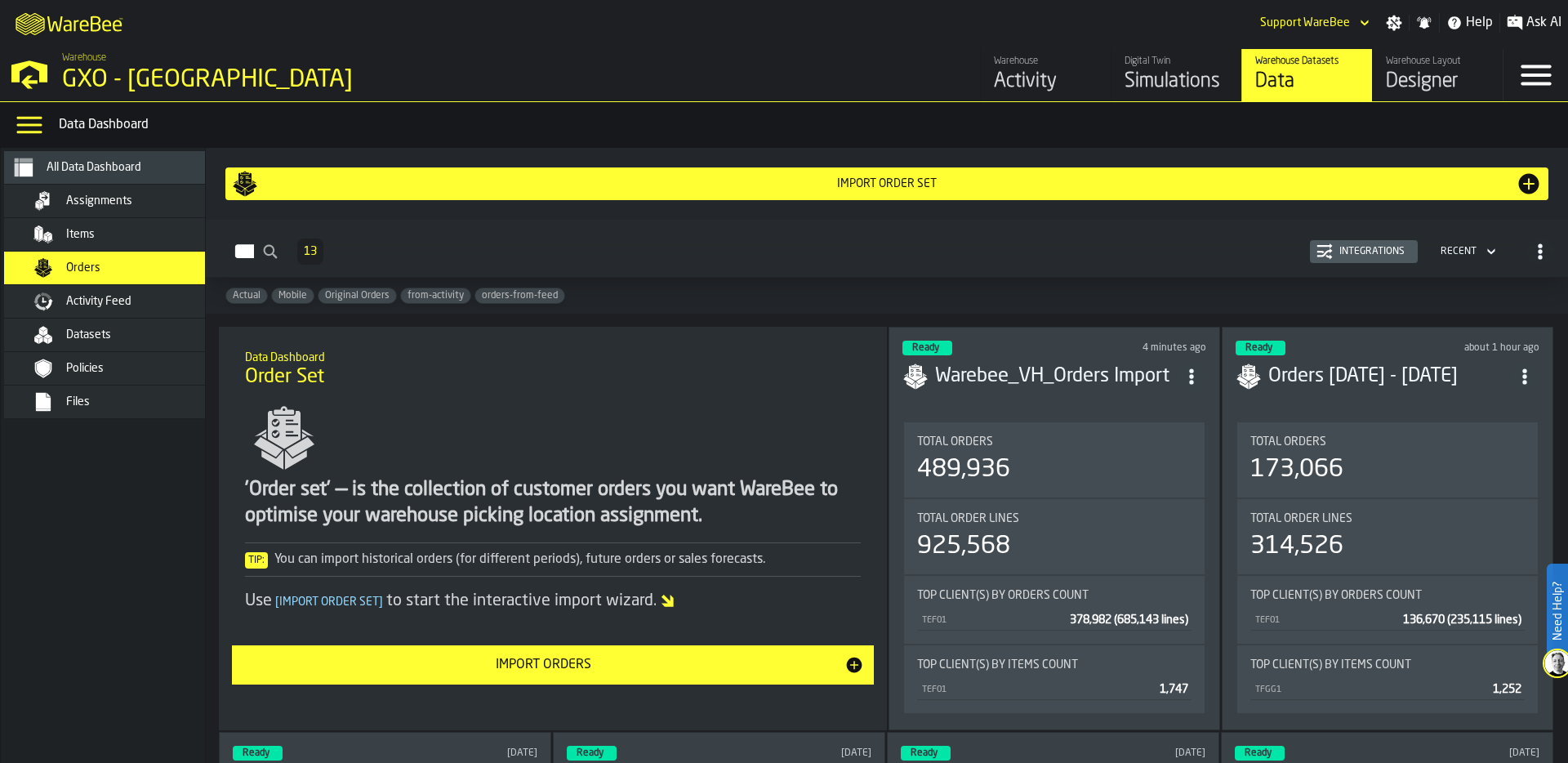
click at [1363, 246] on div "Integrations" at bounding box center [1372, 251] width 79 height 12
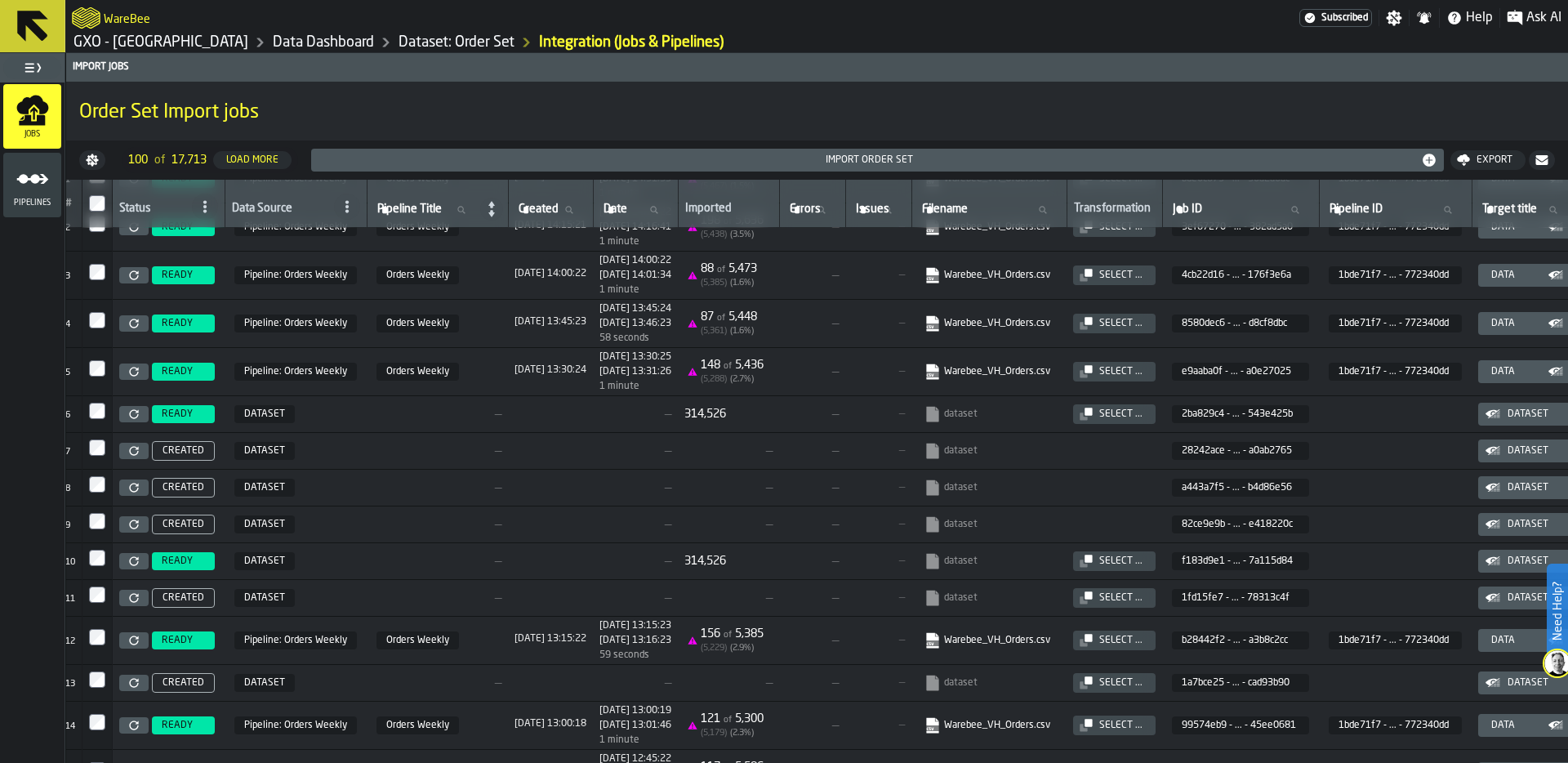
scroll to position [0, 7]
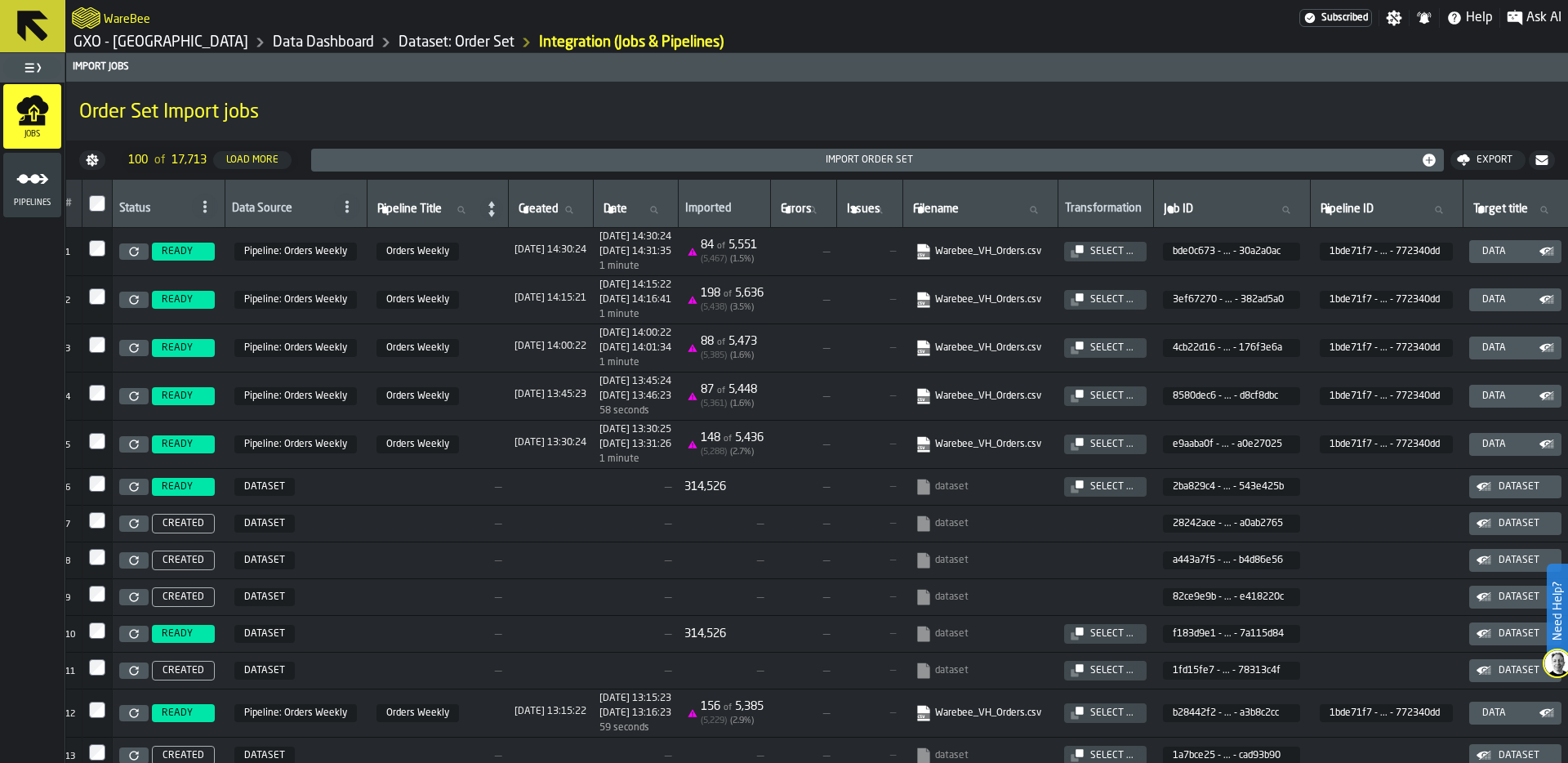
click at [958, 208] on span "Filename" at bounding box center [935, 209] width 46 height 13
click at [1017, 208] on input "Filename Filename" at bounding box center [981, 210] width 141 height 21
type input "*******"
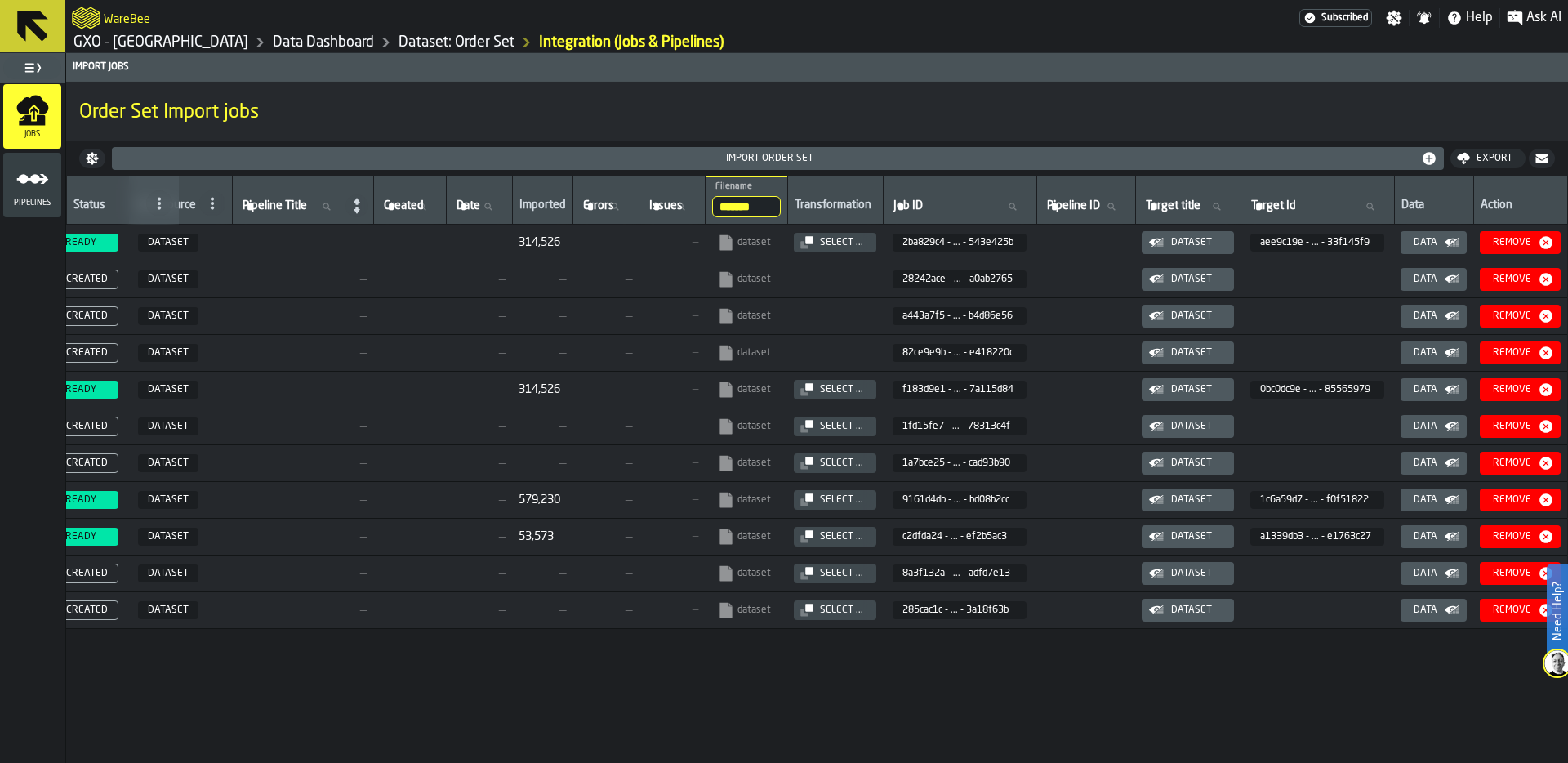
scroll to position [0, 0]
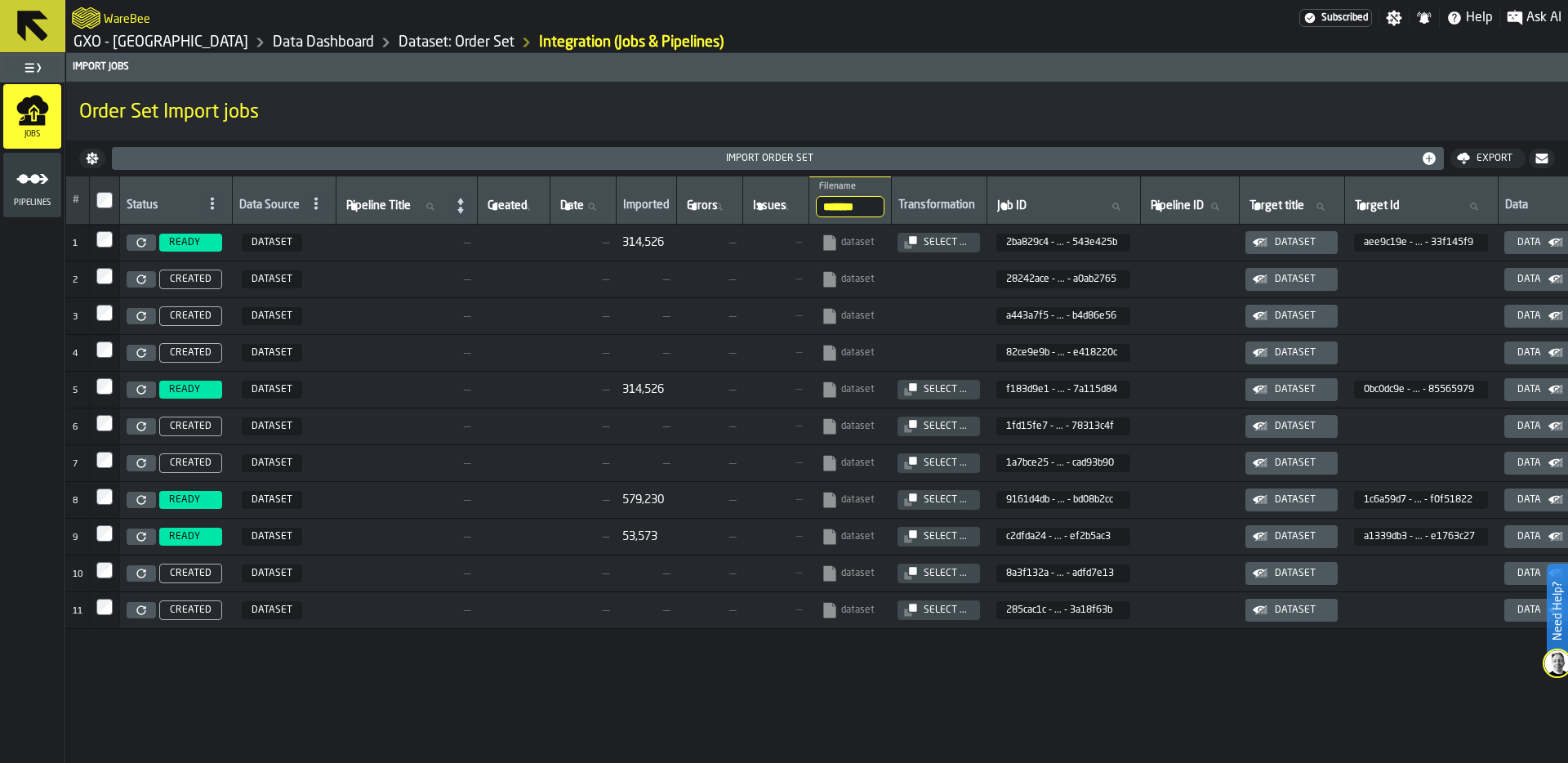
click at [965, 237] on div "Select ..." at bounding box center [945, 242] width 56 height 12
click at [964, 386] on div "Select ..." at bounding box center [945, 389] width 56 height 12
click at [939, 429] on div "Select ..." at bounding box center [945, 426] width 56 height 12
click at [965, 536] on div "Select ..." at bounding box center [945, 537] width 56 height 12
click at [941, 414] on td "Select ..." at bounding box center [939, 426] width 96 height 37
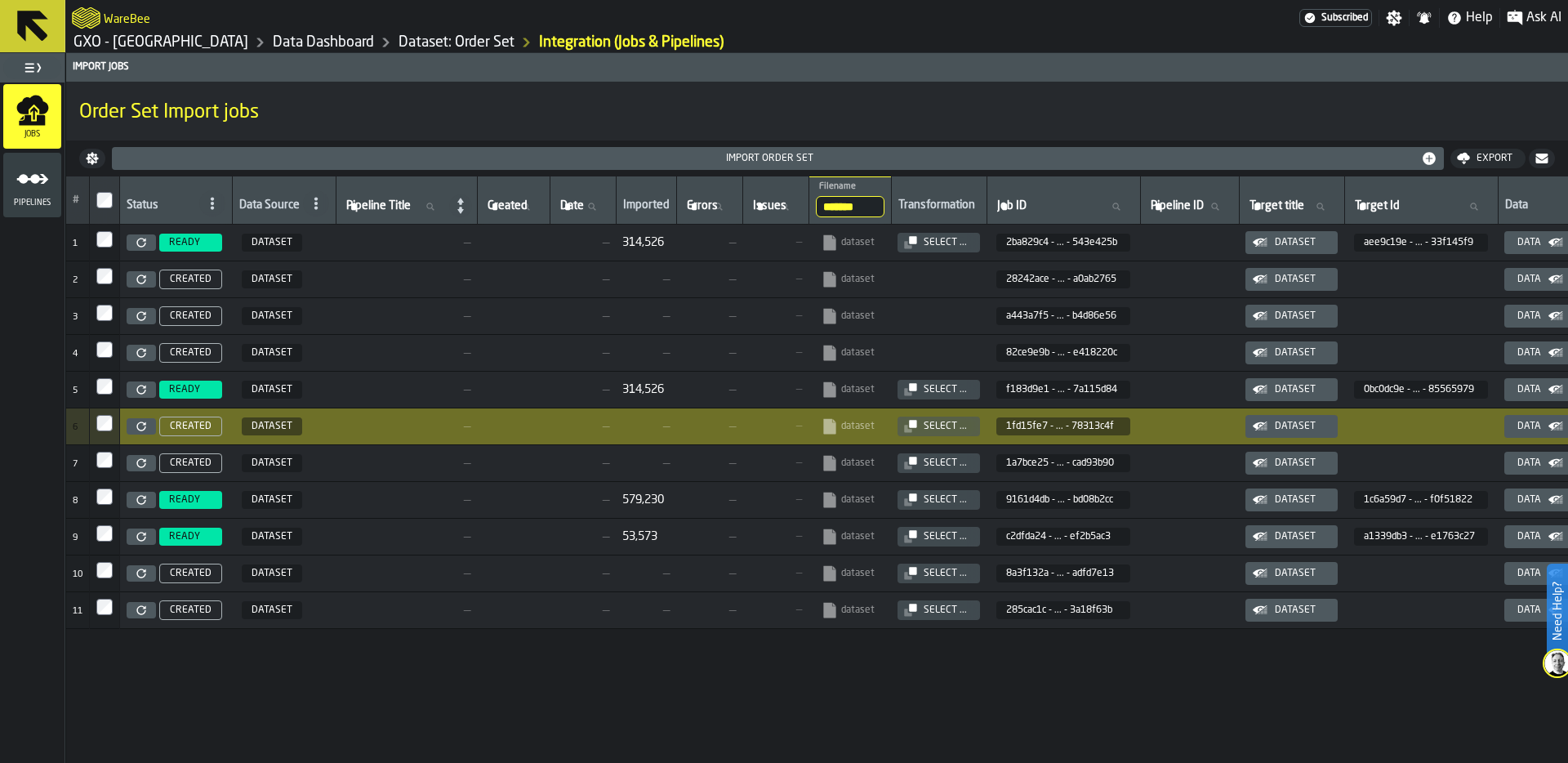
click at [939, 421] on div "Select ..." at bounding box center [945, 426] width 56 height 12
click at [738, 150] on div "Import Order Set" at bounding box center [777, 158] width 1319 height 16
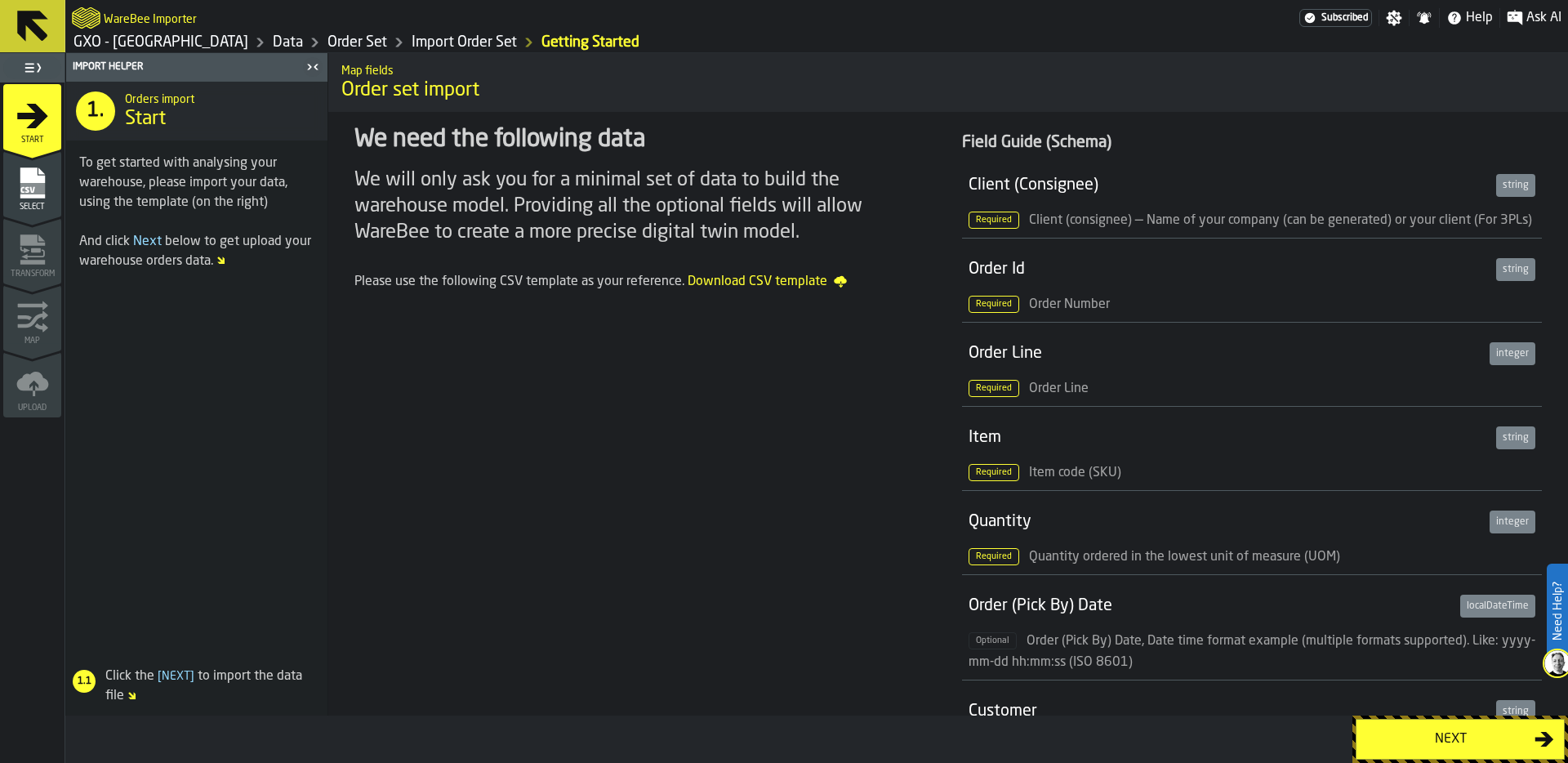
click at [1469, 750] on button "Next" at bounding box center [1460, 740] width 209 height 41
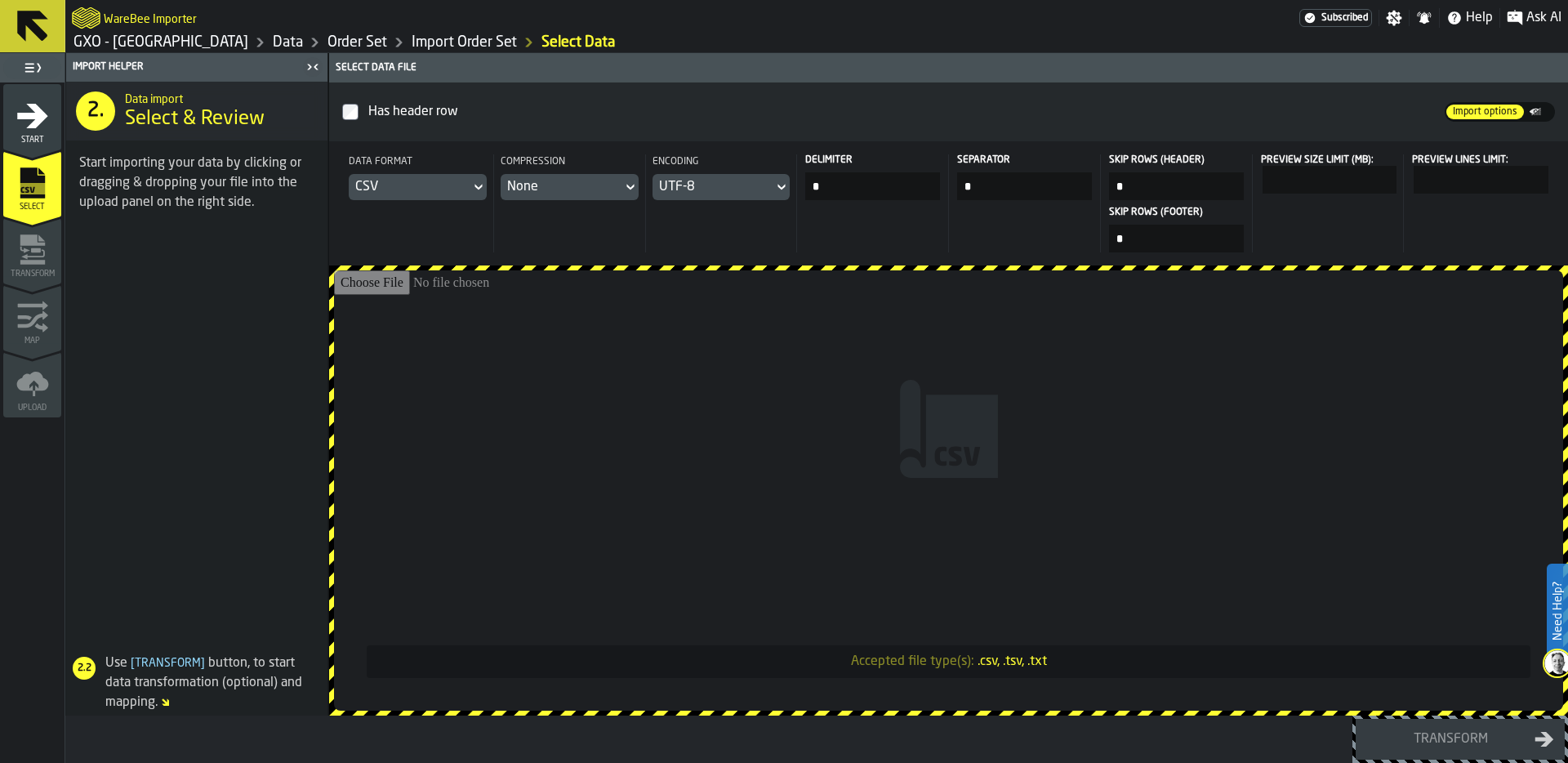
click at [429, 188] on div "CSV" at bounding box center [409, 187] width 108 height 20
click at [425, 289] on div "Dataset" at bounding box center [434, 298] width 85 height 20
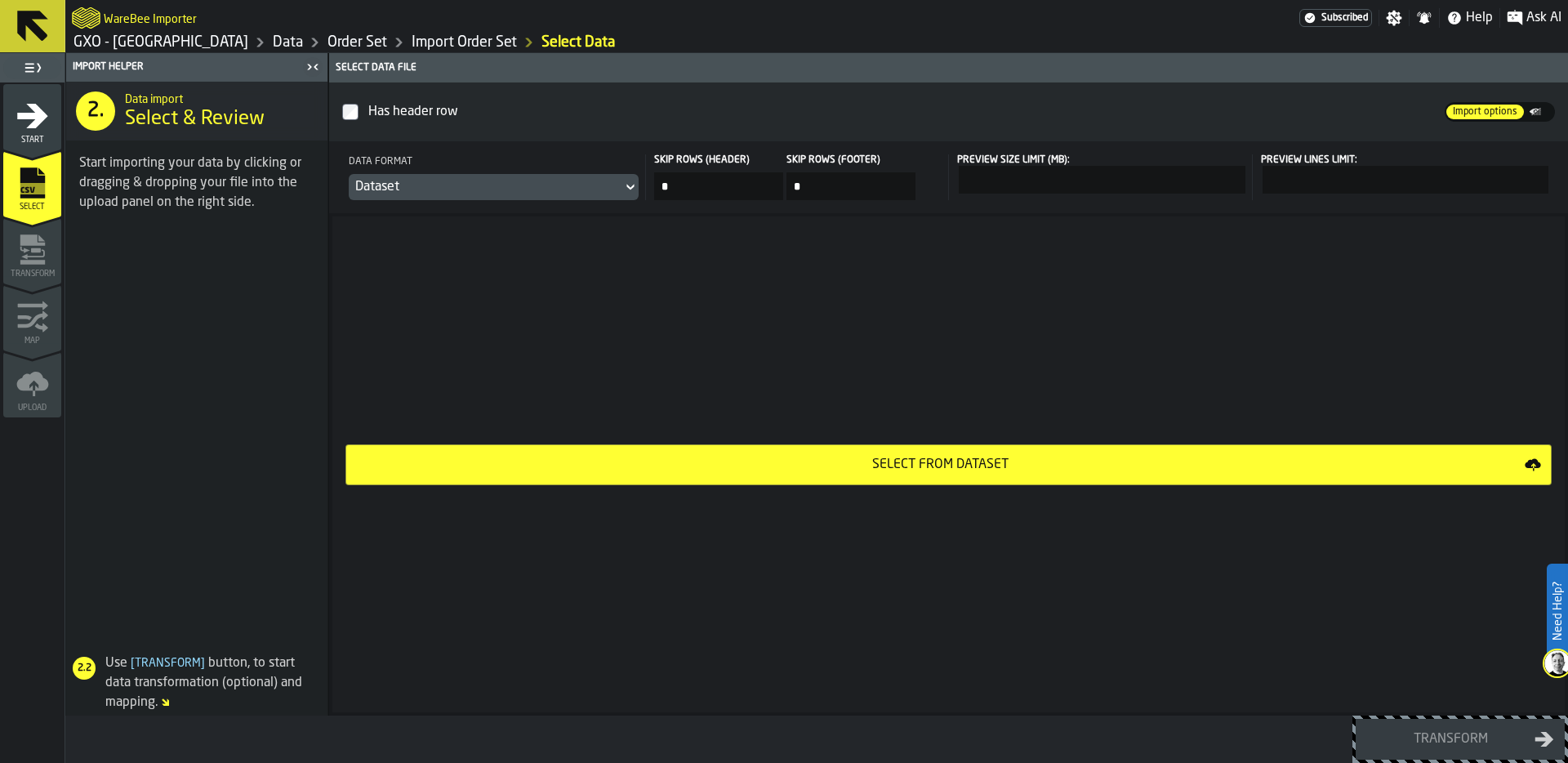
click at [770, 453] on button "Select from Dataset" at bounding box center [948, 465] width 1206 height 41
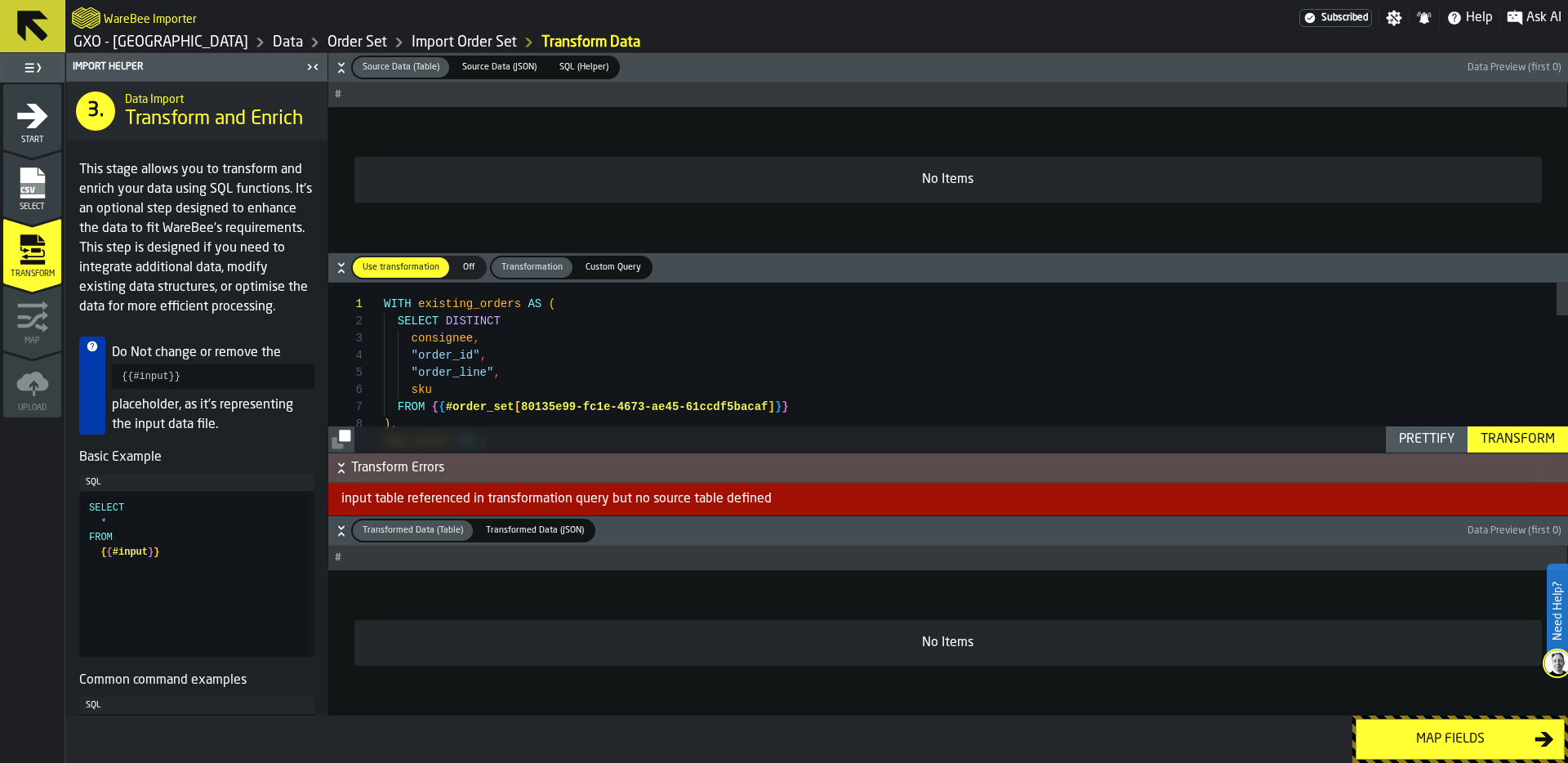
click at [339, 64] on icon "button-" at bounding box center [341, 68] width 16 height 16
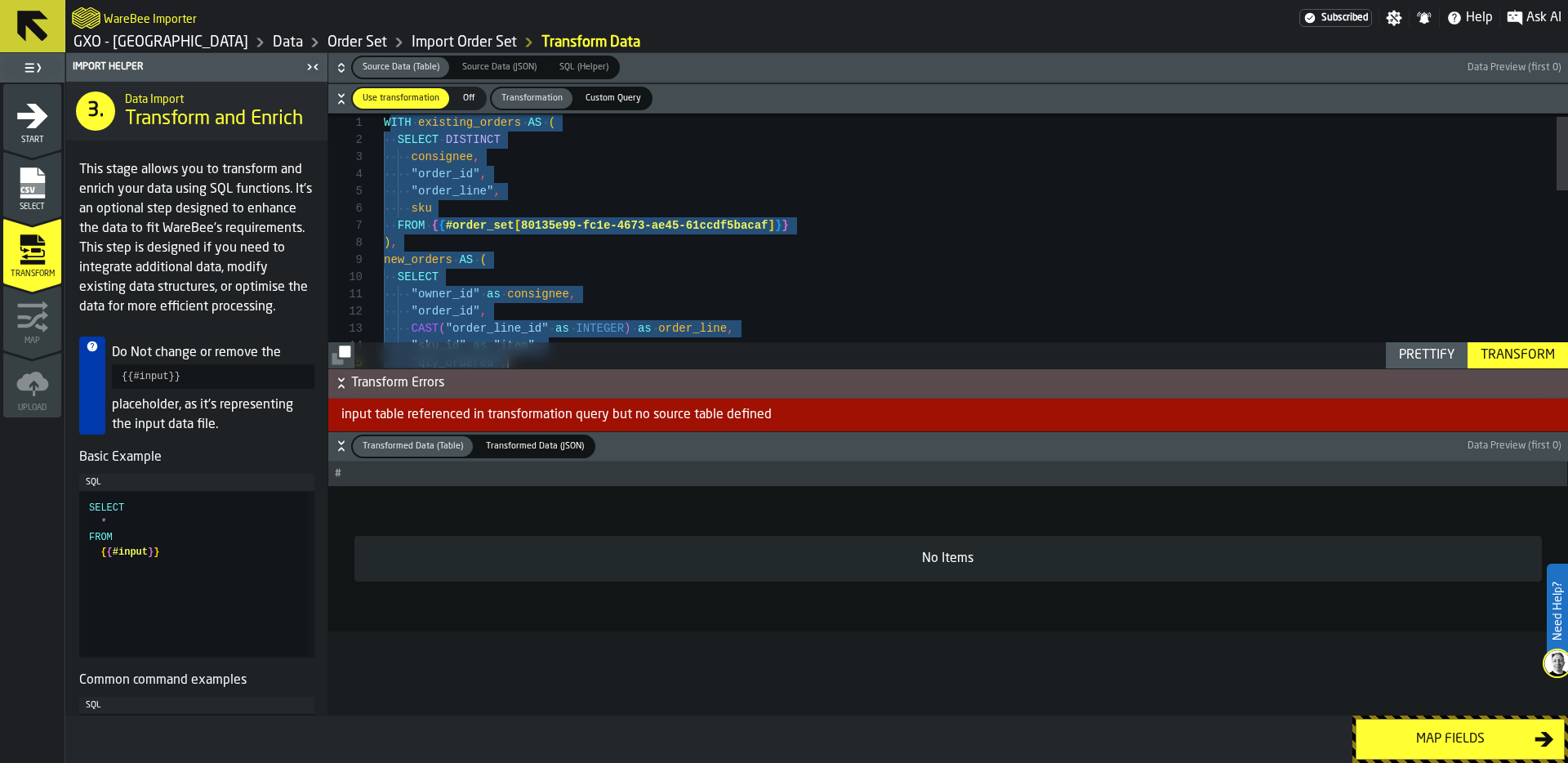
drag, startPoint x: 387, startPoint y: 132, endPoint x: 733, endPoint y: 373, distance: 421.7
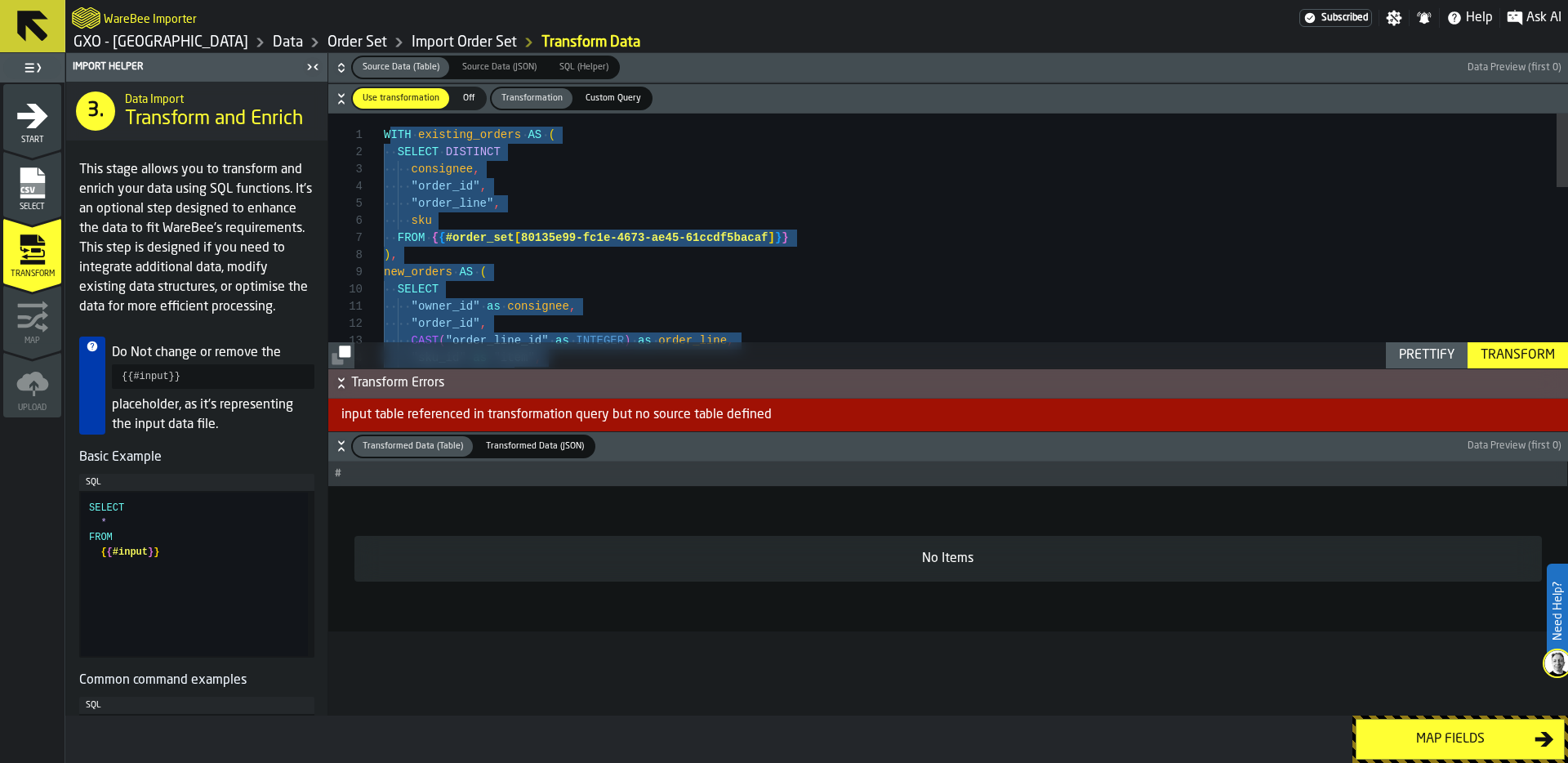
click at [620, 265] on div "consignee , "order_id" , "order_line" , sku FROM { { #order_set [ 80135e99-fc1e…" at bounding box center [975, 551] width 1184 height 876
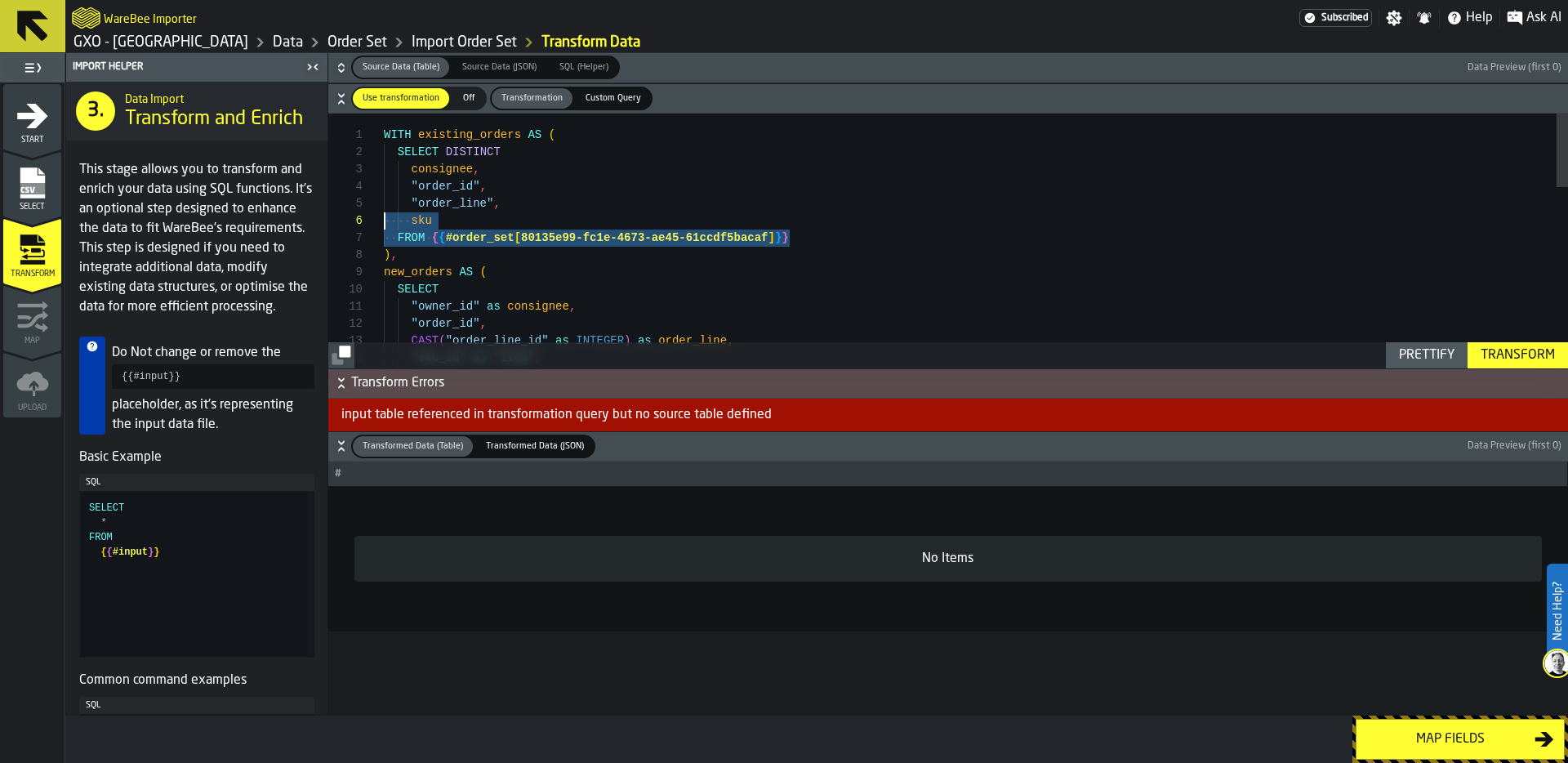
scroll to position [86, 0]
drag, startPoint x: 801, startPoint y: 235, endPoint x: 342, endPoint y: 218, distance: 459.3
click at [342, 218] on div "**********" at bounding box center [948, 241] width 1240 height 254
click at [827, 241] on div "consignee , "order_id" , "order_line" , sku FROM { { #order_set [ 80135e99-fc1e…" at bounding box center [975, 551] width 1184 height 876
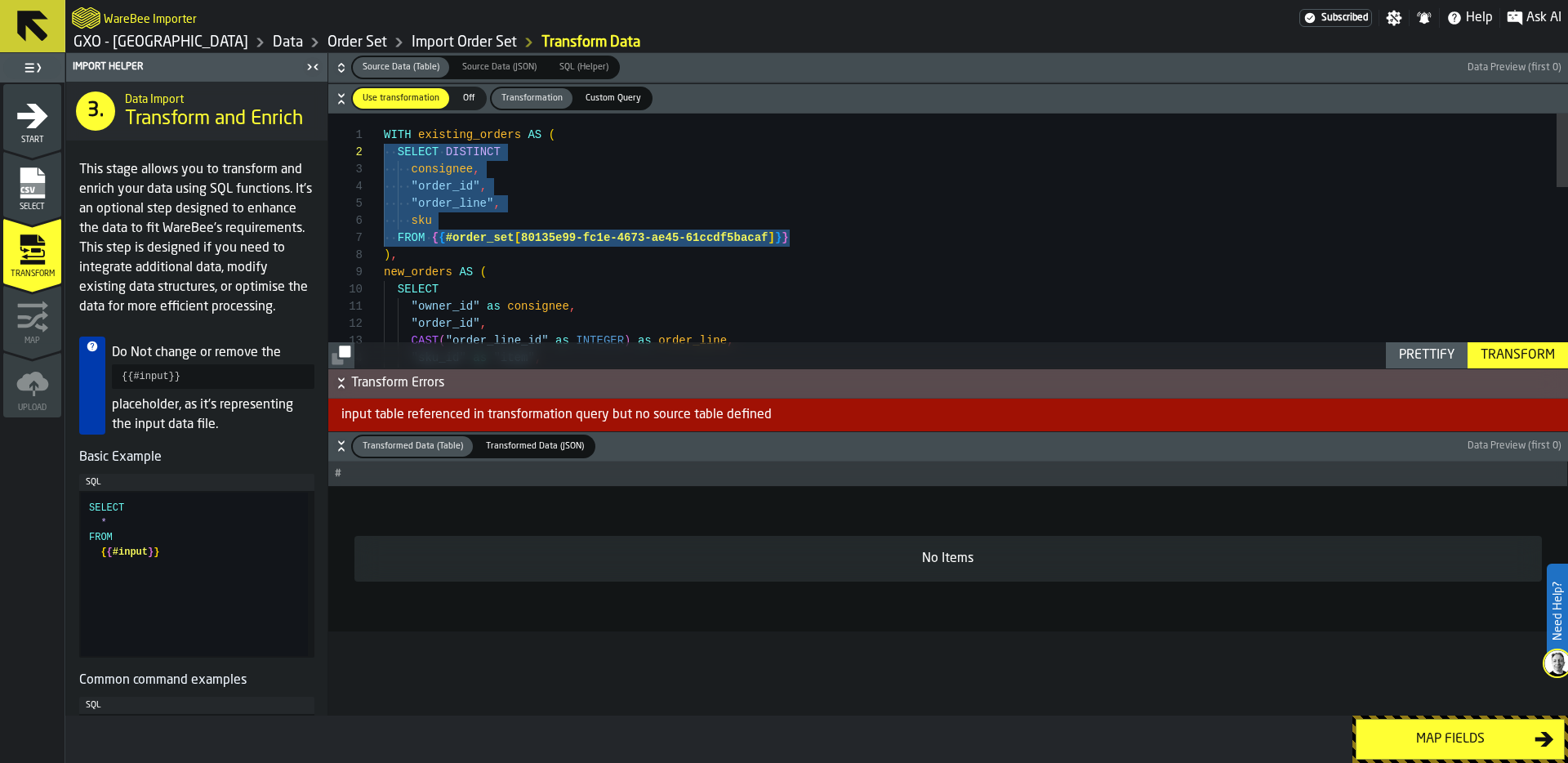
drag, startPoint x: 827, startPoint y: 241, endPoint x: 310, endPoint y: 160, distance: 523.3
click at [384, 160] on div "consignee , "order_id" , "order_line" , sku FROM { { #order_set [ 80135e99-fc1e…" at bounding box center [975, 551] width 1184 height 876
click at [558, 158] on div ""qty_ordered" , "sku_id" as "item" , CAST ( "order_line_id" as INTEGER ) as ord…" at bounding box center [975, 551] width 1184 height 876
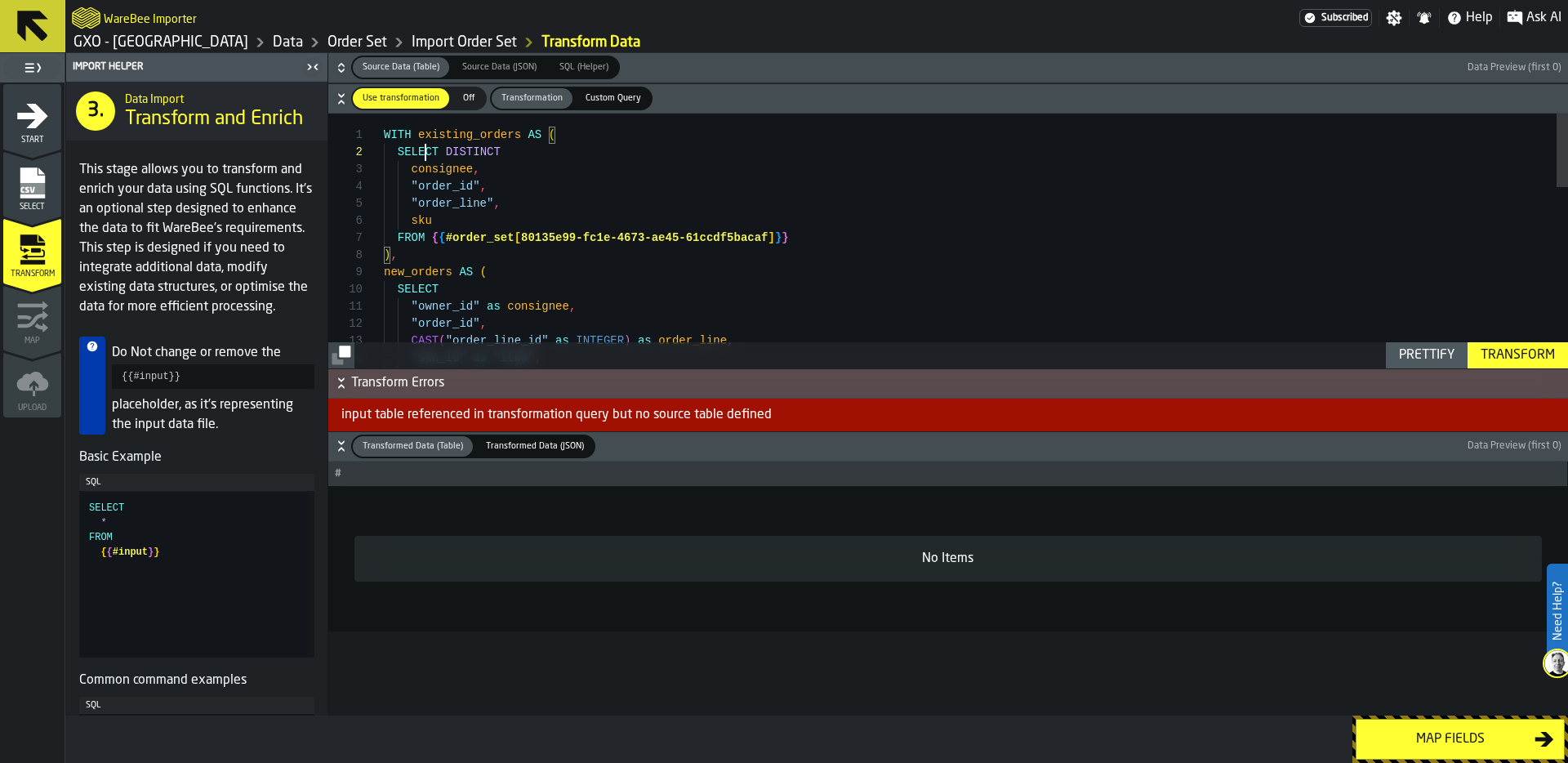
click at [426, 158] on div ""qty_ordered" , "sku_id" as "item" , CAST ( "order_line_id" as INTEGER ) as ord…" at bounding box center [975, 551] width 1184 height 876
type textarea "**********"
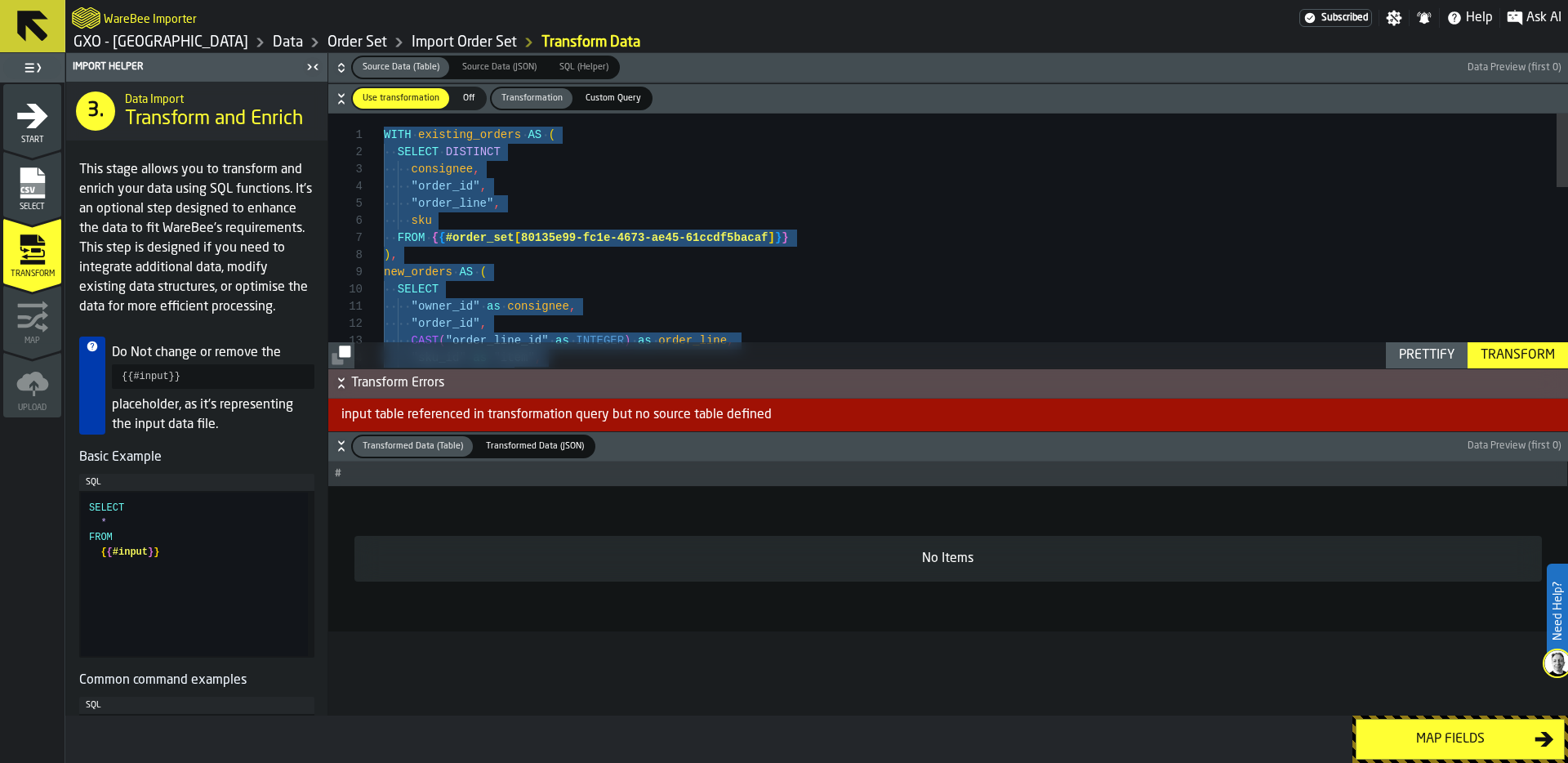
type textarea "**********"
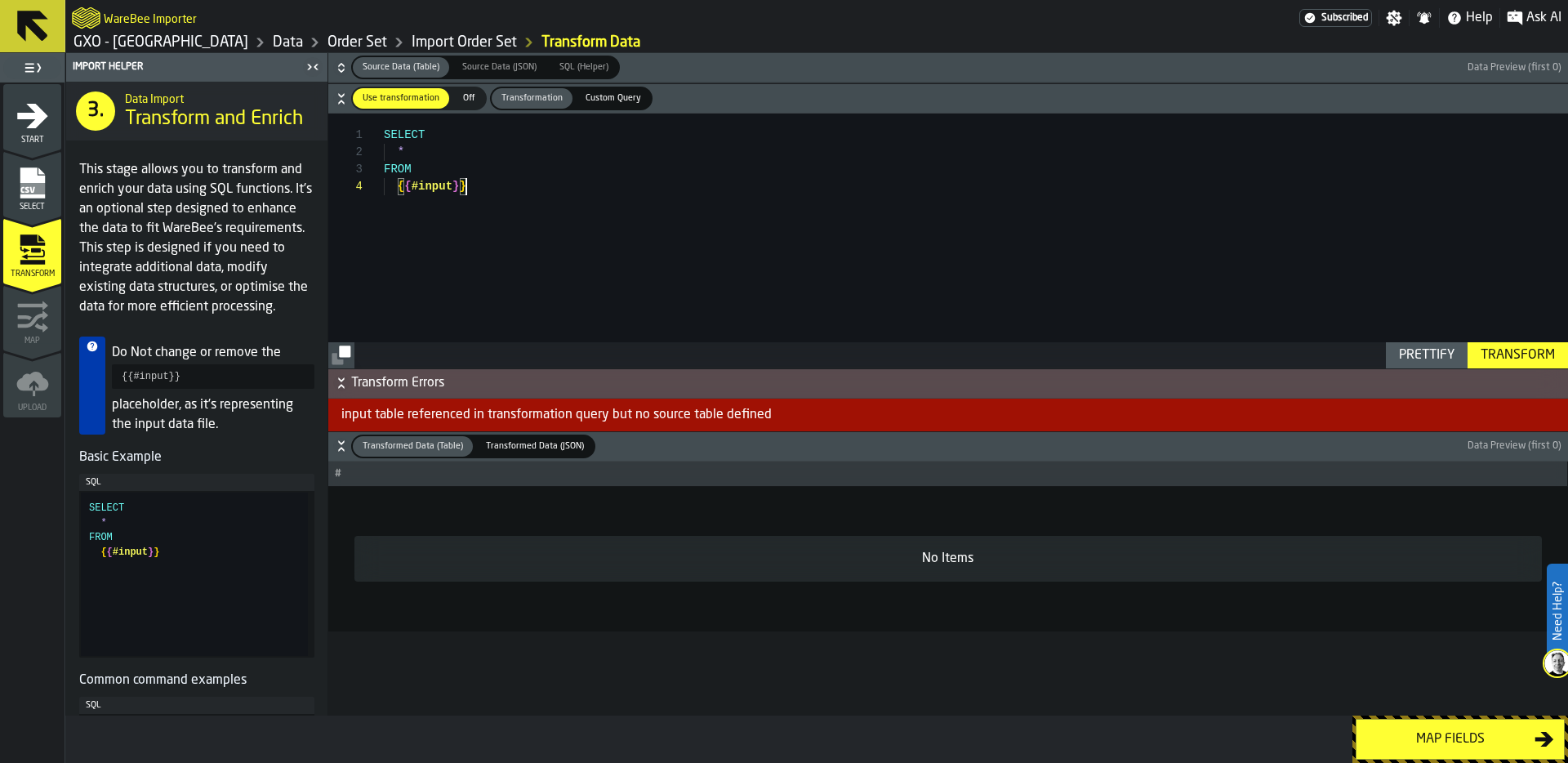
click at [615, 97] on span "Custom Query" at bounding box center [613, 98] width 69 height 14
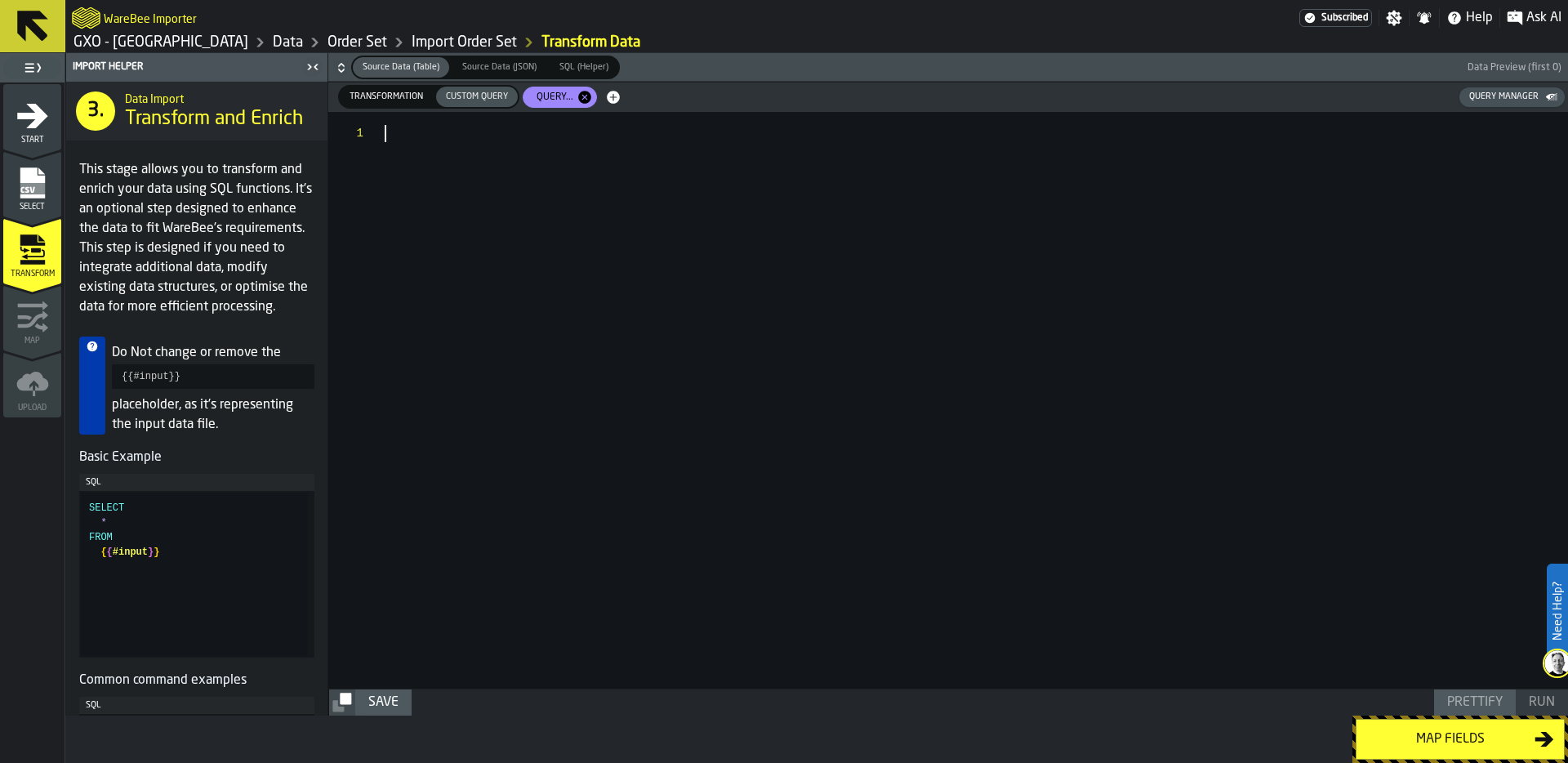
click at [510, 132] on div at bounding box center [976, 400] width 1184 height 577
type textarea "**********"
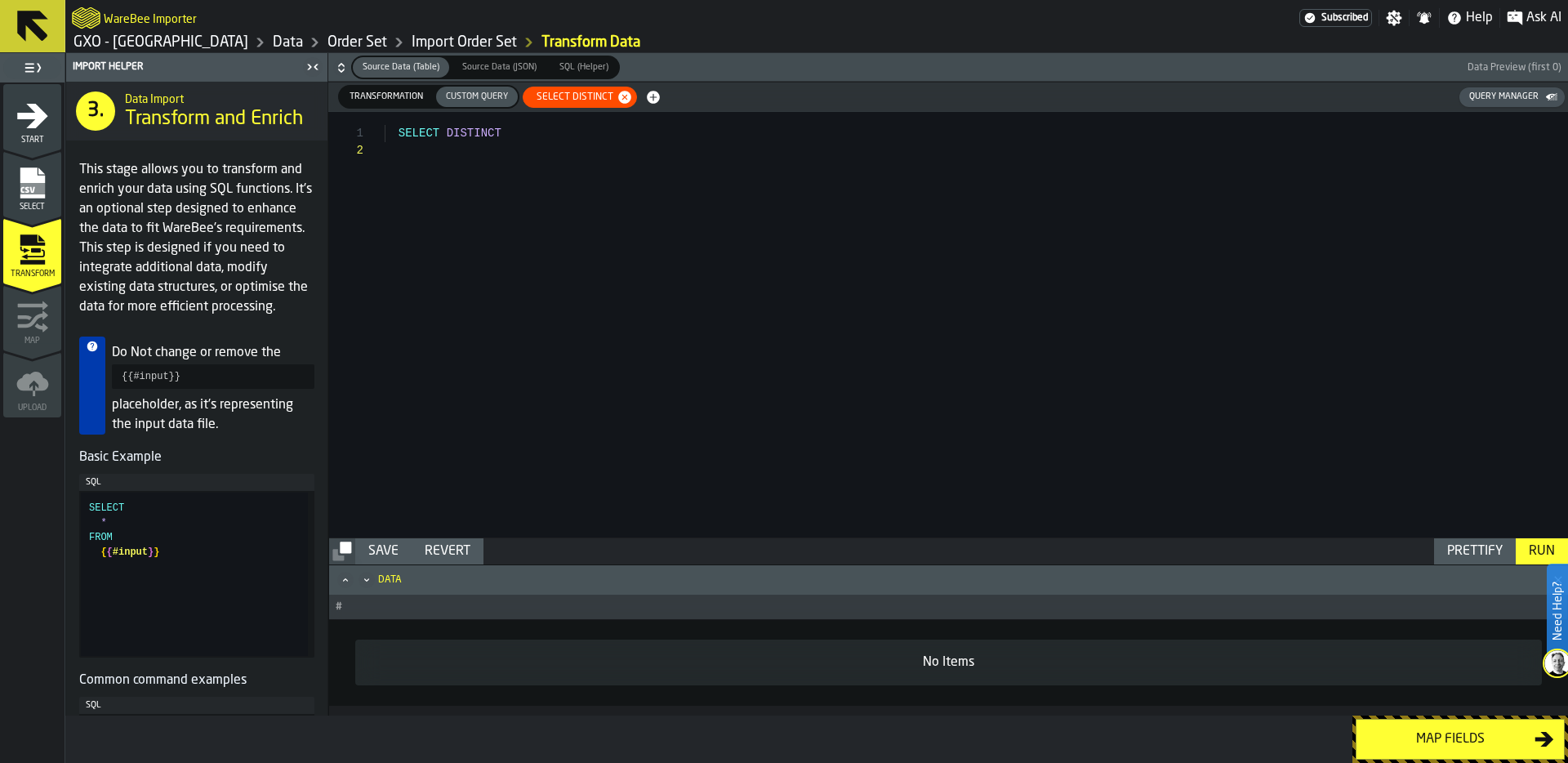
click at [396, 92] on span "Transformation" at bounding box center [386, 97] width 87 height 14
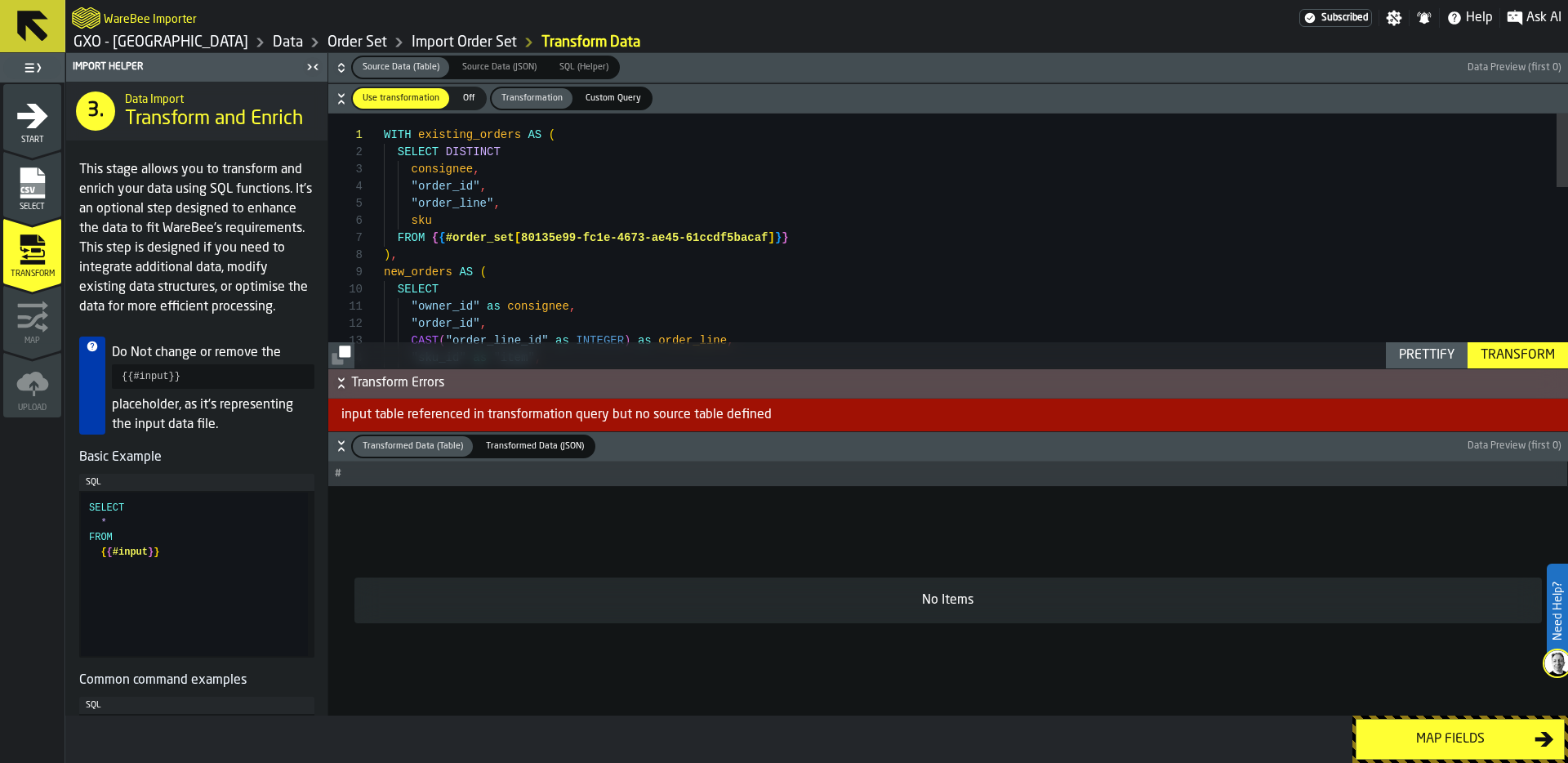
type textarea "**********"
drag, startPoint x: 392, startPoint y: 234, endPoint x: 839, endPoint y: 235, distance: 447.0
click at [839, 235] on div "WITH existing_orders AS ( SELECT DISTINCT consignee , "order_id" , "order_line"…" at bounding box center [975, 551] width 1184 height 876
click at [610, 100] on span "Custom Query" at bounding box center [613, 98] width 69 height 14
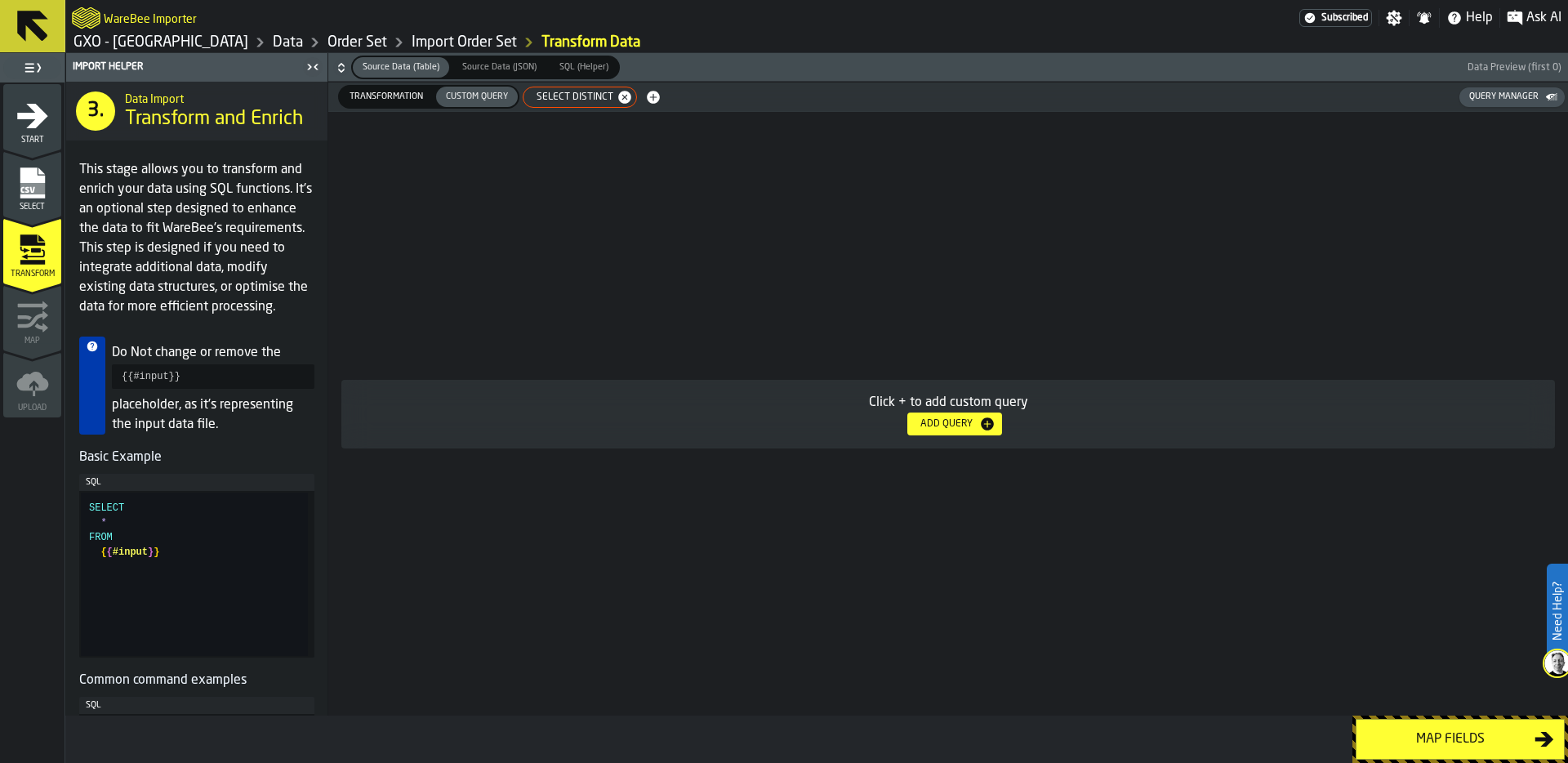
click at [480, 157] on div "Click + to add custom query Add Query" at bounding box center [948, 413] width 1240 height 604
click at [586, 95] on span "SELECT DISTINCT" at bounding box center [571, 97] width 89 height 12
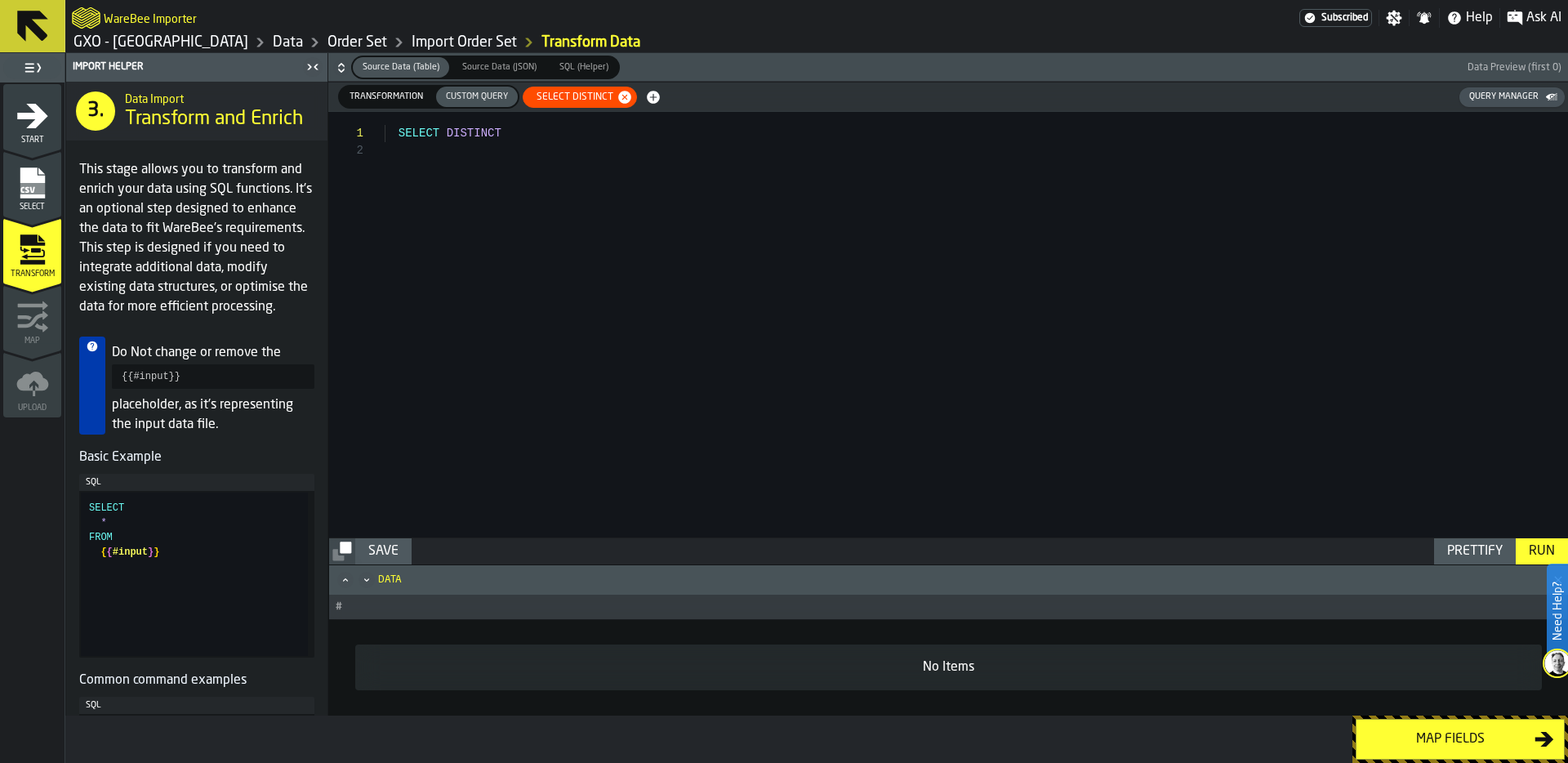
scroll to position [0, 0]
drag, startPoint x: 503, startPoint y: 140, endPoint x: 366, endPoint y: 141, distance: 137.0
click at [384, 140] on div "SELECT DISTINCT" at bounding box center [976, 325] width 1184 height 426
click at [387, 130] on div "FROM { { #order_set [ 80135e99-fc1e-4673-ae45-61ccdf5bacaf ] } }" at bounding box center [976, 325] width 1184 height 426
click at [869, 125] on div "select * FROM { { #order_set [ 80135e99-fc1e-4673-ae45-61ccdf5bacaf ] } }" at bounding box center [976, 325] width 1184 height 426
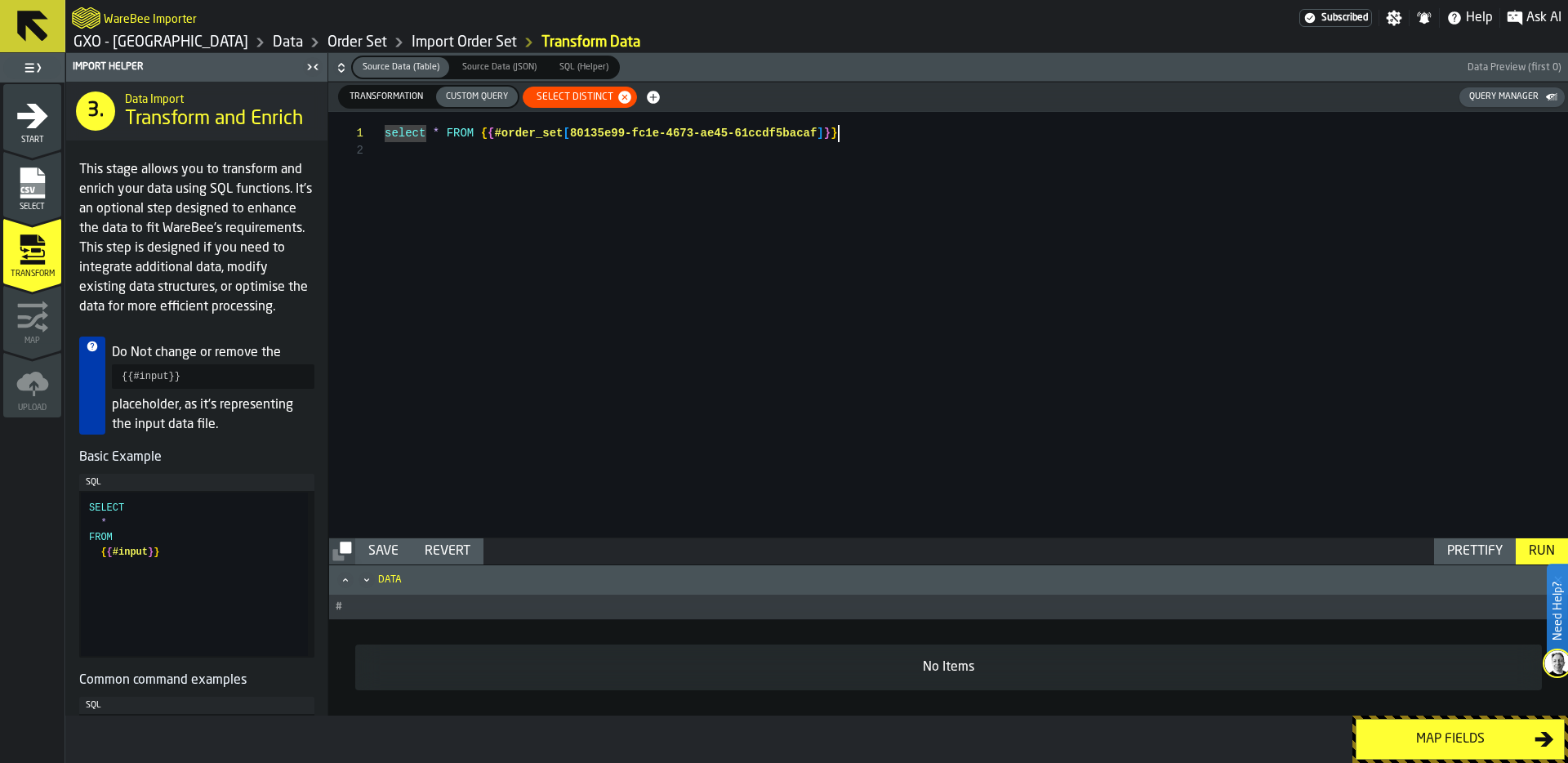
click at [854, 137] on div "select * FROM { { #order_set [ 80135e99-fc1e-4673-ae45-61ccdf5bacaf ] } }" at bounding box center [976, 325] width 1184 height 426
click at [1479, 547] on div "Prettify" at bounding box center [1474, 552] width 69 height 20
type textarea "**********"
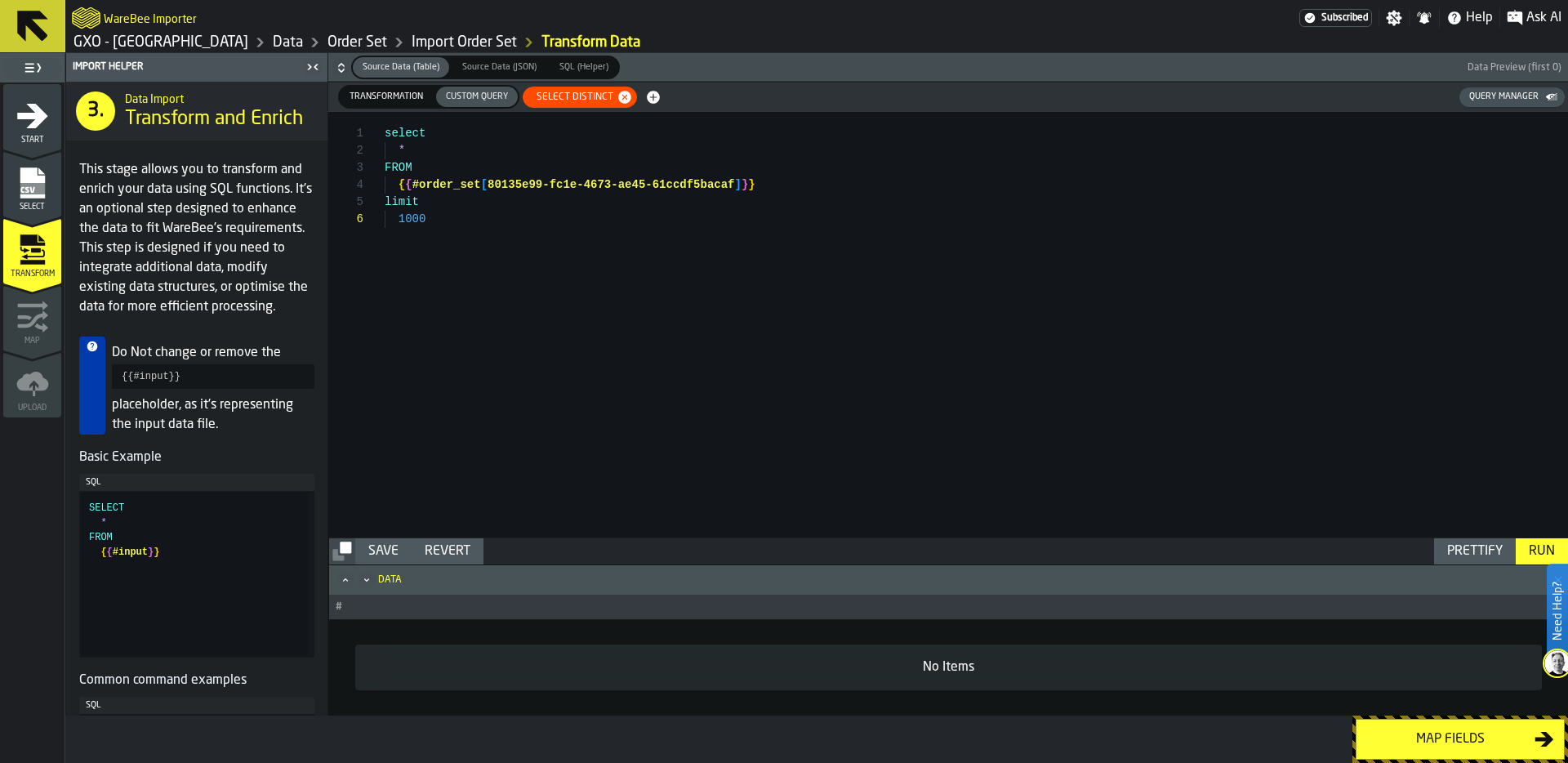
click at [1545, 544] on div "Run" at bounding box center [1542, 552] width 39 height 20
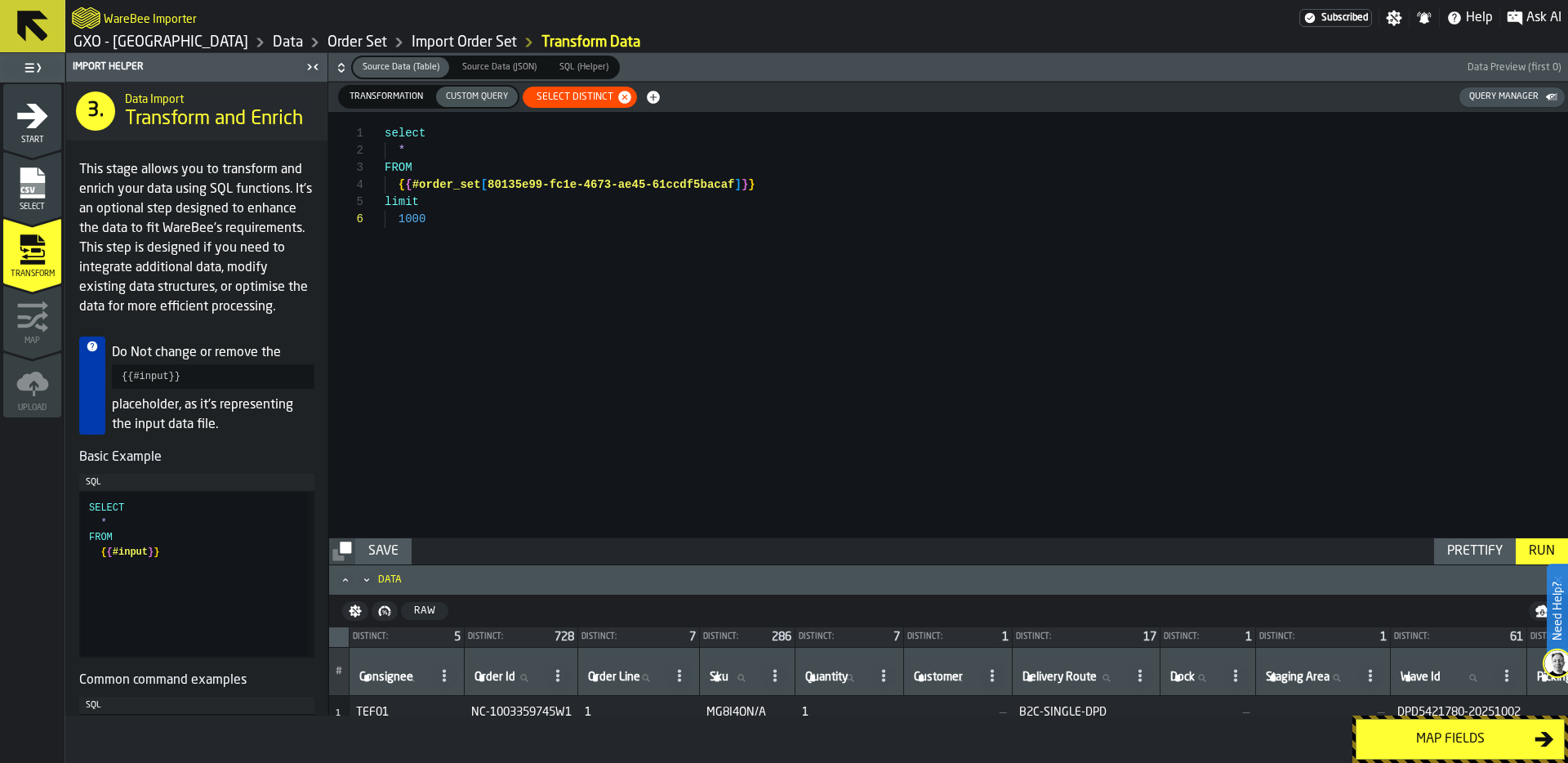
click at [346, 581] on icon "Maximize" at bounding box center [345, 580] width 16 height 16
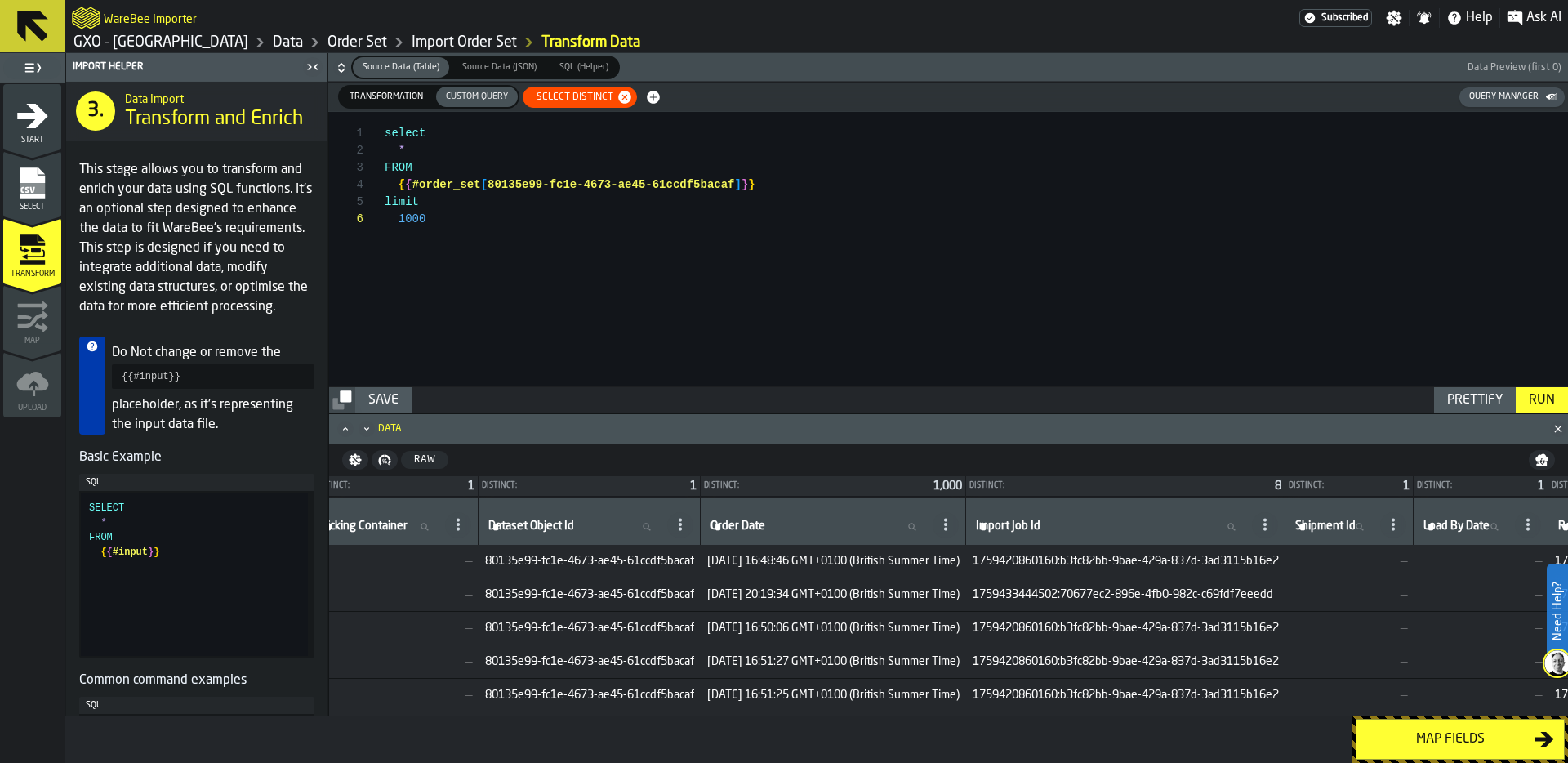
scroll to position [0, 1380]
drag, startPoint x: 767, startPoint y: 560, endPoint x: 1077, endPoint y: 557, distance: 310.0
click at [963, 557] on td "[DATE] 16:48:46 GMT+0100 (British Summer Time)" at bounding box center [830, 561] width 266 height 33
copy span "[DATE] 16:48:46 GMT+0100 (British Summer Time)"
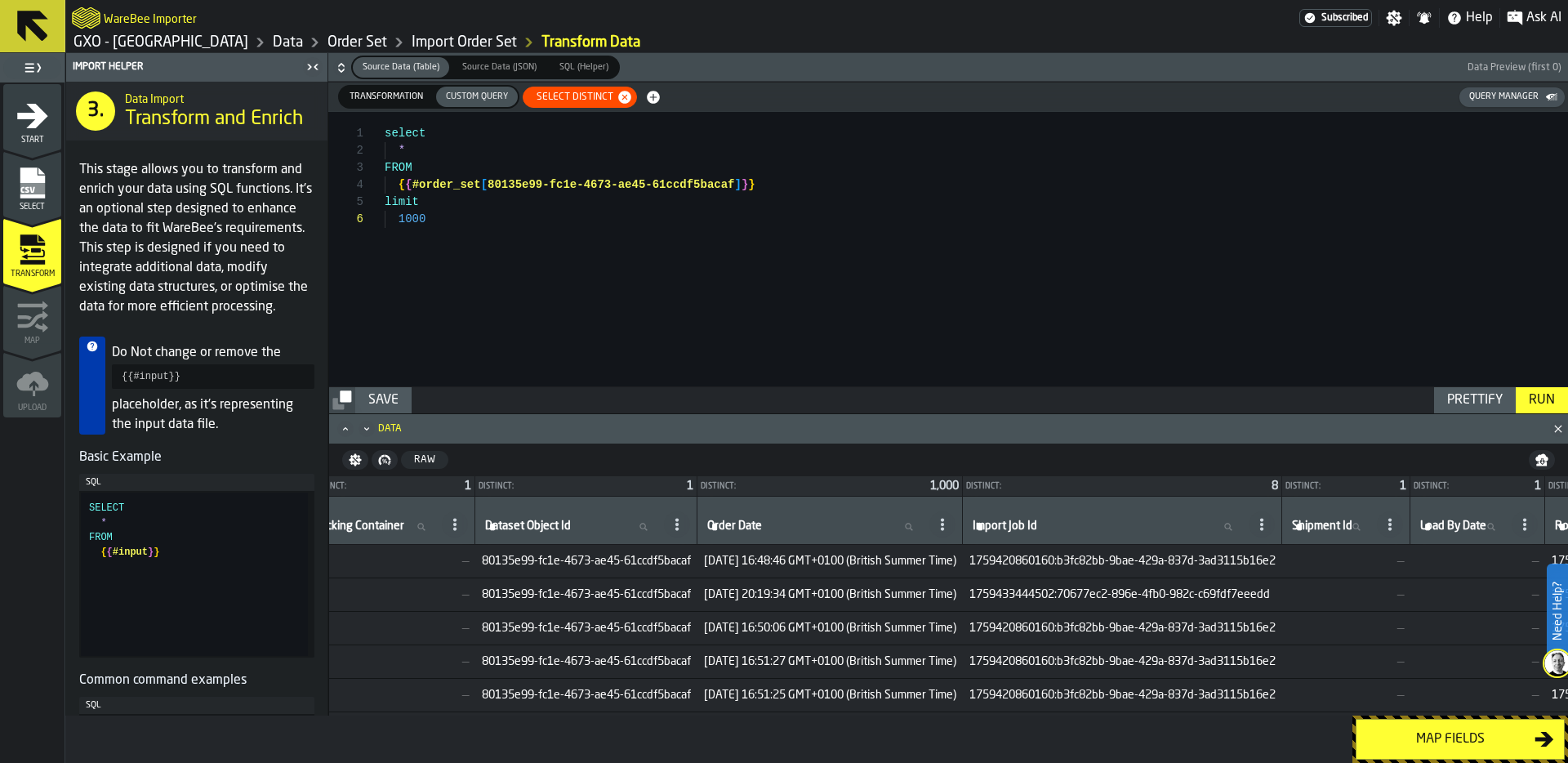
click at [519, 214] on div "select * FROM { { #order_set [ 80135e99-fc1e-4673-ae45-61ccdf5bacaf ] } } limit…" at bounding box center [976, 249] width 1184 height 275
drag, startPoint x: 399, startPoint y: 148, endPoint x: 491, endPoint y: 148, distance: 92.0
click at [491, 148] on div "select * FROM { { #order_set [ 80135e99-fc1e-4673-ae45-61ccdf5bacaf ] } } limit…" at bounding box center [976, 249] width 1184 height 275
